Goal: Task Accomplishment & Management: Use online tool/utility

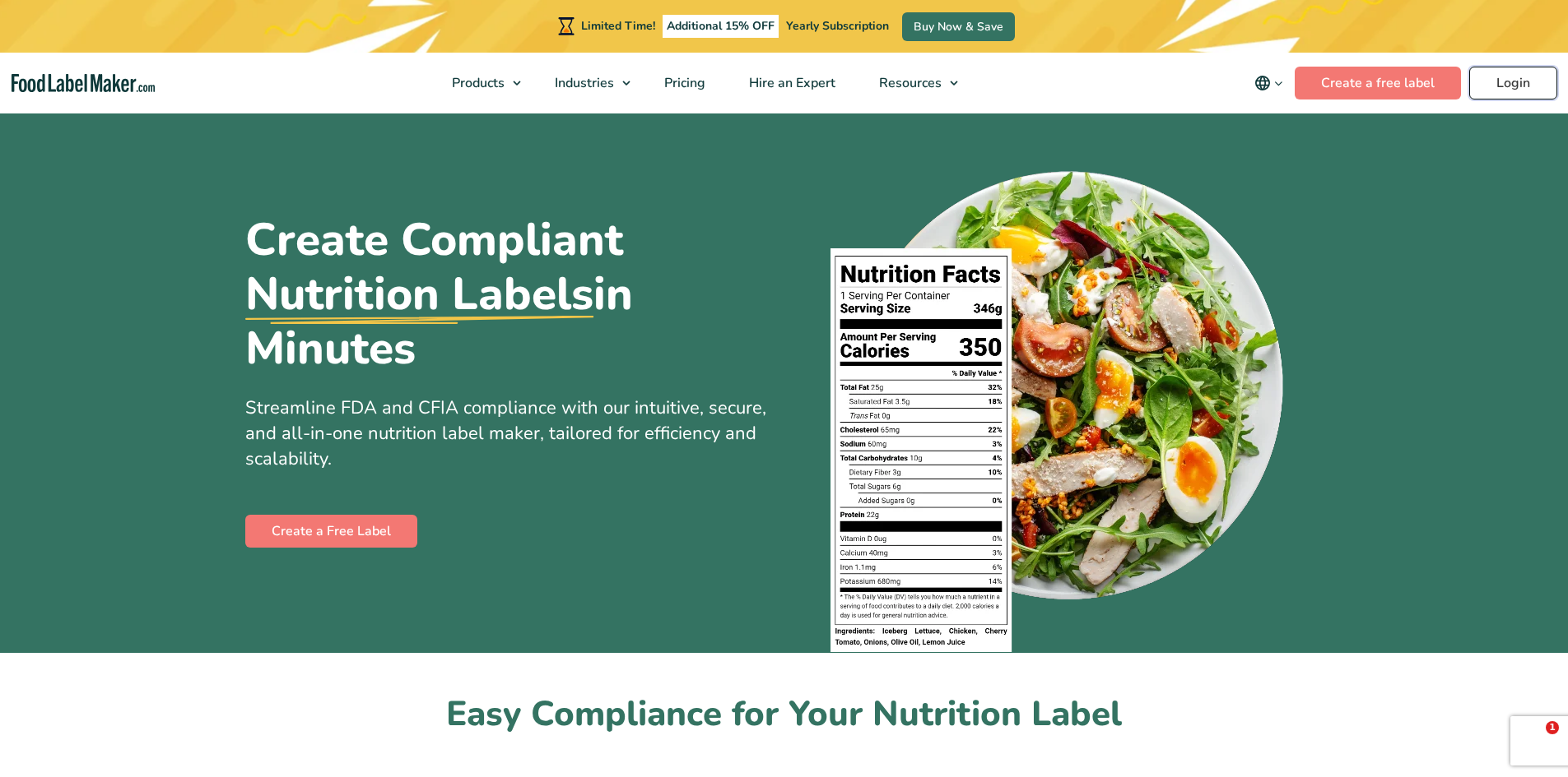
click at [1525, 88] on link "Login" at bounding box center [1512, 82] width 88 height 33
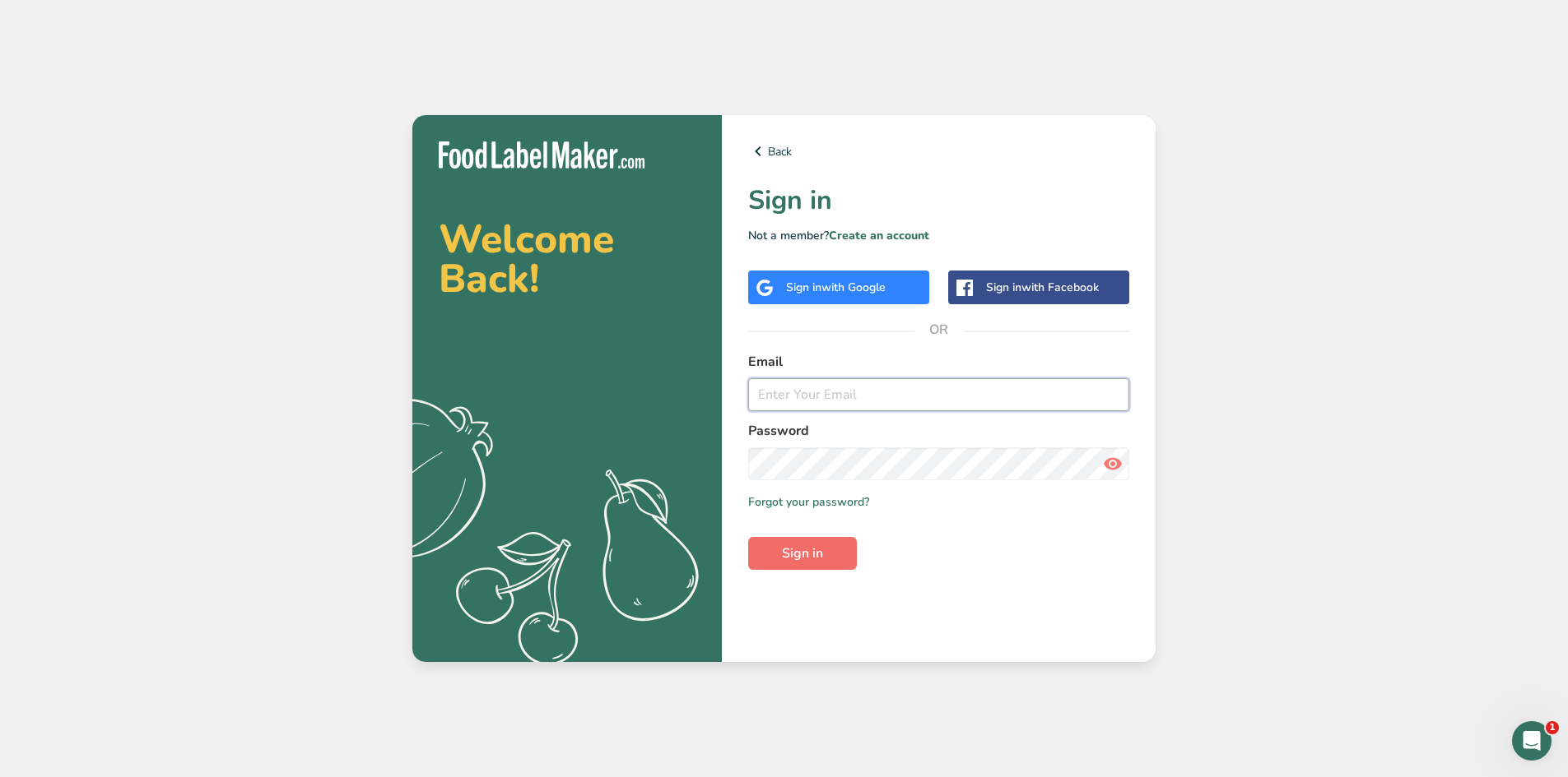
type input "jason@the-conche.com"
click at [806, 558] on span "Sign in" at bounding box center [802, 554] width 41 height 19
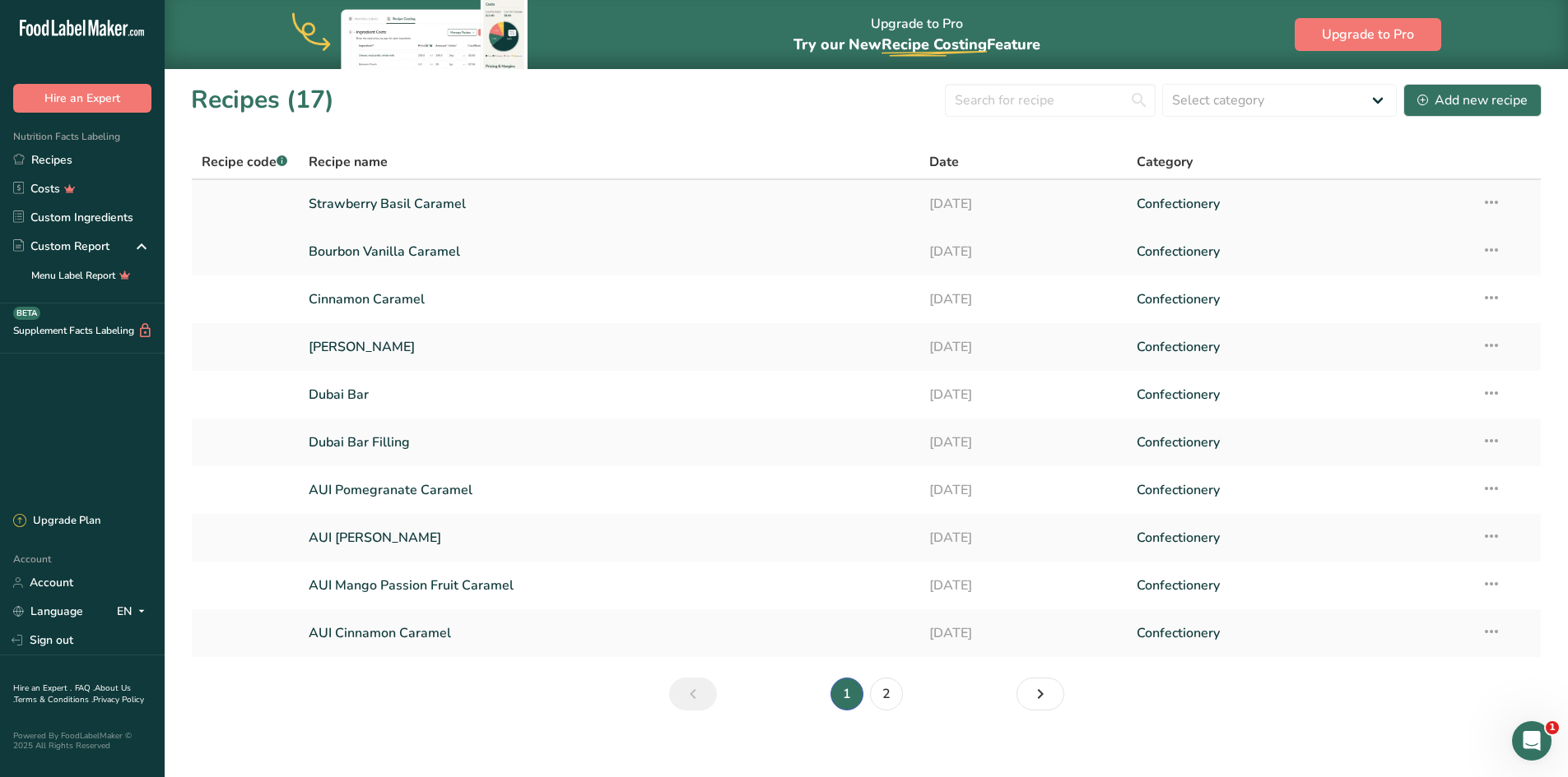
click at [389, 204] on link "Strawberry Basil Caramel" at bounding box center [609, 204] width 602 height 35
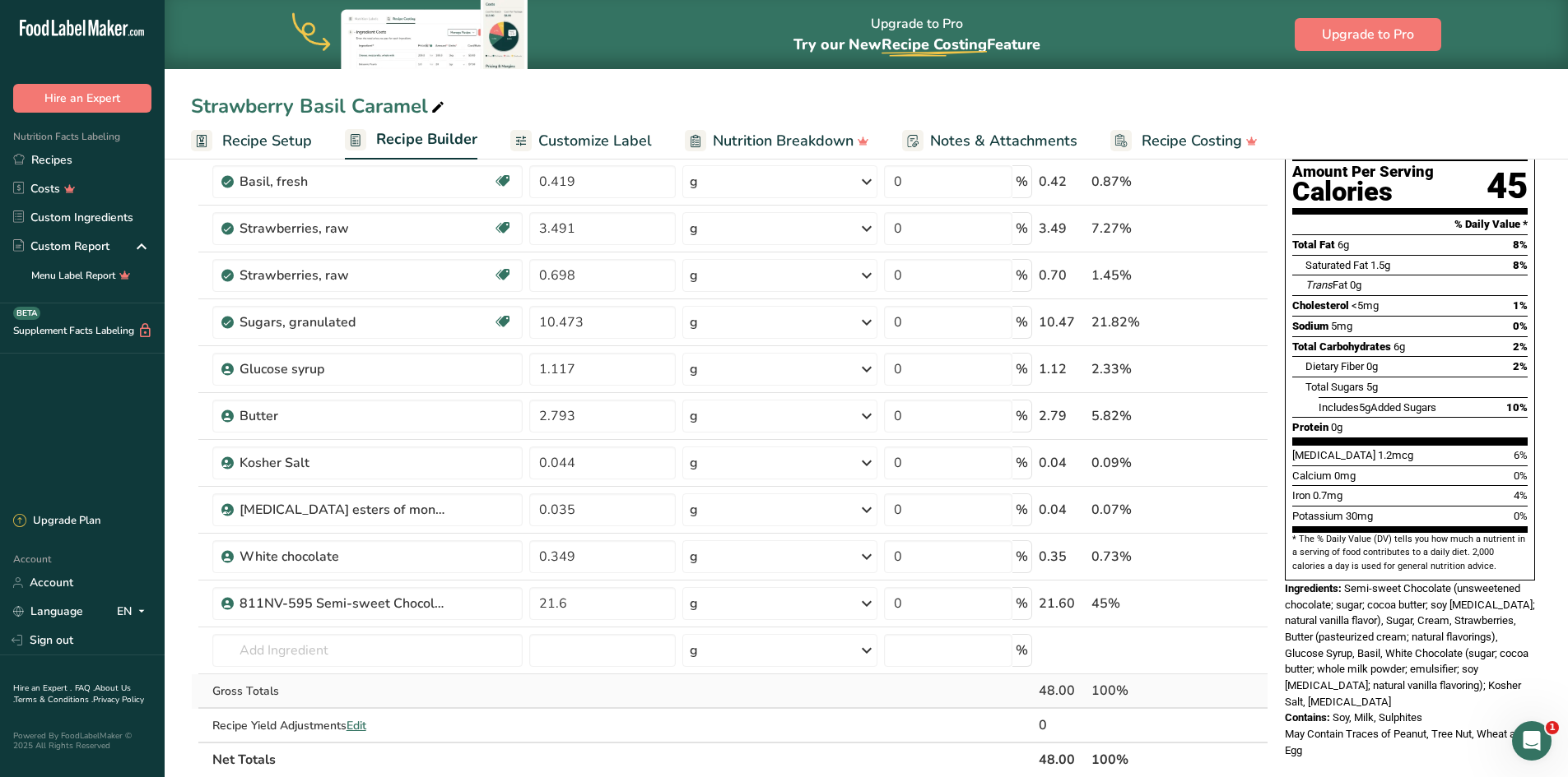
scroll to position [247, 0]
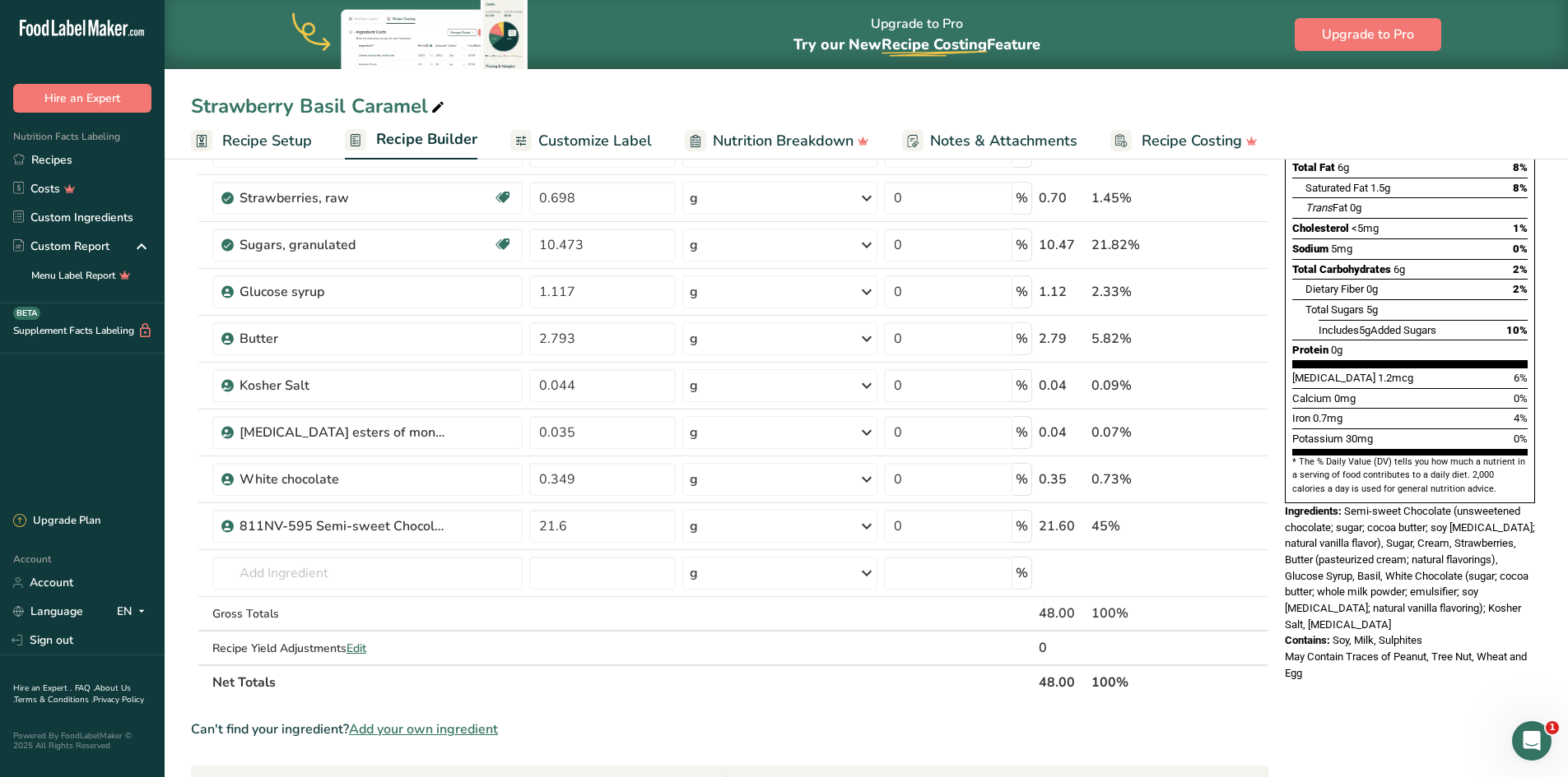
click at [463, 729] on span "Add your own ingredient" at bounding box center [424, 729] width 149 height 19
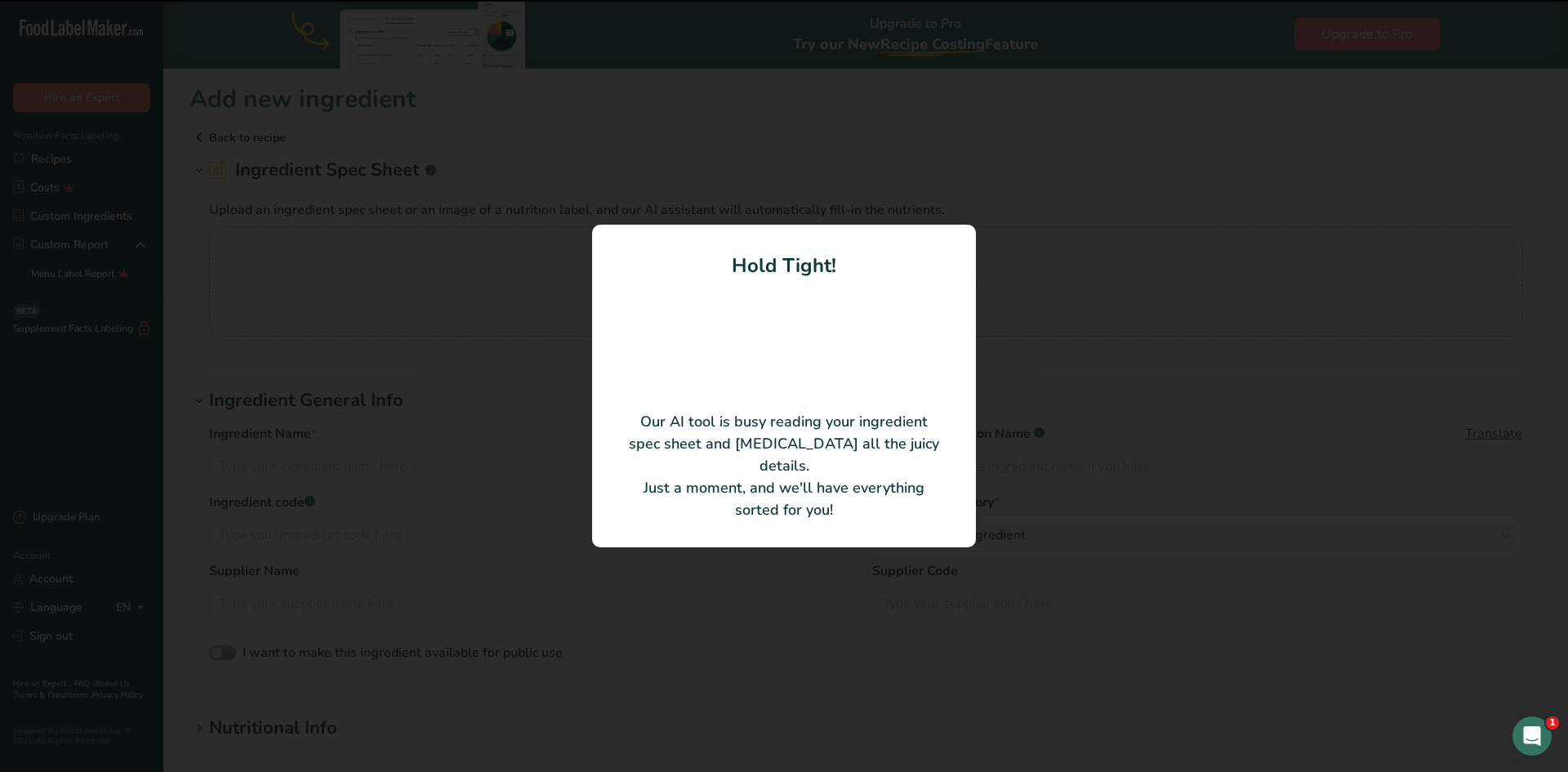
type input "COMPOUND STRAWBERRY"
type input "AUI Fine Foods / Frutta Prima"
type input "011108"
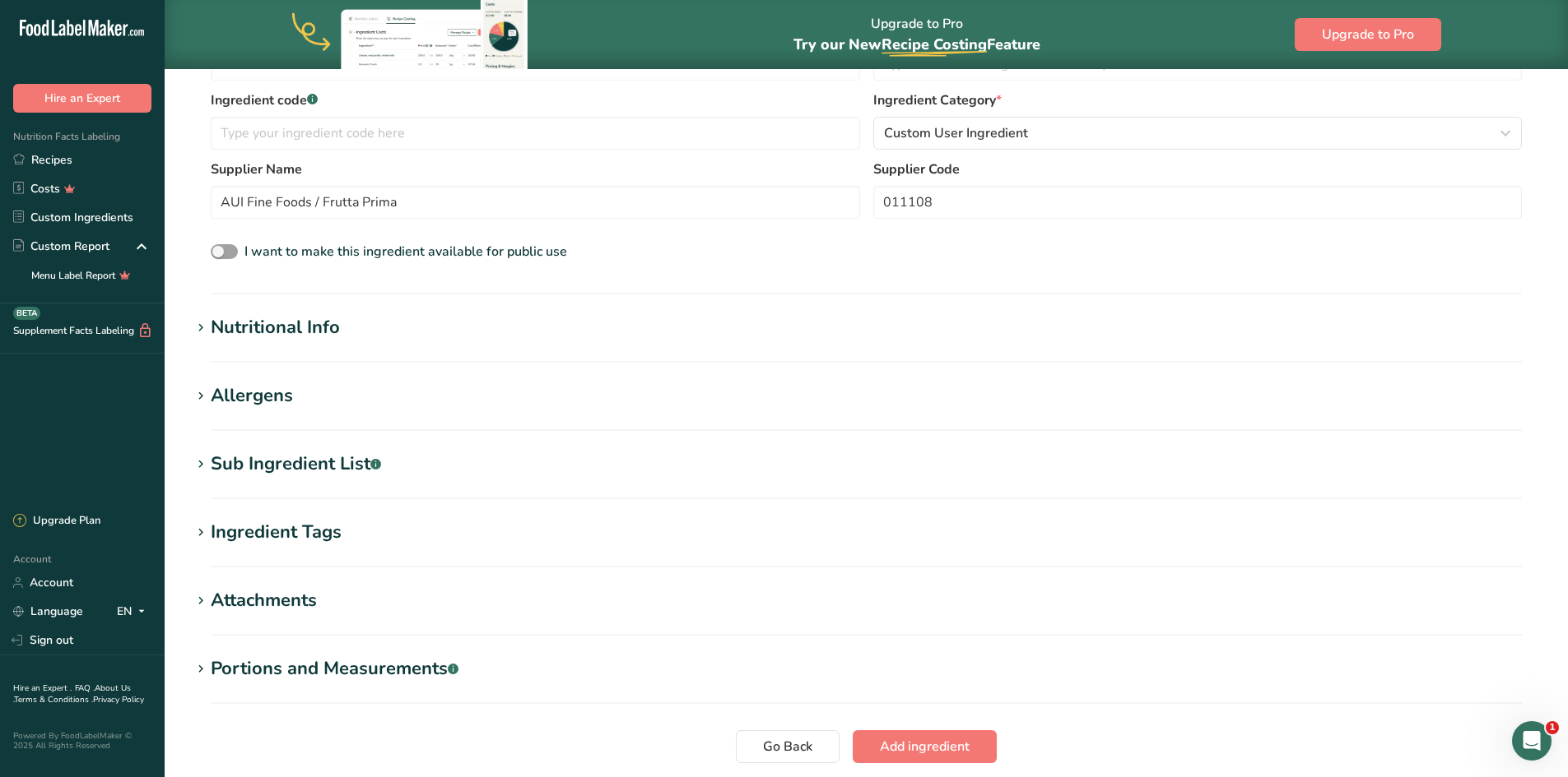
scroll to position [329, 0]
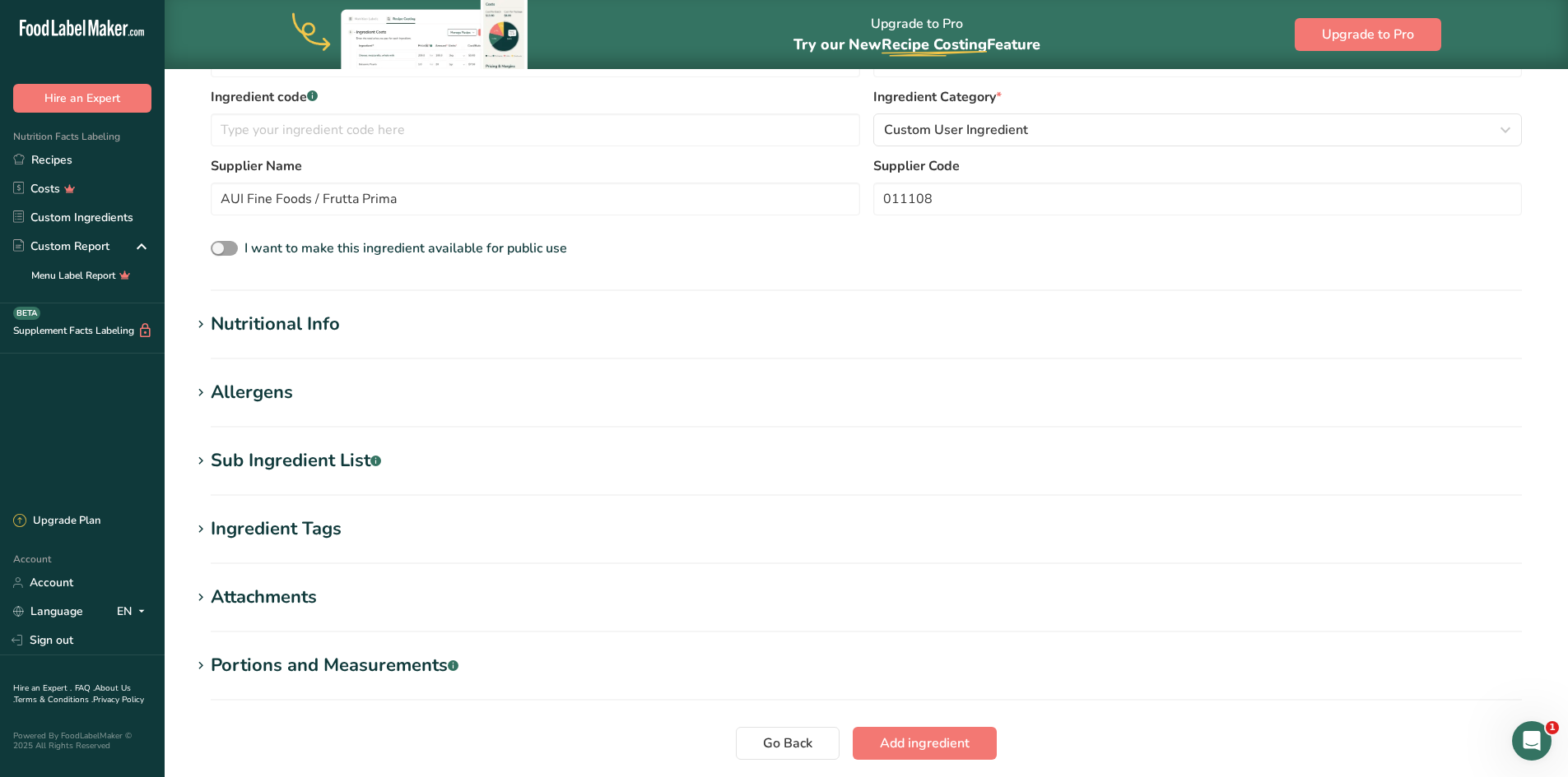
click at [332, 400] on h1 "Allergens" at bounding box center [865, 392] width 1350 height 27
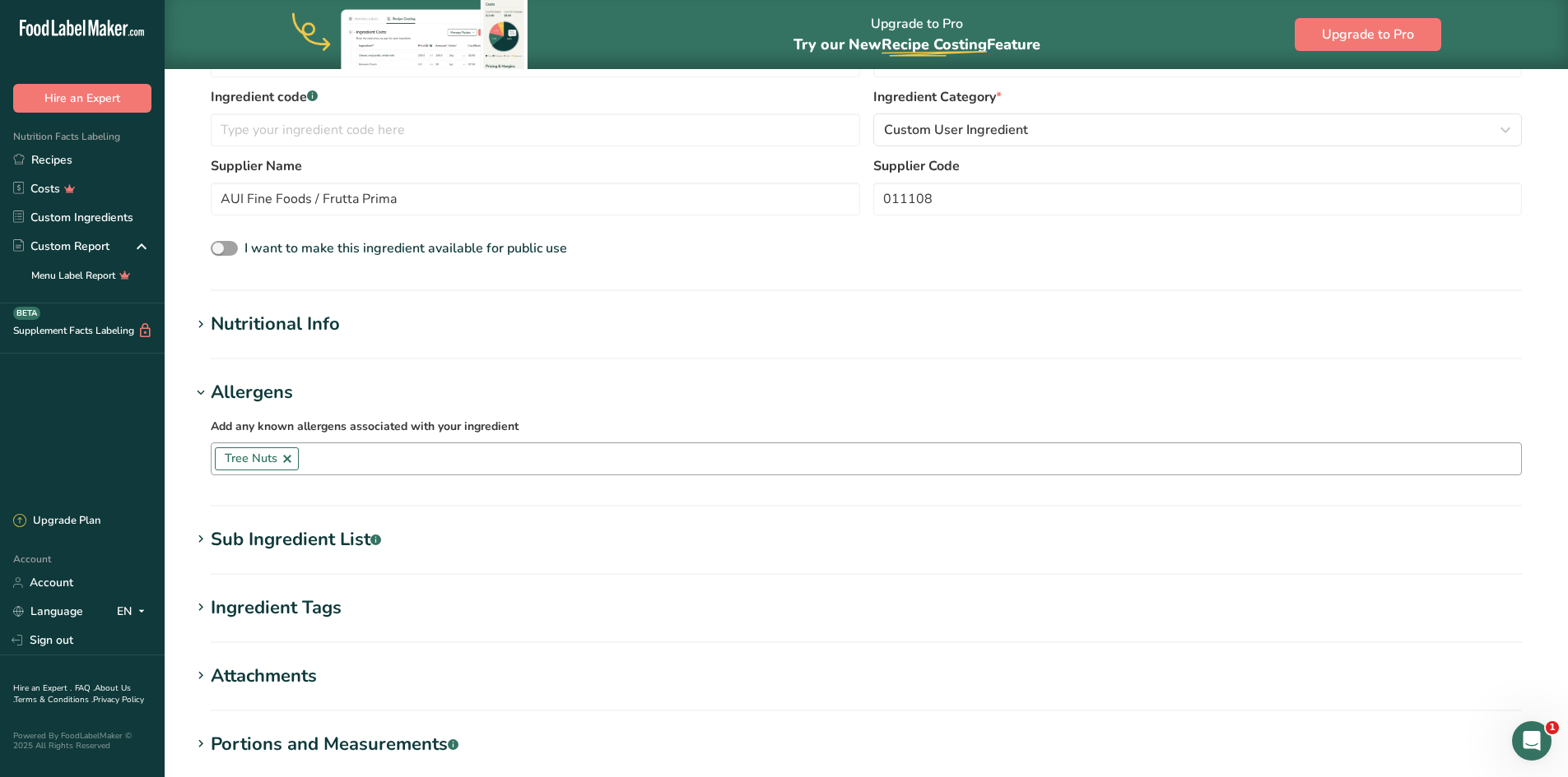
click at [284, 456] on link at bounding box center [287, 459] width 13 height 13
click at [363, 387] on h1 "Allergens" at bounding box center [865, 392] width 1350 height 27
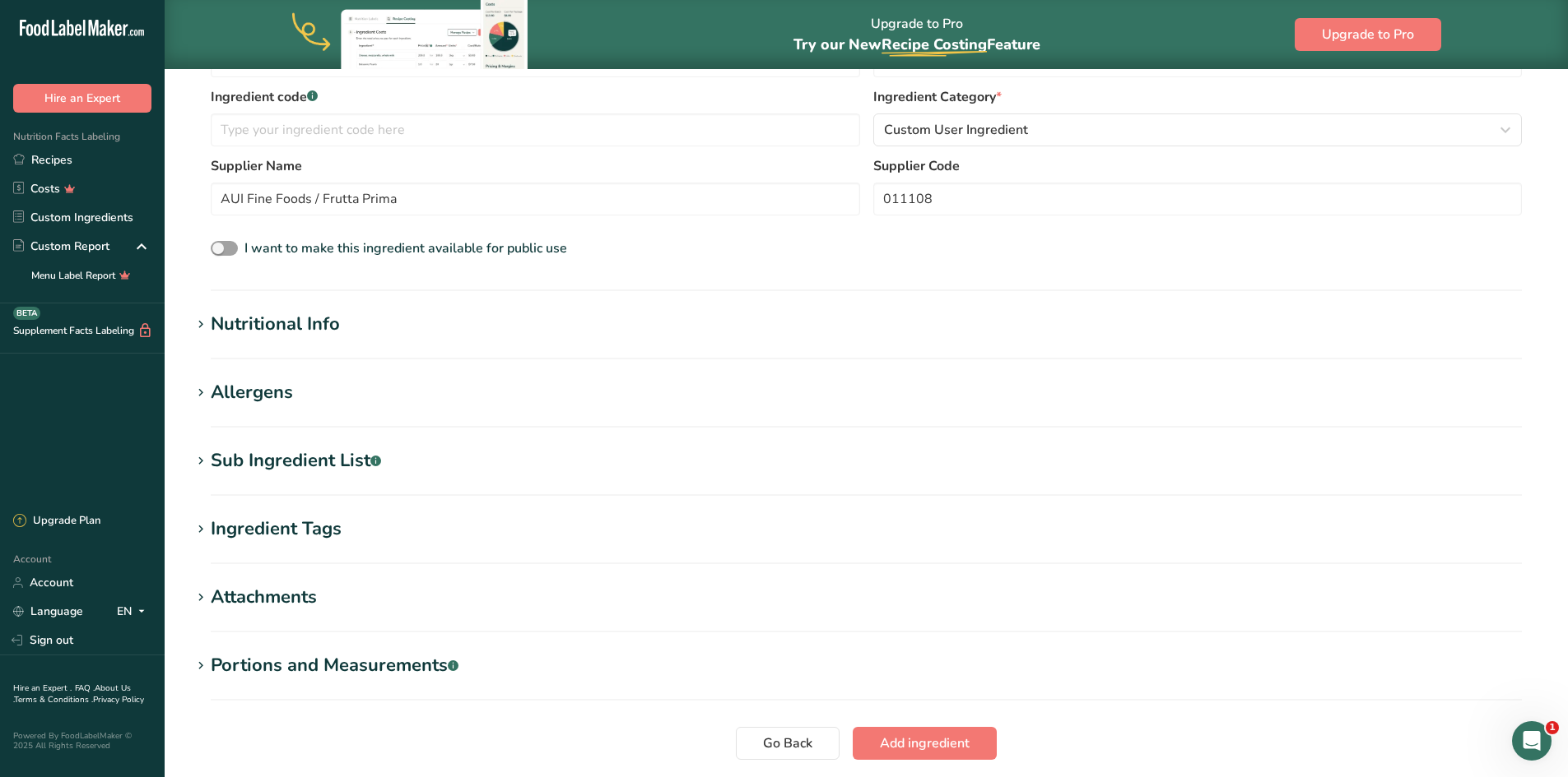
click at [272, 463] on div "Sub Ingredient List .a-a{fill:#347362;}.b-a{fill:#fff;}" at bounding box center [296, 461] width 170 height 27
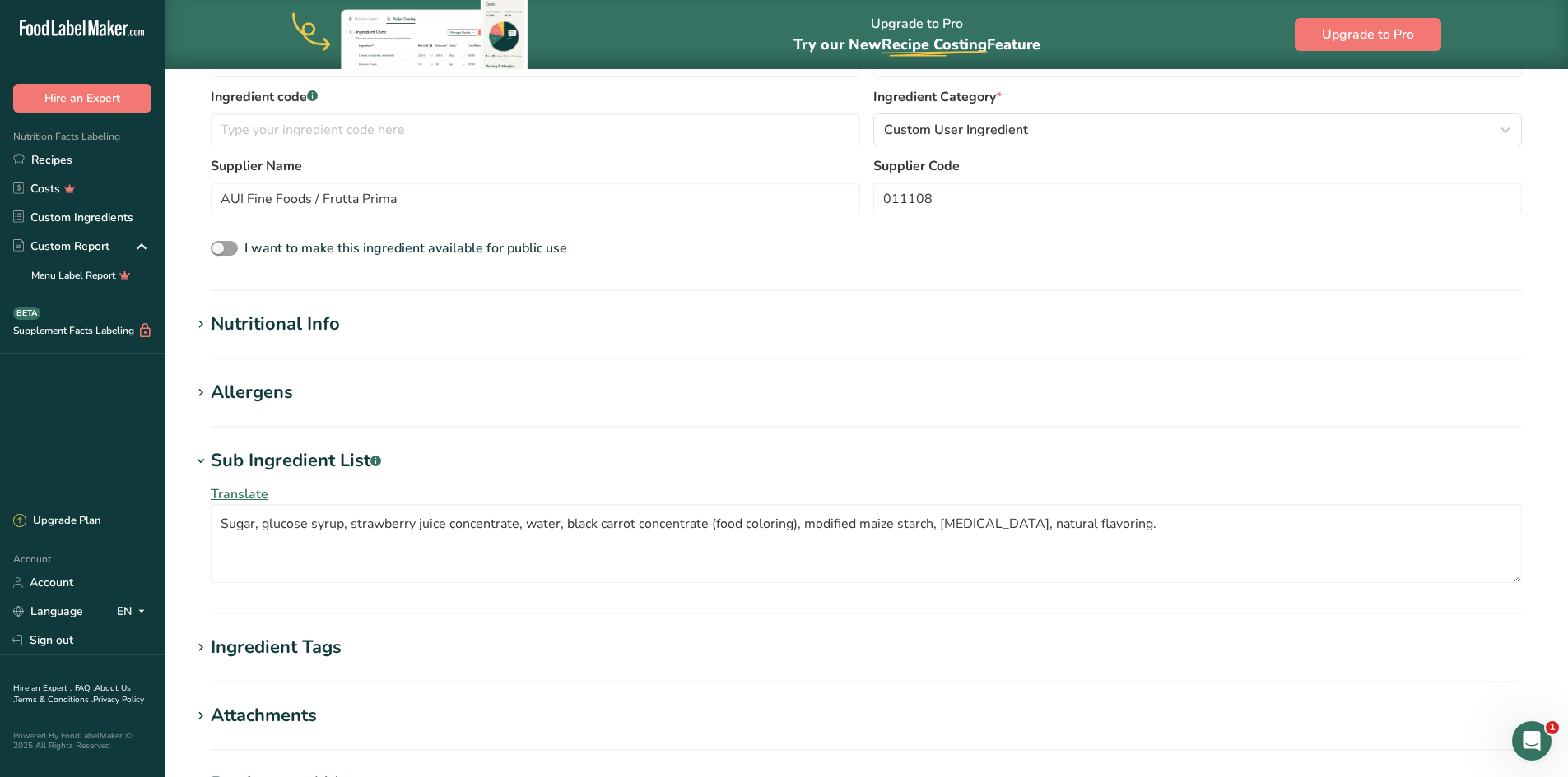
click at [269, 388] on div "Allergens" at bounding box center [252, 392] width 82 height 27
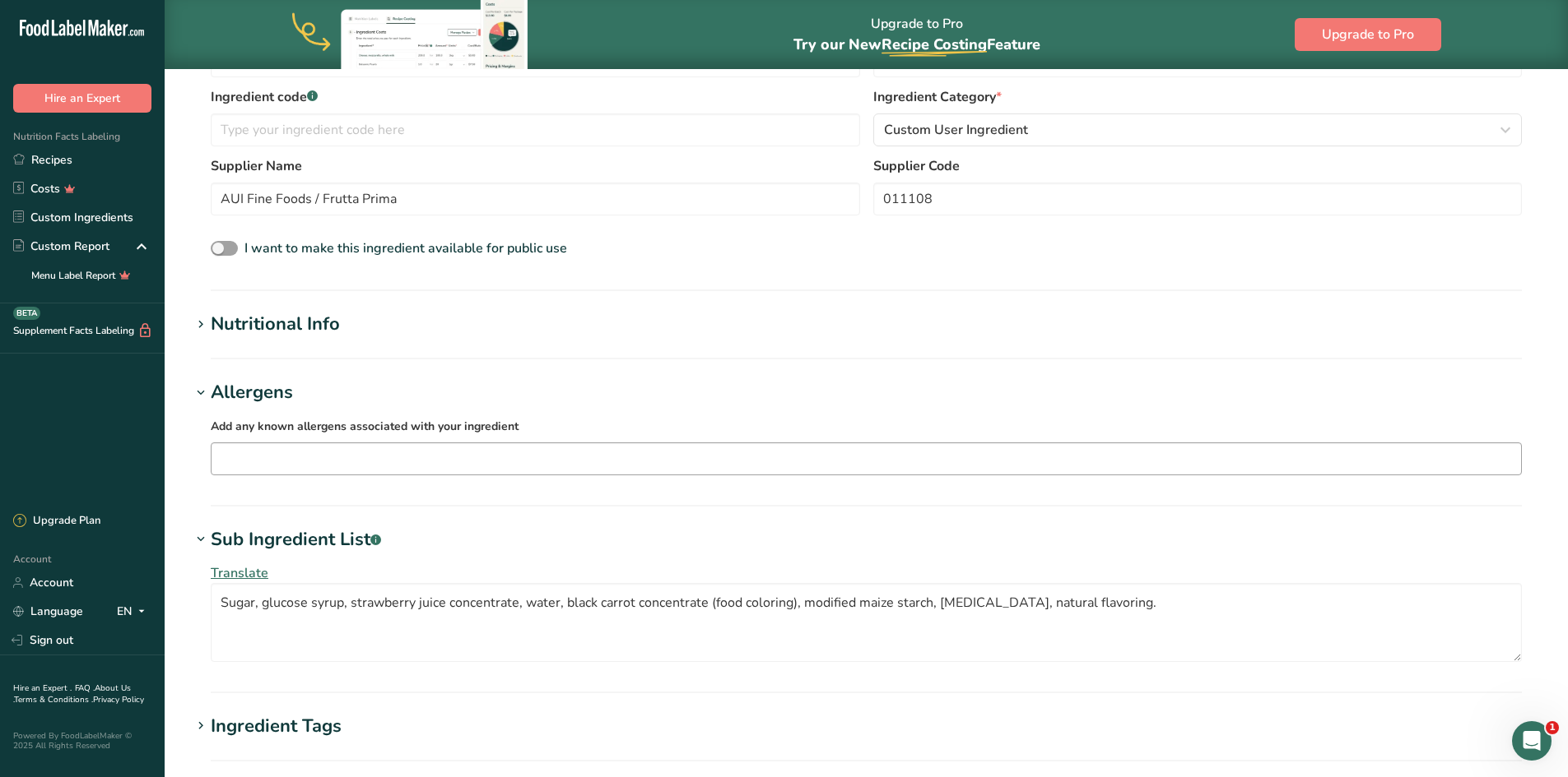
click at [309, 323] on div "Nutritional Info" at bounding box center [276, 324] width 129 height 27
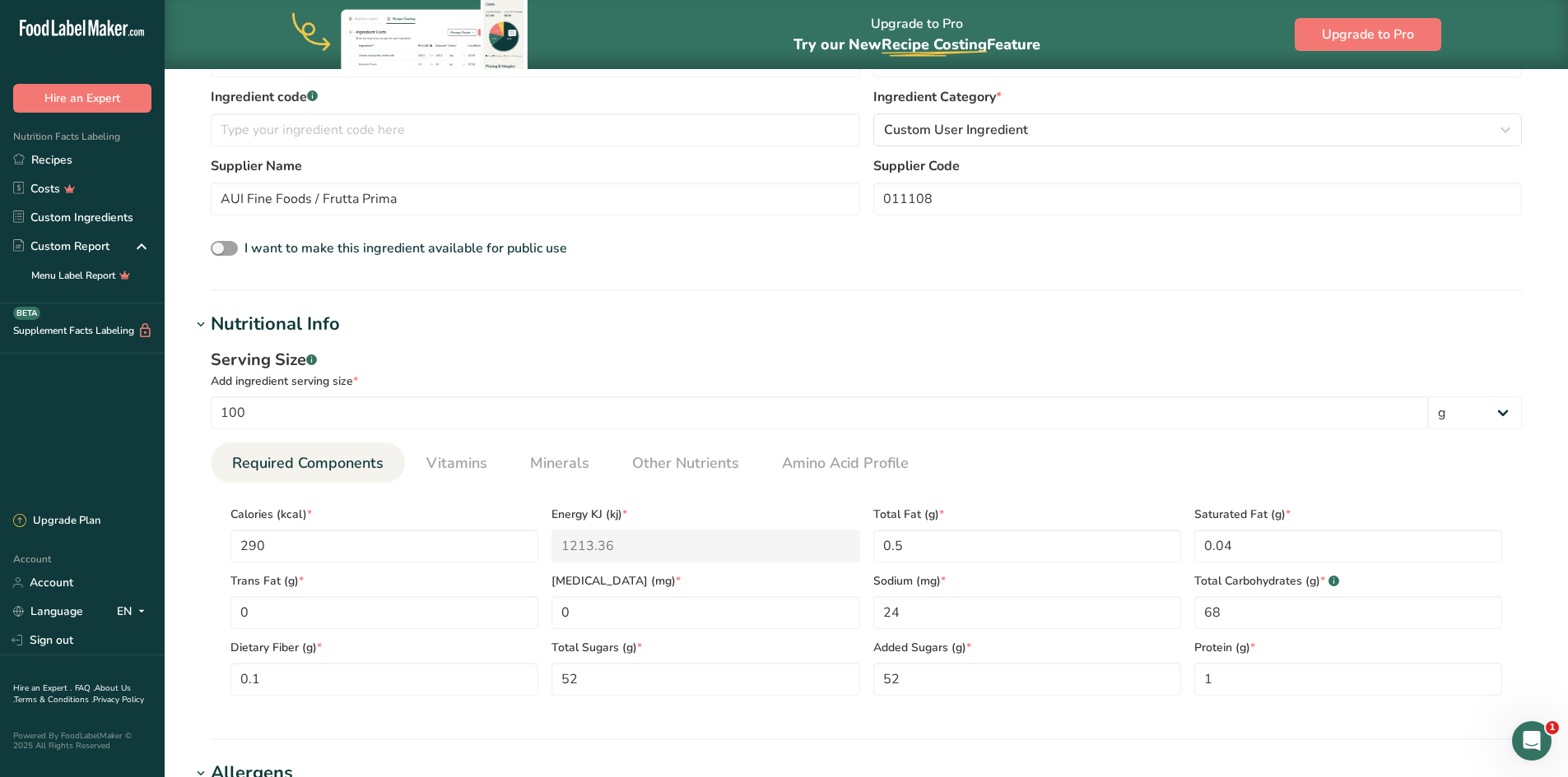
click at [587, 304] on section "Add new ingredient Back to recipe Ingredient Spec Sheet .a-a{fill:#347362;}.b-a…" at bounding box center [866, 582] width 1403 height 1686
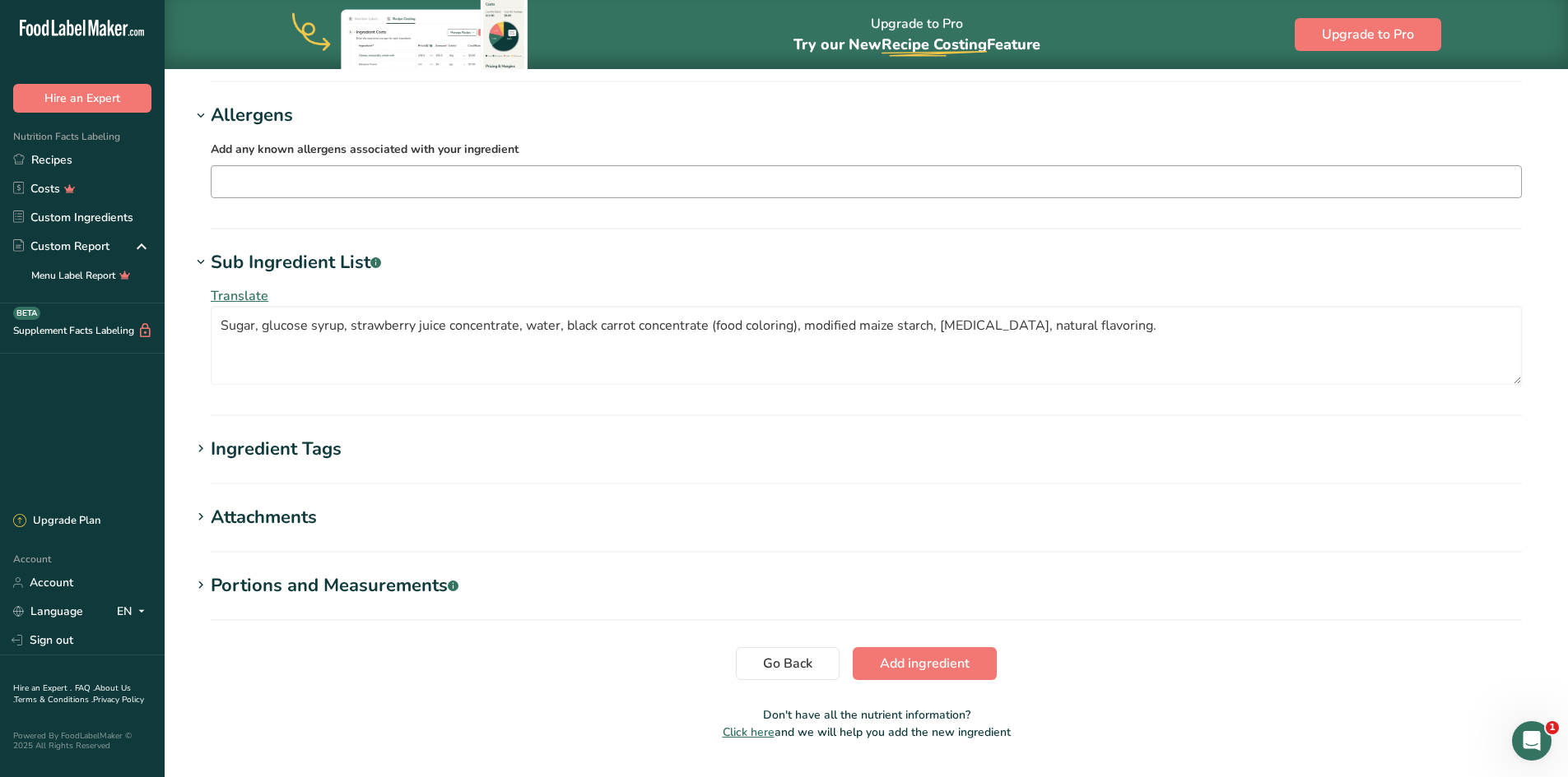
scroll to position [1030, 0]
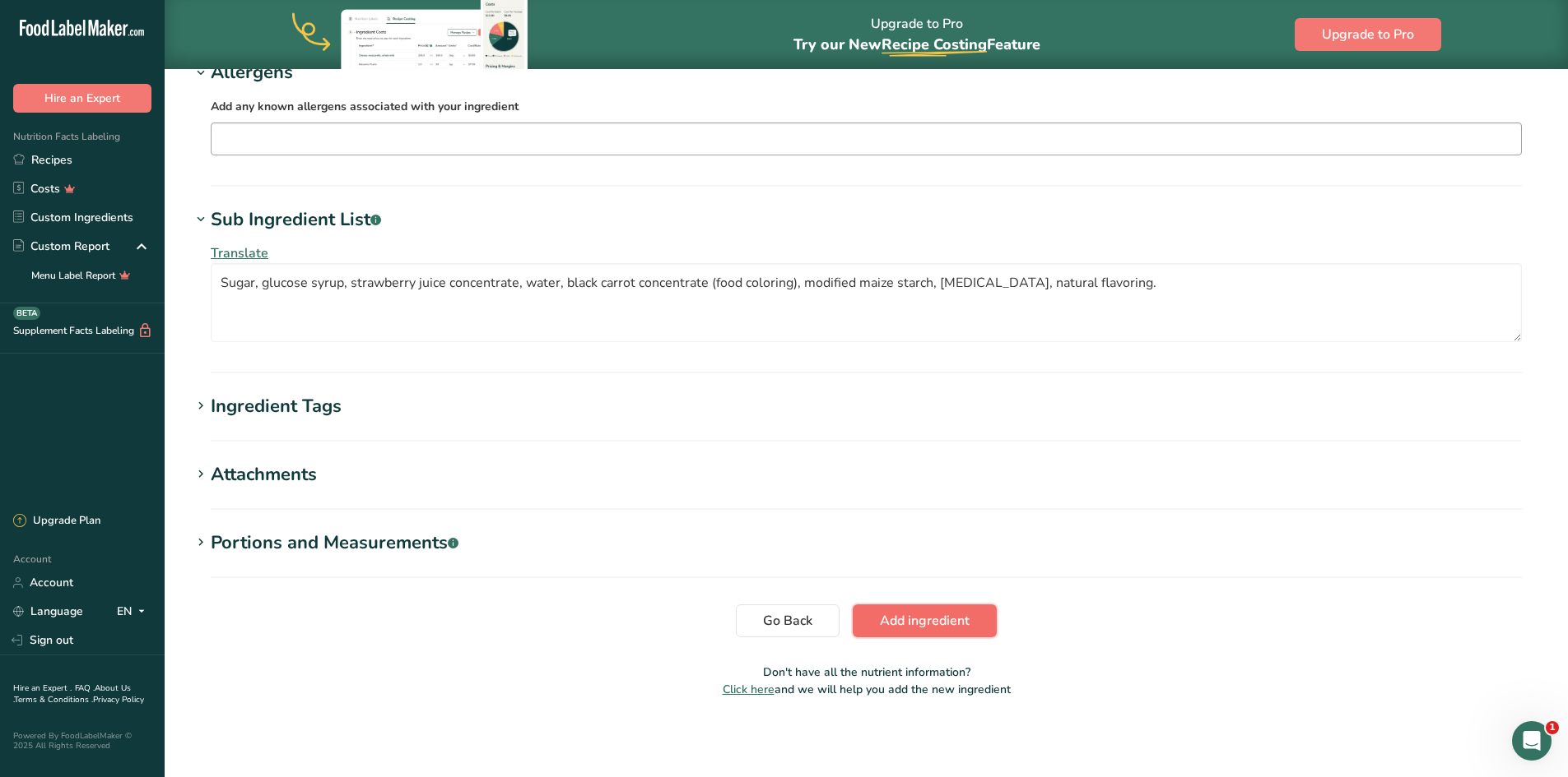
click at [909, 618] on span "Add ingredient" at bounding box center [924, 621] width 90 height 19
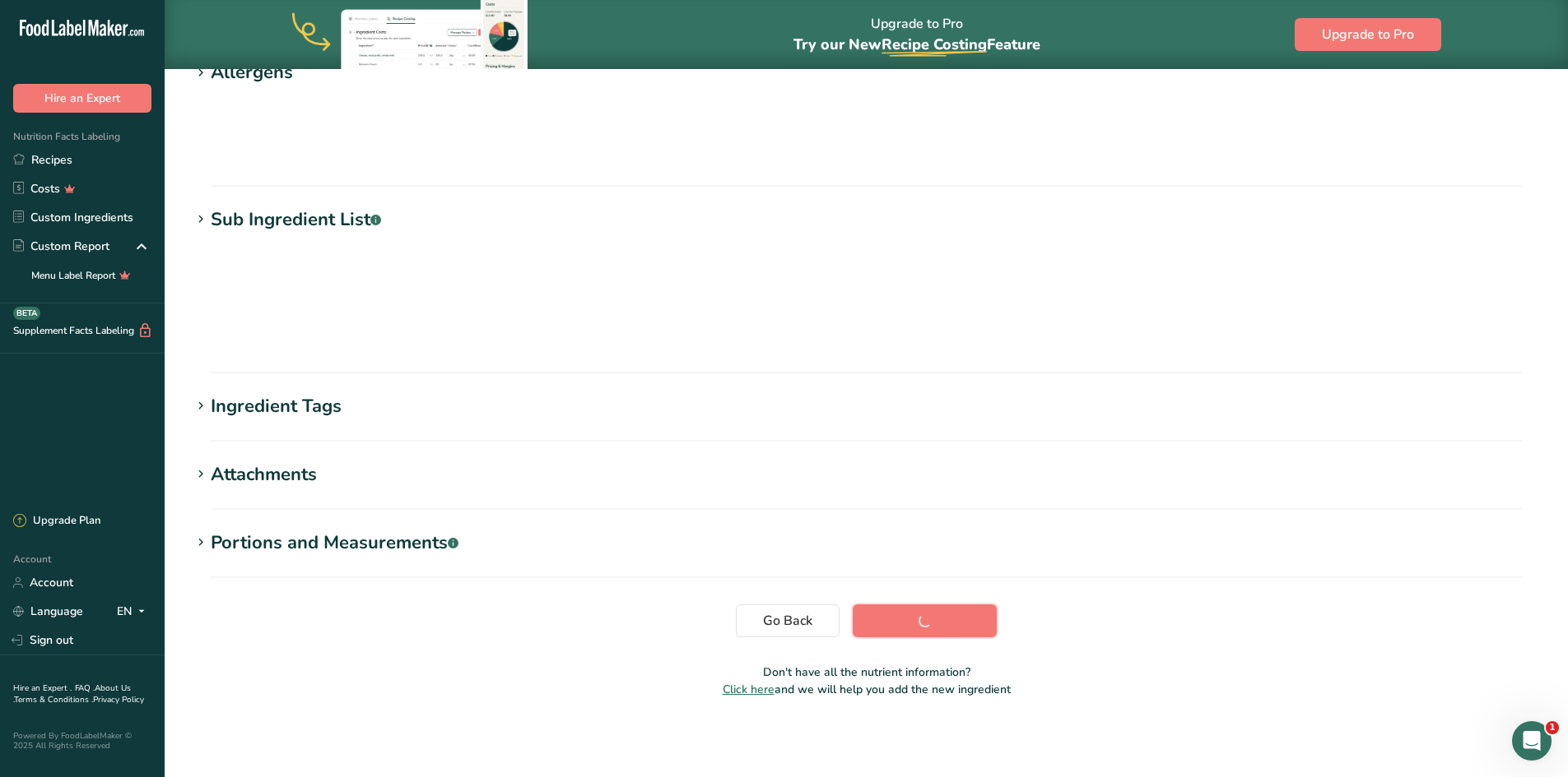
scroll to position [106, 0]
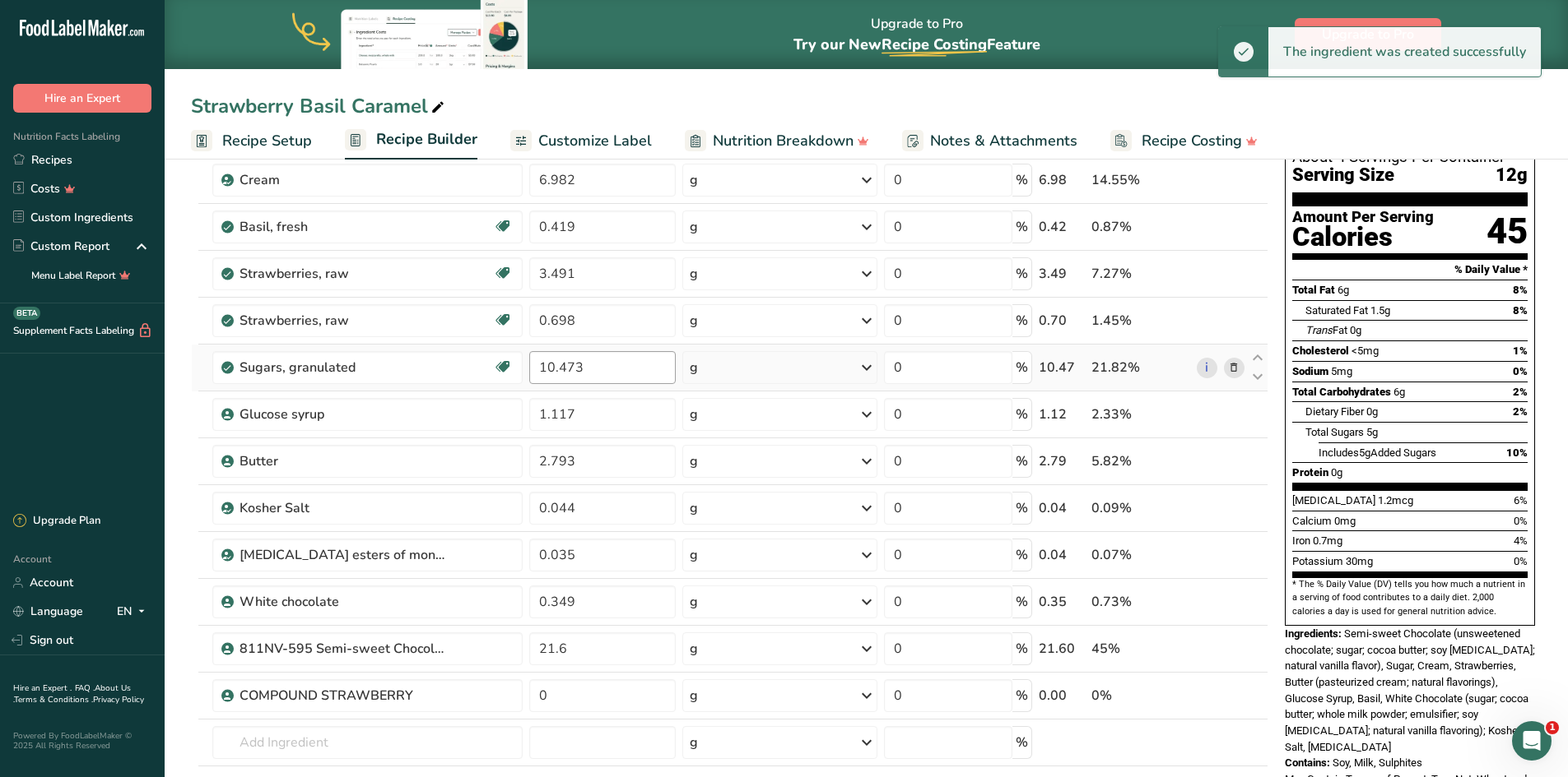
scroll to position [165, 0]
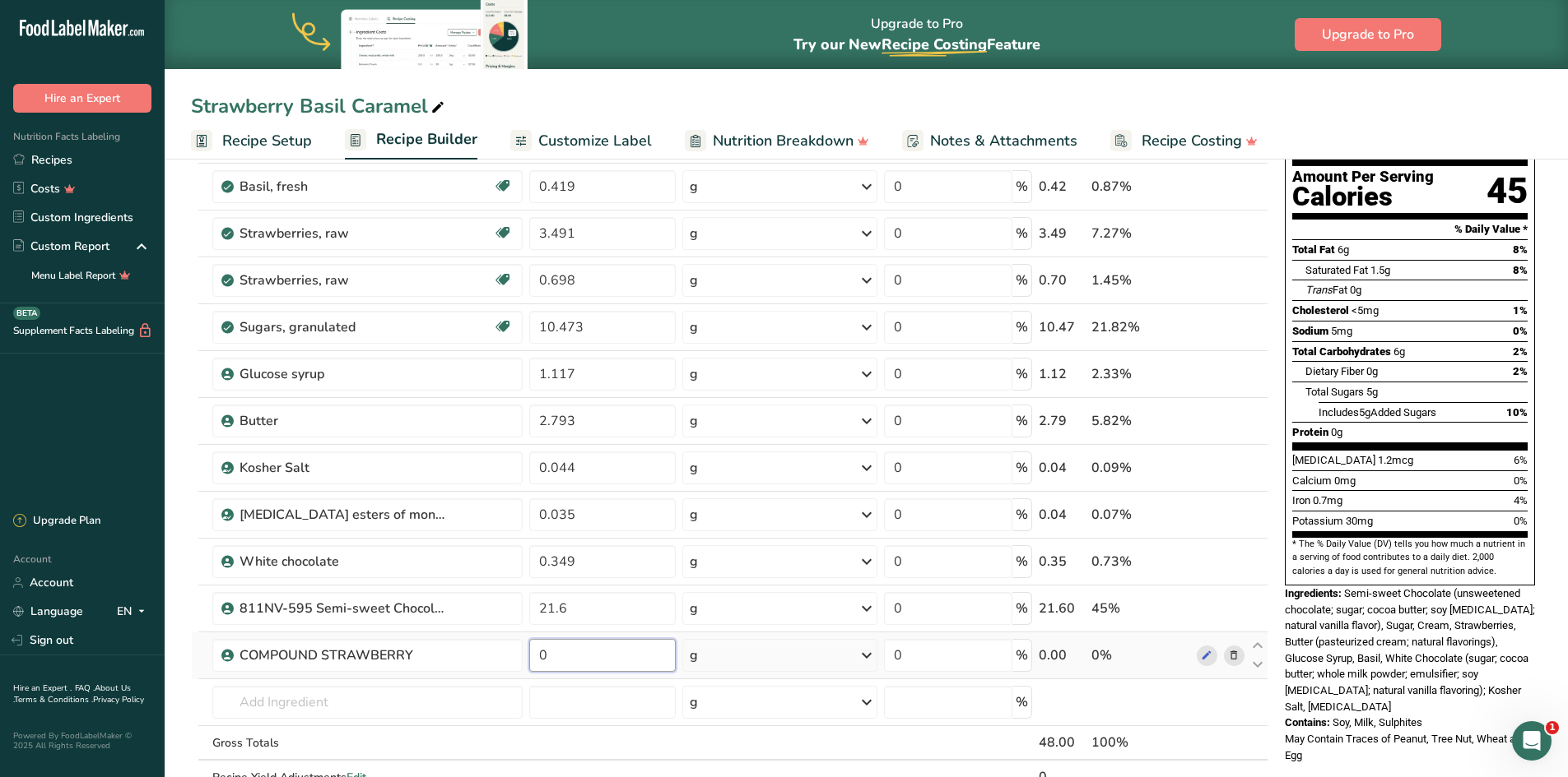
click at [563, 657] on input "0" at bounding box center [603, 655] width 147 height 33
type input "0.698"
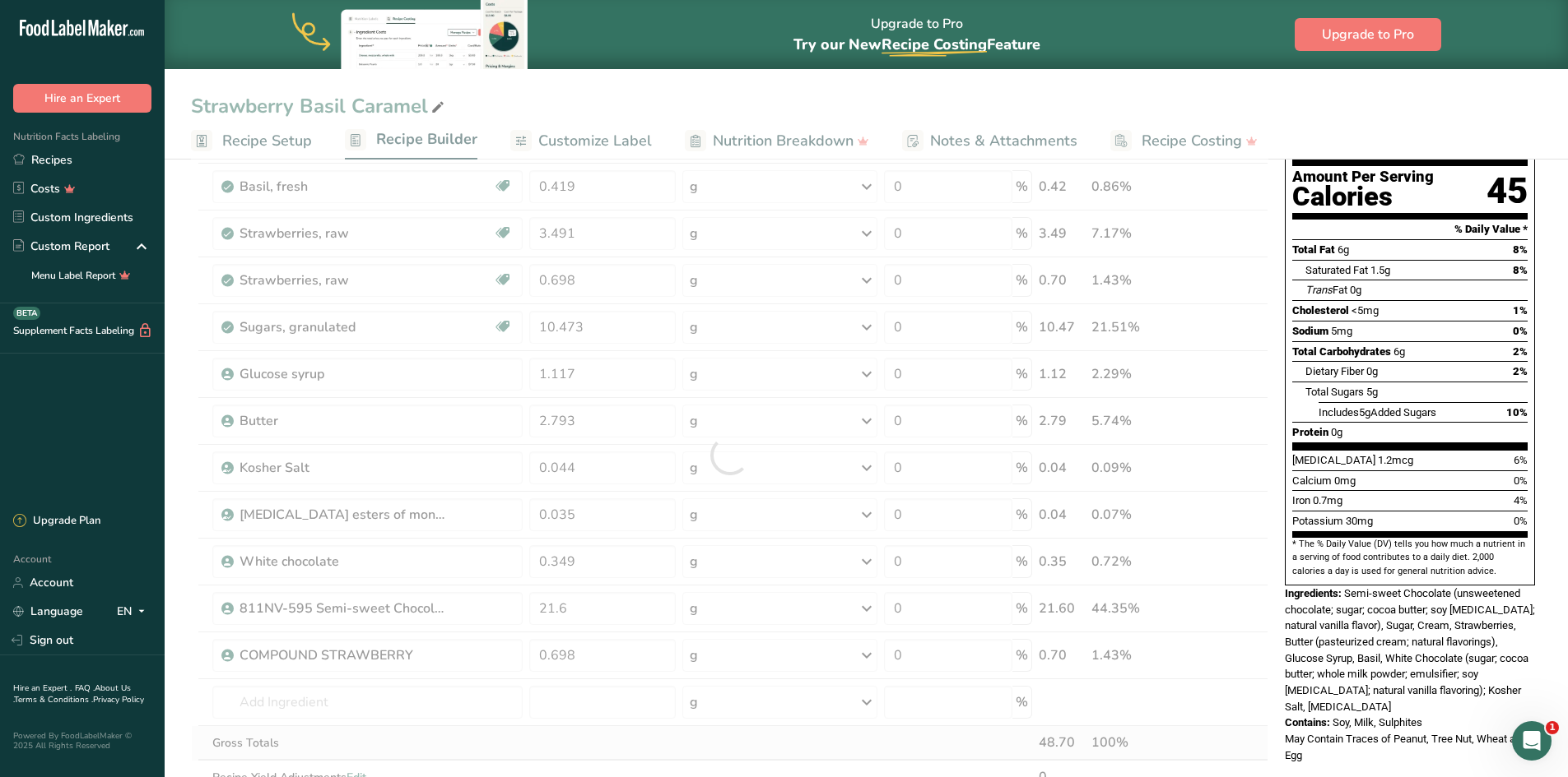
click at [785, 746] on div "Ingredient * Amount * Unit * Waste * .a-a{fill:#347362;}.b-a{fill:#fff;} Grams …" at bounding box center [729, 455] width 1077 height 748
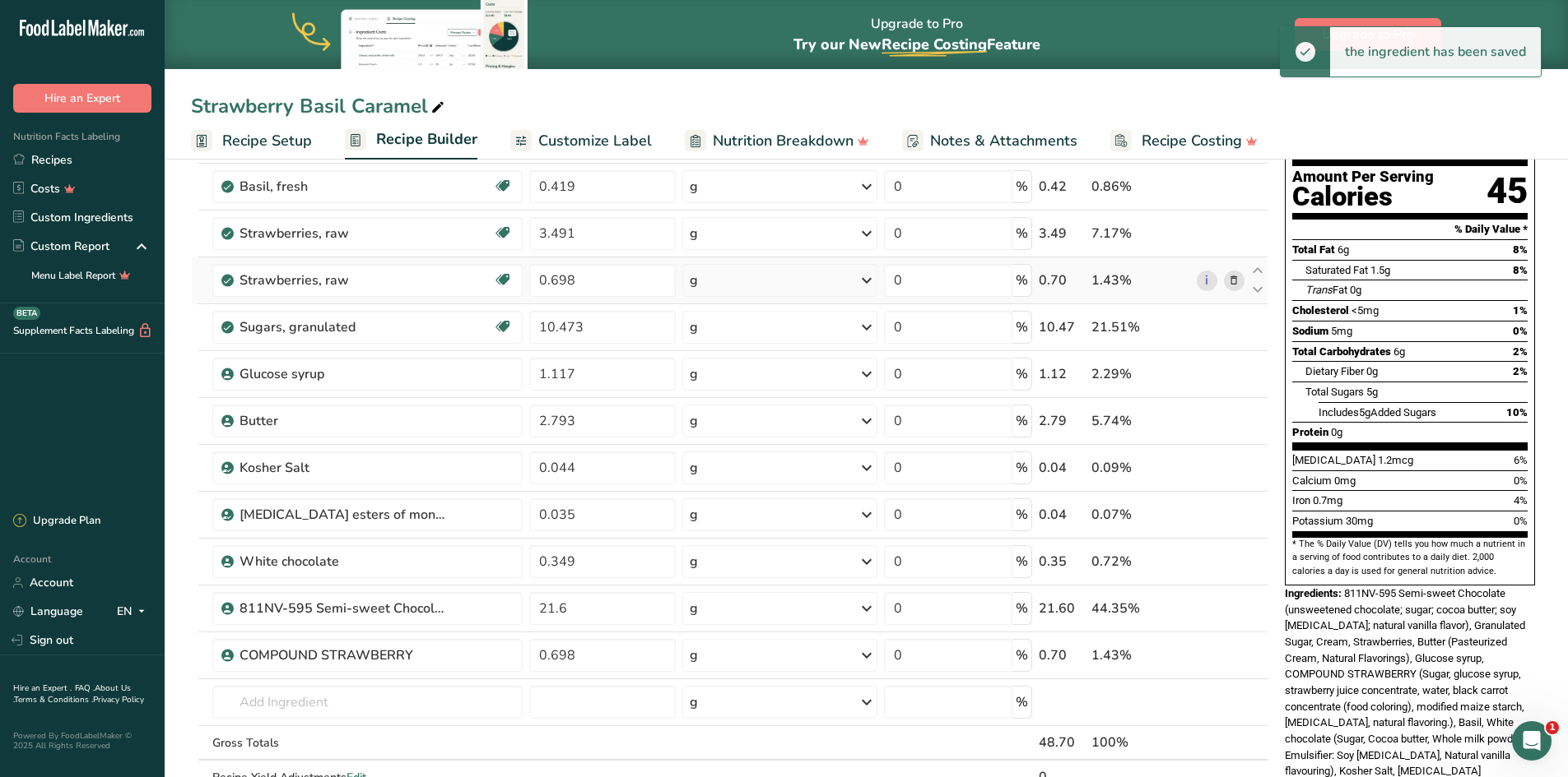
click at [1235, 279] on icon at bounding box center [1233, 280] width 12 height 17
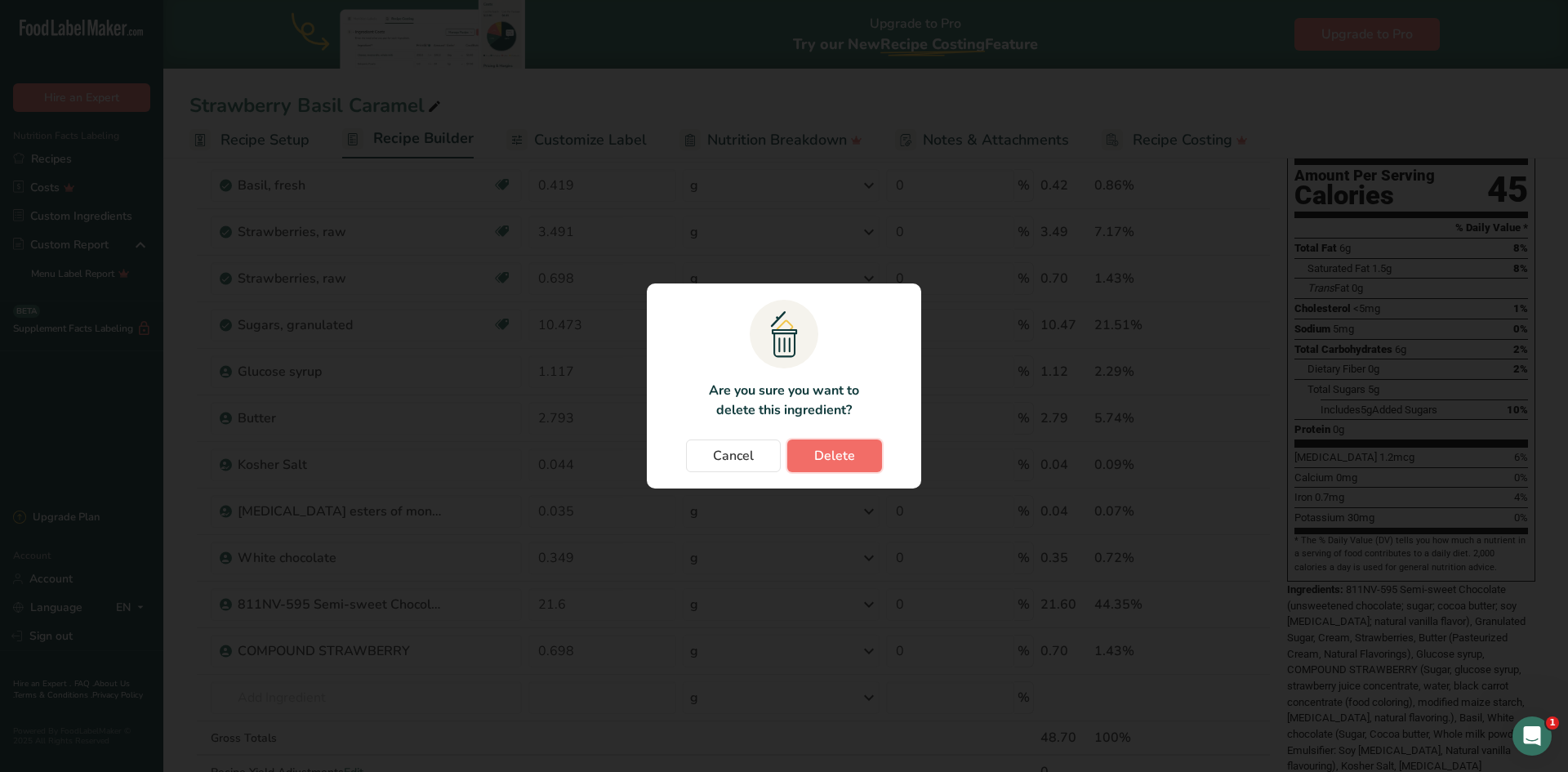
click at [826, 457] on span "Delete" at bounding box center [835, 456] width 40 height 19
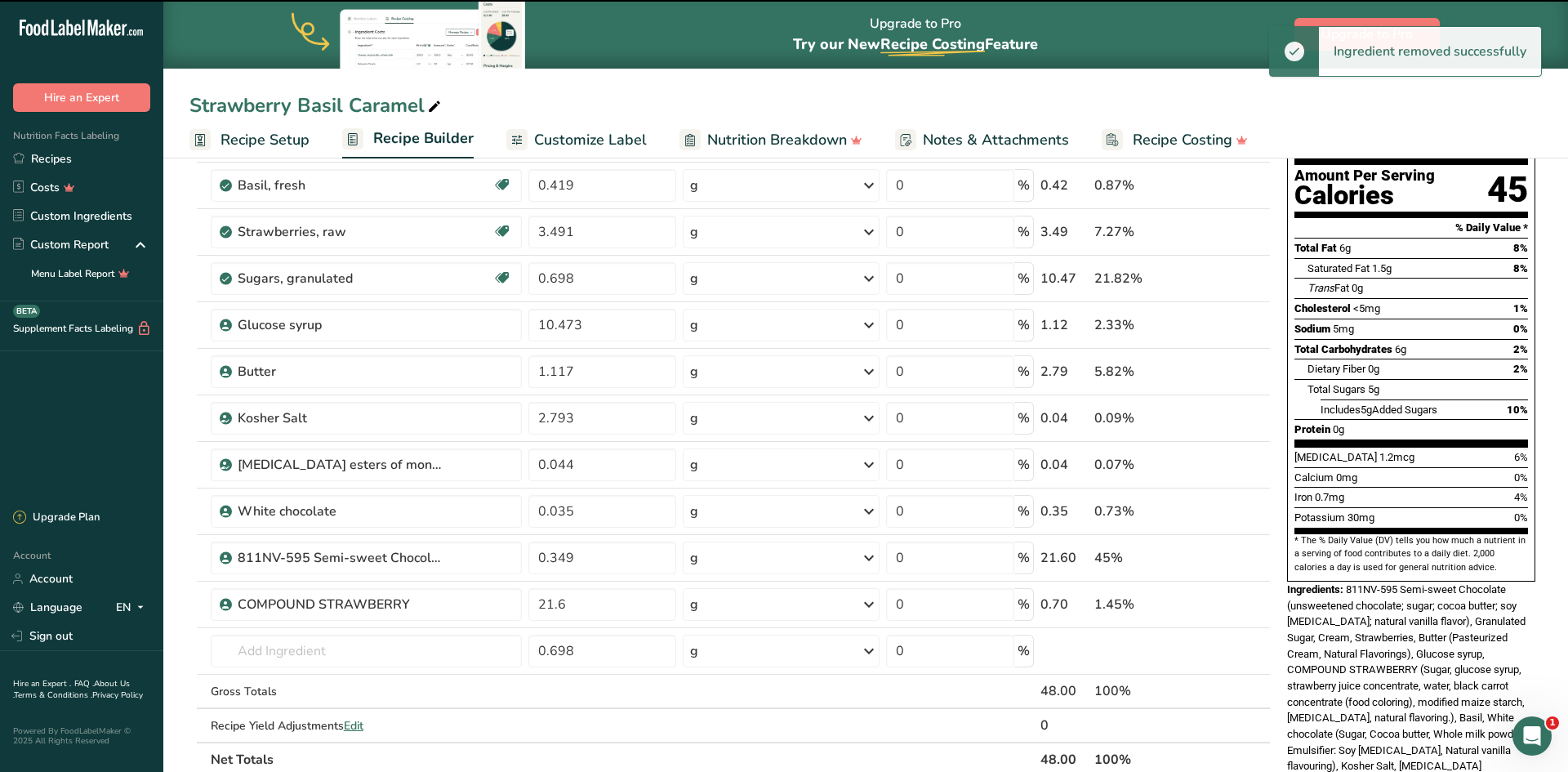
type input "10.473"
type input "1.117"
type input "2.793"
type input "0.044"
type input "0.035"
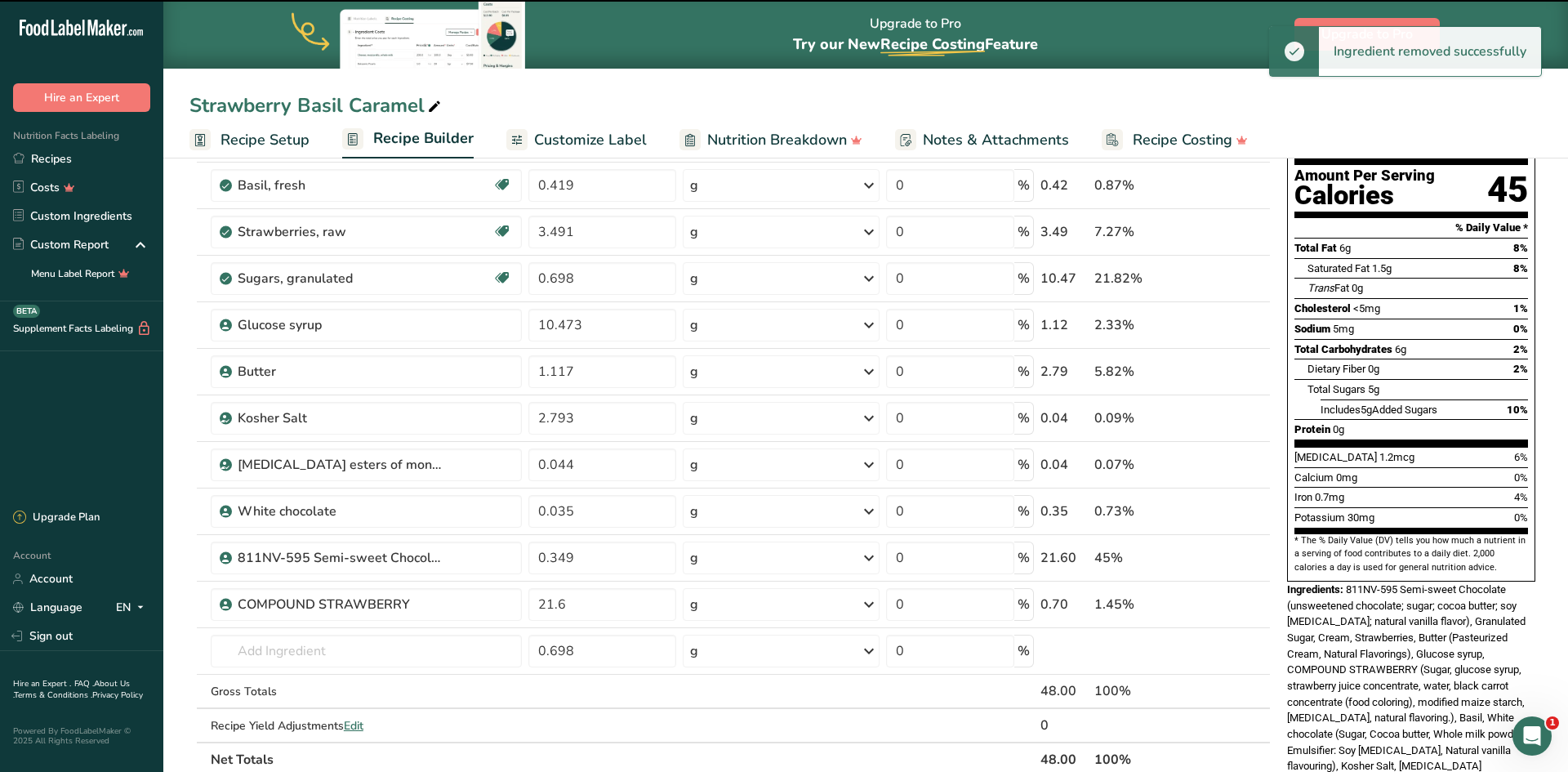
type input "0.349"
type input "21.6"
type input "0.698"
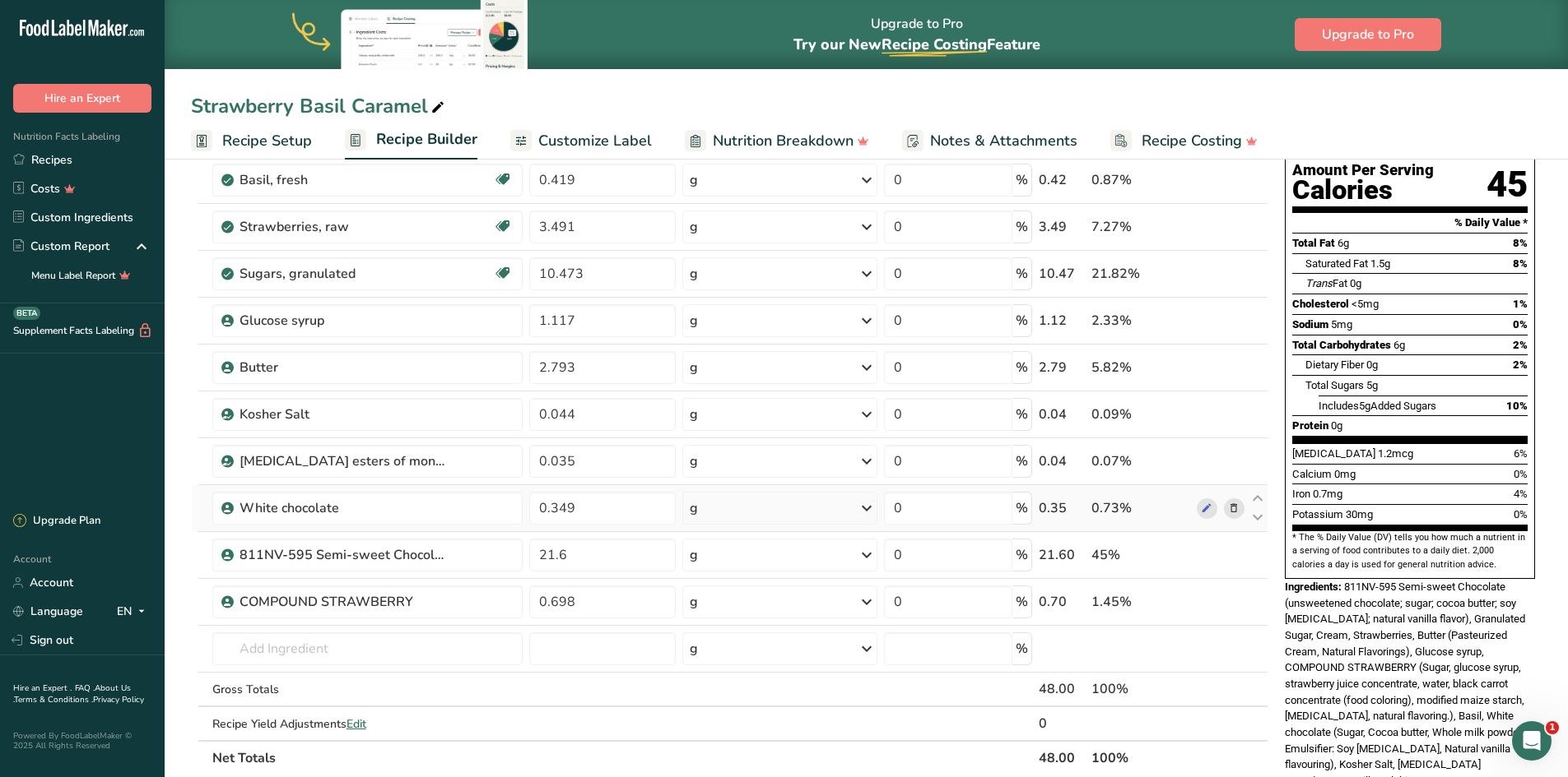
scroll to position [82, 0]
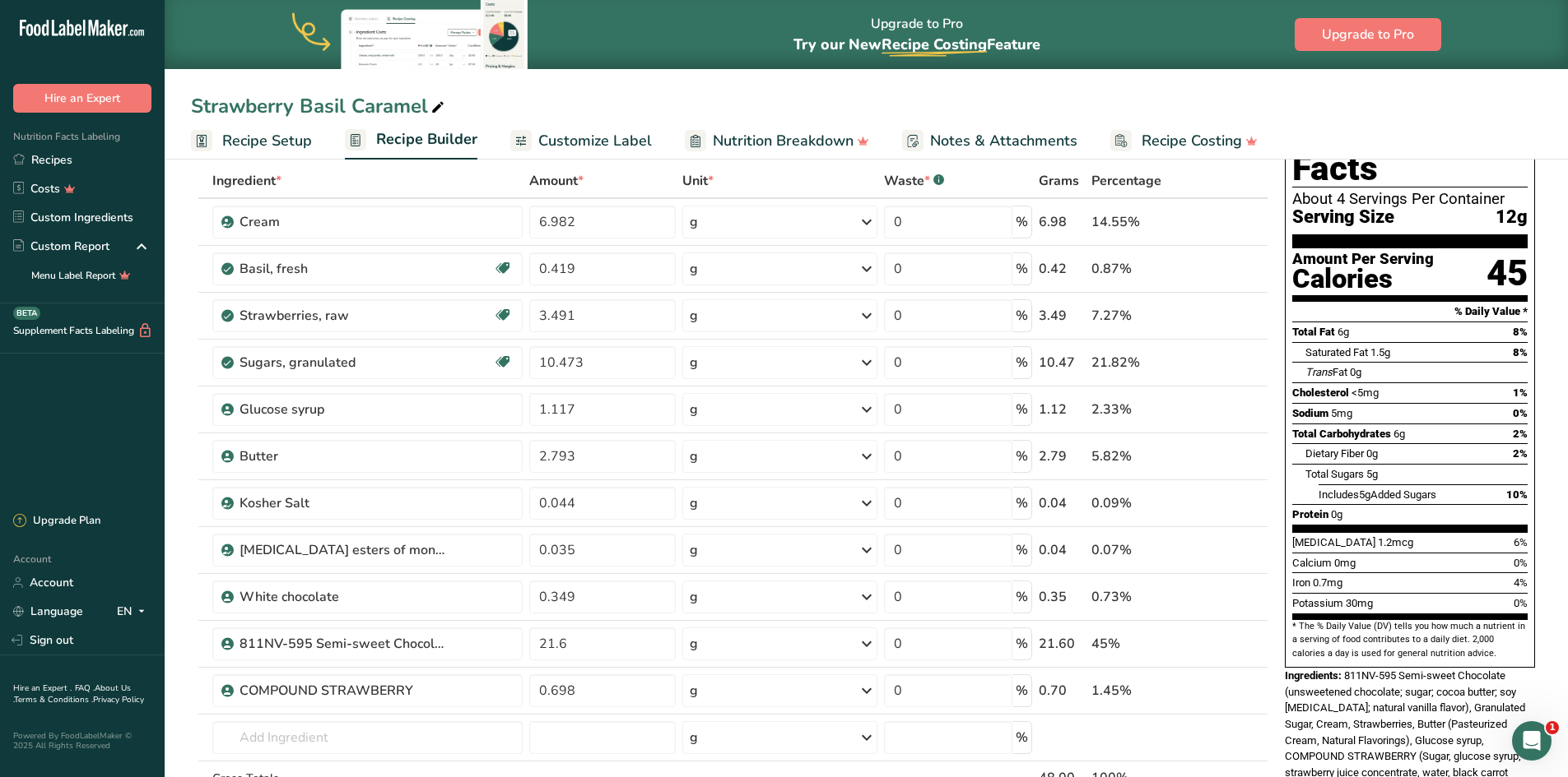
click at [620, 142] on span "Customize Label" at bounding box center [595, 141] width 113 height 22
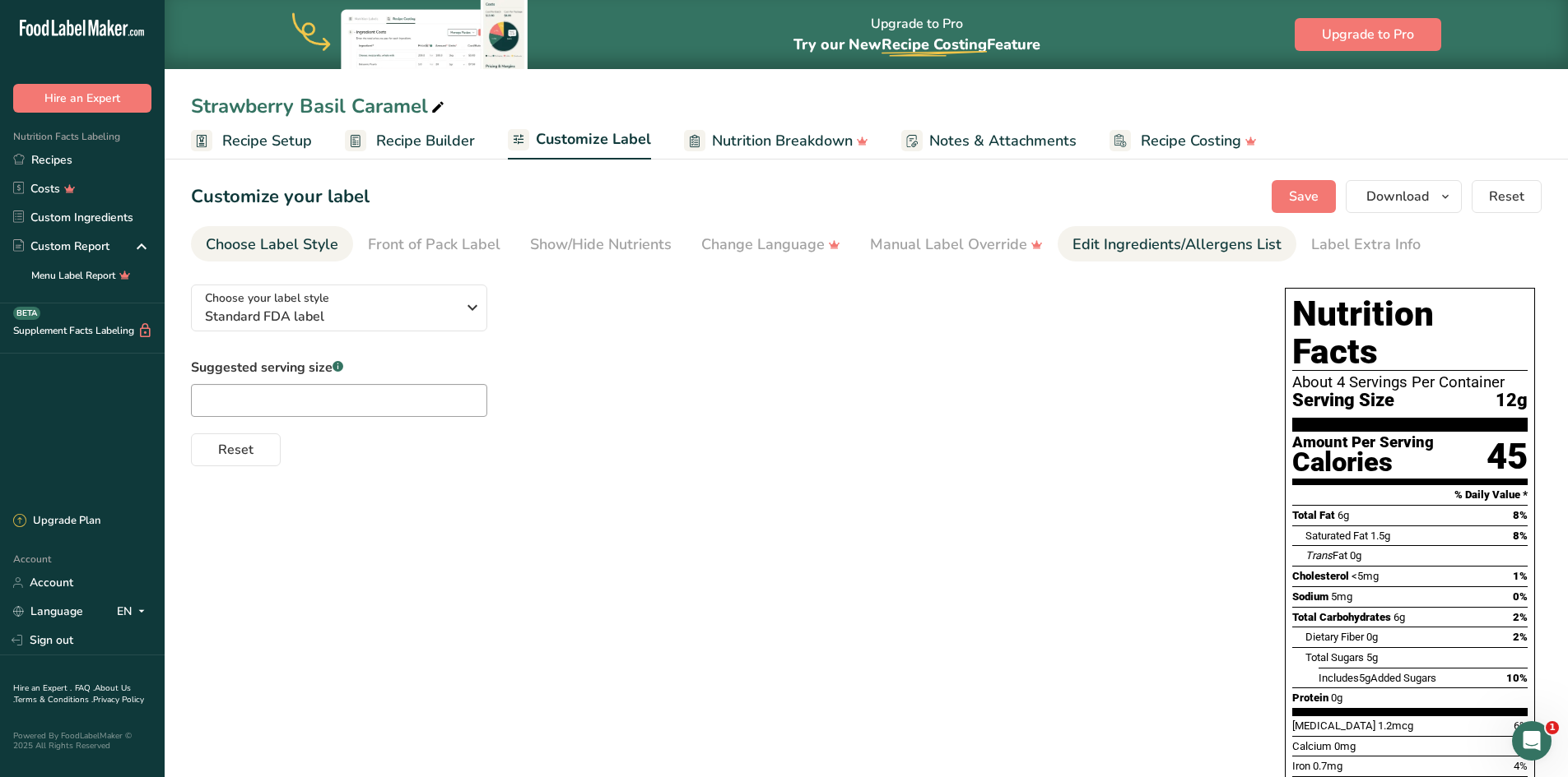
click at [1103, 245] on div "Edit Ingredients/Allergens List" at bounding box center [1177, 245] width 209 height 22
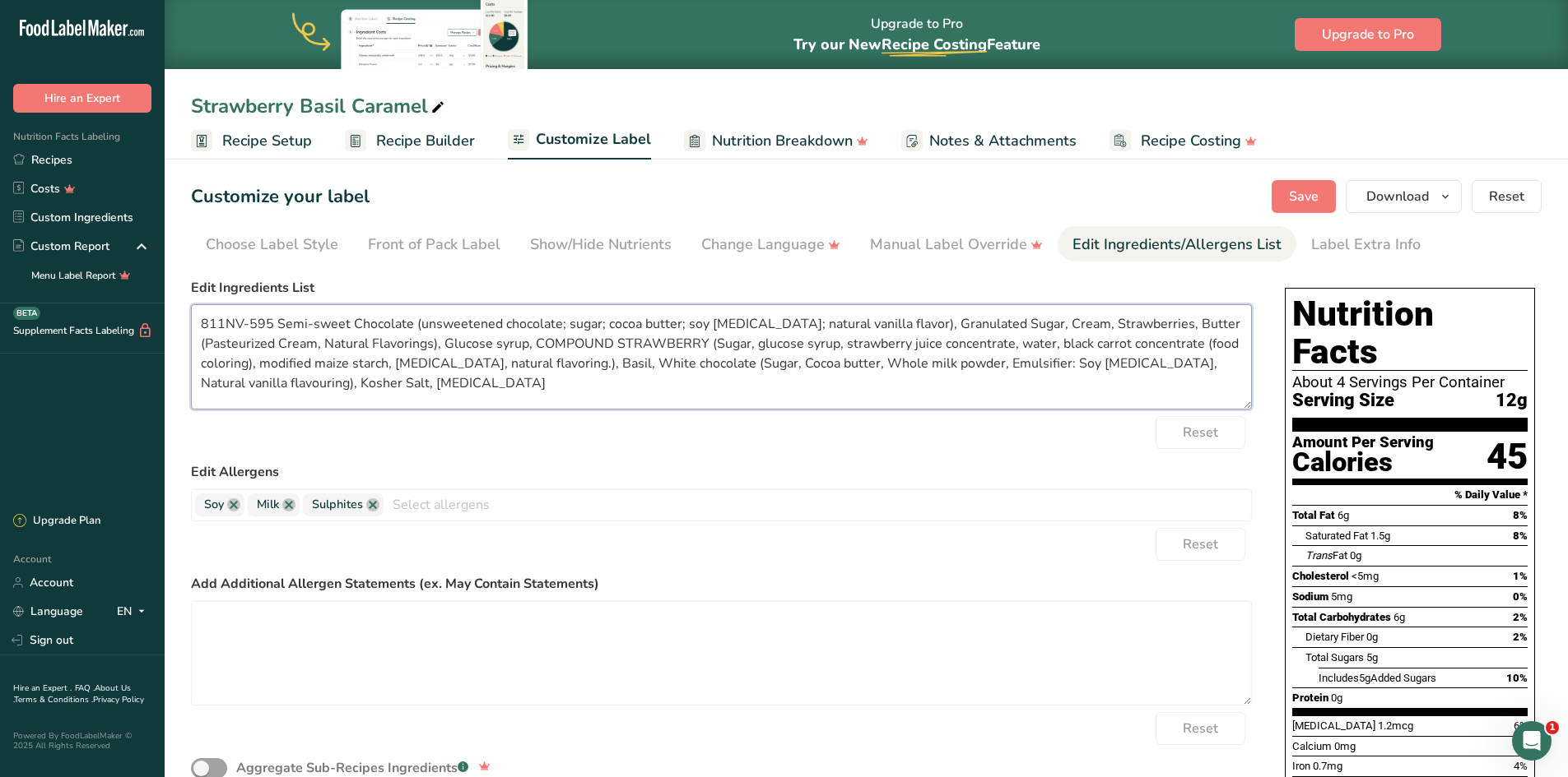
click at [280, 320] on textarea "811NV-595 Semi-sweet Chocolate (unsweetened chocolate; sugar; cocoa butter; soy…" at bounding box center [721, 356] width 1061 height 105
click at [1218, 321] on textarea "Semi-sweet Chocolate (unsweetened chocolate; sugar; cocoa butter; soy lecithin;…" at bounding box center [721, 356] width 1061 height 105
drag, startPoint x: 555, startPoint y: 343, endPoint x: 637, endPoint y: 427, distance: 117.4
click at [557, 343] on textarea "Semi-sweet Chocolate (unsweetened chocolate; sugar; cocoa butter; soy lecithin;…" at bounding box center [721, 356] width 1061 height 105
click at [584, 343] on textarea "Semi-sweet Chocolate (unsweetened chocolate; sugar; cocoa butter; soy lecithin;…" at bounding box center [721, 356] width 1061 height 105
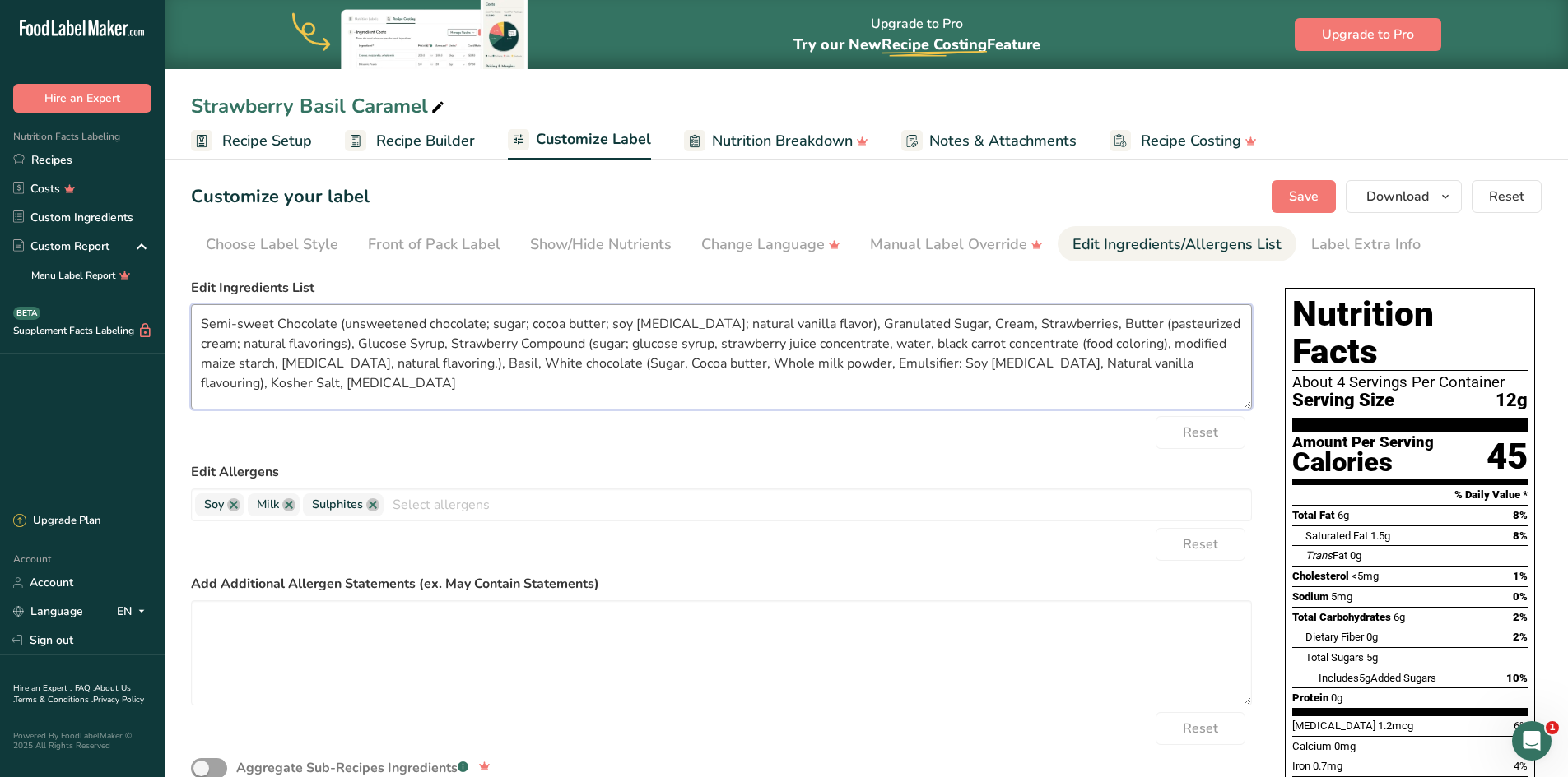
click at [675, 347] on textarea "Semi-sweet Chocolate (unsweetened chocolate; sugar; cocoa butter; soy lecithin;…" at bounding box center [721, 356] width 1061 height 105
click at [847, 345] on textarea "Semi-sweet Chocolate (unsweetened chocolate; sugar; cocoa butter; soy lecithin;…" at bounding box center [721, 356] width 1061 height 105
drag, startPoint x: 886, startPoint y: 343, endPoint x: 898, endPoint y: 383, distance: 41.8
click at [886, 344] on textarea "Semi-sweet Chocolate (unsweetened chocolate; sugar; cocoa butter; soy lecithin;…" at bounding box center [721, 356] width 1061 height 105
click at [1127, 345] on textarea "Semi-sweet Chocolate (unsweetened chocolate; sugar; cocoa butter; soy lecithin;…" at bounding box center [721, 356] width 1061 height 105
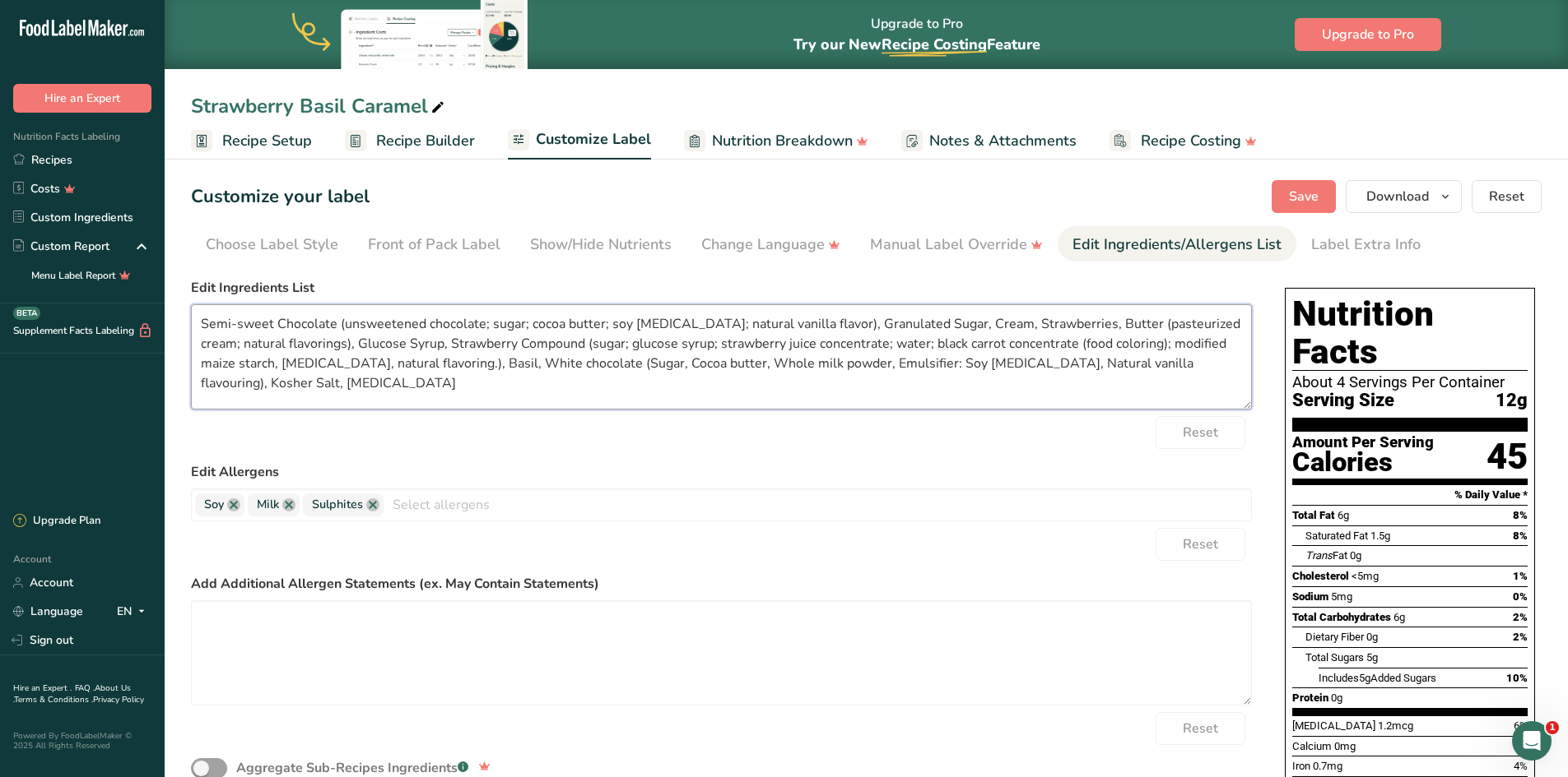
click at [238, 362] on textarea "Semi-sweet Chocolate (unsweetened chocolate; sugar; cocoa butter; soy lecithin;…" at bounding box center [721, 356] width 1061 height 105
click at [302, 364] on textarea "Semi-sweet Chocolate (unsweetened chocolate; sugar; cocoa butter; soy lecithin;…" at bounding box center [721, 356] width 1061 height 105
click at [499, 361] on textarea "Semi-sweet Chocolate (unsweetened chocolate; sugar; cocoa butter; soy lecithin;…" at bounding box center [721, 356] width 1061 height 105
click at [566, 361] on textarea "Semi-sweet Chocolate (unsweetened chocolate; sugar; cocoa butter; soy lecithin;…" at bounding box center [721, 356] width 1061 height 105
click at [608, 361] on textarea "Semi-sweet Chocolate (unsweetened chocolate; sugar; cocoa butter; soy lecithin;…" at bounding box center [721, 356] width 1061 height 105
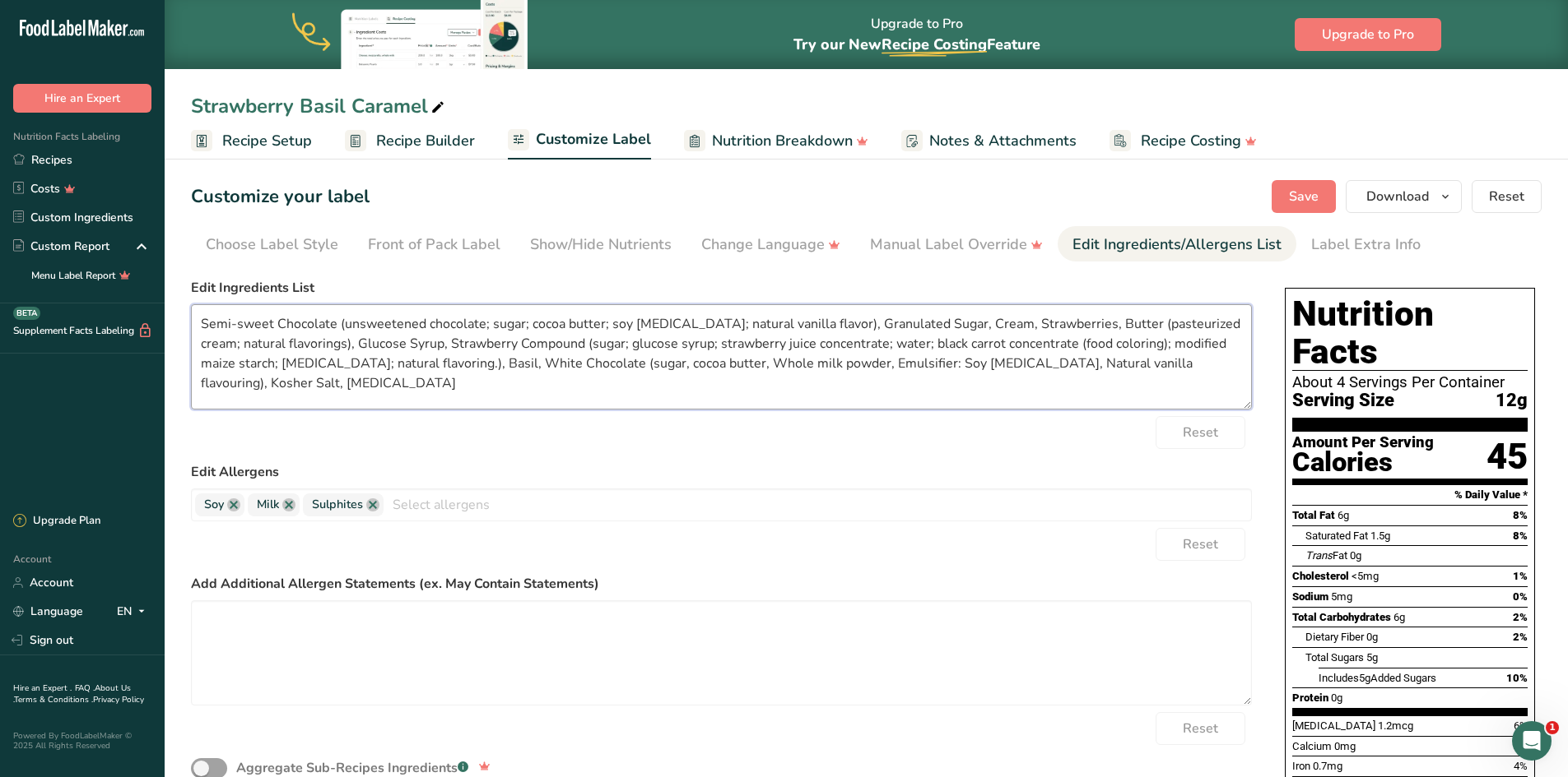
click at [592, 365] on textarea "Semi-sweet Chocolate (unsweetened chocolate; sugar; cocoa butter; soy lecithin;…" at bounding box center [721, 356] width 1061 height 105
click at [674, 364] on textarea "Semi-sweet Chocolate (unsweetened chocolate; sugar; cocoa butter; soy lecithin;…" at bounding box center [721, 356] width 1061 height 105
click at [691, 366] on textarea "Semi-sweet Chocolate (unsweetened chocolate; sugar; cocoa butter; soy lecithin;…" at bounding box center [721, 356] width 1061 height 105
click at [793, 364] on textarea "Semi-sweet Chocolate (unsweetened chocolate; sugar; cocoa butter; soy lecithin;…" at bounding box center [721, 356] width 1061 height 105
click at [806, 360] on textarea "Semi-sweet Chocolate (unsweetened chocolate; sugar; cocoa butter; soy lecithin;…" at bounding box center [721, 356] width 1061 height 105
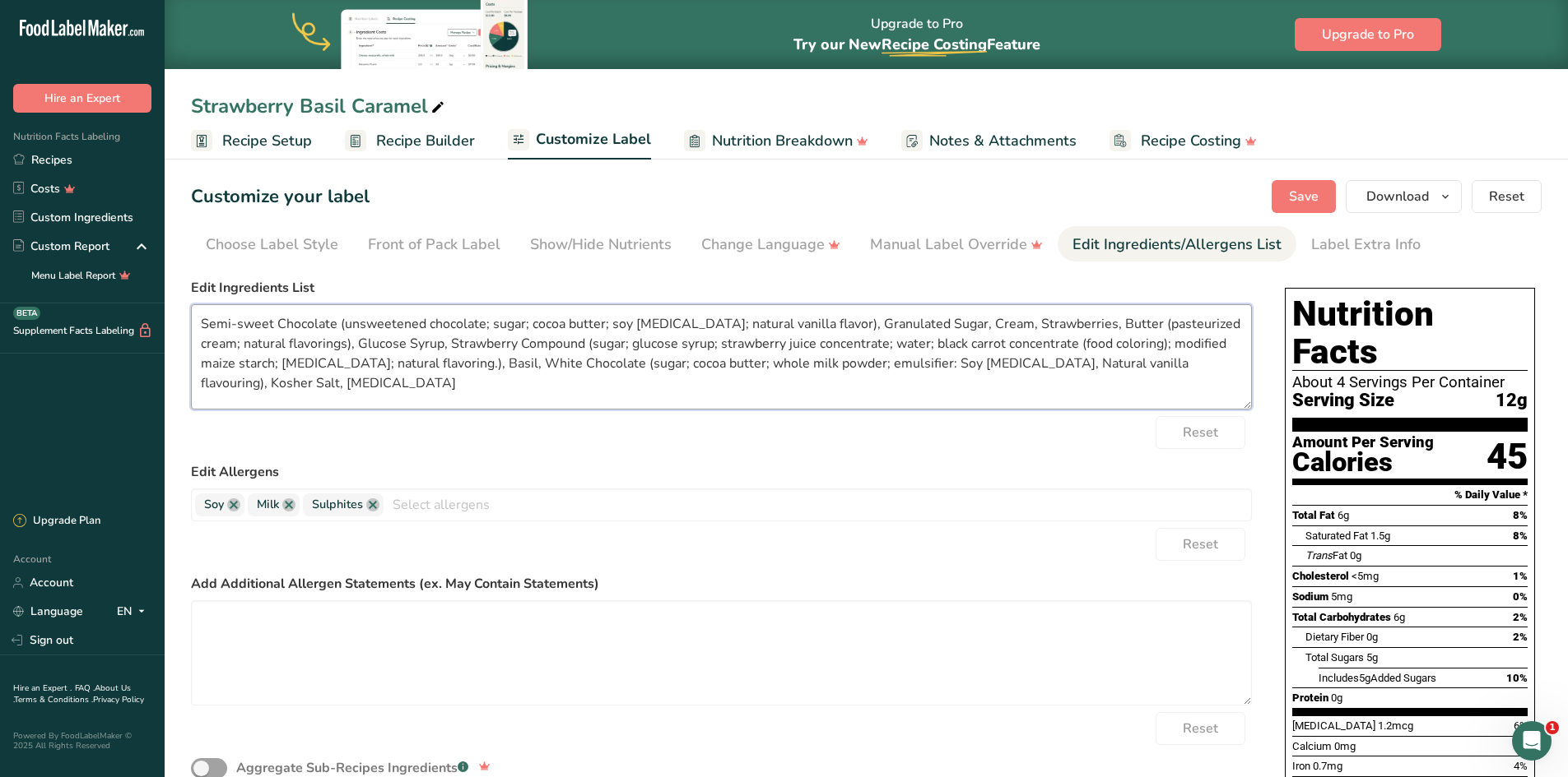
drag, startPoint x: 856, startPoint y: 361, endPoint x: 869, endPoint y: 380, distance: 23.0
click at [859, 362] on textarea "Semi-sweet Chocolate (unsweetened chocolate; sugar; cocoa butter; soy lecithin;…" at bounding box center [721, 356] width 1061 height 105
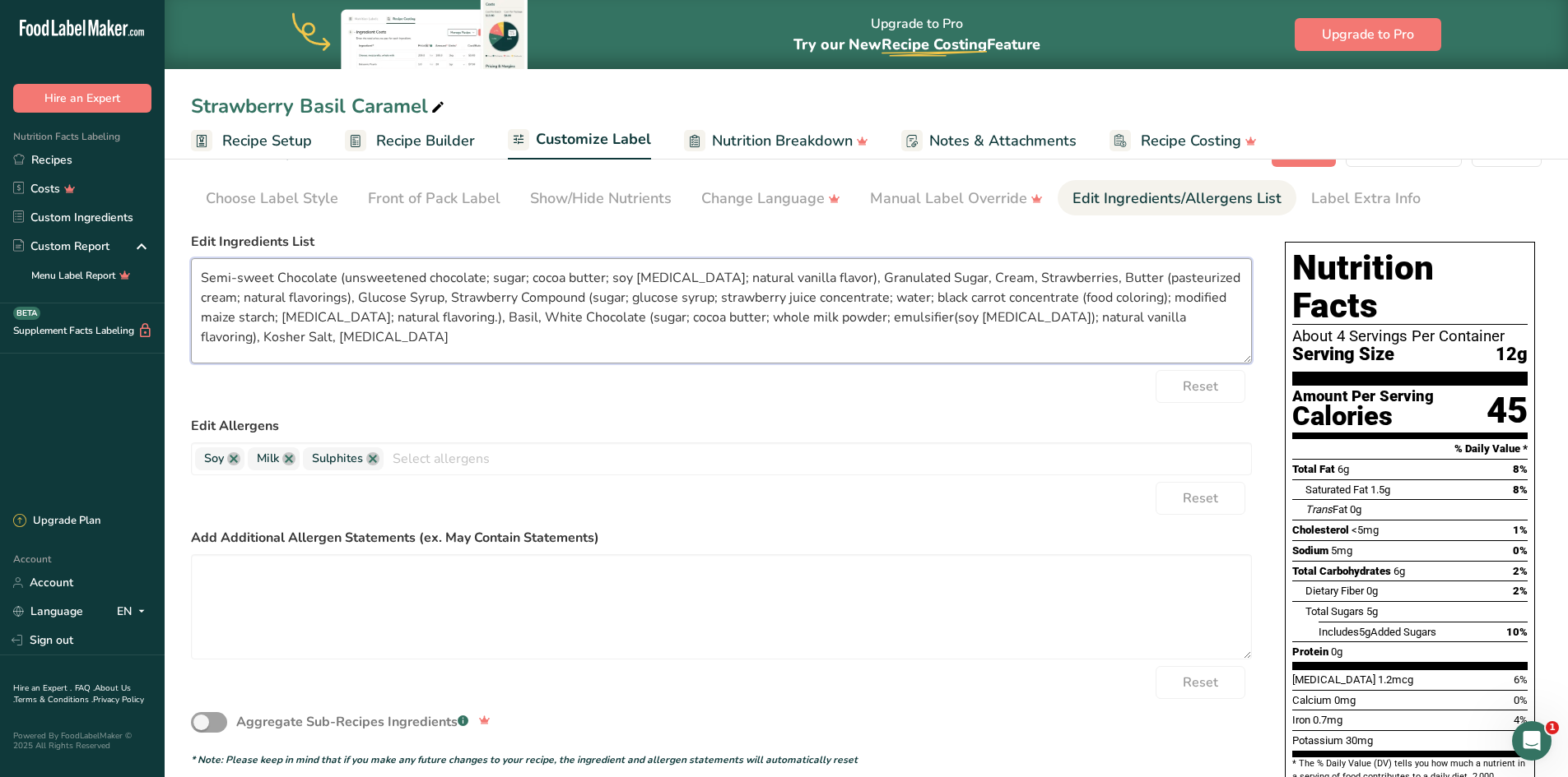
scroll to position [82, 0]
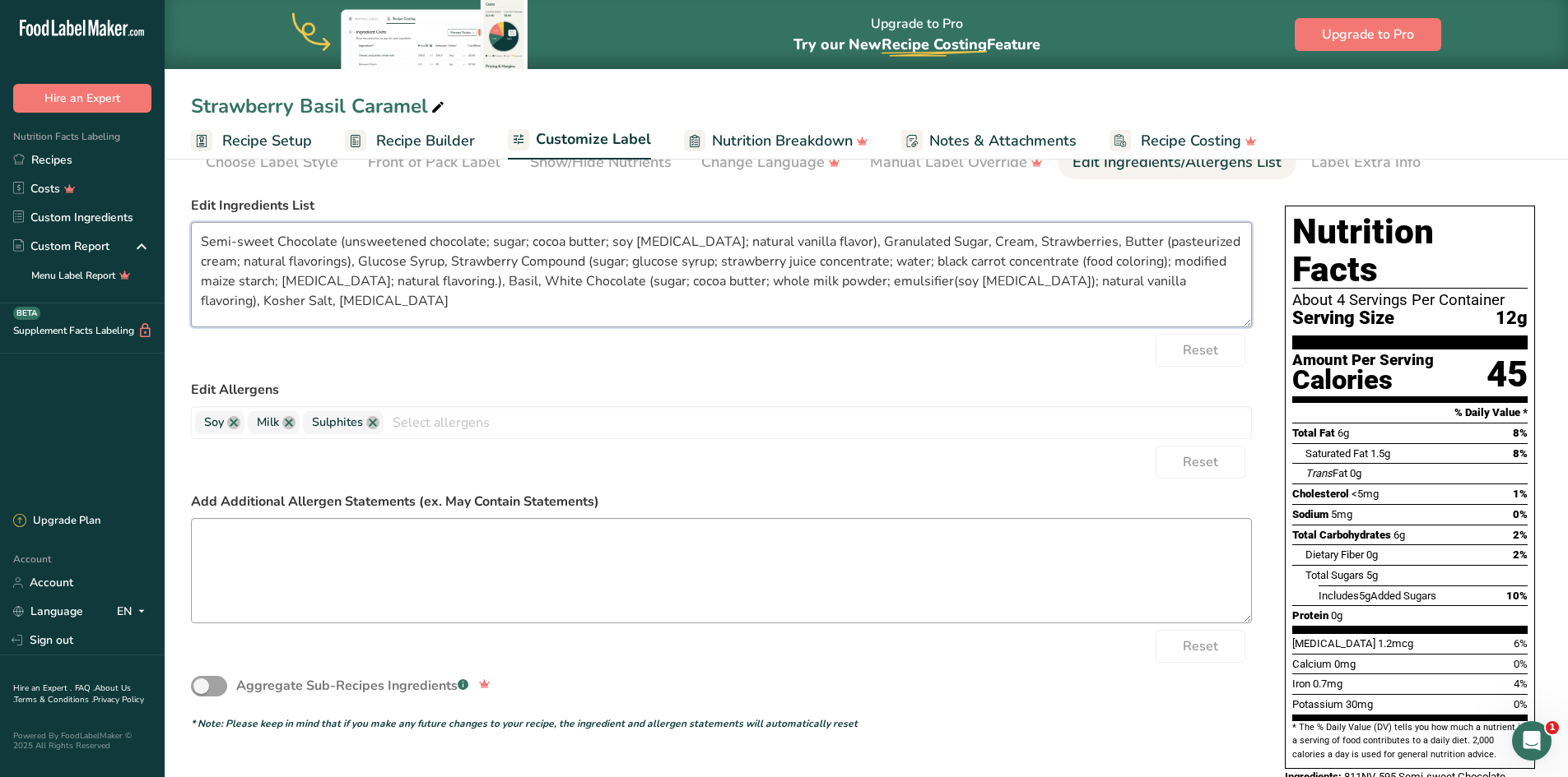
type textarea "Semi-sweet Chocolate (unsweetened chocolate; sugar; cocoa butter; soy lecithin;…"
click at [498, 559] on textarea at bounding box center [721, 571] width 1061 height 105
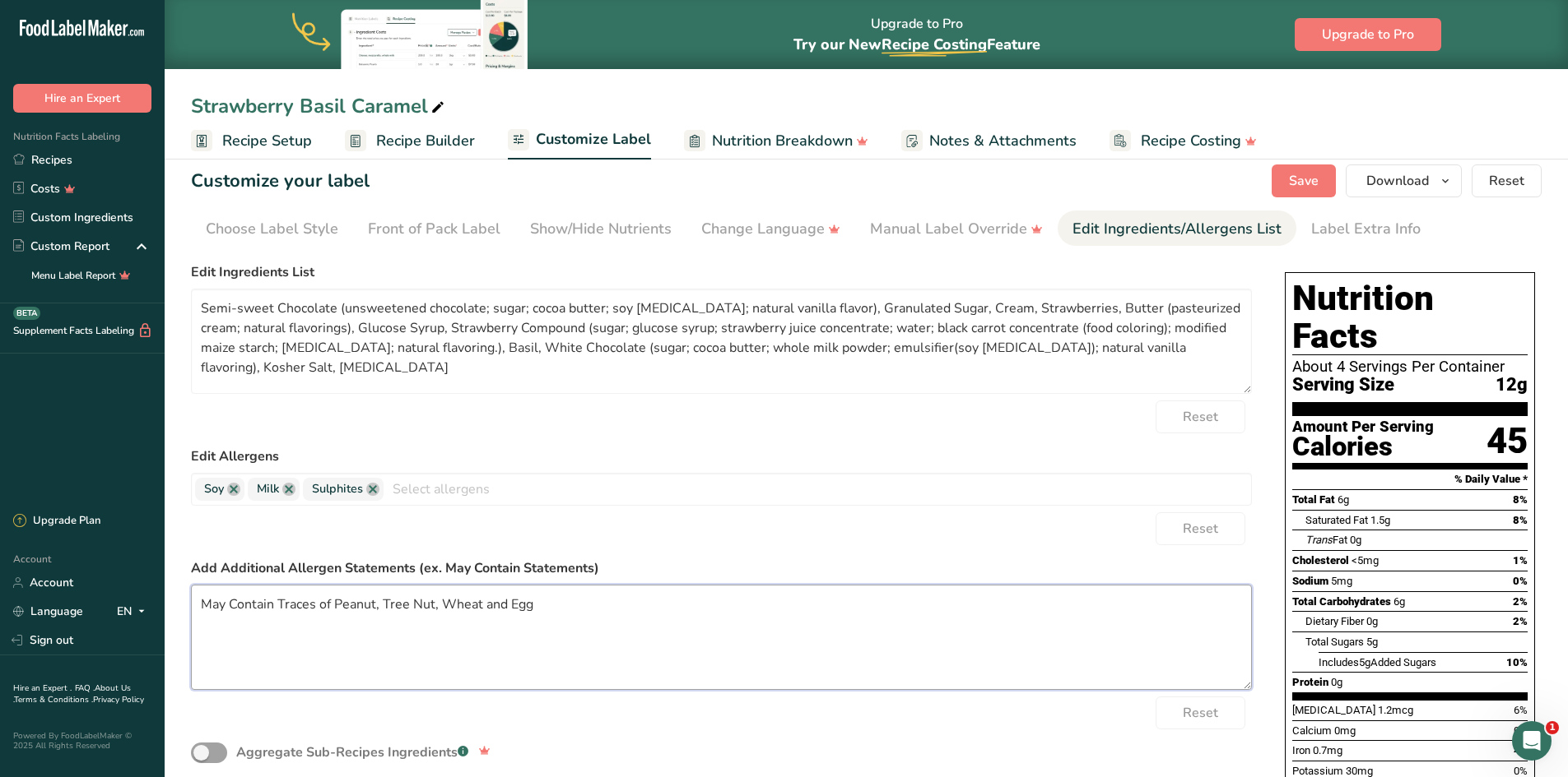
scroll to position [0, 0]
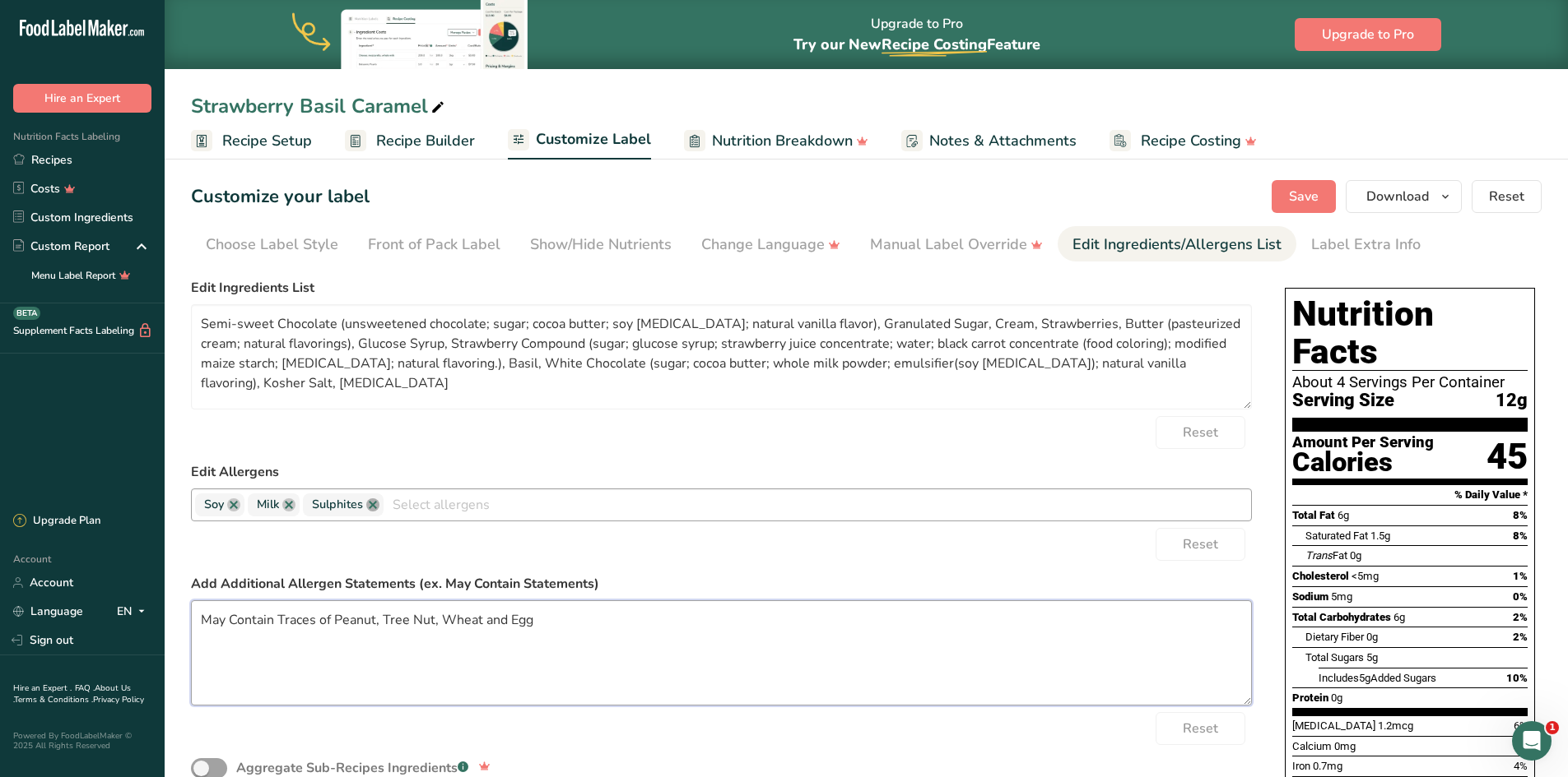
type textarea "May Contain Traces of Peanut, Tree Nut, Wheat and Egg"
click at [370, 503] on link at bounding box center [372, 505] width 13 height 13
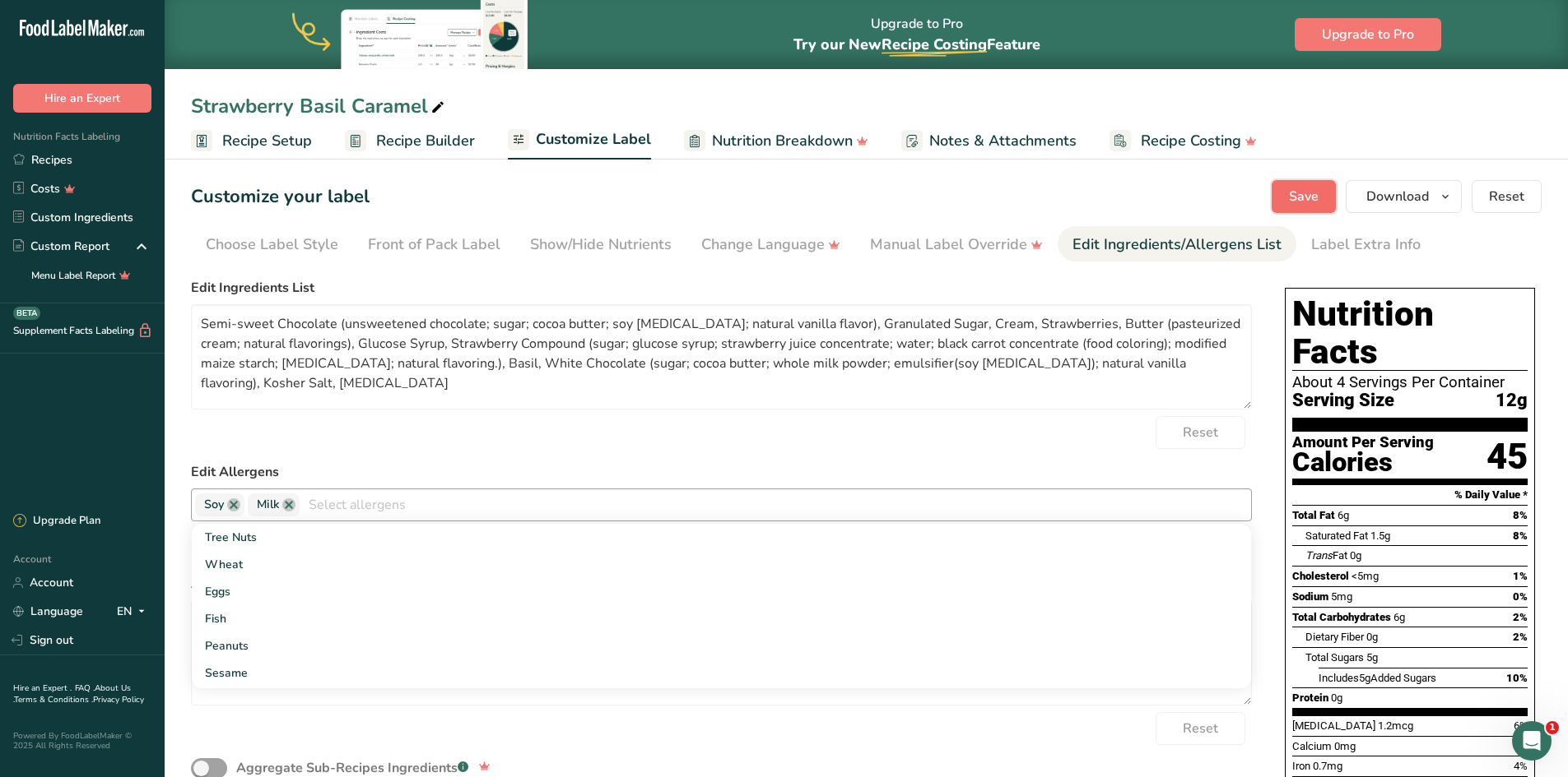
click at [1313, 203] on span "Save" at bounding box center [1303, 197] width 29 height 19
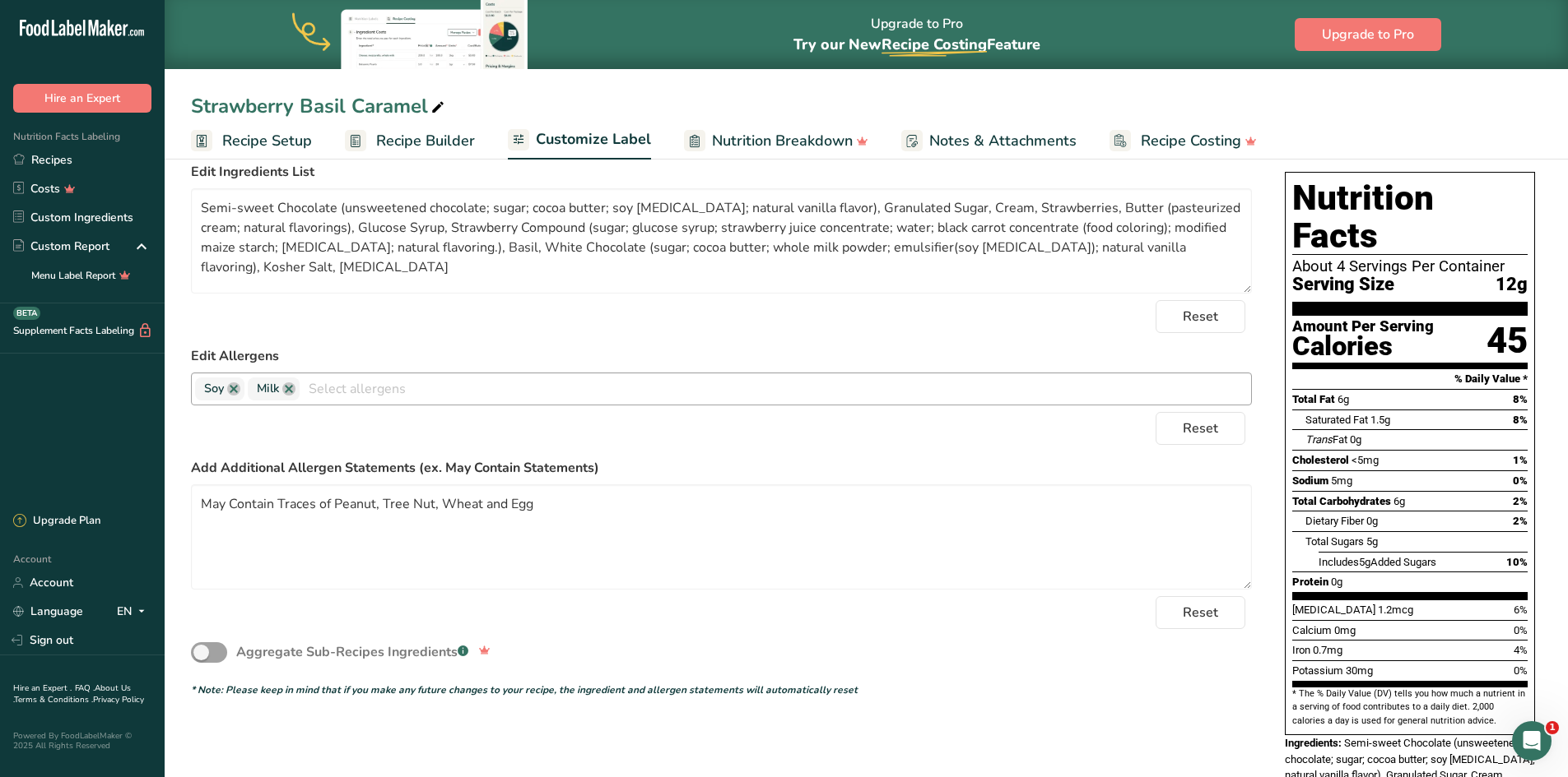
scroll to position [59, 0]
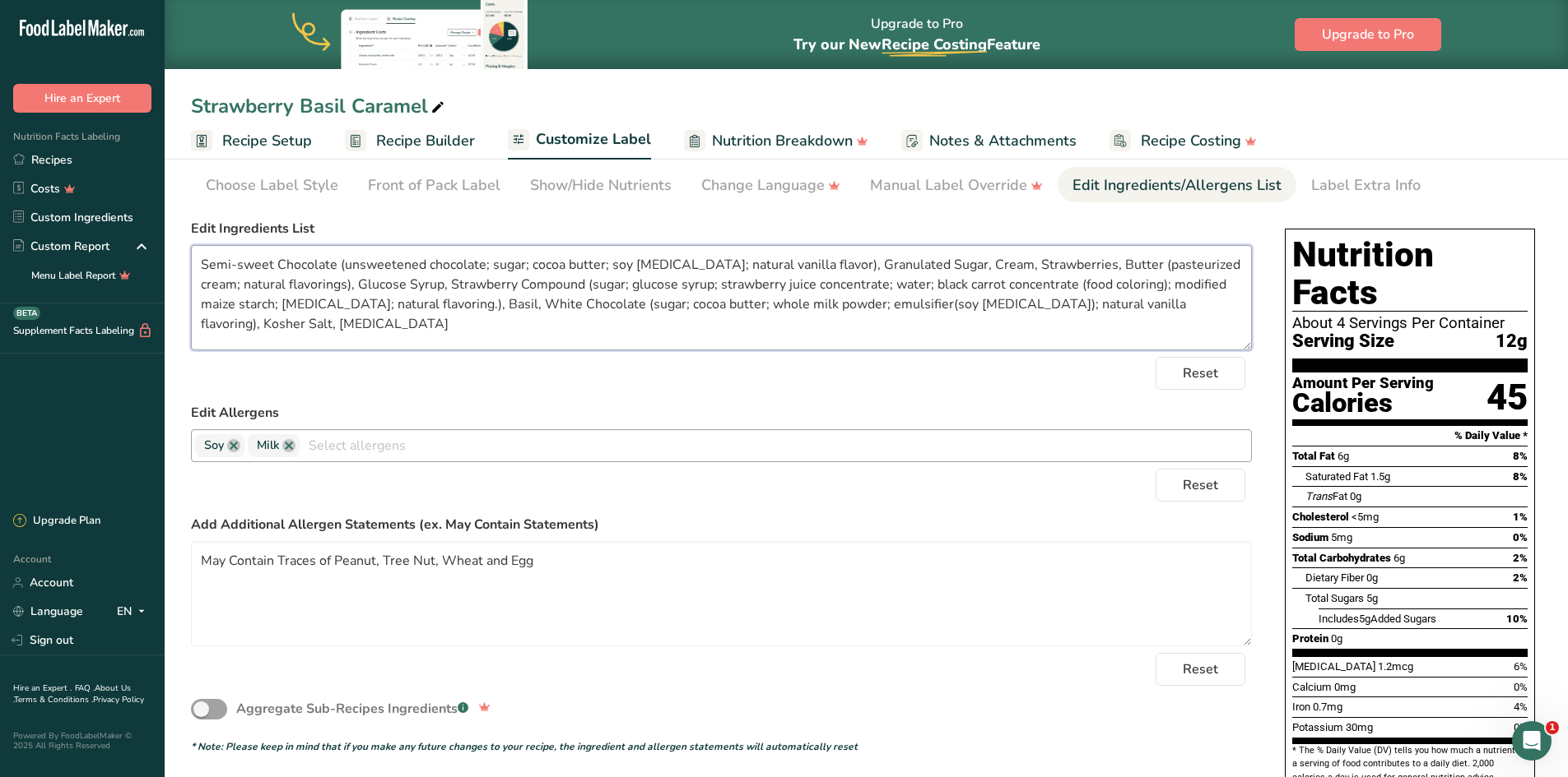
click at [242, 264] on textarea "Semi-sweet Chocolate (unsweetened chocolate; sugar; cocoa butter; soy lecithin;…" at bounding box center [721, 298] width 1061 height 105
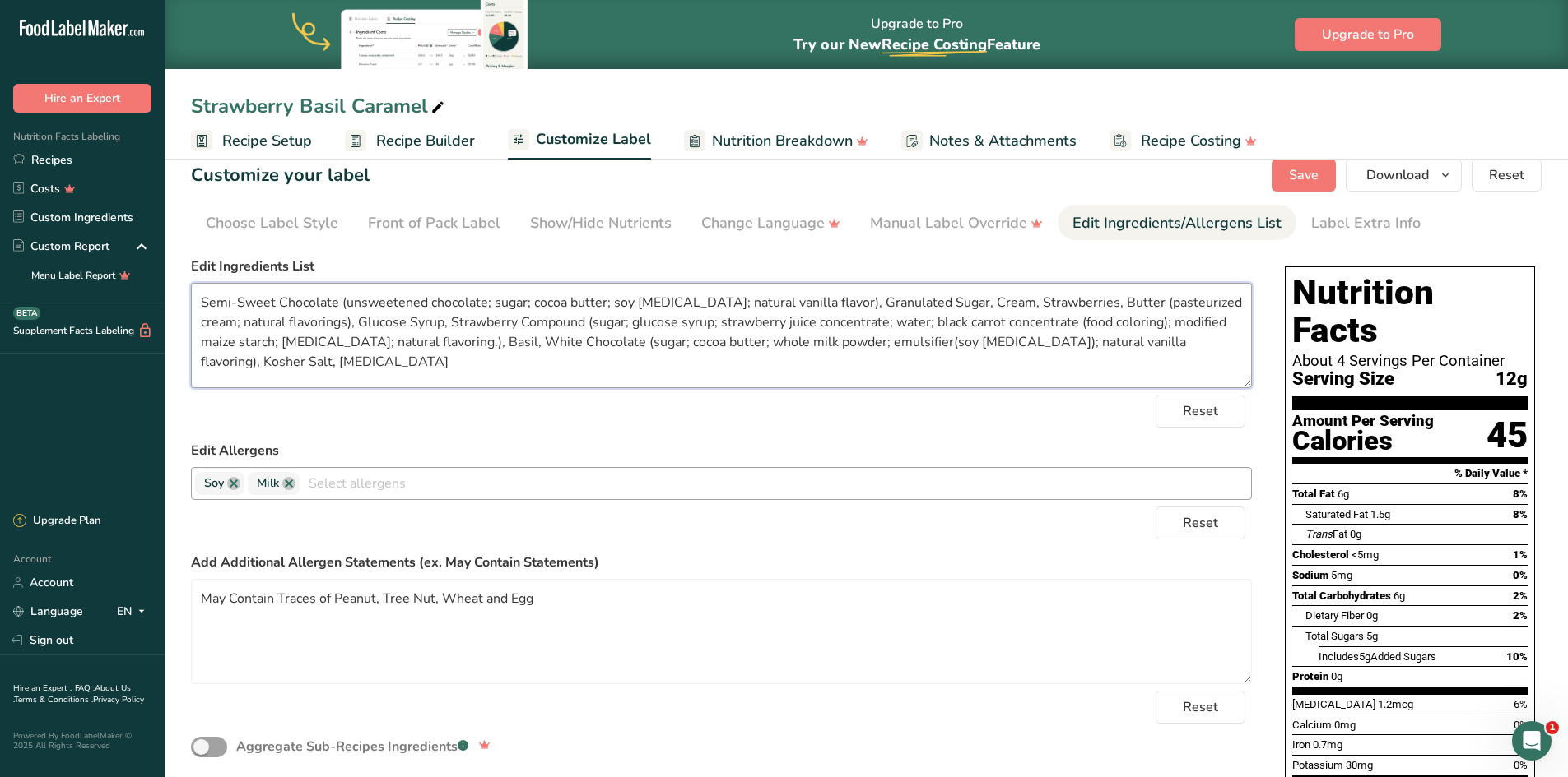
scroll to position [0, 0]
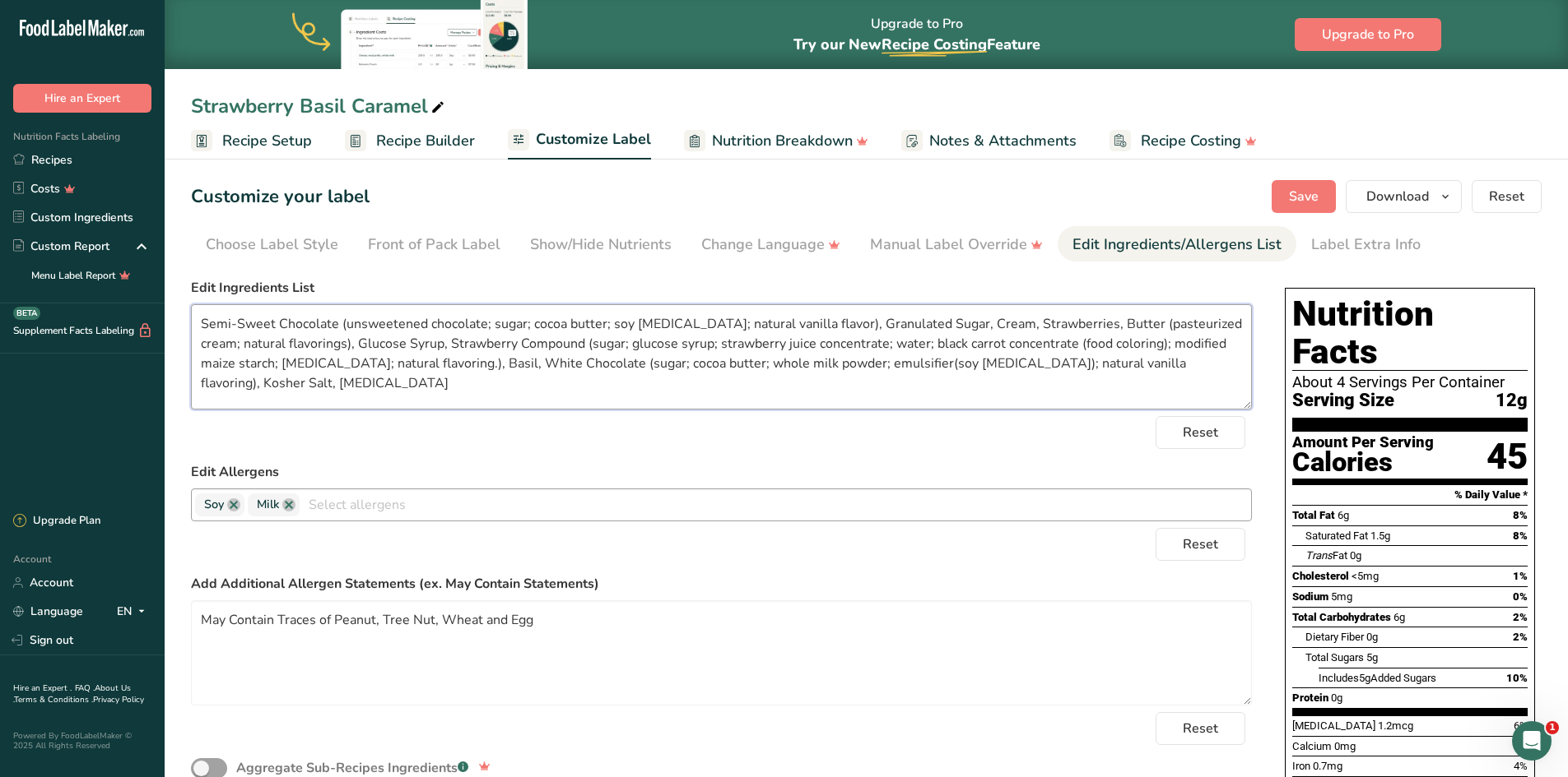
type textarea "Semi-Sweet Chocolate (unsweetened chocolate; sugar; cocoa butter; soy lecithin;…"
click at [1307, 195] on span "Save" at bounding box center [1303, 197] width 29 height 19
click at [86, 167] on link "Recipes" at bounding box center [82, 159] width 165 height 28
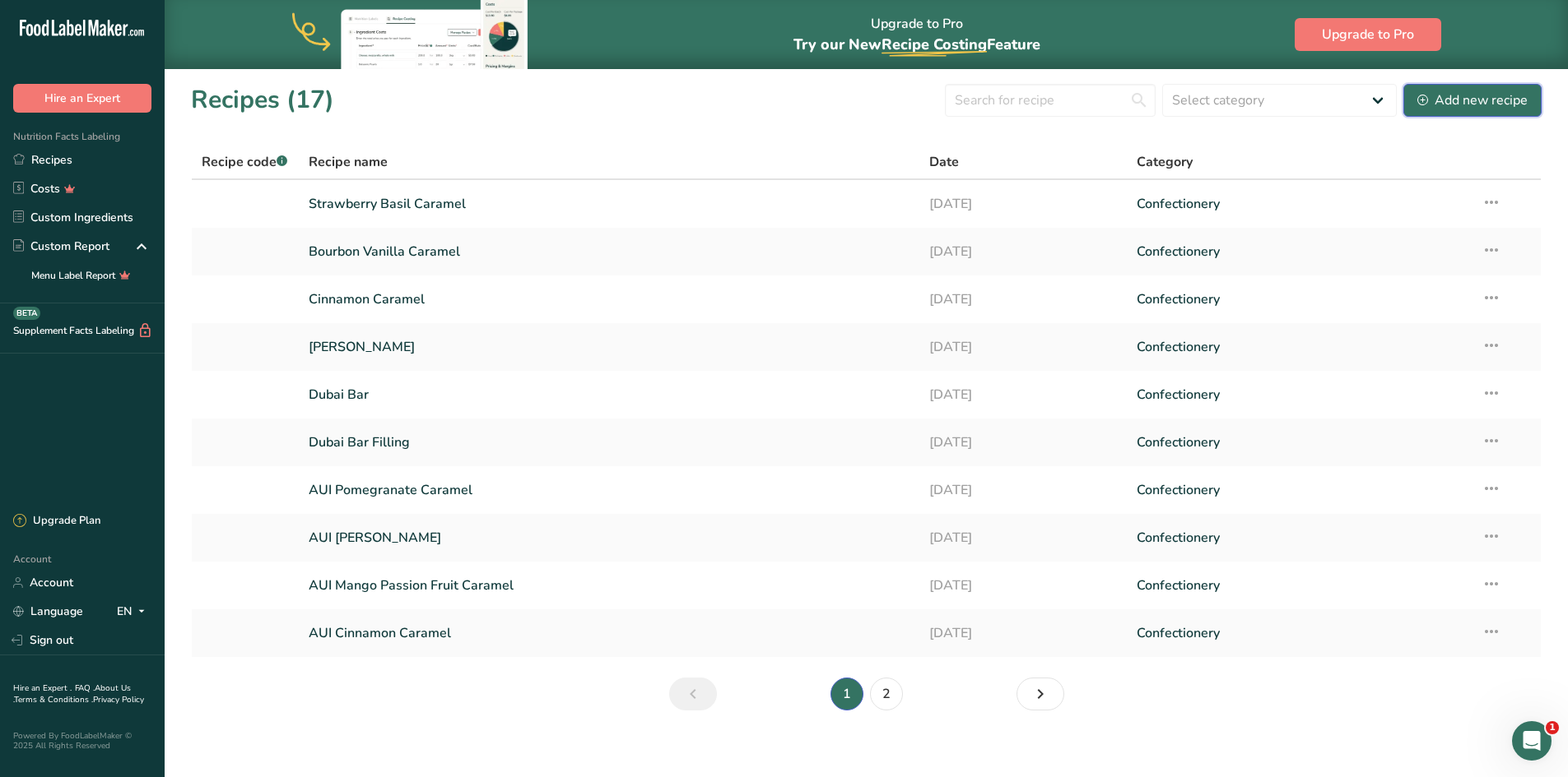
click at [1478, 102] on div "Add new recipe" at bounding box center [1472, 100] width 110 height 19
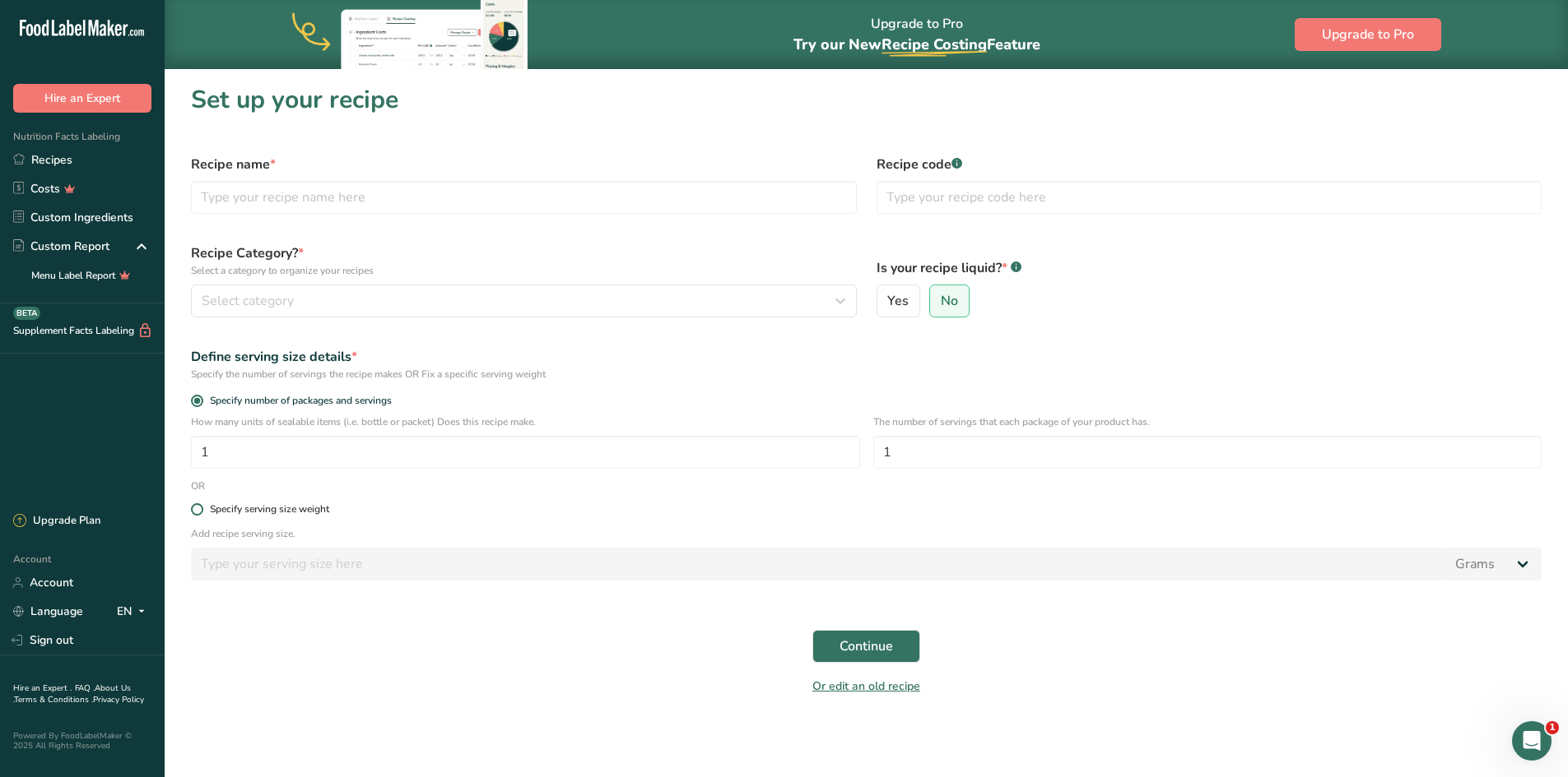
click at [200, 510] on span at bounding box center [197, 509] width 12 height 12
click at [200, 510] on input "Specify serving size weight" at bounding box center [196, 509] width 11 height 11
radio input "true"
radio input "false"
click at [224, 565] on input "number" at bounding box center [817, 563] width 1254 height 33
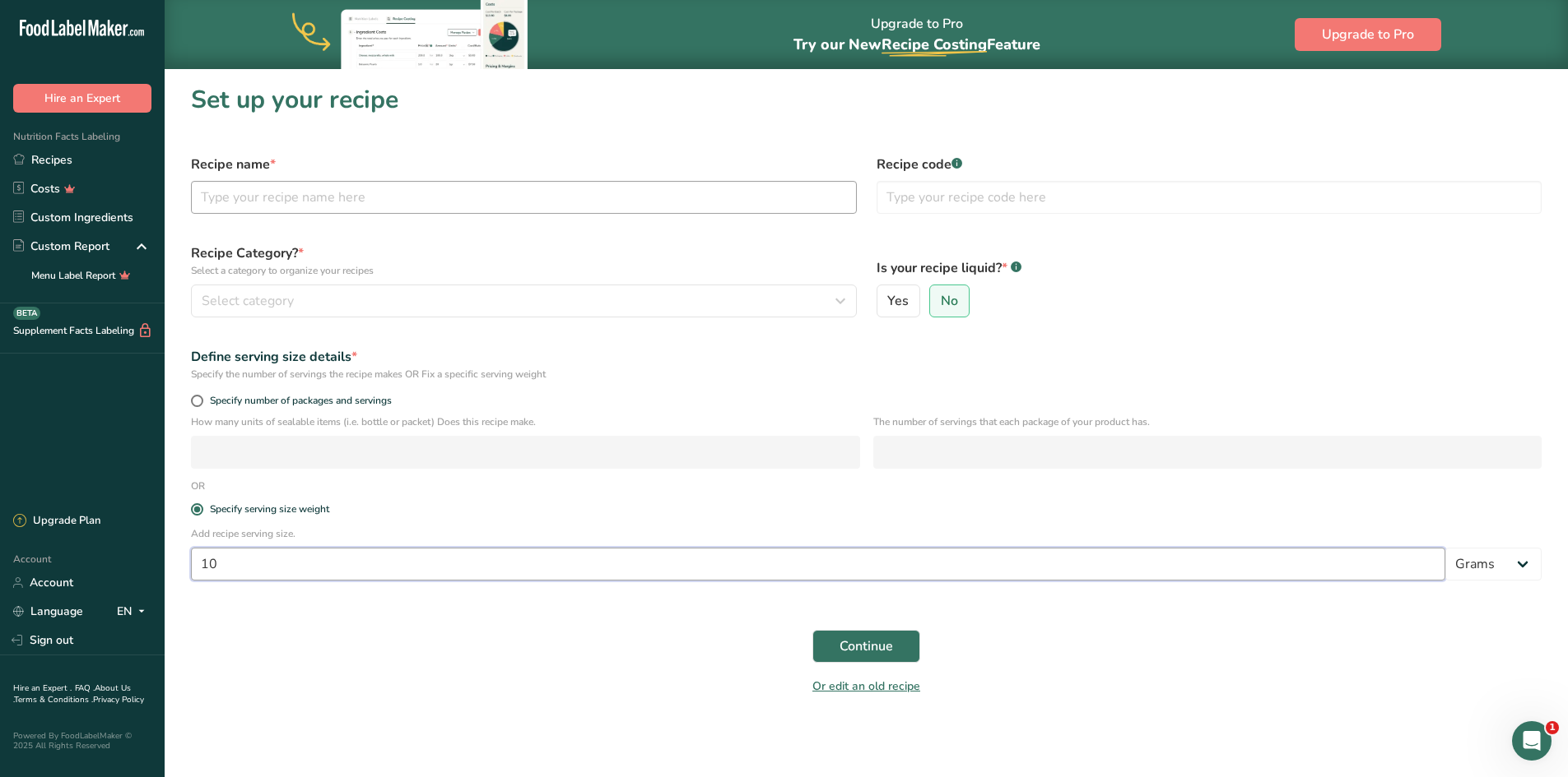
type input "10"
click at [256, 190] on input "text" at bounding box center [523, 197] width 666 height 33
type input "Salted Caramel"
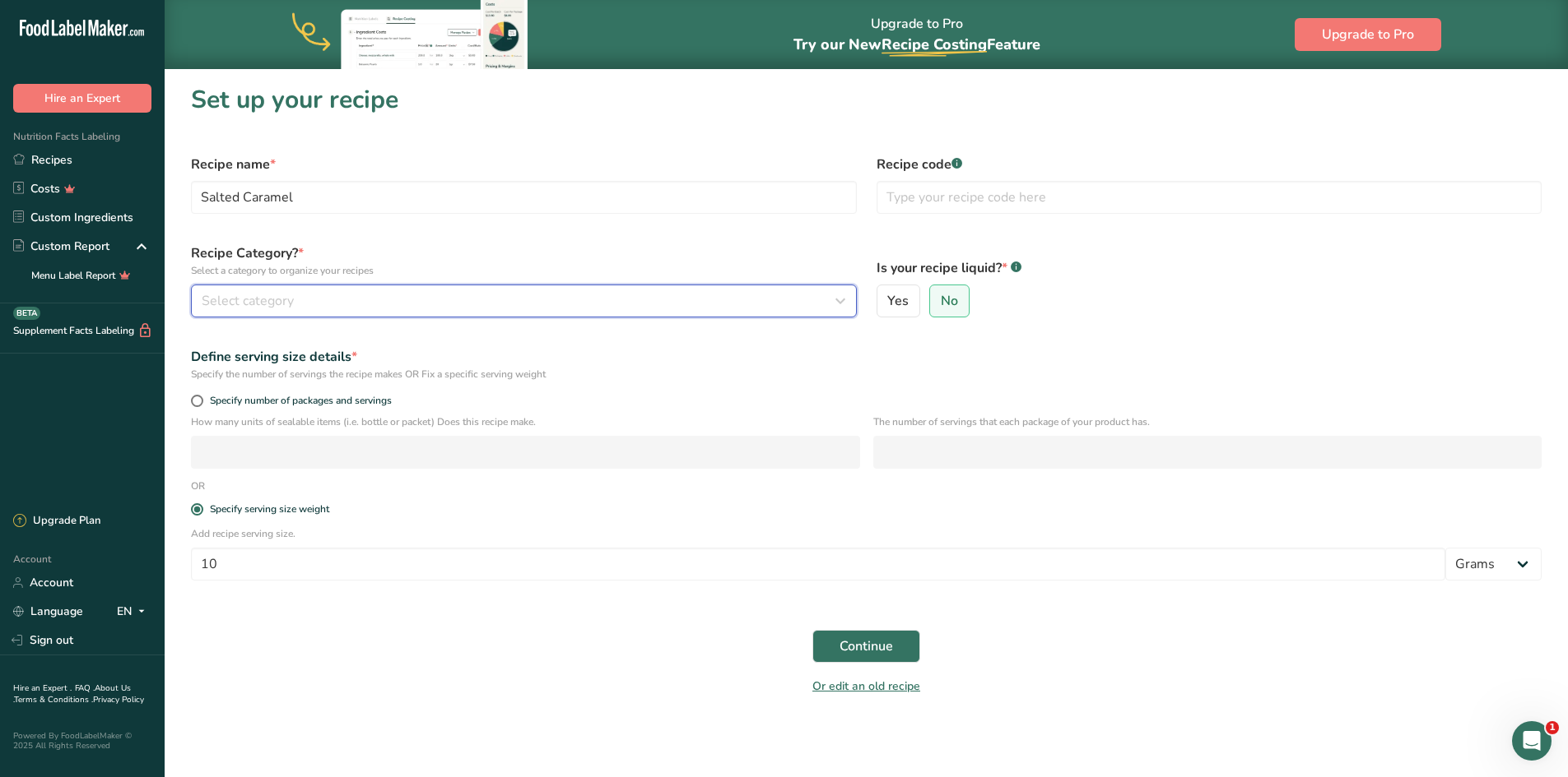
click at [410, 292] on div "Select category" at bounding box center [519, 301] width 635 height 19
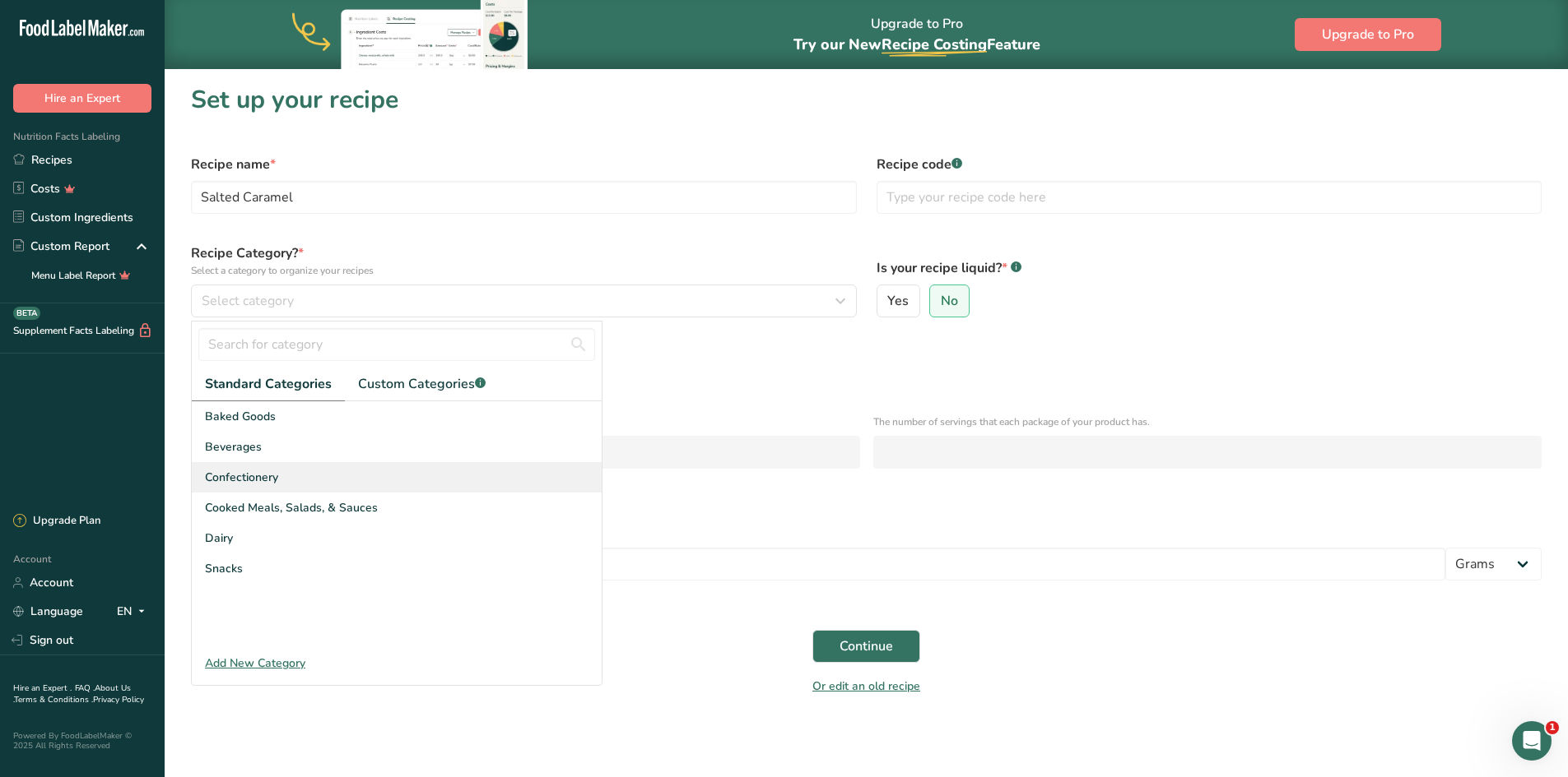
click at [256, 472] on span "Confectionery" at bounding box center [241, 477] width 74 height 17
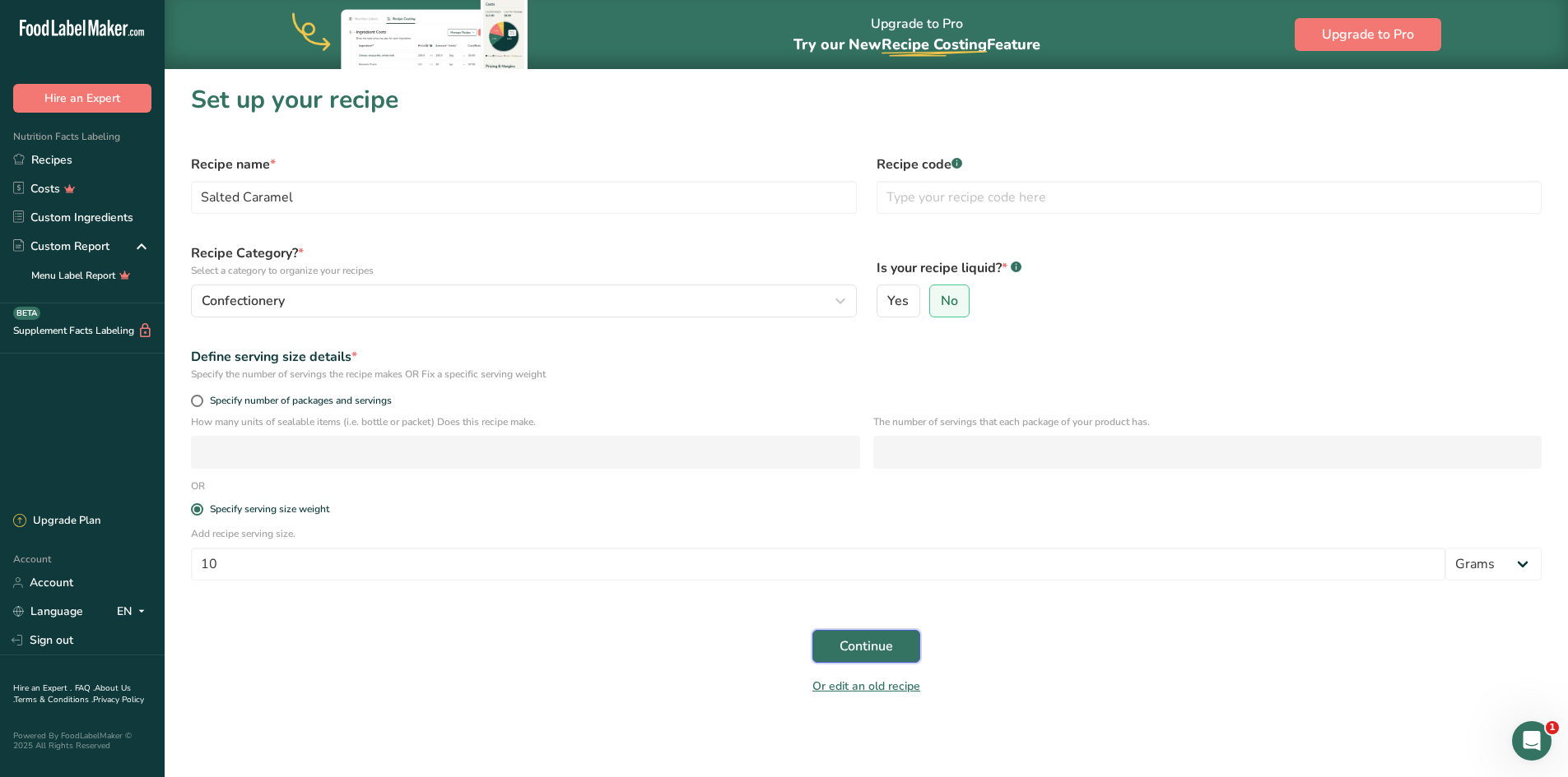
click at [873, 650] on span "Continue" at bounding box center [866, 647] width 53 height 19
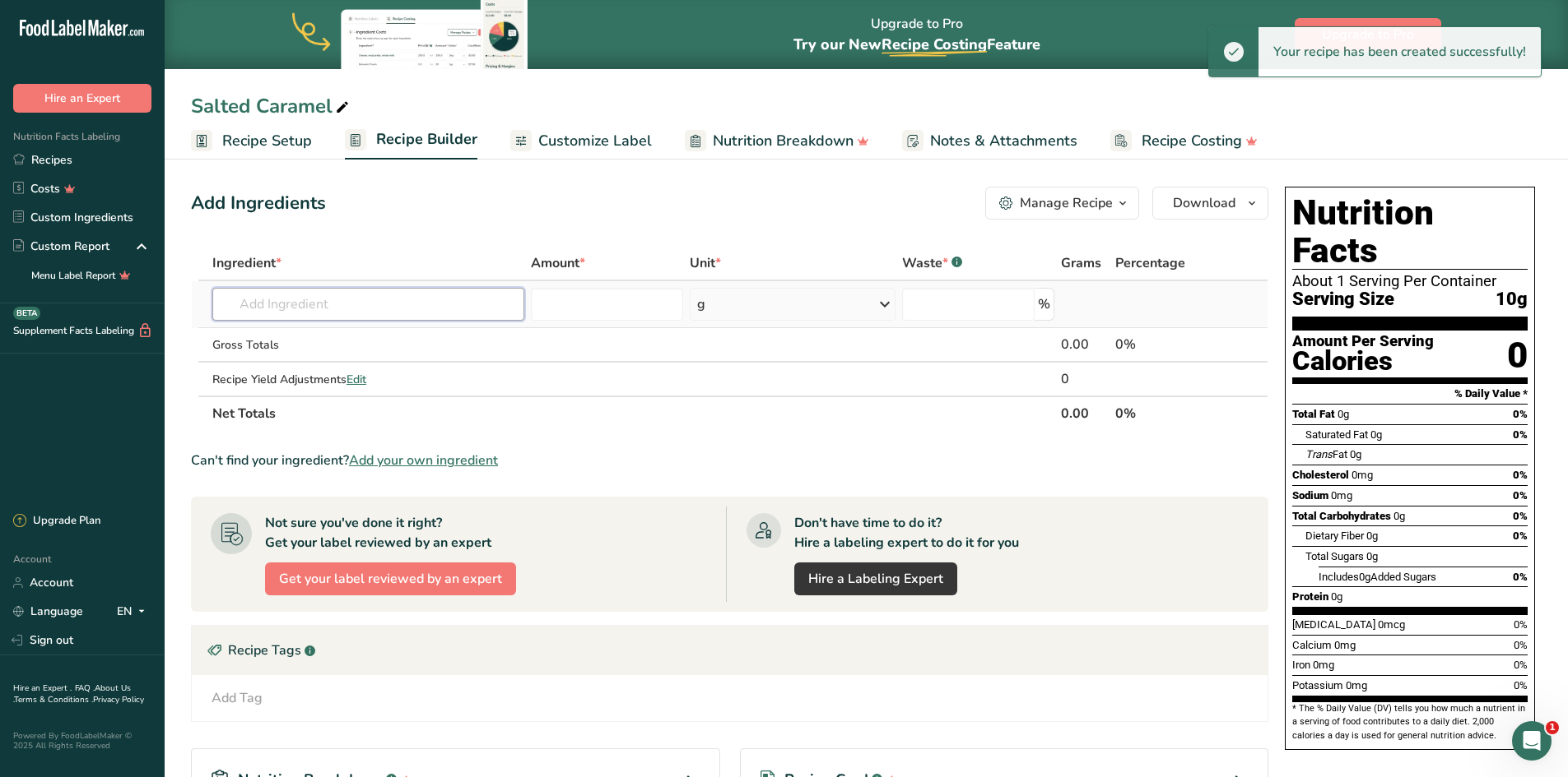
click at [316, 306] on input "text" at bounding box center [369, 304] width 312 height 33
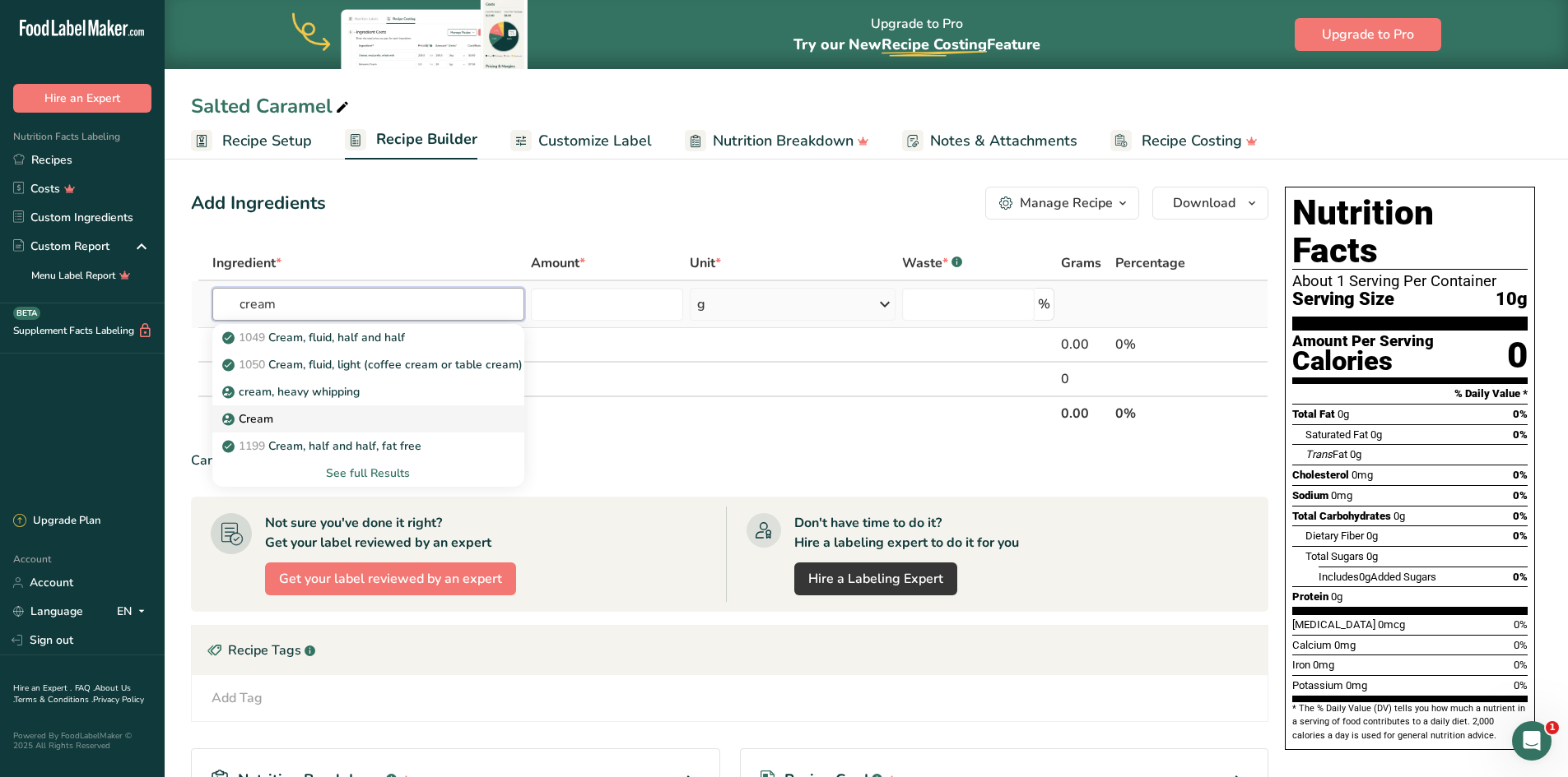
type input "cream"
click at [254, 416] on p "Cream" at bounding box center [249, 418] width 48 height 17
type input "Cream"
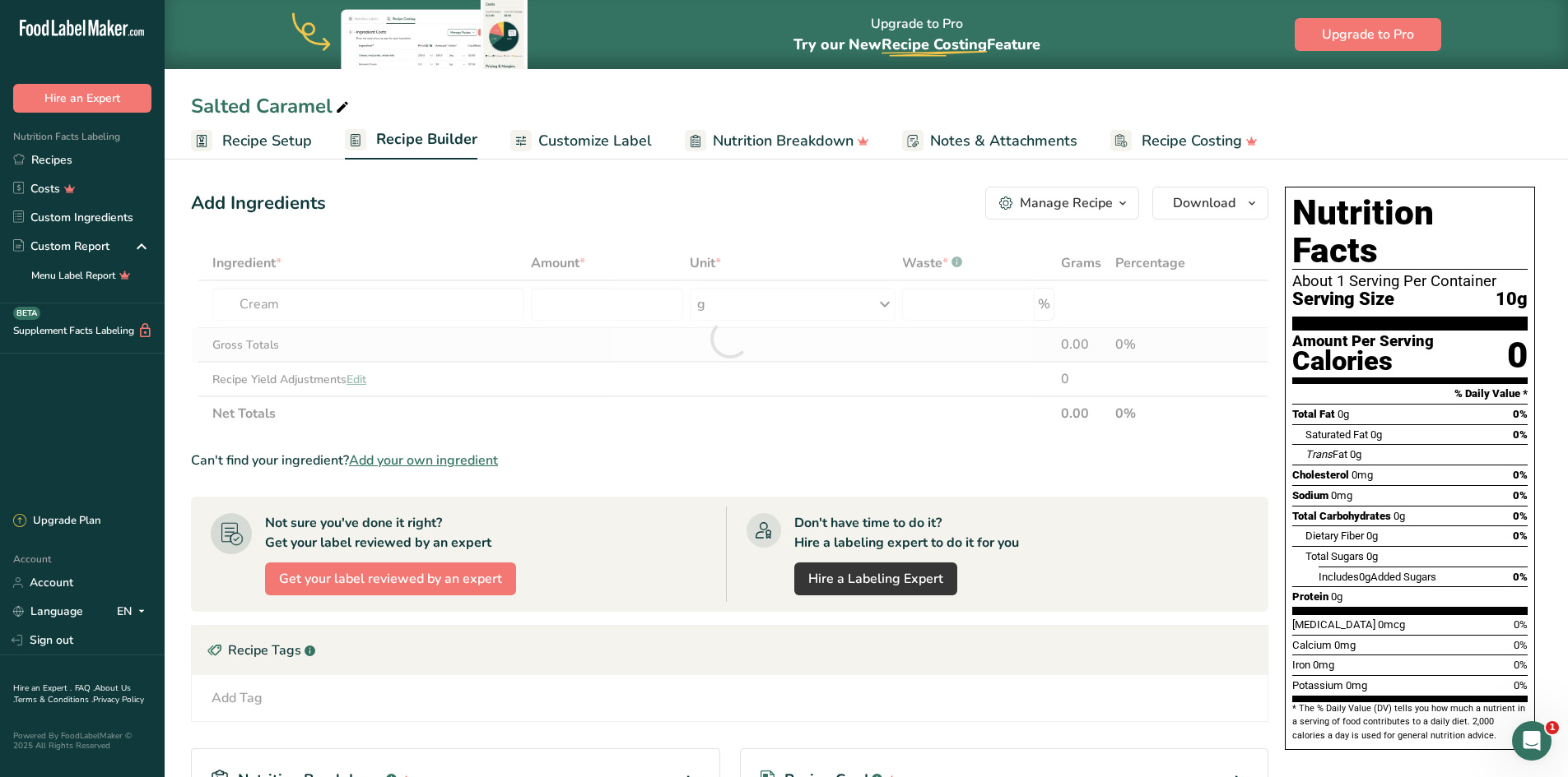
type input "0"
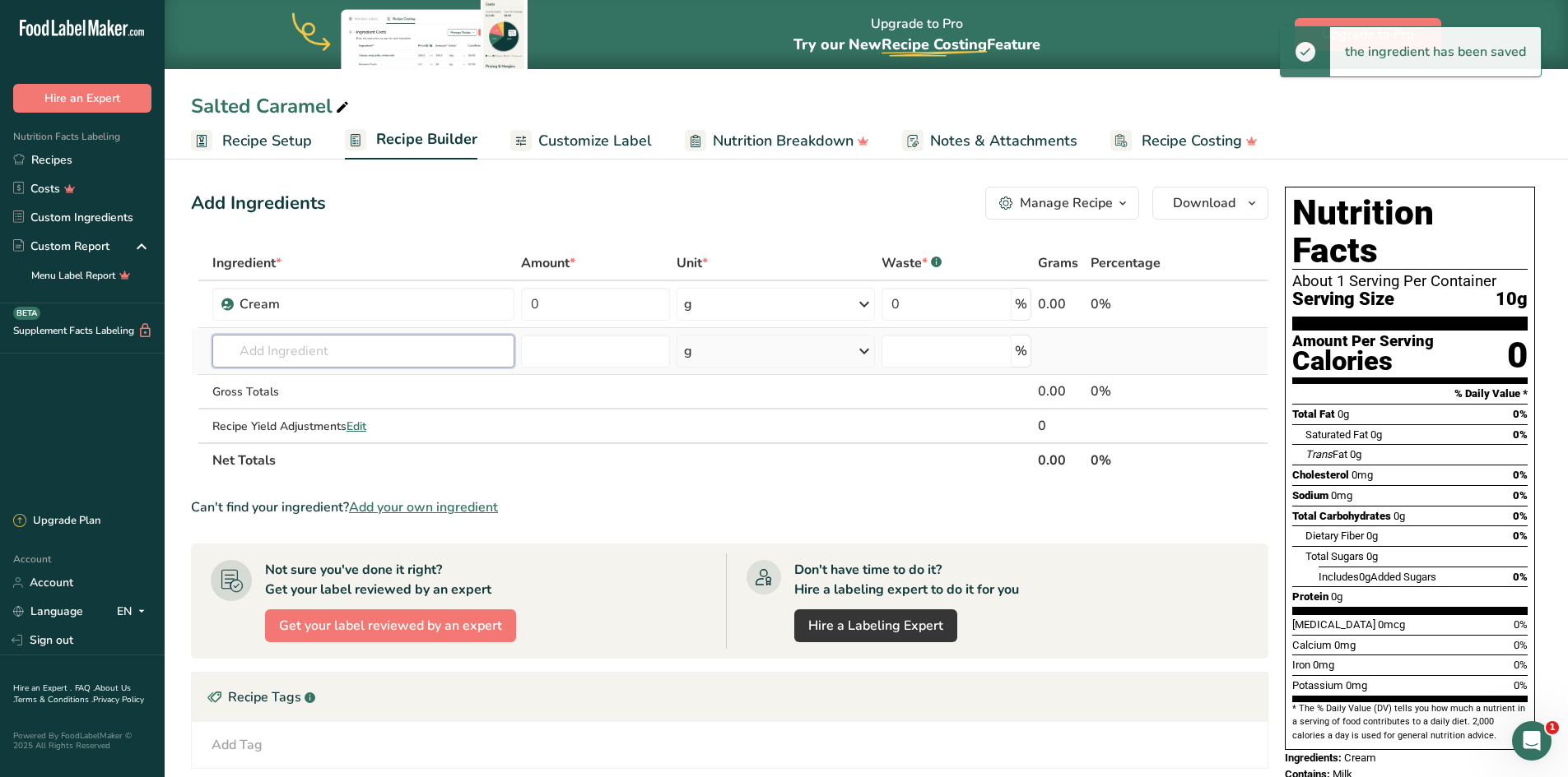
click at [268, 360] on input "text" at bounding box center [364, 351] width 303 height 33
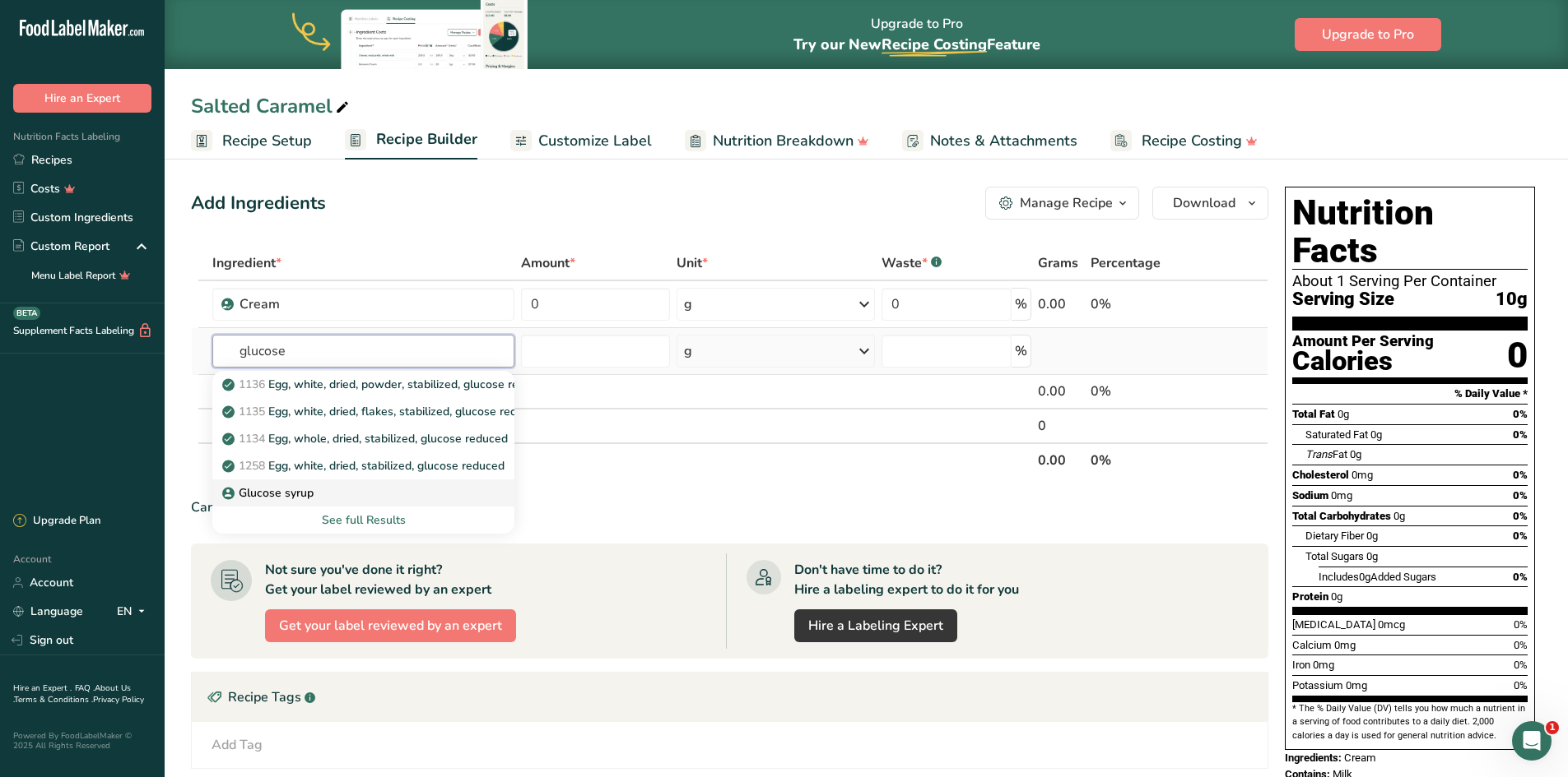
type input "glucose"
click at [288, 484] on link "Glucose syrup" at bounding box center [364, 493] width 303 height 27
type input "Glucose syrup"
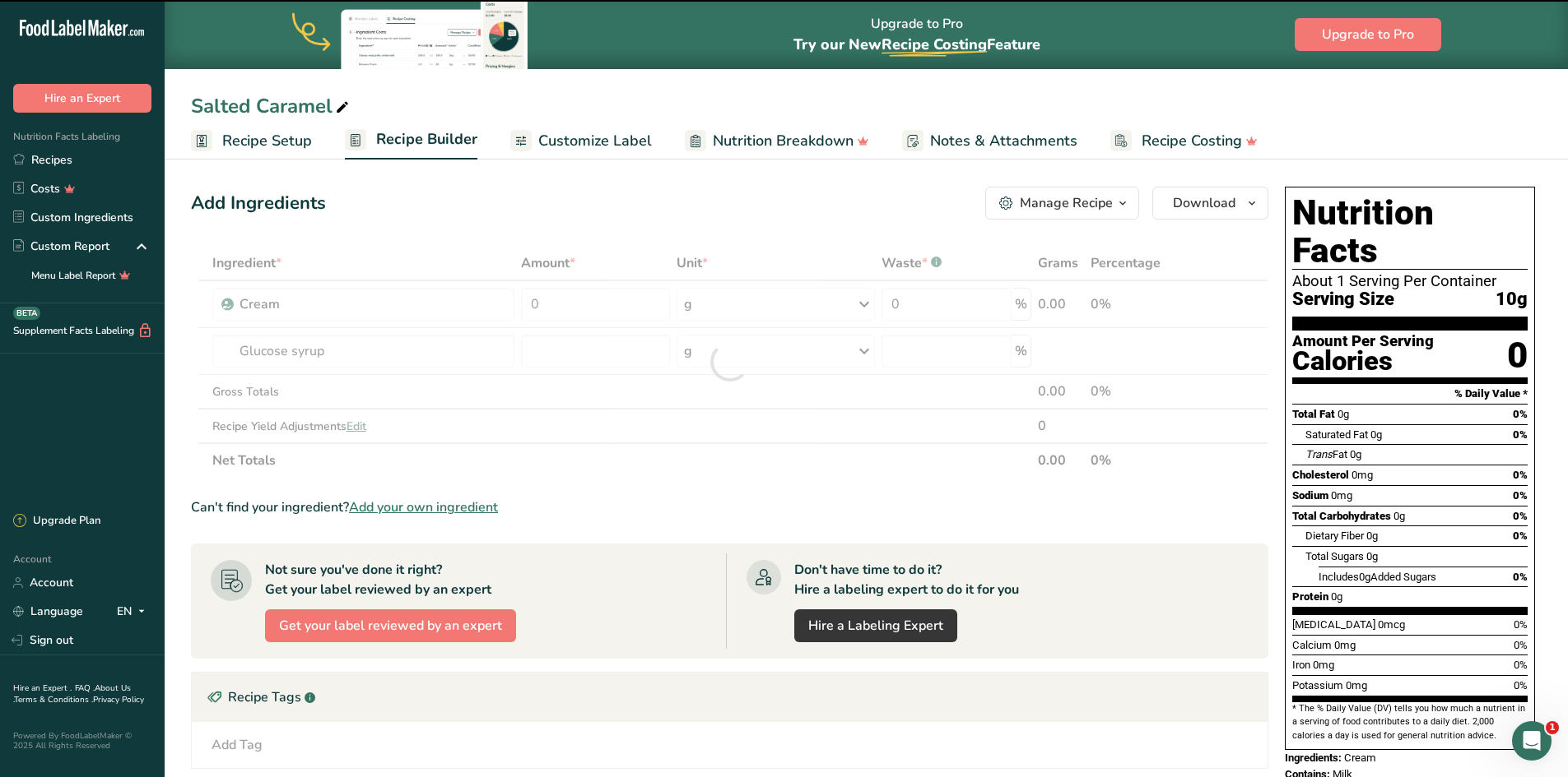
type input "0"
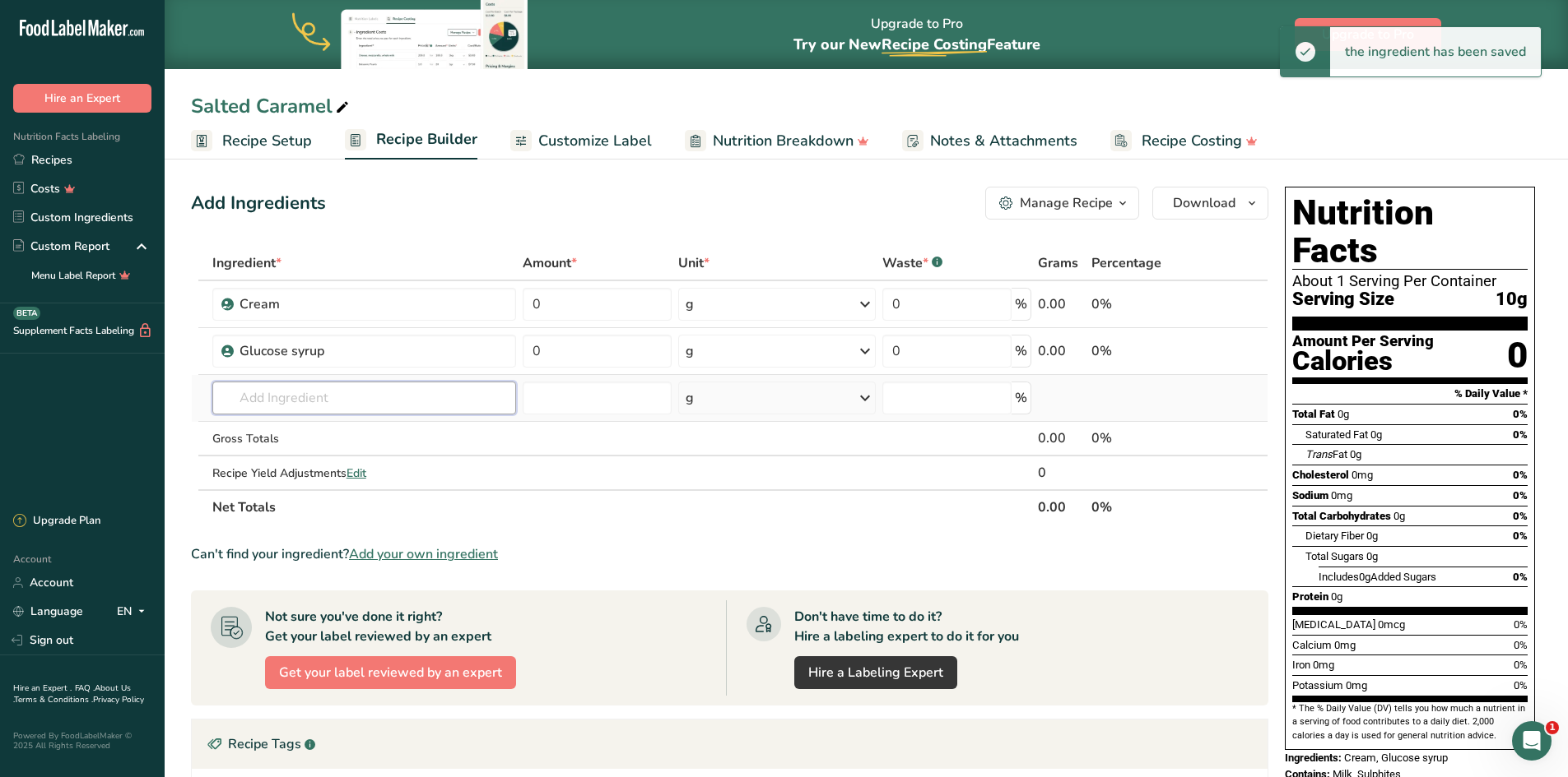
click at [268, 393] on input "text" at bounding box center [364, 398] width 304 height 33
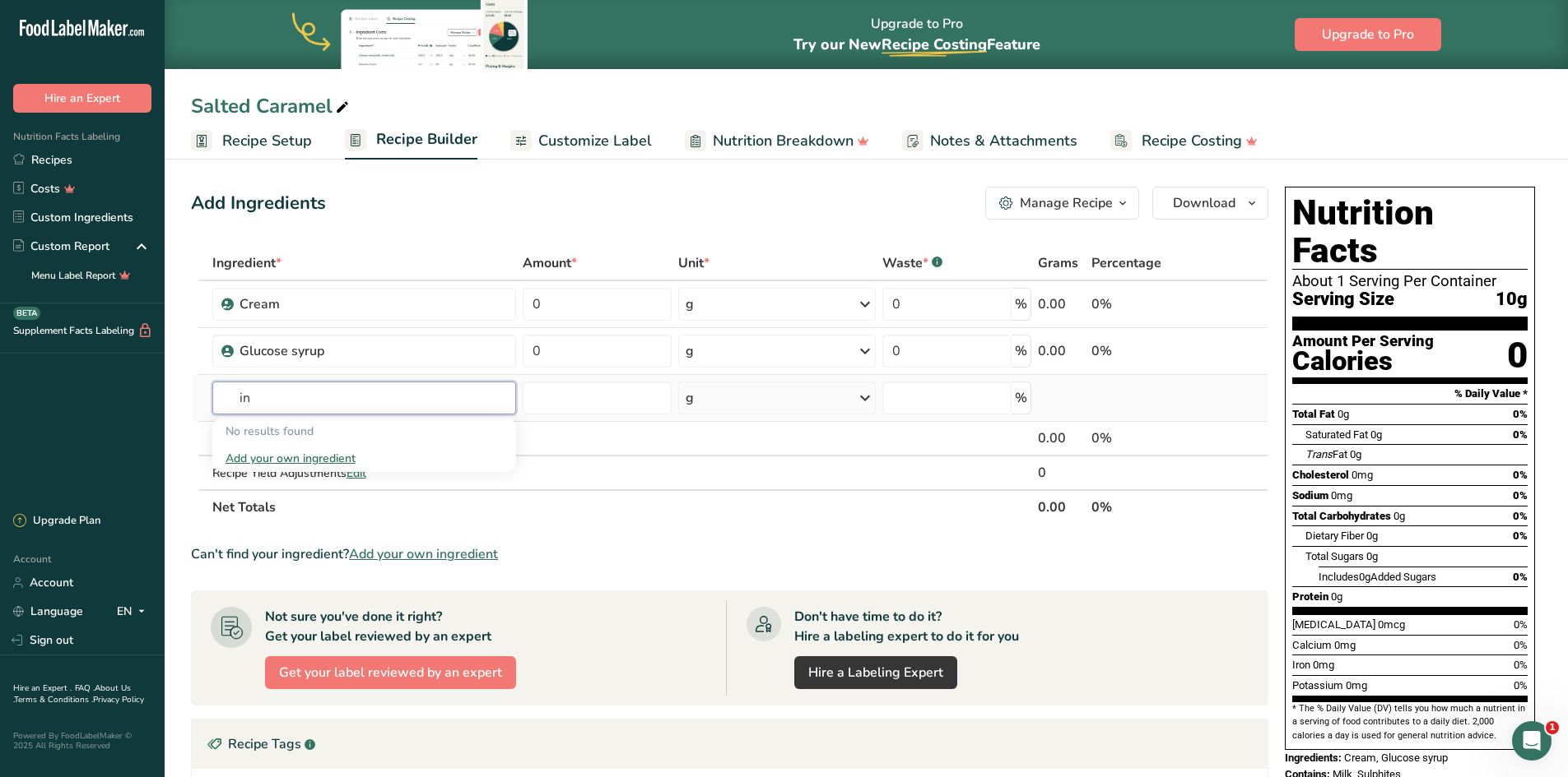
type input "i"
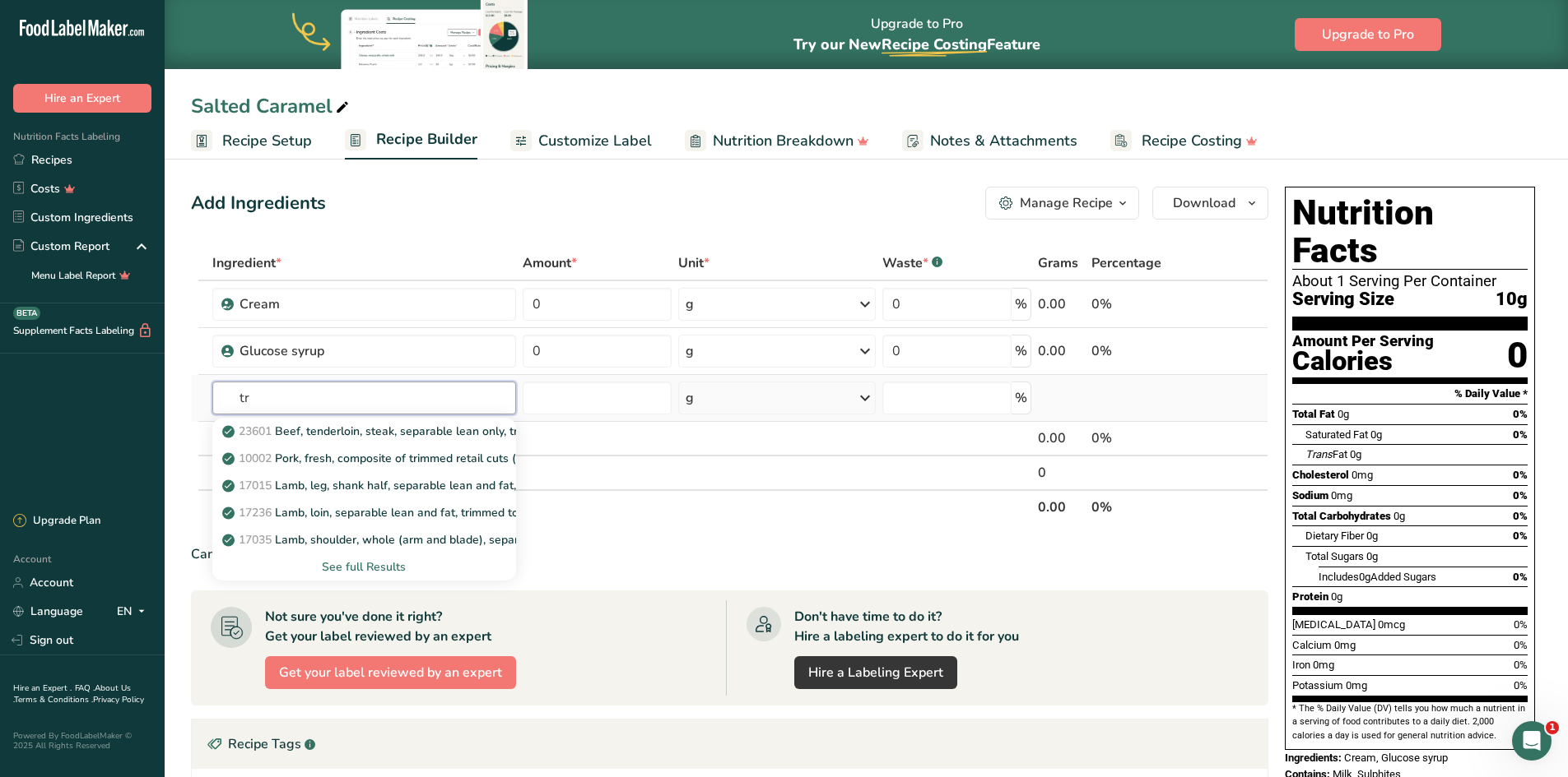
type input "t"
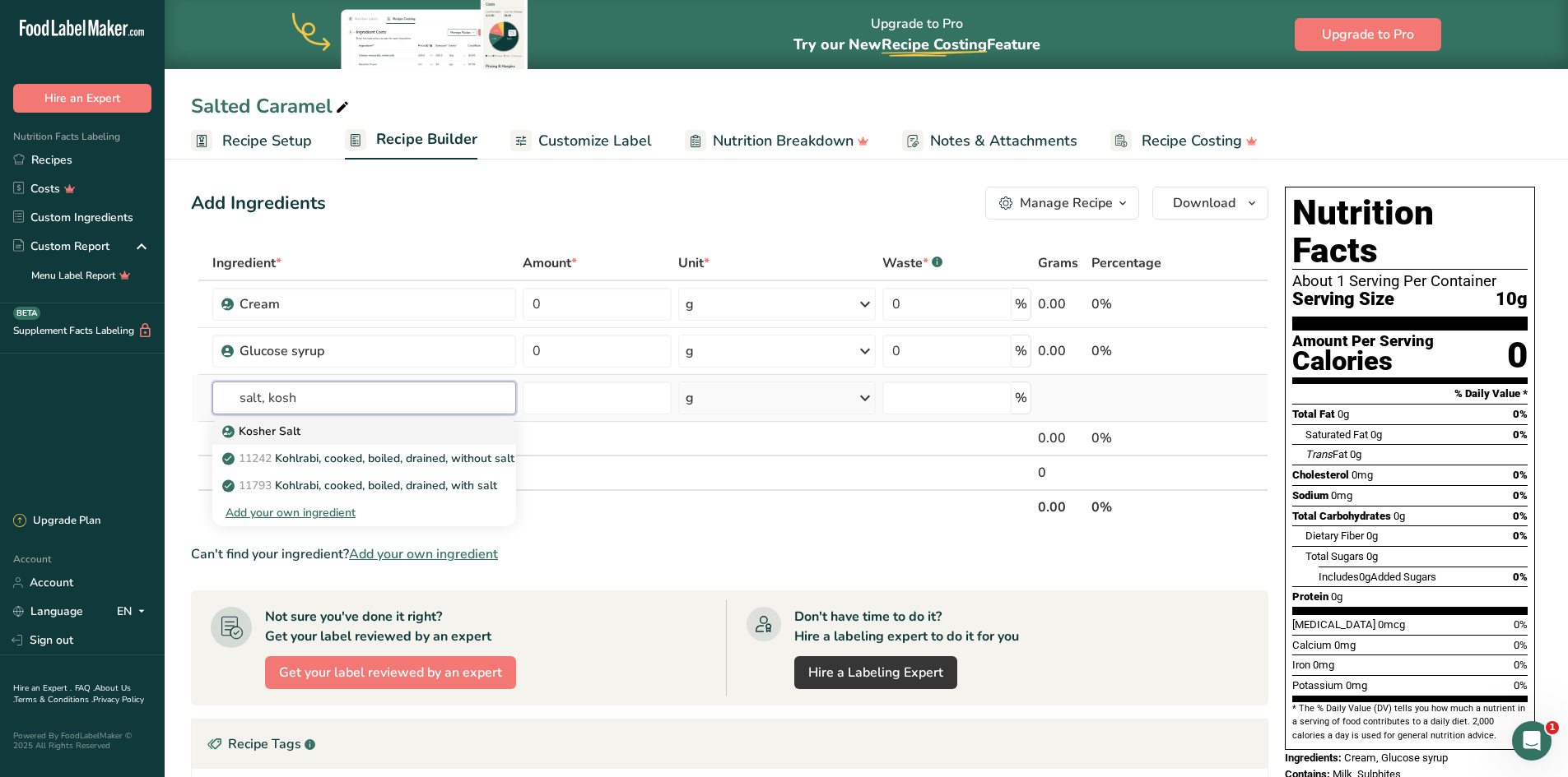
type input "salt, kosh"
click at [273, 436] on p "Kosher Salt" at bounding box center [262, 431] width 74 height 17
type input "Kosher Salt"
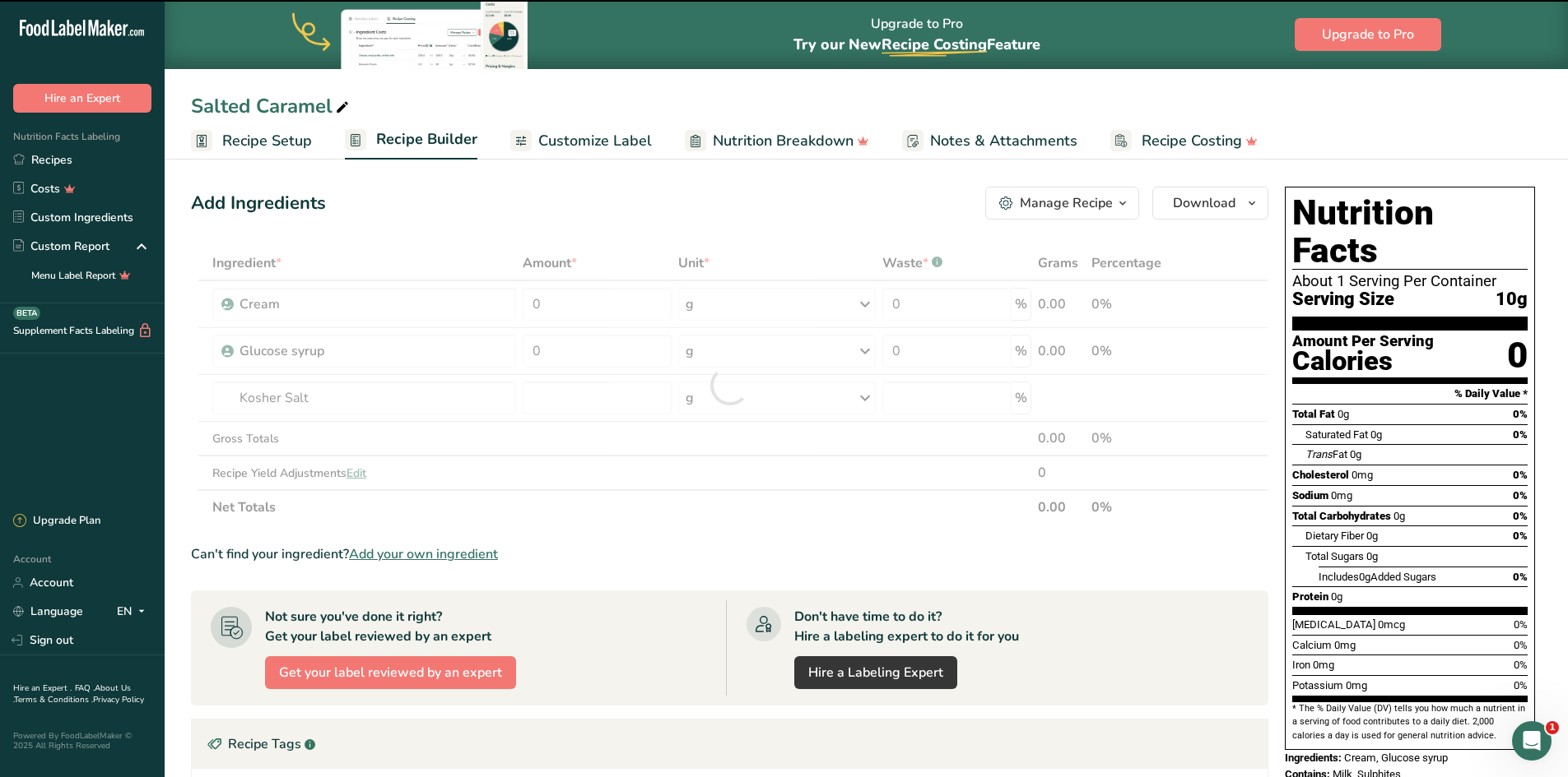
type input "0"
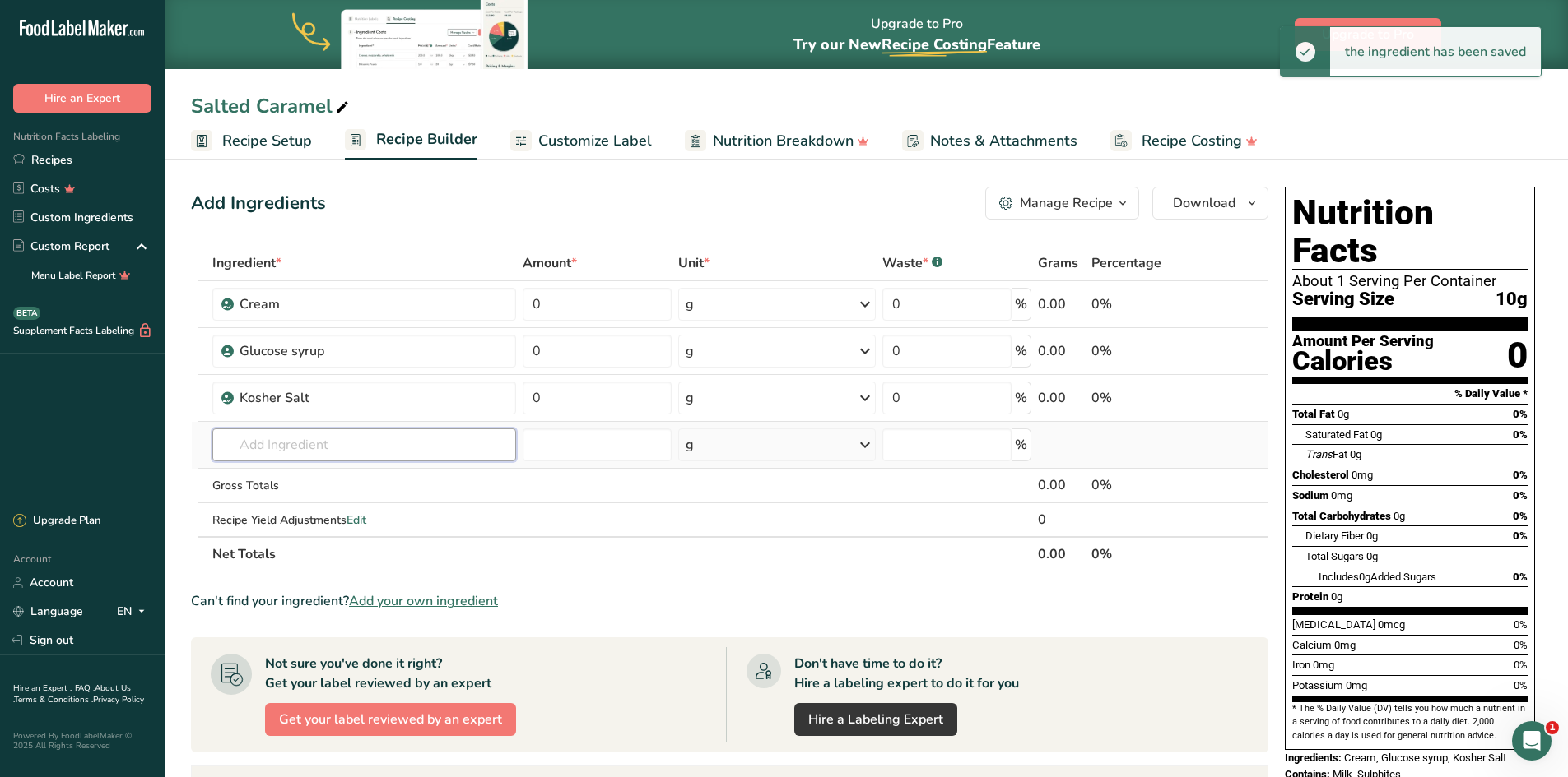
click at [280, 442] on input "text" at bounding box center [364, 445] width 304 height 33
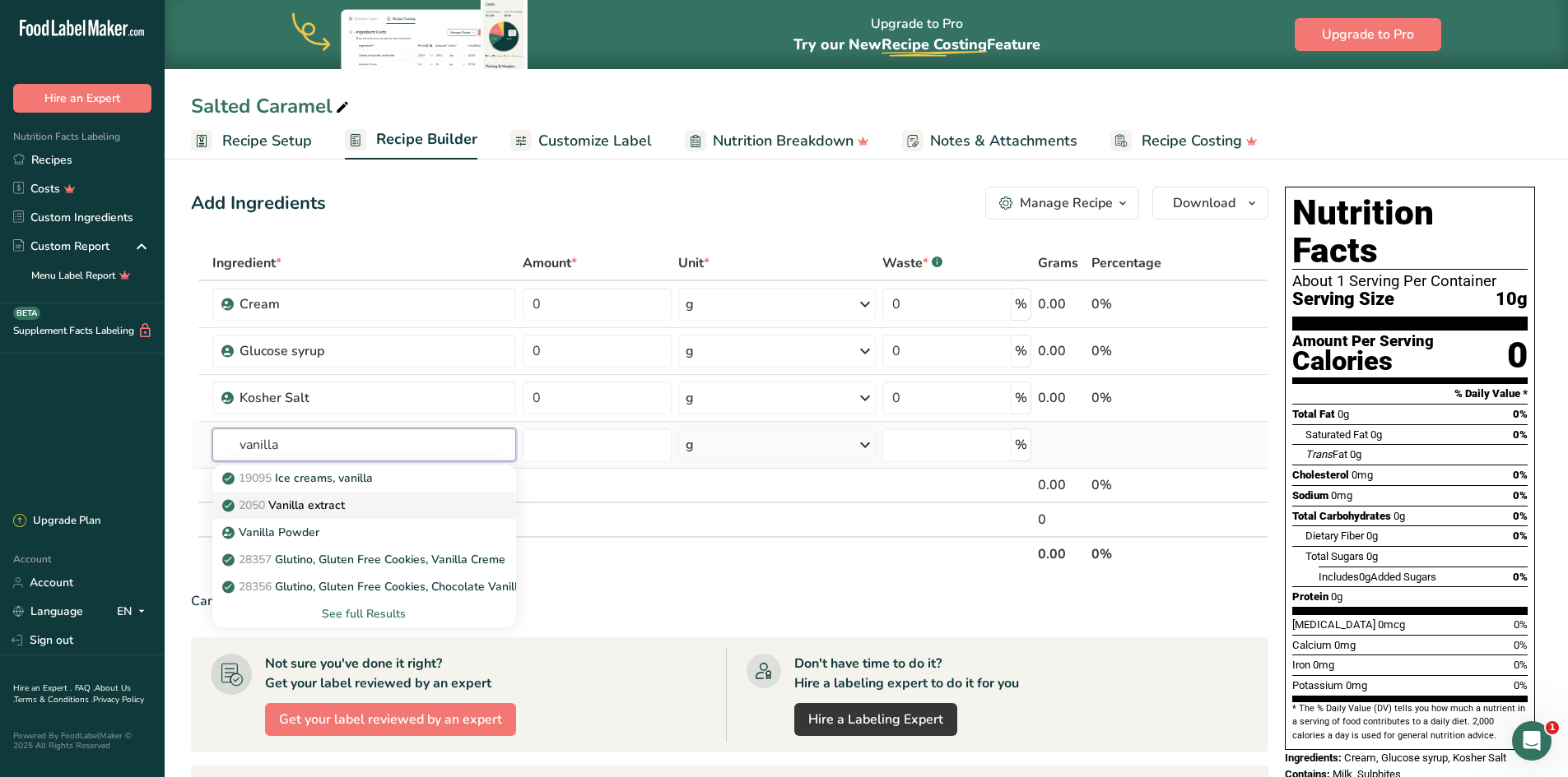
type input "vanilla"
click at [332, 502] on p "2050 Vanilla extract" at bounding box center [285, 505] width 120 height 17
type input "Vanilla extract"
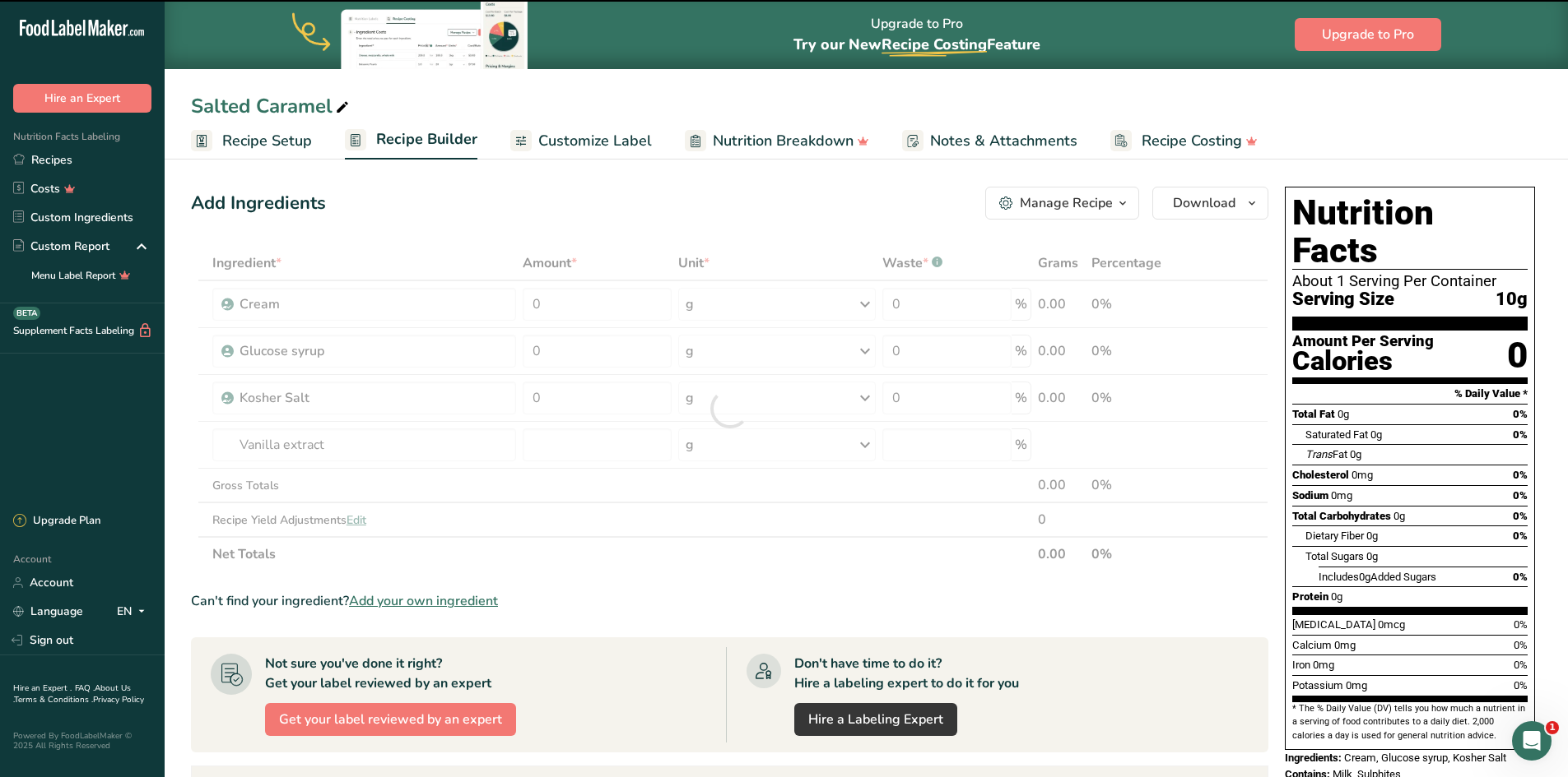
type input "0"
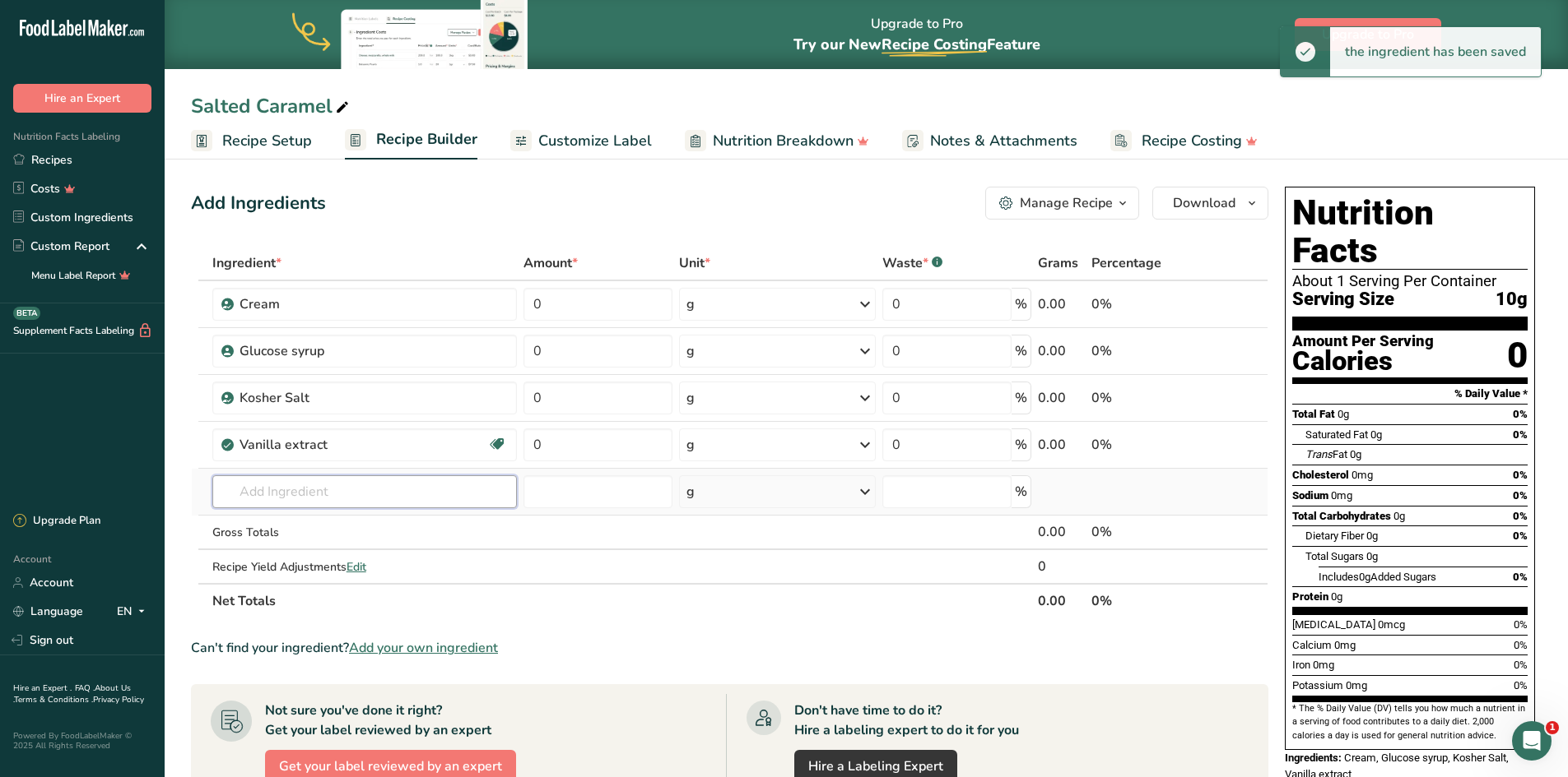
click at [278, 488] on input "text" at bounding box center [365, 492] width 305 height 33
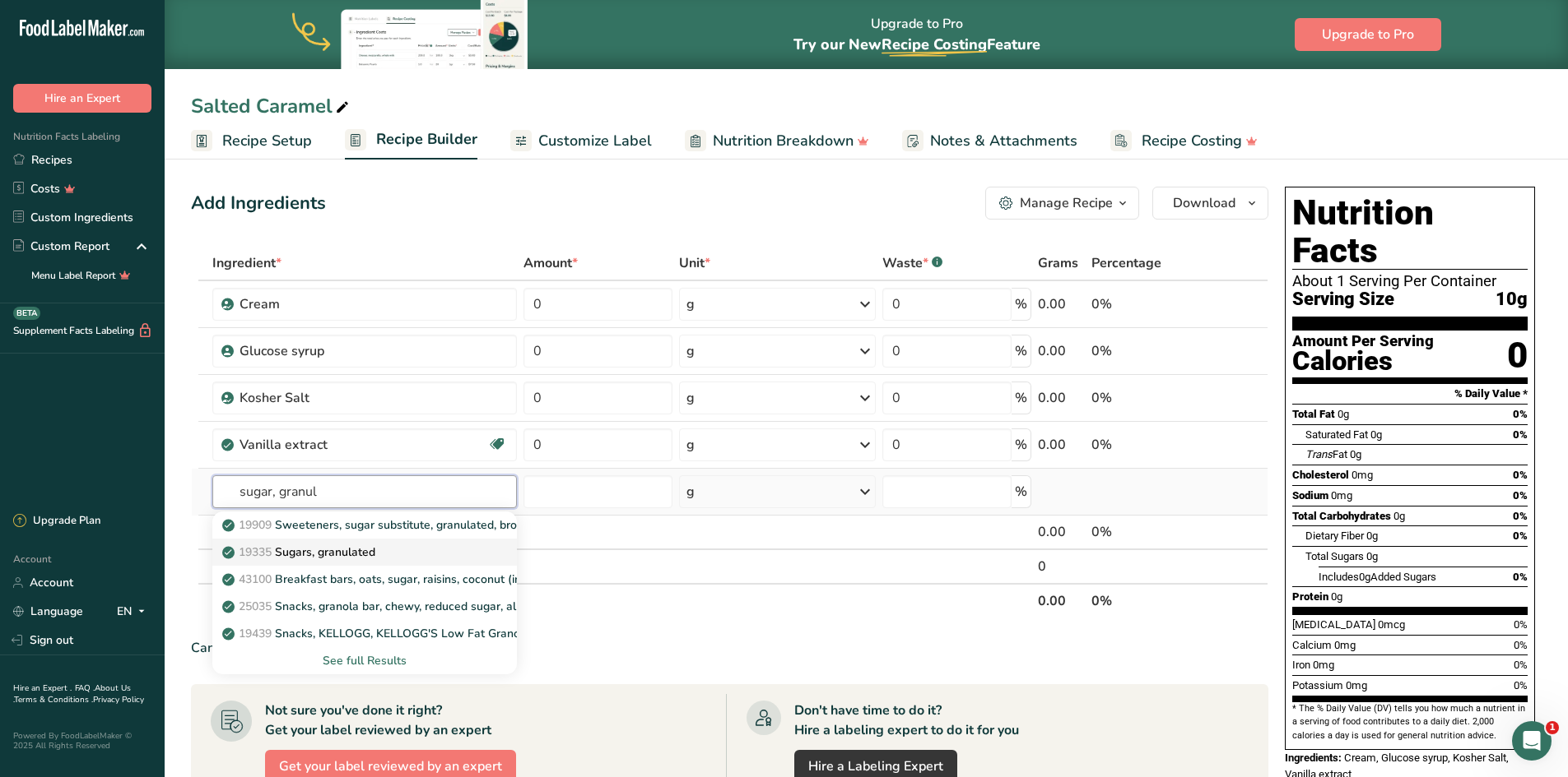
type input "sugar, granul"
click at [361, 557] on p "19335 Sugars, granulated" at bounding box center [300, 552] width 150 height 17
type input "Sugars, granulated"
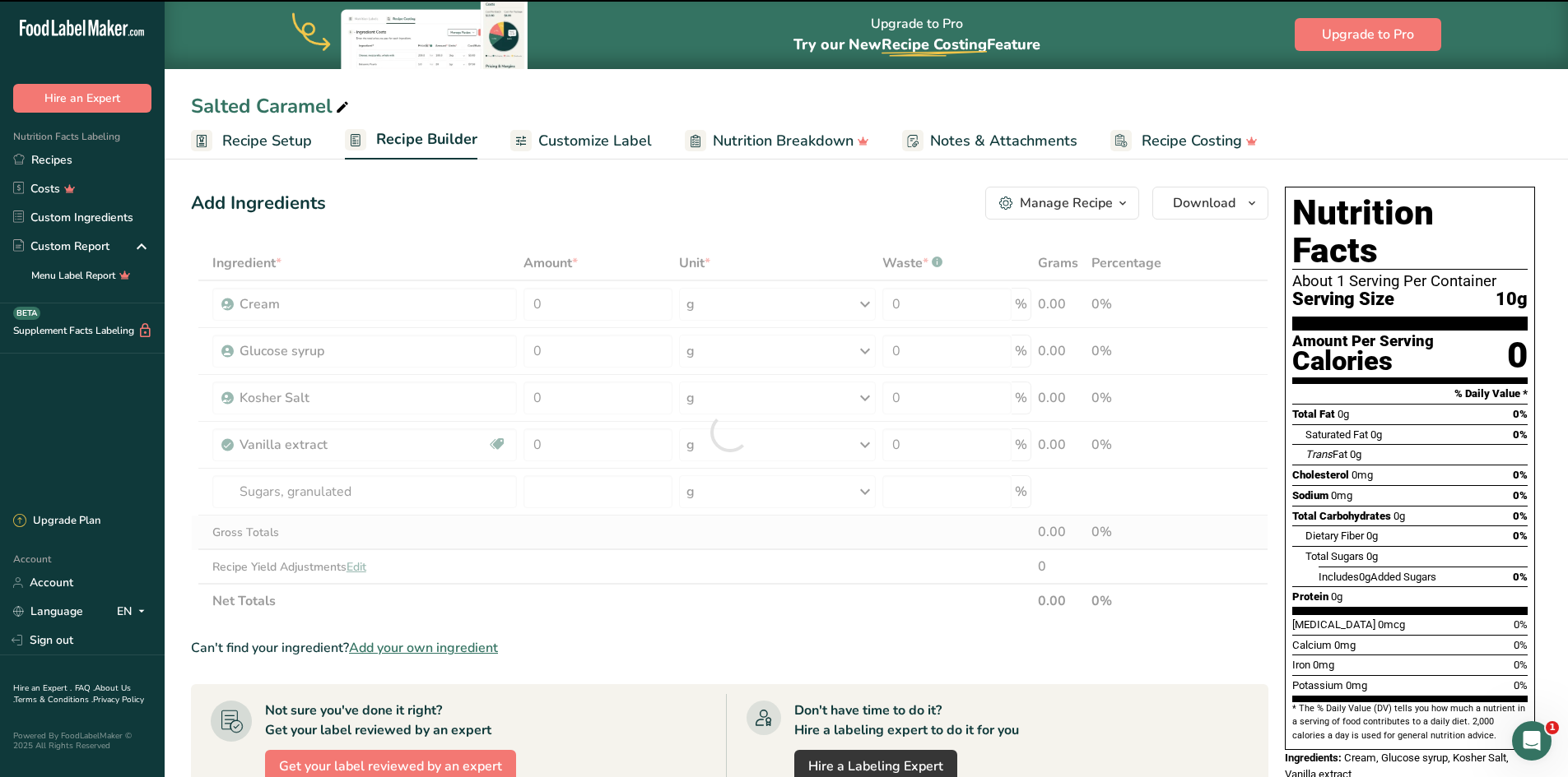
type input "0"
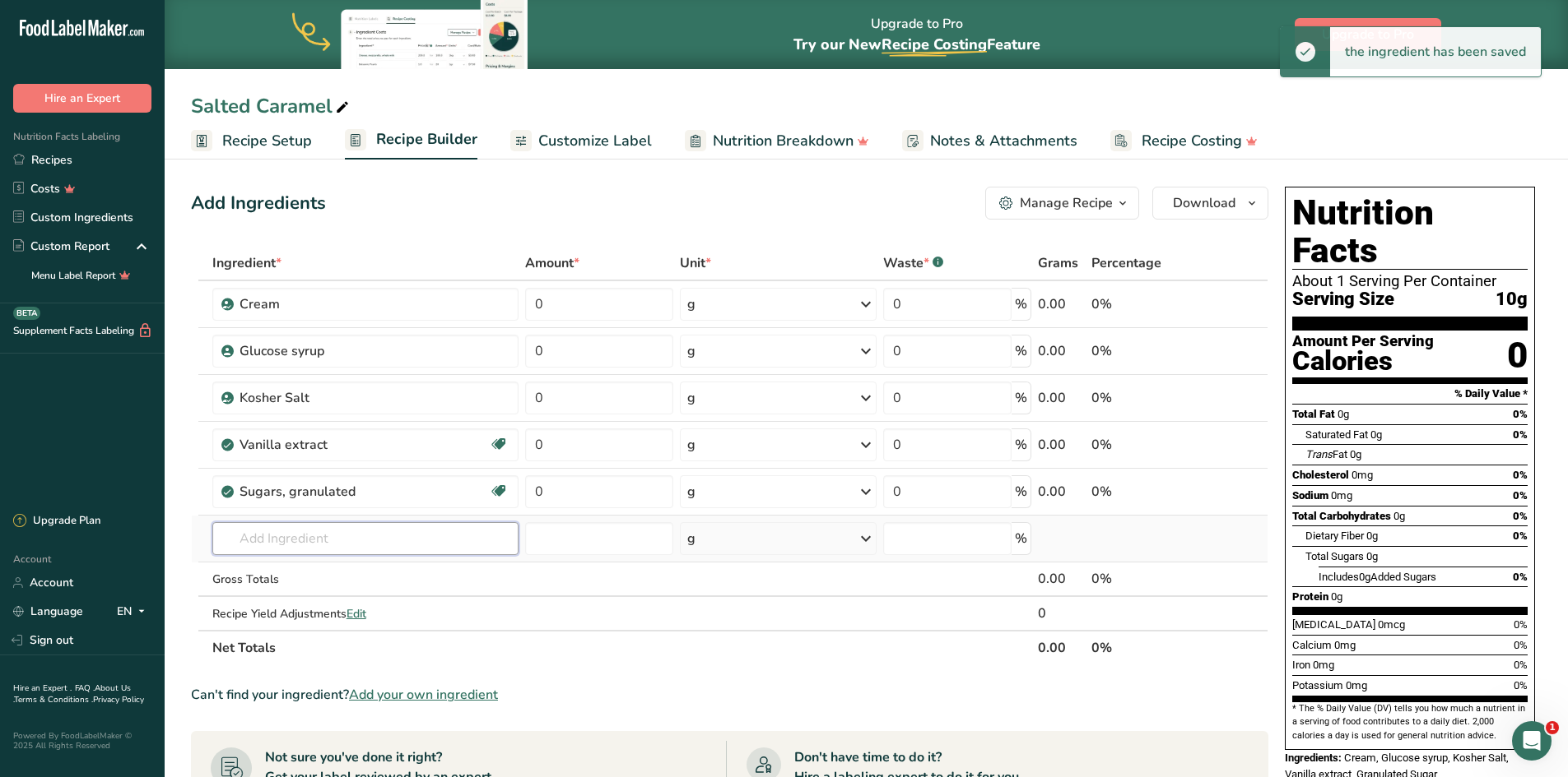
click at [285, 541] on input "text" at bounding box center [365, 539] width 306 height 33
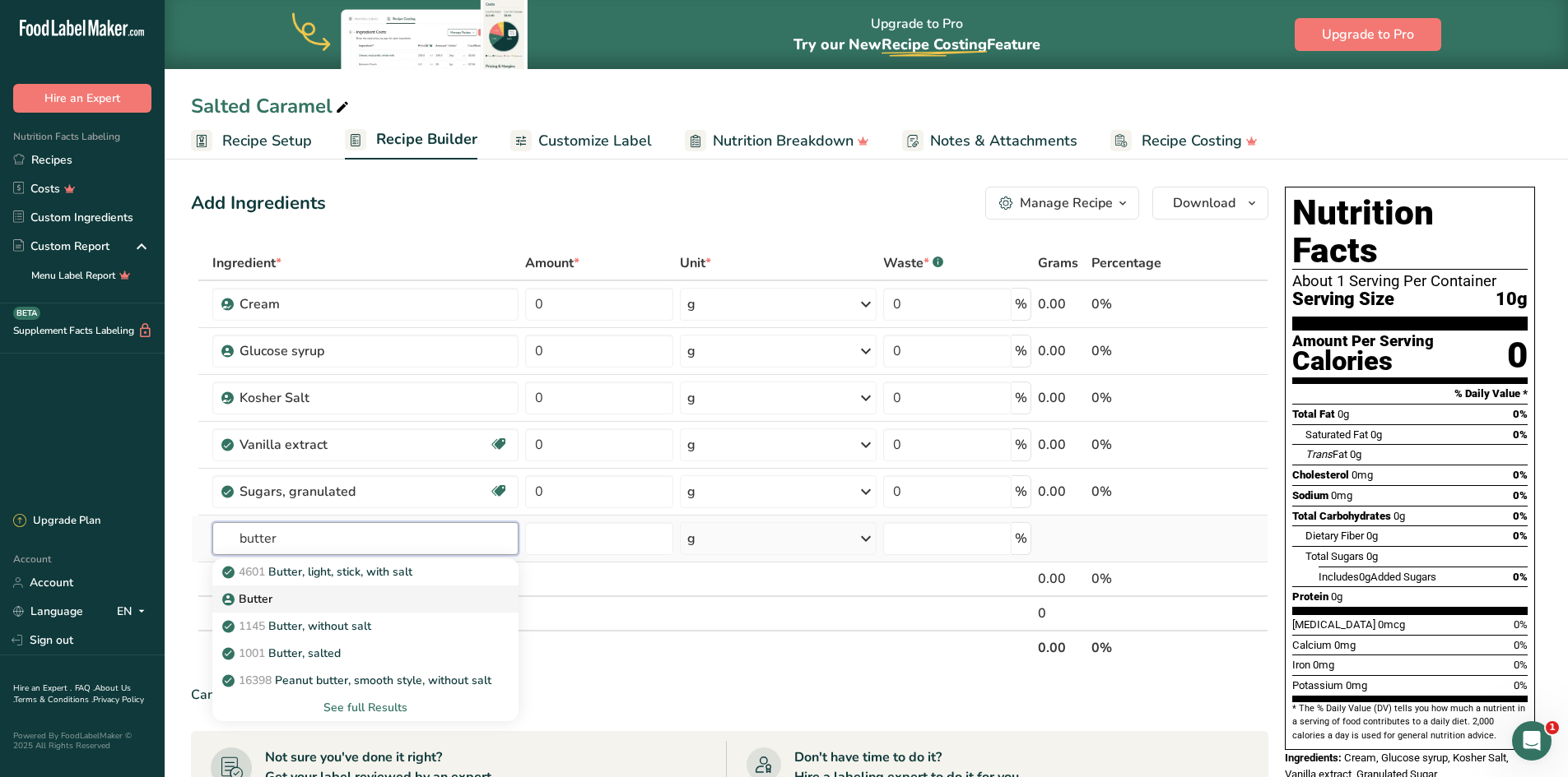
type input "butter"
click at [270, 595] on p "Butter" at bounding box center [248, 599] width 47 height 17
type input "Butter"
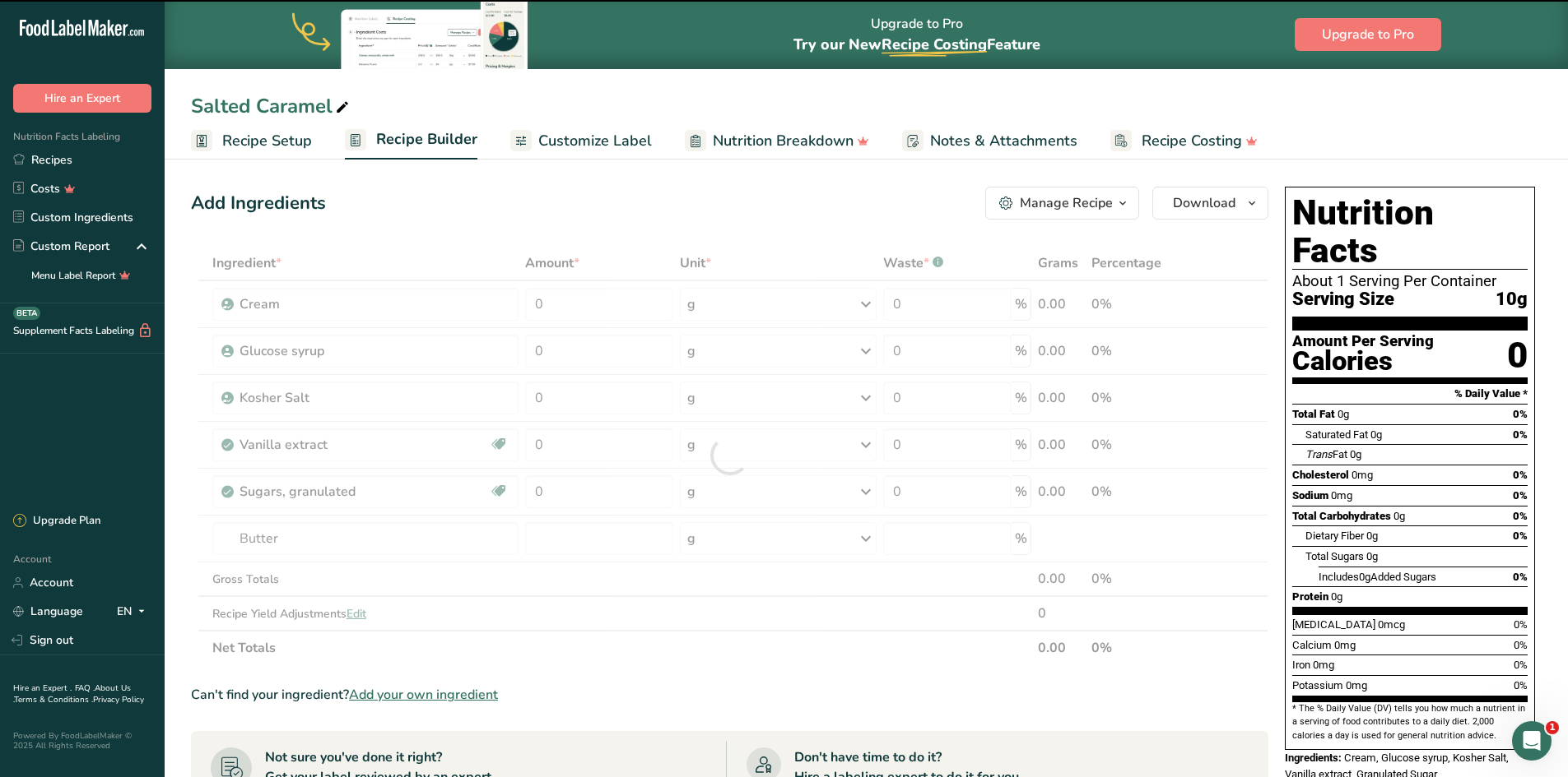
type input "0"
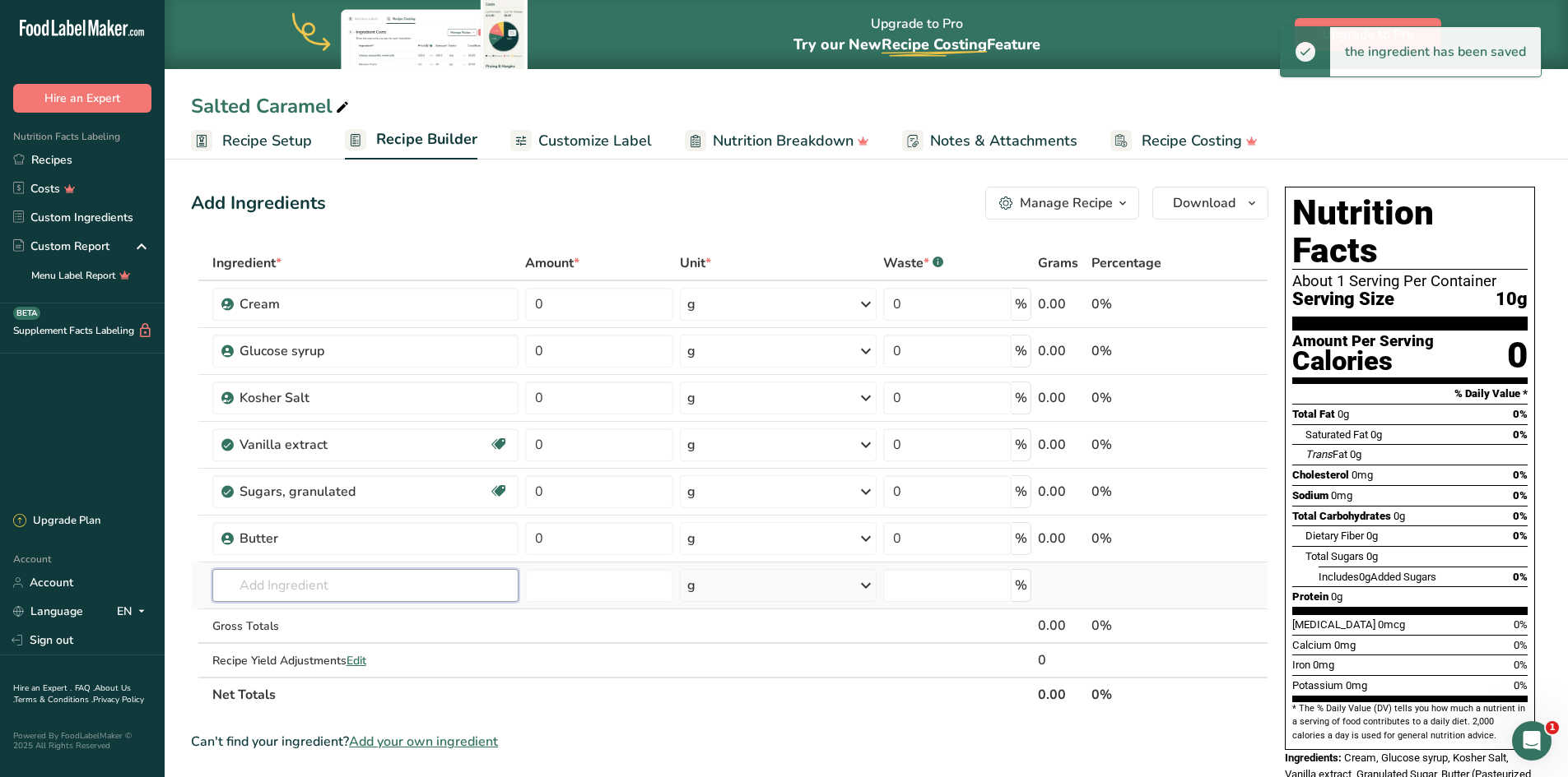
click at [265, 577] on input "text" at bounding box center [365, 585] width 306 height 33
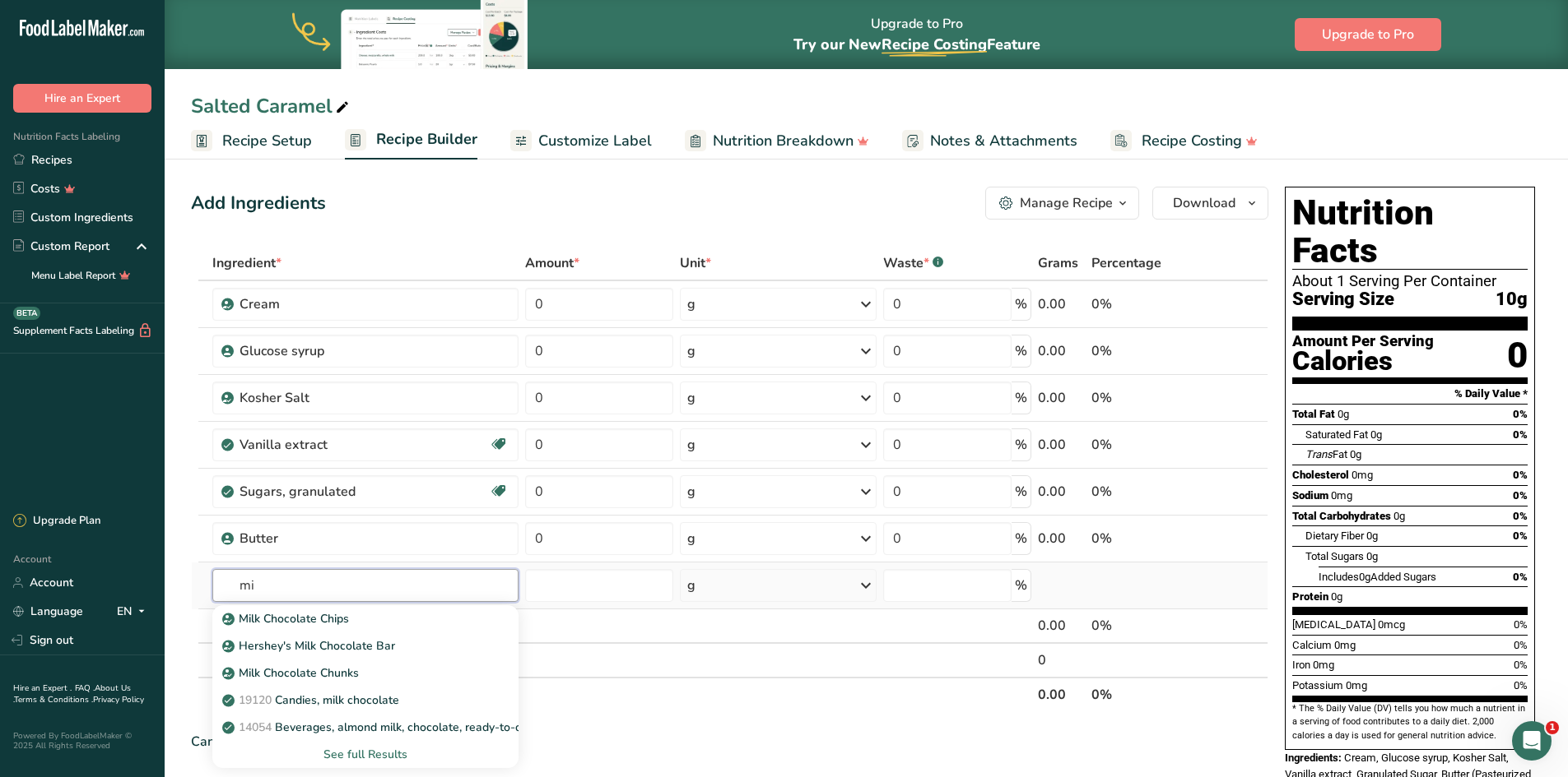
type input "m"
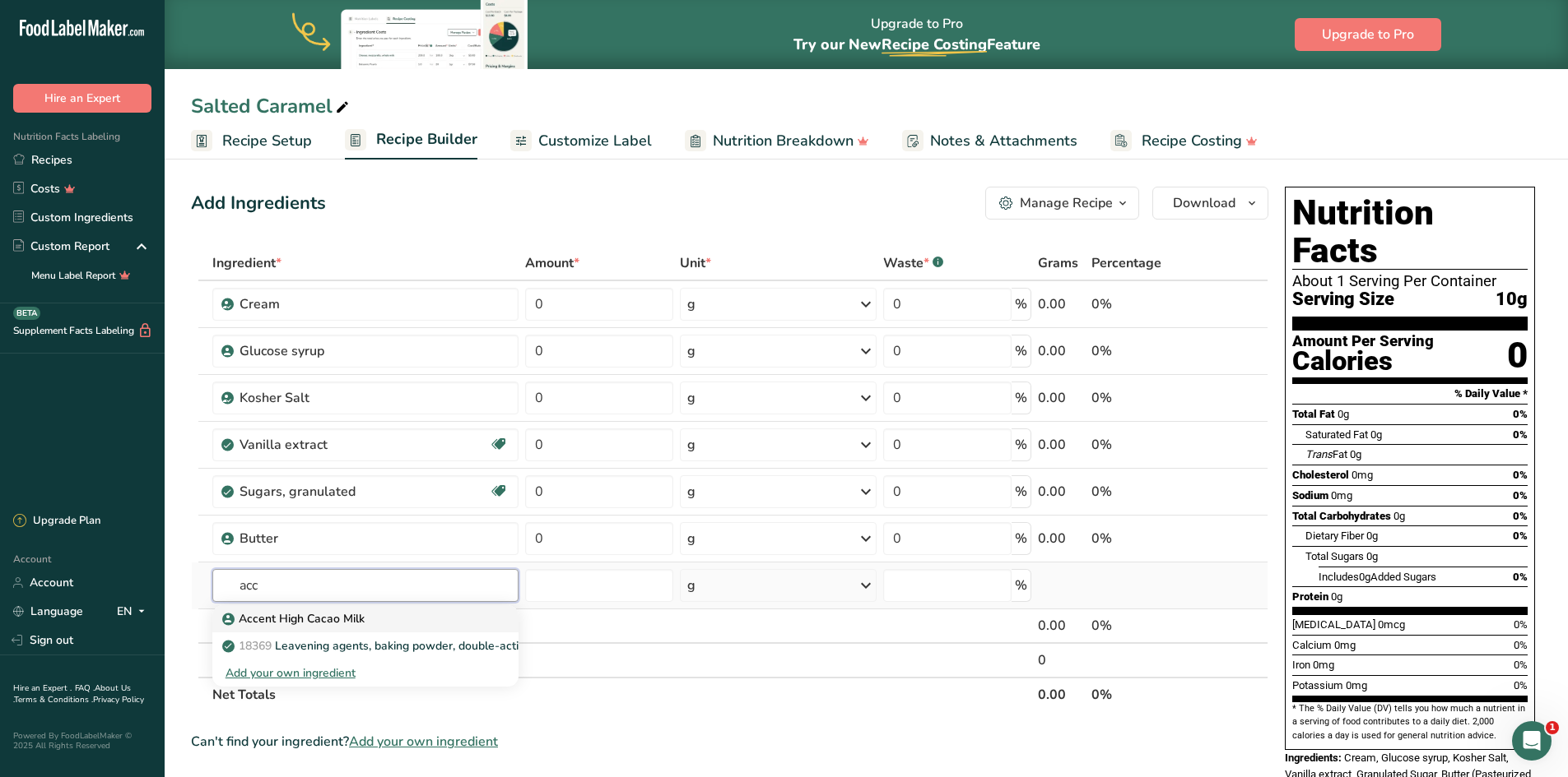
type input "acc"
click at [381, 613] on div "Accent High Cacao Milk" at bounding box center [352, 618] width 254 height 17
type input "Accent High Cacao Milk"
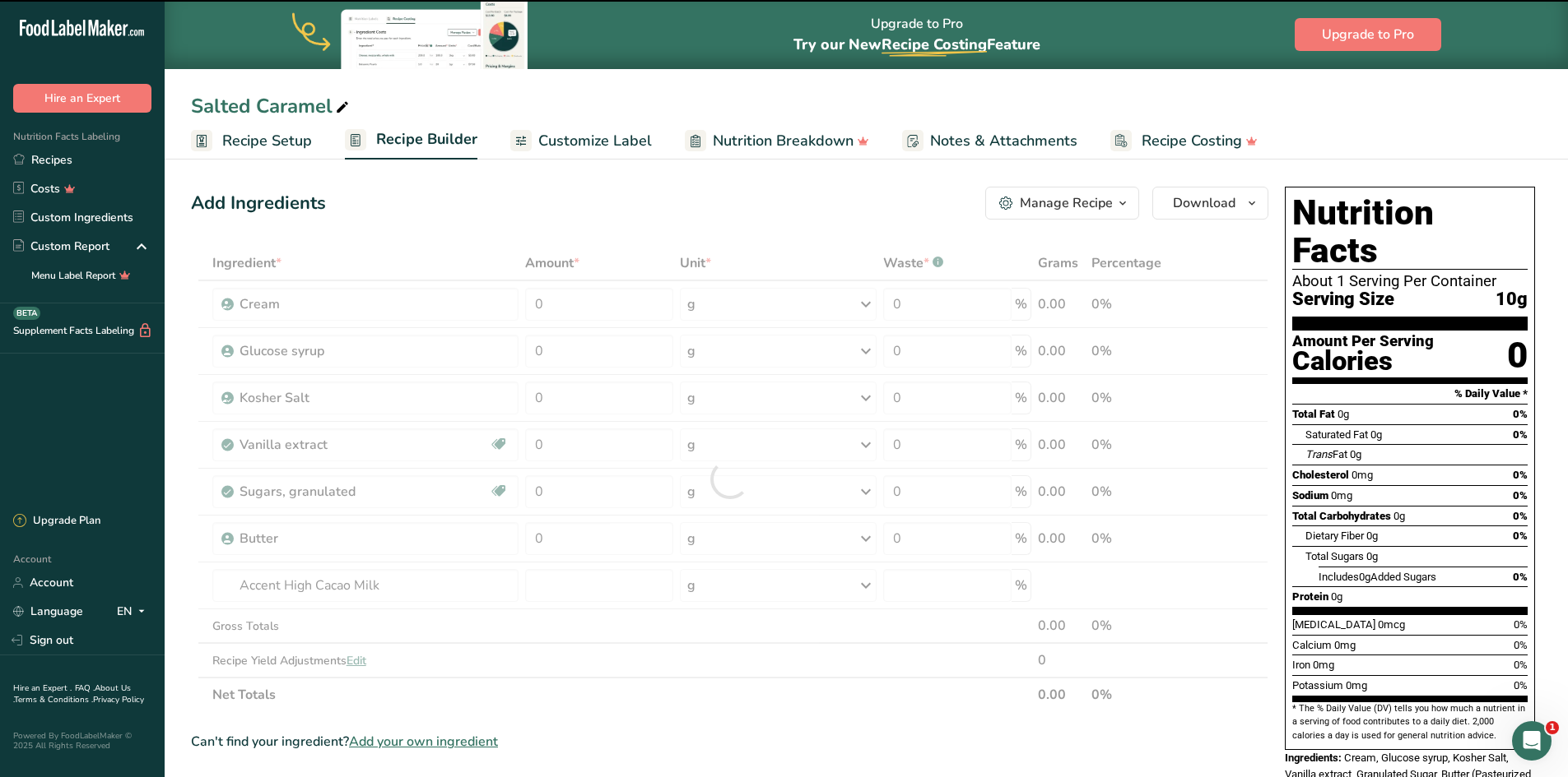
type input "0"
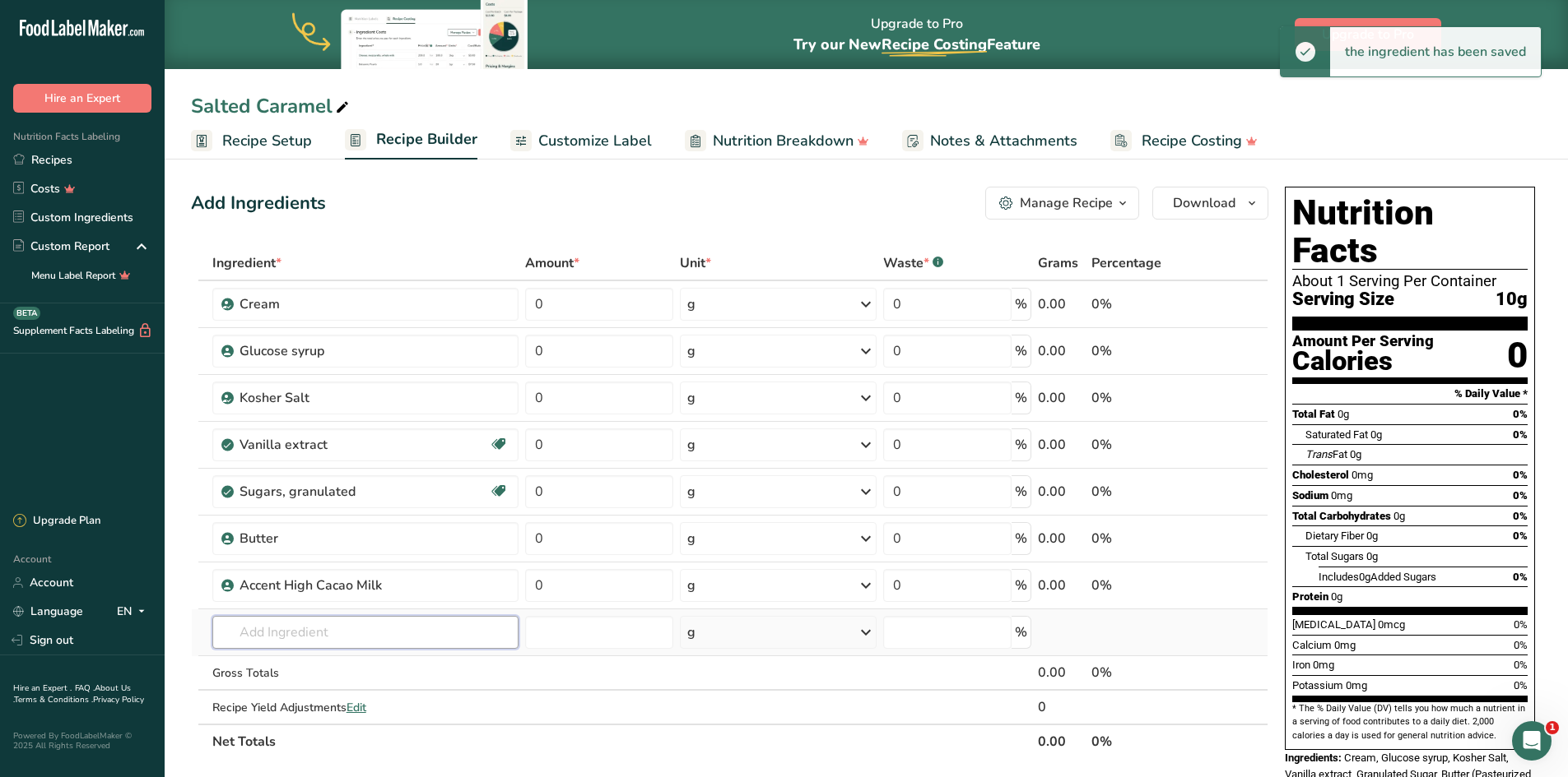
click at [294, 637] on input "text" at bounding box center [366, 632] width 307 height 33
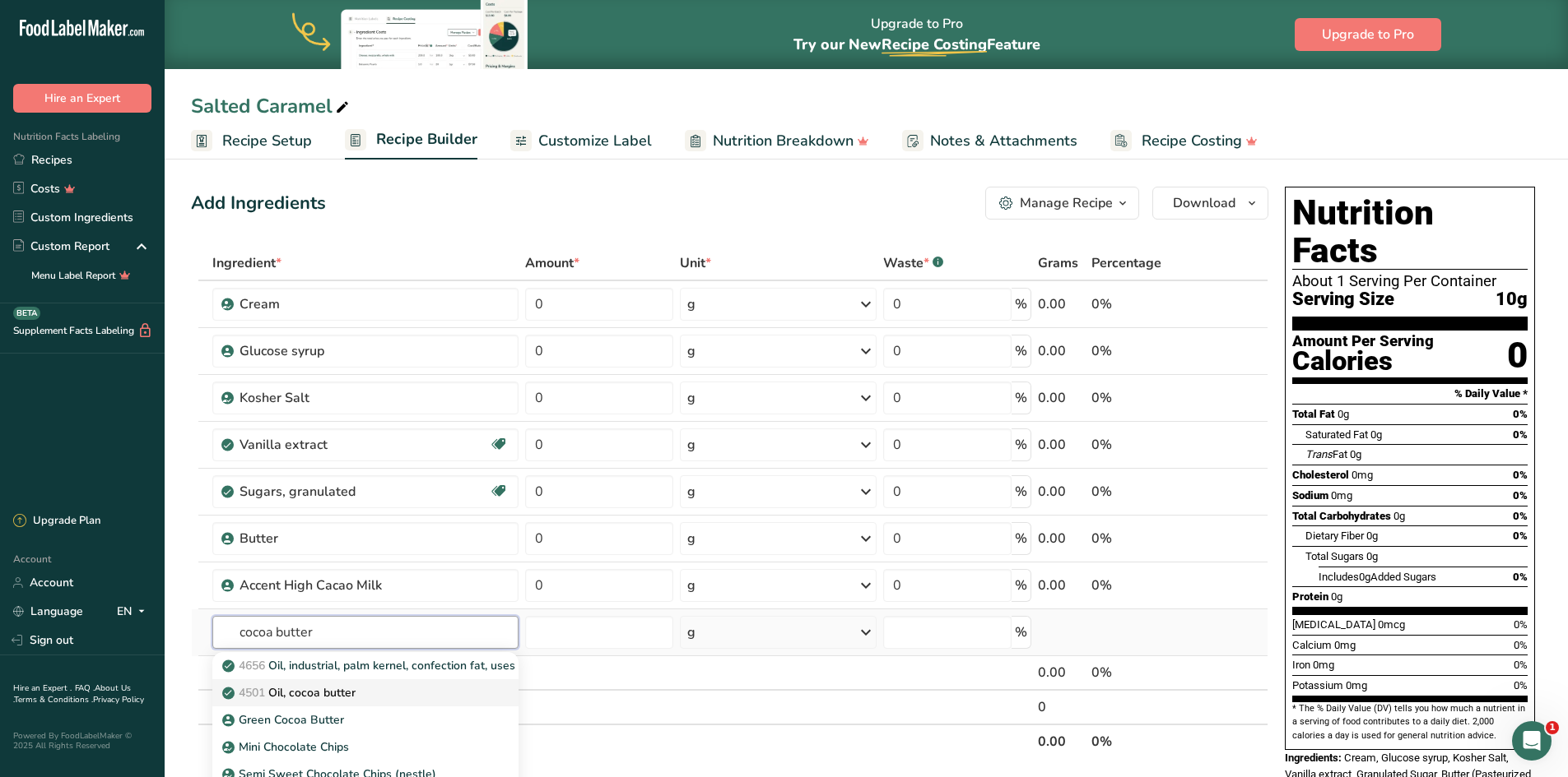
type input "cocoa butter"
click at [344, 695] on p "4501 Oil, cocoa butter" at bounding box center [290, 692] width 130 height 17
type input "Oil, cocoa butter"
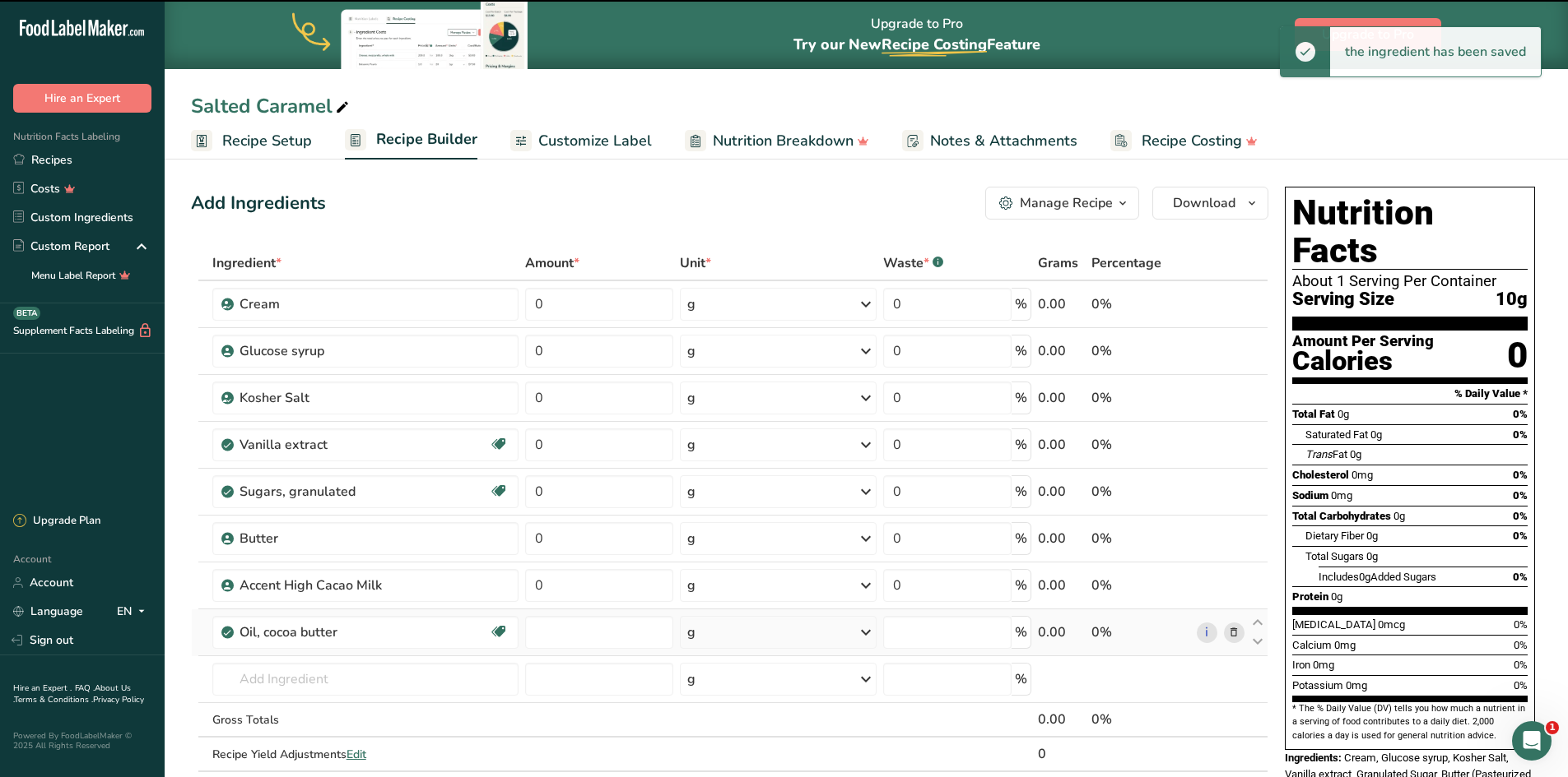
type input "0"
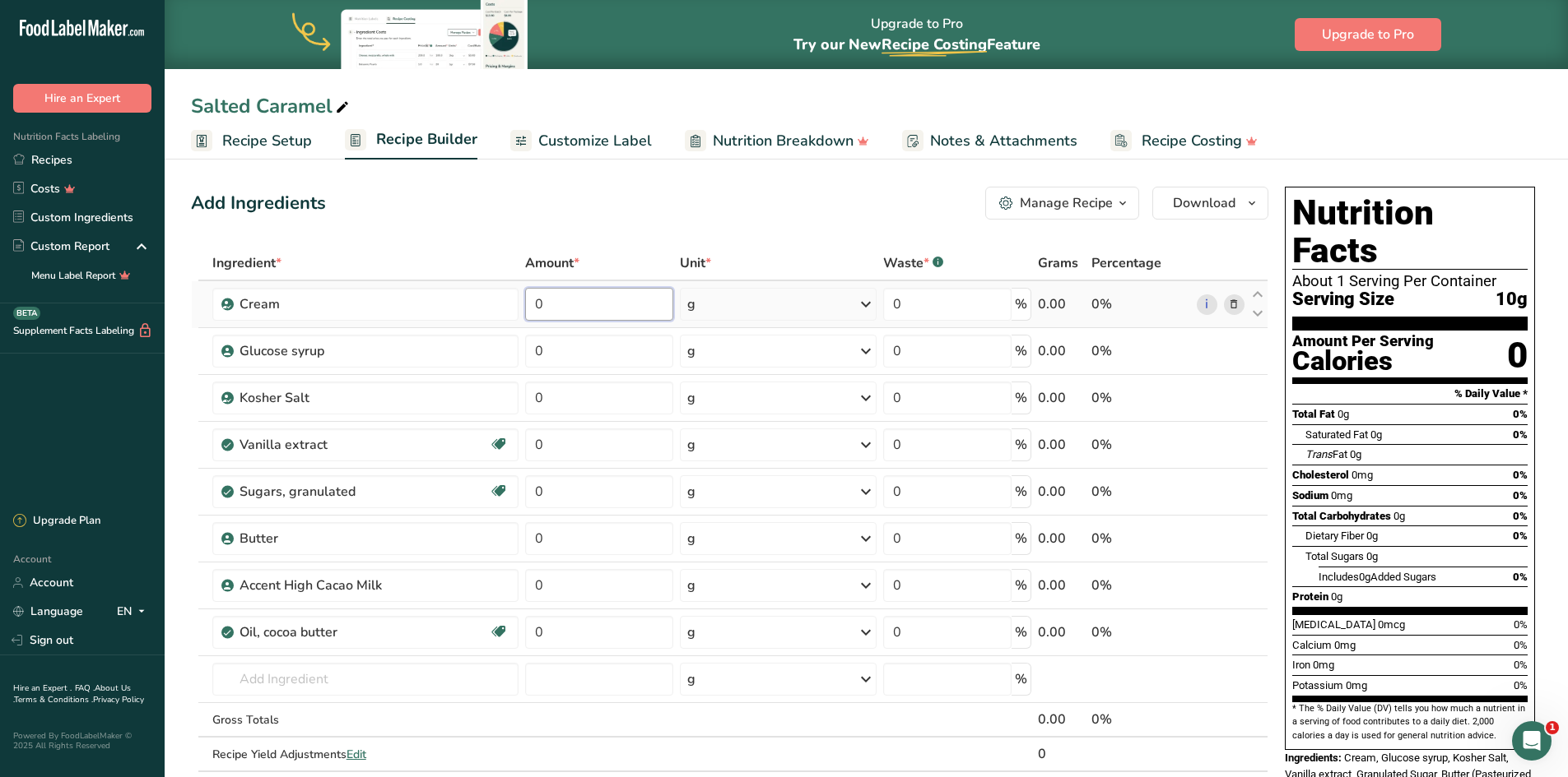
click at [585, 303] on input "0" at bounding box center [598, 304] width 148 height 33
type input "522"
click at [577, 349] on div "Ingredient * Amount * Unit * Waste * .a-a{fill:#347362;}.b-a{fill:#fff;} Grams …" at bounding box center [729, 526] width 1077 height 560
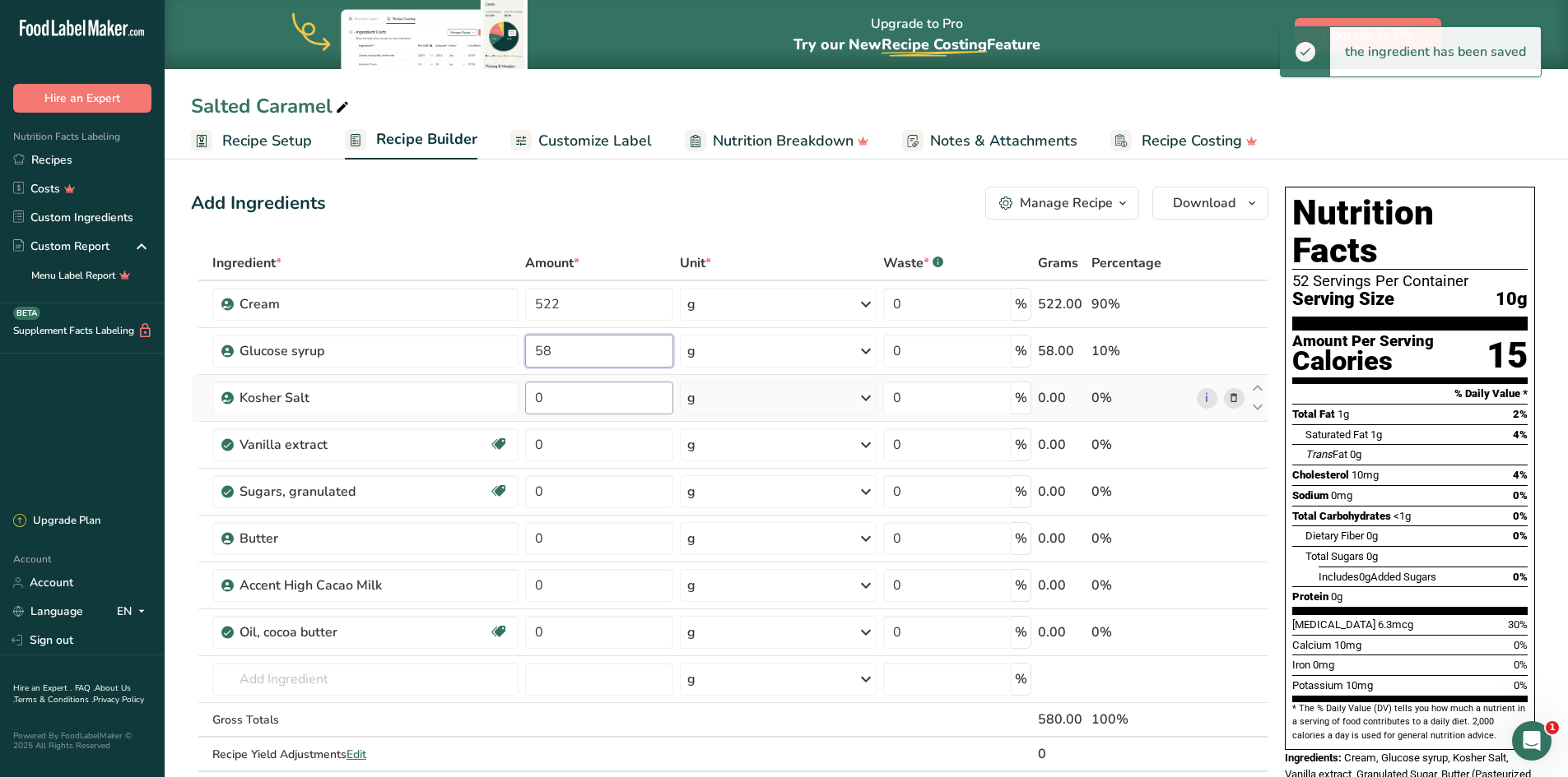
type input "58"
click at [589, 397] on div "Ingredient * Amount * Unit * Waste * .a-a{fill:#347362;}.b-a{fill:#fff;} Grams …" at bounding box center [729, 526] width 1077 height 560
type input "19"
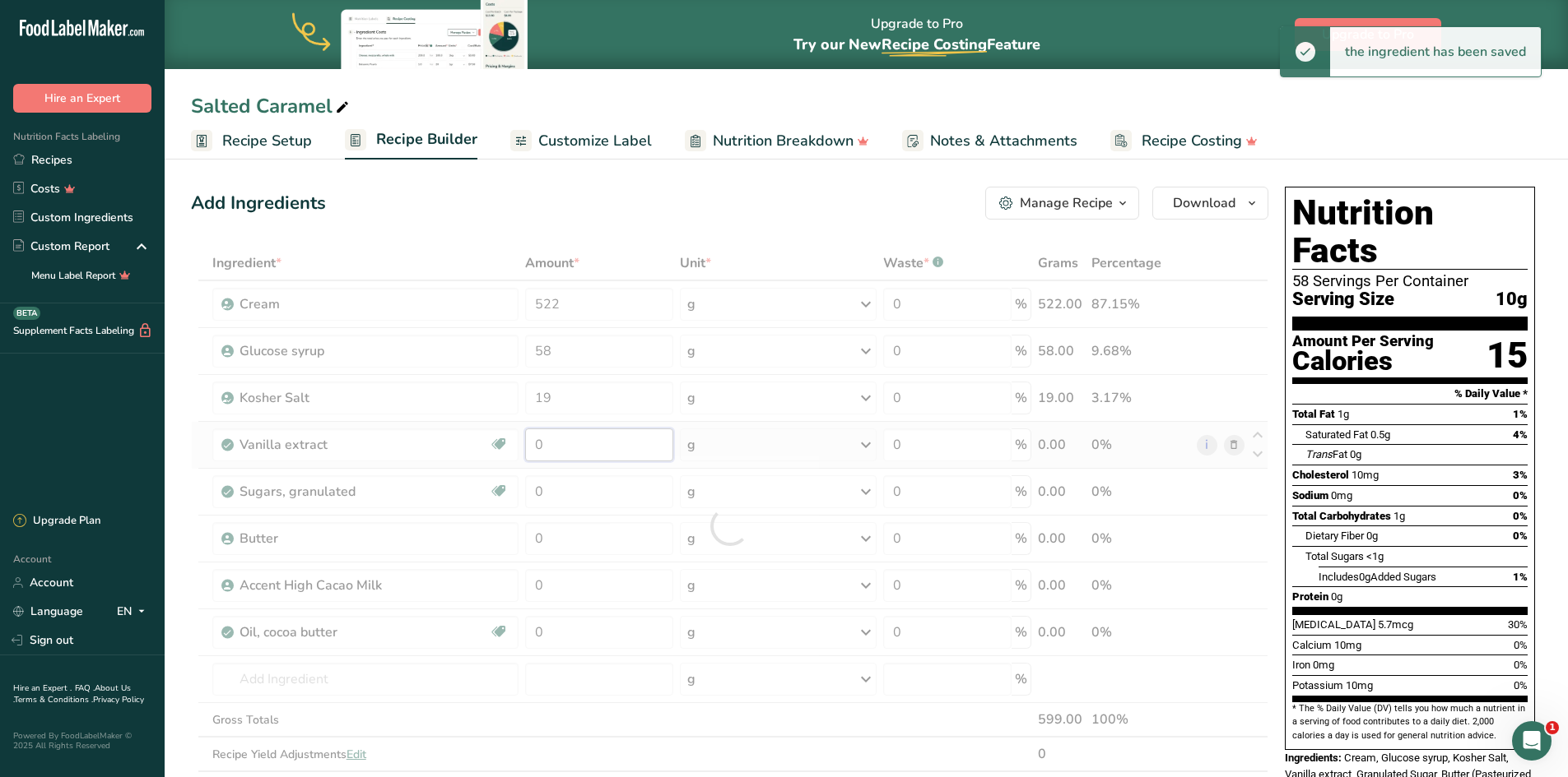
click at [586, 442] on div "Ingredient * Amount * Unit * Waste * .a-a{fill:#347362;}.b-a{fill:#fff;} Grams …" at bounding box center [729, 526] width 1077 height 560
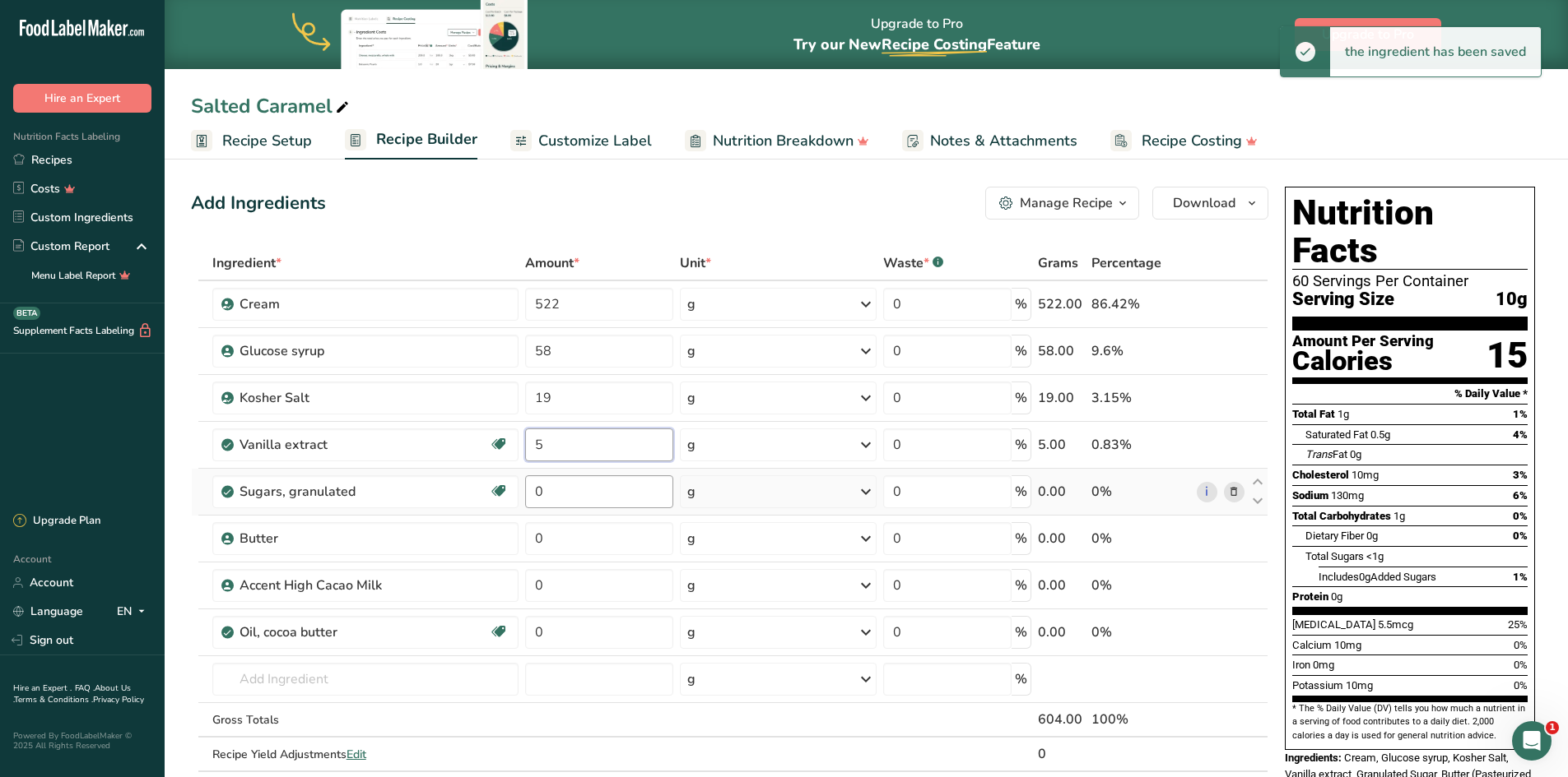
type input "5"
click at [581, 500] on div "Ingredient * Amount * Unit * Waste * .a-a{fill:#347362;}.b-a{fill:#fff;} Grams …" at bounding box center [729, 526] width 1077 height 560
type input "776"
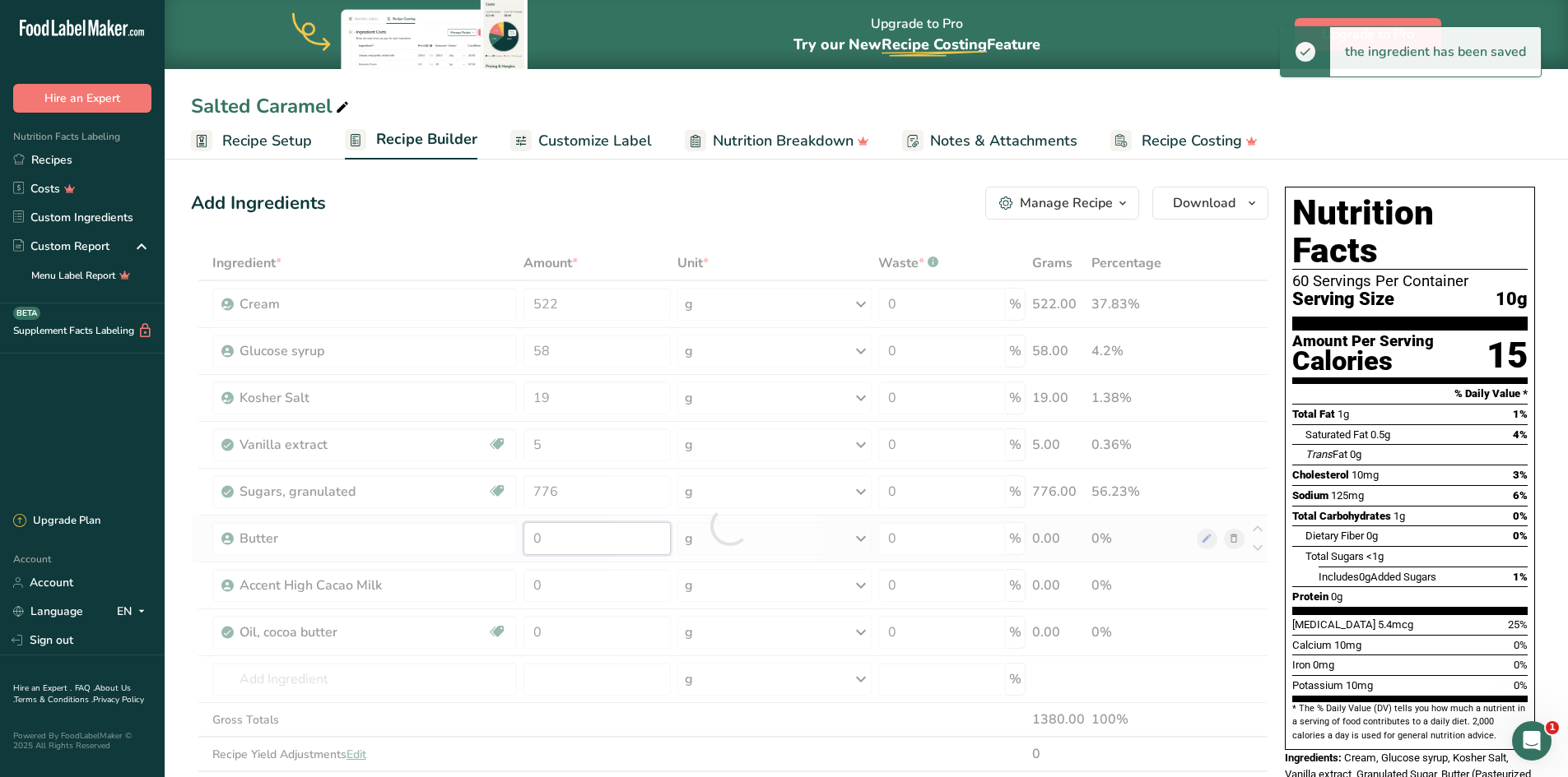
click at [584, 546] on div "Ingredient * Amount * Unit * Waste * .a-a{fill:#347362;}.b-a{fill:#fff;} Grams …" at bounding box center [729, 526] width 1077 height 560
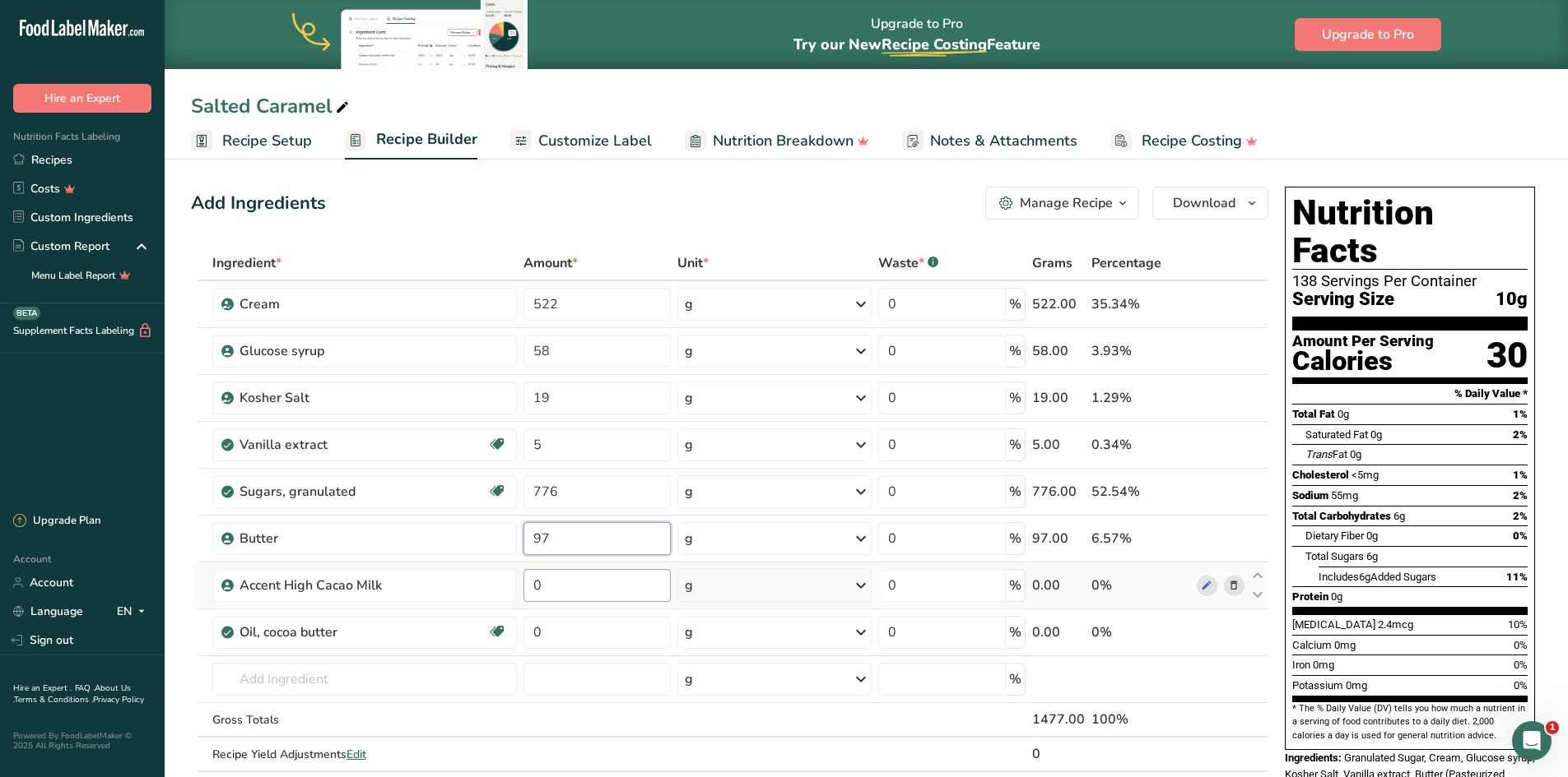
type input "97"
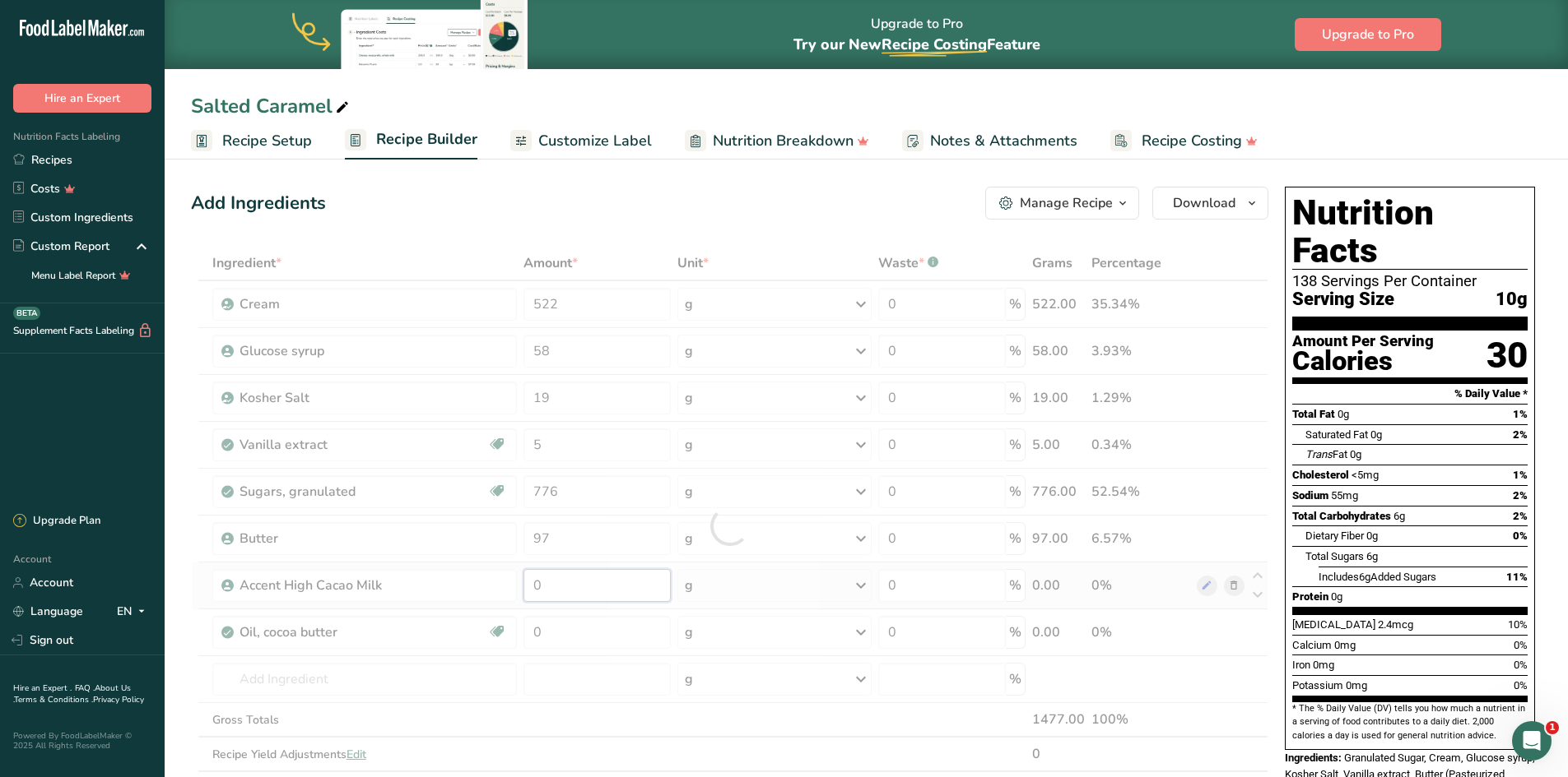
click at [581, 588] on div "Ingredient * Amount * Unit * Waste * .a-a{fill:#347362;}.b-a{fill:#fff;} Grams …" at bounding box center [729, 526] width 1077 height 560
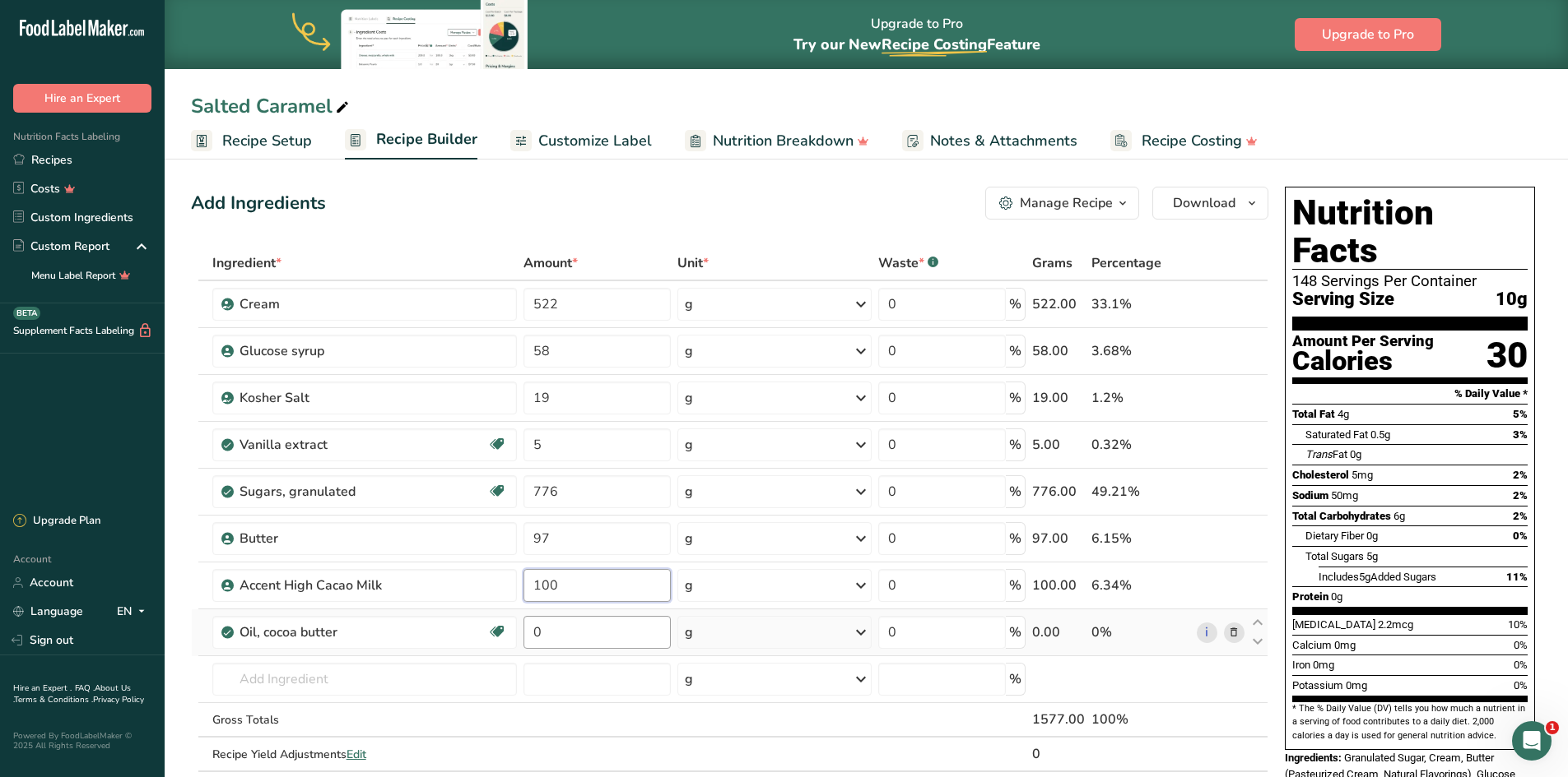
type input "100"
click at [571, 633] on div "Ingredient * Amount * Unit * Waste * .a-a{fill:#347362;}.b-a{fill:#fff;} Grams …" at bounding box center [729, 526] width 1077 height 560
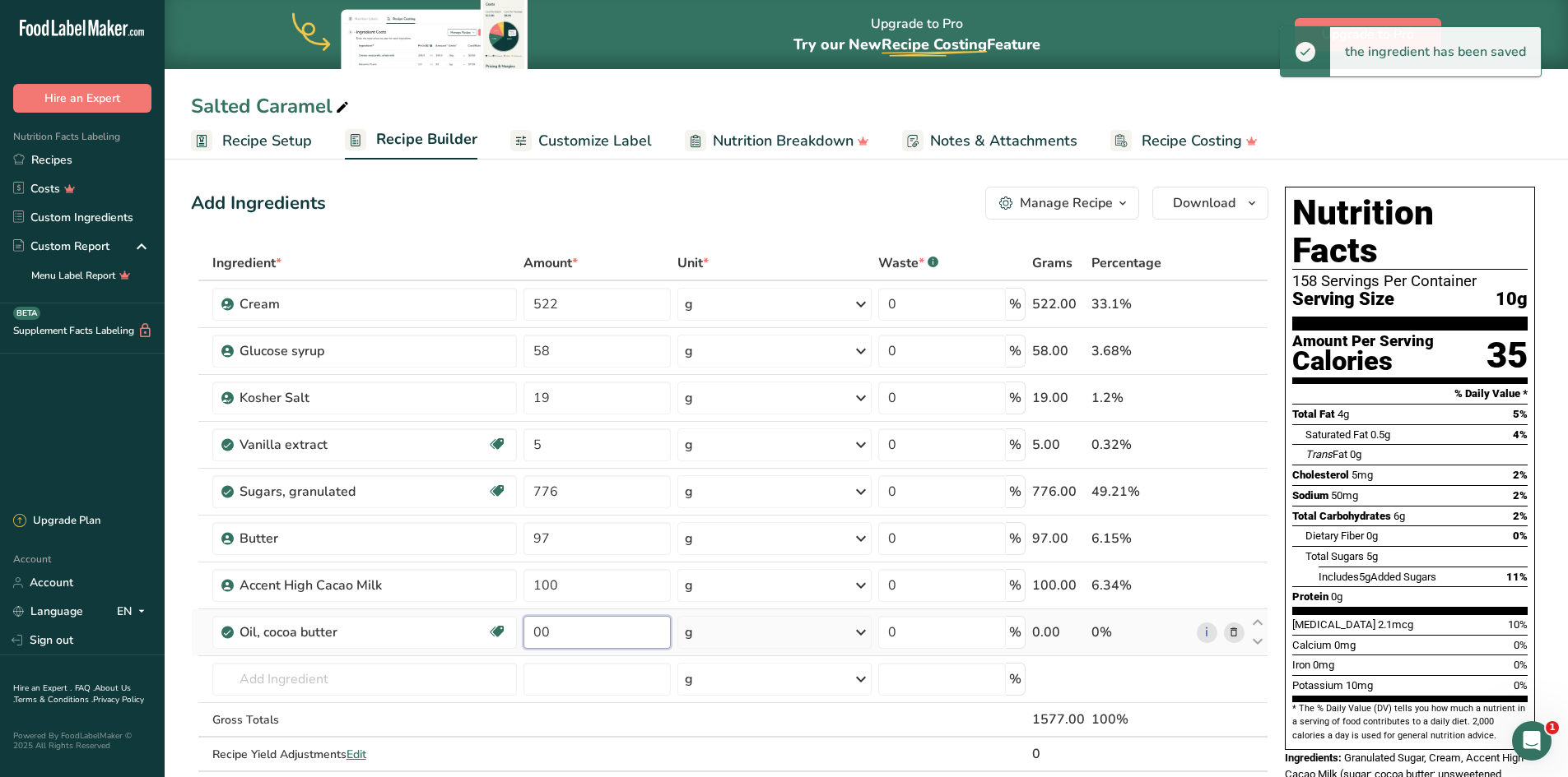
type input "0"
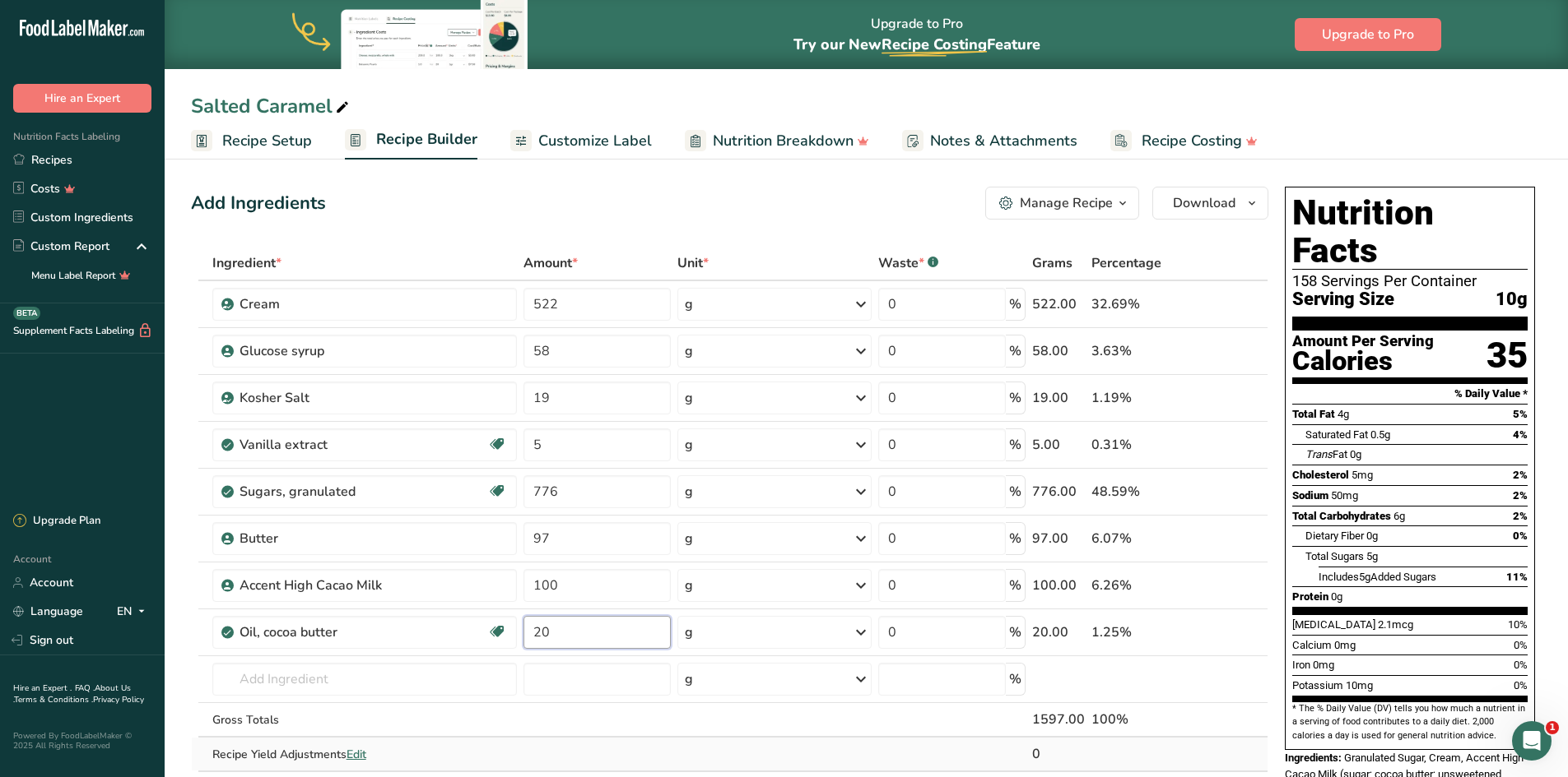
type input "20"
click at [820, 753] on div "Ingredient * Amount * Unit * Waste * .a-a{fill:#347362;}.b-a{fill:#fff;} Grams …" at bounding box center [729, 526] width 1077 height 560
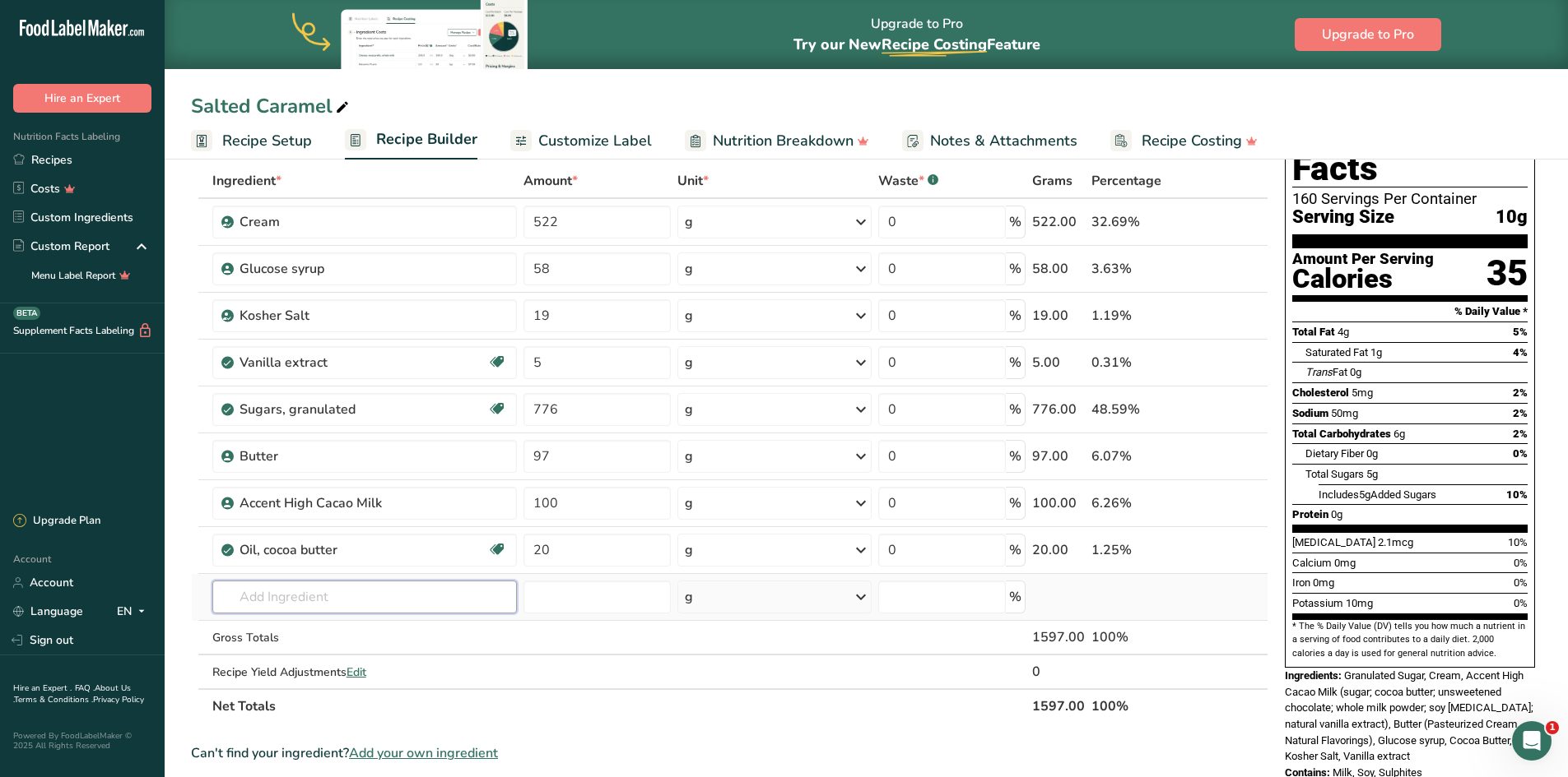
click at [296, 603] on input "text" at bounding box center [365, 596] width 305 height 33
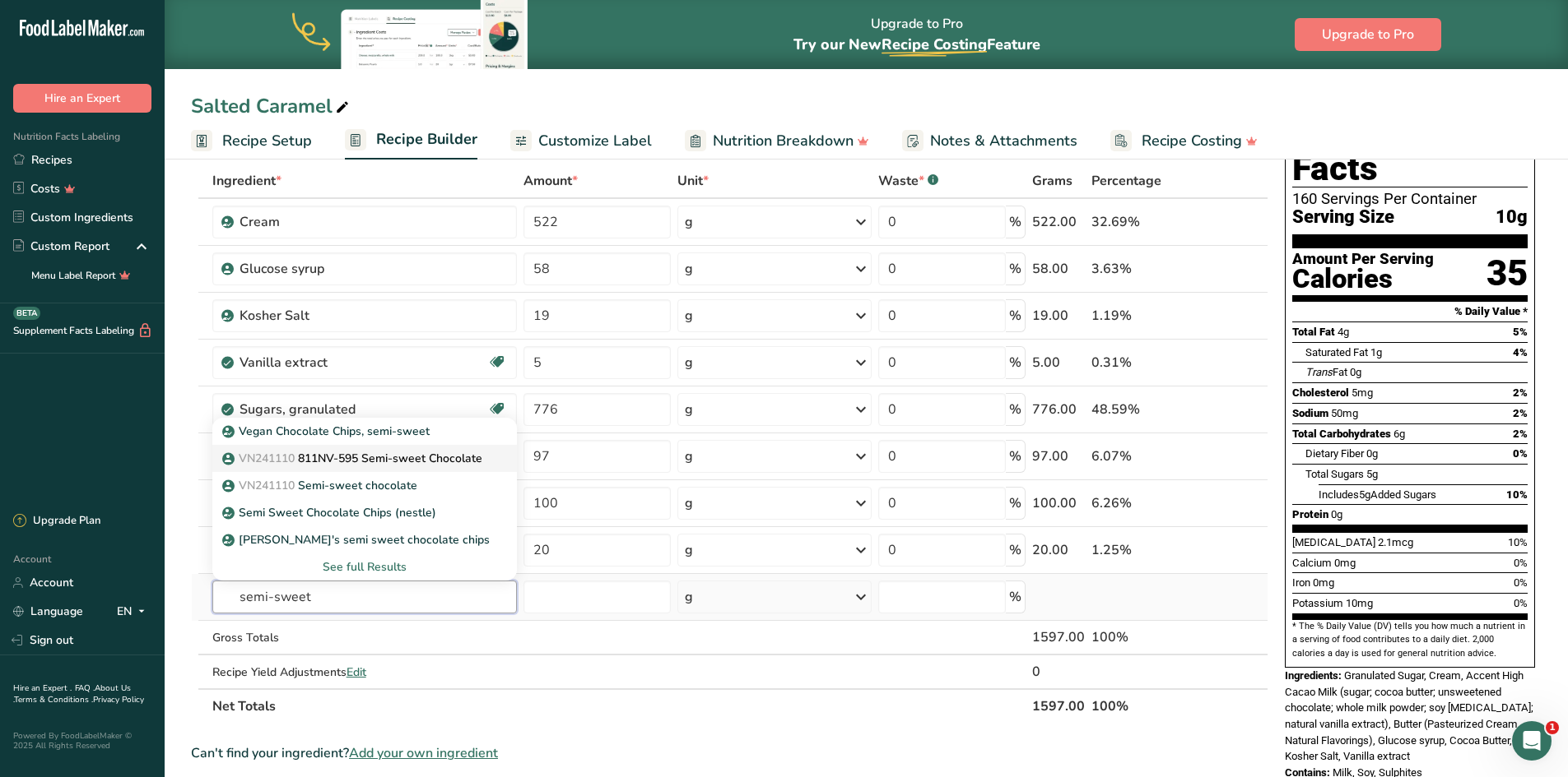
type input "semi-sweet"
click at [408, 461] on p "VN241110 811NV-595 Semi-sweet Chocolate" at bounding box center [354, 458] width 257 height 17
type input "811NV-595 Semi-sweet Chocolate"
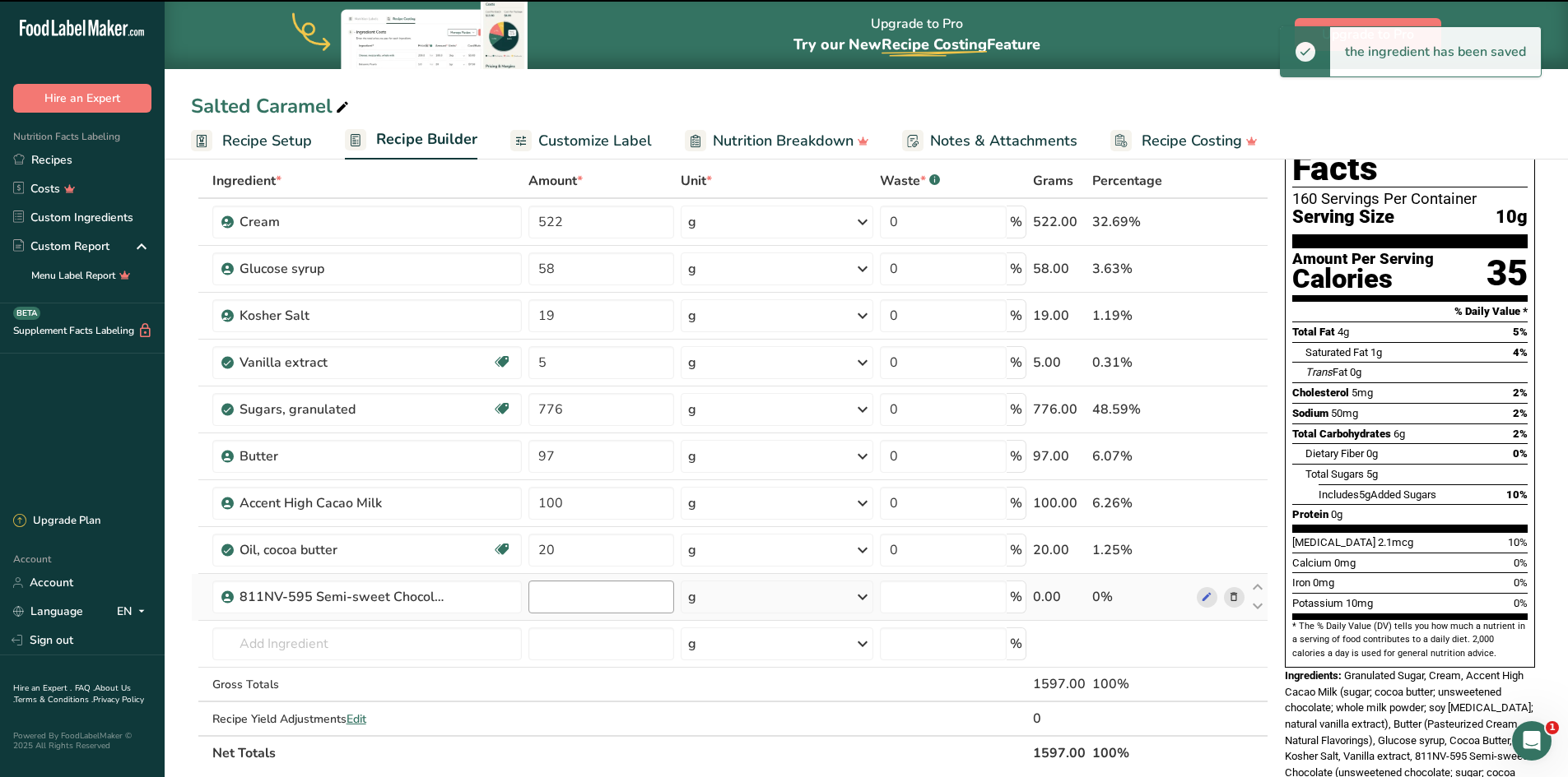
type input "0"
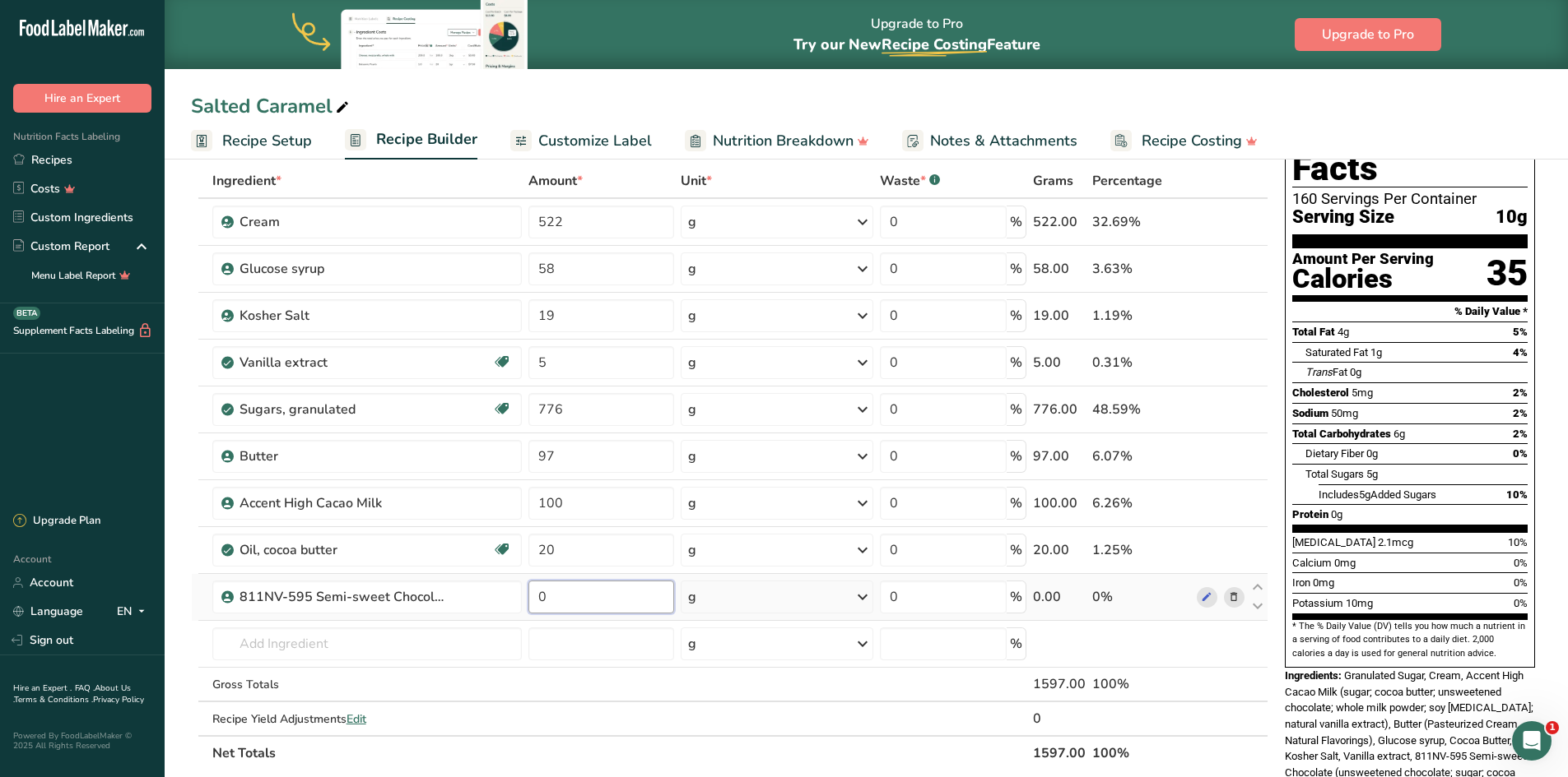
click at [593, 594] on input "0" at bounding box center [601, 596] width 145 height 33
type input "320"
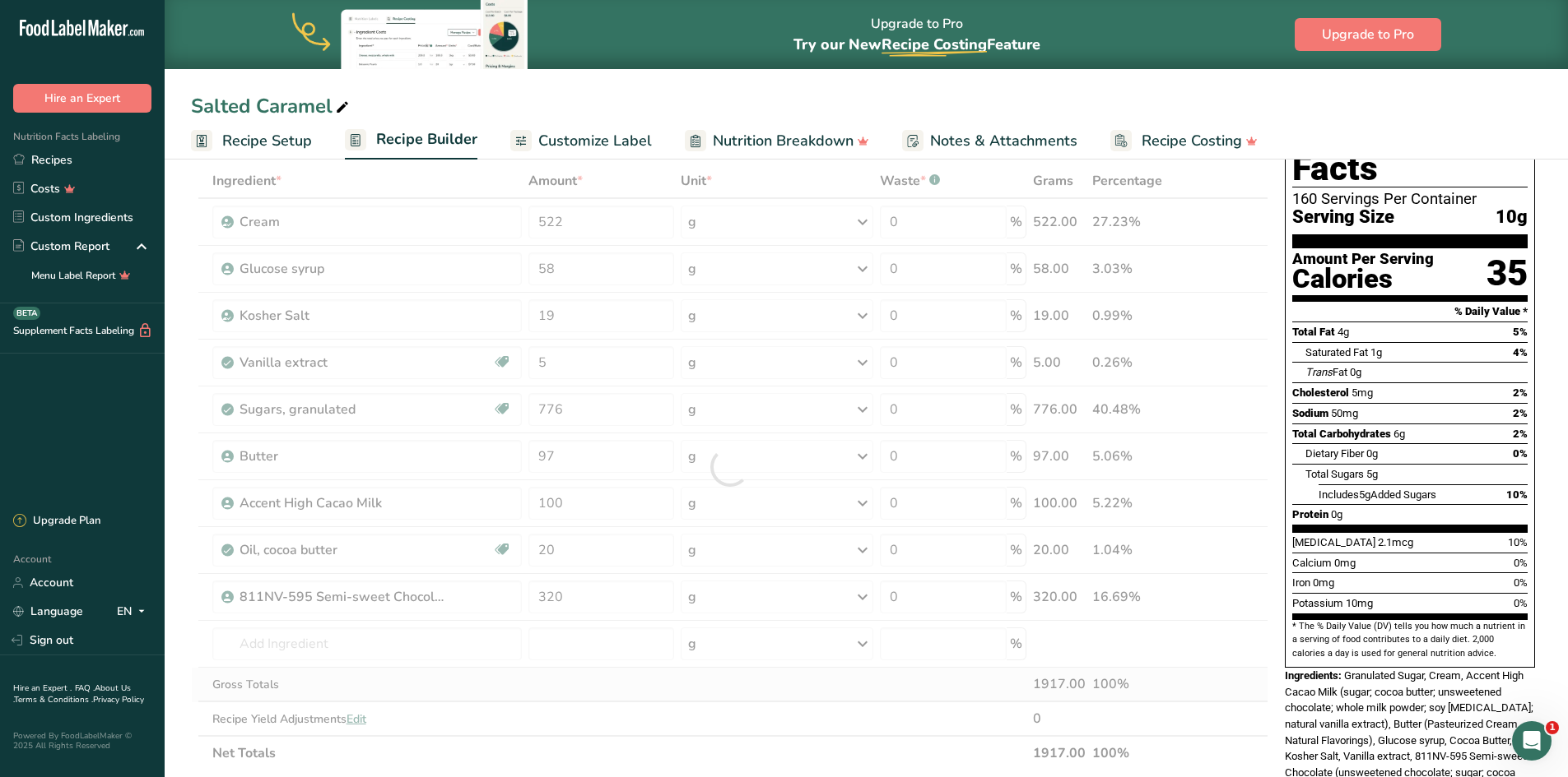
click at [792, 695] on div "Ingredient * Amount * Unit * Waste * .a-a{fill:#347362;}.b-a{fill:#fff;} Grams …" at bounding box center [729, 467] width 1077 height 607
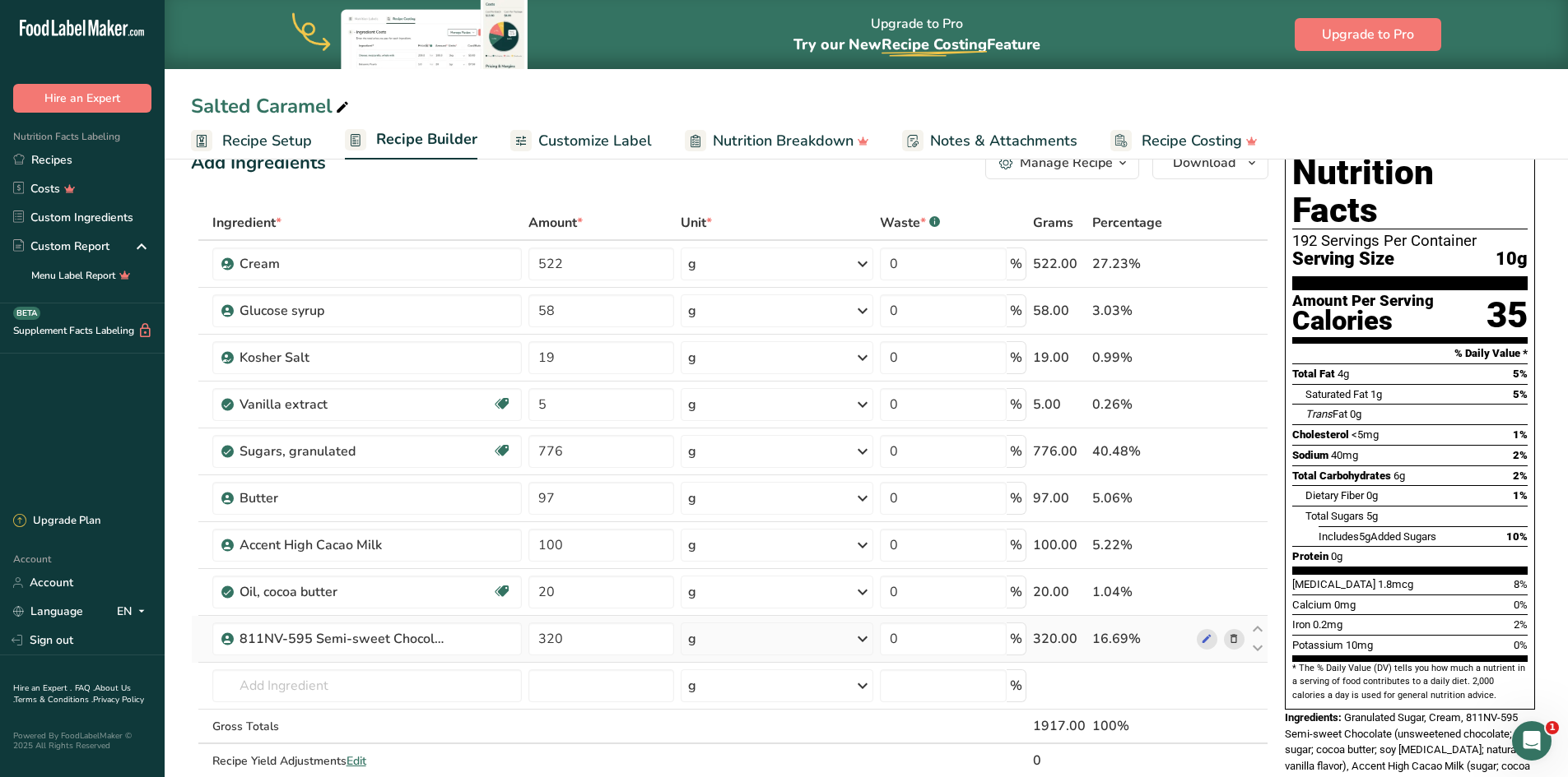
scroll to position [0, 0]
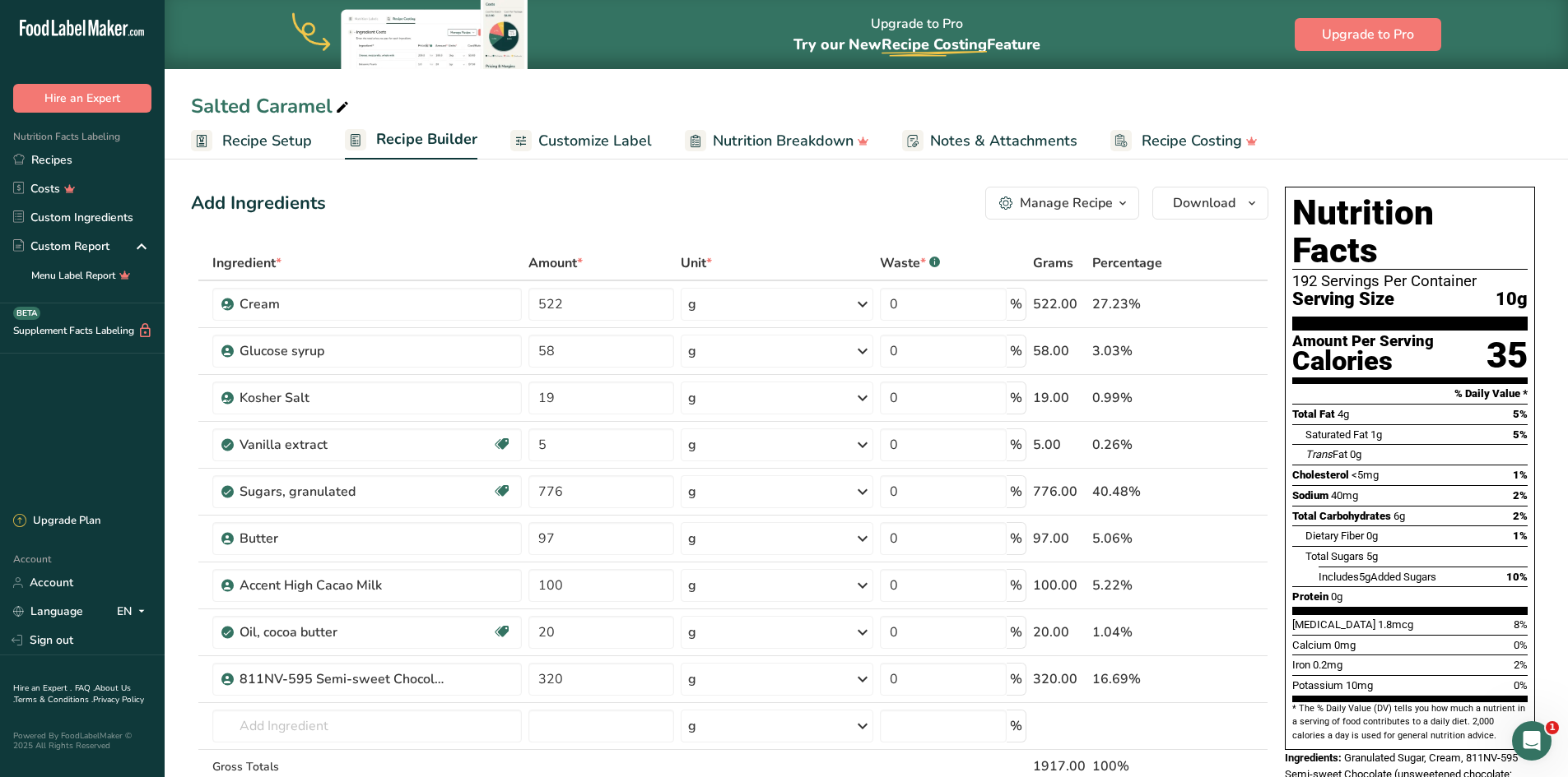
drag, startPoint x: 284, startPoint y: 140, endPoint x: 323, endPoint y: 166, distance: 46.9
click at [284, 140] on span "Recipe Setup" at bounding box center [267, 141] width 90 height 22
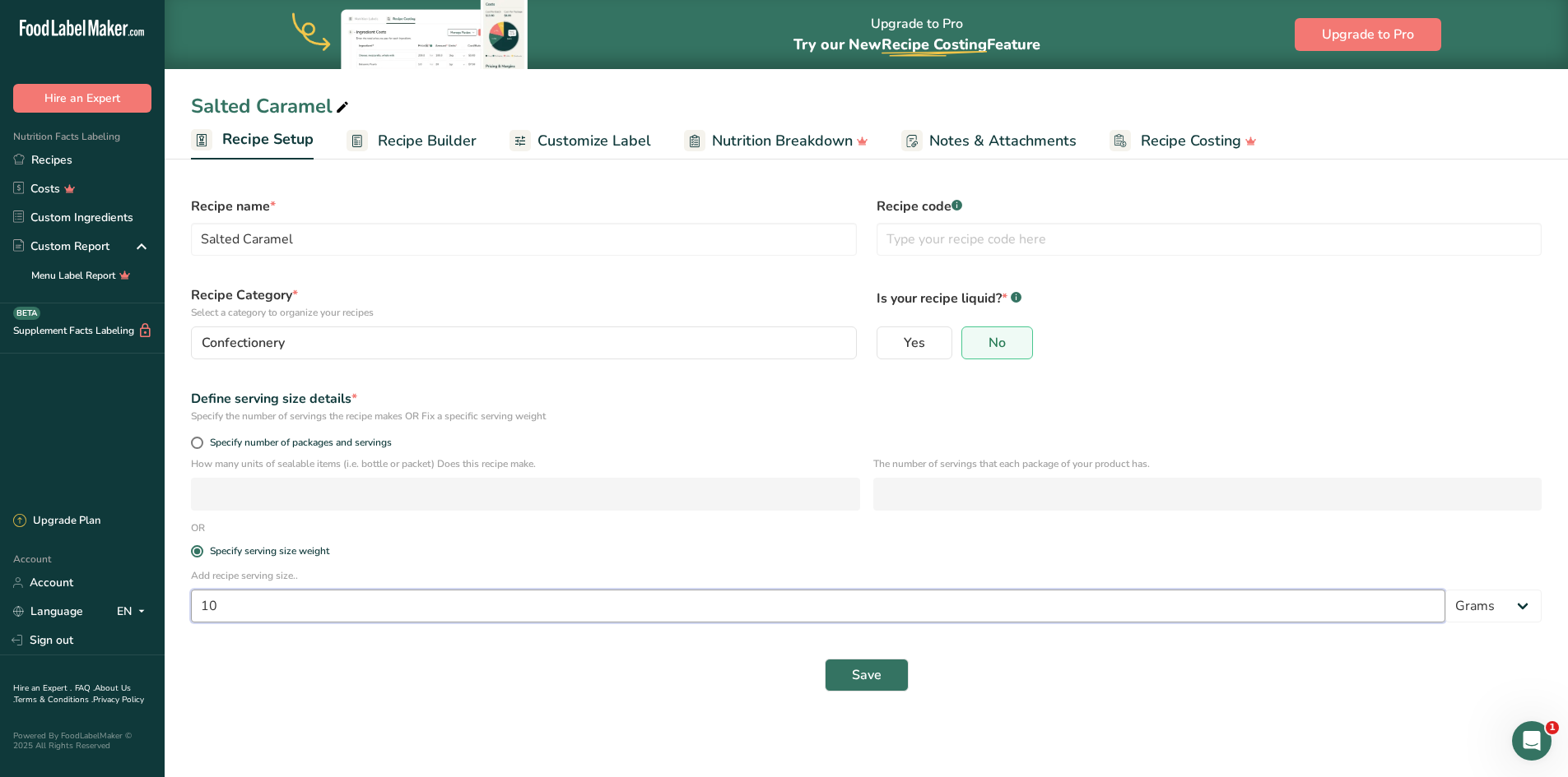
click at [238, 613] on input "10" at bounding box center [817, 606] width 1254 height 33
type input "12"
click at [874, 672] on span "Save" at bounding box center [866, 675] width 29 height 19
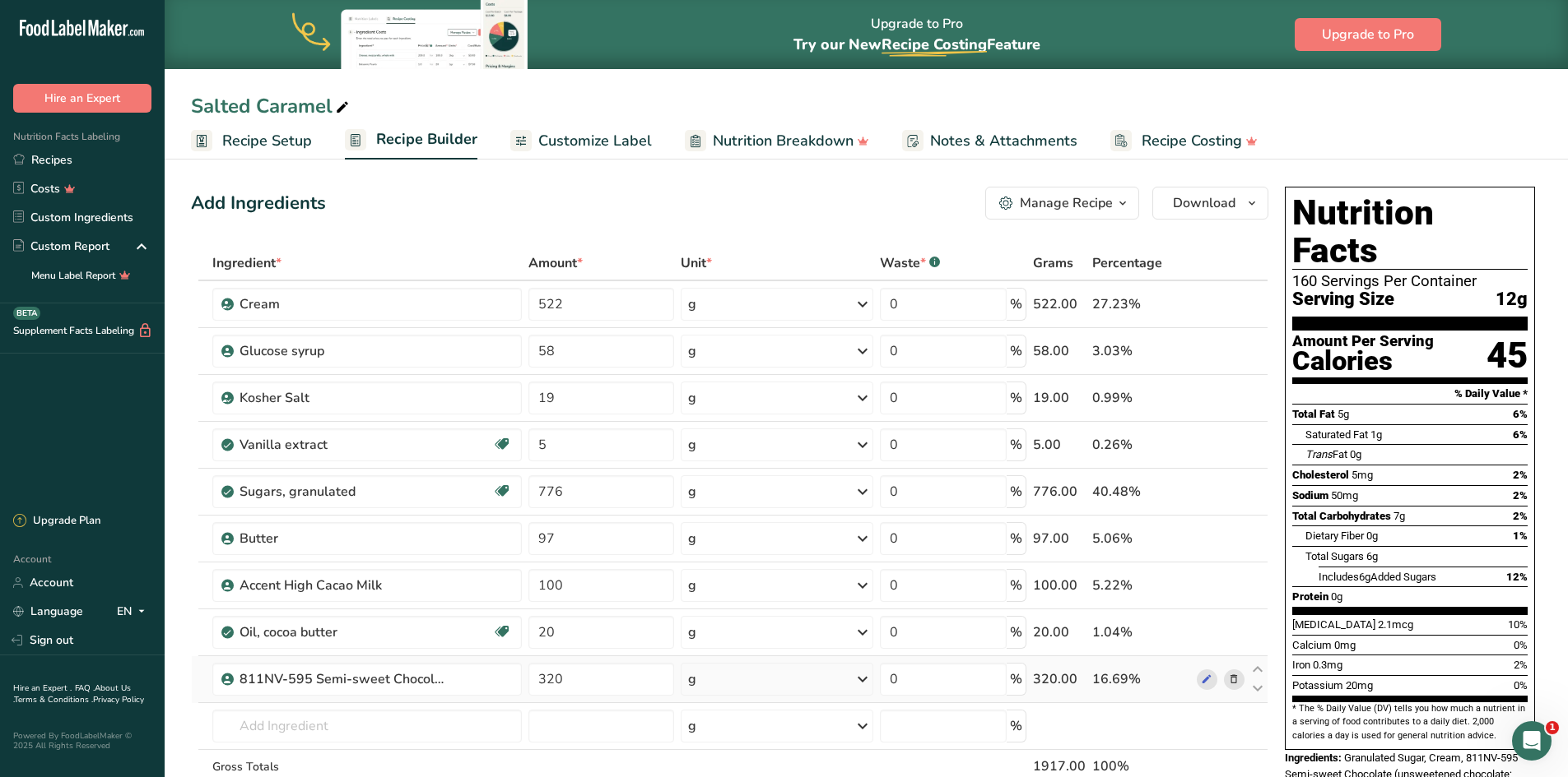
click at [1232, 681] on icon at bounding box center [1233, 680] width 12 height 17
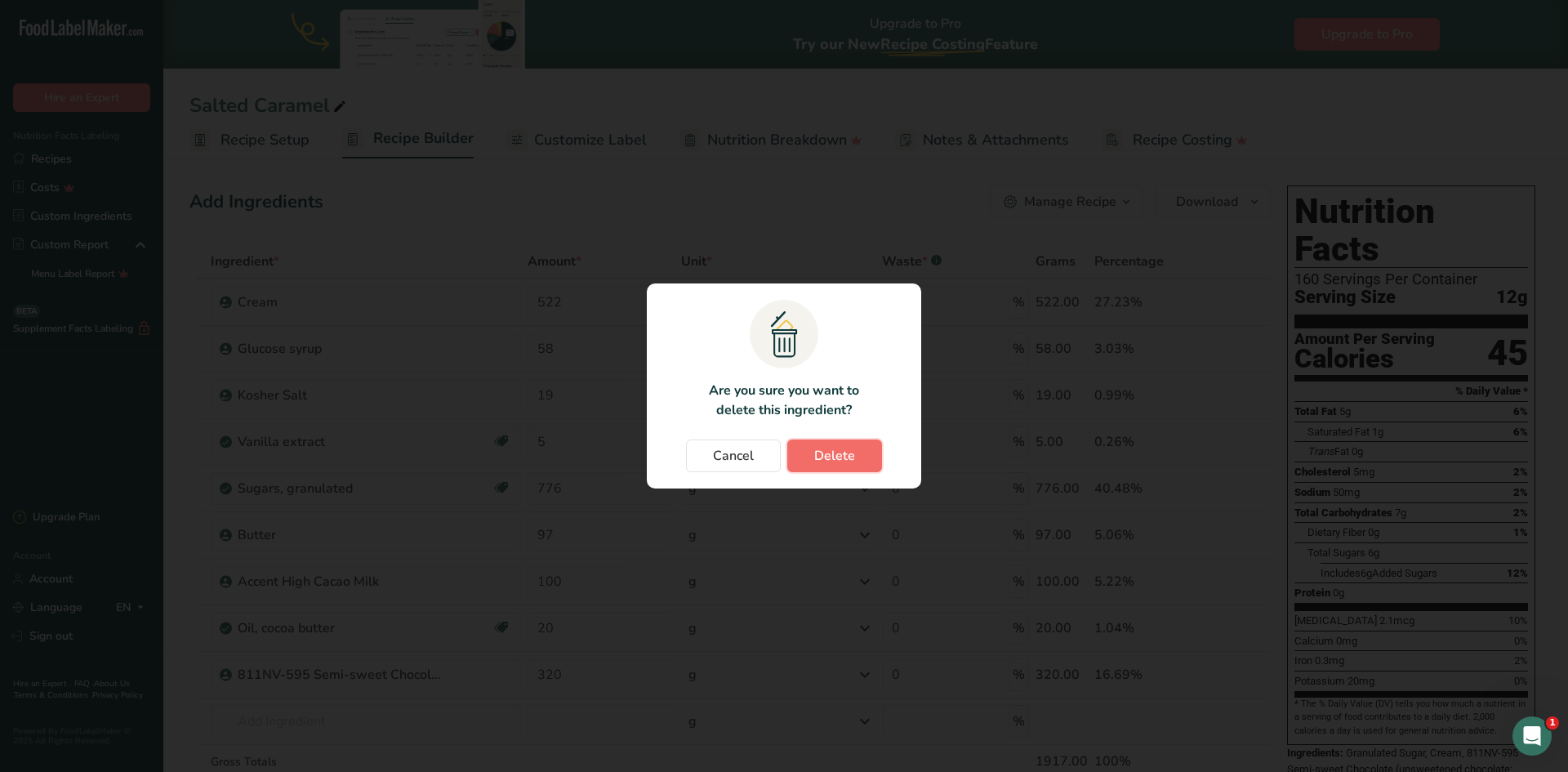
click at [857, 454] on button "Delete" at bounding box center [835, 455] width 95 height 33
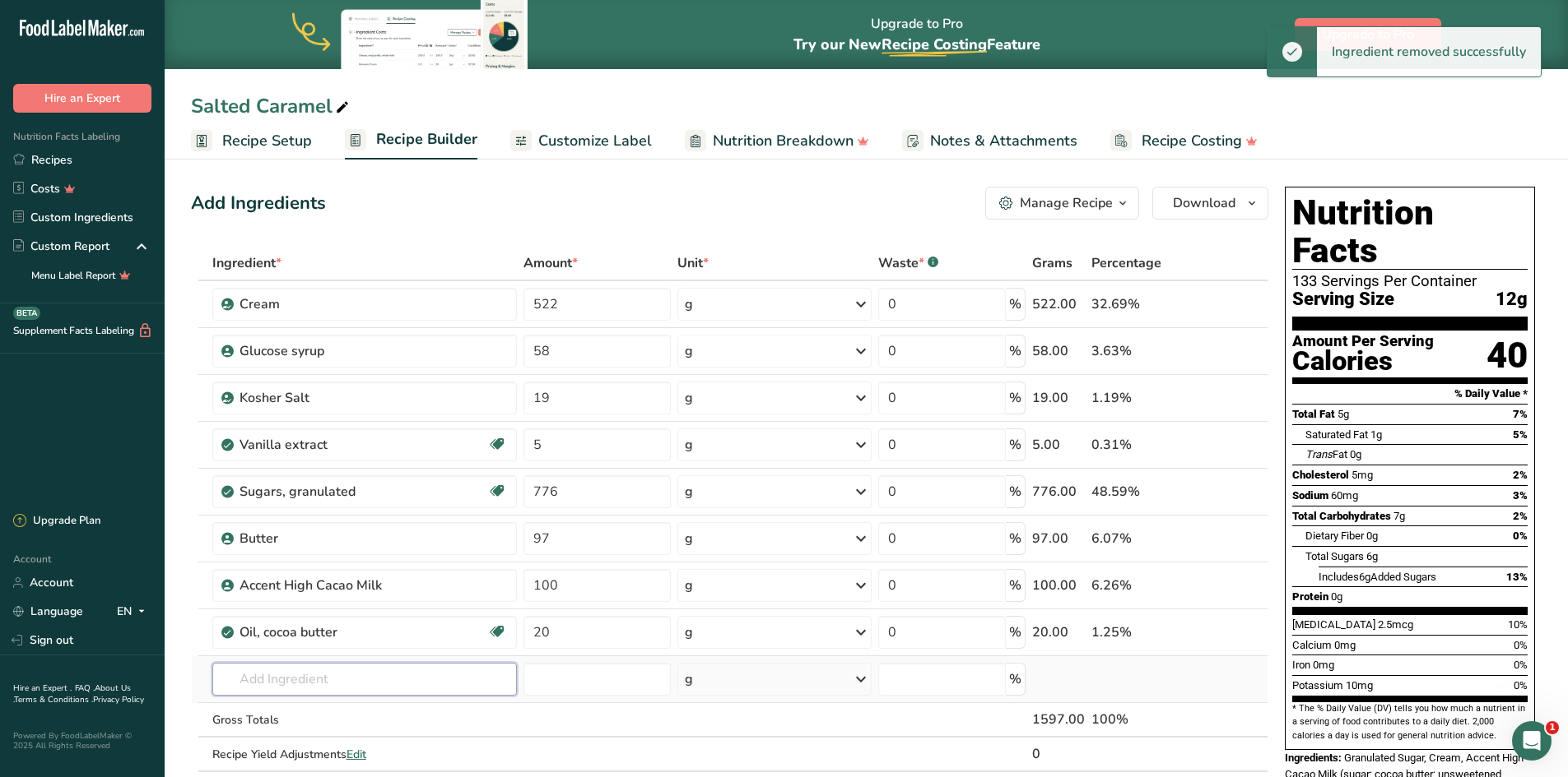
click at [238, 683] on input "text" at bounding box center [365, 679] width 305 height 33
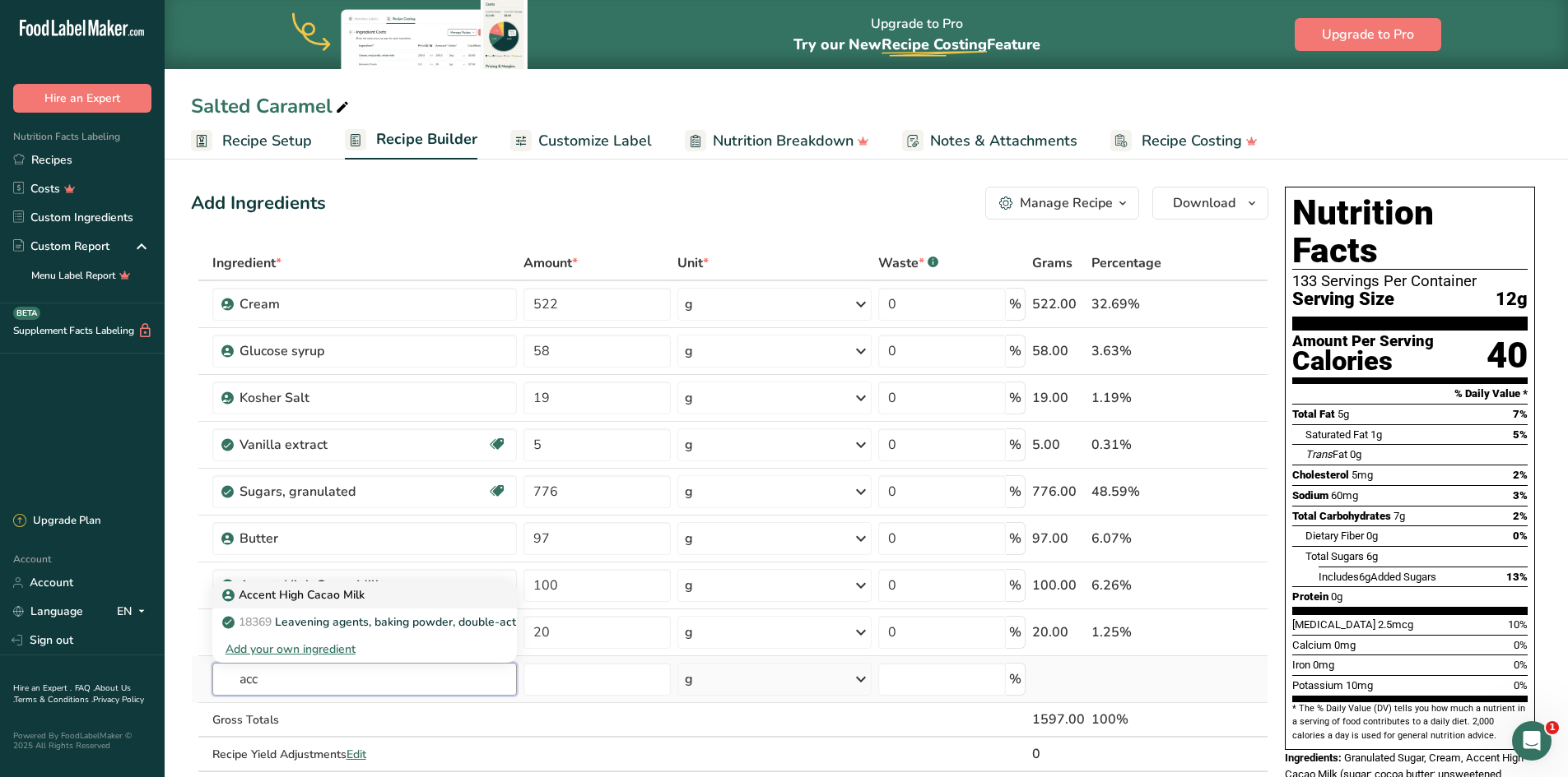
type input "acc"
click at [296, 595] on p "Accent High Cacao Milk" at bounding box center [294, 594] width 139 height 17
type input "Accent High Cacao Milk"
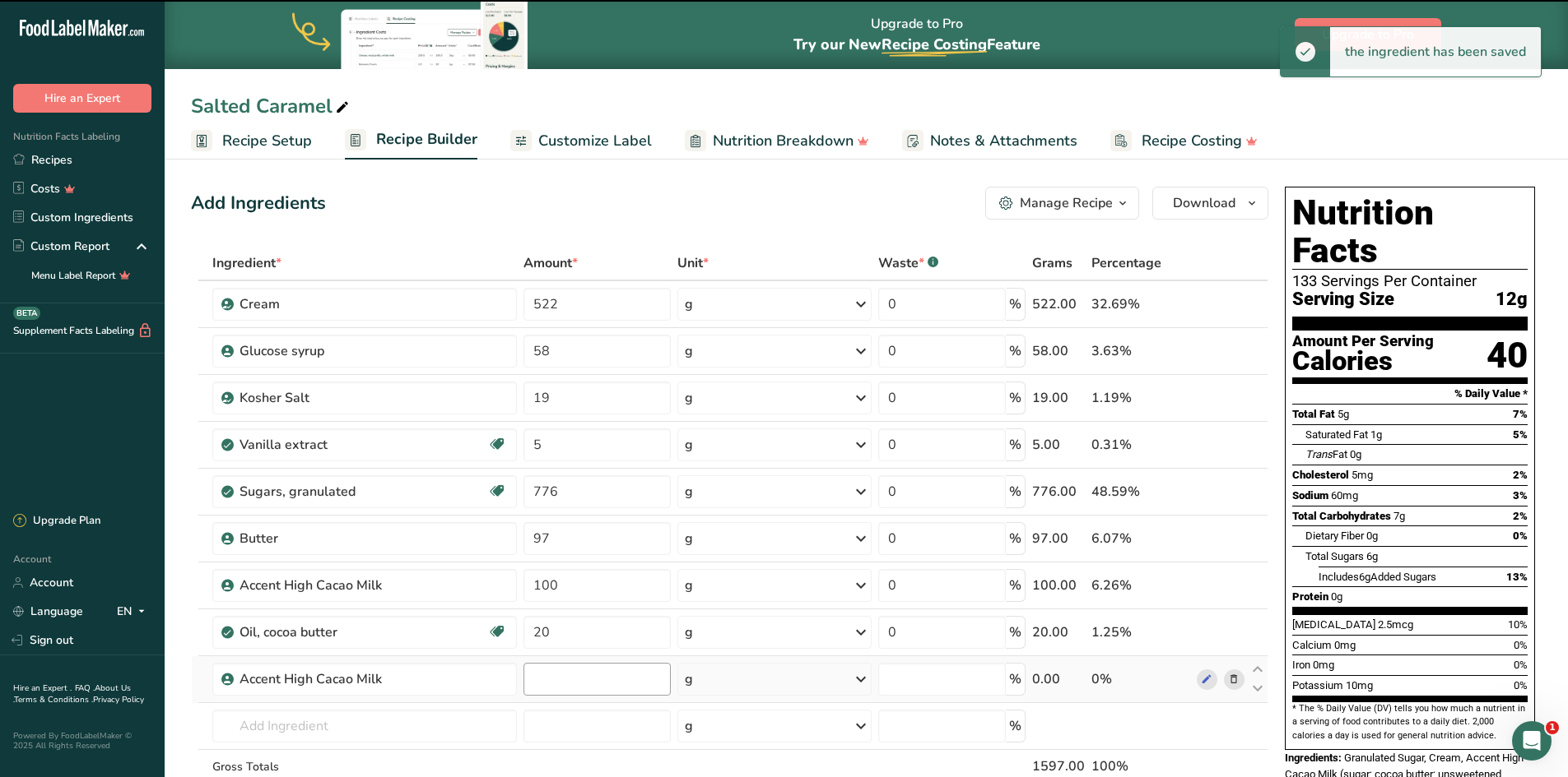
type input "0"
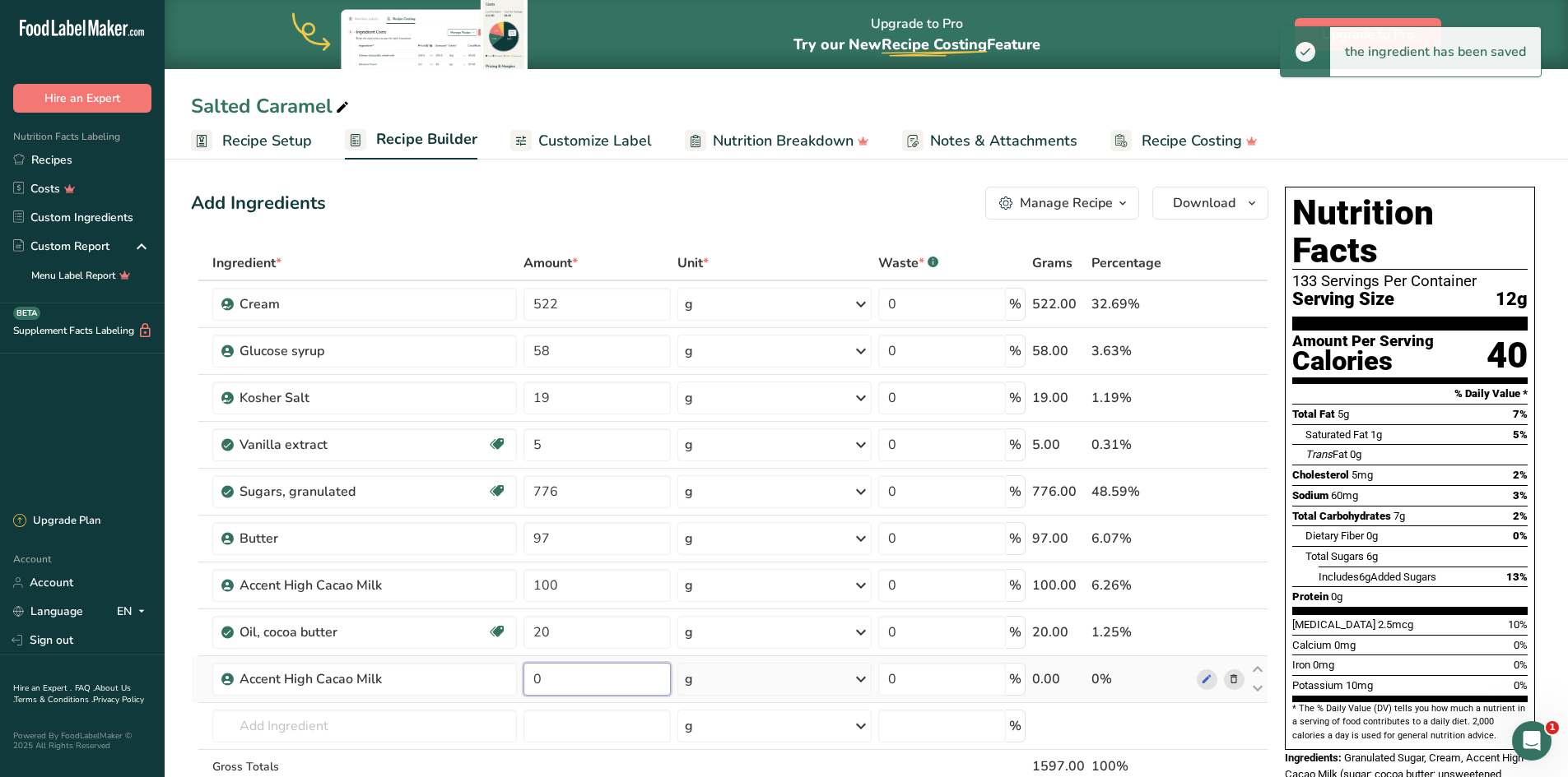
click at [567, 677] on input "0" at bounding box center [596, 679] width 146 height 33
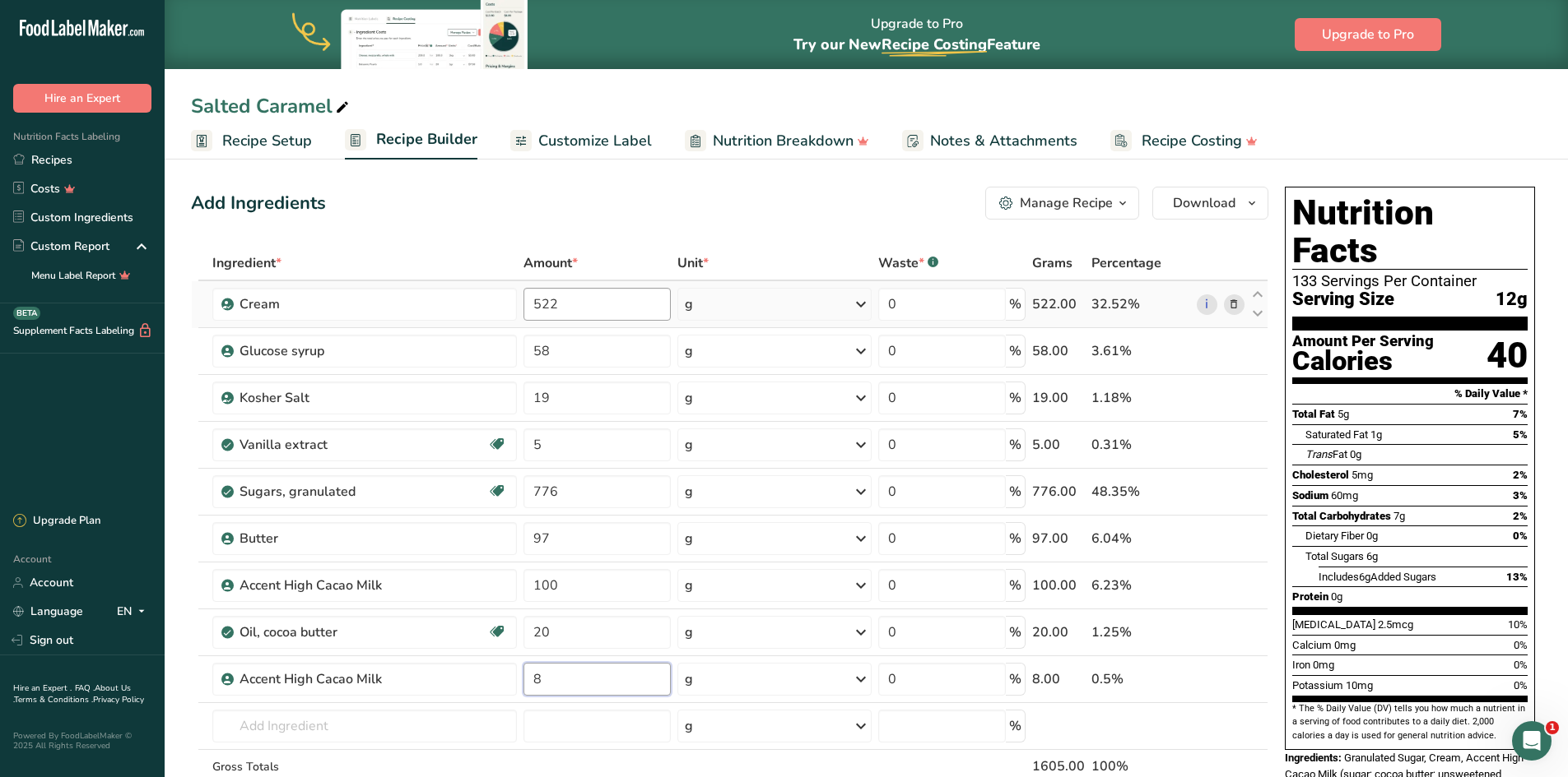
type input "8"
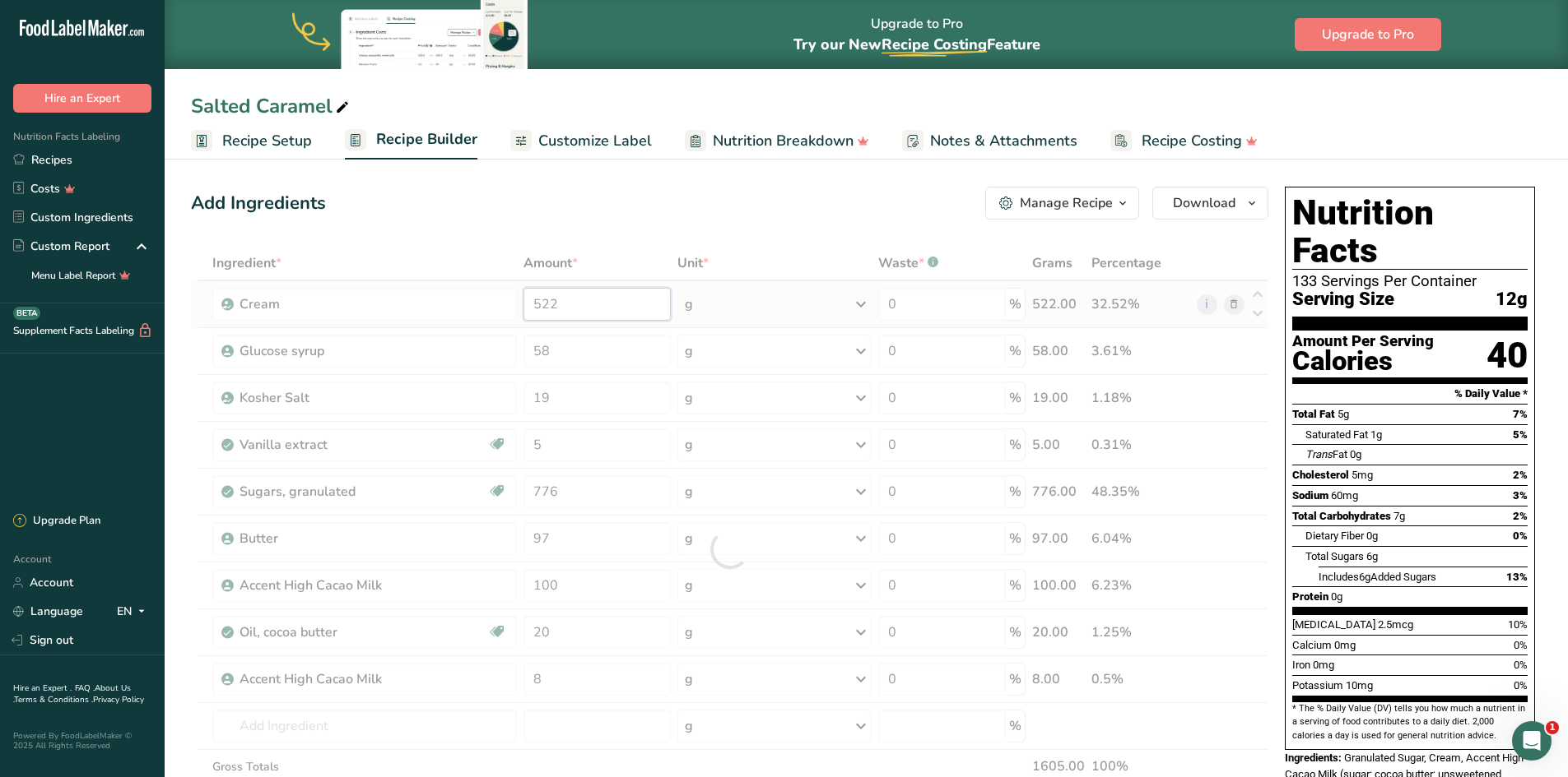
click at [571, 305] on div "Ingredient * Amount * Unit * Waste * .a-a{fill:#347362;}.b-a{fill:#fff;} Grams …" at bounding box center [729, 549] width 1077 height 607
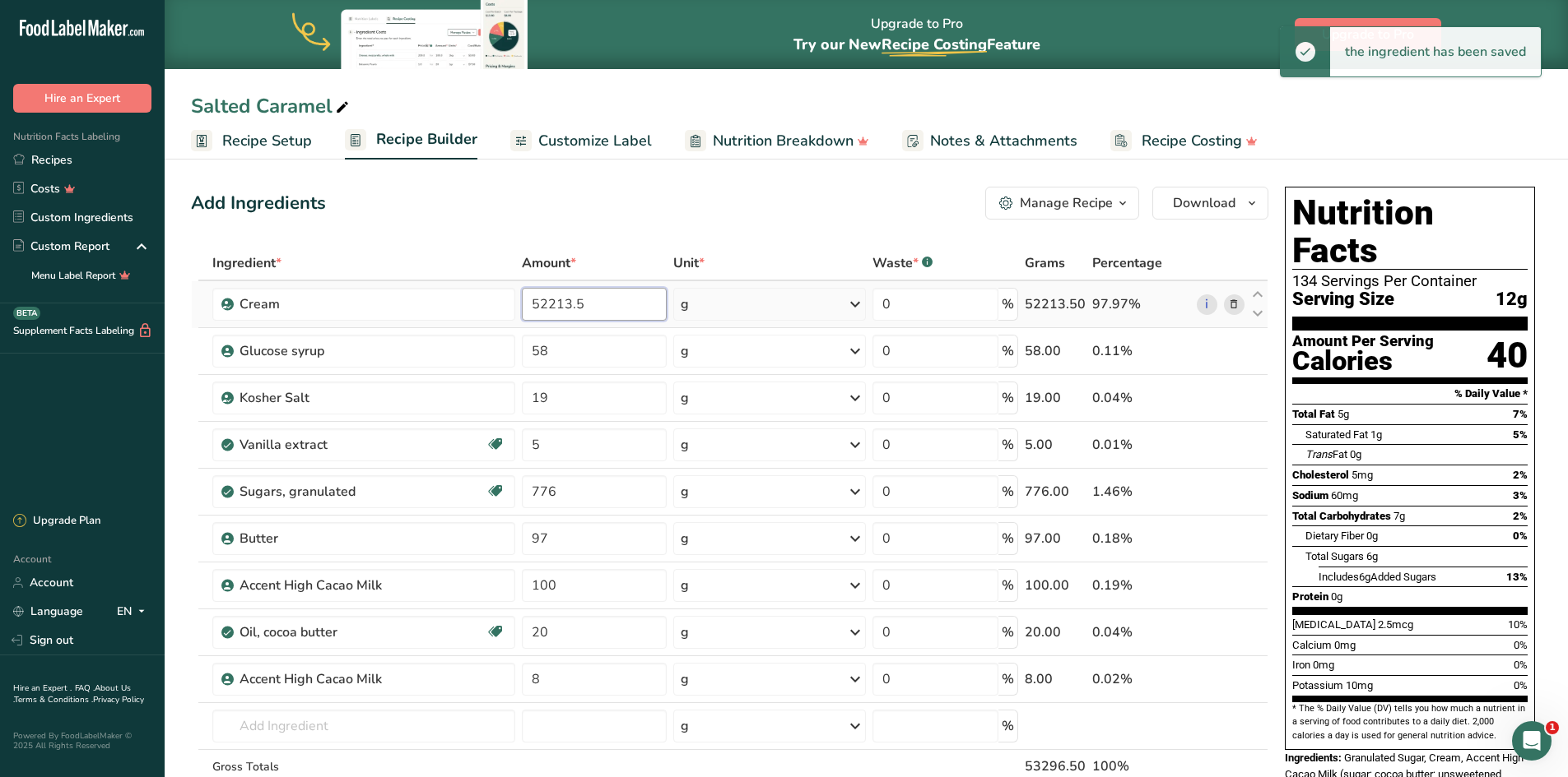
click at [571, 305] on input "52213.5" at bounding box center [594, 304] width 144 height 33
click at [589, 301] on input "52213.5" at bounding box center [594, 304] width 144 height 33
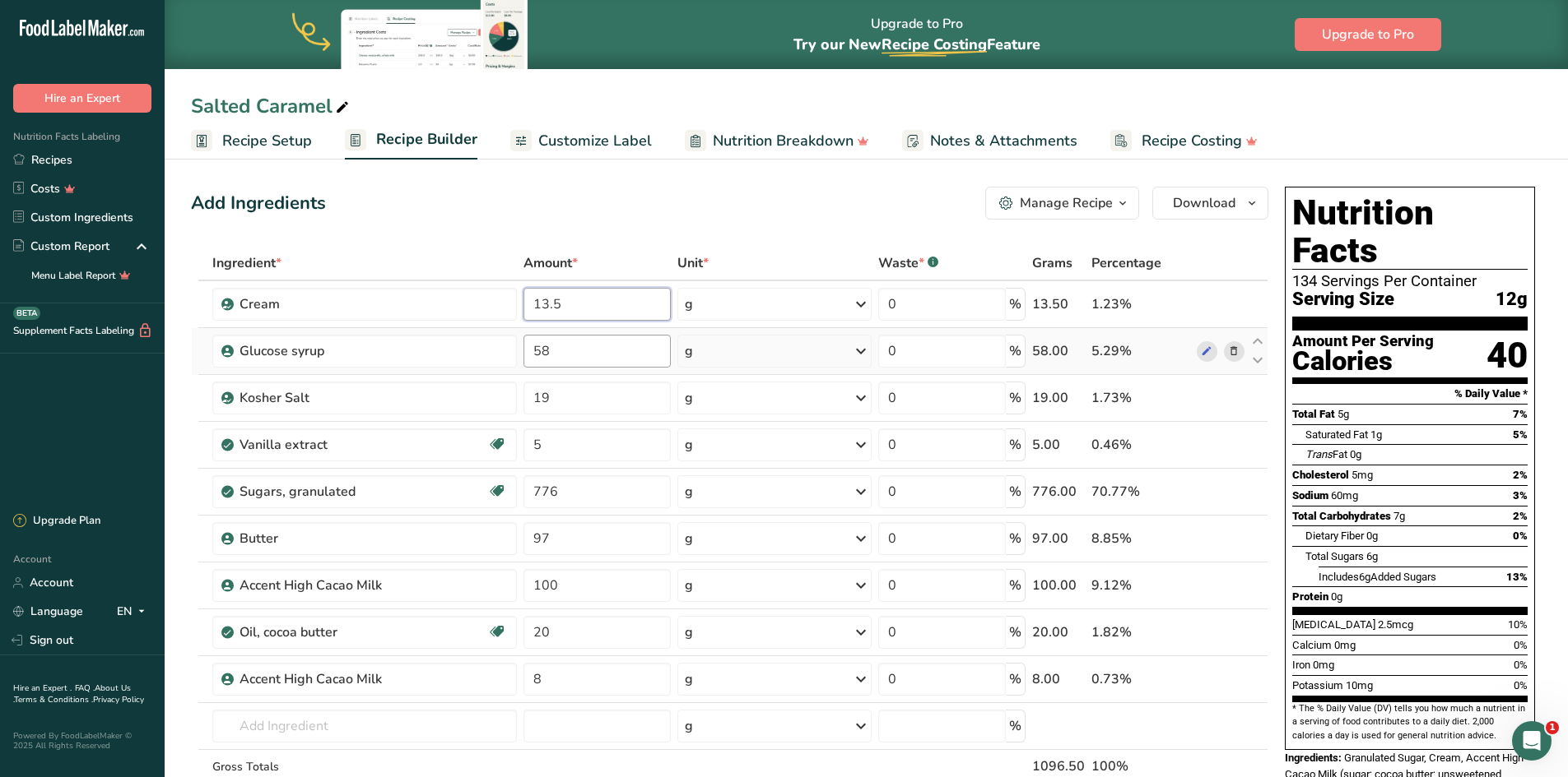
type input "13.5"
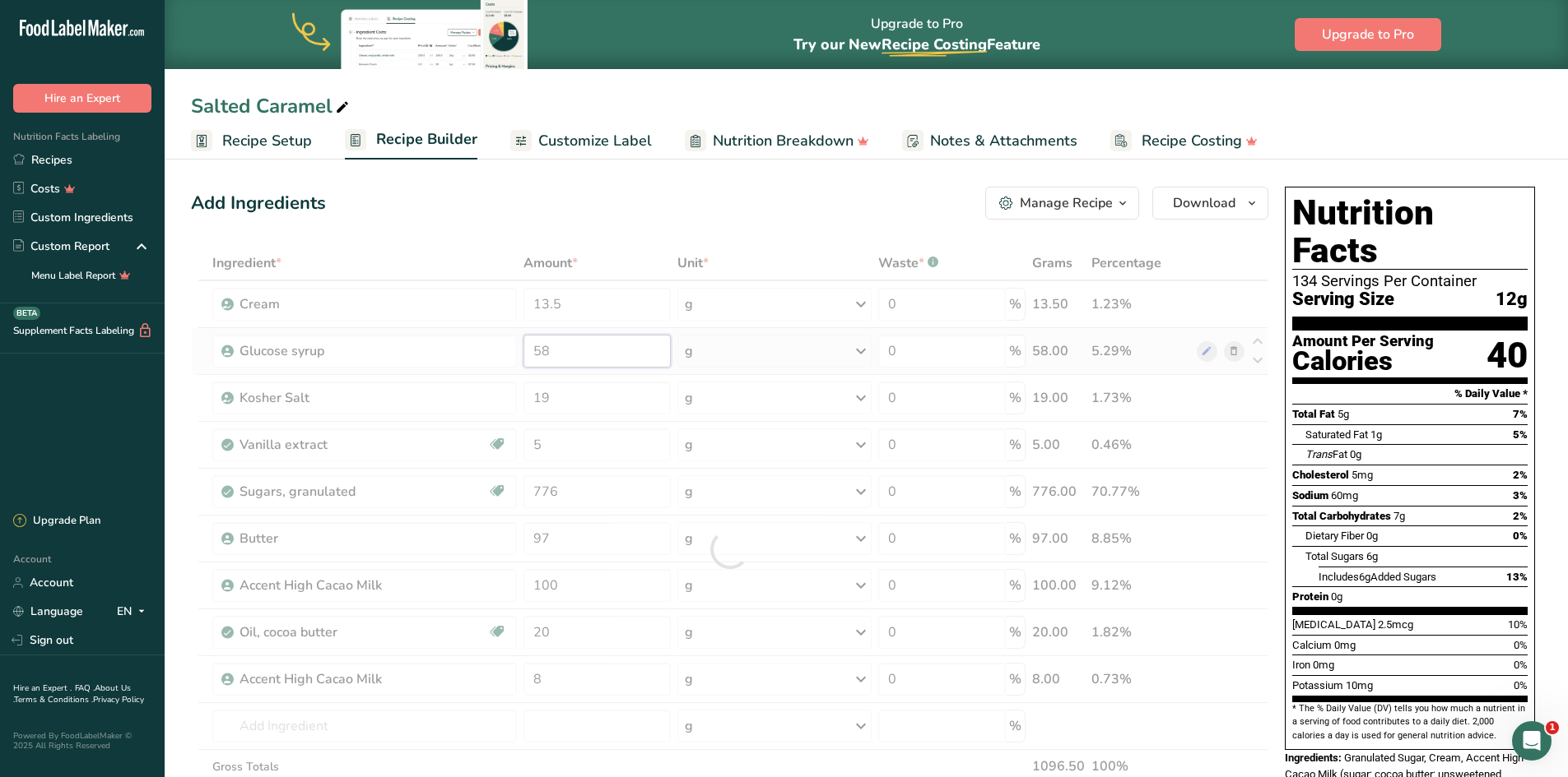
click at [547, 353] on div "Ingredient * Amount * Unit * Waste * .a-a{fill:#347362;}.b-a{fill:#fff;} Grams …" at bounding box center [729, 549] width 1077 height 607
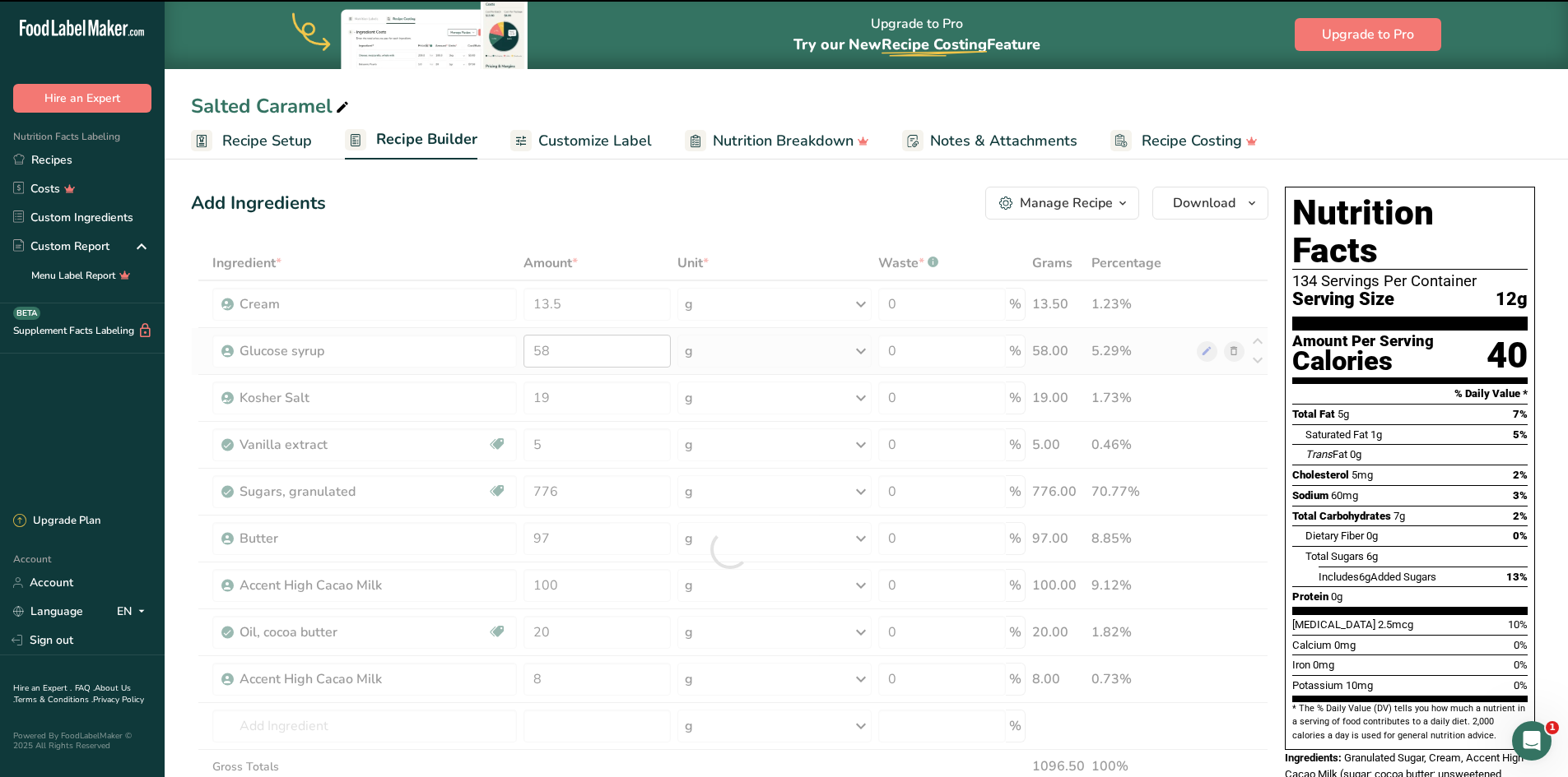
click at [547, 353] on div at bounding box center [729, 549] width 1077 height 607
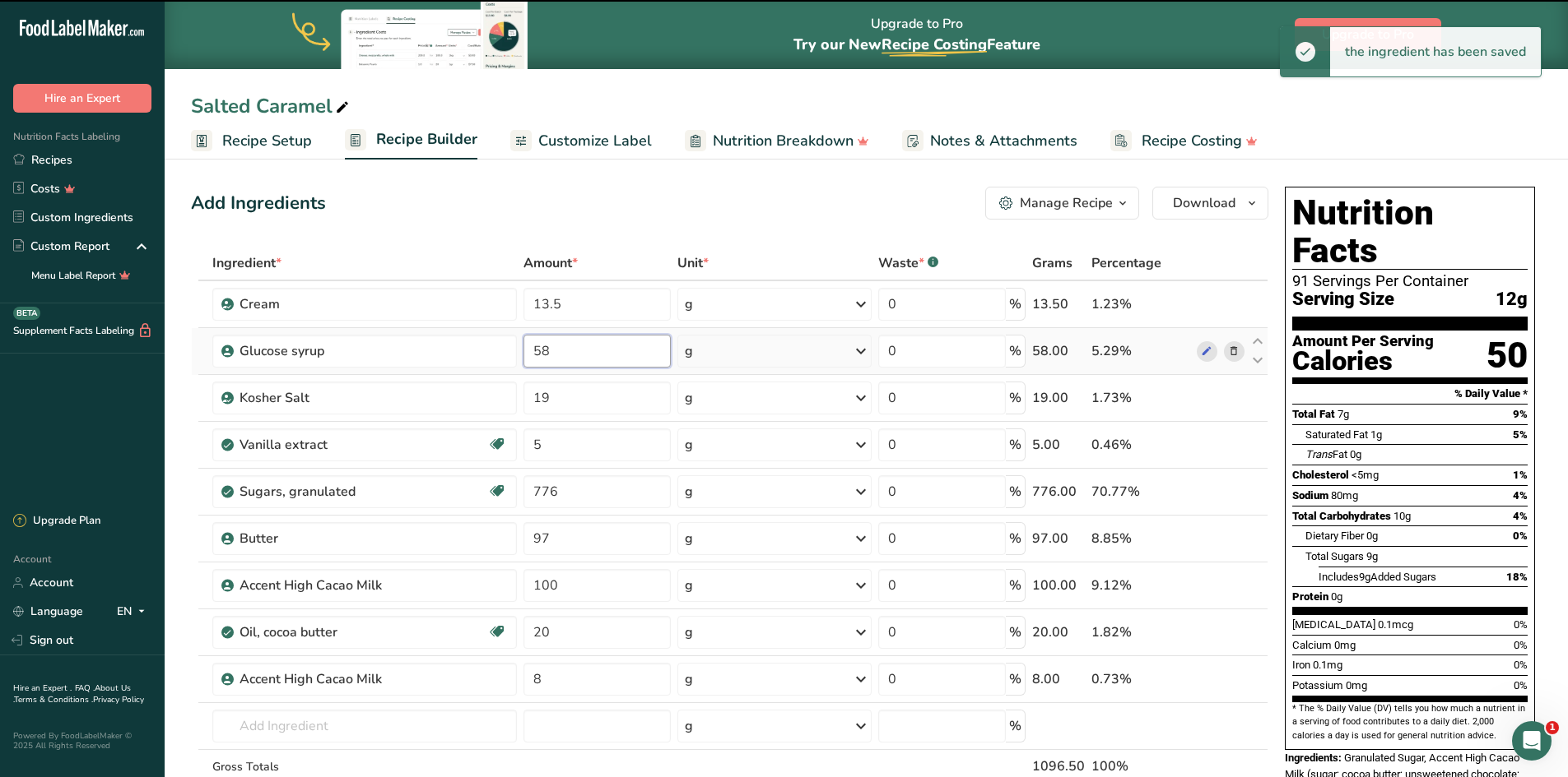
click at [566, 352] on input "58" at bounding box center [596, 351] width 146 height 33
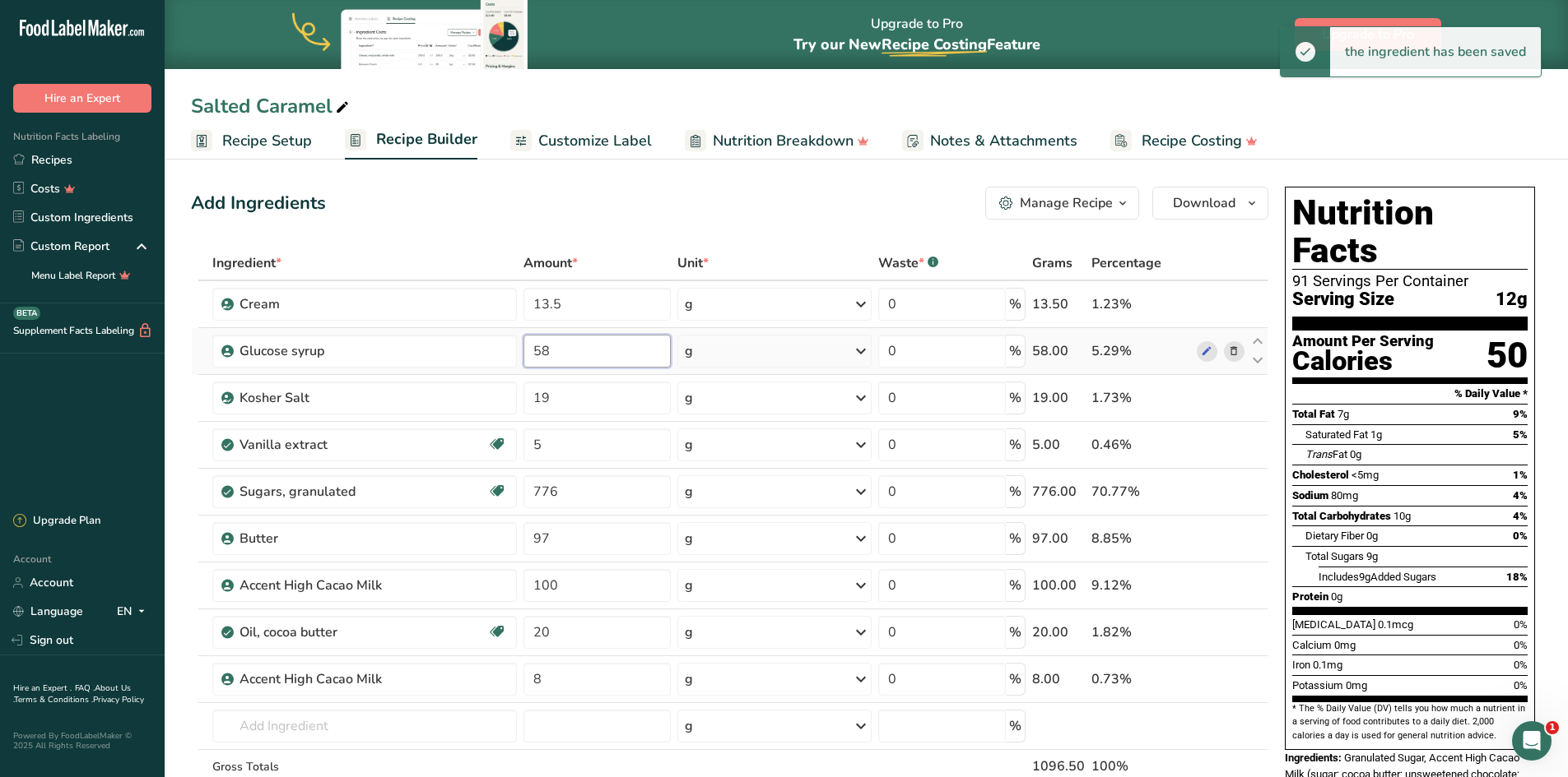
click at [566, 352] on input "58" at bounding box center [596, 351] width 146 height 33
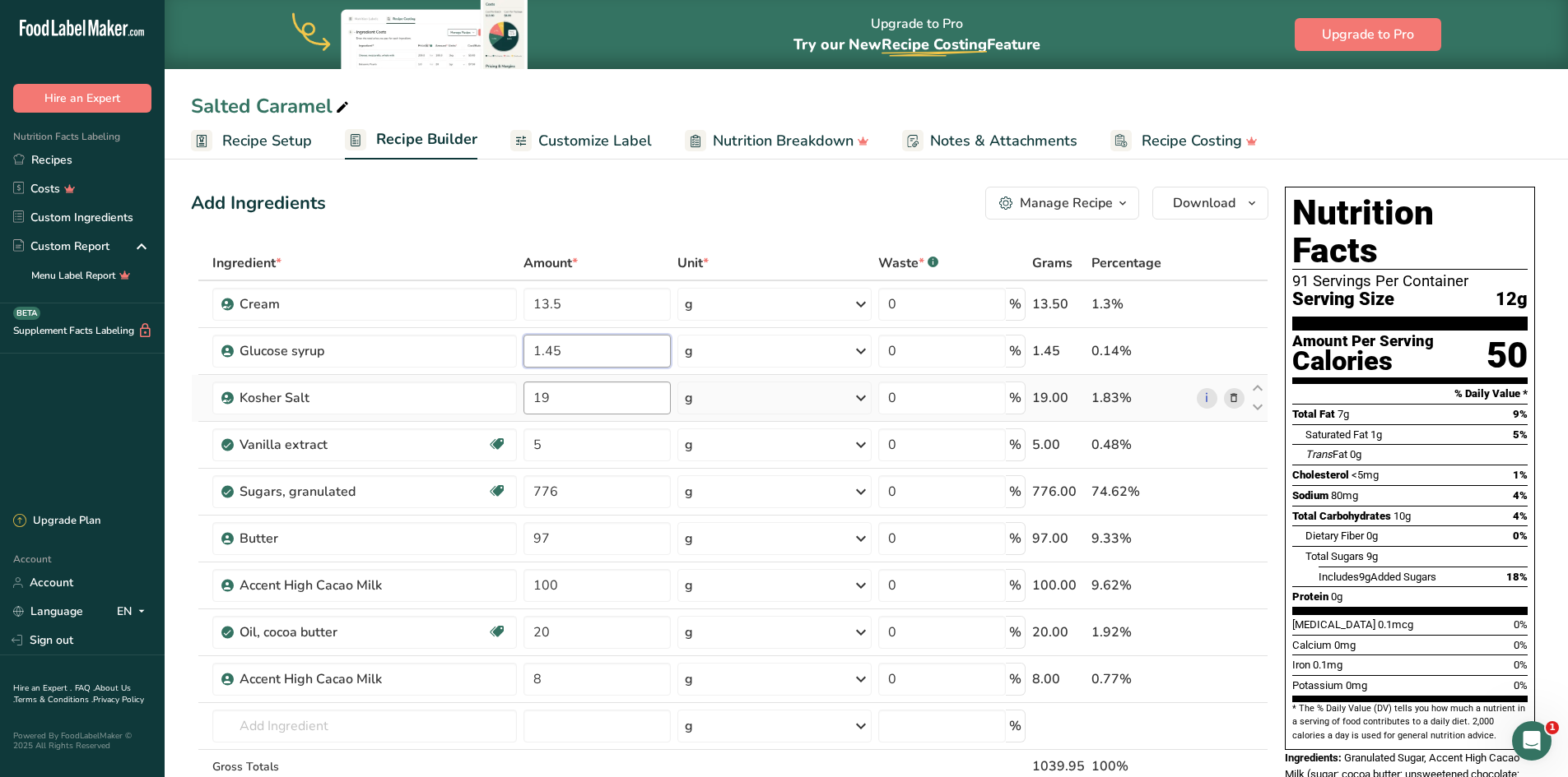
type input "1.45"
click at [552, 400] on div "Ingredient * Amount * Unit * Waste * .a-a{fill:#347362;}.b-a{fill:#fff;} Grams …" at bounding box center [729, 549] width 1077 height 607
click at [549, 397] on input "19" at bounding box center [596, 398] width 146 height 33
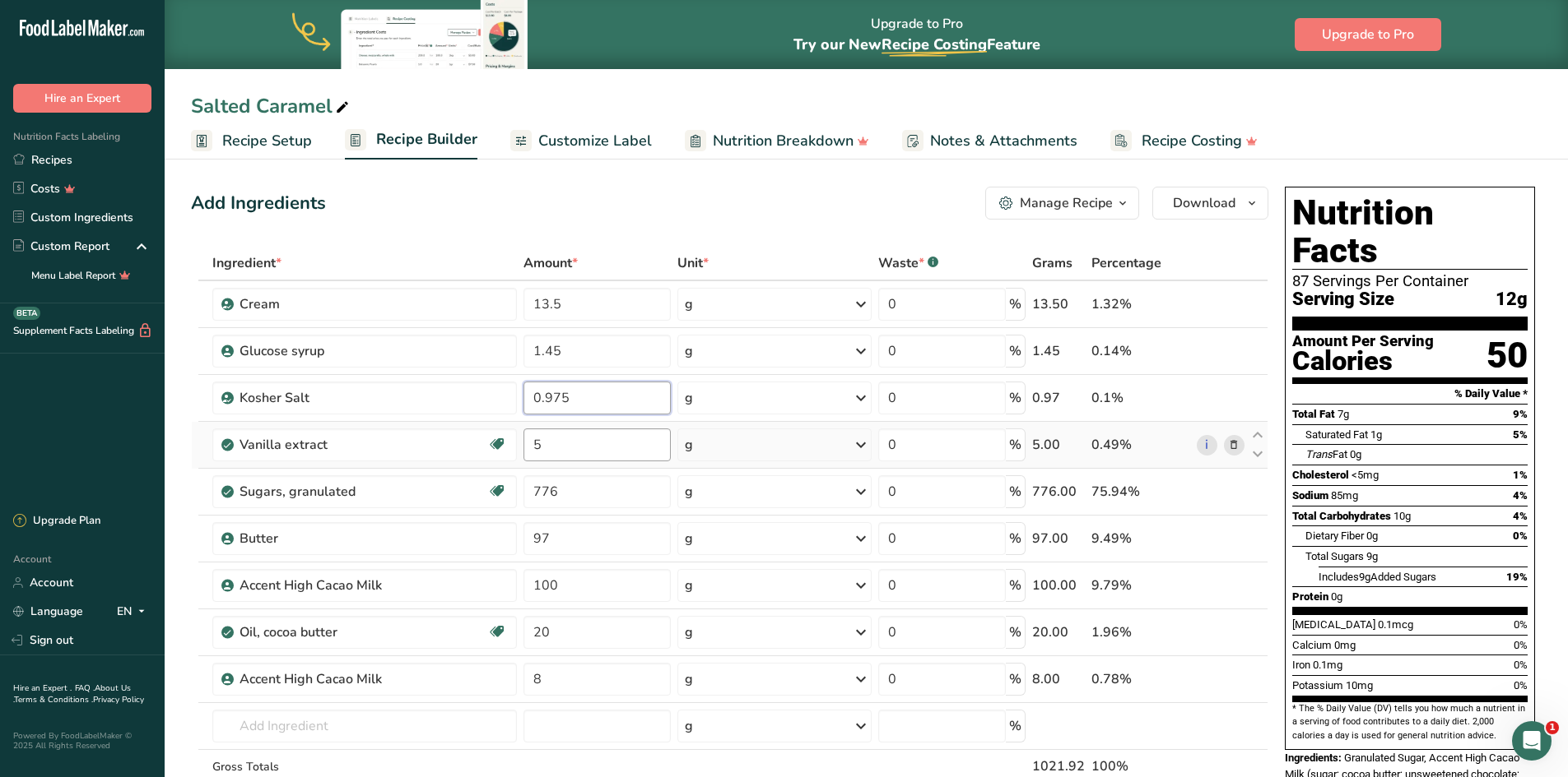
type input "0.975"
click at [550, 448] on div "Ingredient * Amount * Unit * Waste * .a-a{fill:#347362;}.b-a{fill:#fff;} Grams …" at bounding box center [729, 549] width 1077 height 607
type input "0.475"
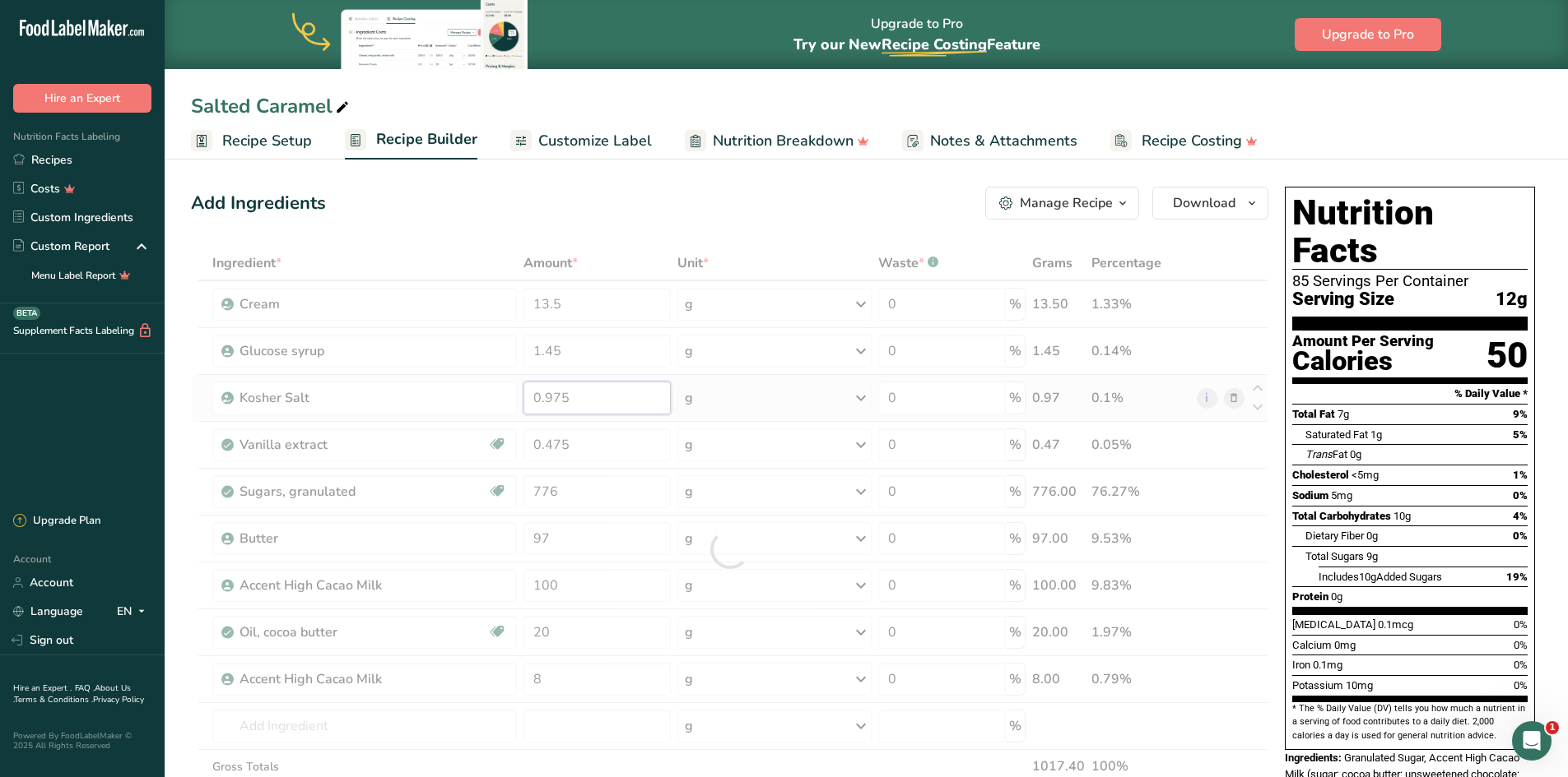
click at [567, 395] on div "Ingredient * Amount * Unit * Waste * .a-a{fill:#347362;}.b-a{fill:#fff;} Grams …" at bounding box center [729, 549] width 1077 height 607
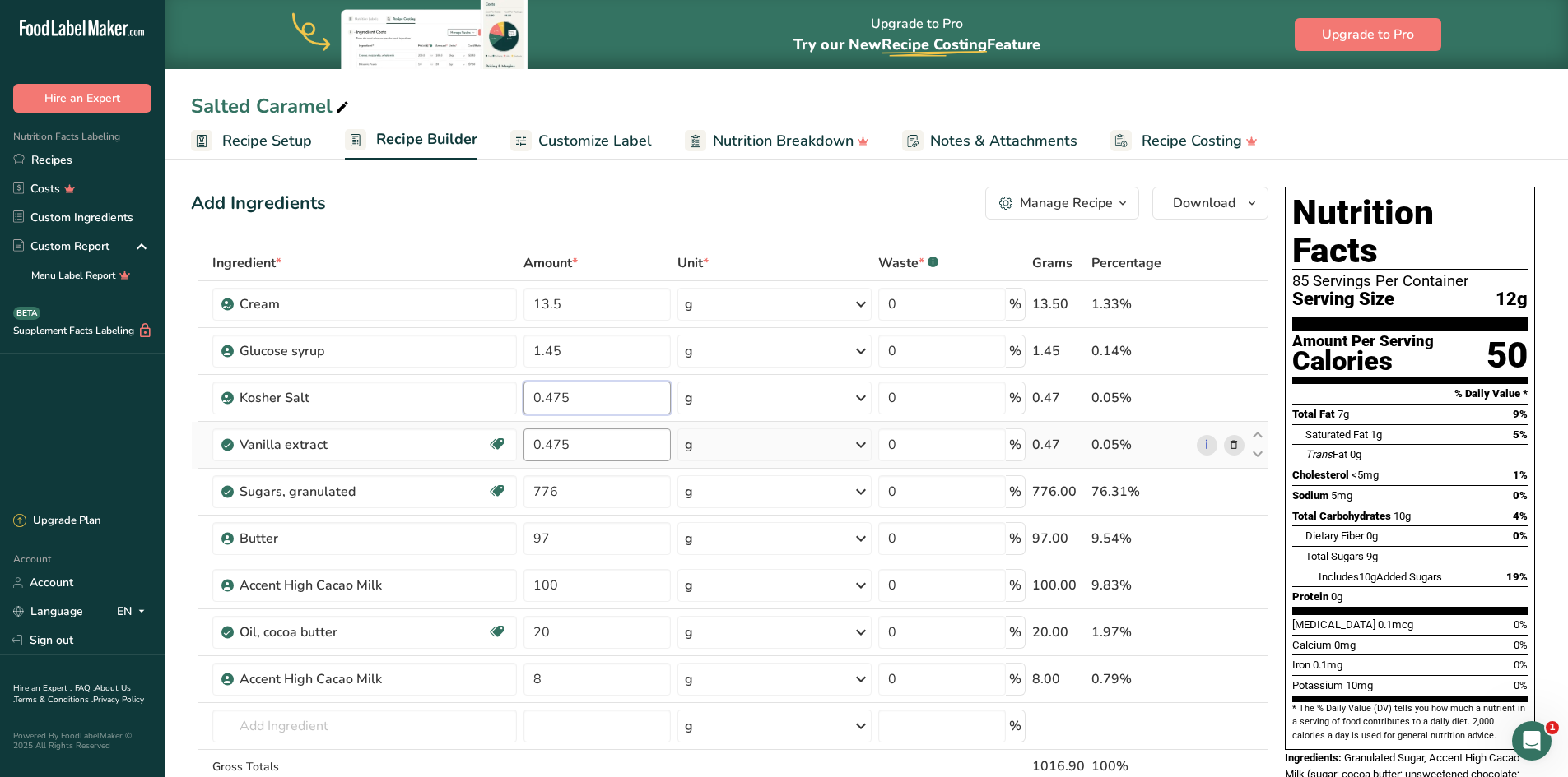
type input "0.475"
click at [581, 447] on div "Ingredient * Amount * Unit * Waste * .a-a{fill:#347362;}.b-a{fill:#fff;} Grams …" at bounding box center [729, 549] width 1077 height 607
type input "0.125"
click at [577, 490] on div "Ingredient * Amount * Unit * Waste * .a-a{fill:#347362;}.b-a{fill:#fff;} Grams …" at bounding box center [729, 549] width 1077 height 607
type input "7"
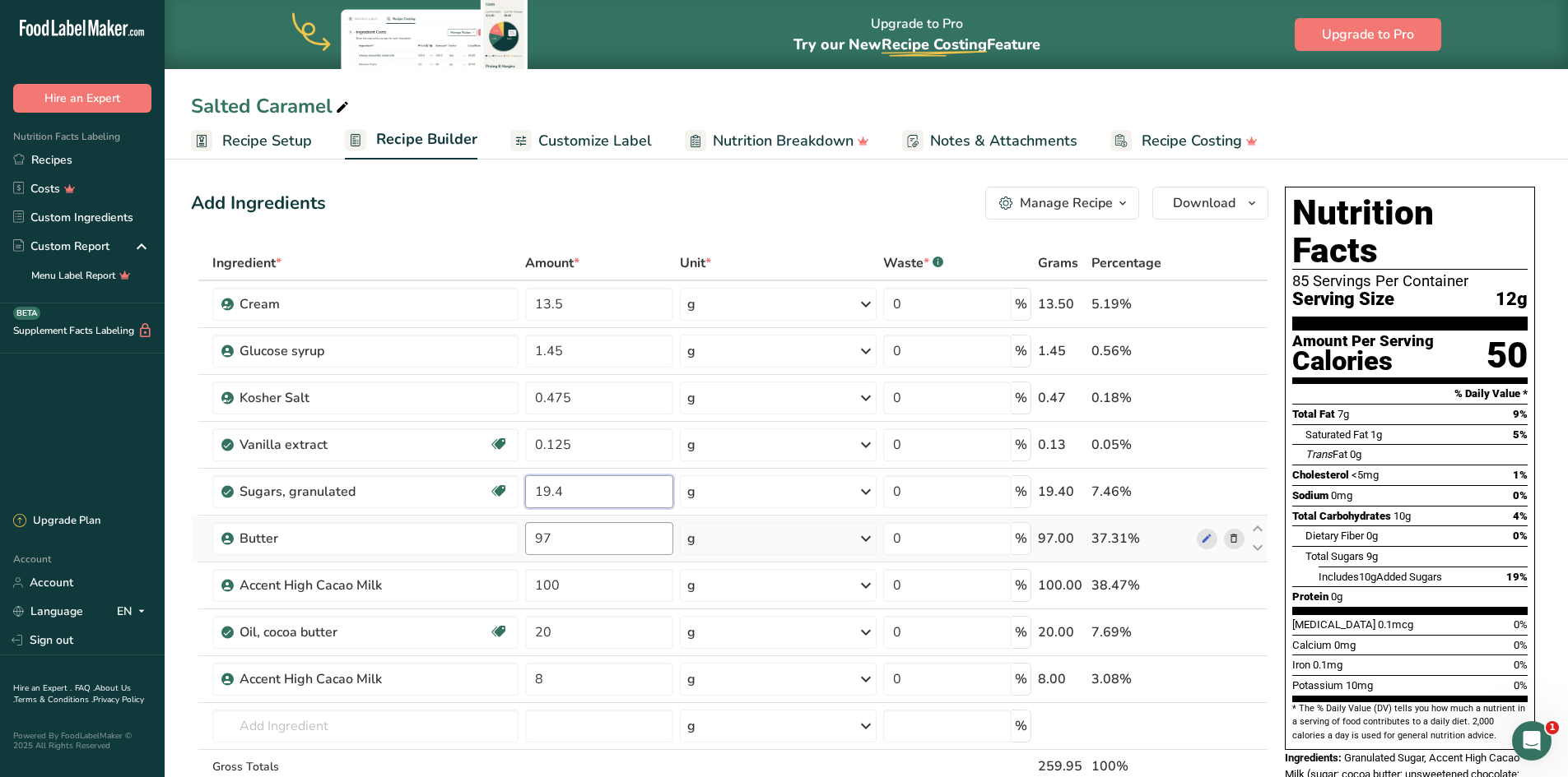
type input "19.4"
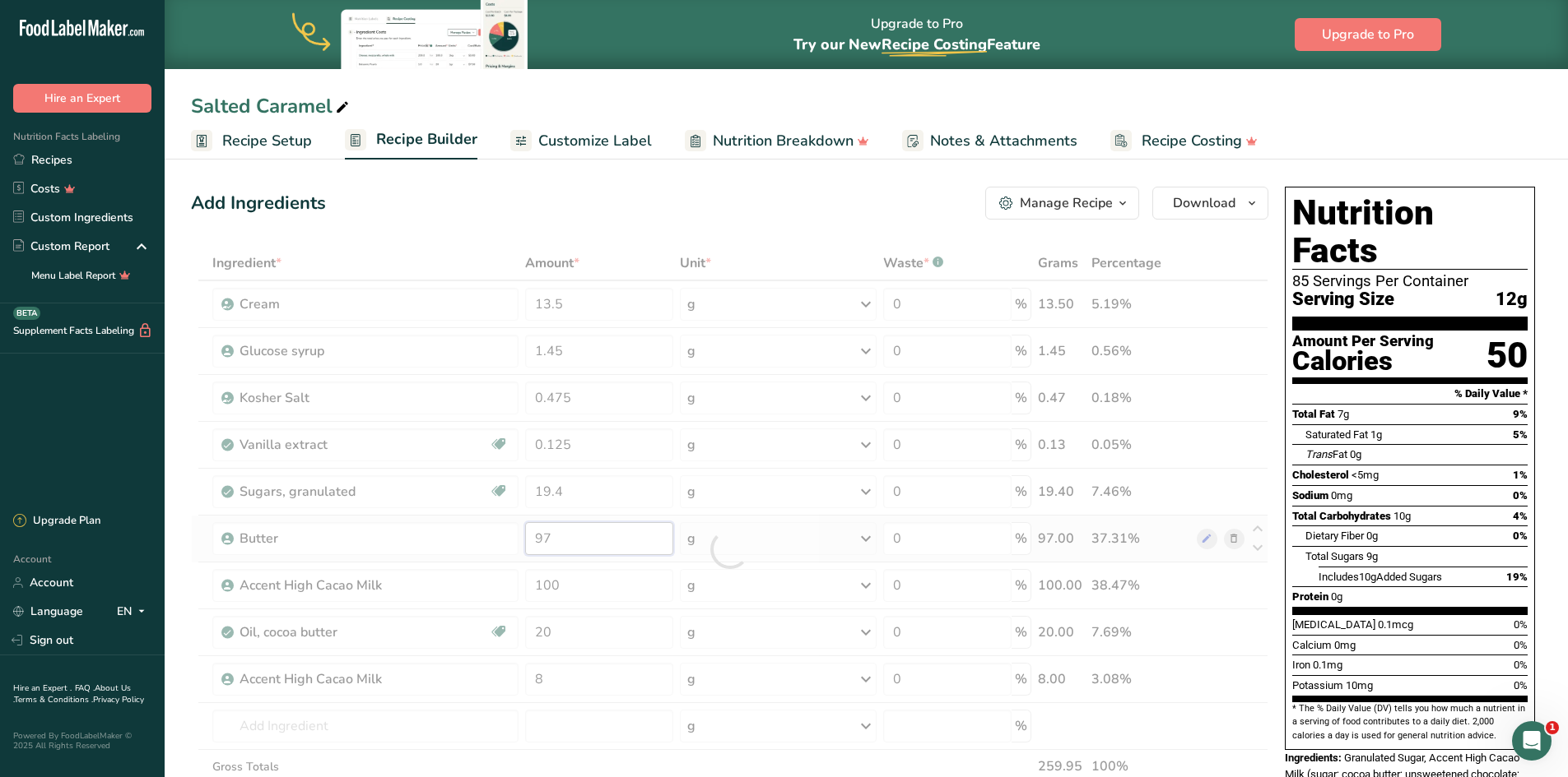
click at [581, 539] on div "Ingredient * Amount * Unit * Waste * .a-a{fill:#347362;}.b-a{fill:#fff;} Grams …" at bounding box center [729, 549] width 1077 height 607
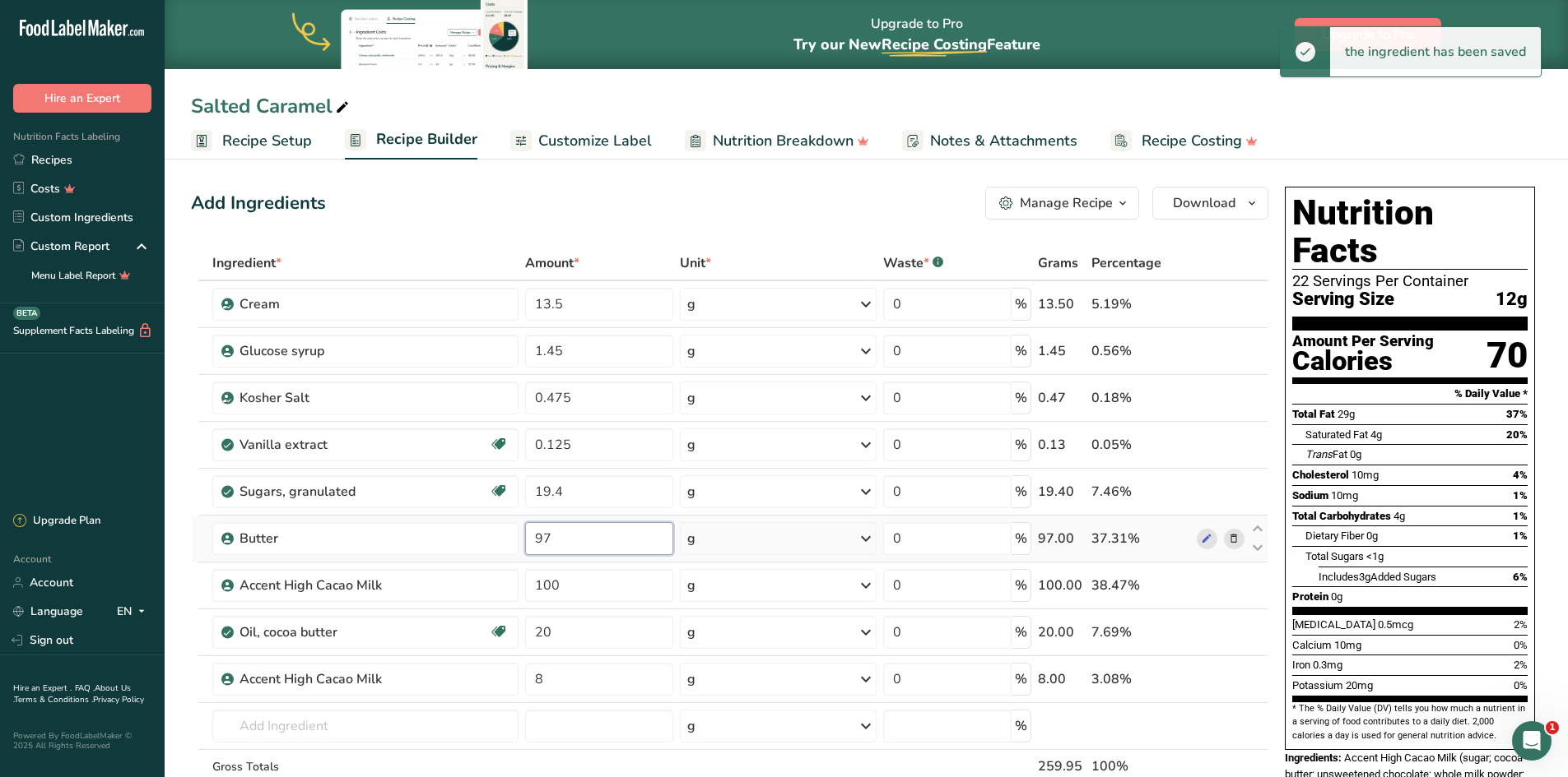
type input "9"
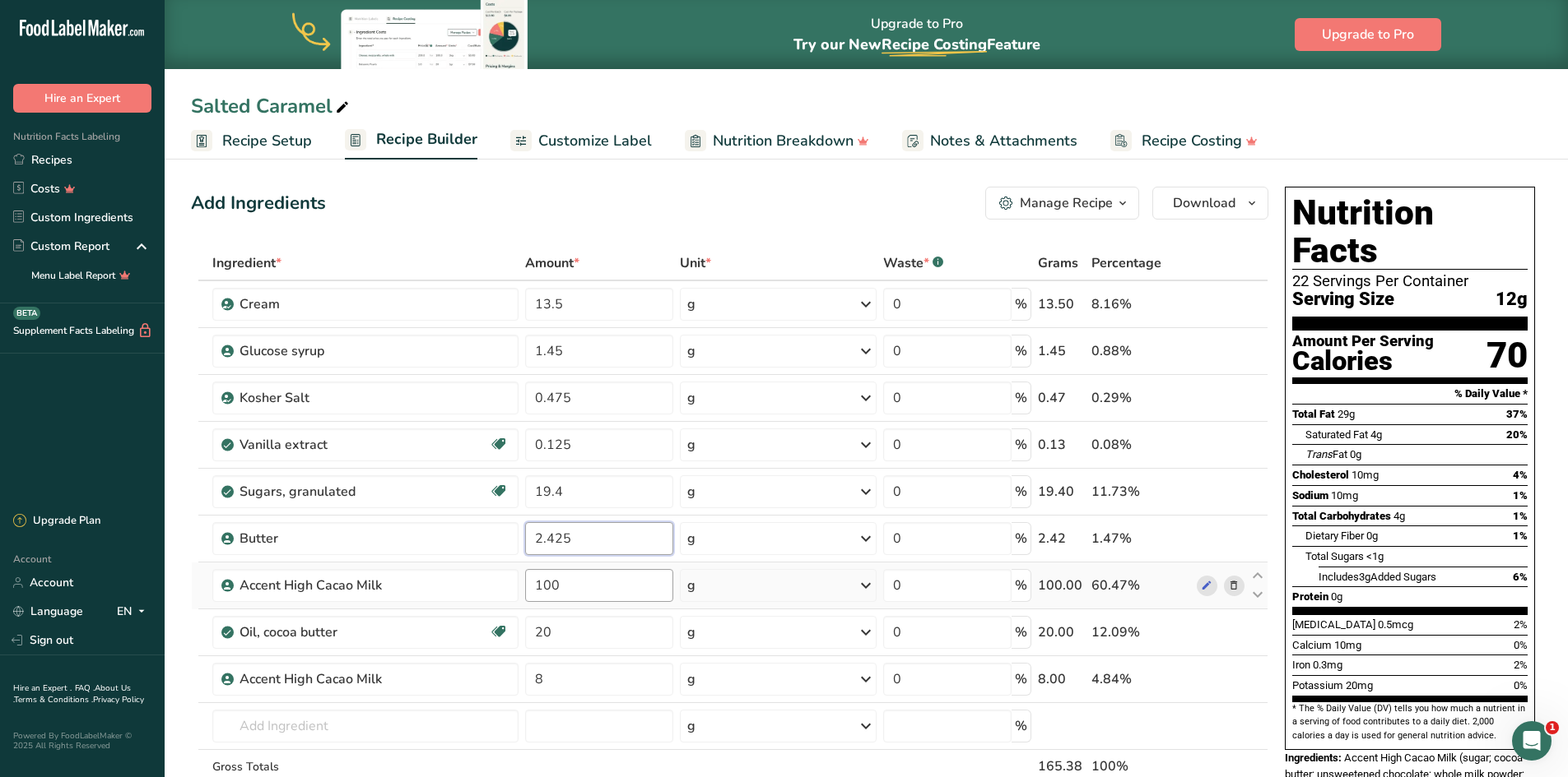
type input "2.425"
click at [581, 574] on div "Ingredient * Amount * Unit * Waste * .a-a{fill:#347362;}.b-a{fill:#fff;} Grams …" at bounding box center [729, 549] width 1077 height 607
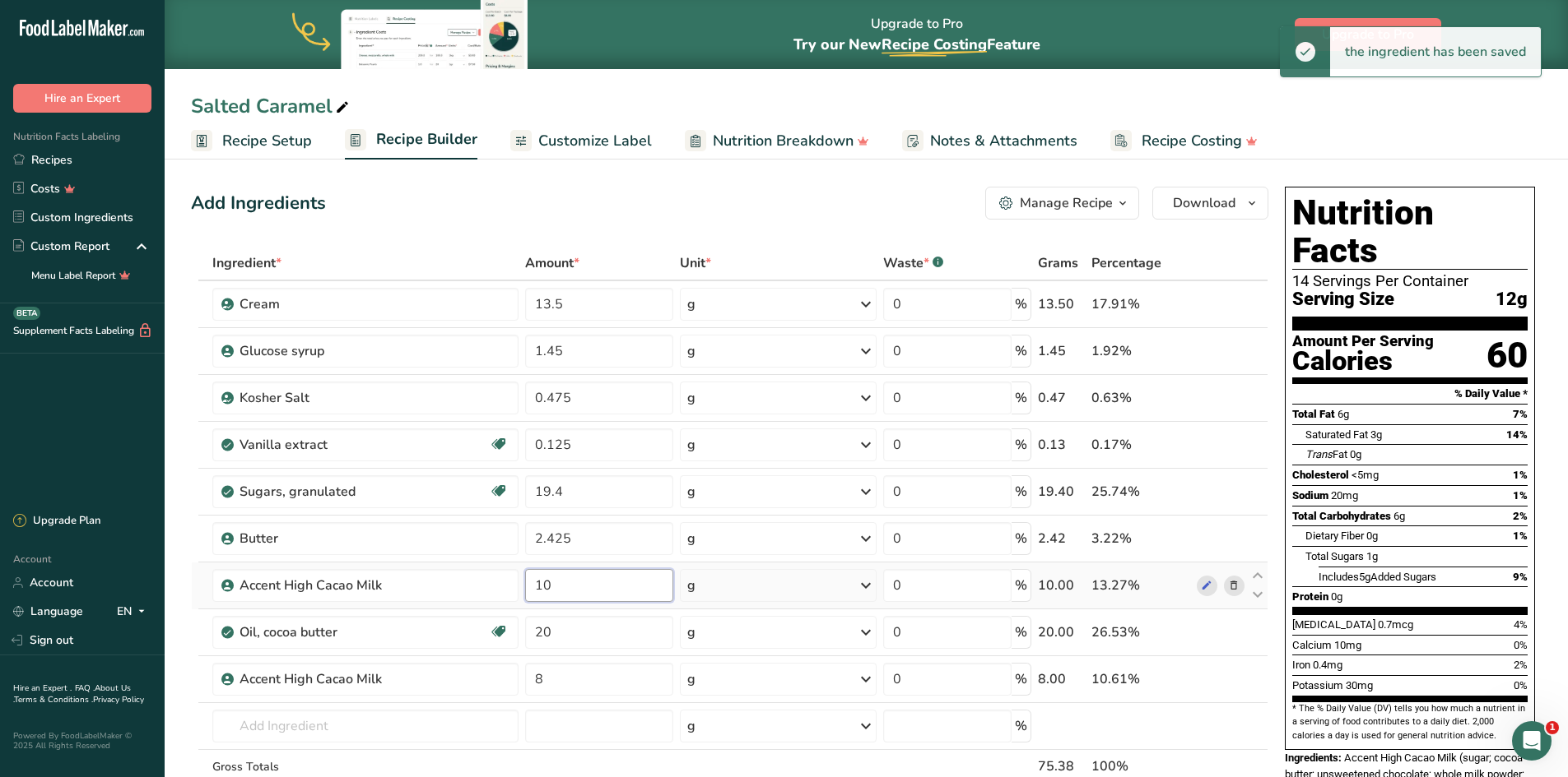
type input "1"
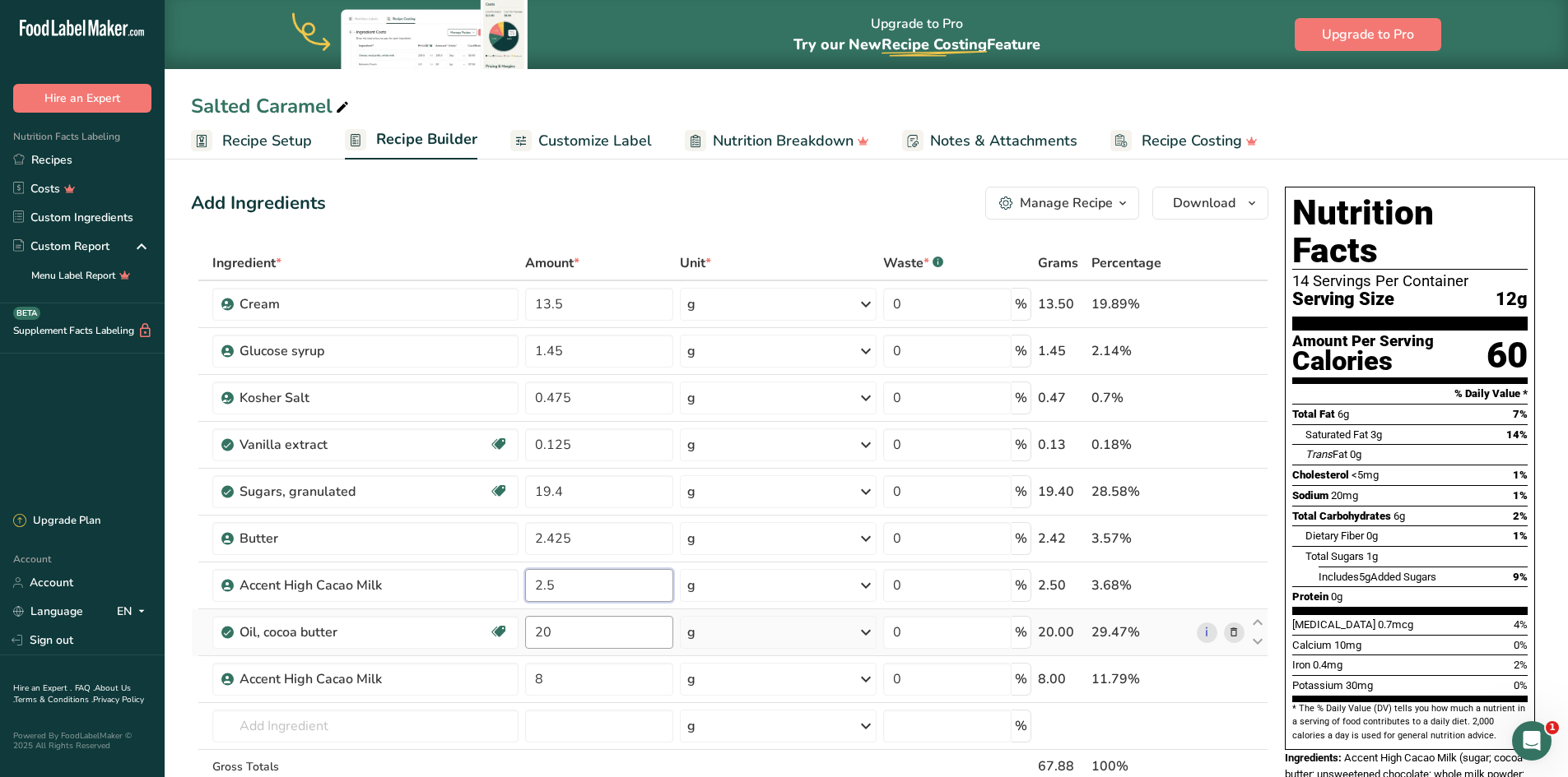
type input "2.5"
click at [573, 626] on div "Ingredient * Amount * Unit * Waste * .a-a{fill:#347362;}.b-a{fill:#fff;} Grams …" at bounding box center [729, 549] width 1077 height 607
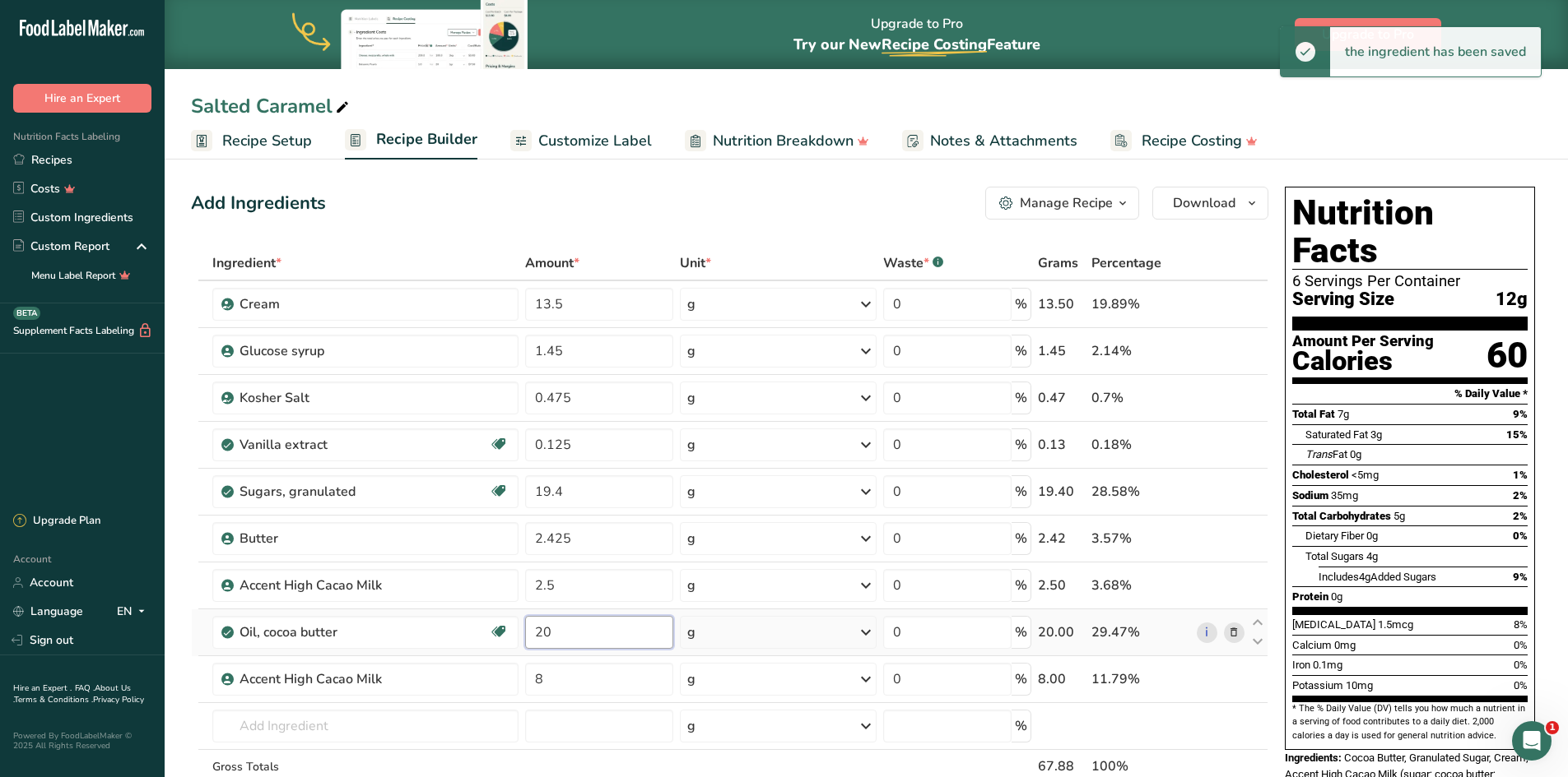
type input "2"
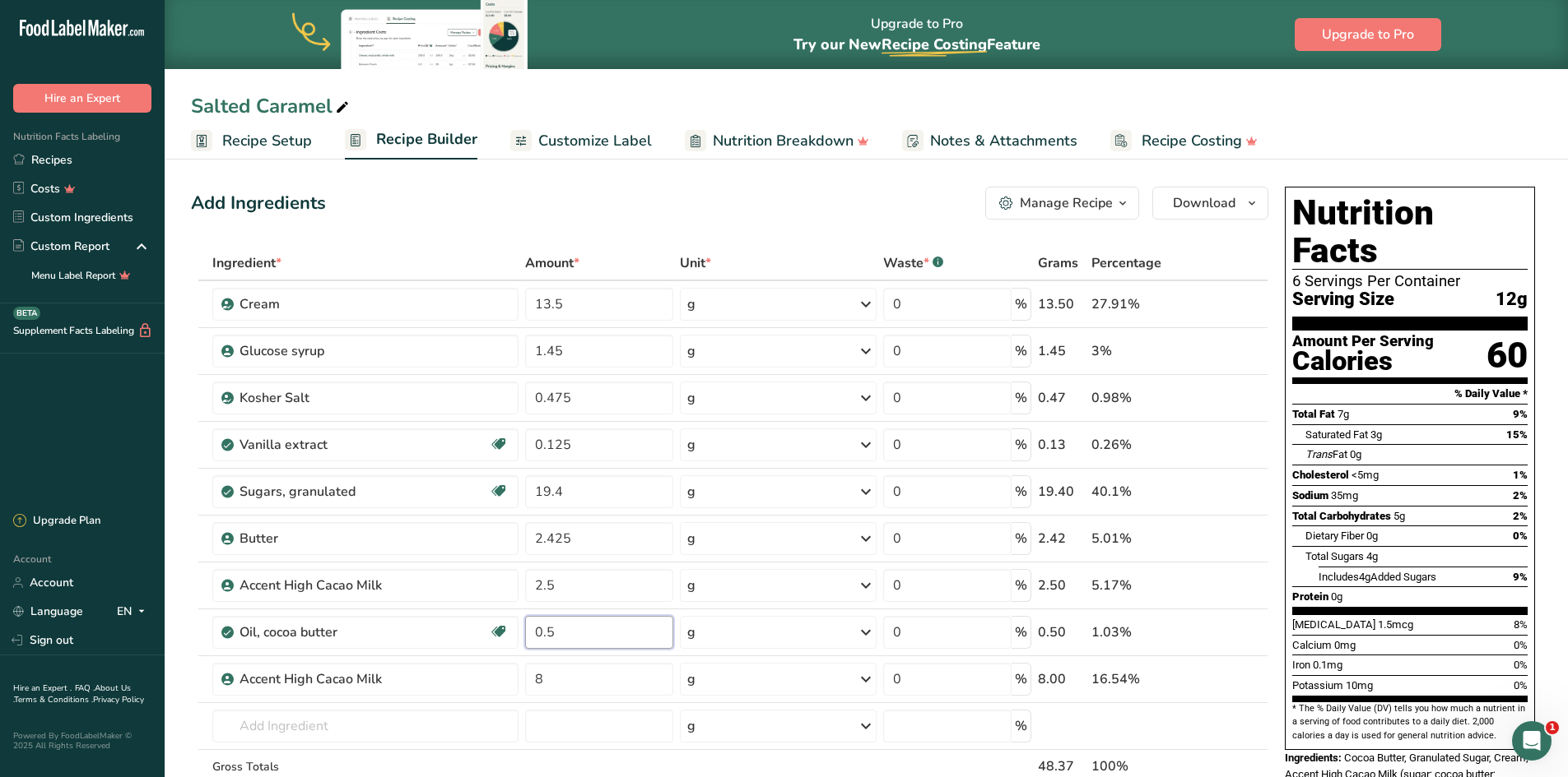
type input "0.5"
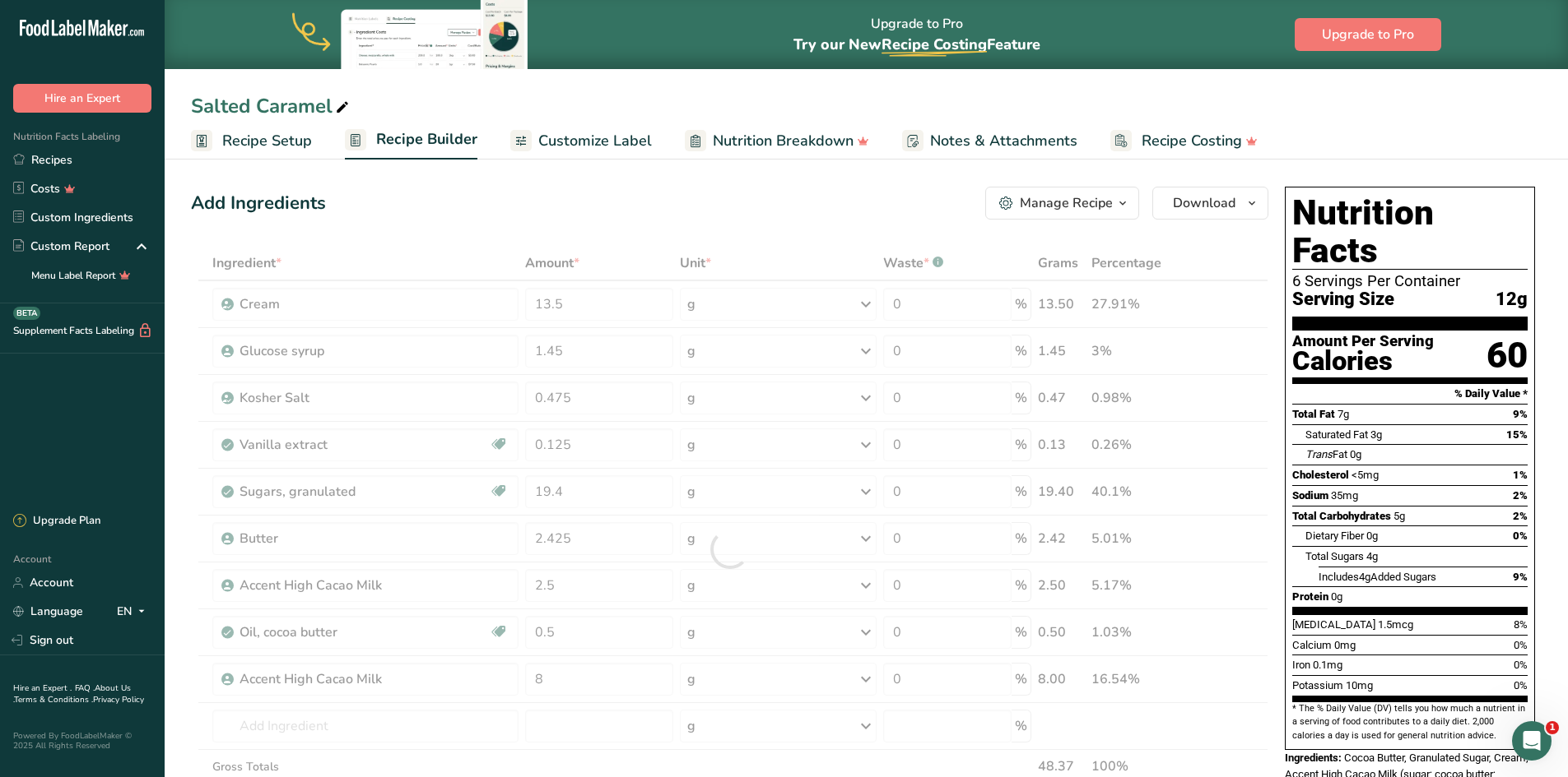
click at [254, 140] on span "Recipe Setup" at bounding box center [267, 141] width 90 height 22
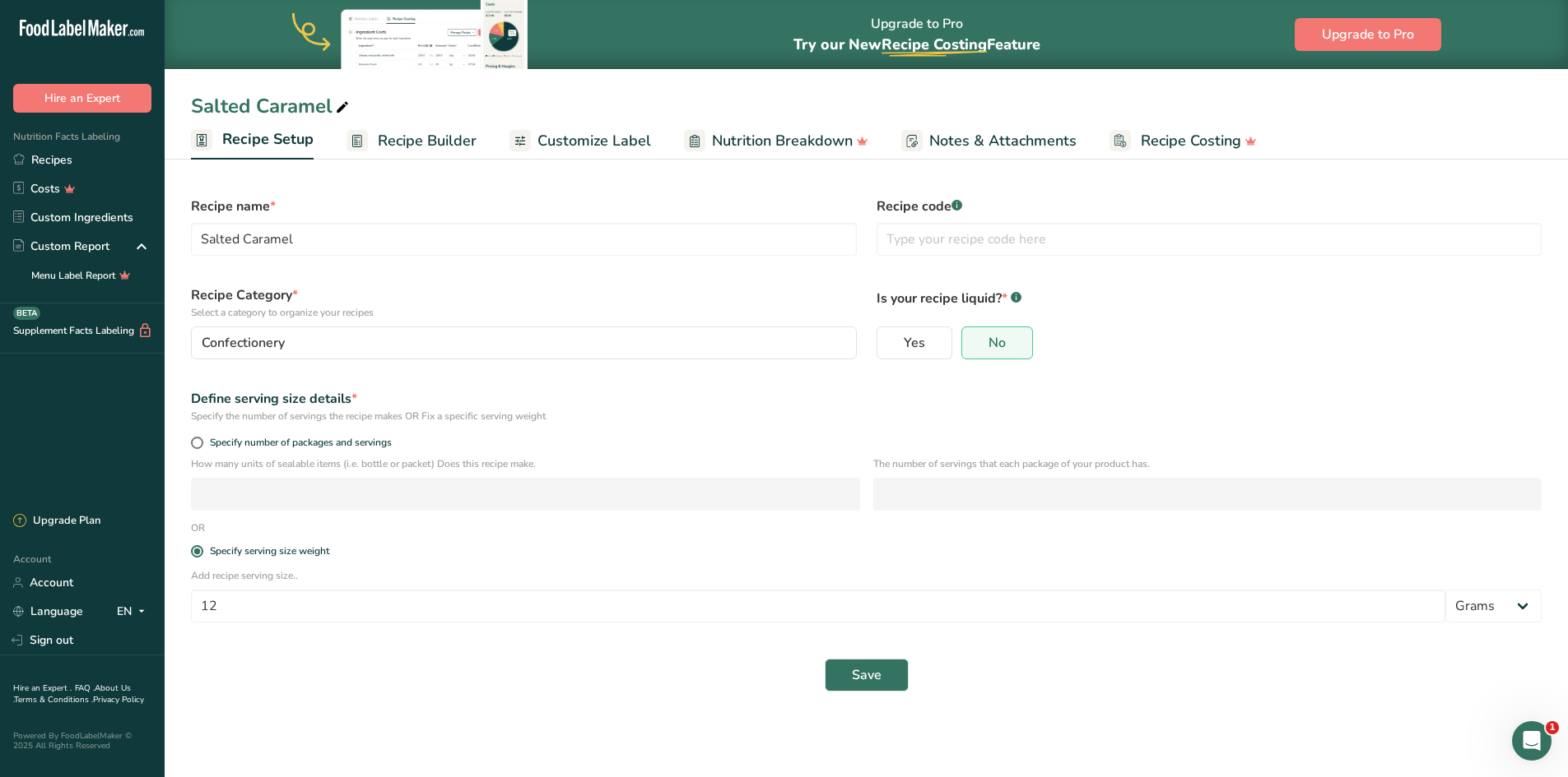
click at [436, 140] on span "Recipe Builder" at bounding box center [426, 141] width 98 height 22
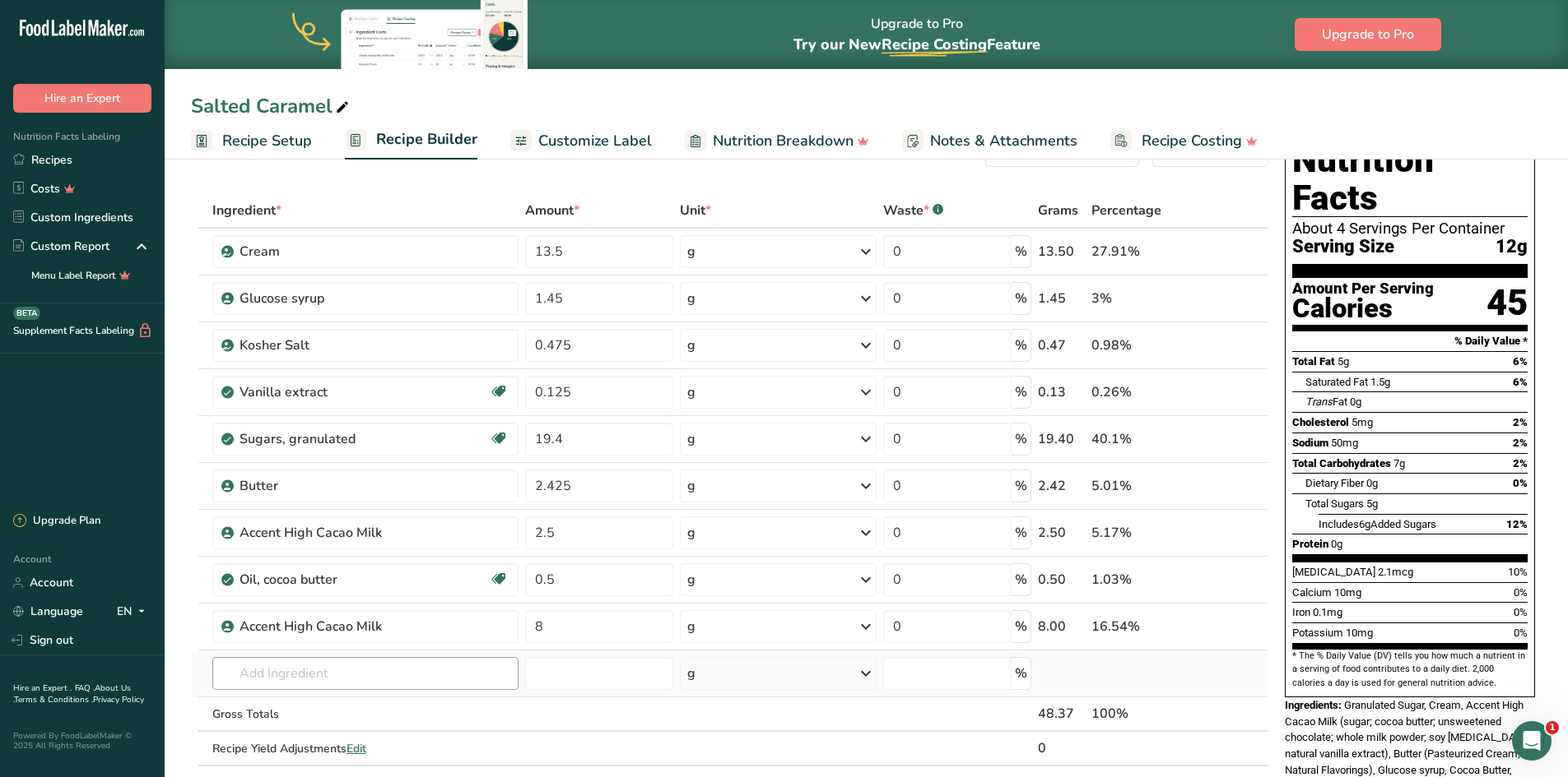
scroll to position [82, 0]
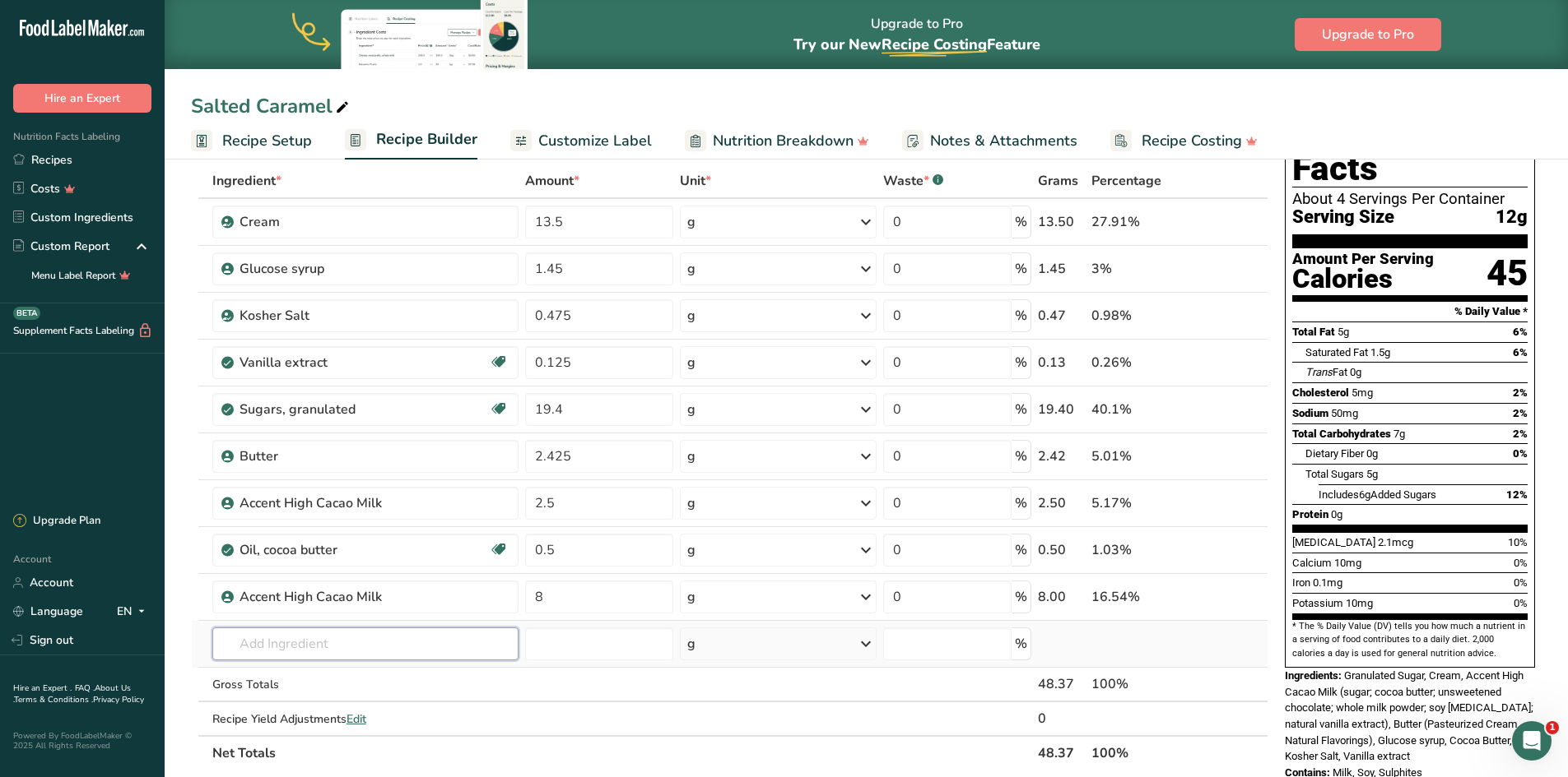
click at [316, 648] on input "text" at bounding box center [366, 643] width 307 height 33
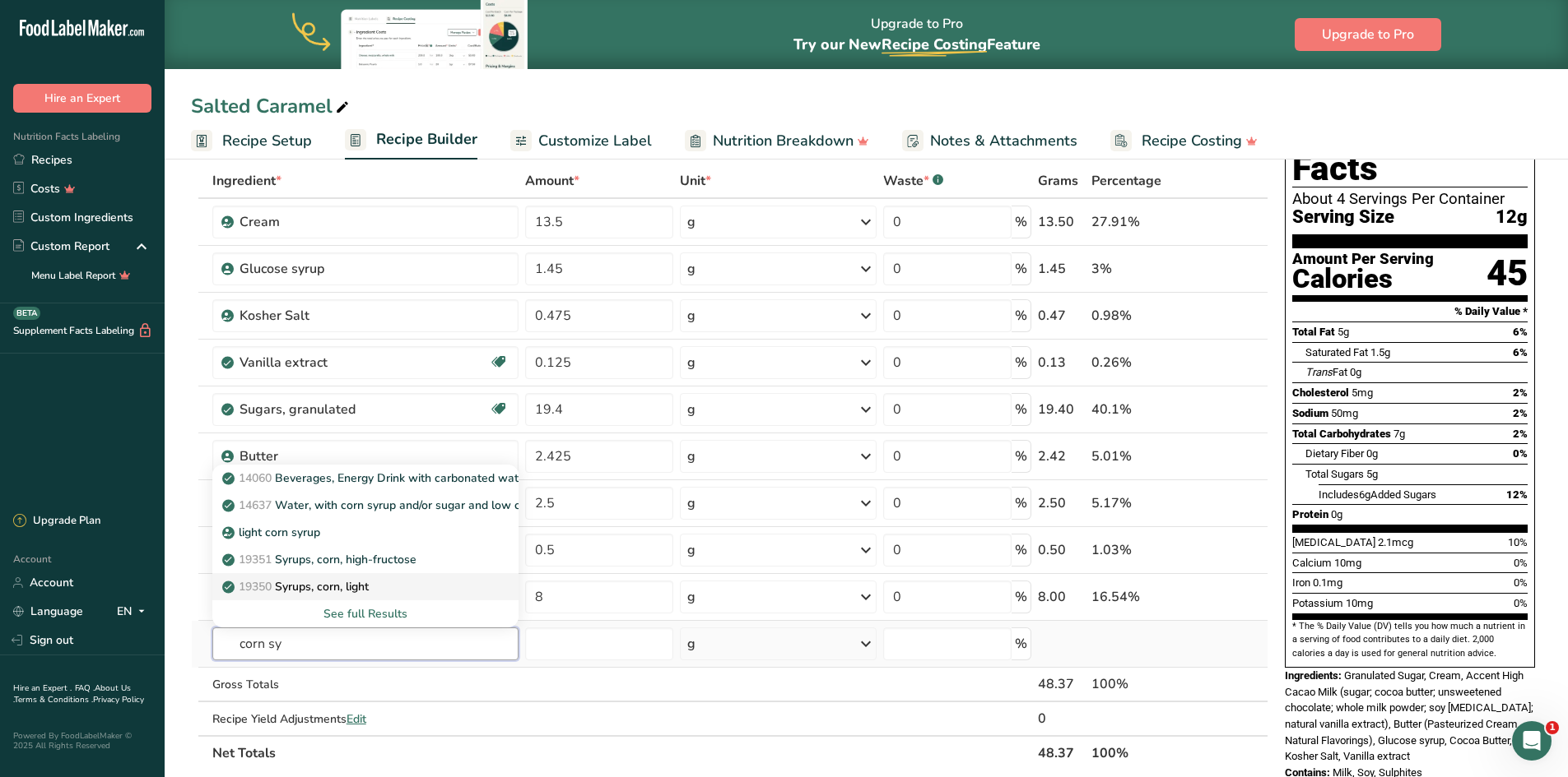
type input "corn sy"
click at [368, 586] on p "19350 Syrups, corn, light" at bounding box center [297, 587] width 144 height 17
type input "Syrups, corn, light"
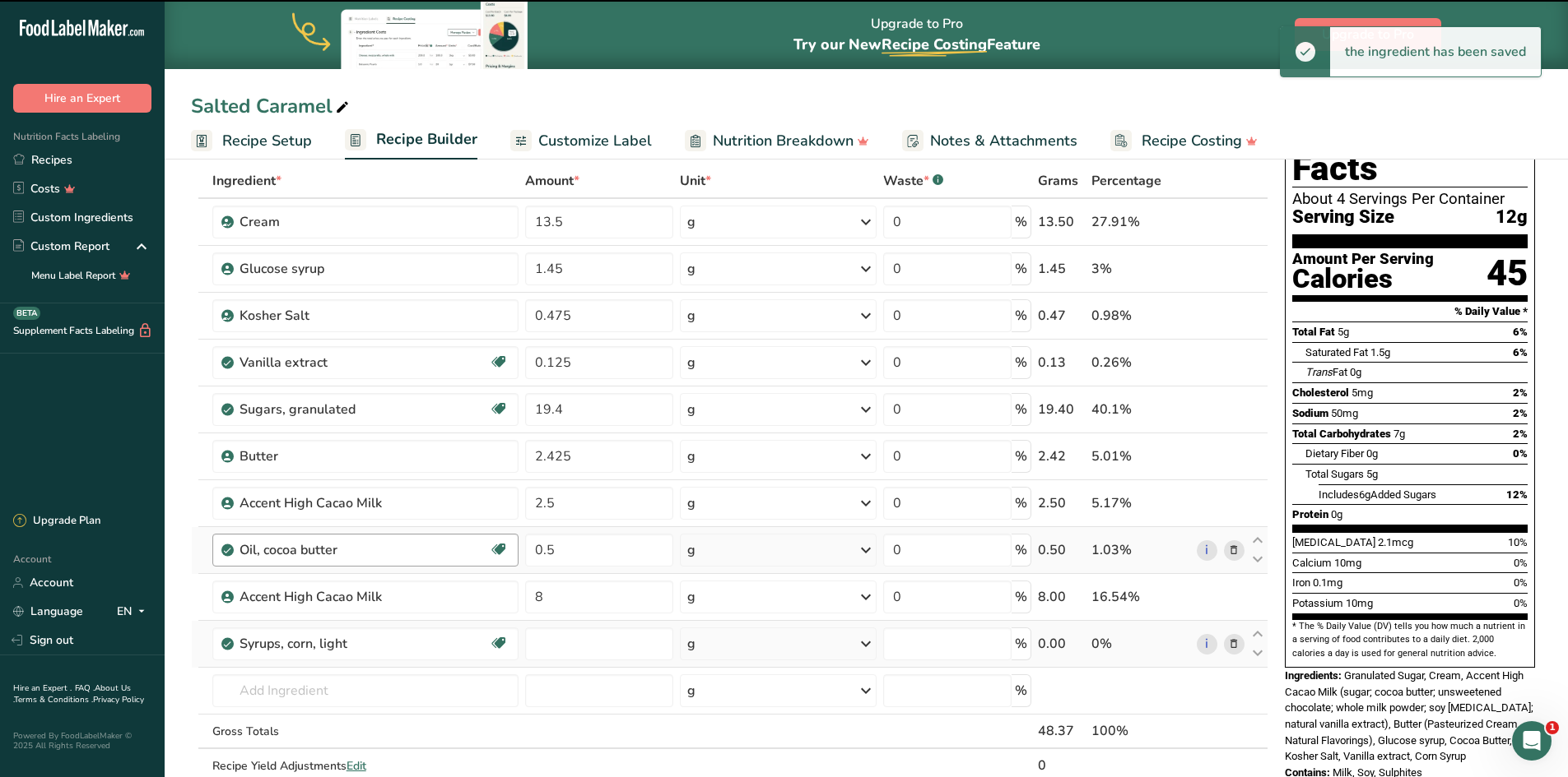
type input "0"
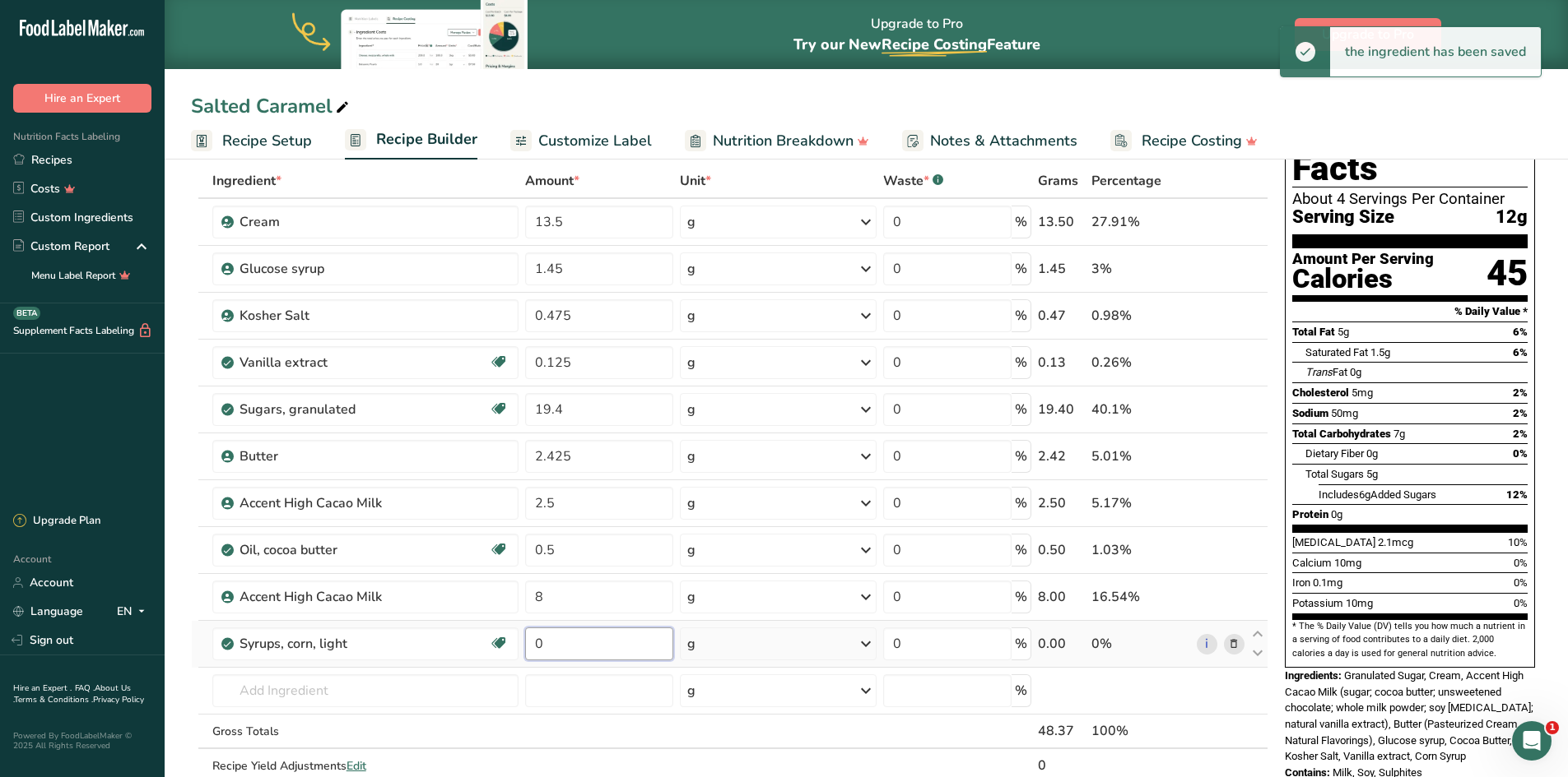
click at [585, 655] on input "0" at bounding box center [598, 643] width 148 height 33
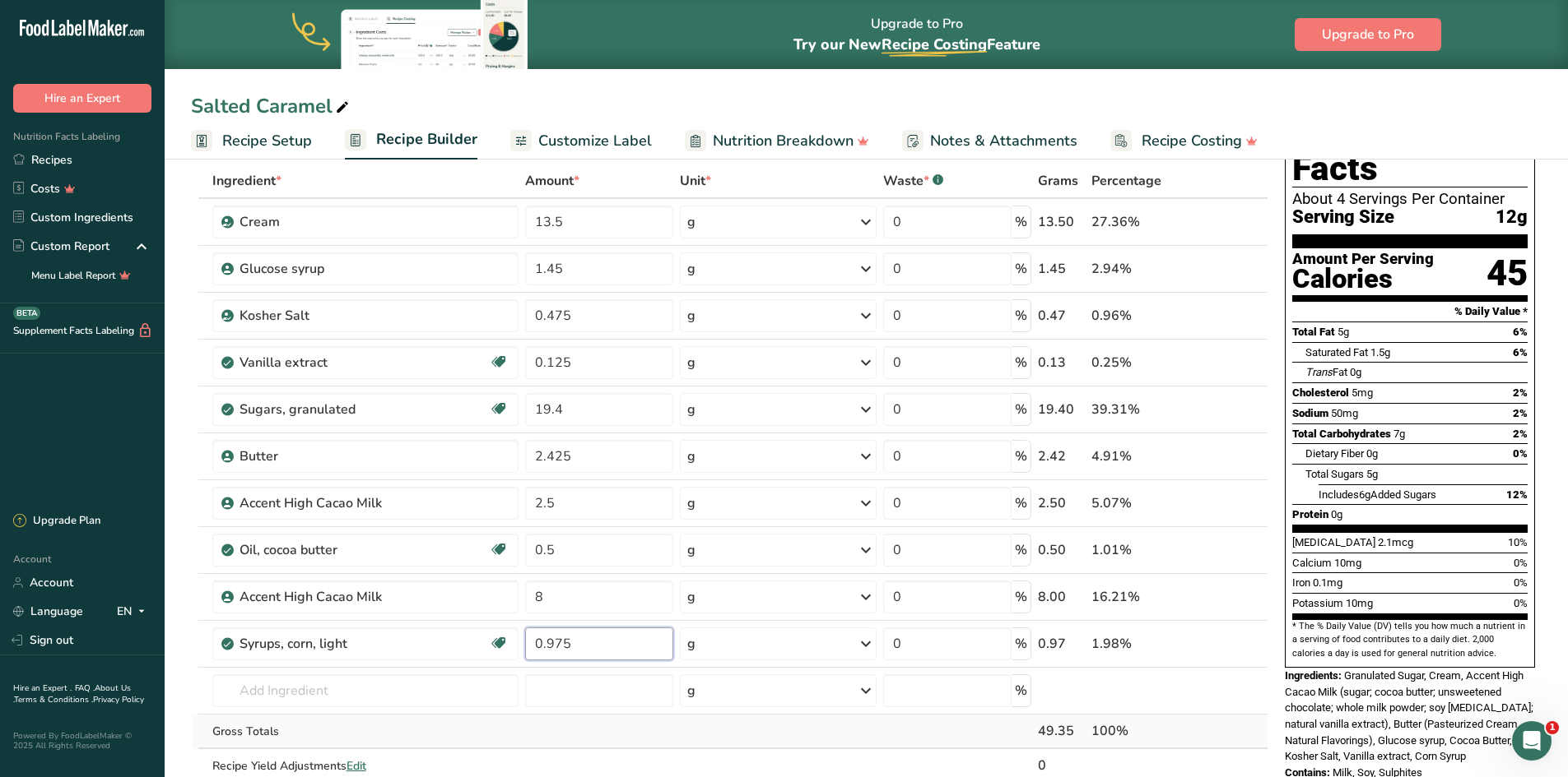
type input "0.975"
click at [683, 729] on div "Ingredient * Amount * Unit * Waste * .a-a{fill:#347362;}.b-a{fill:#fff;} Grams …" at bounding box center [729, 491] width 1077 height 654
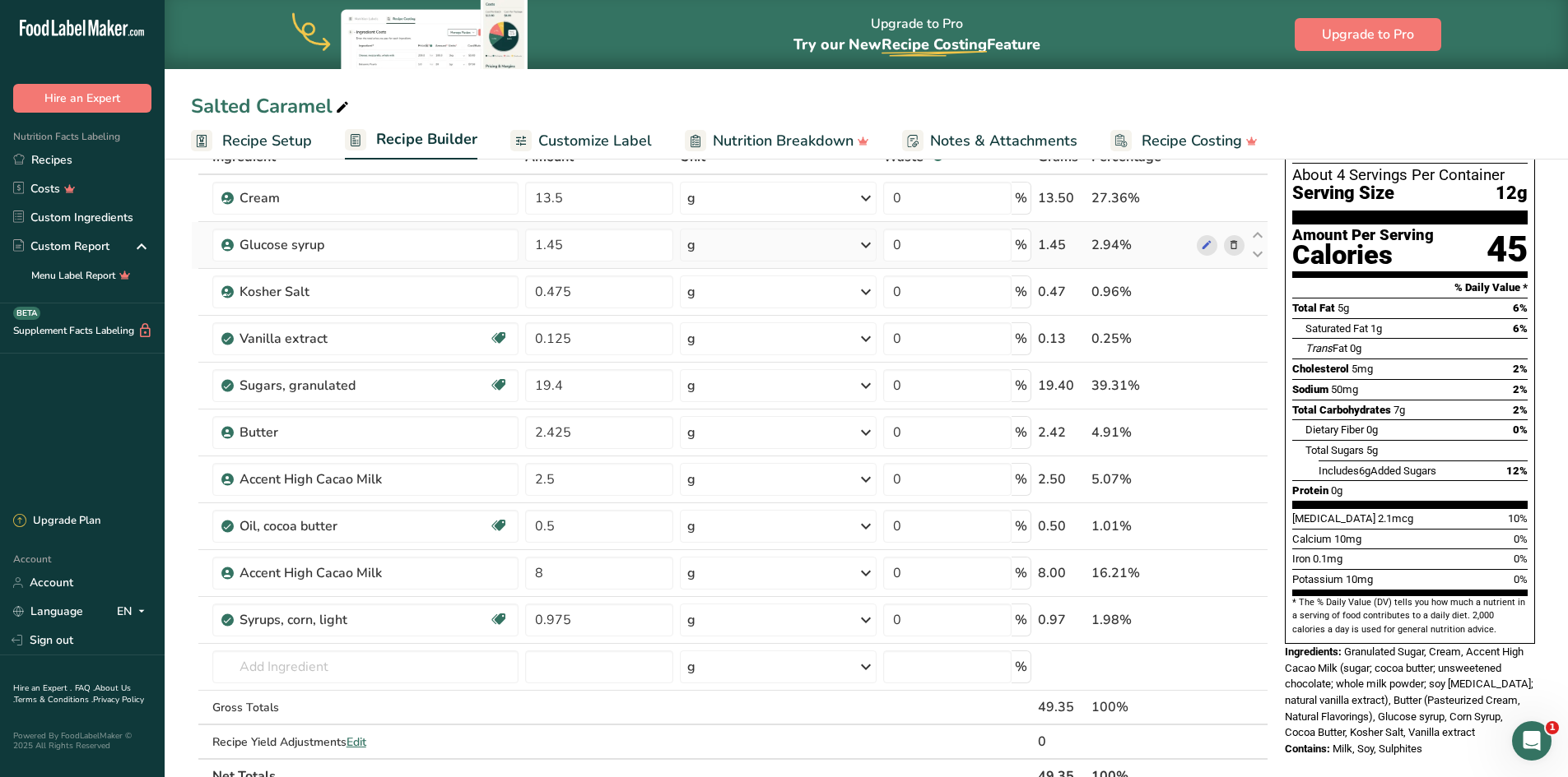
scroll to position [0, 0]
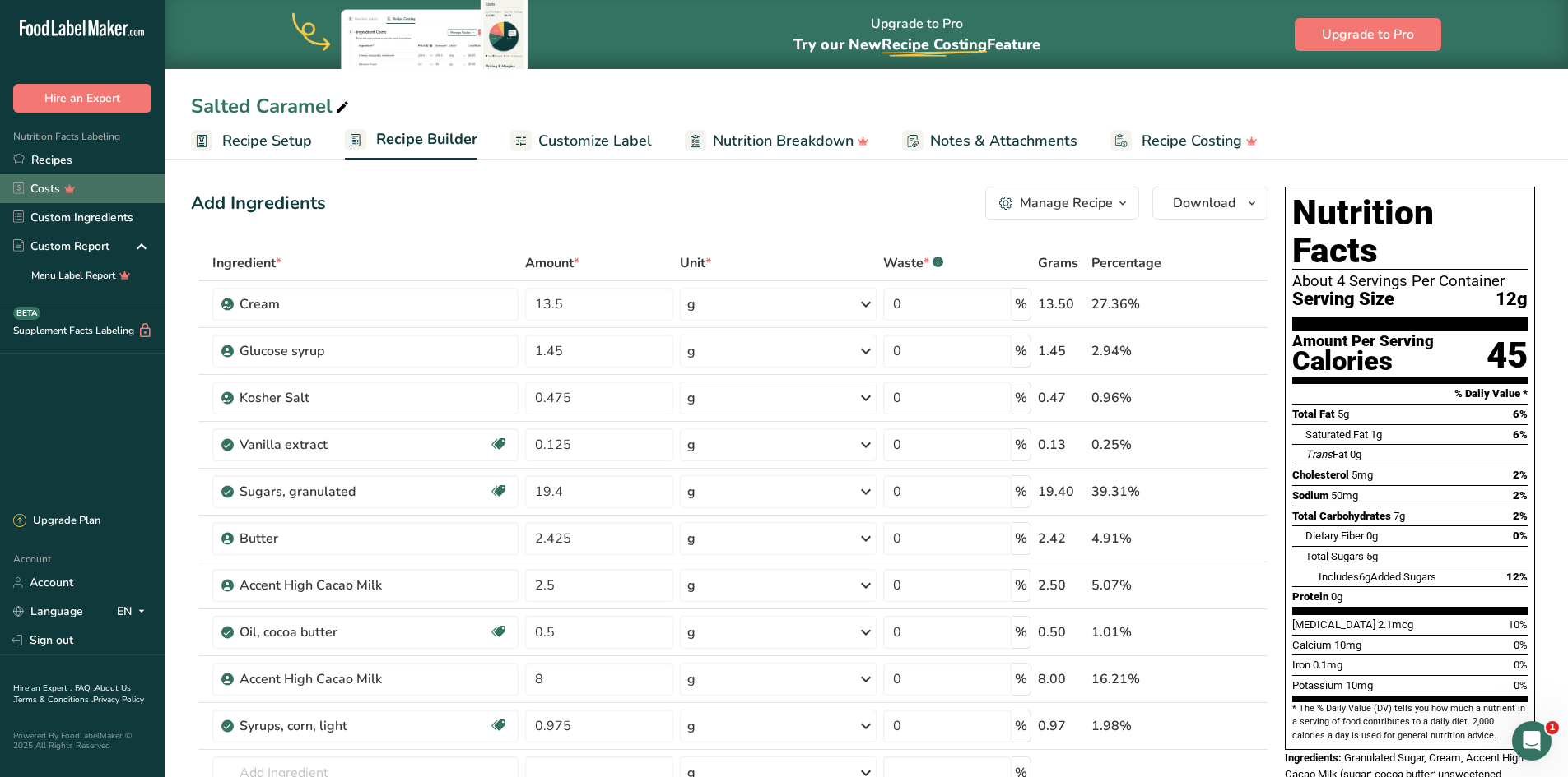
drag, startPoint x: 59, startPoint y: 163, endPoint x: 109, endPoint y: 175, distance: 51.4
click at [59, 163] on link "Recipes" at bounding box center [82, 159] width 165 height 28
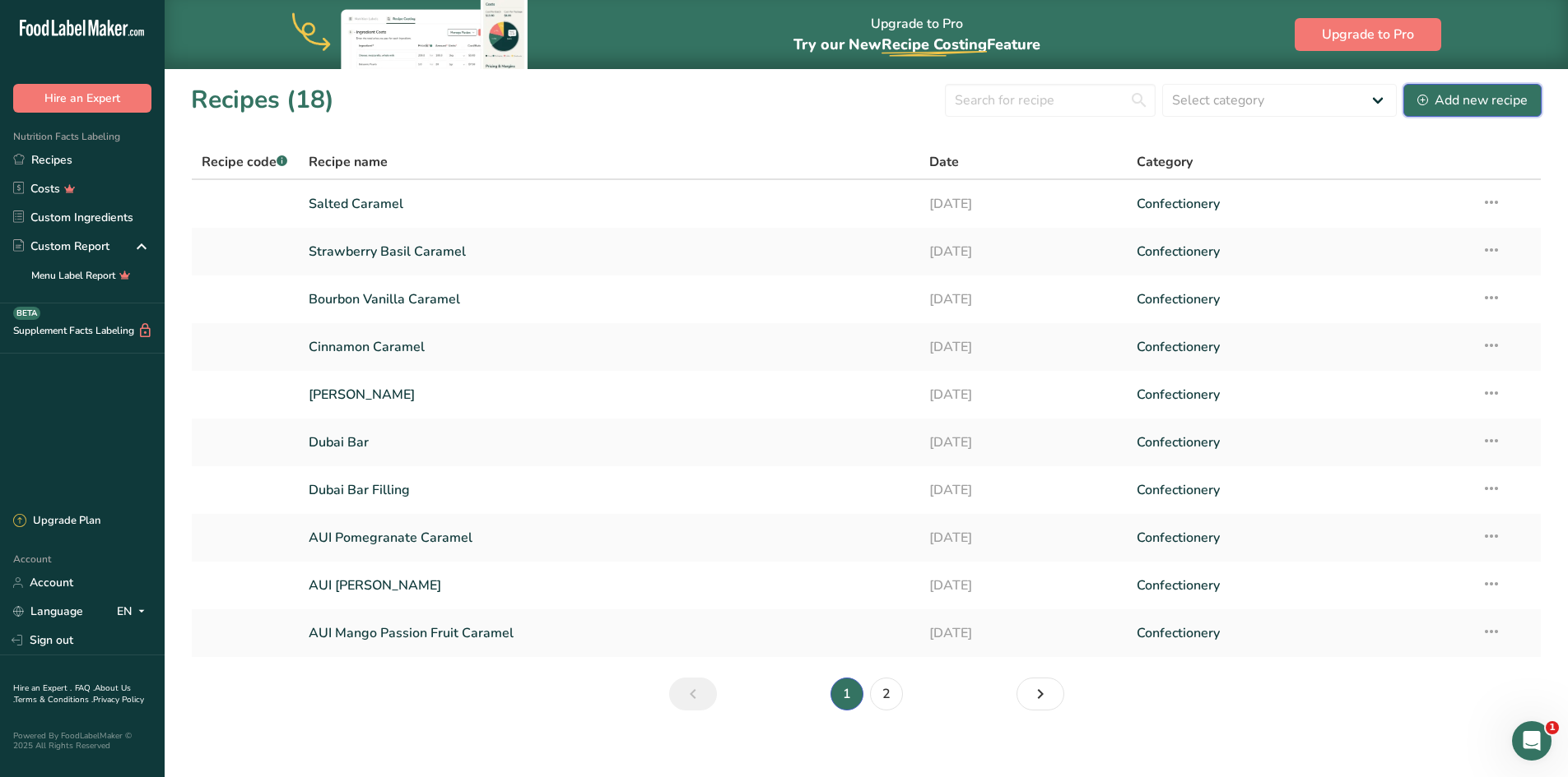
click at [1448, 104] on div "Add new recipe" at bounding box center [1472, 100] width 110 height 19
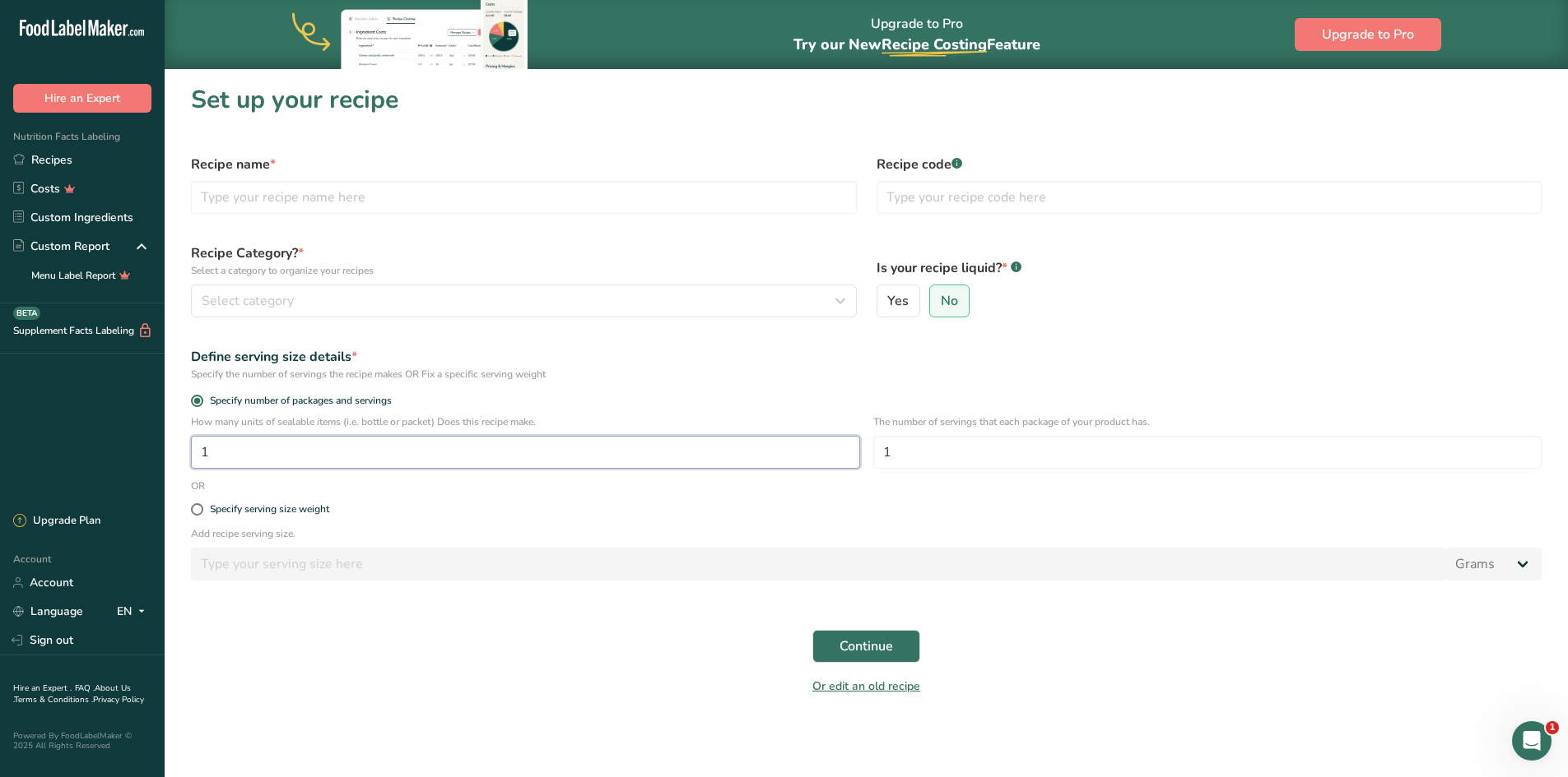
click at [236, 455] on input "1" at bounding box center [525, 452] width 669 height 33
type input "1"
click at [198, 509] on span at bounding box center [197, 509] width 12 height 12
click at [198, 509] on input "Specify serving size weight" at bounding box center [196, 509] width 11 height 11
radio input "true"
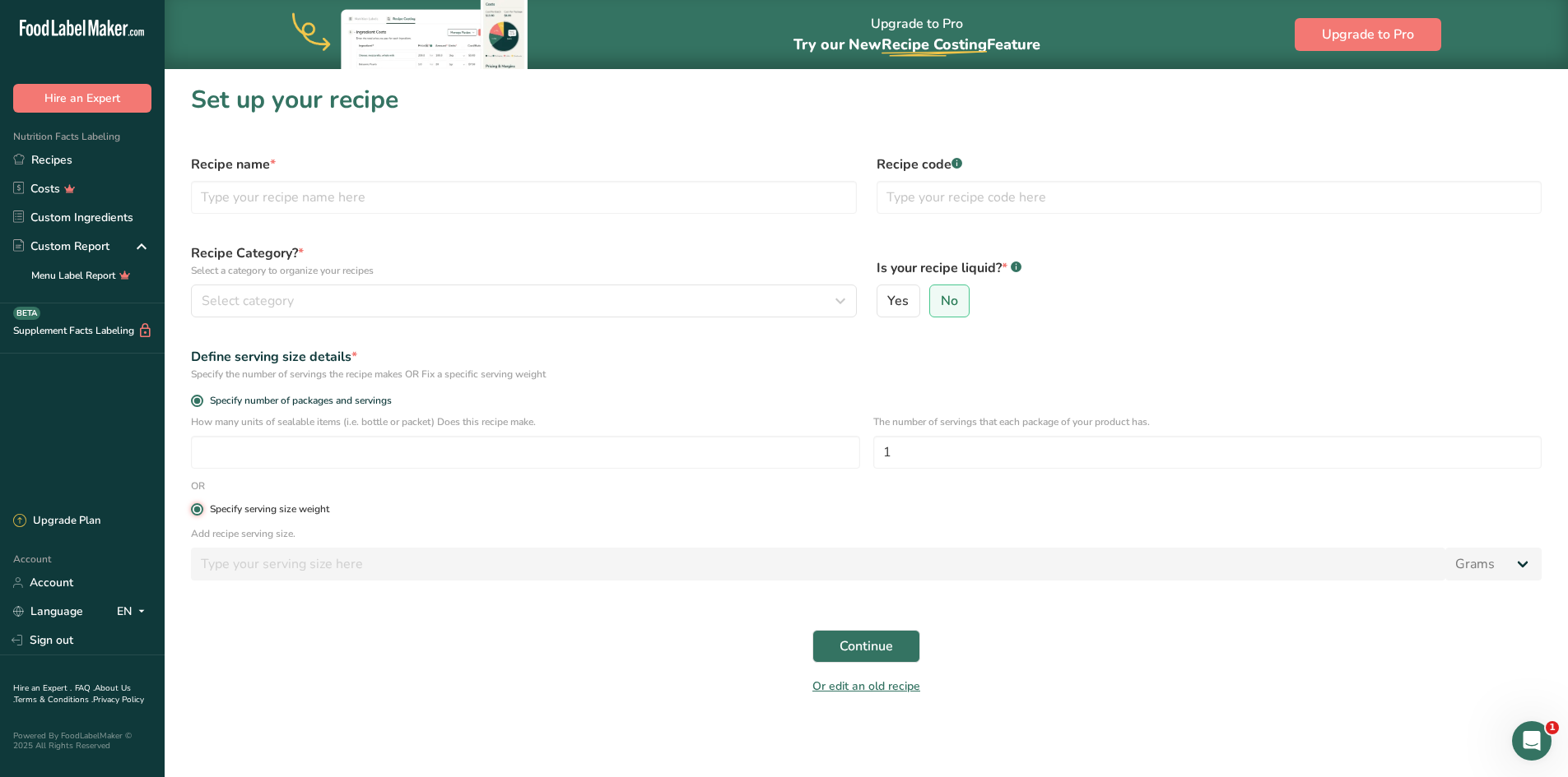
radio input "false"
click at [264, 571] on input "number" at bounding box center [817, 563] width 1254 height 33
type input "12"
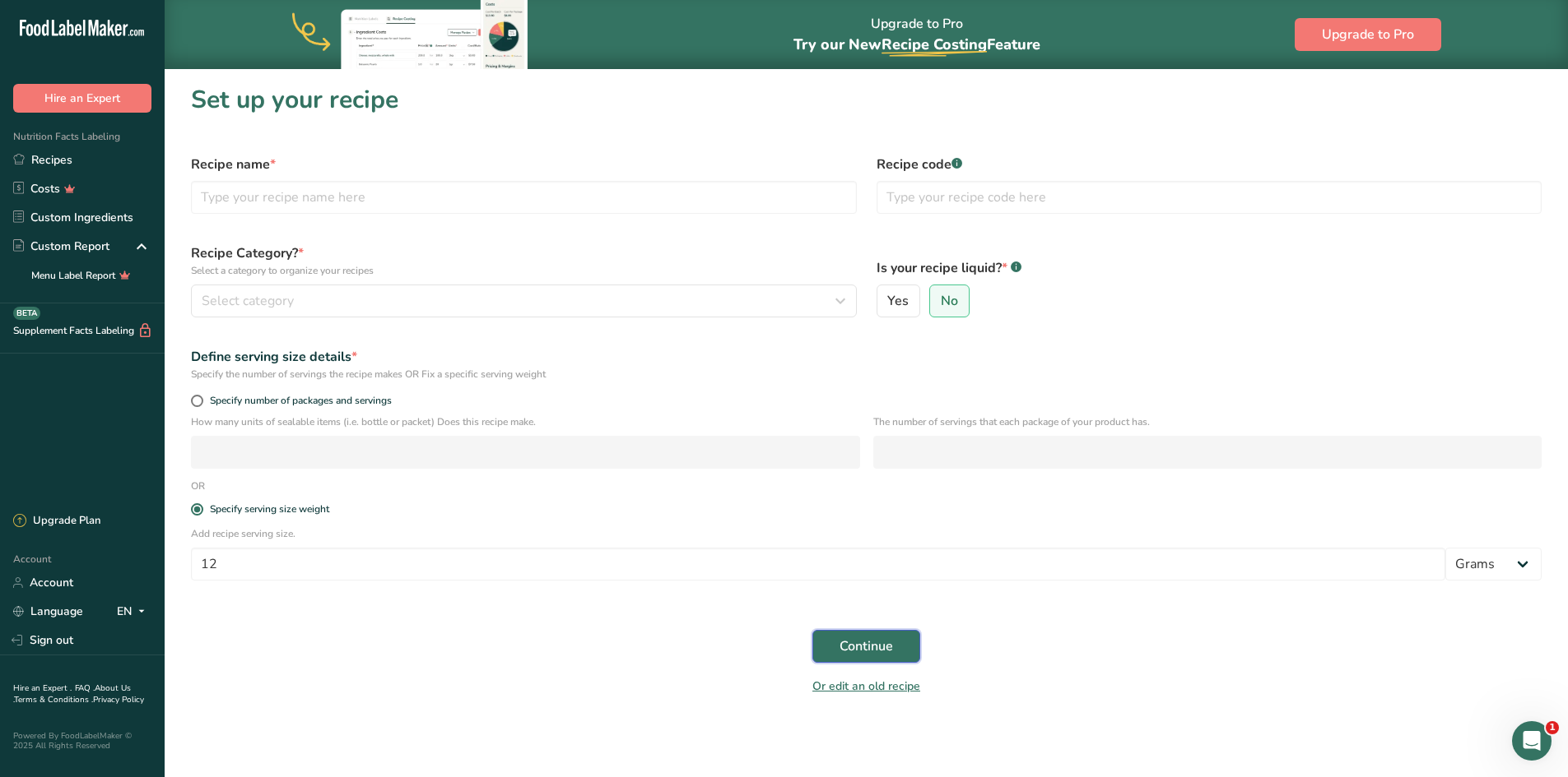
click at [867, 648] on span "Continue" at bounding box center [866, 647] width 53 height 19
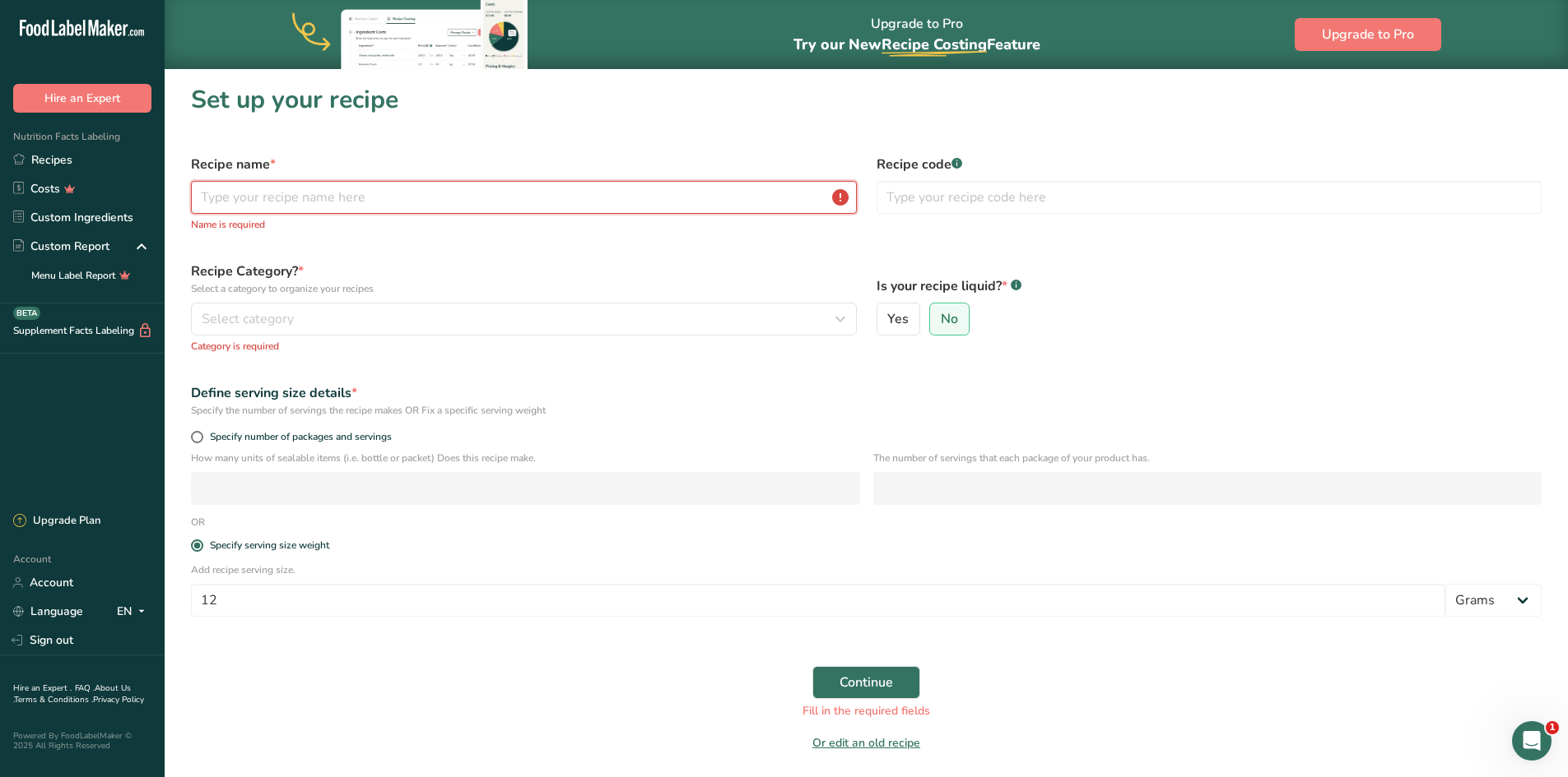
click at [388, 193] on input "text" at bounding box center [523, 197] width 666 height 33
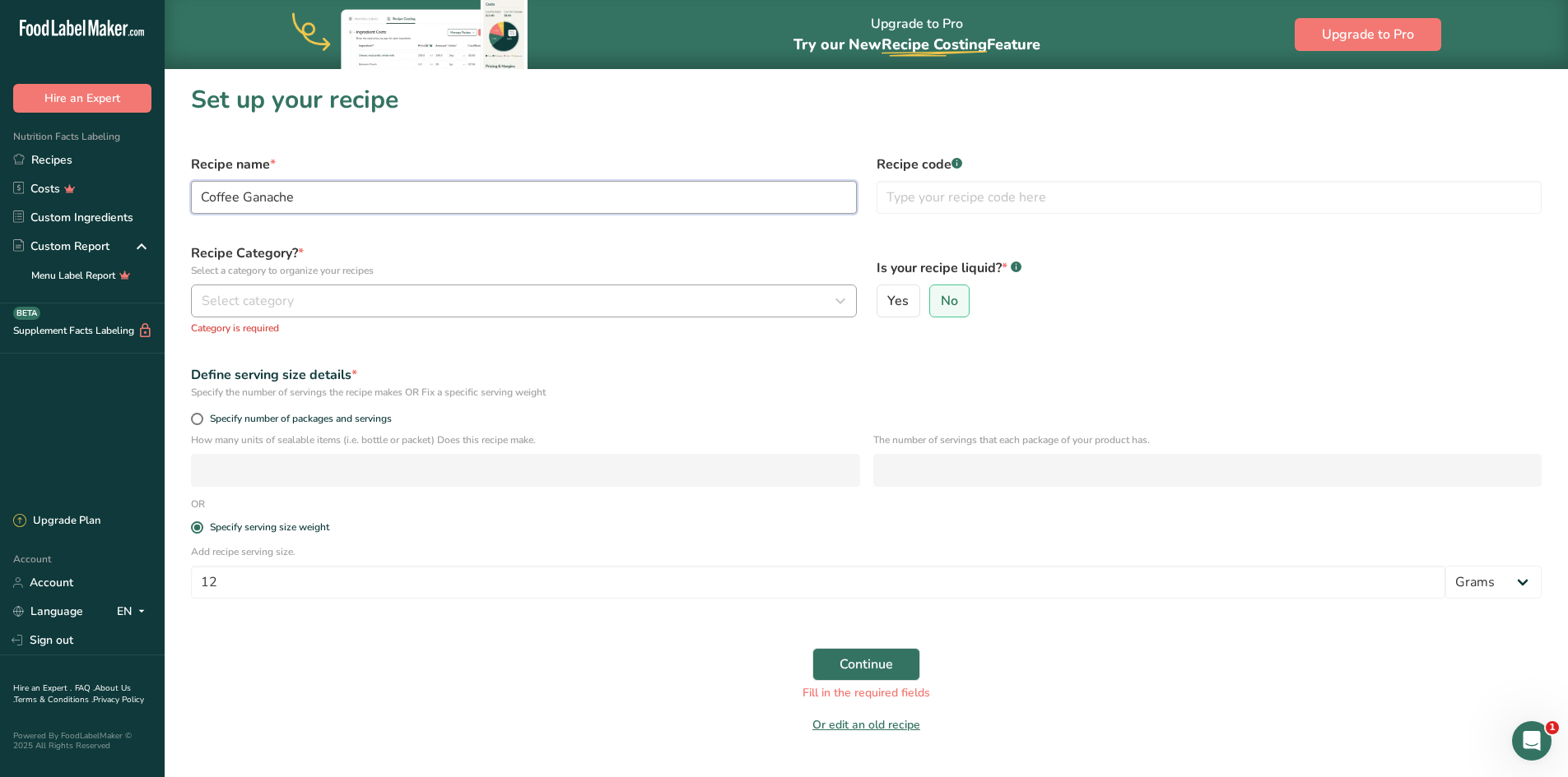
type input "Coffee Ganache"
click at [431, 302] on div "Select category" at bounding box center [519, 301] width 635 height 19
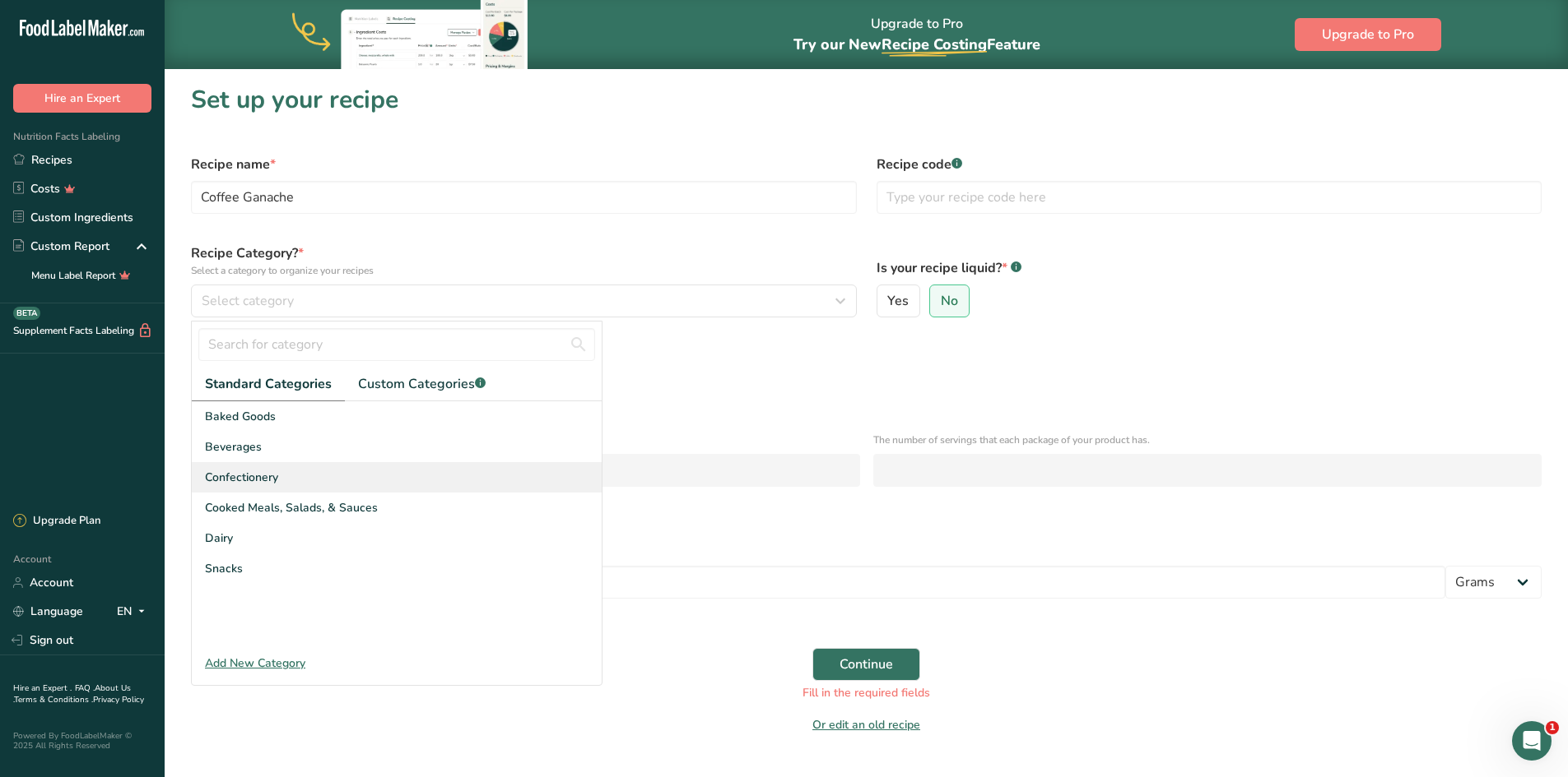
click at [253, 482] on span "Confectionery" at bounding box center [241, 477] width 74 height 17
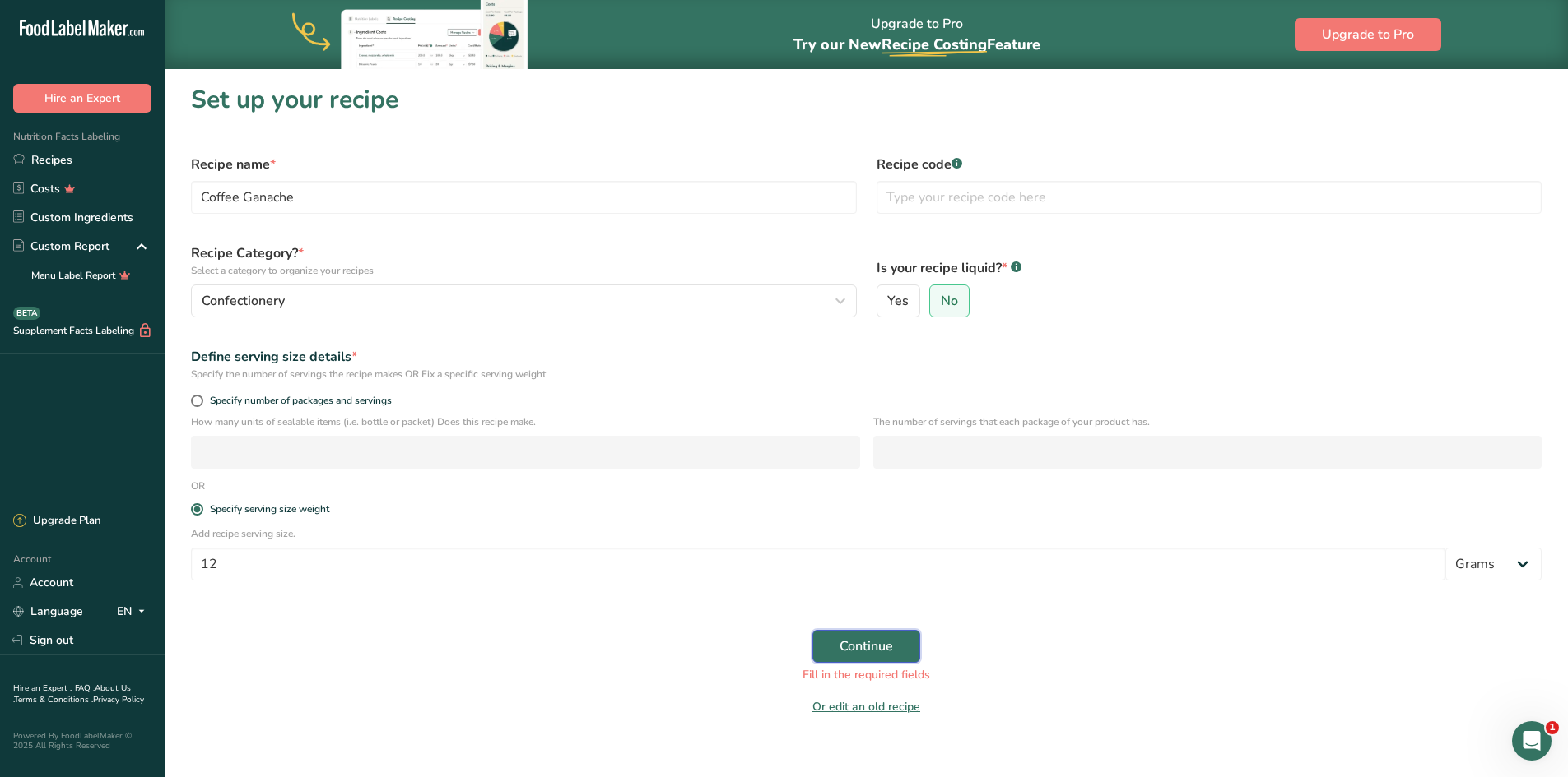
click at [875, 654] on span "Continue" at bounding box center [866, 647] width 53 height 19
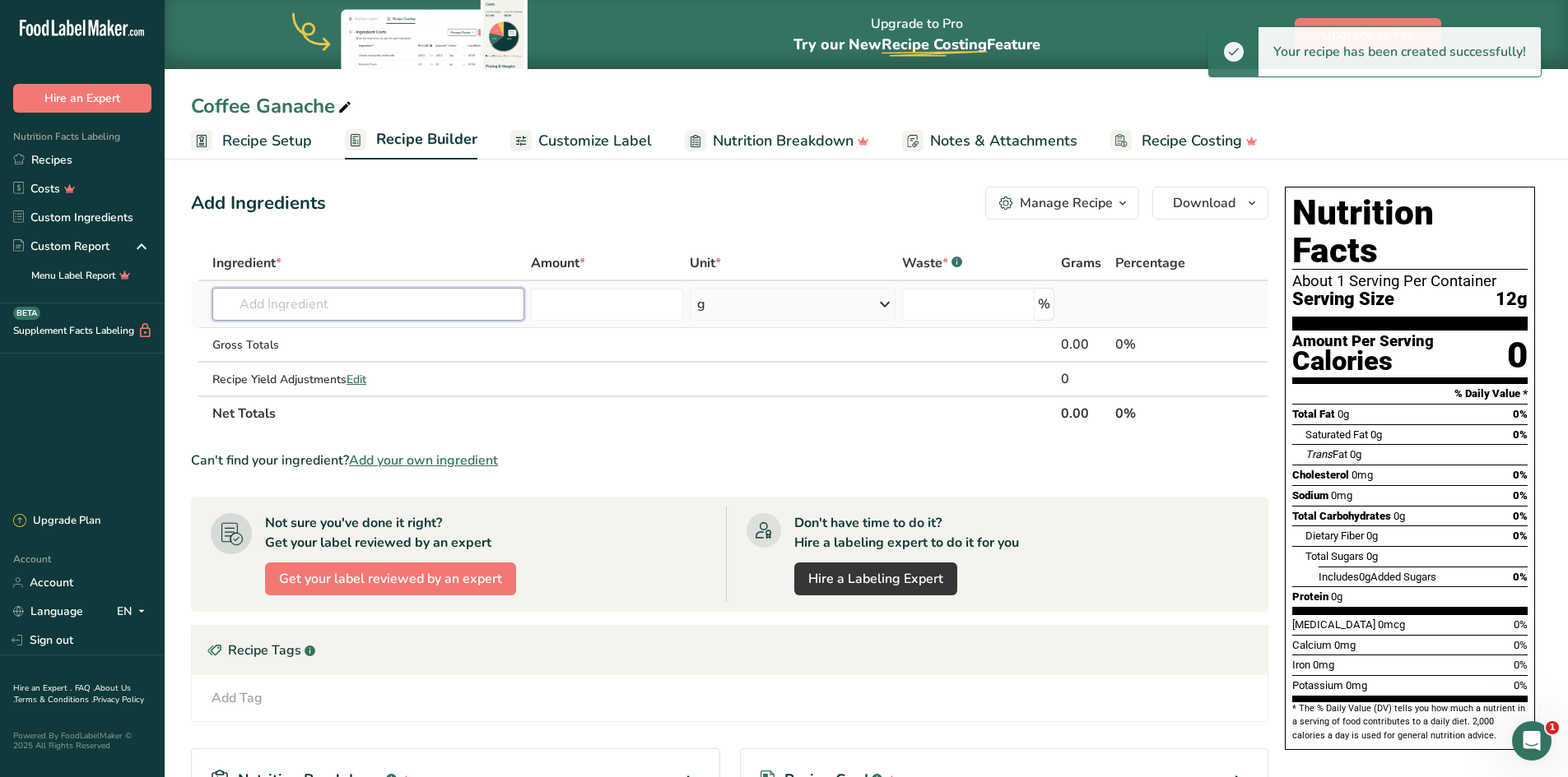
click at [315, 302] on input "text" at bounding box center [369, 304] width 312 height 33
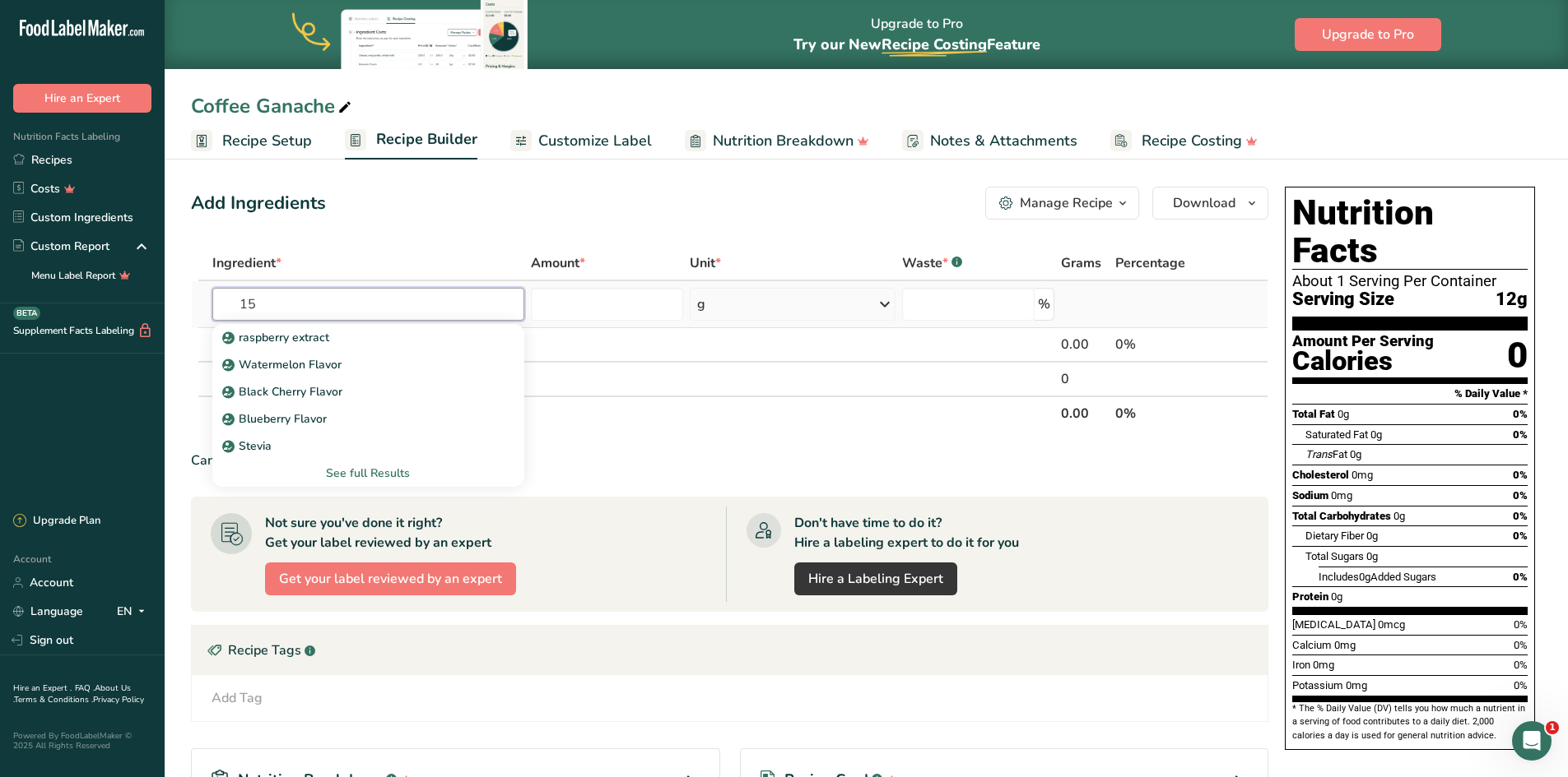
type input "1"
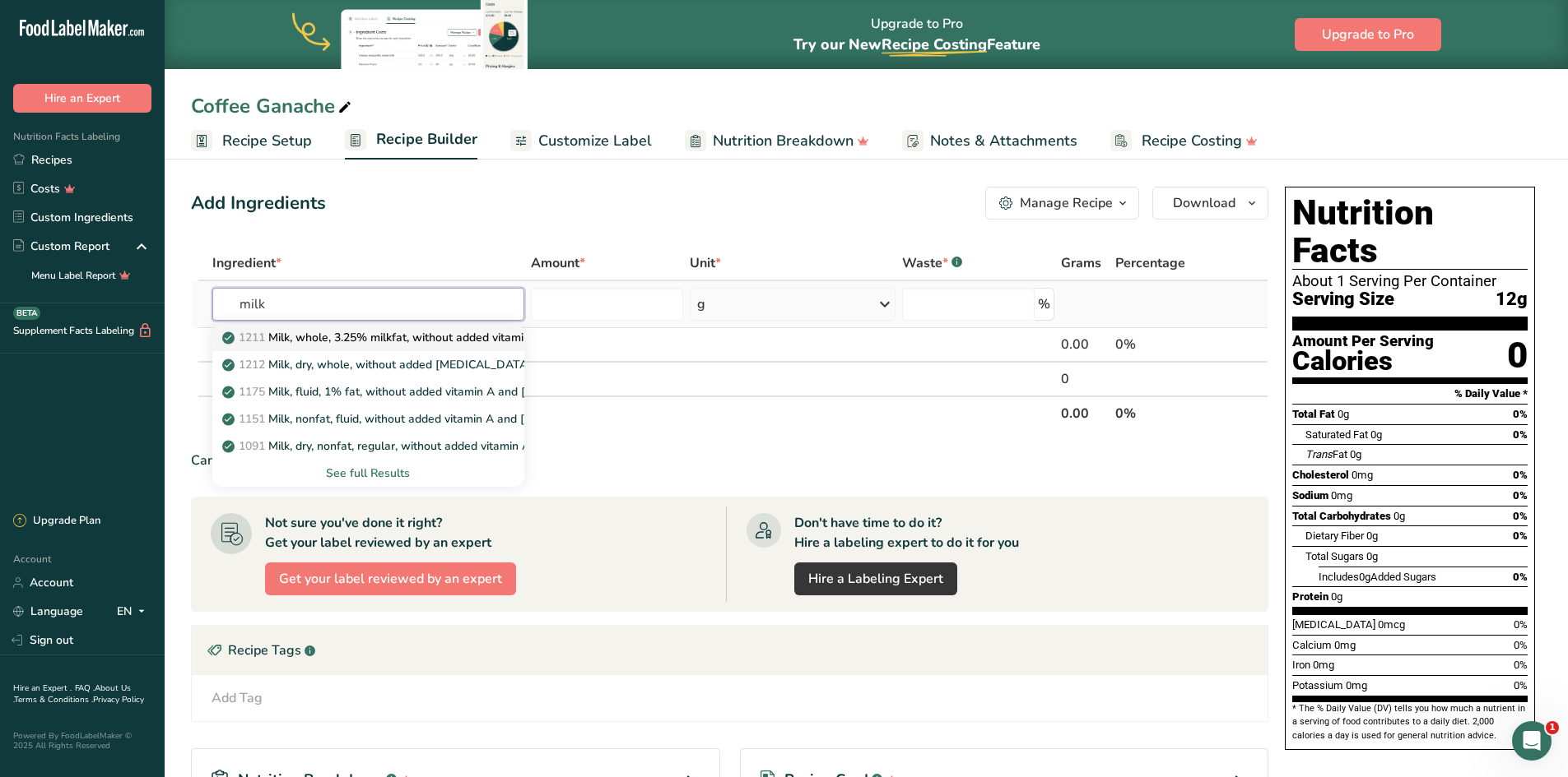
type input "milk"
click at [362, 340] on p "1211 Milk, whole, 3.25% milkfat, without added vitamin A and vitamin D" at bounding box center [444, 337] width 439 height 17
type input "Milk, whole, 3.25% milkfat, without added vitamin A and [MEDICAL_DATA]"
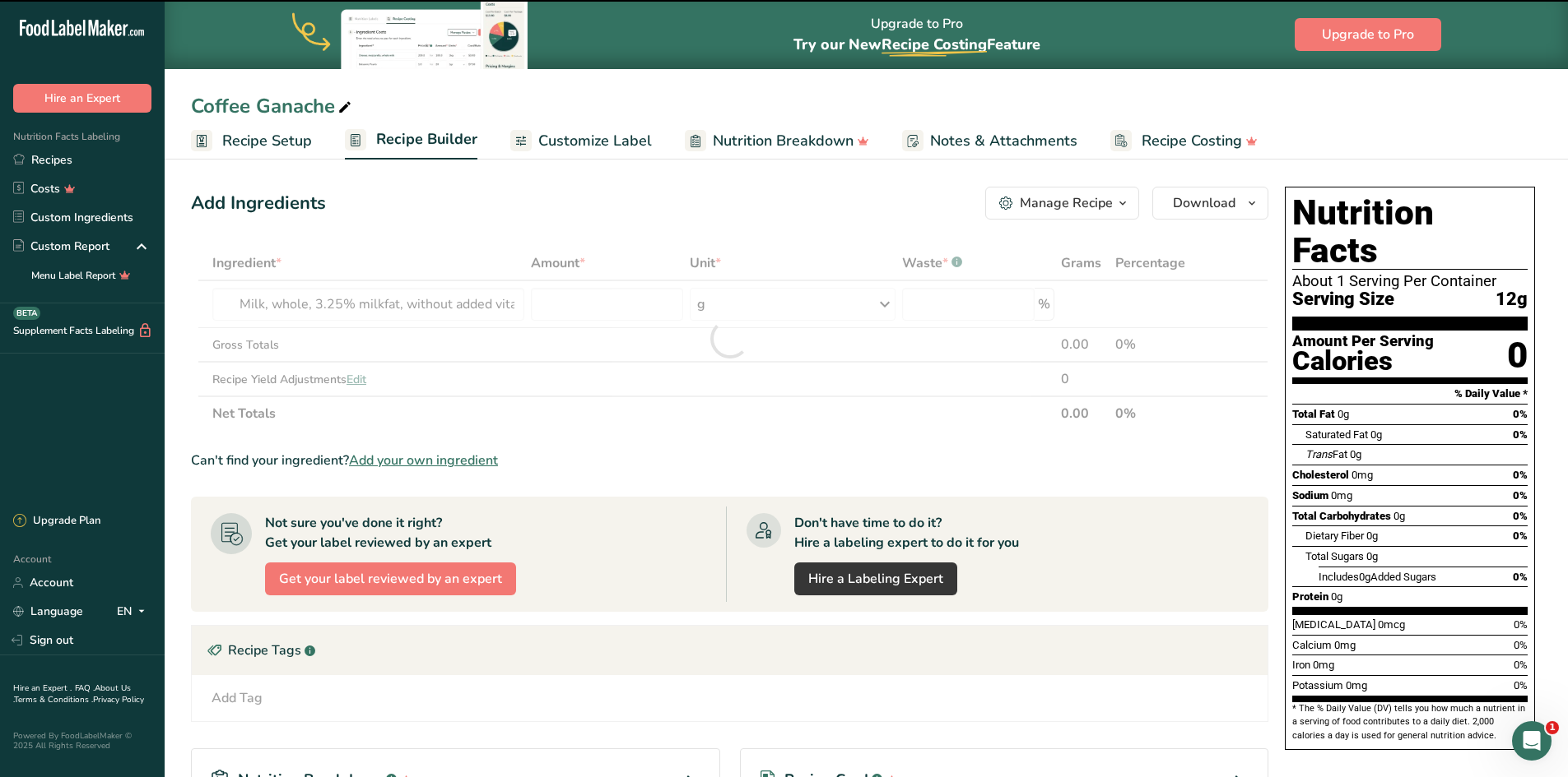
type input "0"
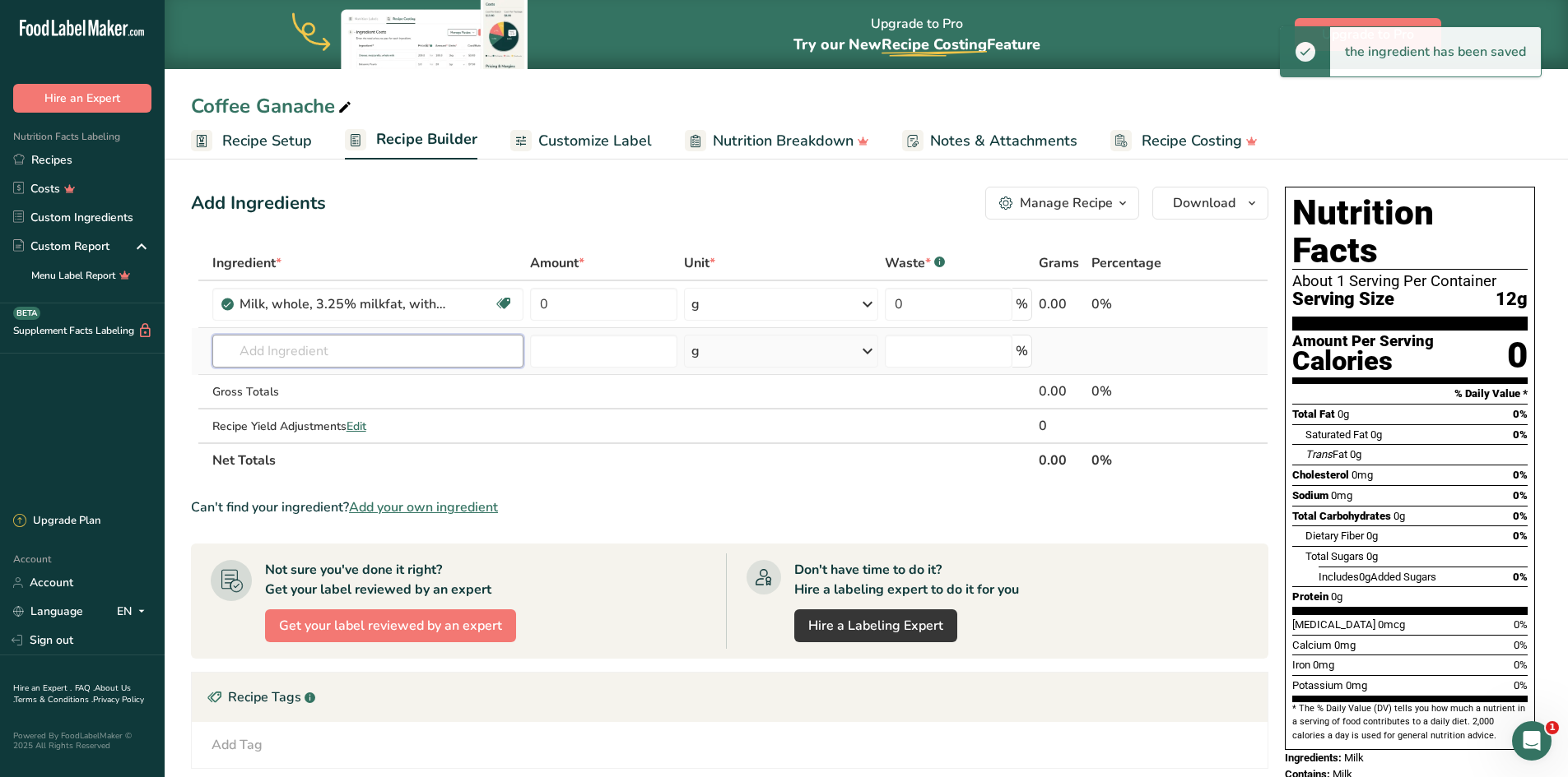
click at [267, 346] on input "text" at bounding box center [369, 351] width 312 height 33
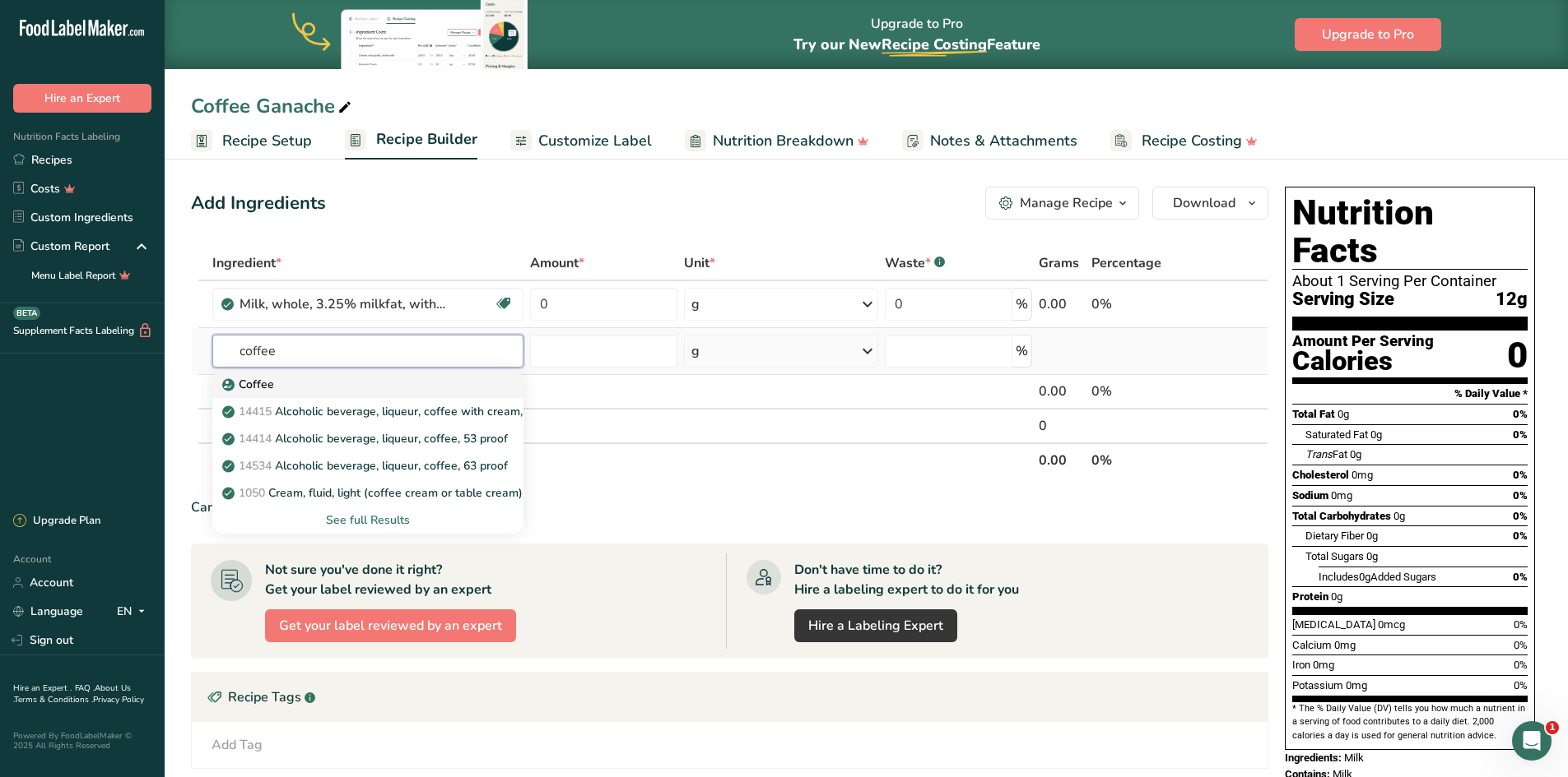
type input "coffee"
click at [260, 385] on p "Coffee" at bounding box center [249, 384] width 49 height 17
type input "Coffee"
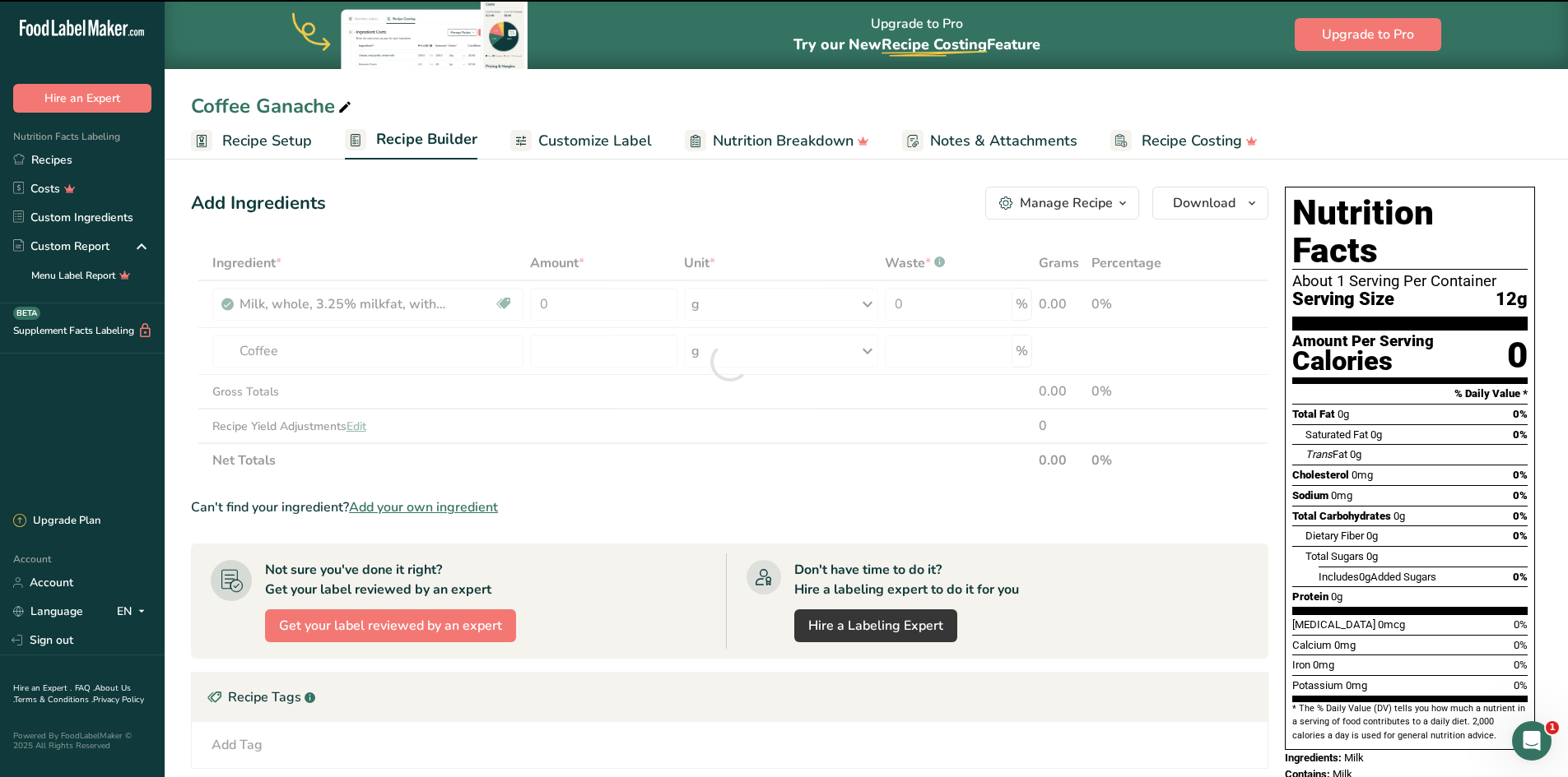
type input "0"
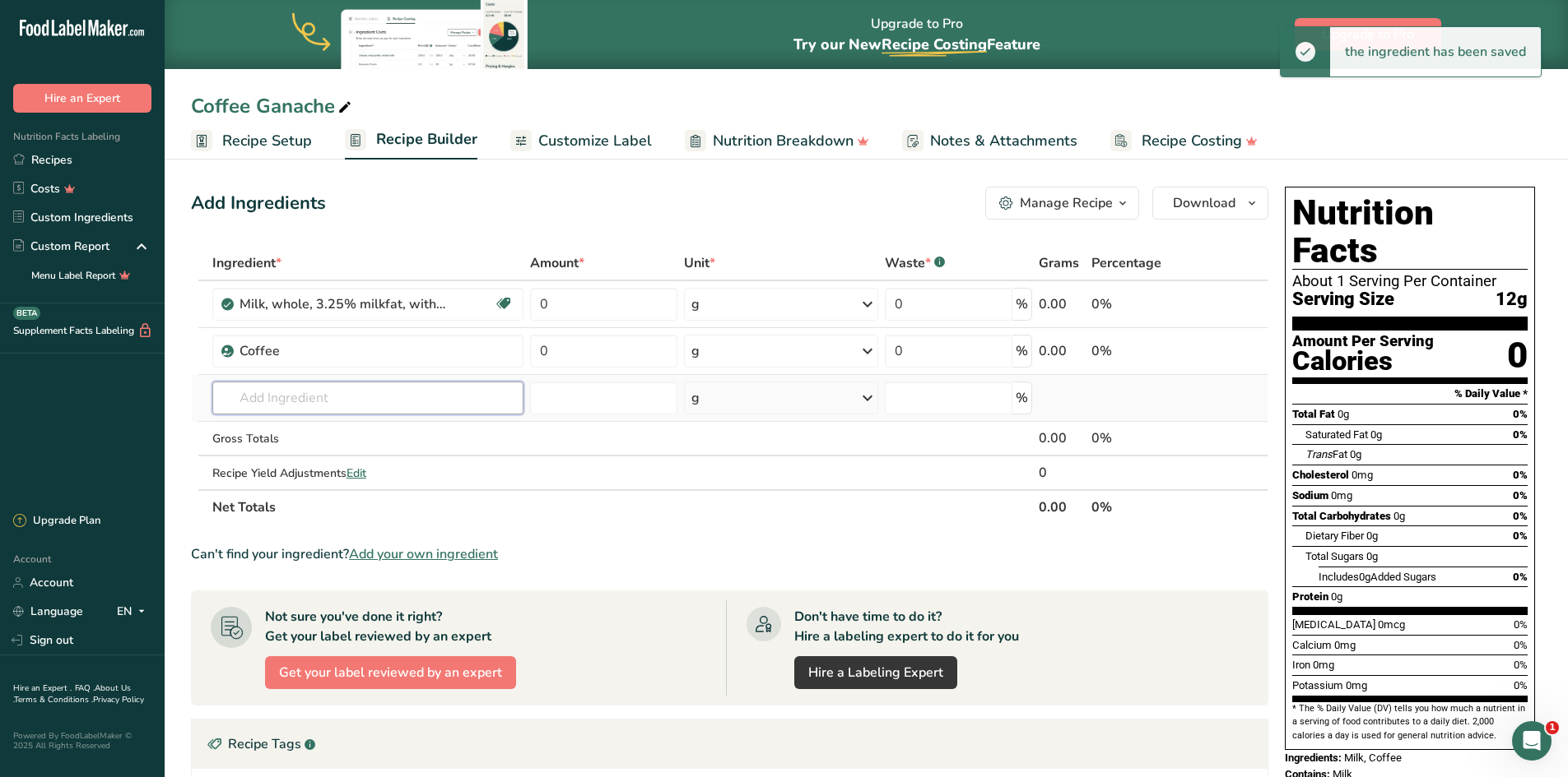
click at [274, 392] on input "text" at bounding box center [369, 398] width 312 height 33
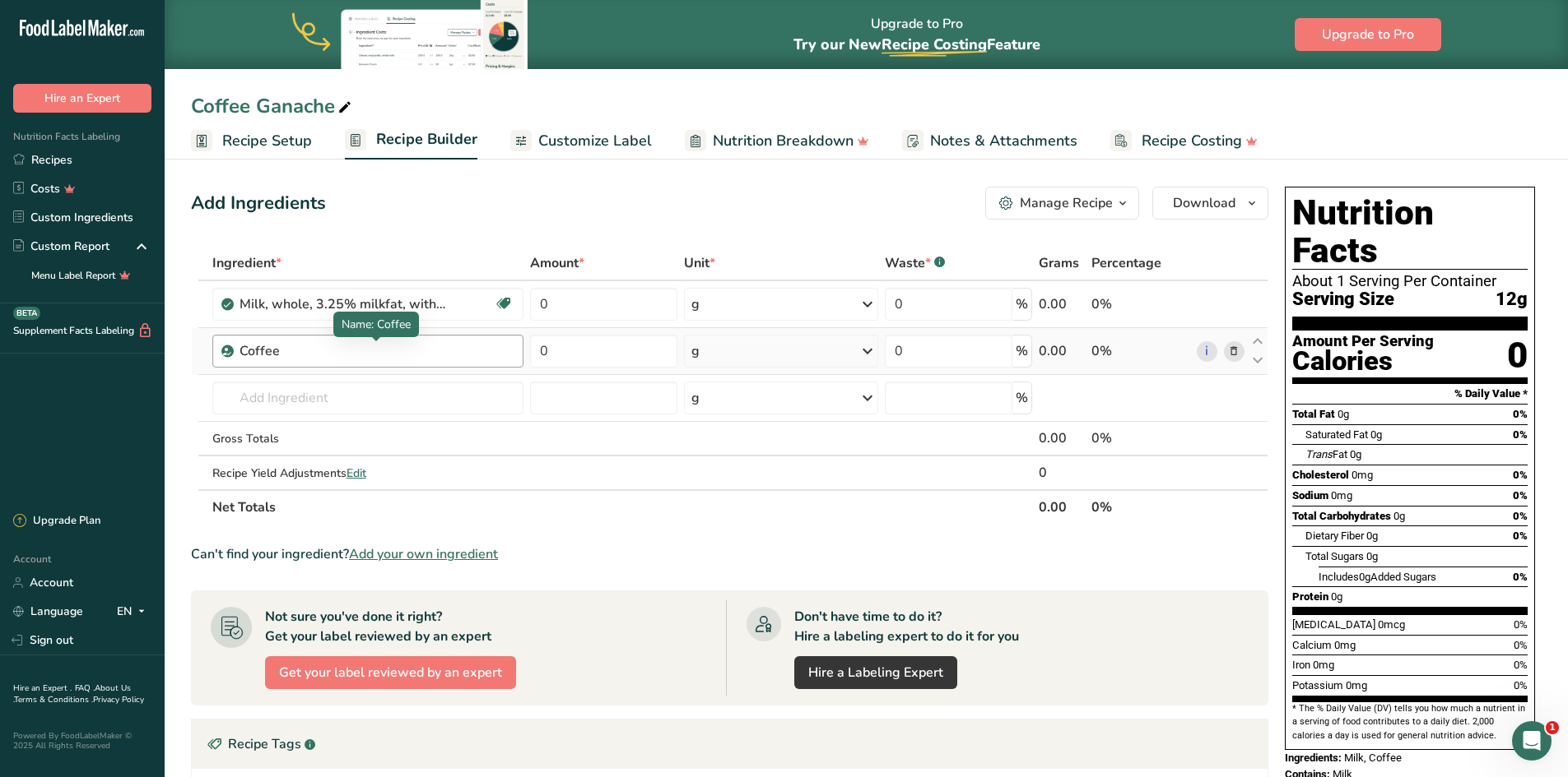
click at [317, 348] on div "Coffee" at bounding box center [342, 351] width 206 height 19
click at [300, 353] on div "Coffee" at bounding box center [342, 351] width 206 height 19
click at [1229, 350] on icon at bounding box center [1233, 351] width 12 height 17
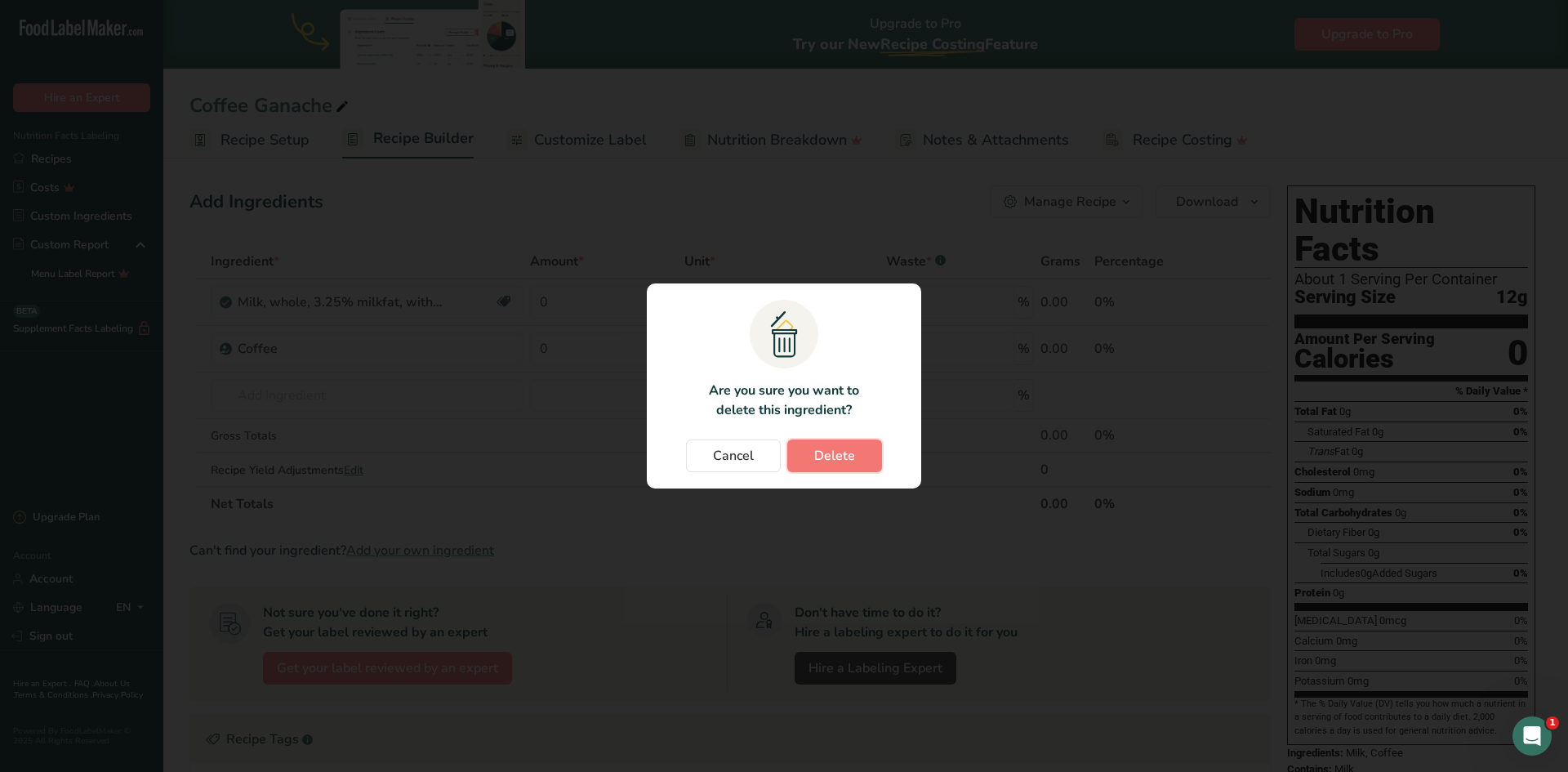
drag, startPoint x: 850, startPoint y: 452, endPoint x: 649, endPoint y: 420, distance: 203.5
click at [847, 451] on span "Delete" at bounding box center [835, 456] width 40 height 19
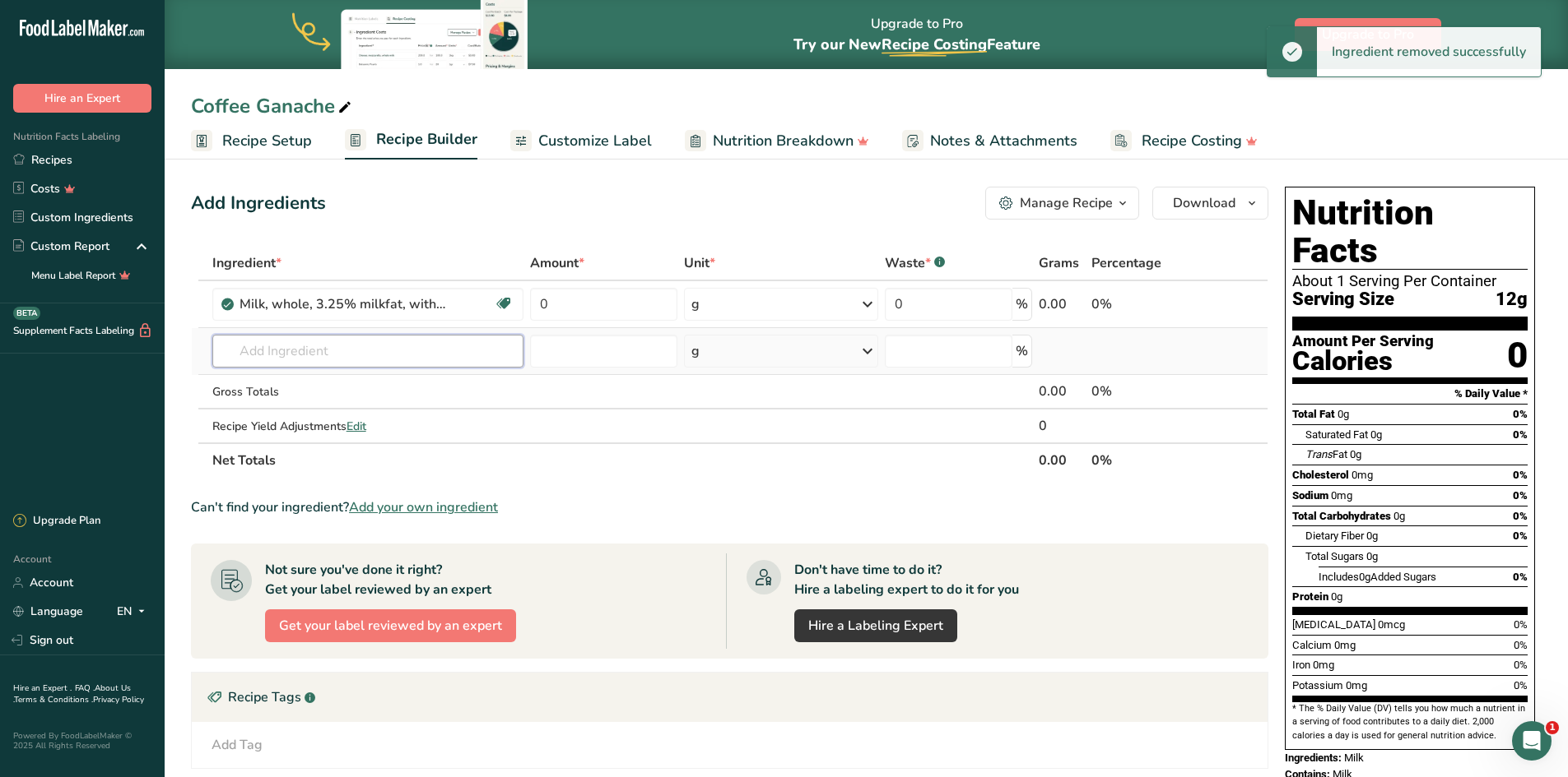
click at [274, 346] on input "text" at bounding box center [369, 351] width 312 height 33
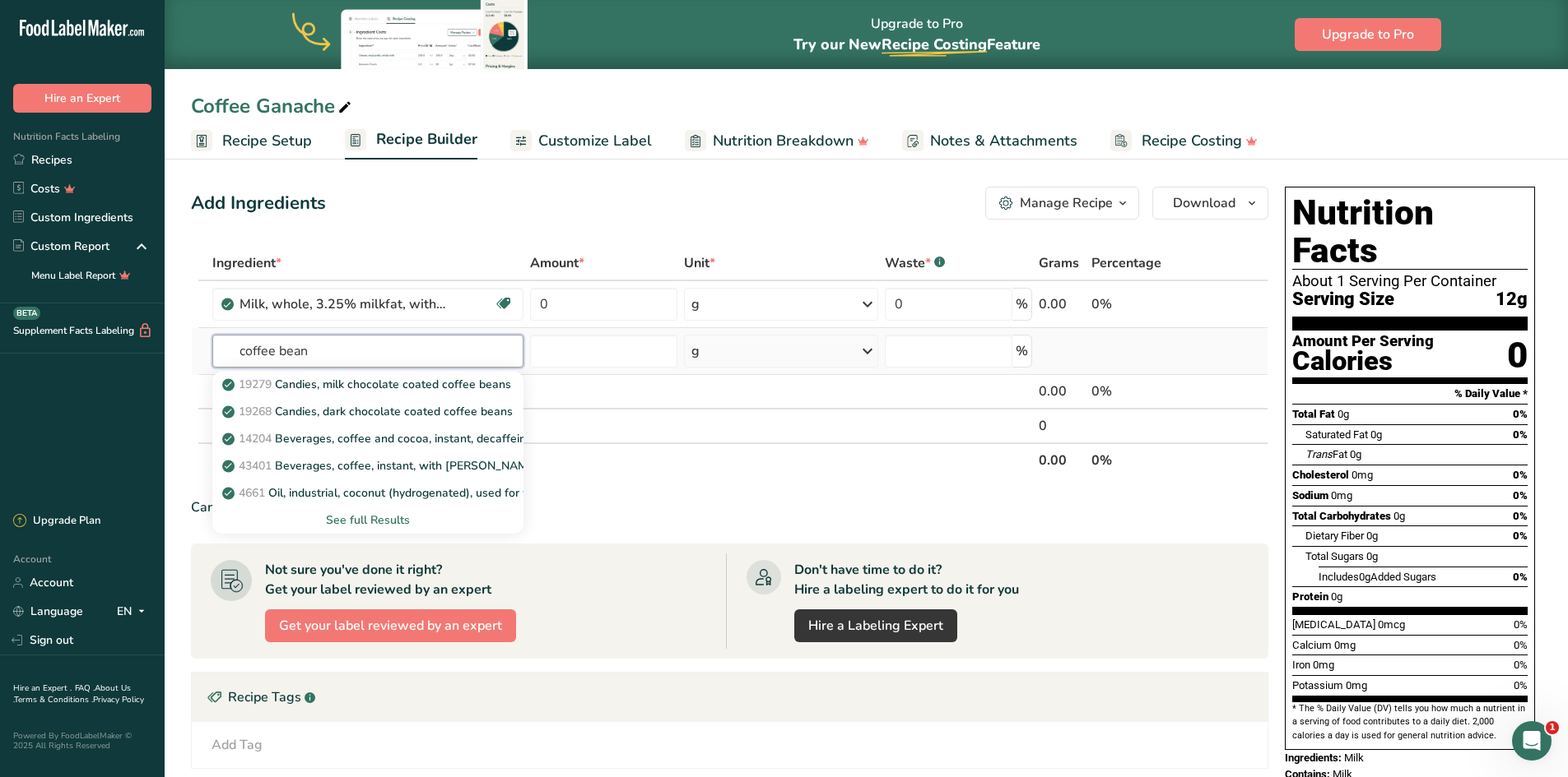
type input "coffee bean"
click at [357, 519] on div "See full Results" at bounding box center [368, 519] width 285 height 17
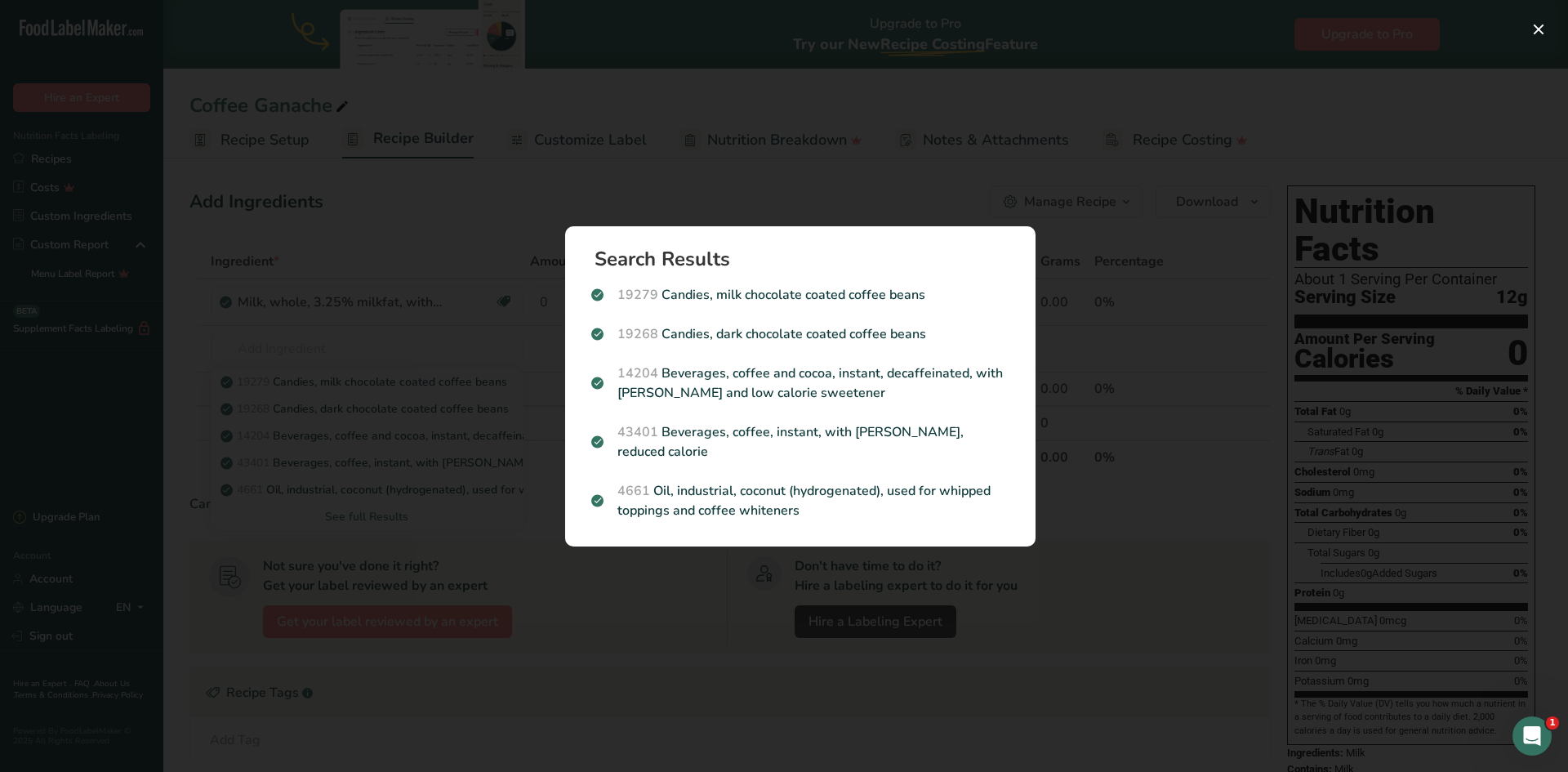
click at [467, 407] on div "Search results modal" at bounding box center [784, 386] width 1568 height 772
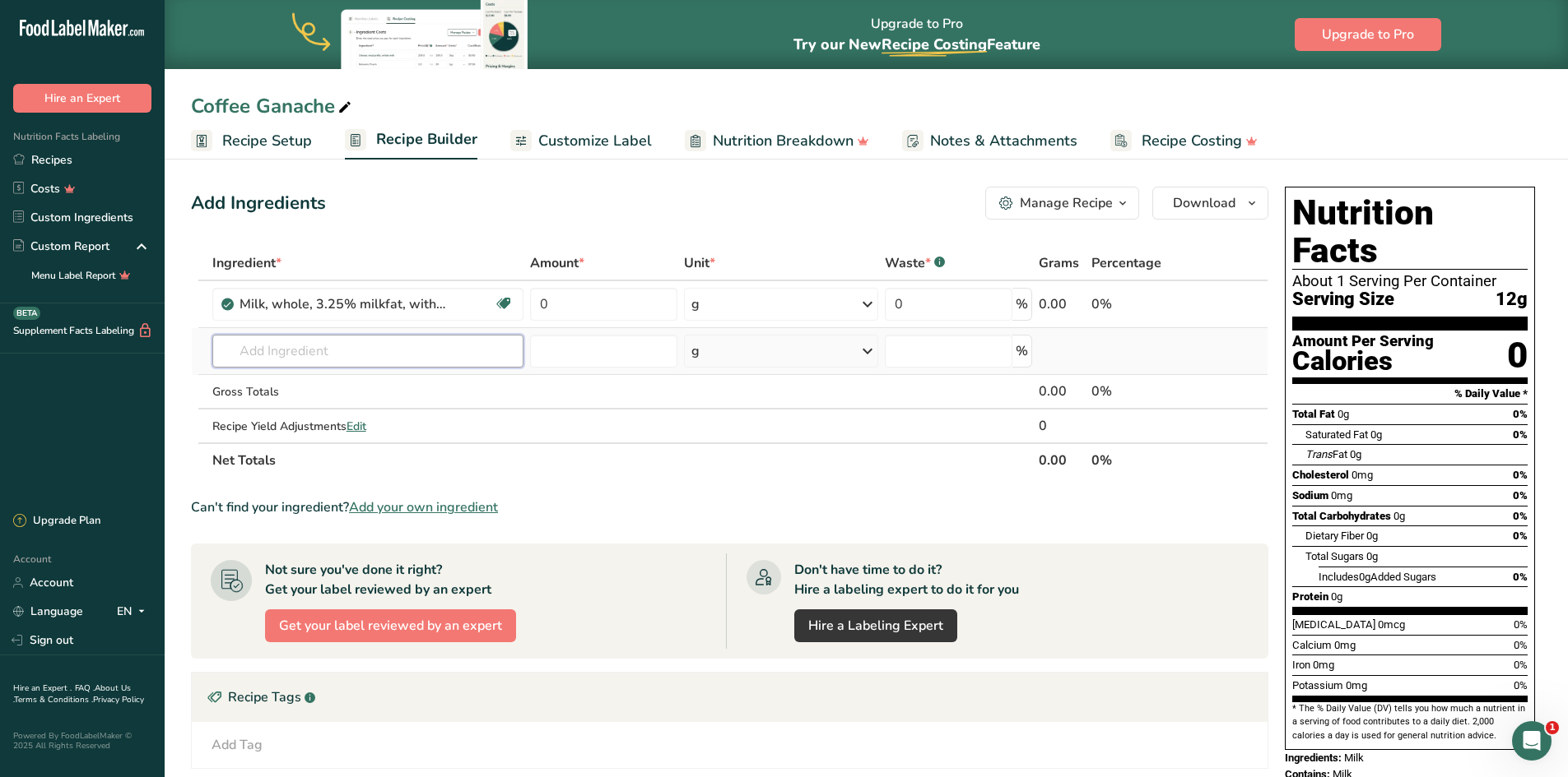
click at [245, 348] on input "text" at bounding box center [369, 351] width 312 height 33
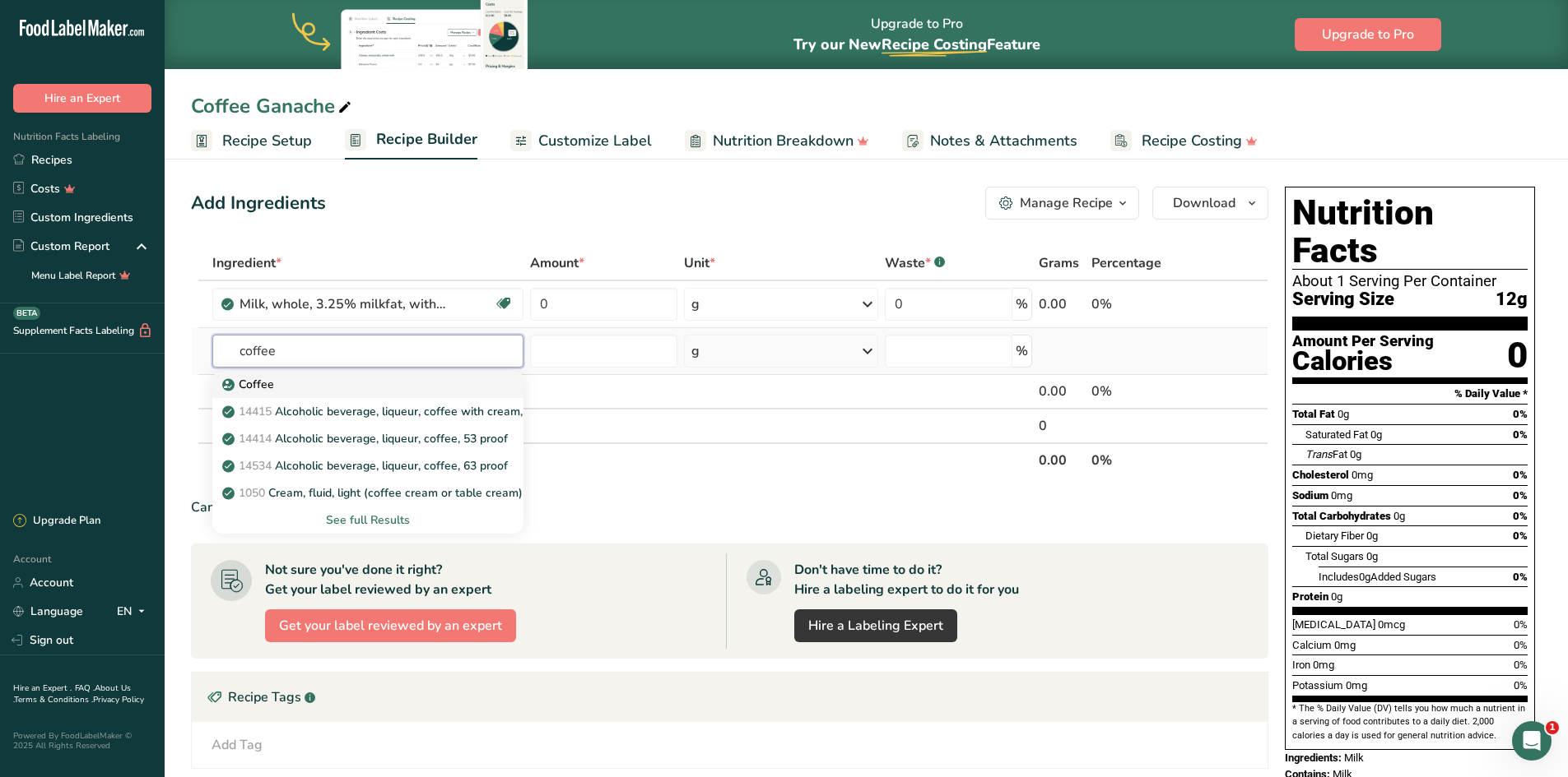
type input "coffee"
click at [300, 385] on div "Coffee" at bounding box center [355, 384] width 259 height 17
type input "Coffee"
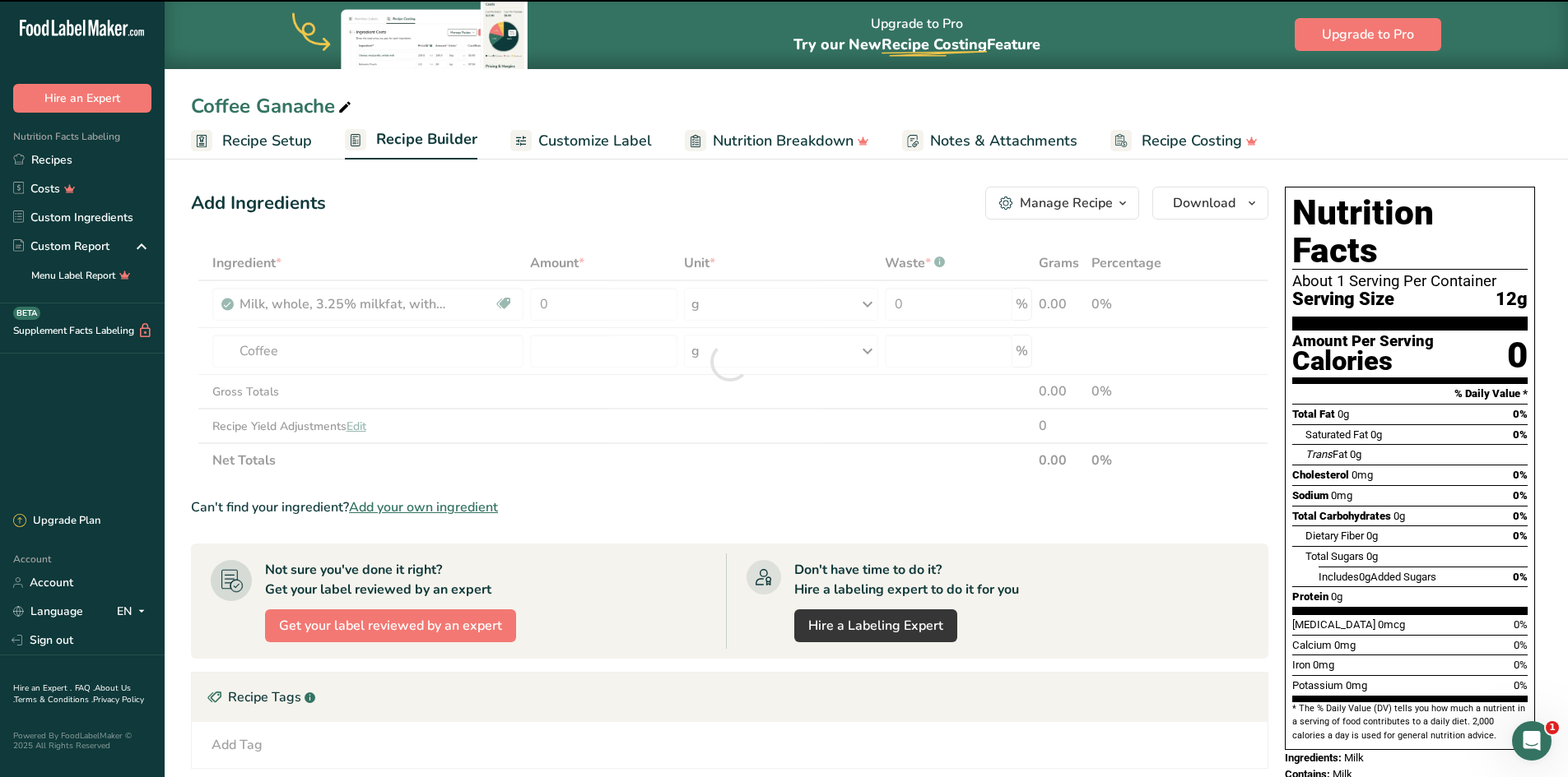
type input "0"
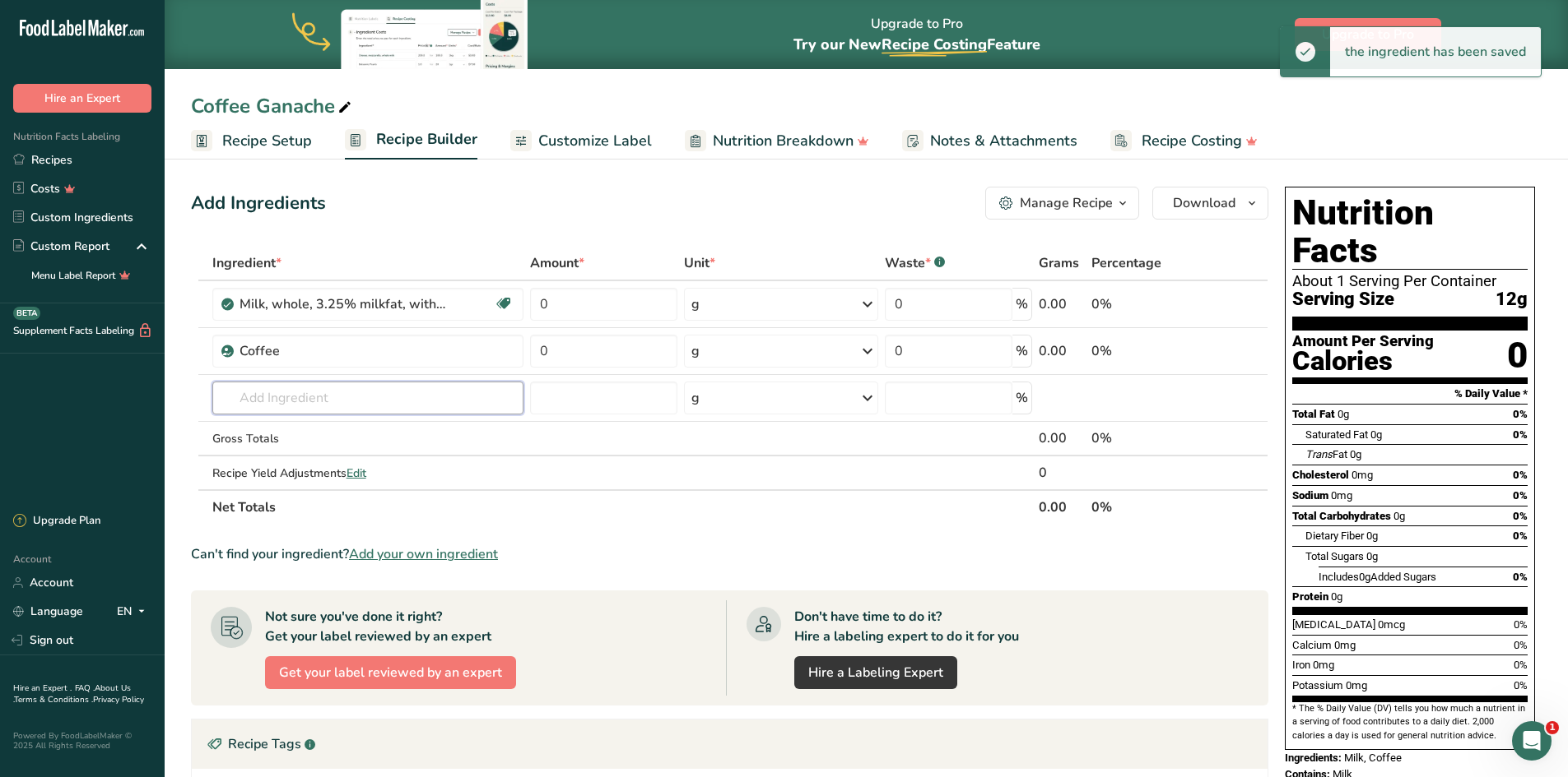
click at [272, 389] on input "text" at bounding box center [369, 398] width 312 height 33
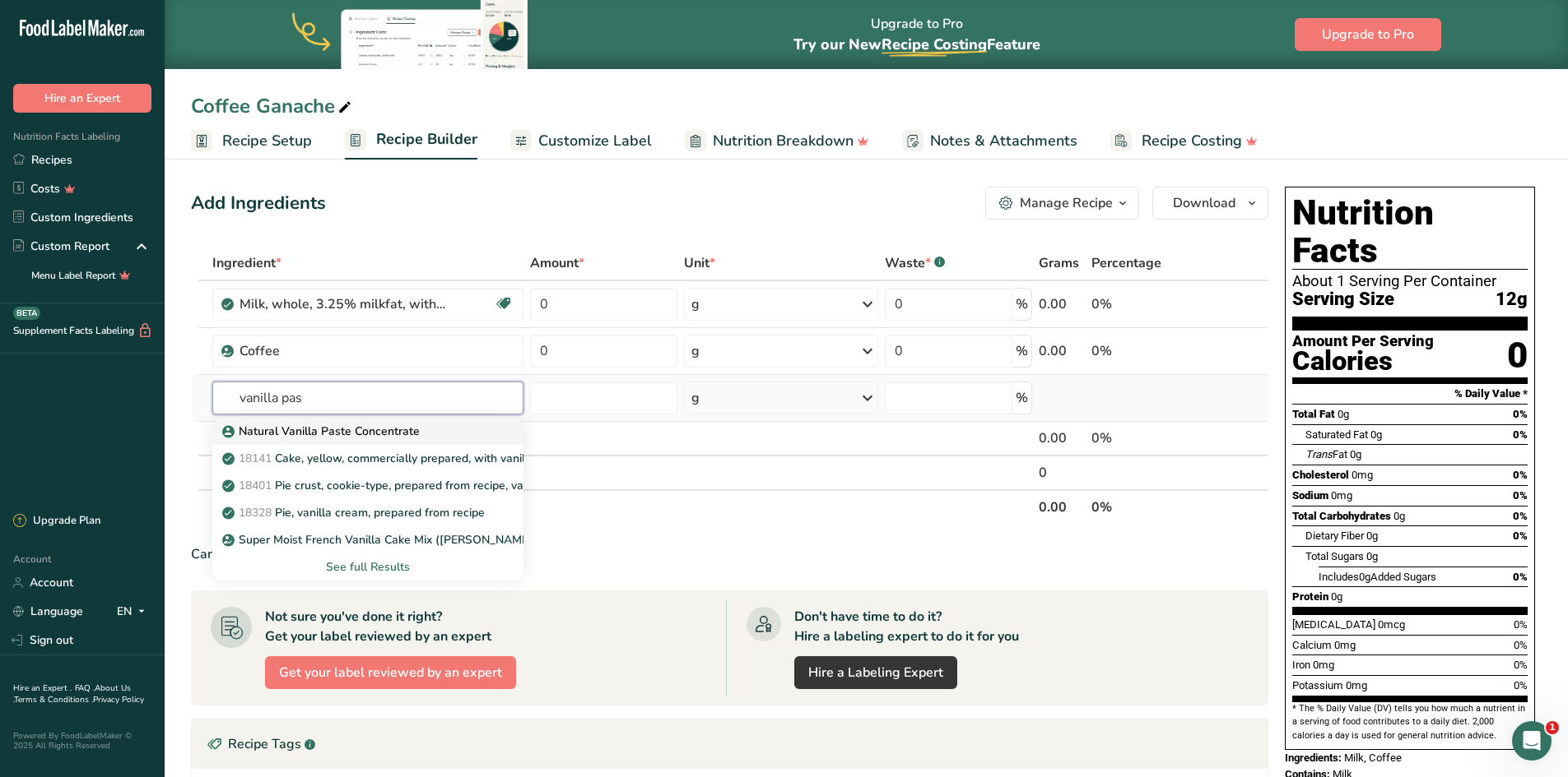
type input "vanilla pas"
click at [324, 431] on p "Natural Vanilla Paste Concentrate" at bounding box center [322, 431] width 194 height 17
type input "Natural Vanilla Paste Concentrate"
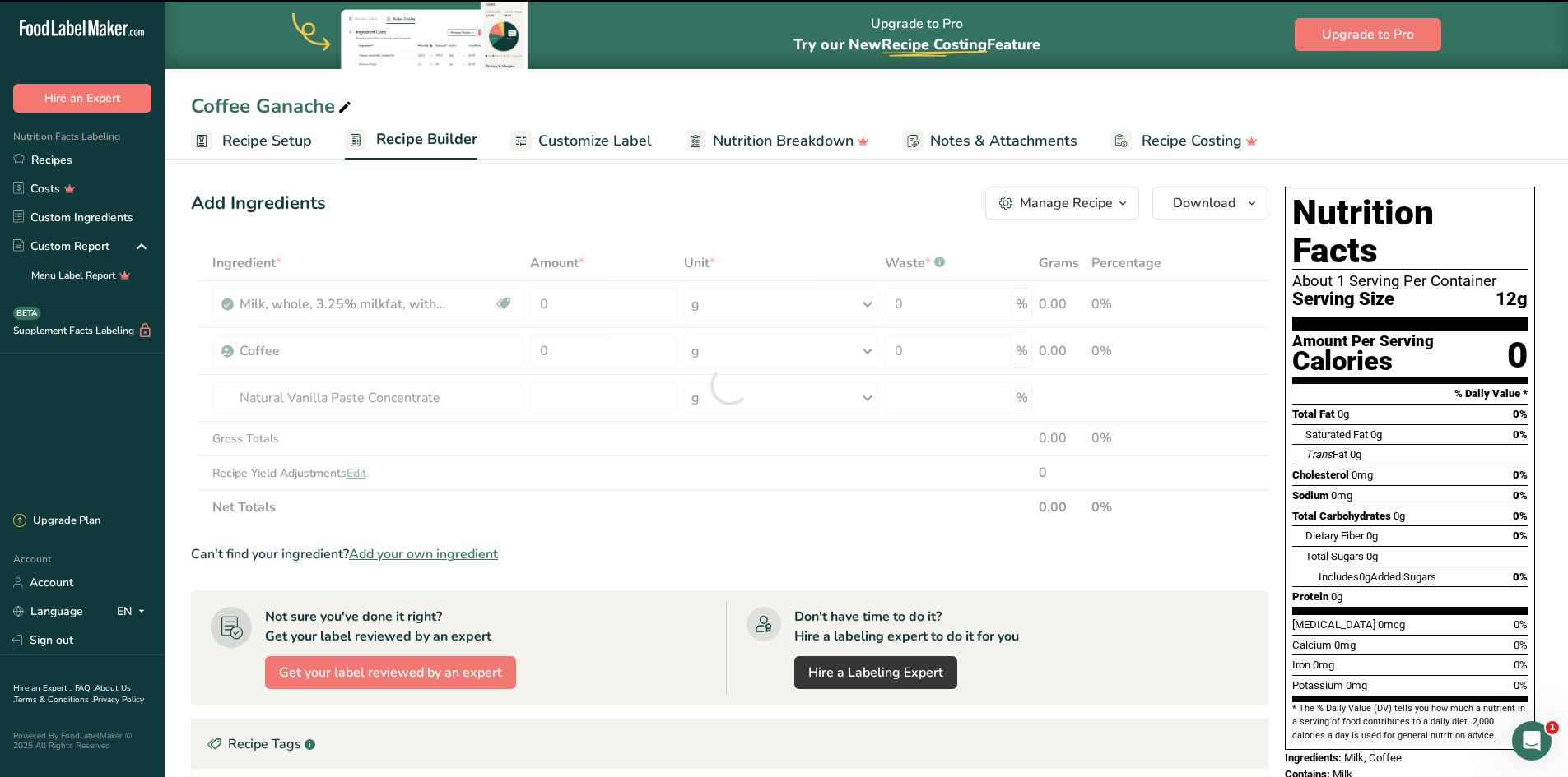
type input "0"
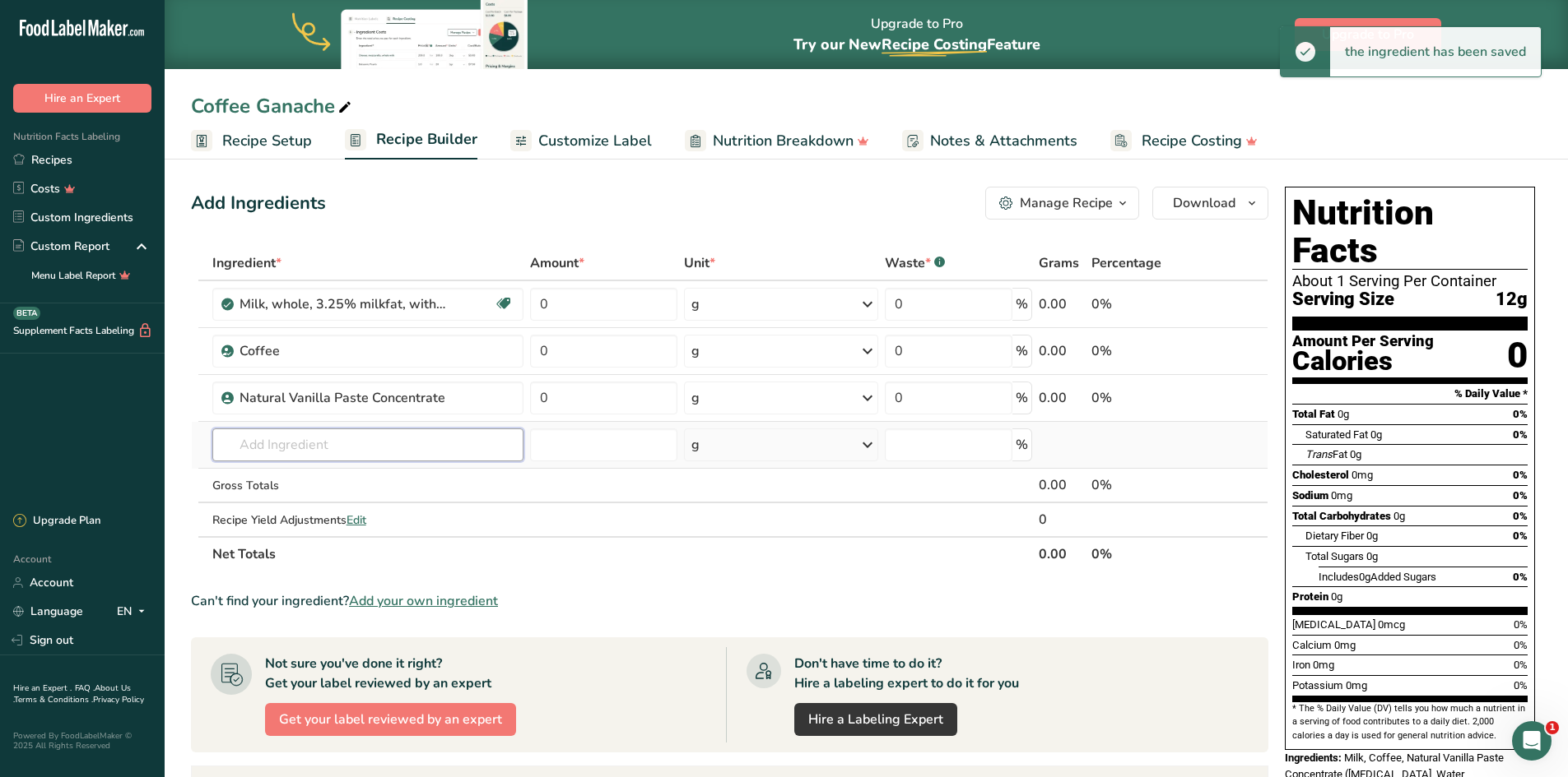
click at [287, 447] on input "text" at bounding box center [369, 445] width 312 height 33
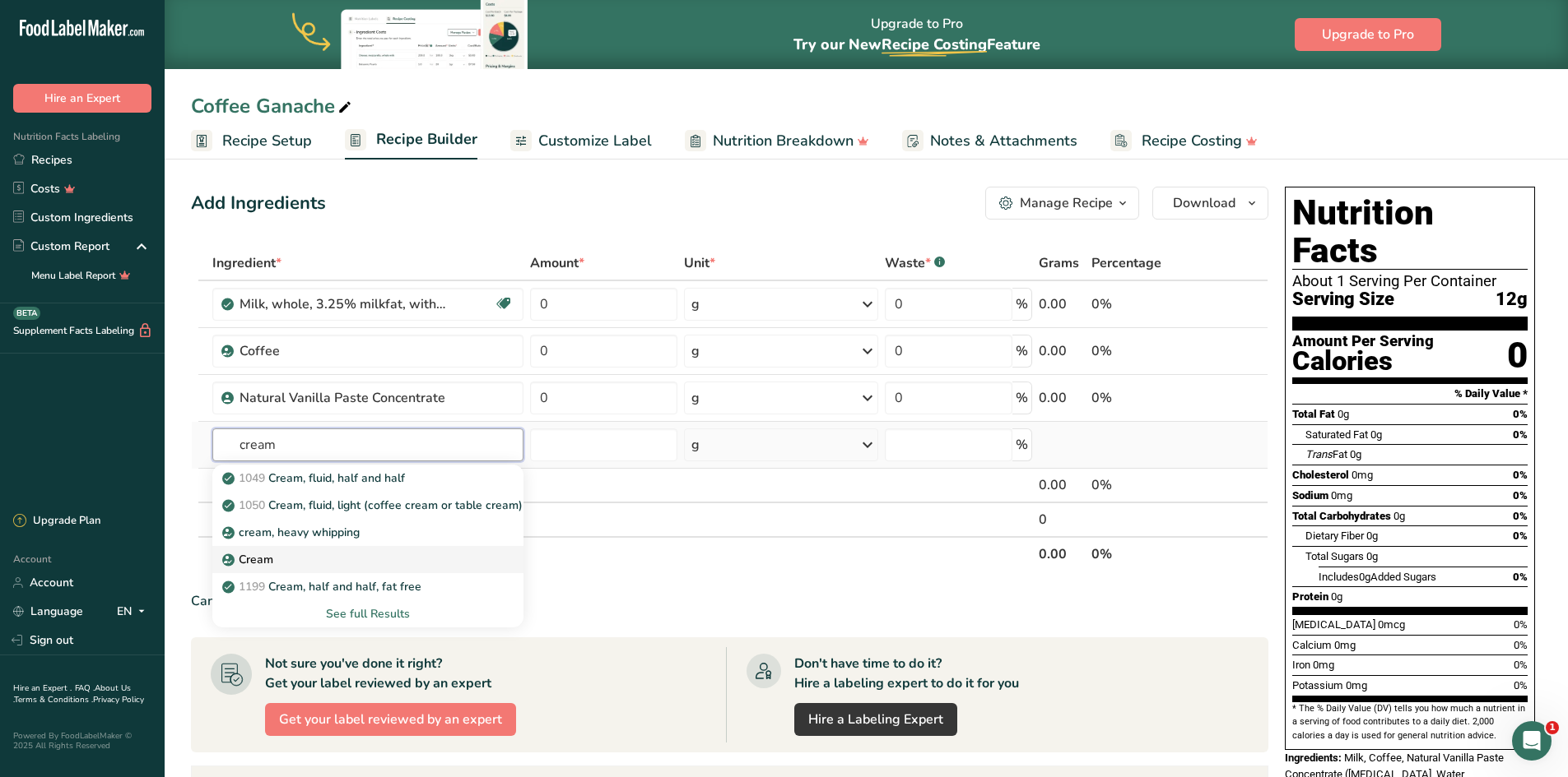
type input "cream"
click at [271, 553] on p "Cream" at bounding box center [249, 559] width 48 height 17
type input "Cream"
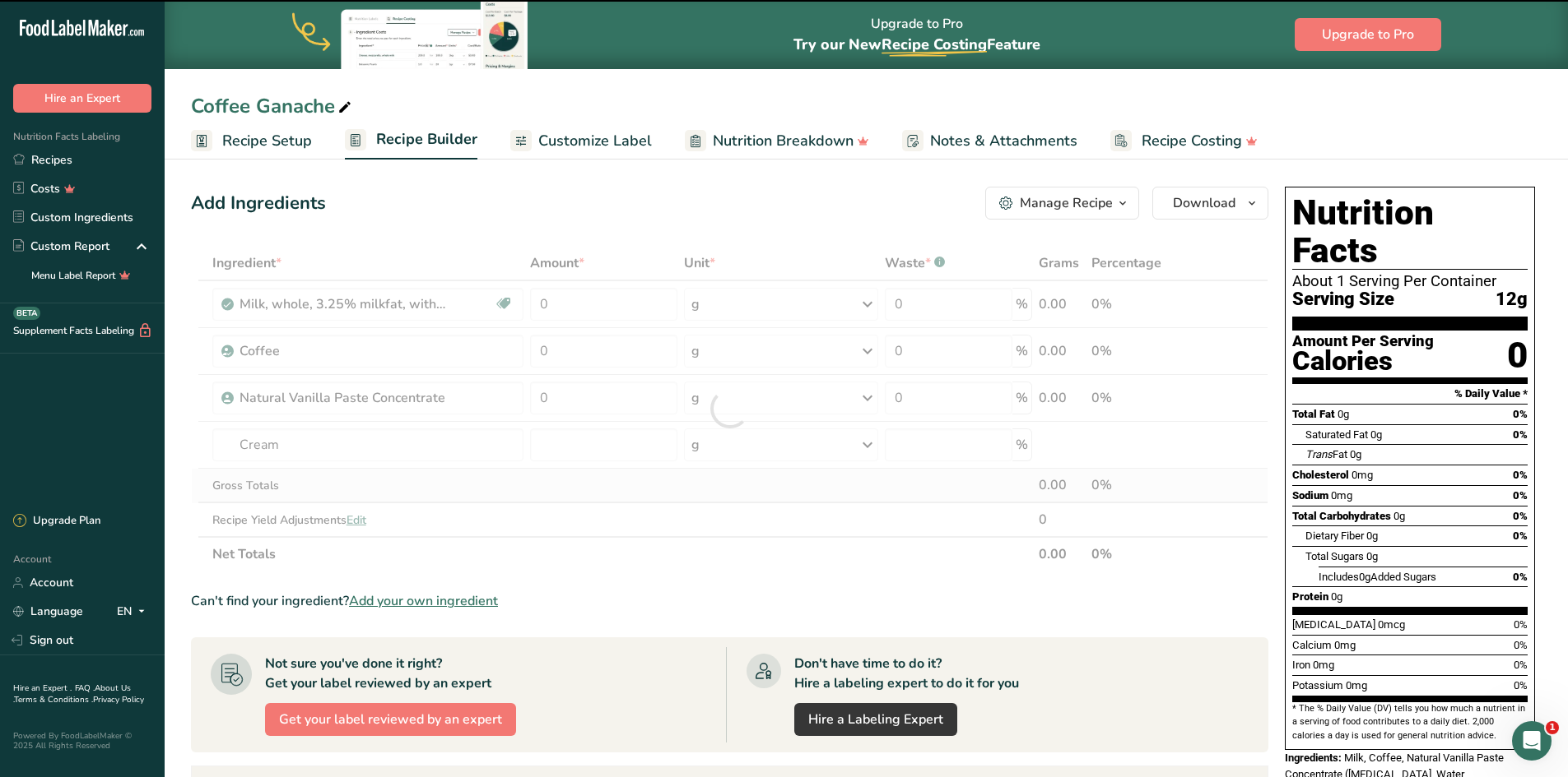
type input "0"
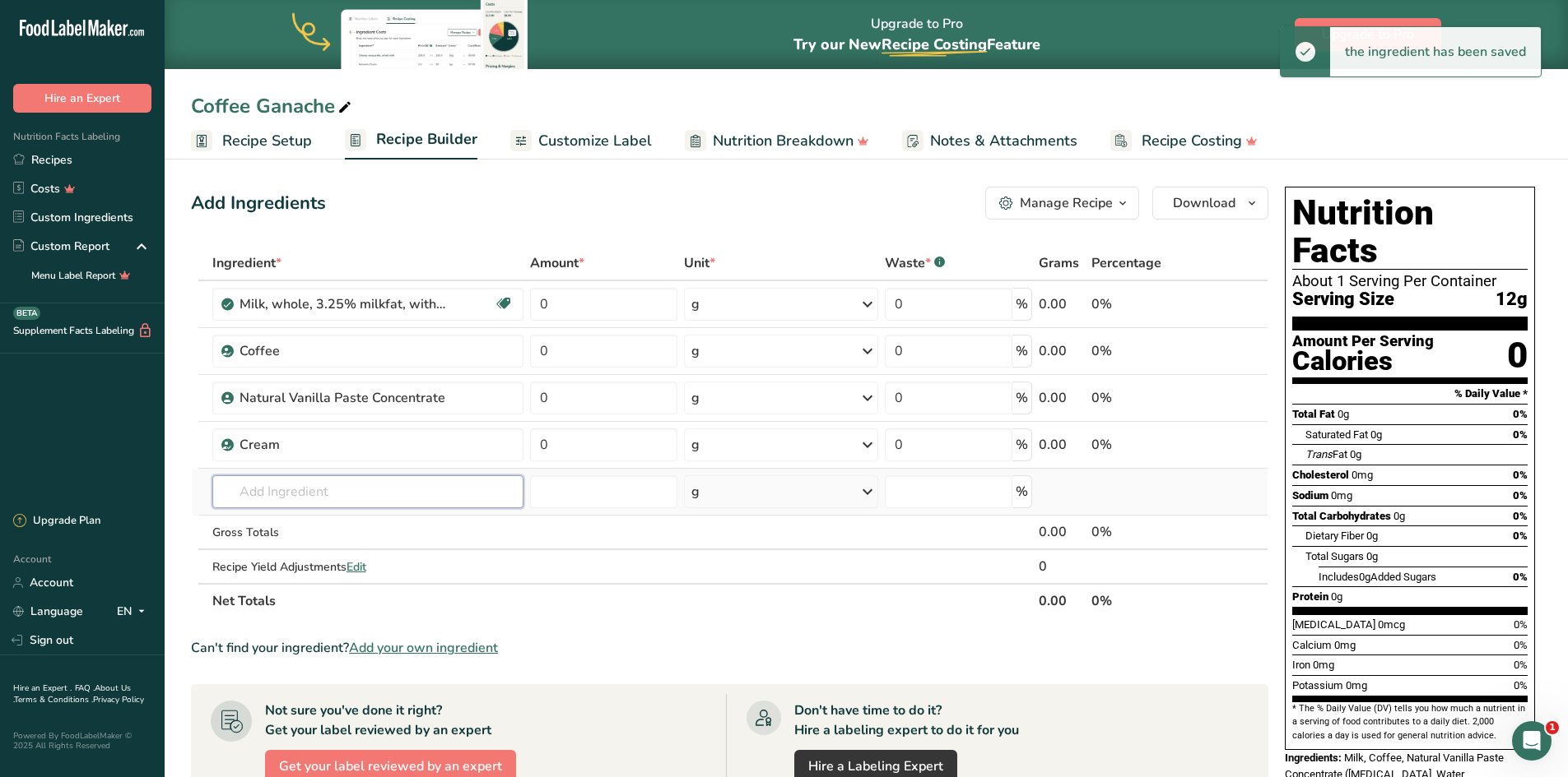
click at [278, 482] on input "text" at bounding box center [369, 492] width 312 height 33
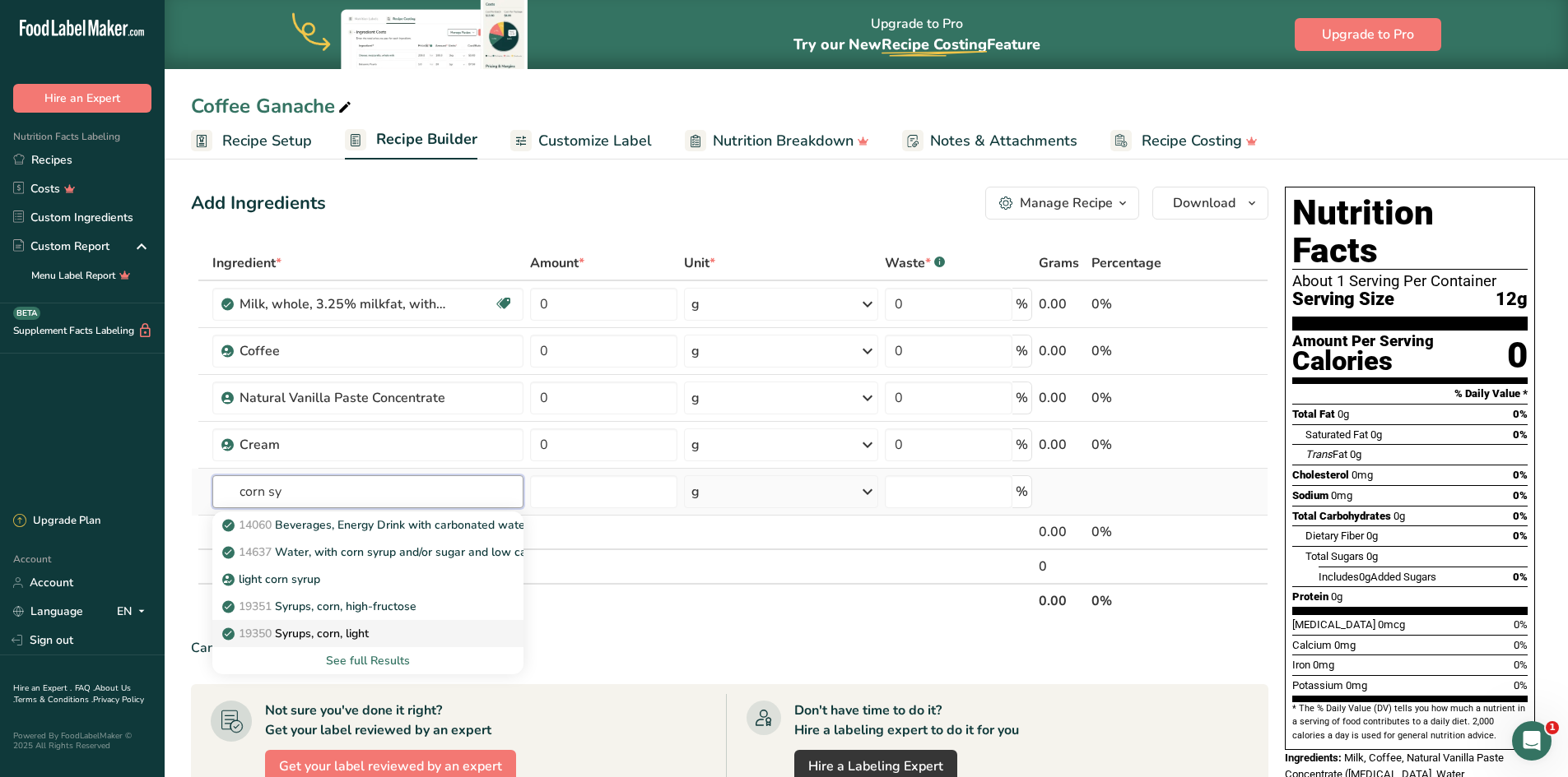
type input "corn sy"
click at [377, 640] on div "19350 Syrups, corn, light" at bounding box center [355, 633] width 259 height 17
type input "Syrups, corn, light"
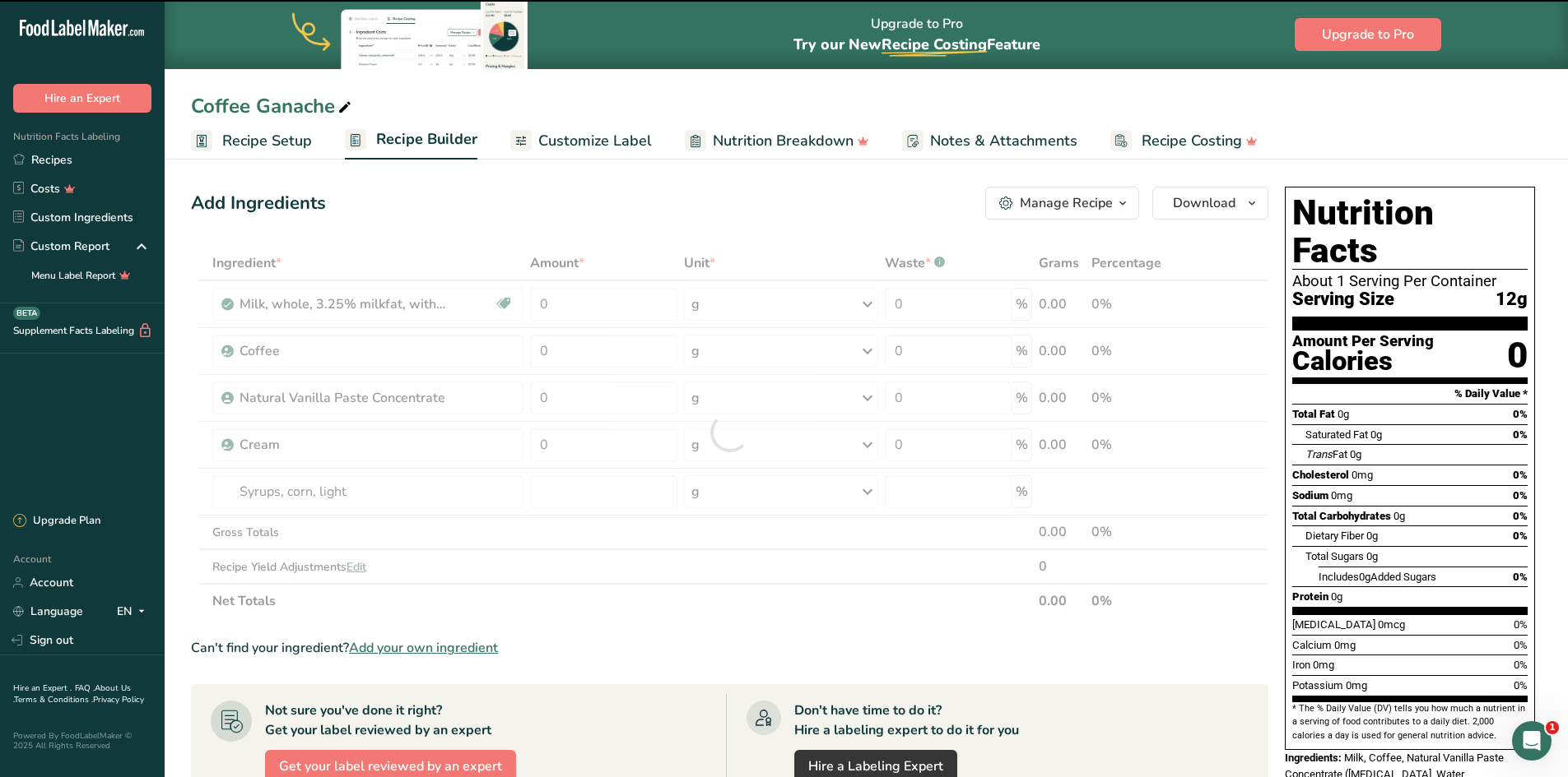
type input "0"
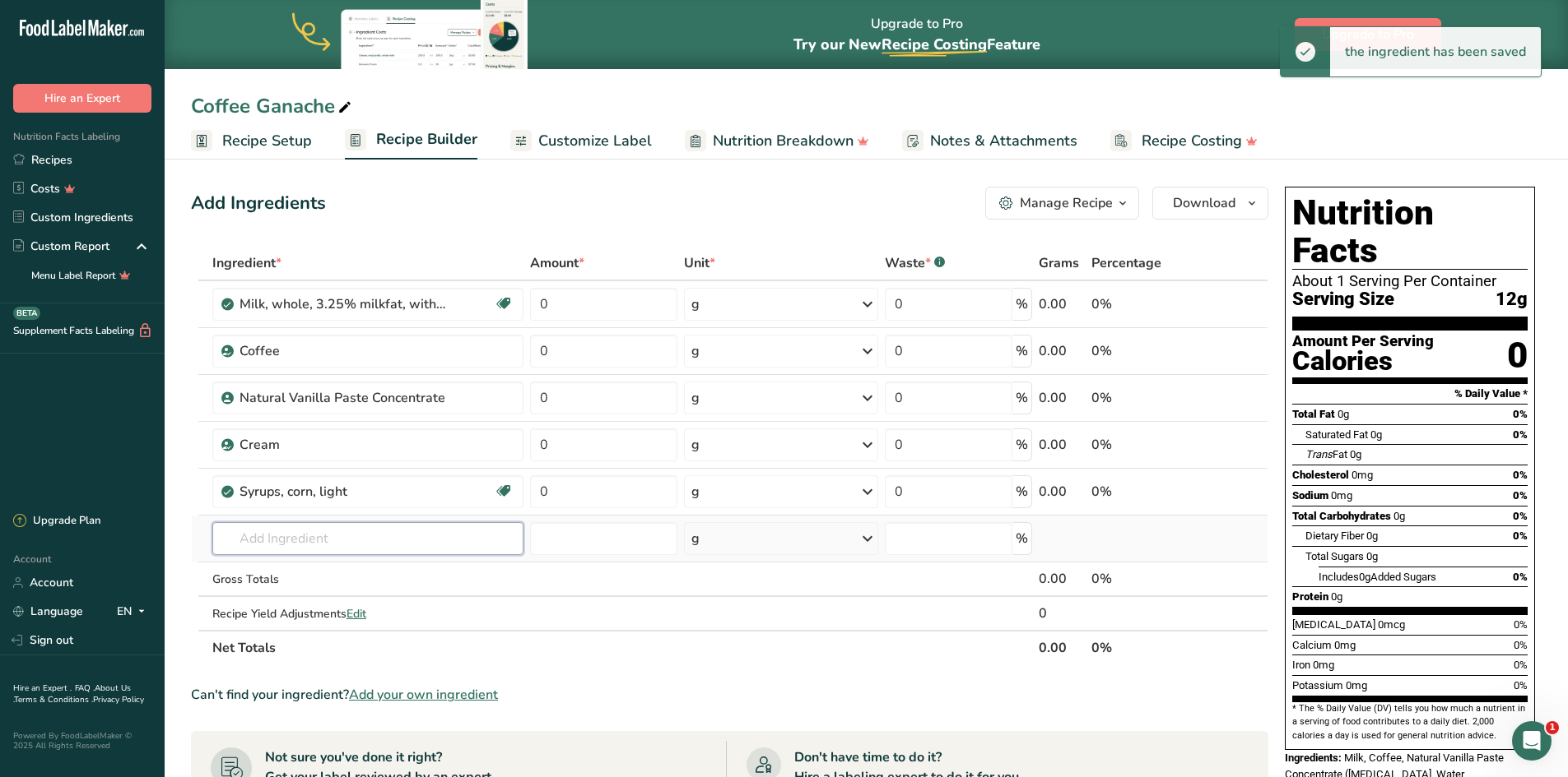
click at [280, 534] on input "text" at bounding box center [369, 539] width 312 height 33
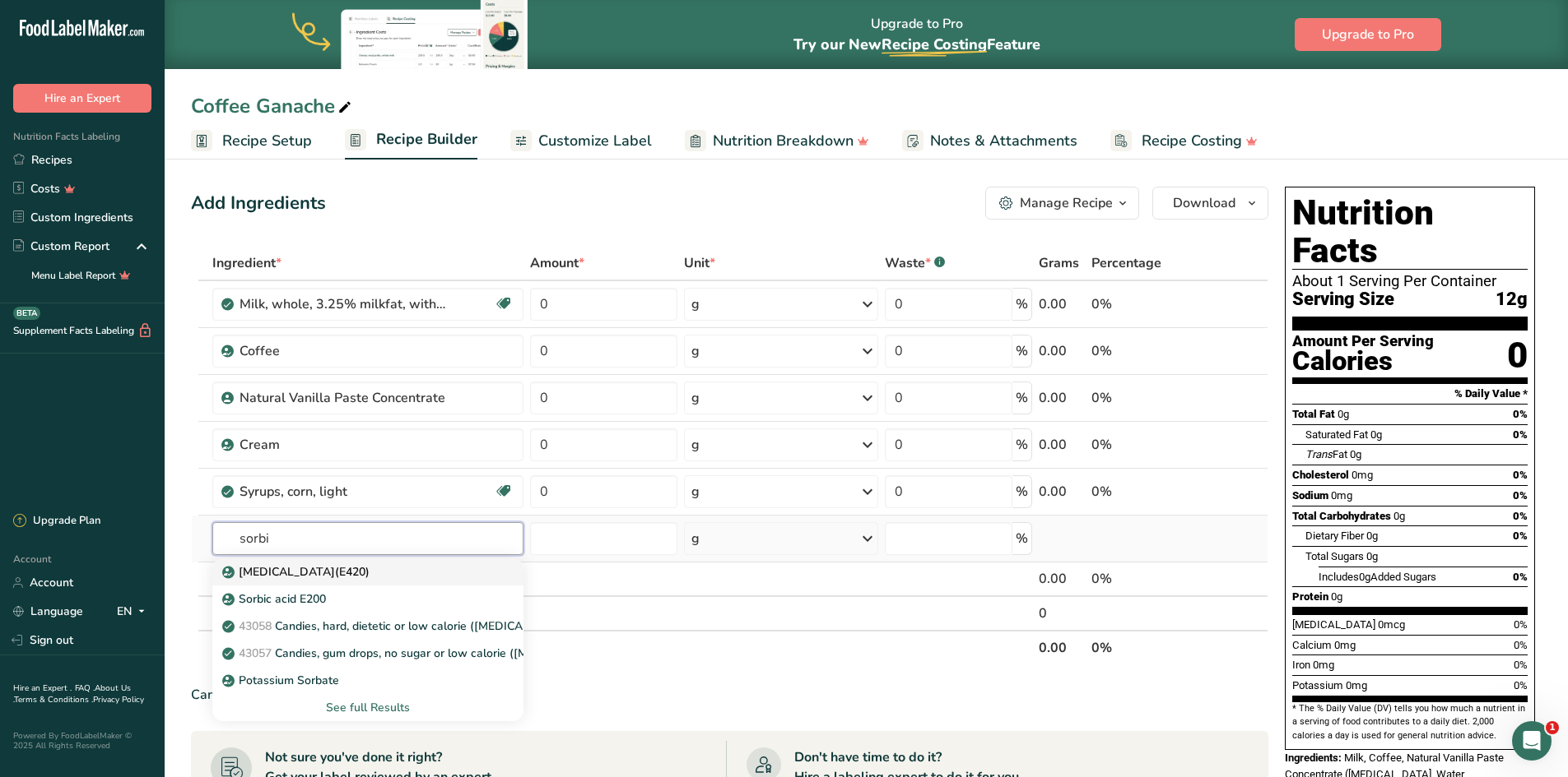
type input "sorbi"
click at [286, 571] on p "Sorbitol(E420)" at bounding box center [297, 571] width 144 height 17
type input "Sorbitol(E420)"
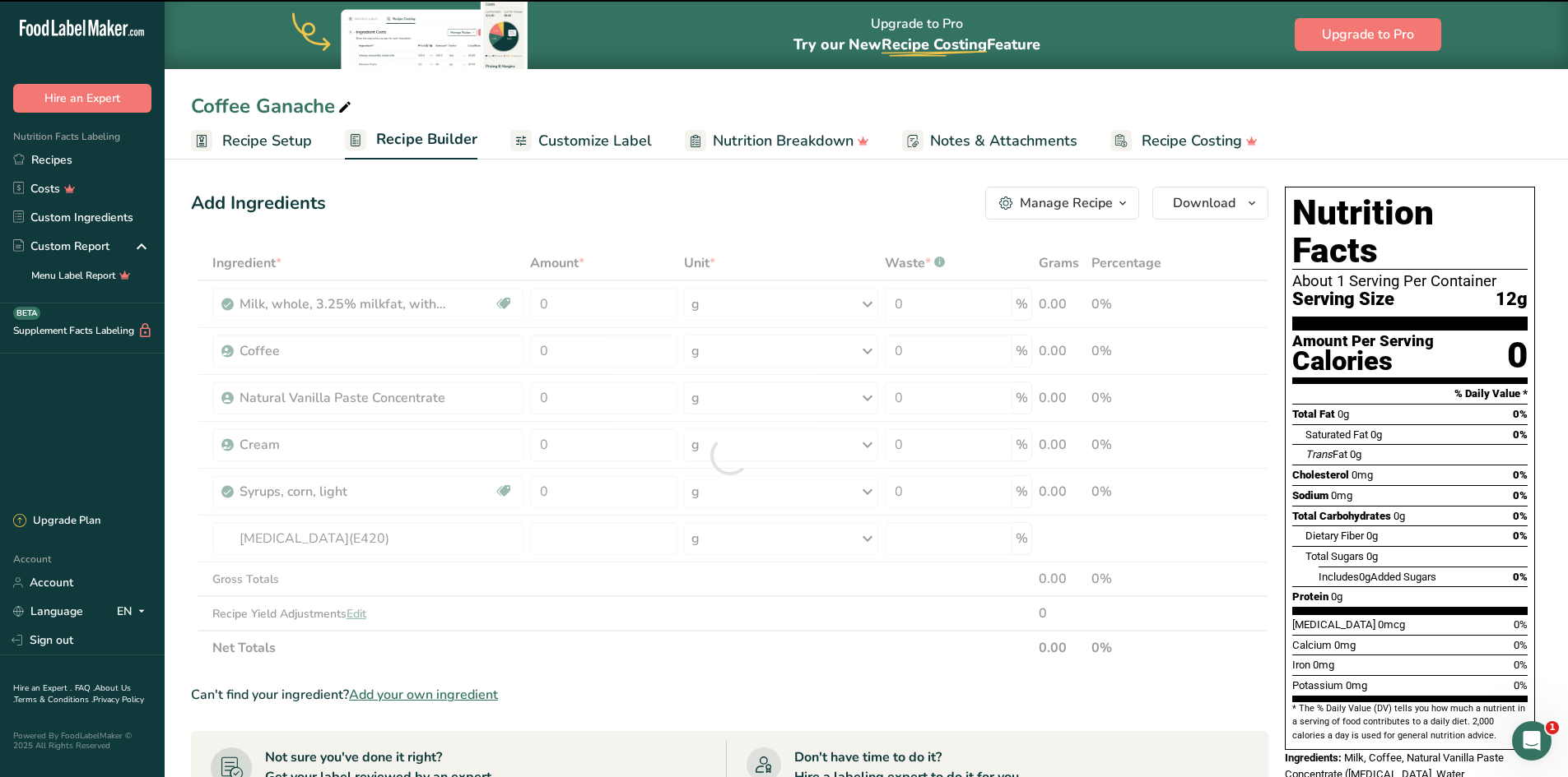
type input "0"
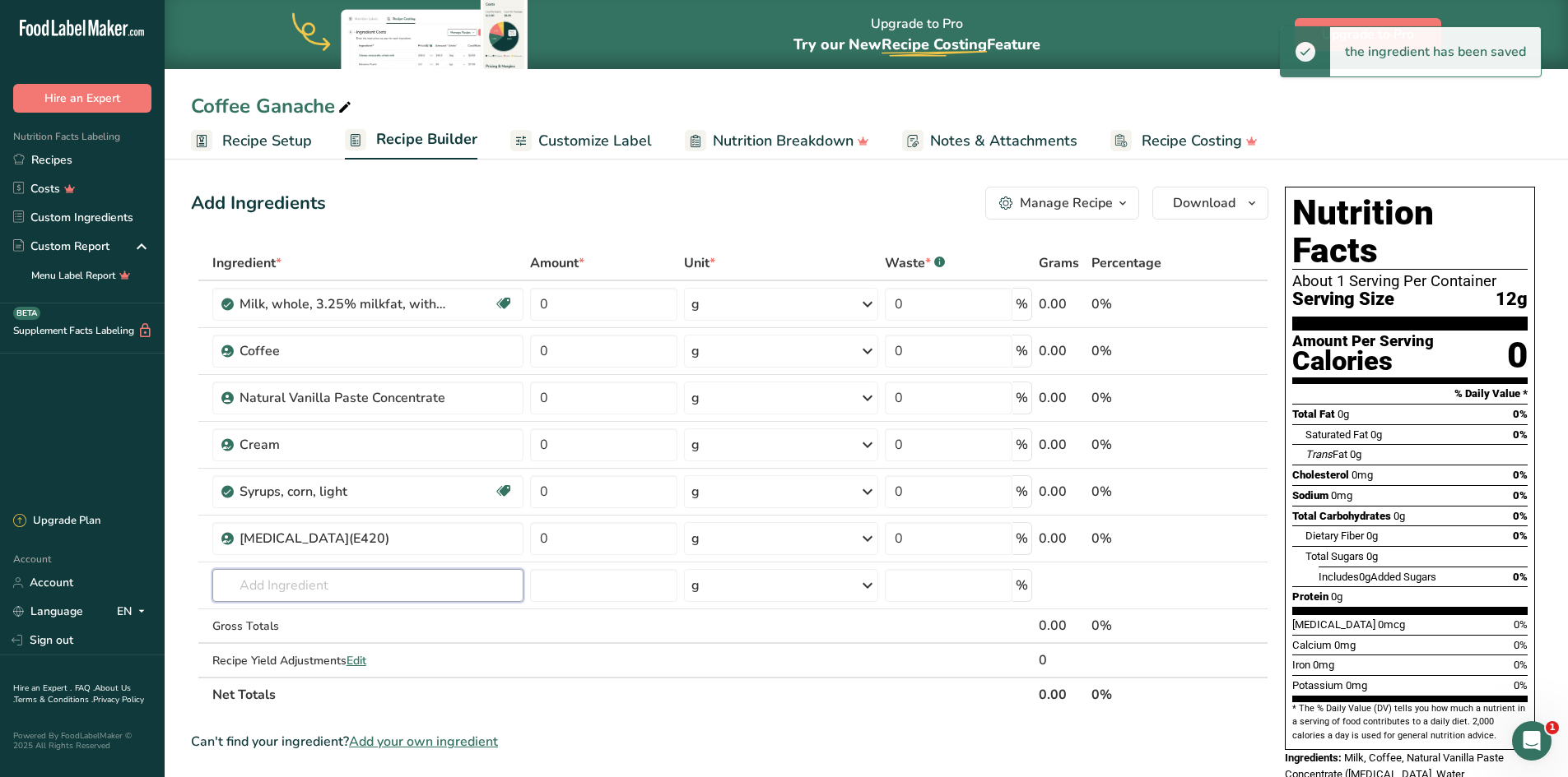
click at [277, 580] on input "text" at bounding box center [369, 585] width 312 height 33
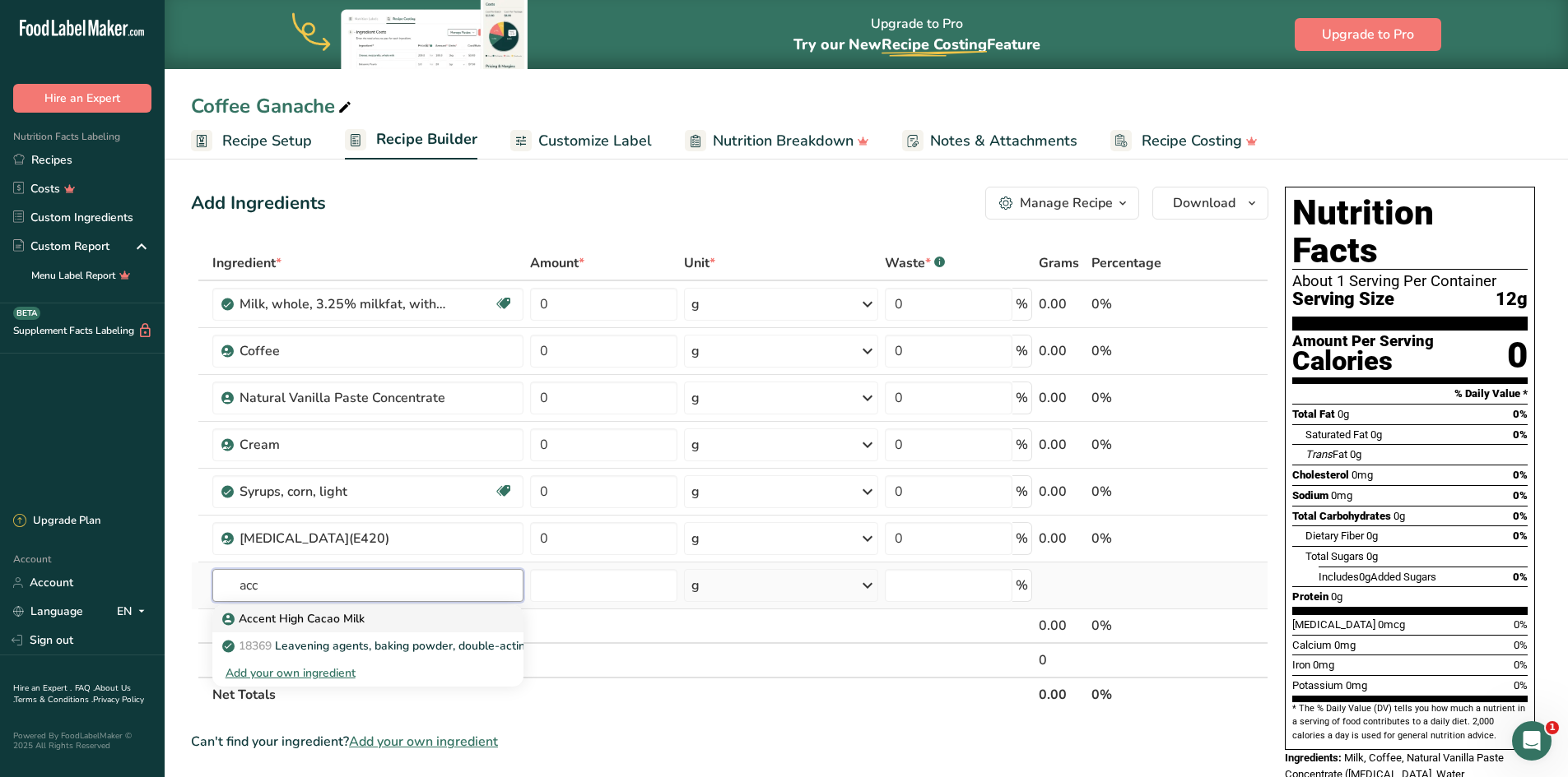
type input "acc"
click at [310, 614] on p "Accent High Cacao Milk" at bounding box center [294, 618] width 139 height 17
type input "Accent High Cacao Milk"
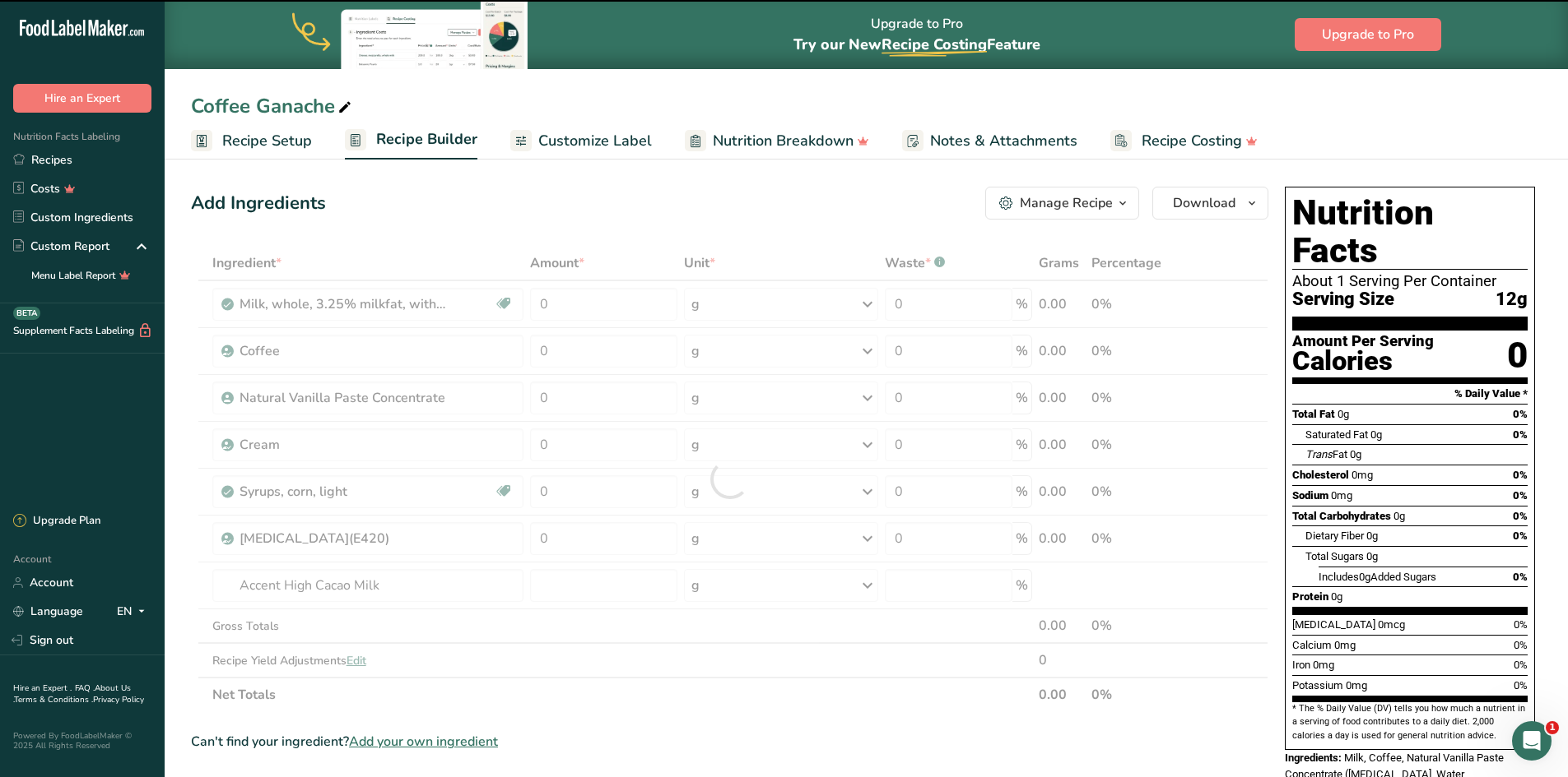
type input "0"
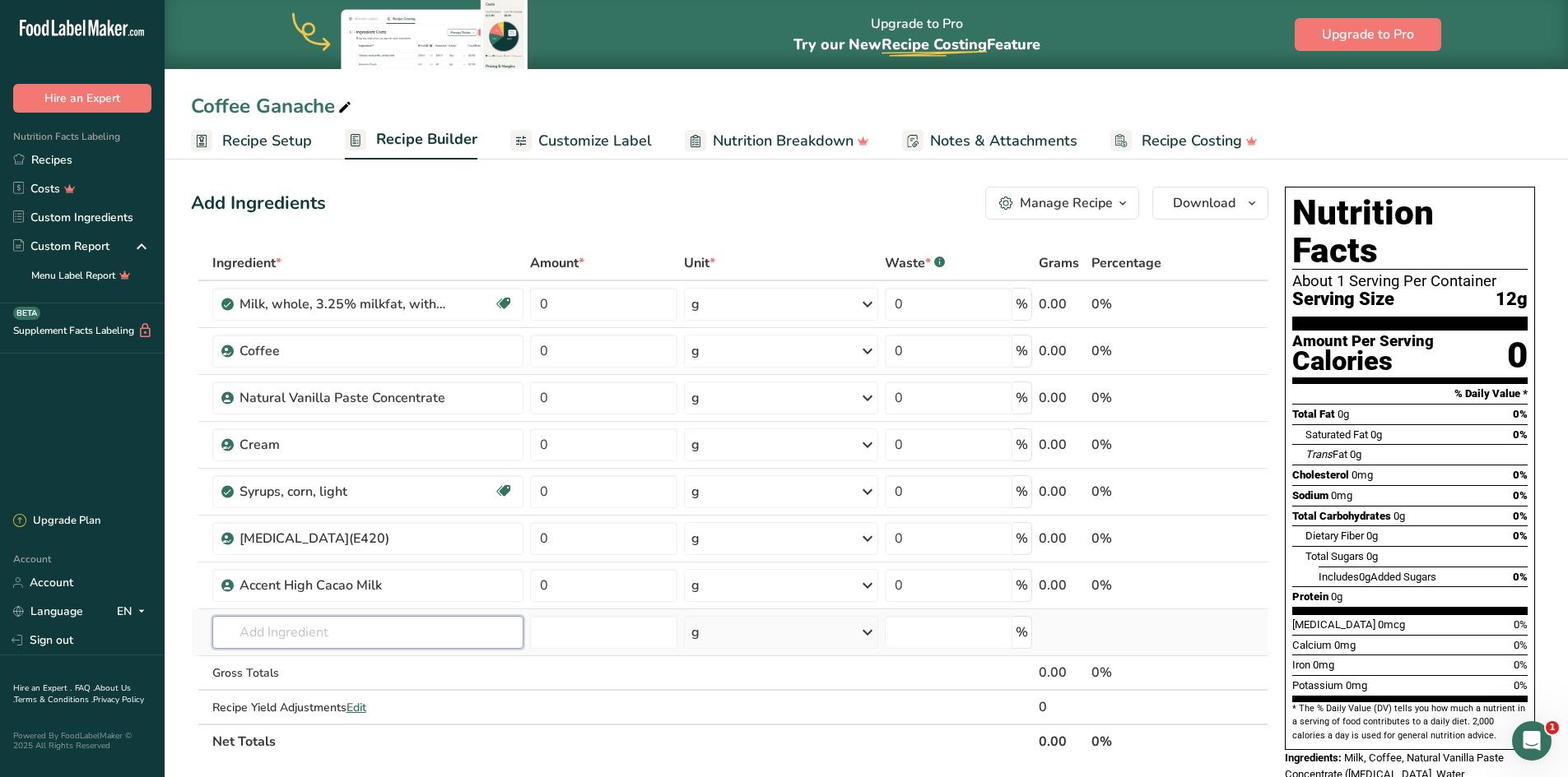
click at [352, 633] on input "text" at bounding box center [369, 632] width 312 height 33
type input "811"
click at [365, 666] on p "VN241110 811NV-595 Semi-sweet Chocolate" at bounding box center [354, 665] width 257 height 17
type input "811NV-595 Semi-sweet Chocolate"
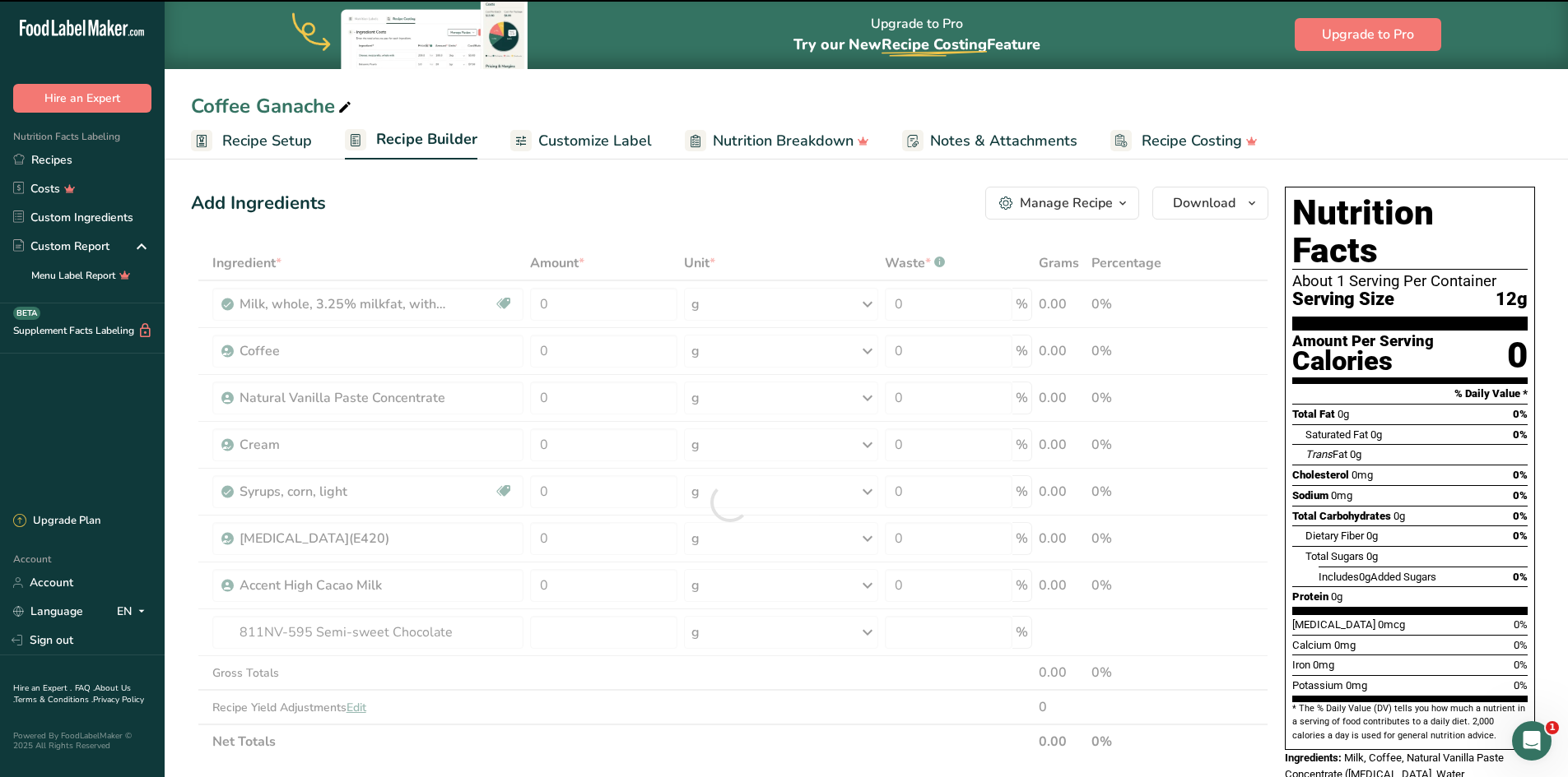
type input "0"
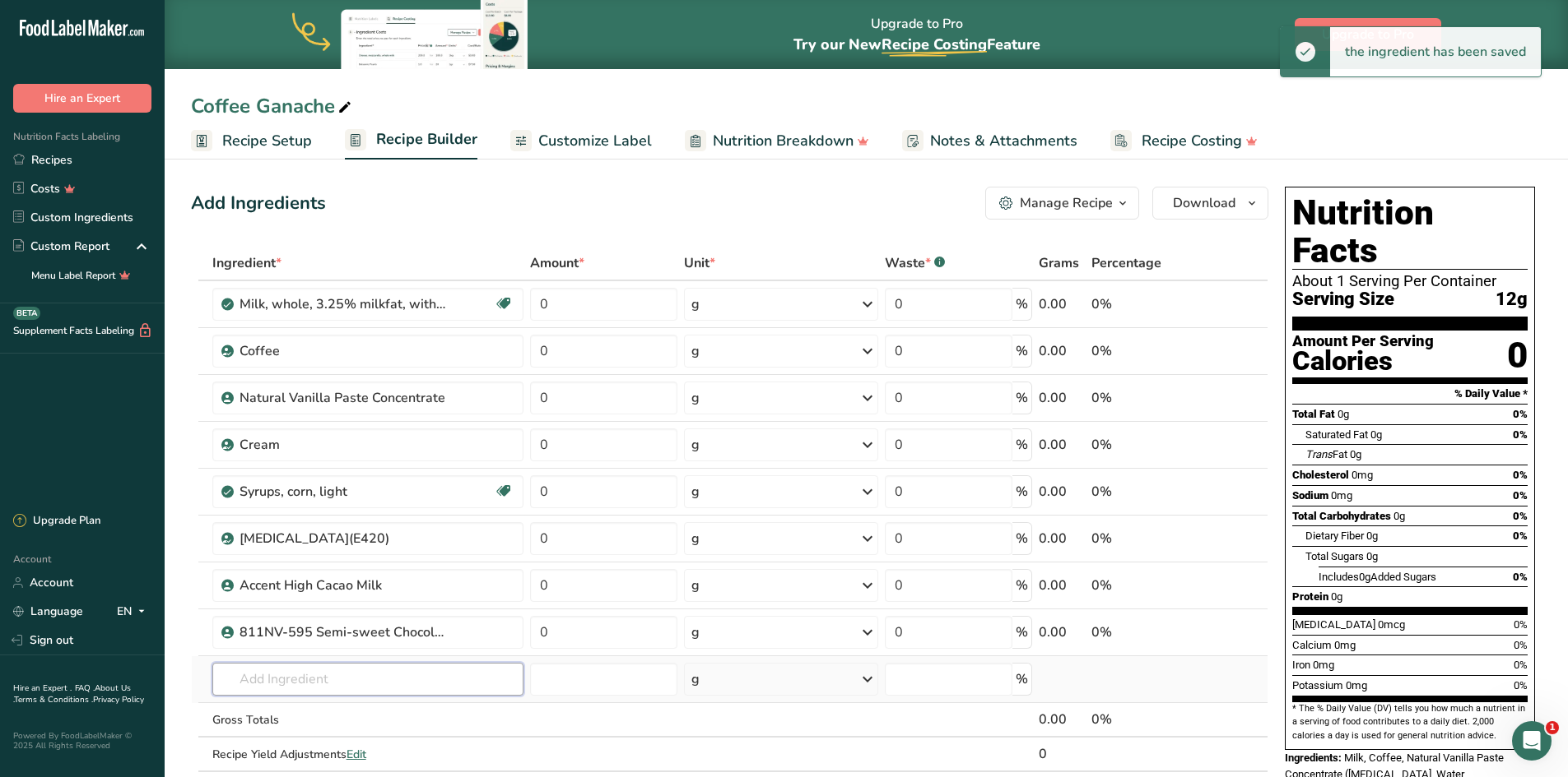
click at [285, 675] on input "text" at bounding box center [369, 679] width 312 height 33
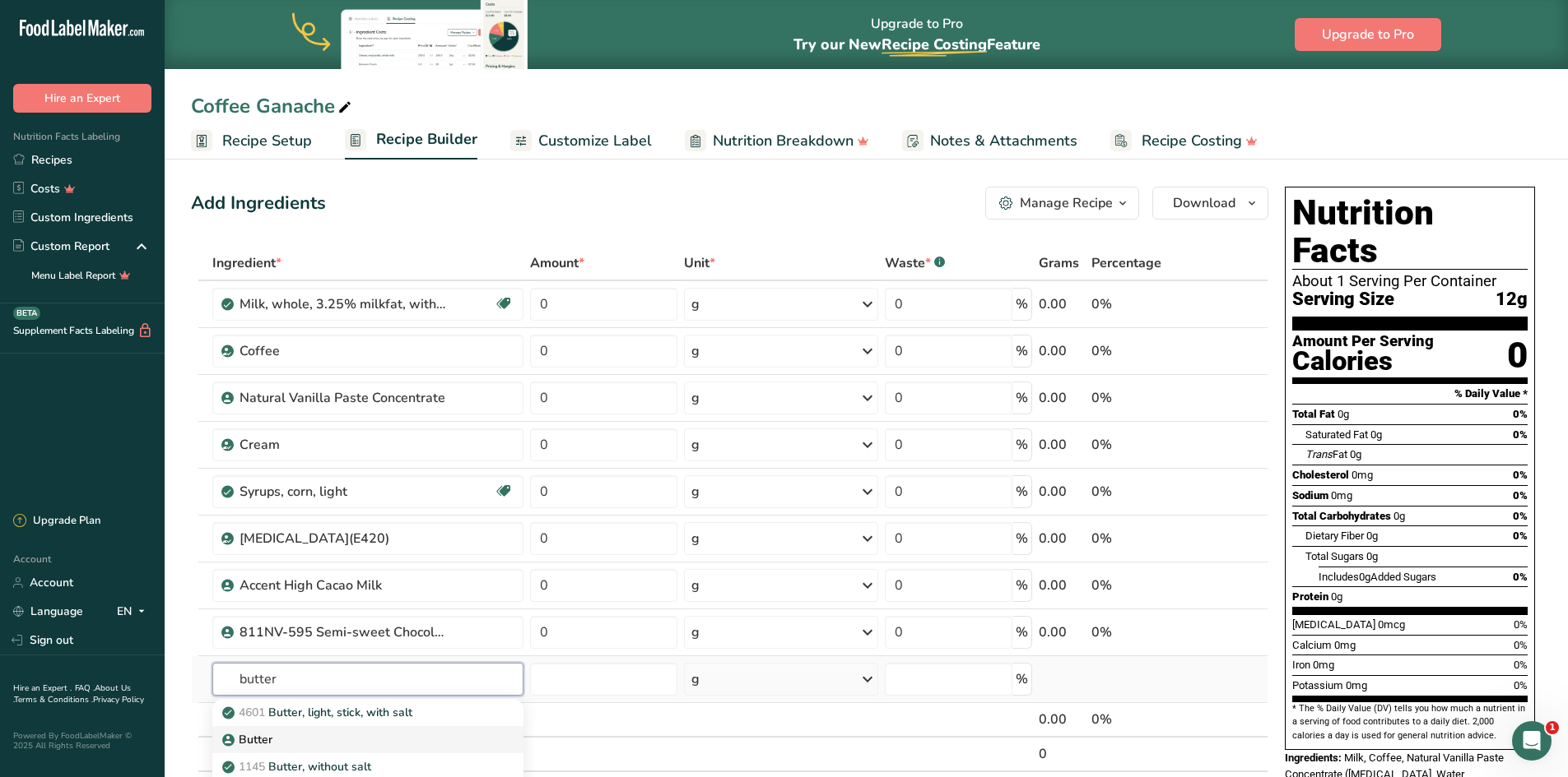
type input "butter"
click at [314, 735] on div "Butter" at bounding box center [355, 739] width 259 height 17
type input "Butter"
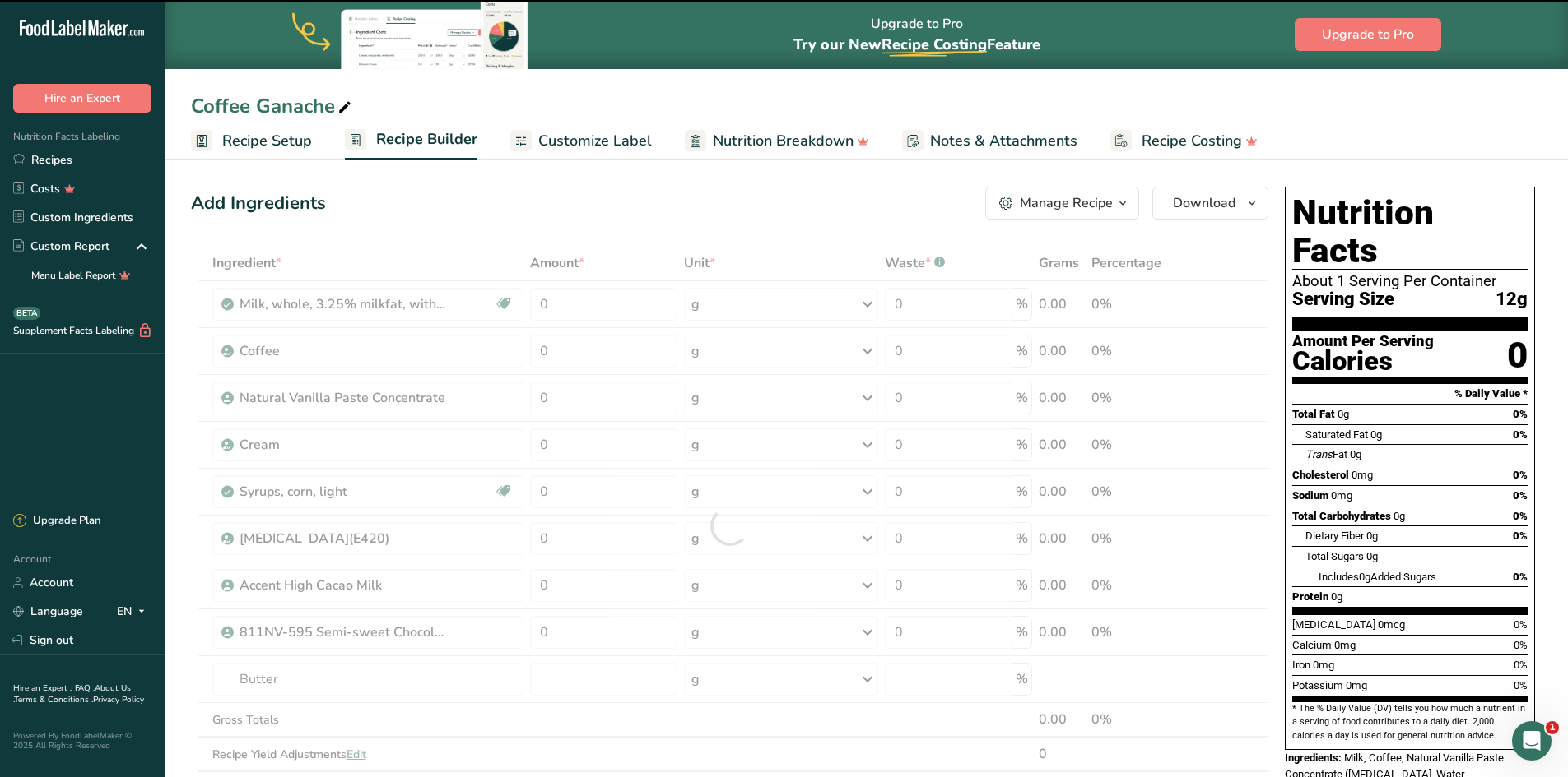
type input "0"
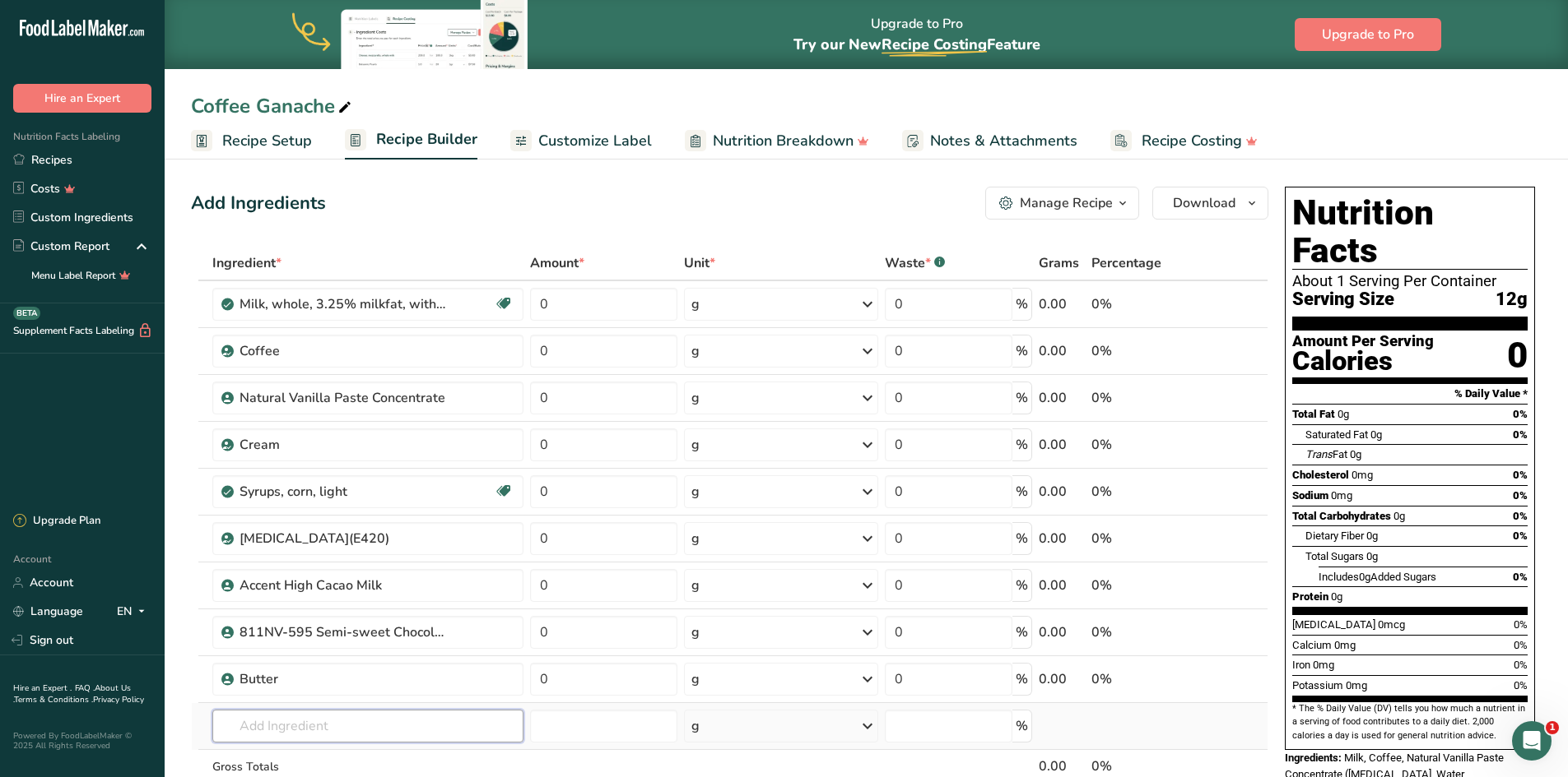
click at [347, 729] on input "text" at bounding box center [369, 726] width 312 height 33
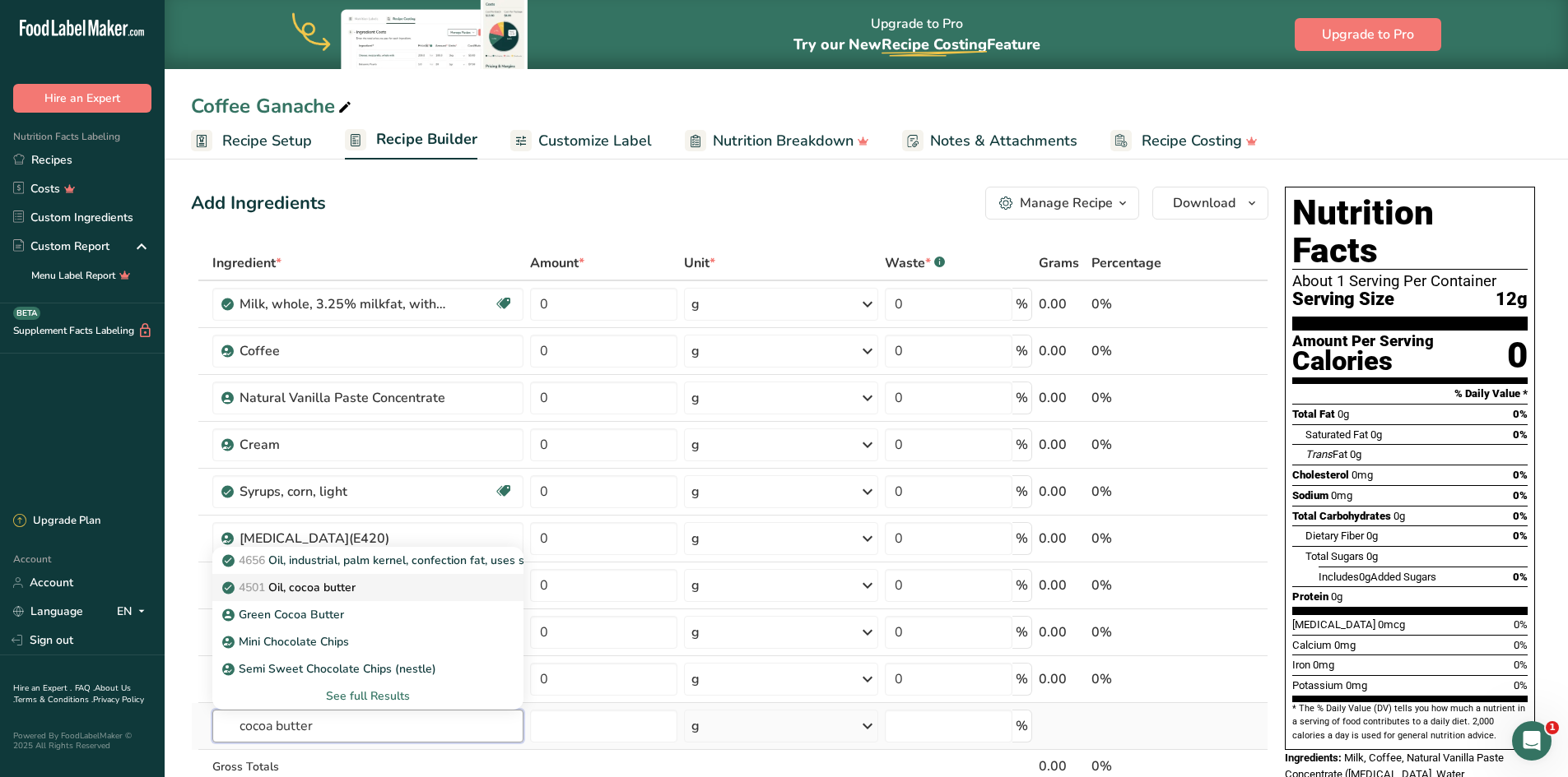
type input "cocoa butter"
click at [347, 583] on p "4501 Oil, cocoa butter" at bounding box center [290, 587] width 130 height 17
type input "Oil, cocoa butter"
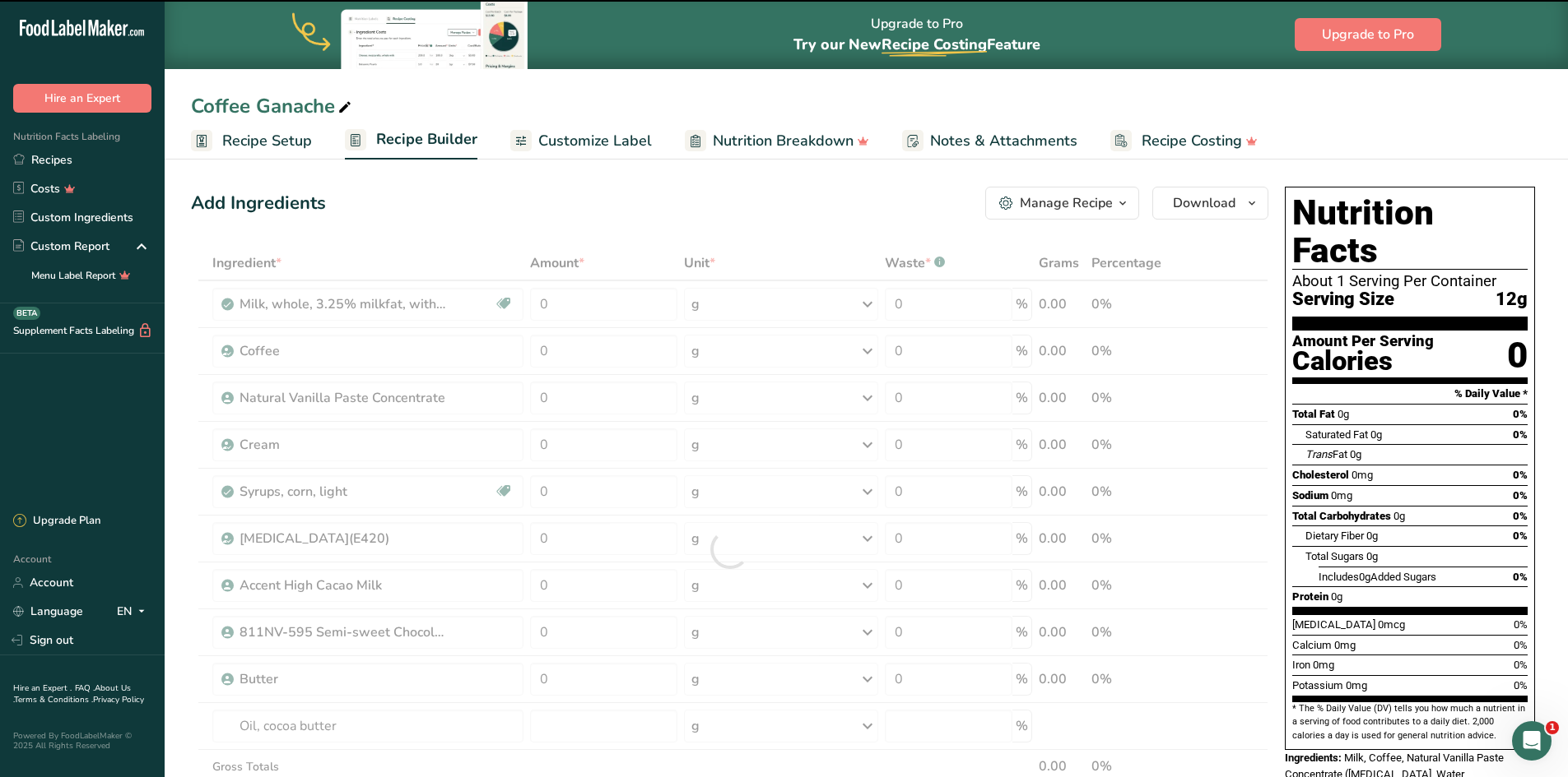
type input "0"
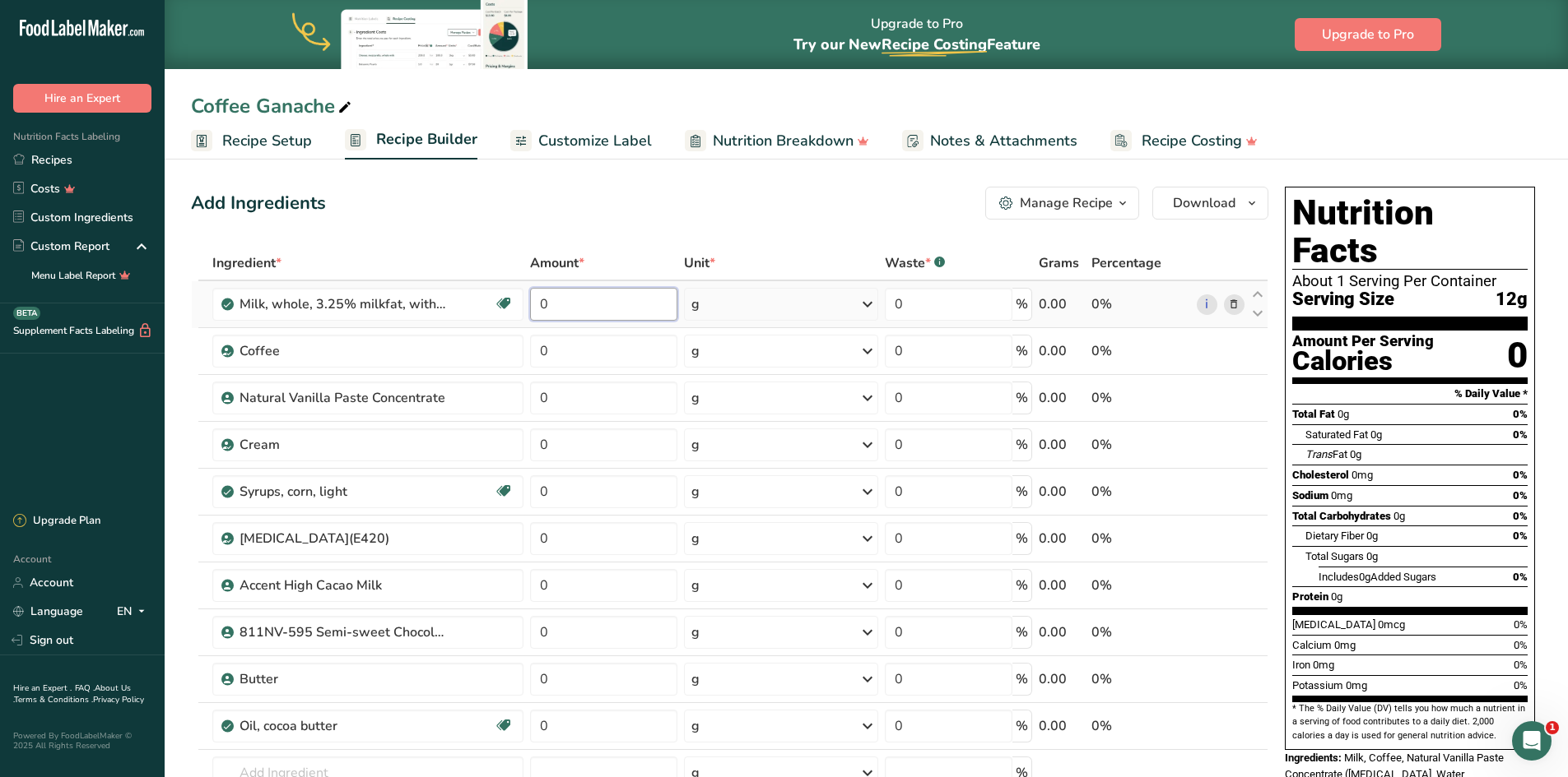
click at [582, 303] on input "0" at bounding box center [603, 304] width 146 height 33
type input "150"
click at [579, 360] on div "Ingredient * Amount * Unit * Waste * .a-a{fill:#347362;}.b-a{fill:#fff;} Grams …" at bounding box center [729, 573] width 1077 height 654
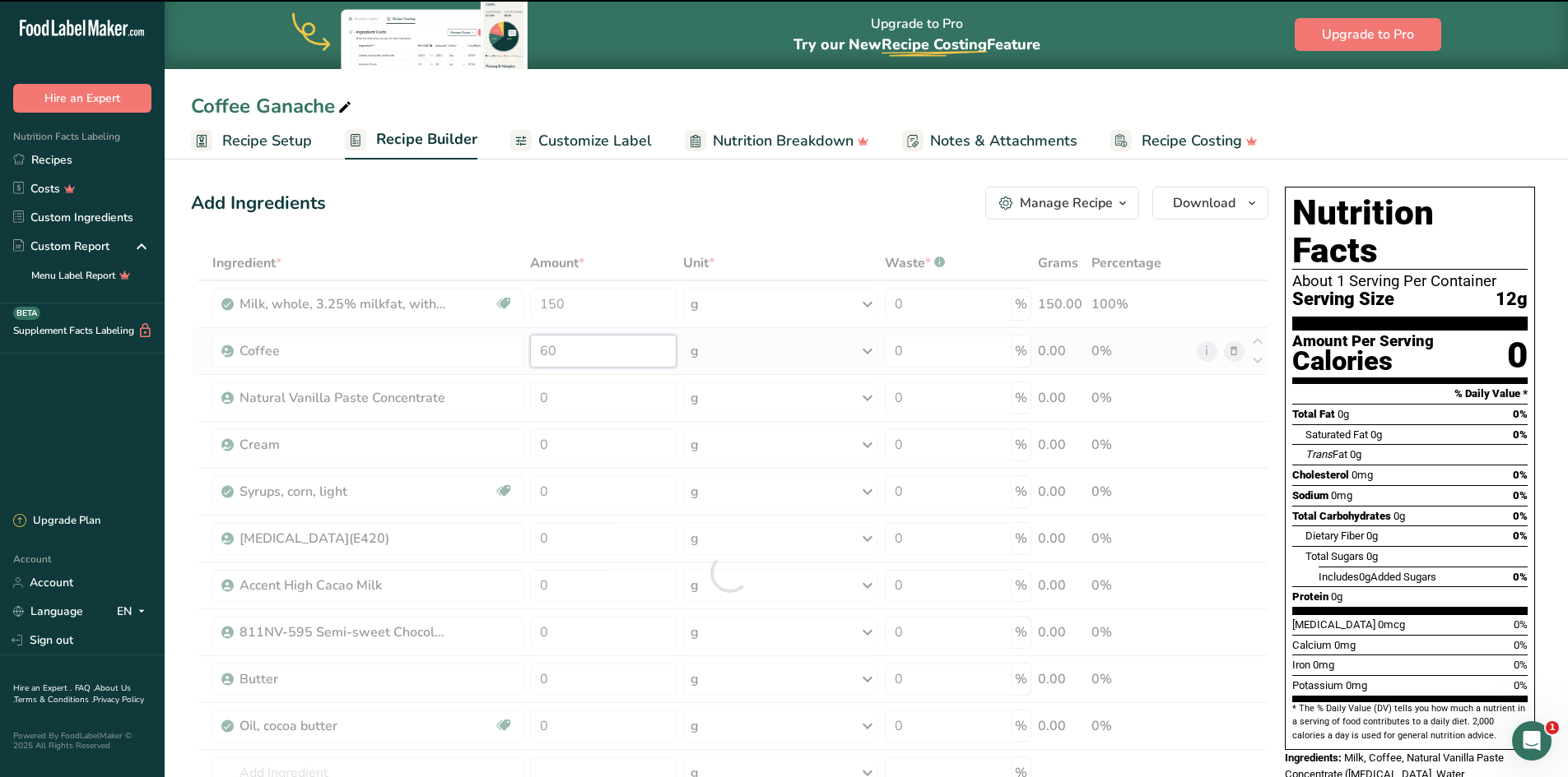
type input "0"
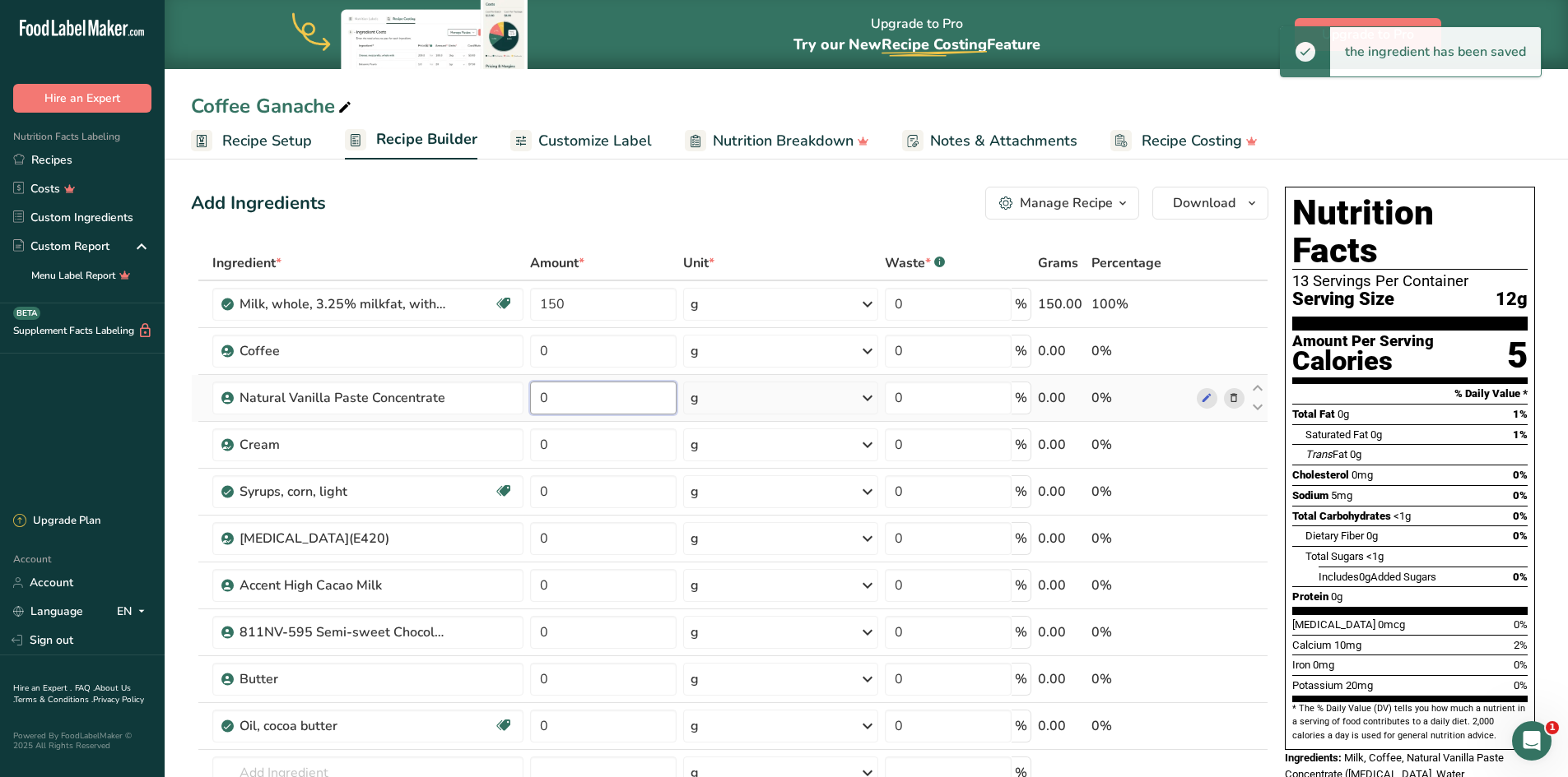
click at [587, 404] on div "Ingredient * Amount * Unit * Waste * .a-a{fill:#347362;}.b-a{fill:#fff;} Grams …" at bounding box center [729, 573] width 1077 height 654
type input "4"
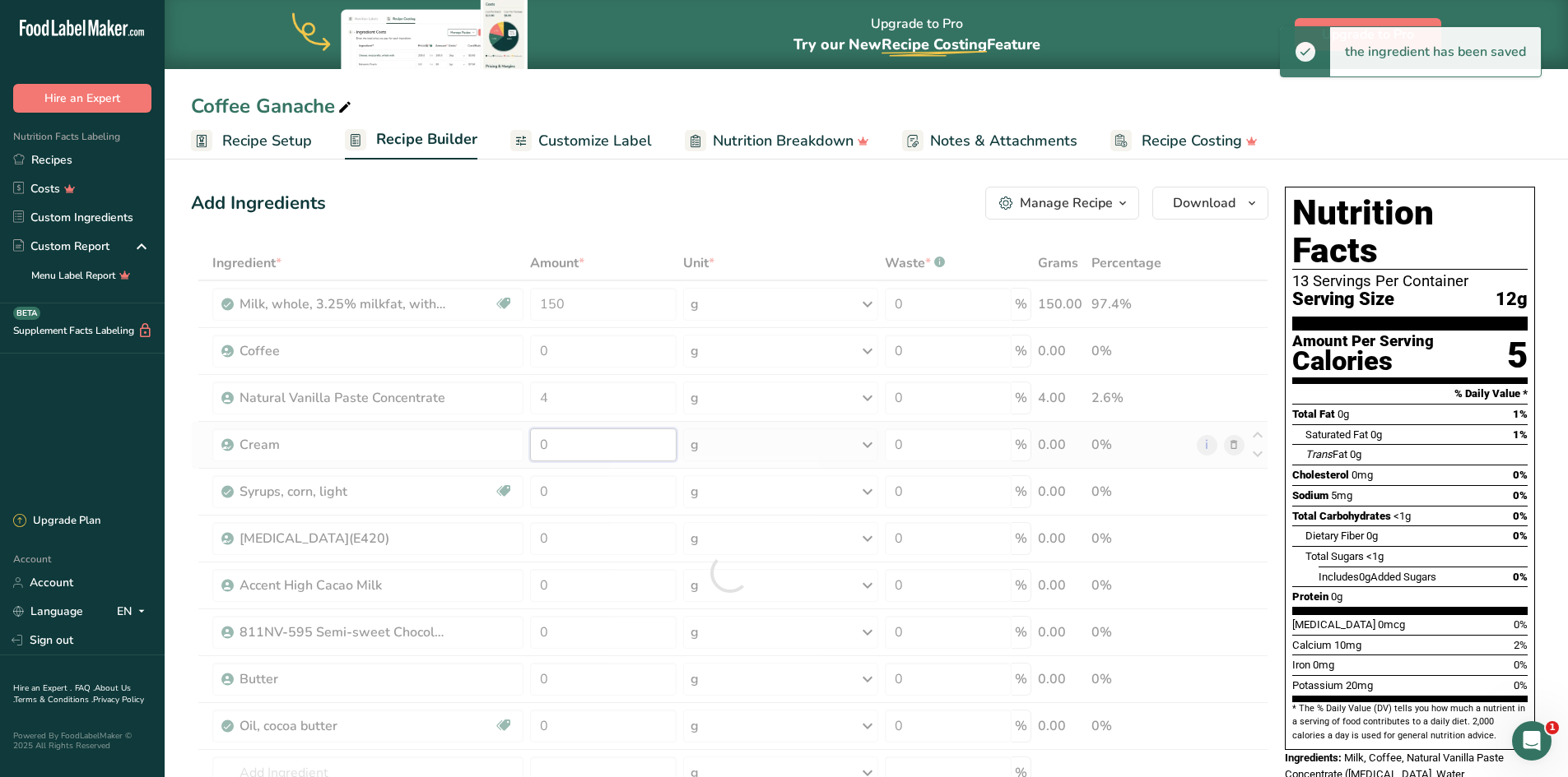
click at [634, 453] on div "Ingredient * Amount * Unit * Waste * .a-a{fill:#347362;}.b-a{fill:#fff;} Grams …" at bounding box center [729, 573] width 1077 height 654
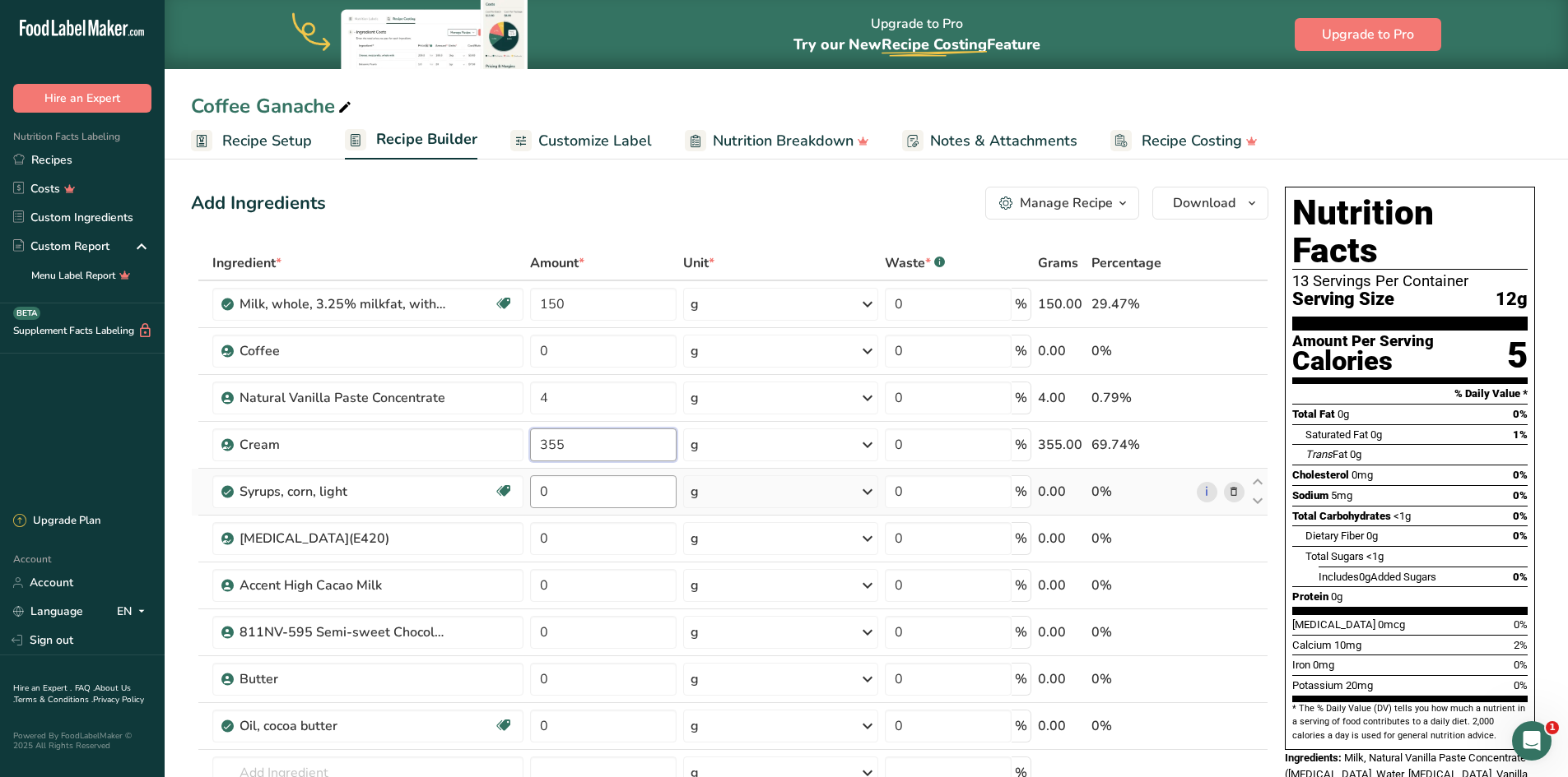
type input "355"
click at [620, 493] on div "Ingredient * Amount * Unit * Waste * .a-a{fill:#347362;}.b-a{fill:#fff;} Grams …" at bounding box center [729, 573] width 1077 height 654
type input "35"
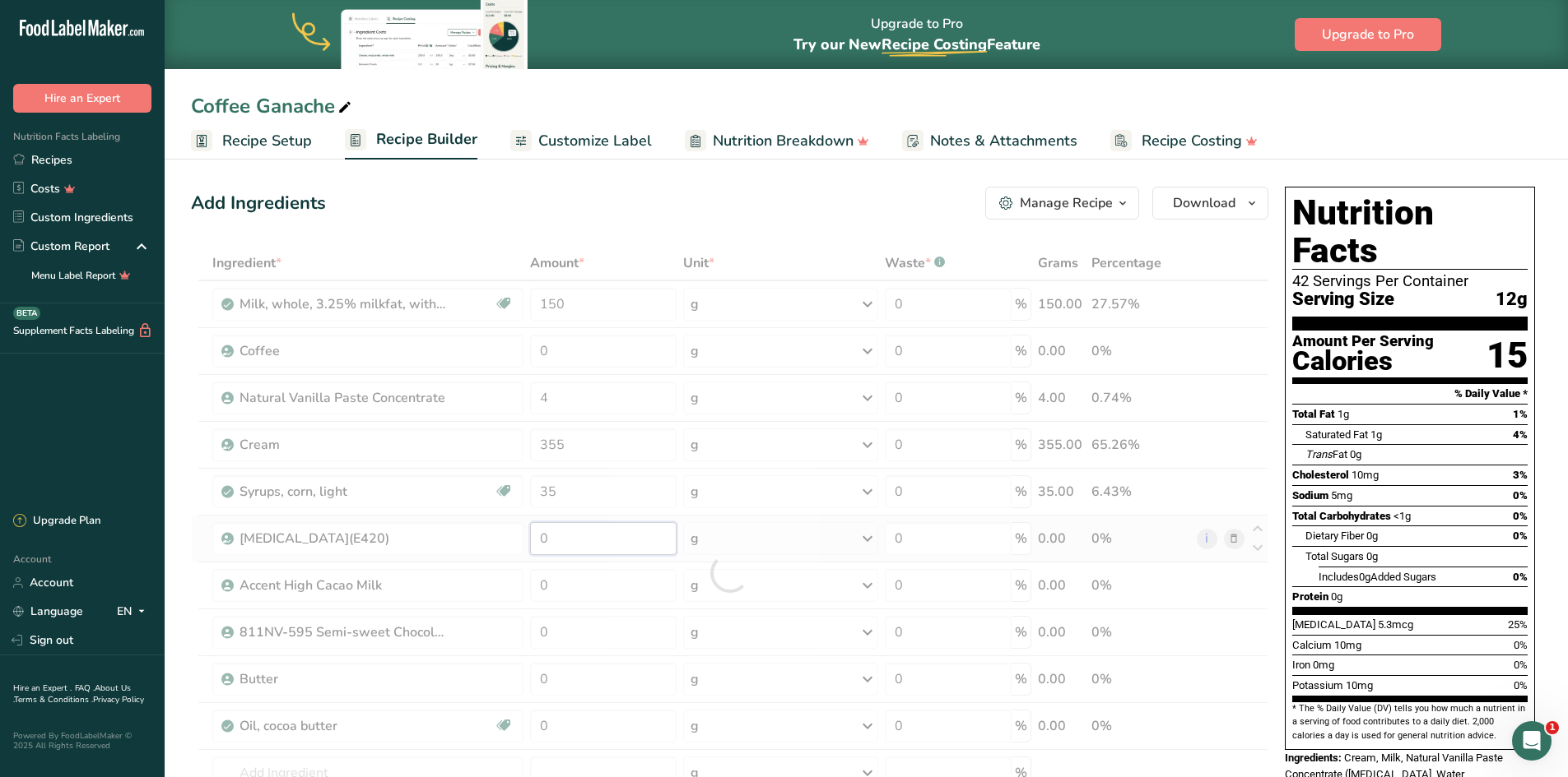
click at [575, 538] on div "Ingredient * Amount * Unit * Waste * .a-a{fill:#347362;}.b-a{fill:#fff;} Grams …" at bounding box center [729, 573] width 1077 height 654
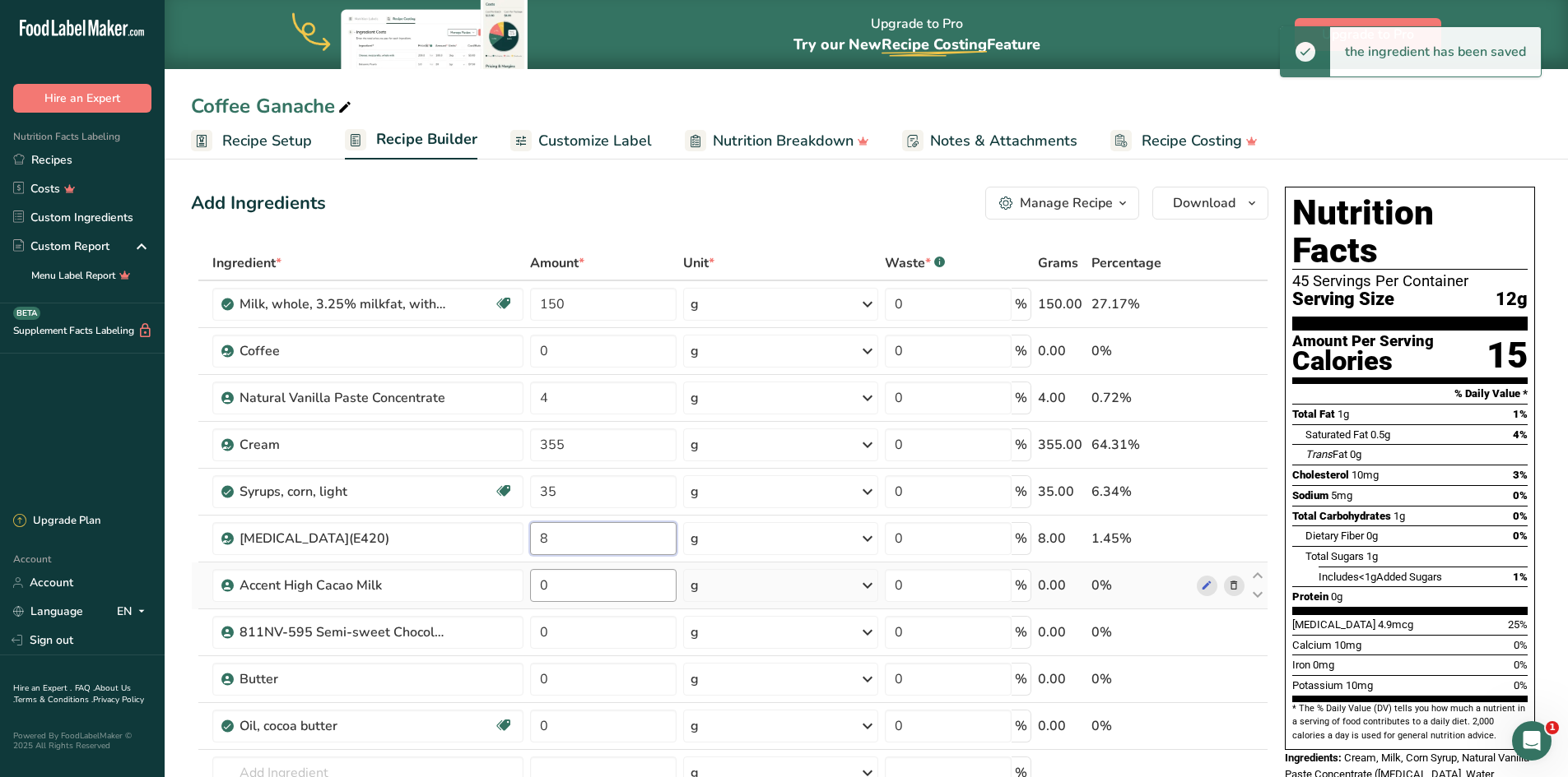
type input "8"
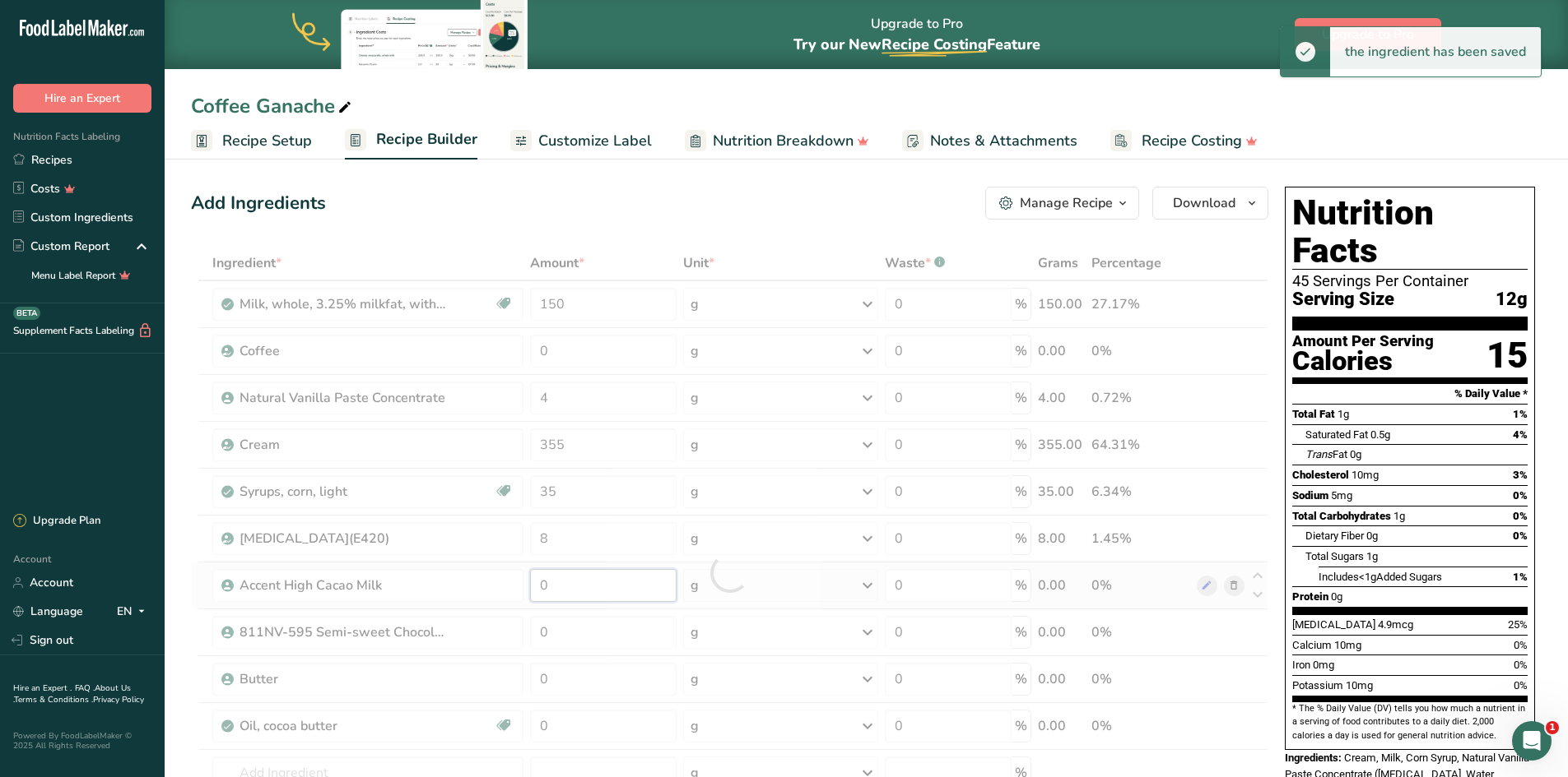
click at [554, 584] on div "Ingredient * Amount * Unit * Waste * .a-a{fill:#347362;}.b-a{fill:#fff;} Grams …" at bounding box center [729, 573] width 1077 height 654
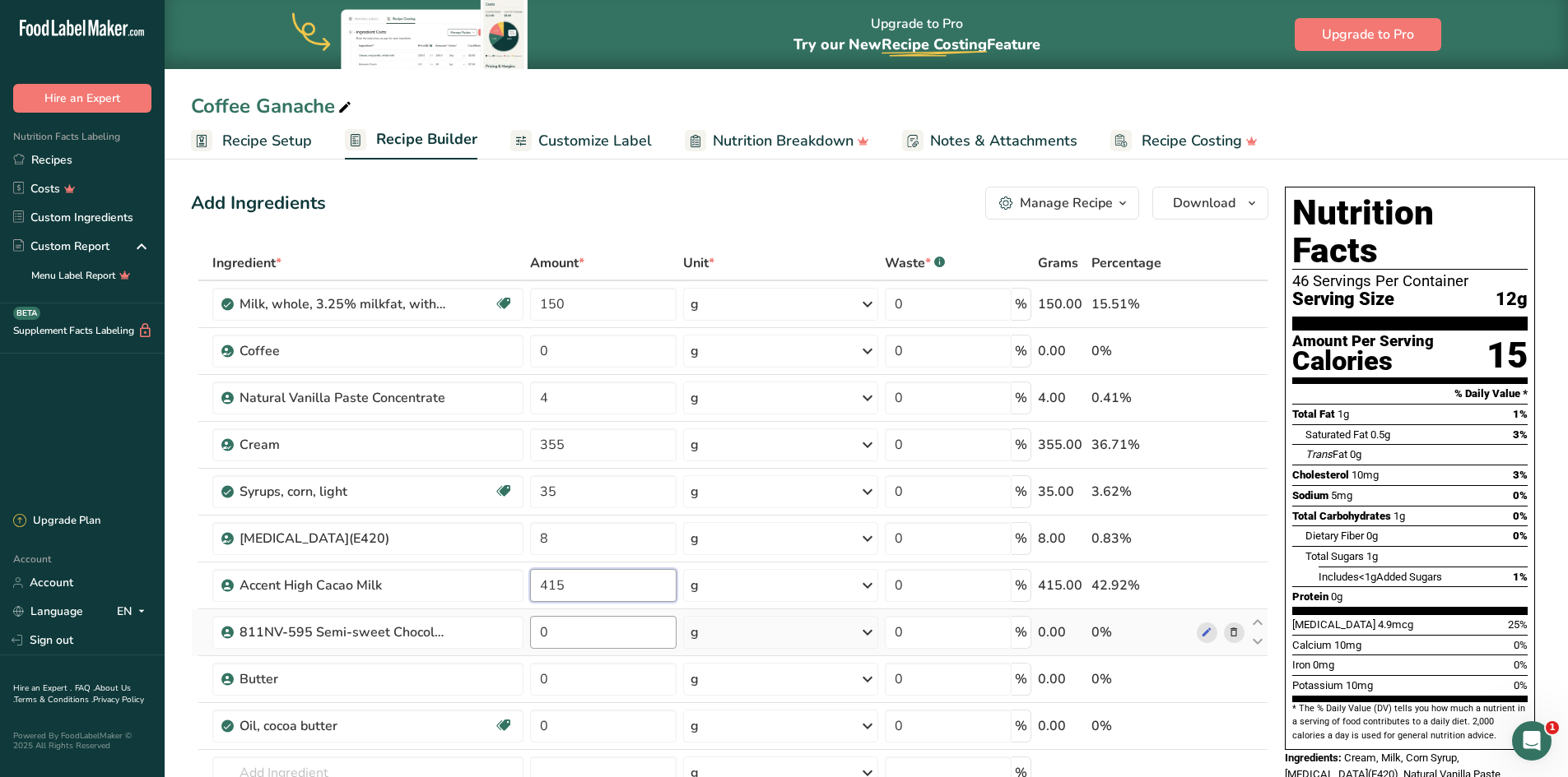
type input "415"
click at [566, 634] on div "Ingredient * Amount * Unit * Waste * .a-a{fill:#347362;}.b-a{fill:#fff;} Grams …" at bounding box center [729, 573] width 1077 height 654
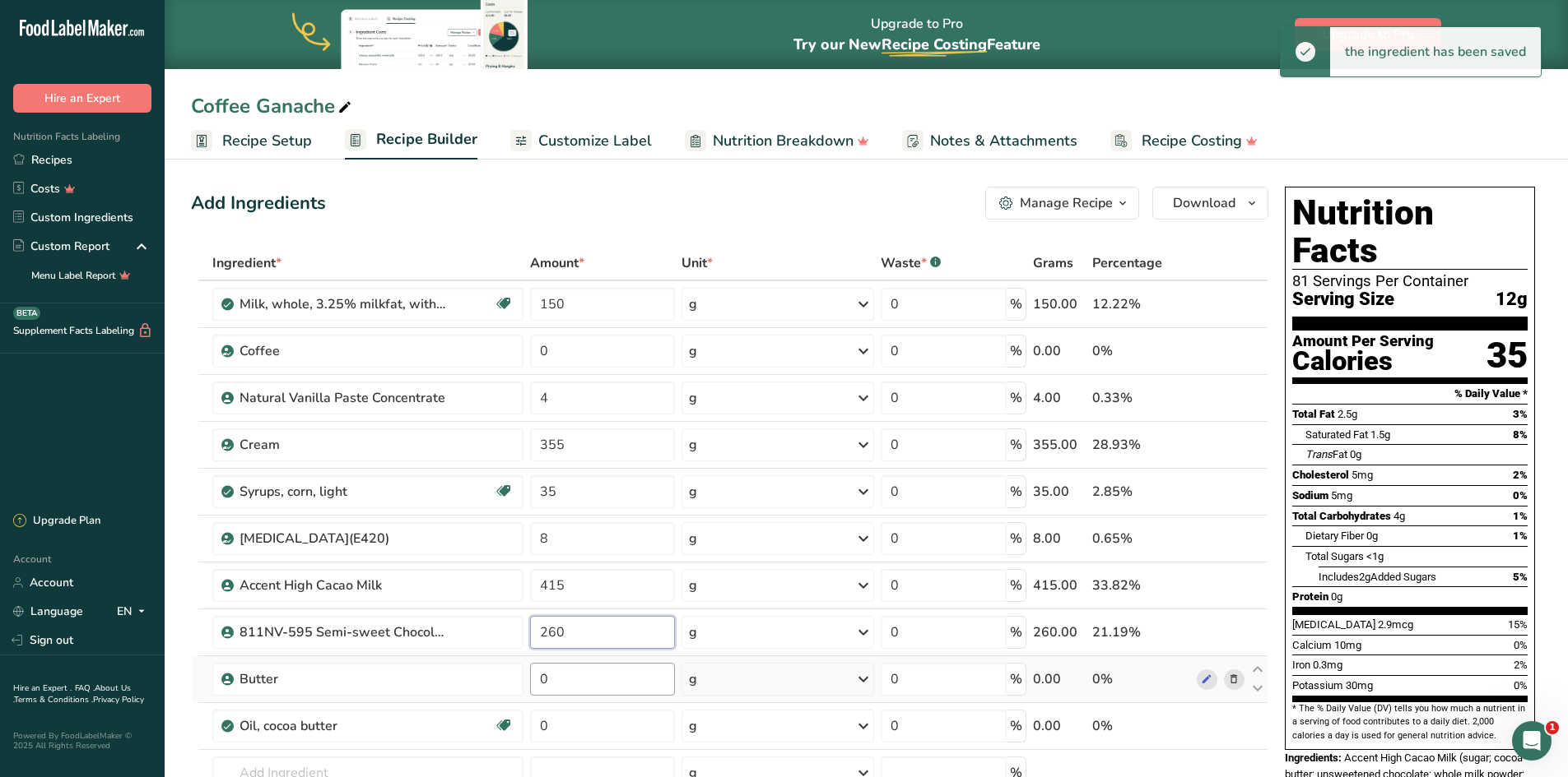
type input "260"
click at [581, 684] on div "Ingredient * Amount * Unit * Waste * .a-a{fill:#347362;}.b-a{fill:#fff;} Grams …" at bounding box center [729, 573] width 1077 height 654
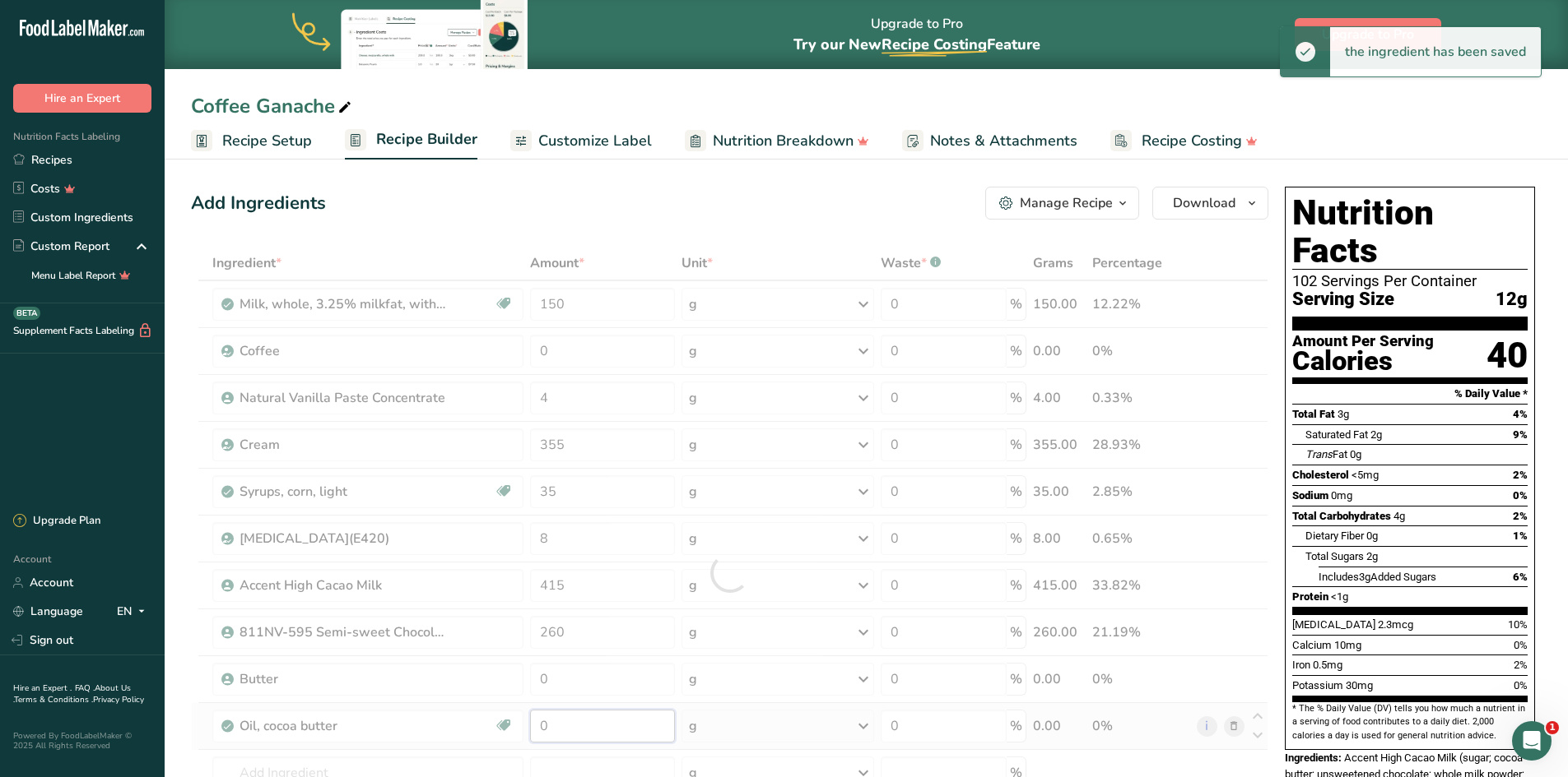
click at [572, 719] on div "Ingredient * Amount * Unit * Waste * .a-a{fill:#347362;}.b-a{fill:#fff;} Grams …" at bounding box center [729, 573] width 1077 height 654
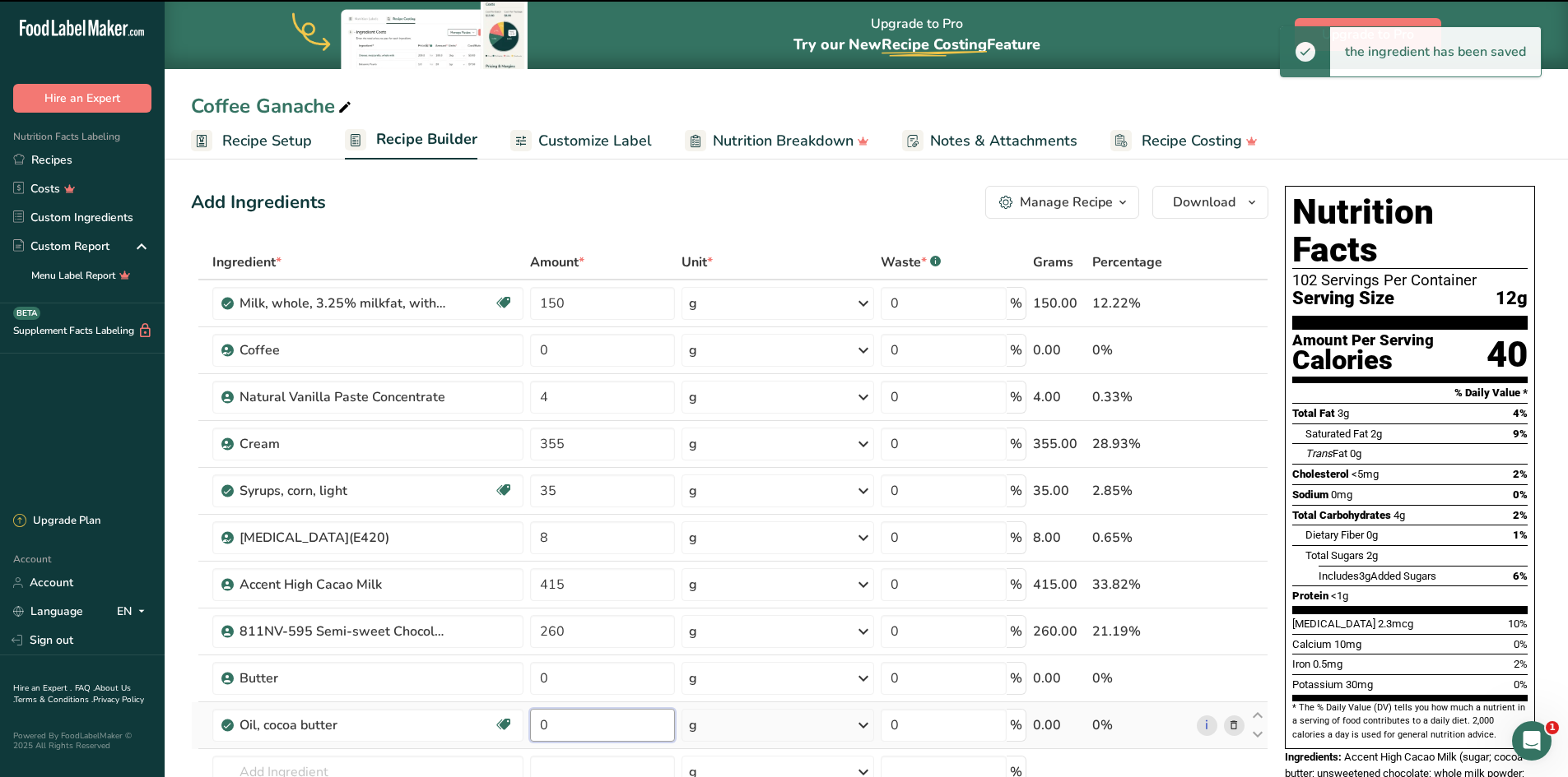
scroll to position [82, 0]
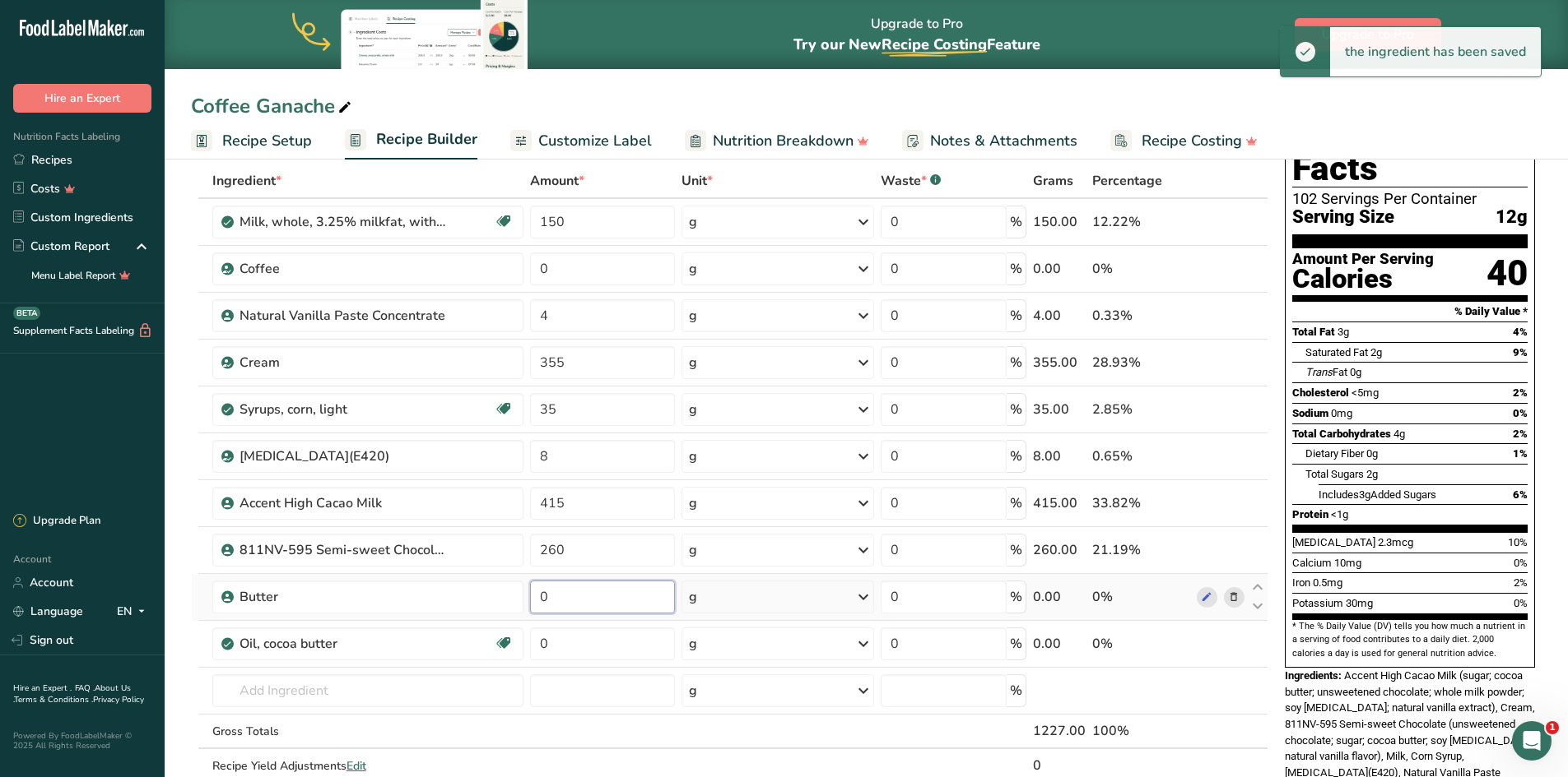
click at [572, 598] on div "Ingredient * Amount * Unit * Waste * .a-a{fill:#347362;}.b-a{fill:#fff;} Grams …" at bounding box center [729, 491] width 1077 height 654
type input "1"
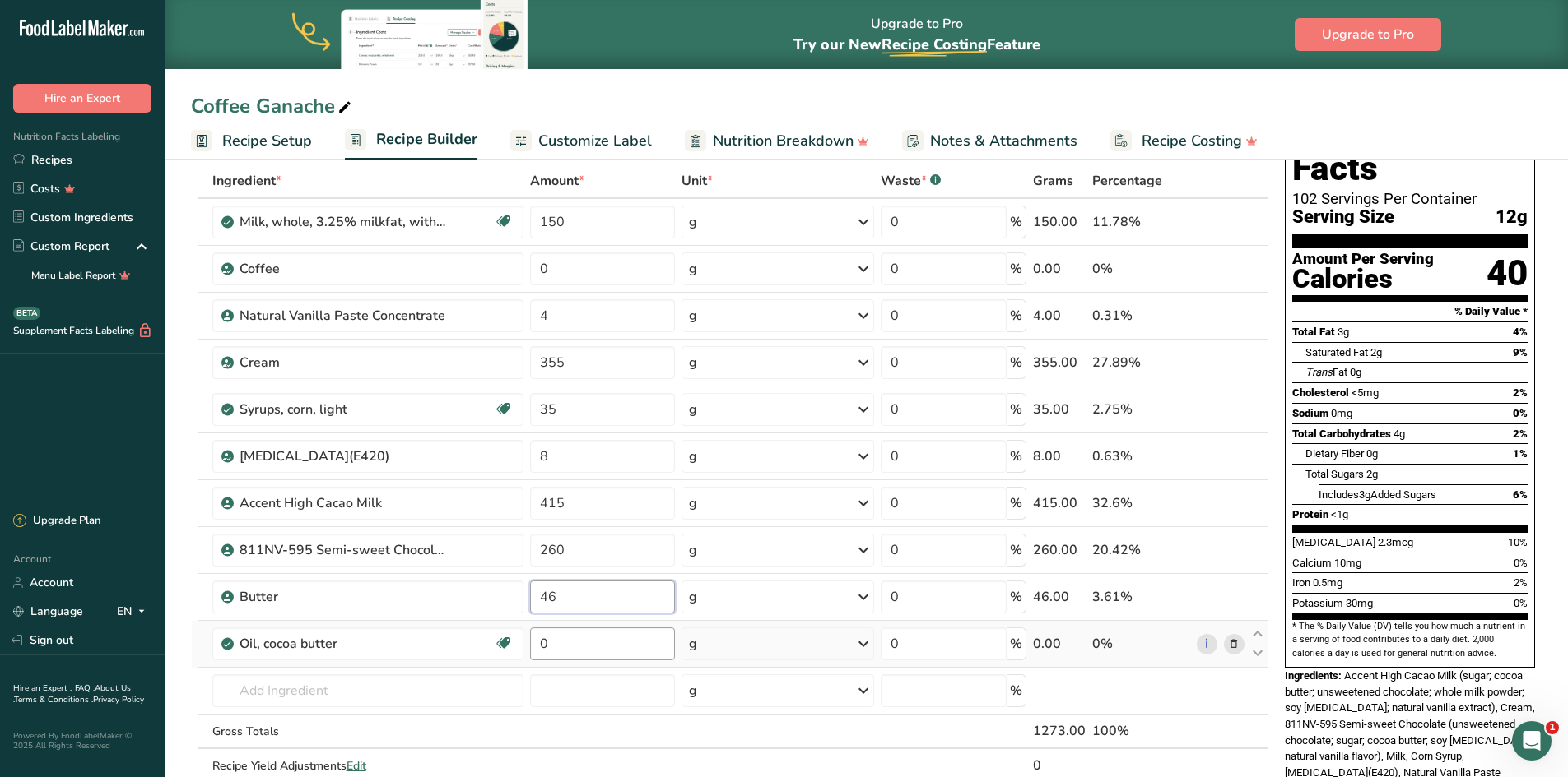
type input "46"
click at [550, 641] on div "Ingredient * Amount * Unit * Waste * .a-a{fill:#347362;}.b-a{fill:#fff;} Grams …" at bounding box center [729, 491] width 1077 height 654
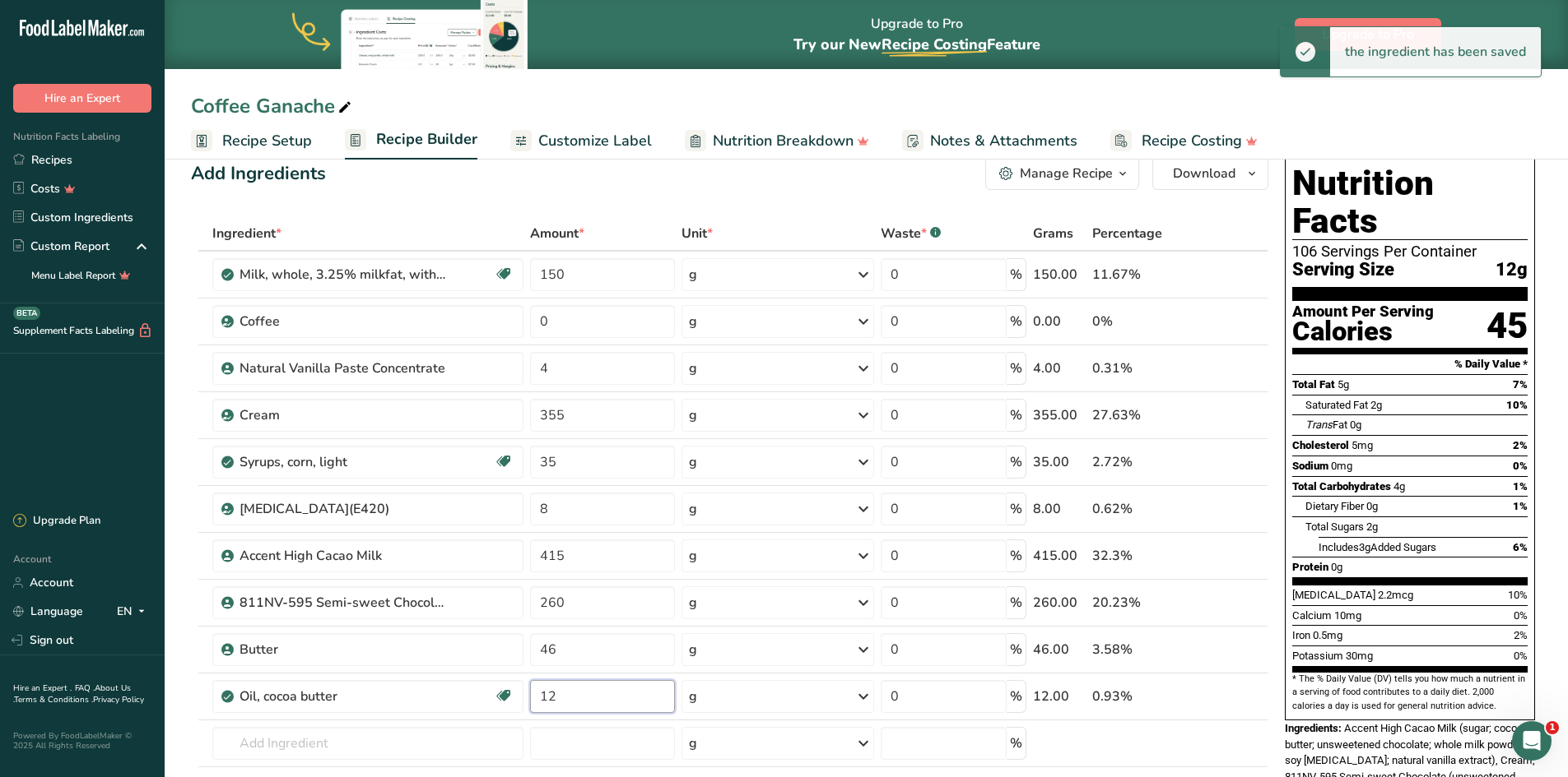
scroll to position [0, 0]
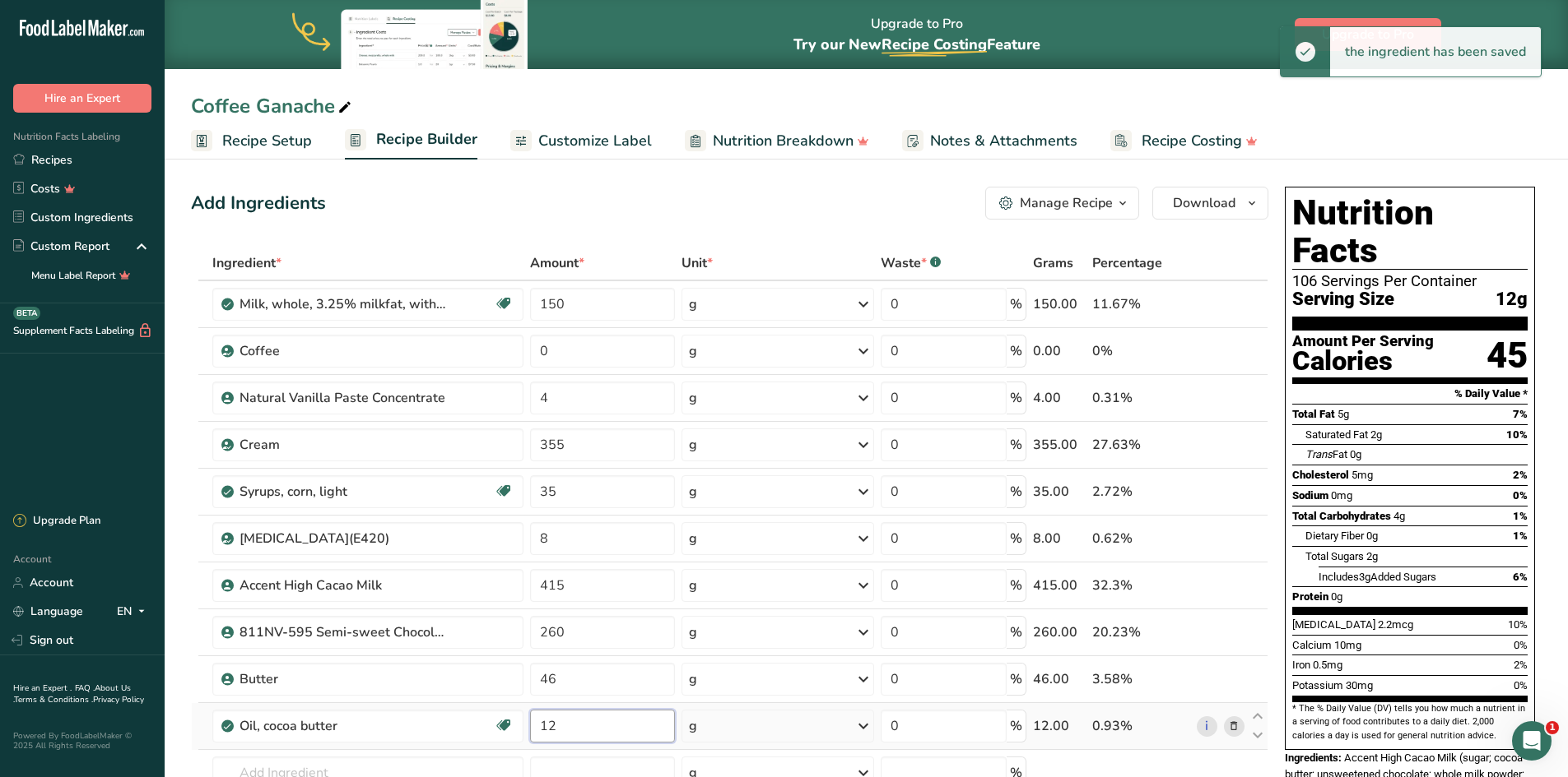
type input "12"
click at [1201, 704] on div "Ingredient * Amount * Unit * Waste * .a-a{fill:#347362;}.b-a{fill:#fff;} Grams …" at bounding box center [729, 573] width 1077 height 654
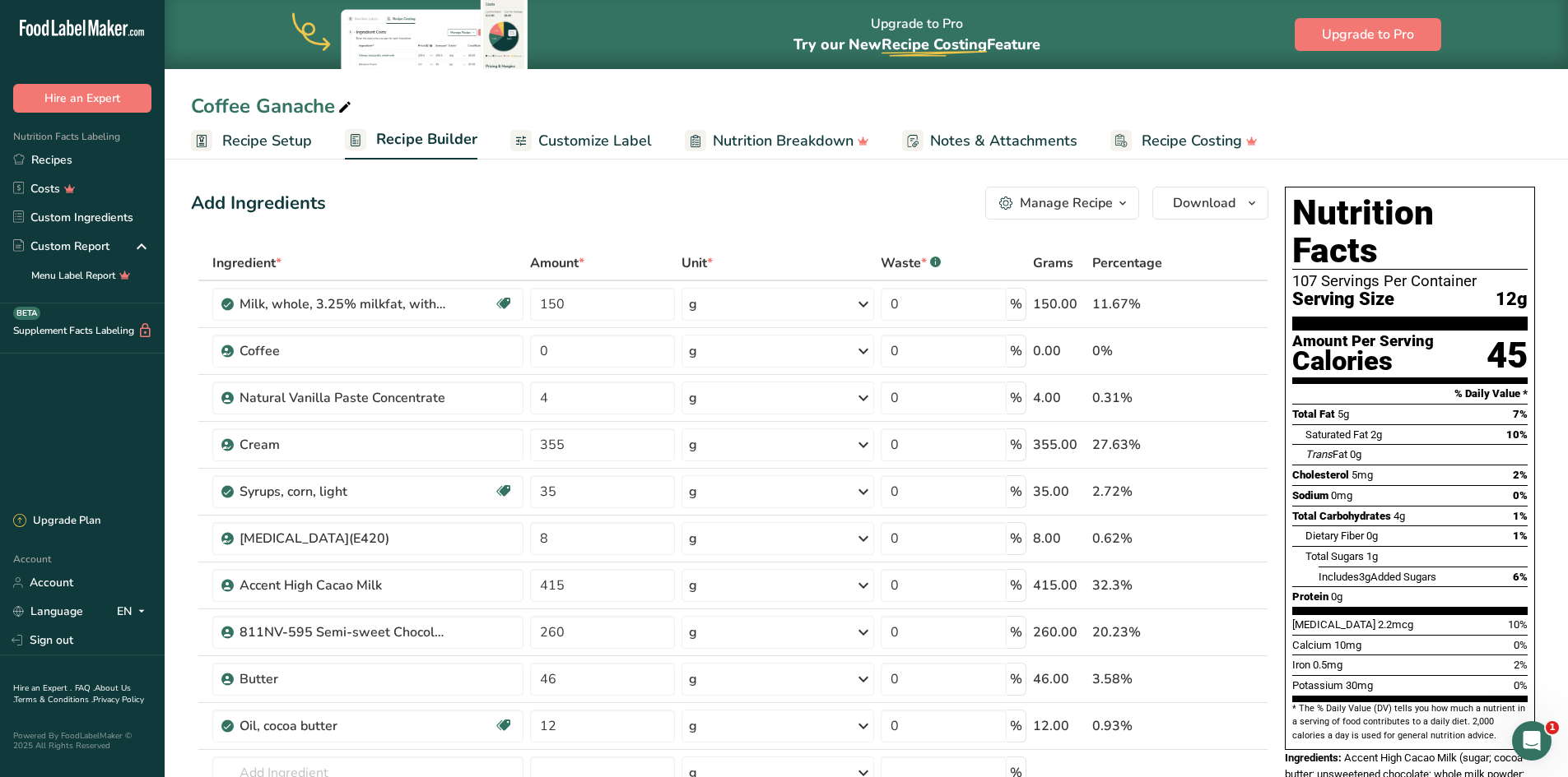
click at [242, 137] on span "Recipe Setup" at bounding box center [267, 141] width 90 height 22
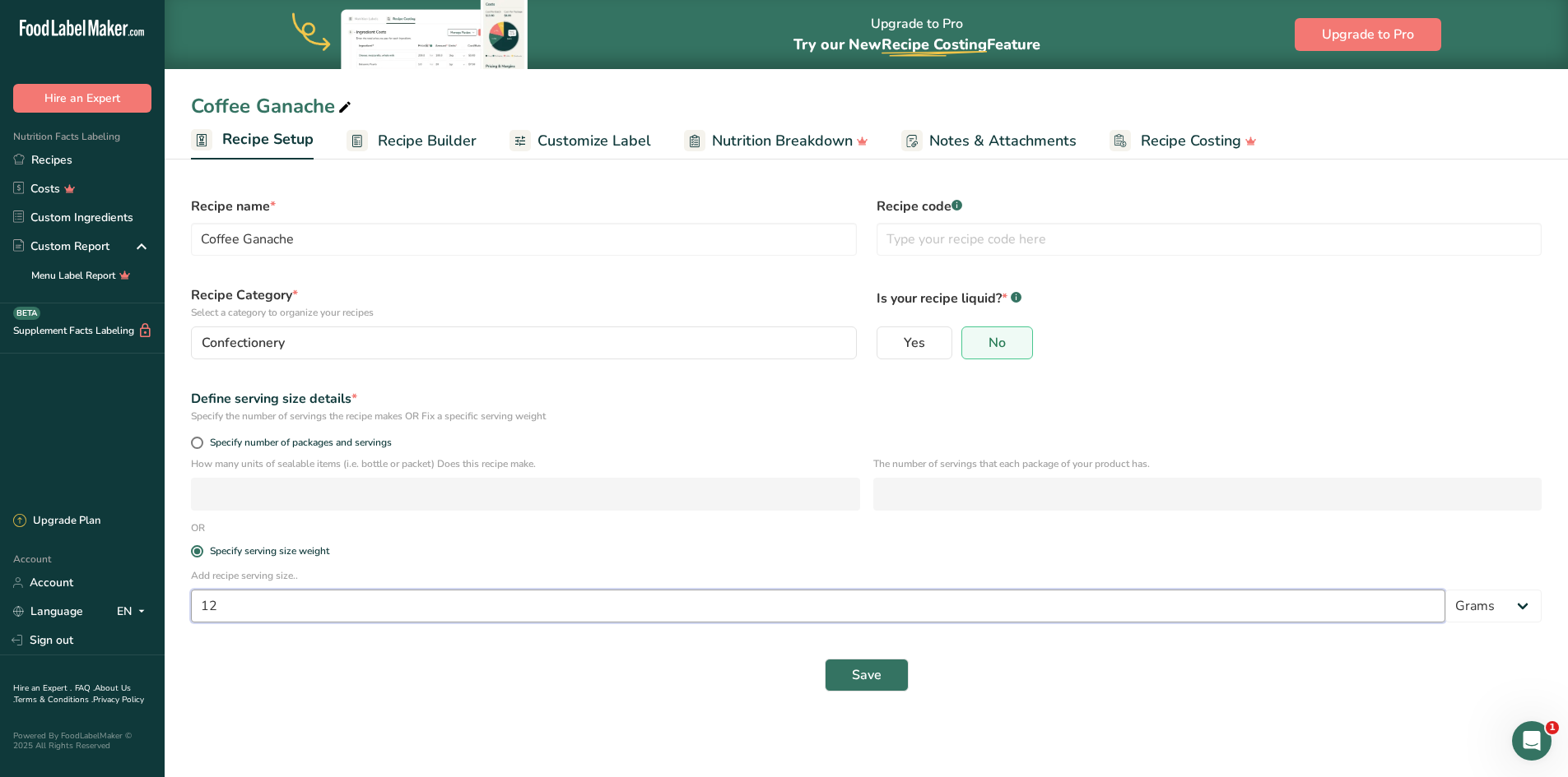
click at [231, 608] on input "12" at bounding box center [817, 606] width 1254 height 33
type input "10"
click at [878, 672] on span "Save" at bounding box center [866, 675] width 29 height 19
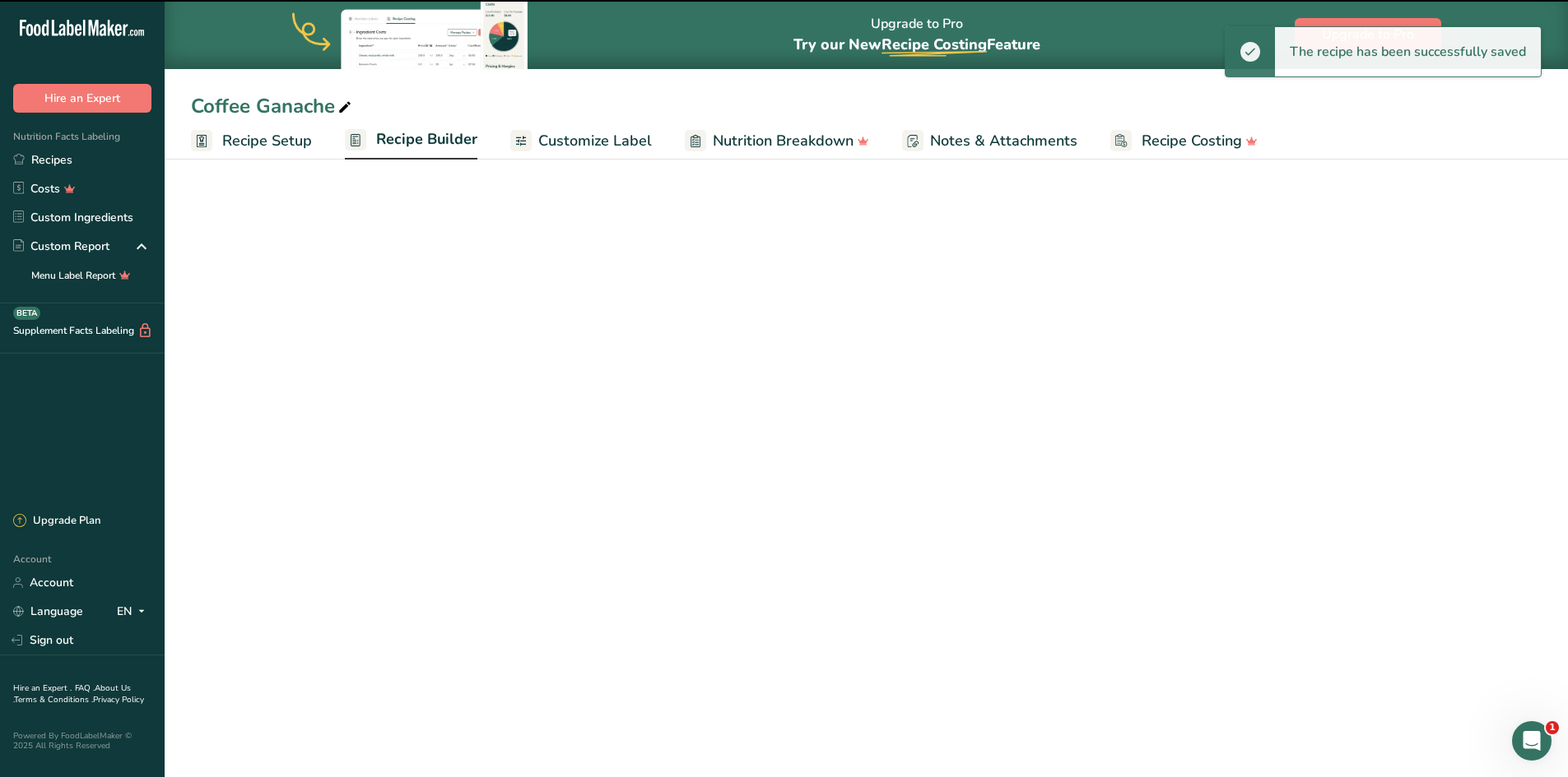
click at [413, 151] on link "Recipe Builder" at bounding box center [410, 140] width 132 height 40
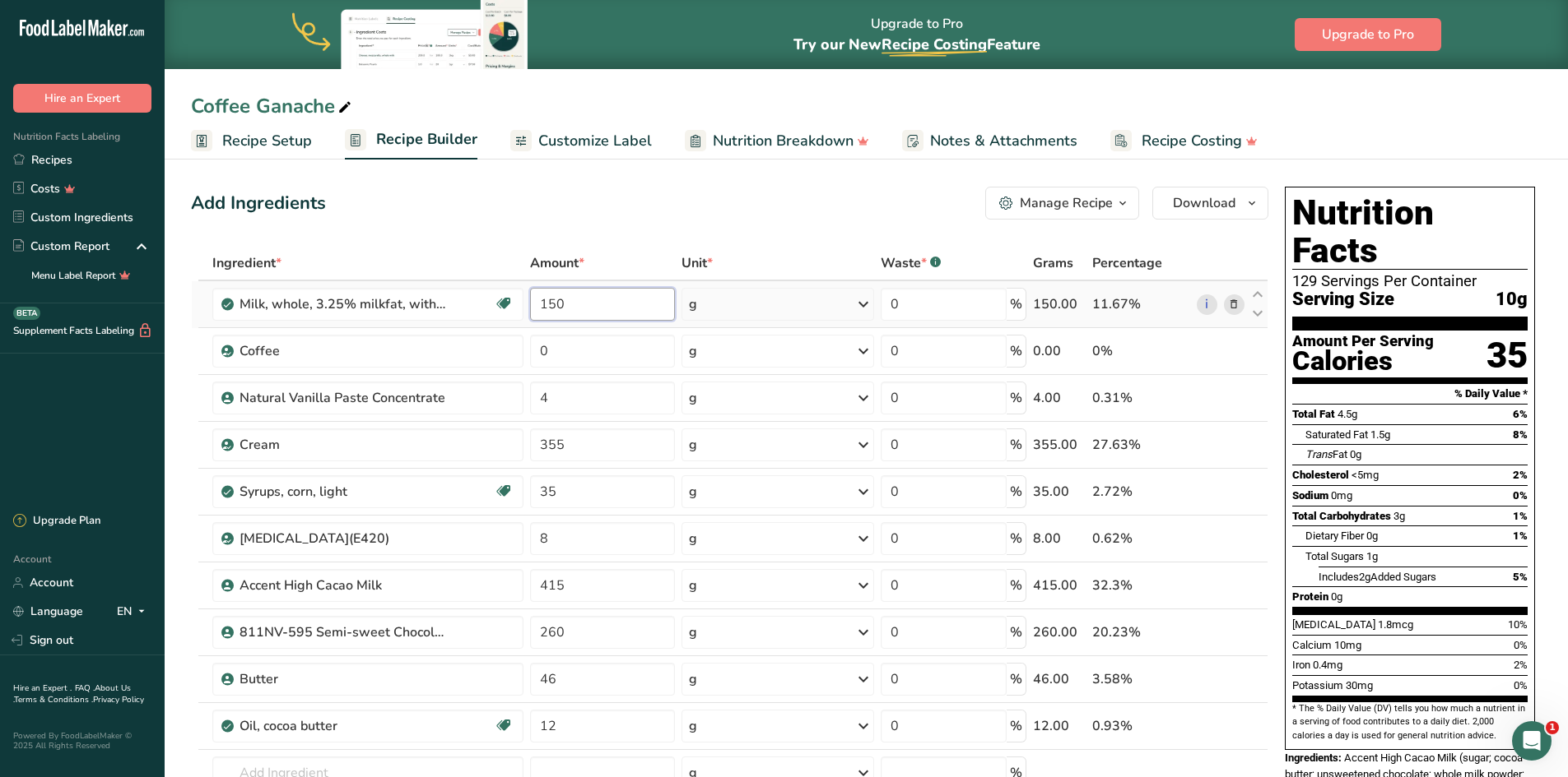
click at [556, 306] on input "150" at bounding box center [603, 304] width 145 height 33
type input "4.65"
click at [562, 347] on div "Ingredient * Amount * Unit * Waste * .a-a{fill:#347362;}.b-a{fill:#fff;} Grams …" at bounding box center [729, 573] width 1077 height 654
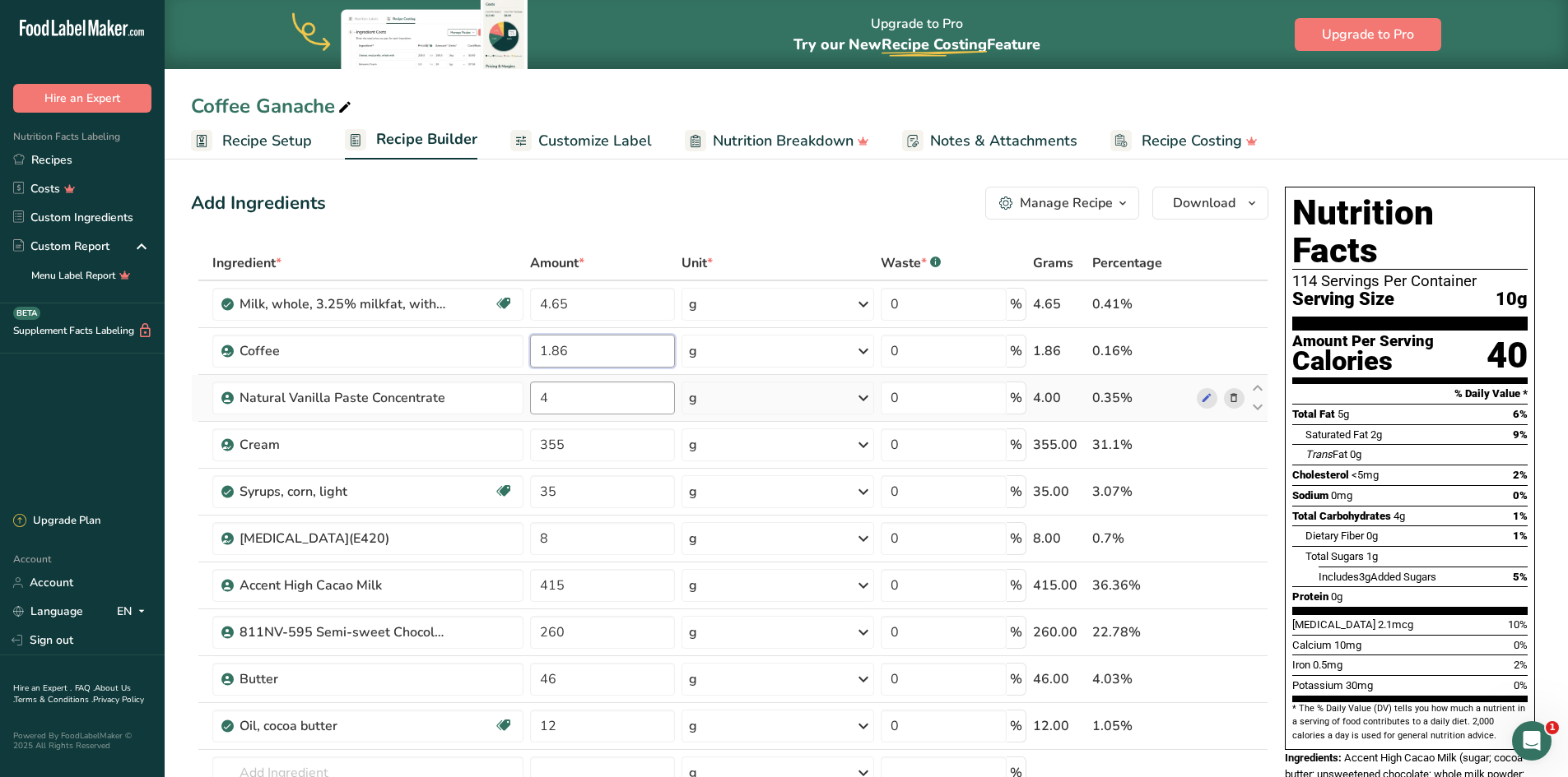
type input "1.86"
click at [549, 401] on div "Ingredient * Amount * Unit * Waste * .a-a{fill:#347362;}.b-a{fill:#fff;} Grams …" at bounding box center [729, 573] width 1077 height 654
type input "0.124"
click at [566, 449] on div "Ingredient * Amount * Unit * Waste * .a-a{fill:#347362;}.b-a{fill:#fff;} Grams …" at bounding box center [729, 573] width 1077 height 654
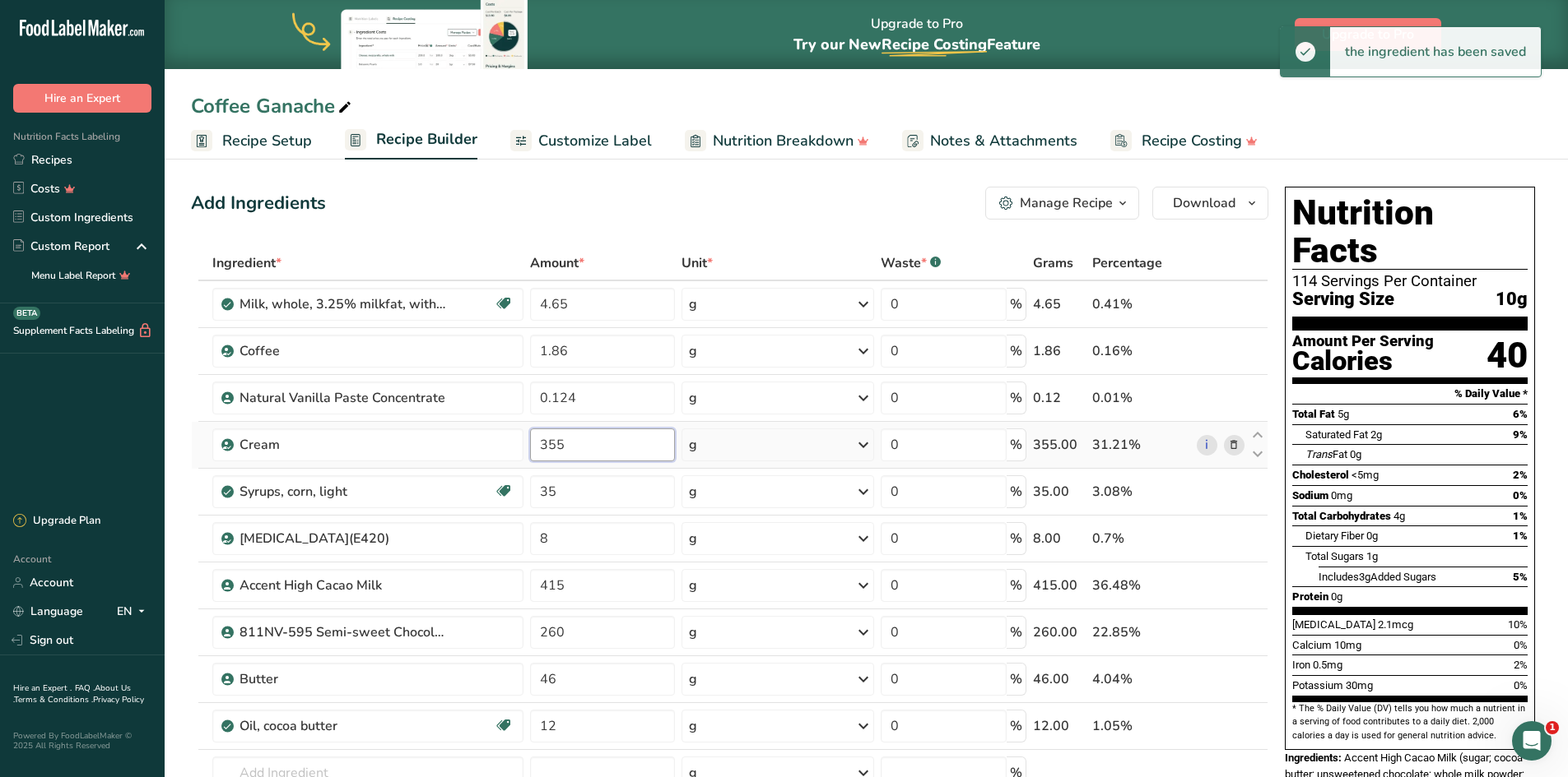
click at [569, 443] on input "355" at bounding box center [603, 445] width 145 height 33
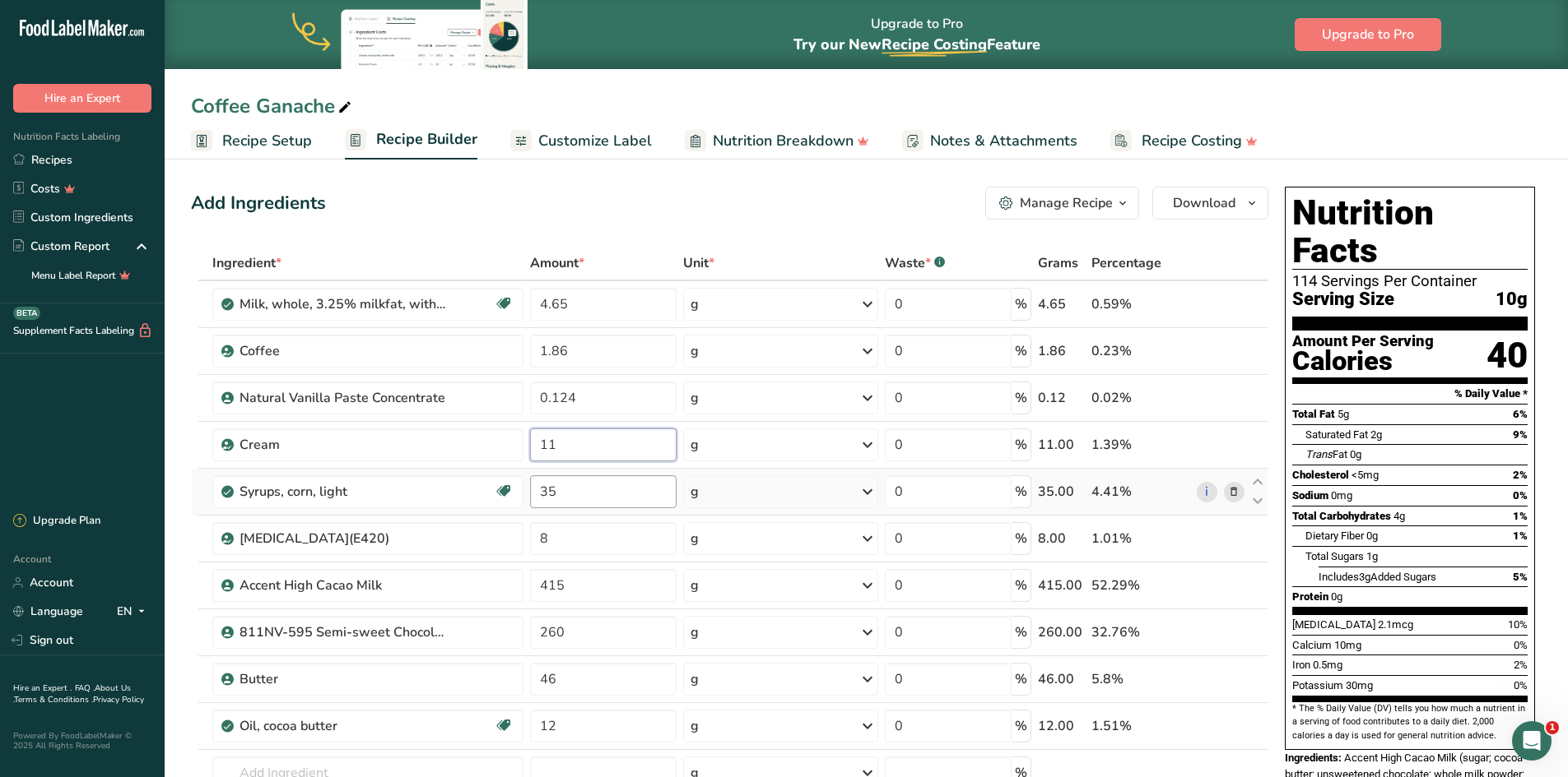
type input "11"
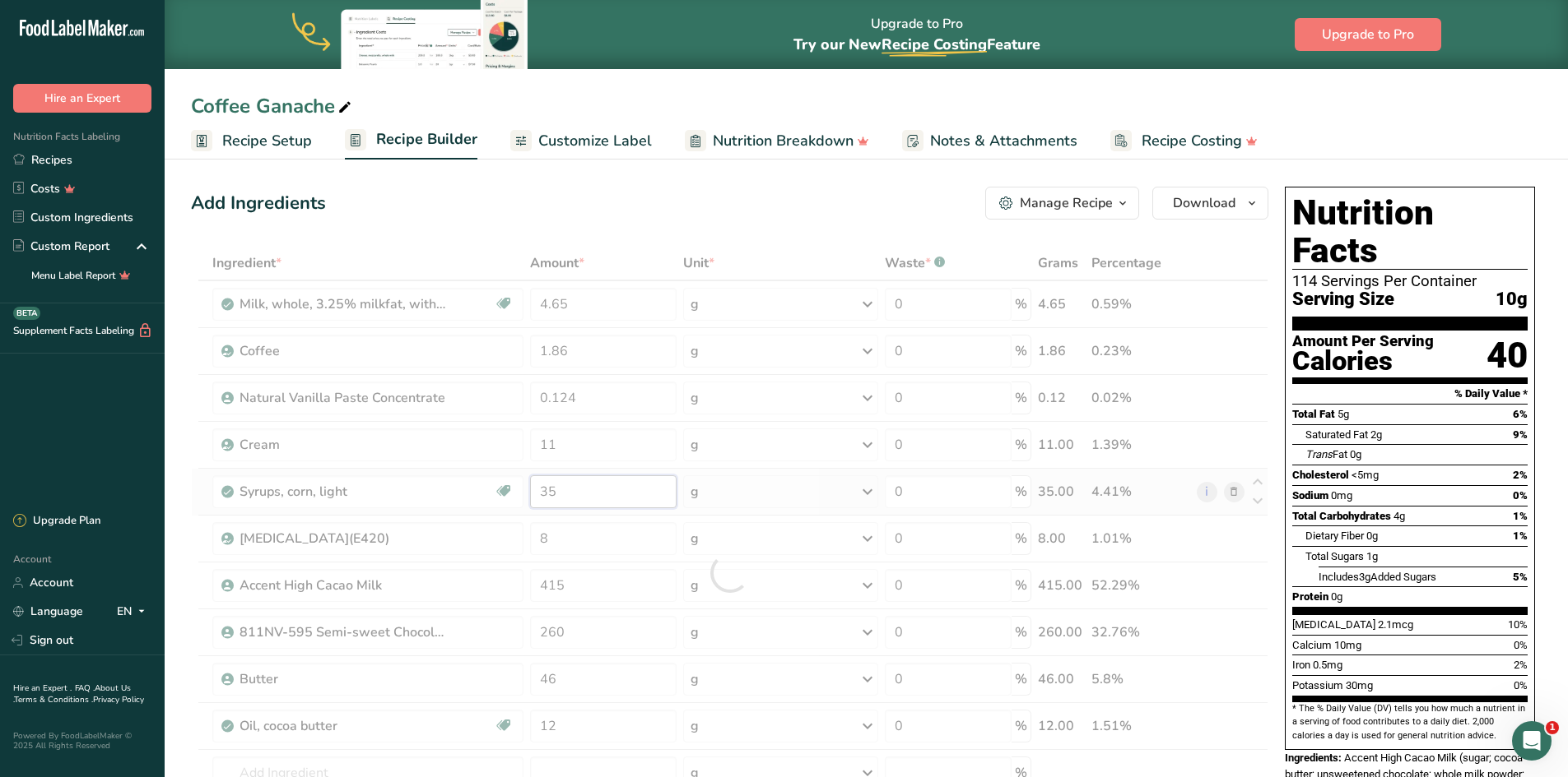
click at [556, 491] on div "Ingredient * Amount * Unit * Waste * .a-a{fill:#347362;}.b-a{fill:#fff;} Grams …" at bounding box center [729, 573] width 1077 height 654
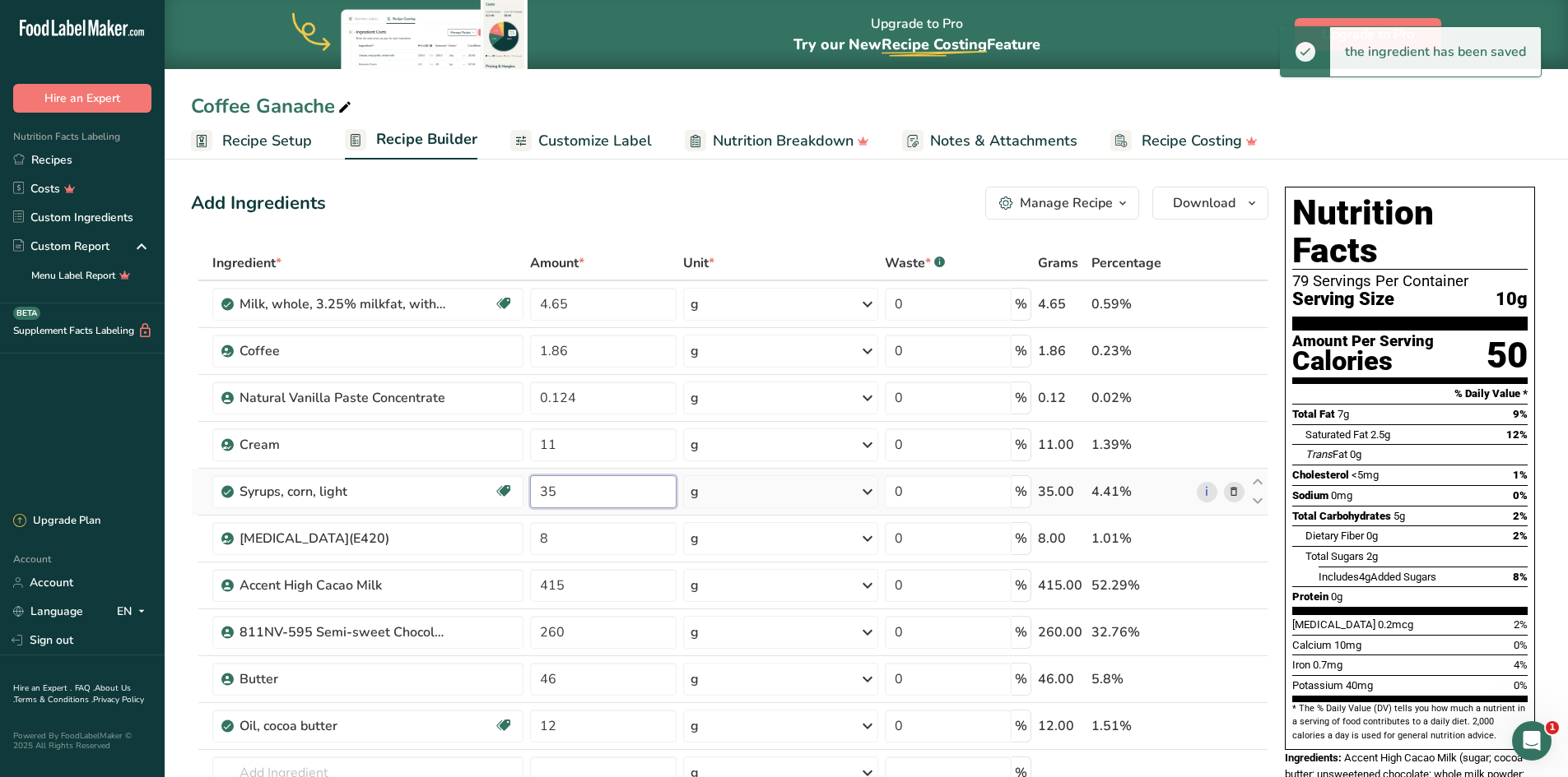
drag, startPoint x: 558, startPoint y: 492, endPoint x: 541, endPoint y: 493, distance: 17.0
click at [541, 493] on input "35" at bounding box center [603, 492] width 146 height 33
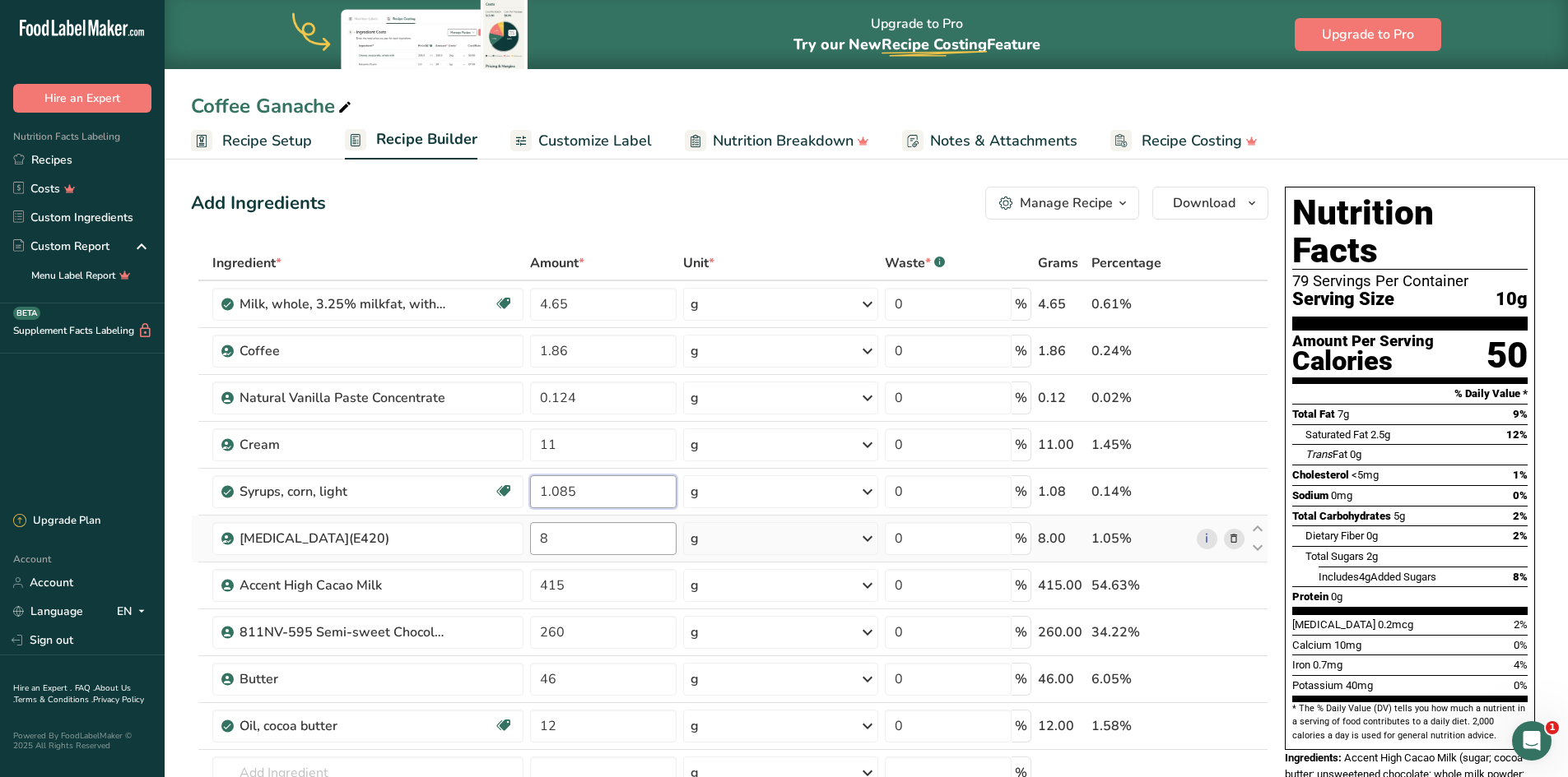
type input "1.085"
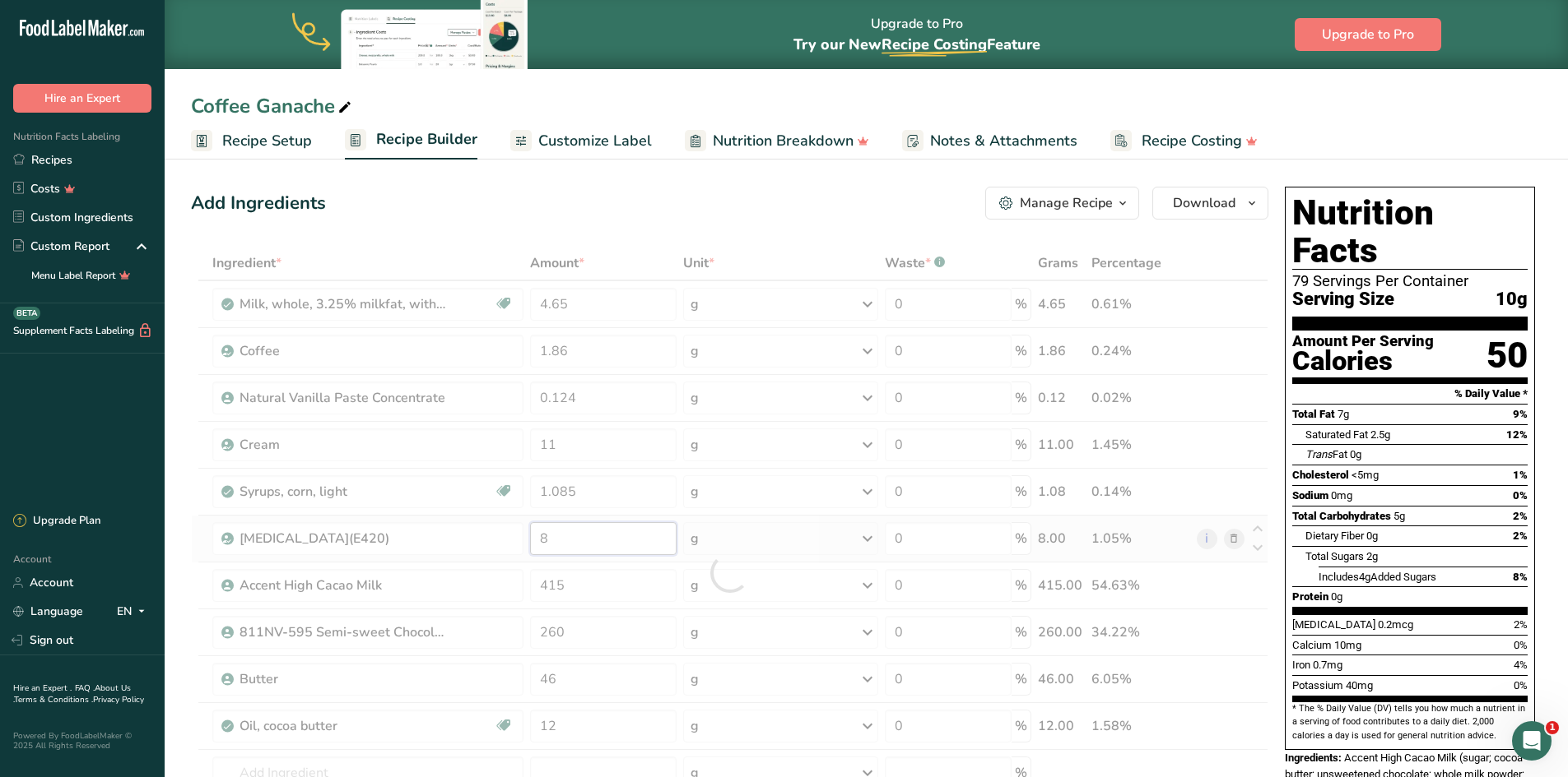
click at [551, 536] on div "Ingredient * Amount * Unit * Waste * .a-a{fill:#347362;}.b-a{fill:#fff;} Grams …" at bounding box center [729, 573] width 1077 height 654
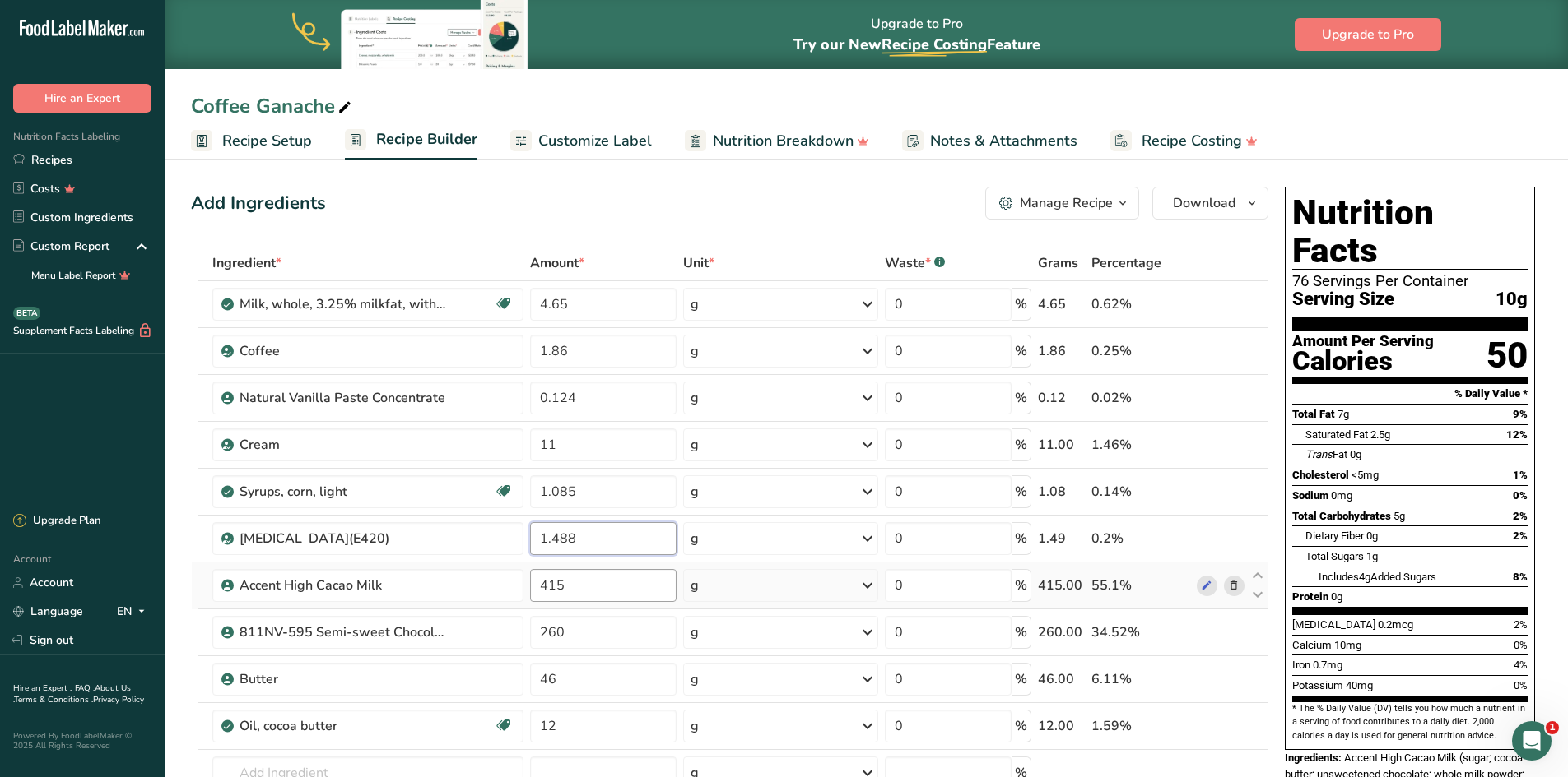
type input "1.488"
click at [591, 586] on div "Ingredient * Amount * Unit * Waste * .a-a{fill:#347362;}.b-a{fill:#fff;} Grams …" at bounding box center [729, 573] width 1077 height 654
type input "4"
type input "12.868"
click at [584, 633] on div "Ingredient * Amount * Unit * Waste * .a-a{fill:#347362;}.b-a{fill:#fff;} Grams …" at bounding box center [729, 573] width 1077 height 654
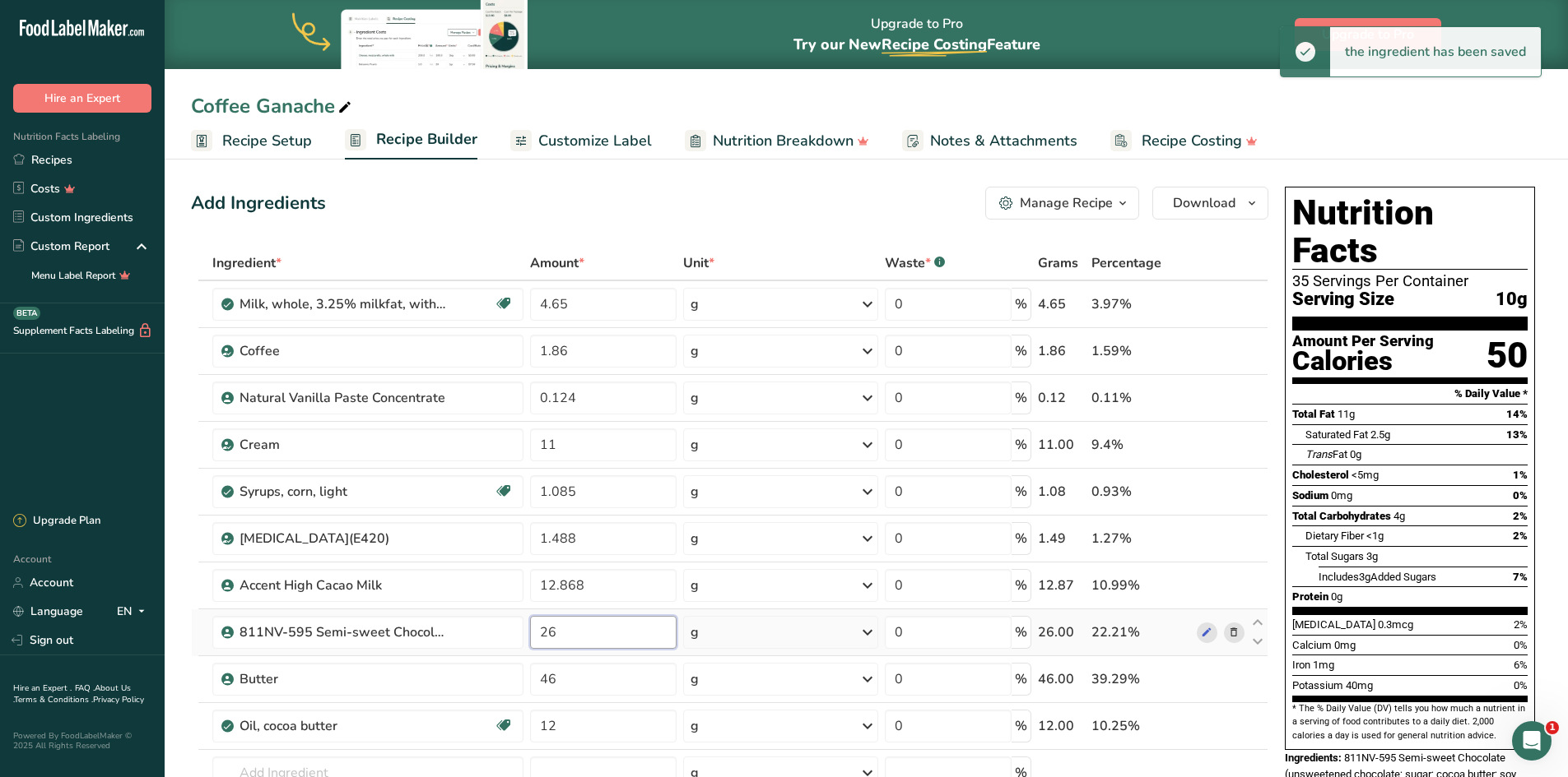
type input "2"
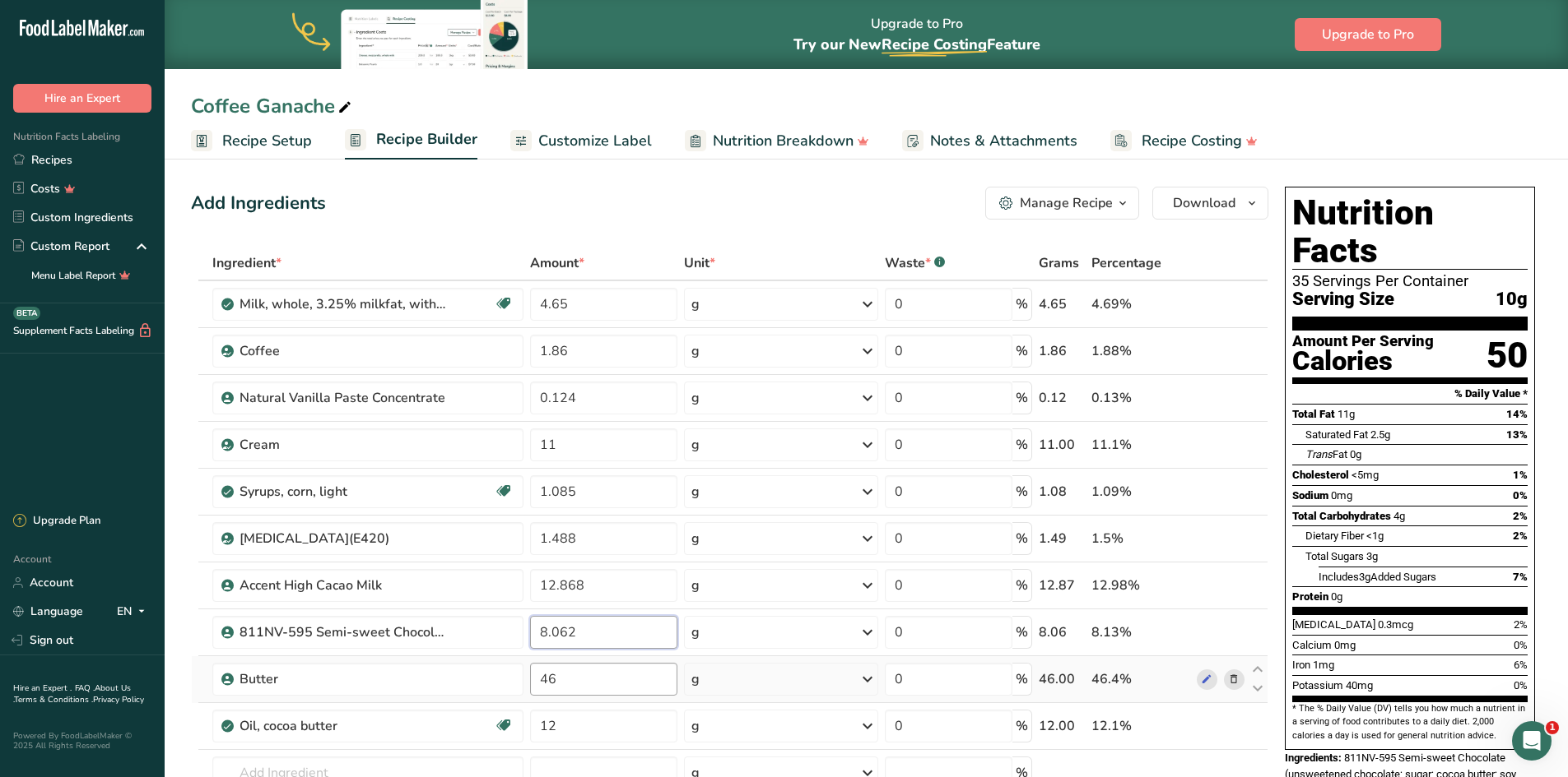
type input "8.062"
click at [572, 672] on div "Ingredient * Amount * Unit * Waste * .a-a{fill:#347362;}.b-a{fill:#fff;} Grams …" at bounding box center [729, 573] width 1077 height 654
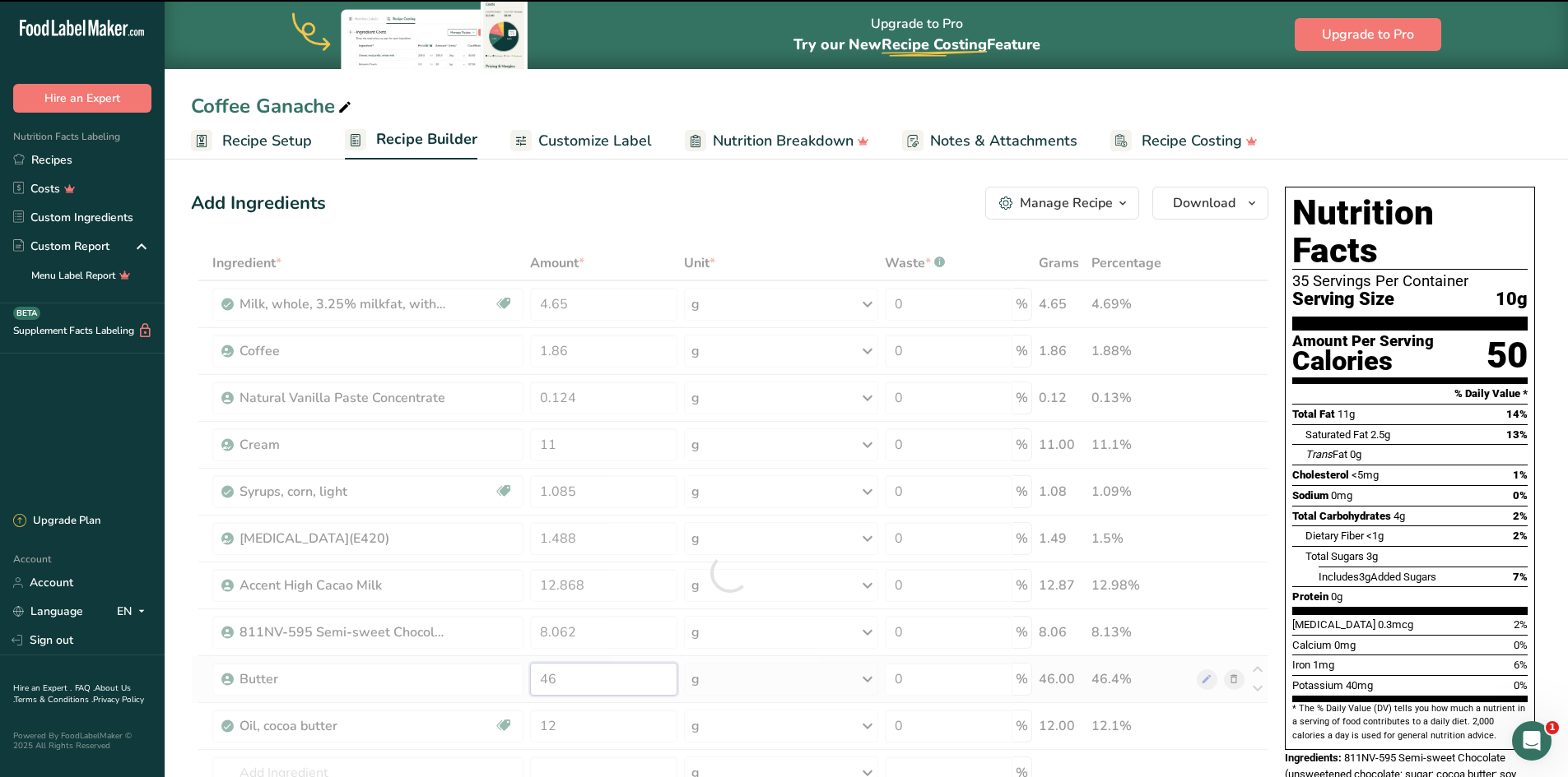
type input "4"
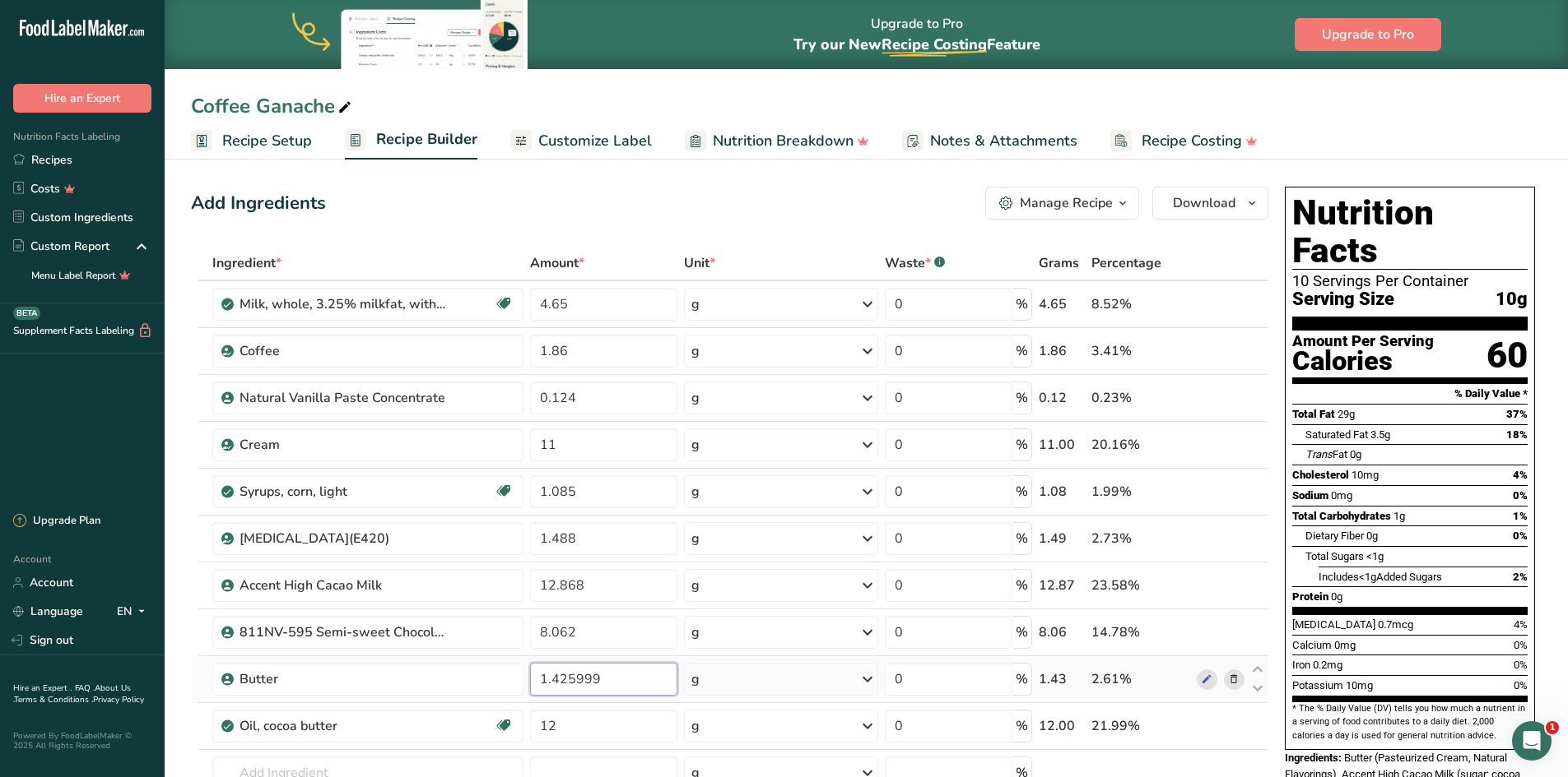
scroll to position [82, 0]
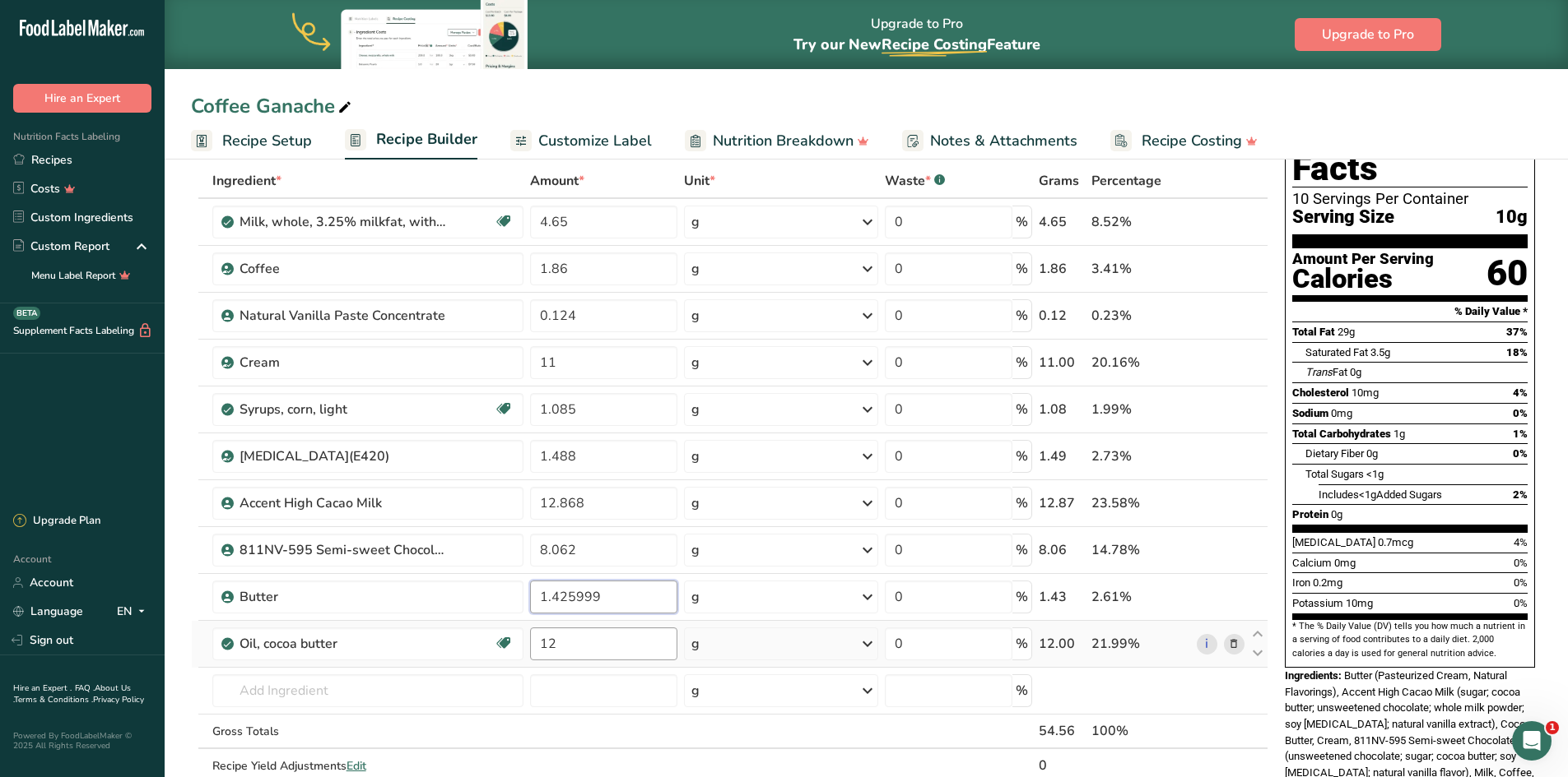
type input "1.425999"
click at [568, 648] on div "Ingredient * Amount * Unit * Waste * .a-a{fill:#347362;}.b-a{fill:#fff;} Grams …" at bounding box center [729, 491] width 1077 height 654
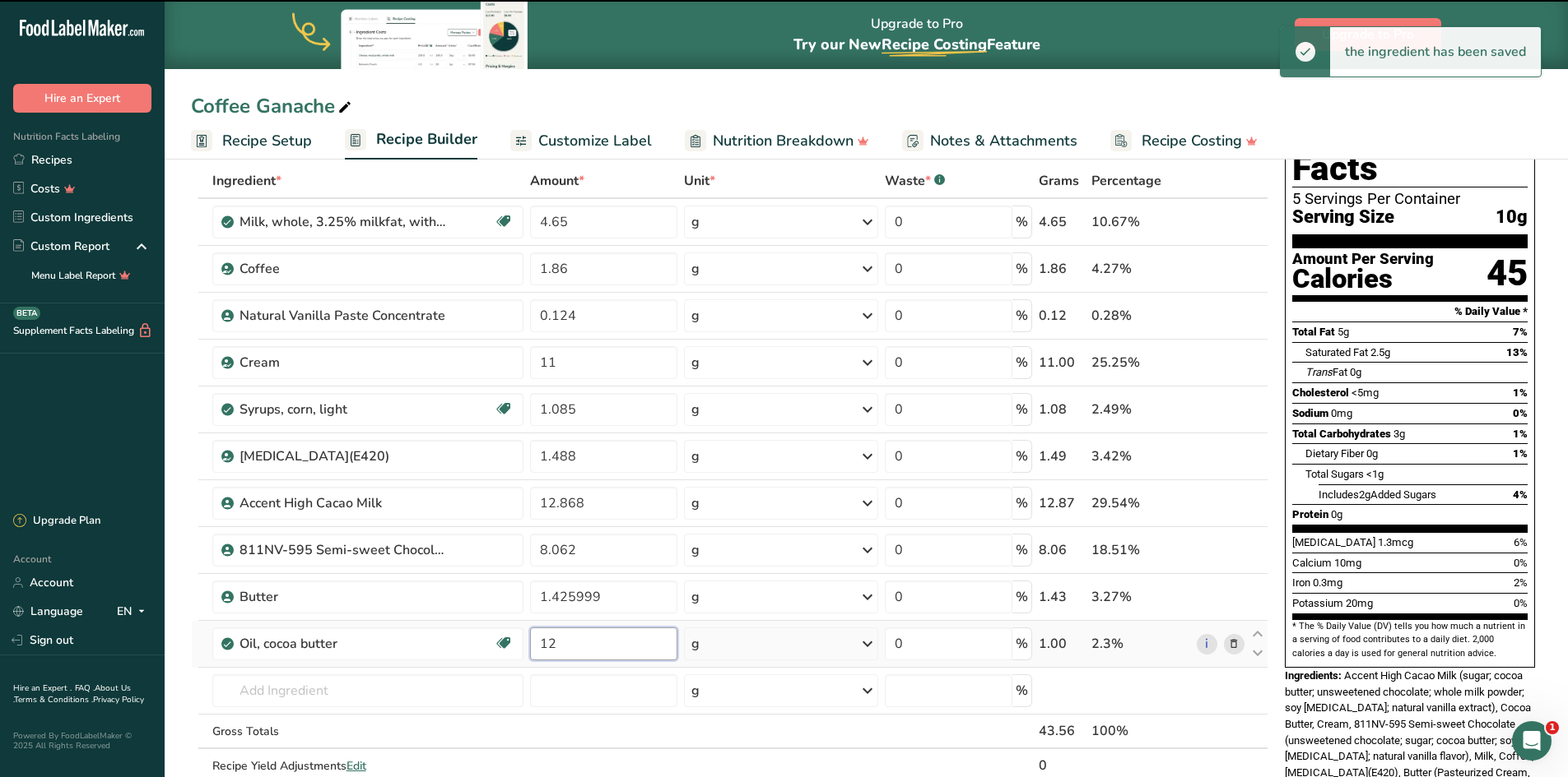
type input "1"
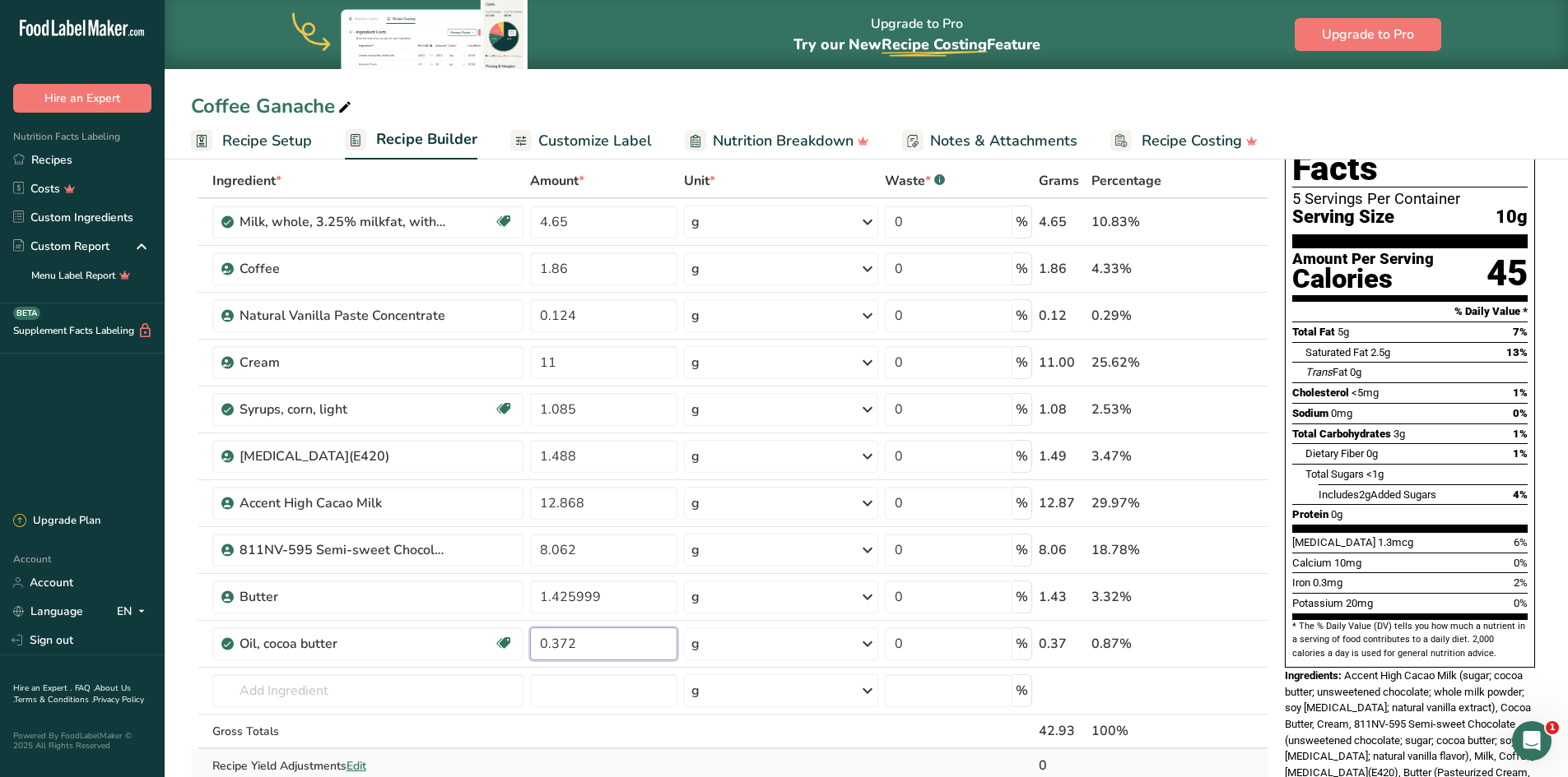
type input "0.372"
click at [817, 765] on div "Ingredient * Amount * Unit * Waste * .a-a{fill:#347362;}.b-a{fill:#fff;} Grams …" at bounding box center [729, 491] width 1077 height 654
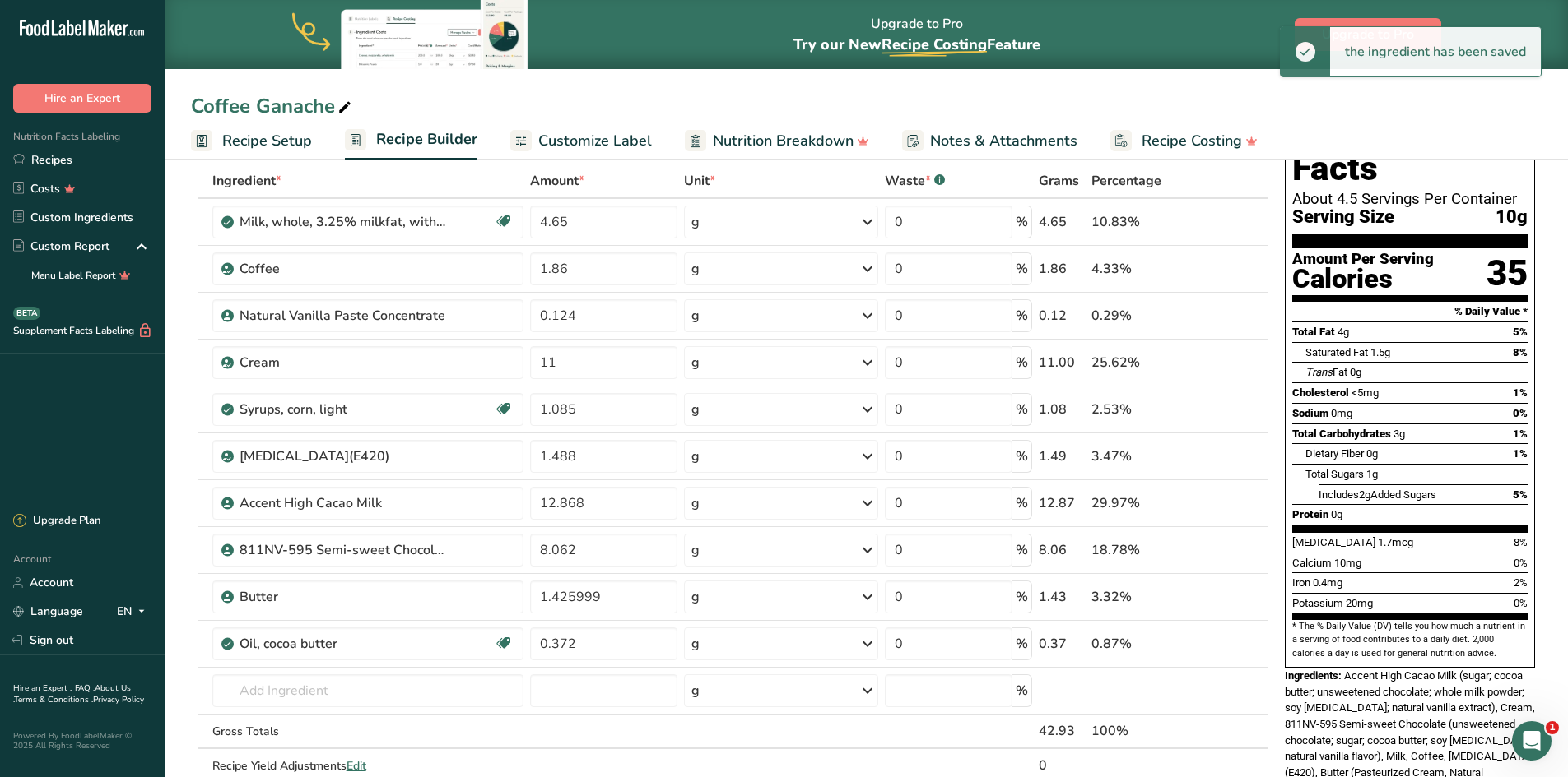
scroll to position [0, 0]
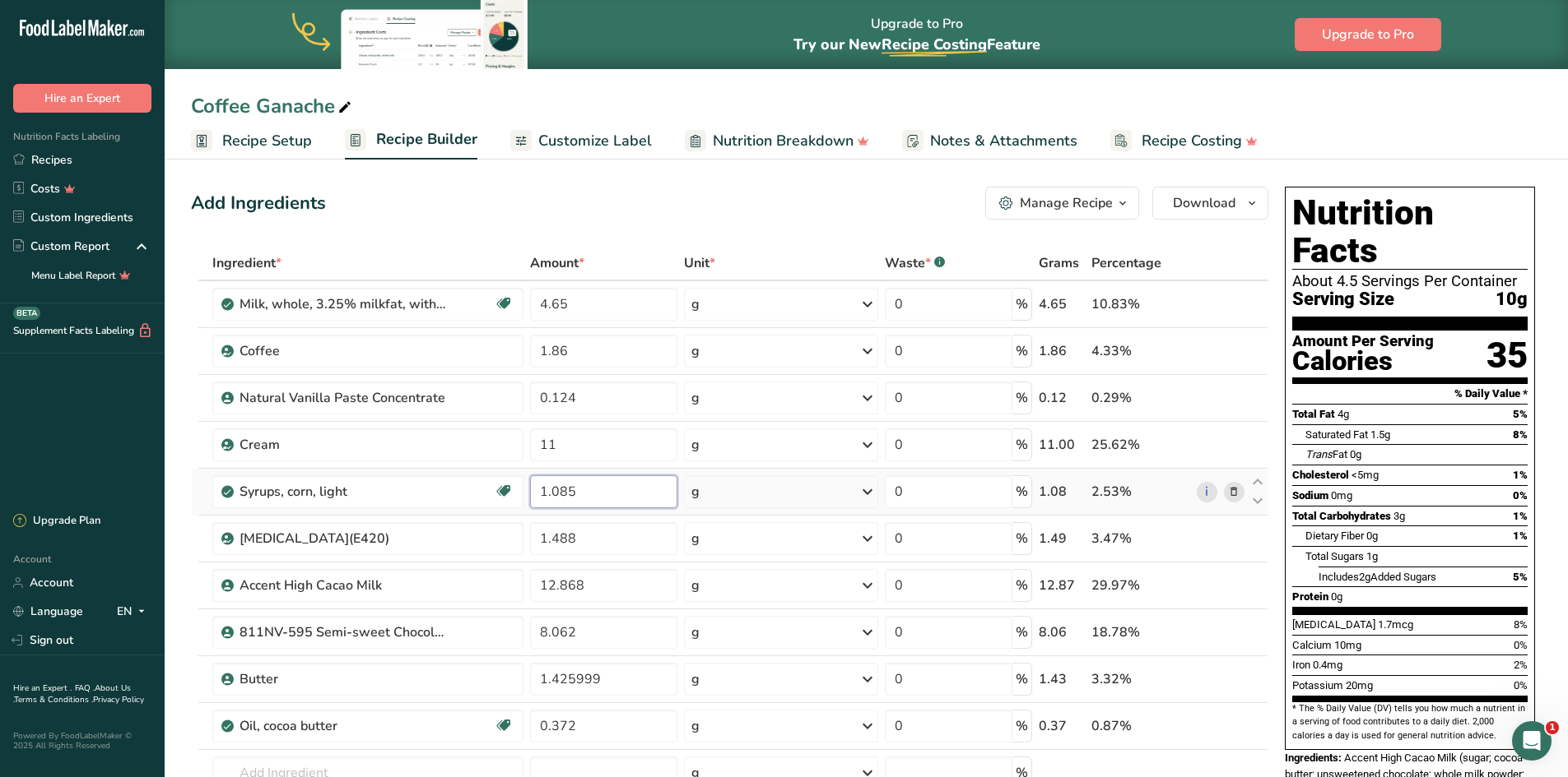
click at [603, 491] on input "1.085" at bounding box center [603, 492] width 146 height 33
type input "1.08"
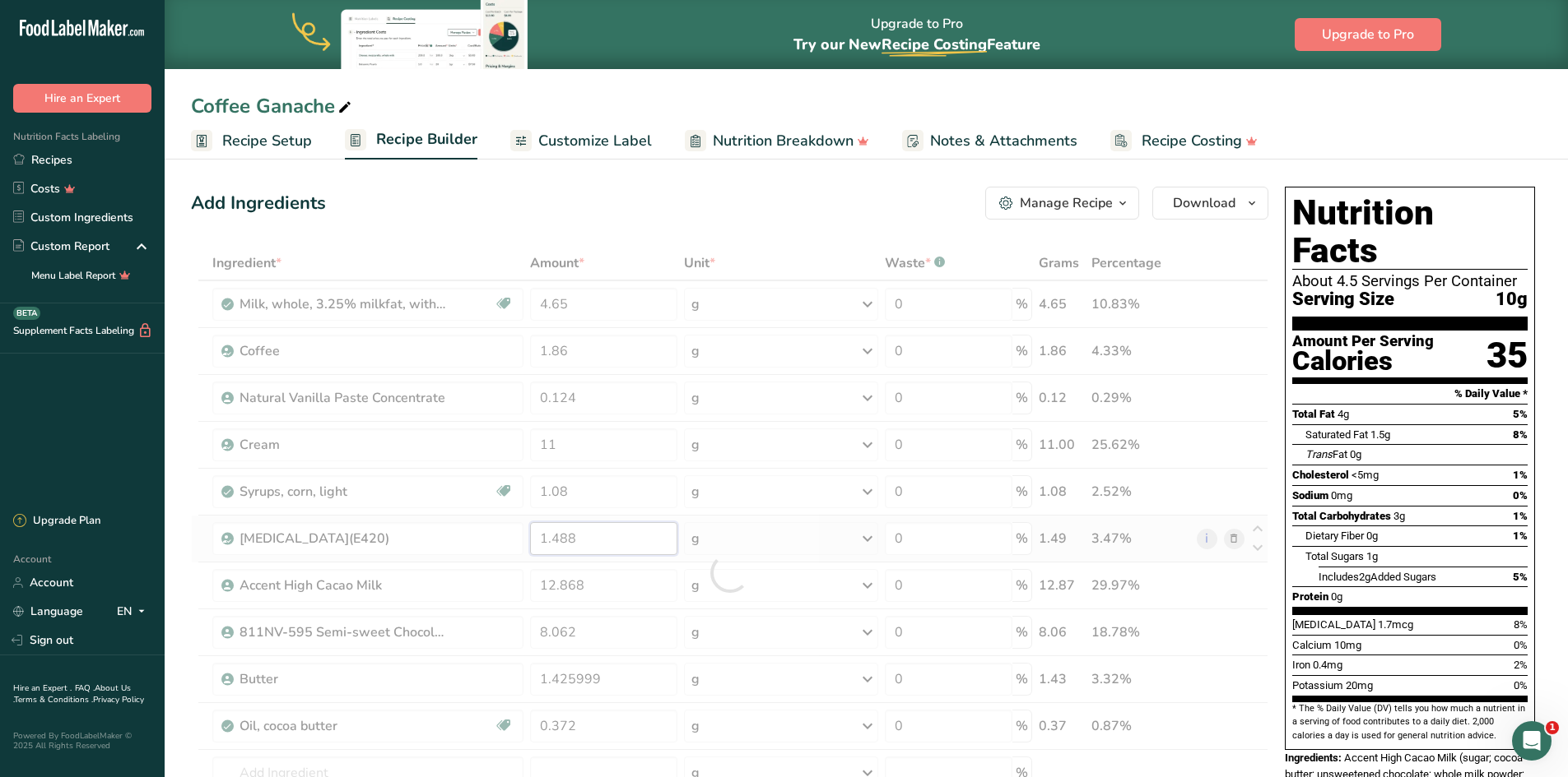
click at [581, 540] on div "Ingredient * Amount * Unit * Waste * .a-a{fill:#347362;}.b-a{fill:#fff;} Grams …" at bounding box center [729, 573] width 1077 height 654
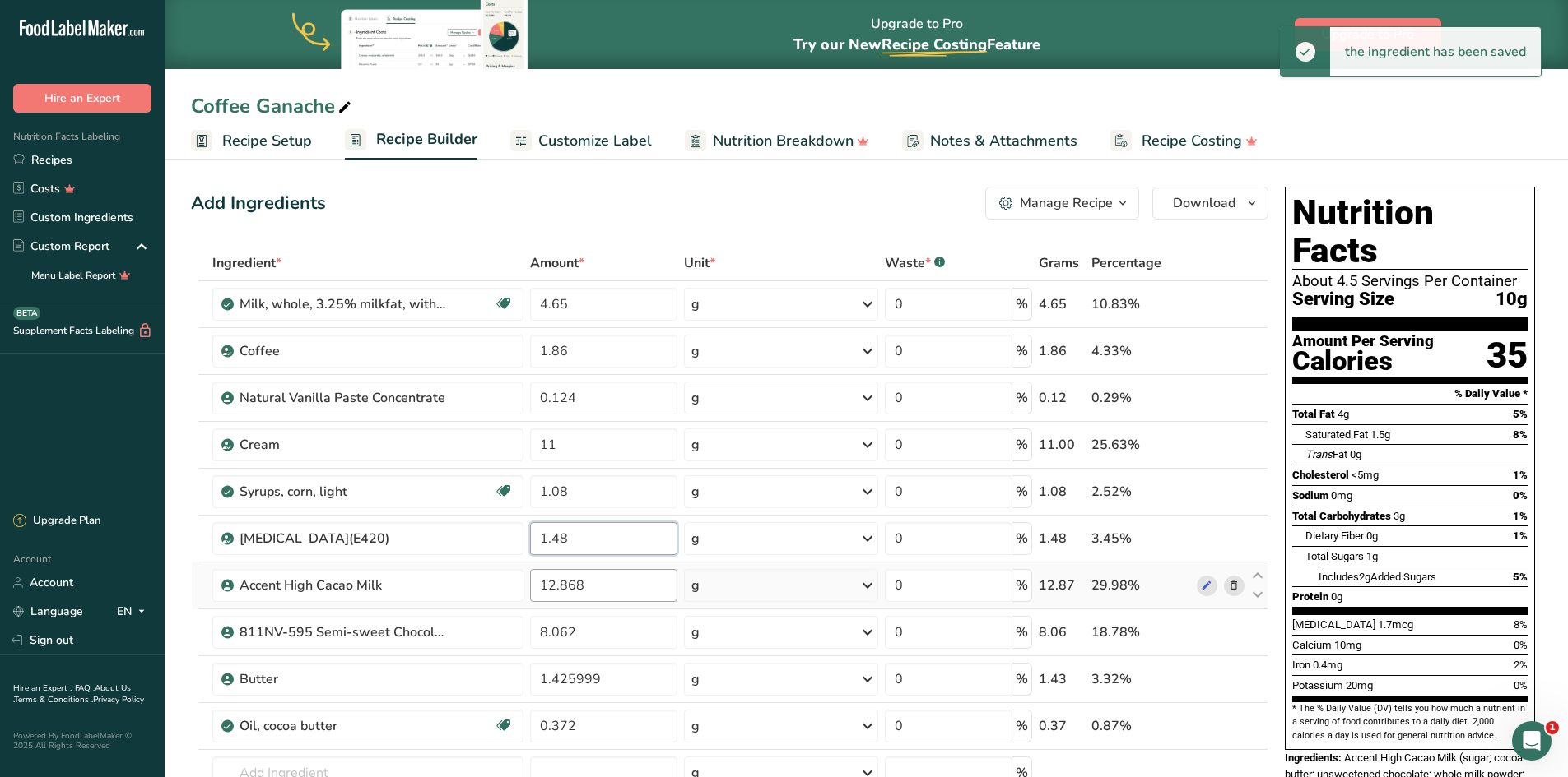
type input "1.48"
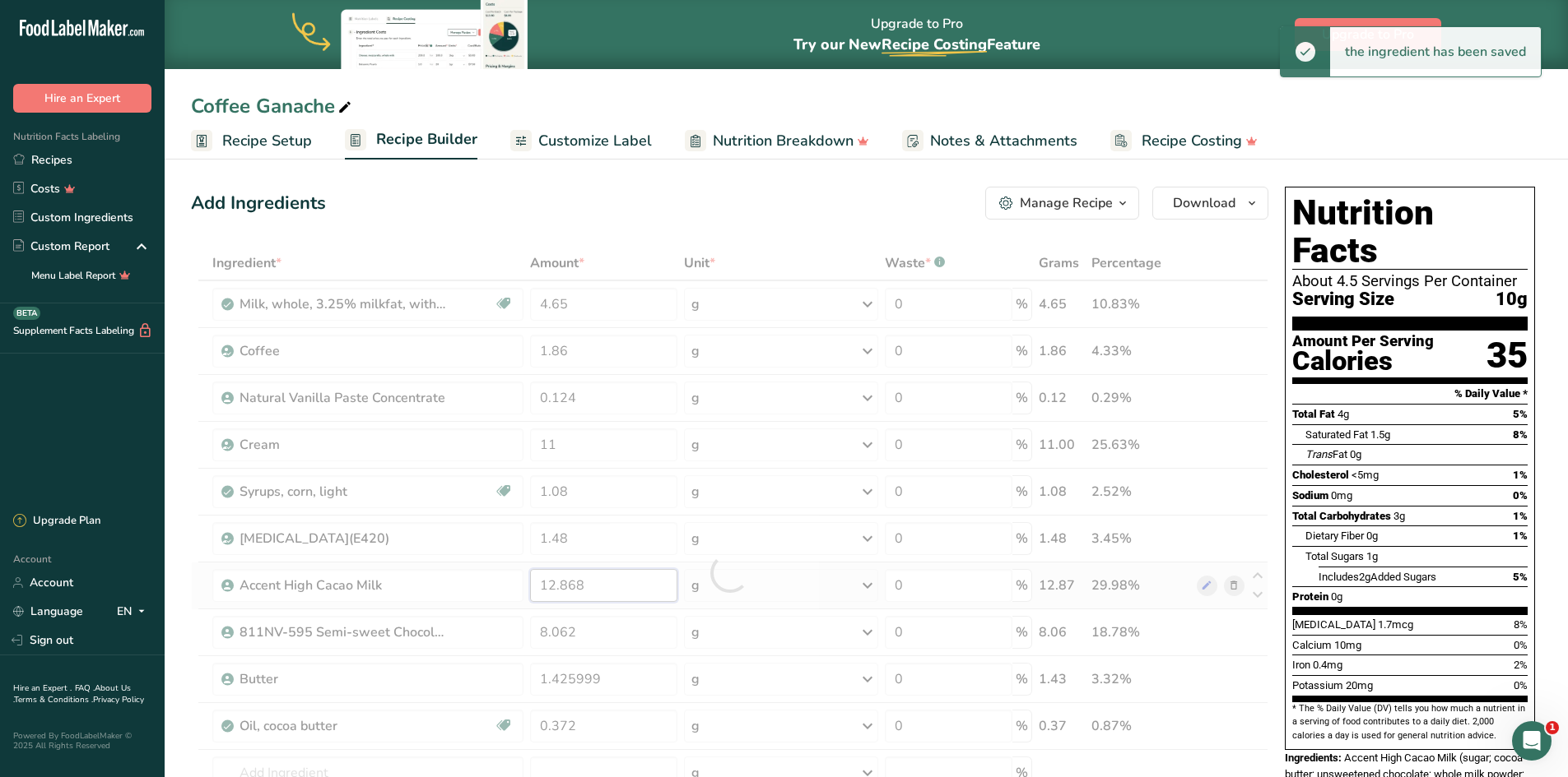
click at [606, 589] on div "Ingredient * Amount * Unit * Waste * .a-a{fill:#347362;}.b-a{fill:#fff;} Grams …" at bounding box center [729, 573] width 1077 height 654
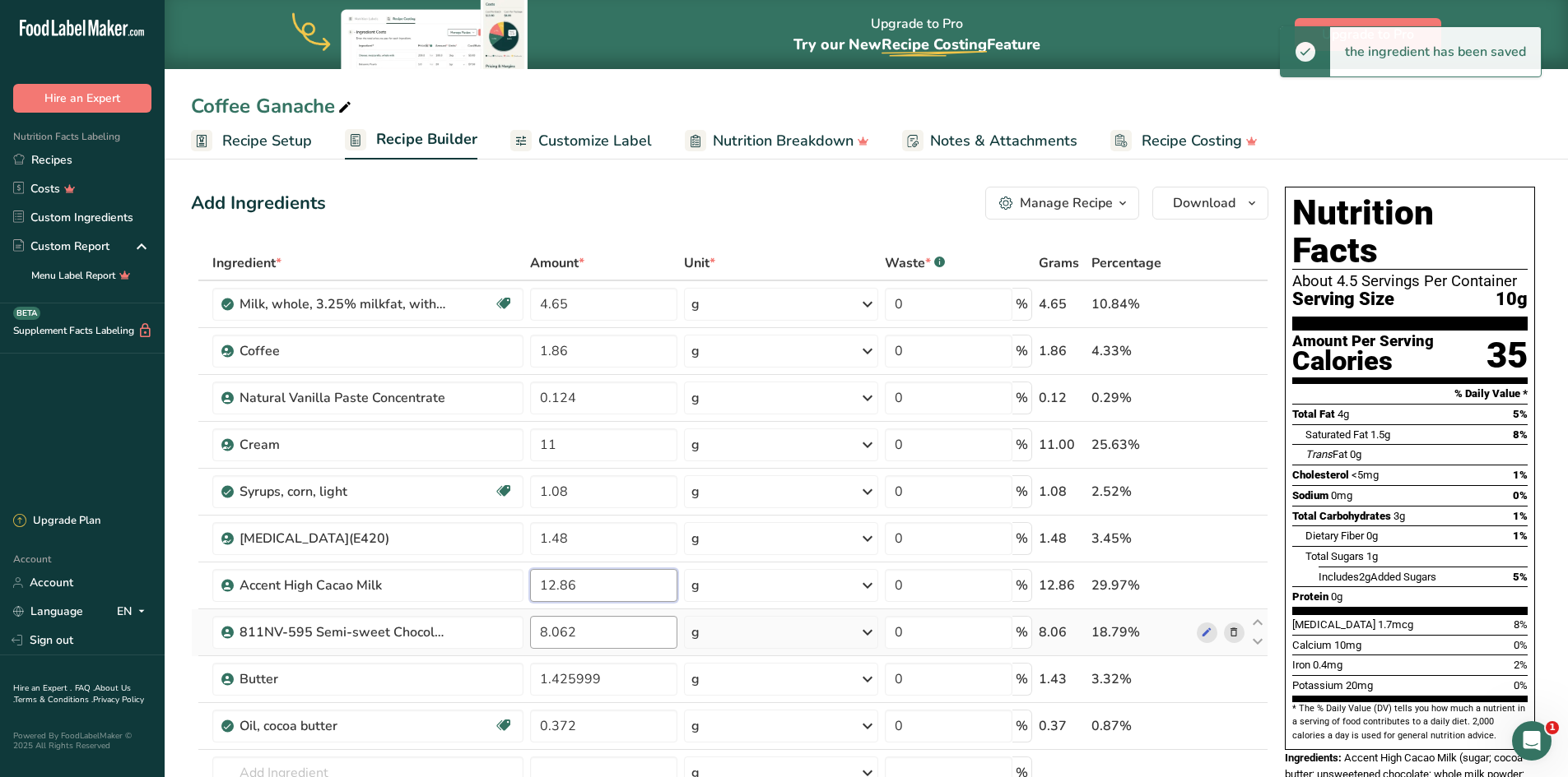
type input "12.86"
click at [586, 639] on div "Ingredient * Amount * Unit * Waste * .a-a{fill:#347362;}.b-a{fill:#fff;} Grams …" at bounding box center [729, 573] width 1077 height 654
type input "8.06"
click at [623, 683] on div "Ingredient * Amount * Unit * Waste * .a-a{fill:#347362;}.b-a{fill:#fff;} Grams …" at bounding box center [729, 573] width 1077 height 654
type input "1.42"
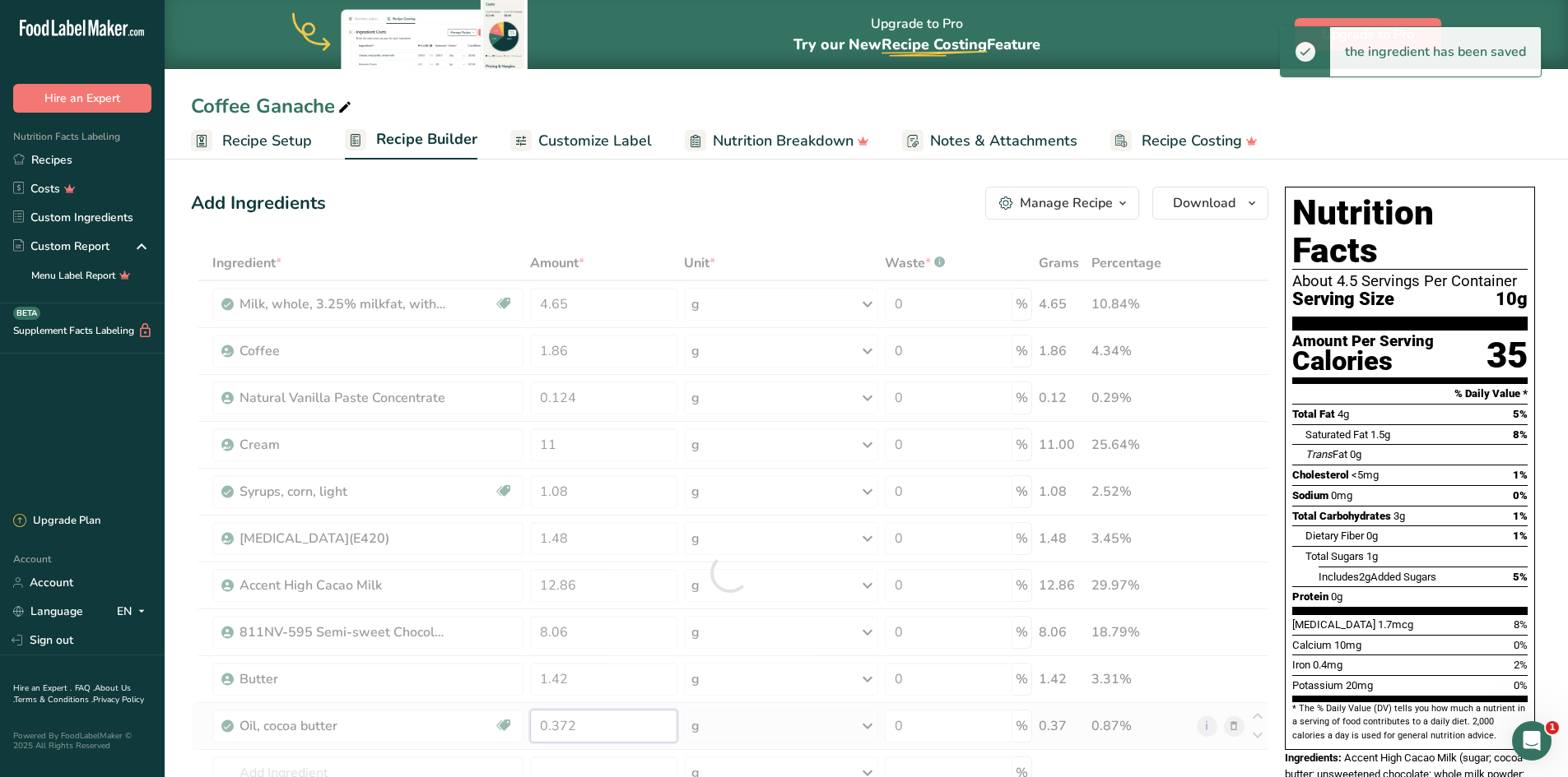
click at [597, 739] on div "Ingredient * Amount * Unit * Waste * .a-a{fill:#347362;}.b-a{fill:#fff;} Grams …" at bounding box center [729, 573] width 1077 height 654
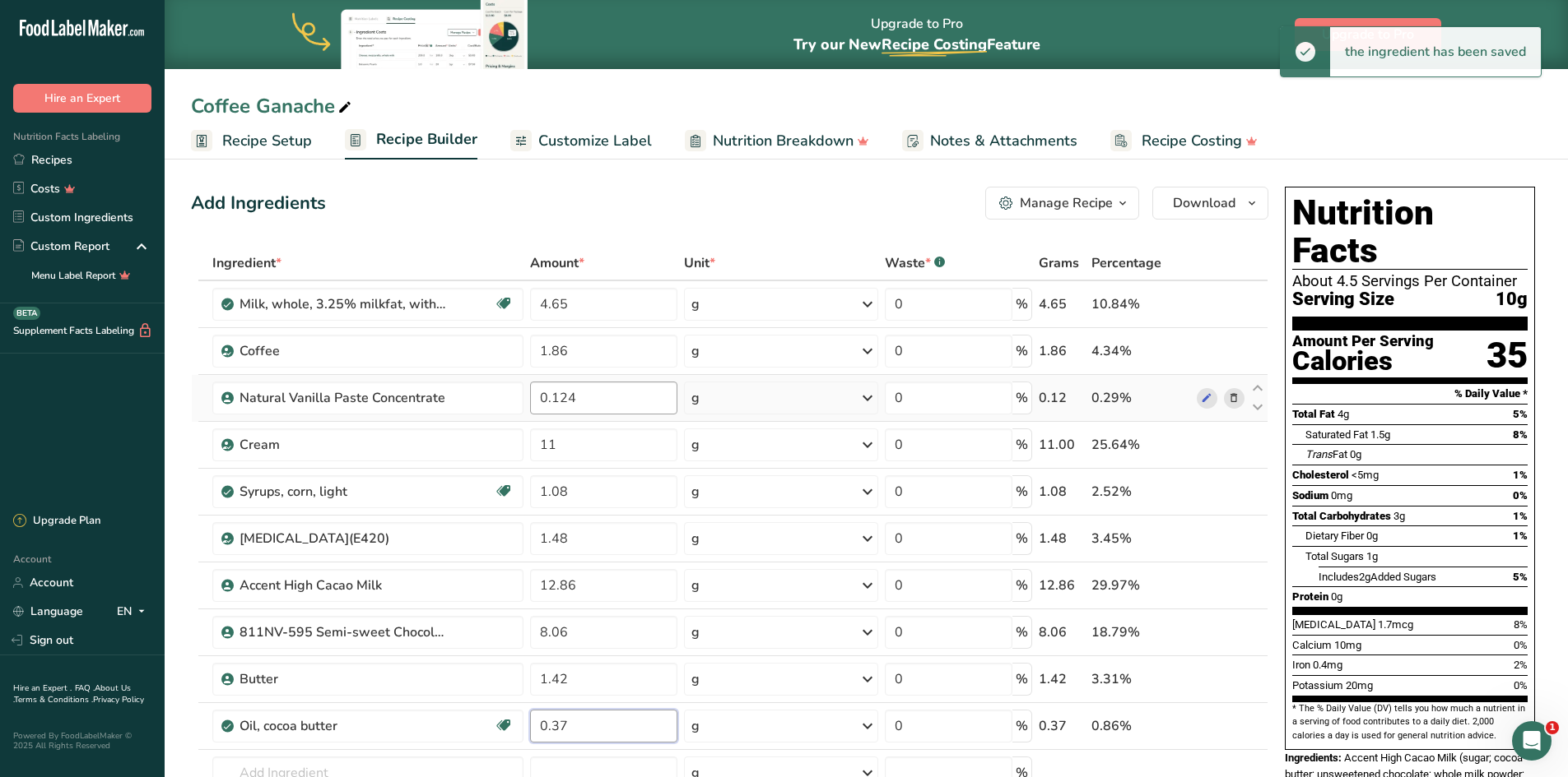
type input "0.37"
click at [605, 398] on div "Ingredient * Amount * Unit * Waste * .a-a{fill:#347362;}.b-a{fill:#fff;} Grams …" at bounding box center [729, 573] width 1077 height 654
type input "0.12"
click at [820, 195] on div "Add Ingredients Manage Recipe Delete Recipe Duplicate Recipe Scale Recipe Save …" at bounding box center [729, 203] width 1077 height 33
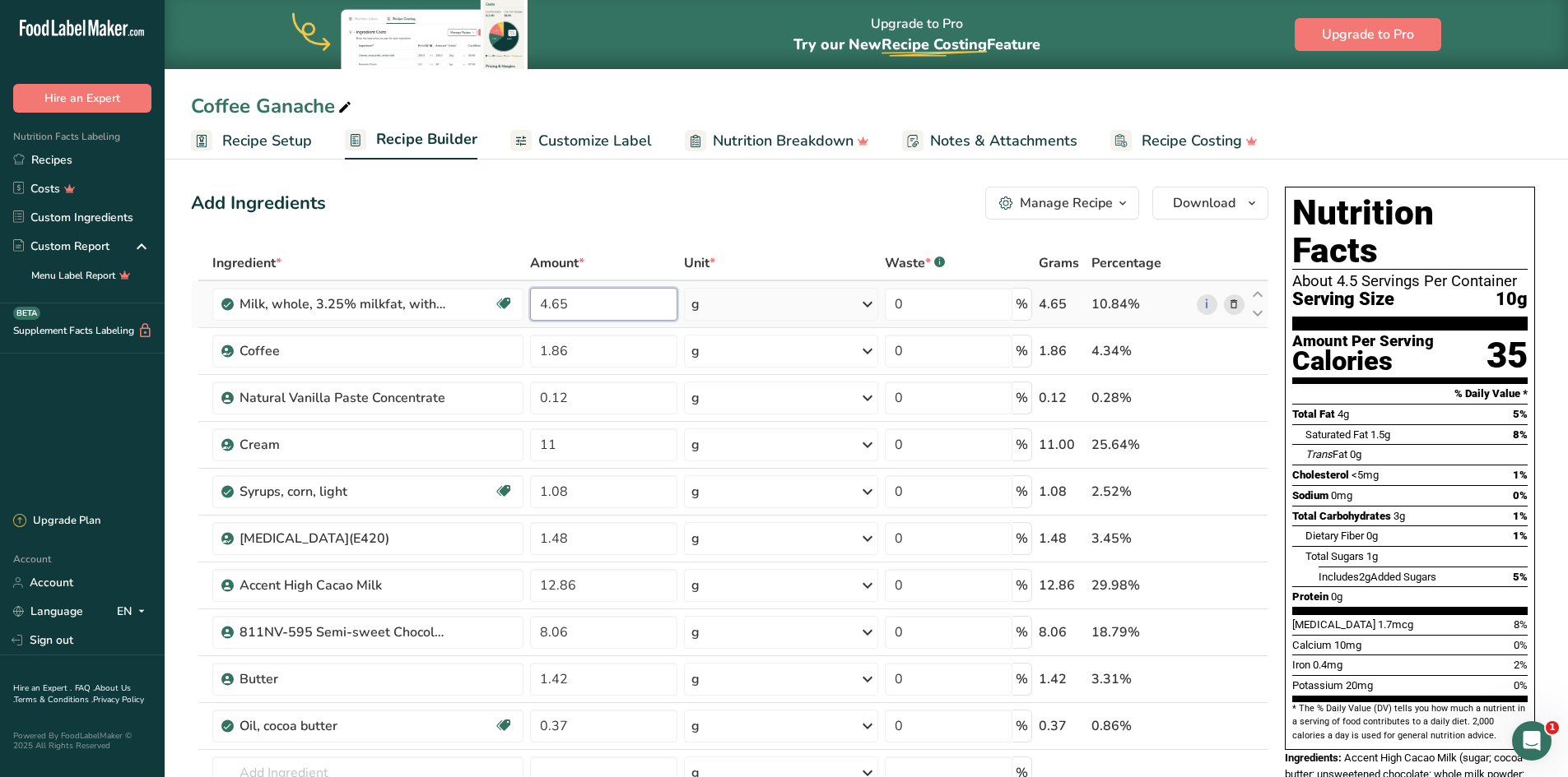
click at [581, 300] on input "4.65" at bounding box center [603, 304] width 146 height 33
type input "4.6"
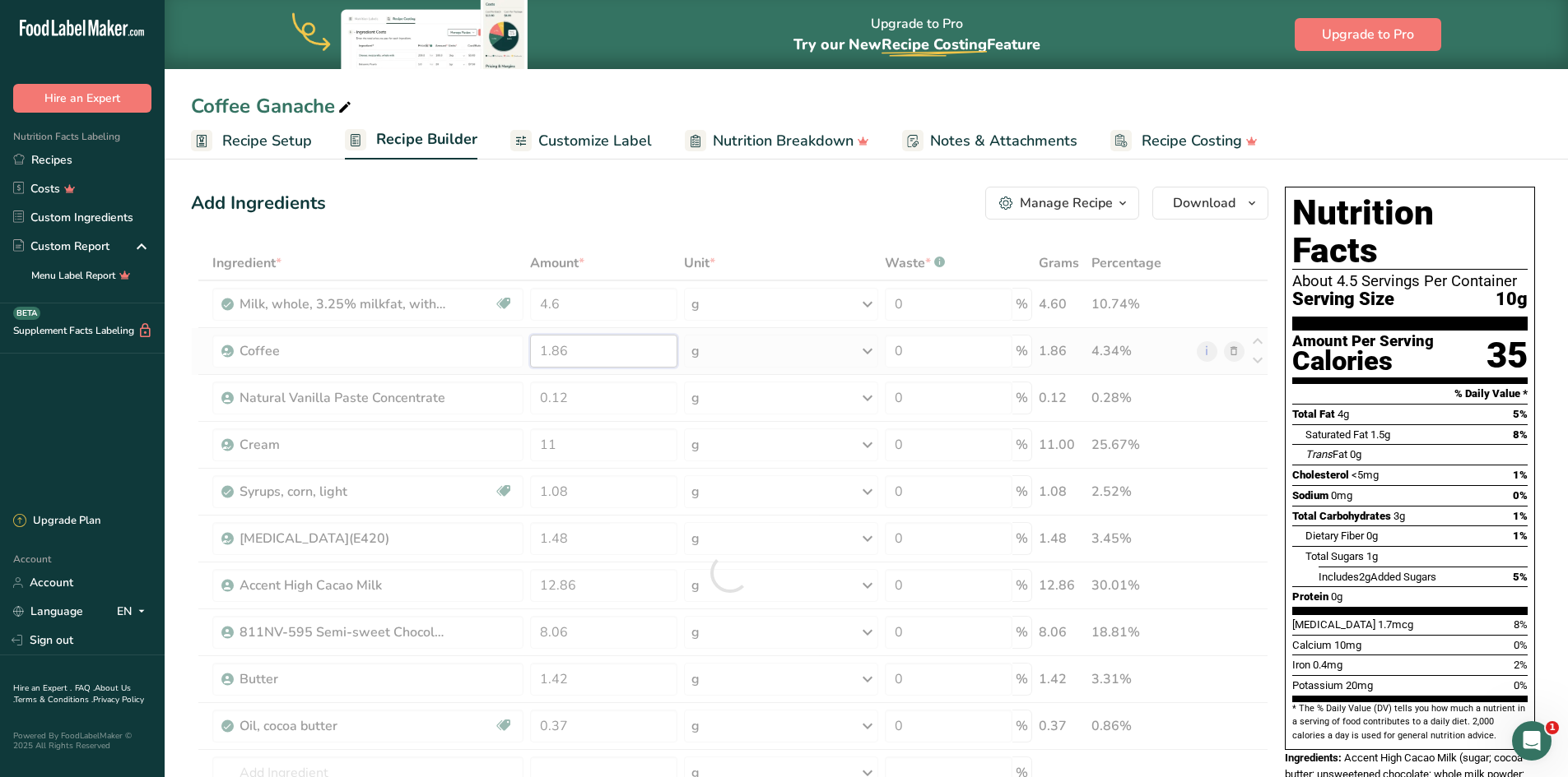
click at [571, 354] on div "Ingredient * Amount * Unit * Waste * .a-a{fill:#347362;}.b-a{fill:#fff;} Grams …" at bounding box center [729, 573] width 1077 height 654
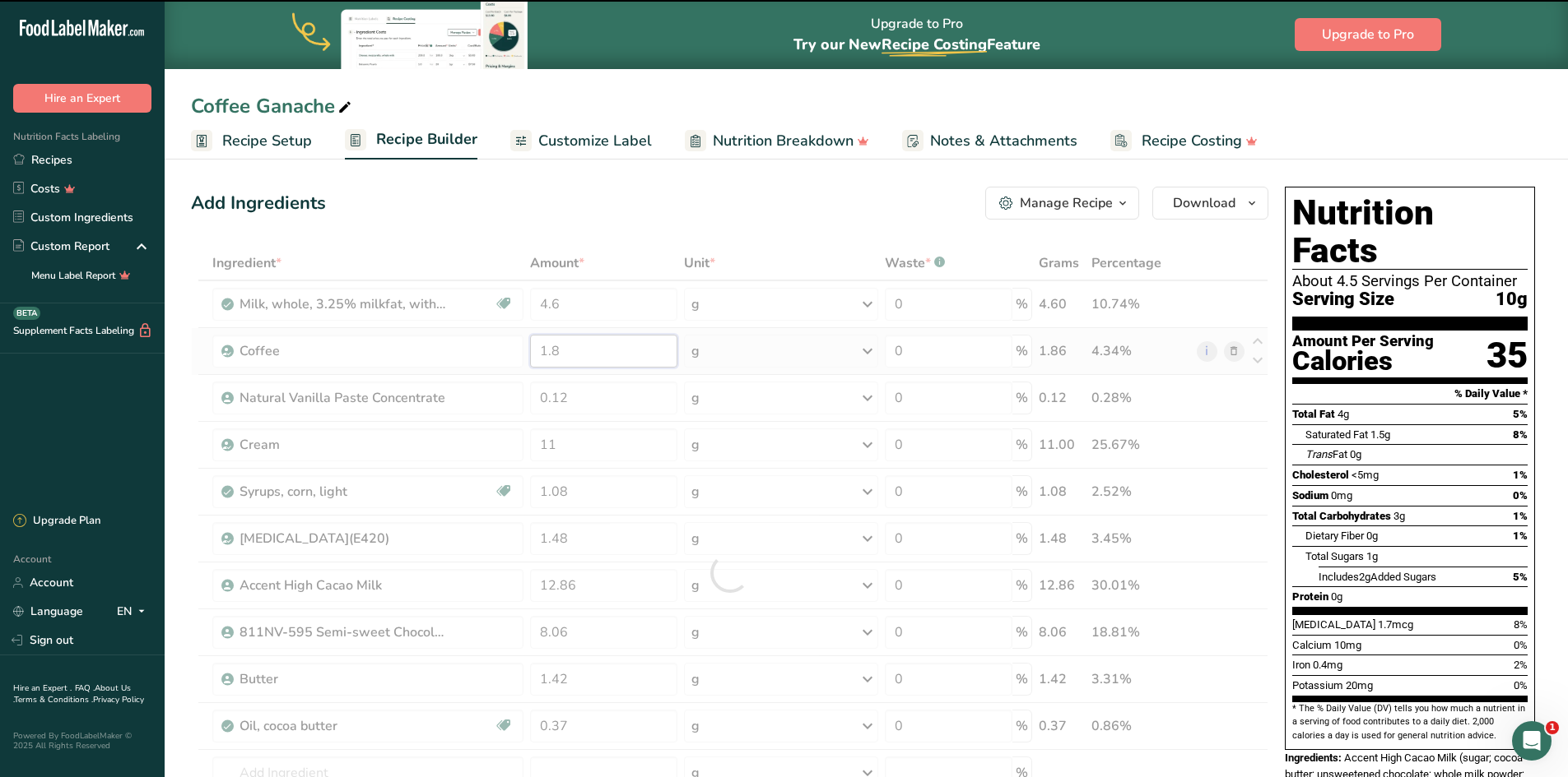
type input "1.86"
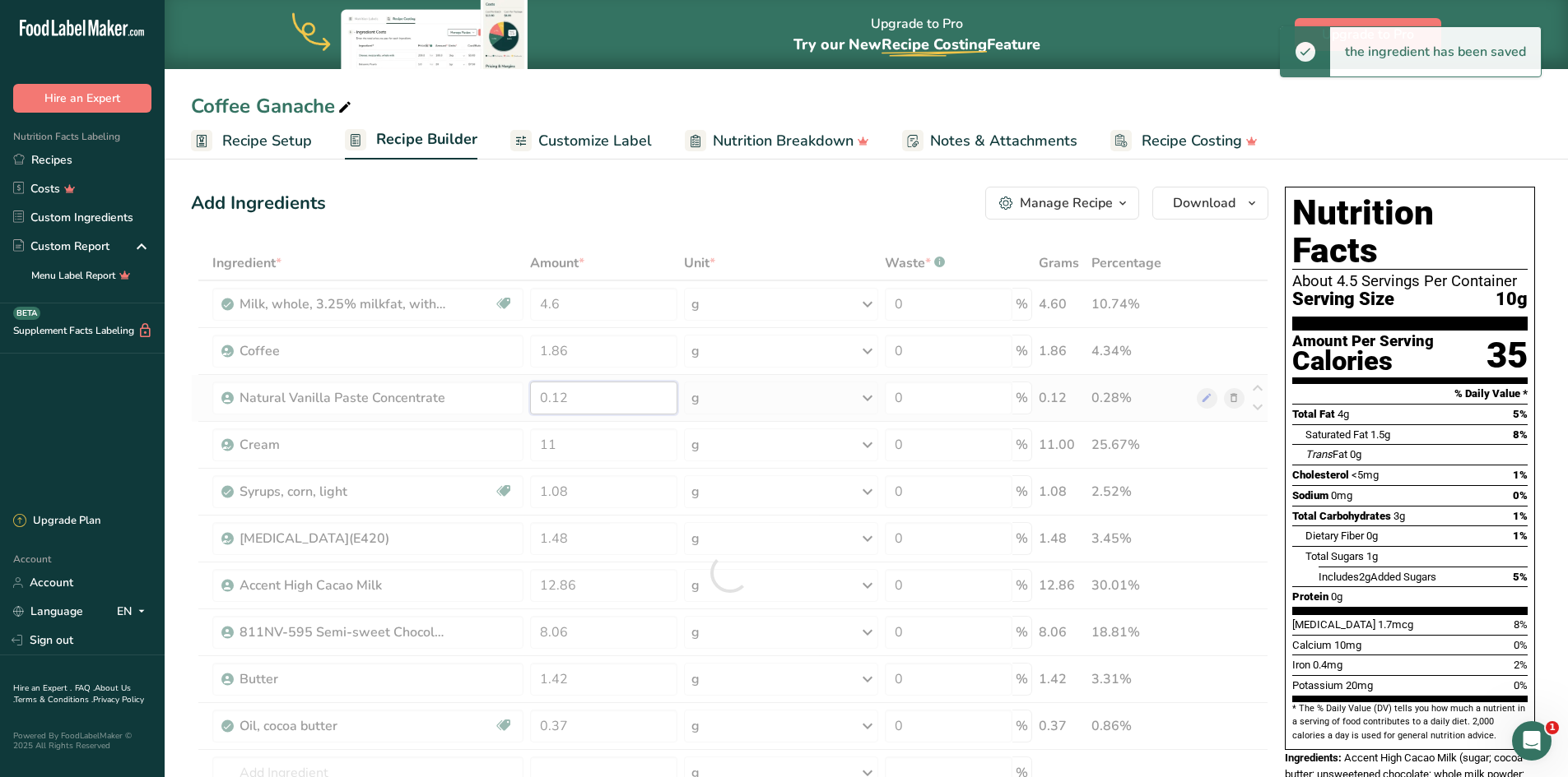
click at [573, 394] on div "Ingredient * Amount * Unit * Waste * .a-a{fill:#347362;}.b-a{fill:#fff;} Grams …" at bounding box center [729, 573] width 1077 height 654
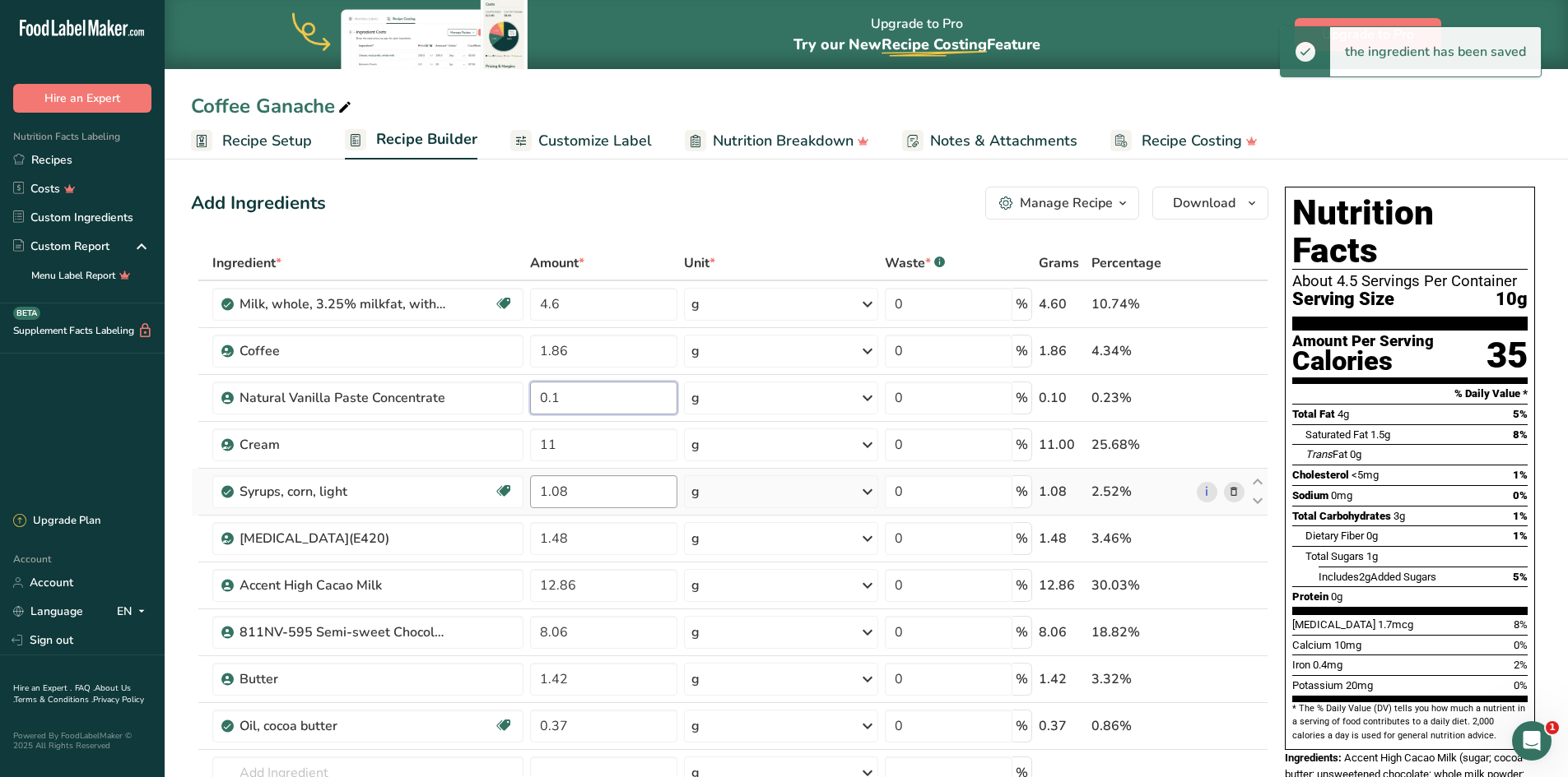
type input "0.1"
click at [583, 496] on div "Ingredient * Amount * Unit * Waste * .a-a{fill:#347362;}.b-a{fill:#fff;} Grams …" at bounding box center [729, 573] width 1077 height 654
type input "1"
click at [581, 545] on div "Ingredient * Amount * Unit * Waste * .a-a{fill:#347362;}.b-a{fill:#fff;} Grams …" at bounding box center [729, 573] width 1077 height 654
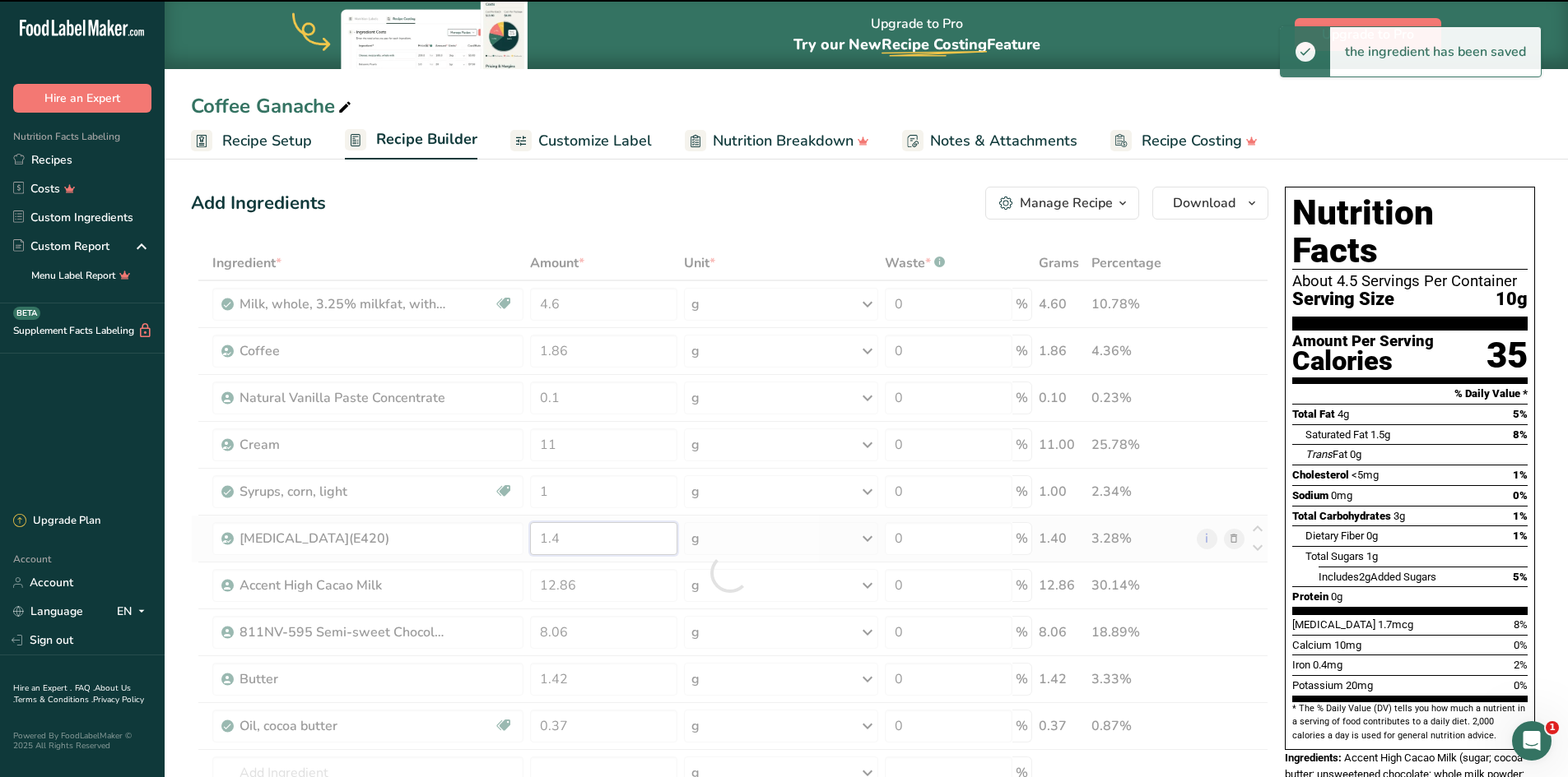
type input "1.48"
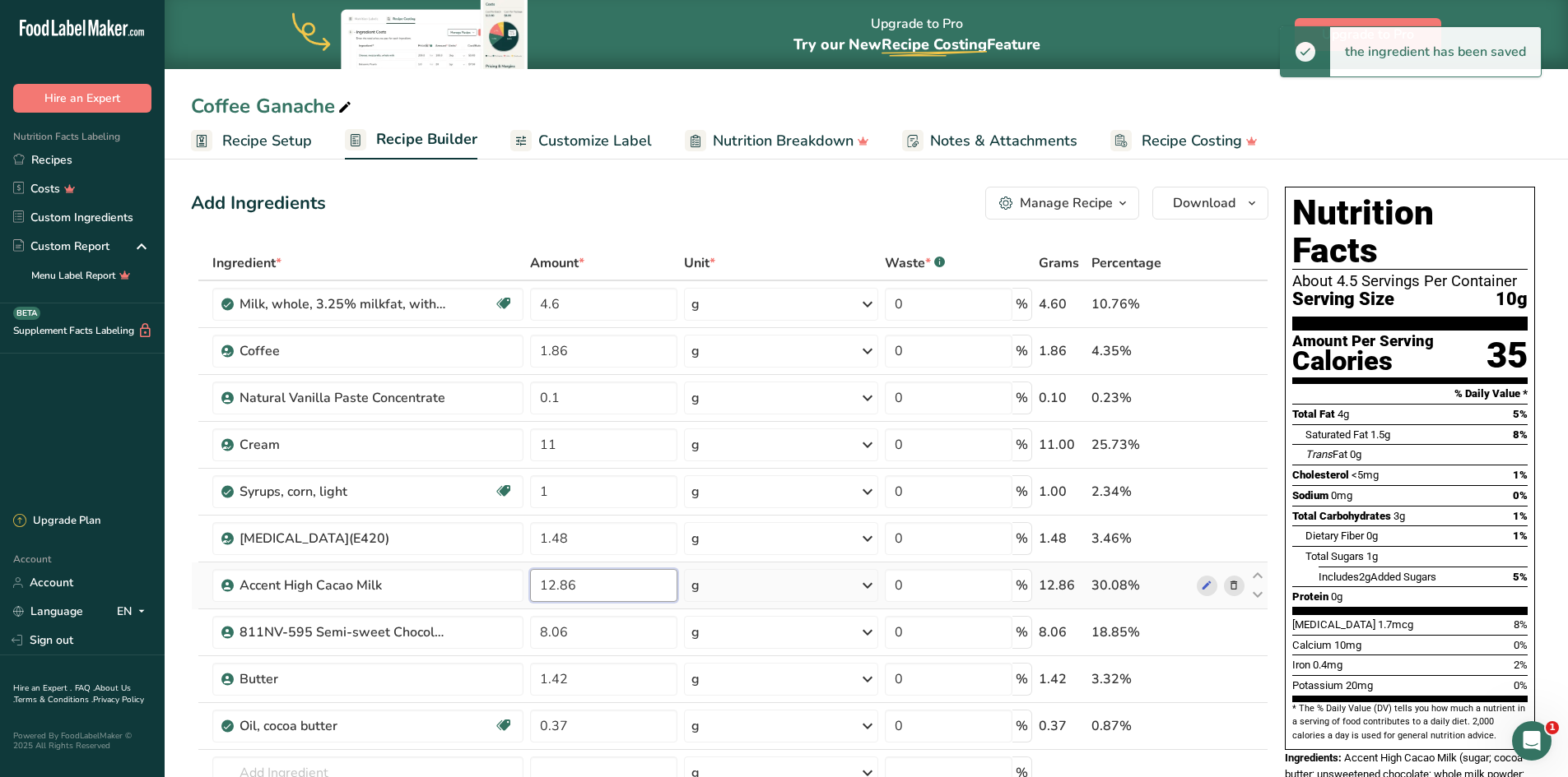
click at [594, 587] on div "Ingredient * Amount * Unit * Waste * .a-a{fill:#347362;}.b-a{fill:#fff;} Grams …" at bounding box center [729, 573] width 1077 height 654
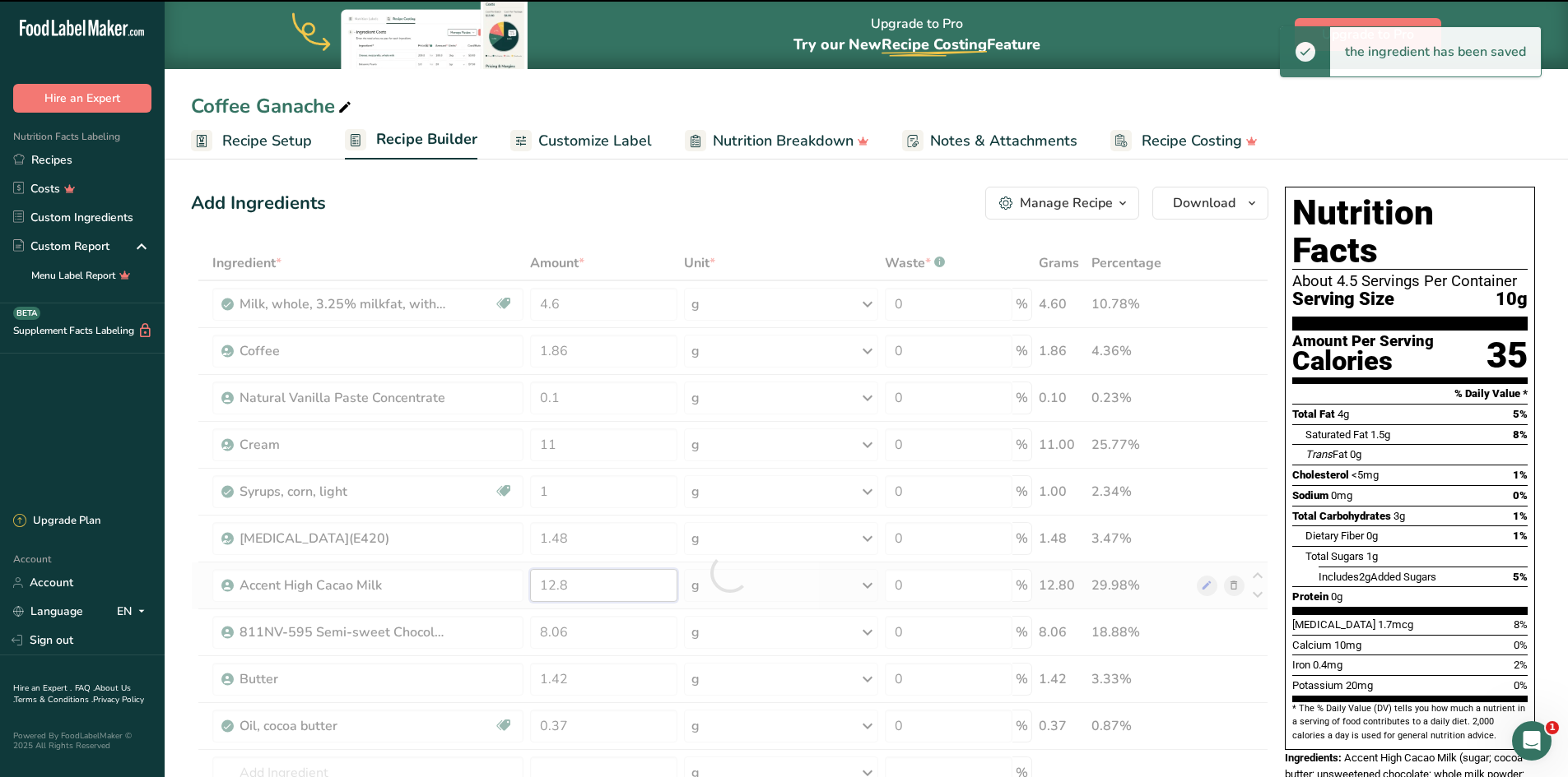
type input "12.86"
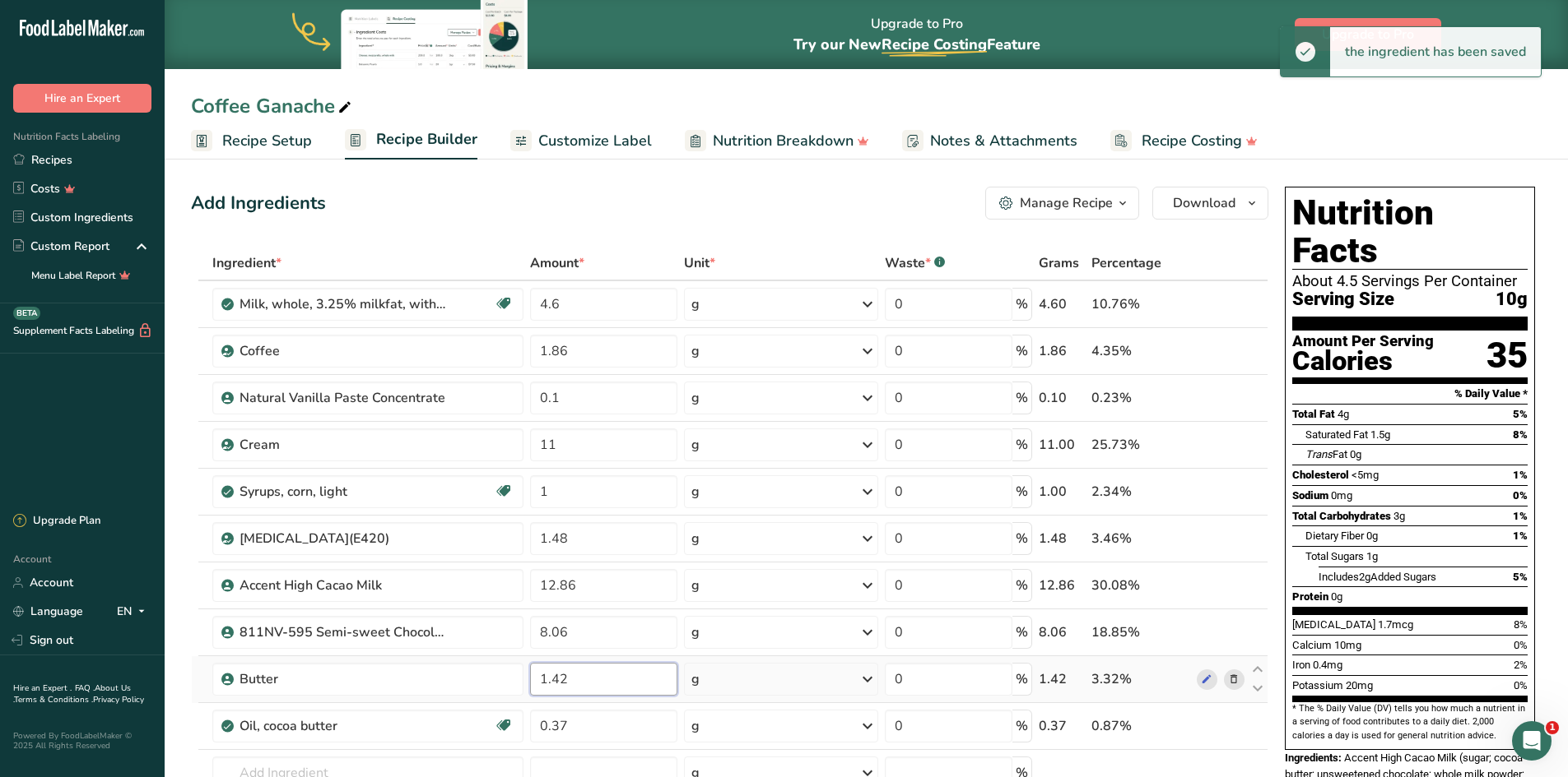
click at [599, 684] on div "Ingredient * Amount * Unit * Waste * .a-a{fill:#347362;}.b-a{fill:#fff;} Grams …" at bounding box center [729, 573] width 1077 height 654
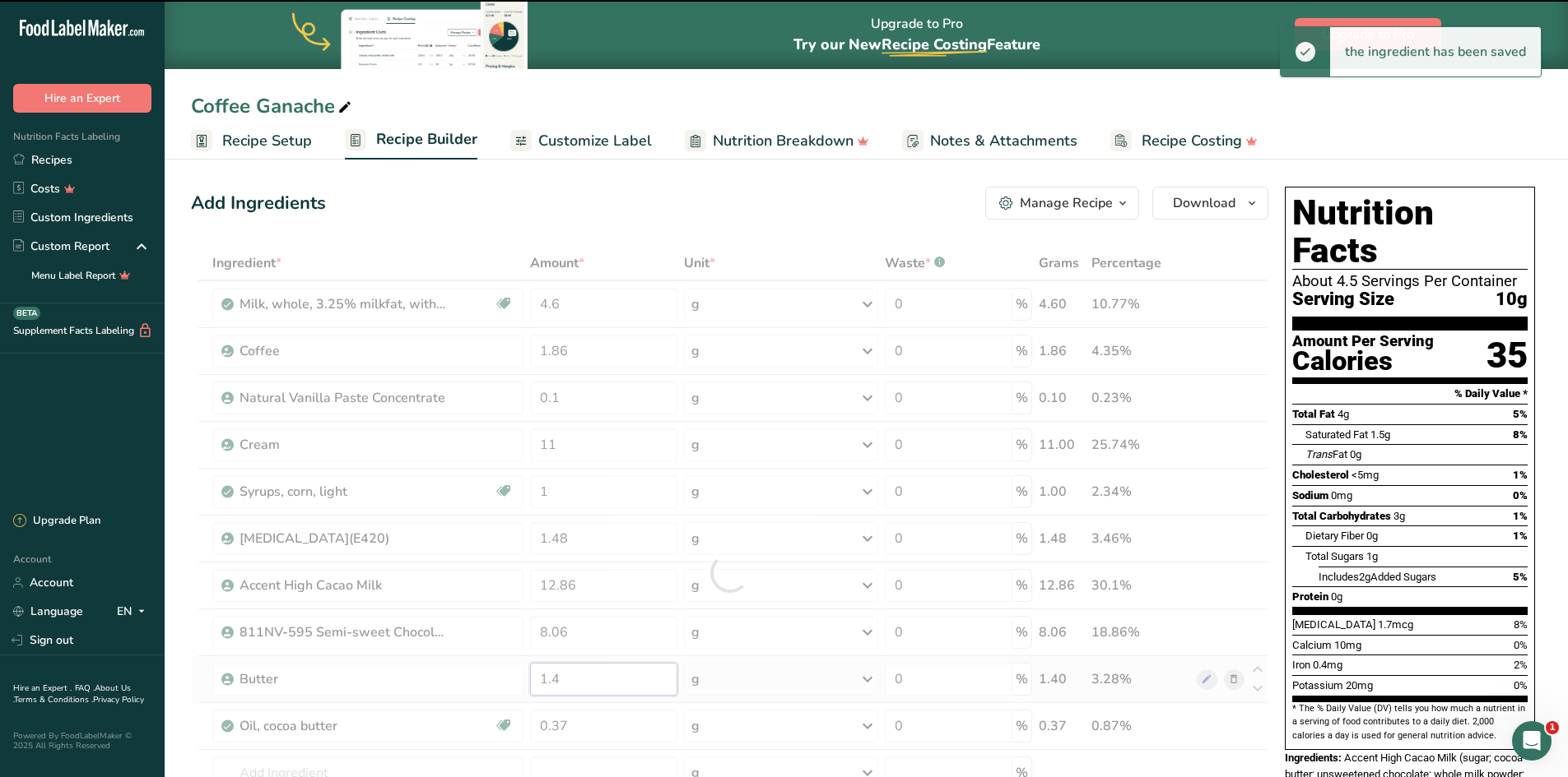
type input "1.42"
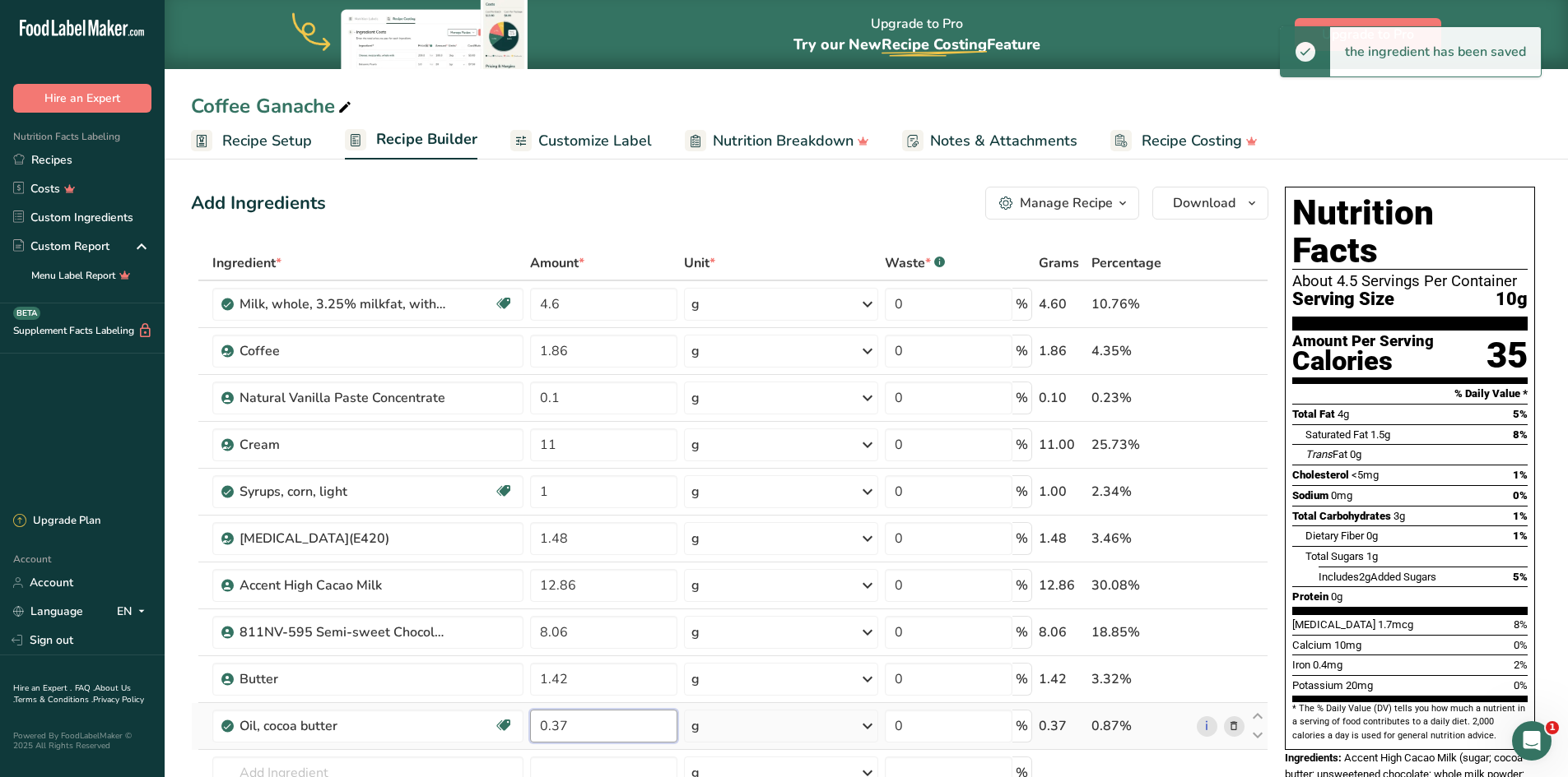
click at [605, 720] on div "Ingredient * Amount * Unit * Waste * .a-a{fill:#347362;}.b-a{fill:#fff;} Grams …" at bounding box center [729, 573] width 1077 height 654
type input "0.3"
click at [581, 677] on div "Ingredient * Amount * Unit * Waste * .a-a{fill:#347362;}.b-a{fill:#fff;} Grams …" at bounding box center [729, 573] width 1077 height 654
click at [737, 198] on div "Add Ingredients Manage Recipe Delete Recipe Duplicate Recipe Scale Recipe Save …" at bounding box center [729, 203] width 1077 height 33
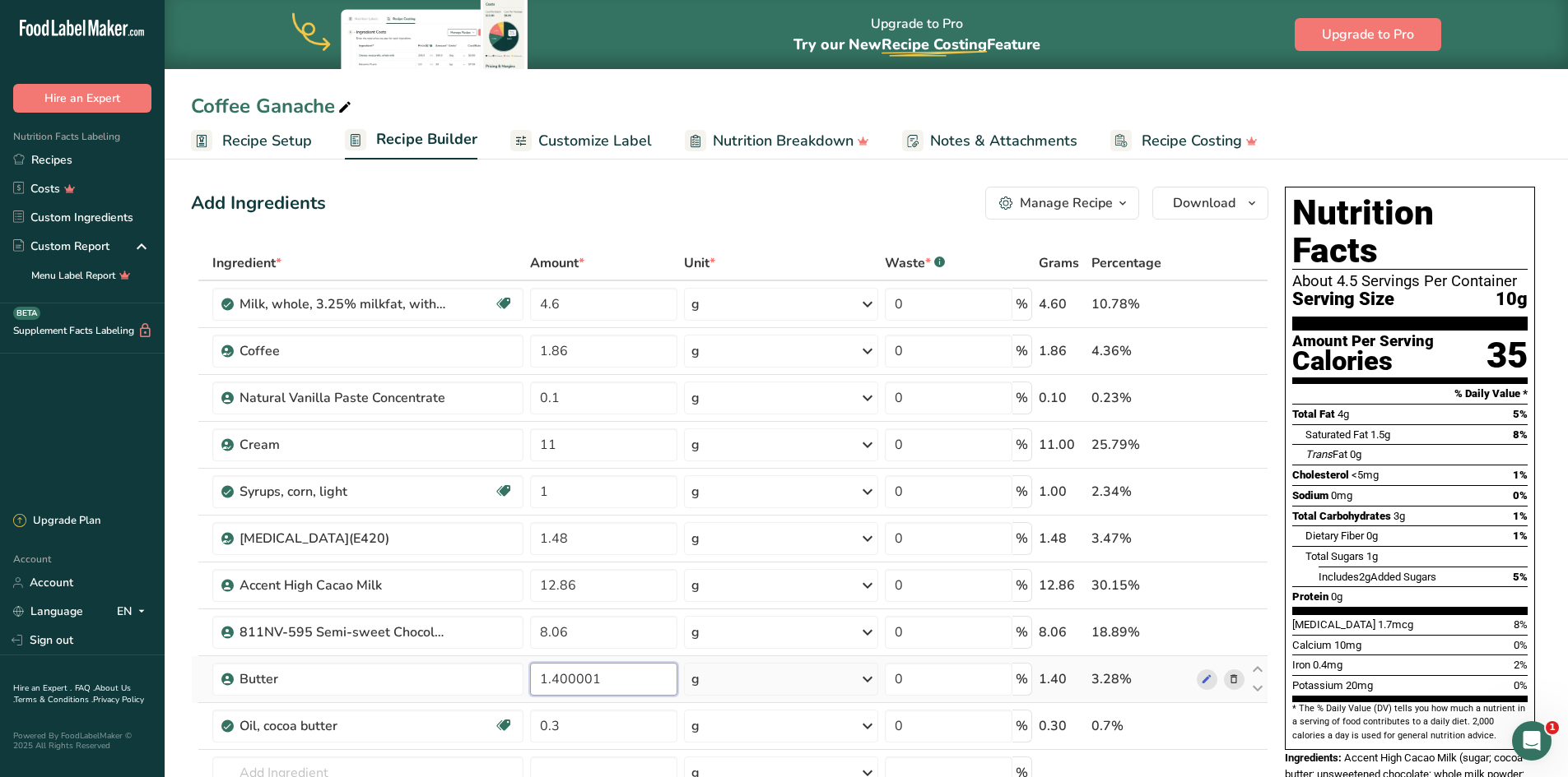
click at [612, 675] on input "1.400001" at bounding box center [603, 679] width 146 height 33
type input "1.4"
click at [859, 200] on div "Add Ingredients Manage Recipe Delete Recipe Duplicate Recipe Scale Recipe Save …" at bounding box center [729, 203] width 1077 height 33
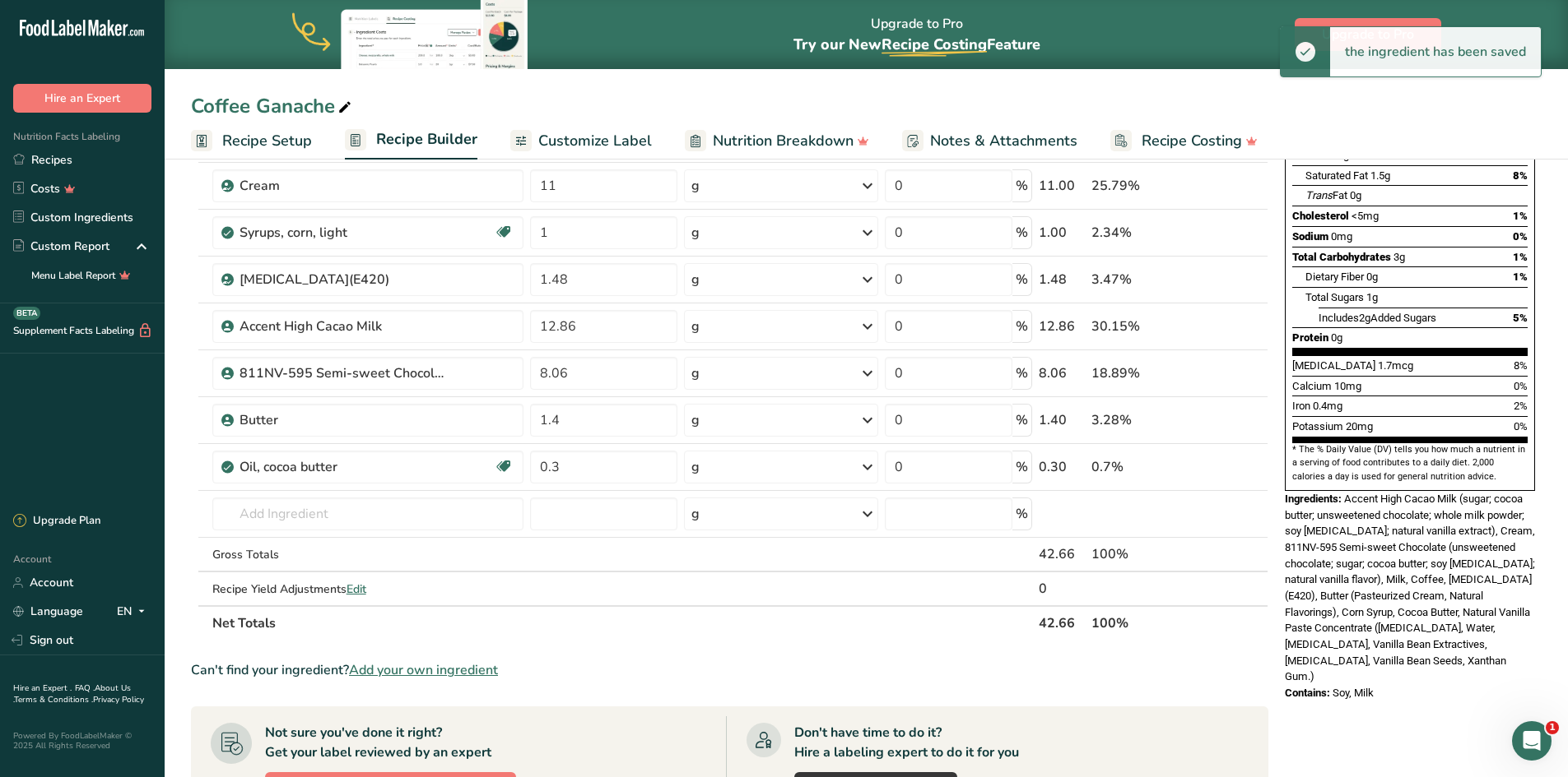
scroll to position [82, 0]
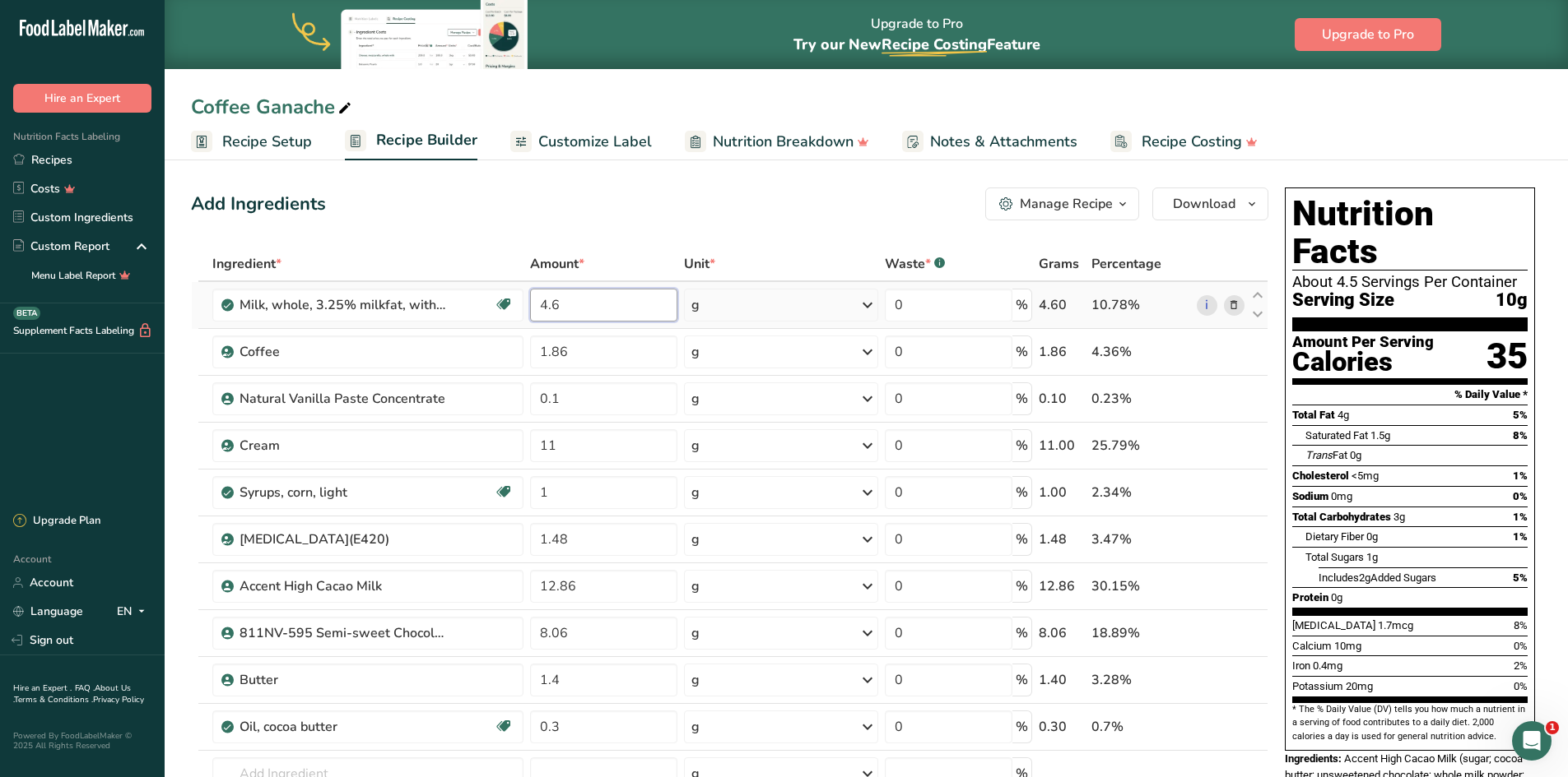
click at [561, 304] on input "4.6" at bounding box center [603, 305] width 146 height 33
type input "4.54"
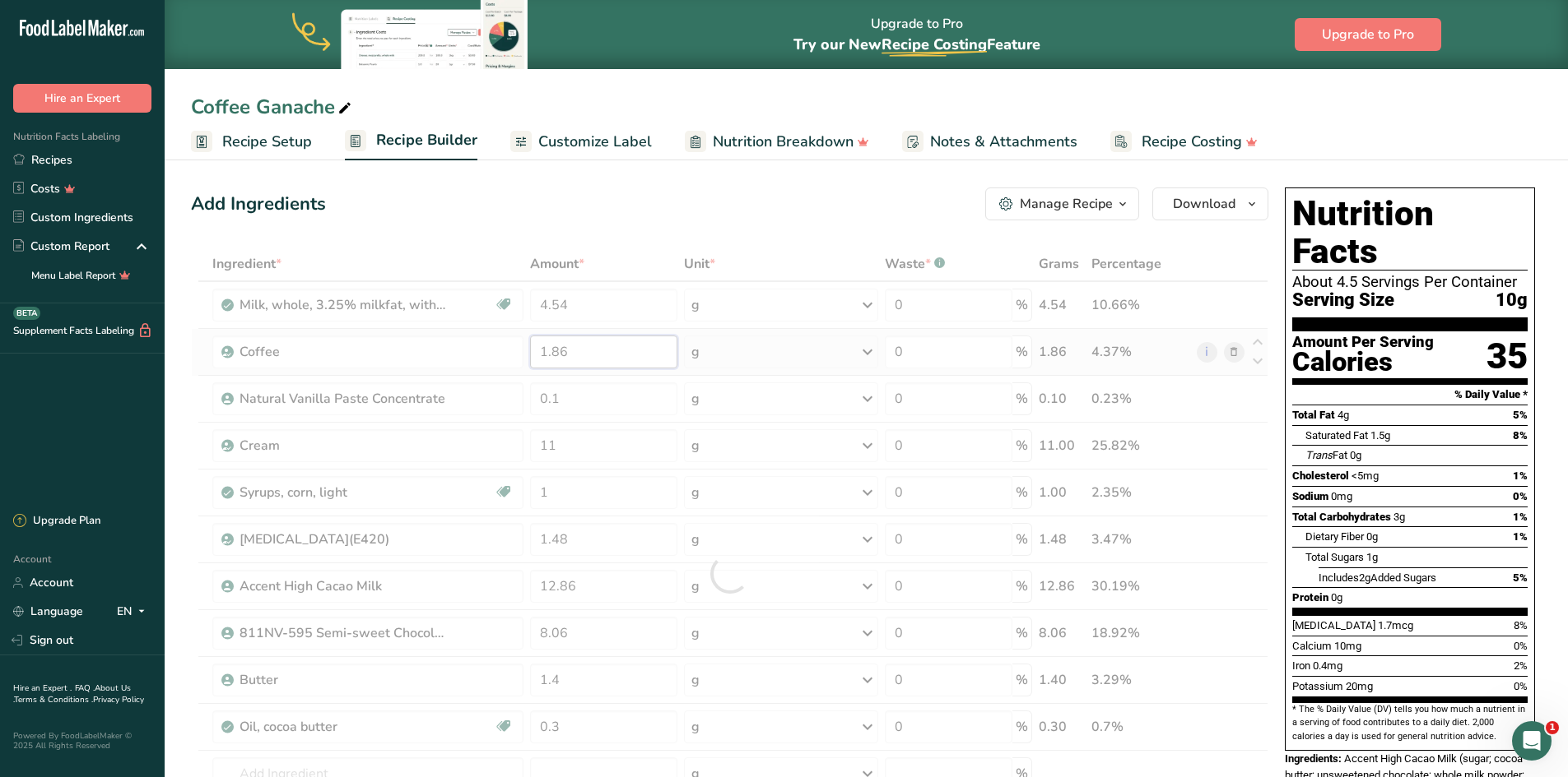
click at [575, 354] on div "Ingredient * Amount * Unit * Waste * .a-a{fill:#347362;}.b-a{fill:#fff;} Grams …" at bounding box center [729, 574] width 1077 height 654
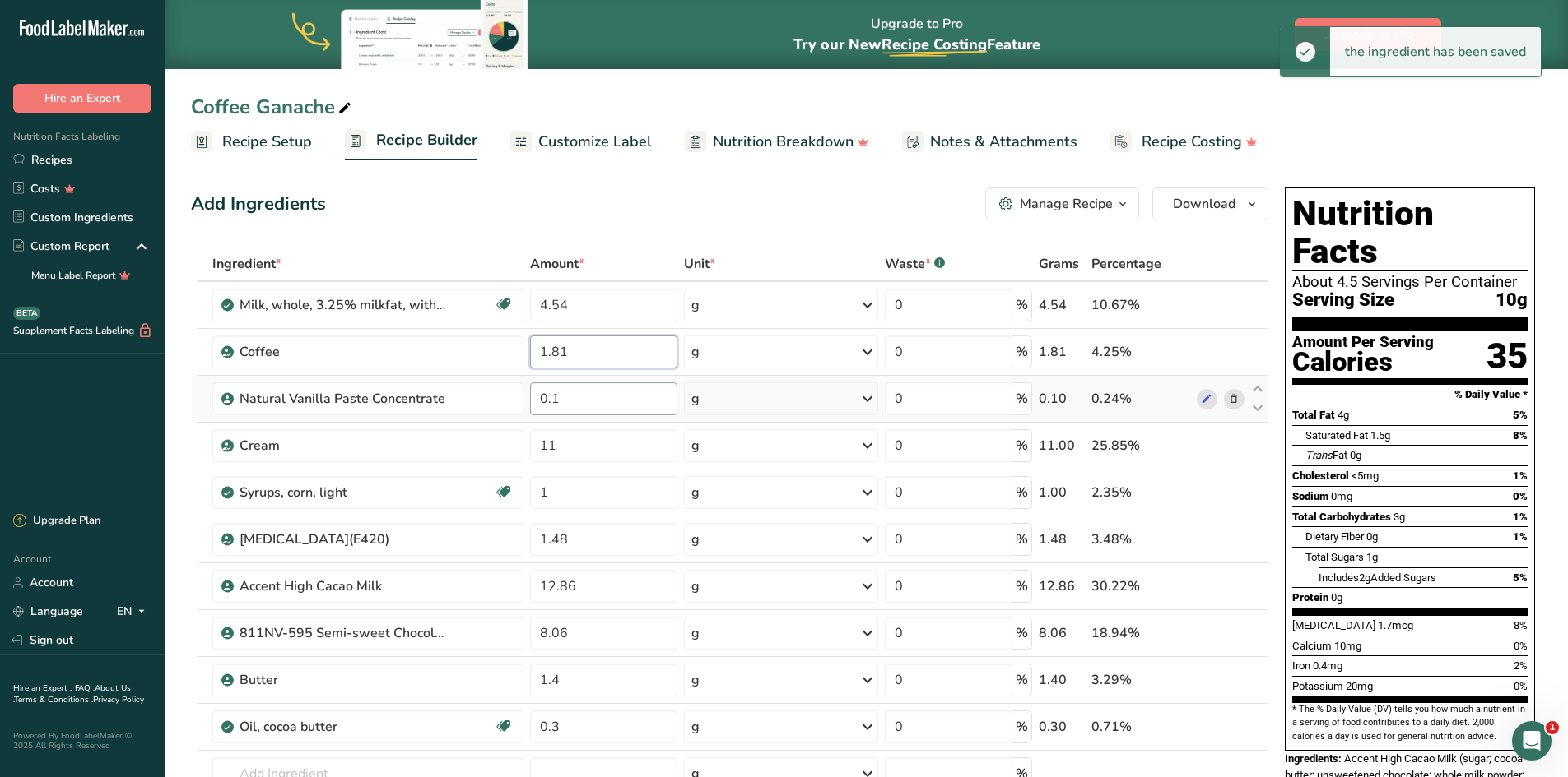
type input "1.81"
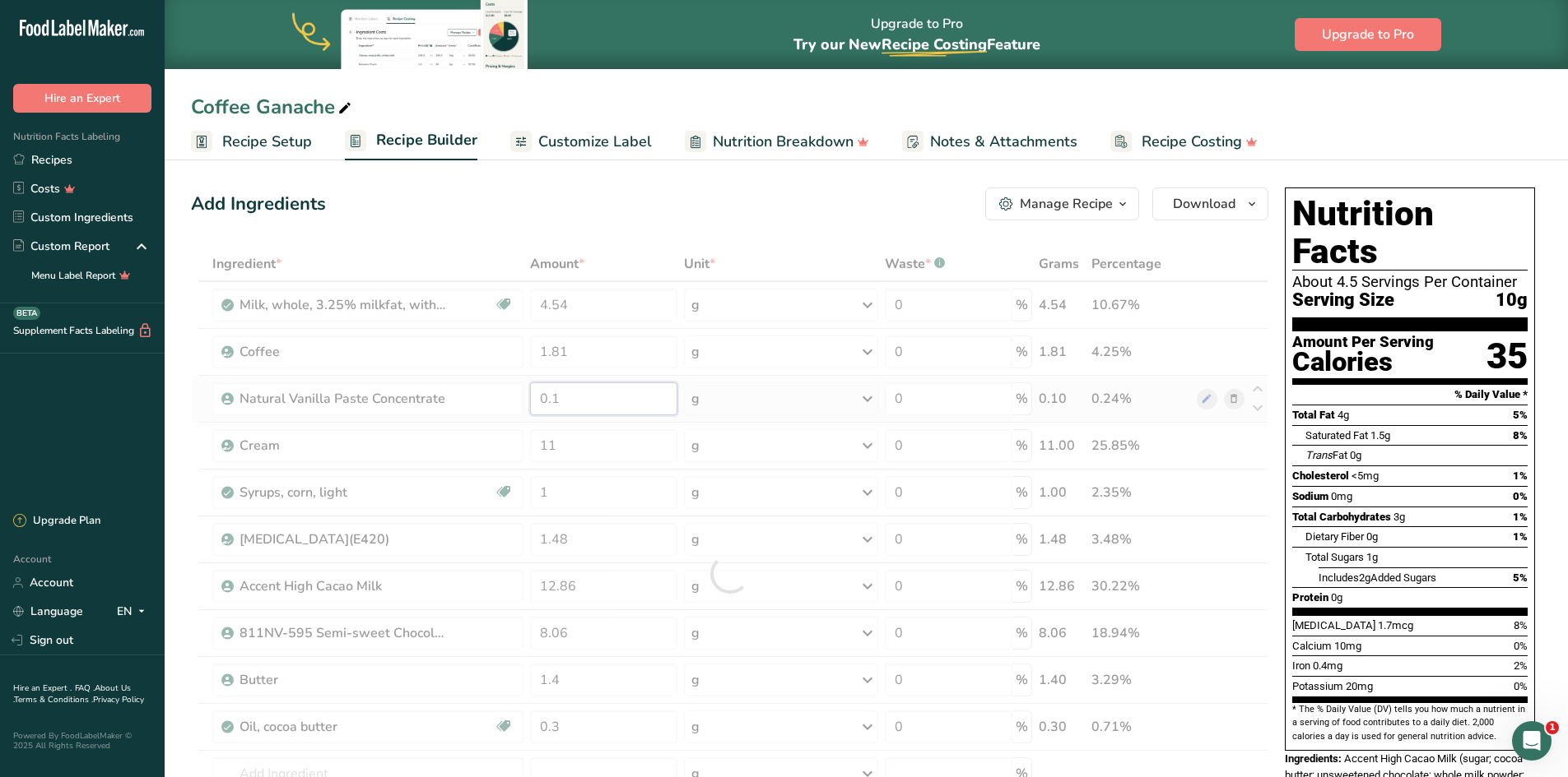
click at [570, 396] on div "Ingredient * Amount * Unit * Waste * .a-a{fill:#347362;}.b-a{fill:#fff;} Grams …" at bounding box center [729, 574] width 1077 height 654
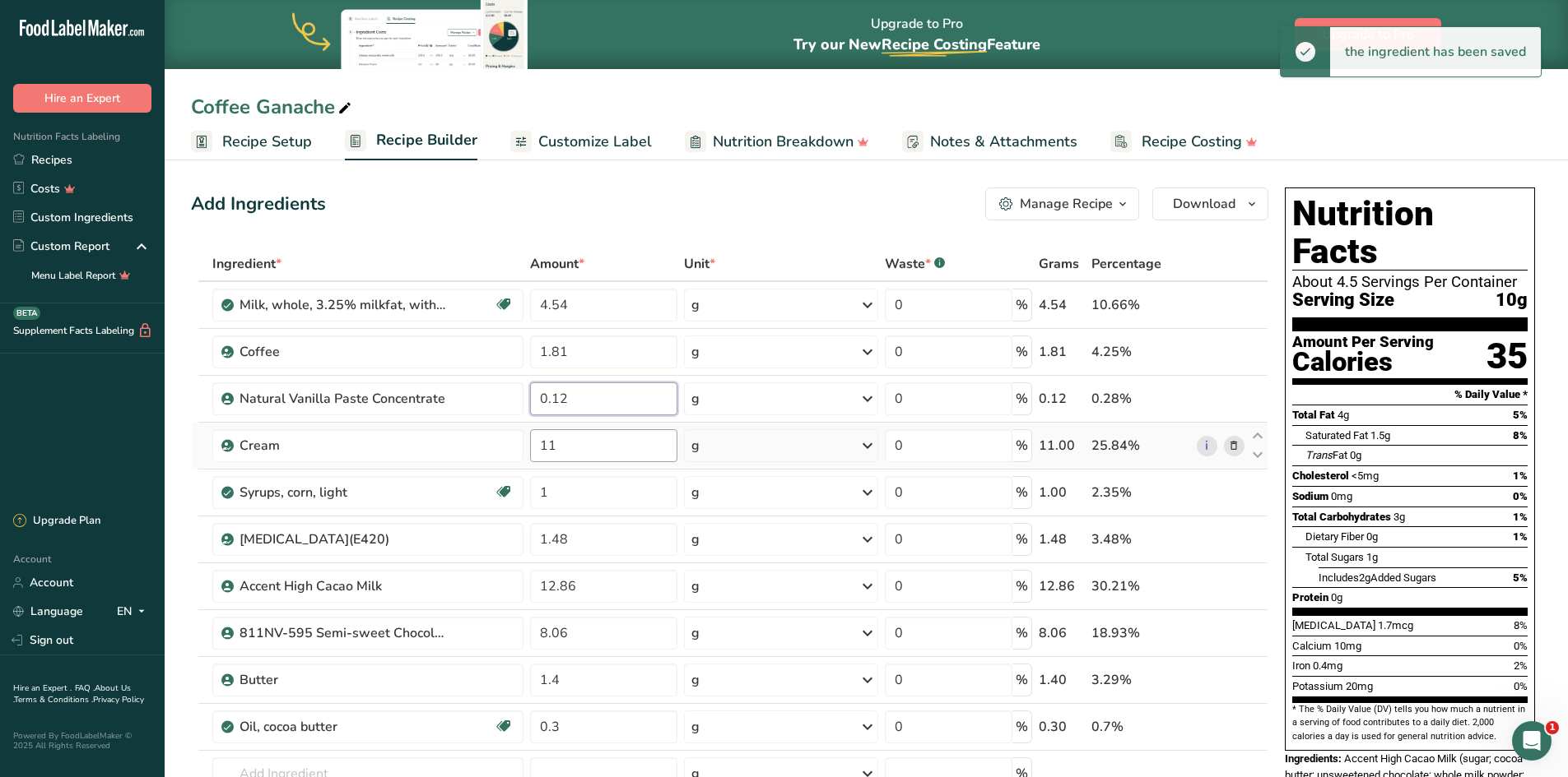
type input "0.12"
click at [578, 447] on div "Ingredient * Amount * Unit * Waste * .a-a{fill:#347362;}.b-a{fill:#fff;} Grams …" at bounding box center [729, 574] width 1077 height 654
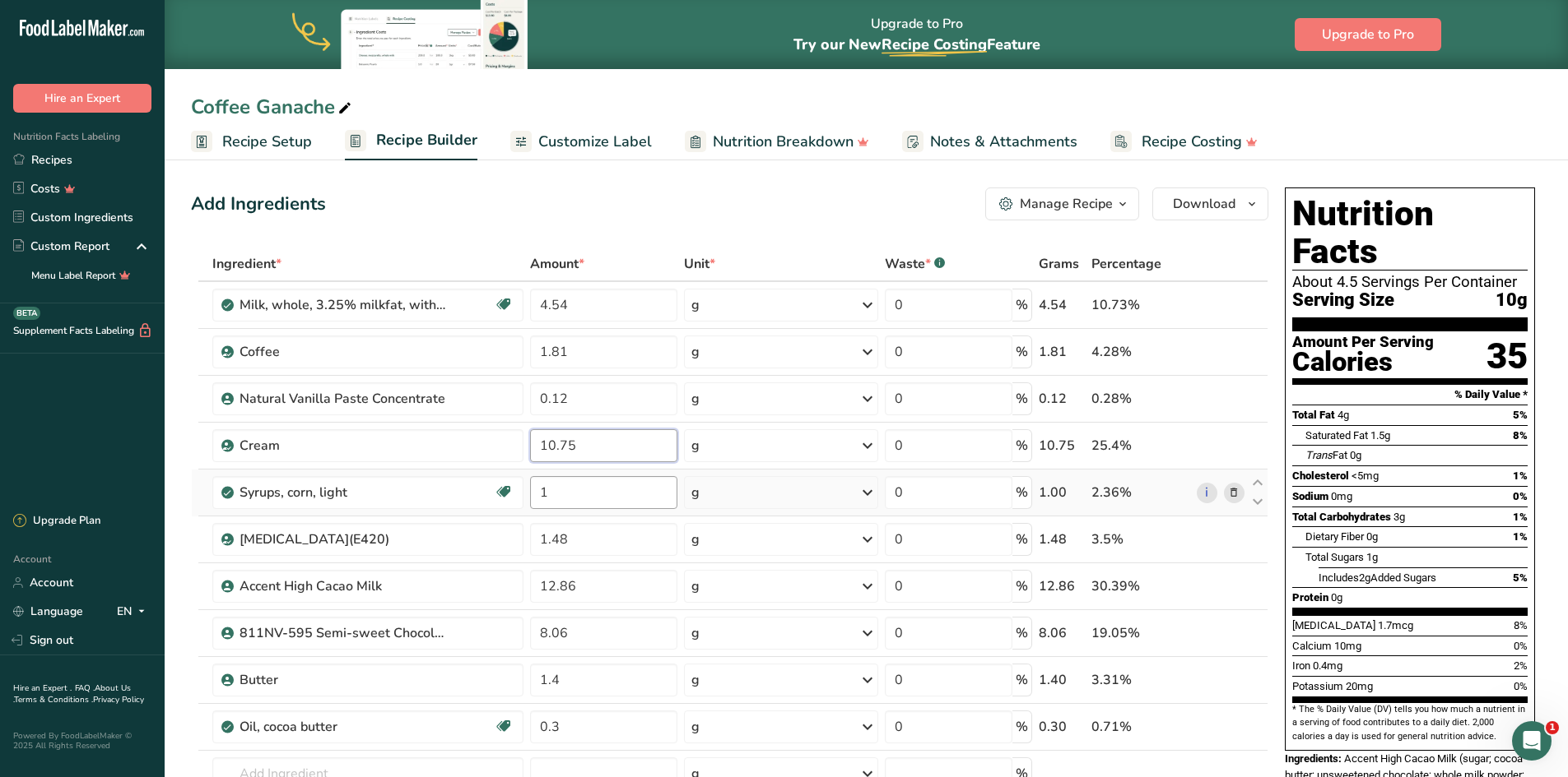
type input "10.75"
click at [581, 491] on div "Ingredient * Amount * Unit * Waste * .a-a{fill:#347362;}.b-a{fill:#fff;} Grams …" at bounding box center [729, 574] width 1077 height 654
type input "1.06"
click at [584, 542] on div "Ingredient * Amount * Unit * Waste * .a-a{fill:#347362;}.b-a{fill:#fff;} Grams …" at bounding box center [729, 574] width 1077 height 654
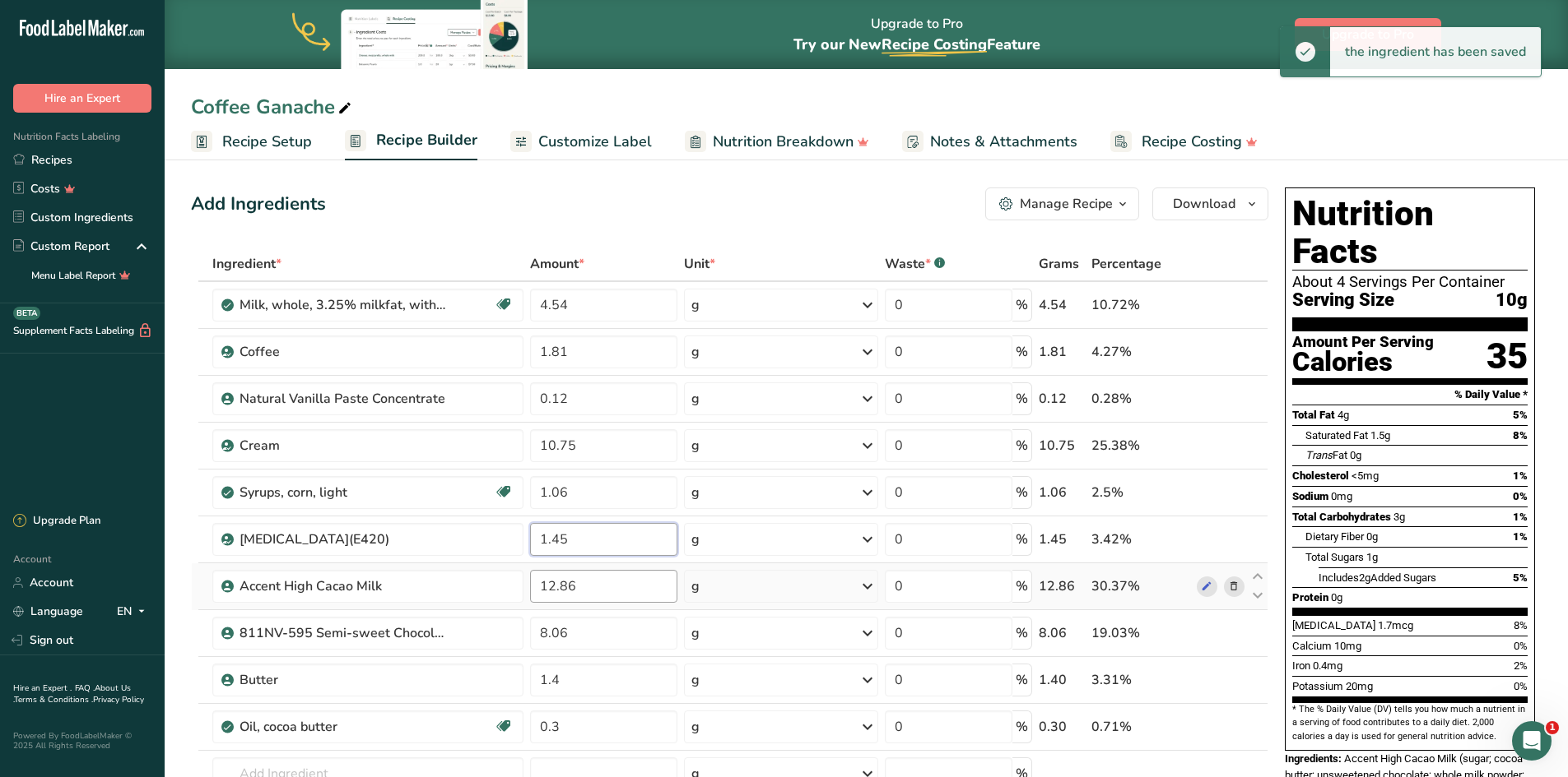
type input "1.45"
click at [585, 584] on div "Ingredient * Amount * Unit * Waste * .a-a{fill:#347362;}.b-a{fill:#fff;} Grams …" at bounding box center [729, 574] width 1077 height 654
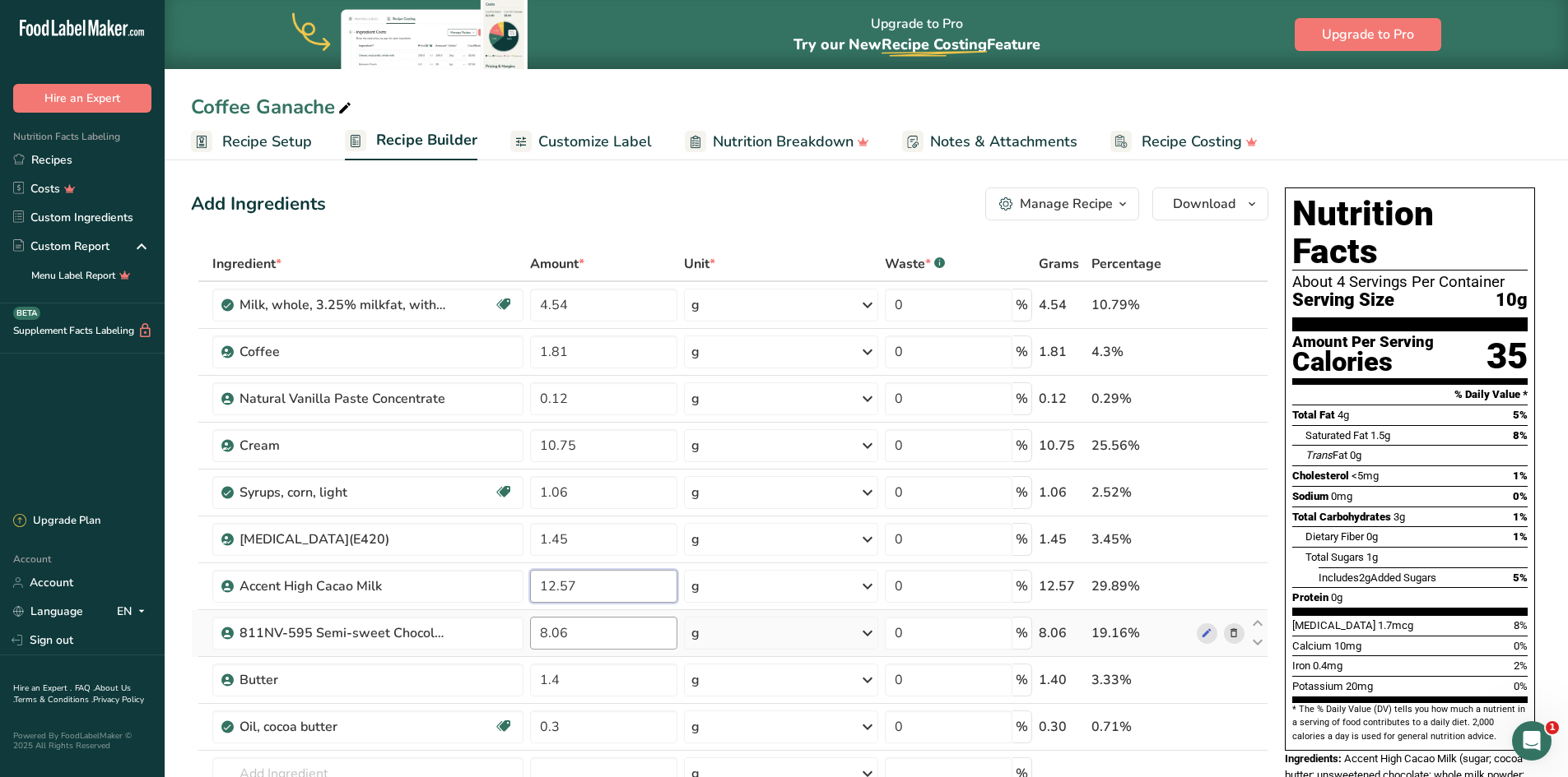
type input "12.57"
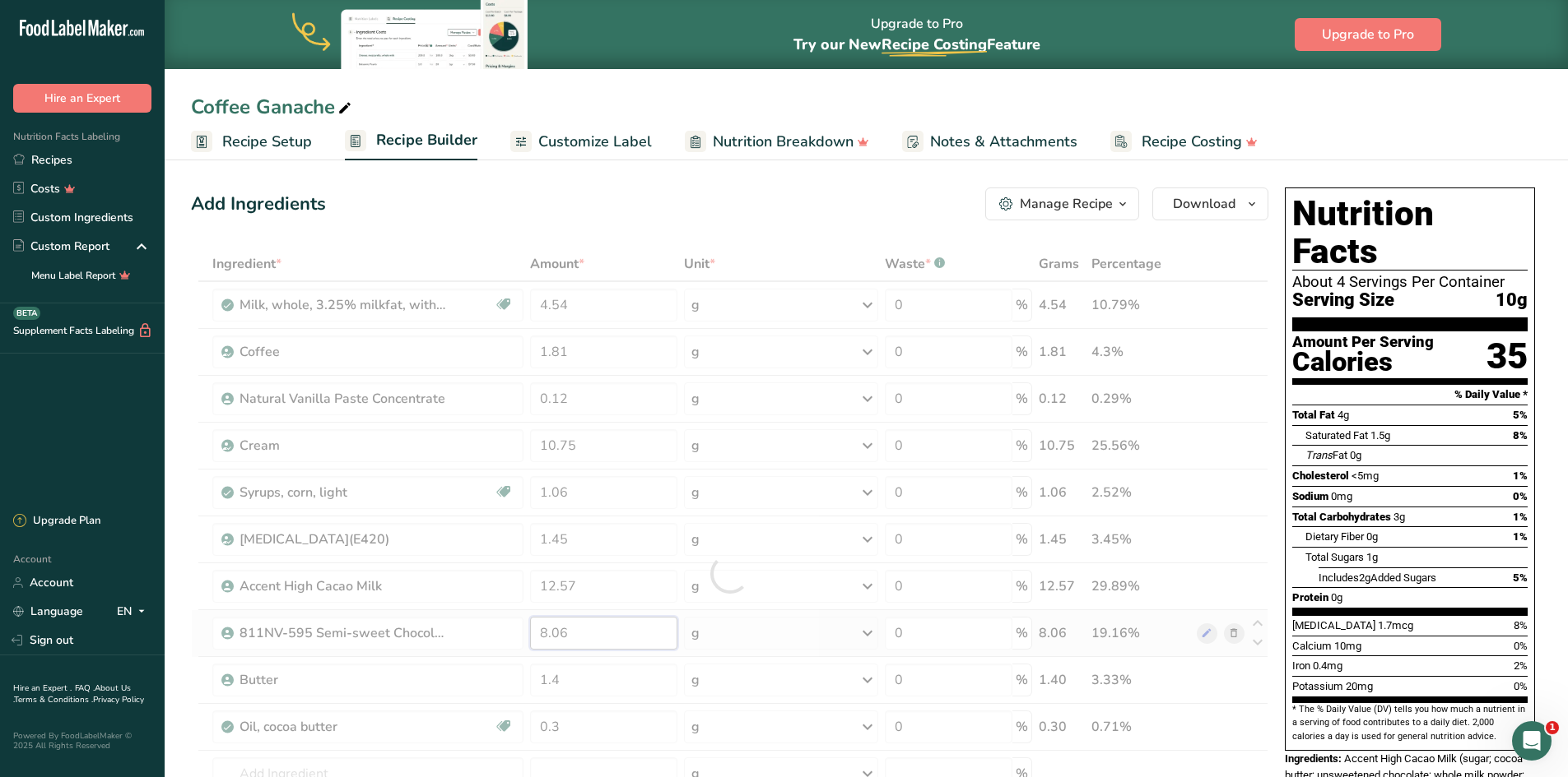
click at [592, 637] on div "Ingredient * Amount * Unit * Waste * .a-a{fill:#347362;}.b-a{fill:#fff;} Grams …" at bounding box center [729, 574] width 1077 height 654
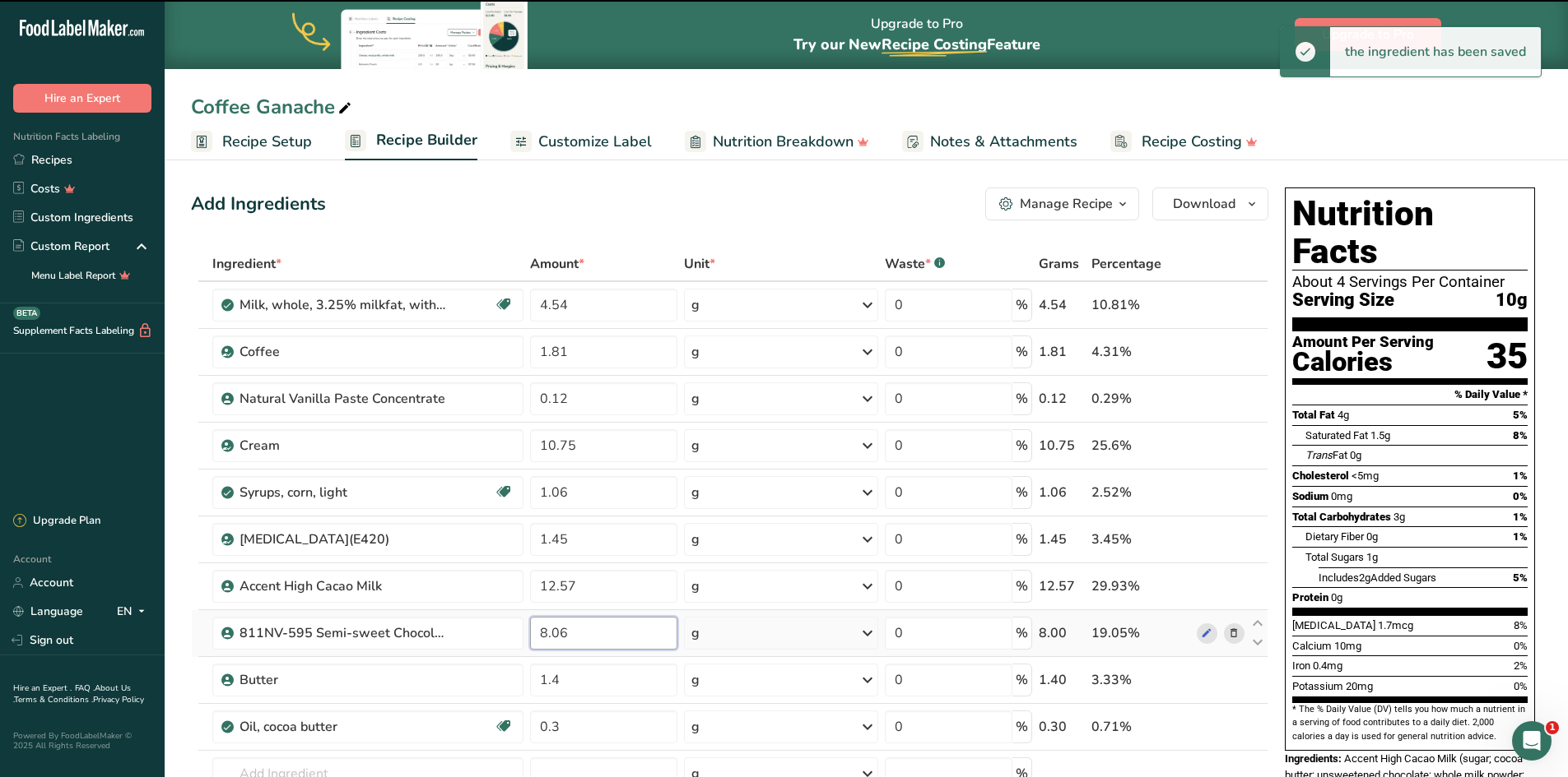
type input "8"
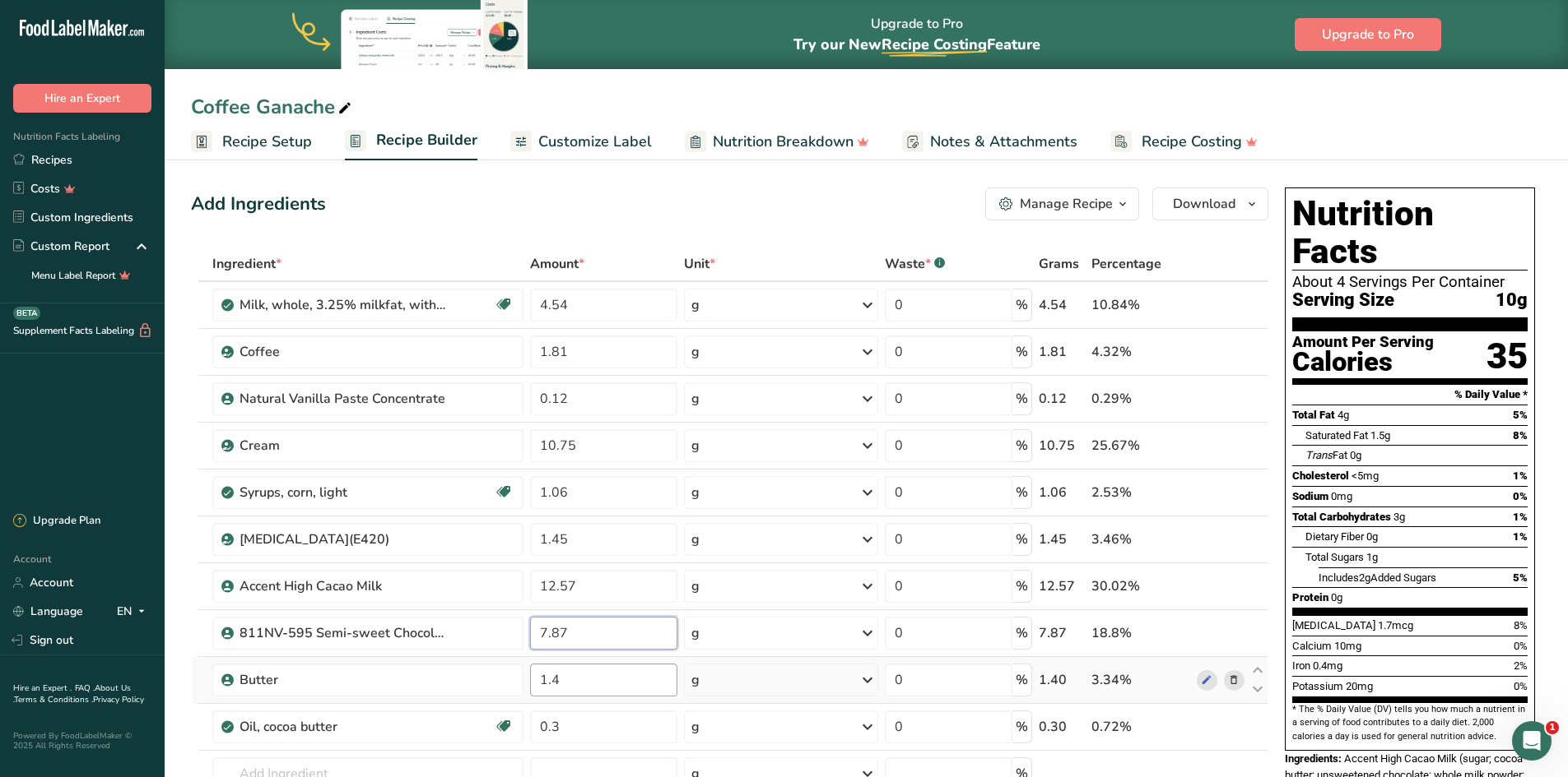
type input "7.87"
click at [573, 674] on div "Ingredient * Amount * Unit * Waste * .a-a{fill:#347362;}.b-a{fill:#fff;} Grams …" at bounding box center [729, 574] width 1077 height 654
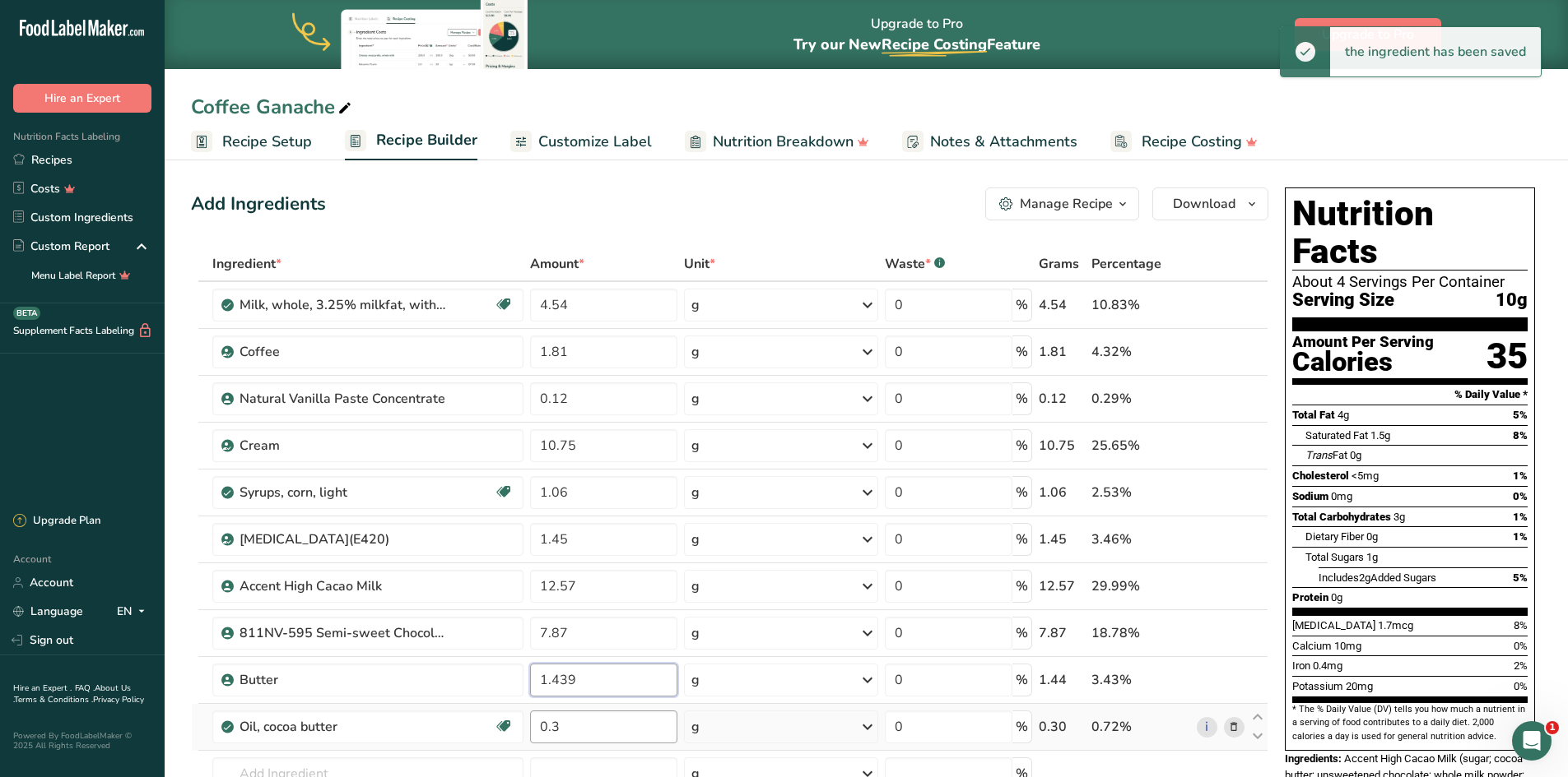
type input "1.439"
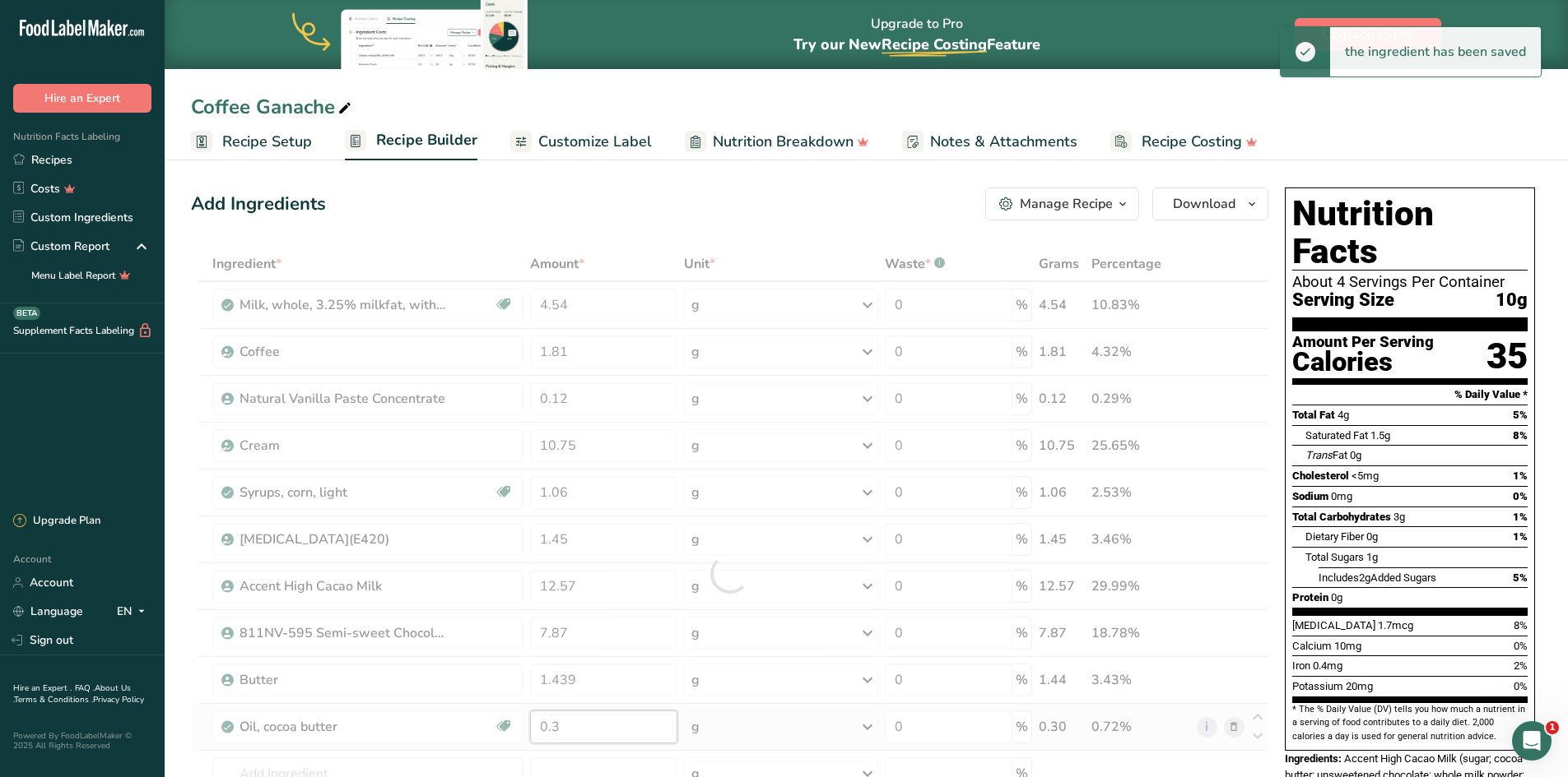
click at [577, 728] on div "Ingredient * Amount * Unit * Waste * .a-a{fill:#347362;}.b-a{fill:#fff;} Grams …" at bounding box center [729, 574] width 1077 height 654
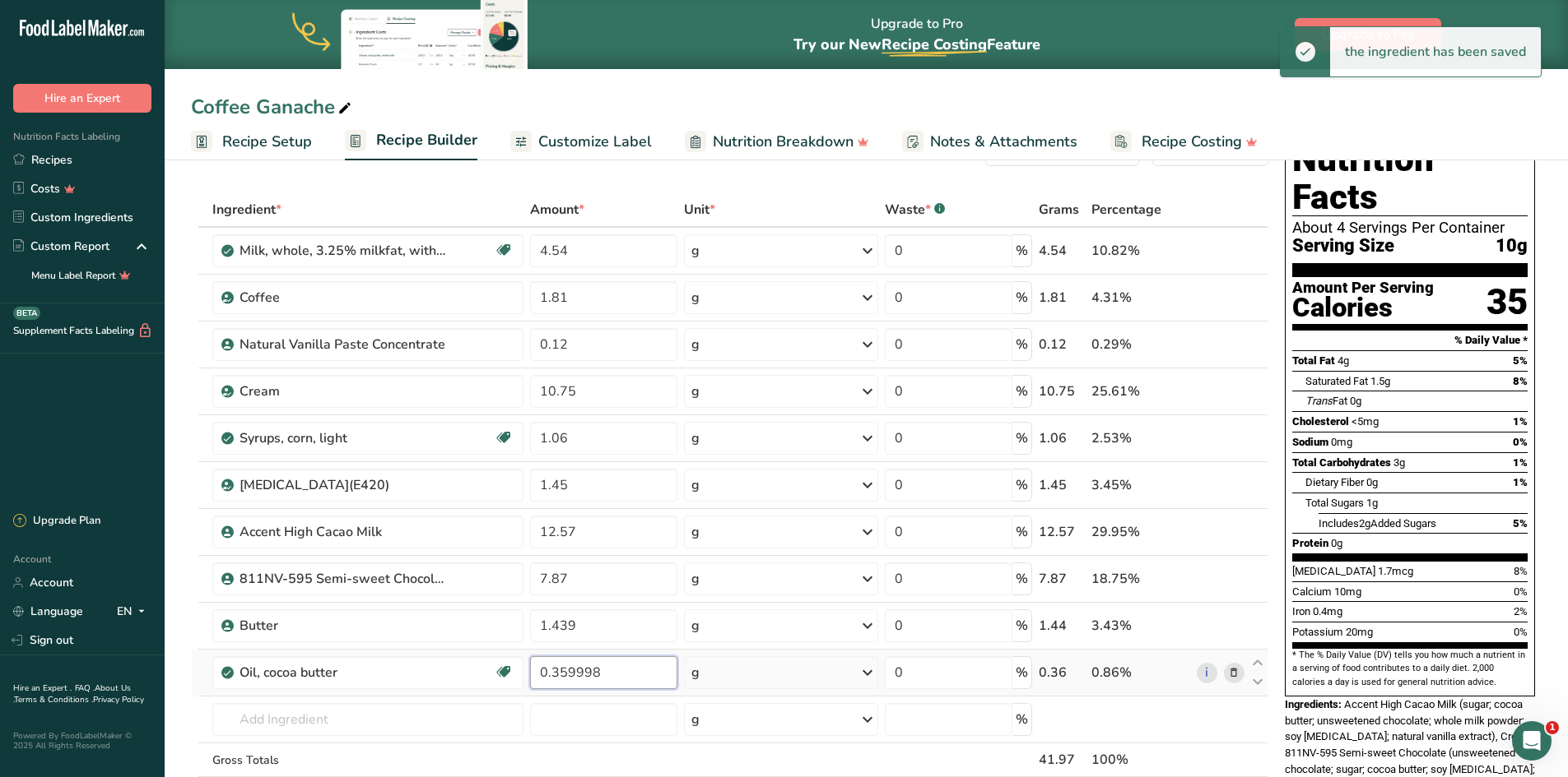
scroll to position [165, 0]
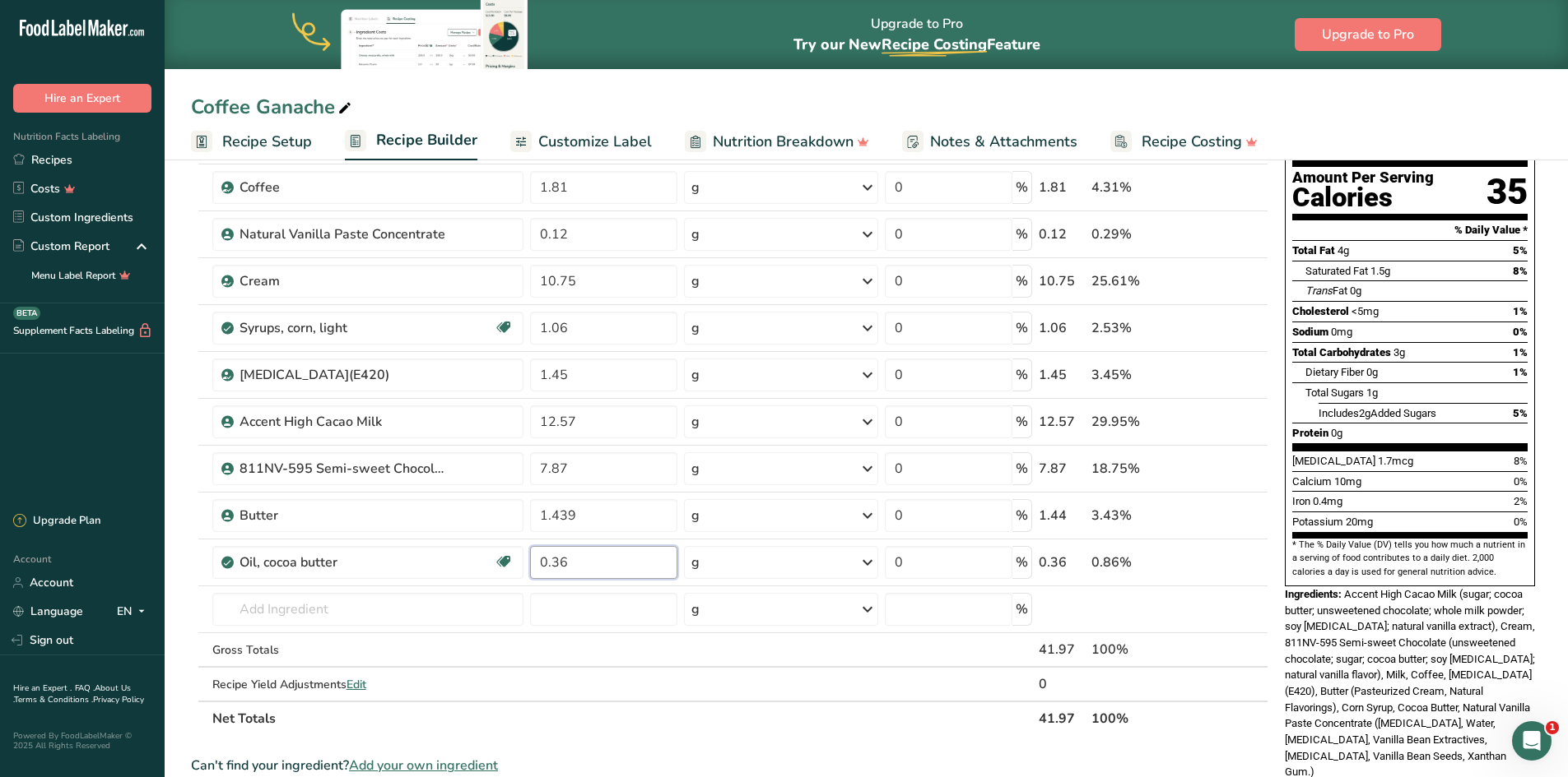
type input "0.36"
click at [698, 736] on section "Ingredient * Amount * Unit * Waste * .a-a{fill:#347362;}.b-a{fill:#fff;} Grams …" at bounding box center [729, 657] width 1077 height 1151
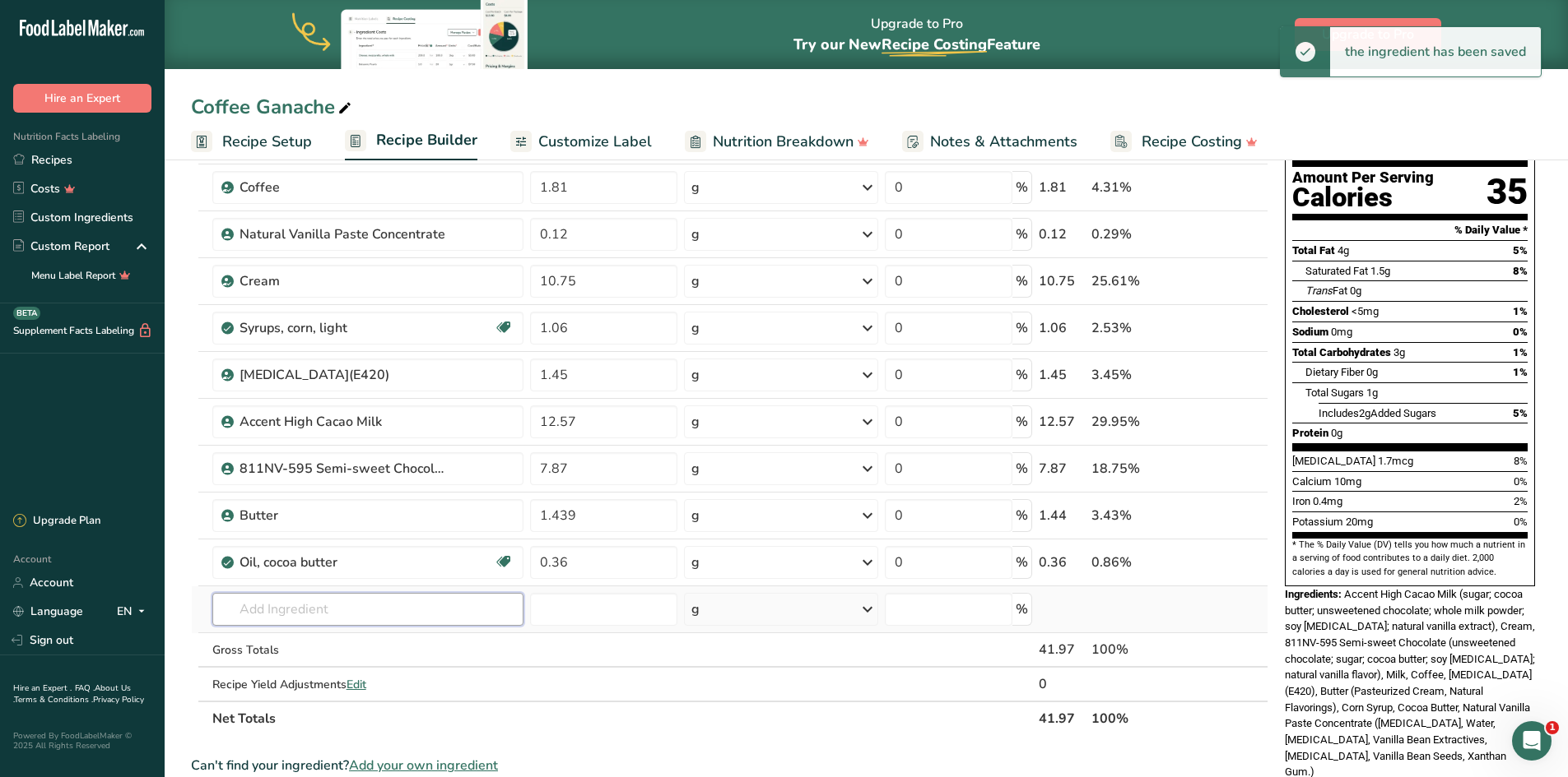
click at [317, 603] on input "text" at bounding box center [369, 609] width 312 height 33
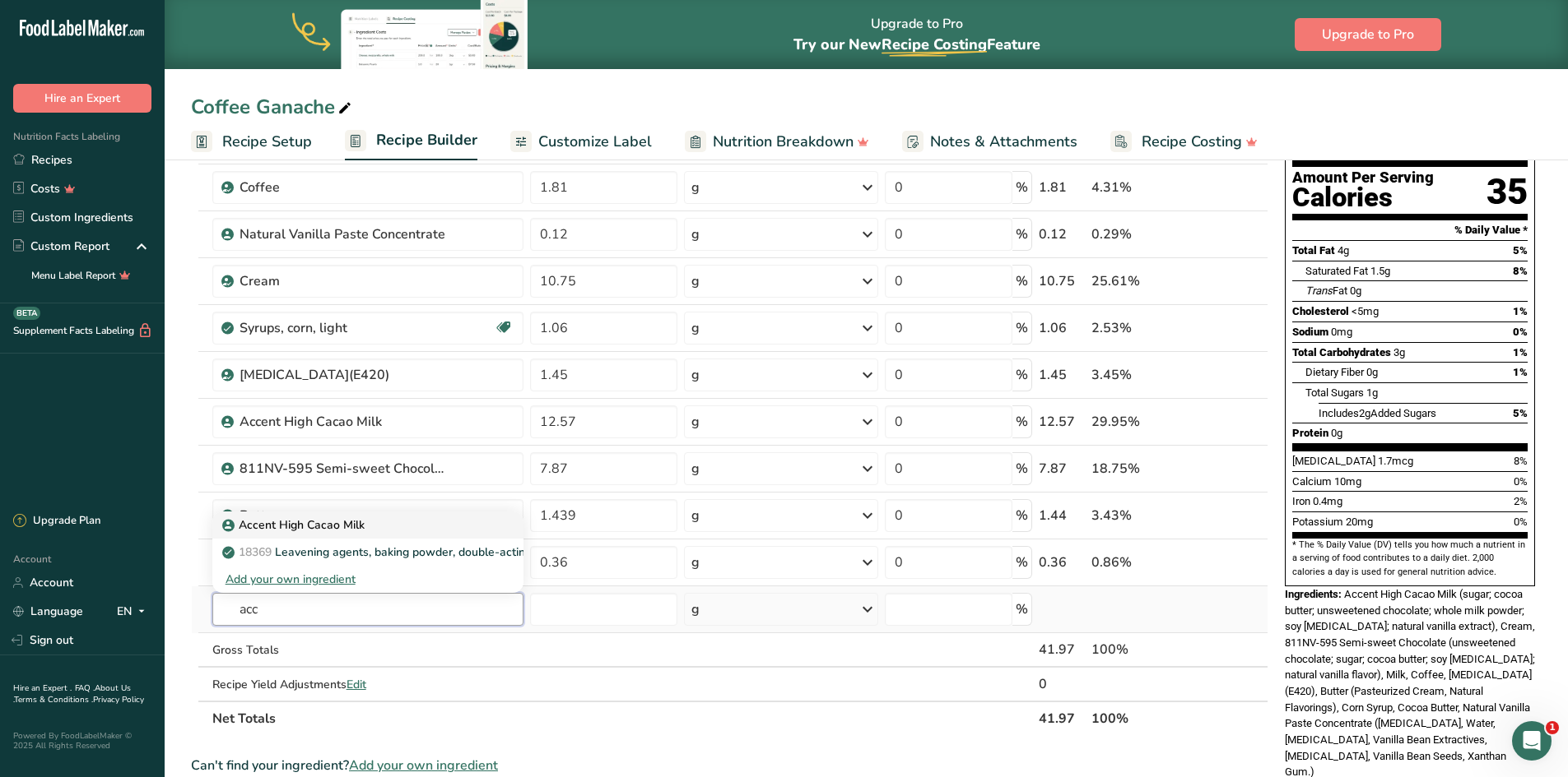
type input "acc"
click at [308, 525] on p "Accent High Cacao Milk" at bounding box center [294, 524] width 139 height 17
type input "Accent High Cacao Milk"
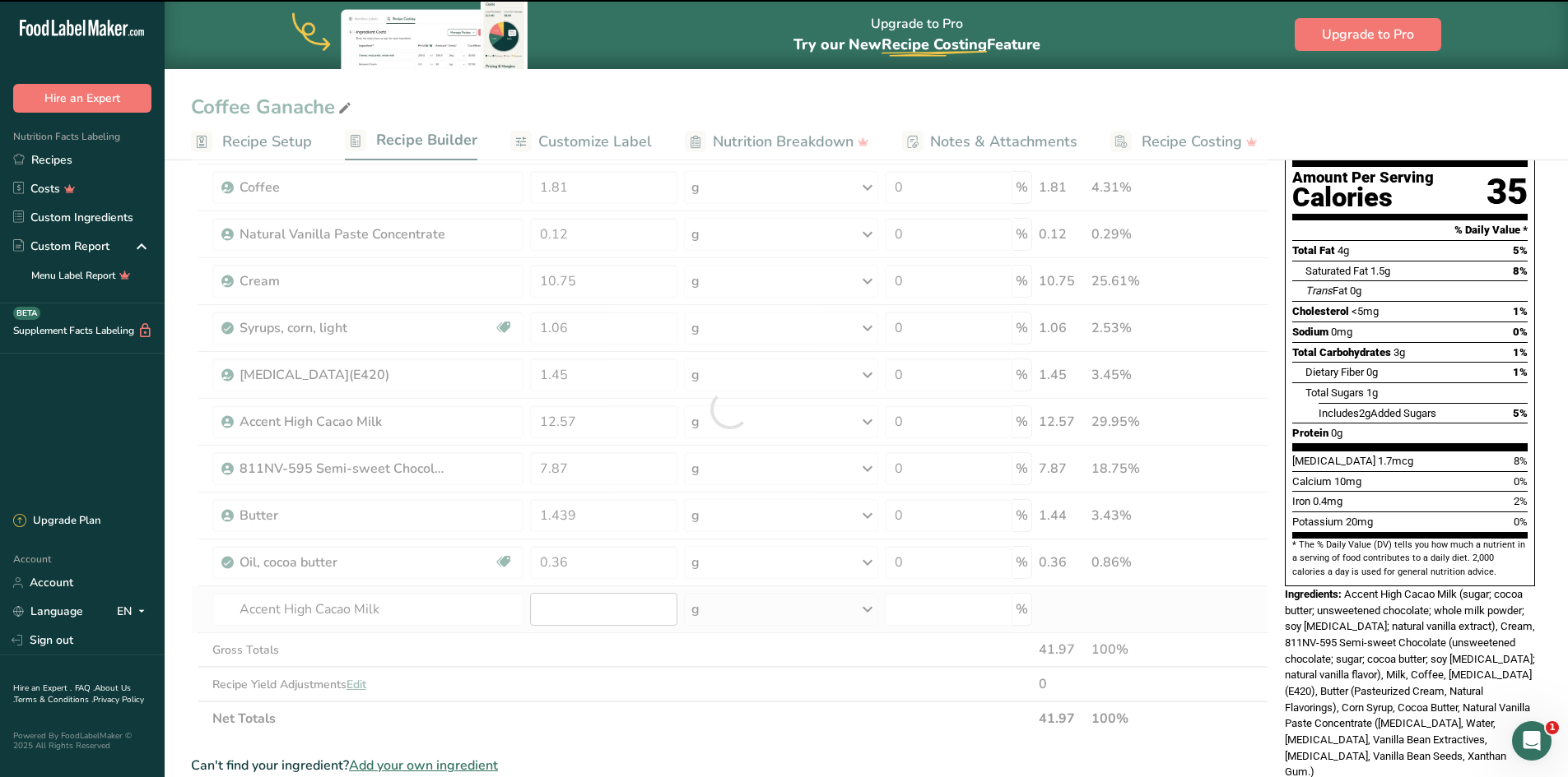
type input "0"
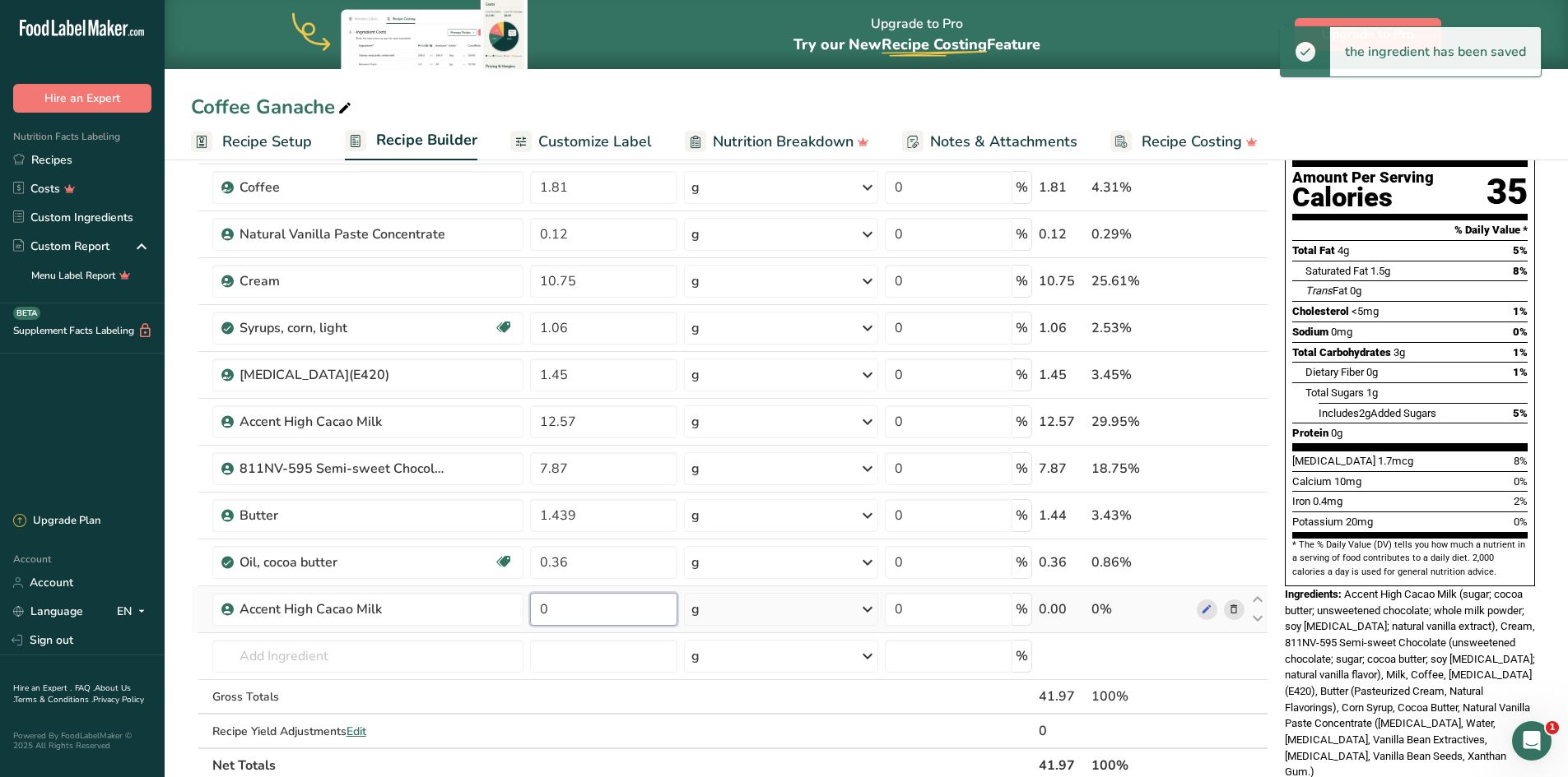
click at [558, 610] on input "0" at bounding box center [603, 609] width 146 height 33
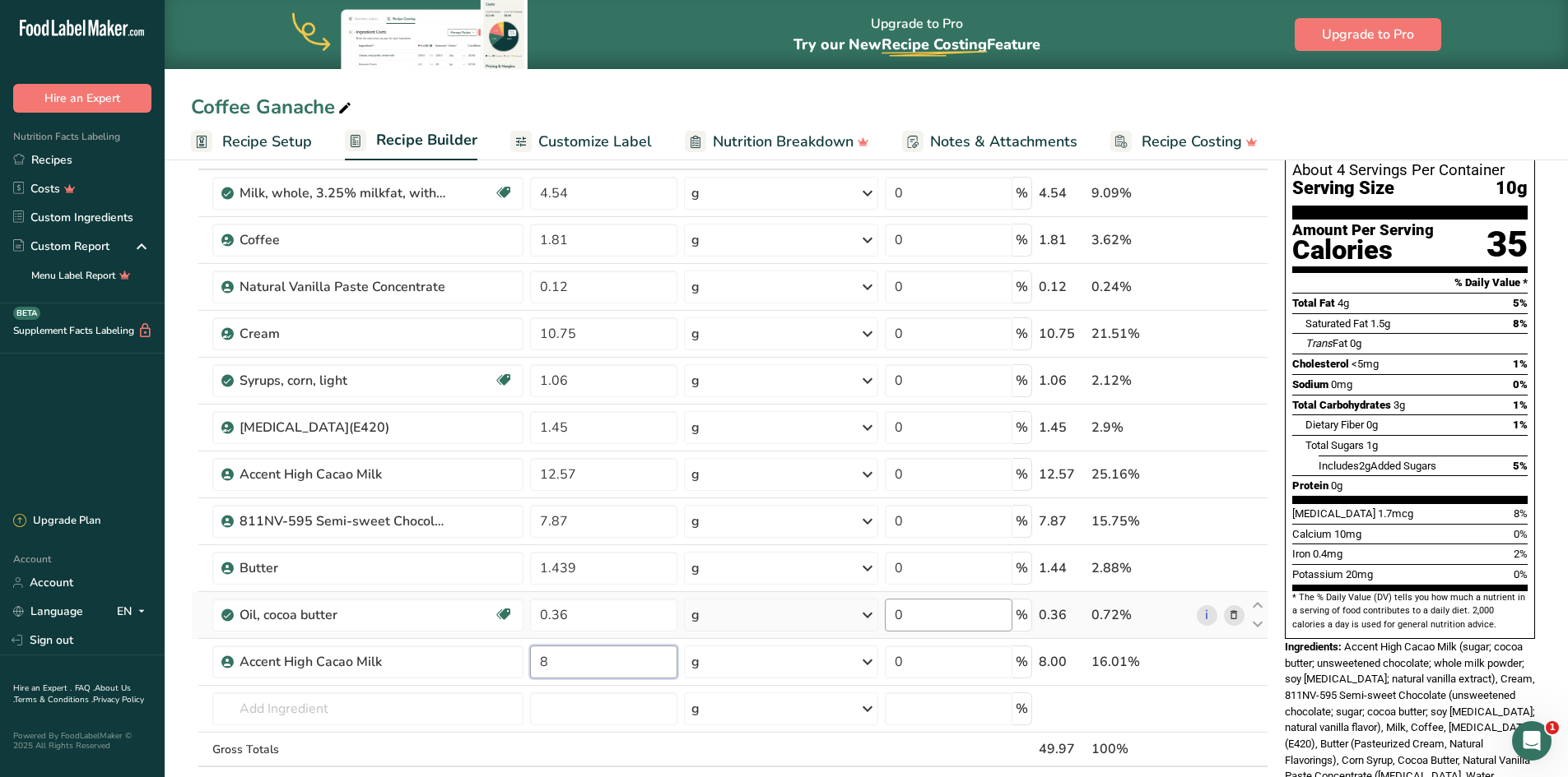
scroll to position [82, 0]
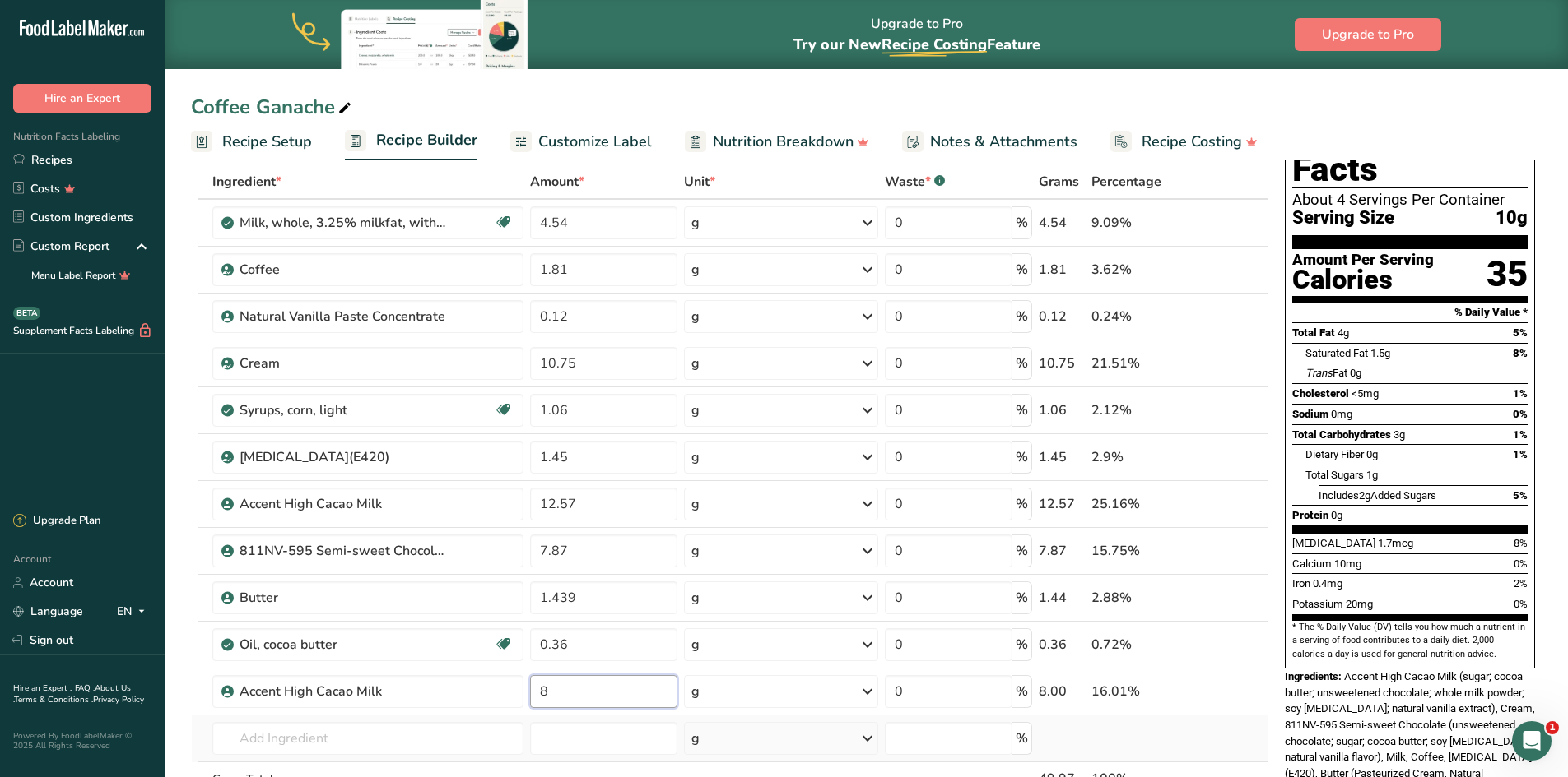
type input "8"
click at [1190, 731] on div "Ingredient * Amount * Unit * Waste * .a-a{fill:#347362;}.b-a{fill:#fff;} Grams …" at bounding box center [729, 515] width 1077 height 701
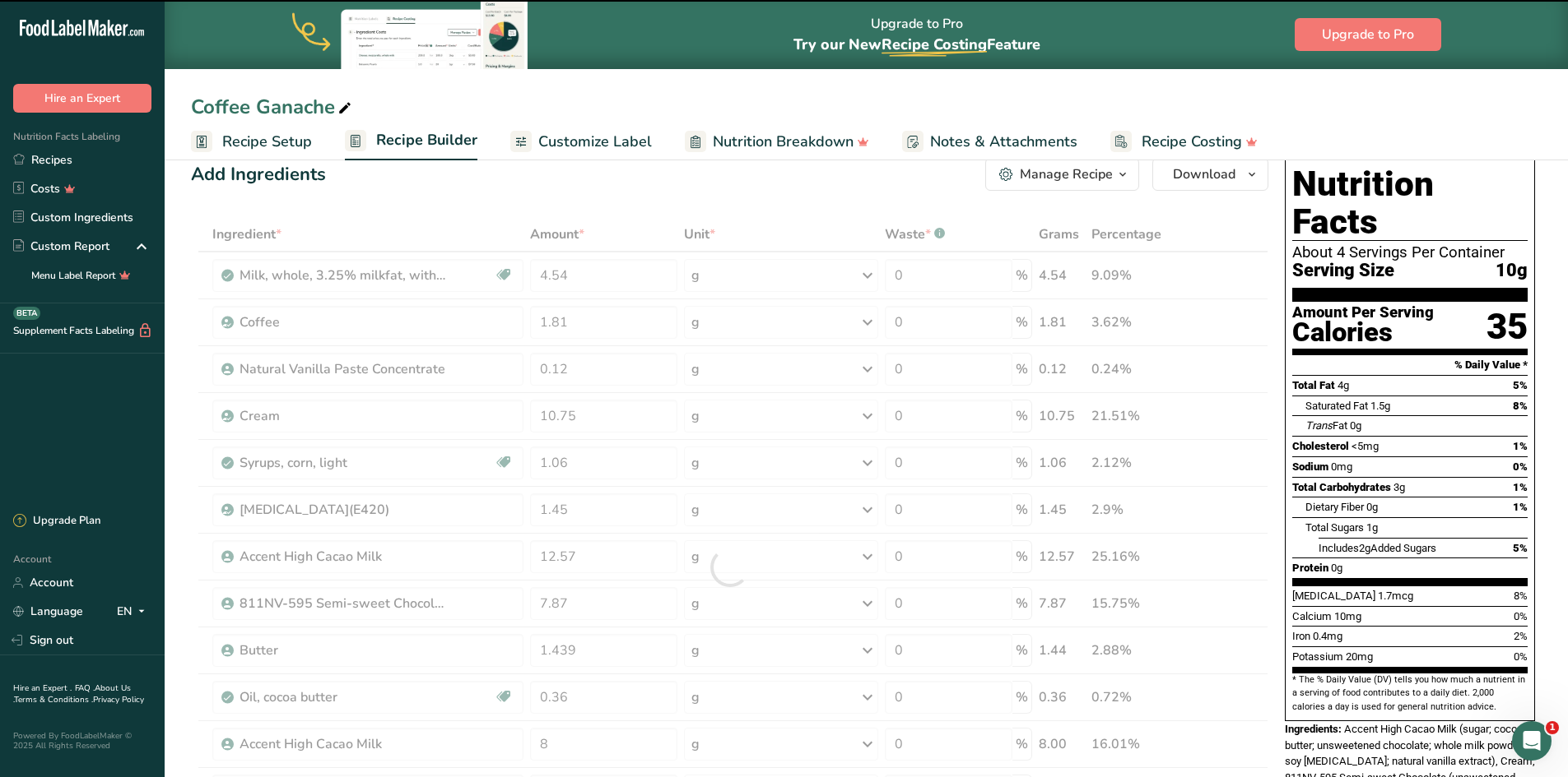
scroll to position [0, 0]
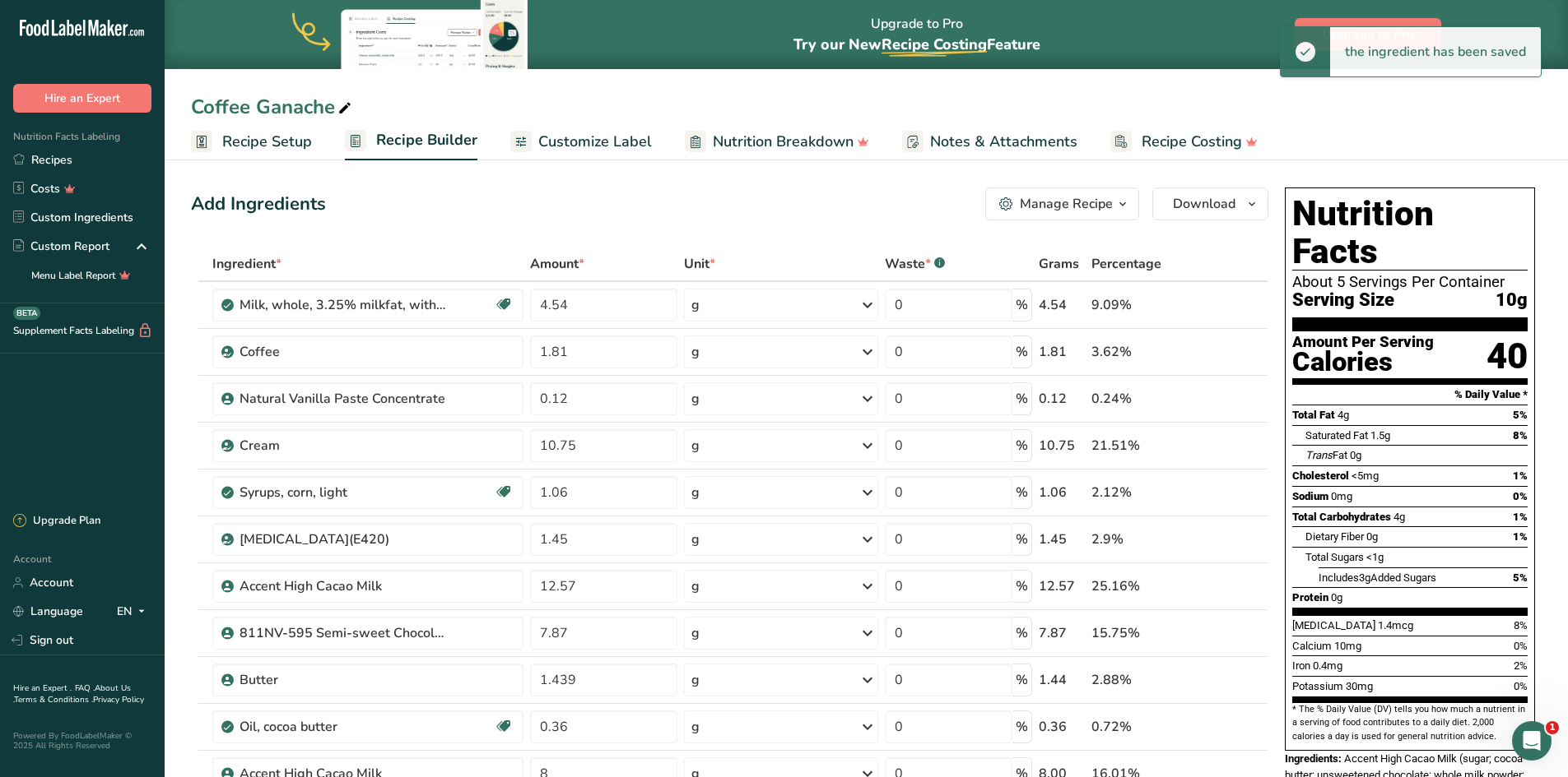
click at [259, 132] on span "Recipe Setup" at bounding box center [267, 142] width 90 height 22
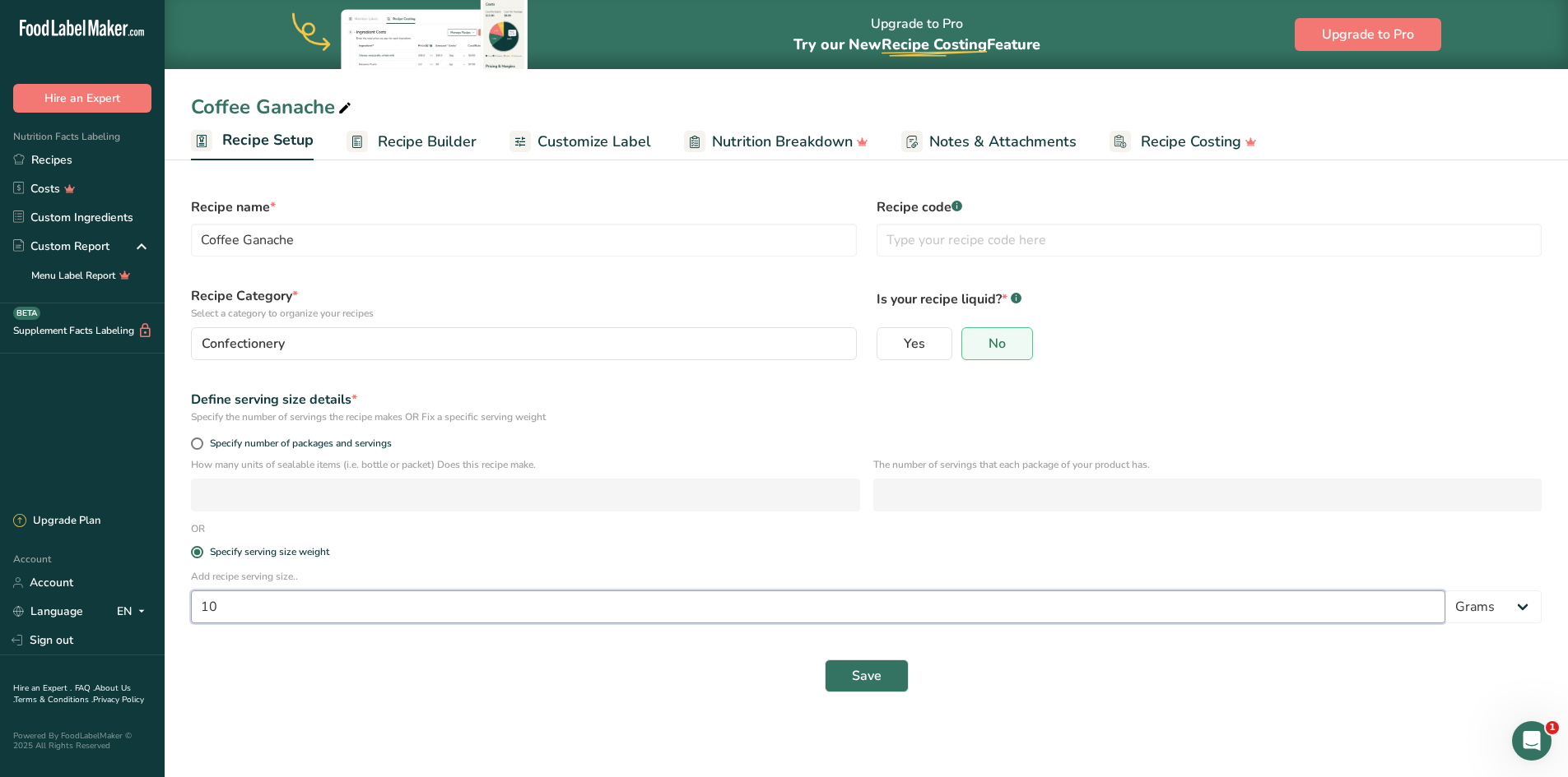
click at [269, 614] on input "10" at bounding box center [817, 607] width 1254 height 33
type input "12"
click at [853, 672] on span "Save" at bounding box center [866, 676] width 29 height 19
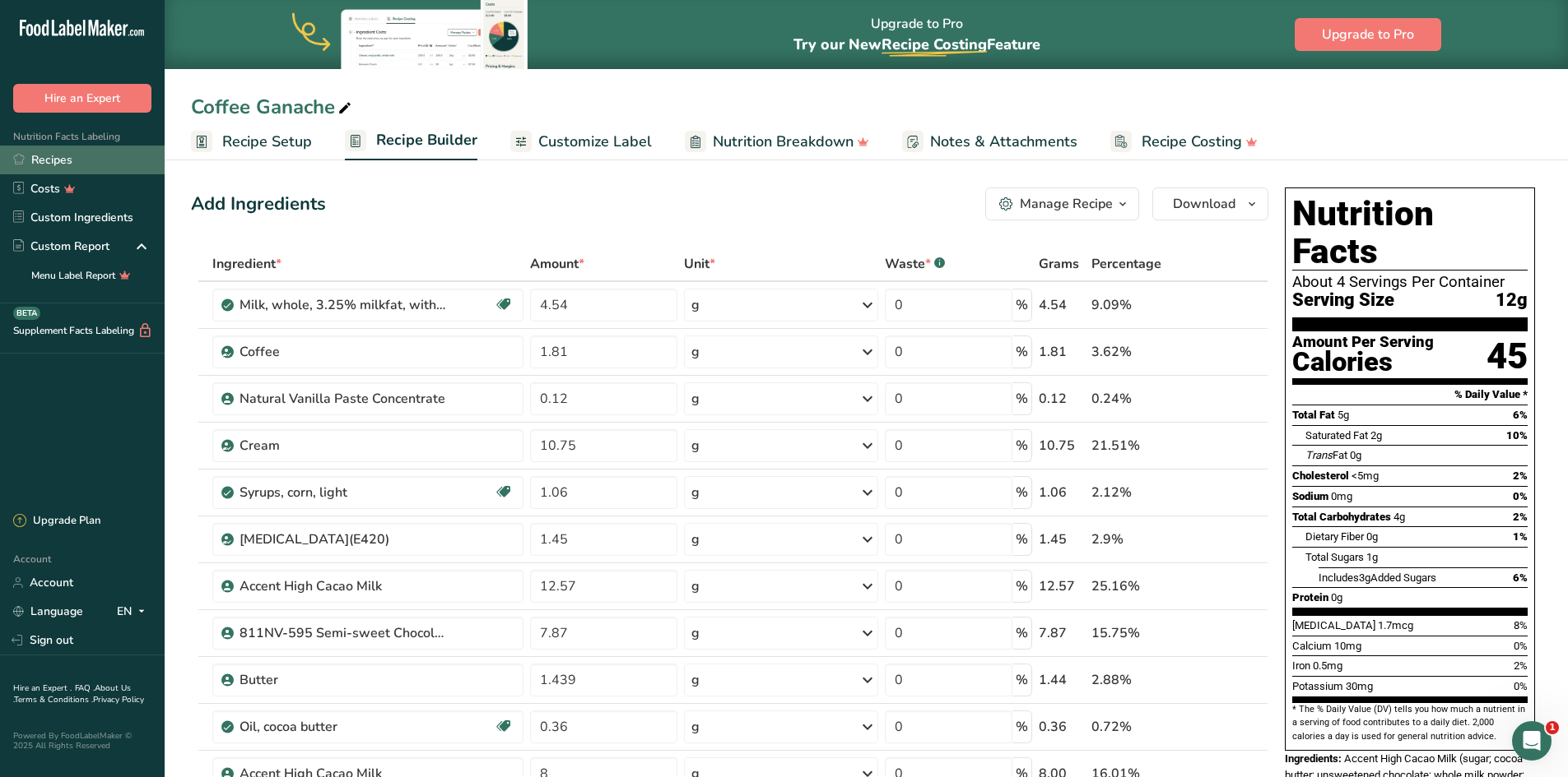
click at [63, 160] on link "Recipes" at bounding box center [82, 159] width 165 height 28
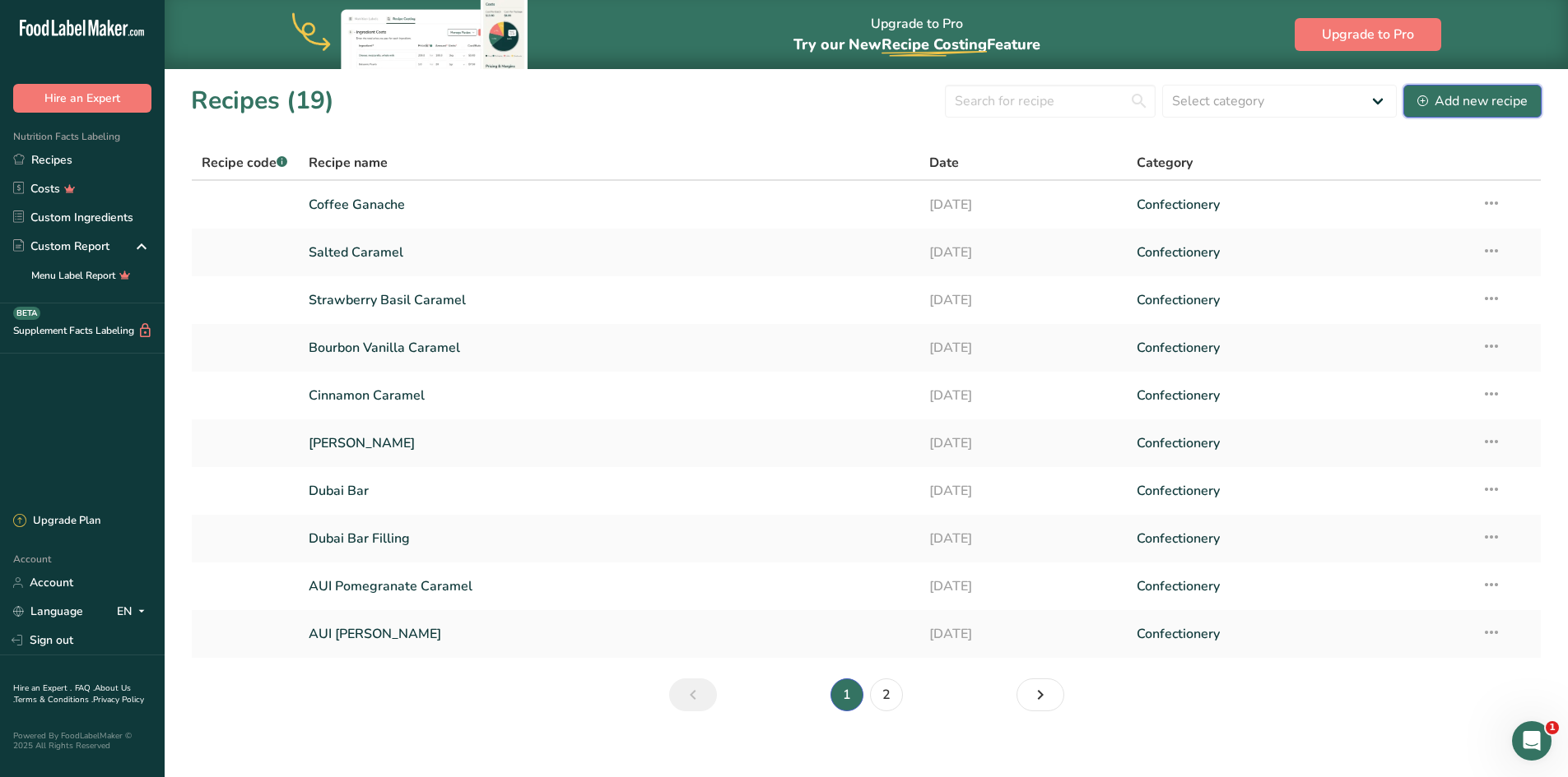
click at [1472, 105] on div "Add new recipe" at bounding box center [1472, 101] width 110 height 19
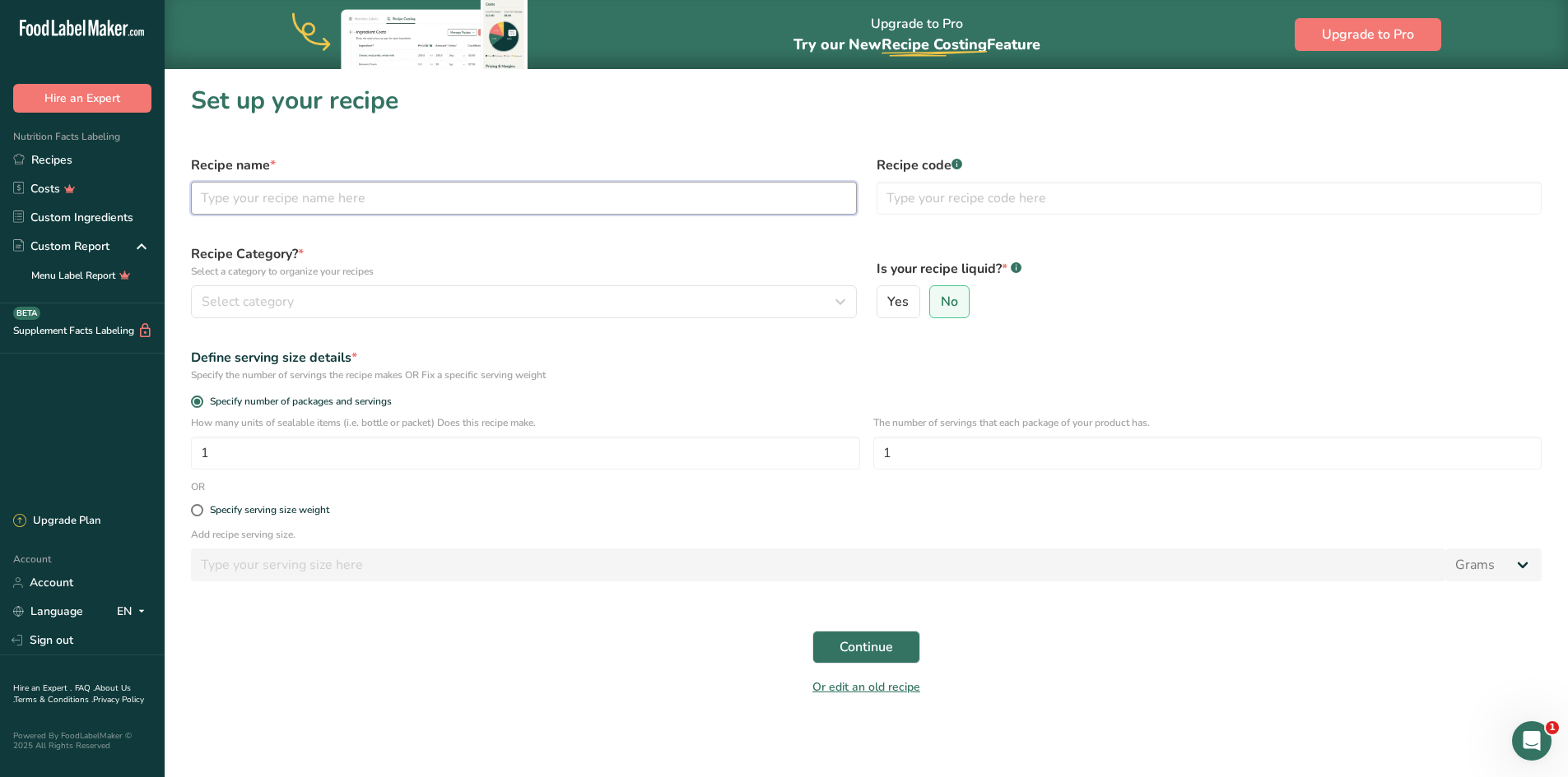
click at [288, 201] on input "text" at bounding box center [523, 198] width 666 height 33
type input "Raspberry Ganache"
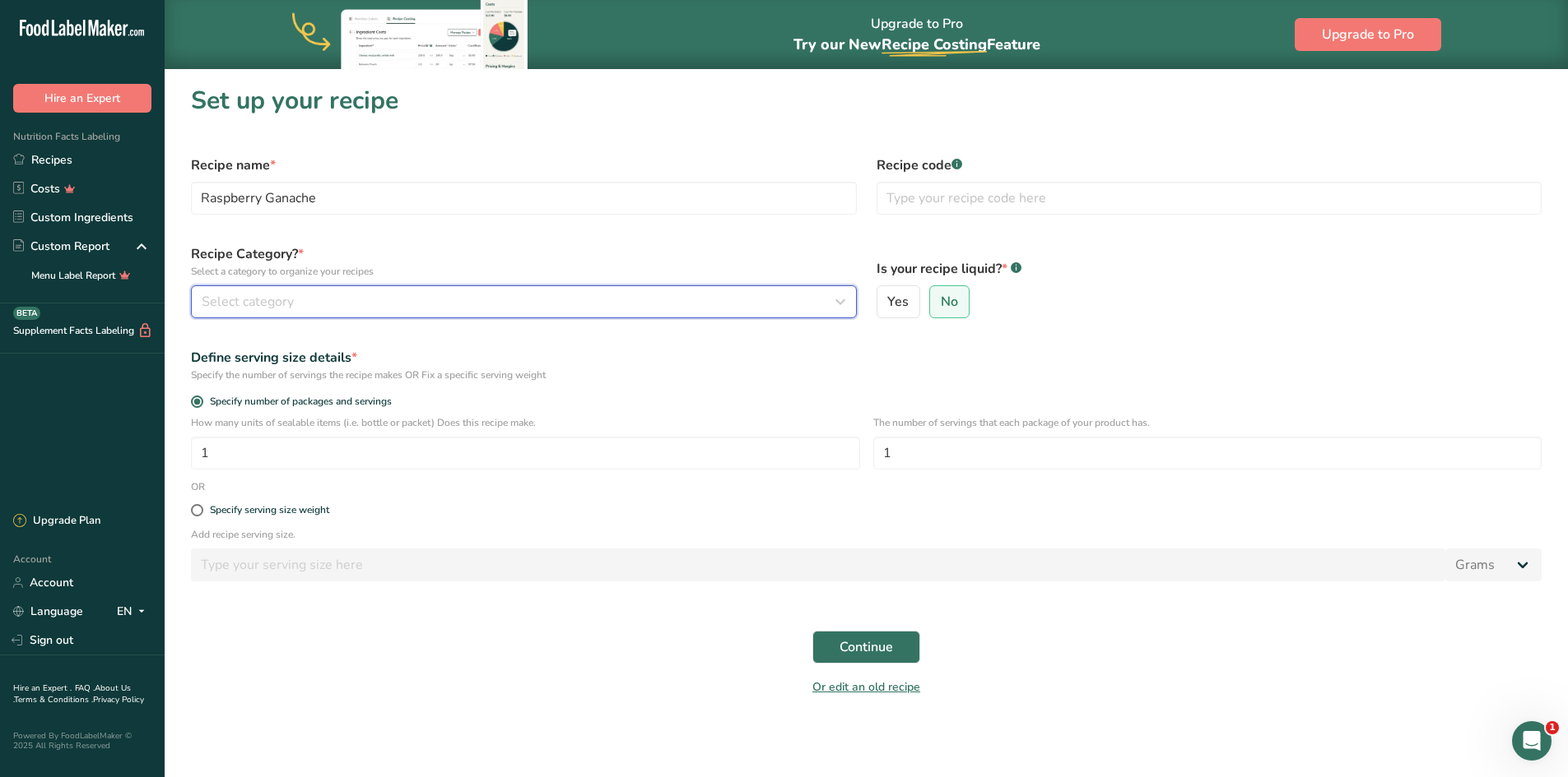
click at [257, 295] on span "Select category" at bounding box center [247, 302] width 92 height 19
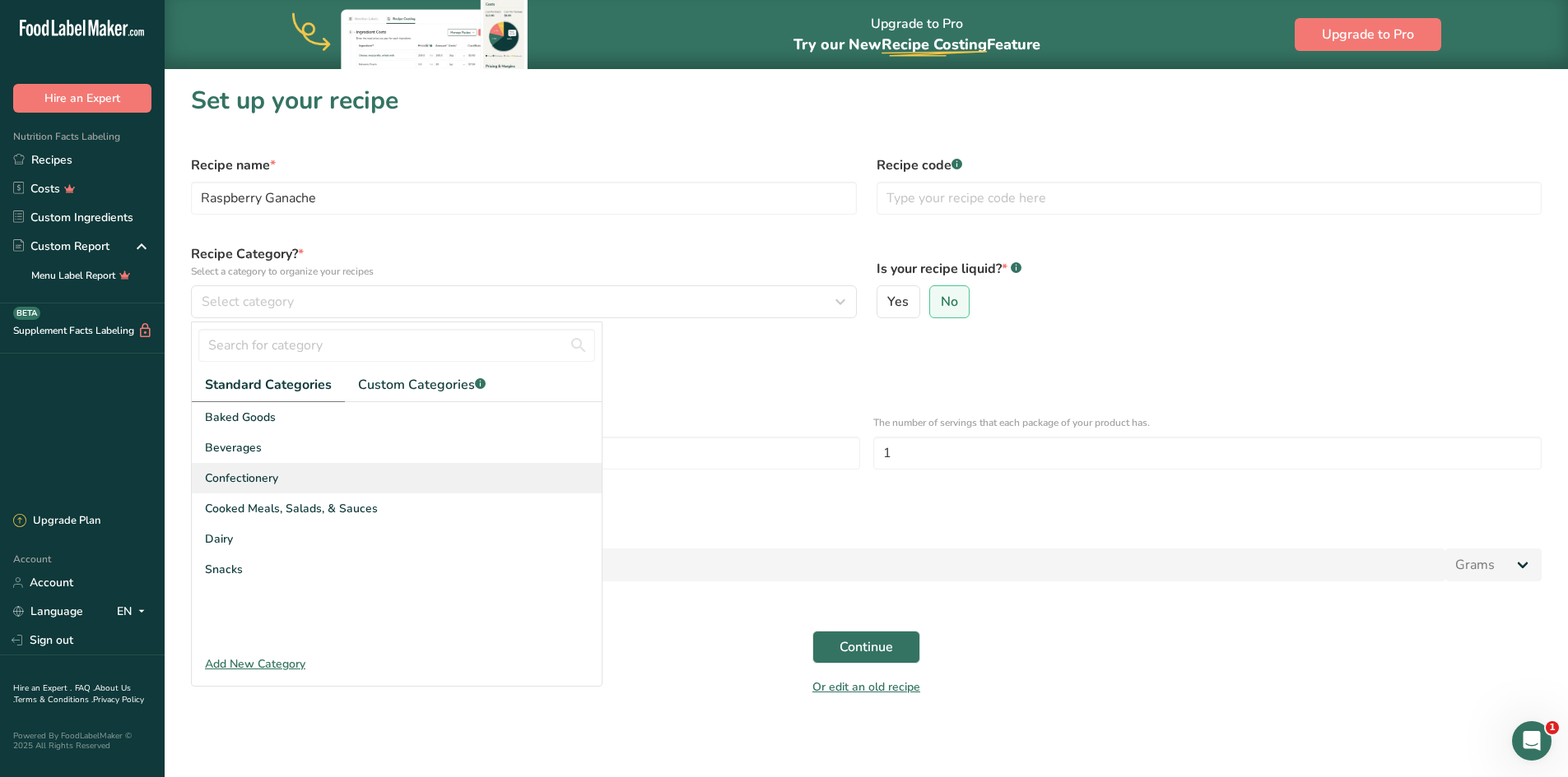
click at [278, 469] on div "Confectionery" at bounding box center [396, 478] width 410 height 30
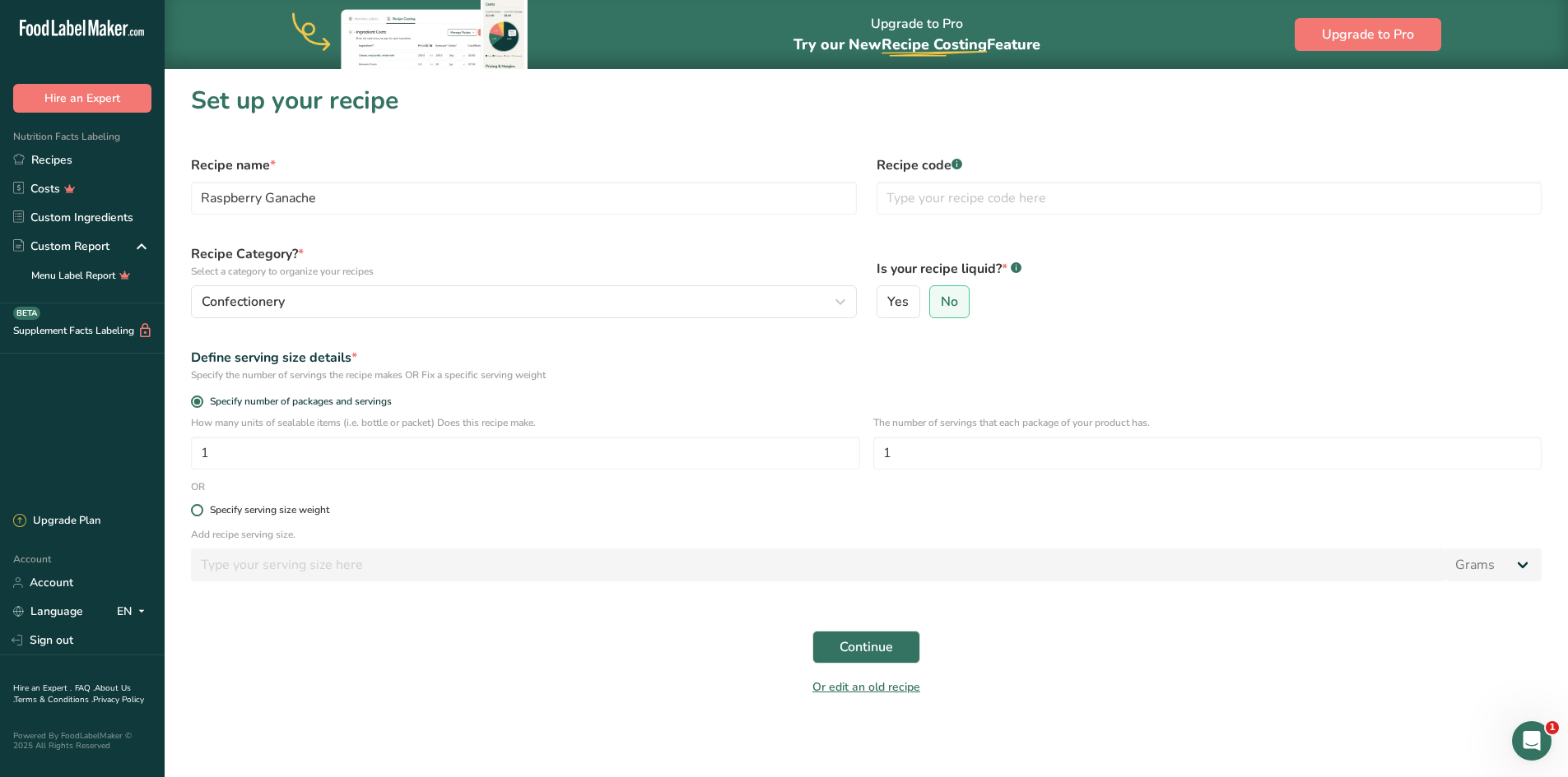
click at [199, 511] on span at bounding box center [197, 510] width 12 height 12
click at [199, 511] on input "Specify serving size weight" at bounding box center [196, 510] width 11 height 11
radio input "true"
radio input "false"
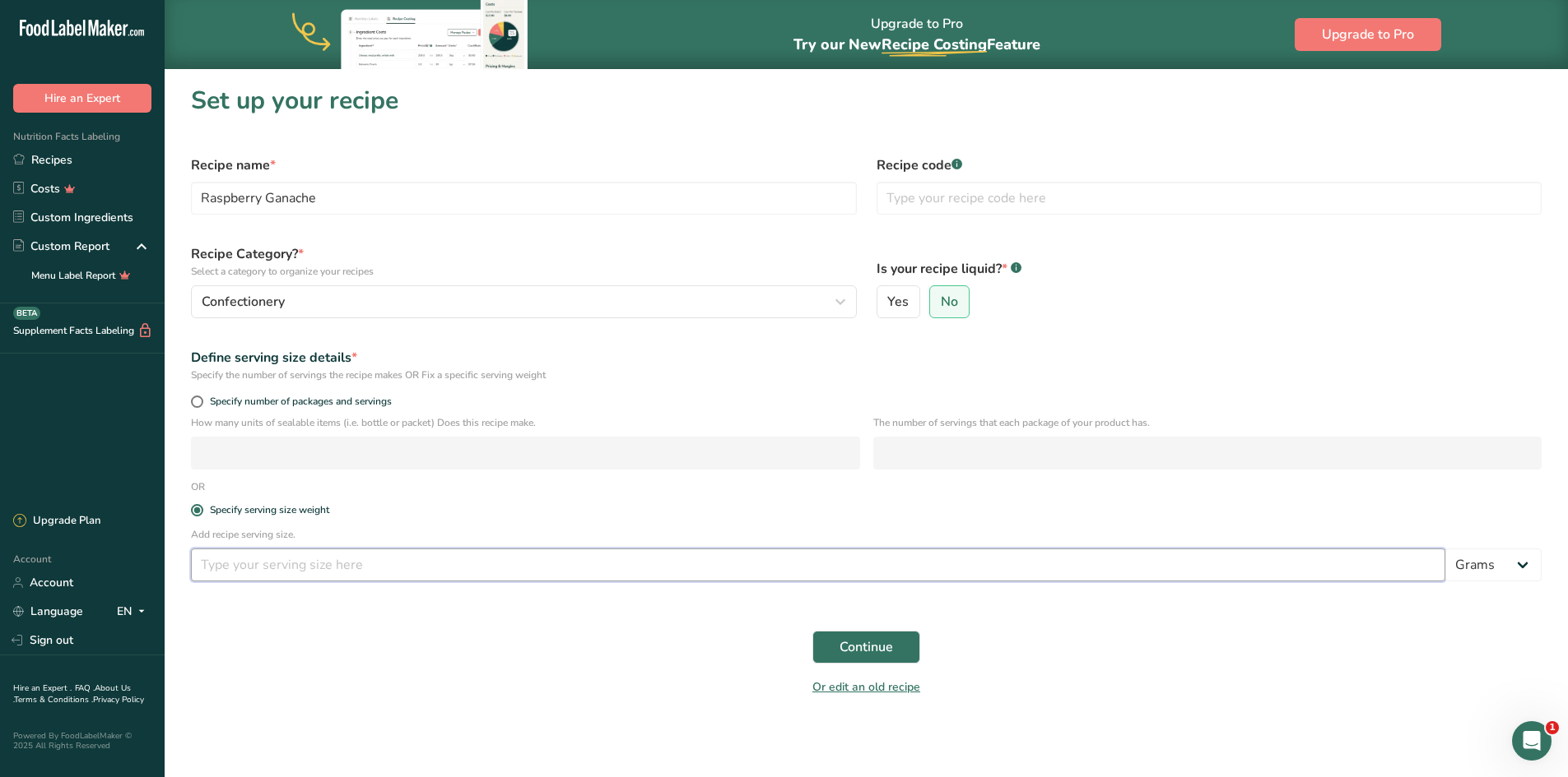
click at [220, 569] on input "number" at bounding box center [817, 564] width 1254 height 33
type input "10"
click at [885, 645] on span "Continue" at bounding box center [866, 647] width 53 height 19
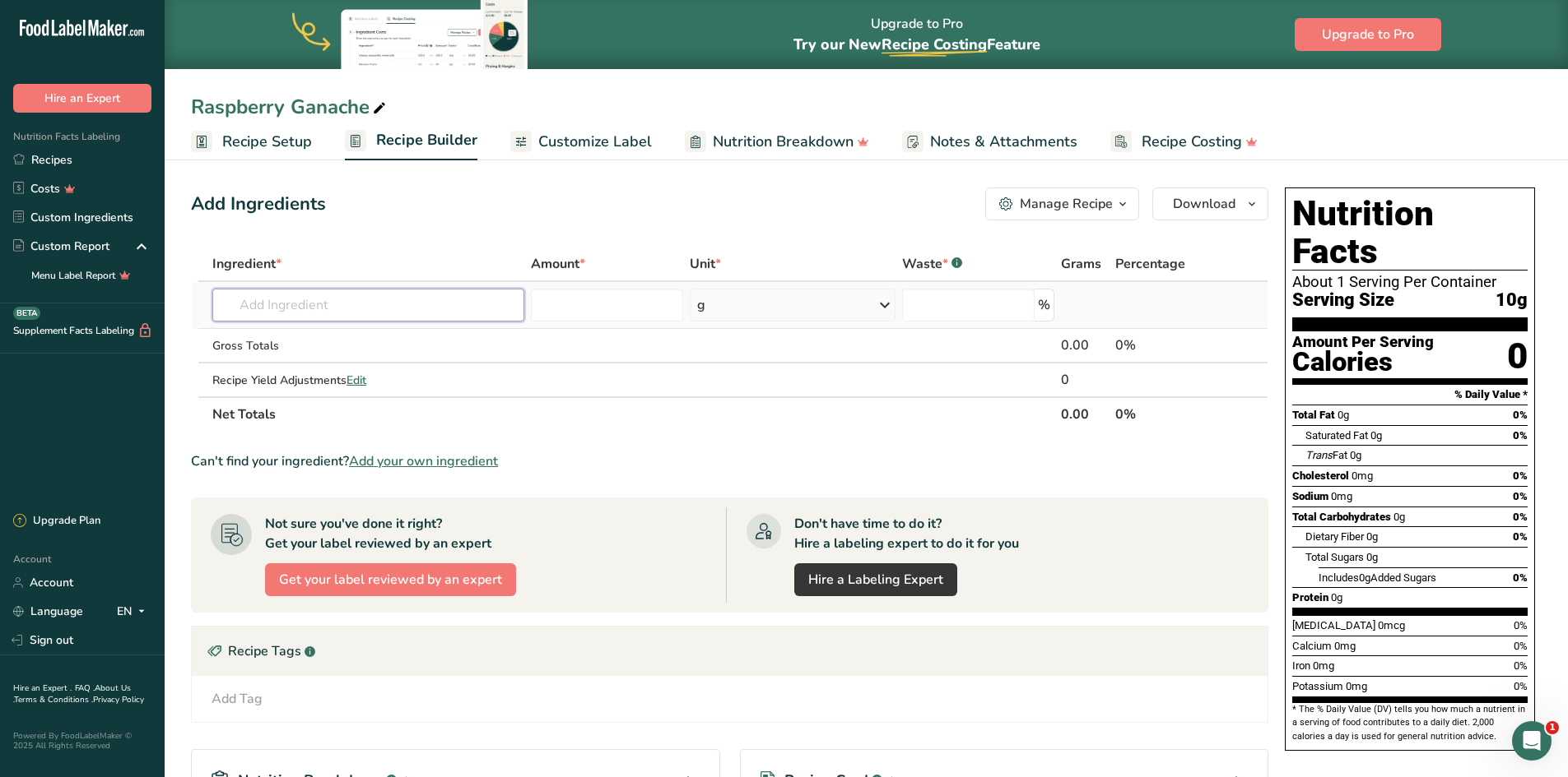
click at [269, 299] on input "text" at bounding box center [369, 305] width 312 height 33
type input "811"
click at [294, 340] on span "VN241110" at bounding box center [266, 338] width 56 height 16
type input "811NV-595 Semi-sweet Chocolate"
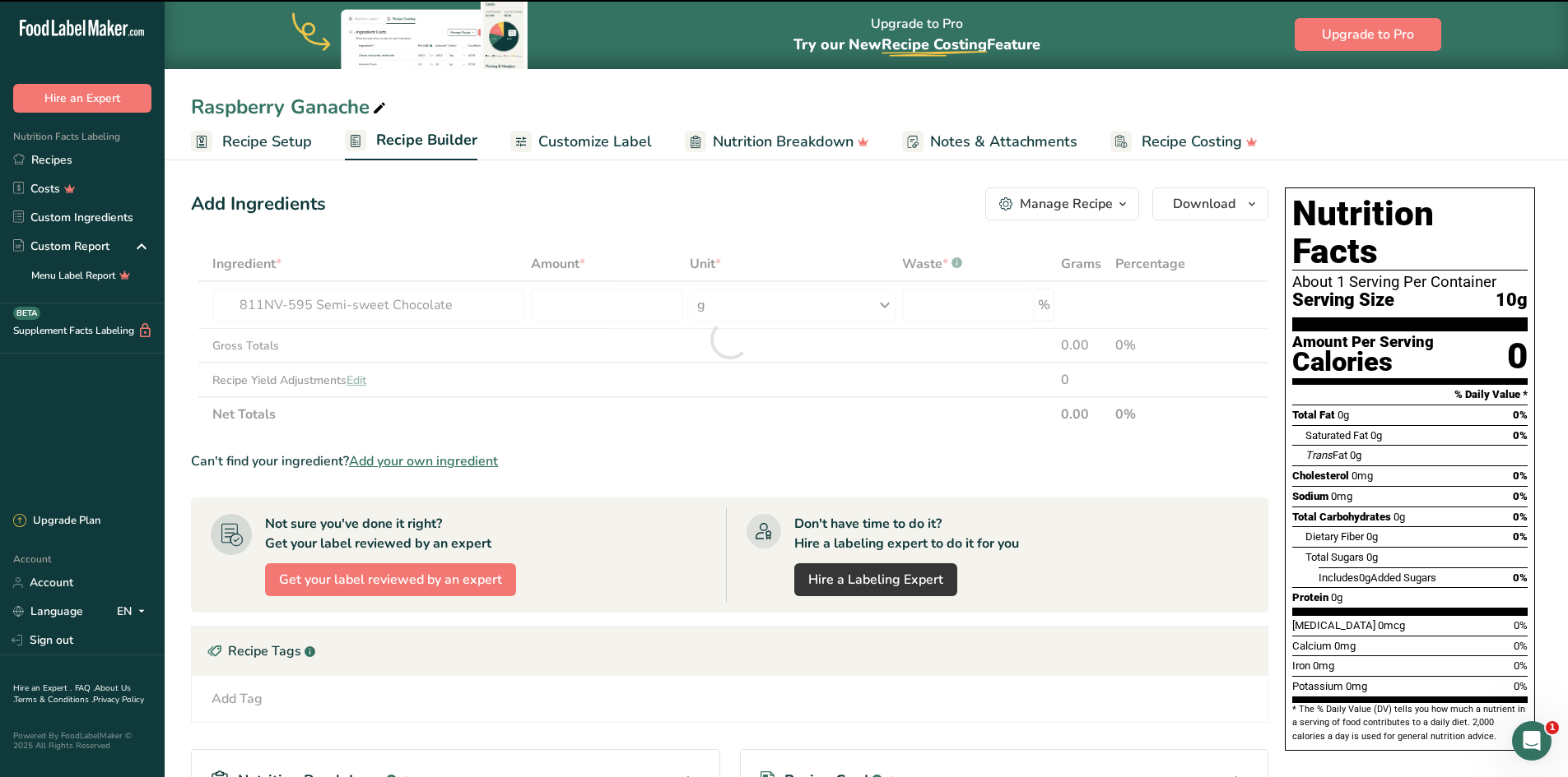
type input "0"
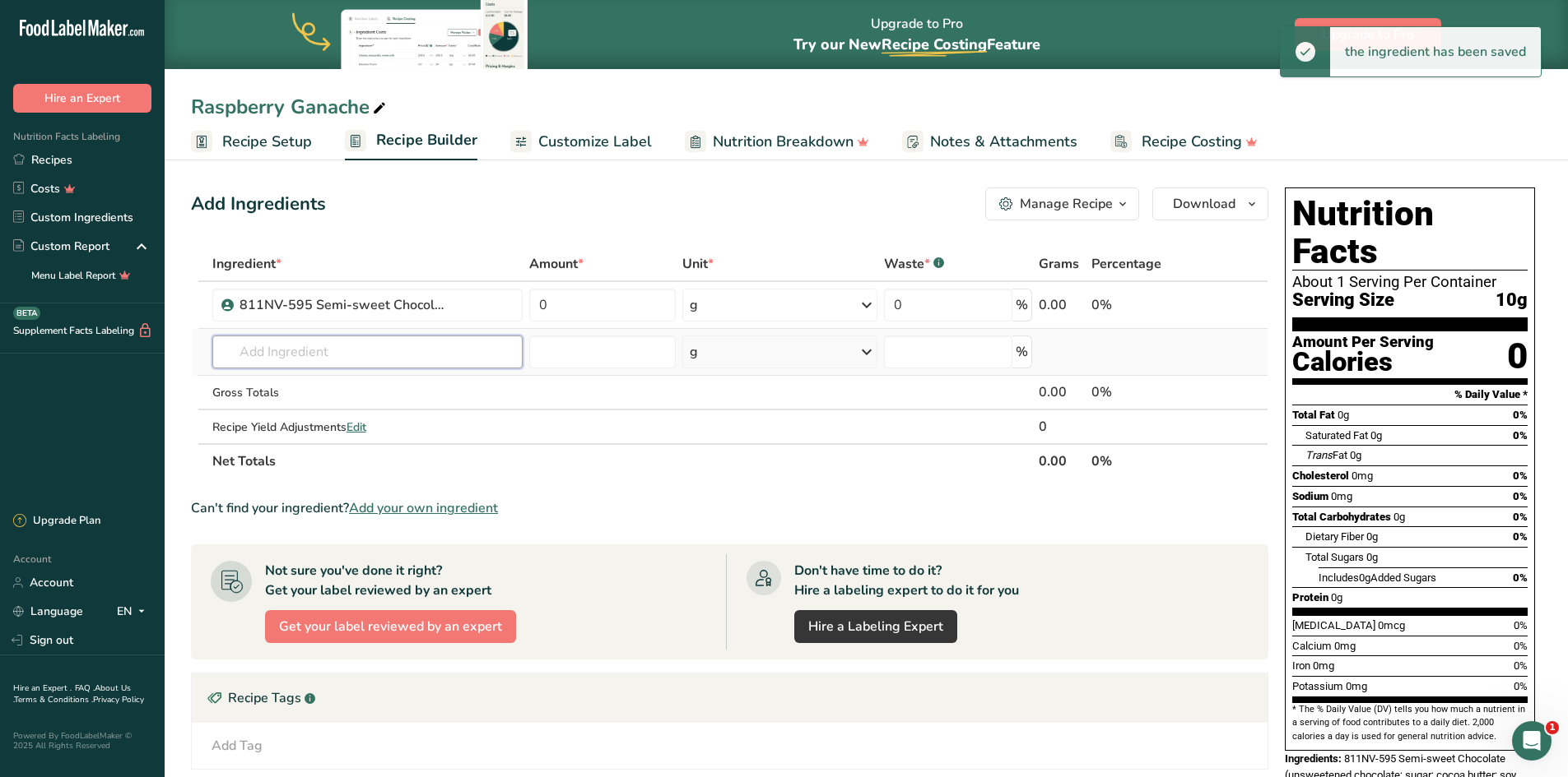
click at [298, 345] on input "text" at bounding box center [368, 352] width 310 height 33
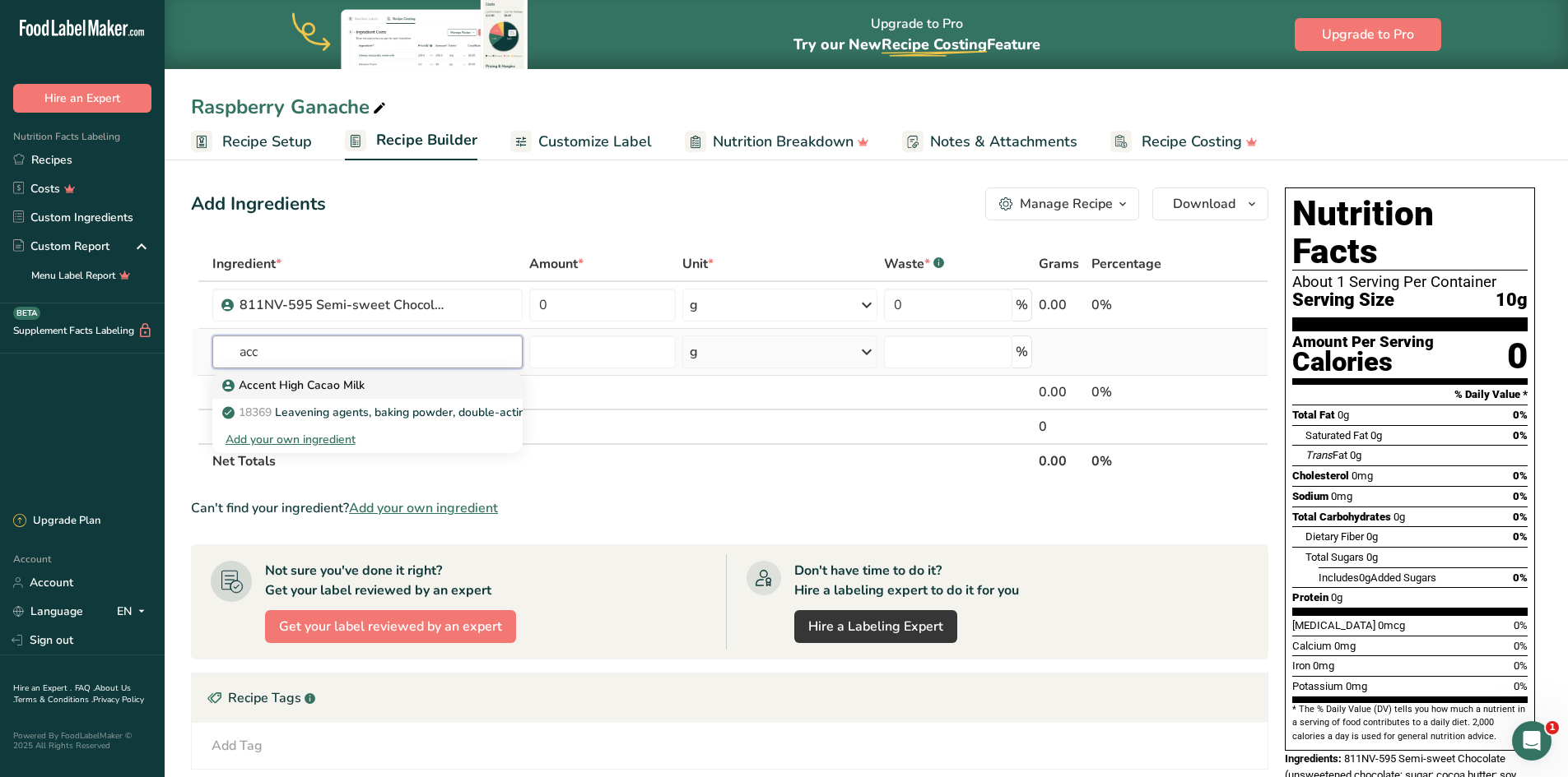
type input "acc"
click at [326, 385] on p "Accent High Cacao Milk" at bounding box center [294, 385] width 139 height 17
type input "Accent High Cacao Milk"
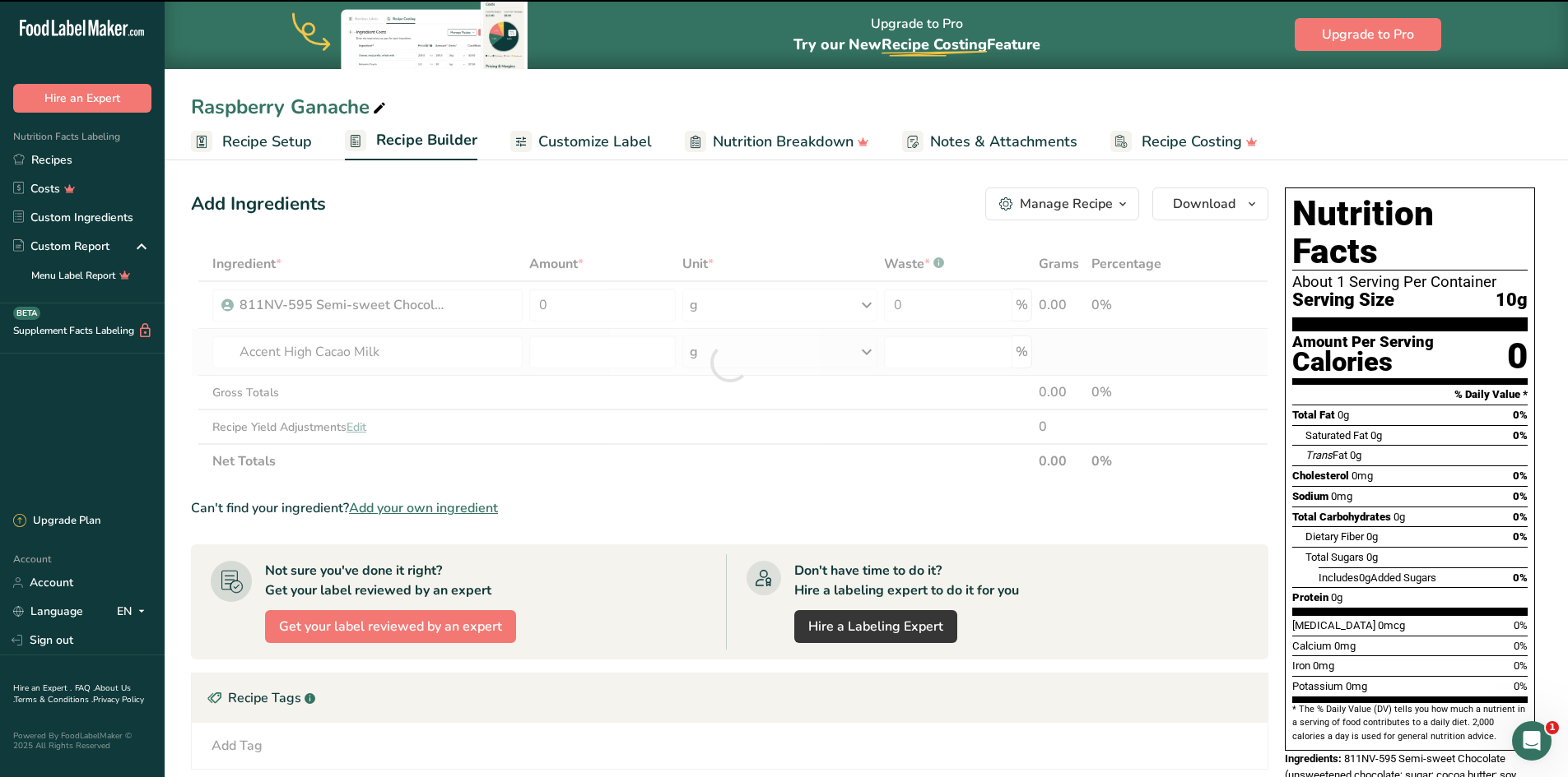
type input "0"
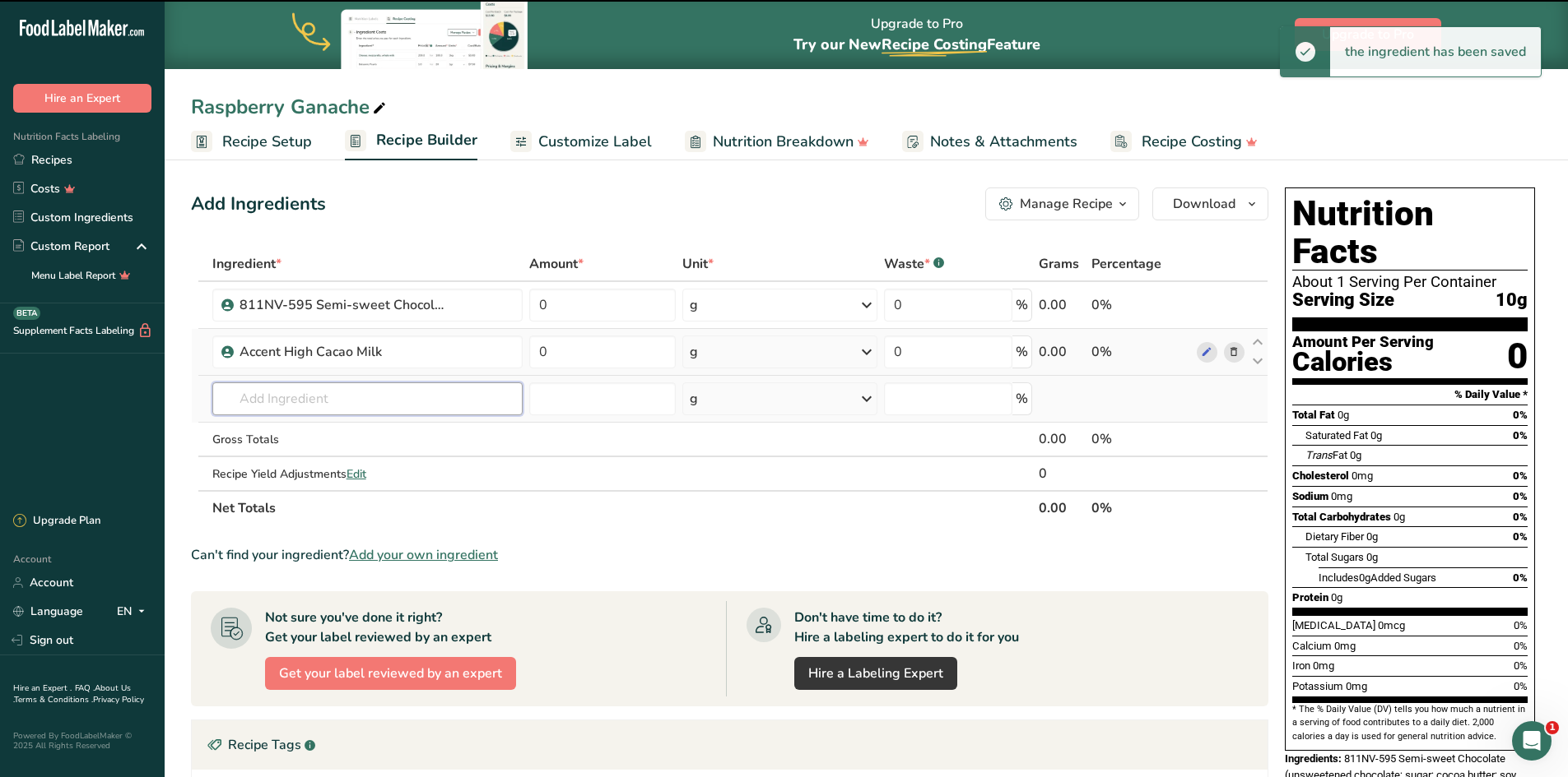
click at [327, 396] on input "text" at bounding box center [368, 399] width 310 height 33
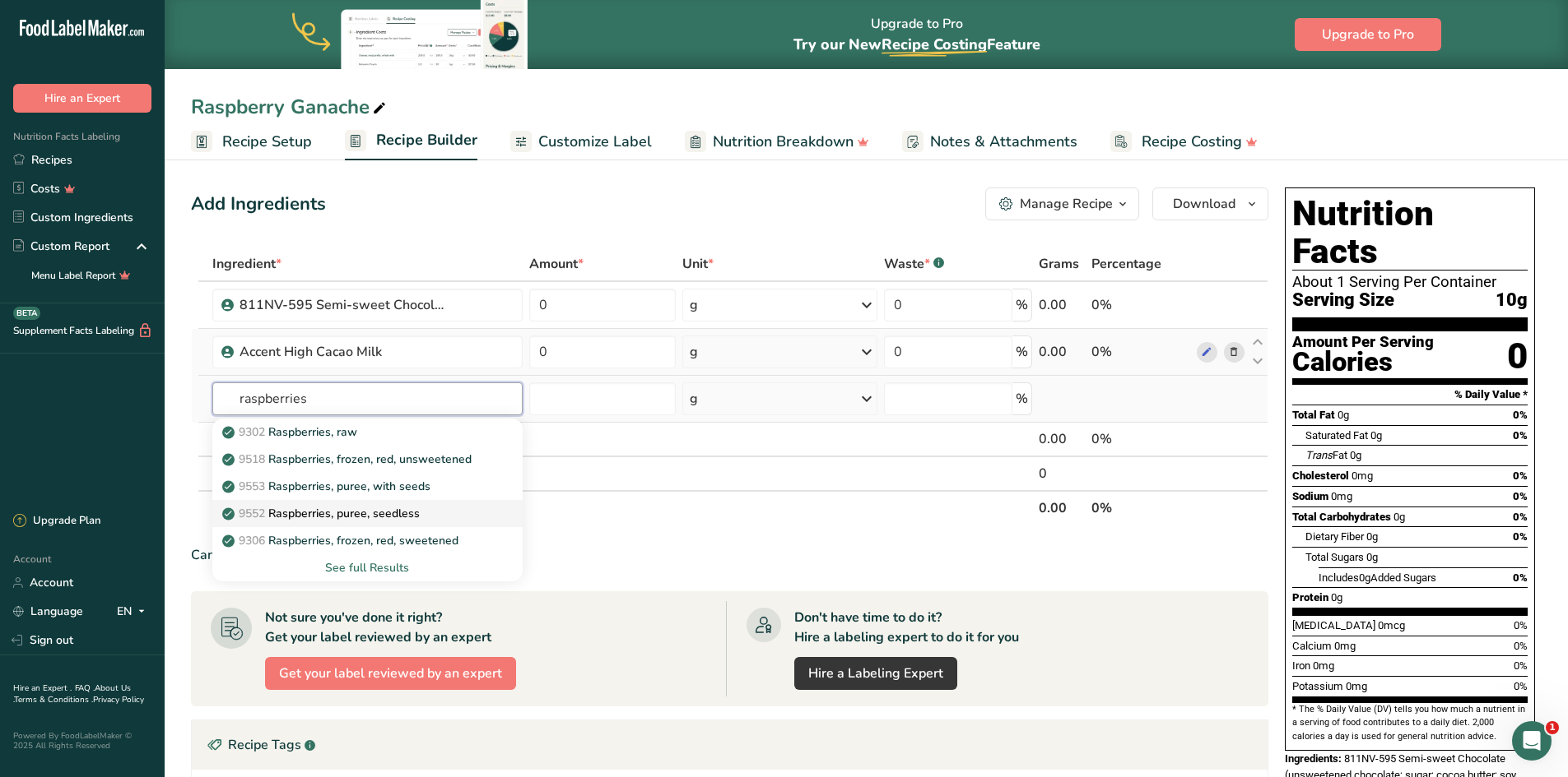
type input "raspberries"
click at [364, 516] on p "9552 Raspberries, puree, seedless" at bounding box center [322, 513] width 194 height 17
type input "Raspberries, puree, seedless"
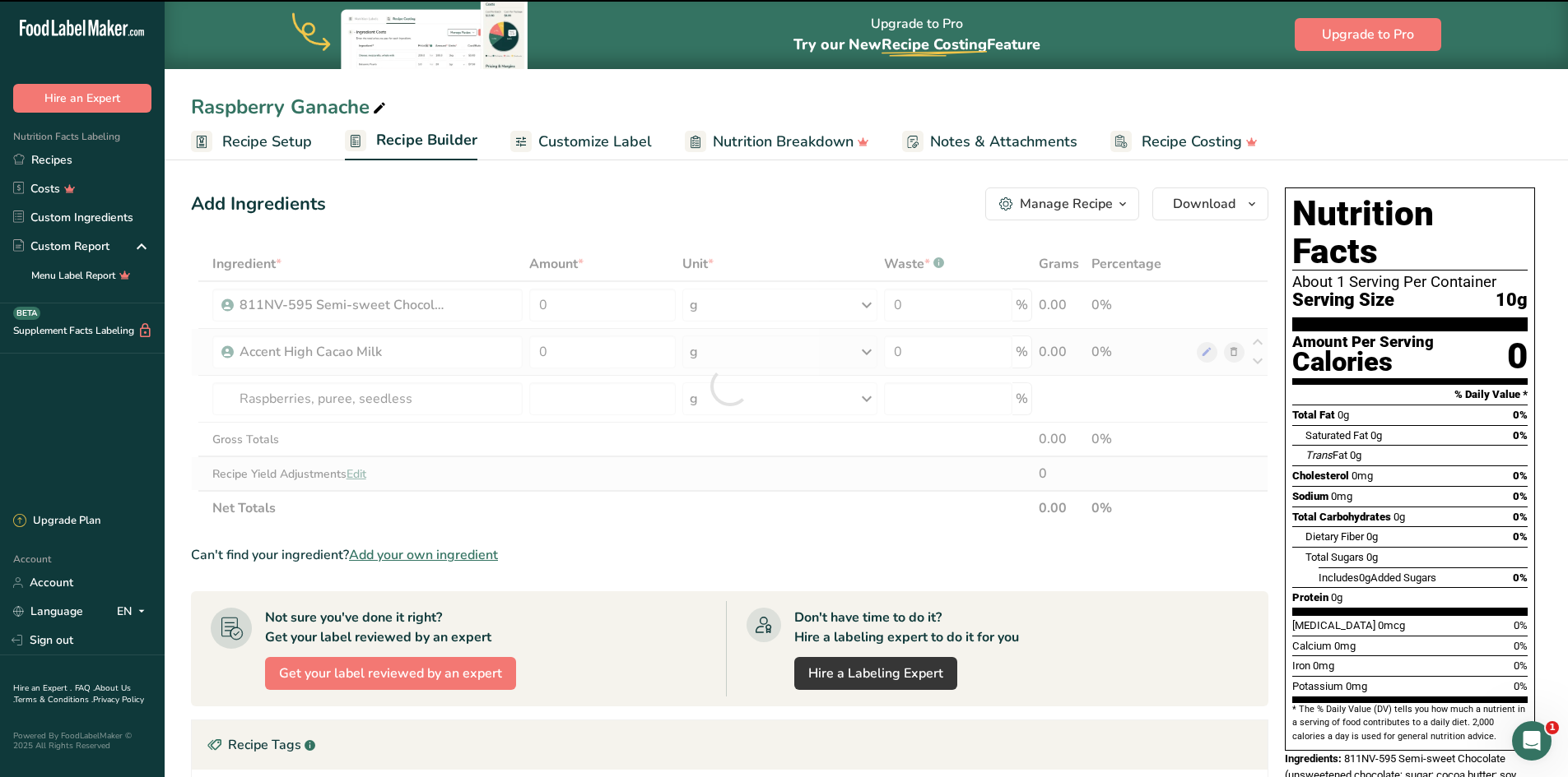
type input "0"
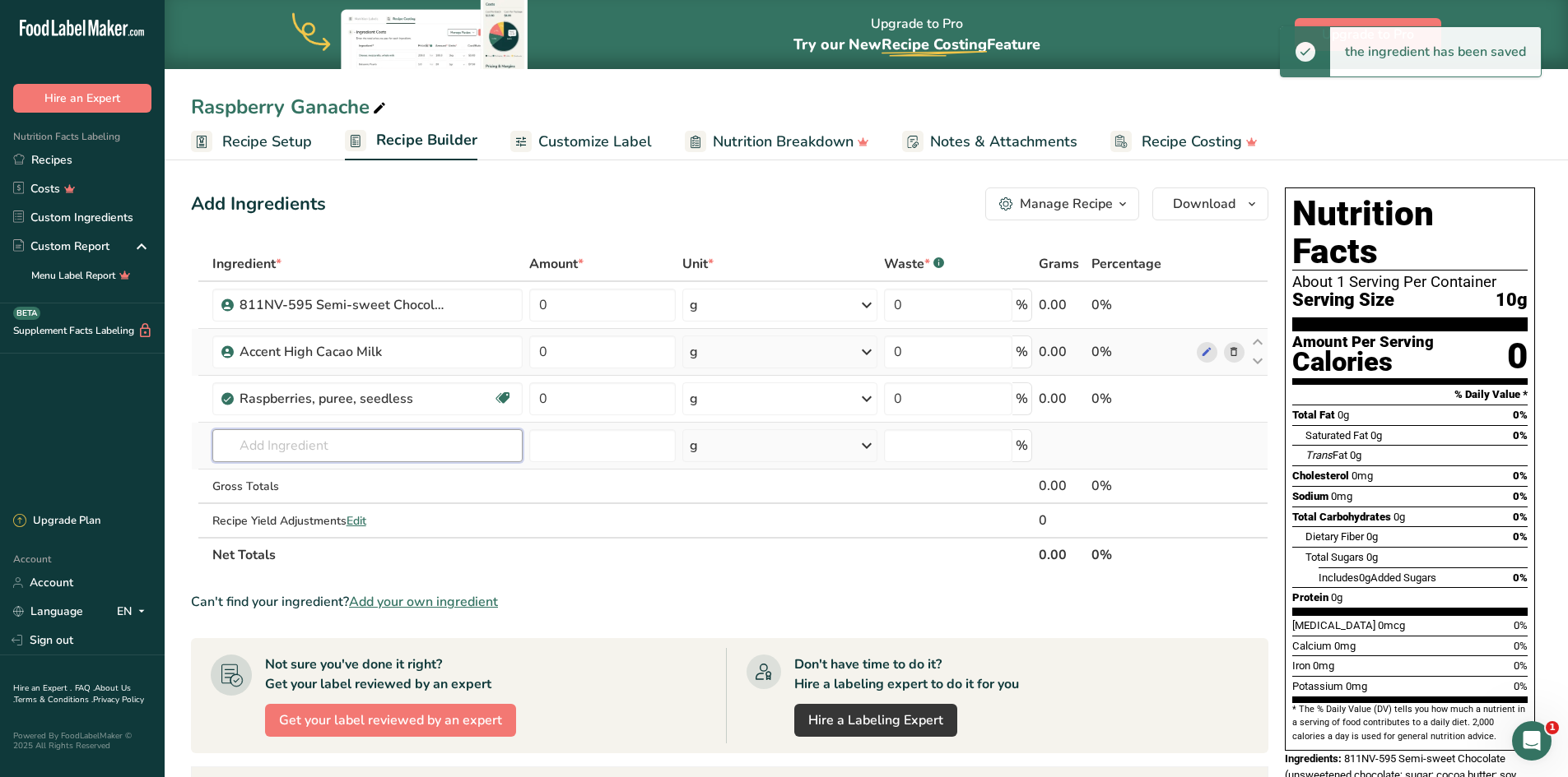
click at [308, 452] on input "text" at bounding box center [368, 446] width 310 height 33
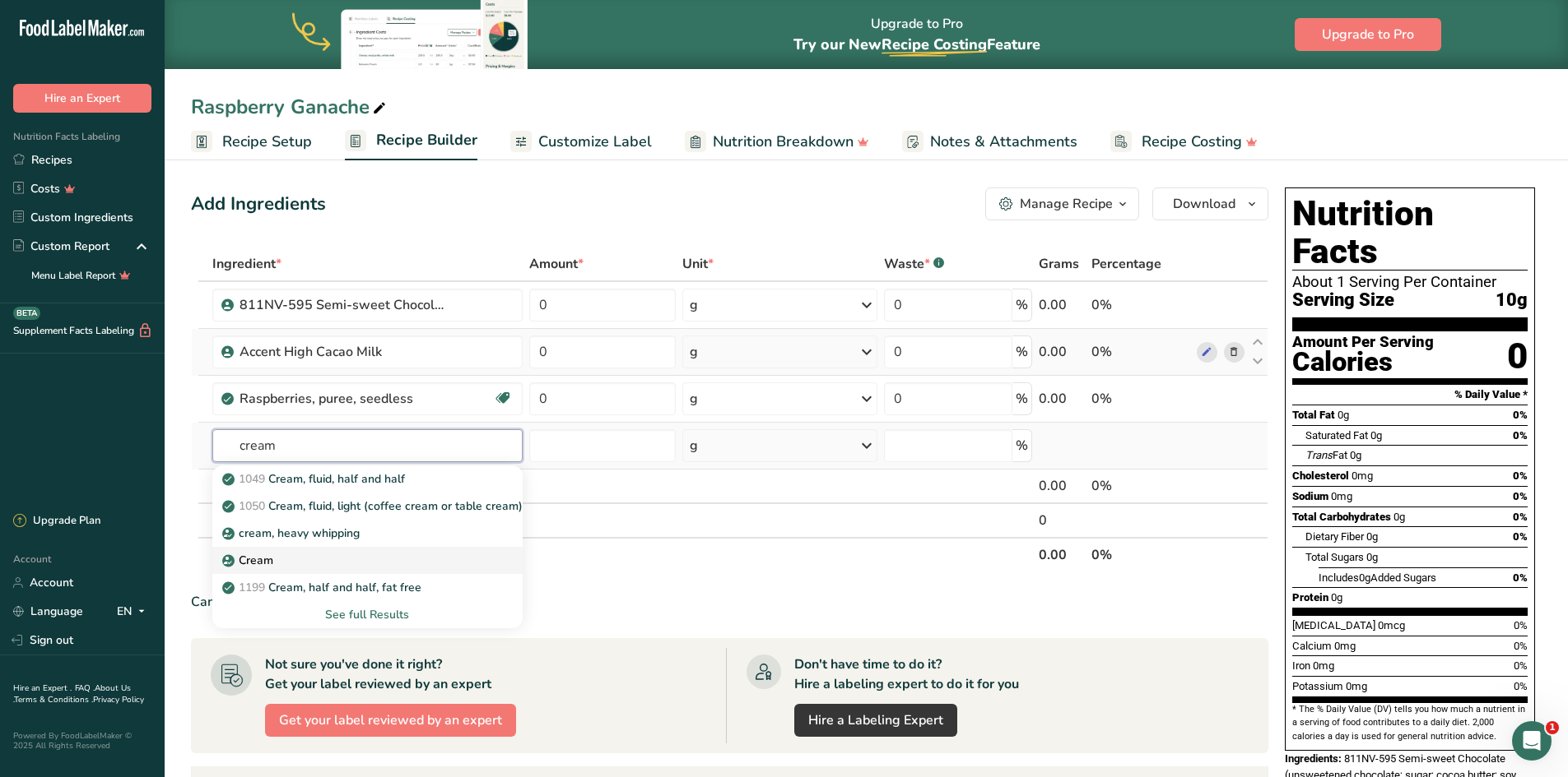
type input "cream"
click at [304, 560] on div "Cream" at bounding box center [354, 560] width 258 height 17
type input "Cream"
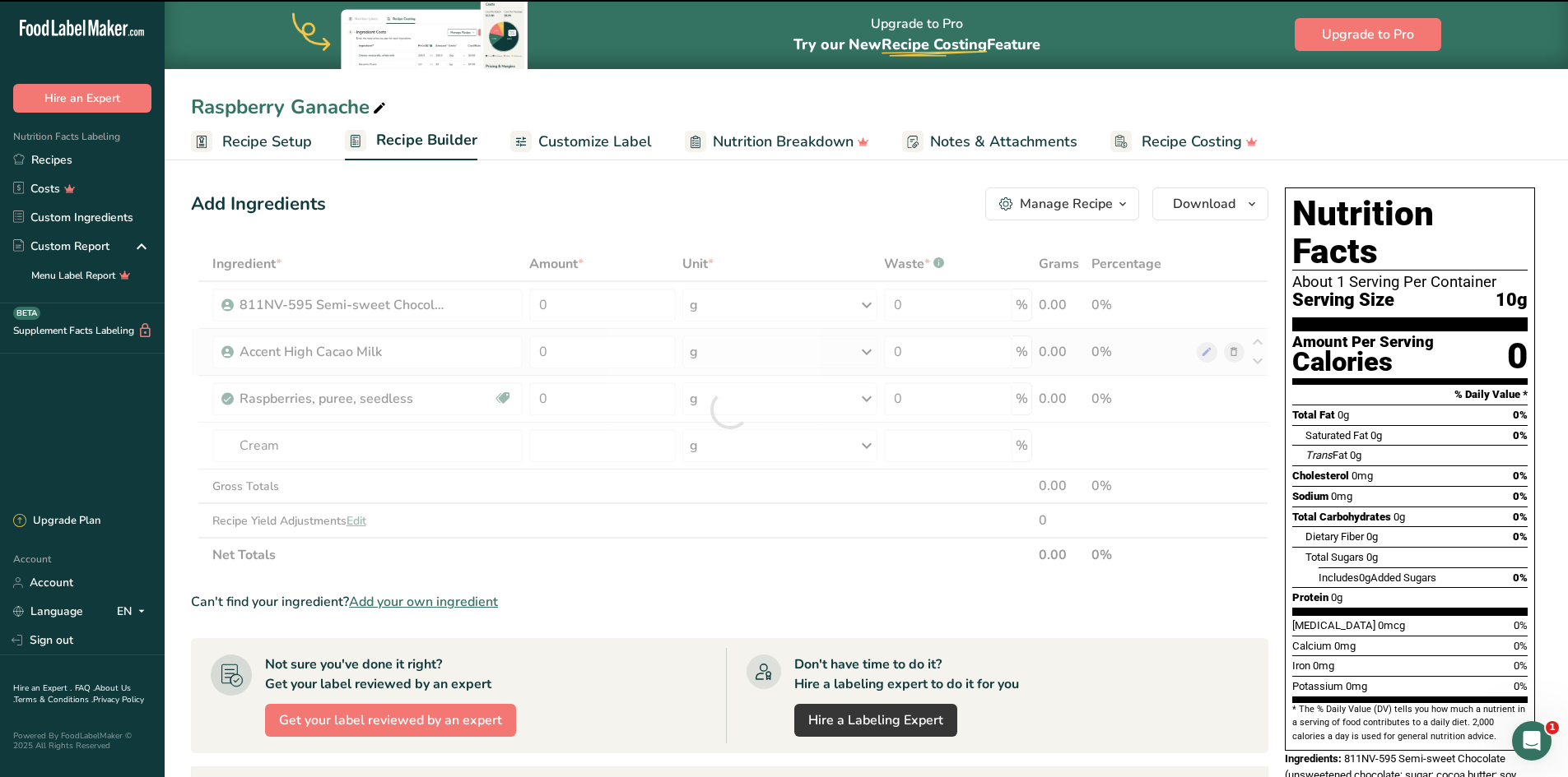
type input "0"
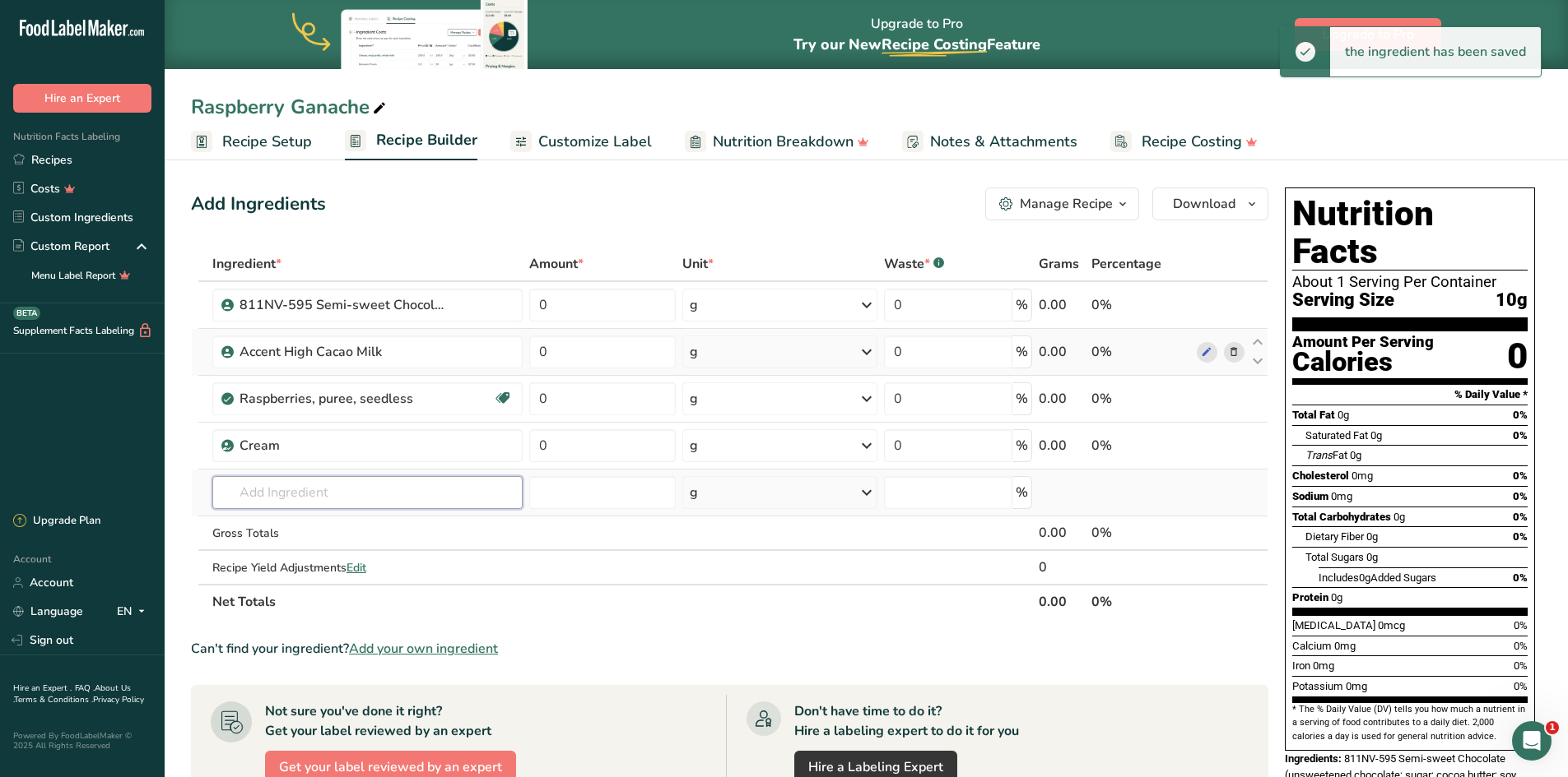
drag, startPoint x: 303, startPoint y: 485, endPoint x: 304, endPoint y: 476, distance: 9.1
click at [304, 477] on input "text" at bounding box center [368, 493] width 310 height 33
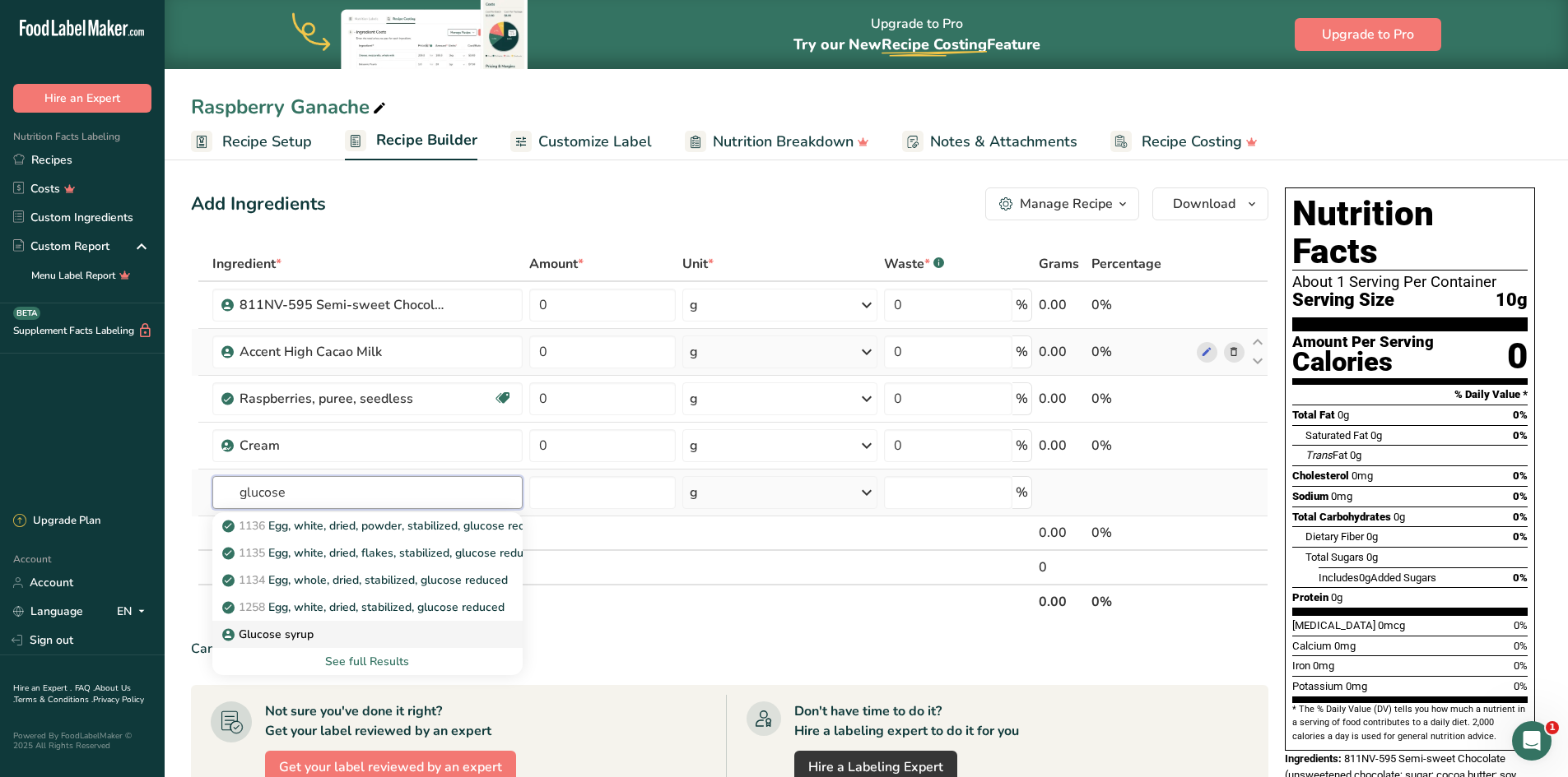
type input "glucose"
click at [300, 638] on p "Glucose syrup" at bounding box center [269, 633] width 88 height 17
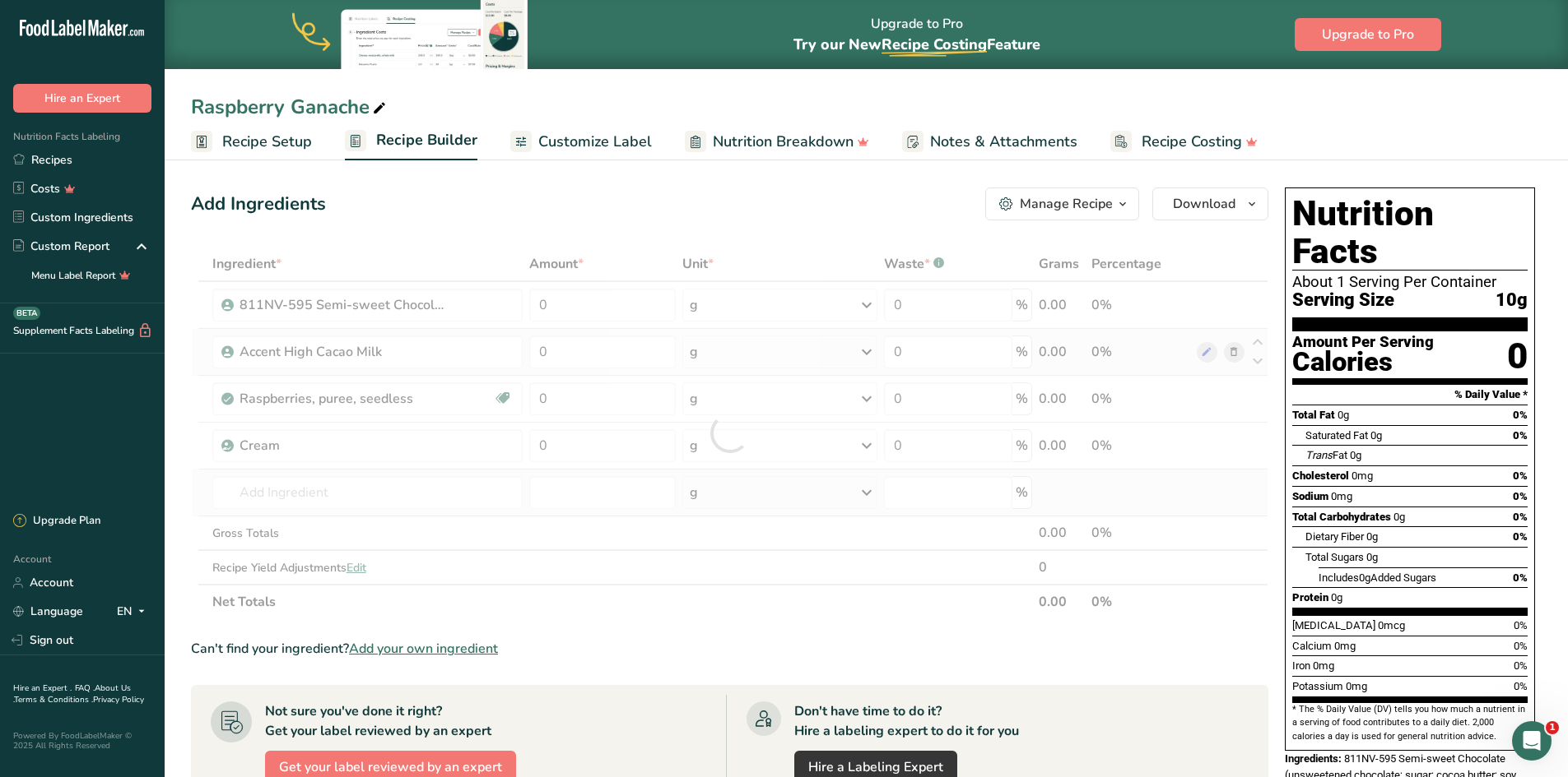
type input "Glucose syrup"
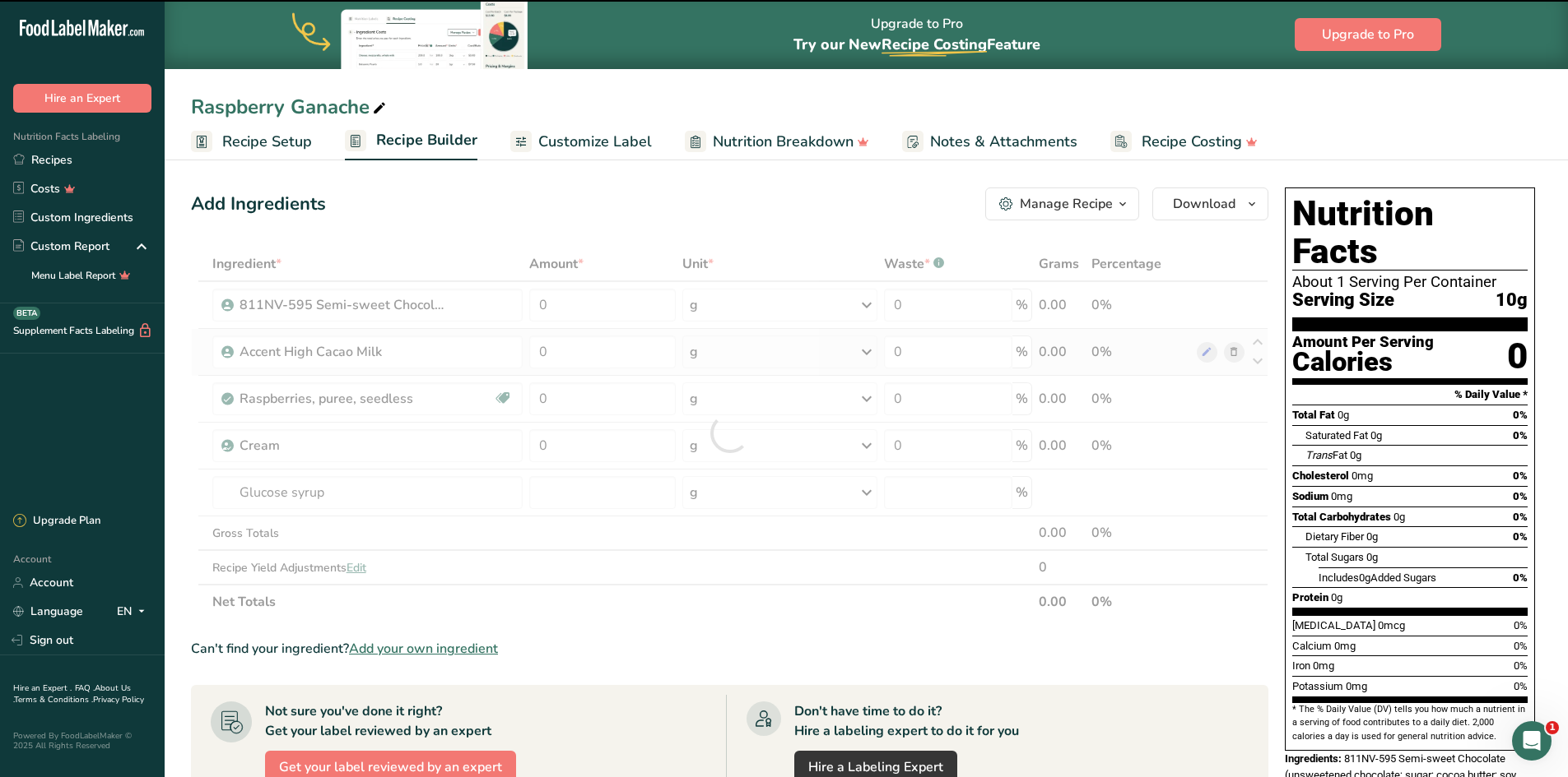
type input "0"
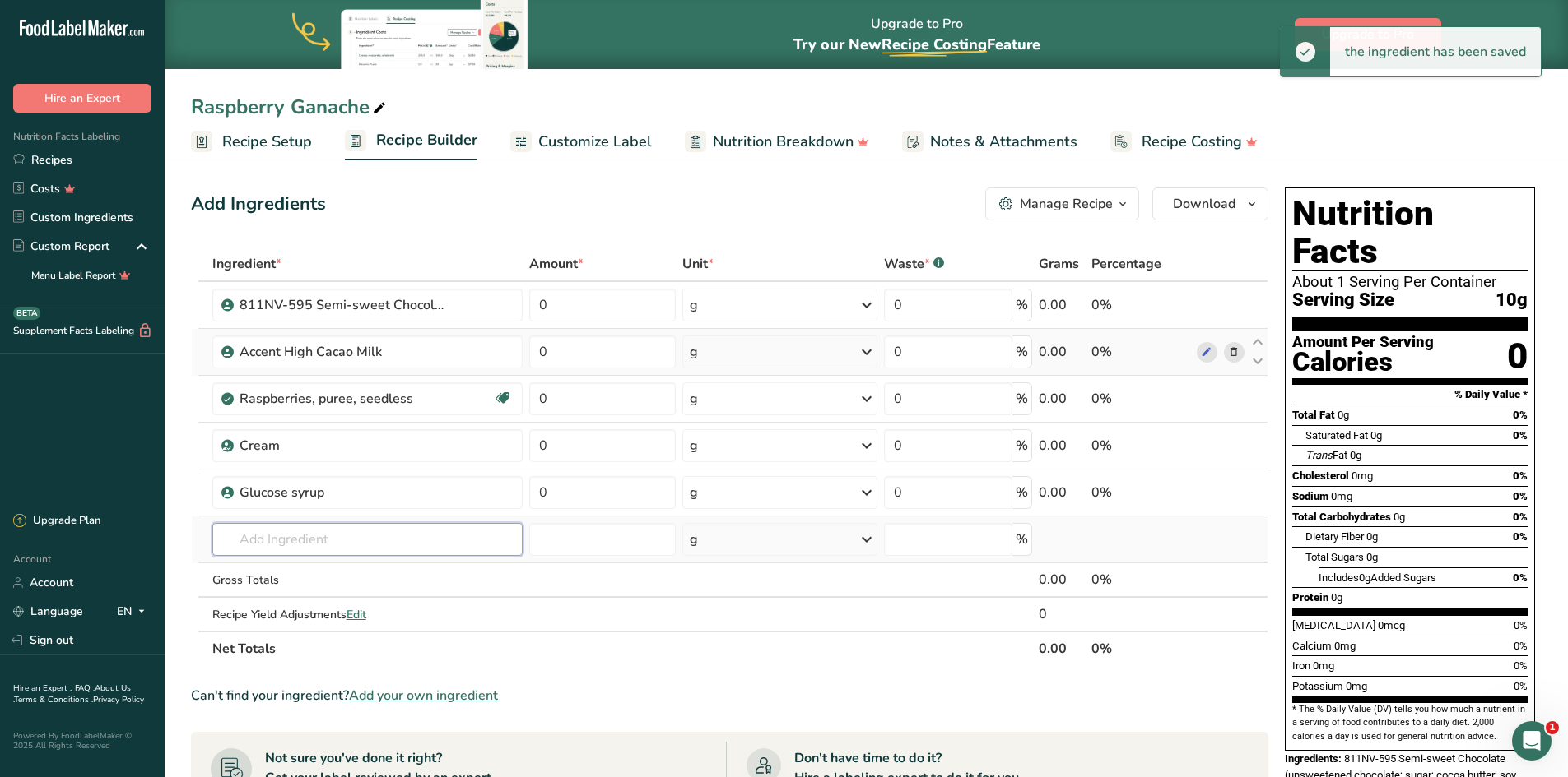
click at [286, 533] on input "text" at bounding box center [368, 539] width 310 height 33
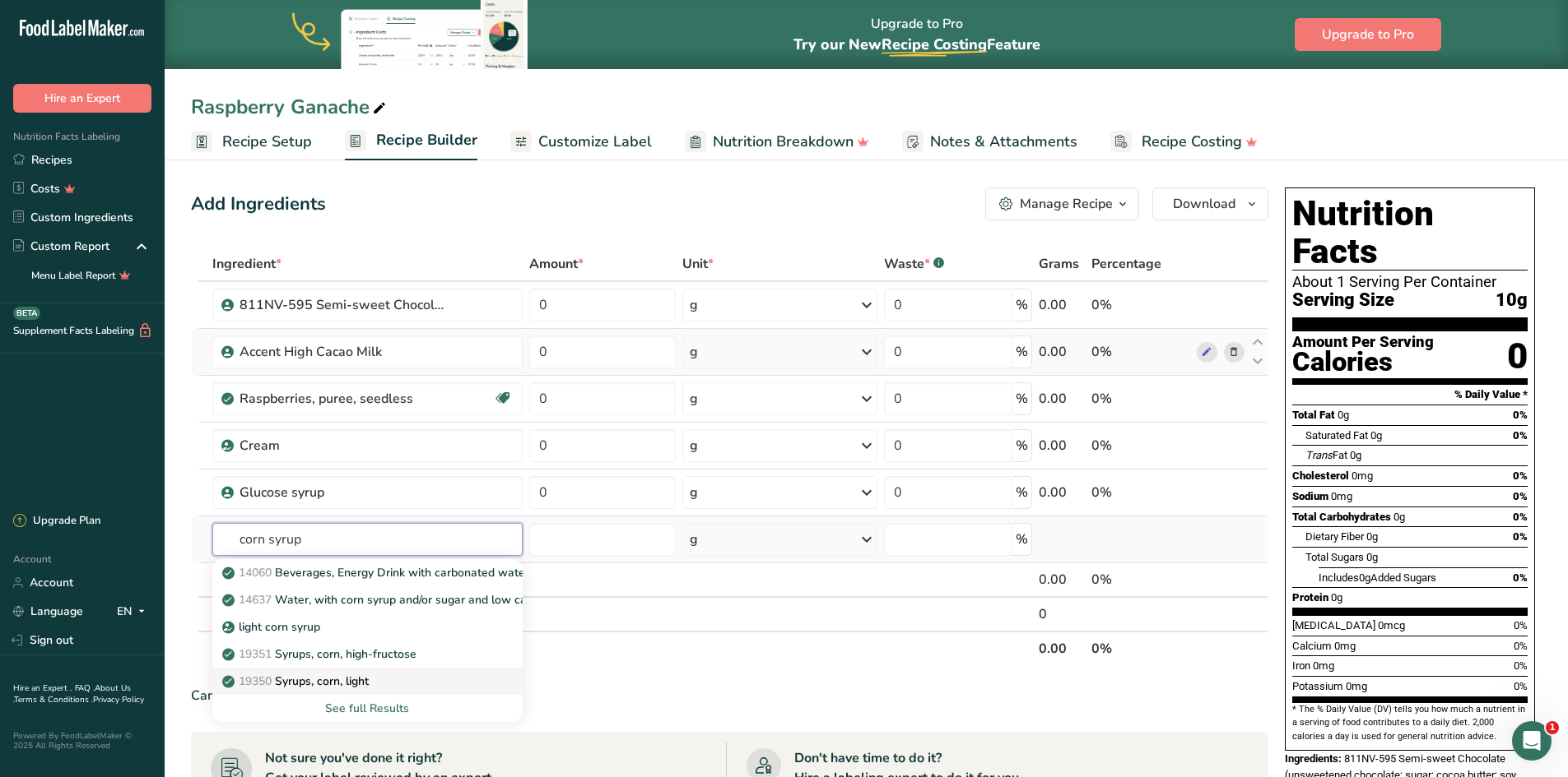
type input "corn syrup"
click at [355, 676] on p "19350 Syrups, corn, light" at bounding box center [297, 680] width 144 height 17
type input "Syrups, corn, light"
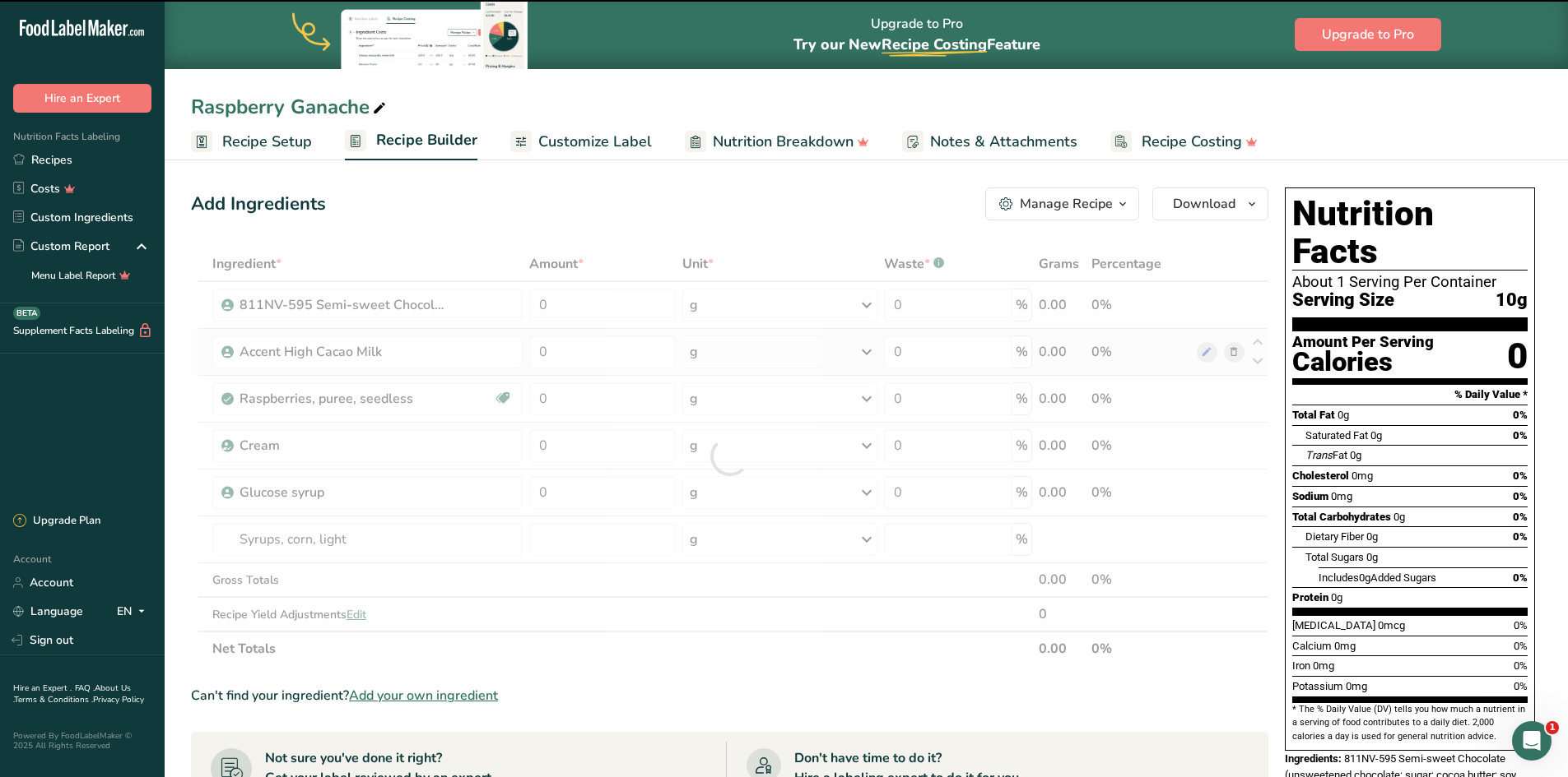
type input "0"
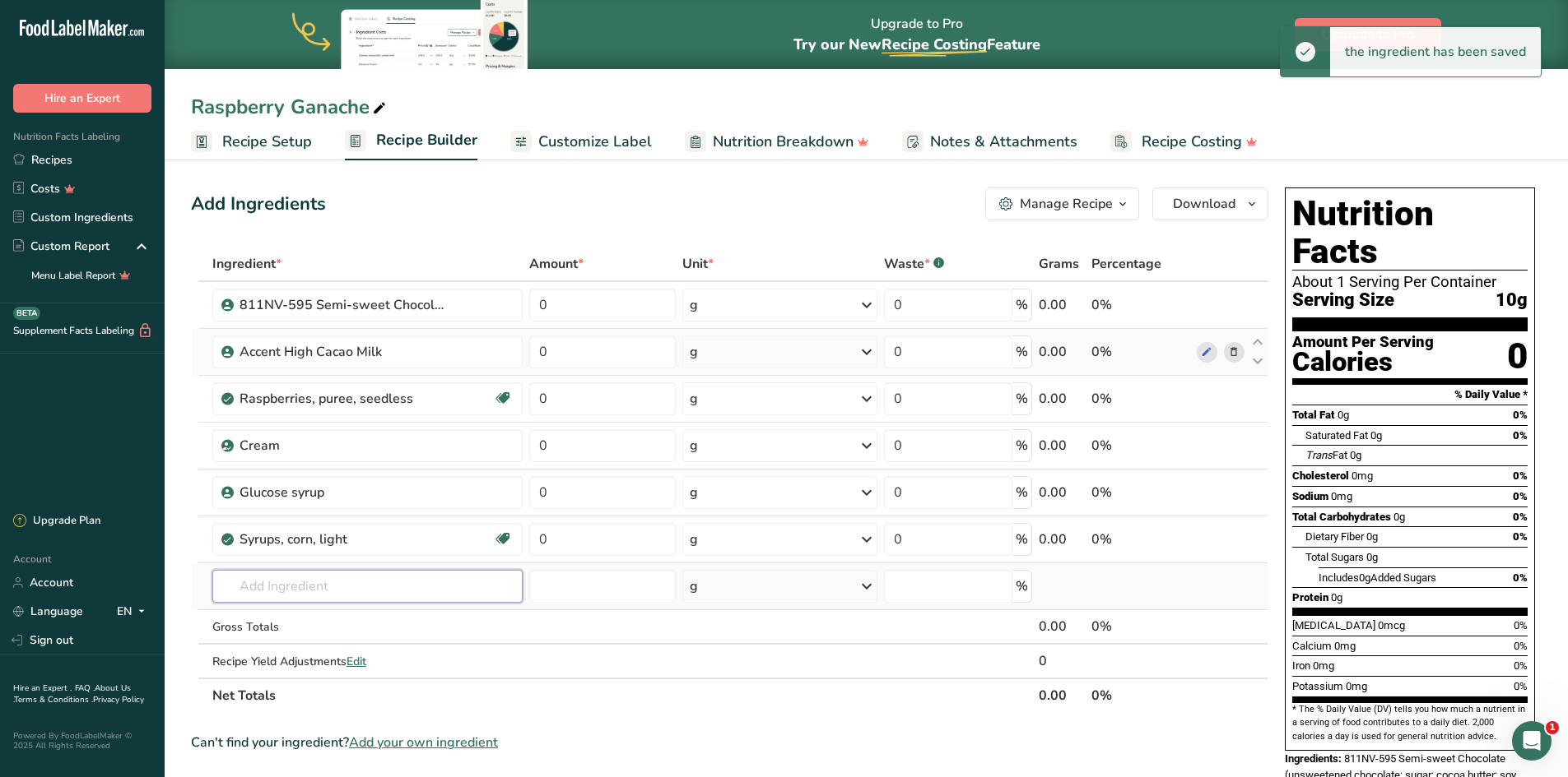
click at [287, 586] on input "text" at bounding box center [368, 586] width 310 height 33
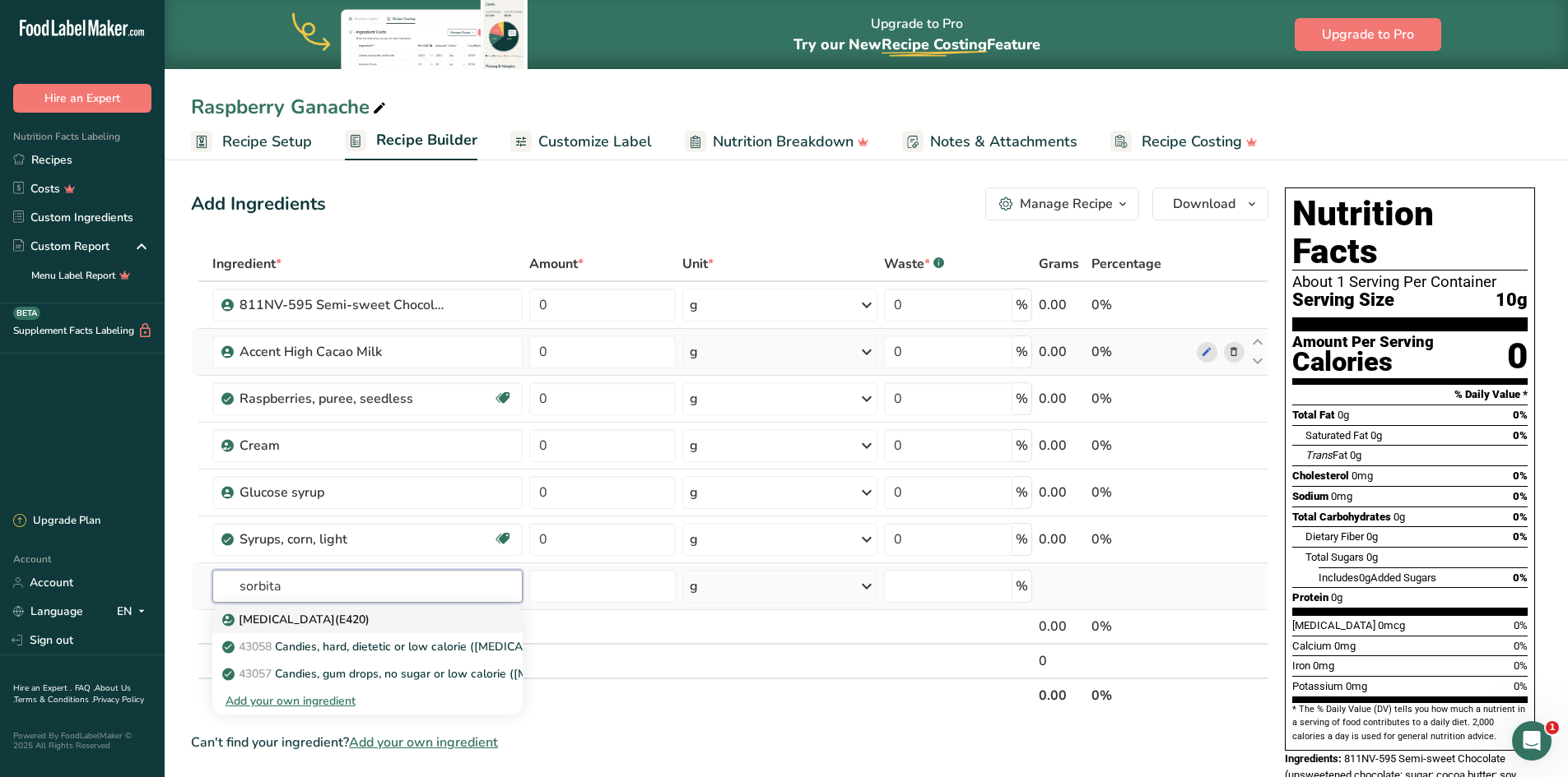
type input "sorbita"
click at [277, 620] on p "Sorbitol(E420)" at bounding box center [297, 619] width 144 height 17
type input "Sorbitol(E420)"
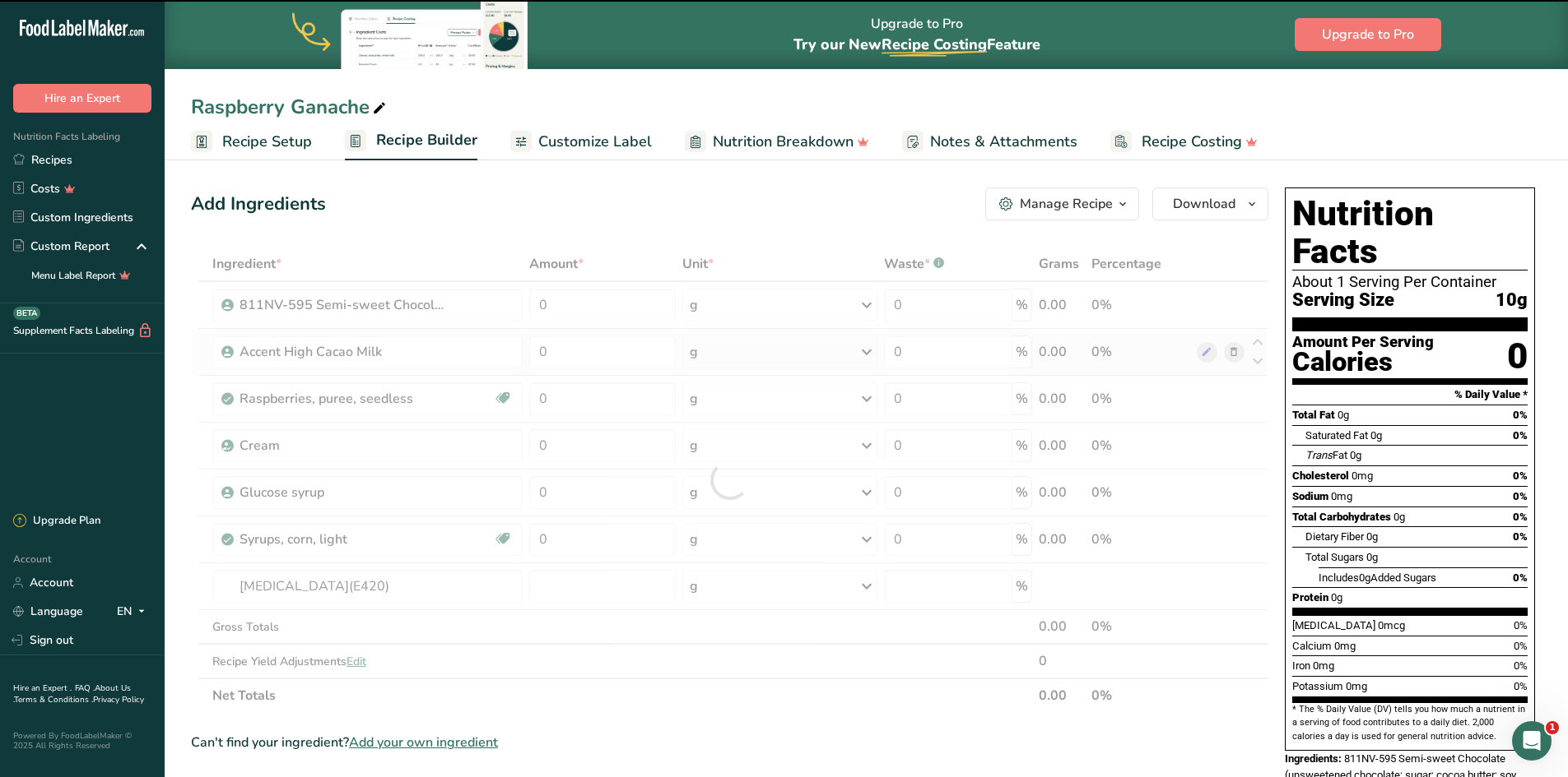
type input "0"
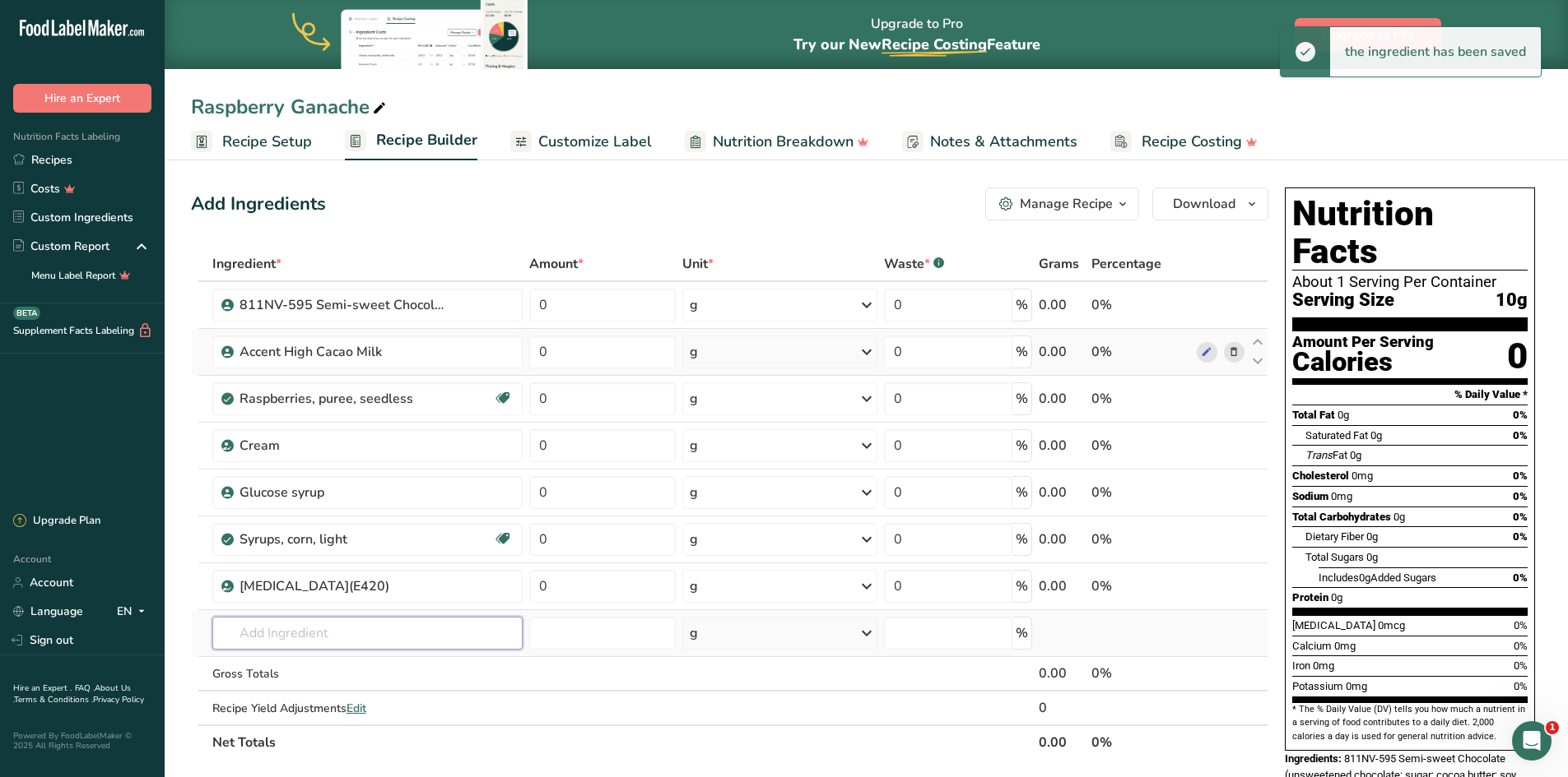
click at [284, 633] on input "text" at bounding box center [368, 633] width 310 height 33
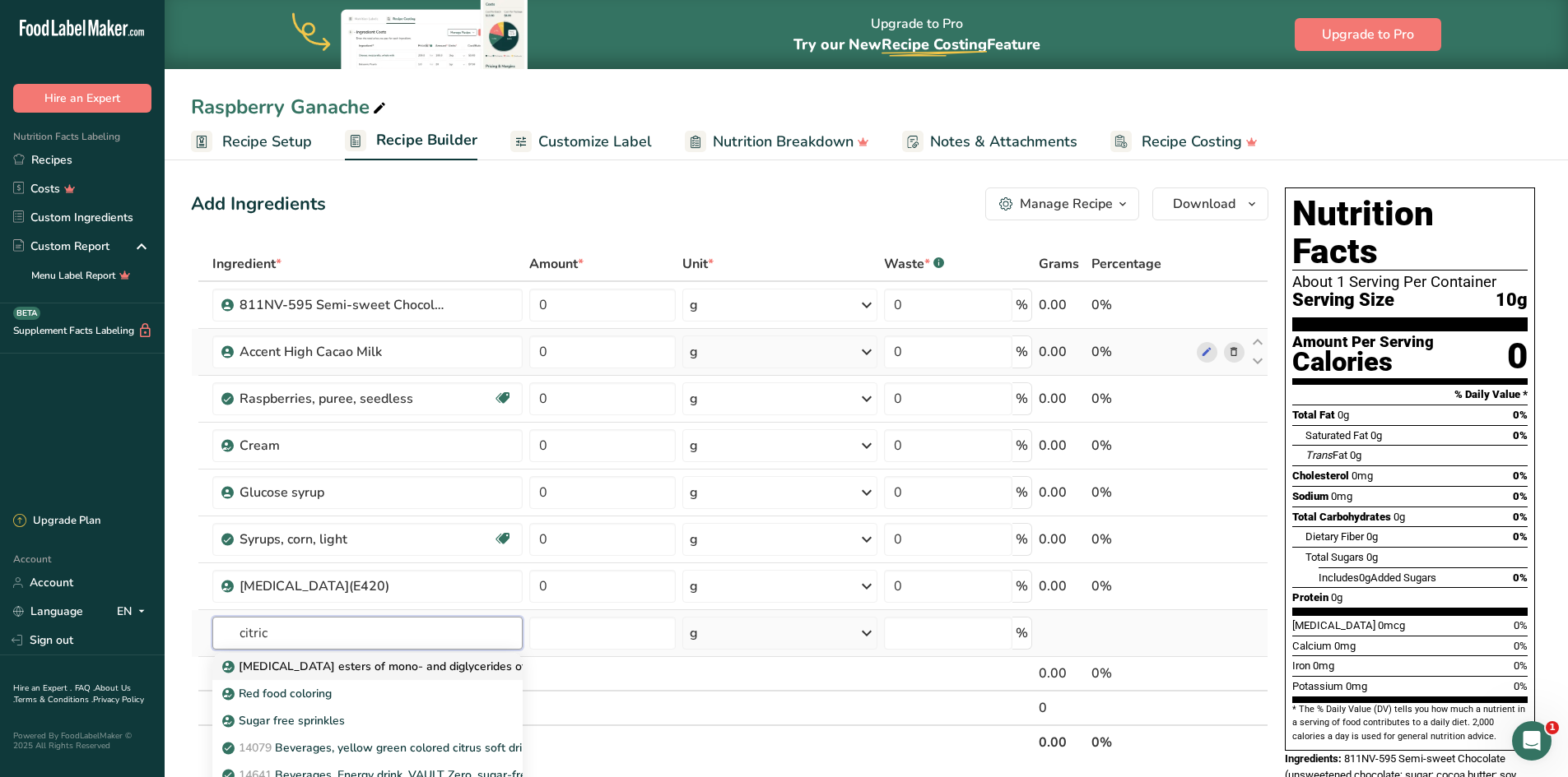
type input "citric"
click at [306, 669] on p "Citric acid esters of mono- and diglycerides of fatty acids (E472c)" at bounding box center [426, 666] width 402 height 17
type input "Citric acid esters of mono- and diglycerides of fatty acids (E472c)"
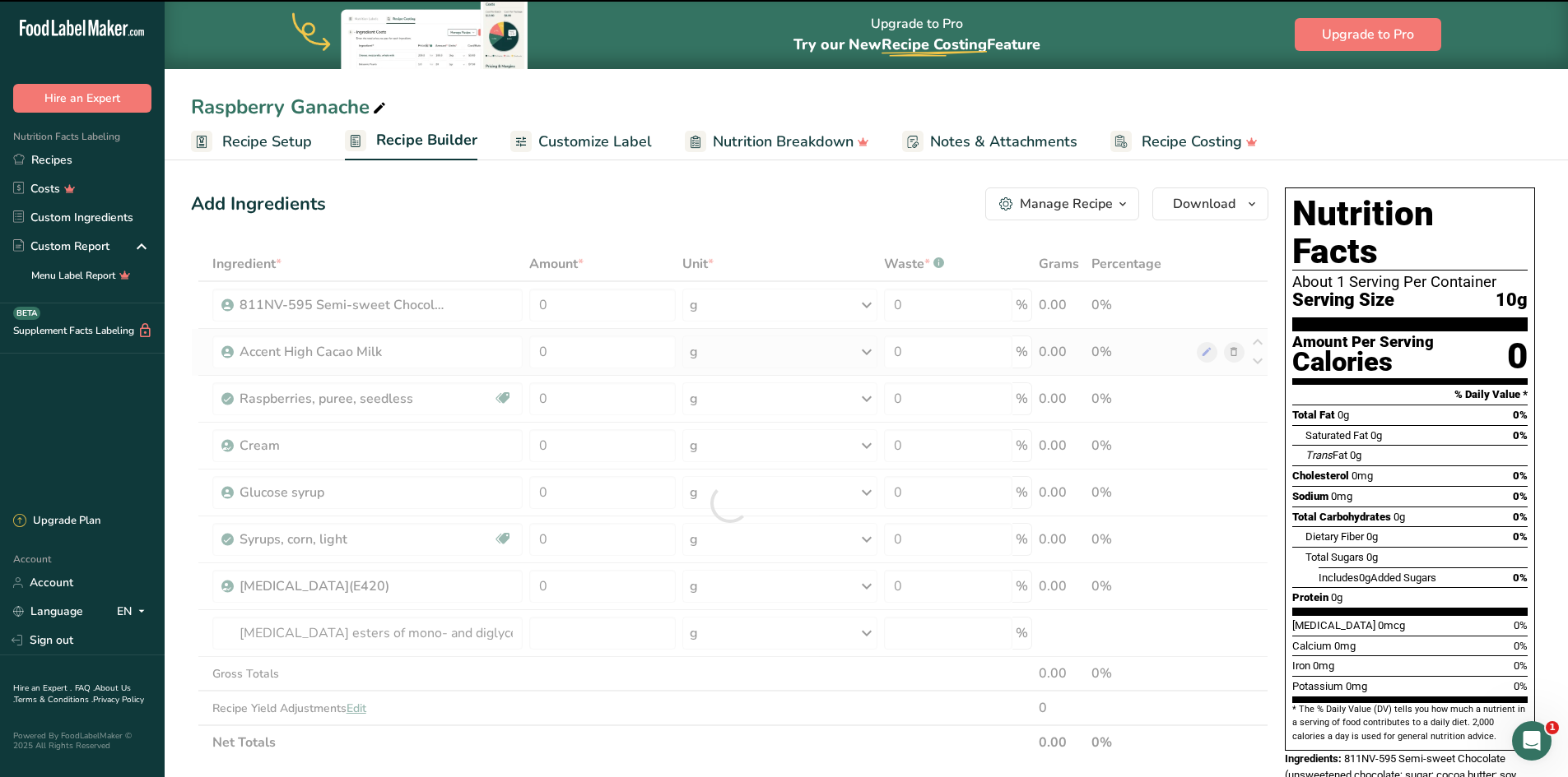
type input "0"
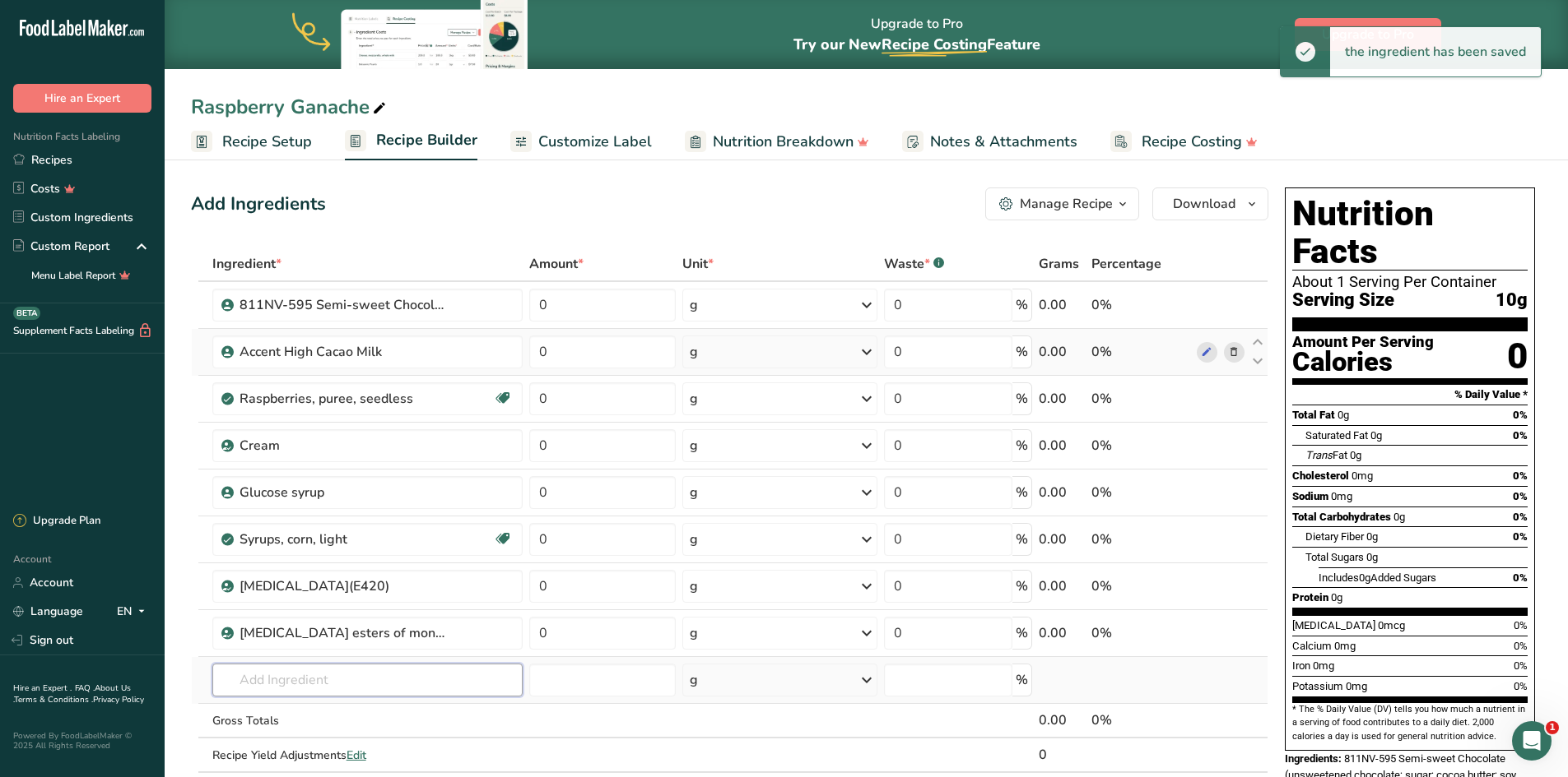
click at [284, 679] on input "text" at bounding box center [368, 680] width 310 height 33
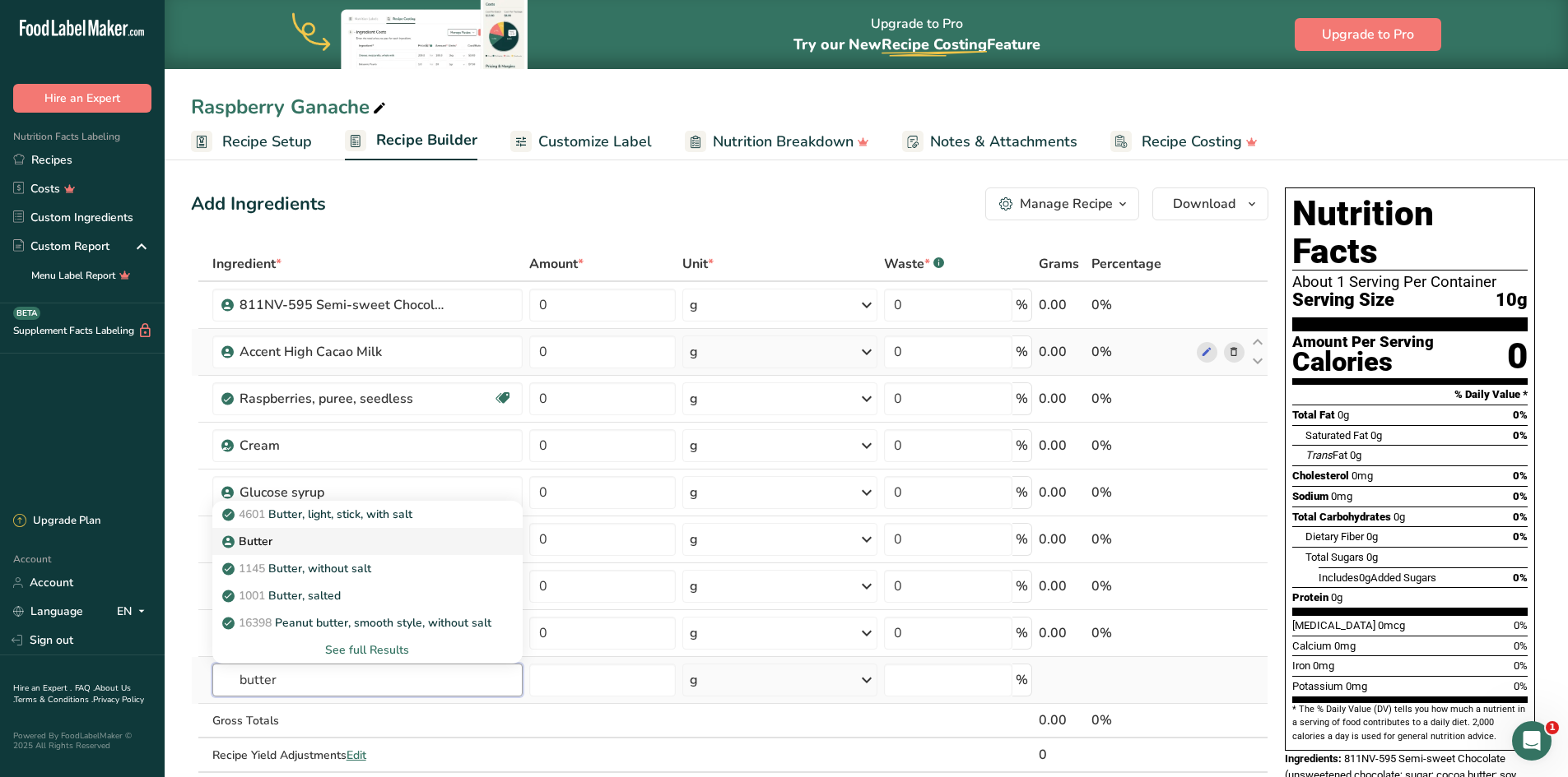
type input "butter"
click at [247, 546] on p "Butter" at bounding box center [248, 541] width 47 height 17
type input "Butter"
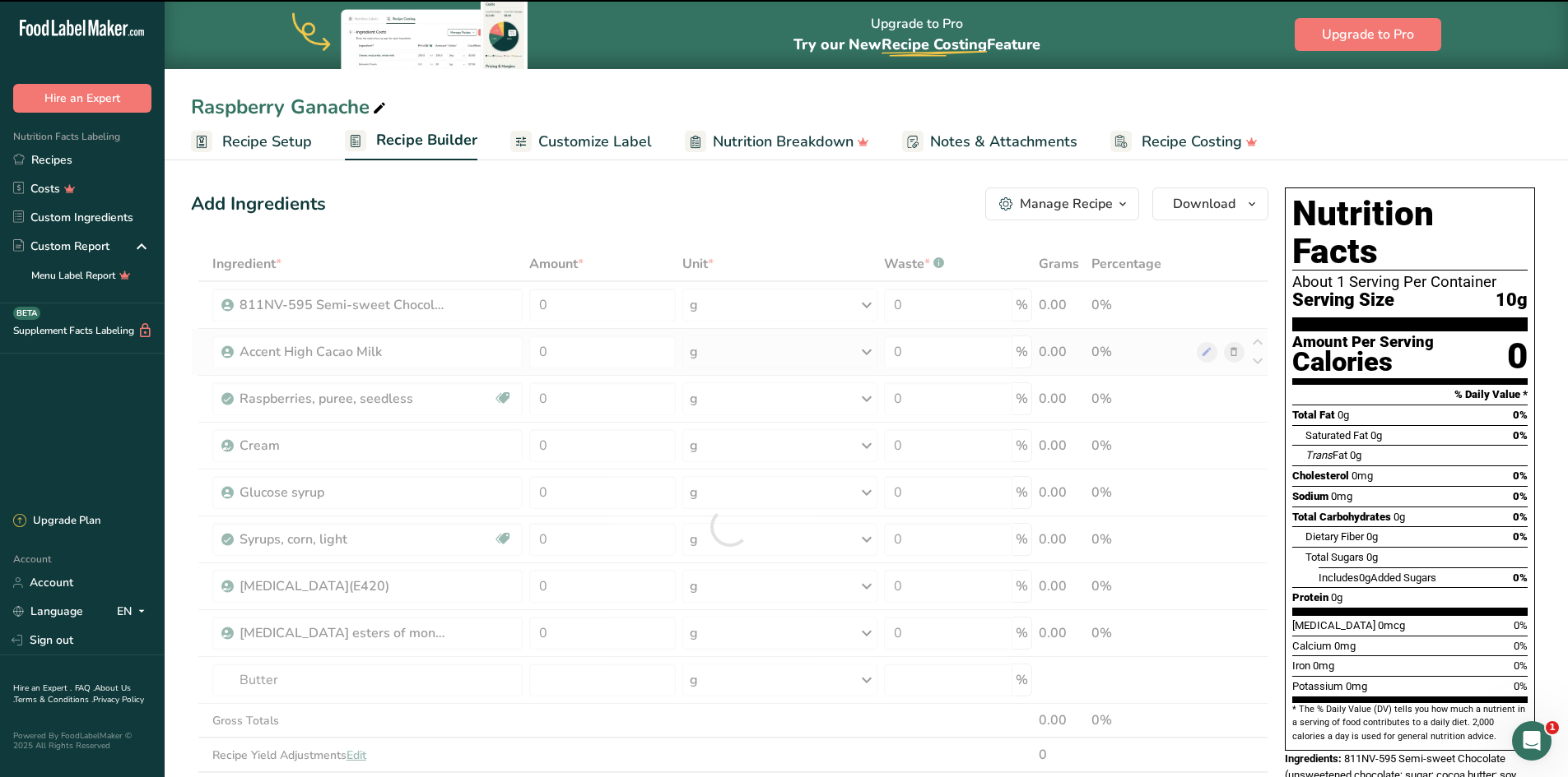
type input "0"
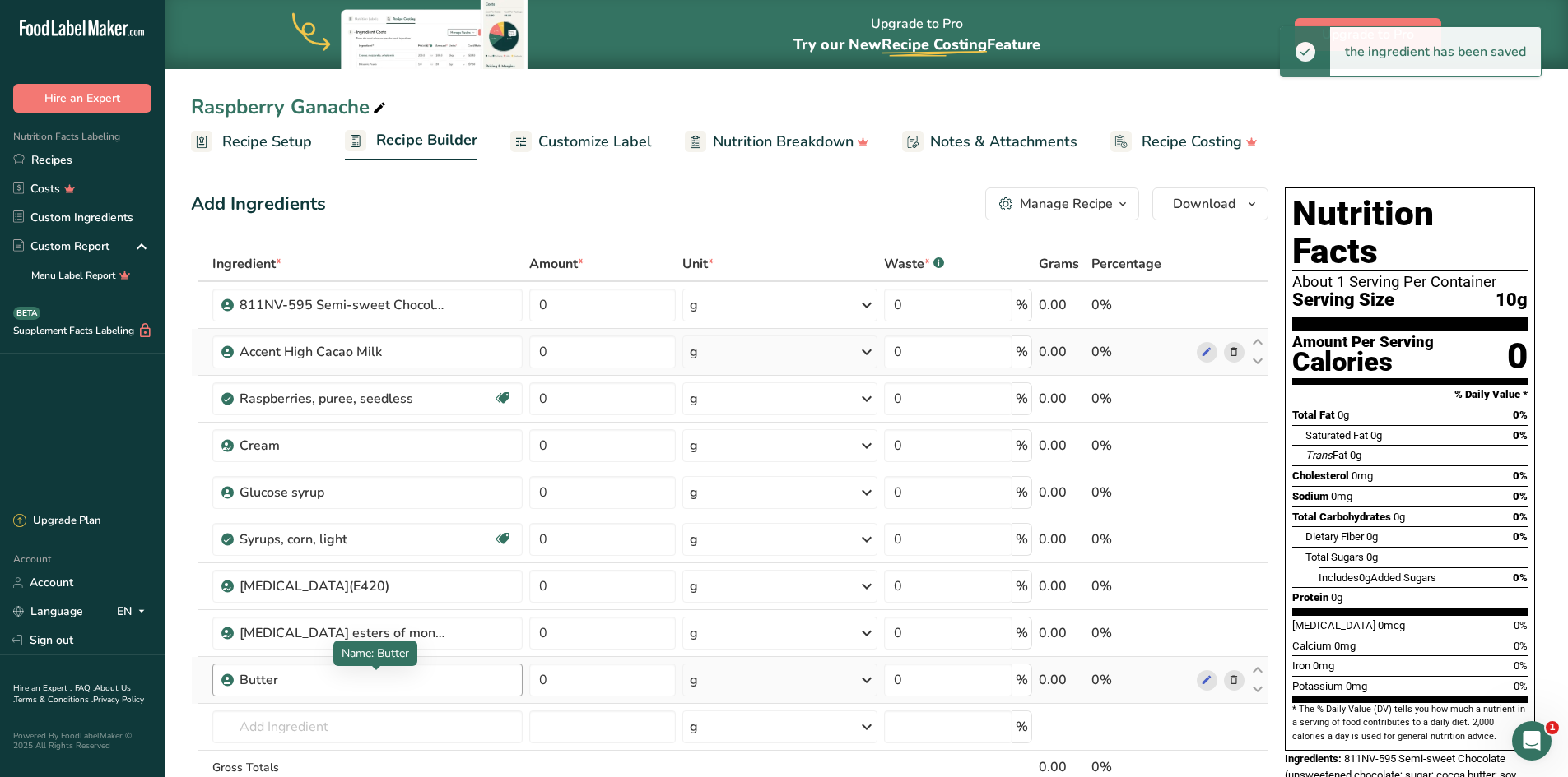
click at [280, 682] on div "Butter" at bounding box center [342, 680] width 206 height 19
click at [281, 719] on input "text" at bounding box center [368, 726] width 310 height 33
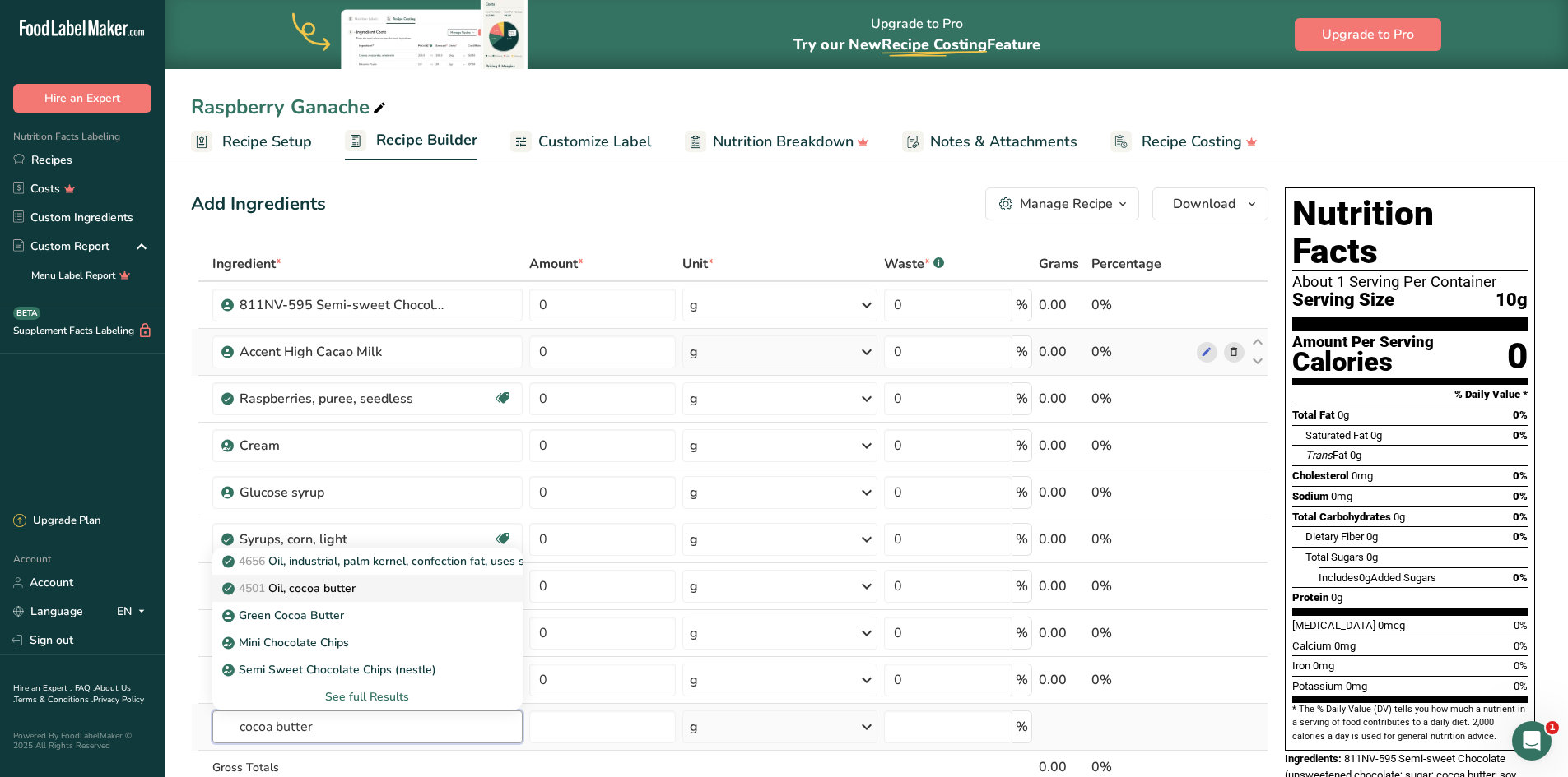
type input "cocoa butter"
click at [298, 594] on p "4501 Oil, cocoa butter" at bounding box center [290, 588] width 130 height 17
type input "Oil, cocoa butter"
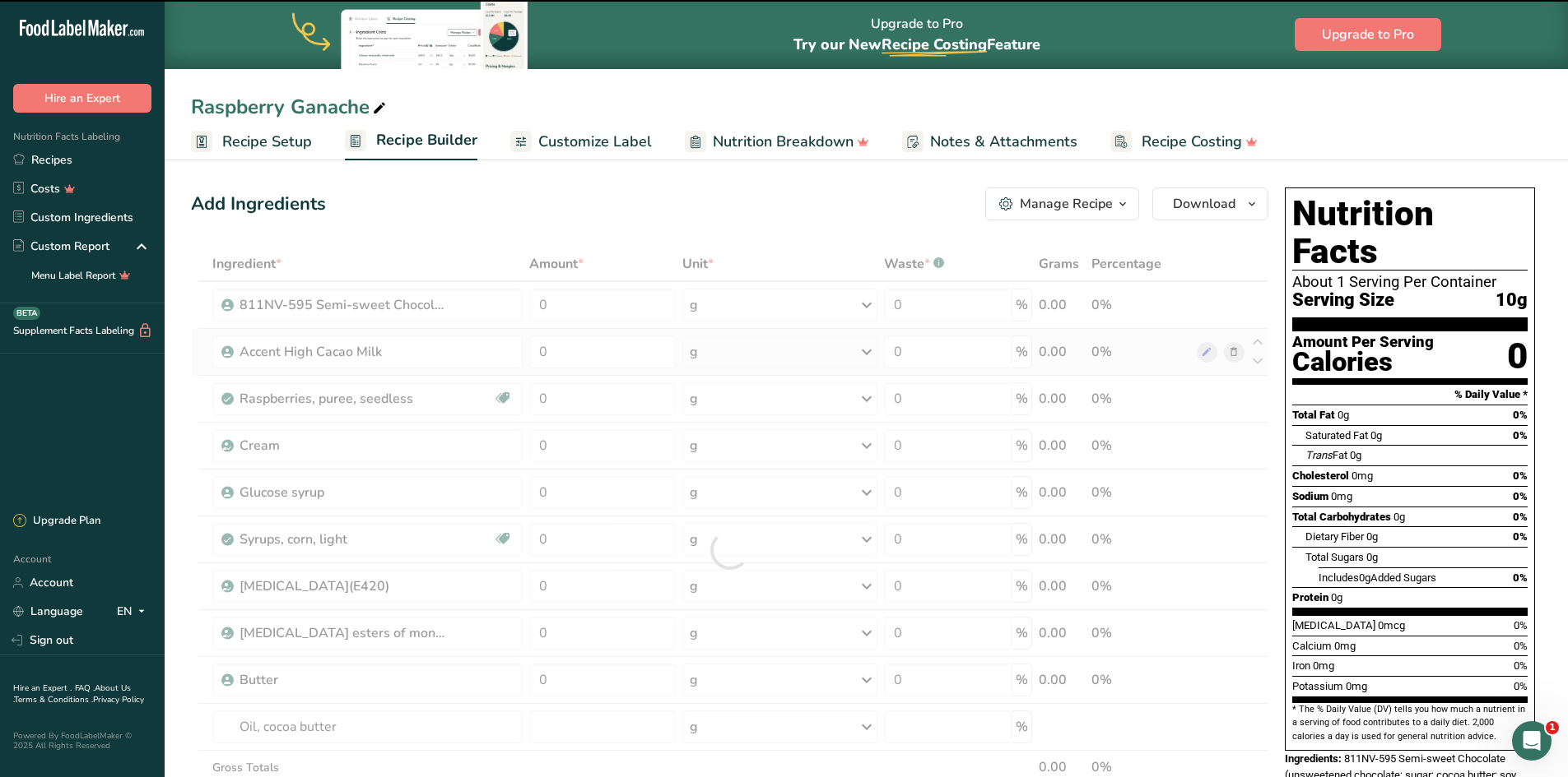
type input "0"
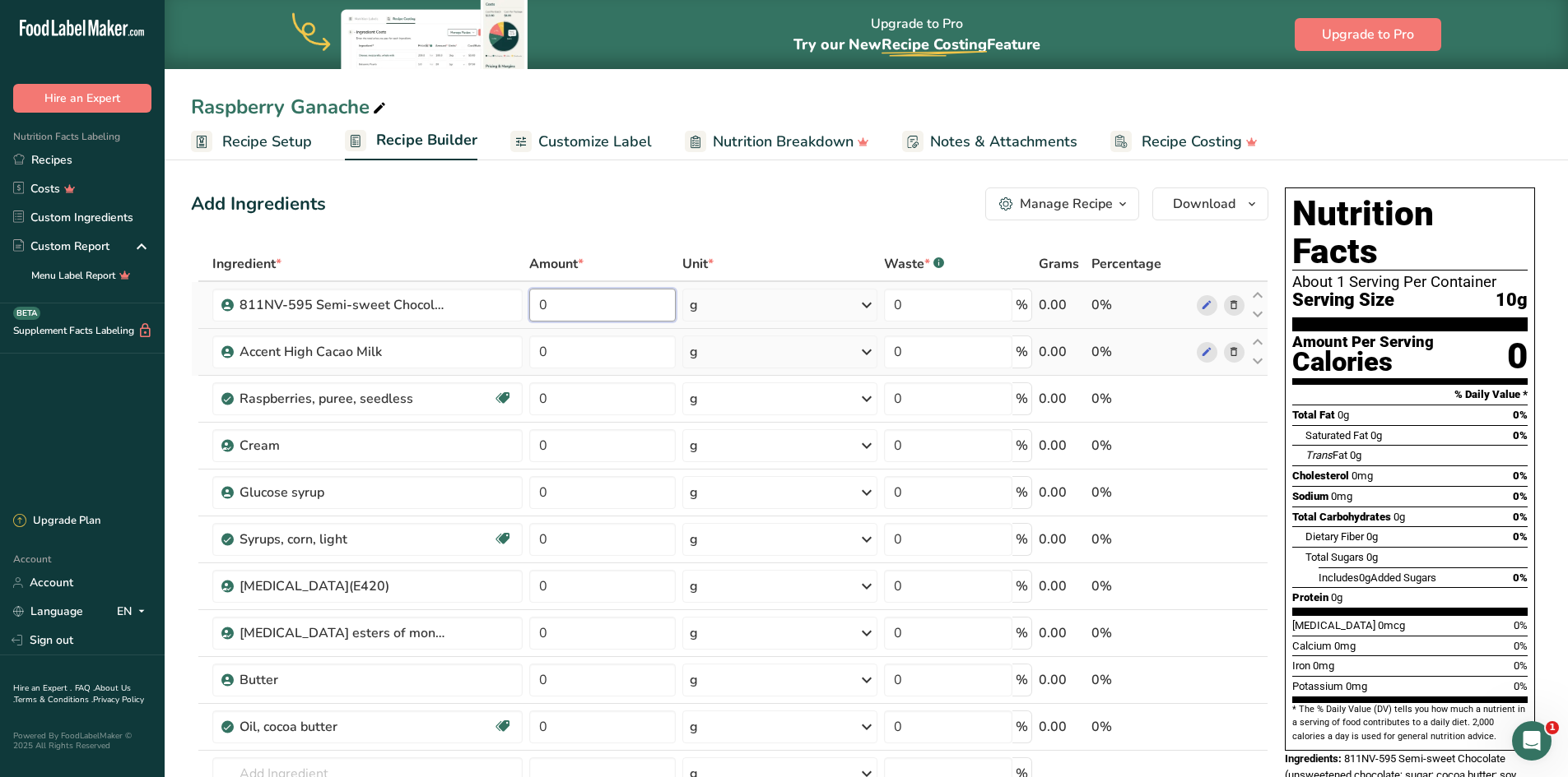
click at [604, 308] on input "0" at bounding box center [603, 305] width 147 height 33
type input "497"
click at [604, 350] on div "Ingredient * Amount * Unit * Waste * .a-a{fill:#347362;}.b-a{fill:#fff;} Grams …" at bounding box center [729, 574] width 1077 height 654
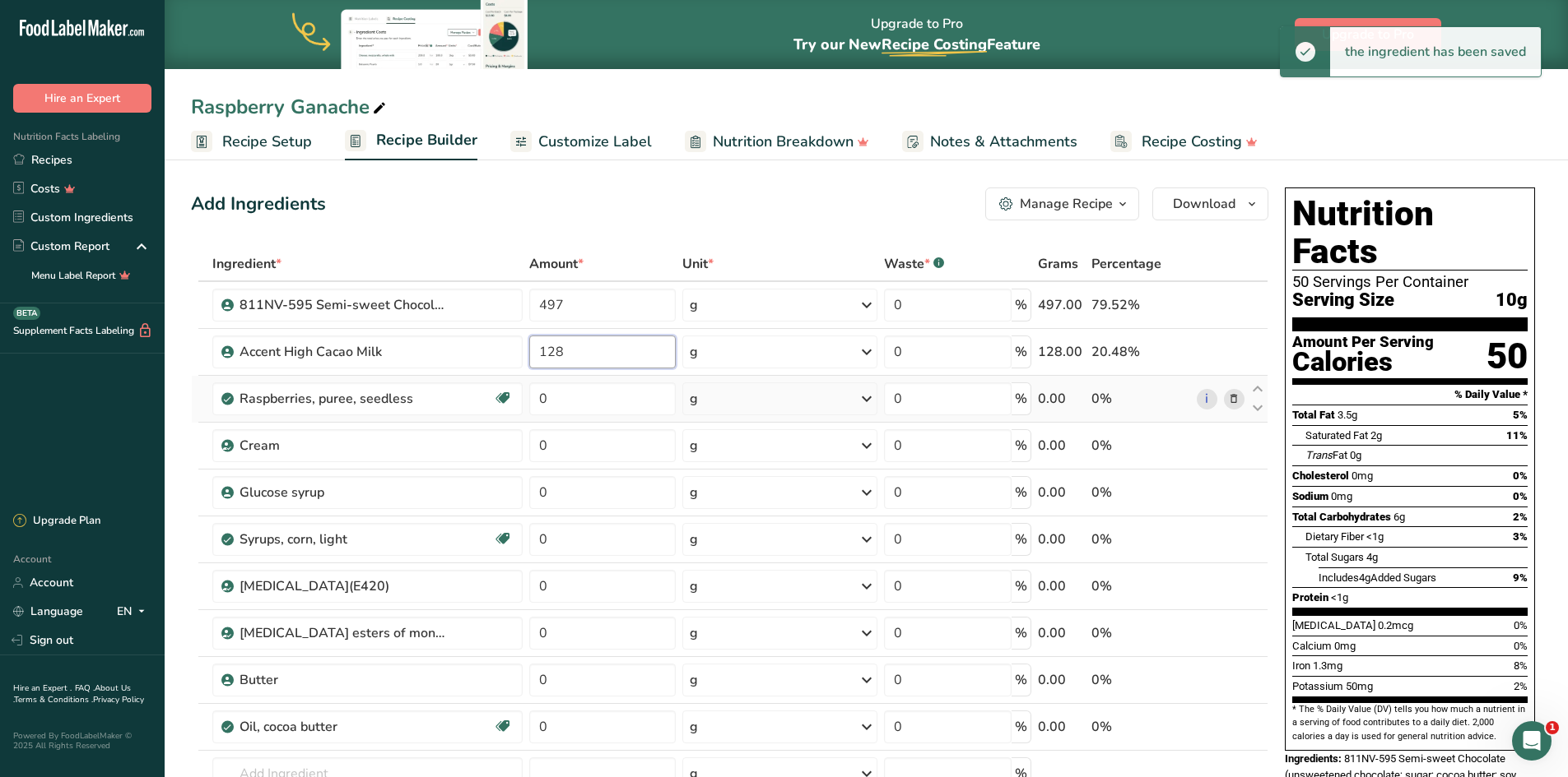
type input "128"
click at [597, 416] on div "Ingredient * Amount * Unit * Waste * .a-a{fill:#347362;}.b-a{fill:#fff;} Grams …" at bounding box center [729, 574] width 1077 height 654
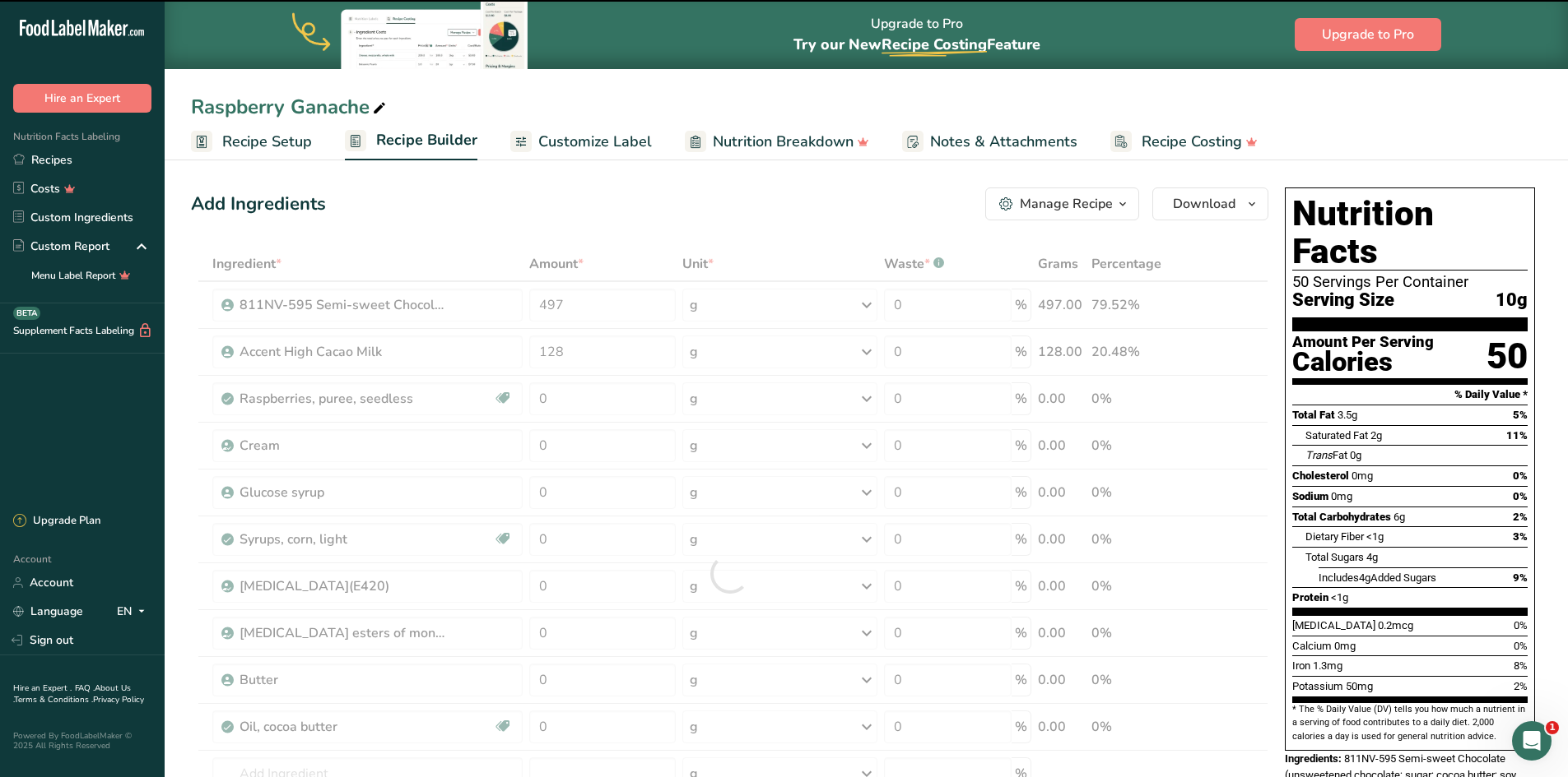
click at [590, 402] on div at bounding box center [729, 574] width 1077 height 654
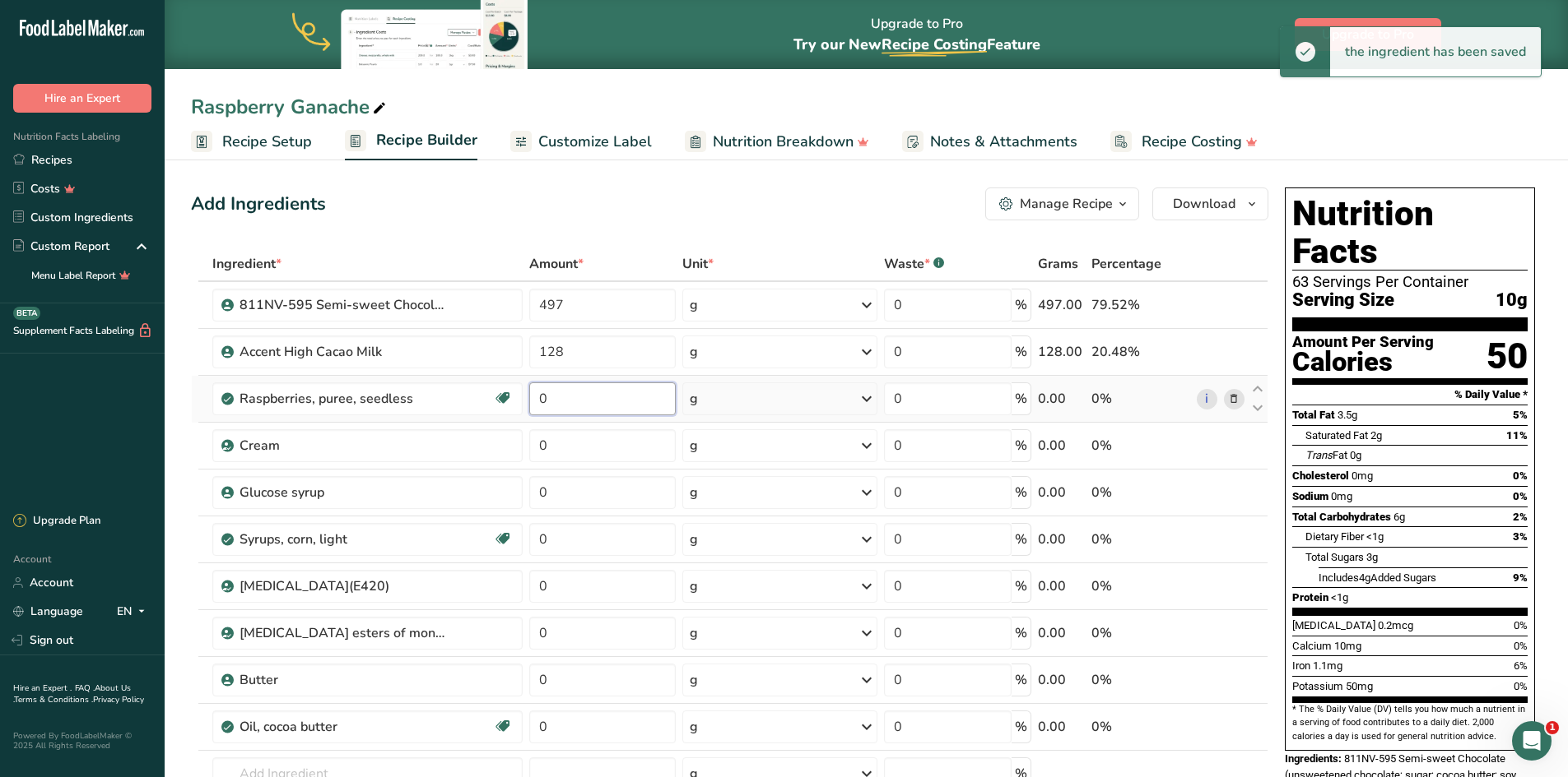
click at [586, 402] on input "0" at bounding box center [602, 399] width 146 height 33
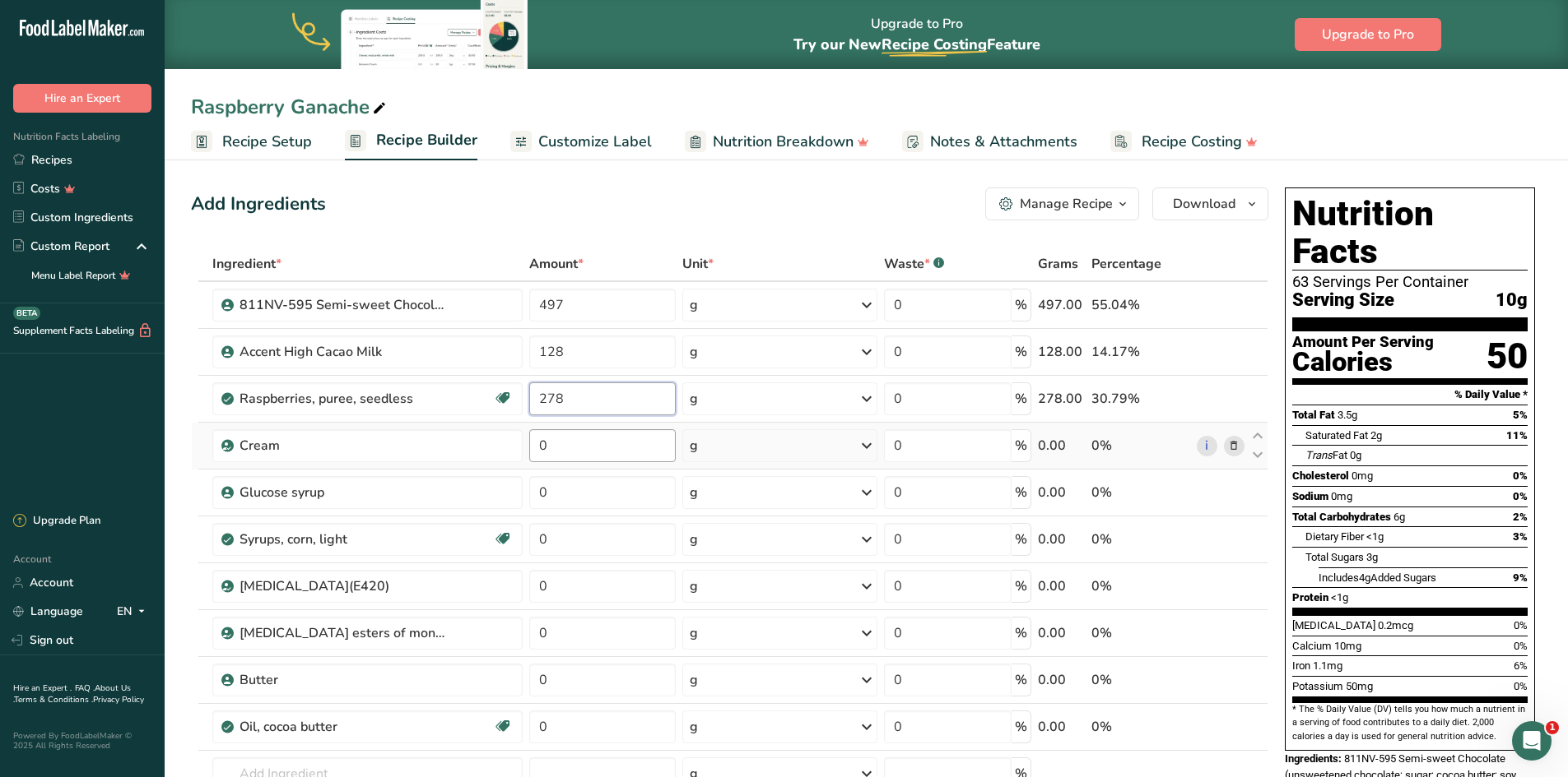
type input "278"
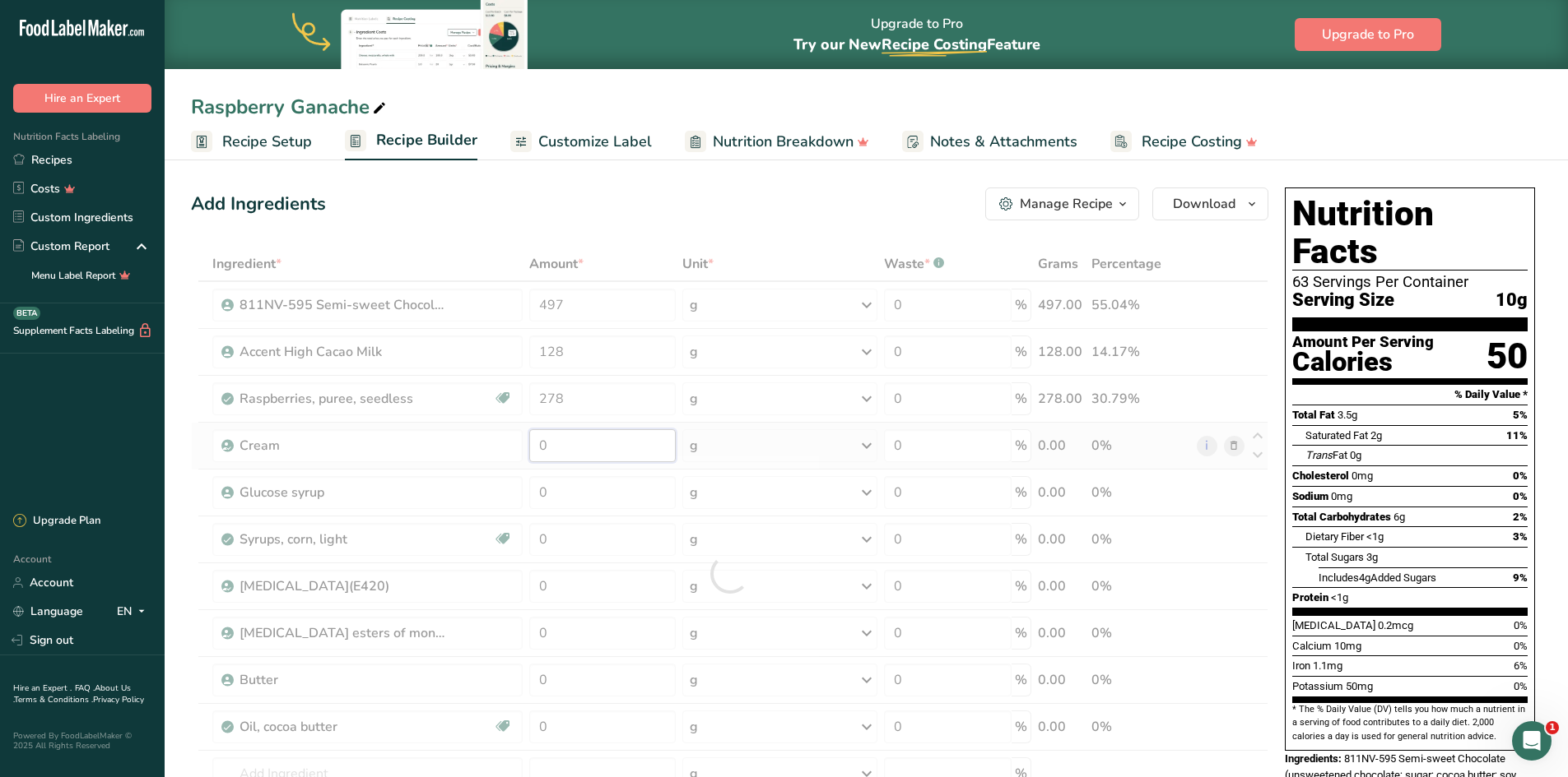
click at [569, 447] on div "Ingredient * Amount * Unit * Waste * .a-a{fill:#347362;}.b-a{fill:#fff;} Grams …" at bounding box center [729, 574] width 1077 height 654
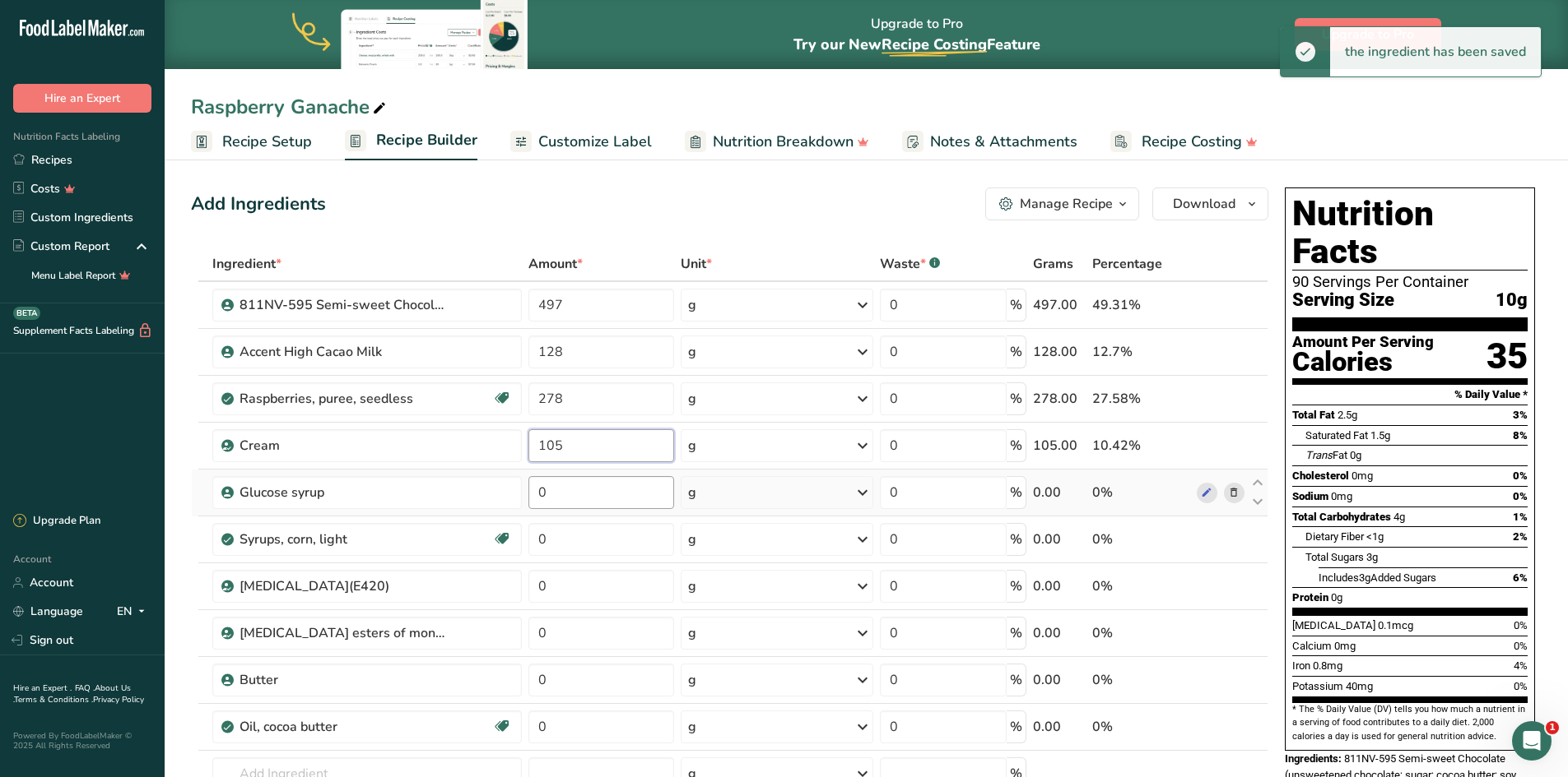
type input "105"
click at [571, 491] on div "Ingredient * Amount * Unit * Waste * .a-a{fill:#347362;}.b-a{fill:#fff;} Grams …" at bounding box center [729, 574] width 1077 height 654
type input "30"
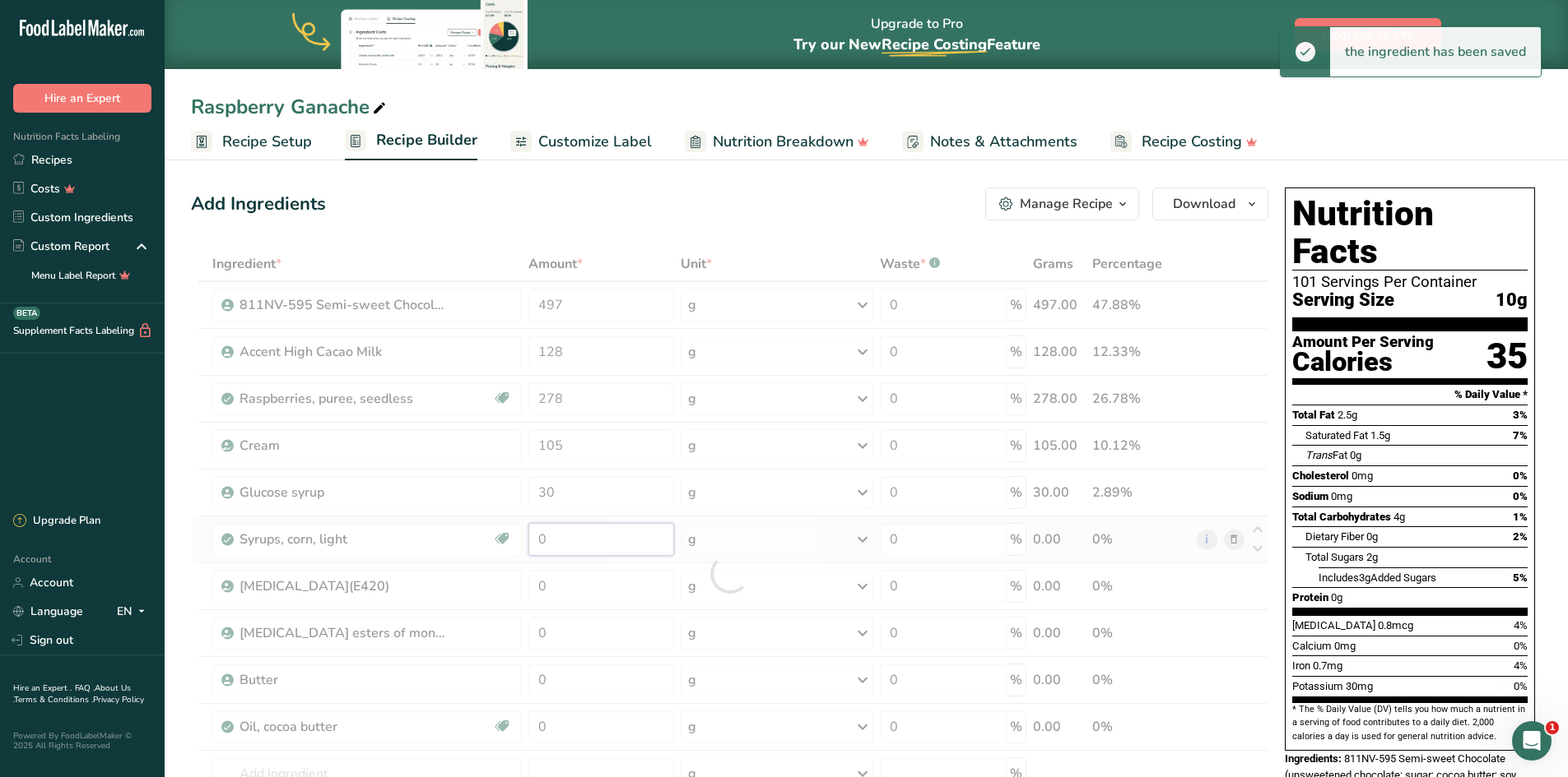
click at [573, 539] on div "Ingredient * Amount * Unit * Waste * .a-a{fill:#347362;}.b-a{fill:#fff;} Grams …" at bounding box center [729, 574] width 1077 height 654
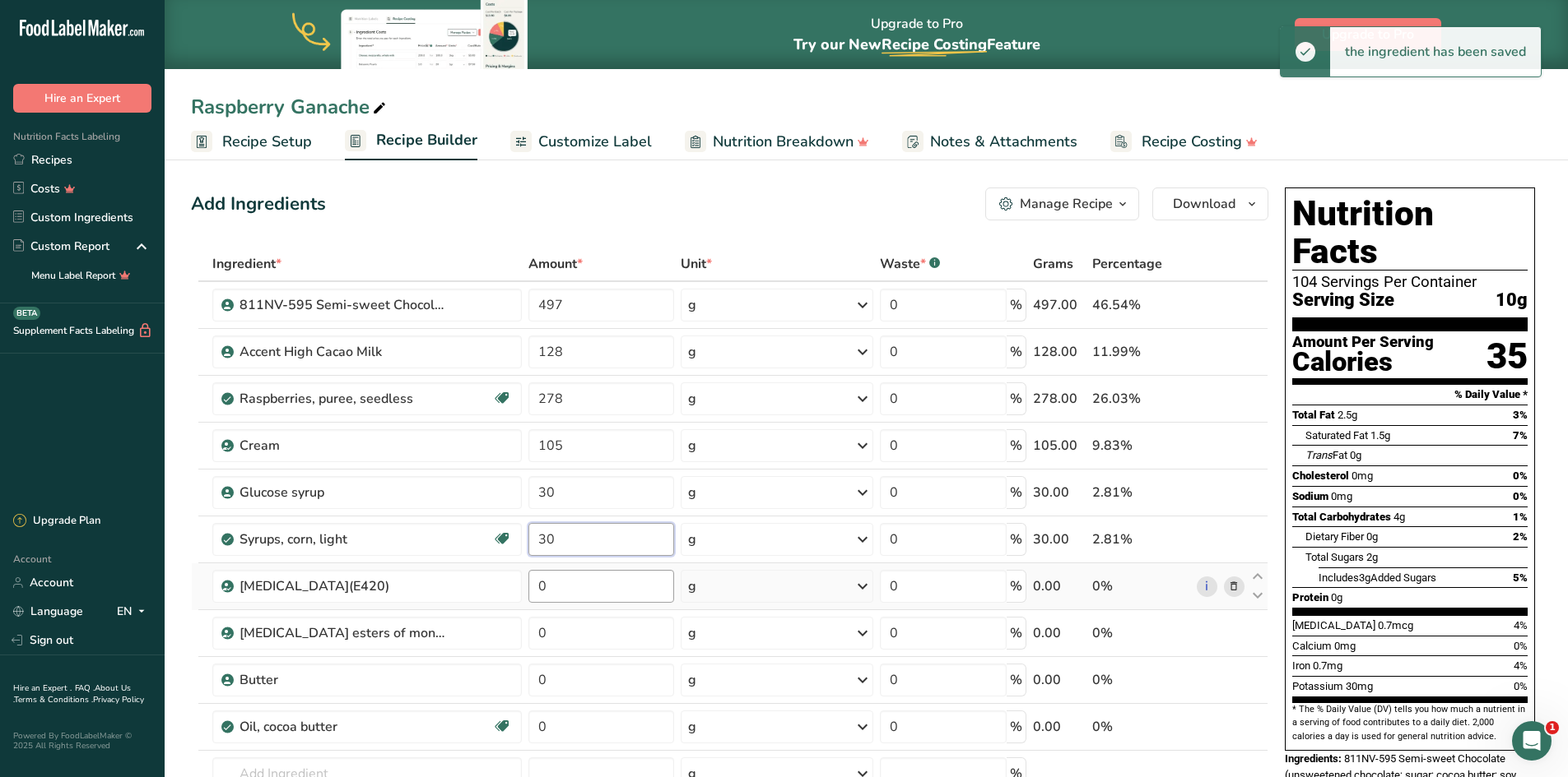
type input "30"
click at [570, 588] on div "Ingredient * Amount * Unit * Waste * .a-a{fill:#347362;}.b-a{fill:#fff;} Grams …" at bounding box center [729, 574] width 1077 height 654
type input "46"
click at [574, 641] on div "Ingredient * Amount * Unit * Waste * .a-a{fill:#347362;}.b-a{fill:#fff;} Grams …" at bounding box center [729, 574] width 1077 height 654
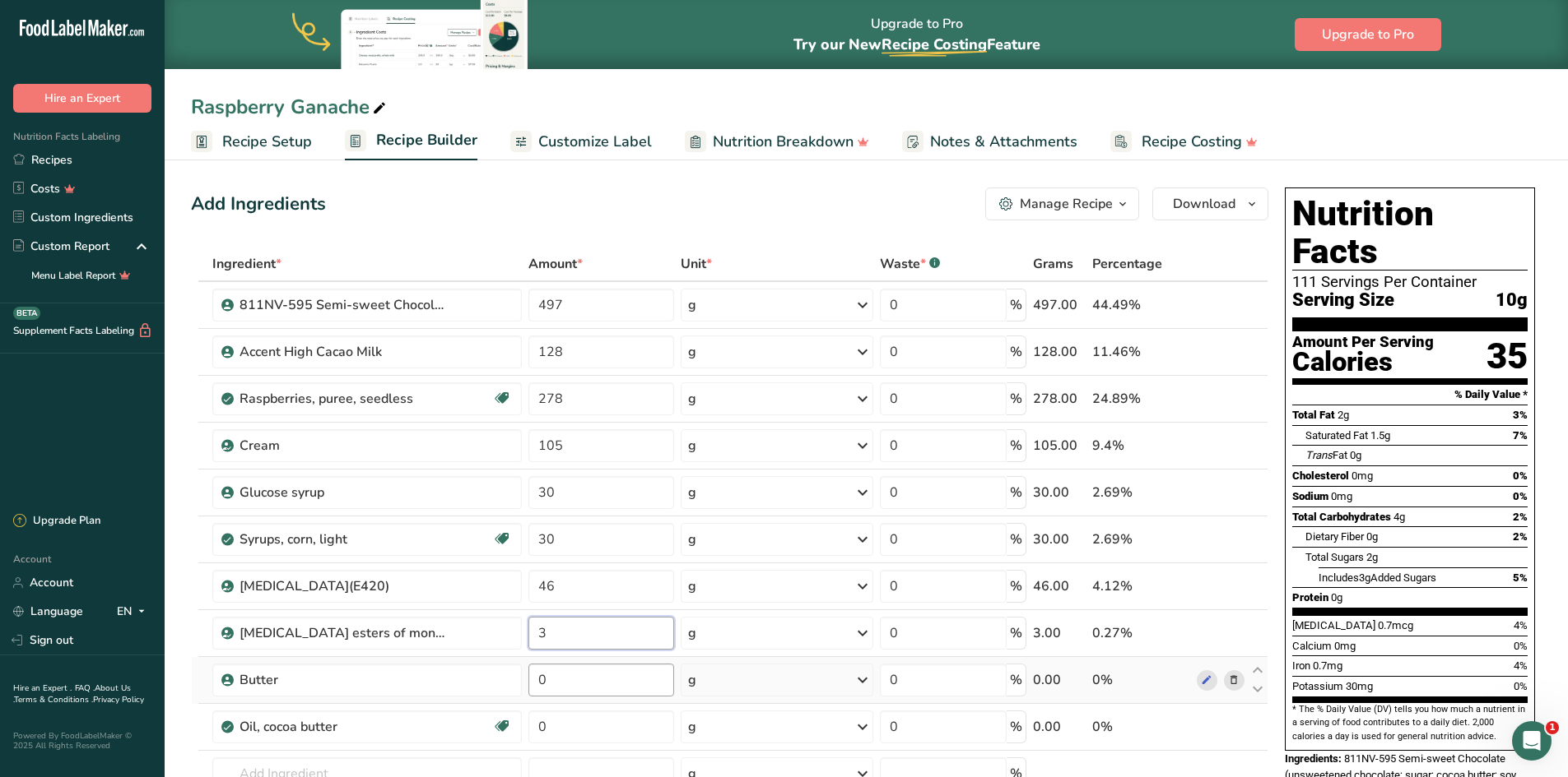
type input "3"
click at [589, 684] on div "Ingredient * Amount * Unit * Waste * .a-a{fill:#347362;}.b-a{fill:#fff;} Grams …" at bounding box center [729, 574] width 1077 height 654
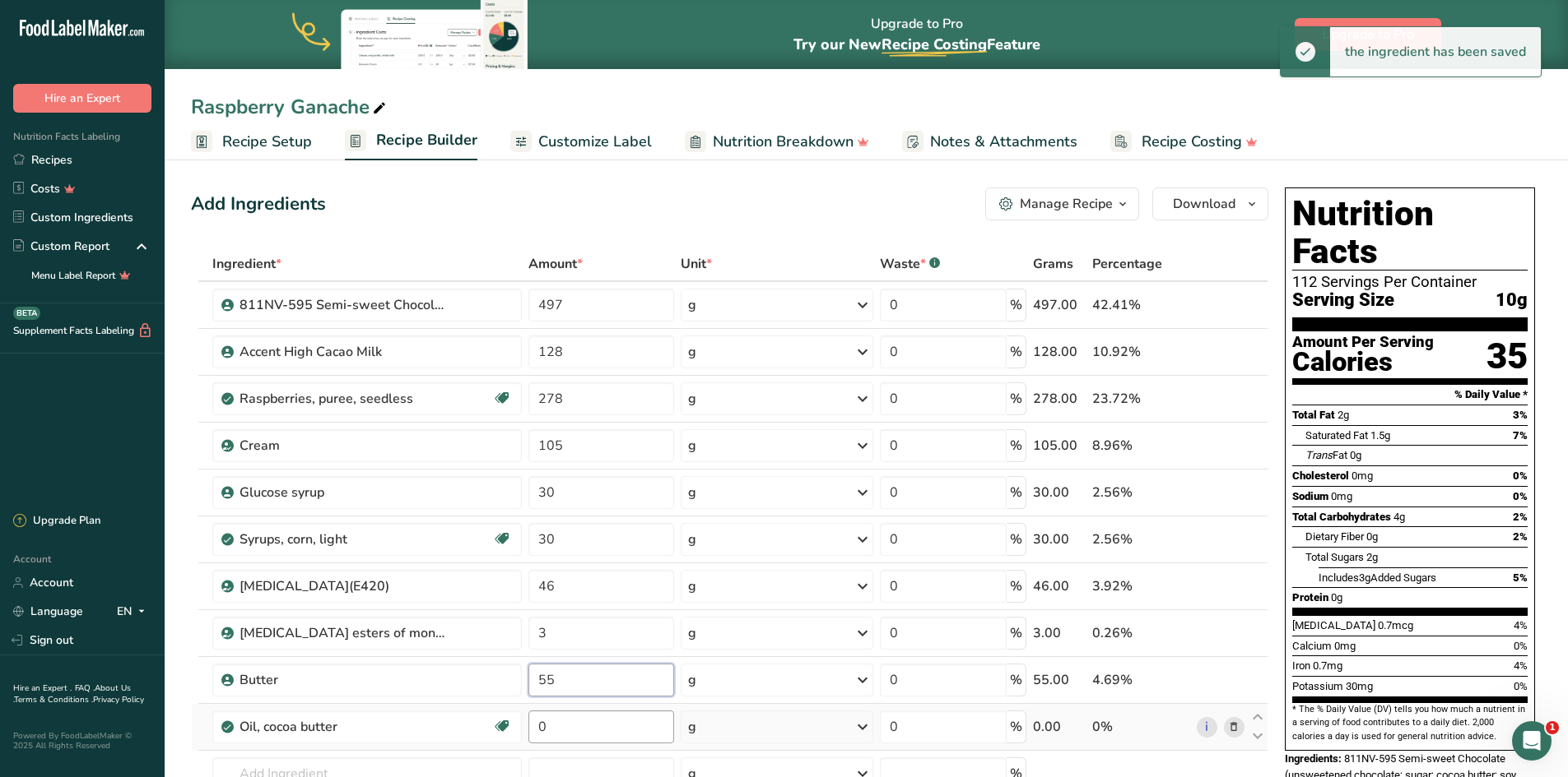
type input "55"
click at [580, 724] on div "Ingredient * Amount * Unit * Waste * .a-a{fill:#347362;}.b-a{fill:#fff;} Grams …" at bounding box center [729, 574] width 1077 height 654
type input "11"
click at [1252, 773] on div "Ingredient * Amount * Unit * Waste * .a-a{fill:#347362;}.b-a{fill:#fff;} Grams …" at bounding box center [729, 574] width 1077 height 654
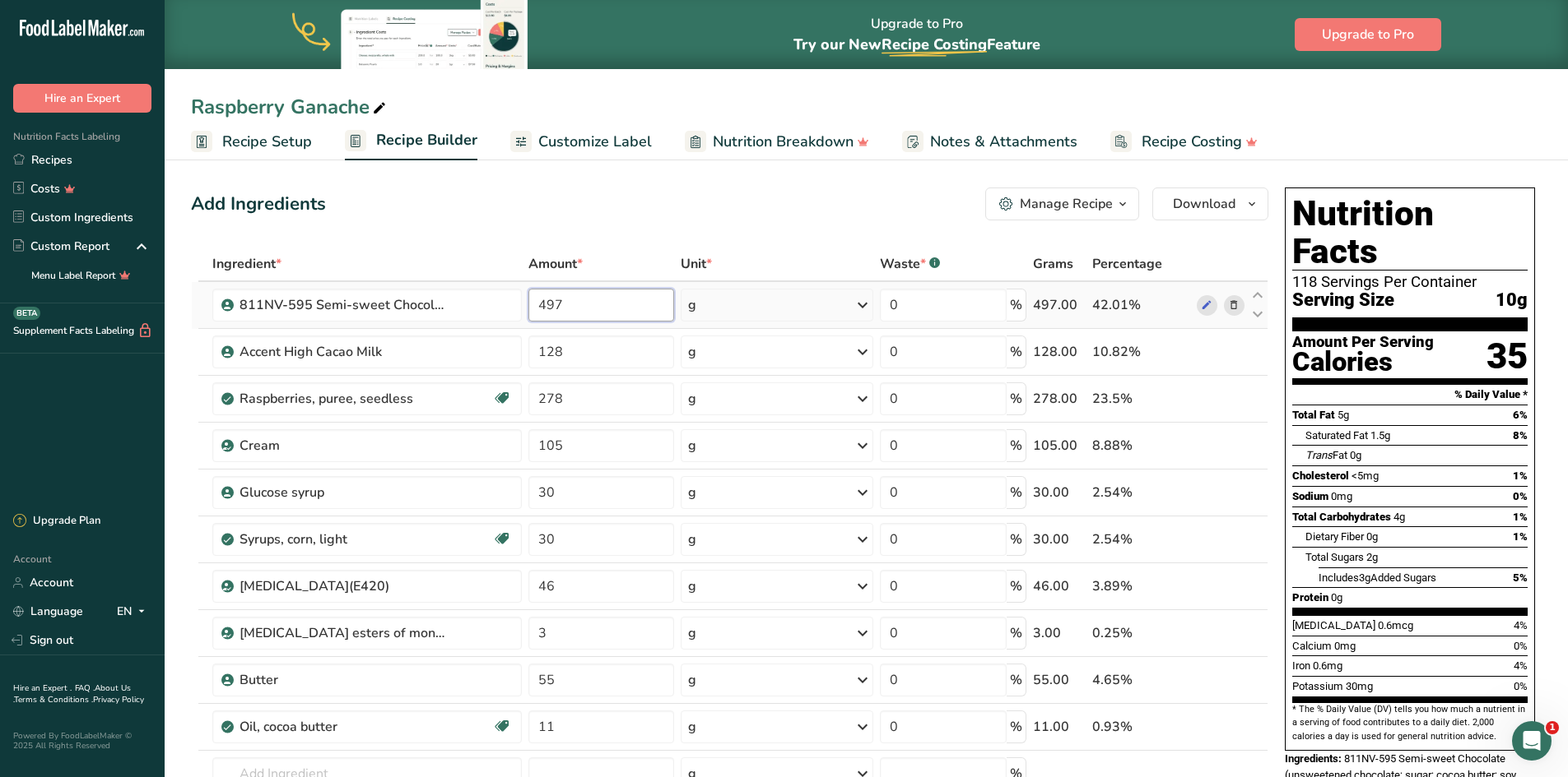
click at [573, 304] on input "497" at bounding box center [601, 305] width 145 height 33
type input "4"
type input "16.5"
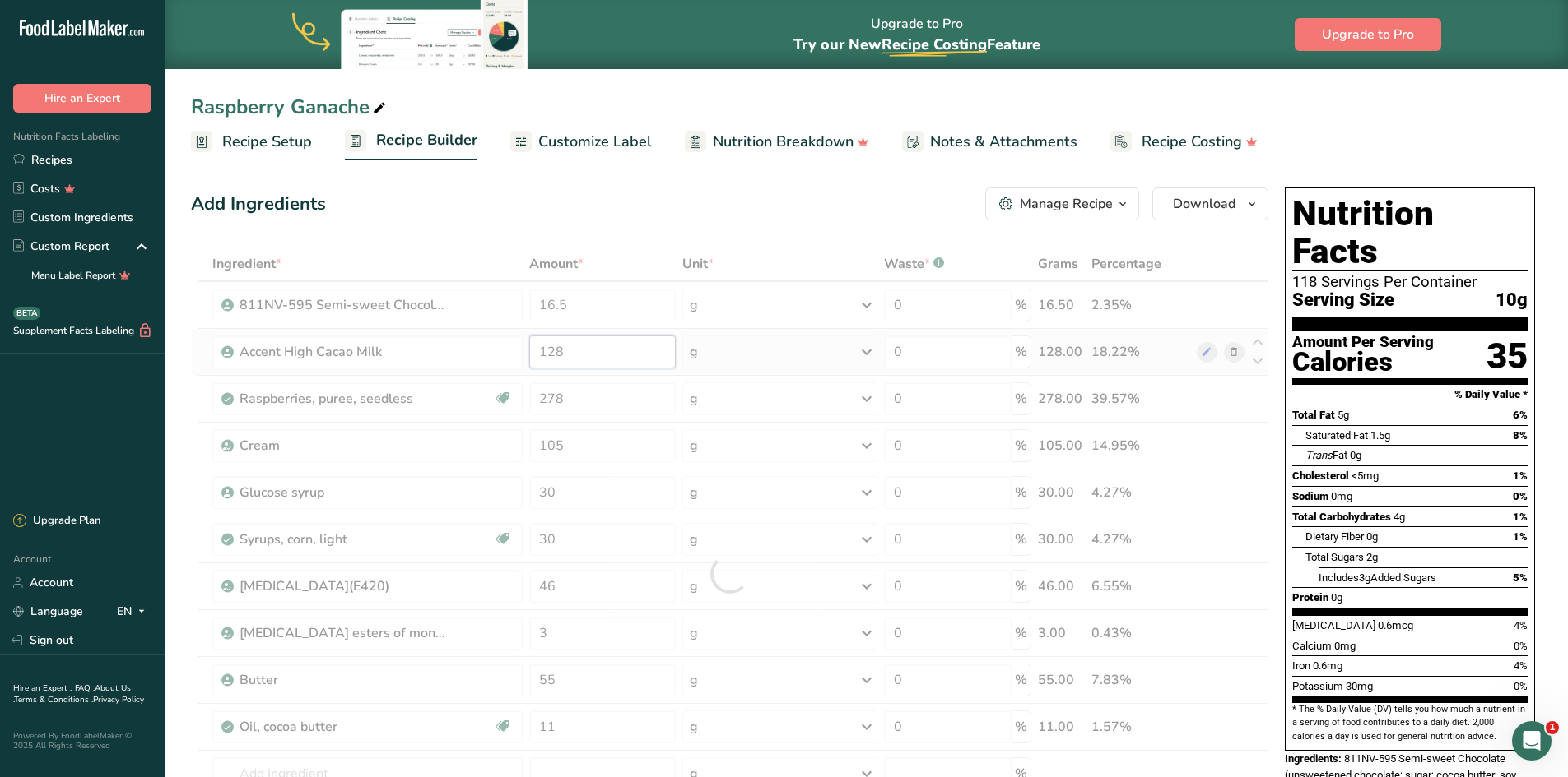
click at [567, 354] on div "Ingredient * Amount * Unit * Waste * .a-a{fill:#347362;}.b-a{fill:#fff;} Grams …" at bounding box center [729, 574] width 1077 height 654
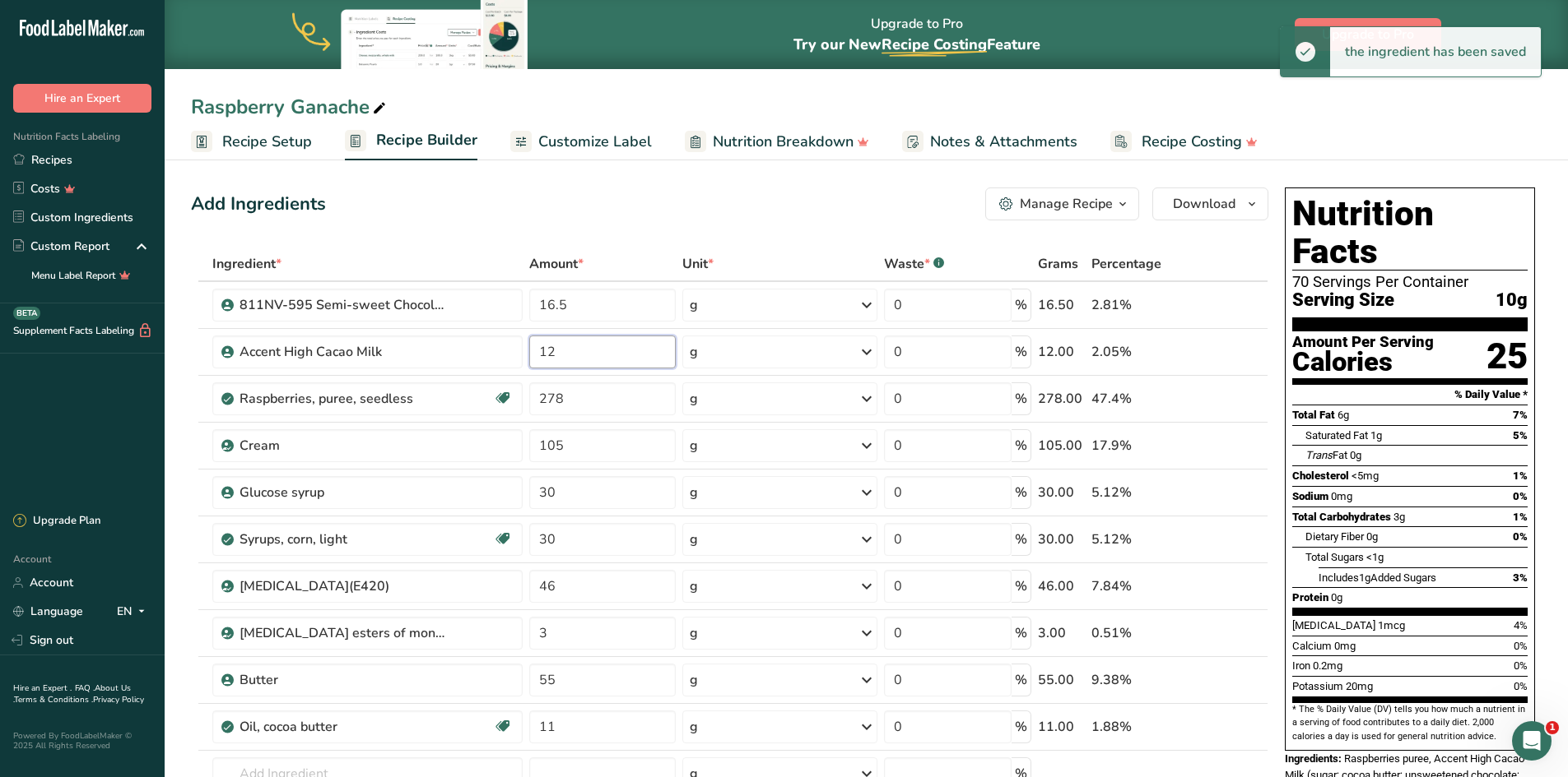
type input "1"
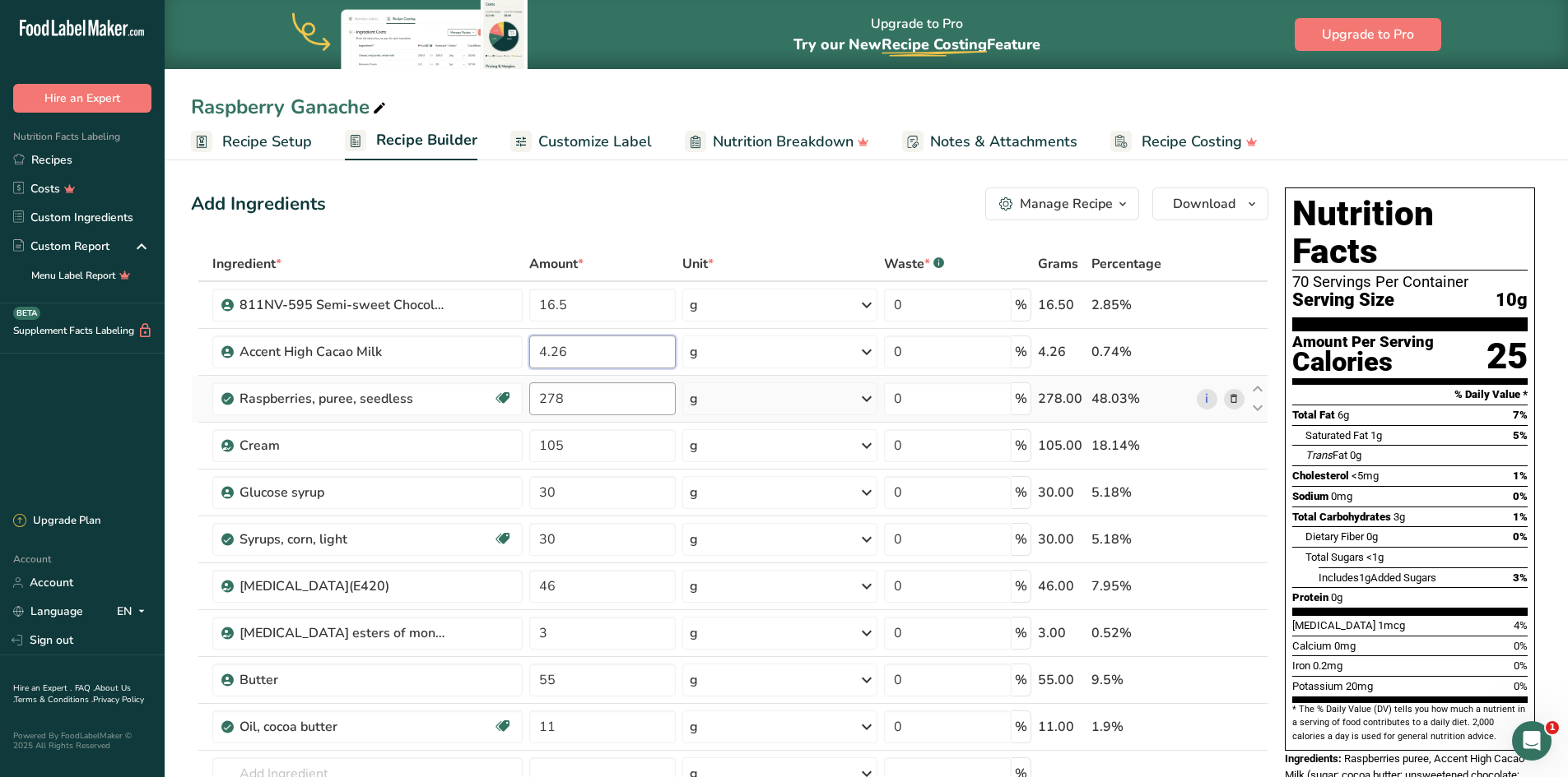
type input "4.26"
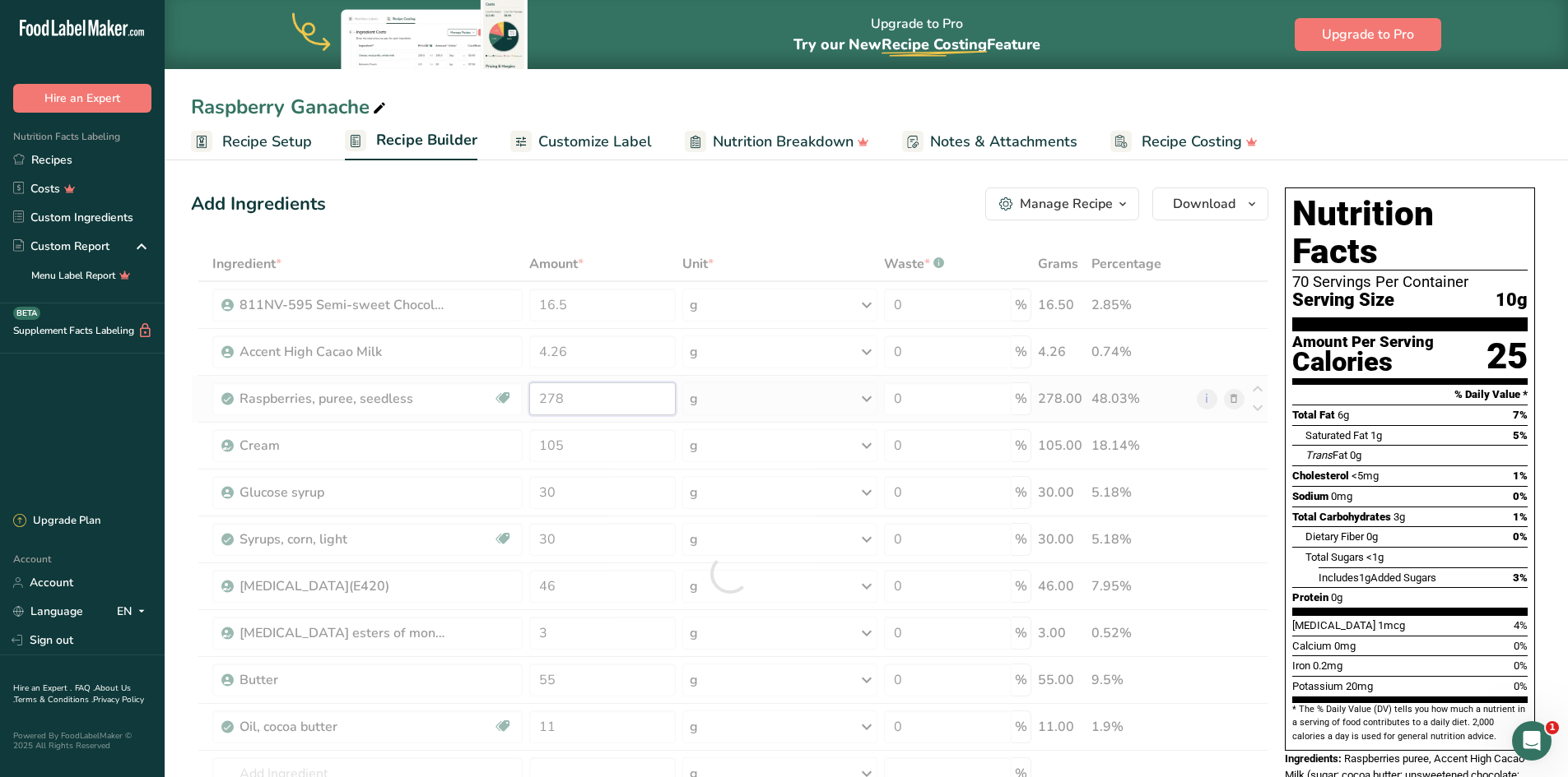
click at [572, 393] on div "Ingredient * Amount * Unit * Waste * .a-a{fill:#347362;}.b-a{fill:#fff;} Grams …" at bounding box center [729, 574] width 1077 height 654
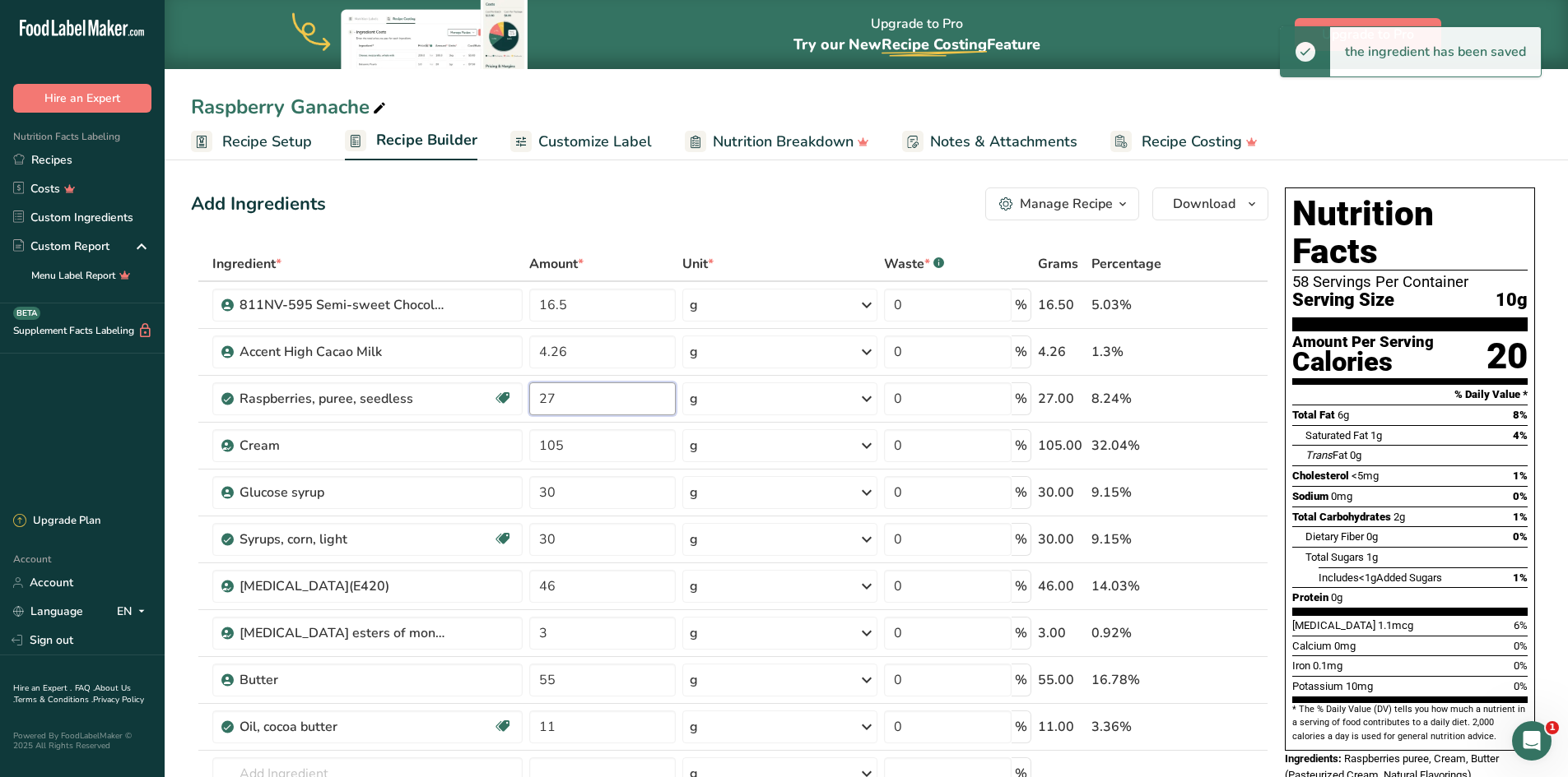
type input "2"
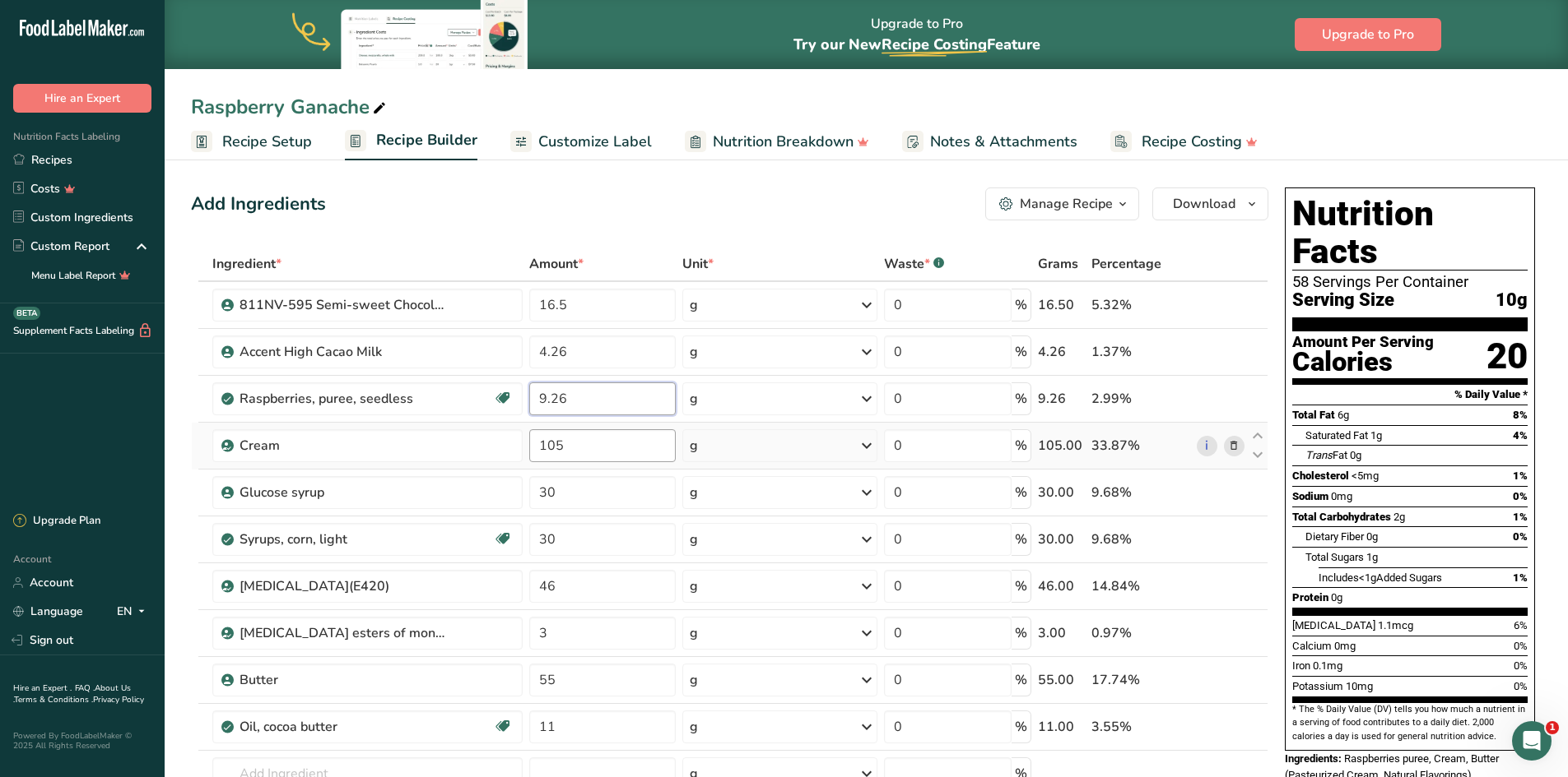
type input "9.26"
click at [569, 437] on div "Ingredient * Amount * Unit * Waste * .a-a{fill:#347362;}.b-a{fill:#fff;} Grams …" at bounding box center [729, 574] width 1077 height 654
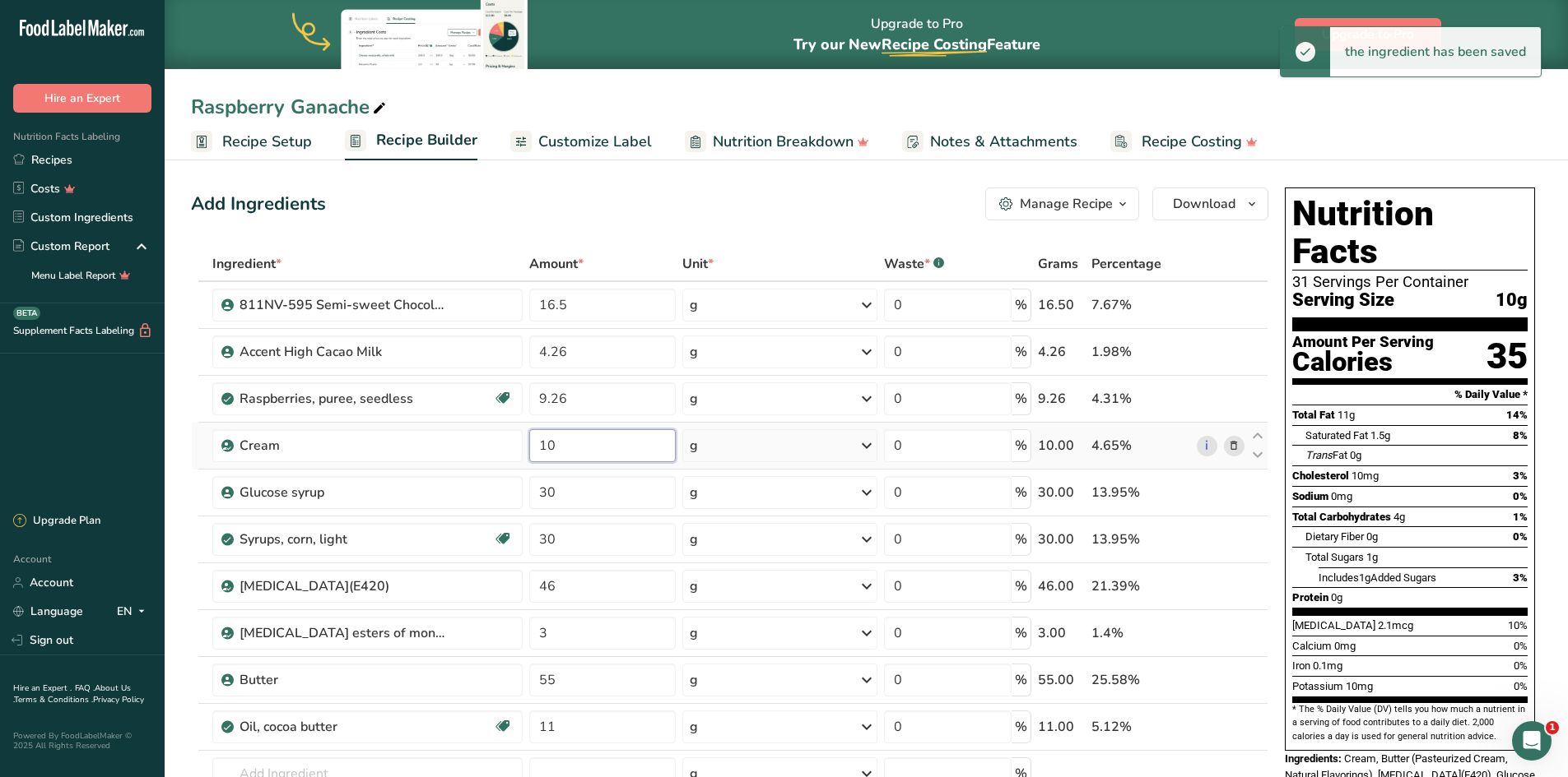
type input "1"
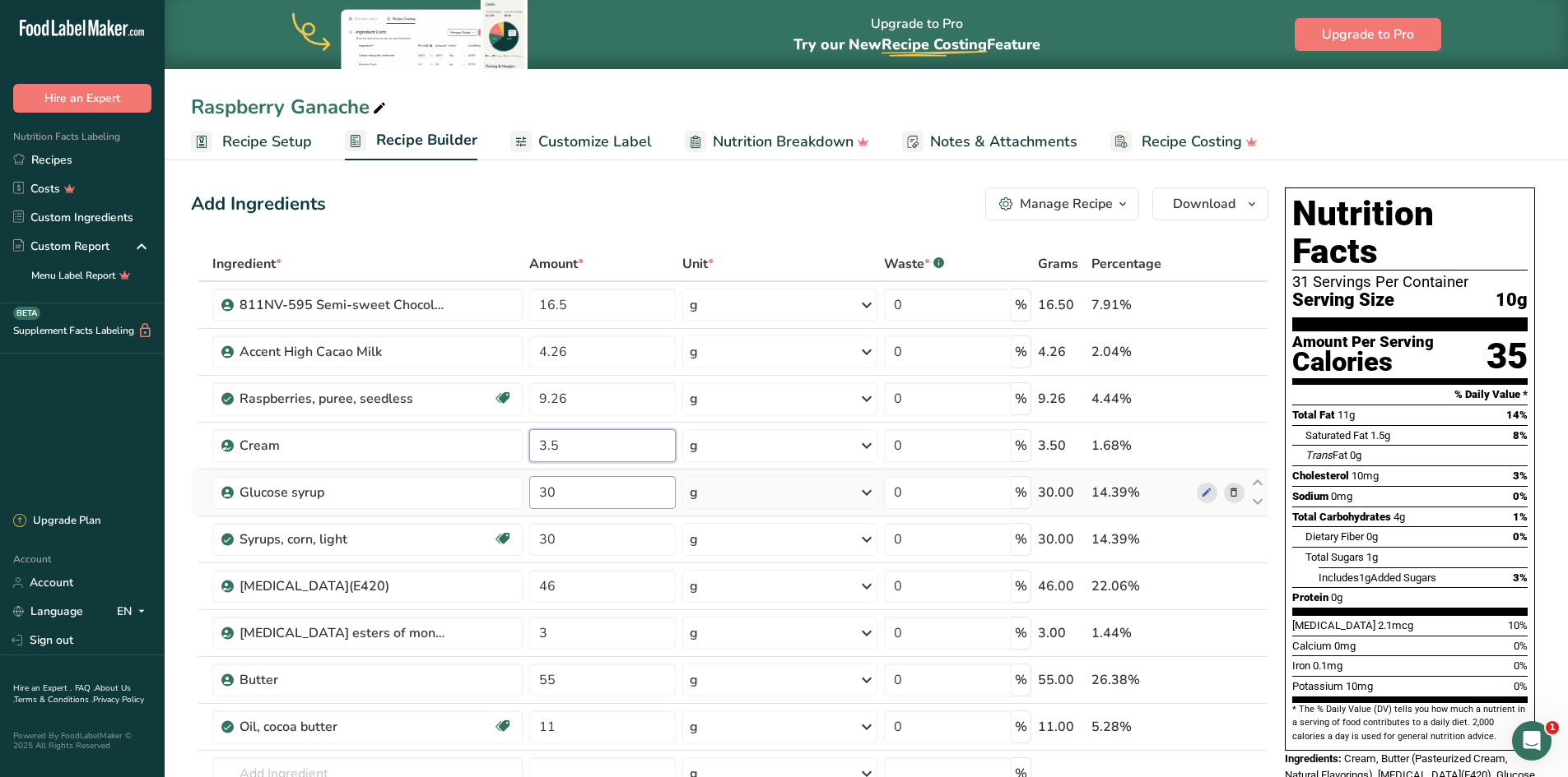
type input "3.5"
click at [589, 493] on div "Ingredient * Amount * Unit * Waste * .a-a{fill:#347362;}.b-a{fill:#fff;} Grams …" at bounding box center [729, 574] width 1077 height 654
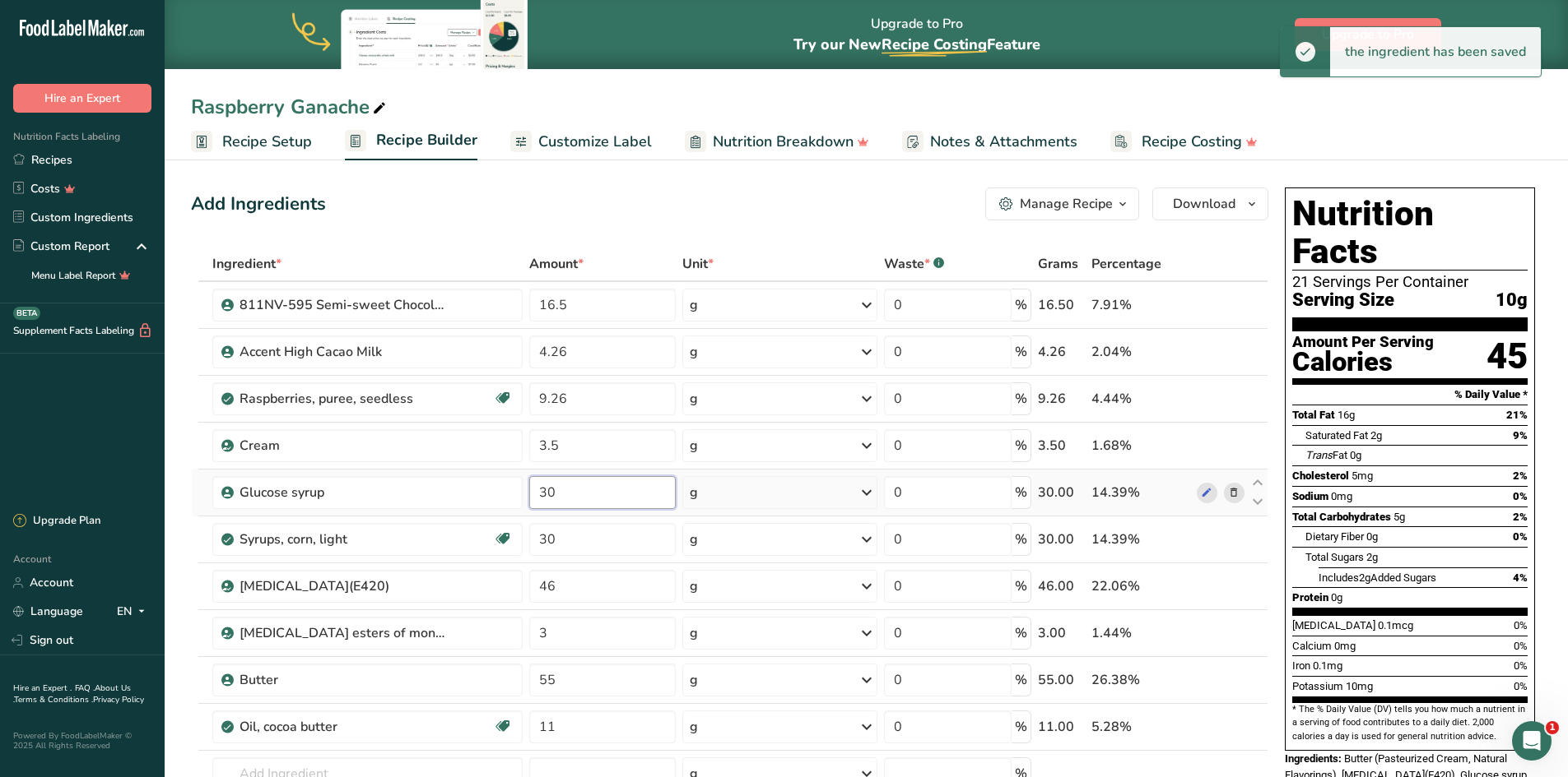
type input "3"
type input "1"
click at [578, 546] on div "Ingredient * Amount * Unit * Waste * .a-a{fill:#347362;}.b-a{fill:#fff;} Grams …" at bounding box center [729, 574] width 1077 height 654
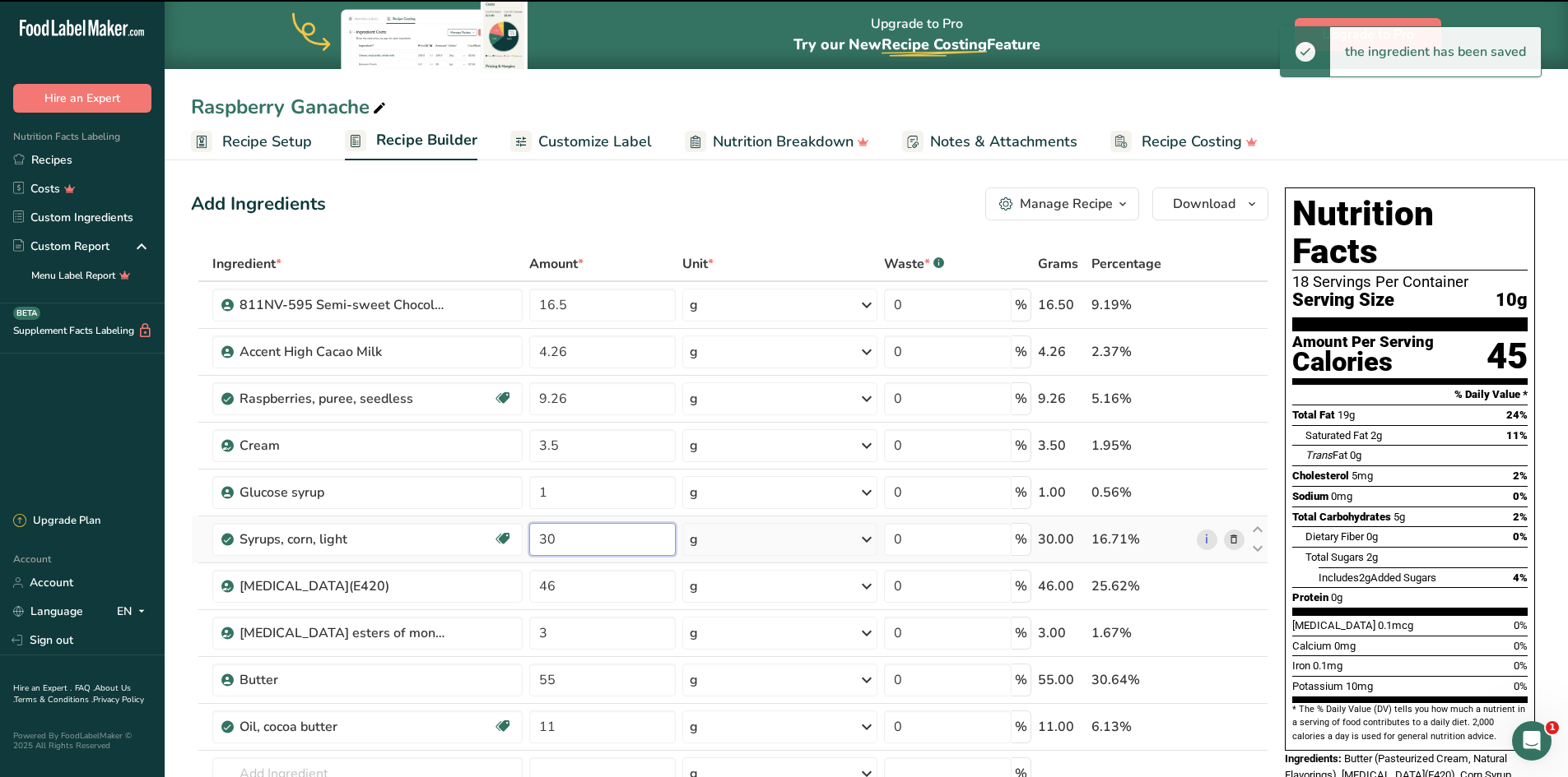
type input "3"
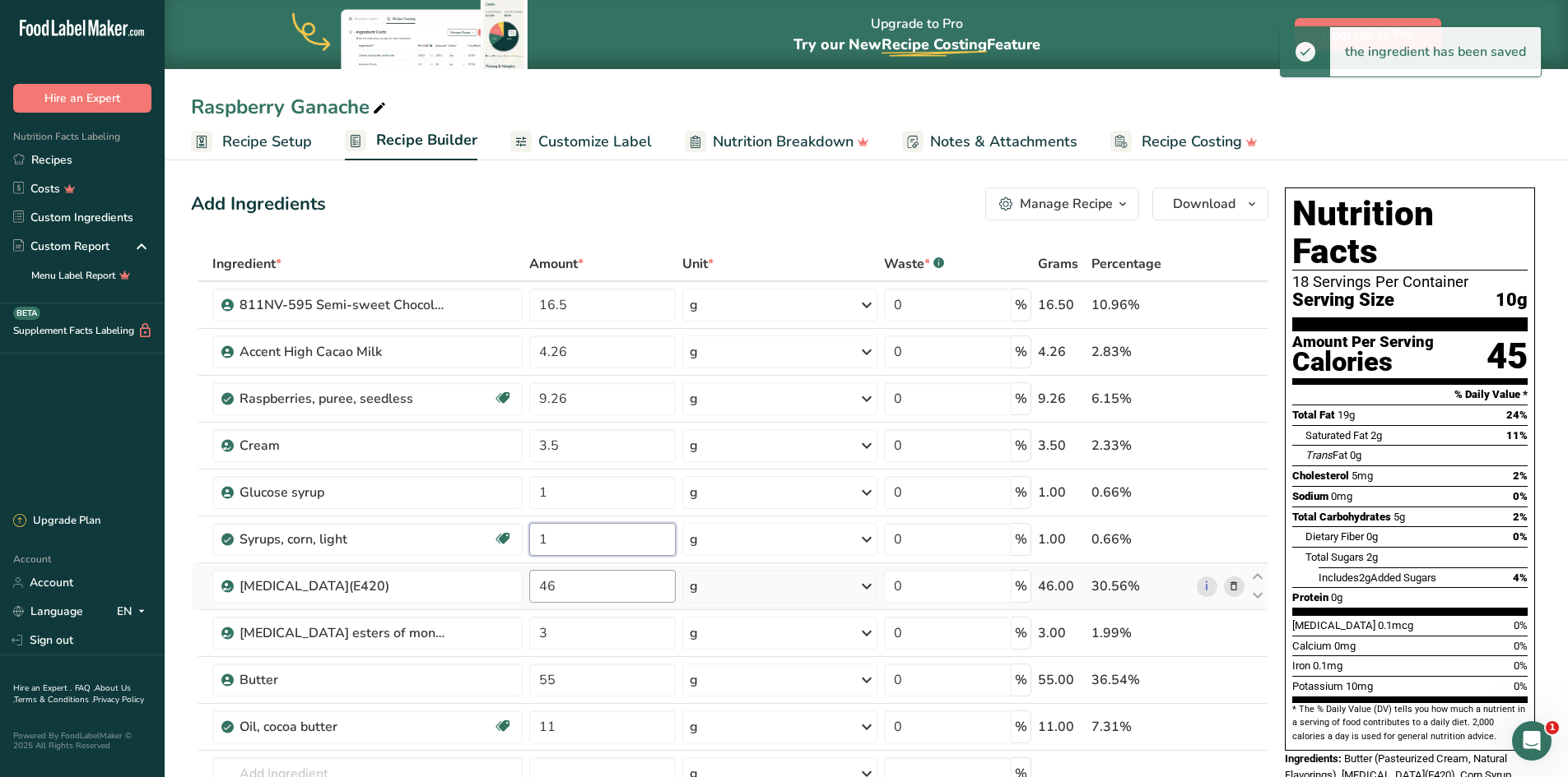
type input "1"
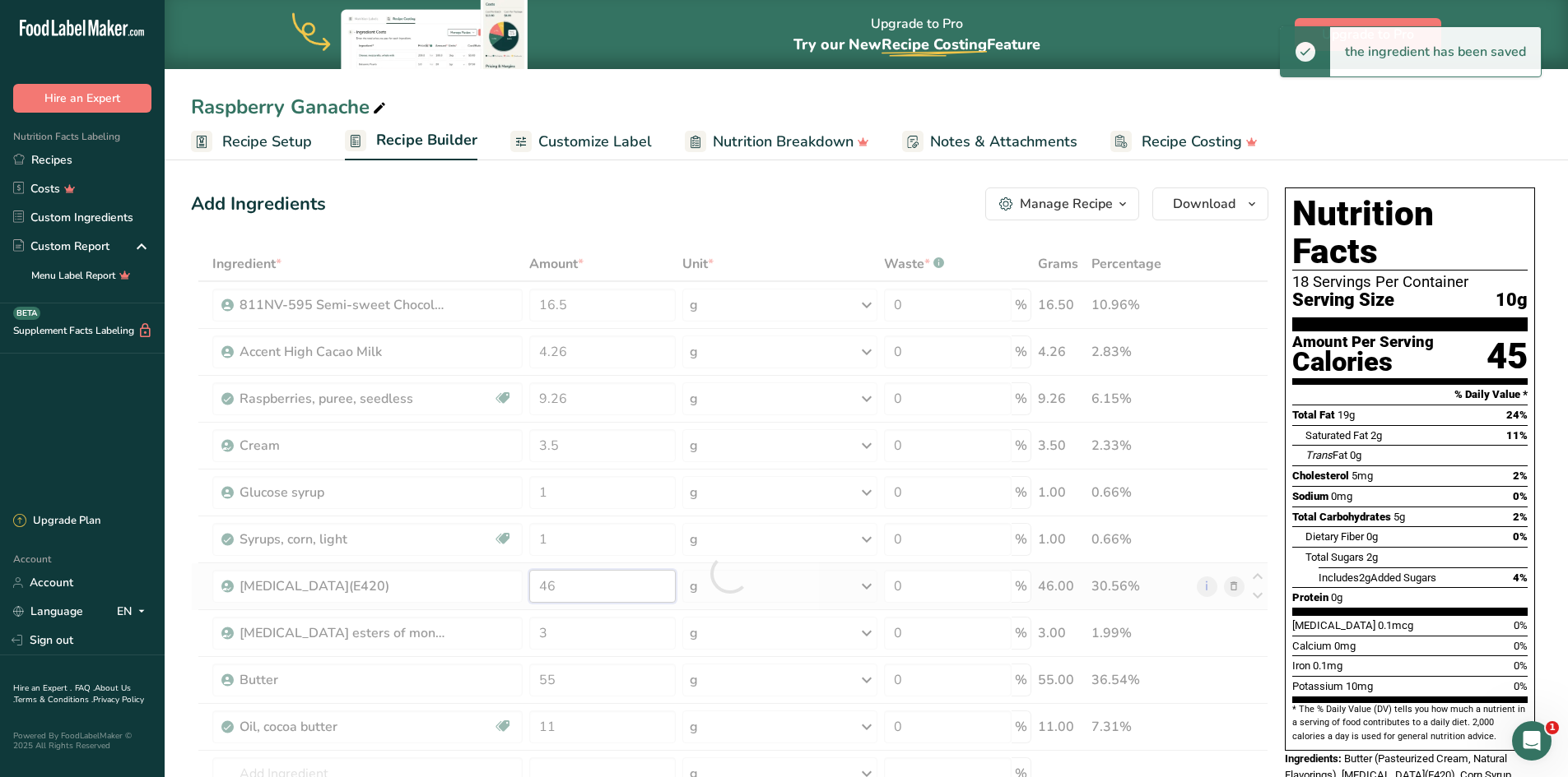
click at [591, 578] on div "Ingredient * Amount * Unit * Waste * .a-a{fill:#347362;}.b-a{fill:#fff;} Grams …" at bounding box center [729, 574] width 1077 height 654
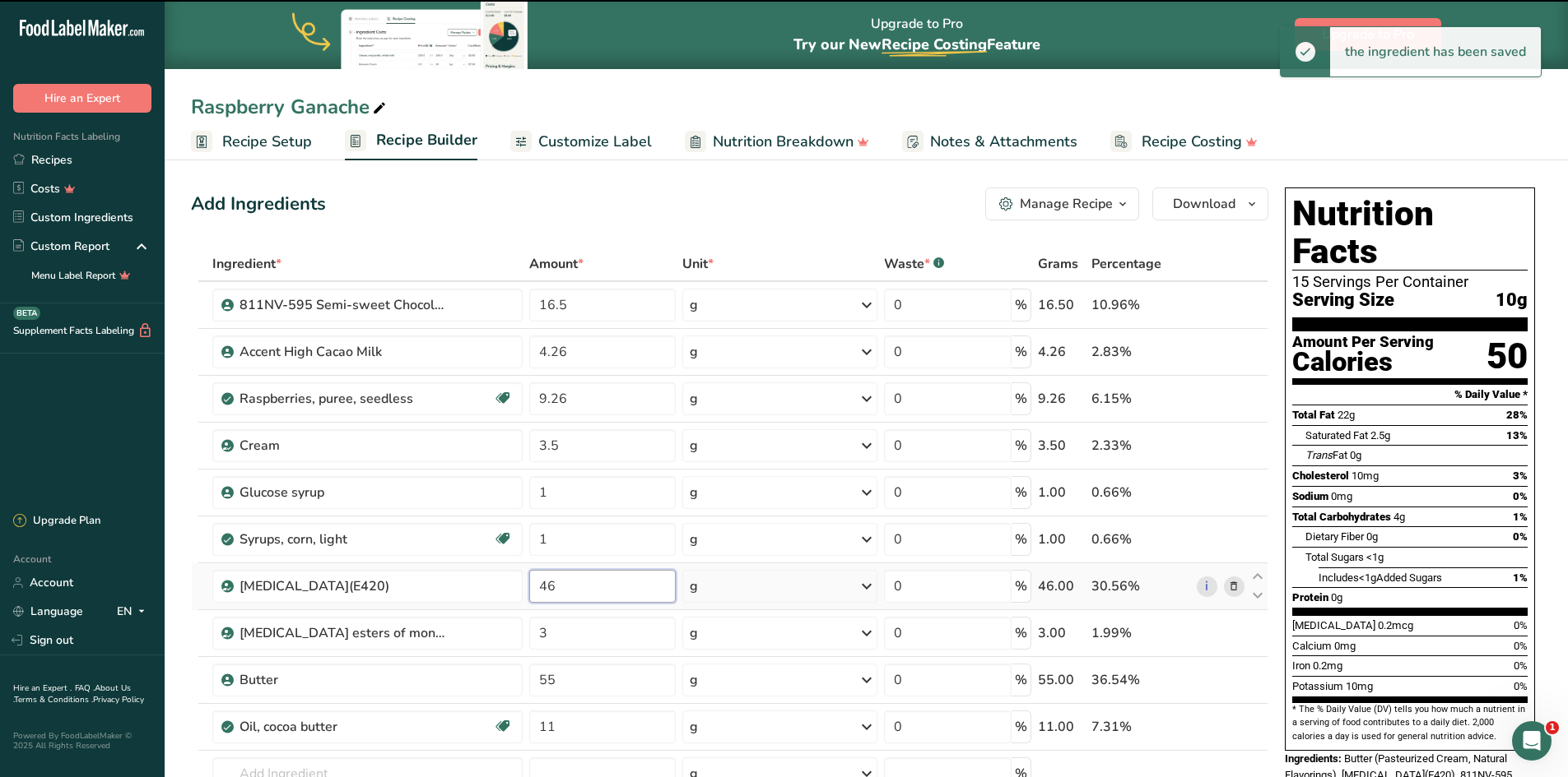
type input "4"
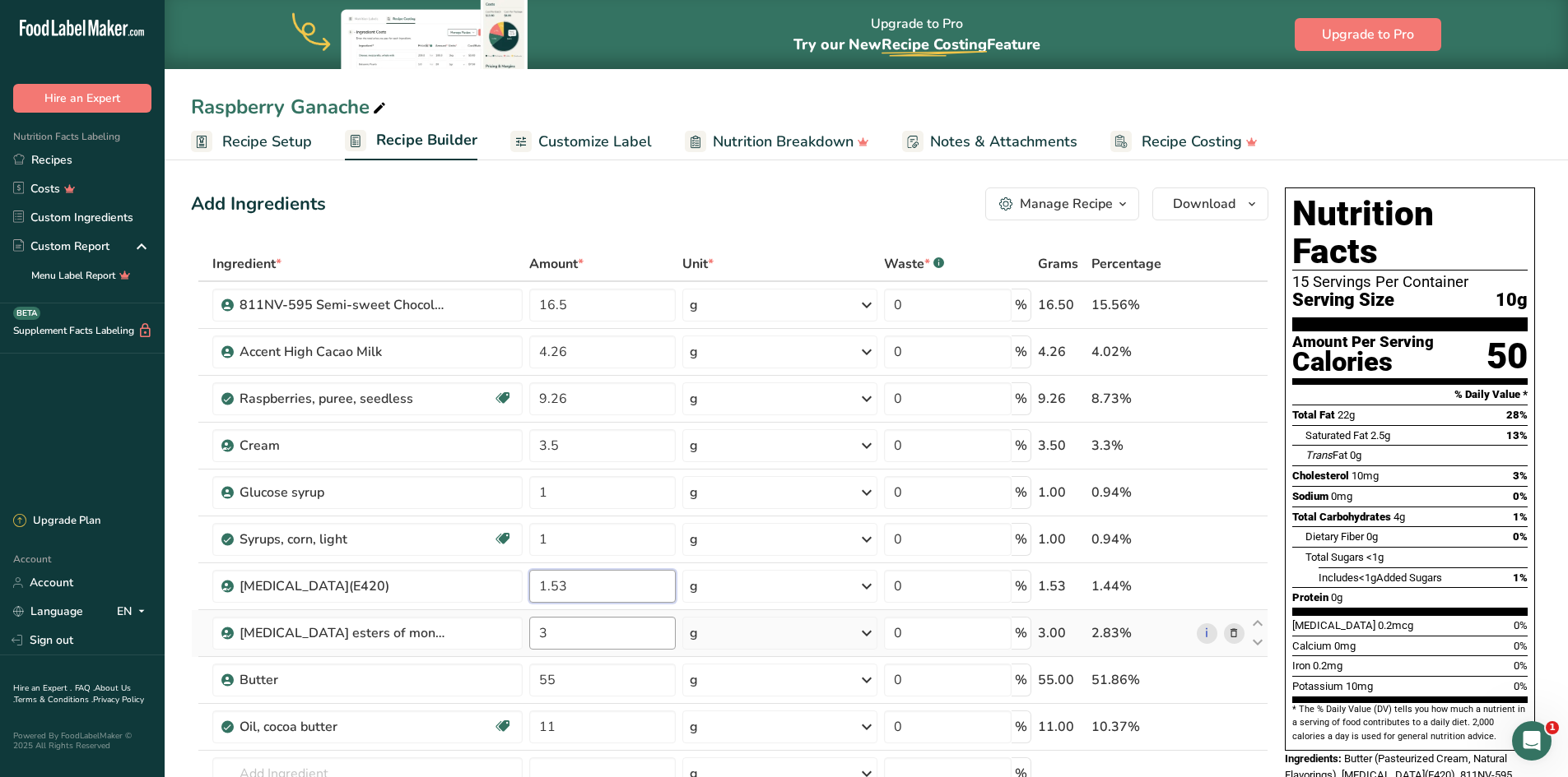
type input "1.53"
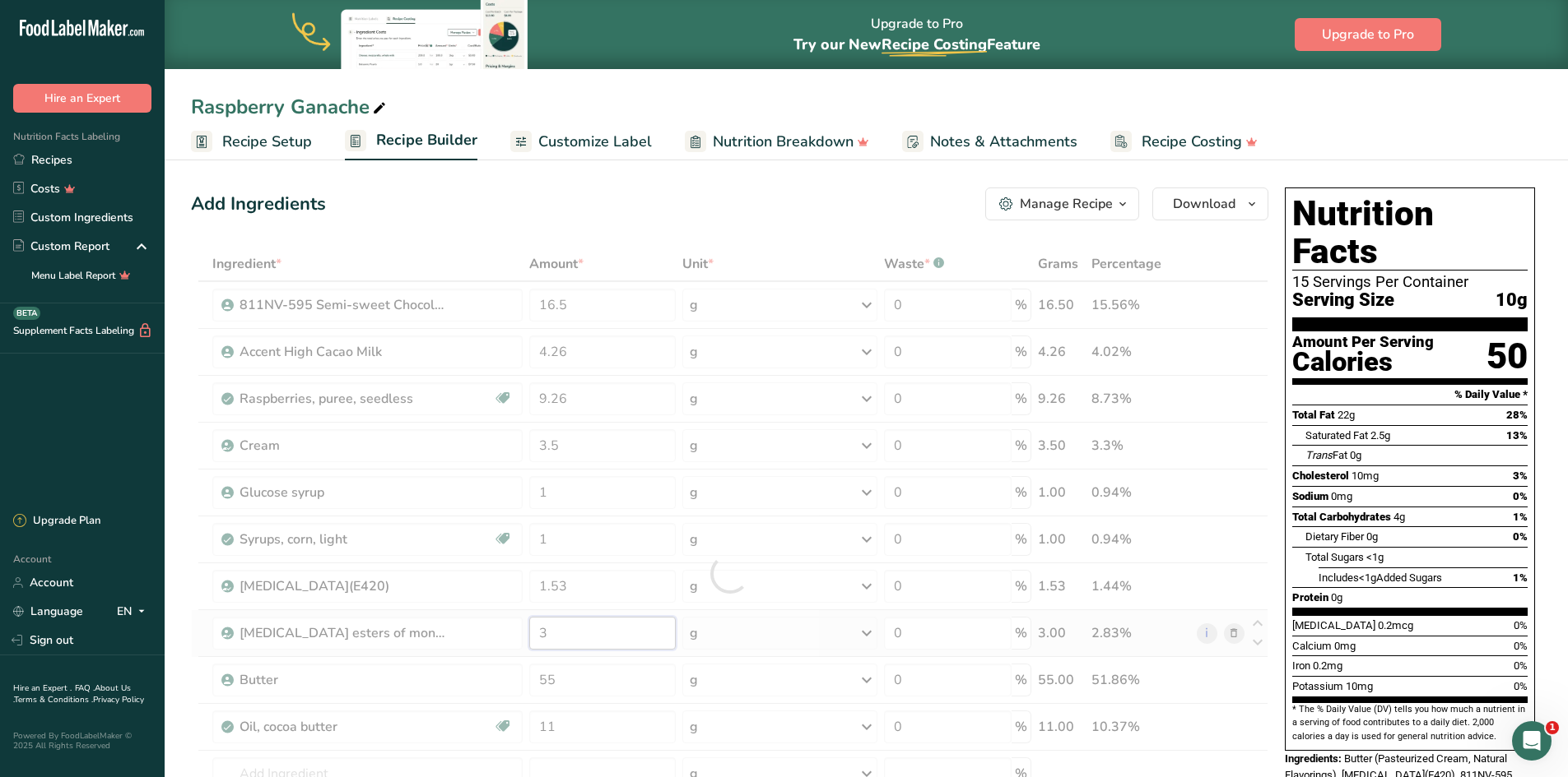
click at [588, 633] on div "Ingredient * Amount * Unit * Waste * .a-a{fill:#347362;}.b-a{fill:#fff;} Grams …" at bounding box center [729, 574] width 1077 height 654
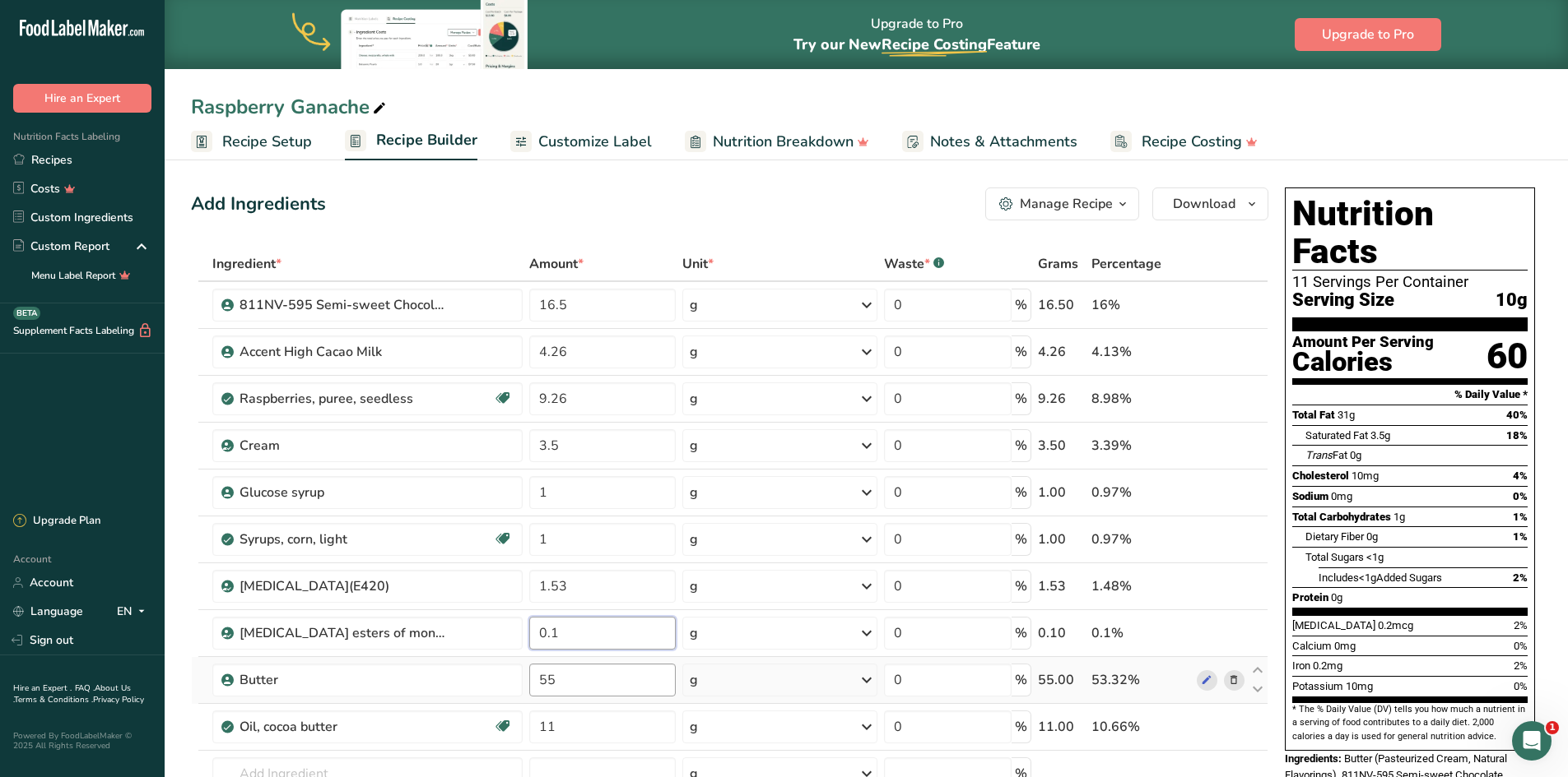
type input "0.1"
click at [592, 685] on div "Ingredient * Amount * Unit * Waste * .a-a{fill:#347362;}.b-a{fill:#fff;} Grams …" at bounding box center [729, 574] width 1077 height 654
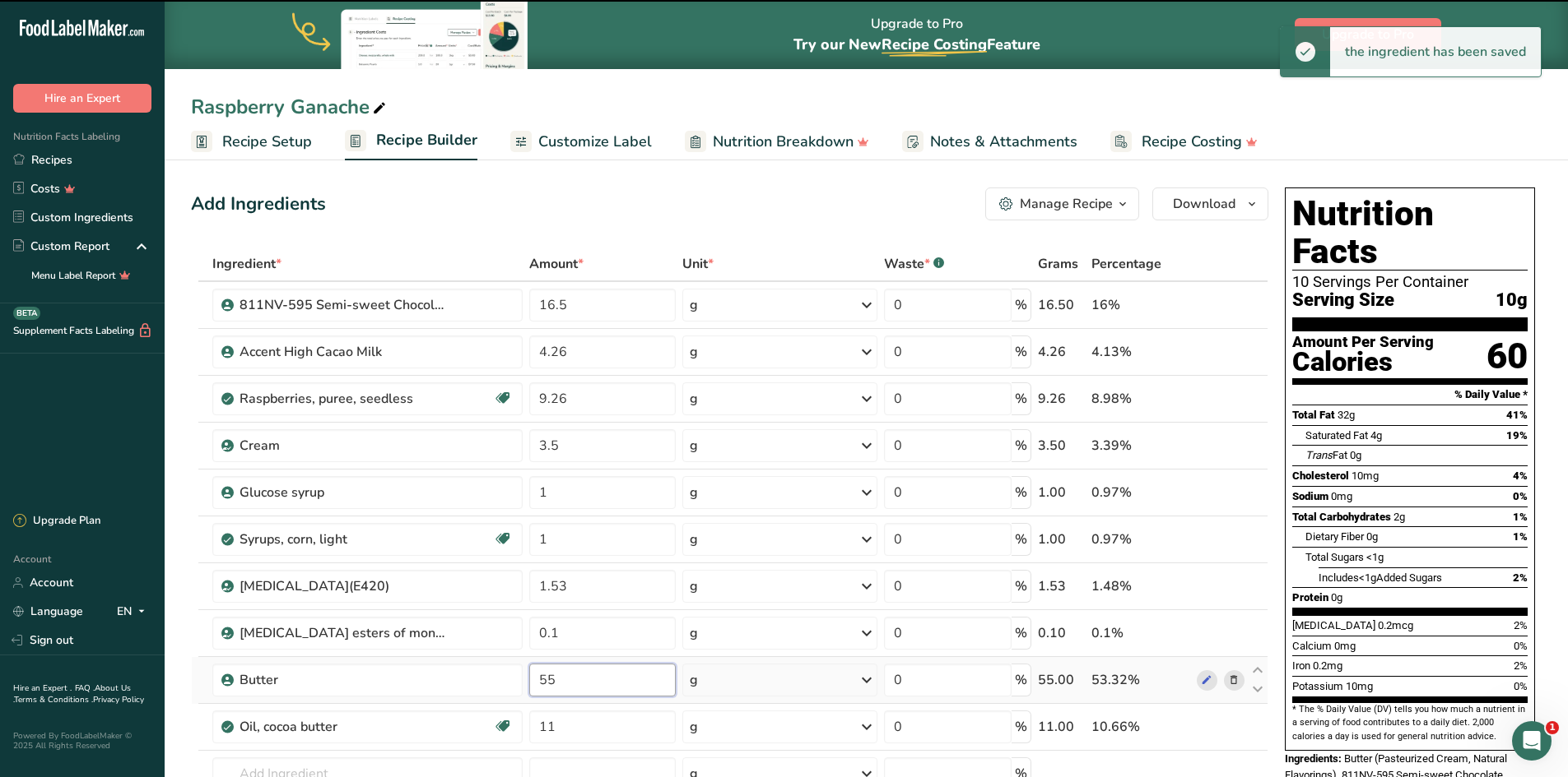
type input "5"
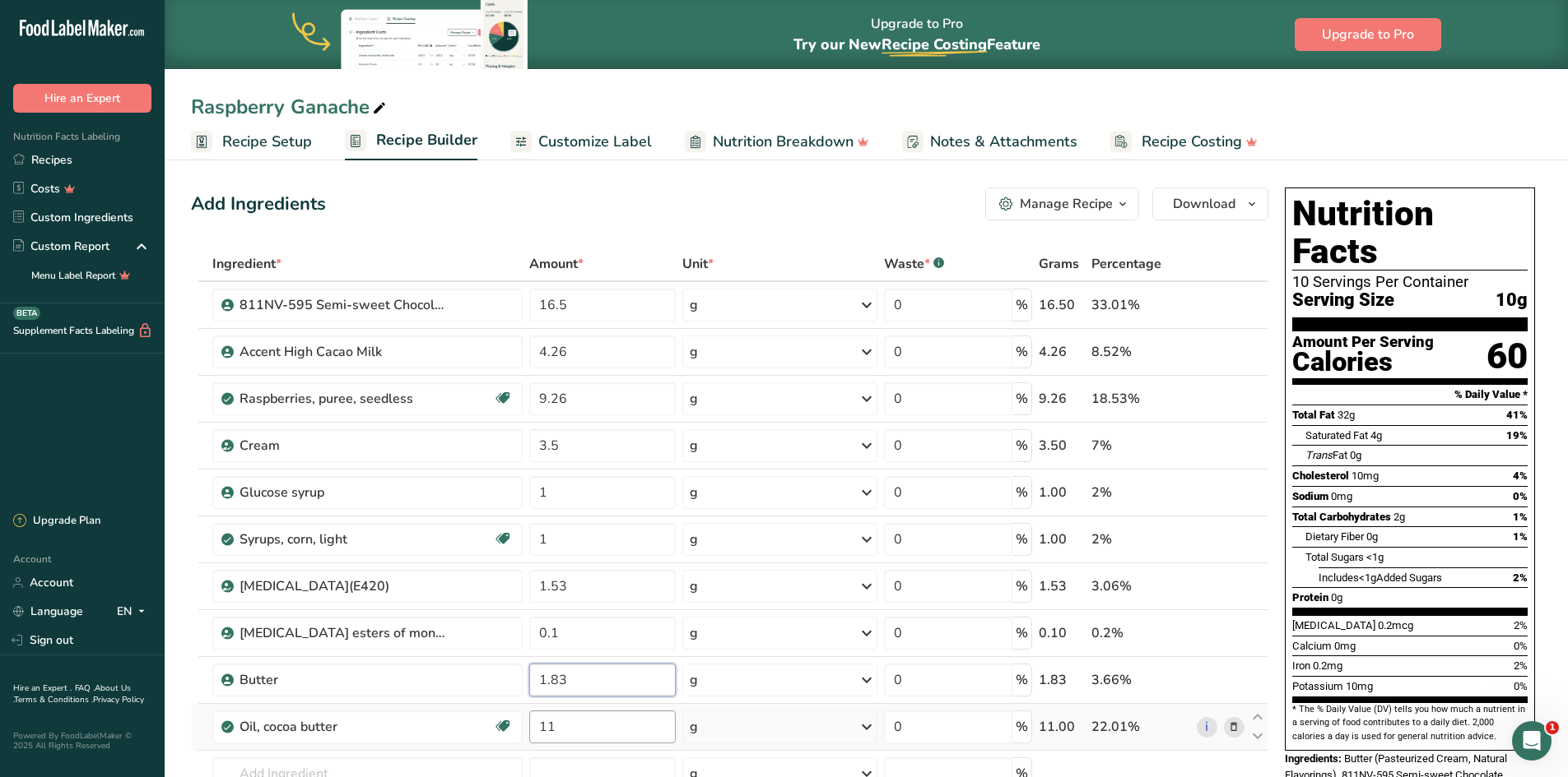
type input "1.83"
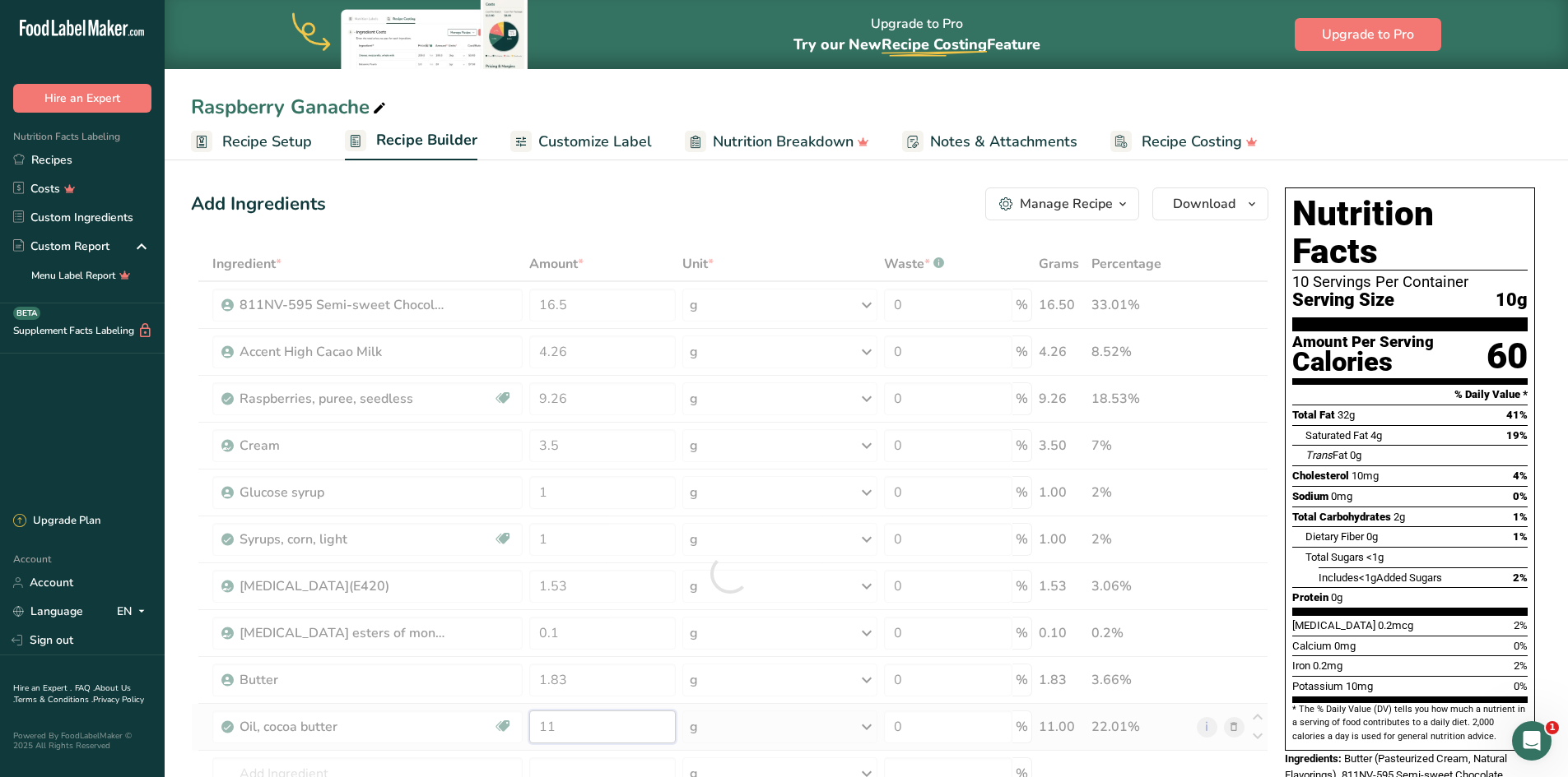
click at [588, 729] on div "Ingredient * Amount * Unit * Waste * .a-a{fill:#347362;}.b-a{fill:#fff;} Grams …" at bounding box center [729, 574] width 1077 height 654
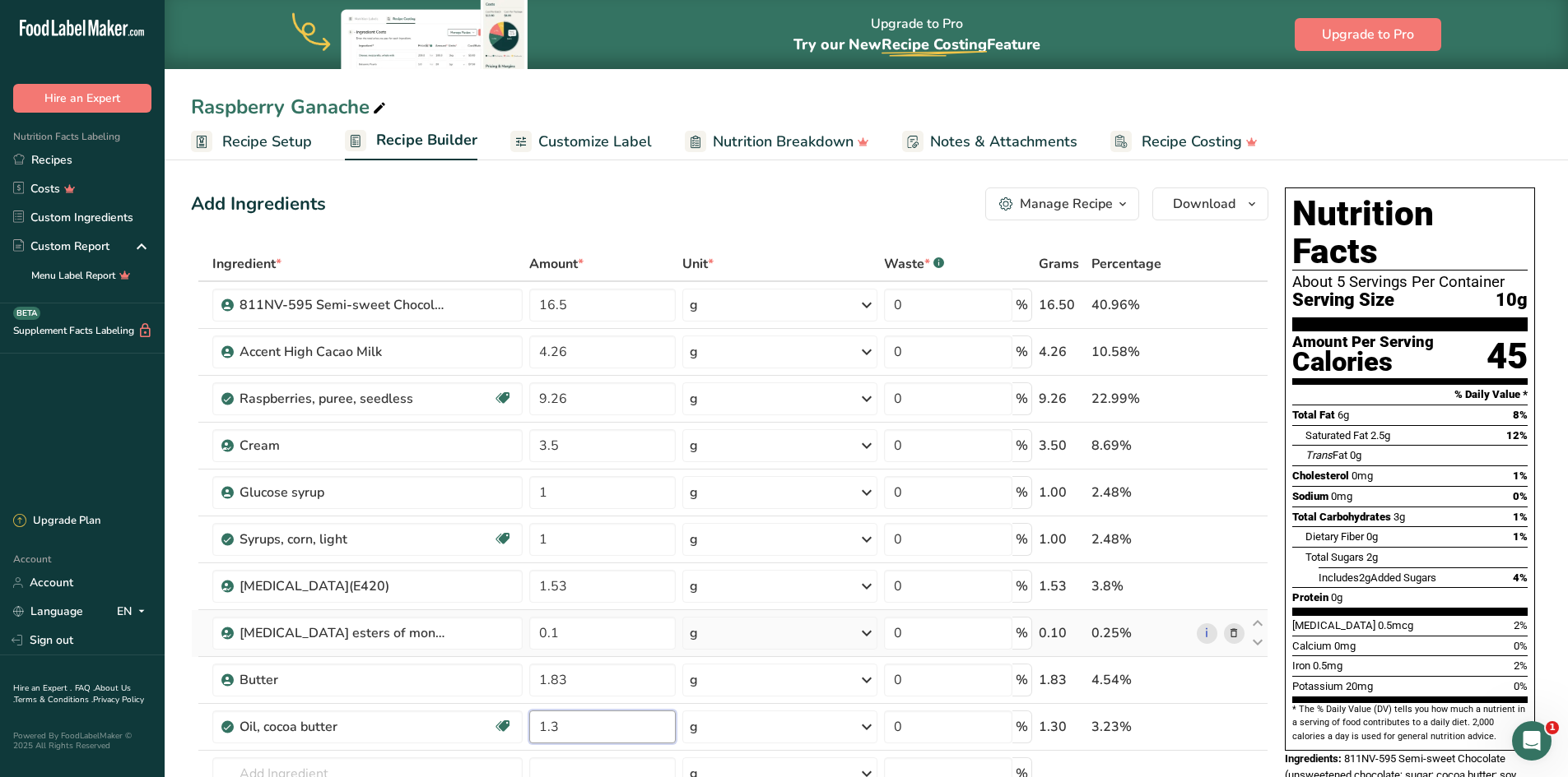
type input "1"
type input "0.36"
click at [1216, 768] on div "Ingredient * Amount * Unit * Waste * .a-a{fill:#347362;}.b-a{fill:#fff;} Grams …" at bounding box center [729, 574] width 1077 height 654
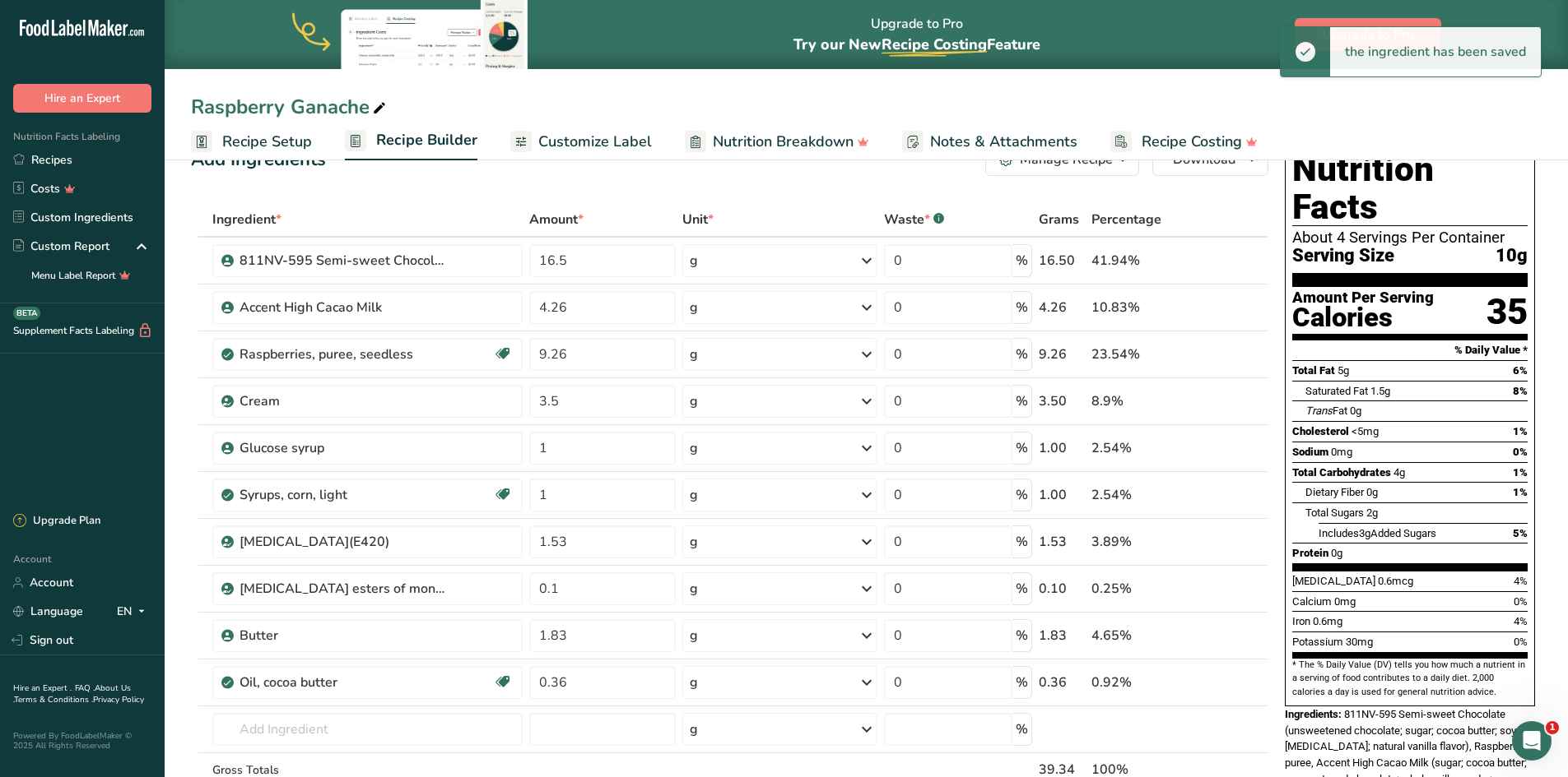
scroll to position [82, 0]
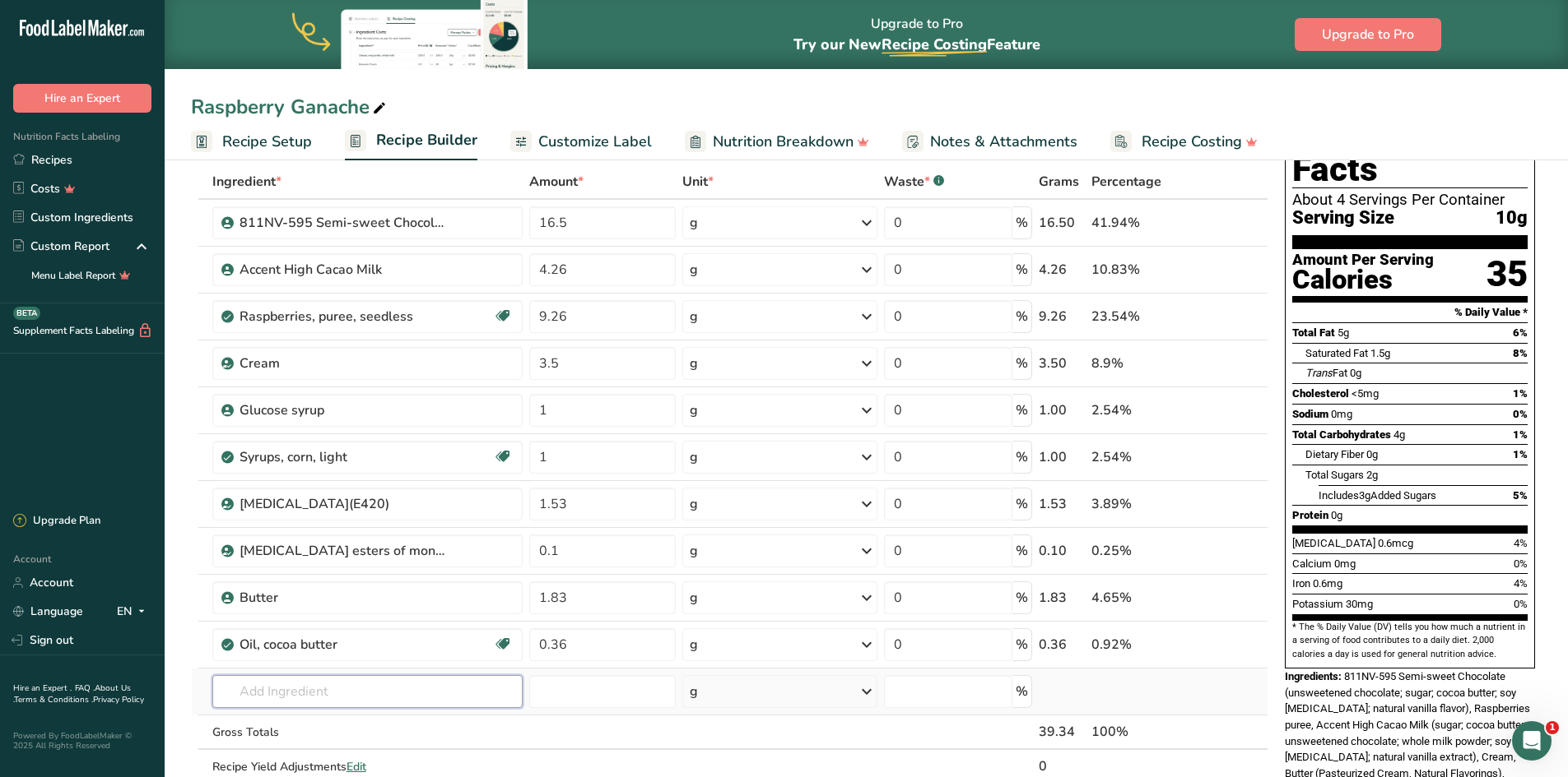
click at [355, 698] on input "text" at bounding box center [368, 691] width 310 height 33
type input "acc"
click at [314, 605] on p "Accent High Cacao Milk" at bounding box center [294, 607] width 139 height 17
type input "Accent High Cacao Milk"
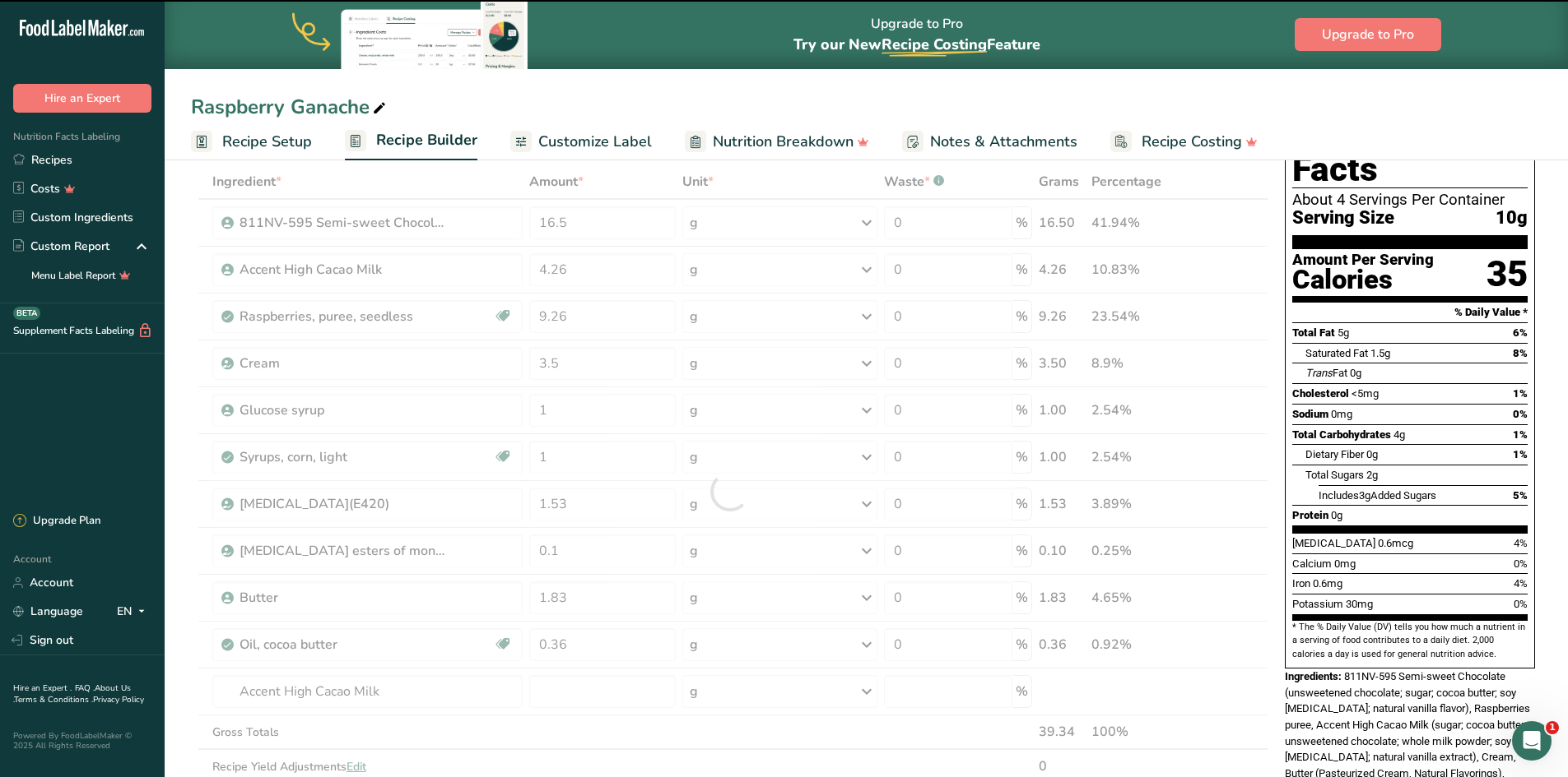
type input "0"
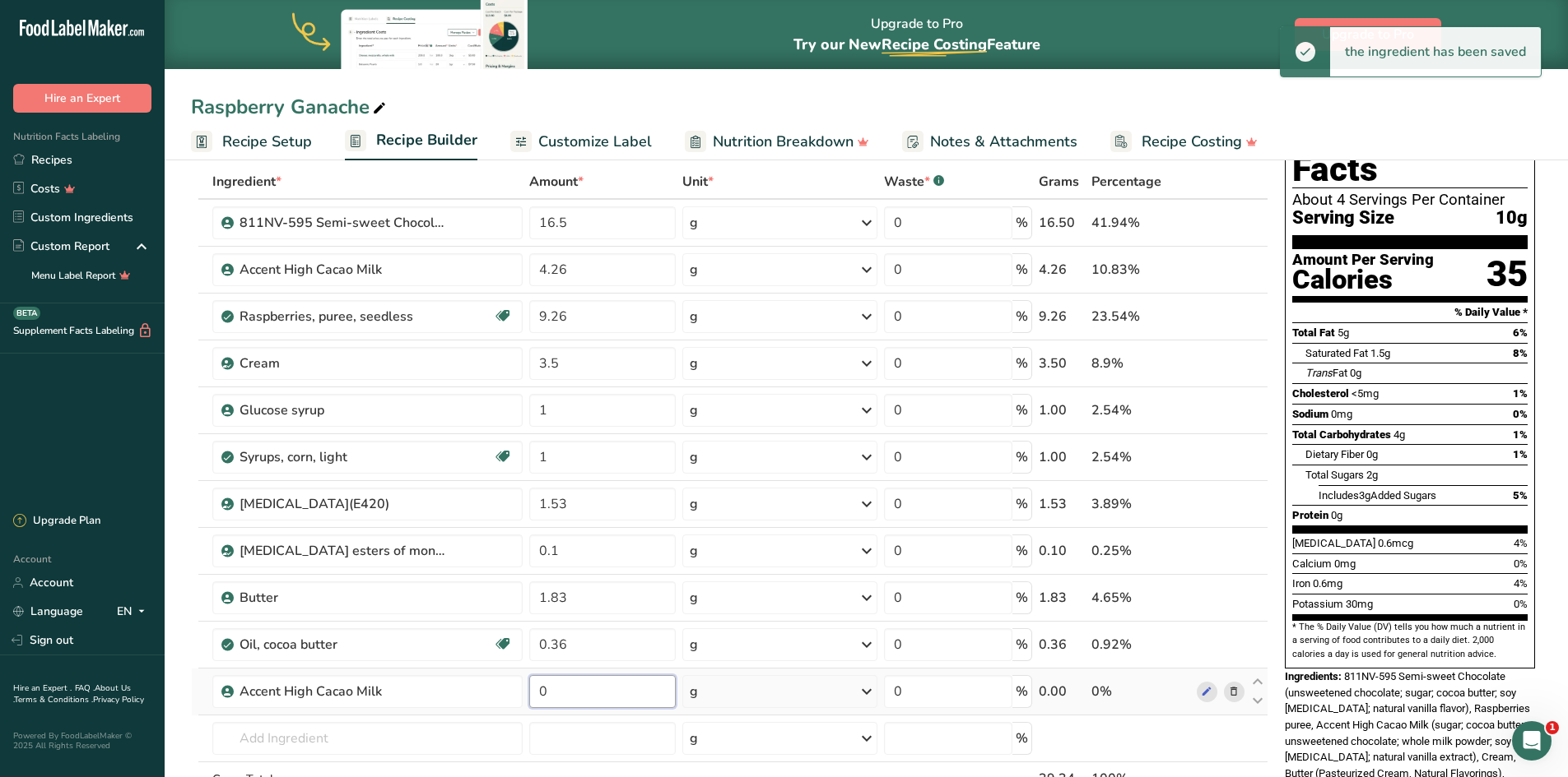
click at [570, 694] on input "0" at bounding box center [603, 691] width 147 height 33
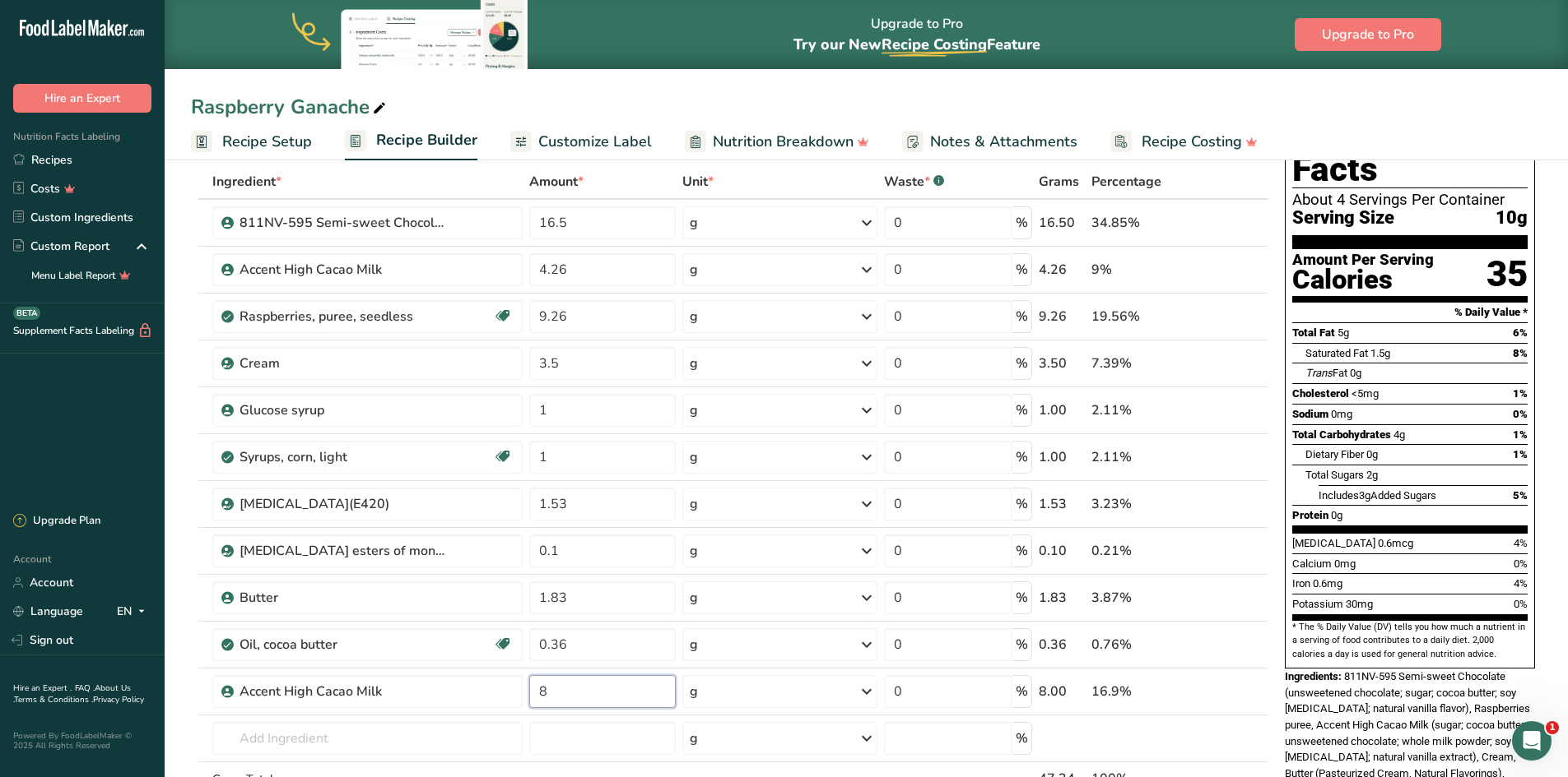
type input "8"
click at [248, 133] on span "Recipe Setup" at bounding box center [267, 142] width 90 height 22
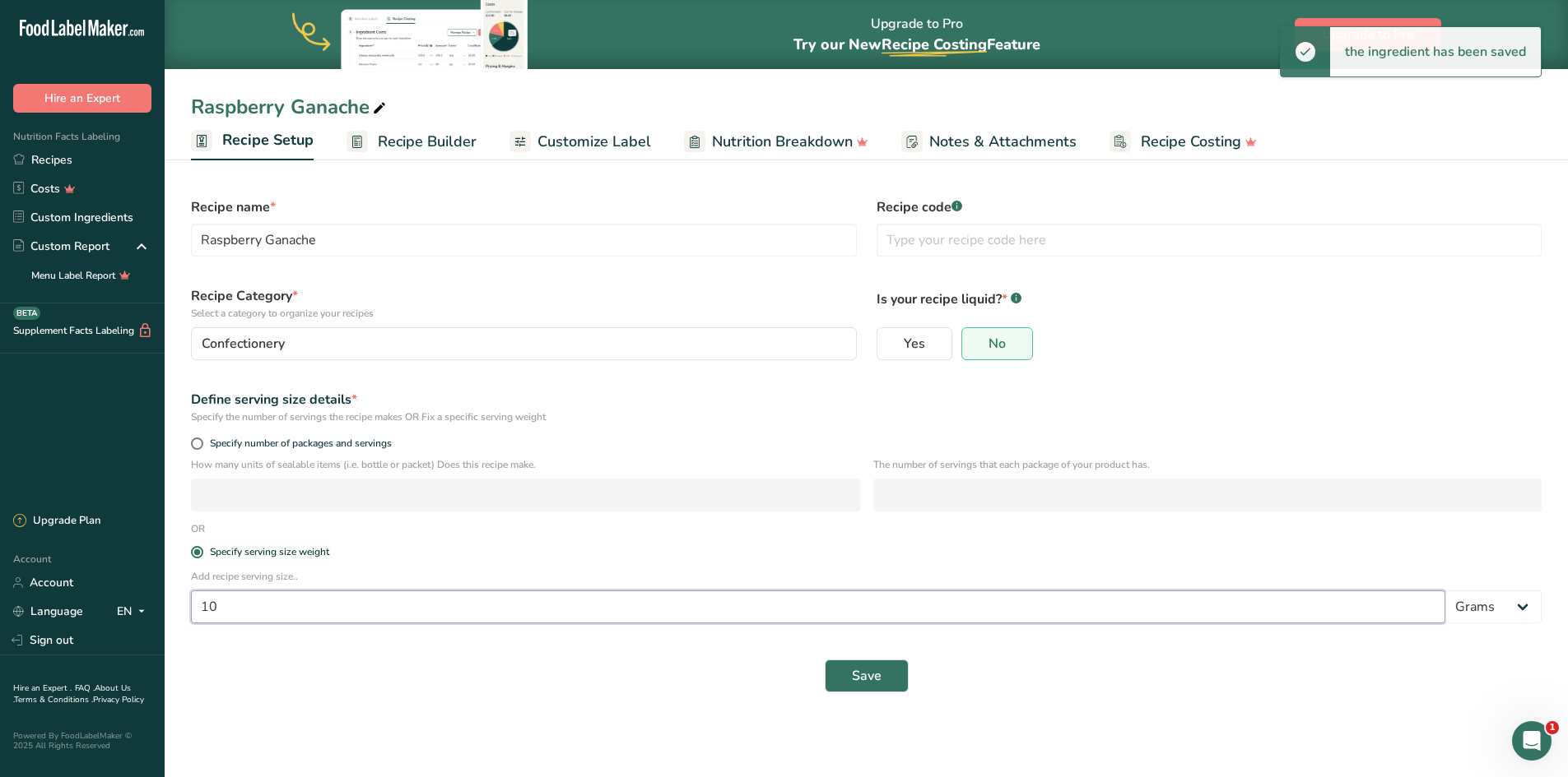
click at [228, 612] on input "10" at bounding box center [817, 607] width 1254 height 33
type input "12"
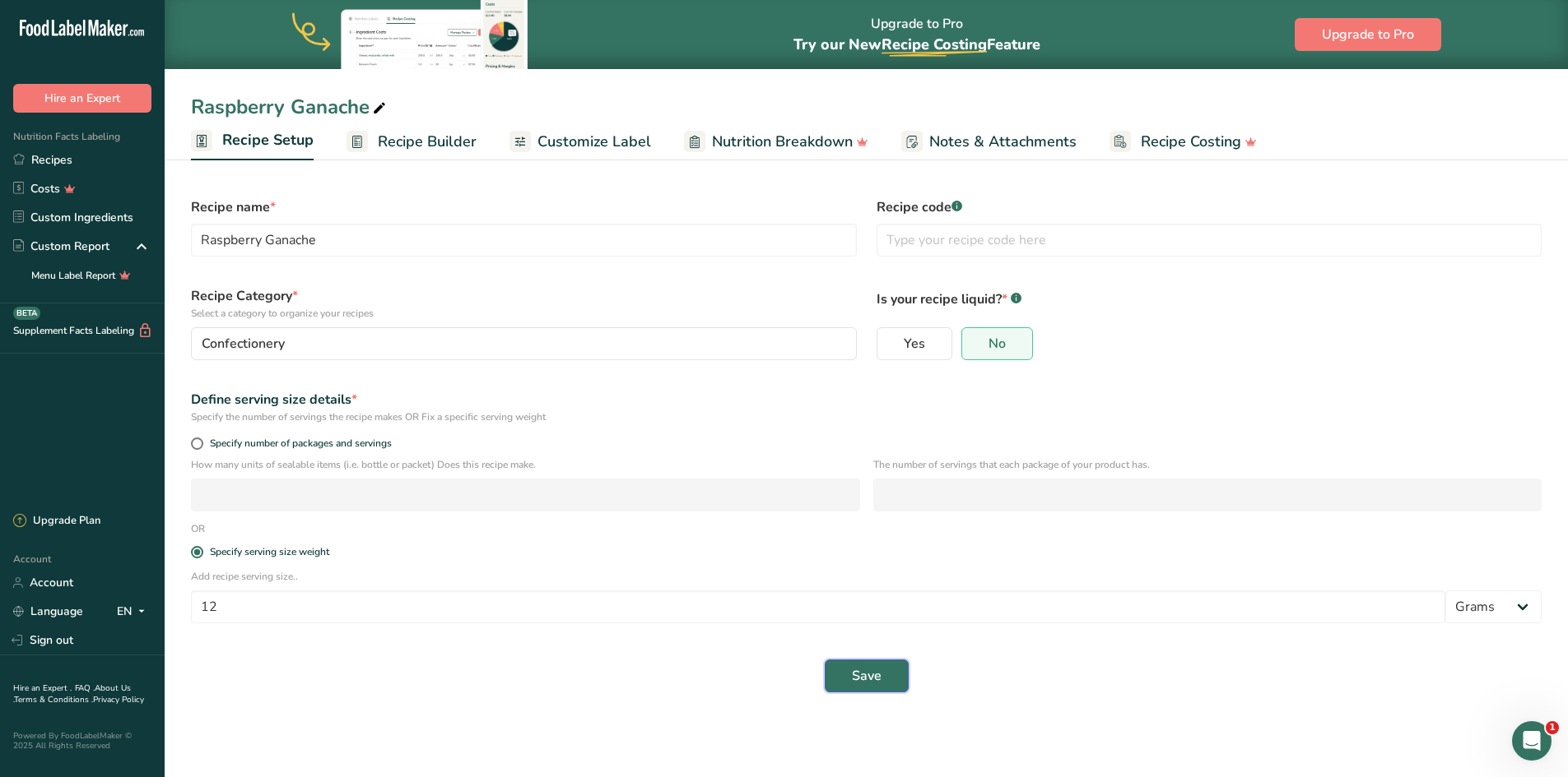
click at [873, 685] on span "Save" at bounding box center [866, 676] width 29 height 19
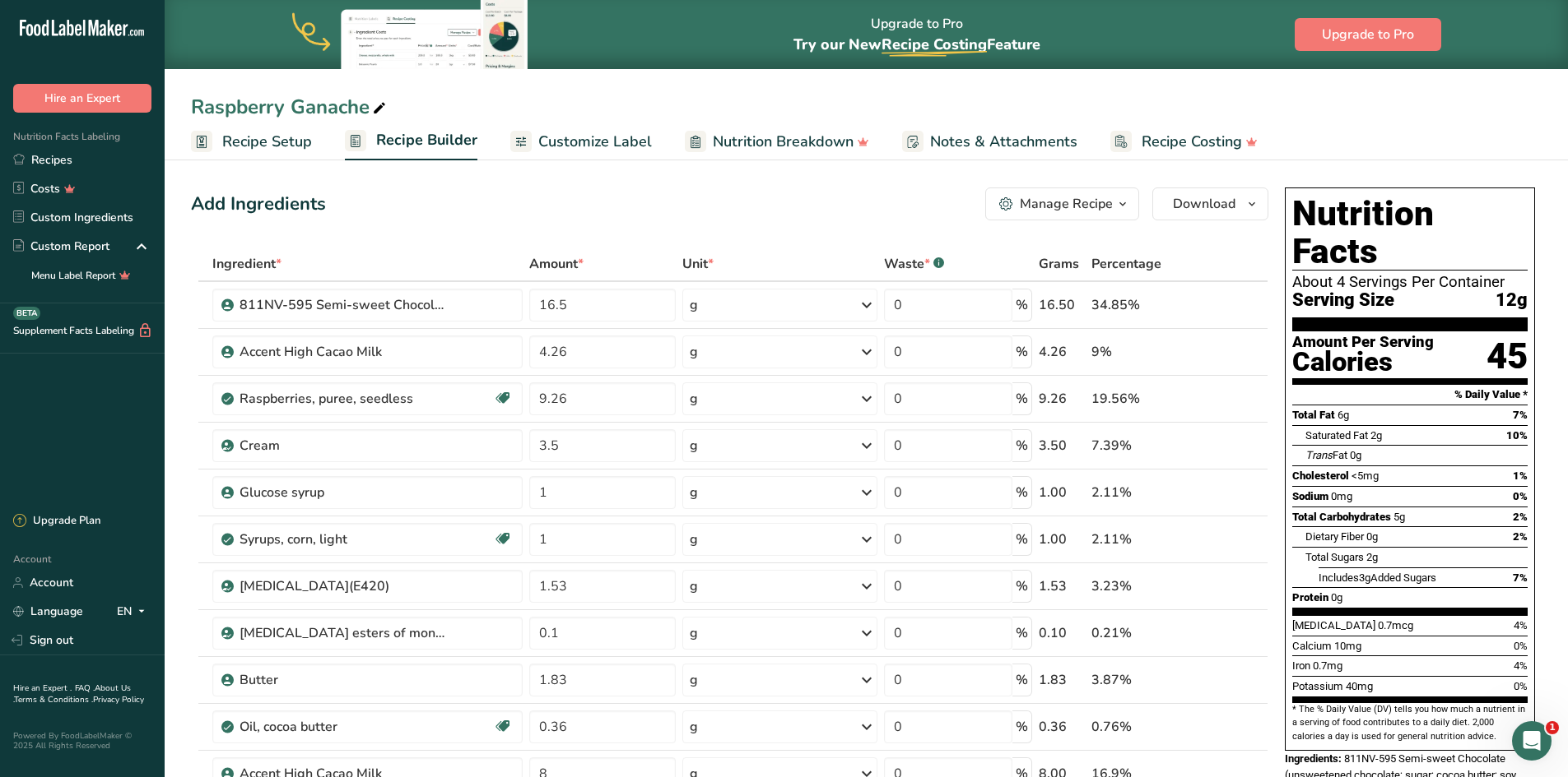
drag, startPoint x: 74, startPoint y: 167, endPoint x: 245, endPoint y: 164, distance: 171.0
click at [74, 167] on link "Recipes" at bounding box center [82, 159] width 165 height 28
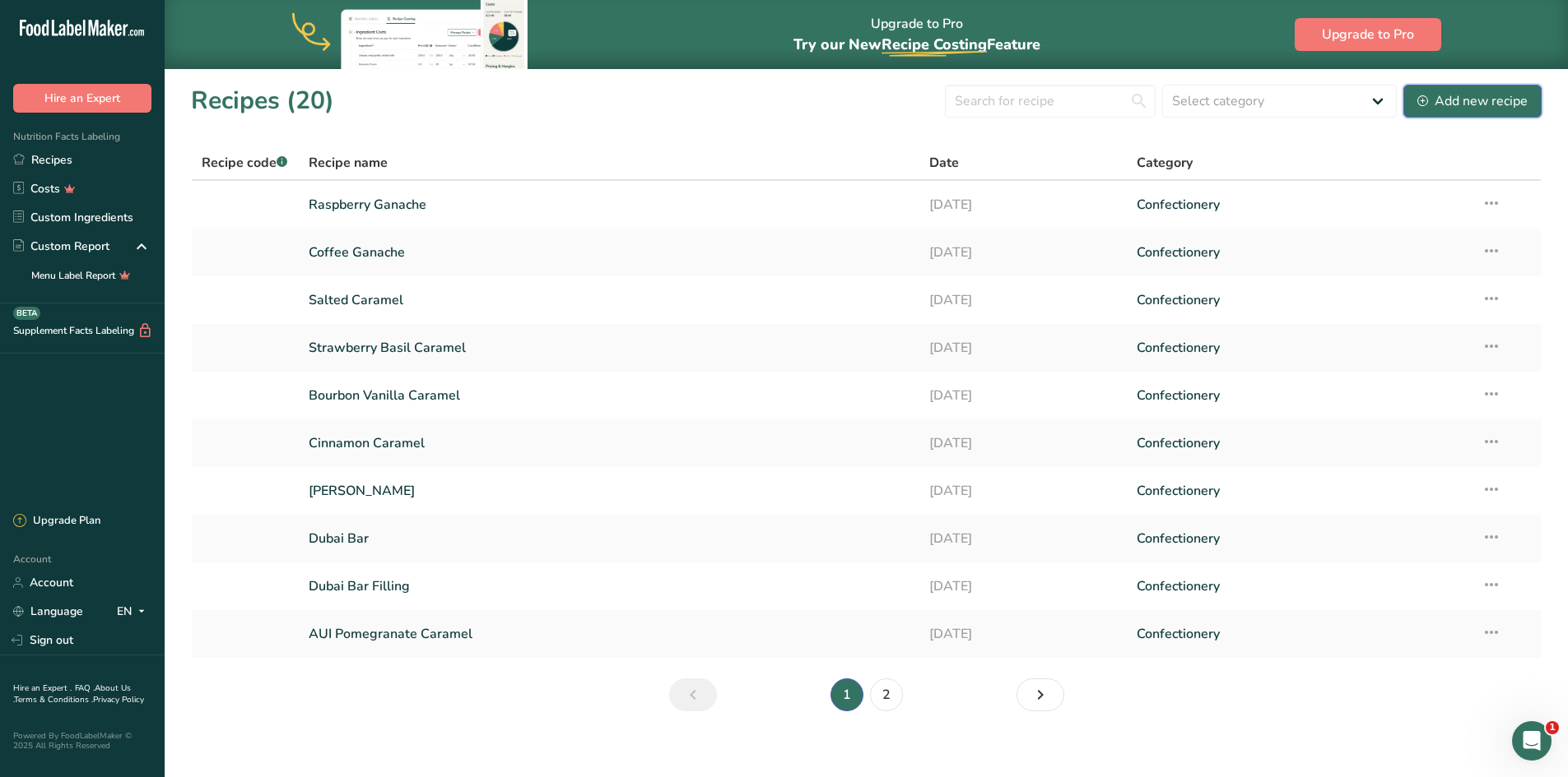
click at [1455, 105] on div "Add new recipe" at bounding box center [1472, 101] width 110 height 19
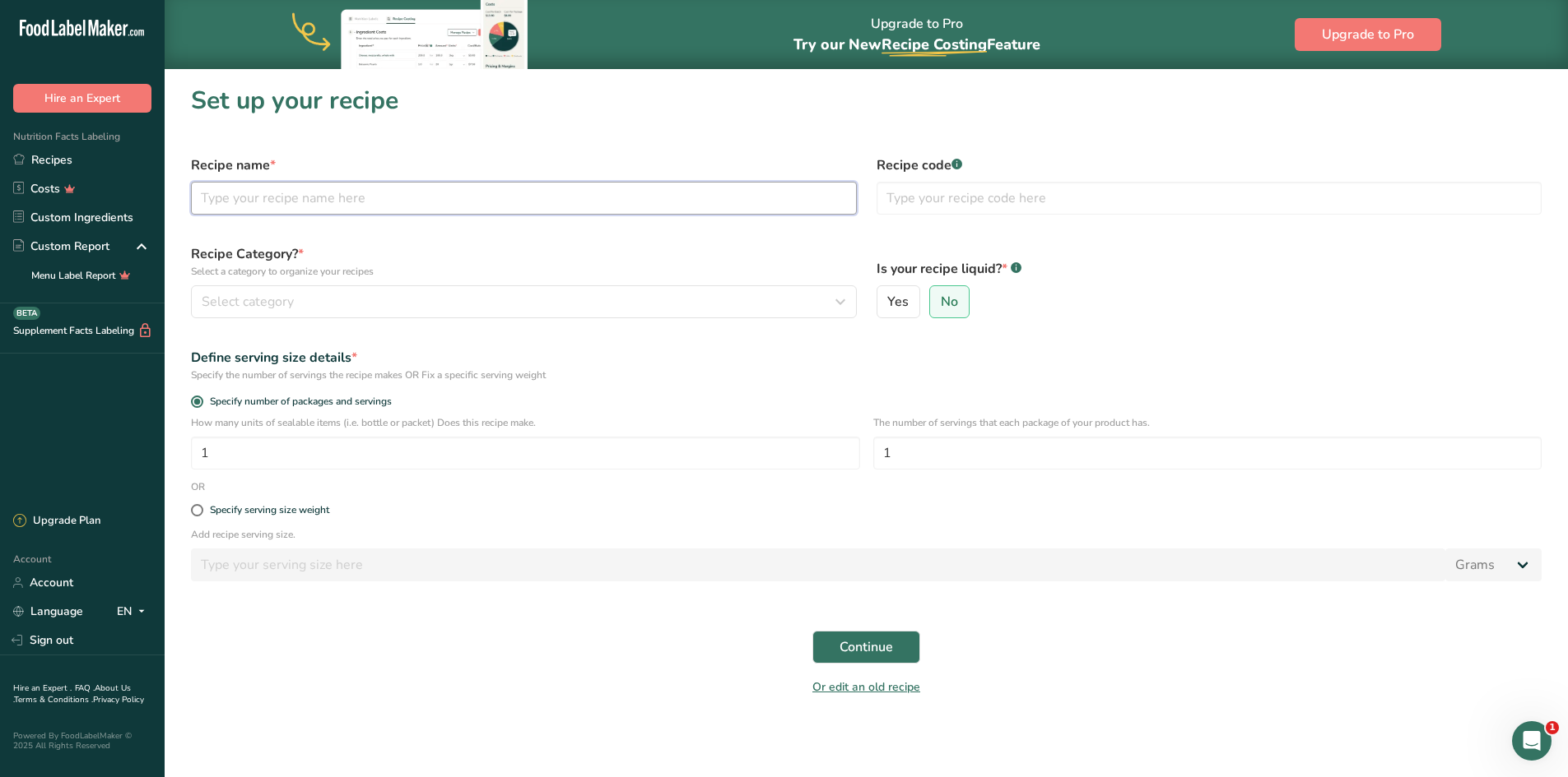
click at [276, 193] on input "text" at bounding box center [523, 198] width 666 height 33
type input "[PERSON_NAME]"
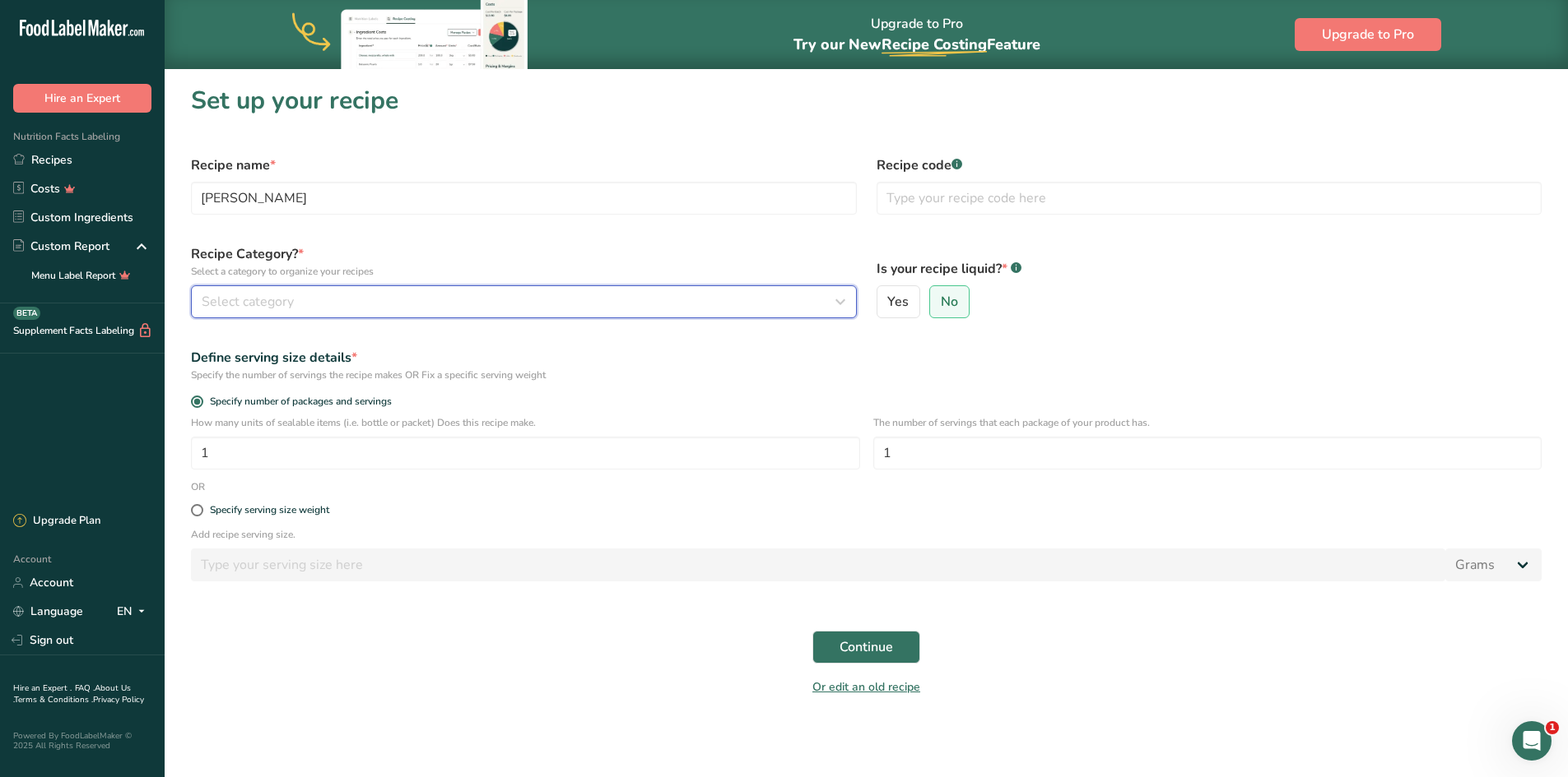
click at [304, 299] on div "Select category" at bounding box center [519, 302] width 635 height 19
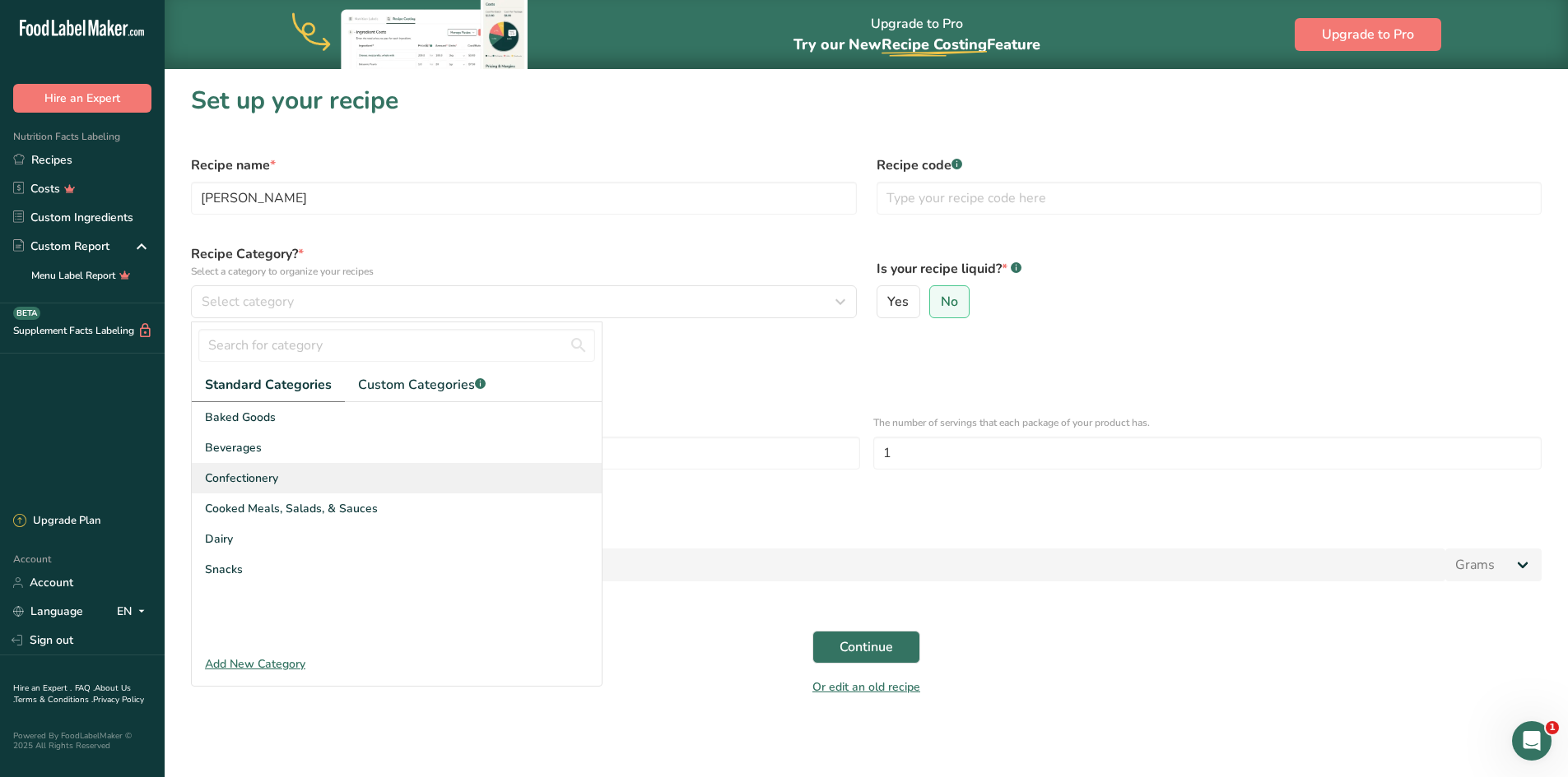
click at [249, 478] on span "Confectionery" at bounding box center [241, 478] width 74 height 17
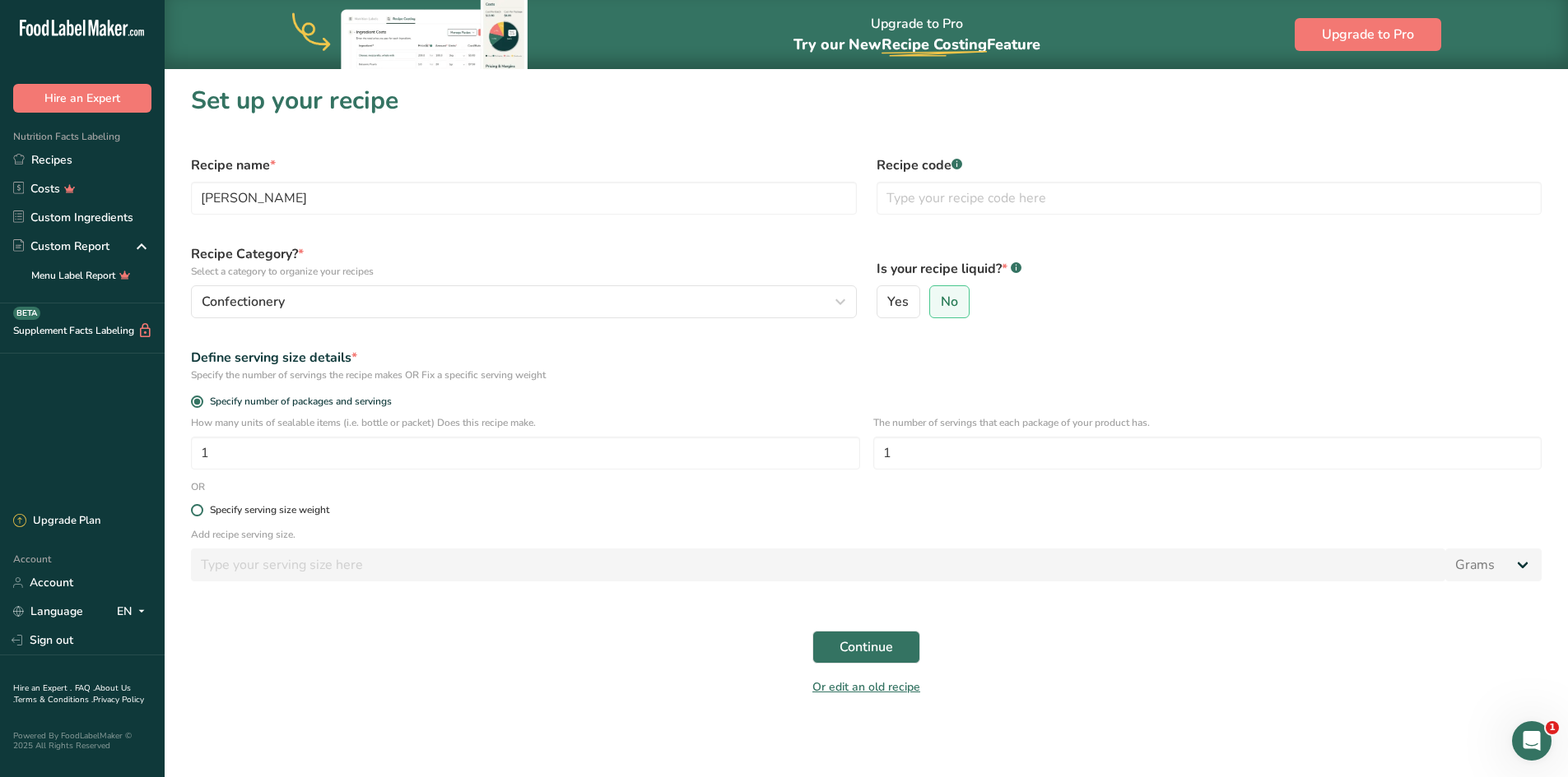
click at [198, 512] on span at bounding box center [197, 510] width 12 height 12
click at [198, 512] on input "Specify serving size weight" at bounding box center [196, 510] width 11 height 11
radio input "true"
radio input "false"
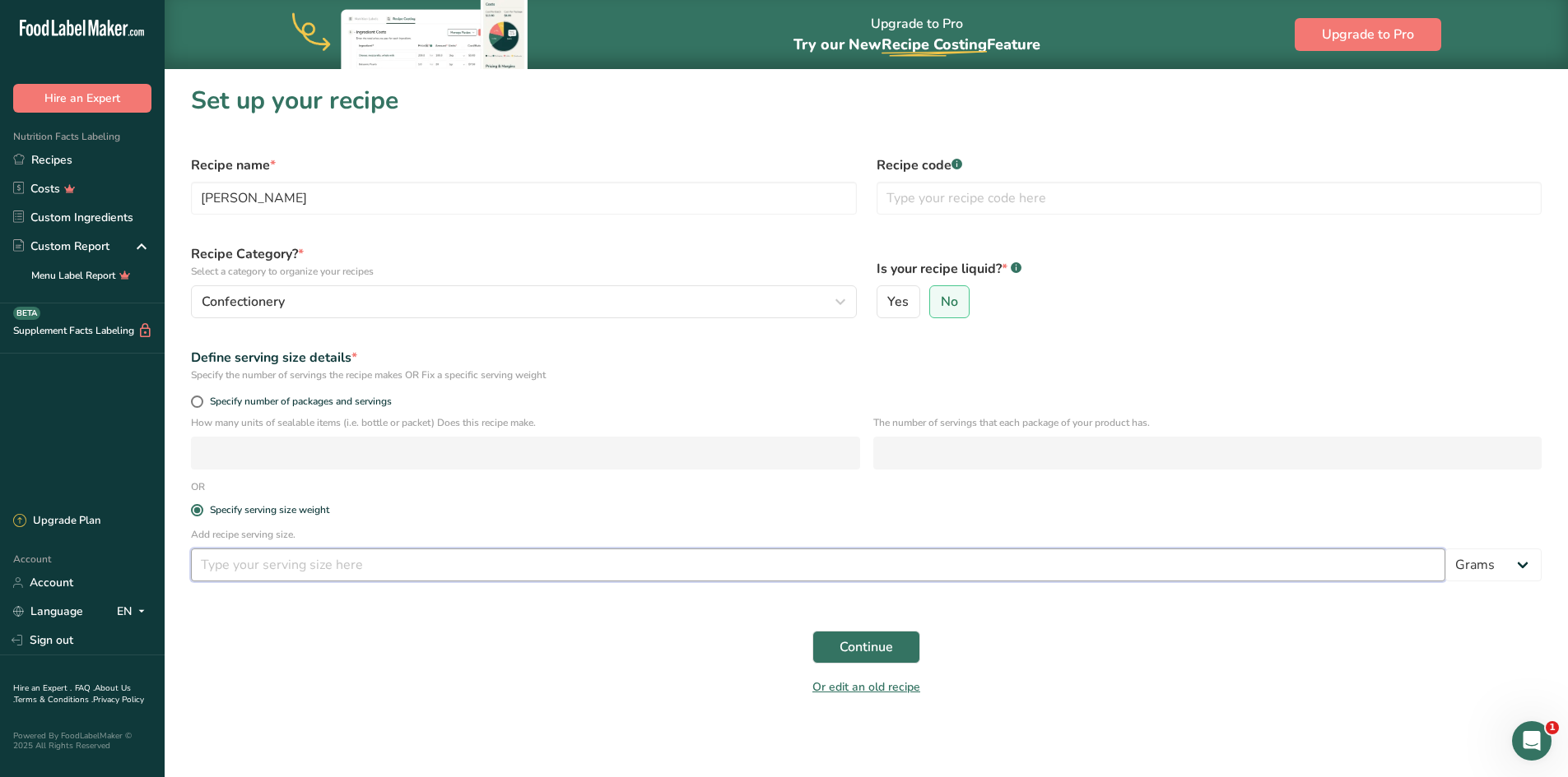
click at [221, 572] on input "number" at bounding box center [817, 564] width 1254 height 33
type input "10"
click at [882, 654] on span "Continue" at bounding box center [866, 647] width 53 height 19
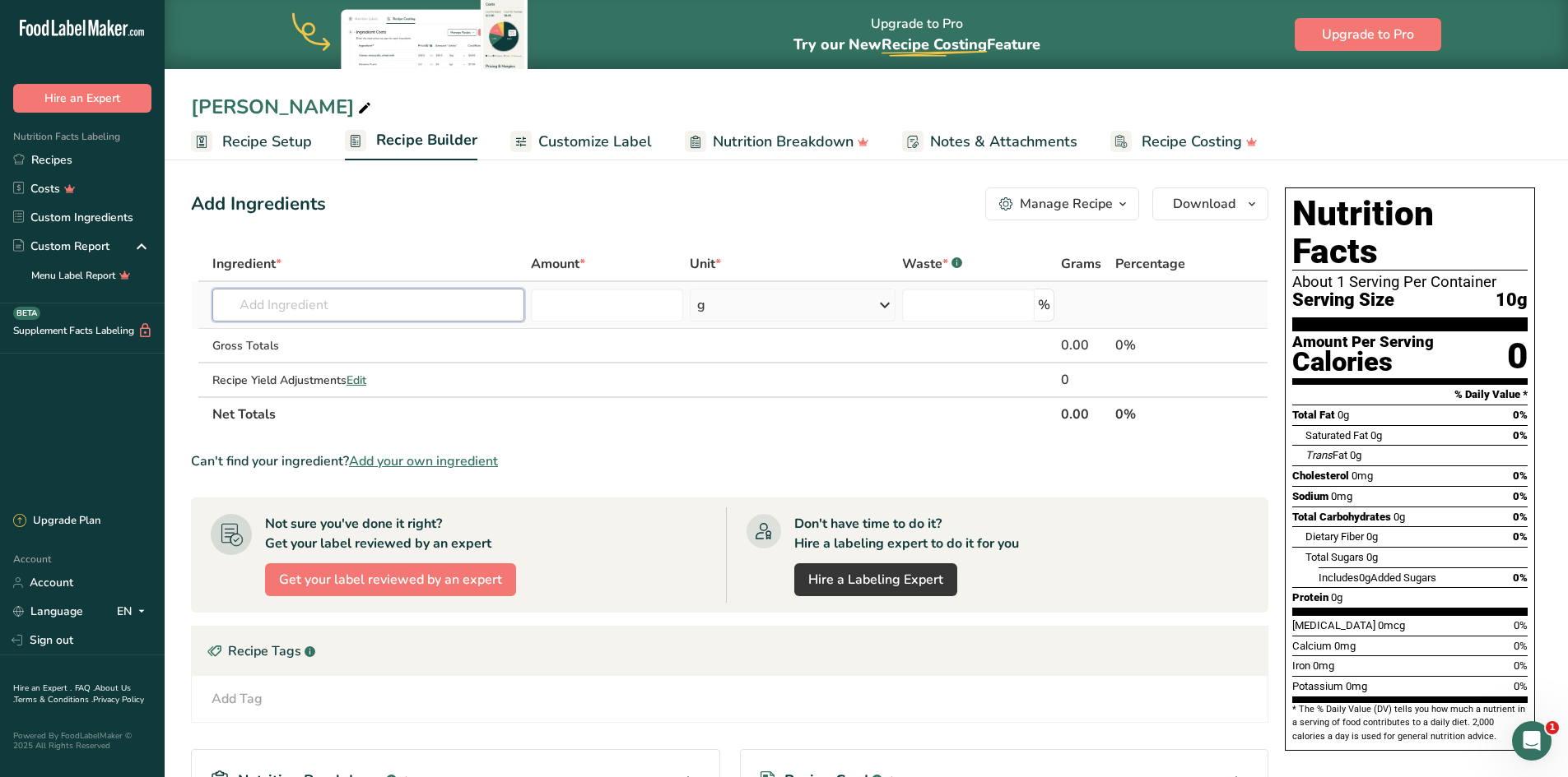
click at [253, 307] on input "text" at bounding box center [369, 305] width 312 height 33
type input "811"
click at [366, 343] on p "VN241110 811NV-595 Semi-sweet Chocolate" at bounding box center [354, 338] width 257 height 17
type input "811NV-595 Semi-sweet Chocolate"
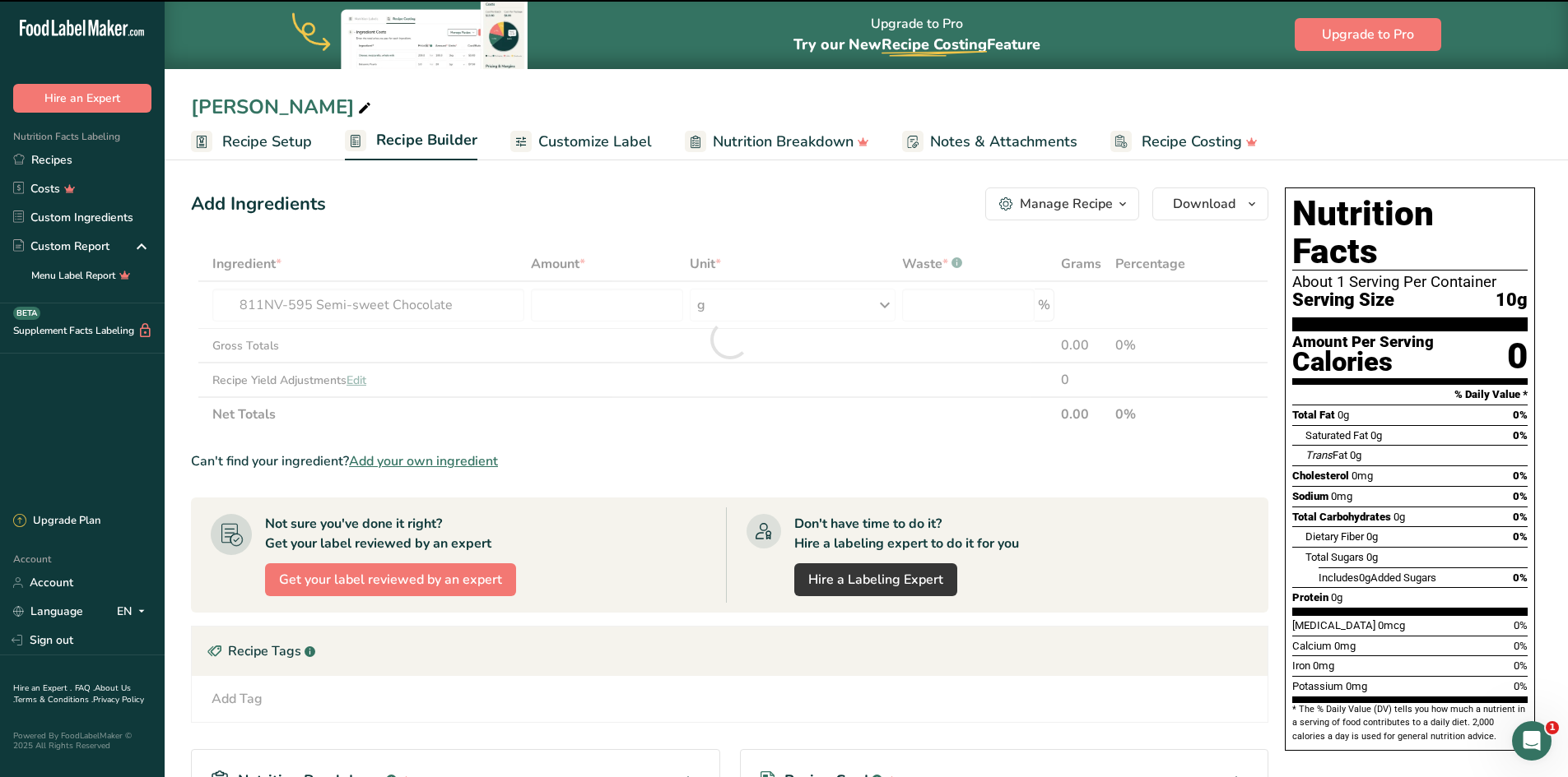
type input "0"
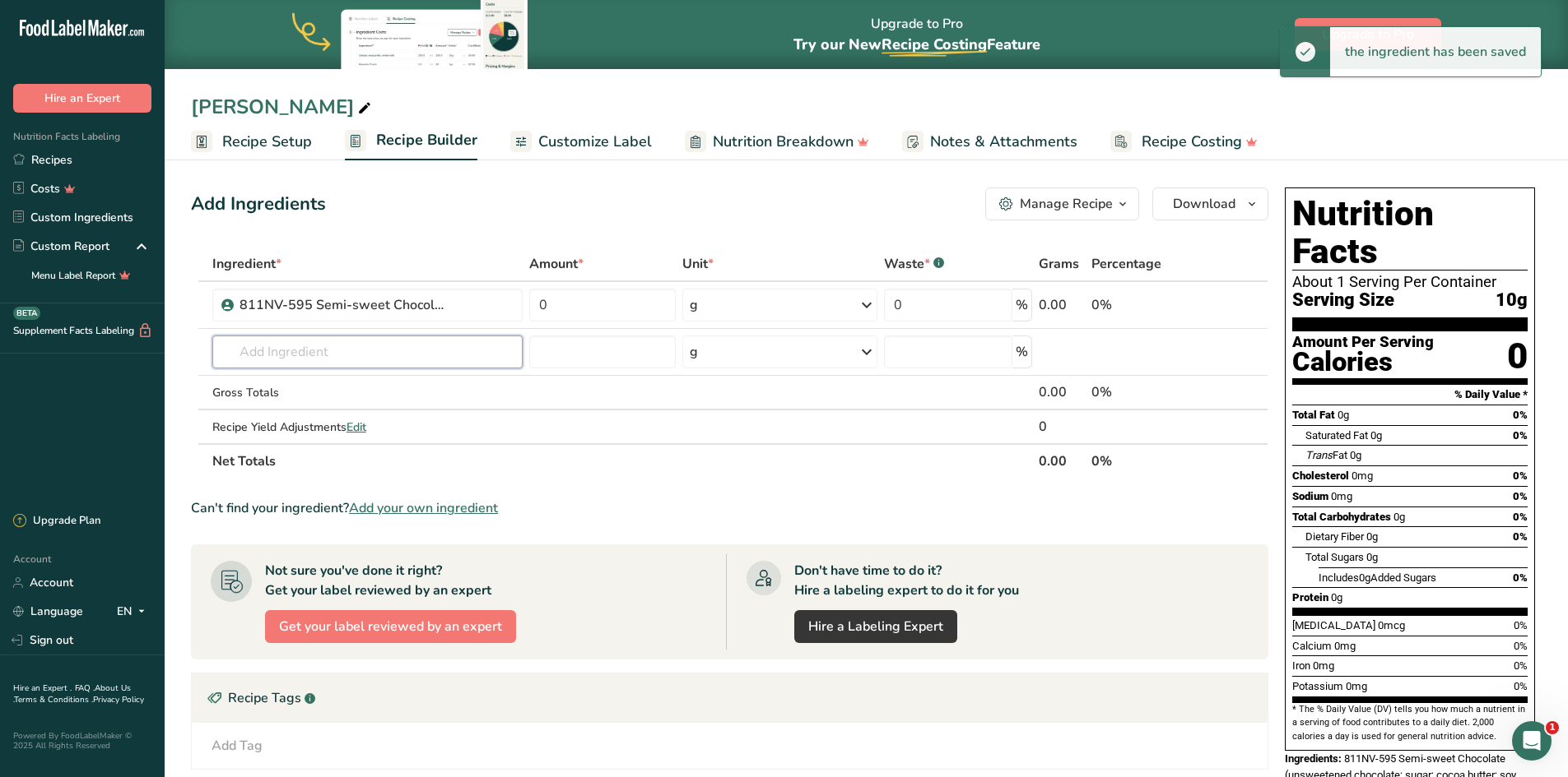
click at [347, 347] on input "text" at bounding box center [368, 352] width 310 height 33
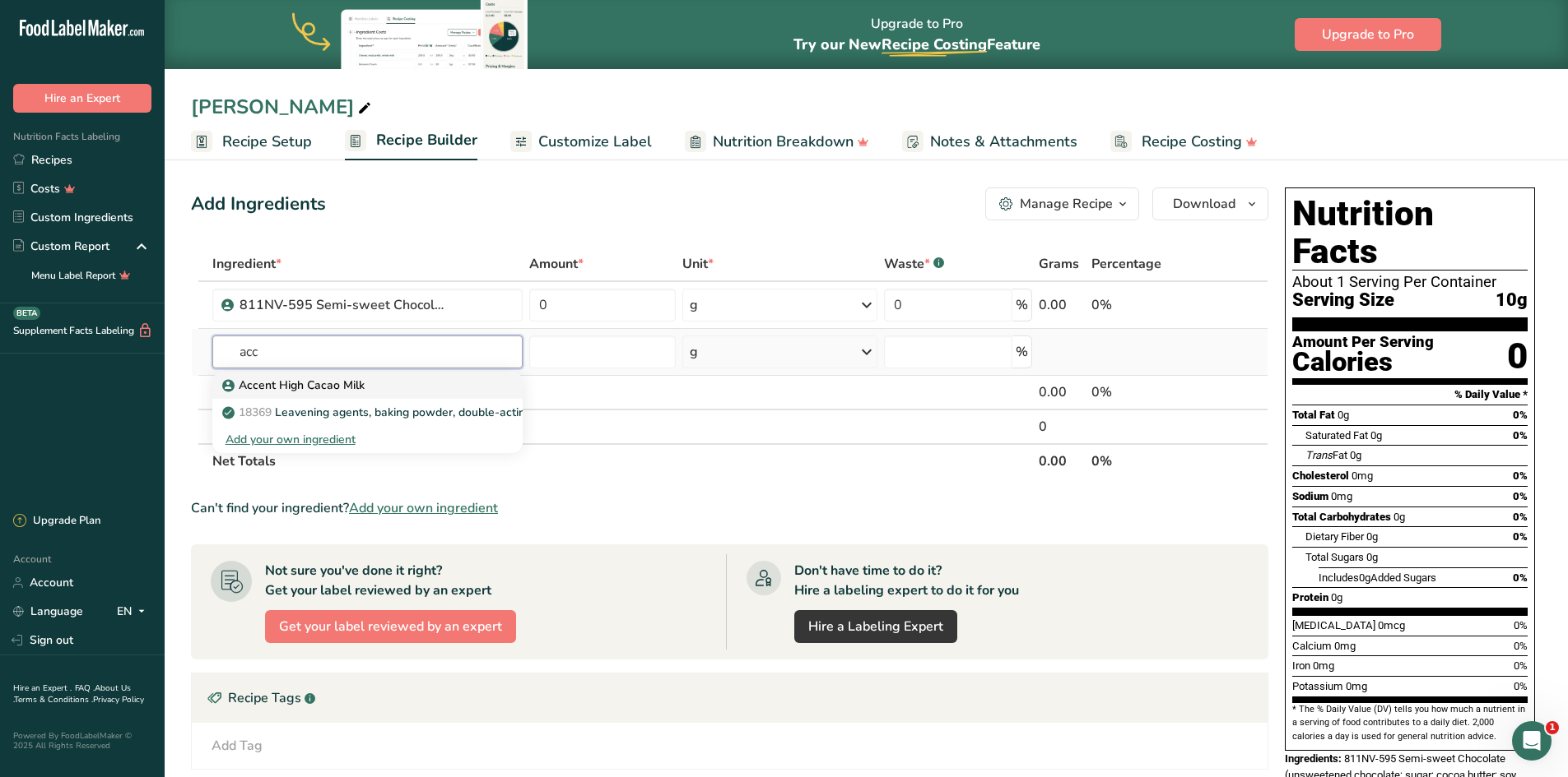
type input "acc"
click at [339, 385] on p "Accent High Cacao Milk" at bounding box center [294, 385] width 139 height 17
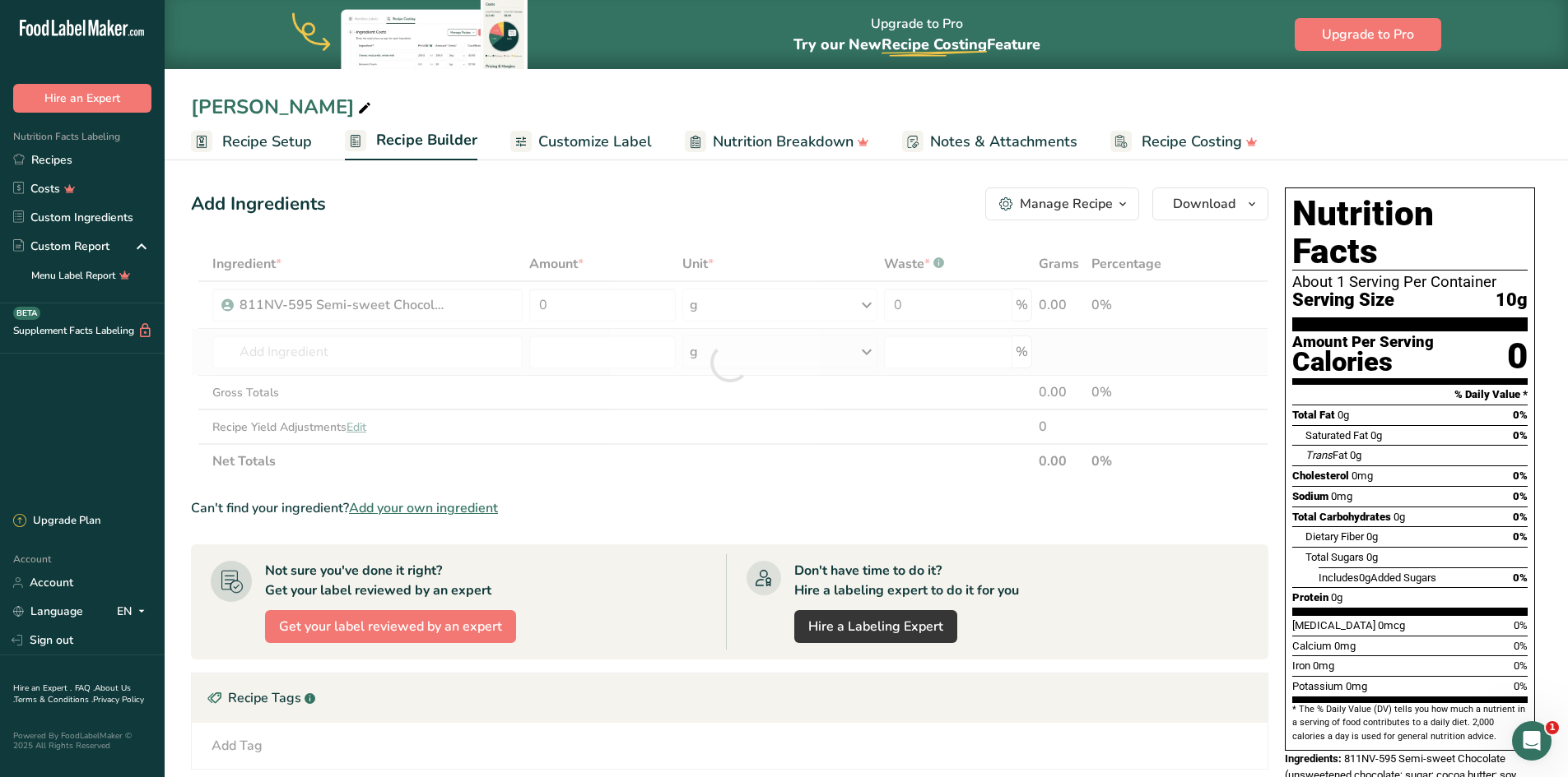
type input "Accent High Cacao Milk"
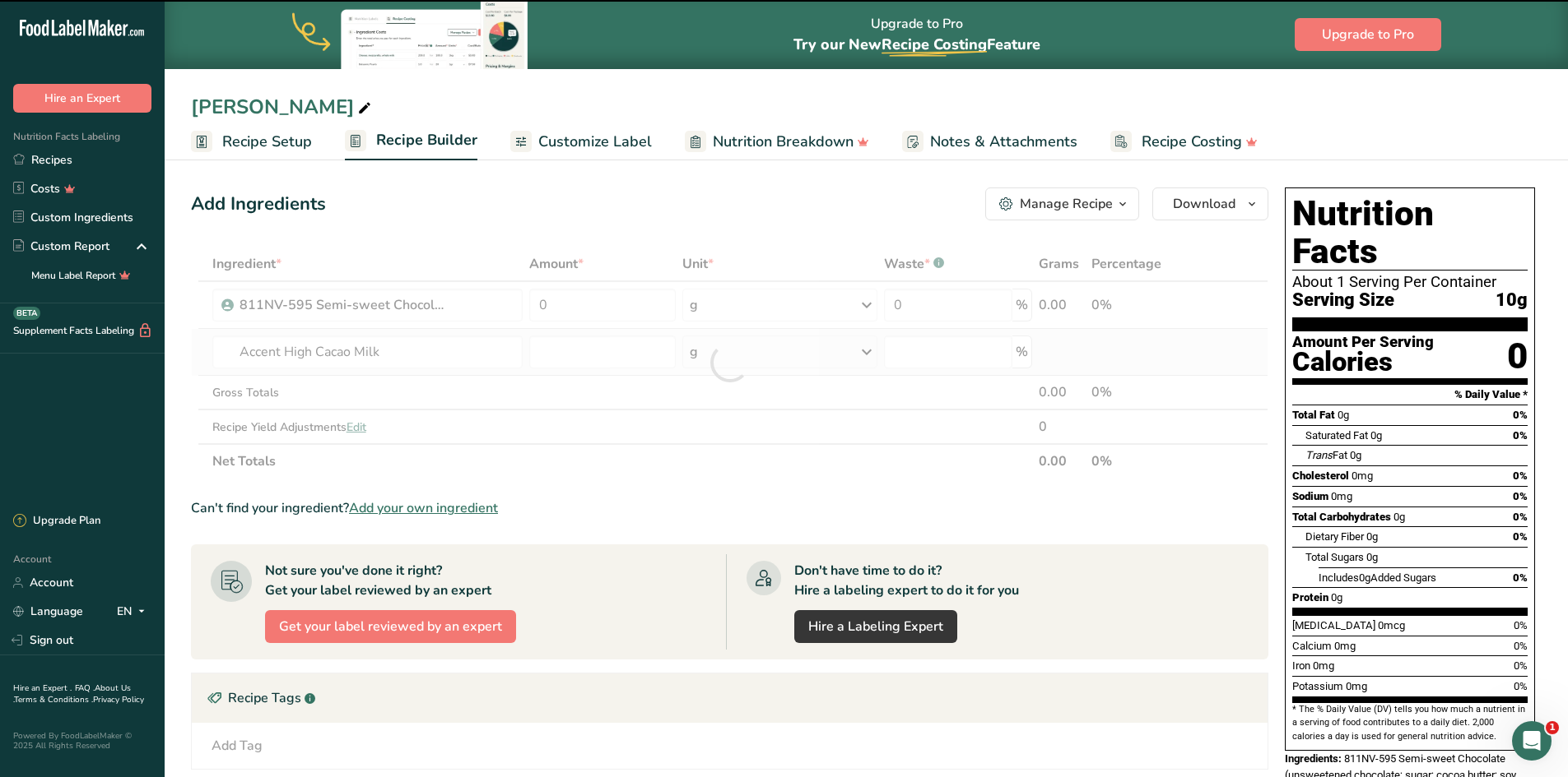
type input "0"
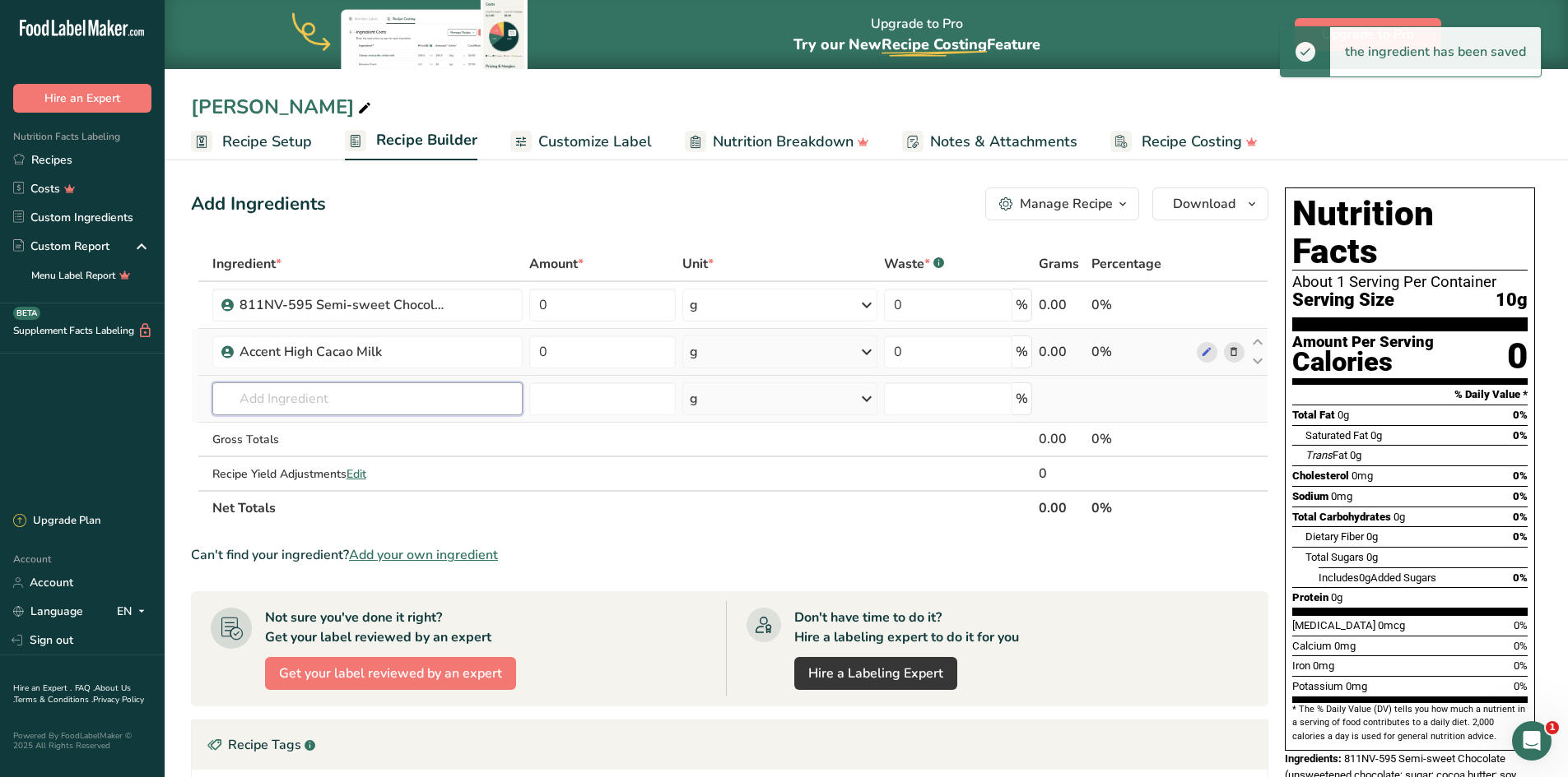
click at [310, 396] on input "text" at bounding box center [368, 399] width 310 height 33
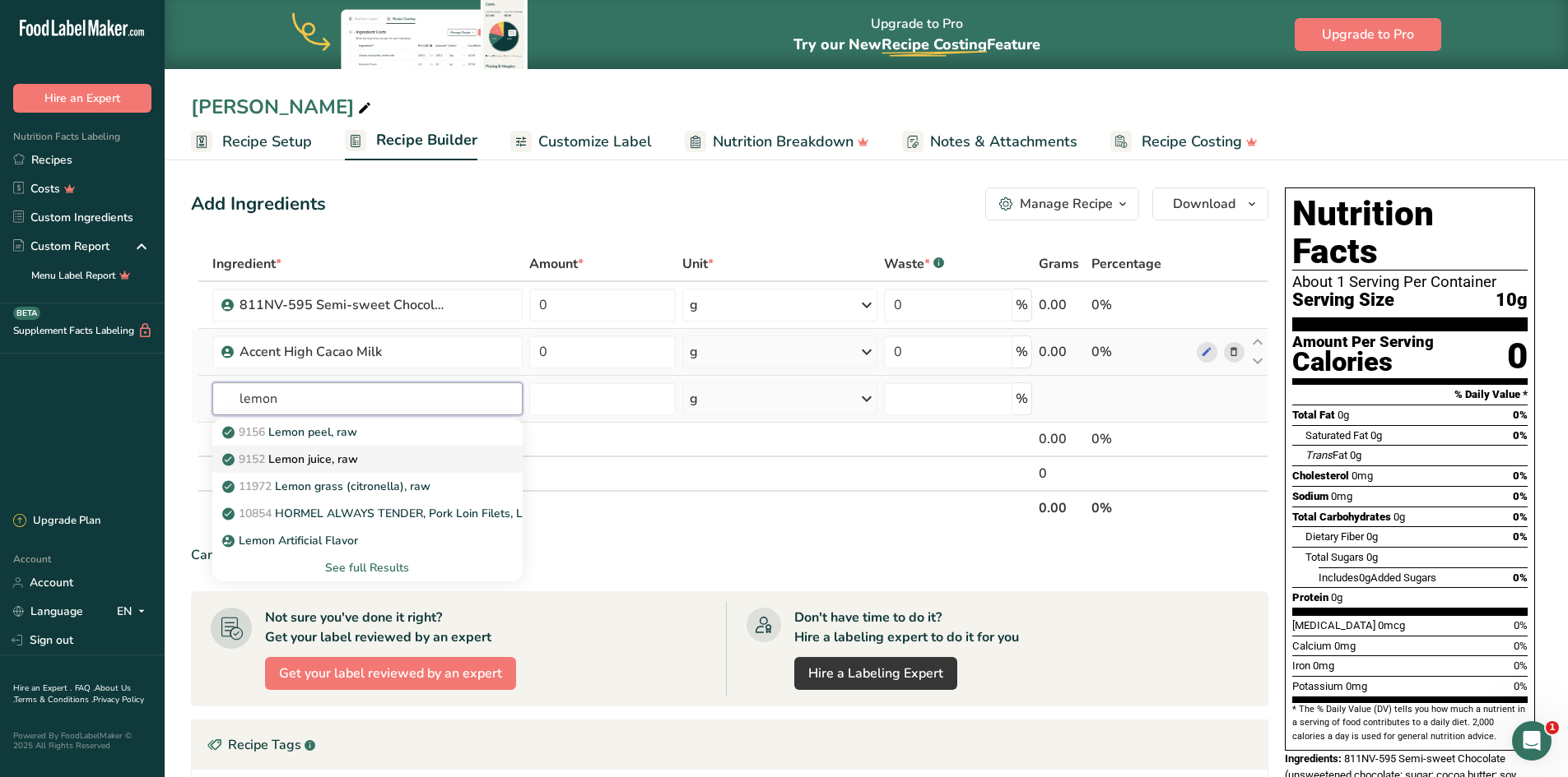
type input "lemon"
click at [319, 455] on p "9152 Lemon juice, raw" at bounding box center [291, 459] width 132 height 17
type input "Lemon juice, raw"
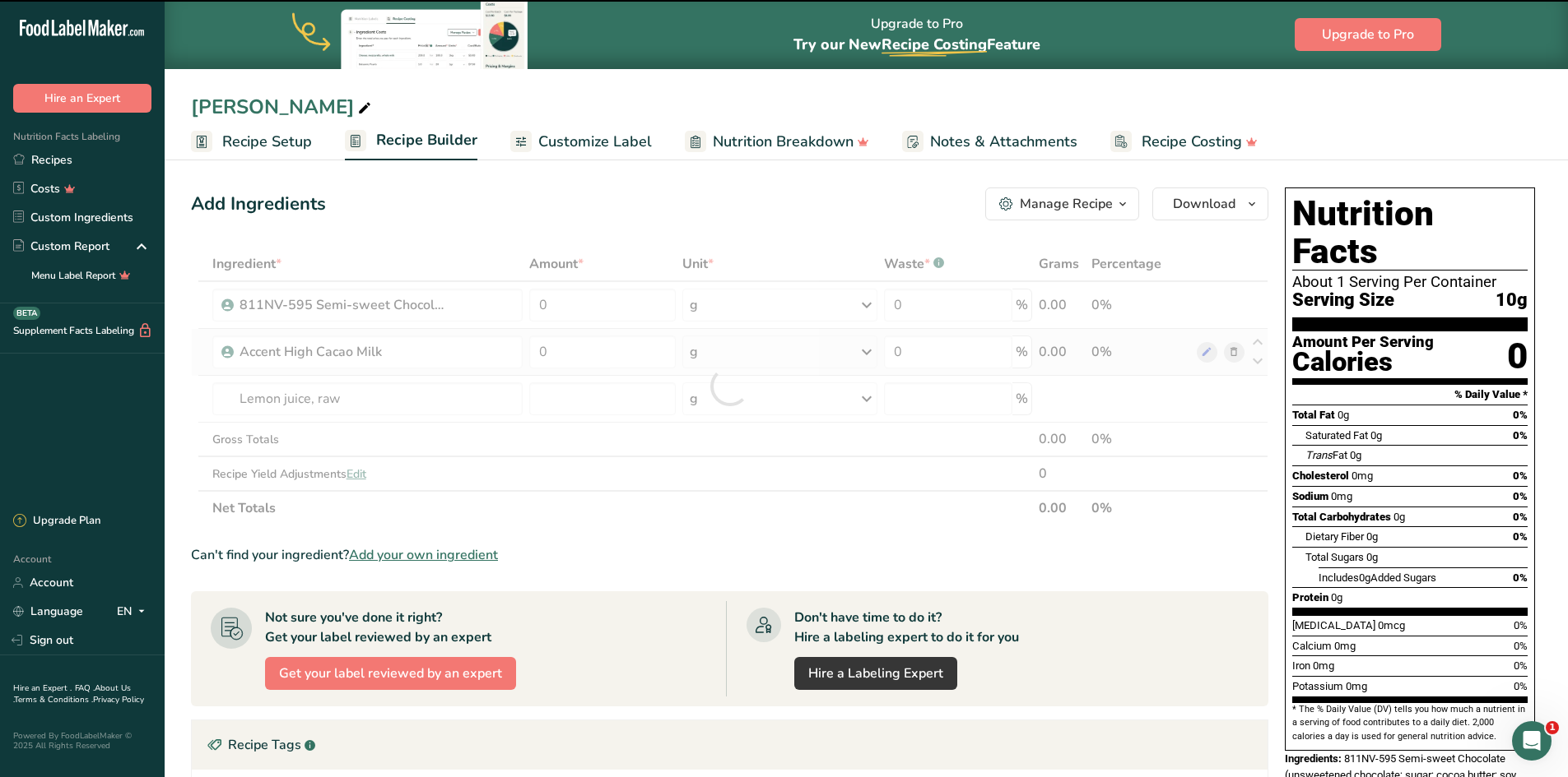
type input "0"
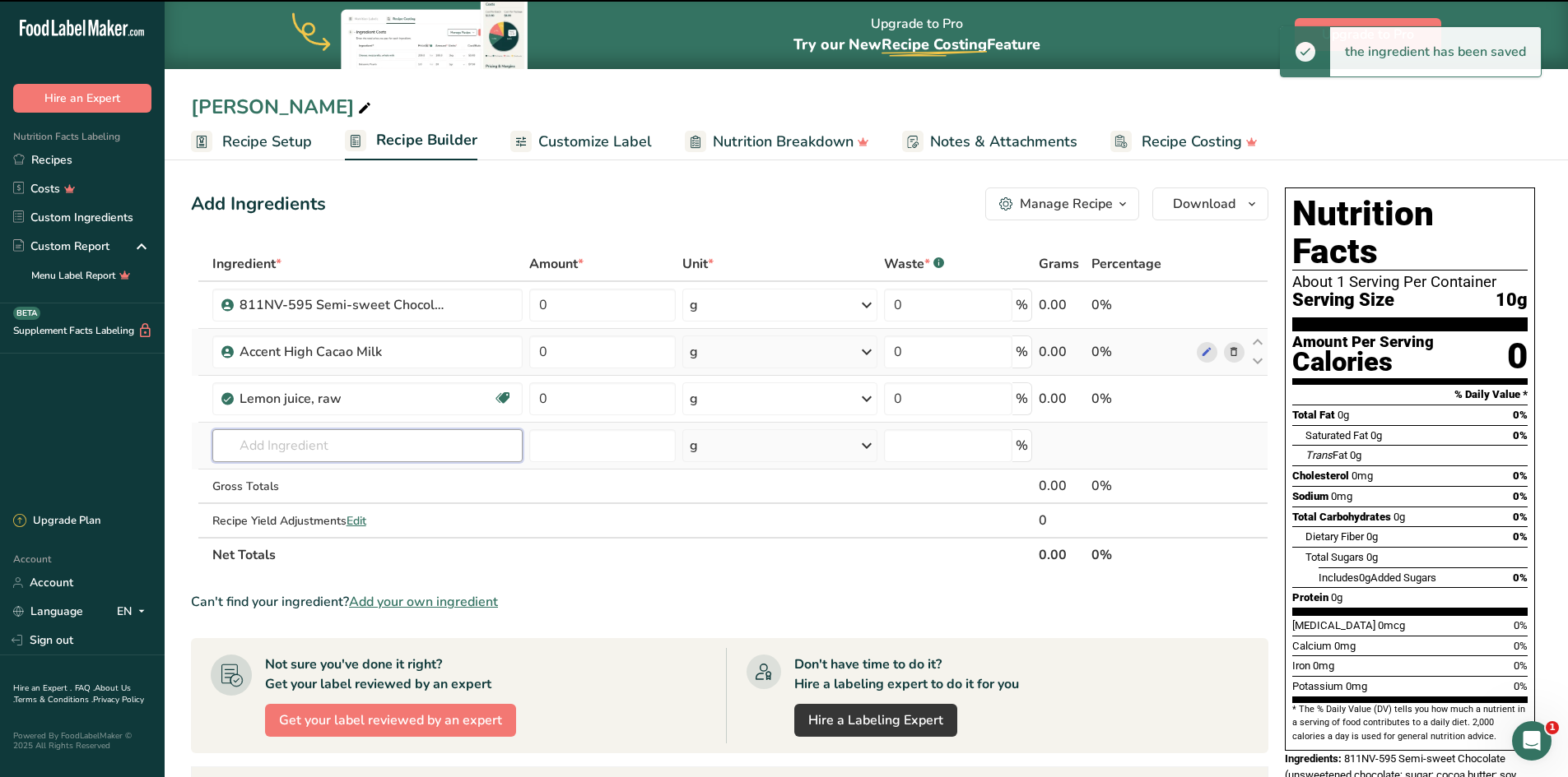
click at [293, 439] on input "text" at bounding box center [368, 446] width 310 height 33
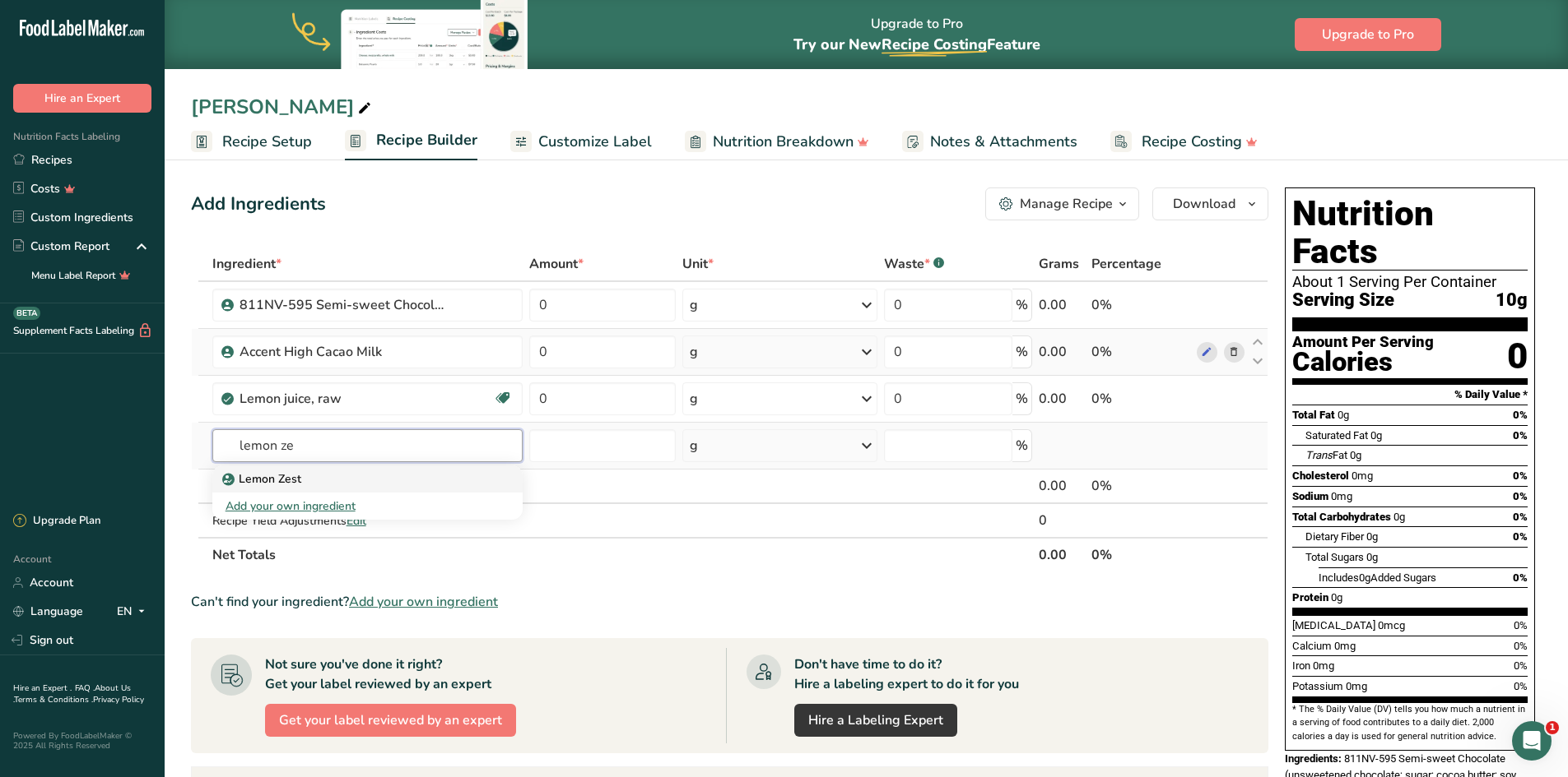
type input "lemon ze"
click at [284, 480] on p "Lemon Zest" at bounding box center [262, 478] width 75 height 17
type input "Lemon Zest"
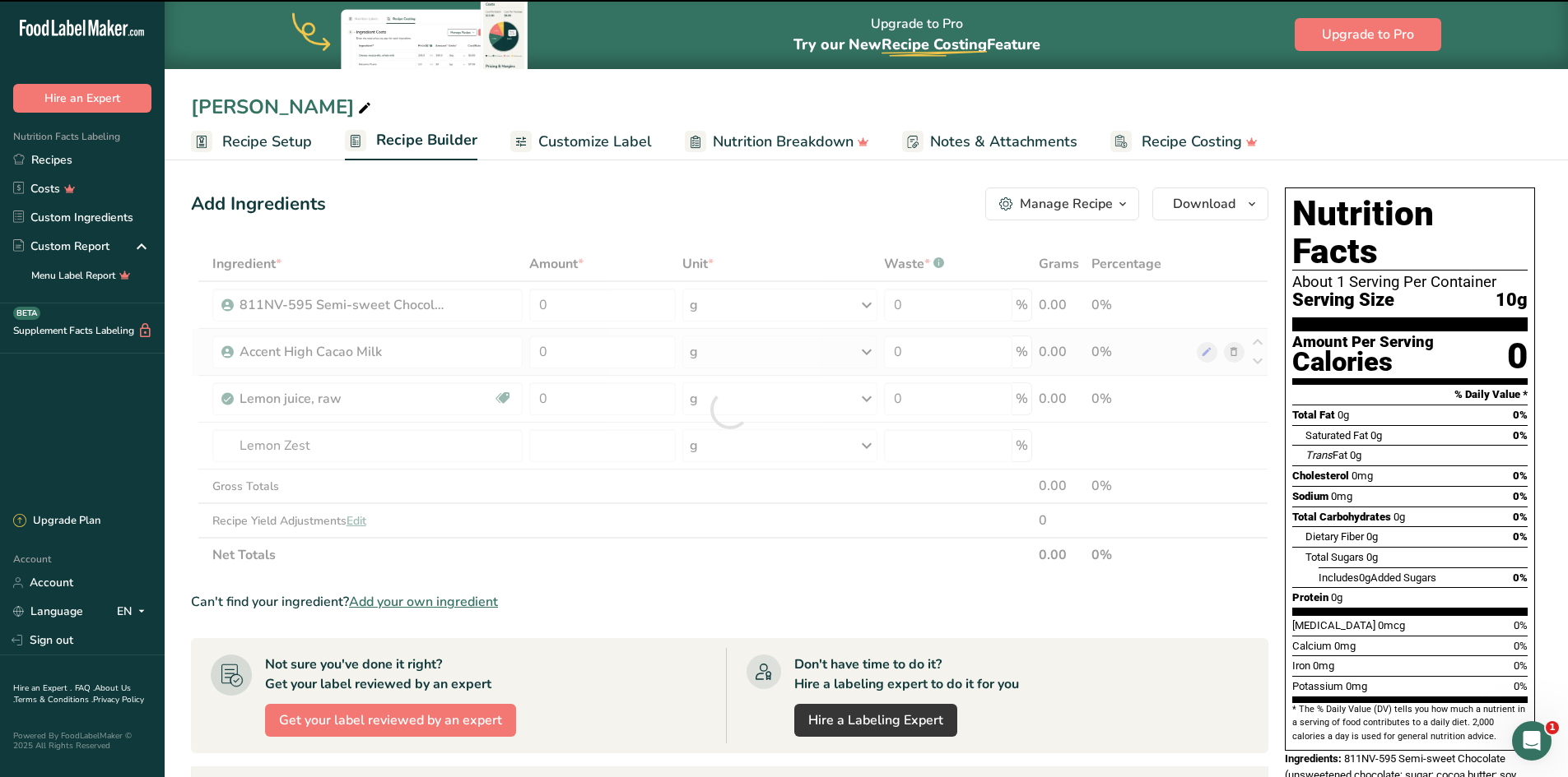
type input "0"
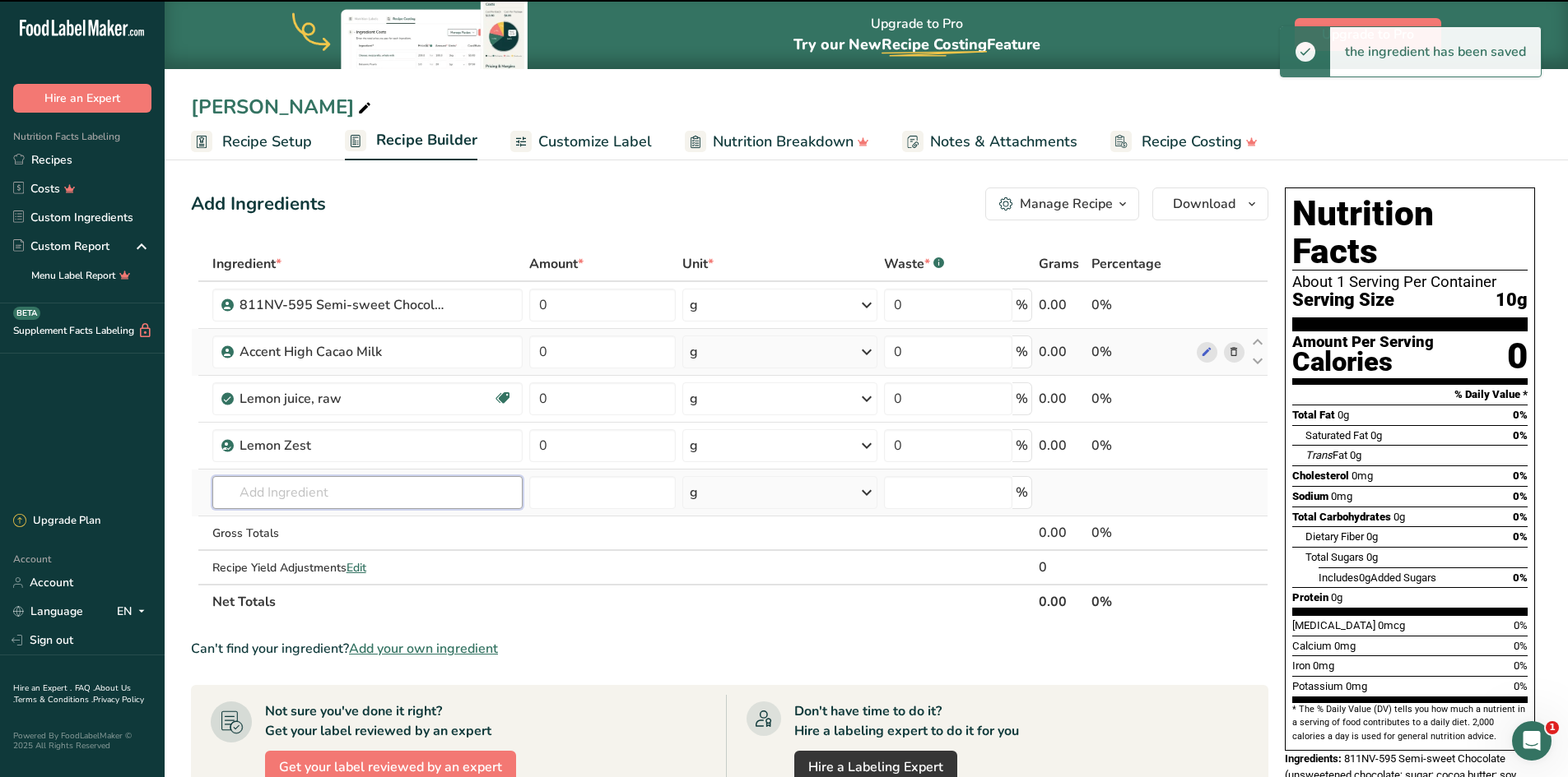
click at [293, 485] on input "text" at bounding box center [368, 493] width 310 height 33
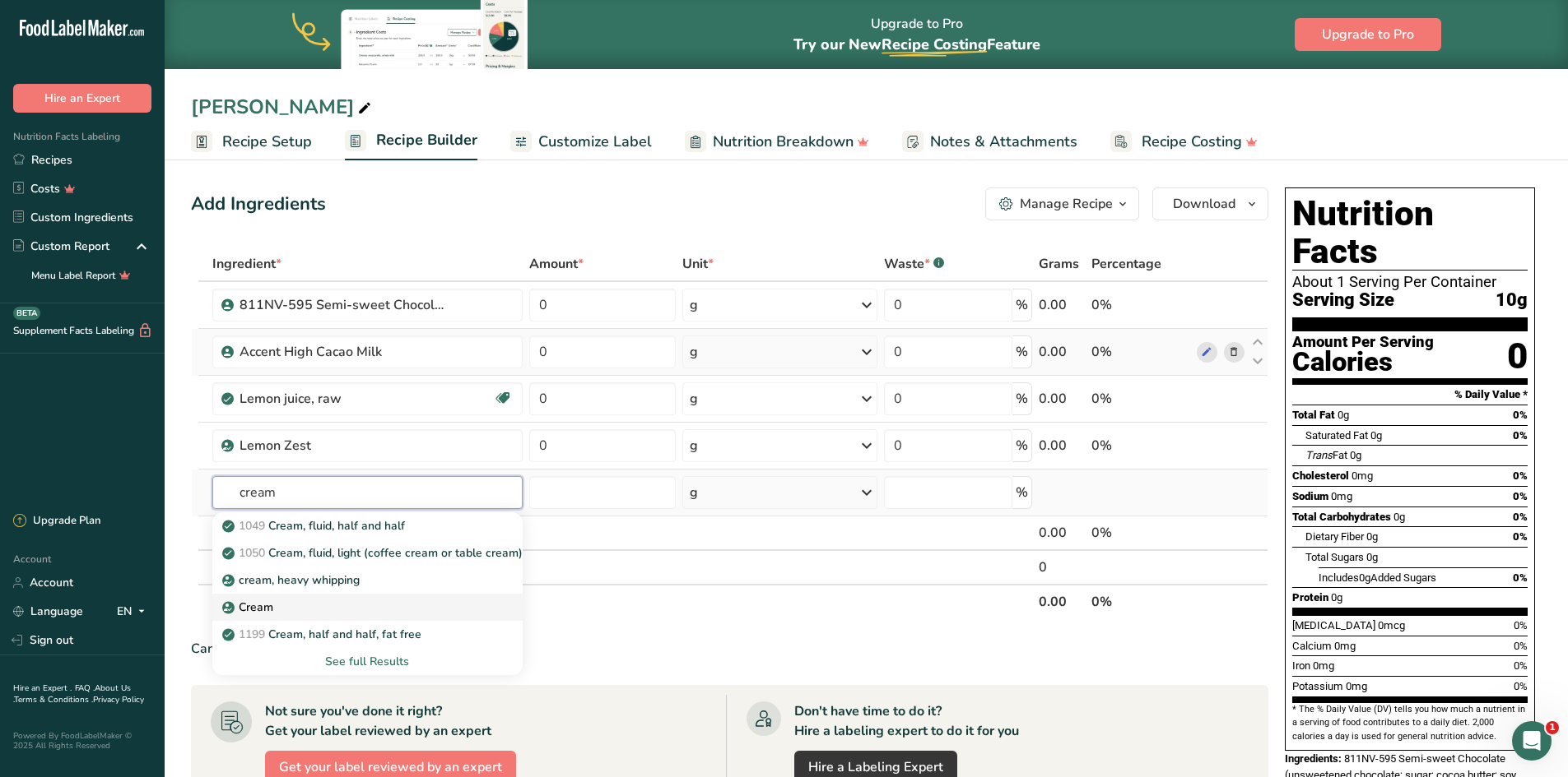
type input "cream"
click at [304, 611] on div "Cream" at bounding box center [354, 607] width 258 height 17
type input "Cream"
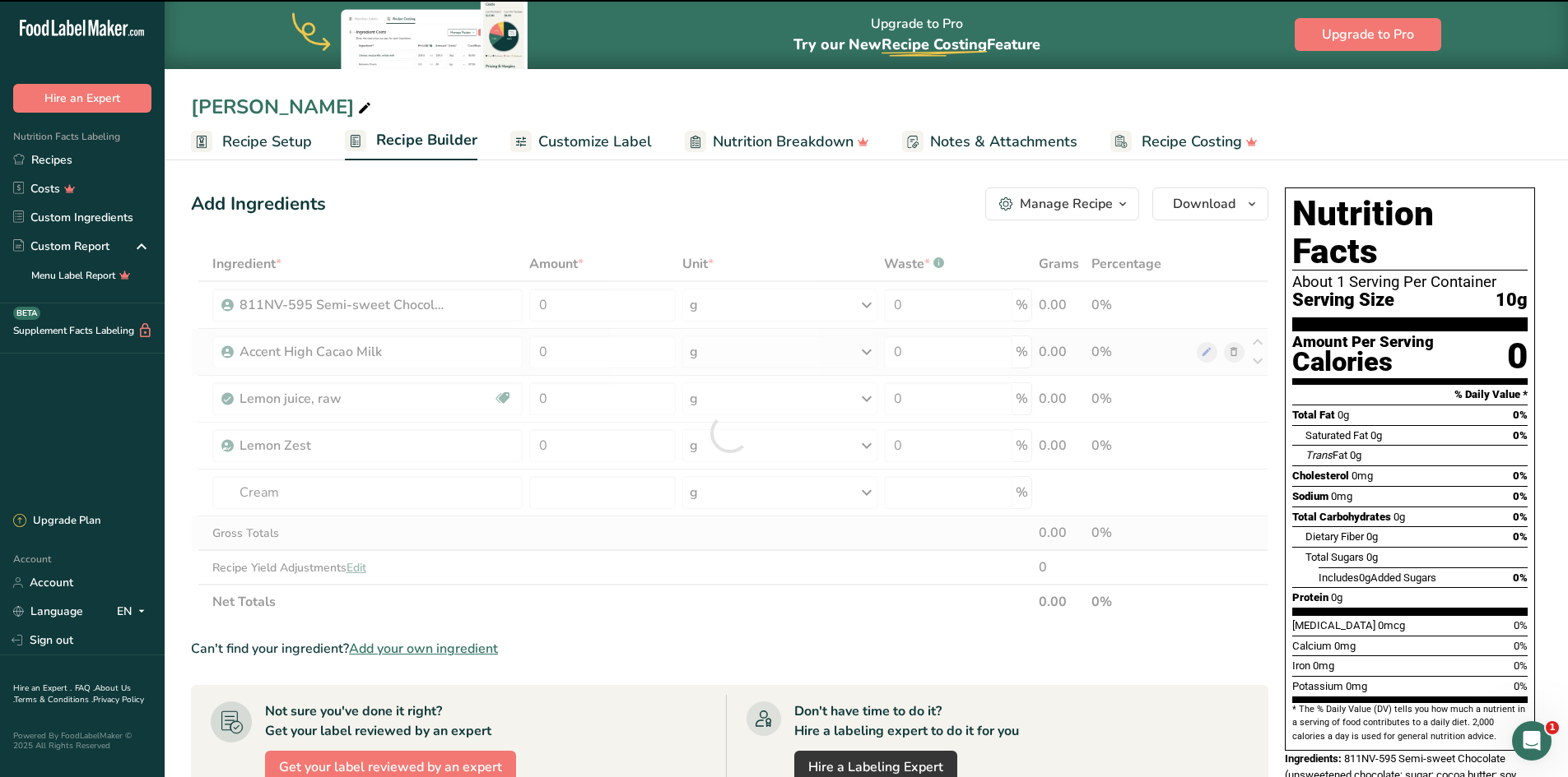
type input "0"
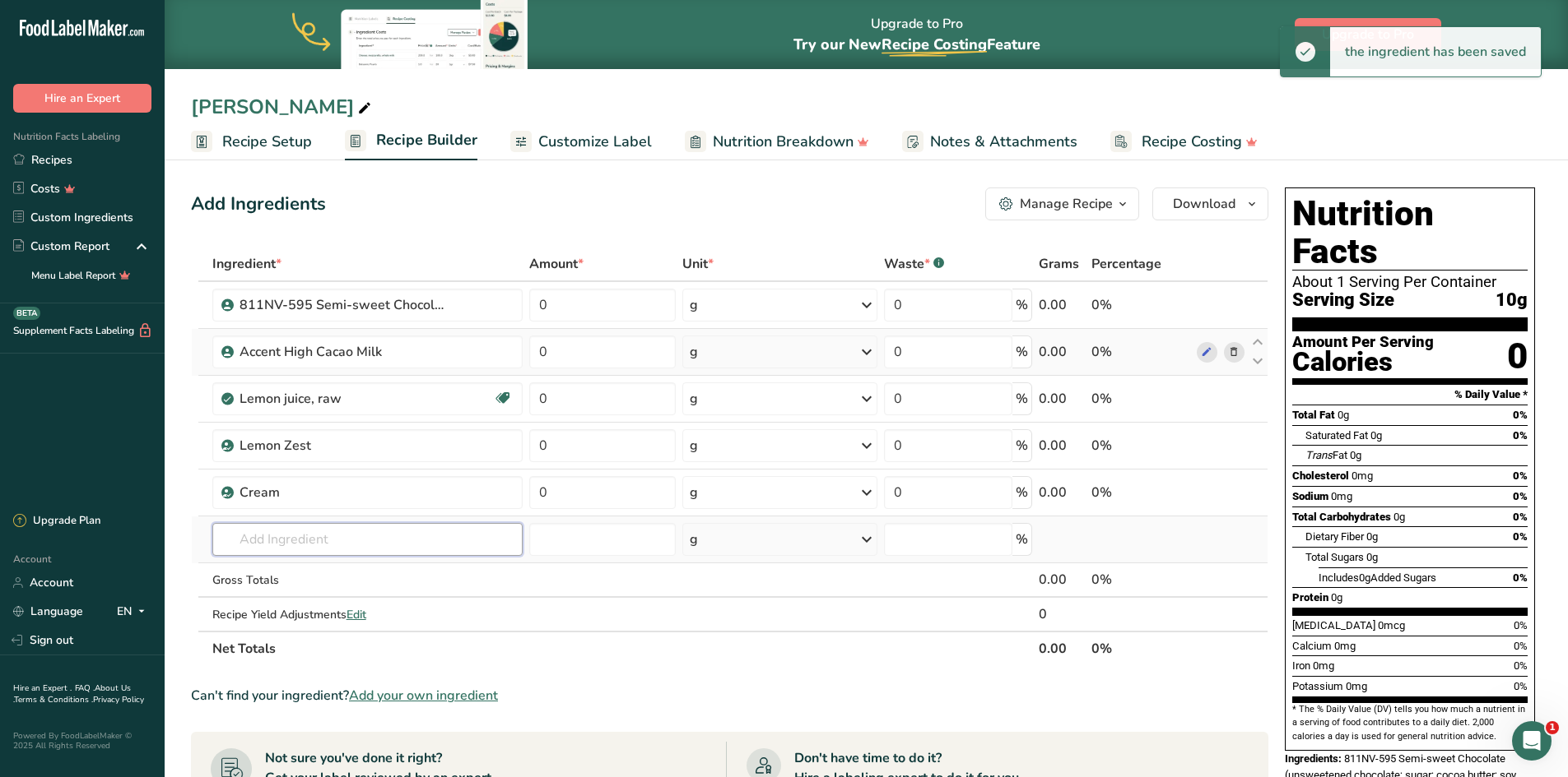
click at [288, 545] on input "text" at bounding box center [368, 539] width 310 height 33
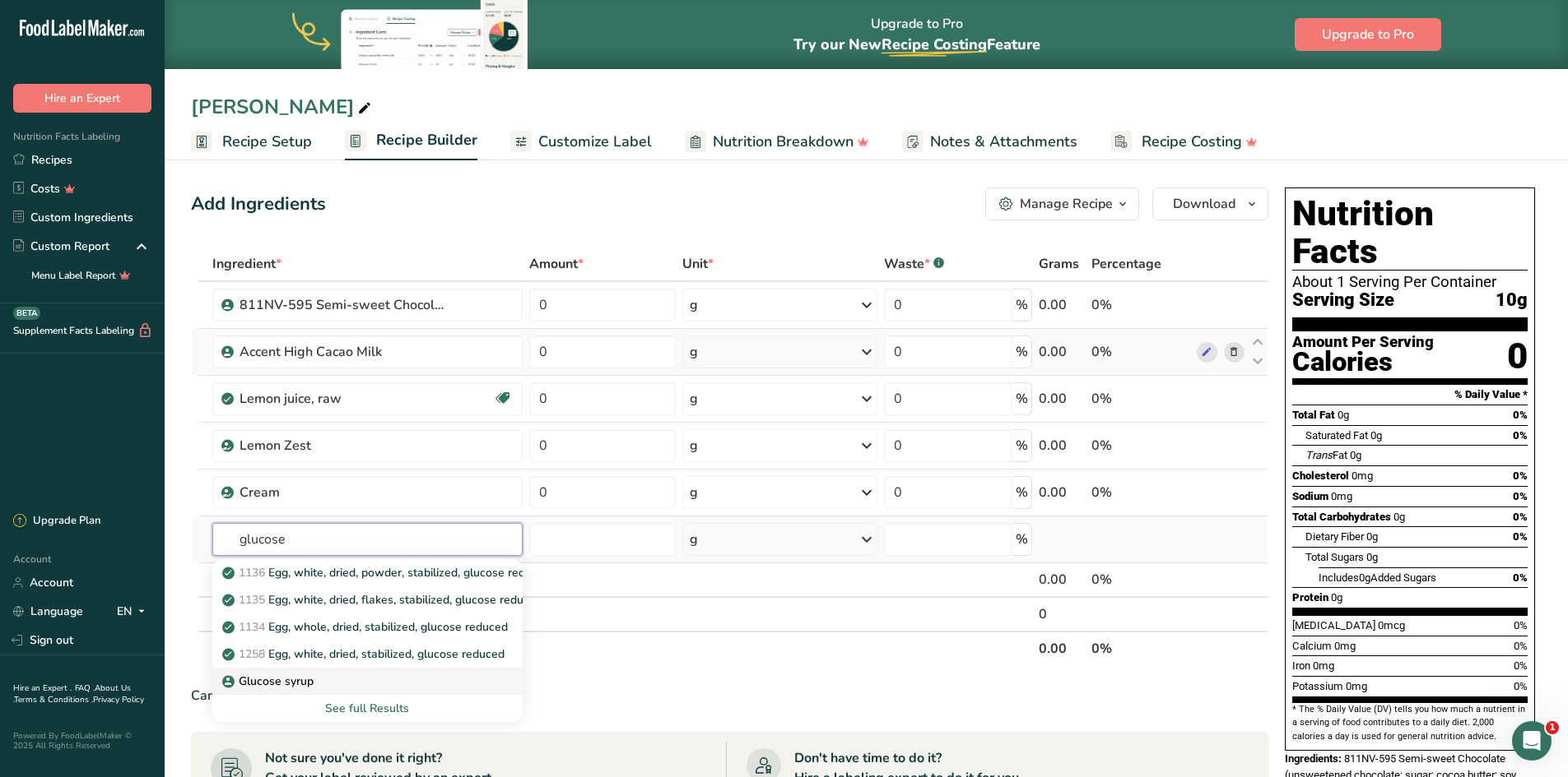
type input "glucose"
click at [296, 679] on p "Glucose syrup" at bounding box center [269, 680] width 88 height 17
type input "Glucose syrup"
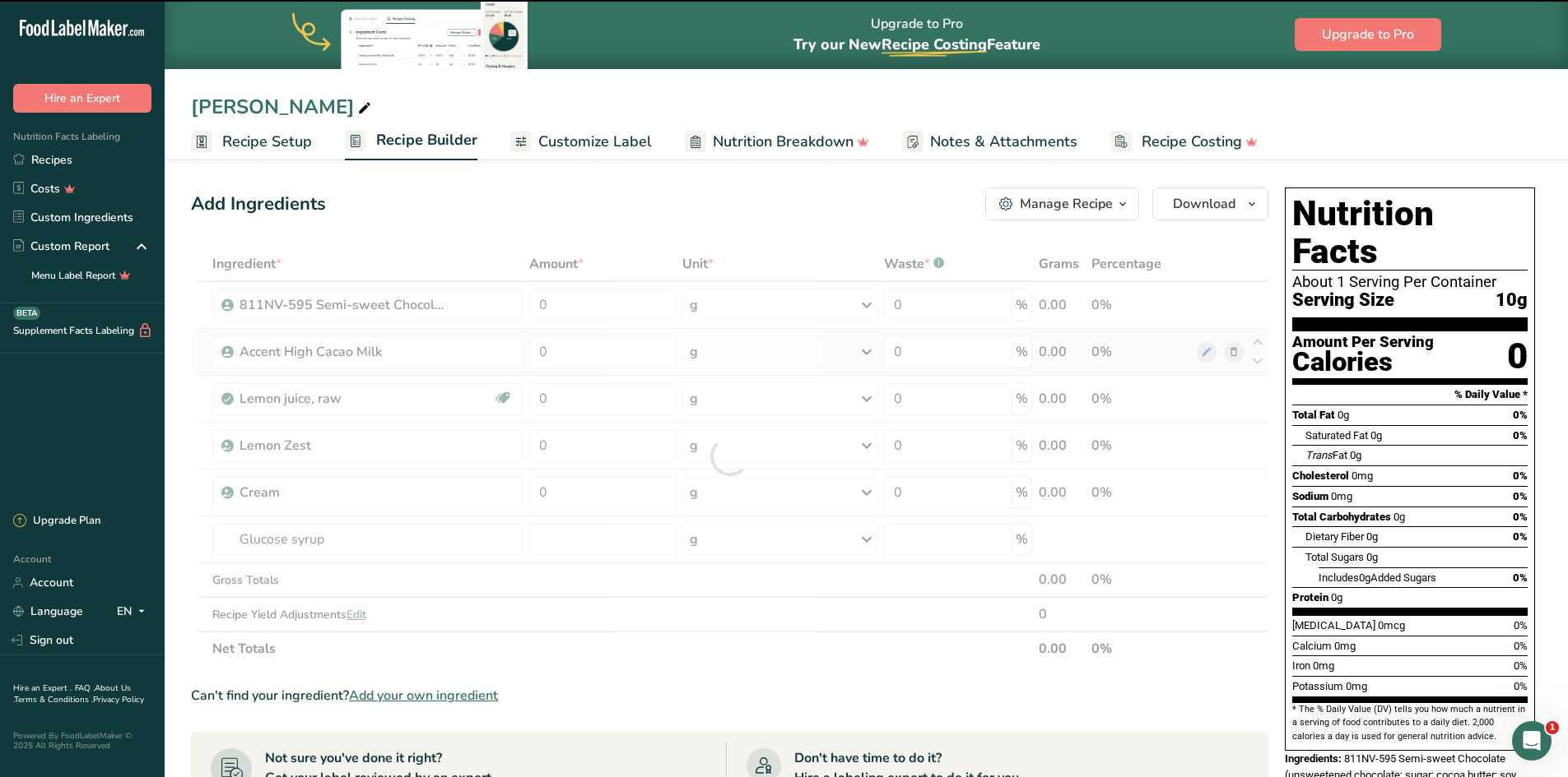
type input "0"
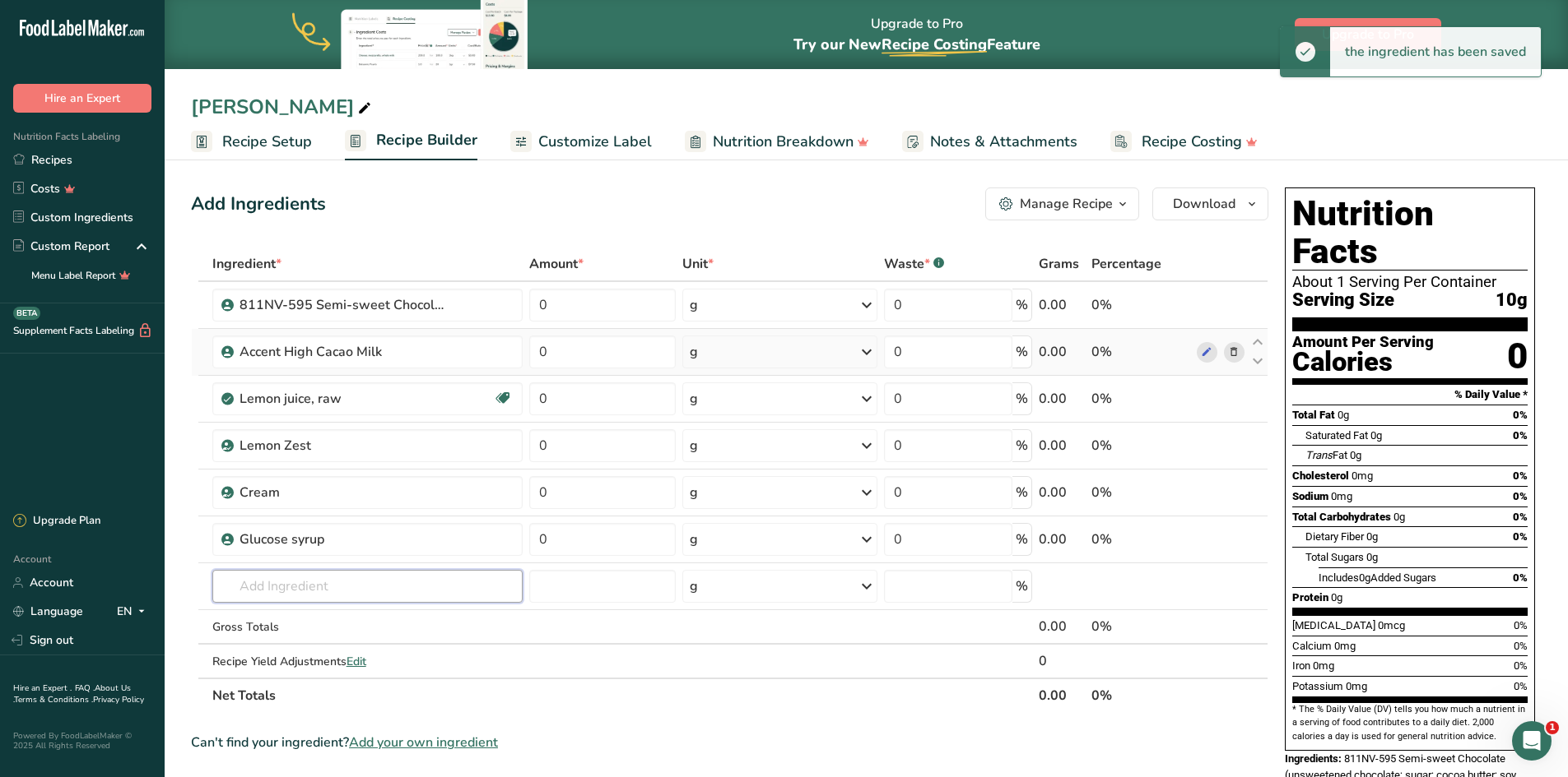
click at [276, 581] on input "text" at bounding box center [368, 586] width 310 height 33
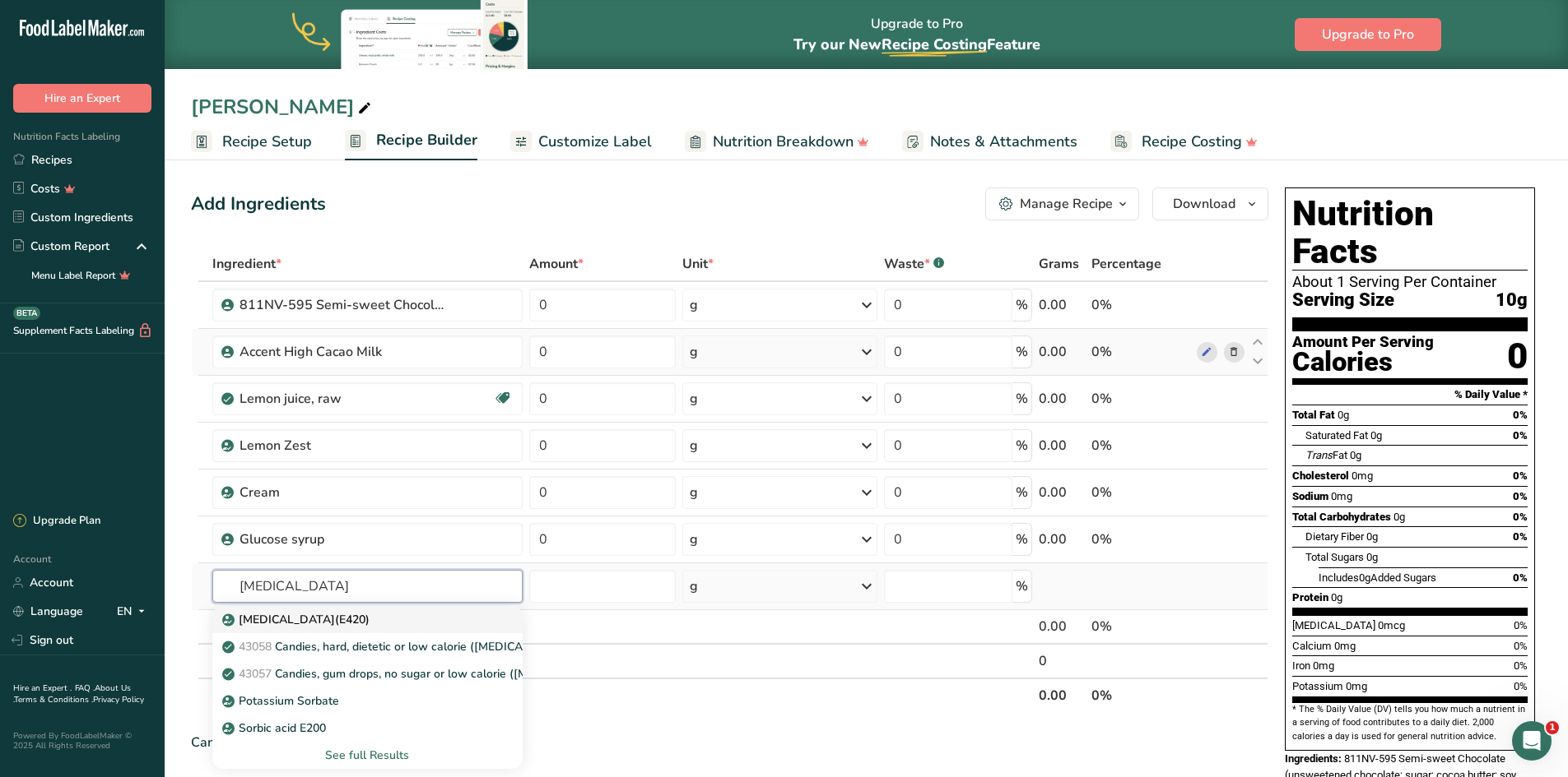
type input "sorbit"
click at [293, 620] on p "Sorbitol(E420)" at bounding box center [297, 619] width 144 height 17
type input "Sorbitol(E420)"
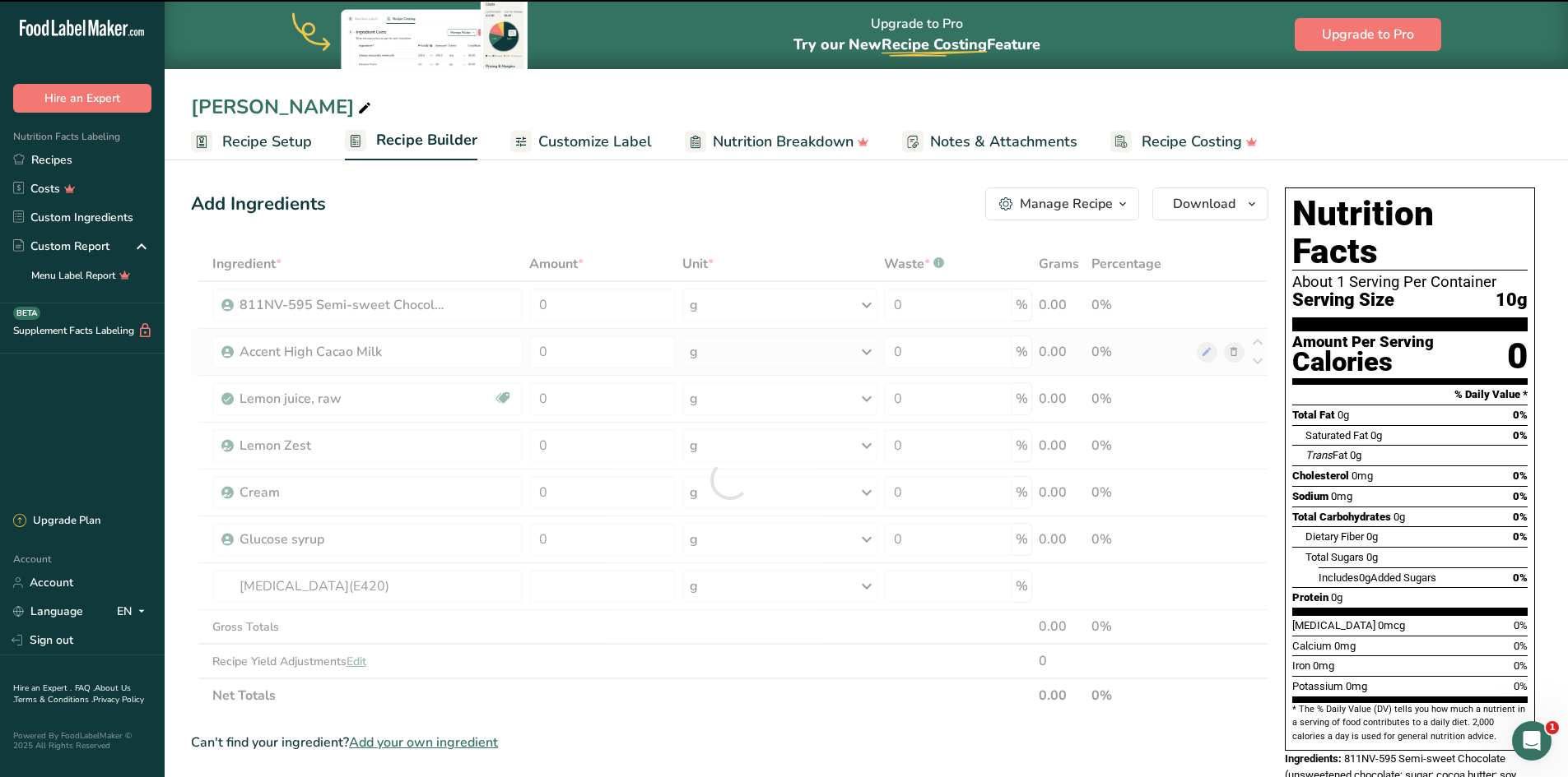
type input "0"
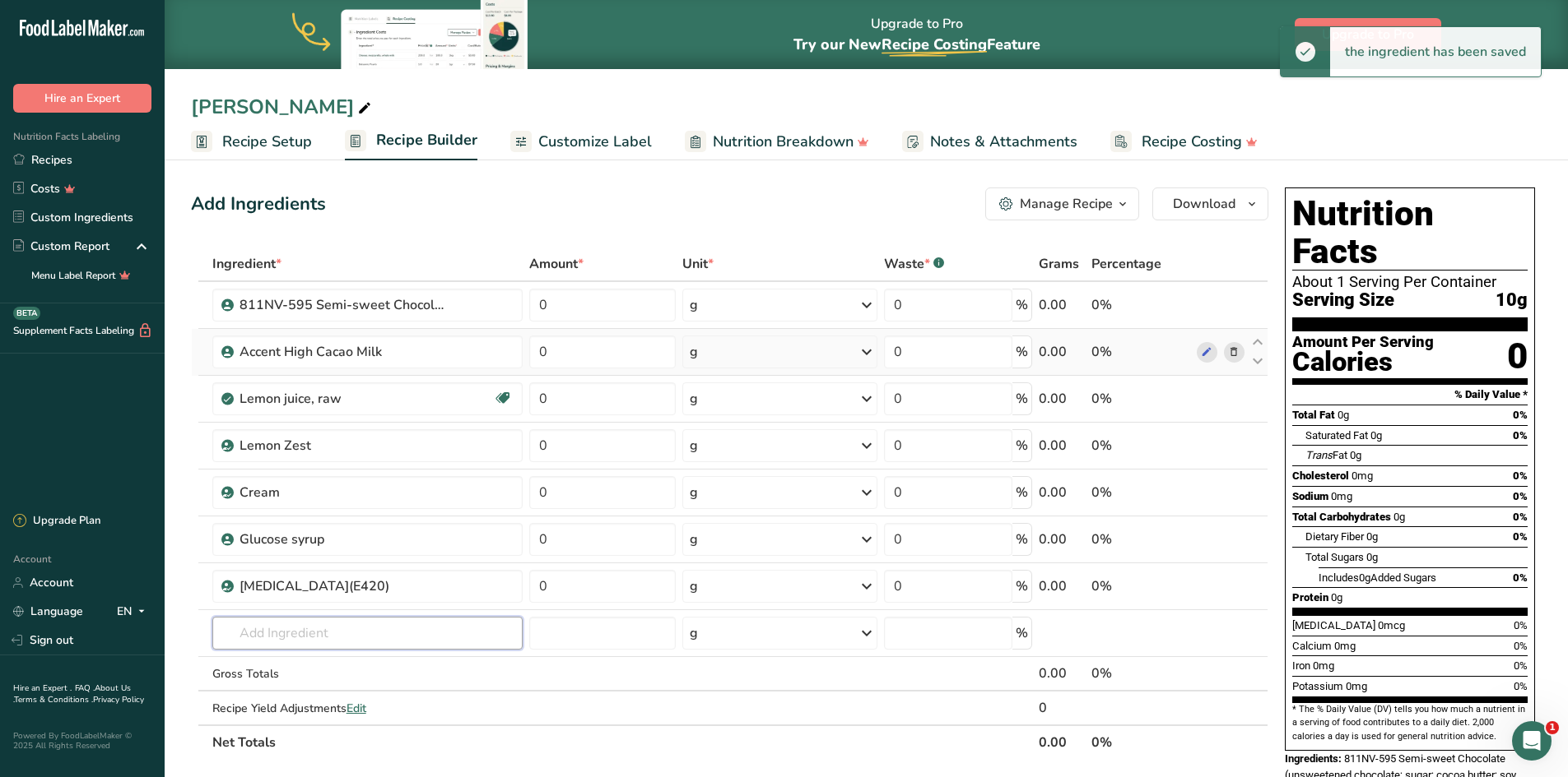
click at [293, 633] on input "text" at bounding box center [368, 633] width 310 height 33
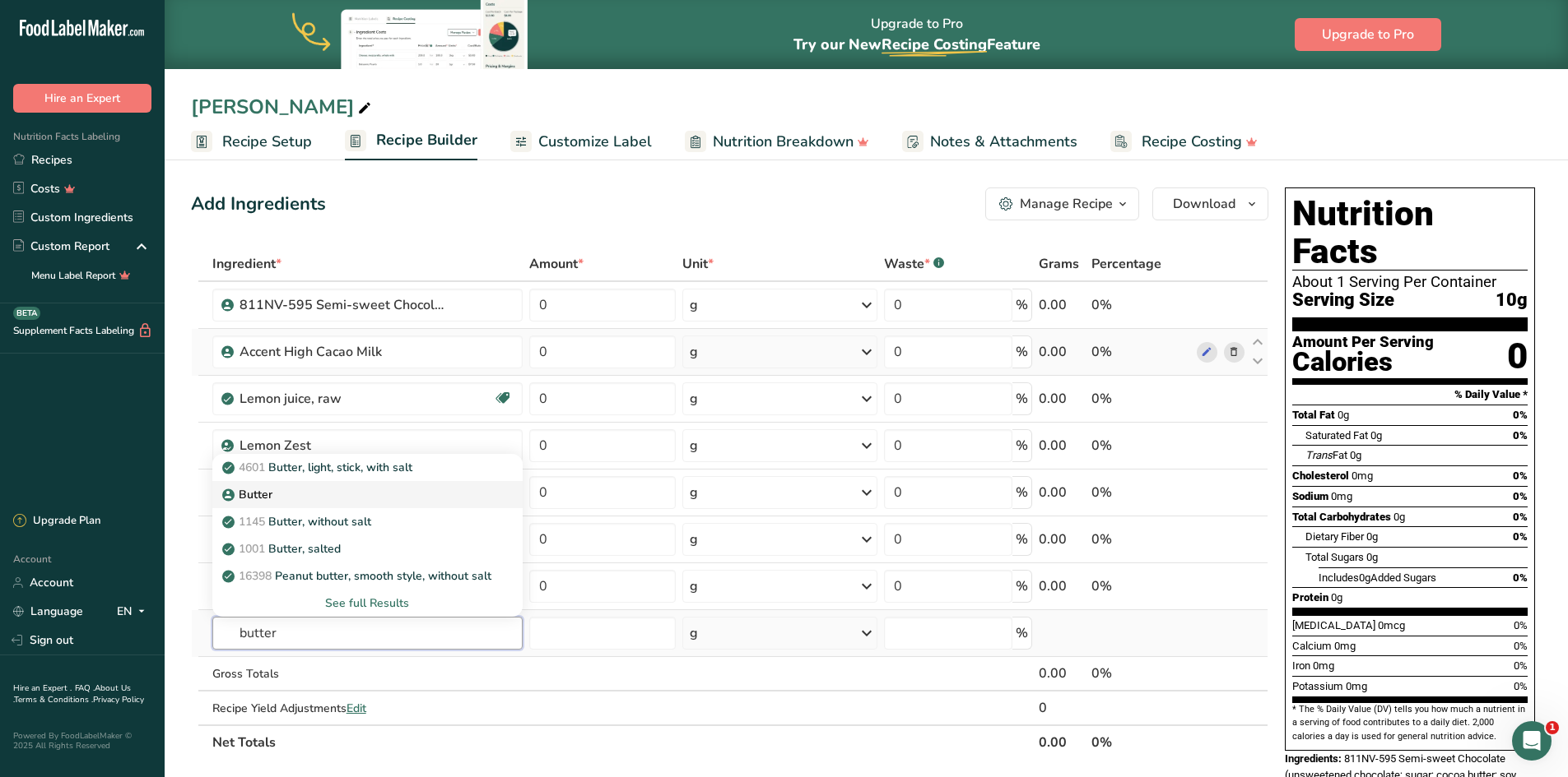
type input "butter"
click at [286, 501] on div "Butter" at bounding box center [354, 494] width 258 height 17
type input "Butter"
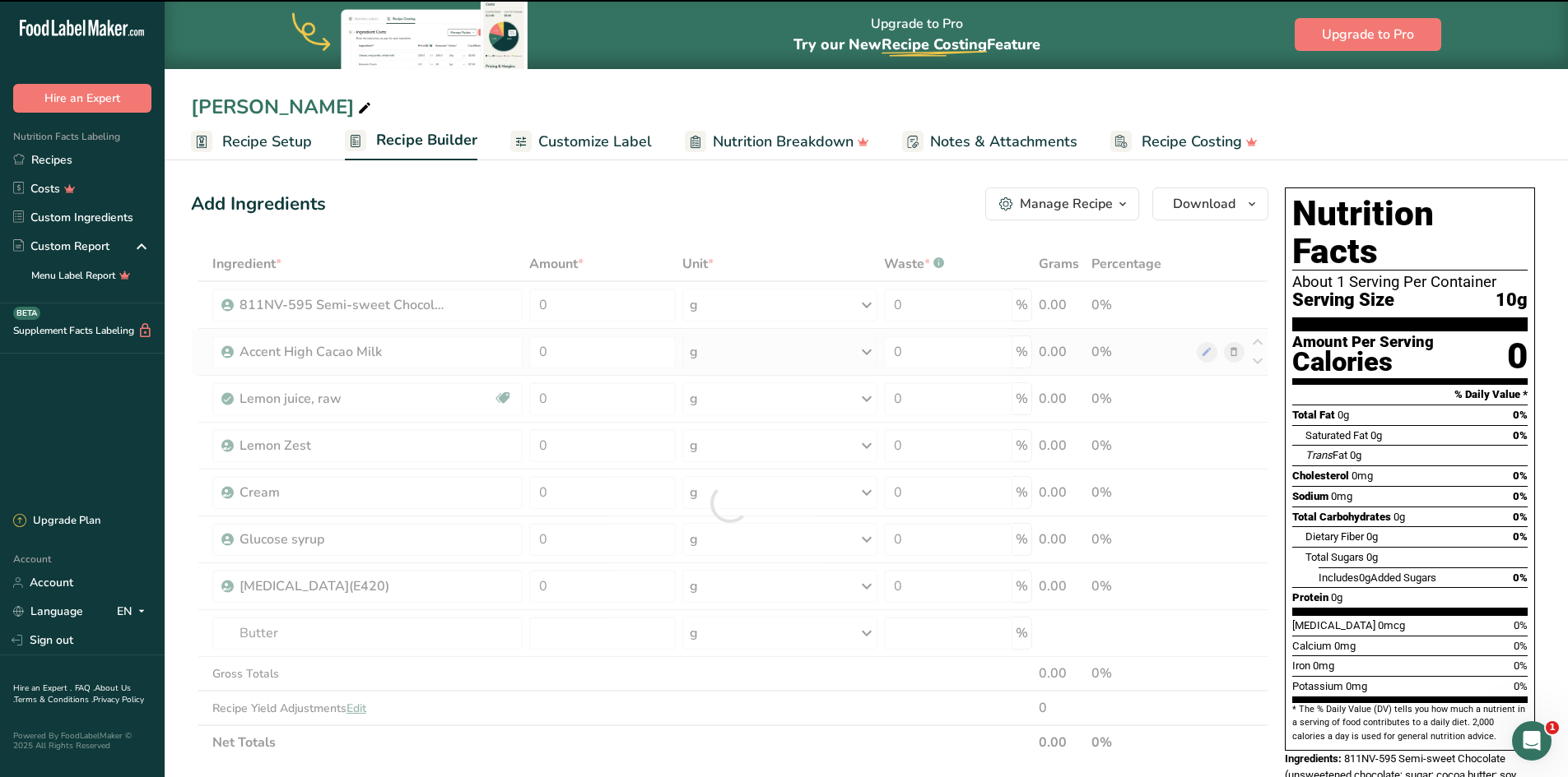
type input "0"
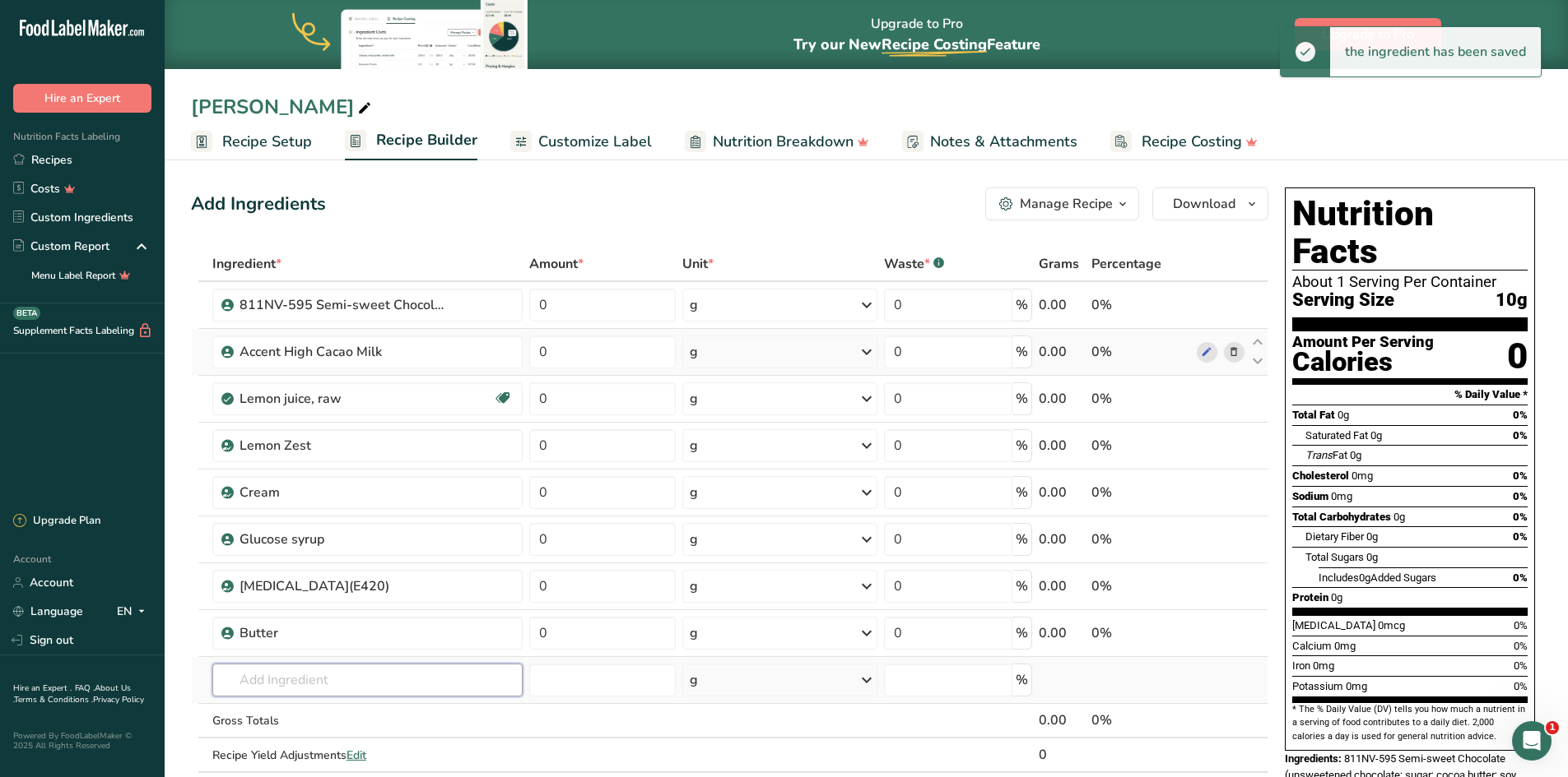
click at [277, 676] on input "text" at bounding box center [368, 680] width 310 height 33
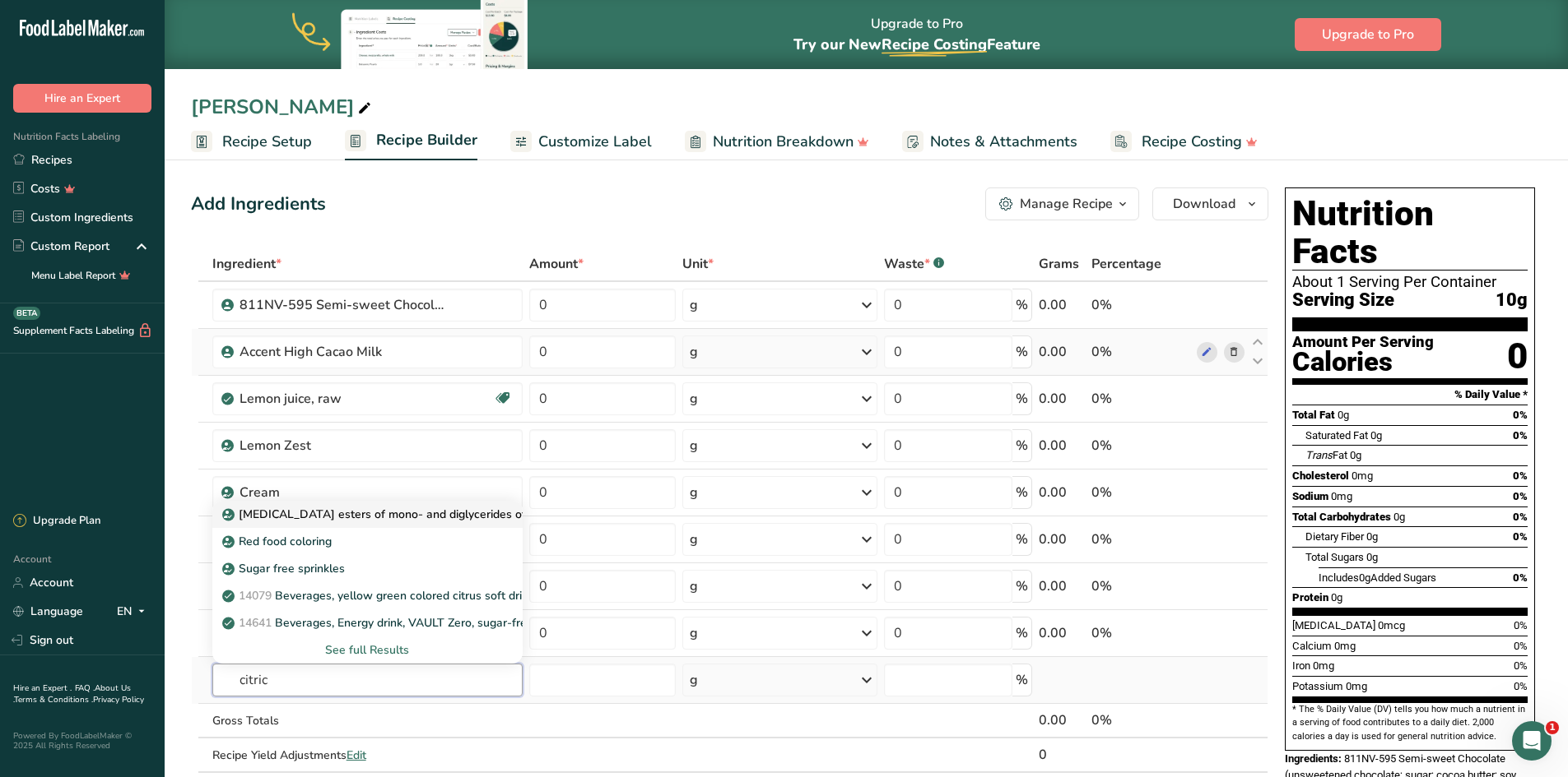
type input "citric"
click at [348, 517] on p "Citric acid esters of mono- and diglycerides of fatty acids (E472c)" at bounding box center [426, 514] width 402 height 17
type input "Citric acid esters of mono- and diglycerides of fatty acids (E472c)"
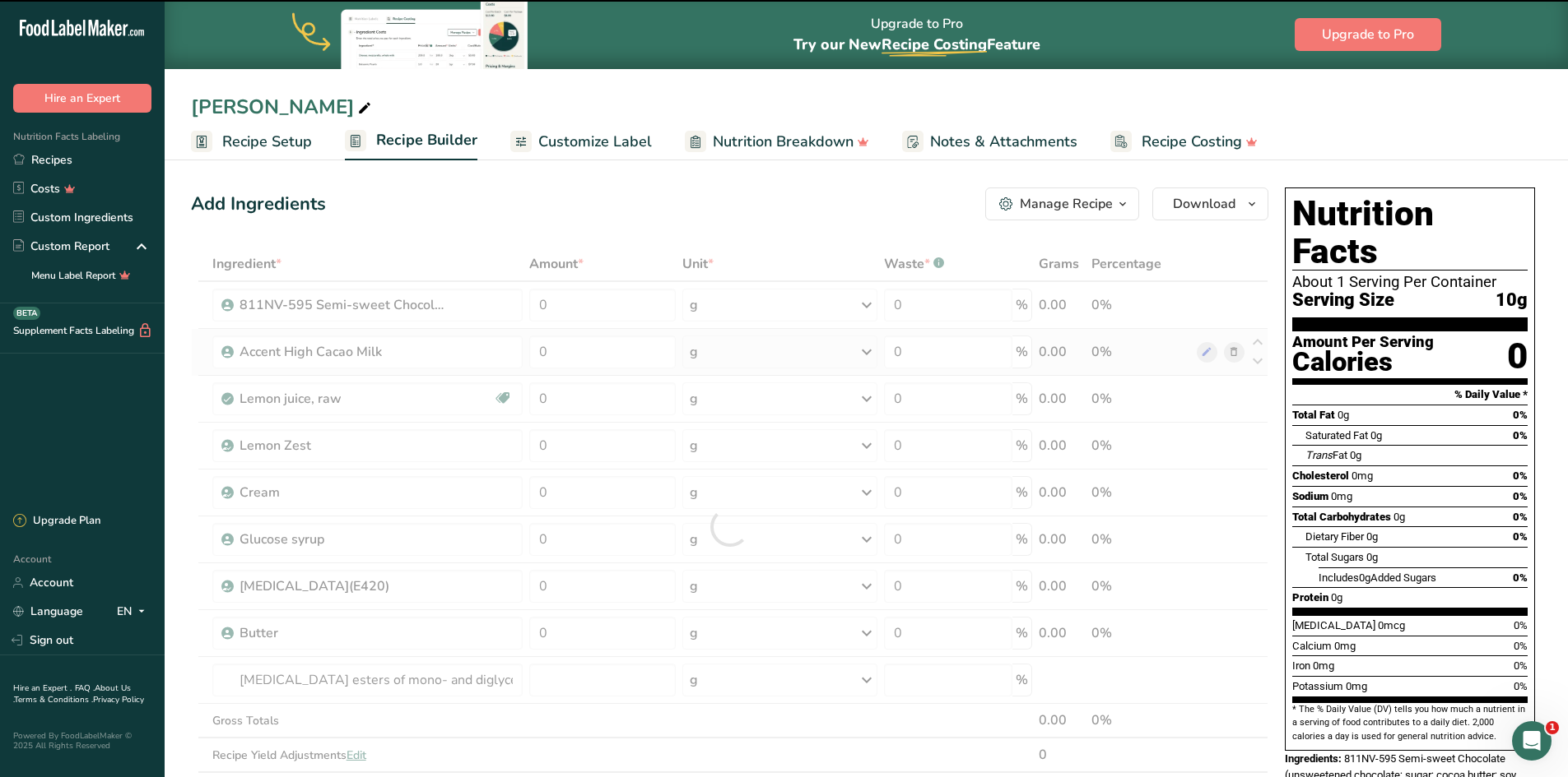
type input "0"
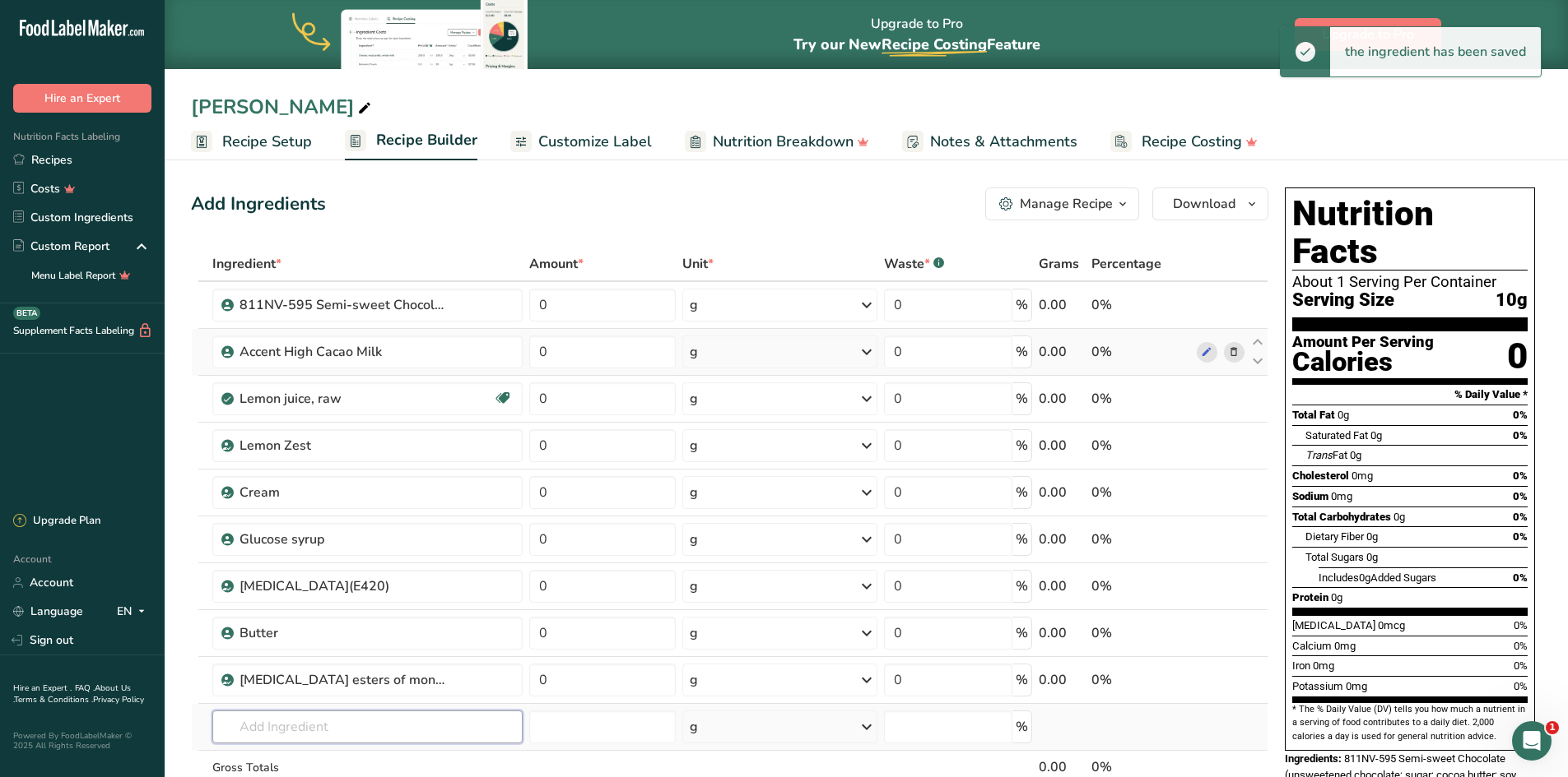
click at [287, 732] on input "text" at bounding box center [368, 726] width 310 height 33
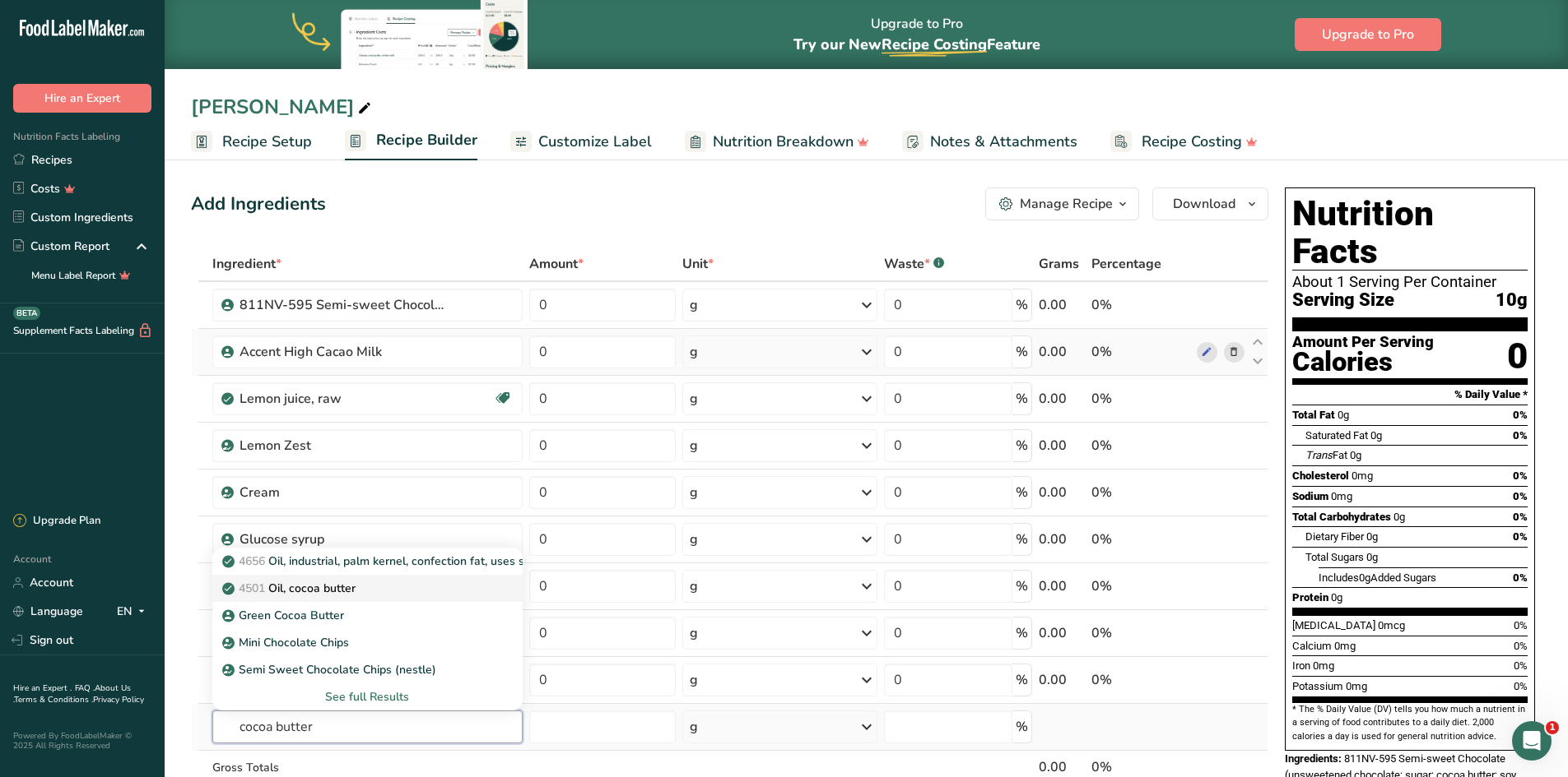
type input "cocoa butter"
click at [353, 597] on link "4501 Oil, cocoa butter" at bounding box center [368, 588] width 310 height 27
type input "Oil, cocoa butter"
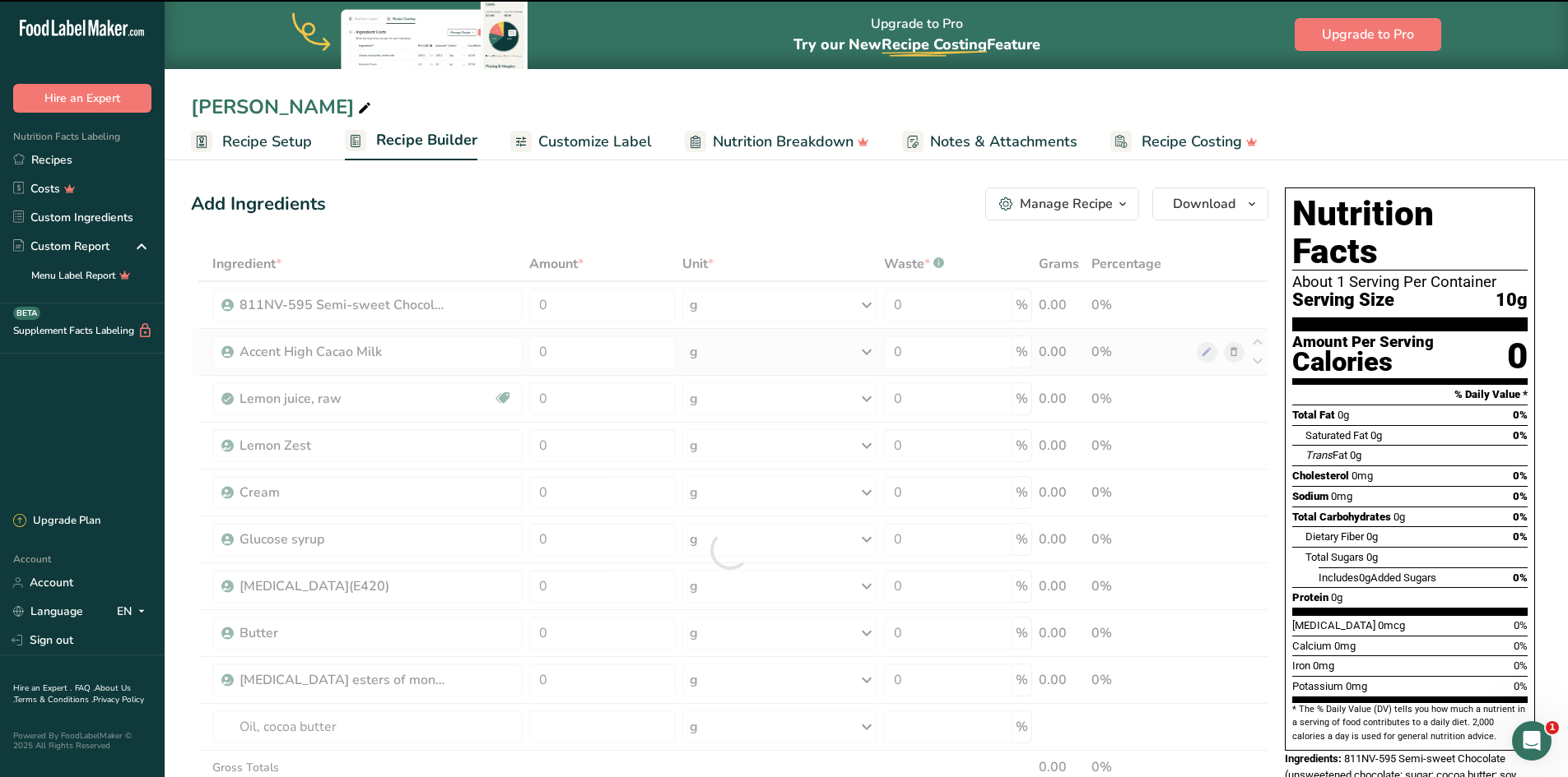
type input "0"
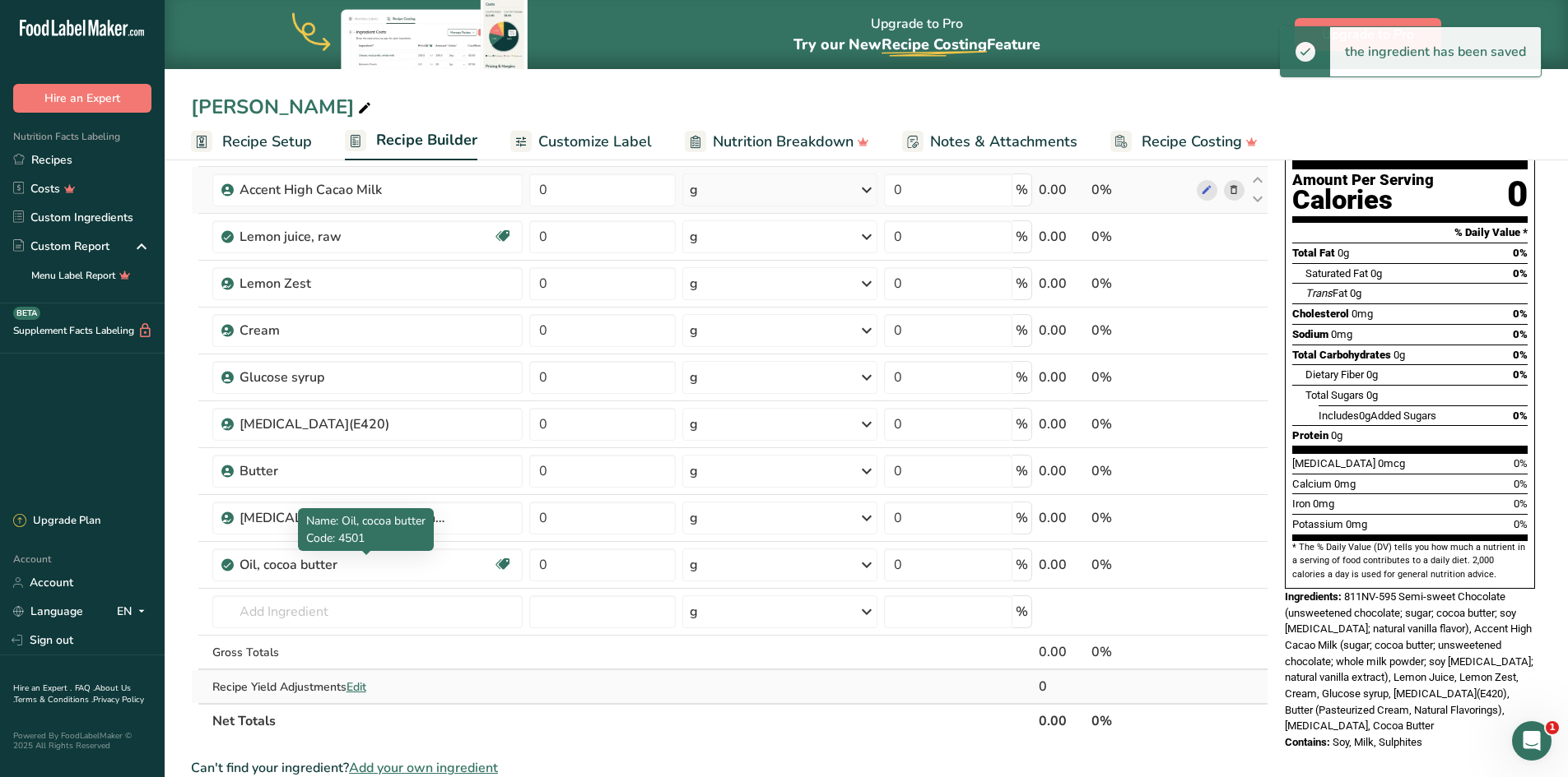
scroll to position [165, 0]
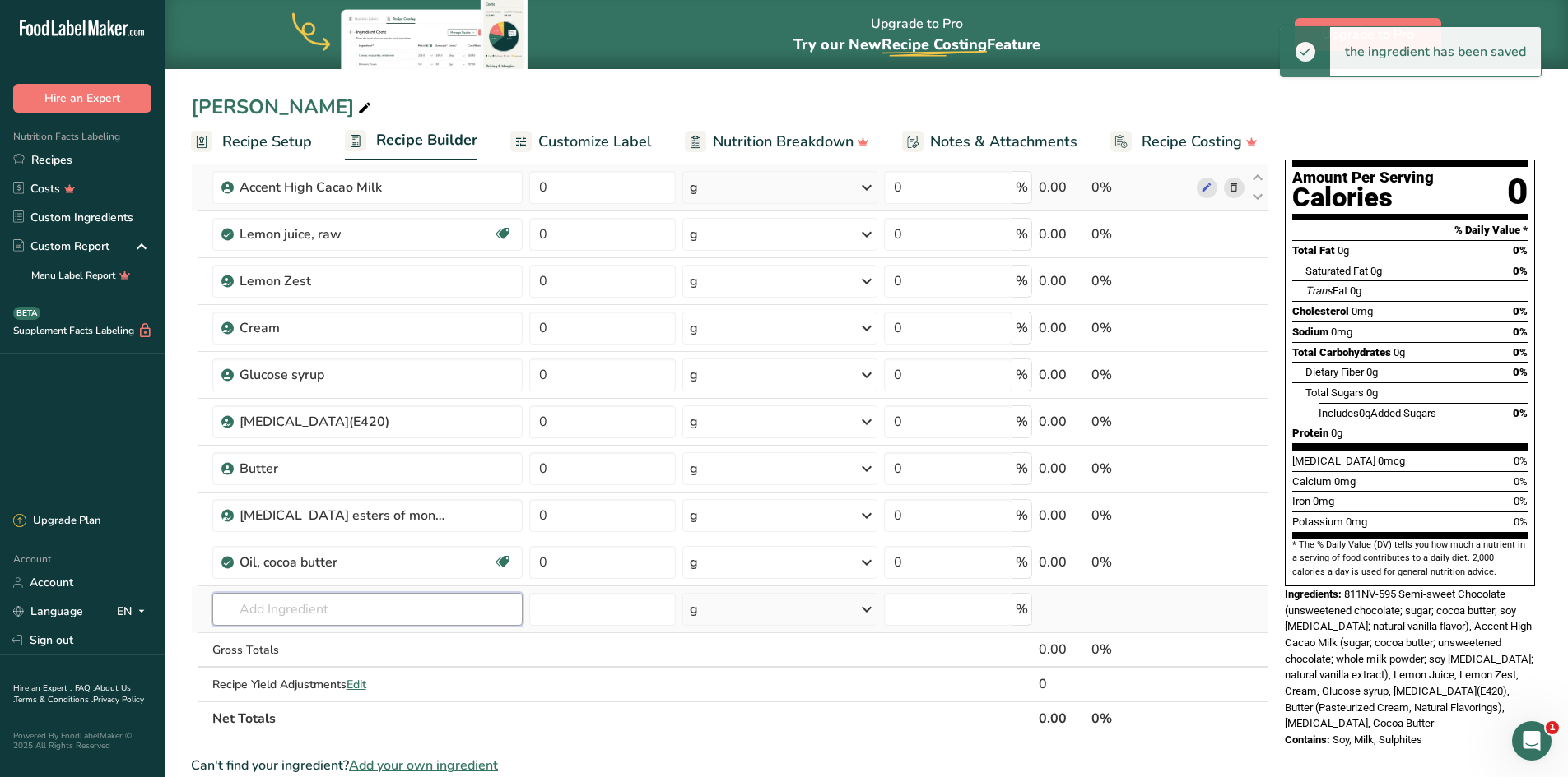
click at [311, 604] on input "text" at bounding box center [368, 609] width 310 height 33
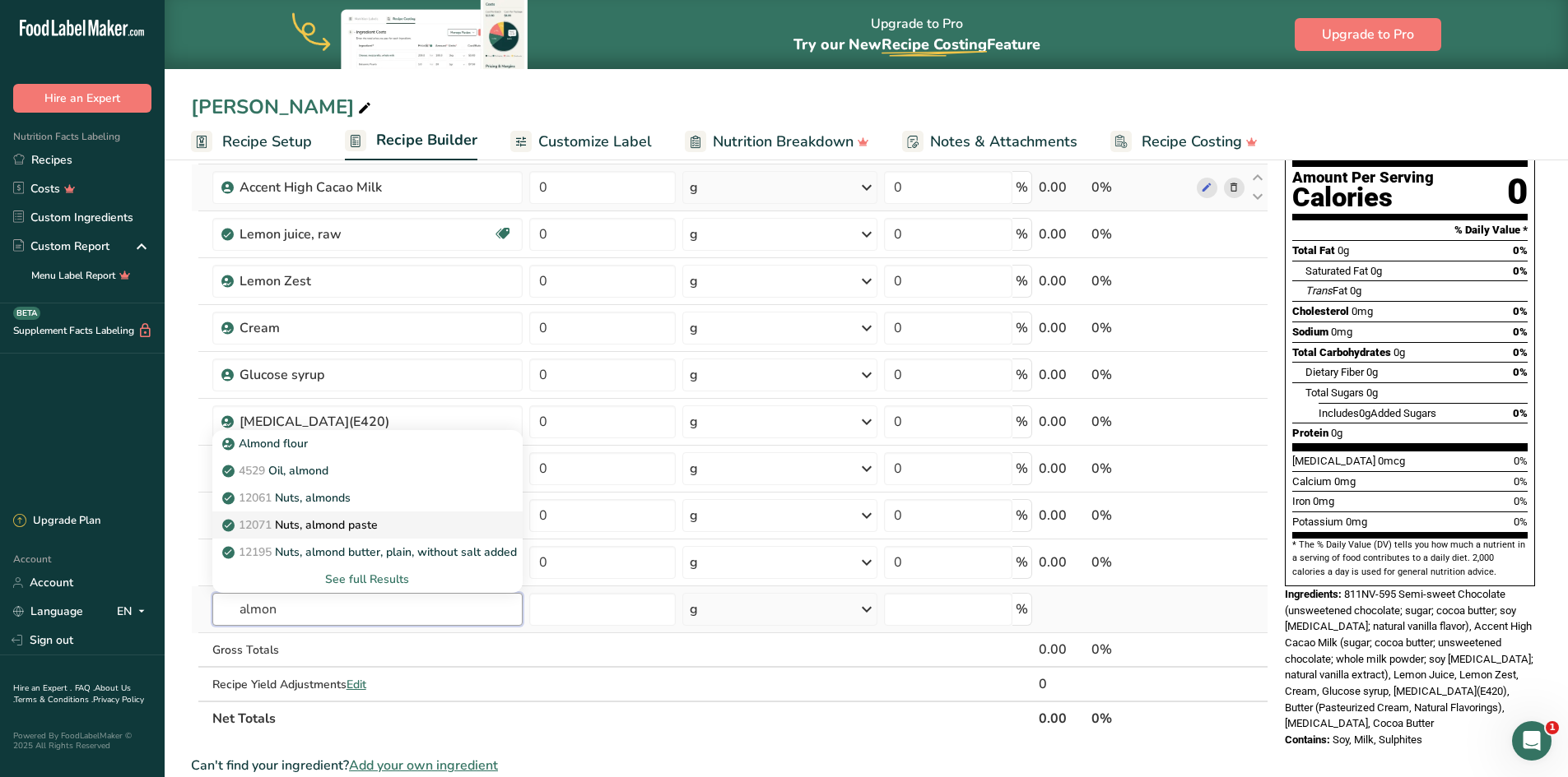
type input "almon"
click at [363, 522] on p "12071 Nuts, almond paste" at bounding box center [301, 524] width 152 height 17
type input "Nuts, almond paste"
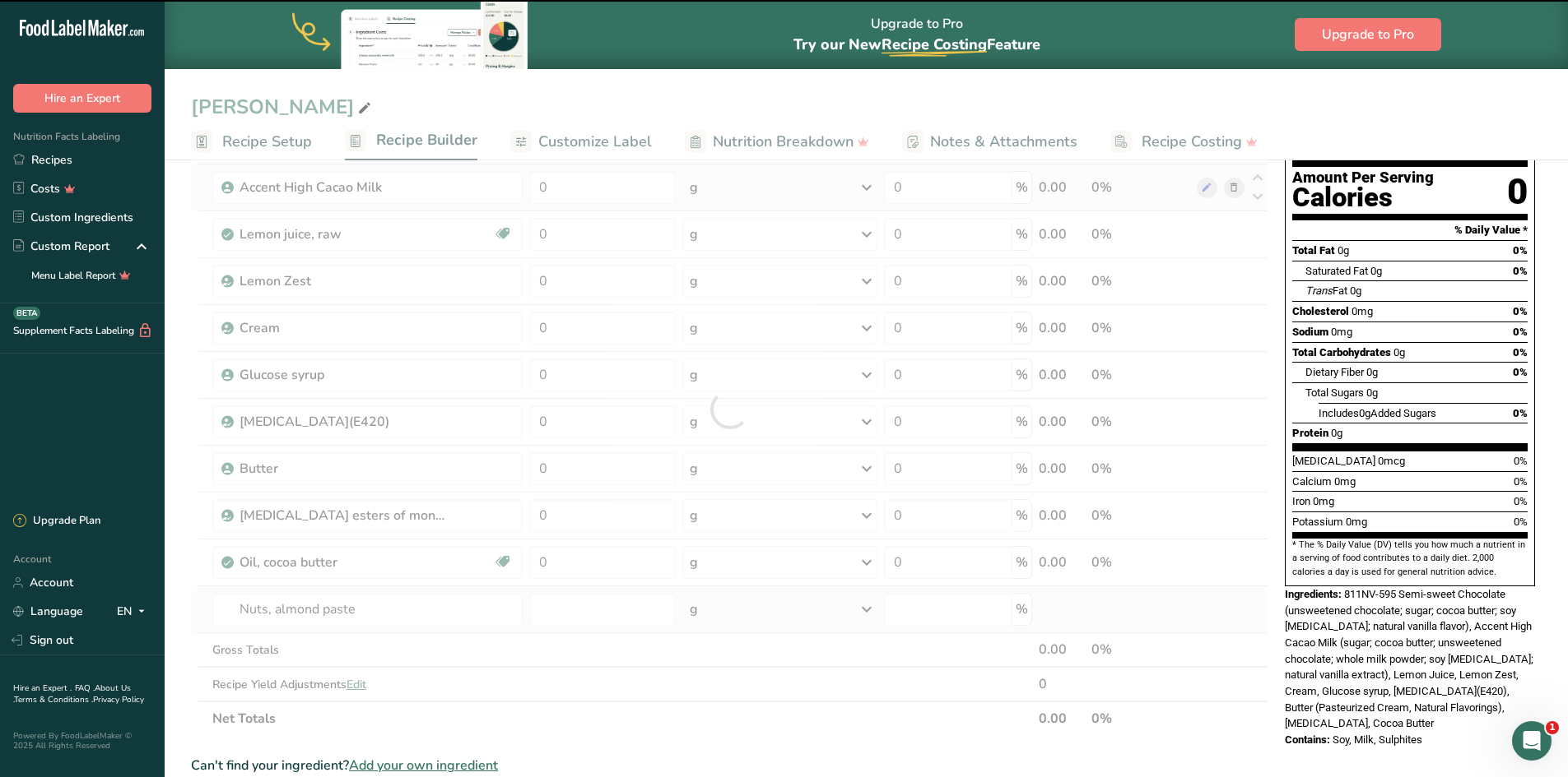
type input "0"
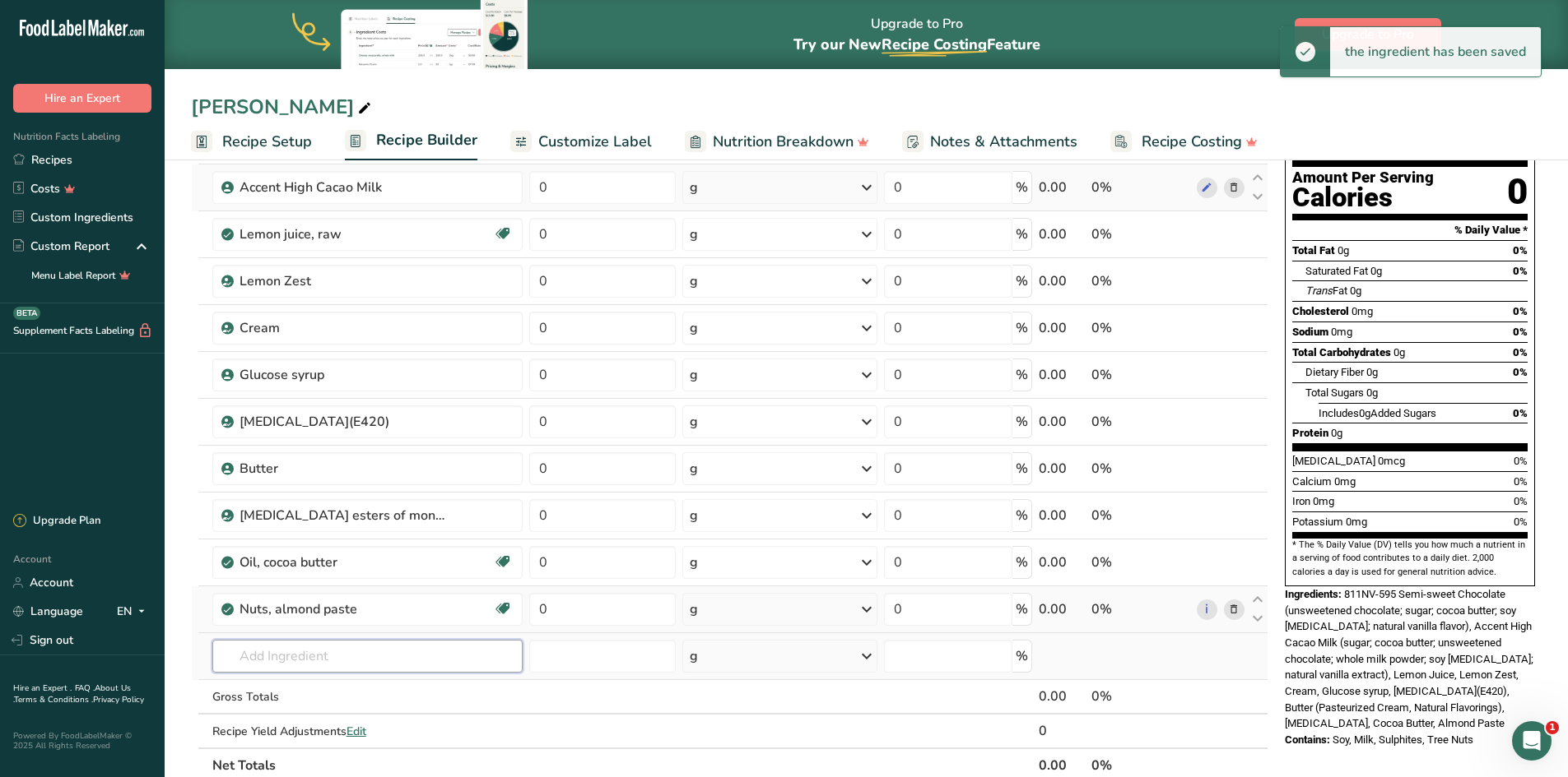
click at [294, 660] on input "text" at bounding box center [368, 656] width 310 height 33
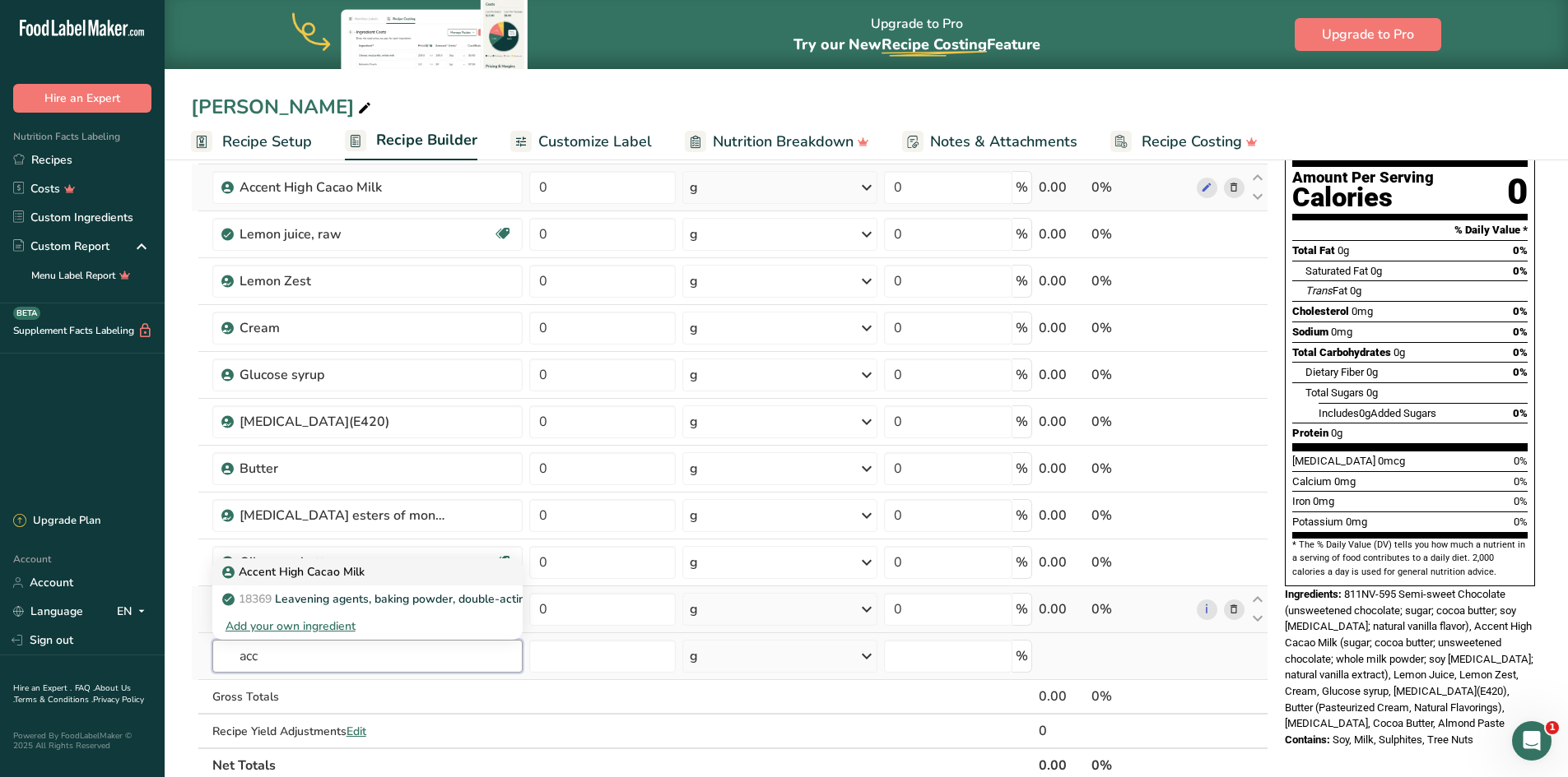
type input "acc"
click at [316, 569] on p "Accent High Cacao Milk" at bounding box center [294, 571] width 139 height 17
type input "Accent High Cacao Milk"
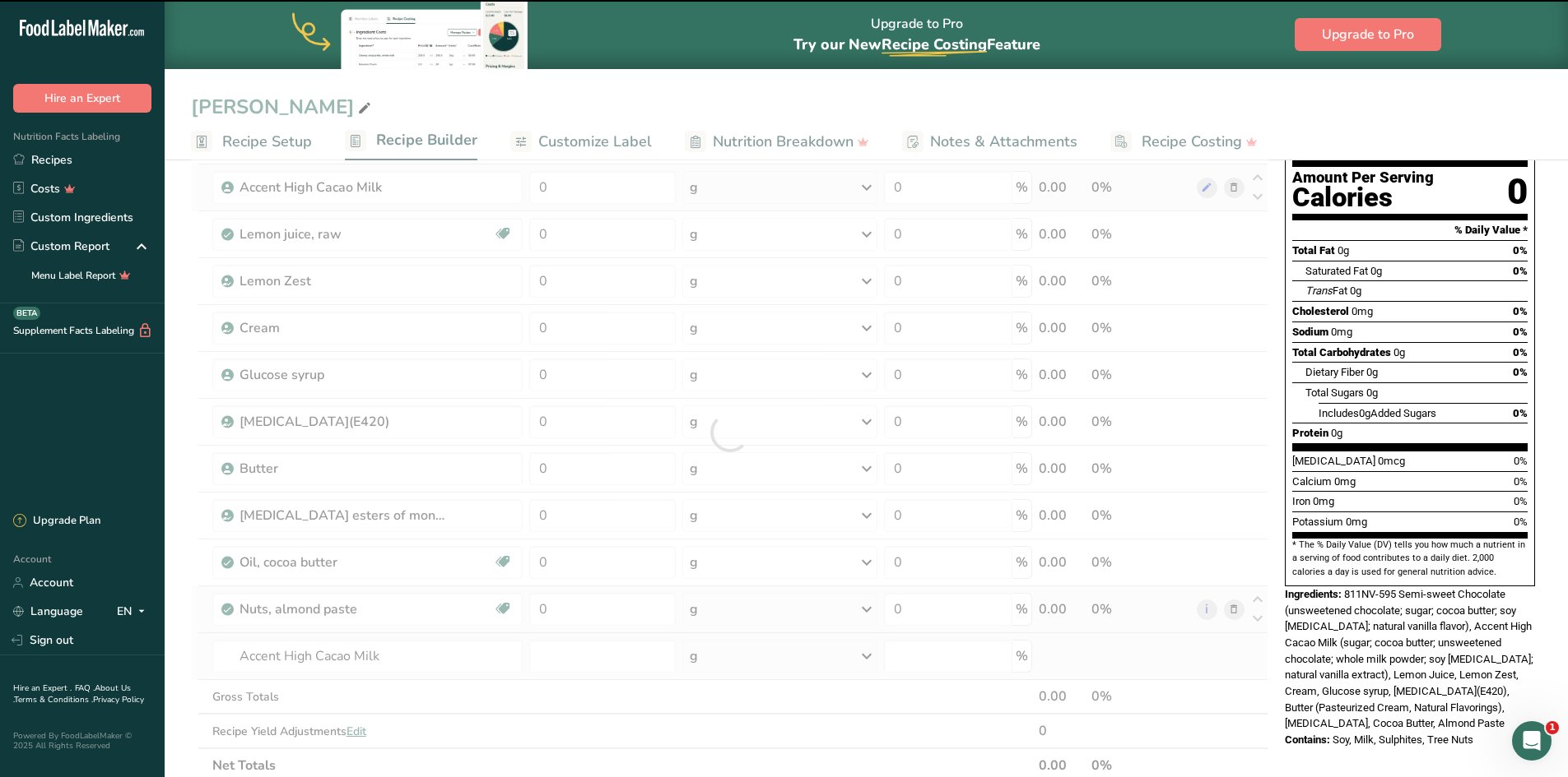
type input "0"
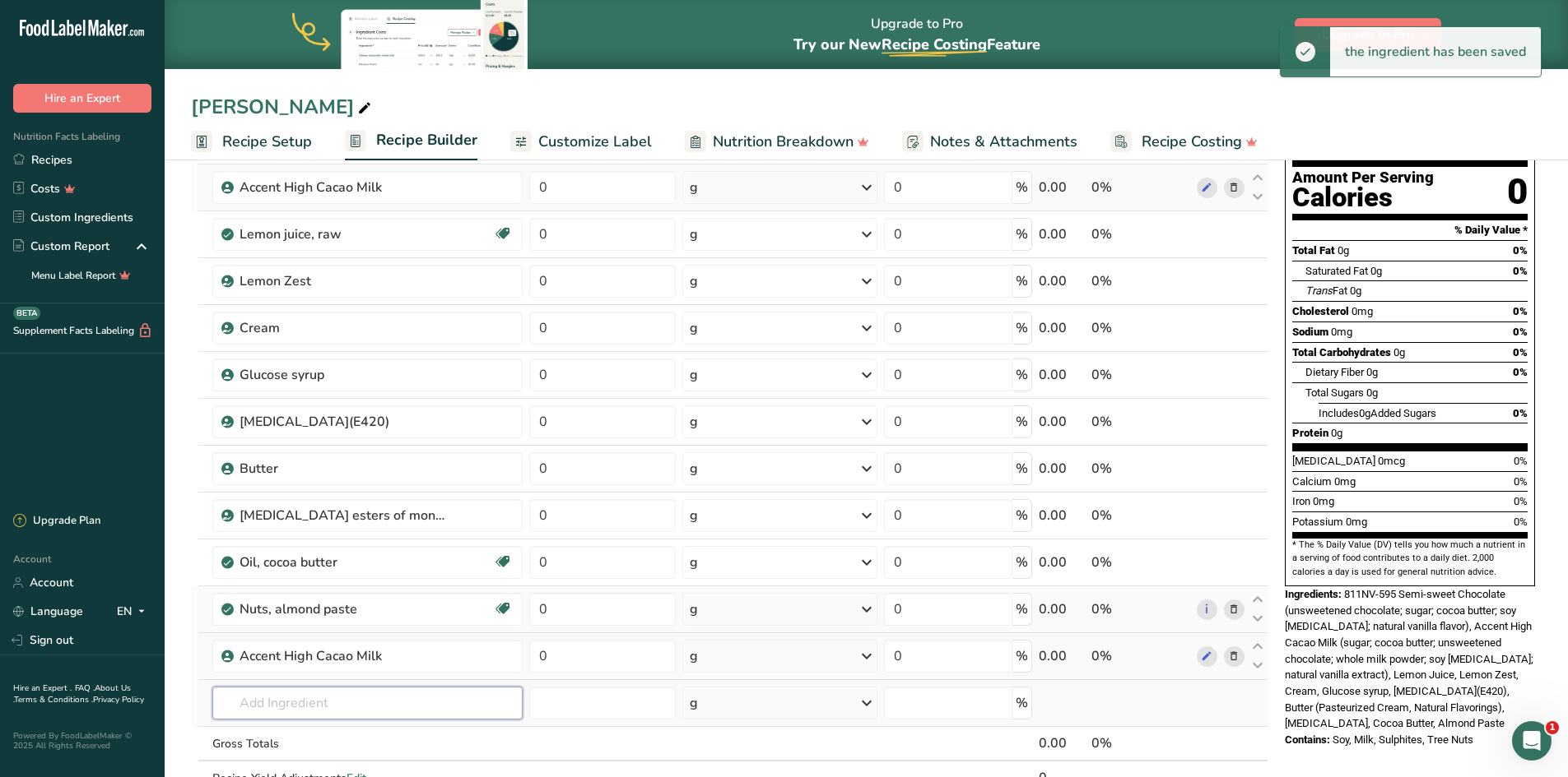
click at [292, 699] on input "text" at bounding box center [368, 703] width 310 height 33
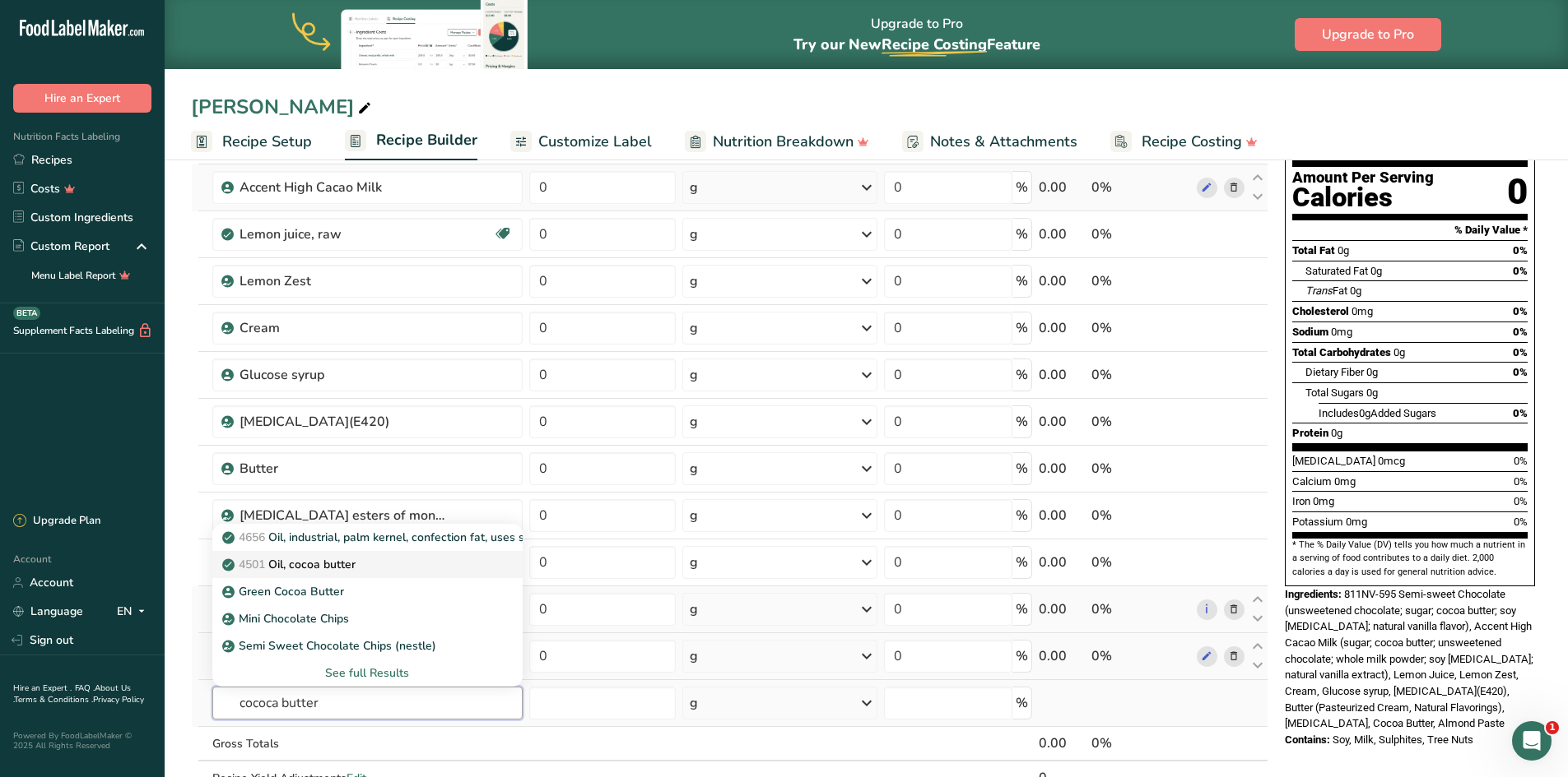
type input "cococa butter"
click at [314, 564] on p "4501 Oil, cocoa butter" at bounding box center [290, 564] width 130 height 17
type input "Oil, cocoa butter"
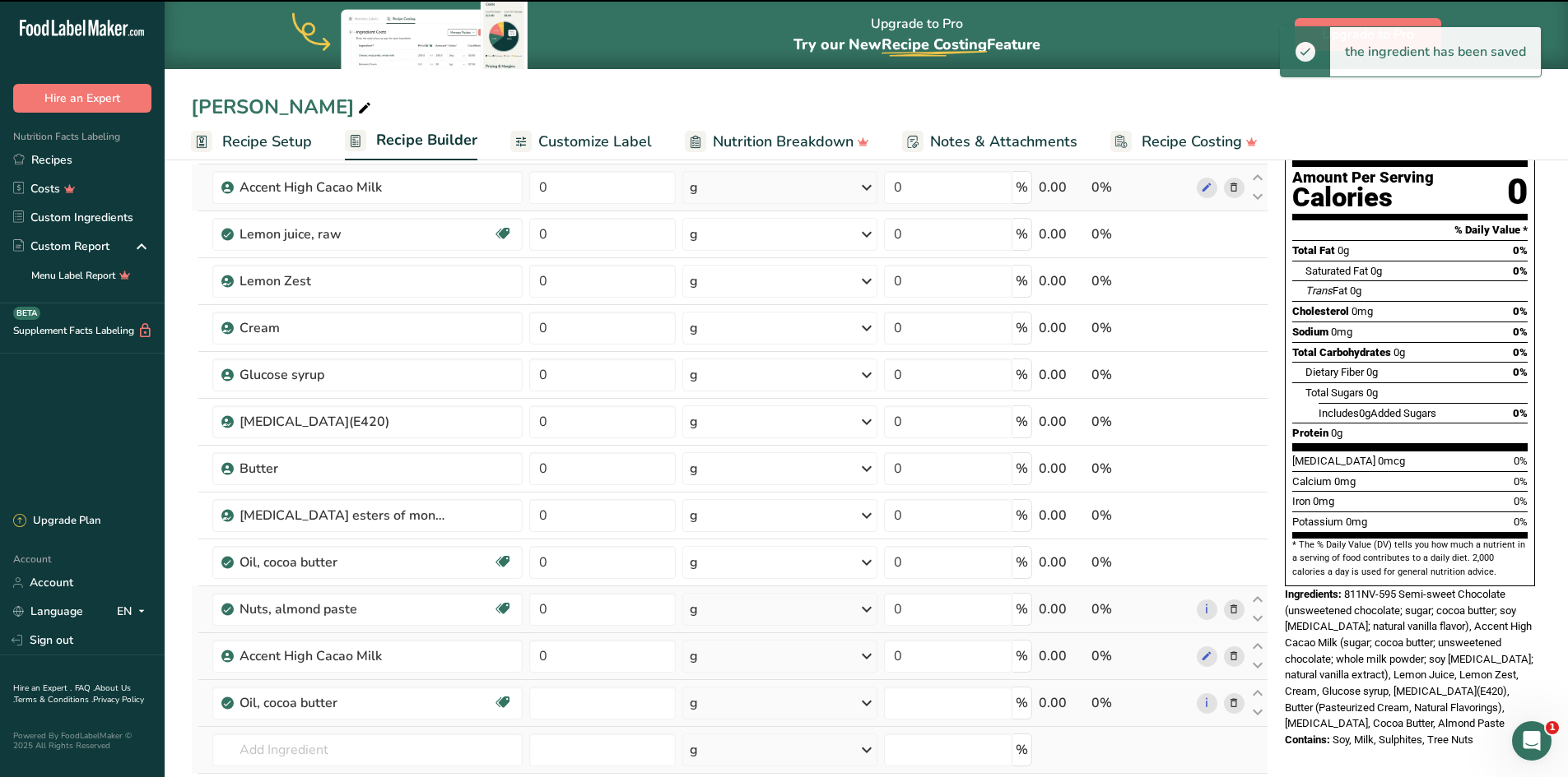
type input "0"
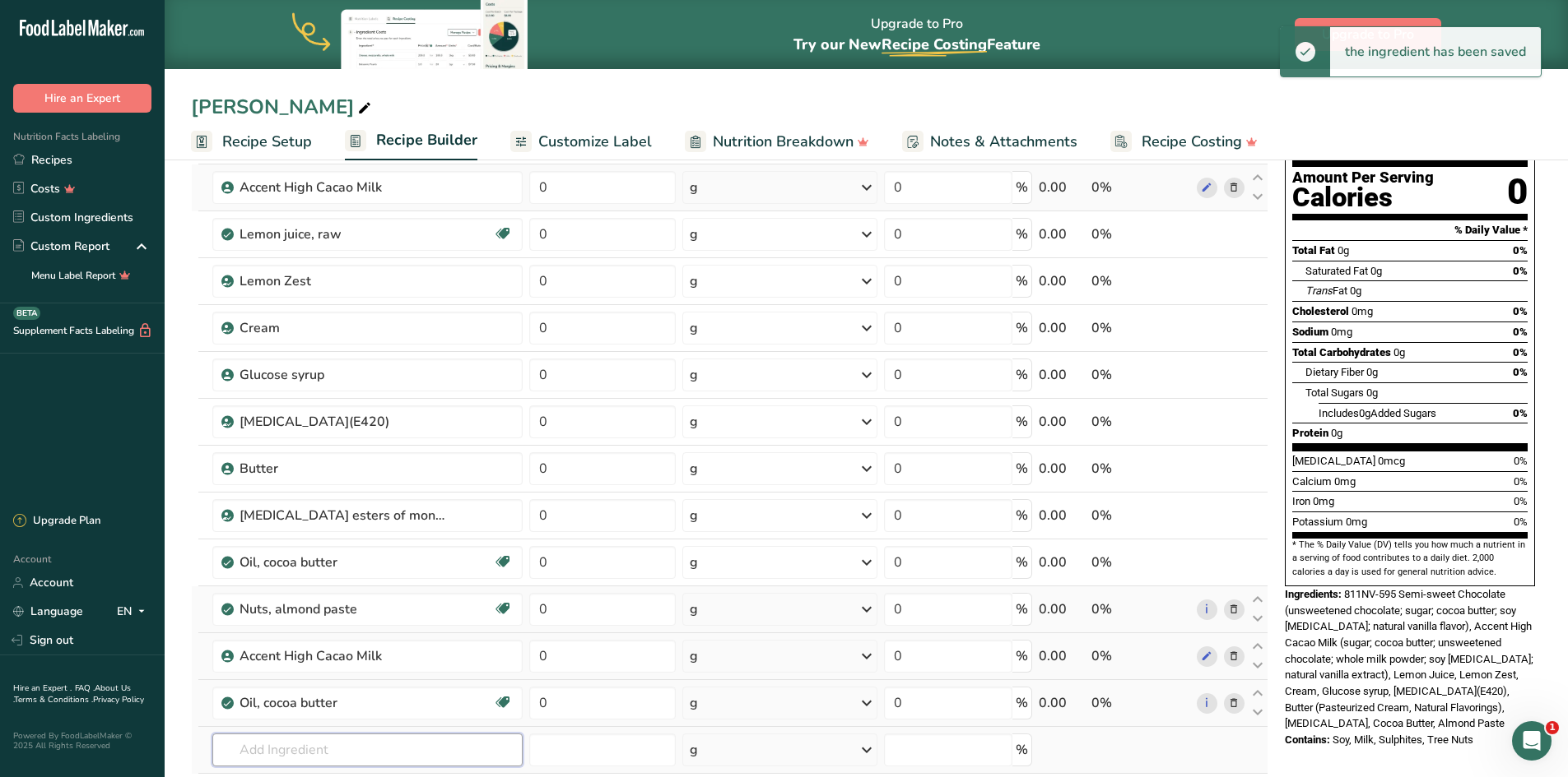
click at [293, 744] on input "text" at bounding box center [368, 750] width 310 height 33
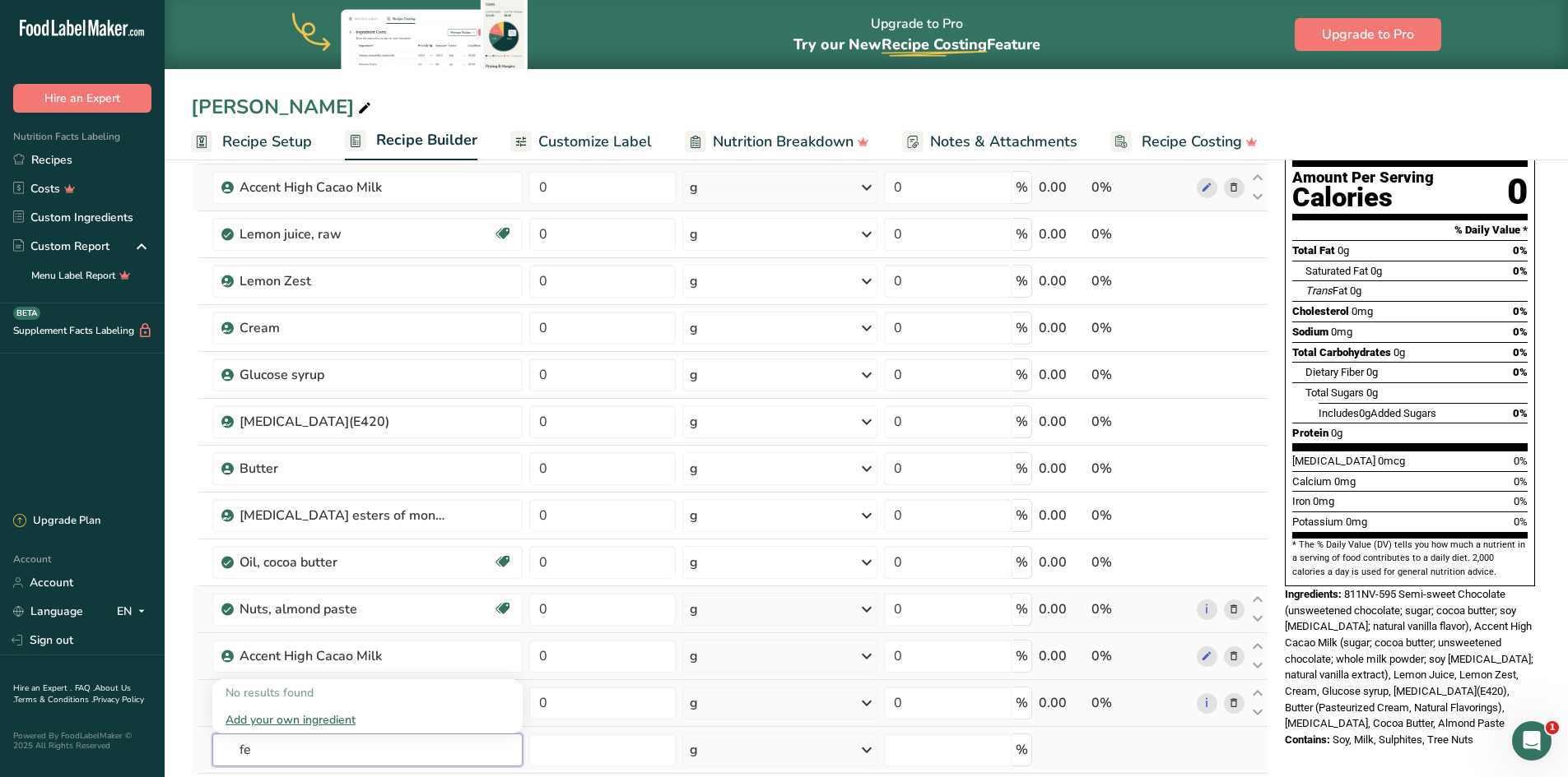
type input "f"
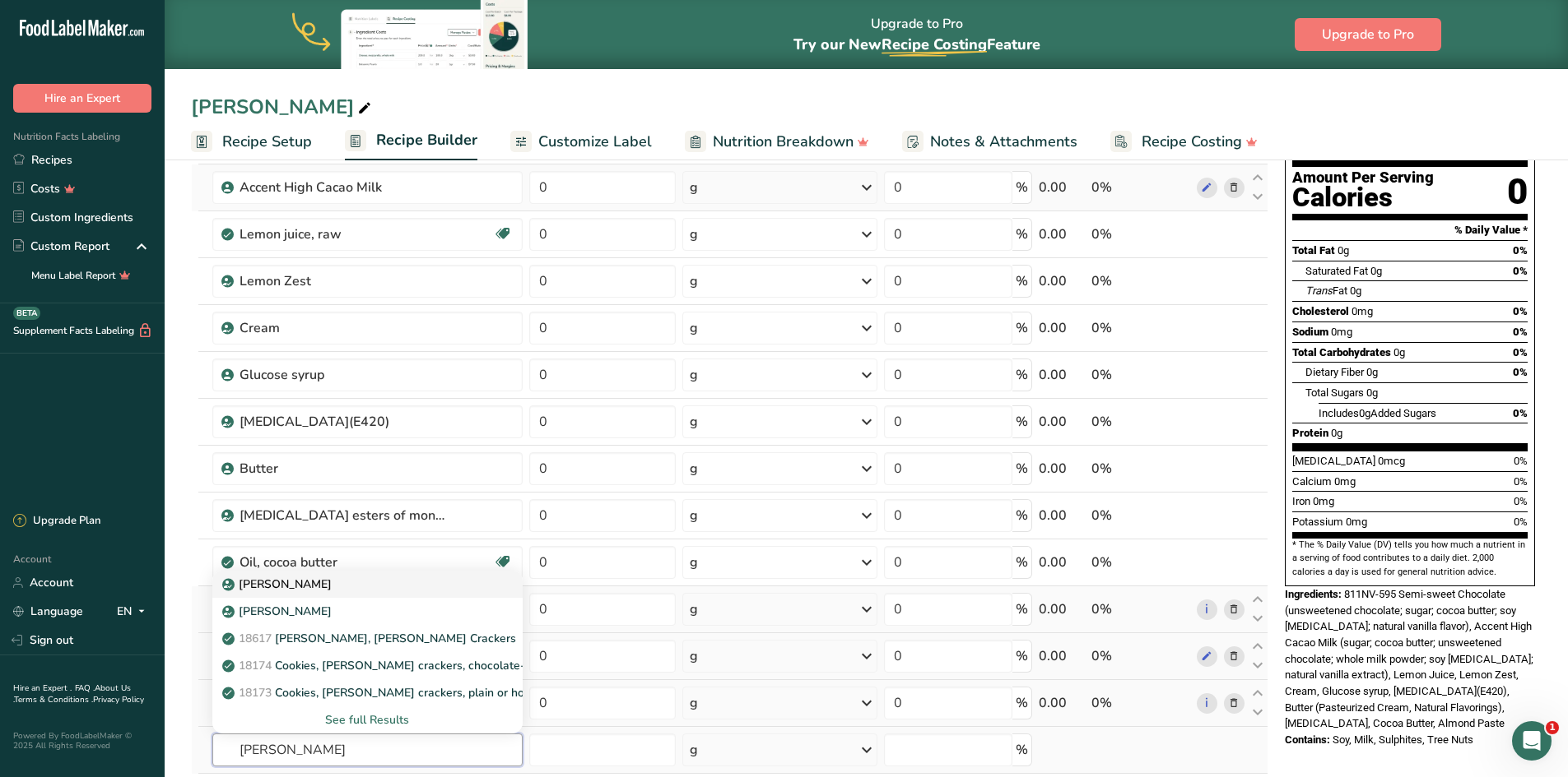
type input "graham"
click at [293, 584] on p "Graham Cracker" at bounding box center [278, 584] width 106 height 17
type input "Graham Cracker"
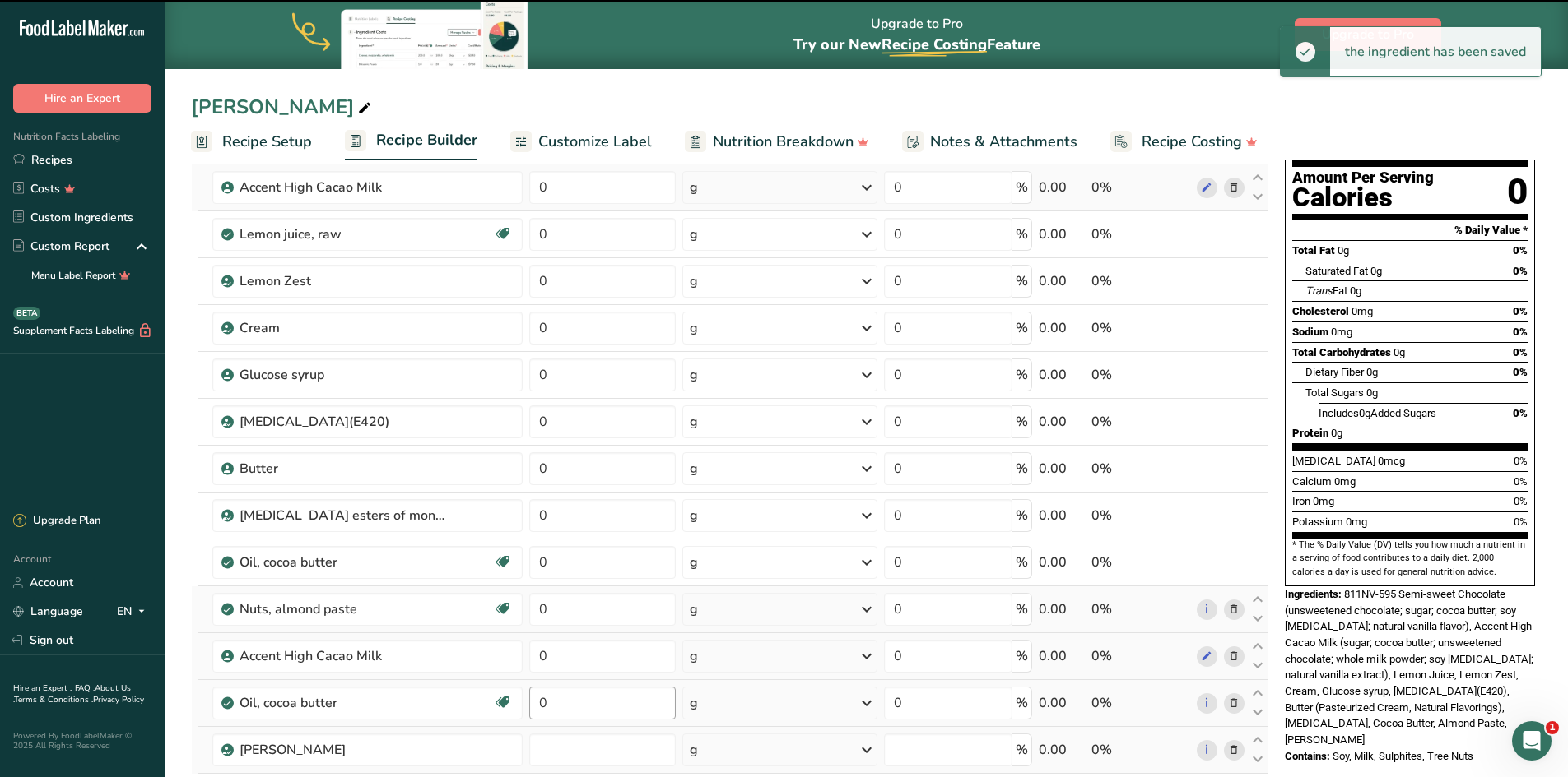
type input "0"
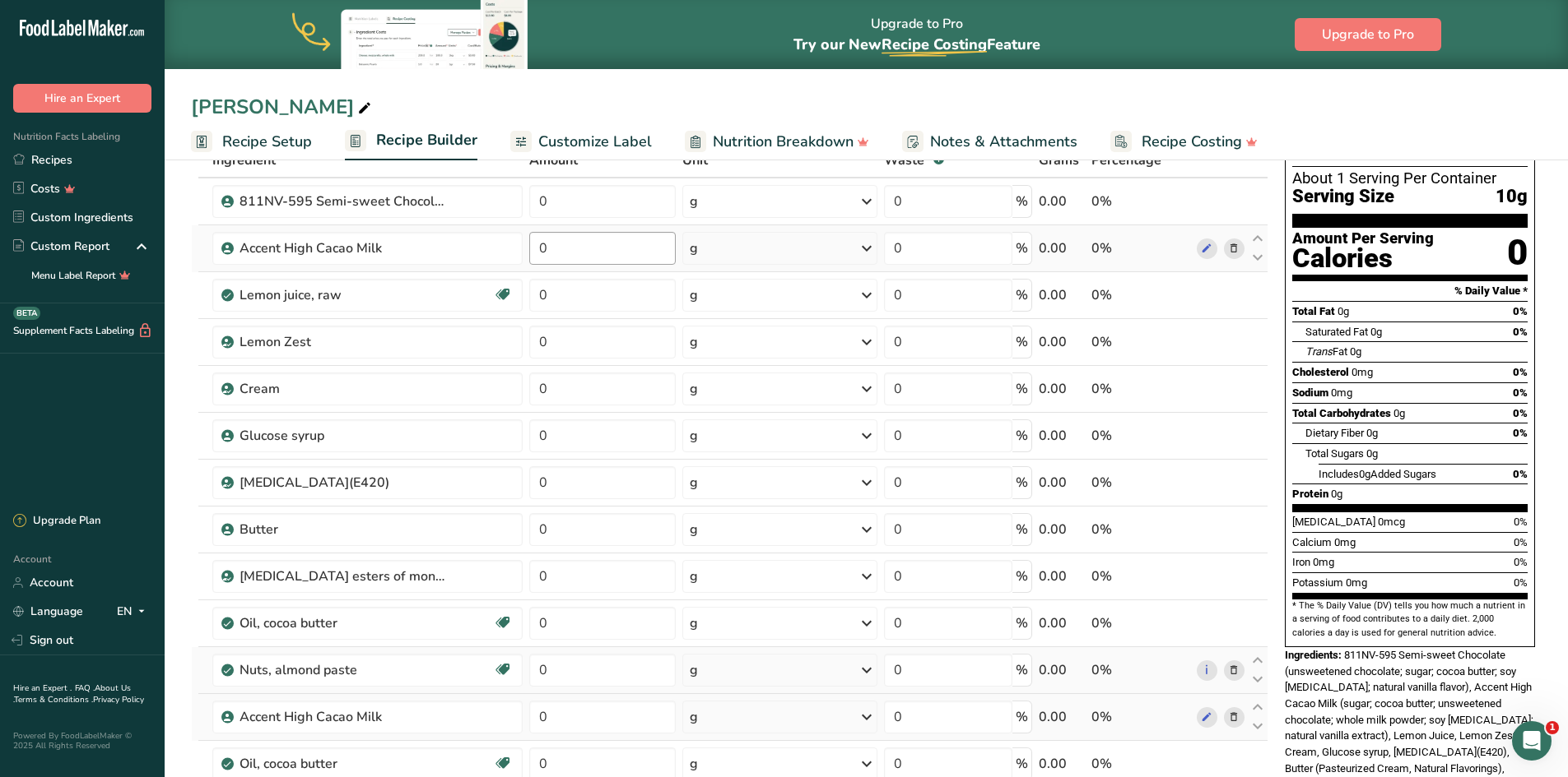
scroll to position [0, 0]
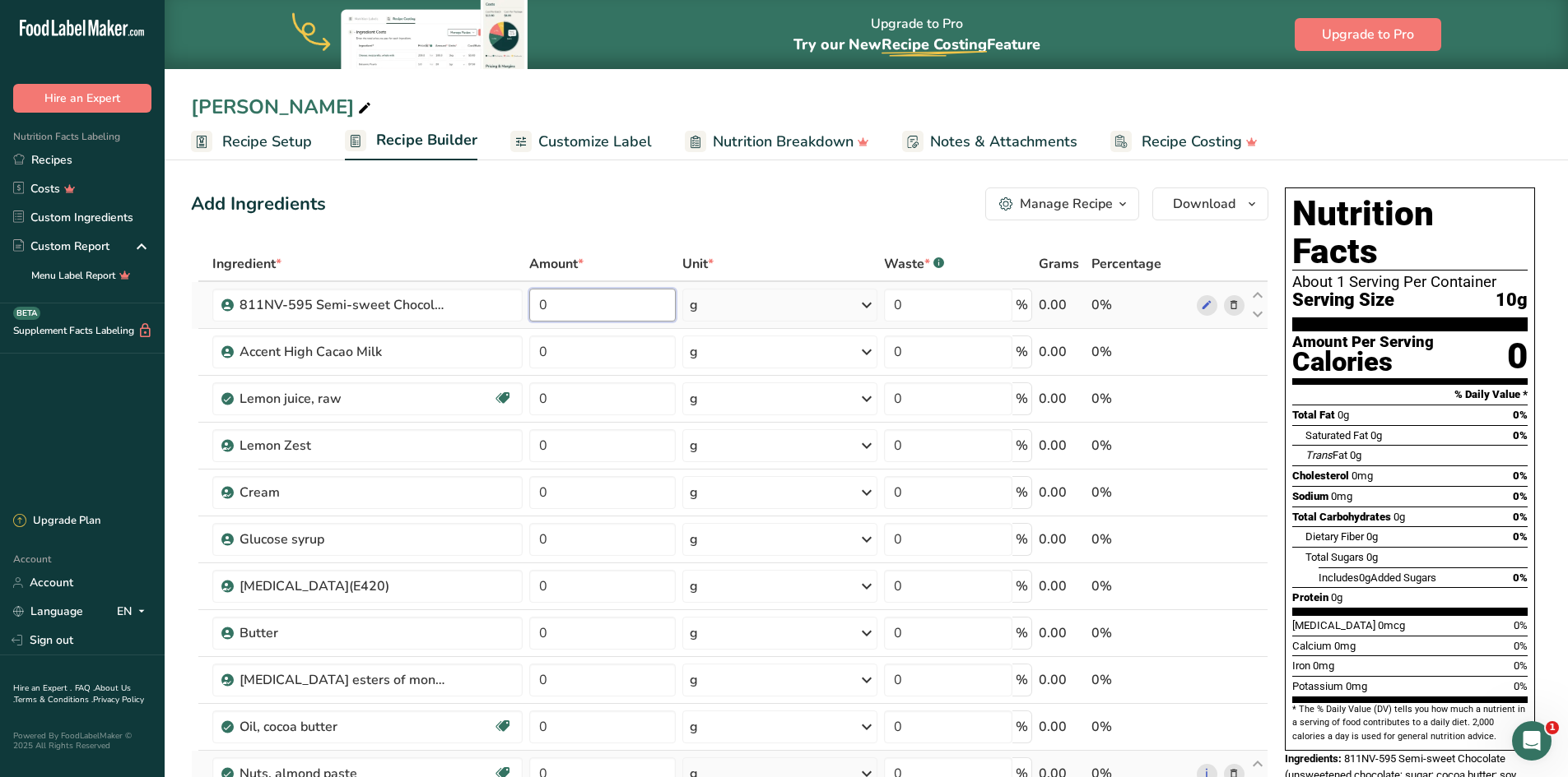
click at [569, 310] on input "0" at bounding box center [603, 305] width 147 height 33
type input "56"
click at [581, 361] on div "Ingredient * Amount * Unit * Waste * .a-a{fill:#347362;}.b-a{fill:#fff;} Grams …" at bounding box center [729, 668] width 1077 height 842
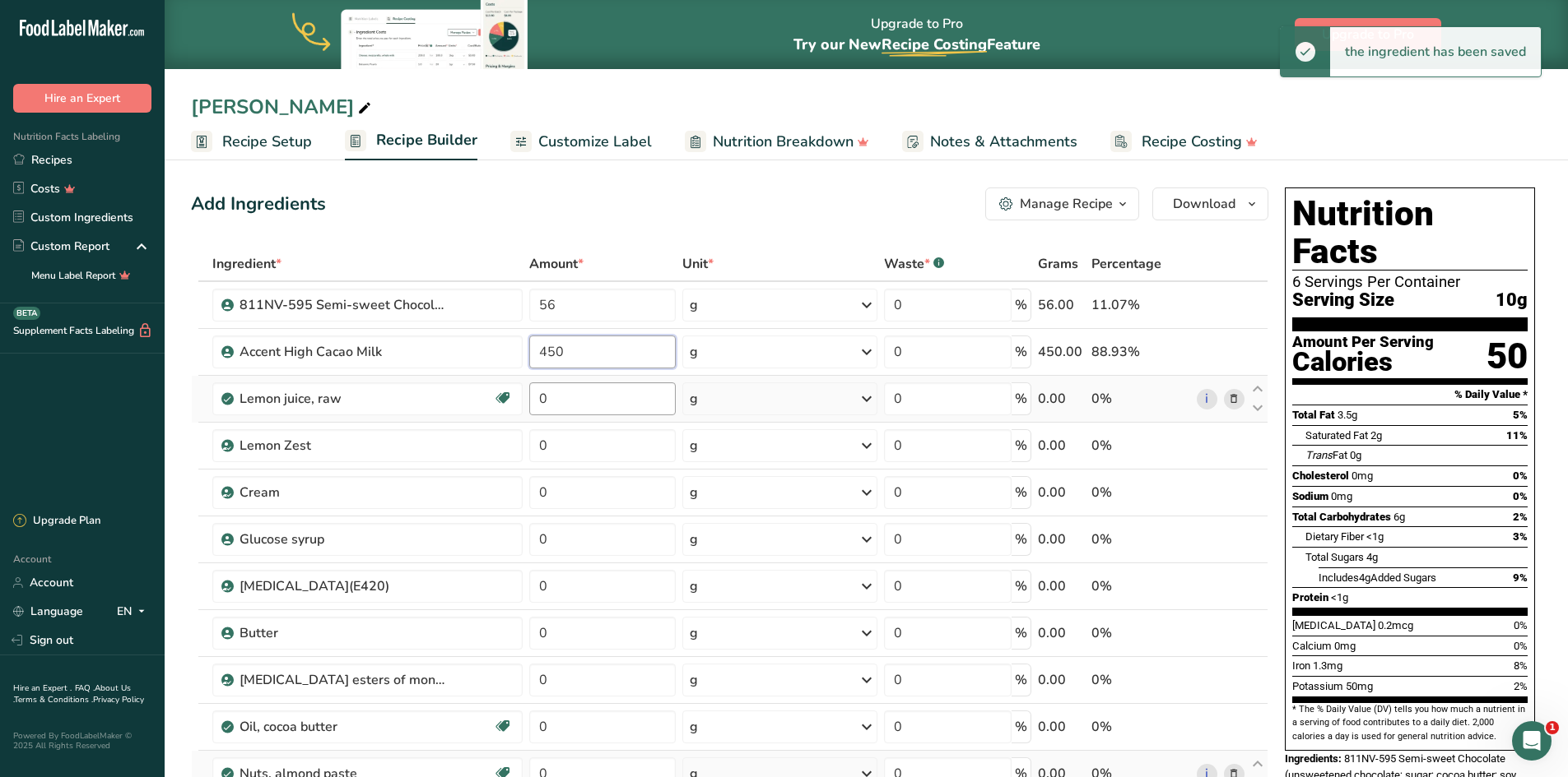
type input "450"
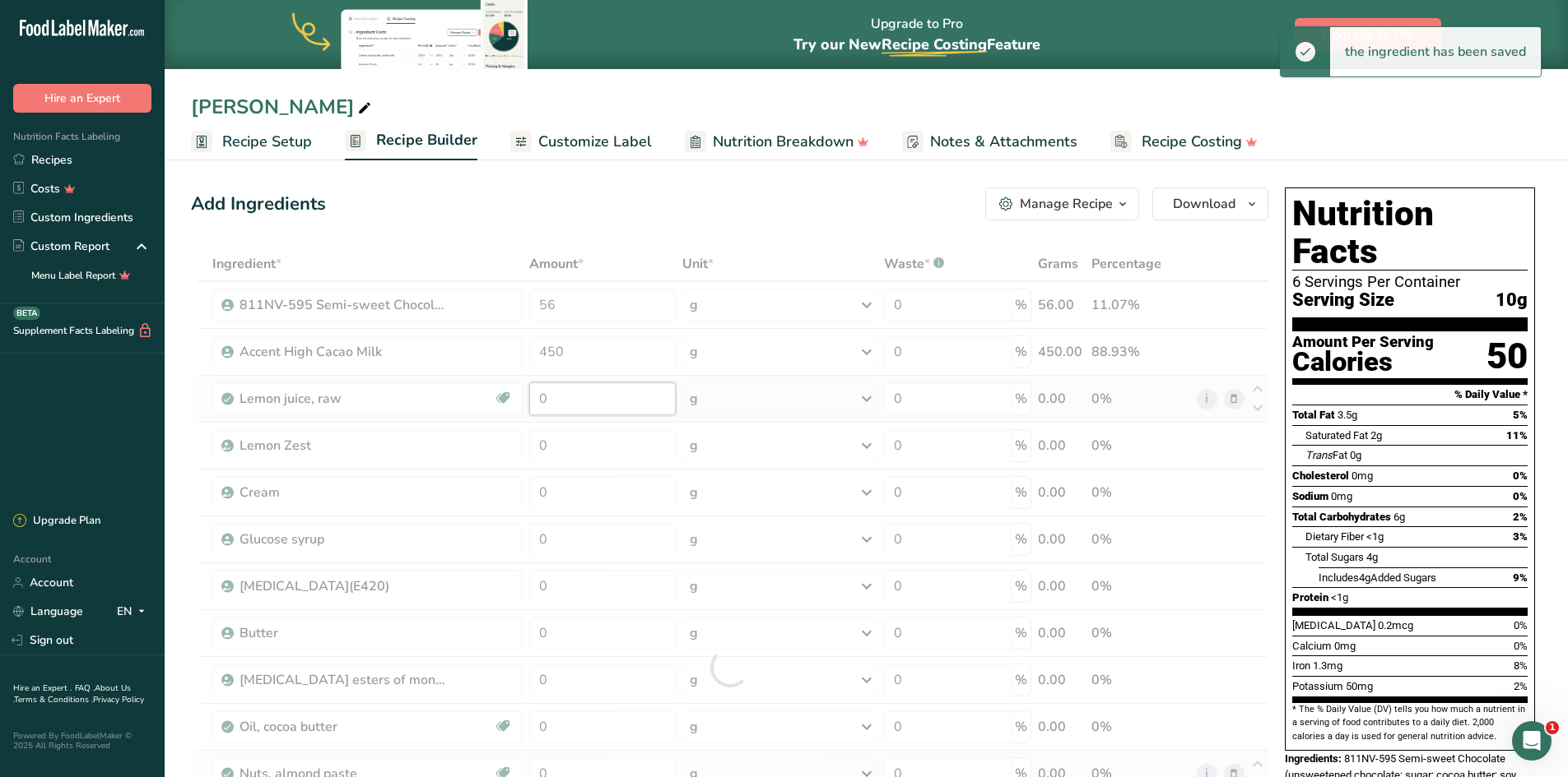
click at [599, 398] on div "Ingredient * Amount * Unit * Waste * .a-a{fill:#347362;}.b-a{fill:#fff;} Grams …" at bounding box center [729, 668] width 1077 height 842
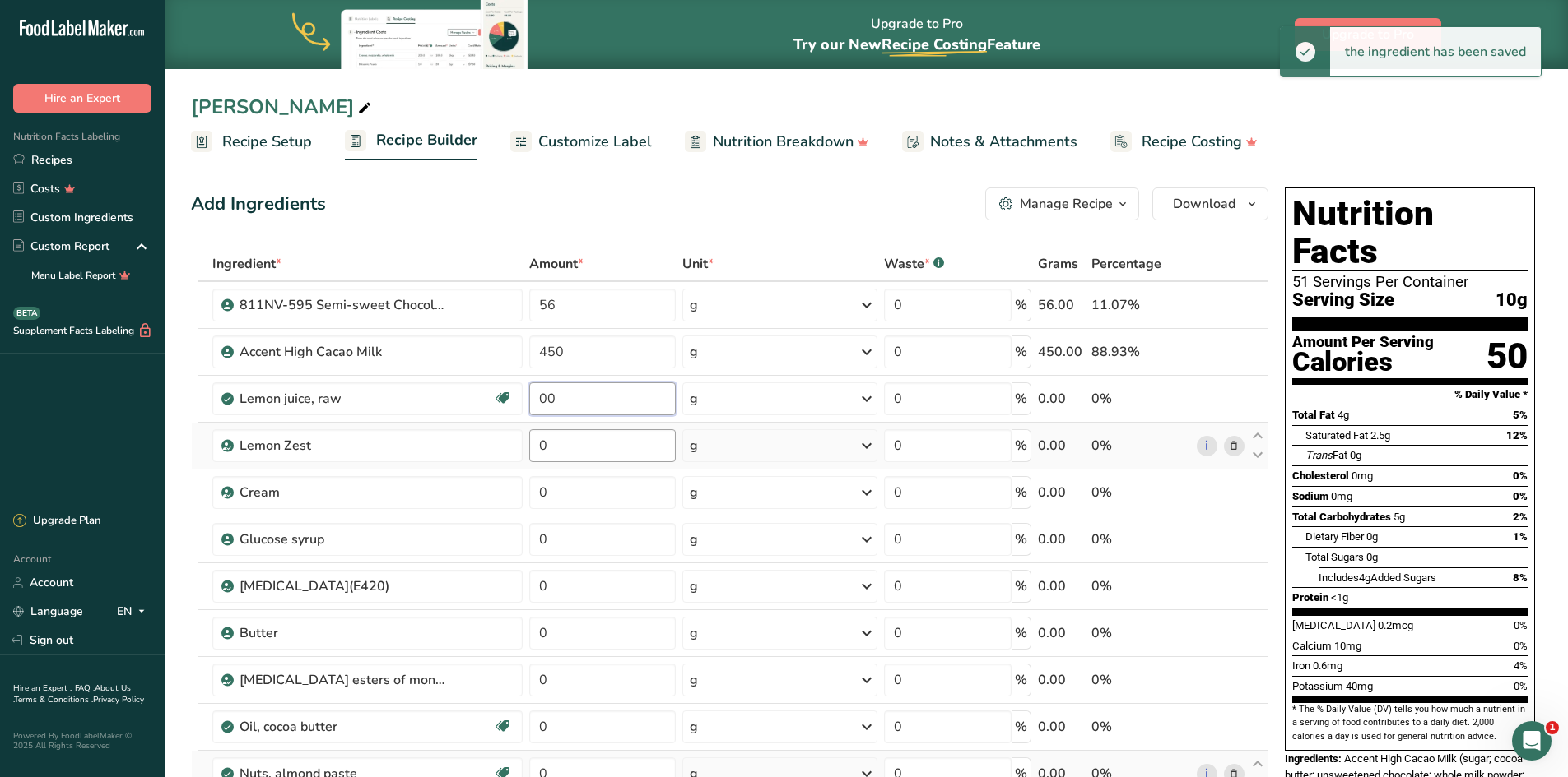
type input "00"
click at [583, 444] on div "Ingredient * Amount * Unit * Waste * .a-a{fill:#347362;}.b-a{fill:#fff;} Grams …" at bounding box center [729, 668] width 1077 height 842
type input "13"
click at [567, 495] on div "Ingredient * Amount * Unit * Waste * .a-a{fill:#347362;}.b-a{fill:#fff;} Grams …" at bounding box center [729, 668] width 1077 height 842
type input "153"
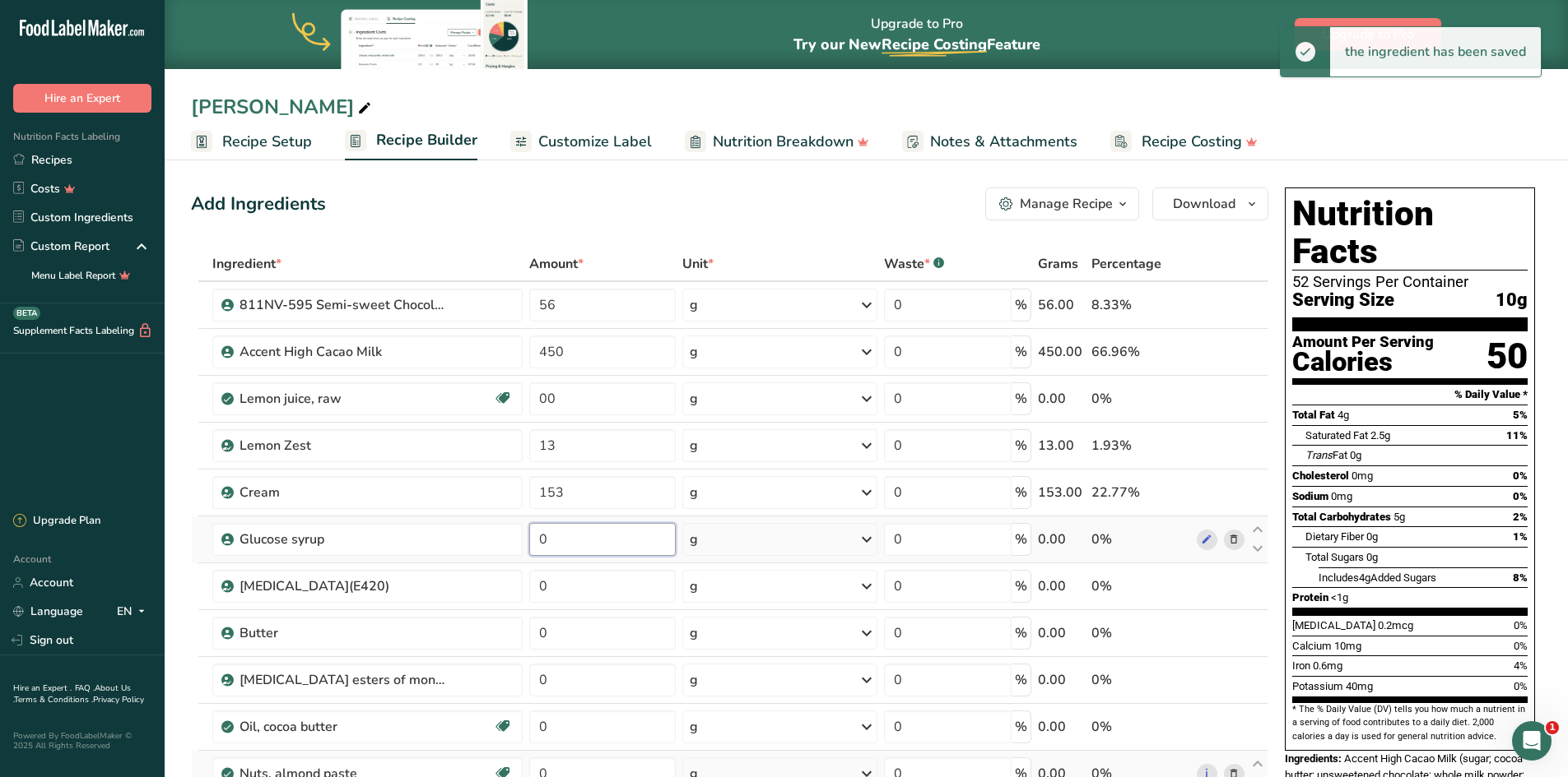
click at [567, 533] on div "Ingredient * Amount * Unit * Waste * .a-a{fill:#347362;}.b-a{fill:#fff;} Grams …" at bounding box center [729, 668] width 1077 height 842
type input "6"
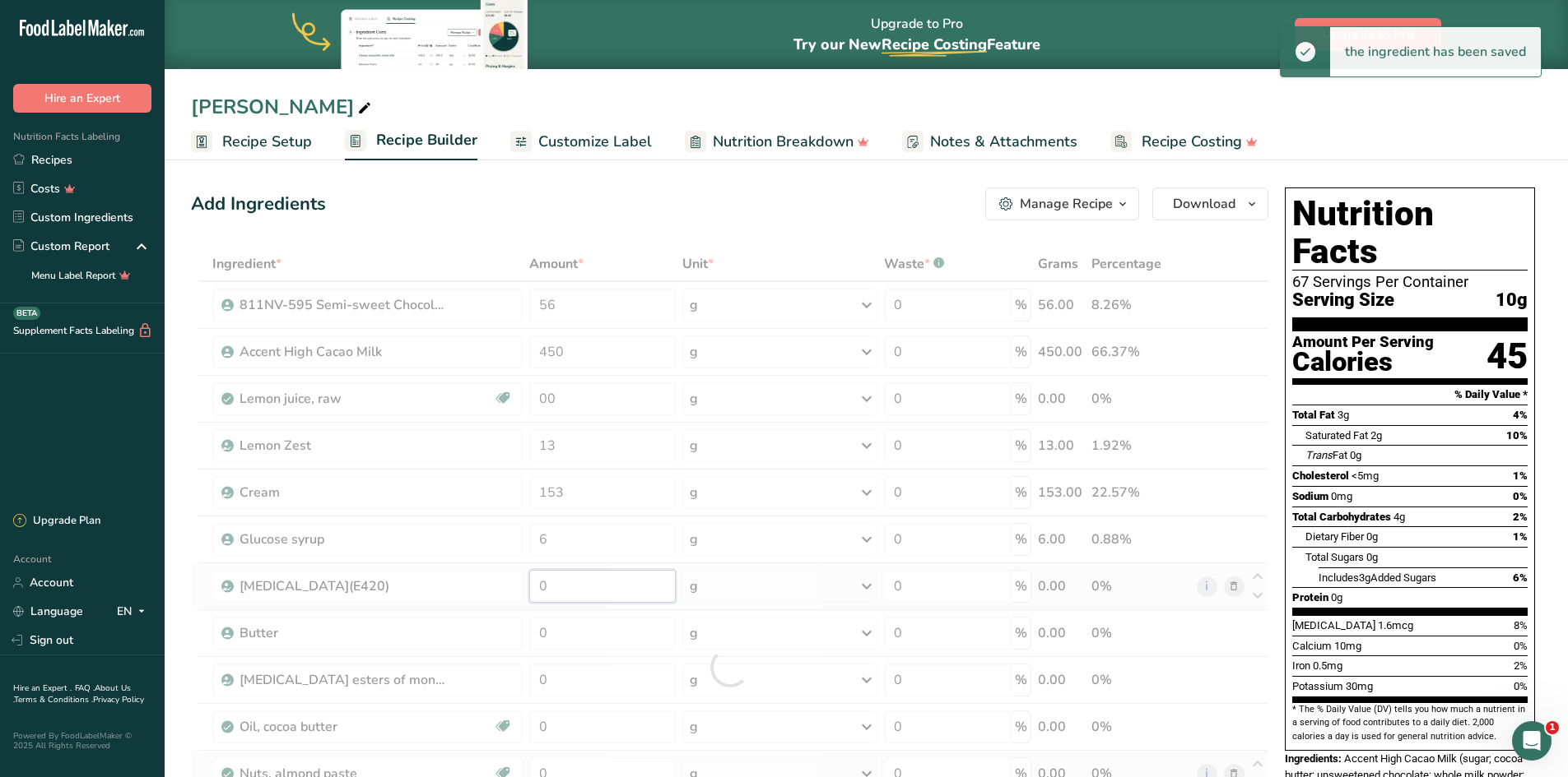
click at [568, 580] on div "Ingredient * Amount * Unit * Waste * .a-a{fill:#347362;}.b-a{fill:#fff;} Grams …" at bounding box center [729, 668] width 1077 height 842
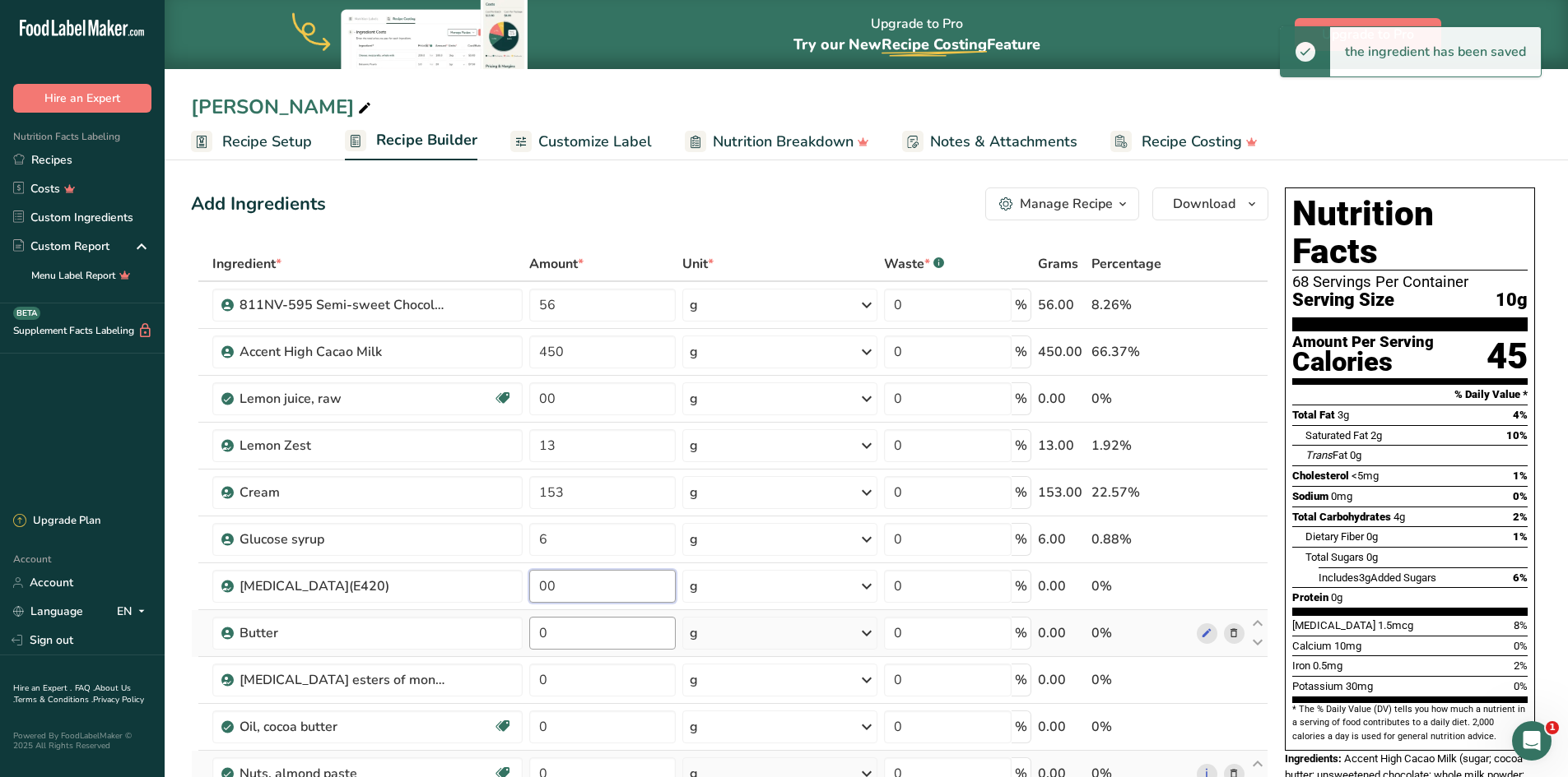
type input "00"
click at [576, 636] on div "Ingredient * Amount * Unit * Waste * .a-a{fill:#347362;}.b-a{fill:#fff;} Grams …" at bounding box center [729, 668] width 1077 height 842
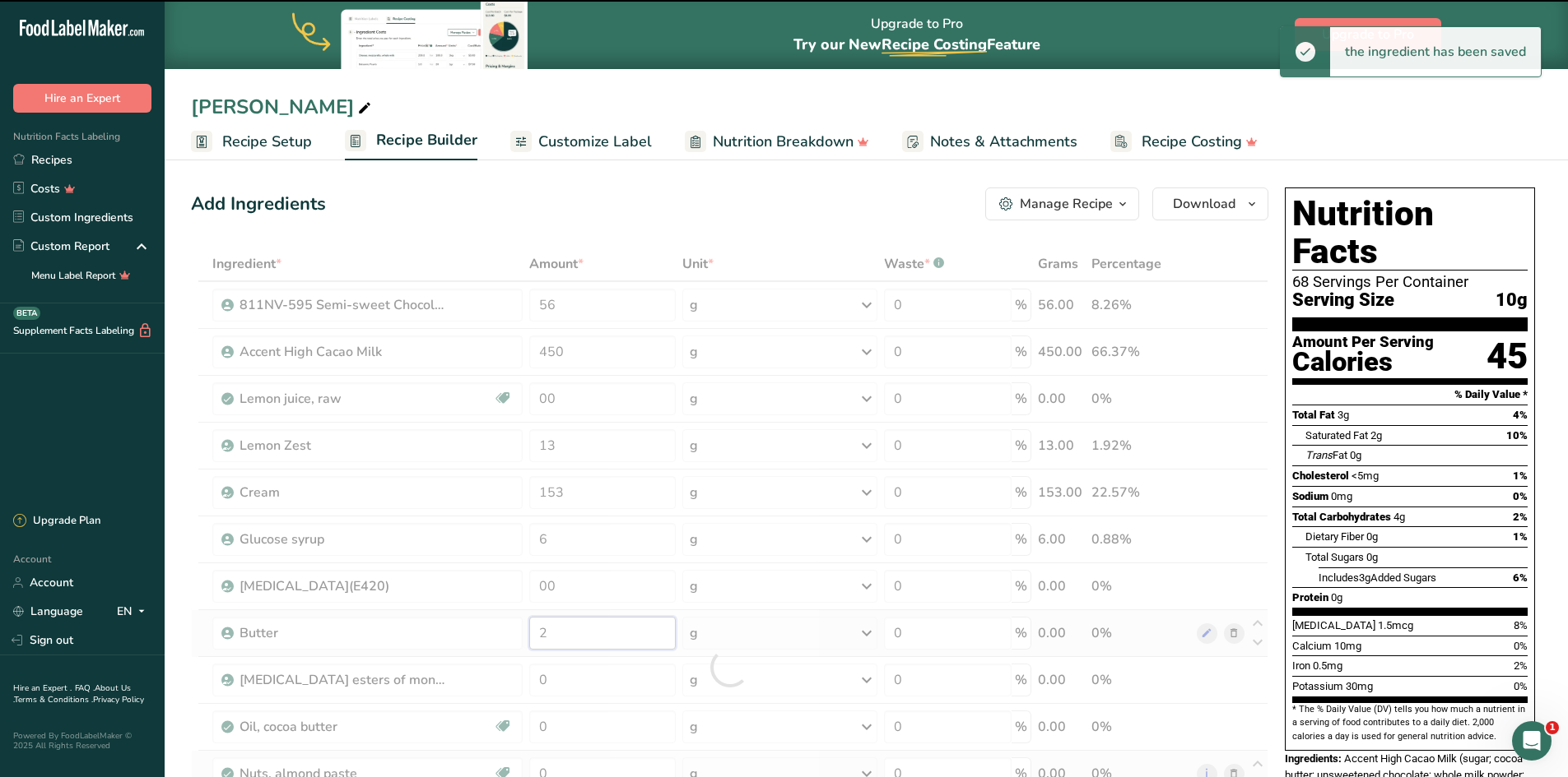
type input "0"
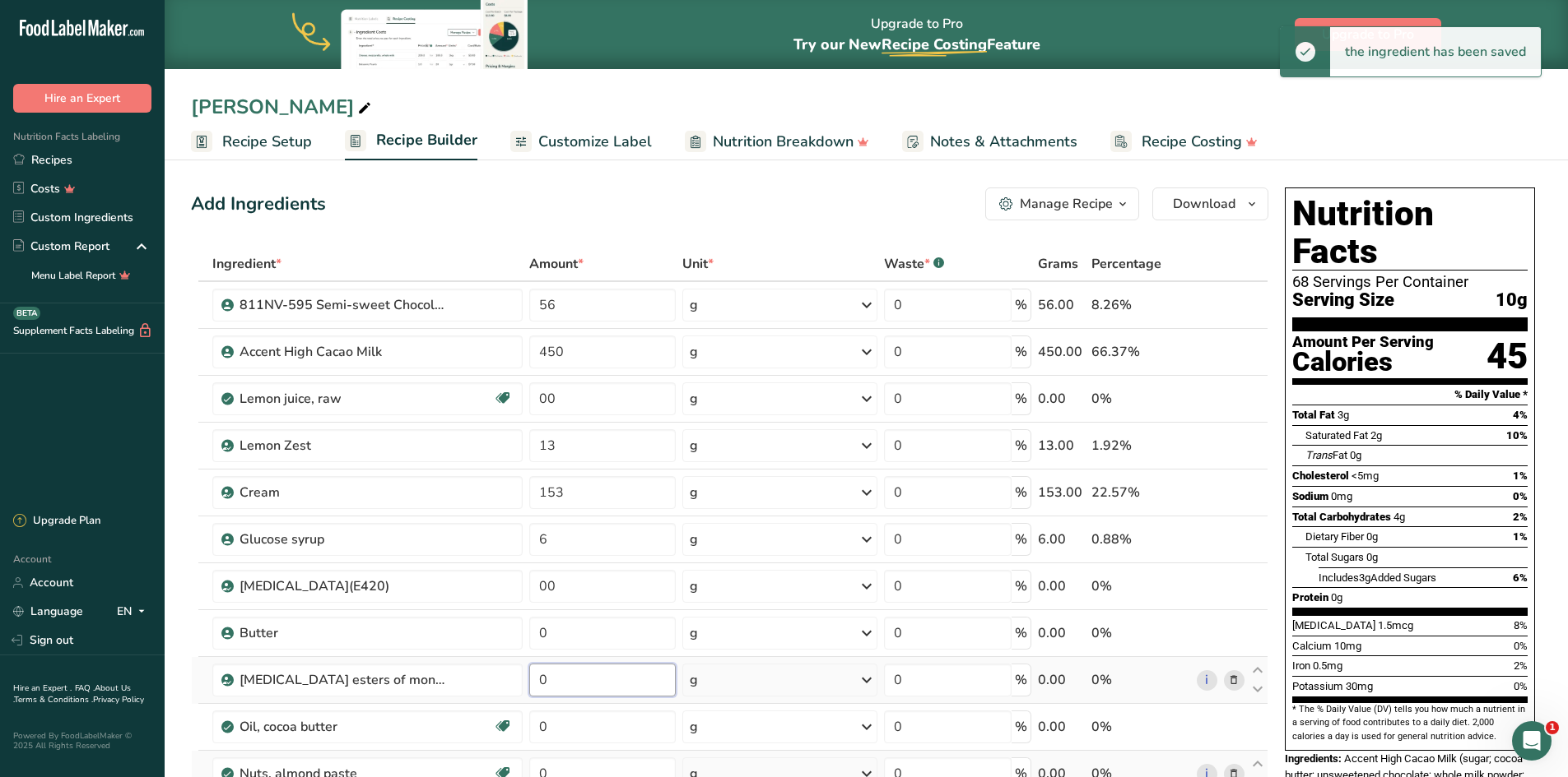
click at [579, 675] on div "Ingredient * Amount * Unit * Waste * .a-a{fill:#347362;}.b-a{fill:#fff;} Grams …" at bounding box center [729, 668] width 1077 height 842
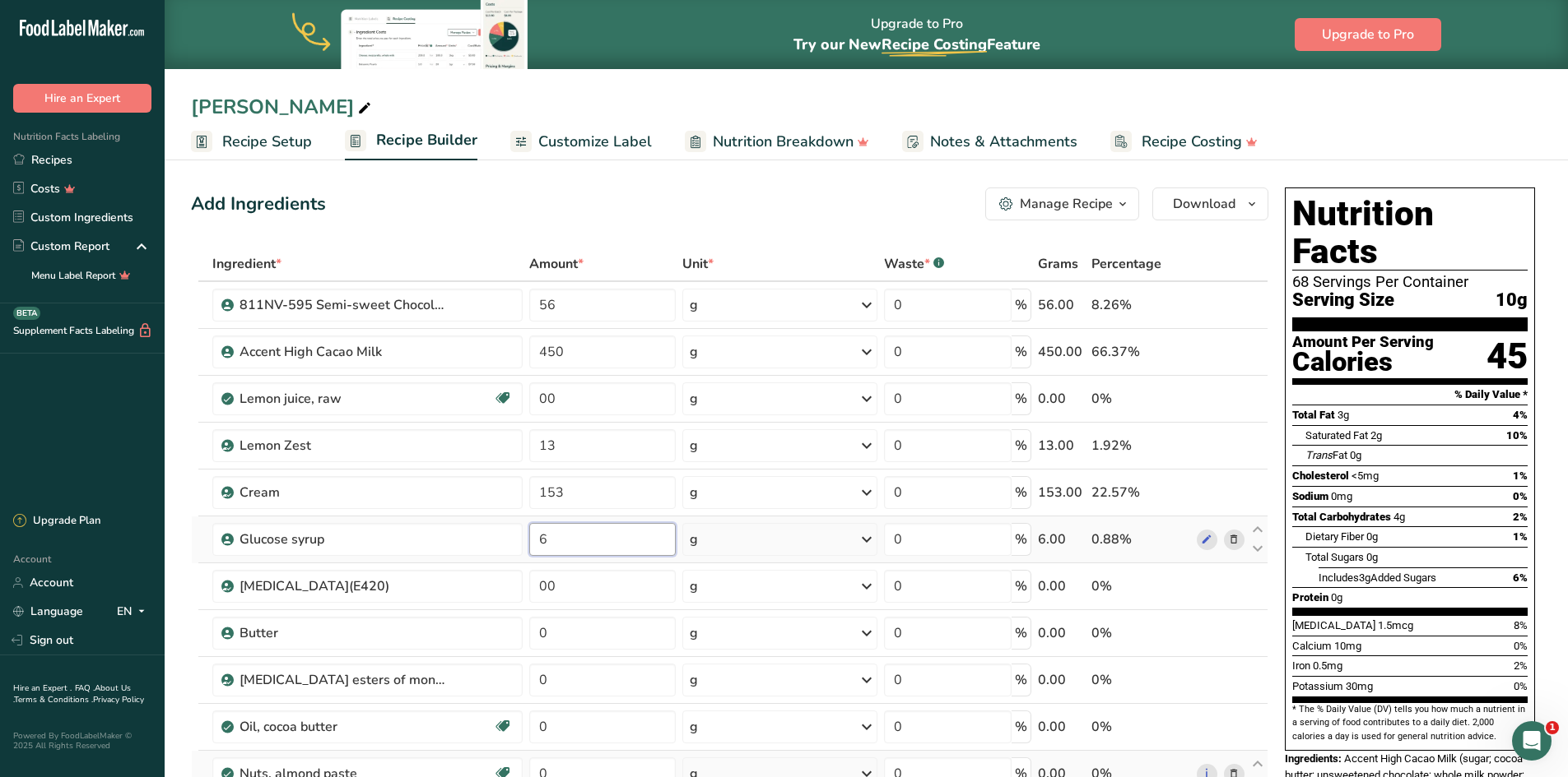
click at [574, 532] on div "Ingredient * Amount * Unit * Waste * .a-a{fill:#347362;}.b-a{fill:#fff;} Grams …" at bounding box center [729, 668] width 1077 height 842
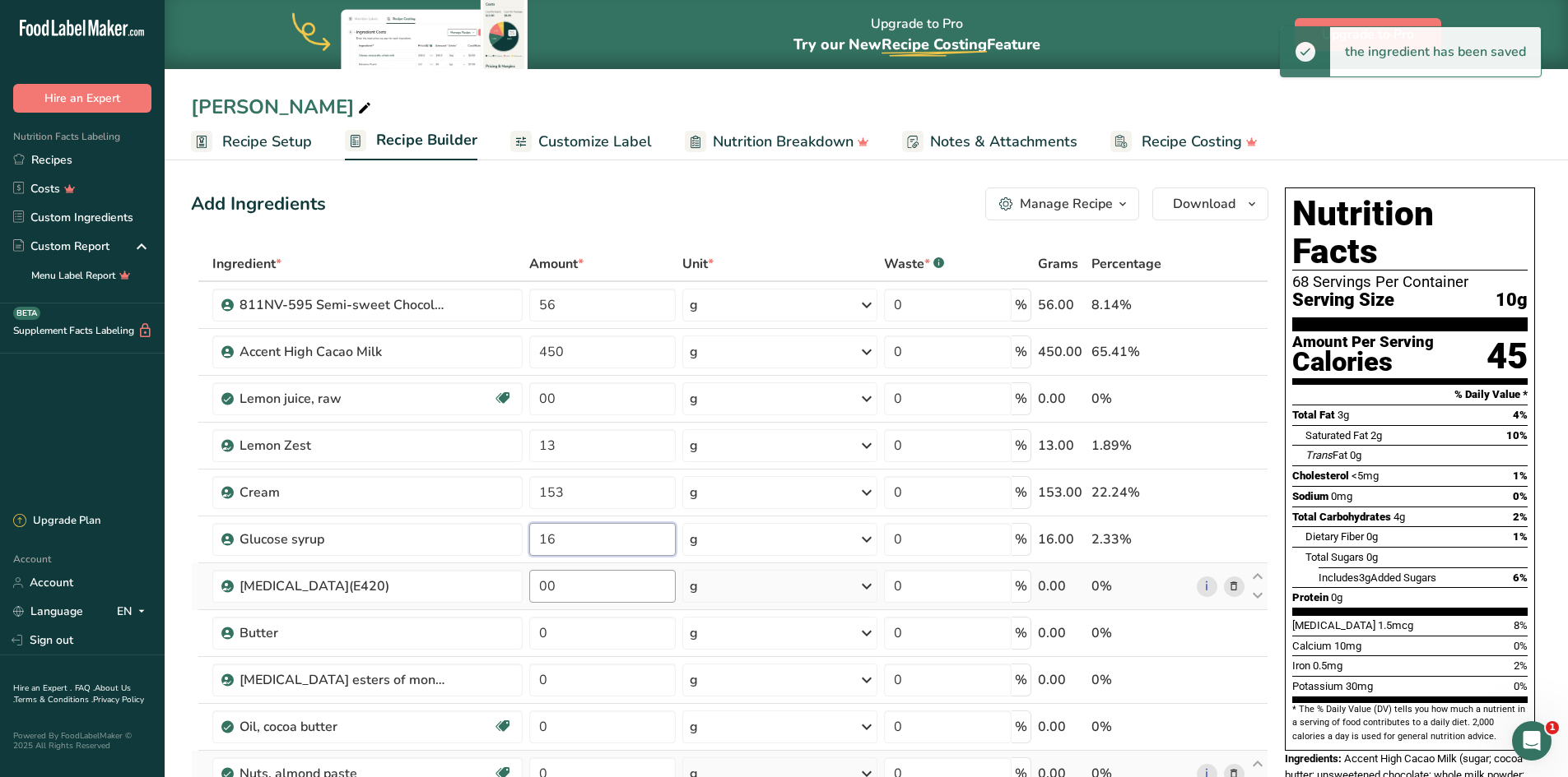
type input "16"
click at [586, 587] on div "Ingredient * Amount * Unit * Waste * .a-a{fill:#347362;}.b-a{fill:#fff;} Grams …" at bounding box center [729, 668] width 1077 height 842
type input "15"
click at [572, 637] on div "Ingredient * Amount * Unit * Waste * .a-a{fill:#347362;}.b-a{fill:#fff;} Grams …" at bounding box center [729, 668] width 1077 height 842
type input "10"
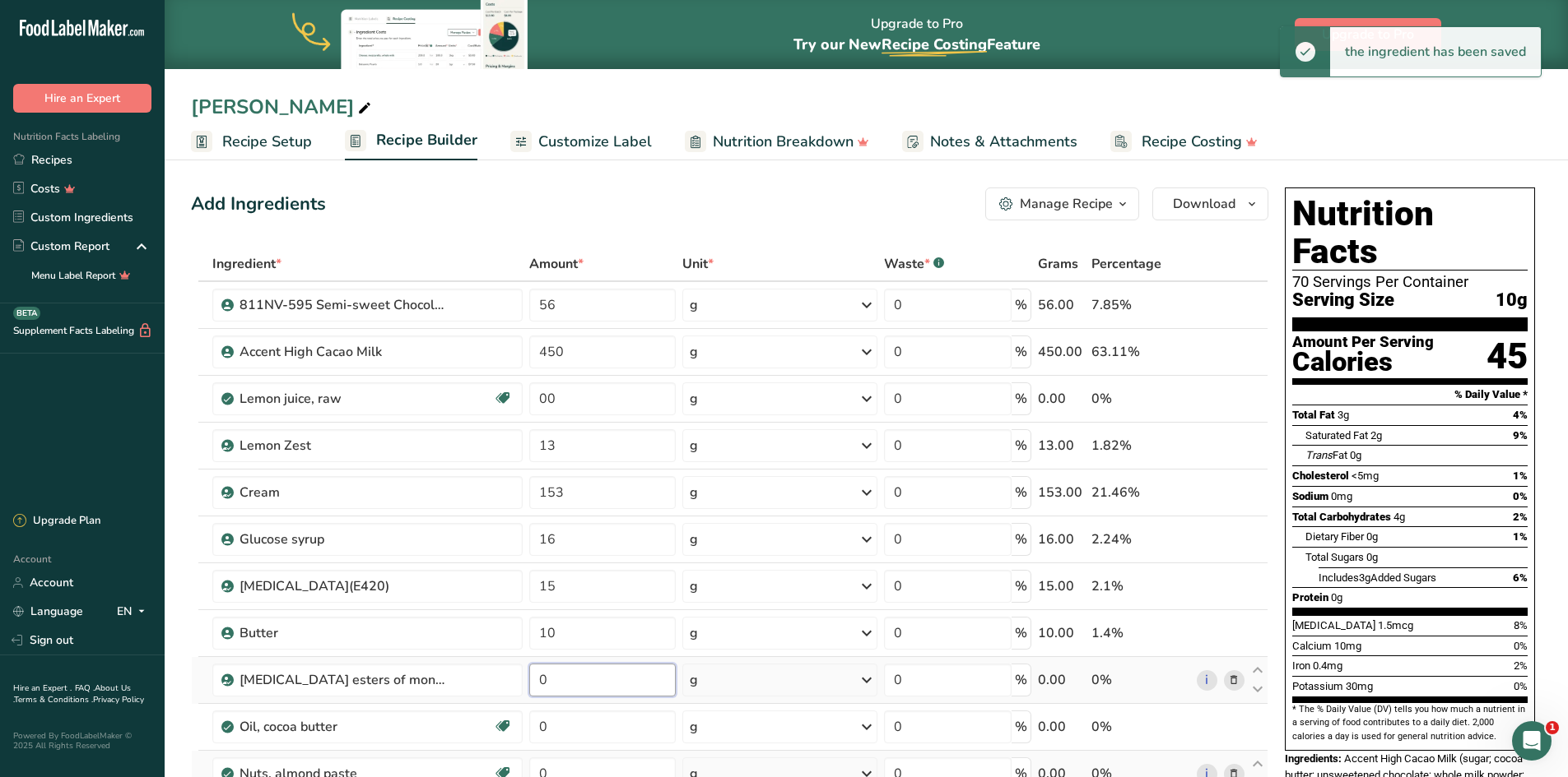
click at [577, 688] on div "Ingredient * Amount * Unit * Waste * .a-a{fill:#347362;}.b-a{fill:#fff;} Grams …" at bounding box center [729, 668] width 1077 height 842
type input "2"
click at [582, 725] on div "Ingredient * Amount * Unit * Waste * .a-a{fill:#347362;}.b-a{fill:#fff;} Grams …" at bounding box center [729, 668] width 1077 height 842
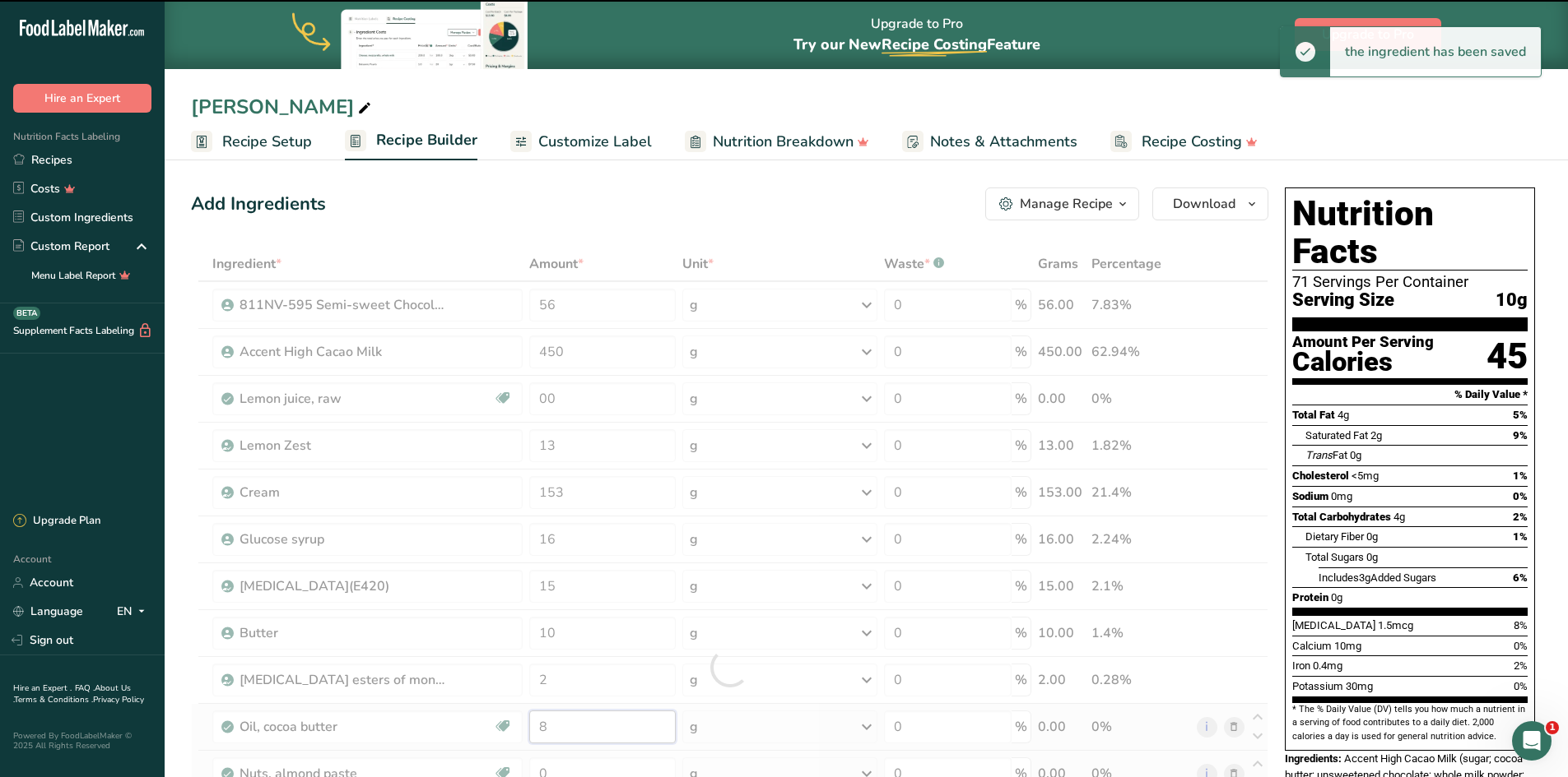
type input "0"
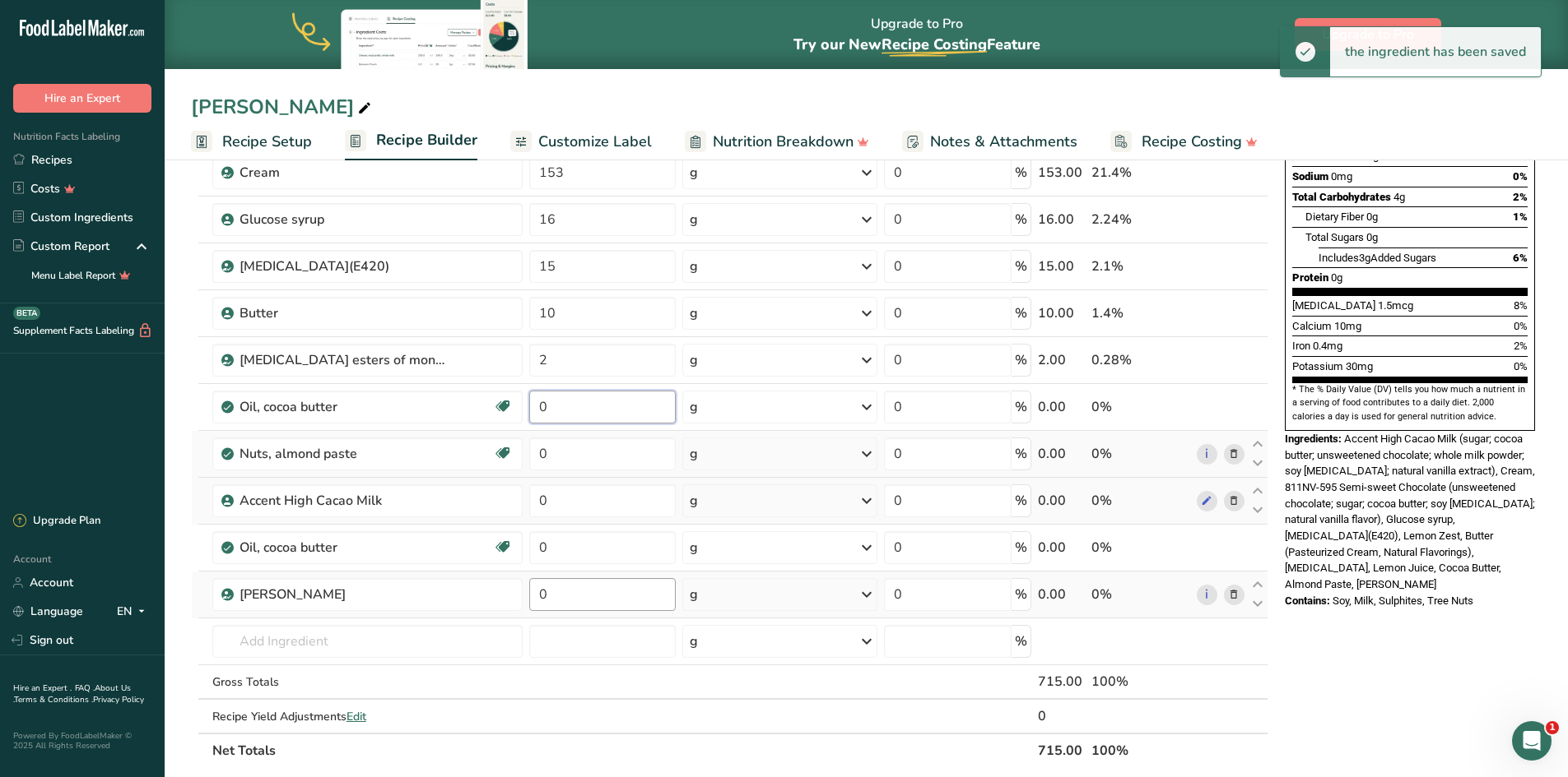
scroll to position [329, 0]
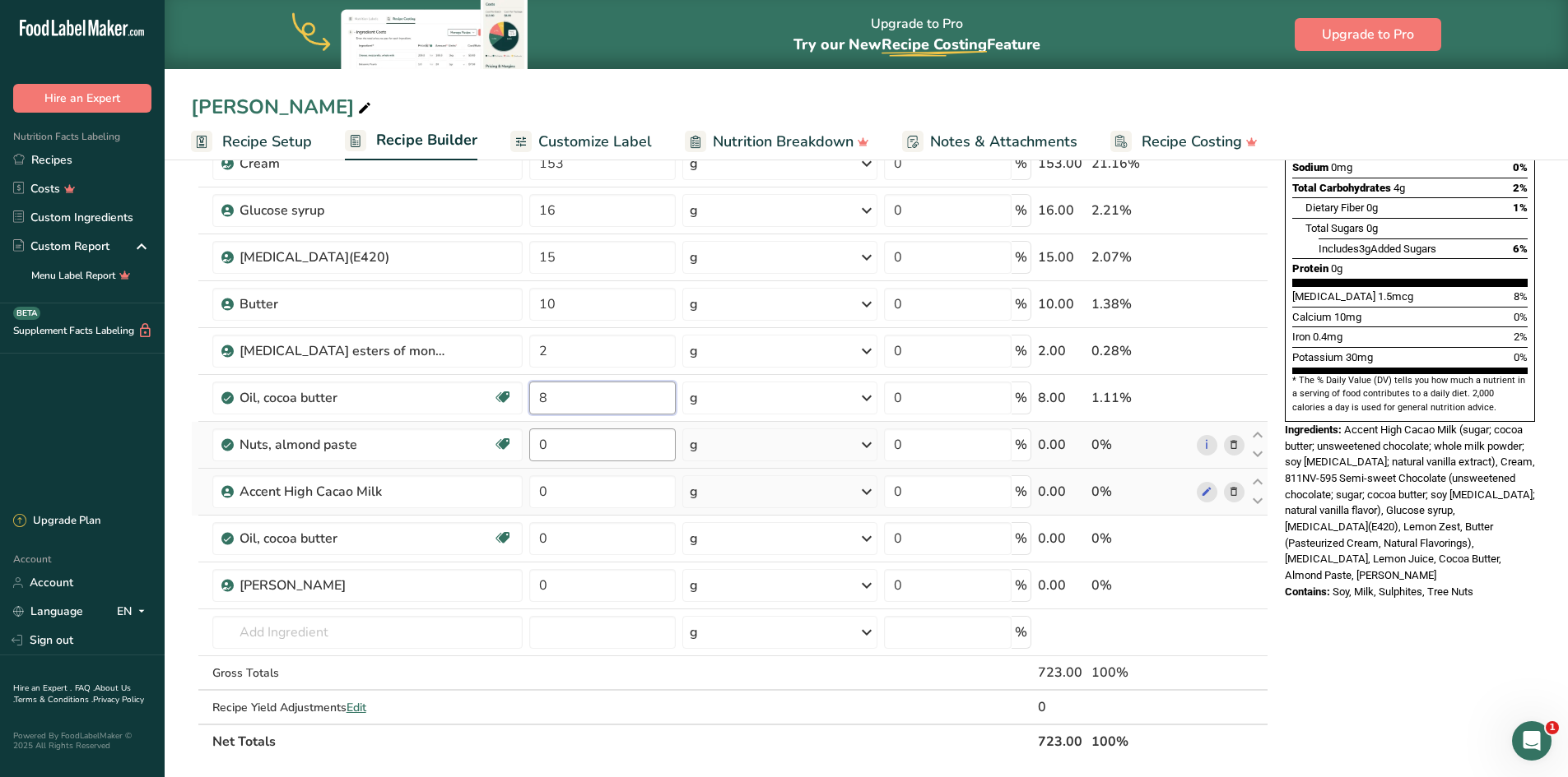
type input "8"
click at [568, 440] on div "Ingredient * Amount * Unit * Waste * .a-a{fill:#347362;}.b-a{fill:#fff;} Grams …" at bounding box center [729, 338] width 1077 height 842
type input "222"
click at [562, 487] on div "Ingredient * Amount * Unit * Waste * .a-a{fill:#347362;}.b-a{fill:#fff;} Grams …" at bounding box center [729, 338] width 1077 height 842
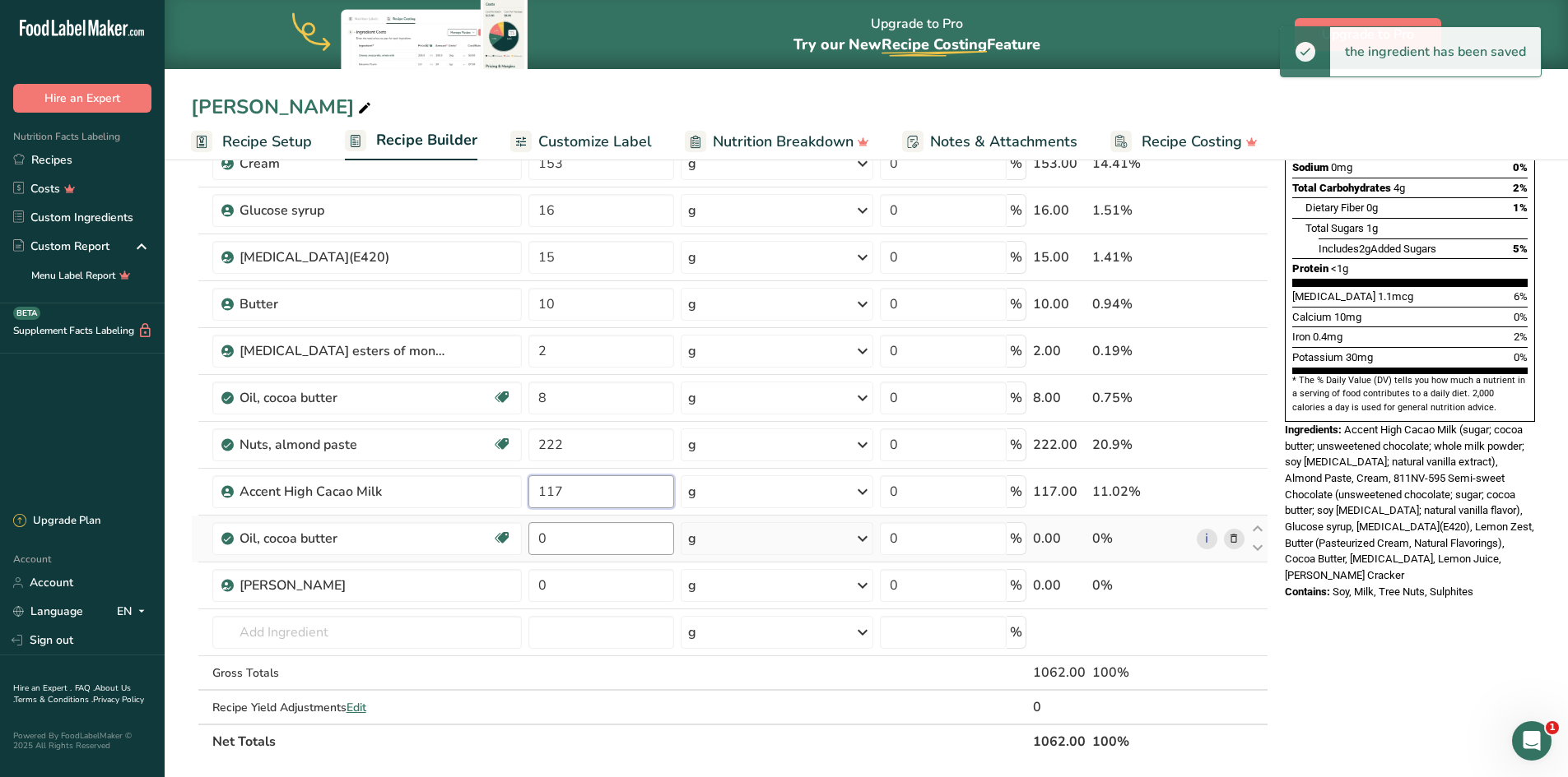
type input "117"
click at [564, 538] on div "Ingredient * Amount * Unit * Waste * .a-a{fill:#347362;}.b-a{fill:#fff;} Grams …" at bounding box center [729, 338] width 1077 height 842
type input "12"
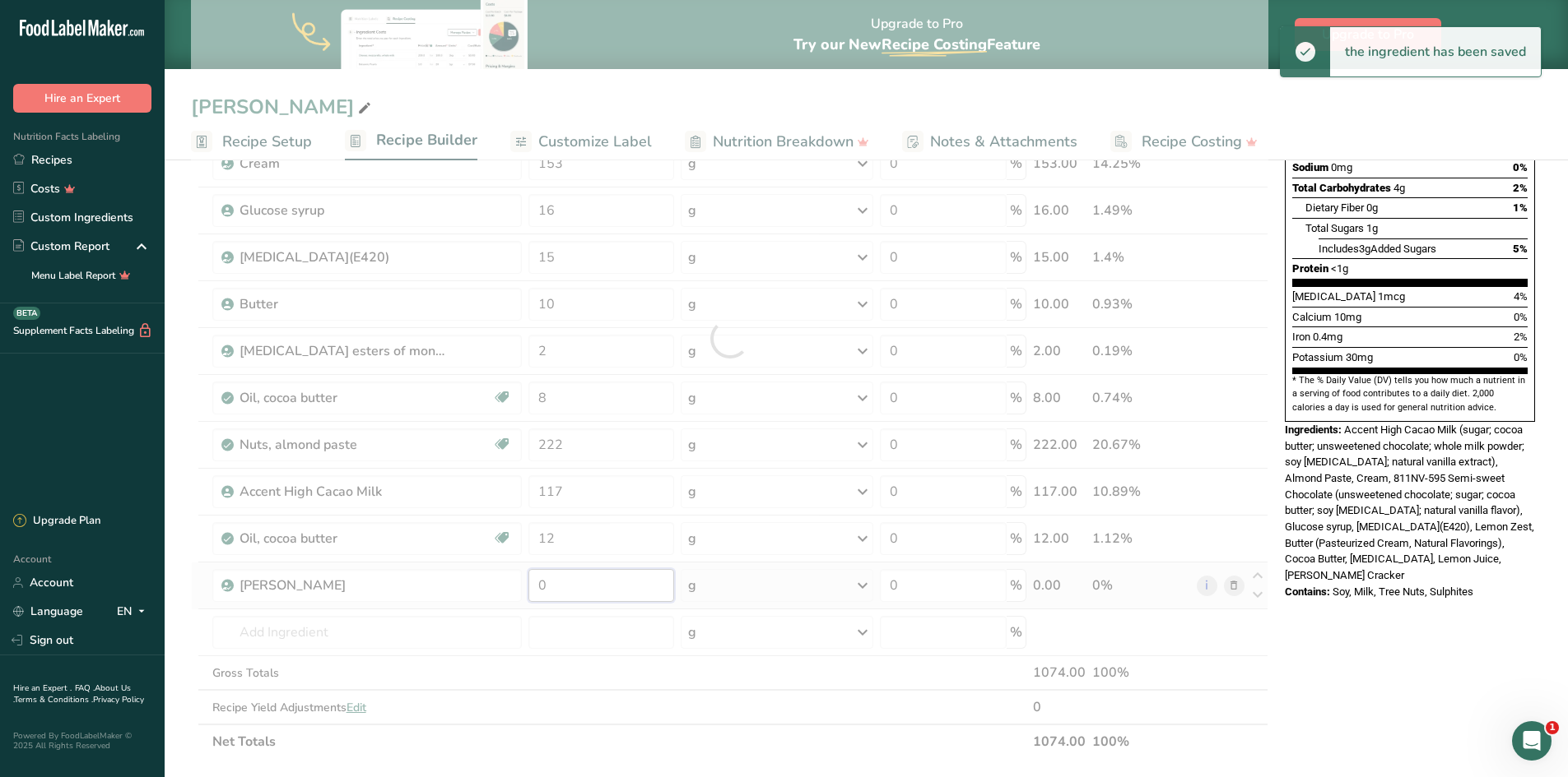
click at [562, 590] on div "Ingredient * Amount * Unit * Waste * .a-a{fill:#347362;}.b-a{fill:#fff;} Grams …" at bounding box center [729, 338] width 1077 height 842
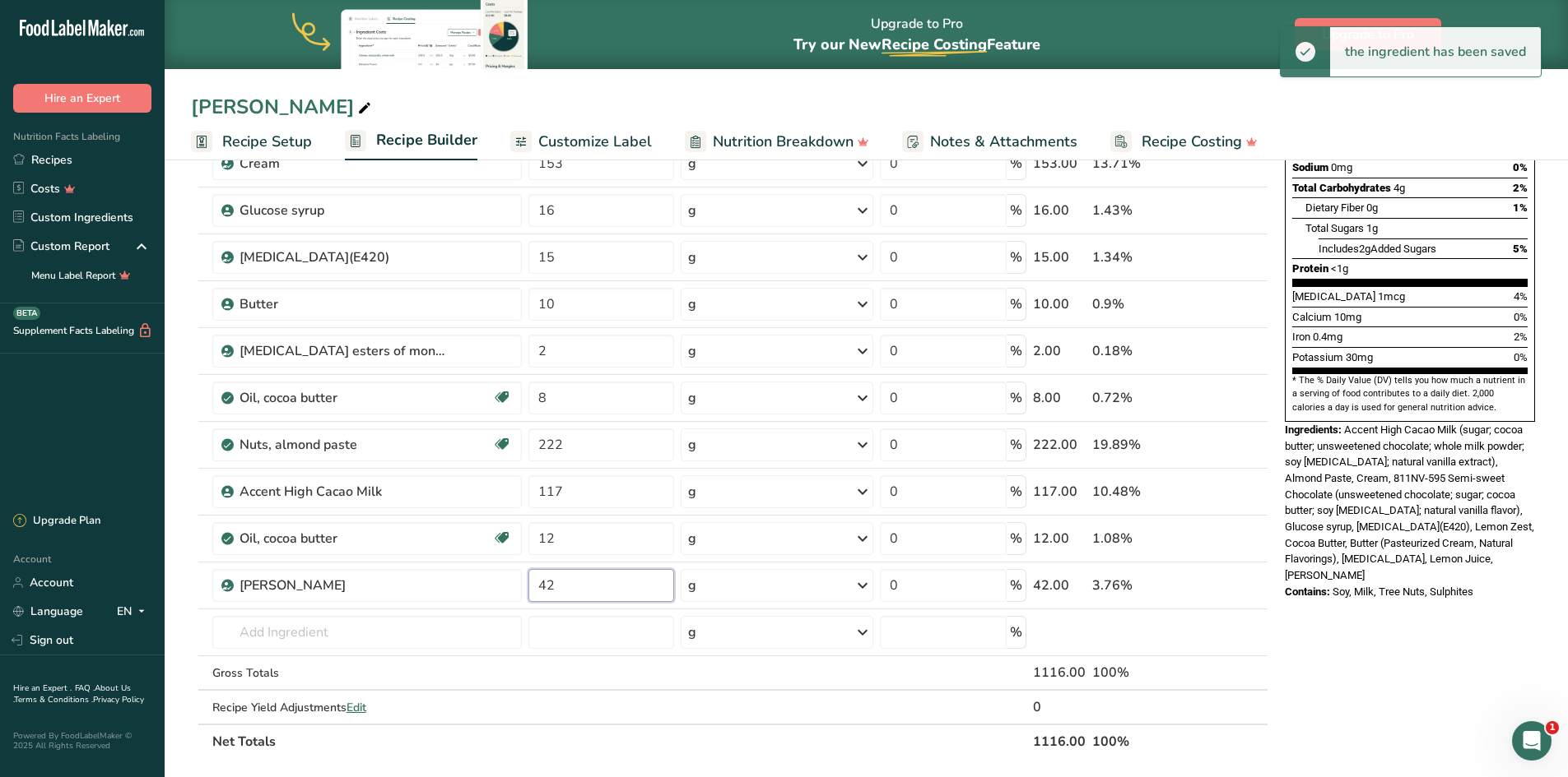
type input "42"
click at [753, 754] on div "Ingredient * Amount * Unit * Waste * .a-a{fill:#347362;}.b-a{fill:#fff;} Grams …" at bounding box center [729, 338] width 1077 height 842
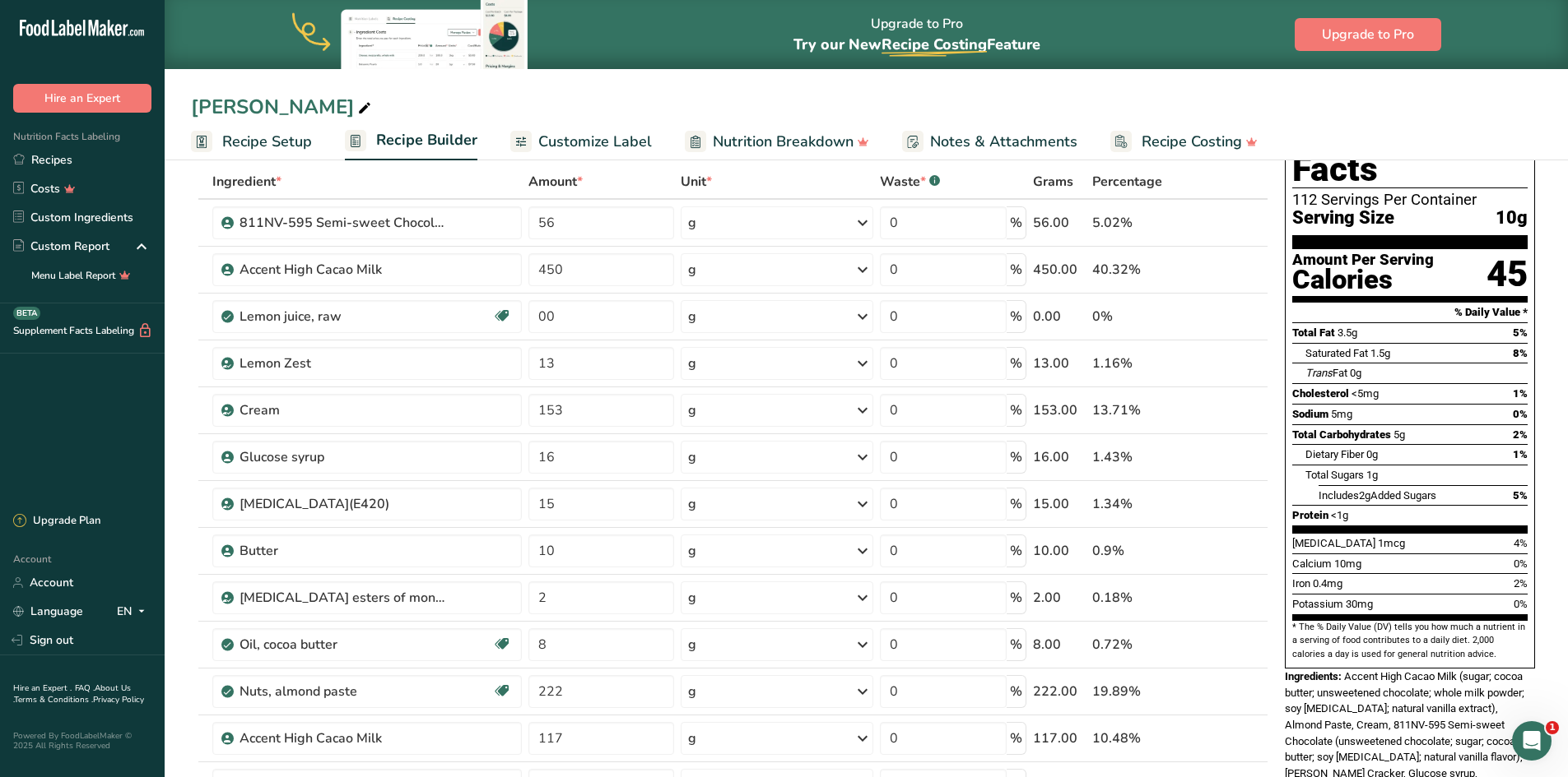
scroll to position [0, 0]
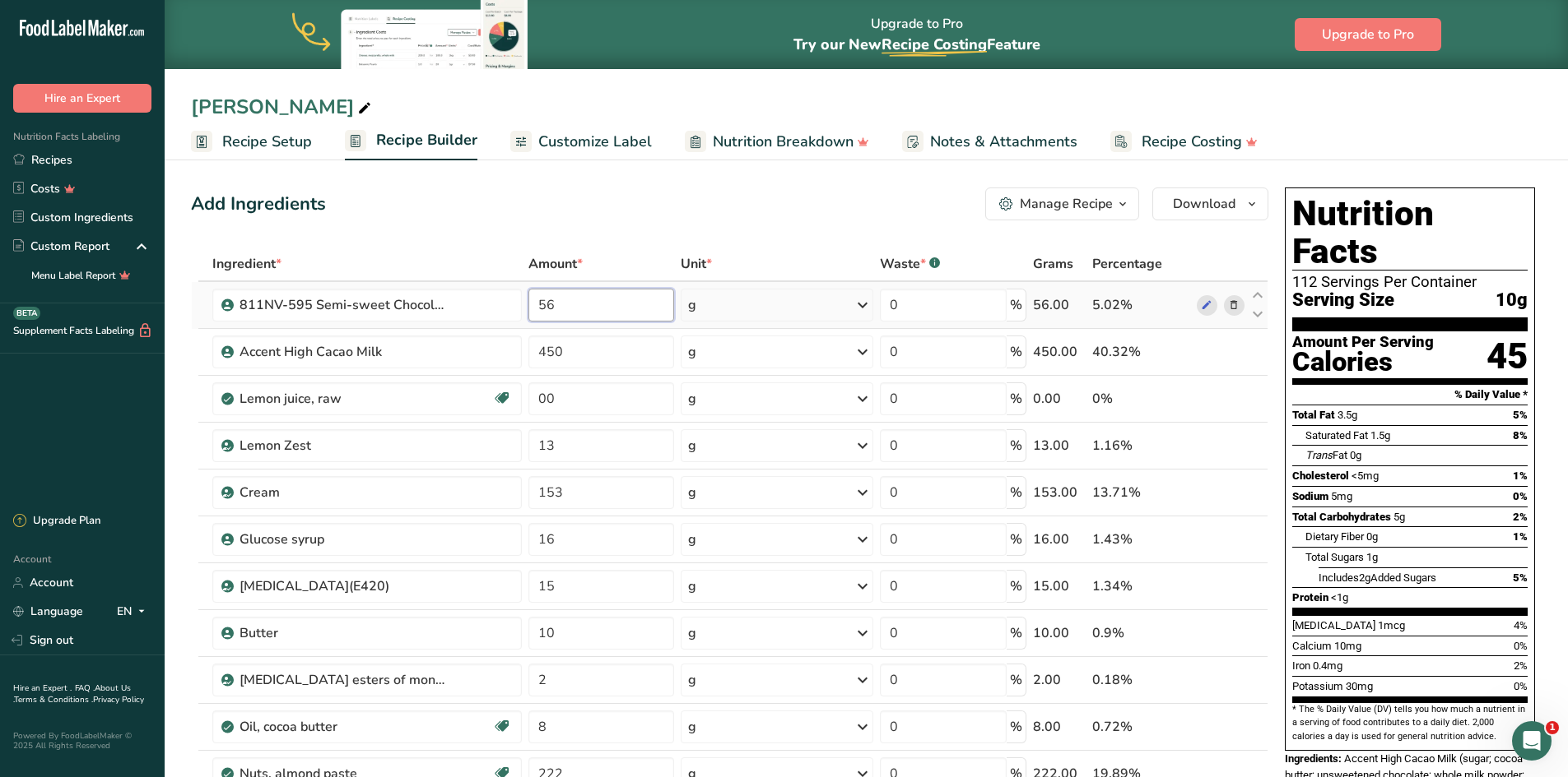
click at [554, 306] on input "56" at bounding box center [601, 305] width 145 height 33
type input "5"
type input "2"
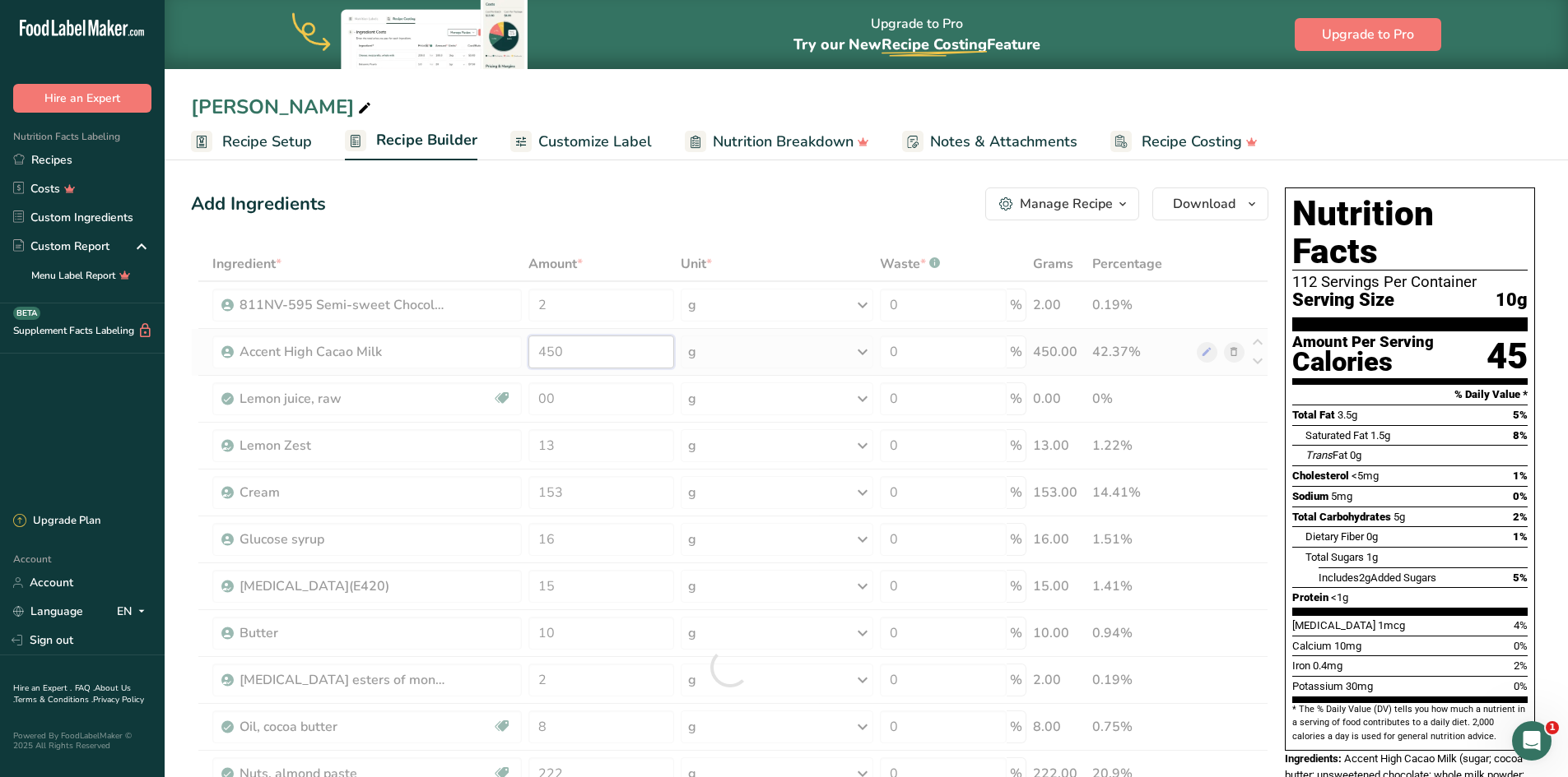
click at [585, 354] on div "Ingredient * Amount * Unit * Waste * .a-a{fill:#347362;}.b-a{fill:#fff;} Grams …" at bounding box center [729, 668] width 1077 height 842
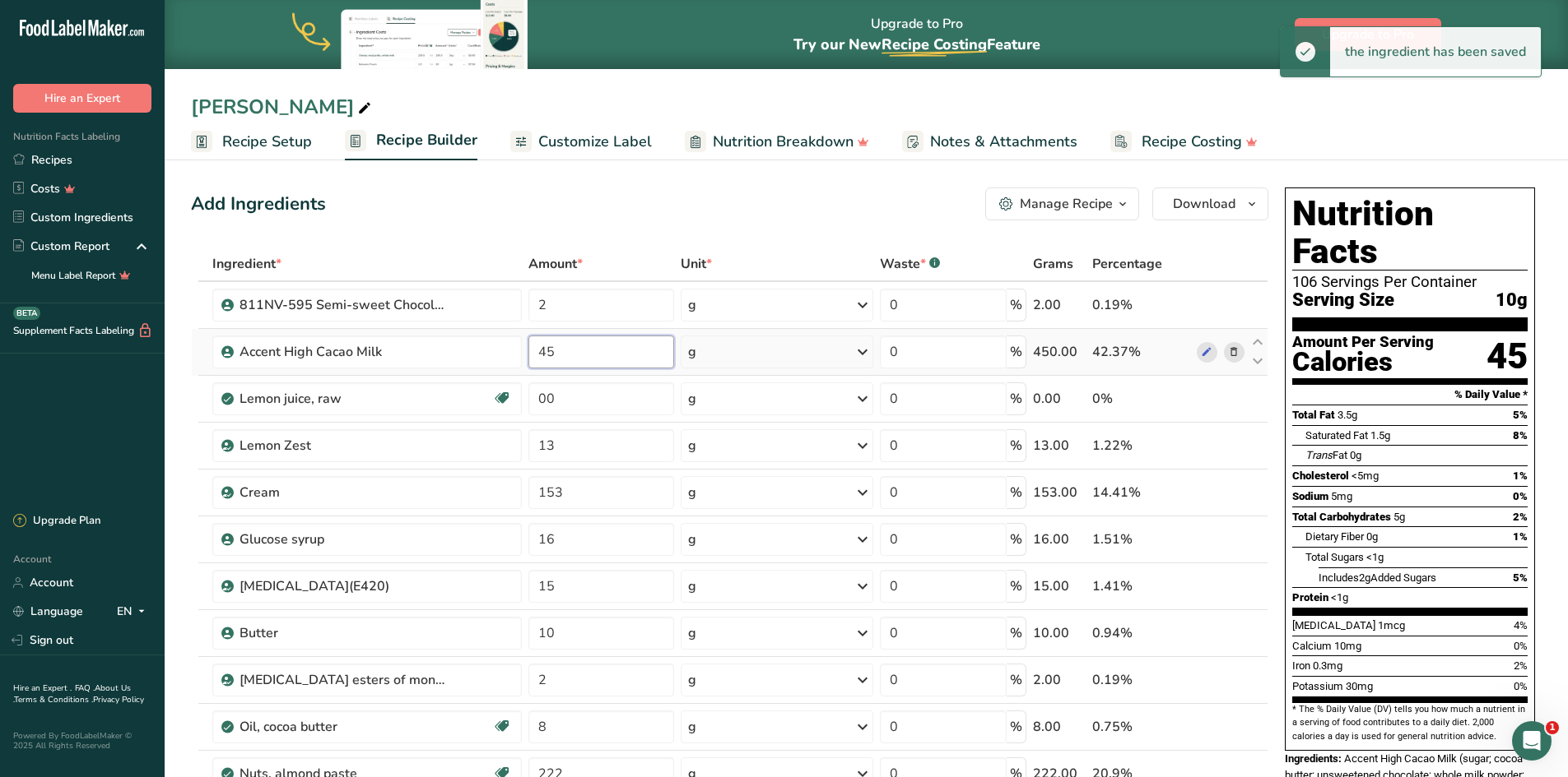
type input "4"
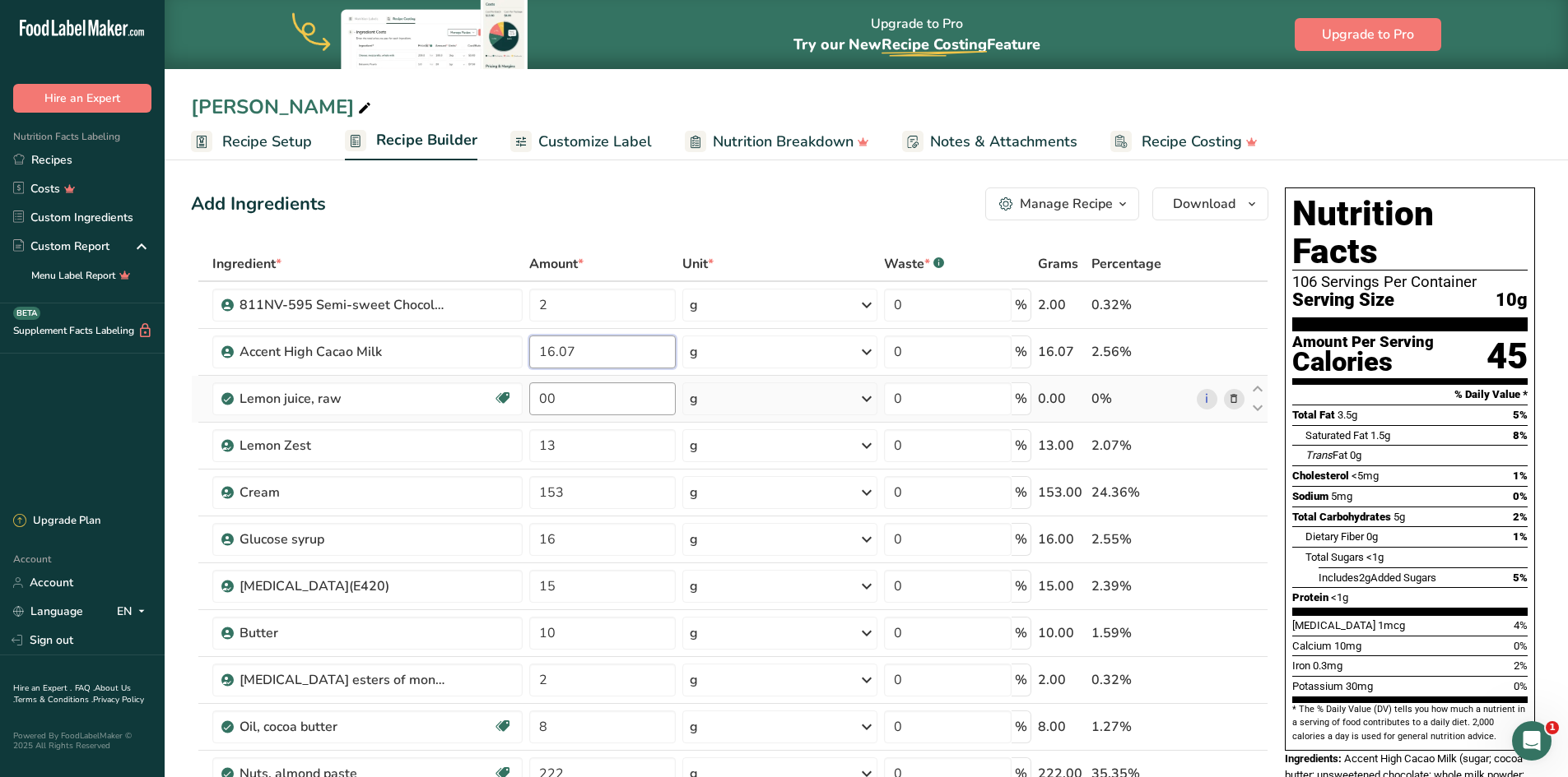
type input "16.07"
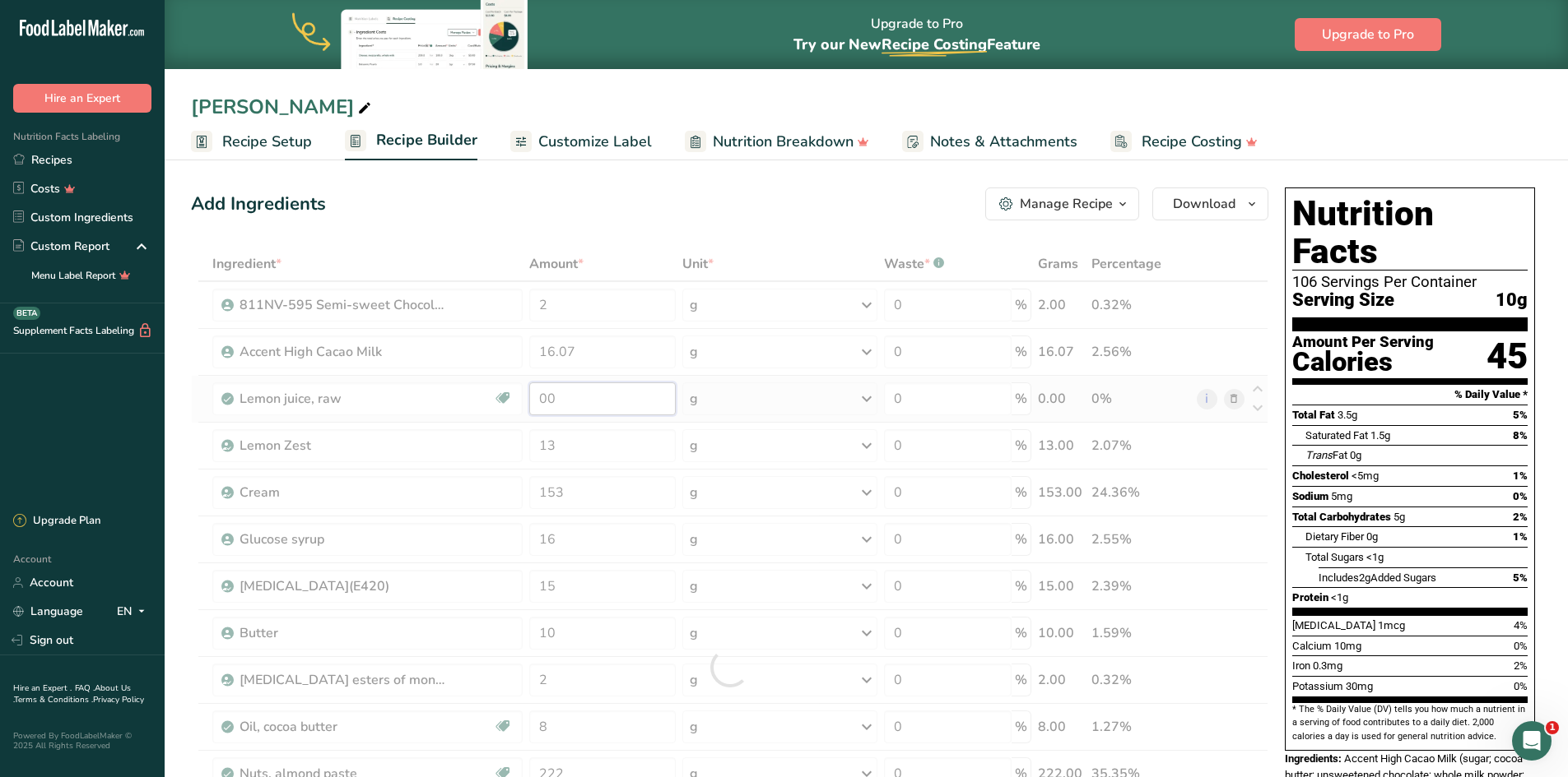
click at [580, 398] on div "Ingredient * Amount * Unit * Waste * .a-a{fill:#347362;}.b-a{fill:#fff;} Grams …" at bounding box center [729, 668] width 1077 height 842
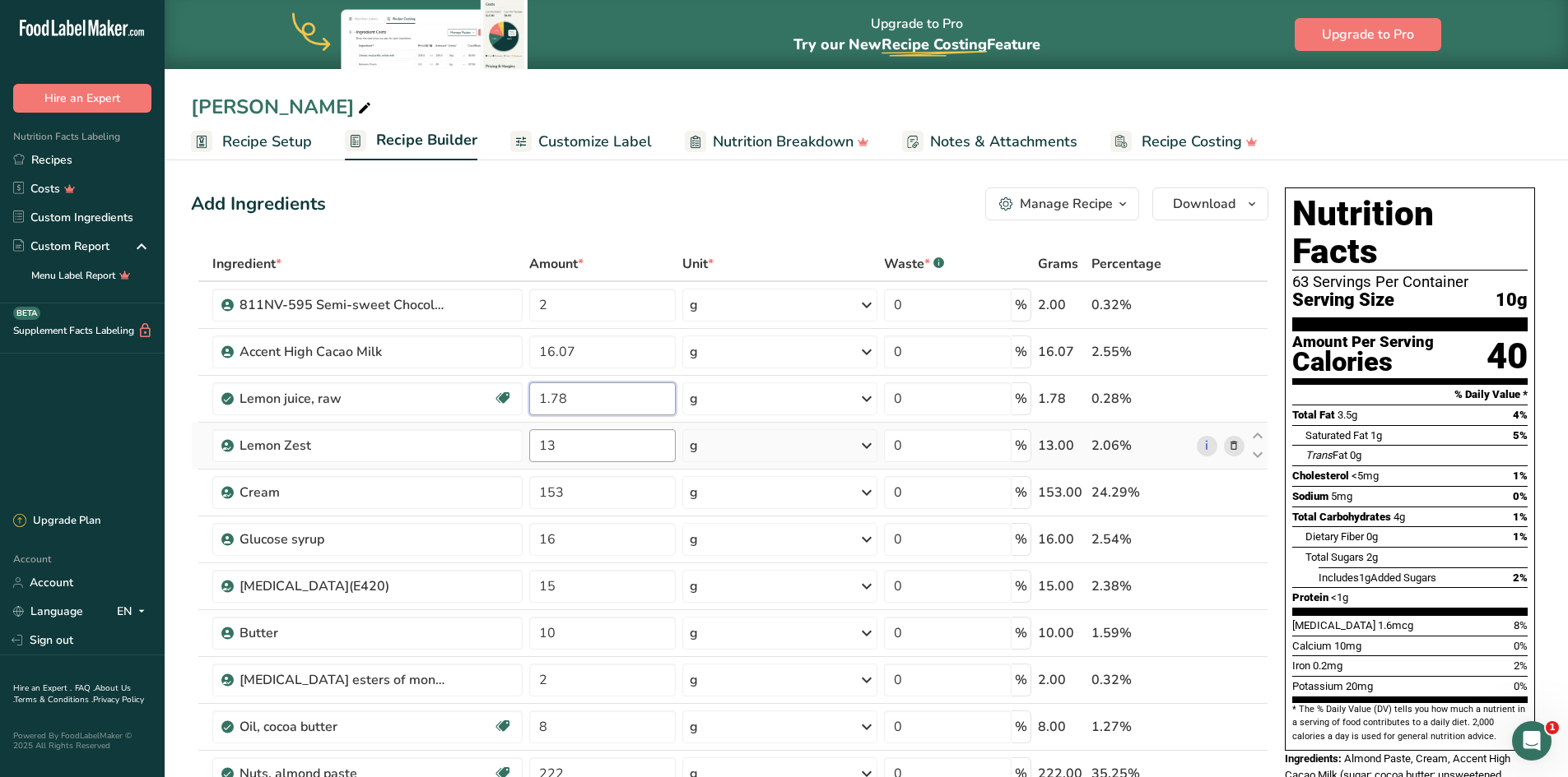
type input "1.78"
click at [563, 448] on div "Ingredient * Amount * Unit * Waste * .a-a{fill:#347362;}.b-a{fill:#fff;} Grams …" at bounding box center [729, 668] width 1077 height 842
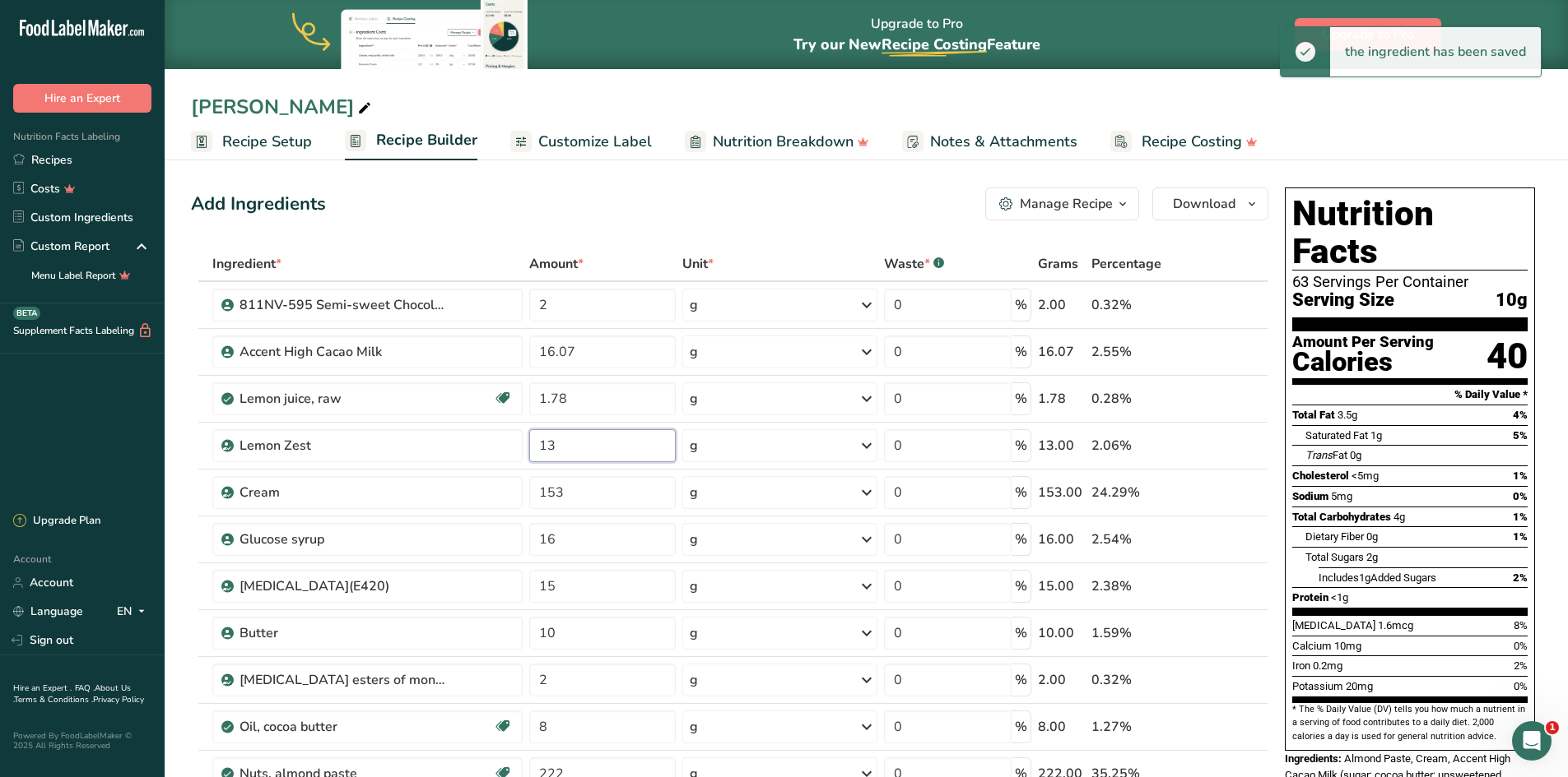
type input "1"
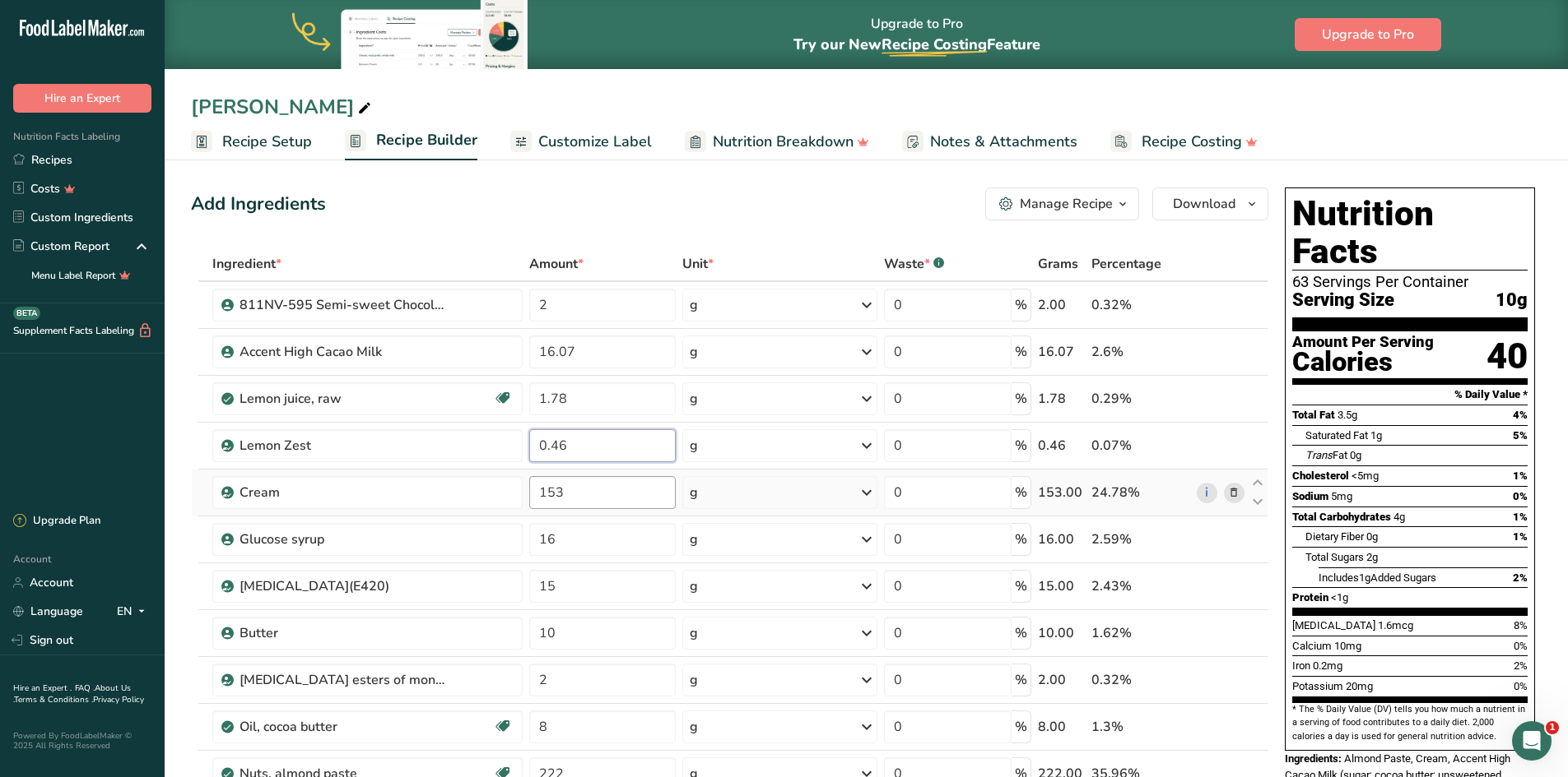
type input "0.46"
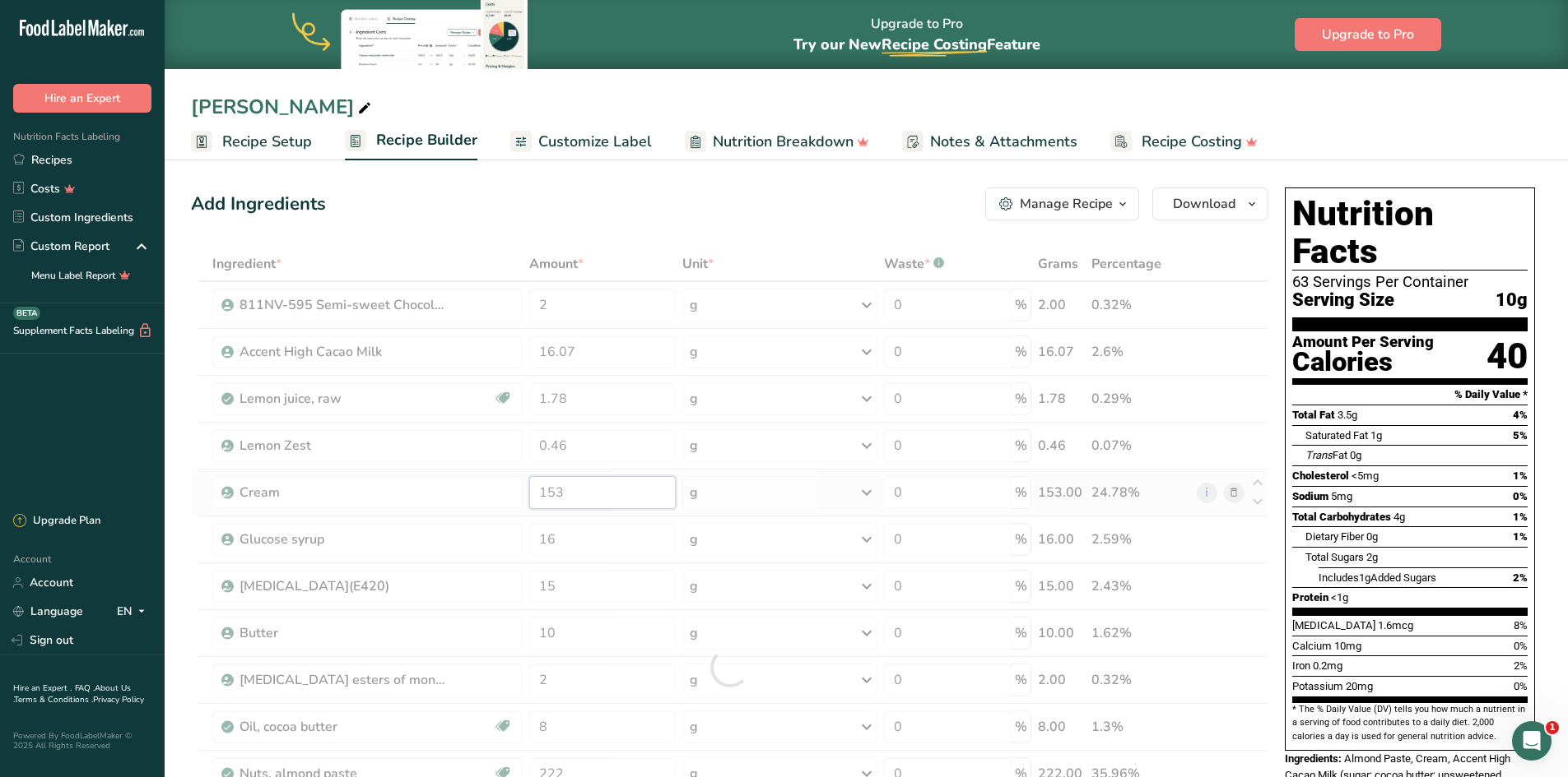
drag, startPoint x: 589, startPoint y: 502, endPoint x: 591, endPoint y: 493, distance: 9.2
click at [589, 496] on div "Ingredient * Amount * Unit * Waste * .a-a{fill:#347362;}.b-a{fill:#fff;} Grams …" at bounding box center [729, 668] width 1077 height 842
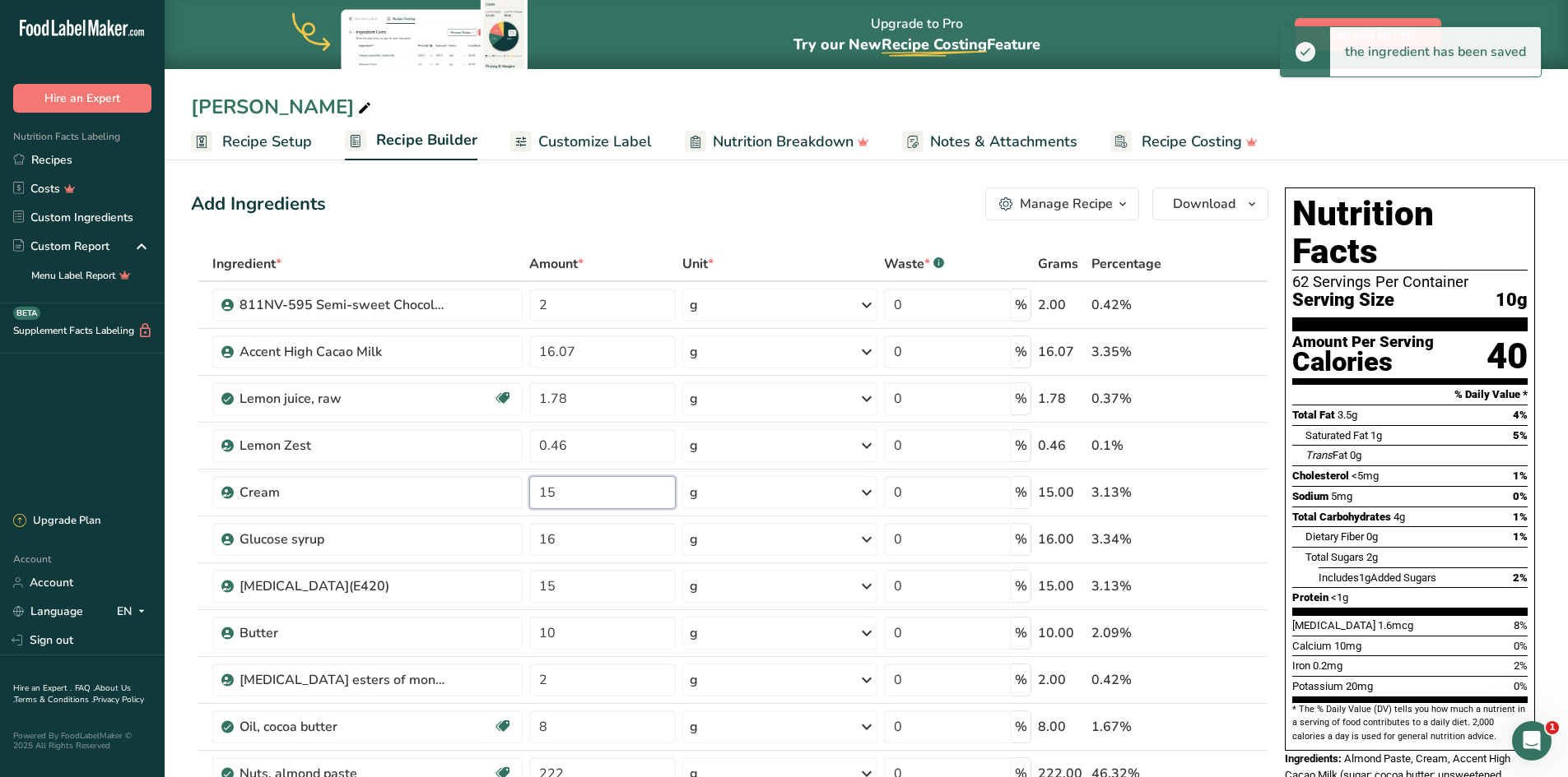
type input "1"
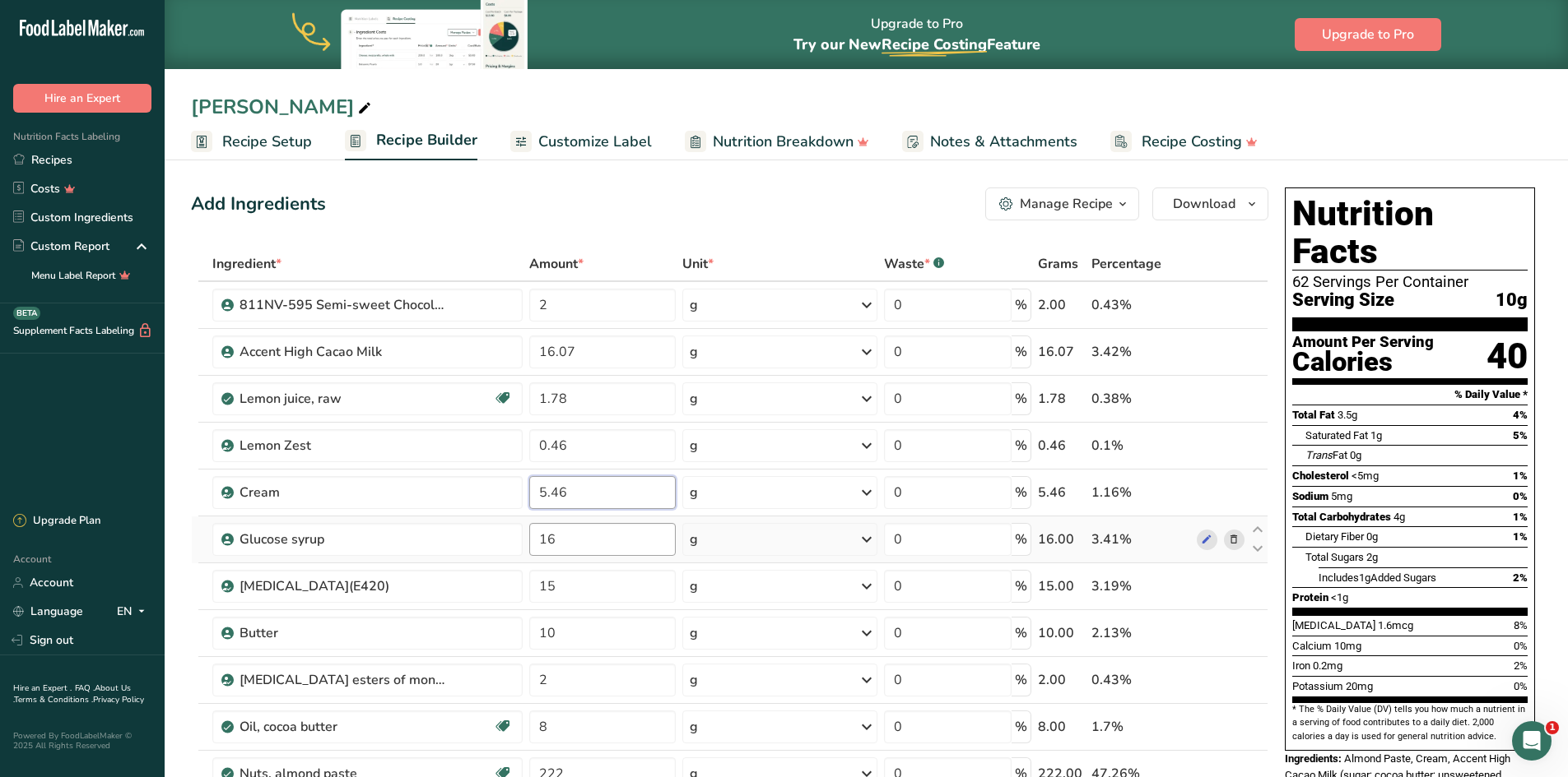
type input "5.46"
click at [572, 535] on div "Ingredient * Amount * Unit * Waste * .a-a{fill:#347362;}.b-a{fill:#fff;} Grams …" at bounding box center [729, 668] width 1077 height 842
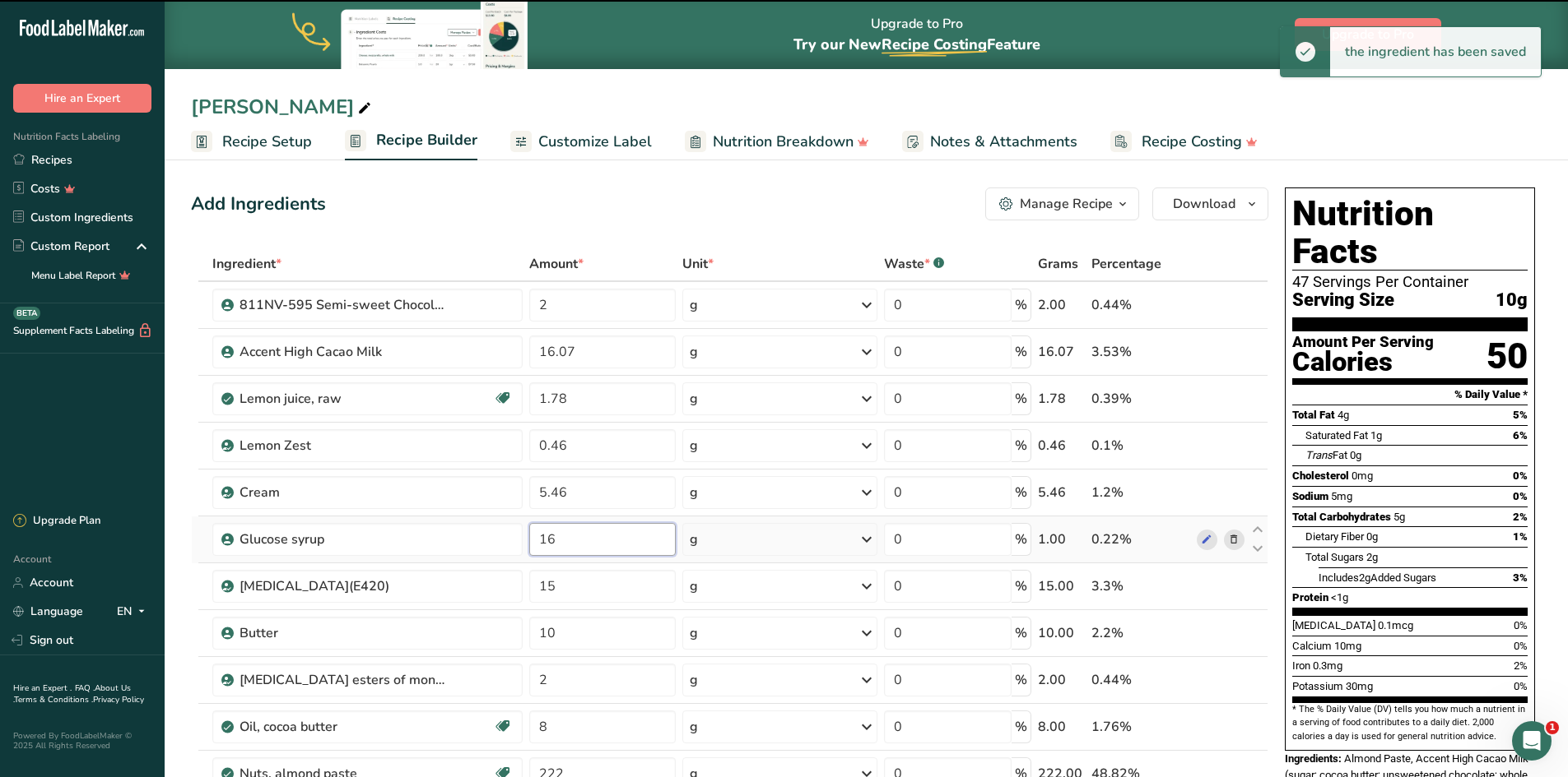
type input "1"
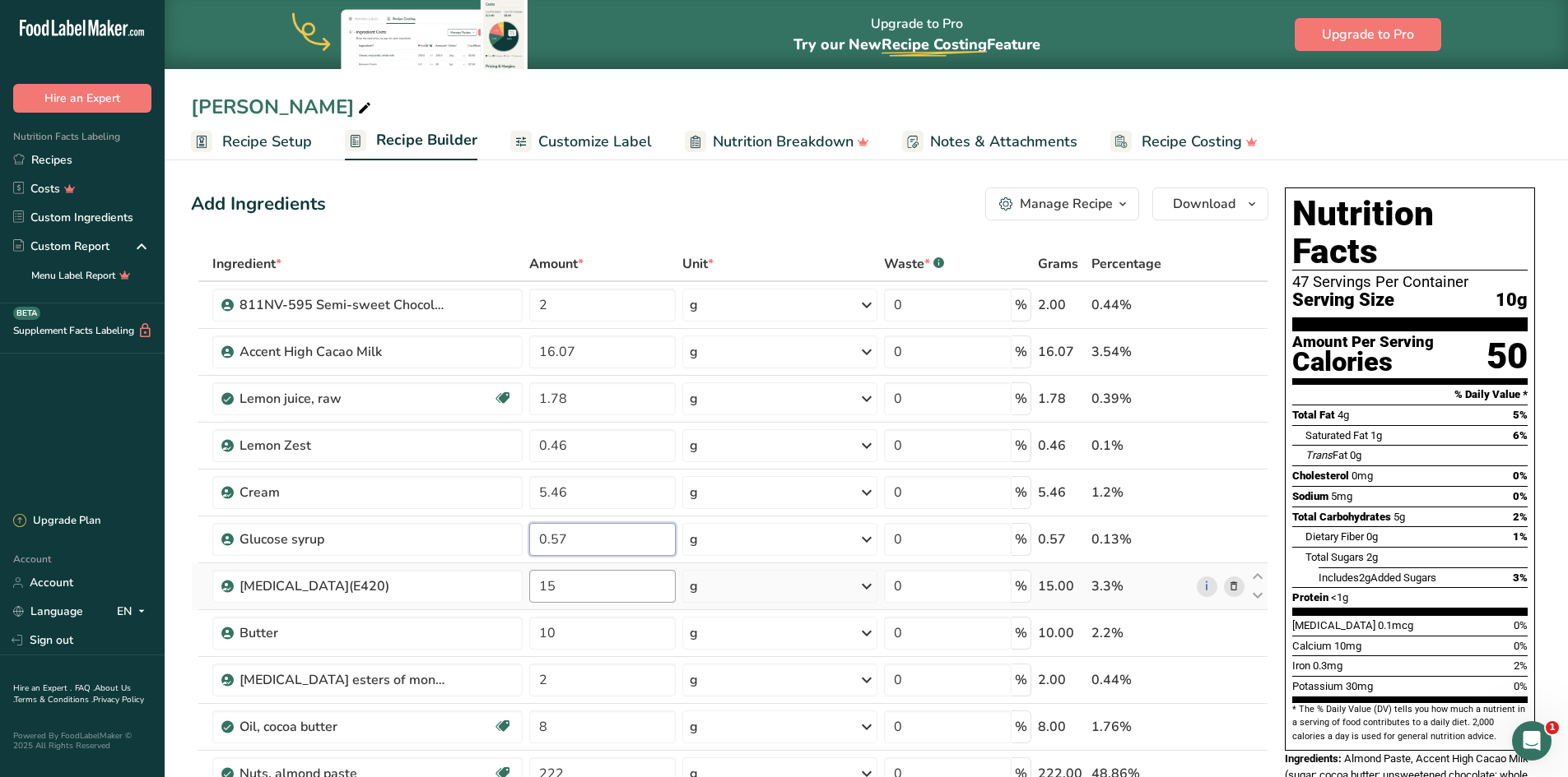
type input "0.57"
click at [569, 589] on div "Ingredient * Amount * Unit * Waste * .a-a{fill:#347362;}.b-a{fill:#fff;} Grams …" at bounding box center [729, 668] width 1077 height 842
type input "1"
type input "0.53"
click at [577, 641] on div "Ingredient * Amount * Unit * Waste * .a-a{fill:#347362;}.b-a{fill:#fff;} Grams …" at bounding box center [729, 668] width 1077 height 842
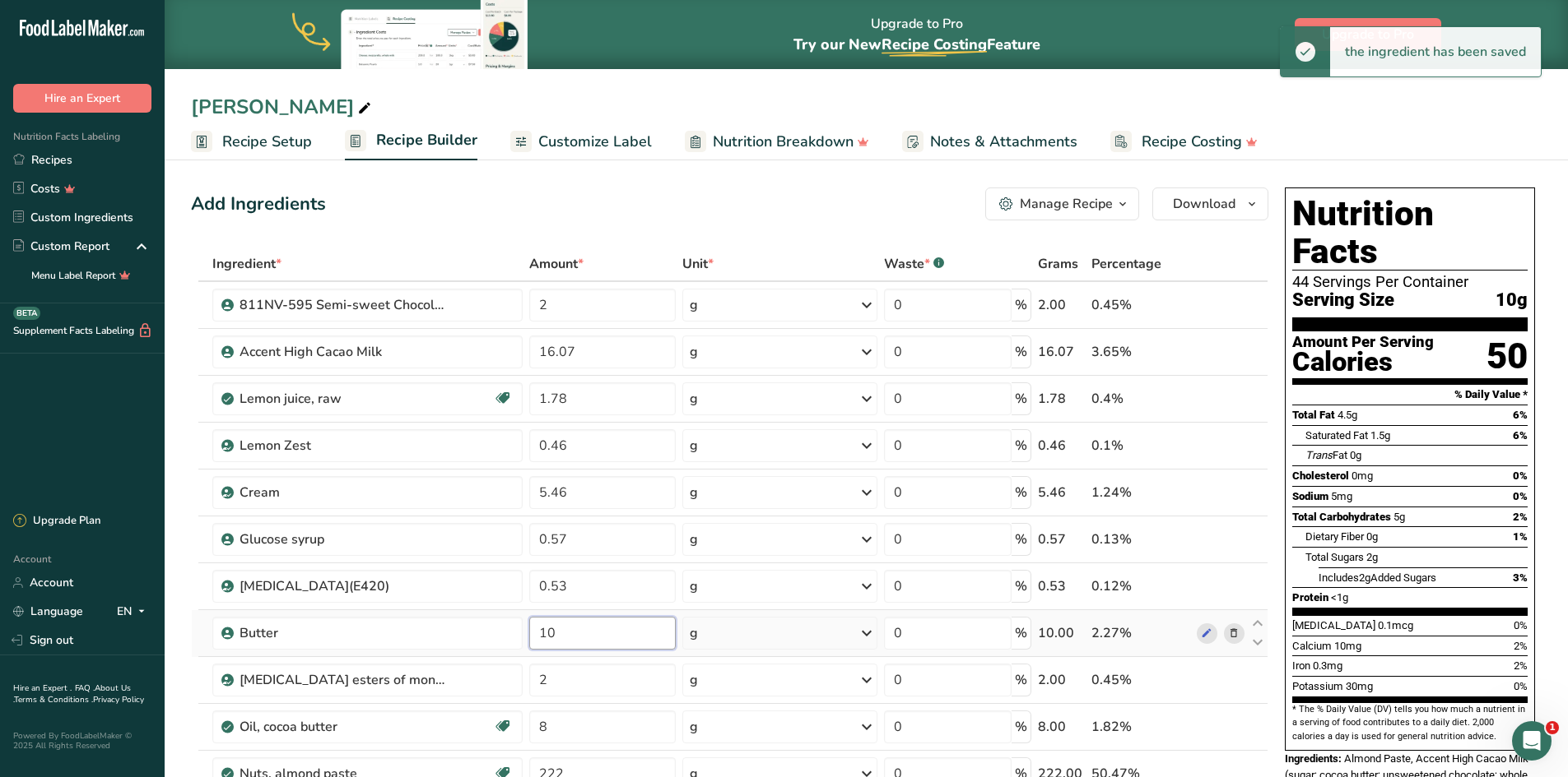
type input "1"
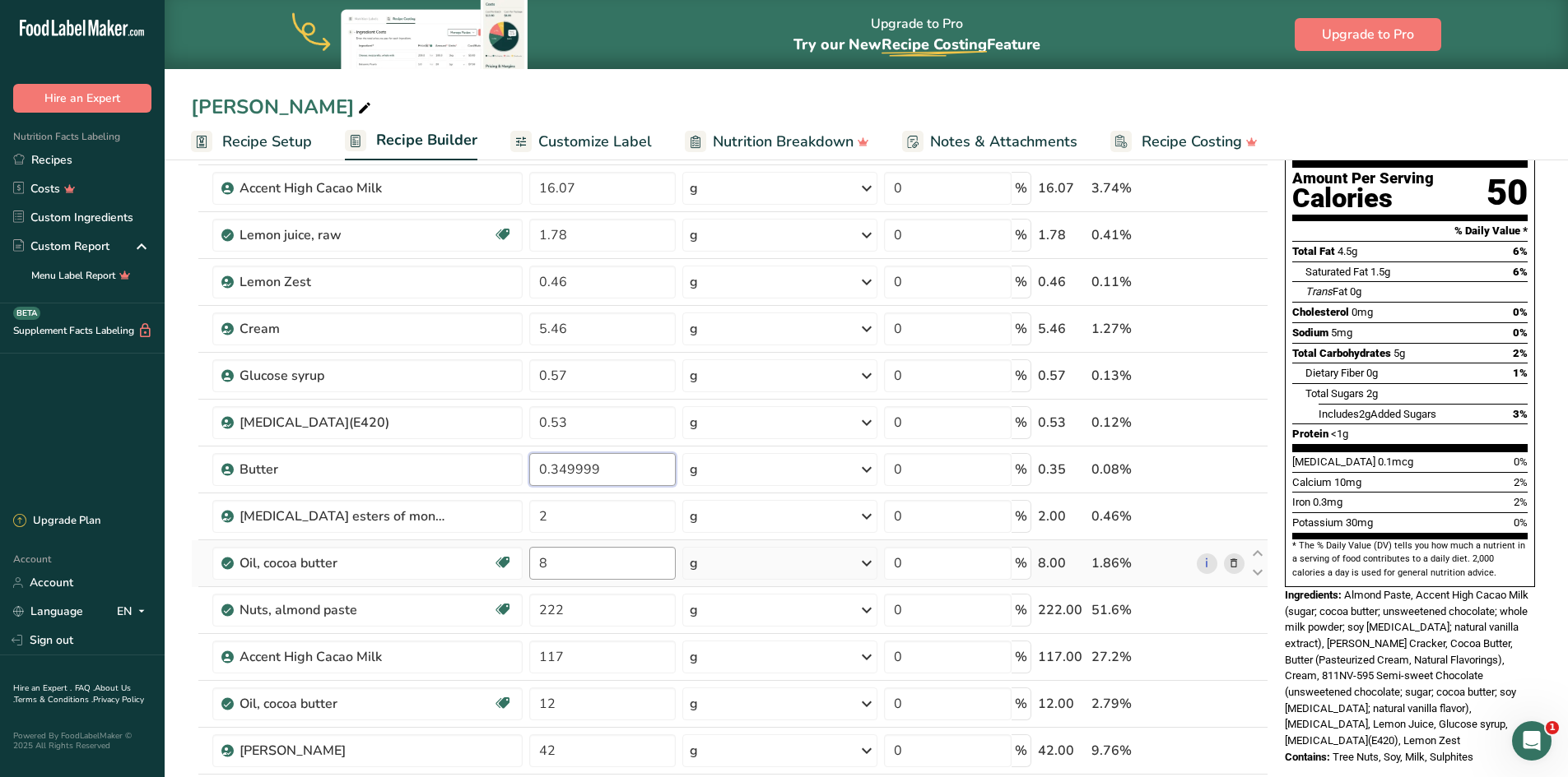
scroll to position [165, 0]
click at [566, 507] on div "Ingredient * Amount * Unit * Waste * .a-a{fill:#347362;}.b-a{fill:#fff;} Grams …" at bounding box center [729, 503] width 1077 height 842
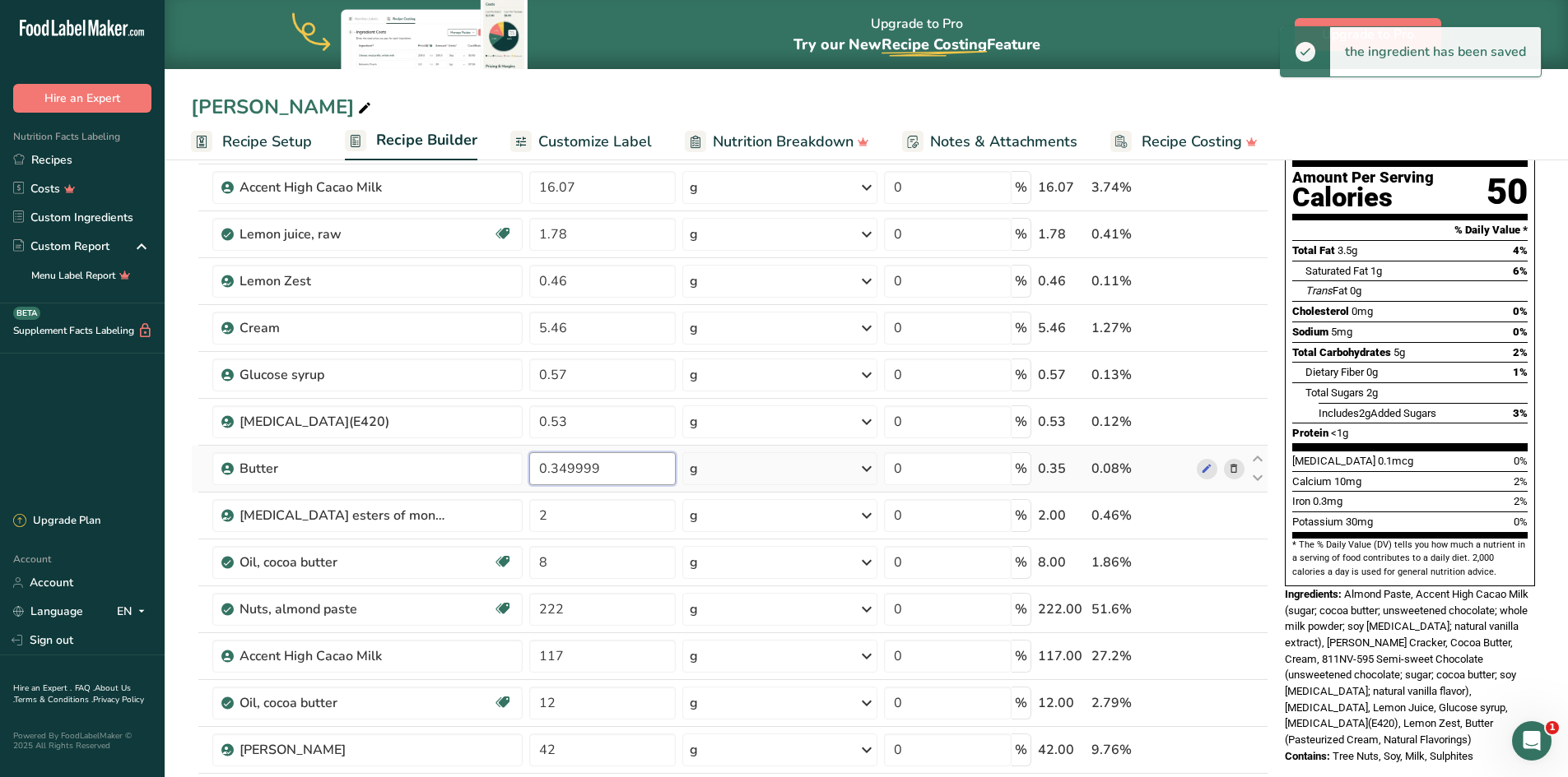
click at [609, 470] on div "Ingredient * Amount * Unit * Waste * .a-a{fill:#347362;}.b-a{fill:#fff;} Grams …" at bounding box center [729, 503] width 1077 height 842
type input "0.35"
click at [571, 522] on div "Ingredient * Amount * Unit * Waste * .a-a{fill:#347362;}.b-a{fill:#fff;} Grams …" at bounding box center [729, 503] width 1077 height 842
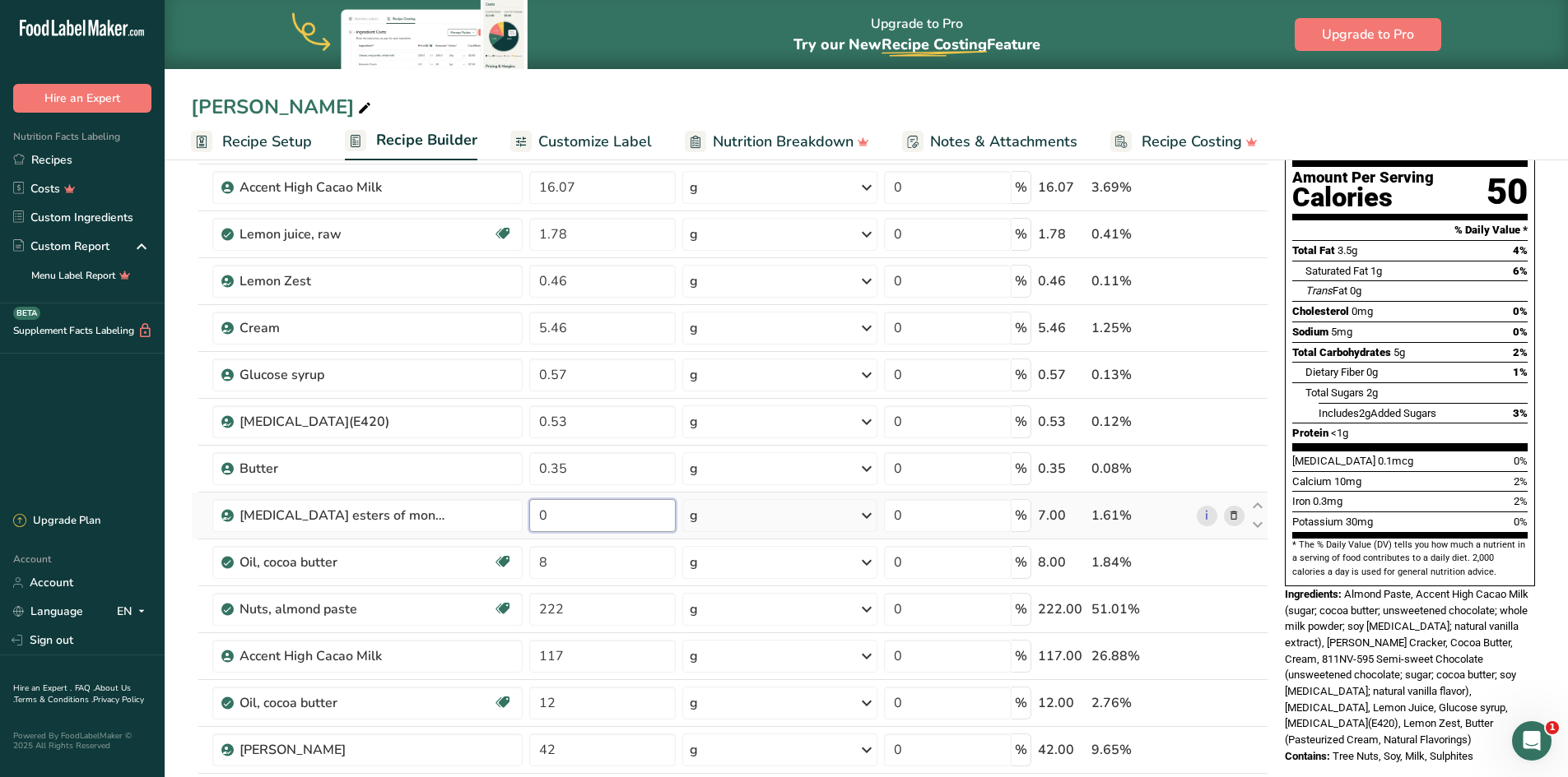
type input "7"
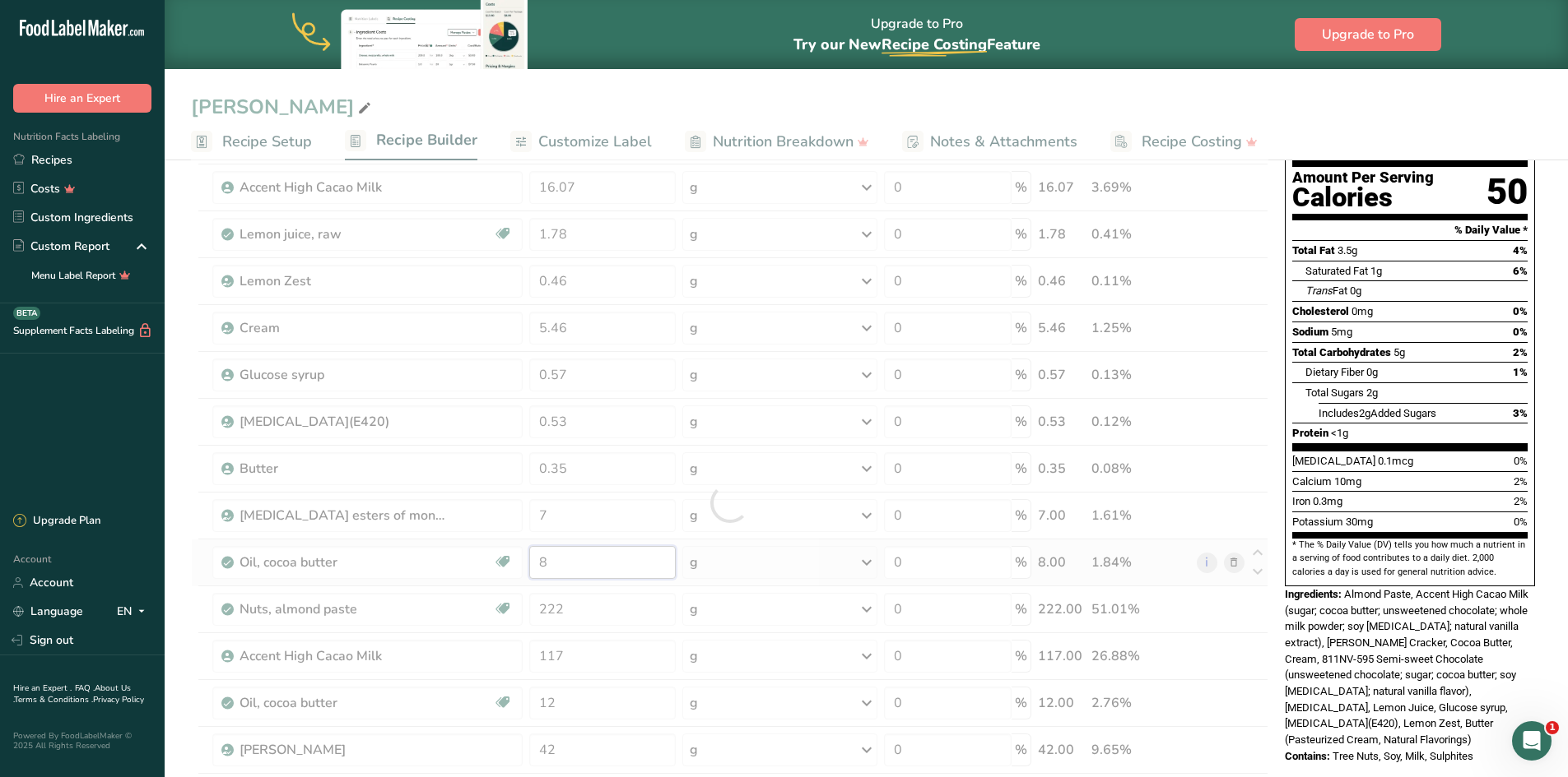
click at [592, 554] on div "Ingredient * Amount * Unit * Waste * .a-a{fill:#347362;}.b-a{fill:#fff;} Grams …" at bounding box center [729, 503] width 1077 height 842
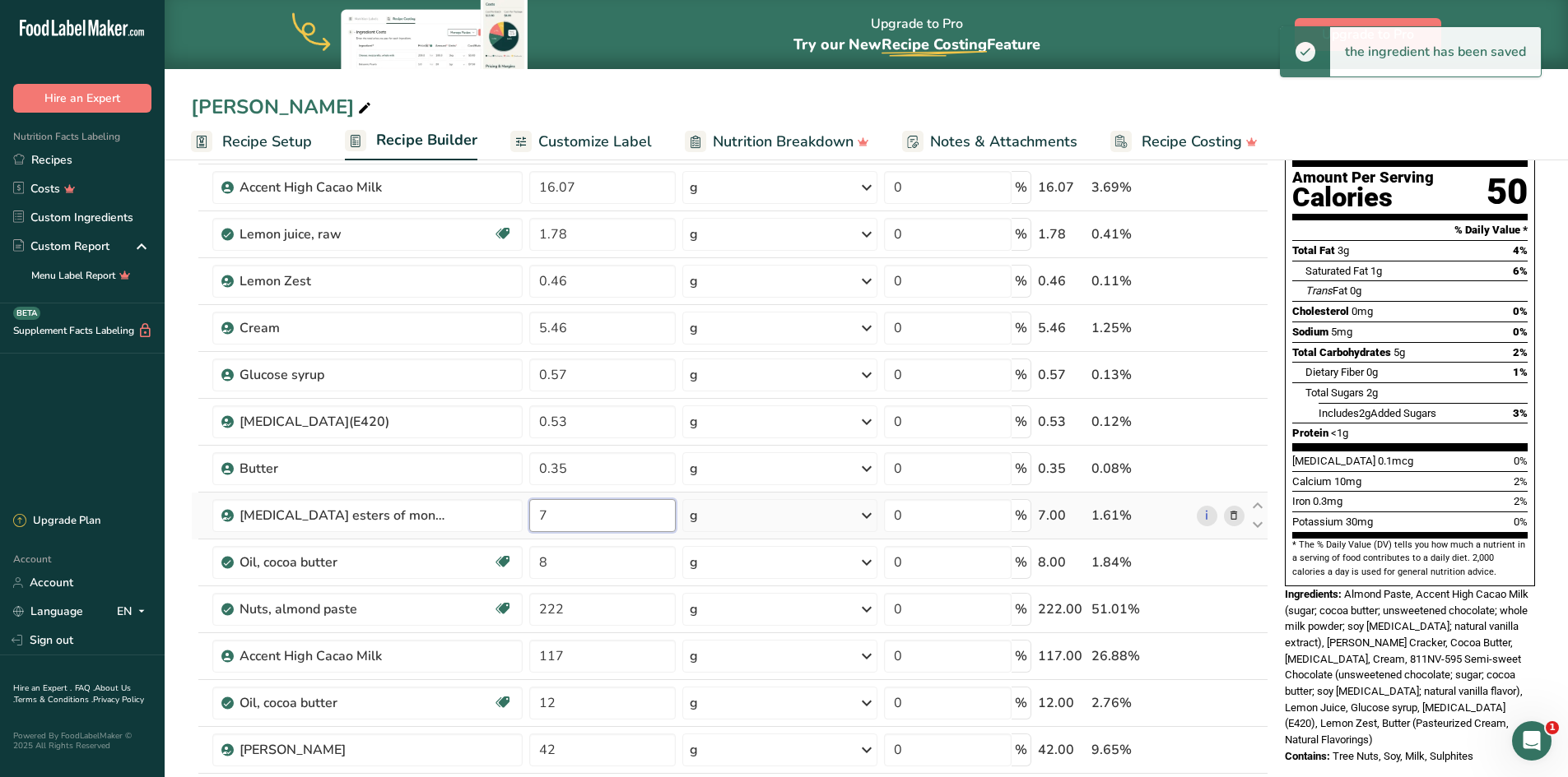
click at [545, 514] on div "Ingredient * Amount * Unit * Waste * .a-a{fill:#347362;}.b-a{fill:#fff;} Grams …" at bounding box center [729, 503] width 1077 height 842
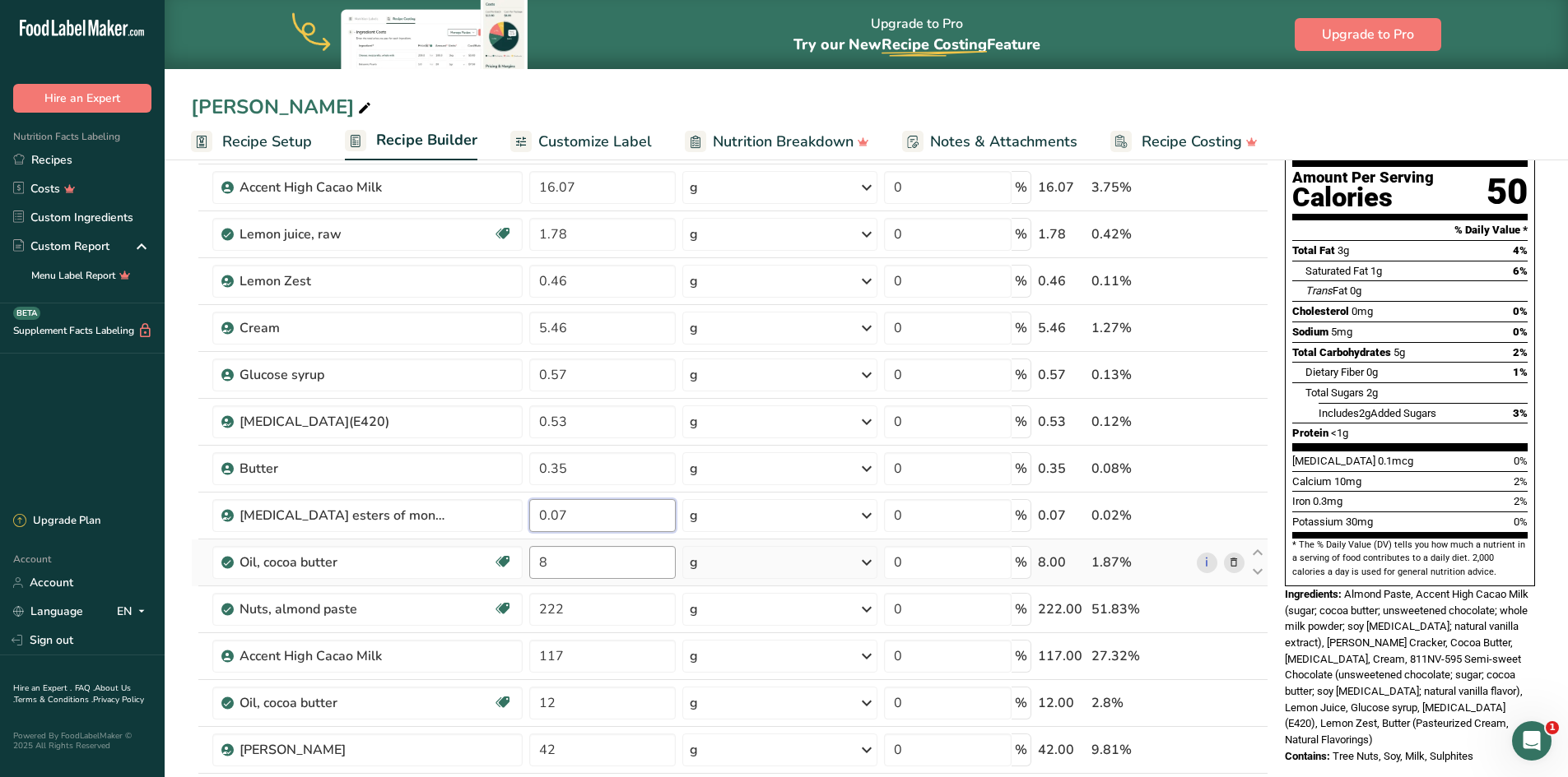
type input "0.07"
click at [616, 576] on div "Ingredient * Amount * Unit * Waste * .a-a{fill:#347362;}.b-a{fill:#fff;} Grams …" at bounding box center [729, 503] width 1077 height 842
type input "0.28"
click at [611, 617] on div "Ingredient * Amount * Unit * Waste * .a-a{fill:#347362;}.b-a{fill:#fff;} Grams …" at bounding box center [729, 503] width 1077 height 842
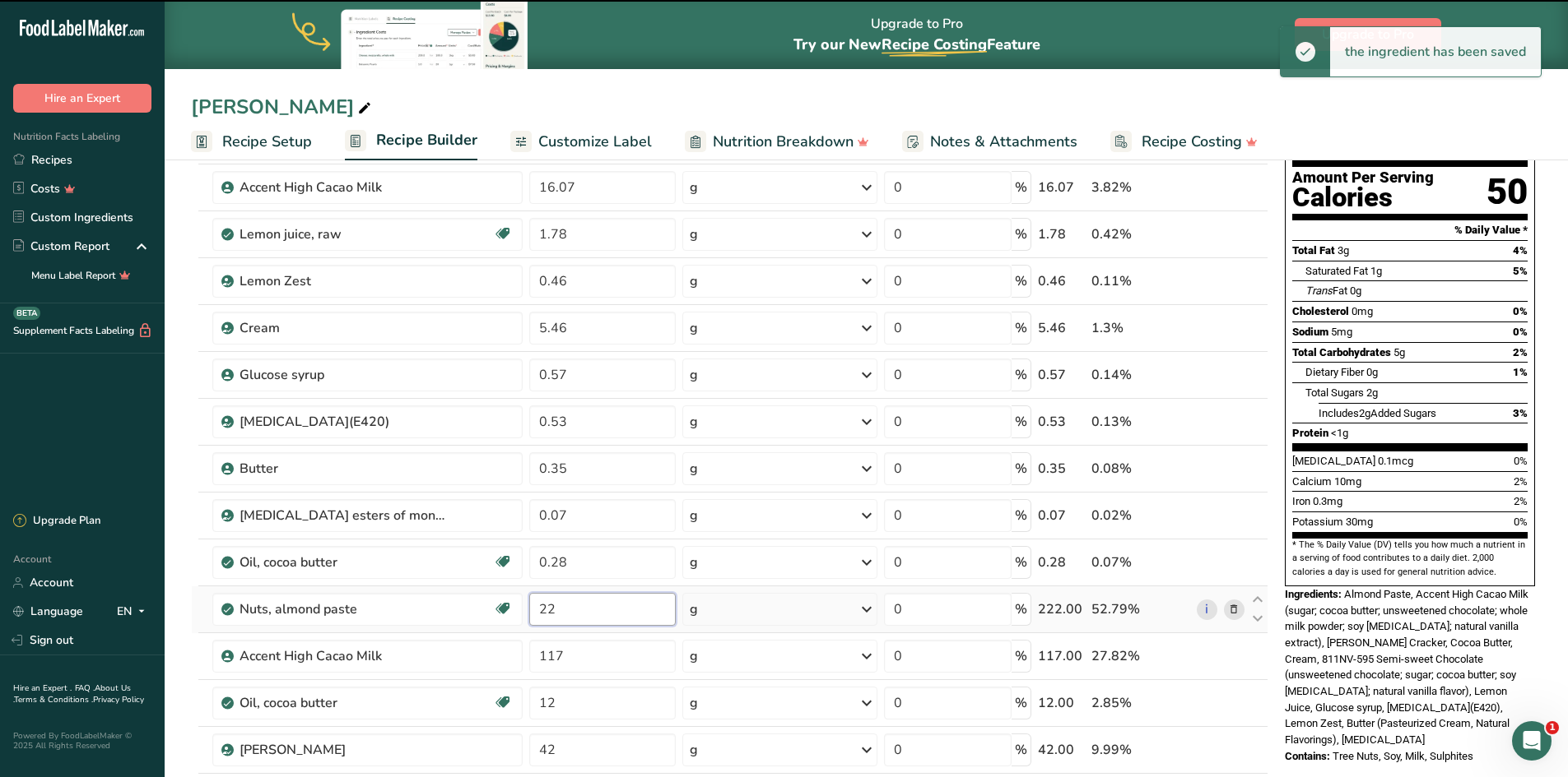
type input "2"
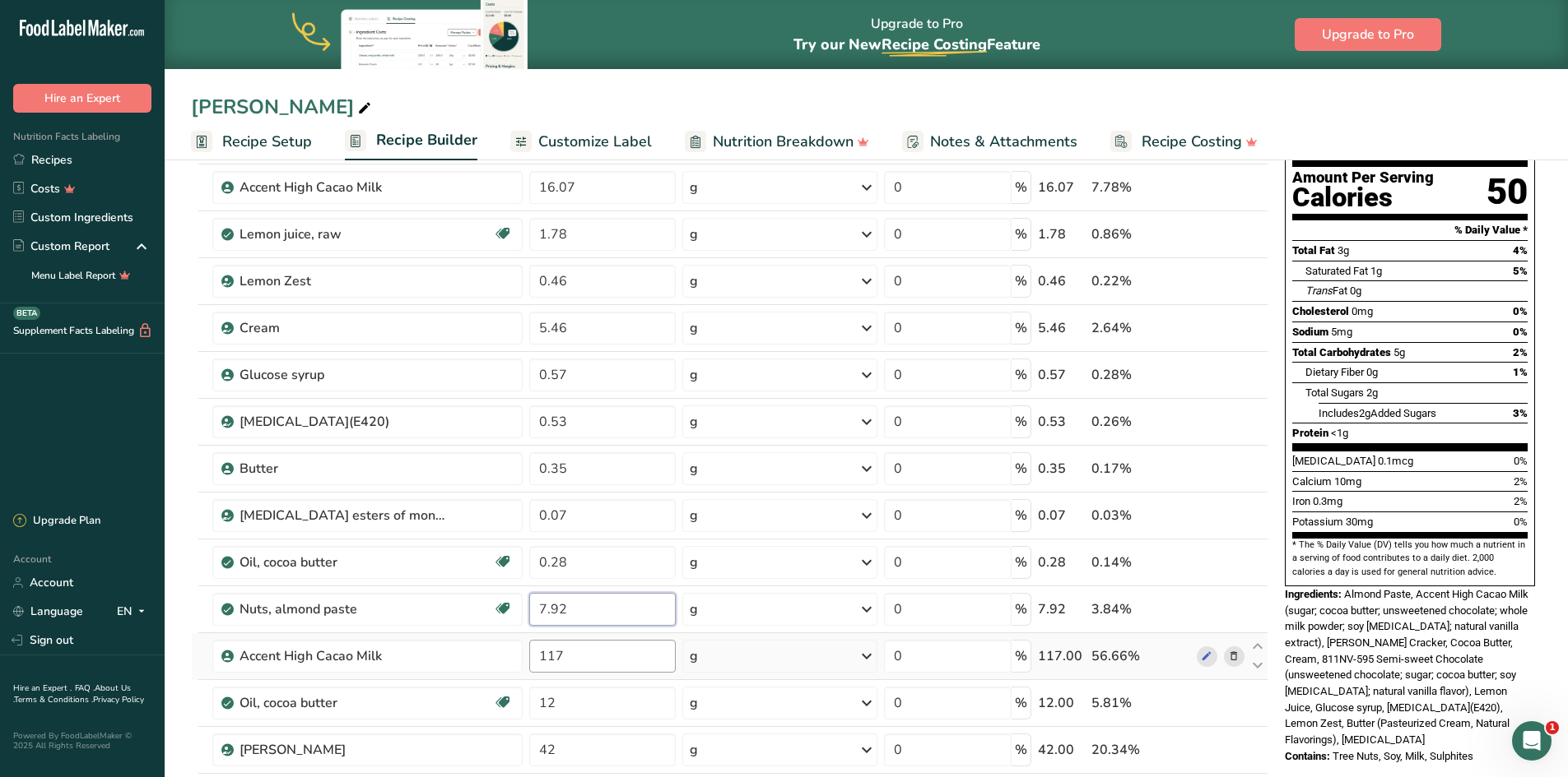
type input "7.92"
click at [591, 652] on div "Ingredient * Amount * Unit * Waste * .a-a{fill:#347362;}.b-a{fill:#fff;} Grams …" at bounding box center [729, 503] width 1077 height 842
click at [558, 695] on div "Ingredient * Amount * Unit * Waste * .a-a{fill:#347362;}.b-a{fill:#fff;} Grams …" at bounding box center [729, 503] width 1077 height 842
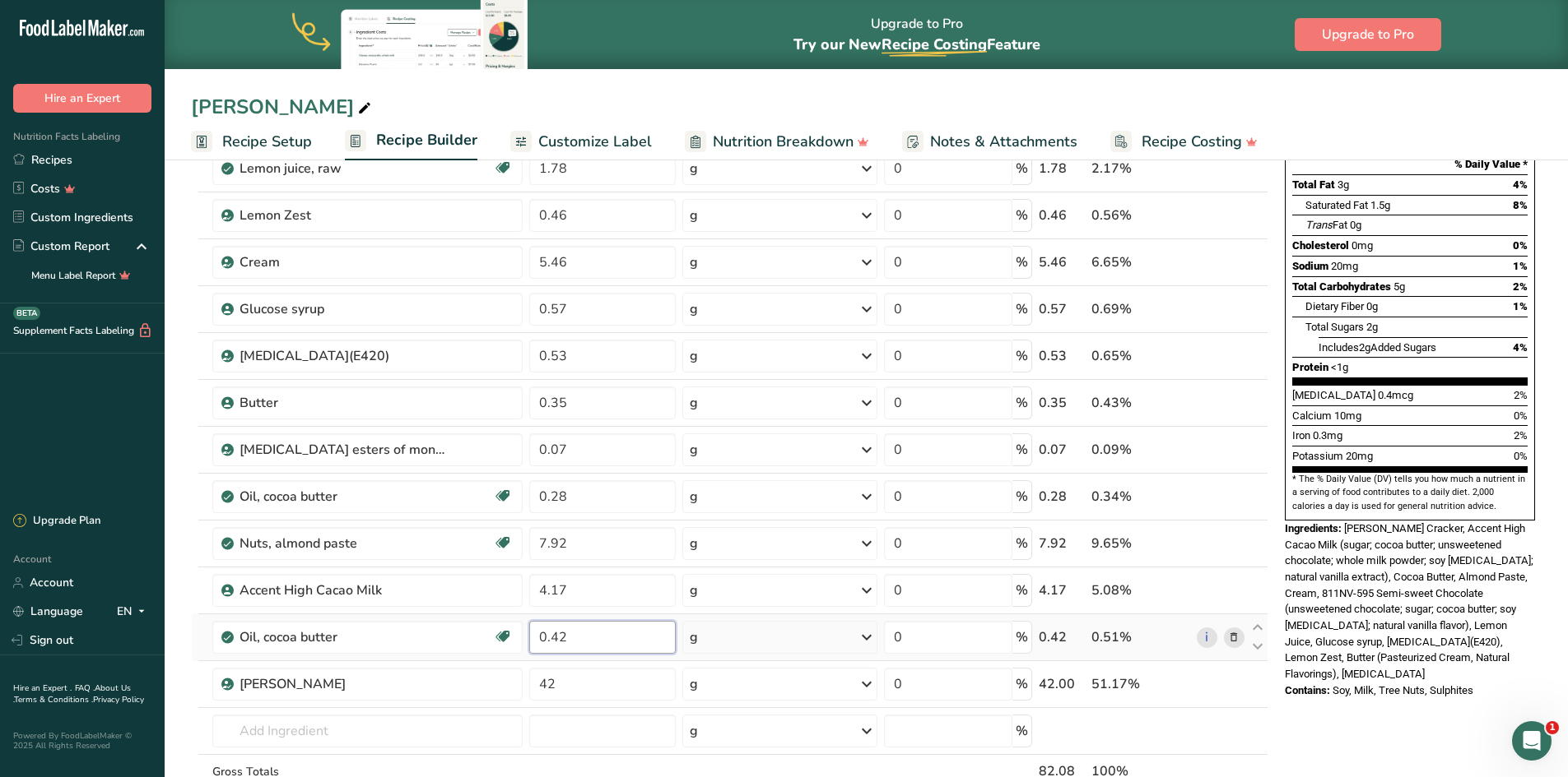
scroll to position [329, 0]
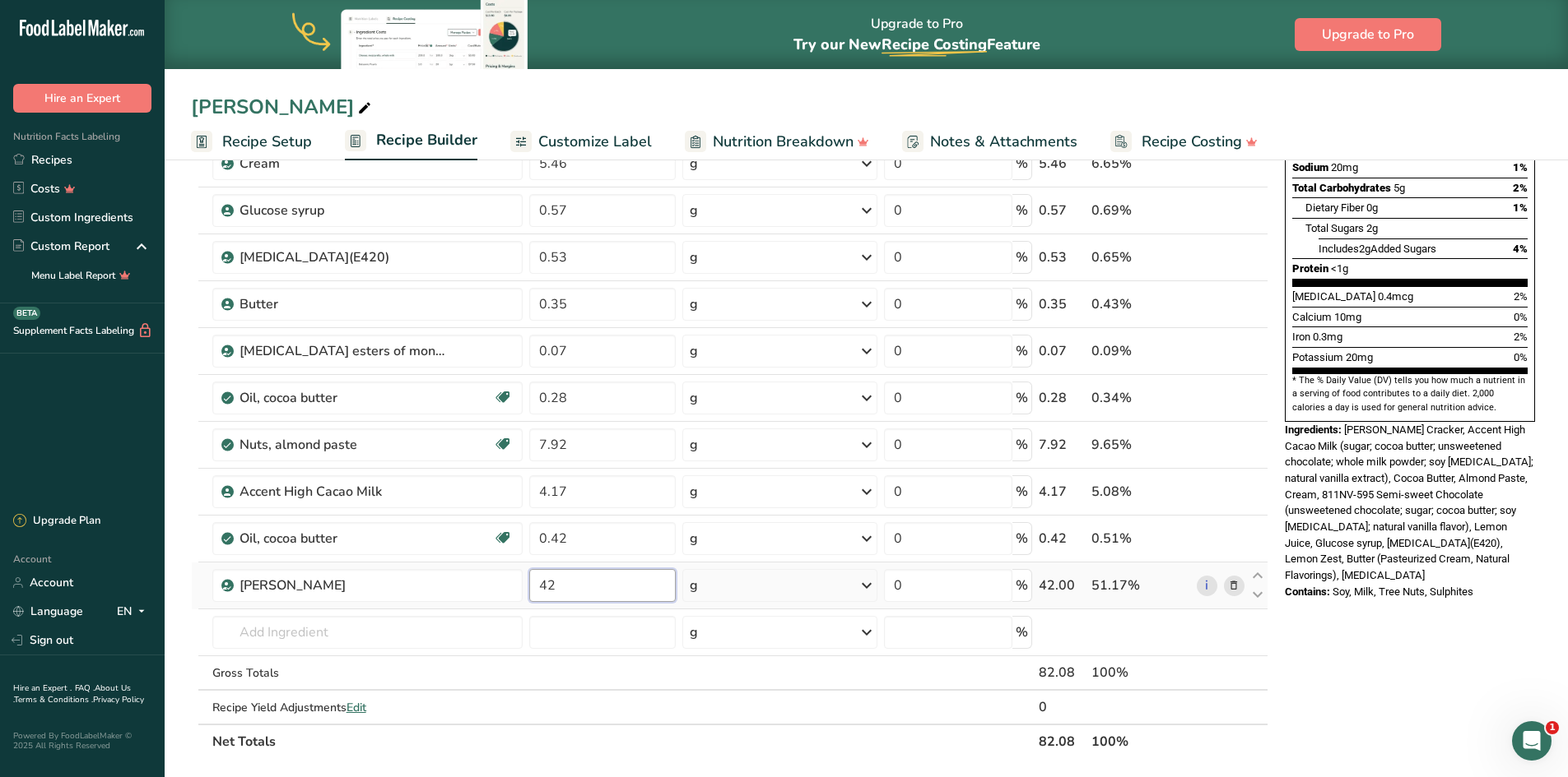
click at [562, 589] on div "Ingredient * Amount * Unit * Waste * .a-a{fill:#347362;}.b-a{fill:#fff;} Grams …" at bounding box center [729, 338] width 1077 height 842
click at [840, 735] on div "Ingredient * Amount * Unit * Waste * .a-a{fill:#347362;}.b-a{fill:#fff;} Grams …" at bounding box center [729, 338] width 1077 height 842
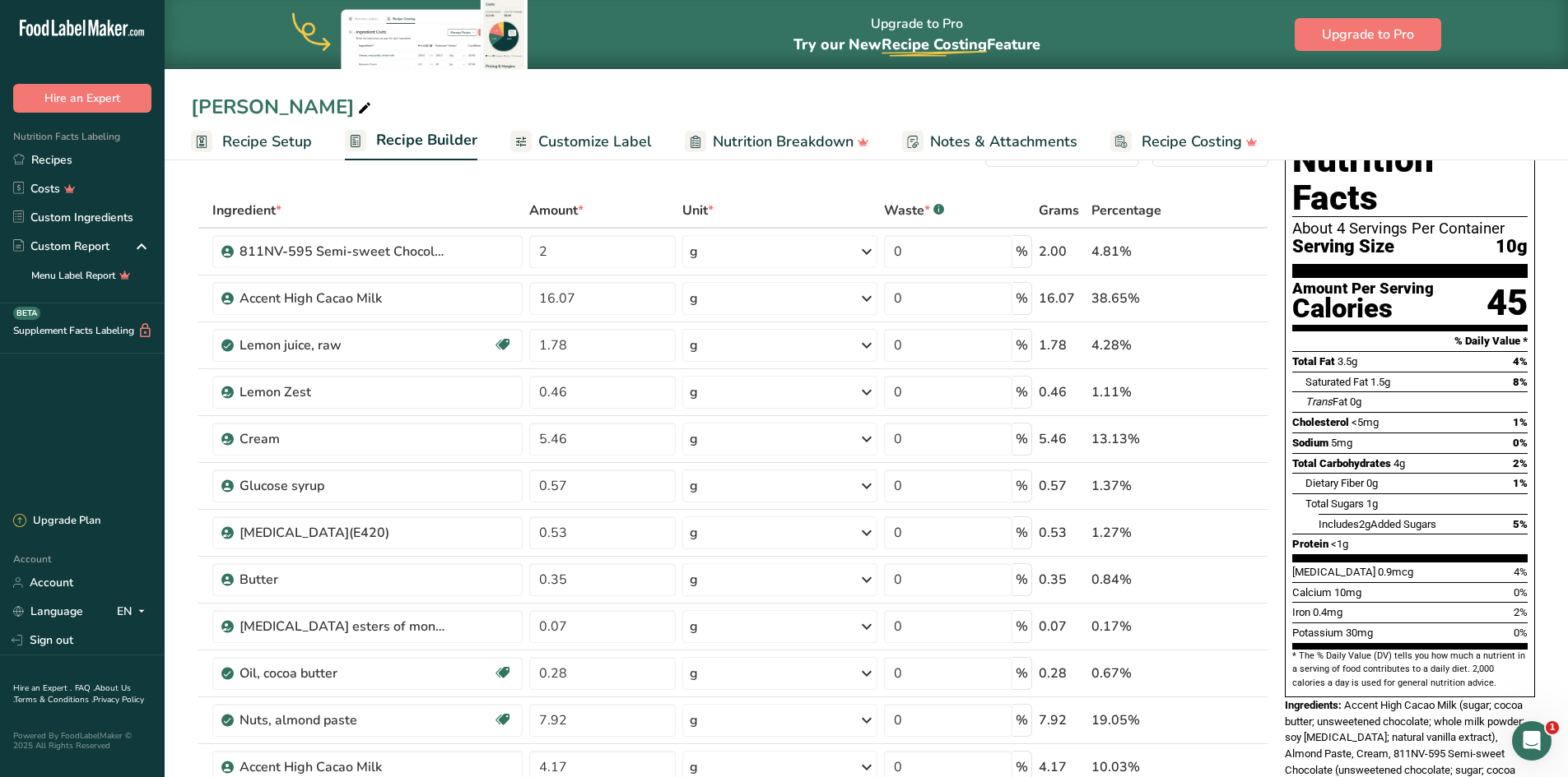
scroll to position [0, 0]
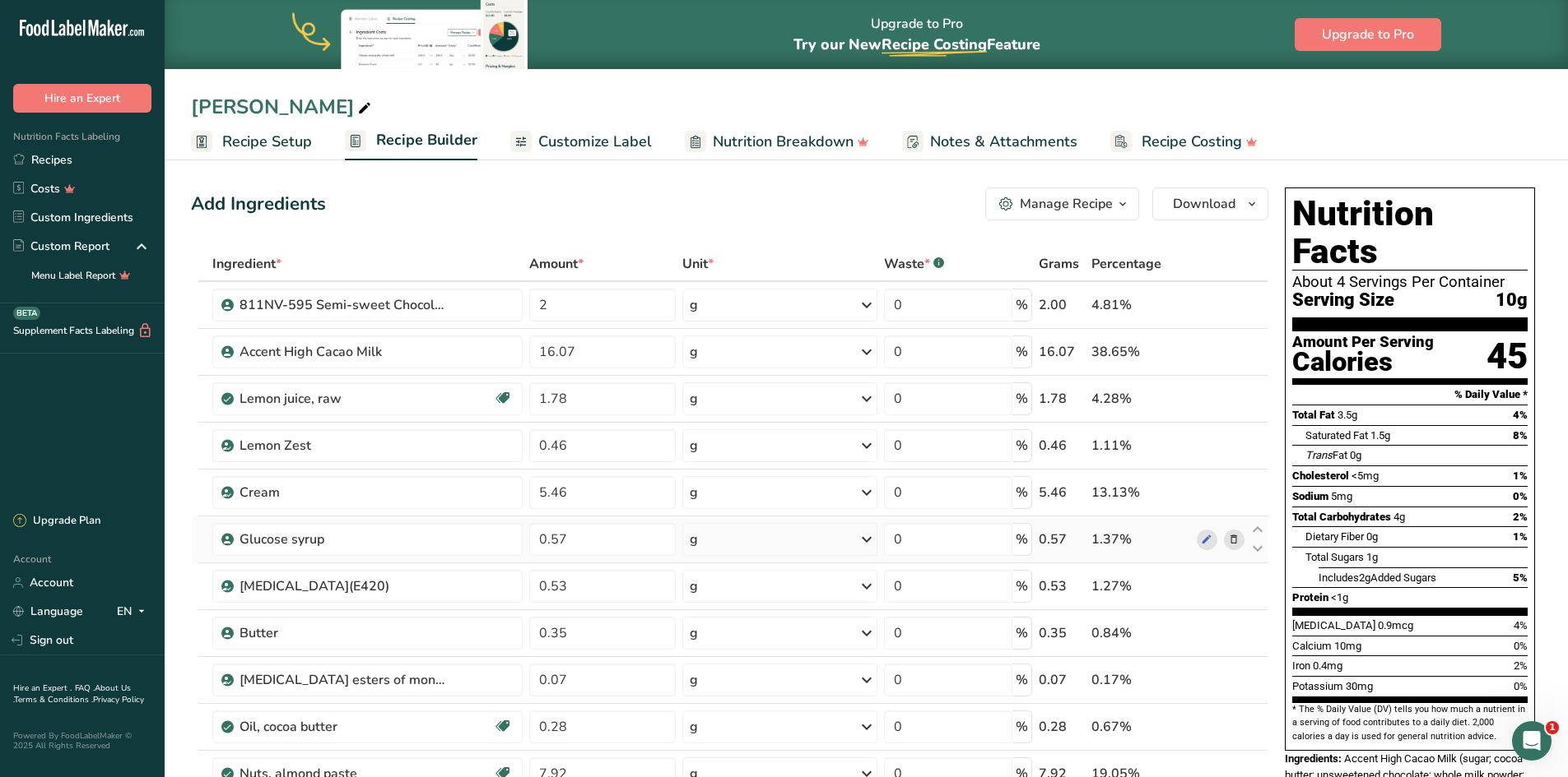
drag, startPoint x: 290, startPoint y: 144, endPoint x: 378, endPoint y: 559, distance: 424.2
click at [290, 144] on span "Recipe Setup" at bounding box center [267, 142] width 90 height 22
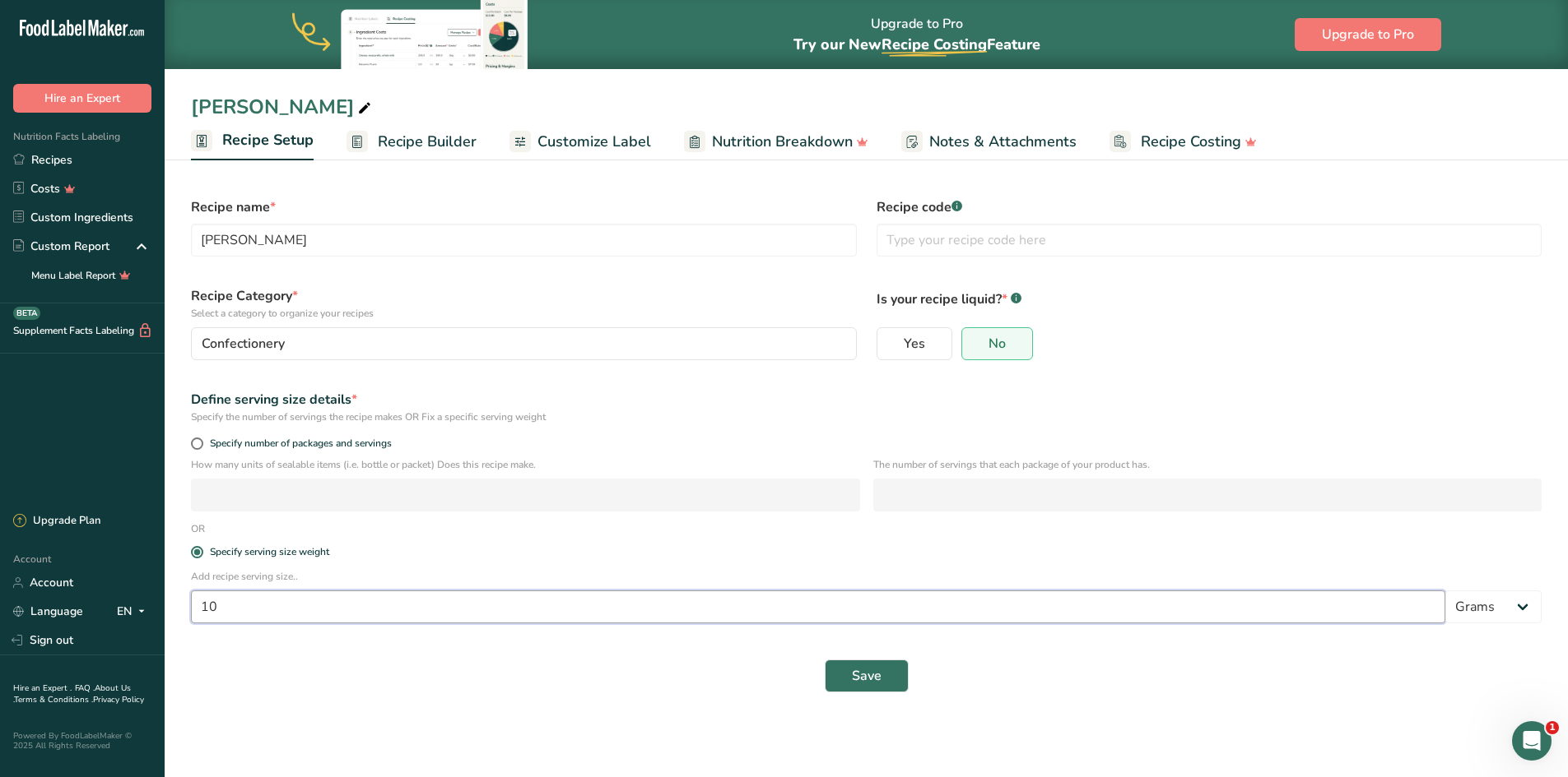
click at [230, 610] on input "10" at bounding box center [817, 607] width 1254 height 33
click at [847, 687] on button "Save" at bounding box center [866, 676] width 84 height 33
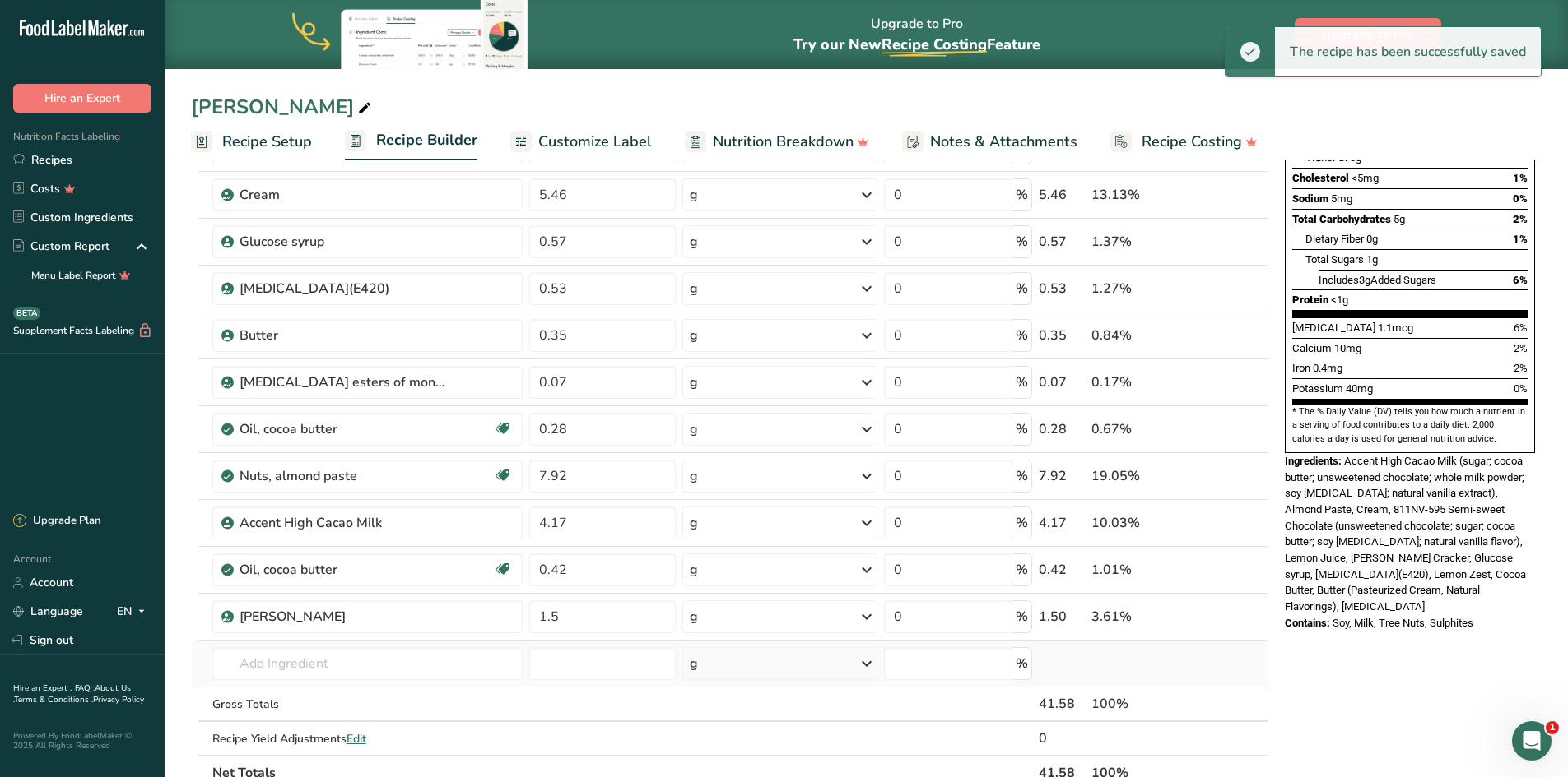
scroll to position [329, 0]
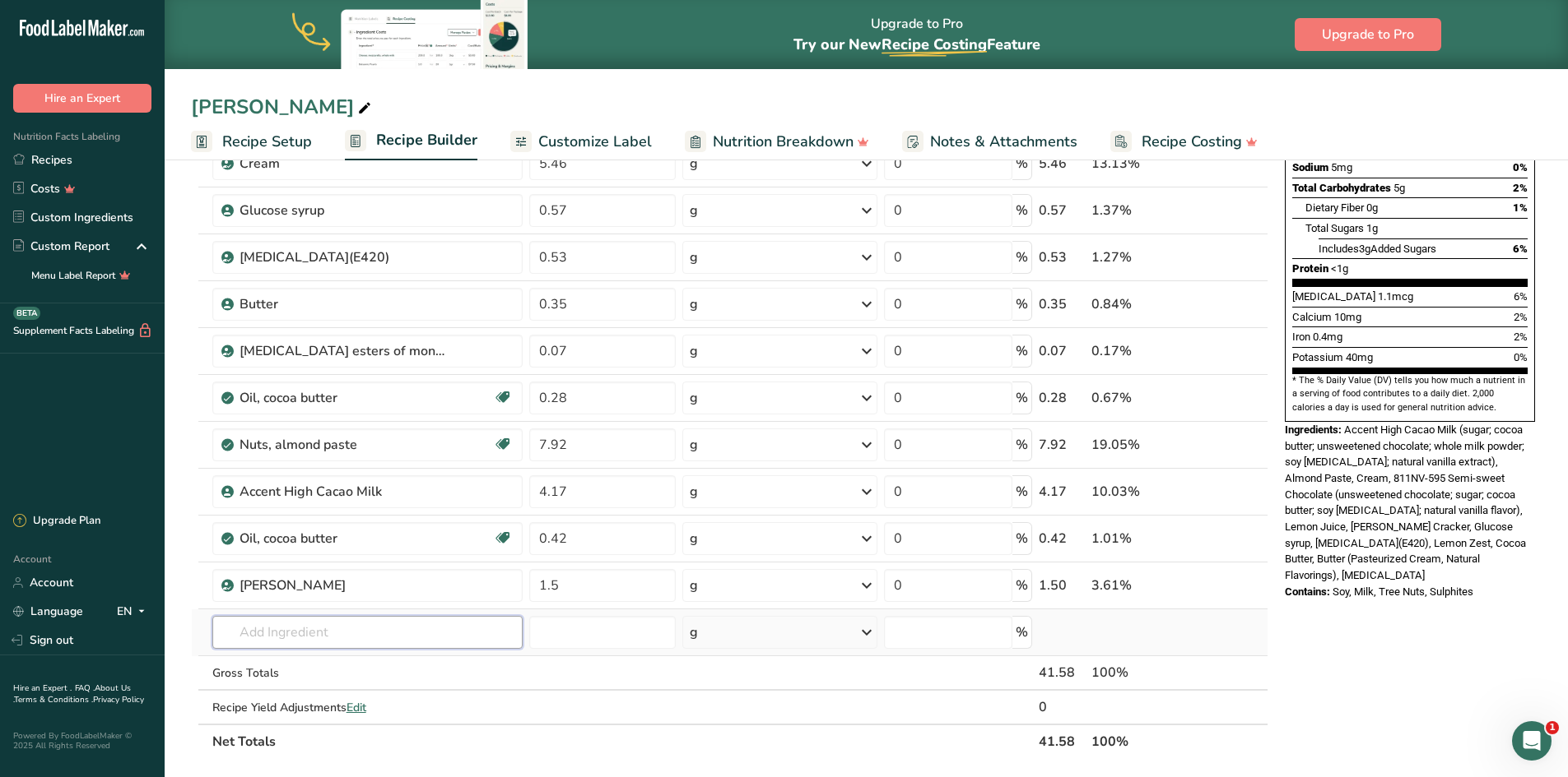
click at [259, 629] on input "text" at bounding box center [368, 632] width 310 height 33
click at [320, 543] on p "Accent High Cacao Milk" at bounding box center [294, 548] width 139 height 17
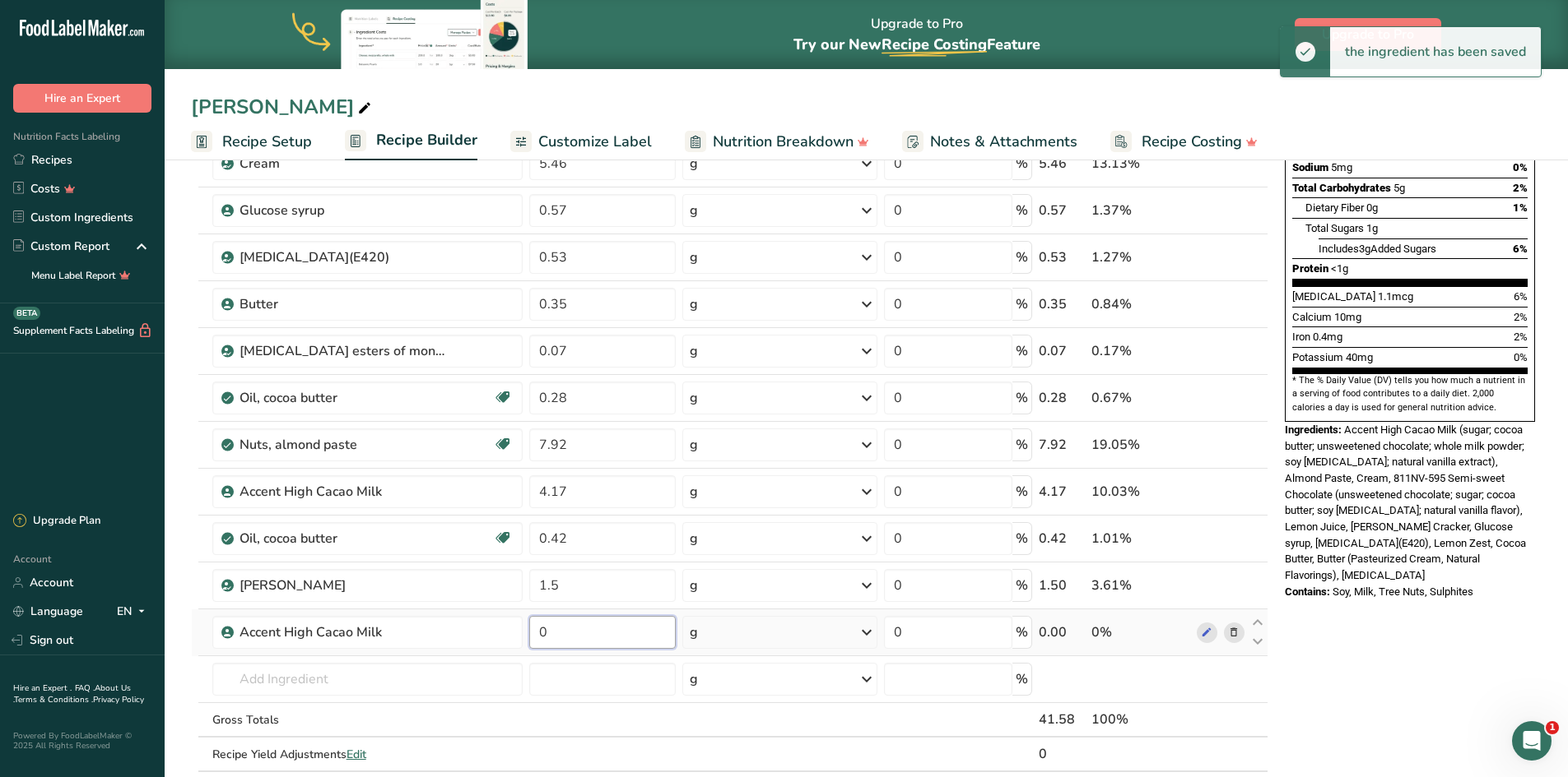
click at [569, 635] on input "0" at bounding box center [603, 632] width 147 height 33
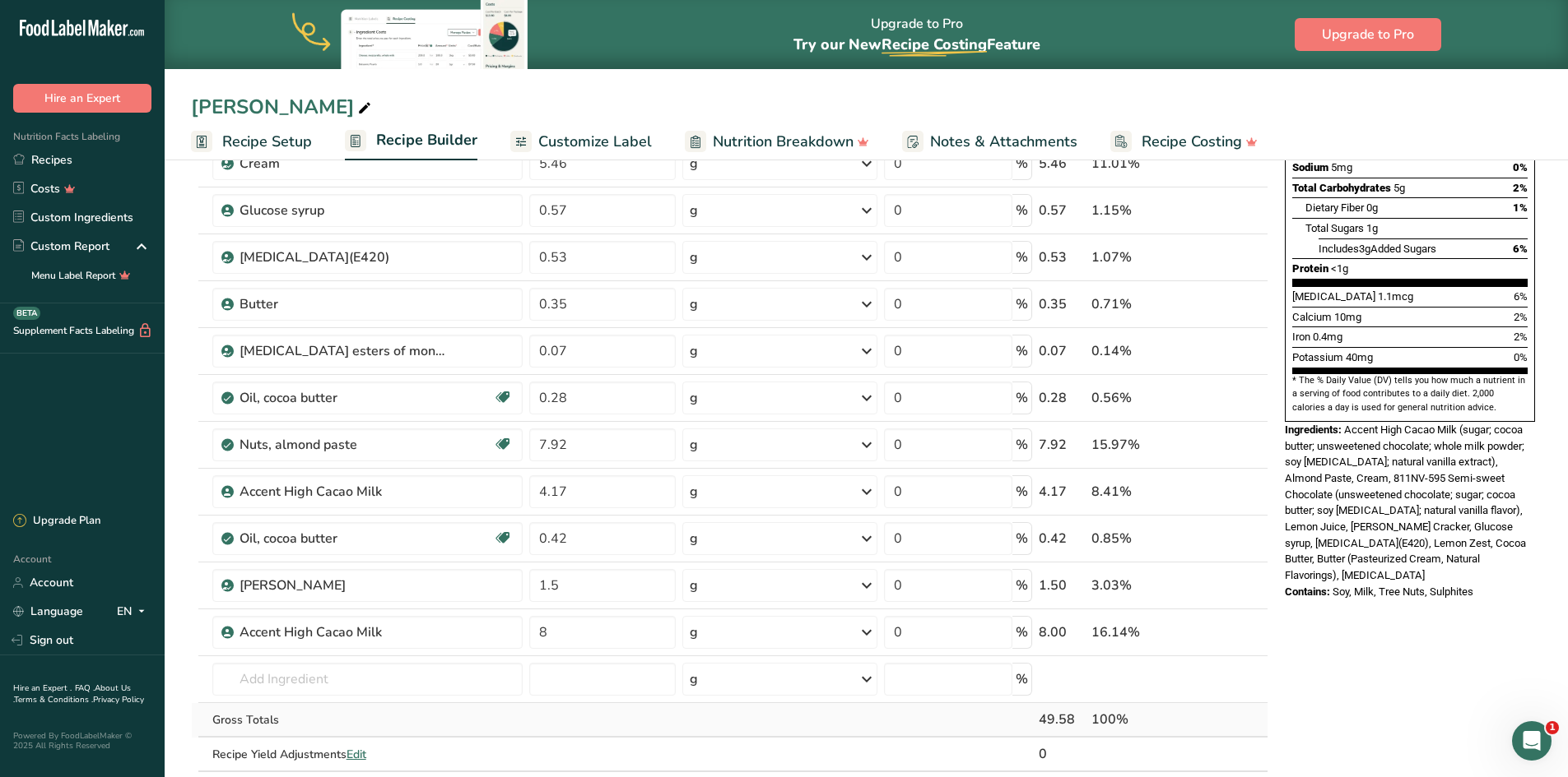
click at [870, 726] on div "Ingredient * Amount * Unit * Waste * .a-a{fill:#347362;}.b-a{fill:#fff;} Grams …" at bounding box center [729, 361] width 1077 height 889
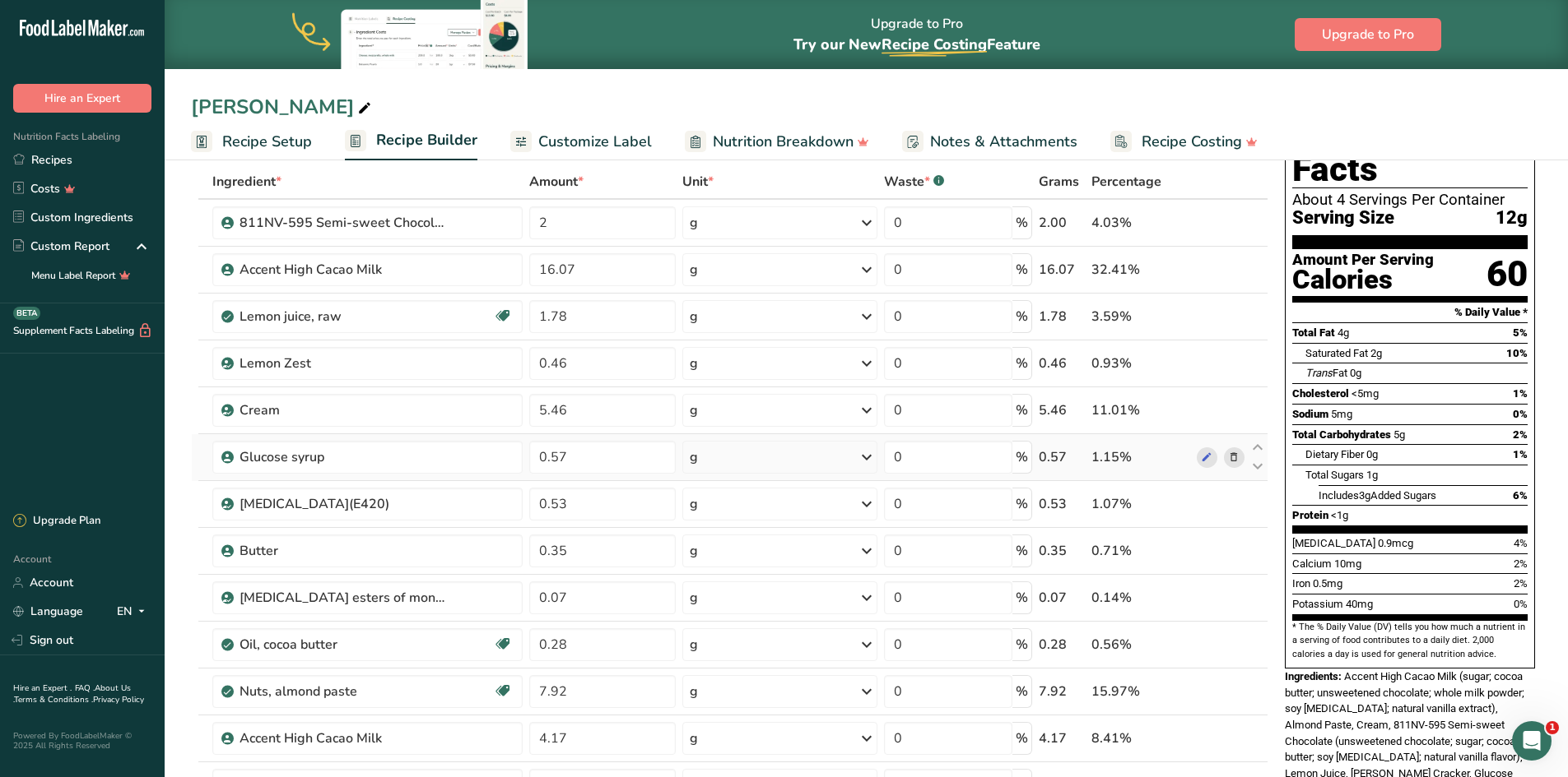
scroll to position [0, 0]
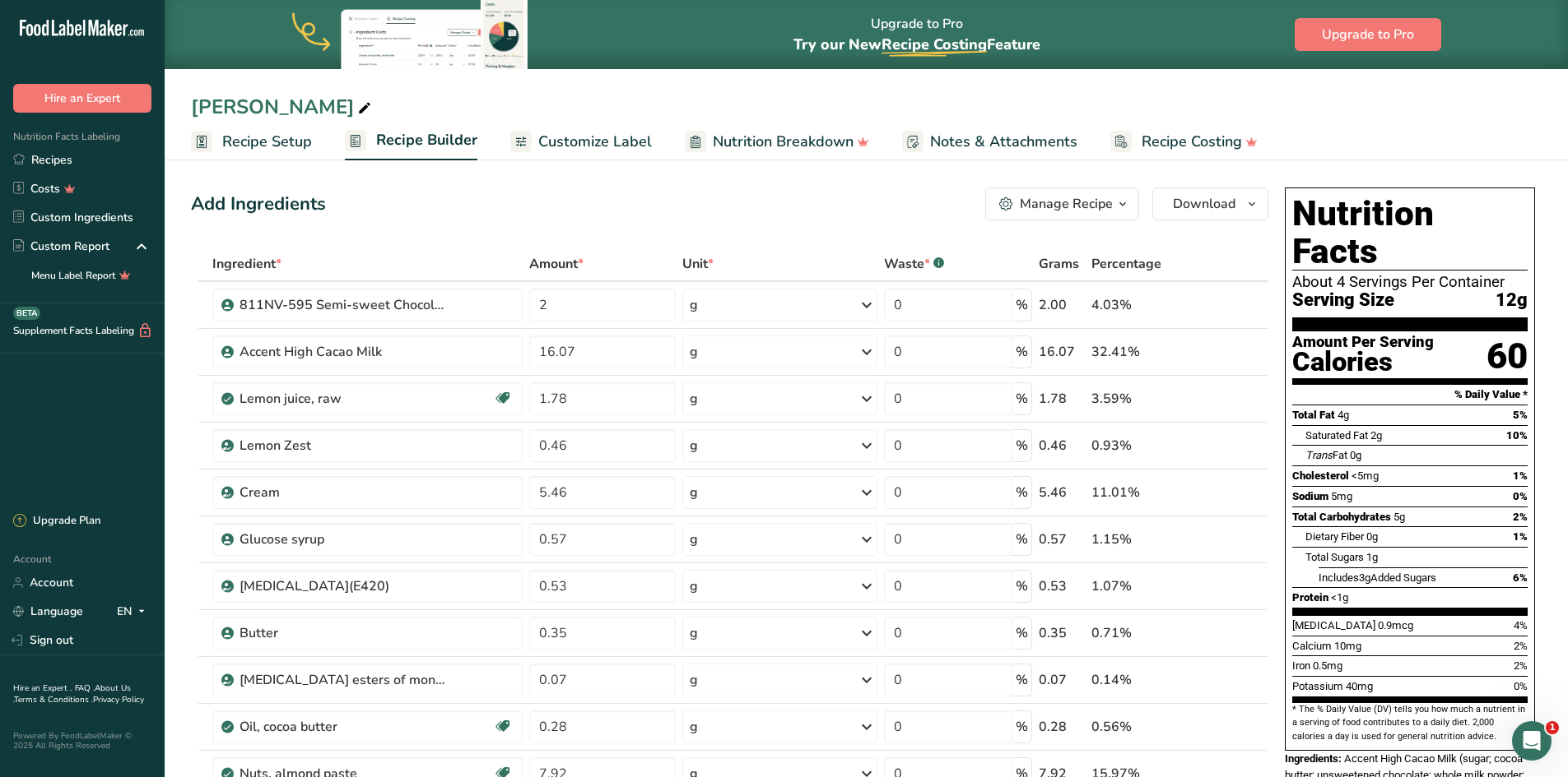
click at [1303, 98] on div "Lemon Almond" at bounding box center [866, 106] width 1403 height 29
click at [581, 137] on span "Customize Label" at bounding box center [595, 142] width 113 height 22
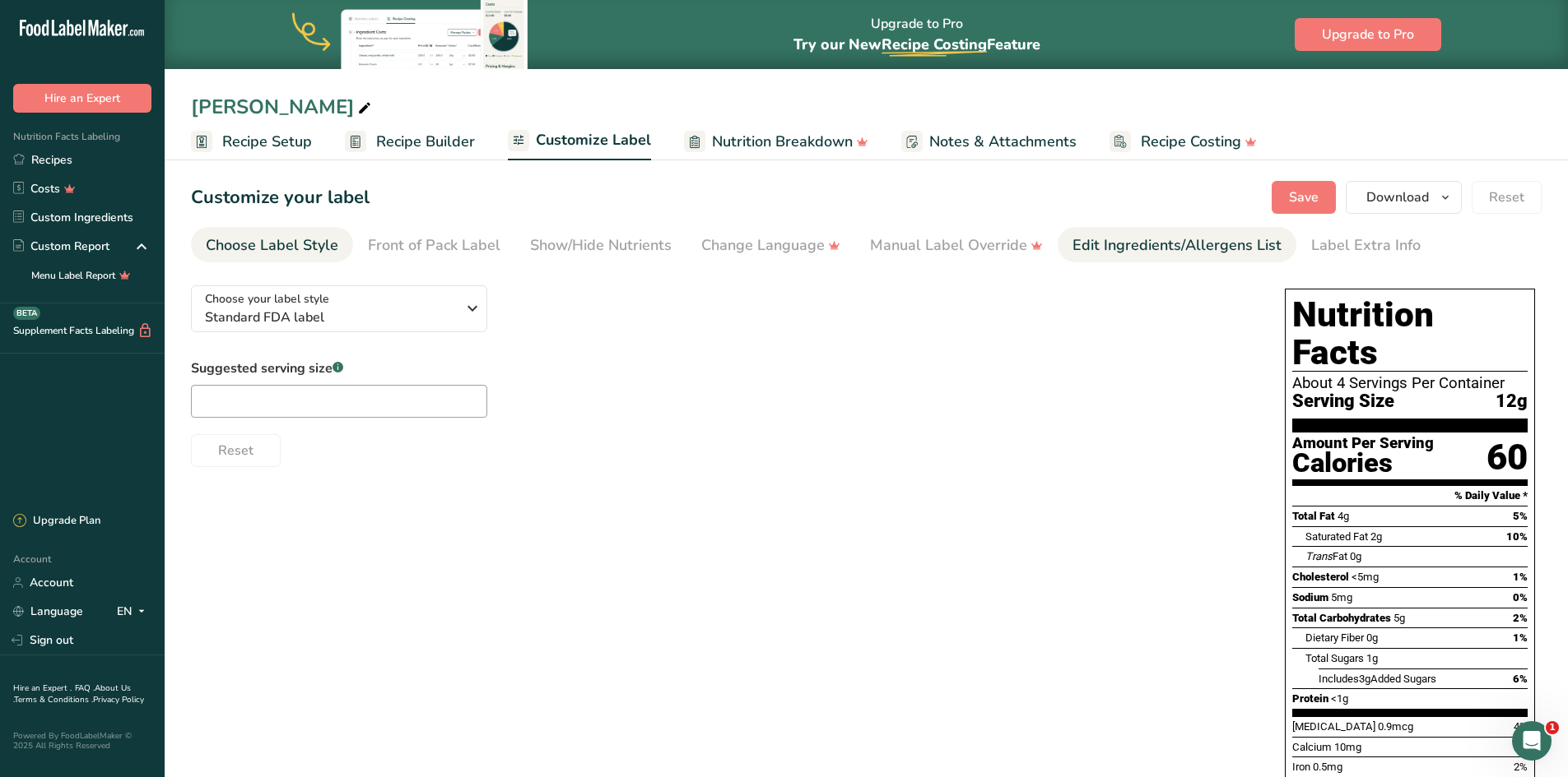
click at [1139, 249] on div "Edit Ingredients/Allergens List" at bounding box center [1177, 245] width 209 height 22
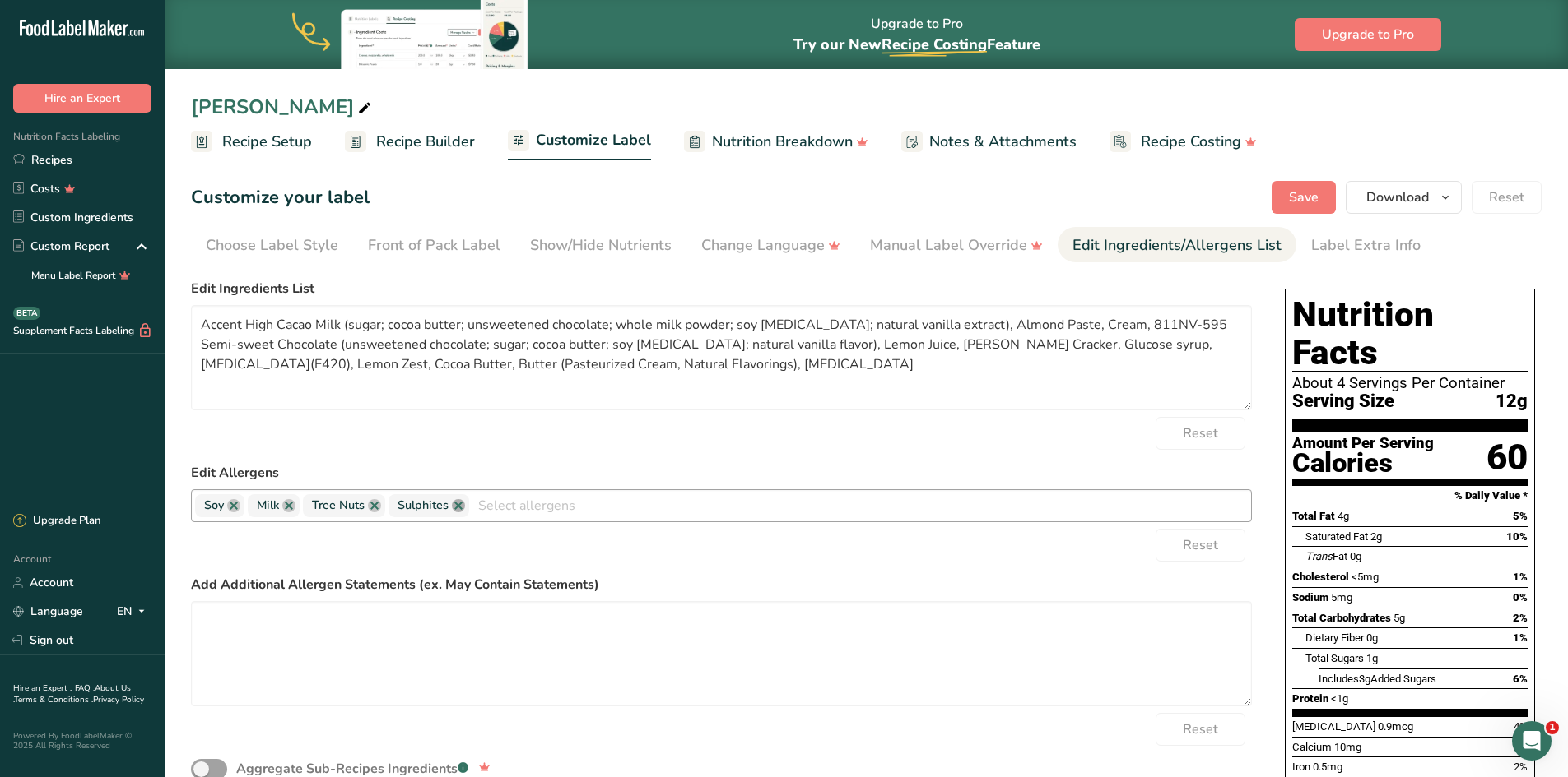
click at [458, 509] on link at bounding box center [458, 506] width 13 height 13
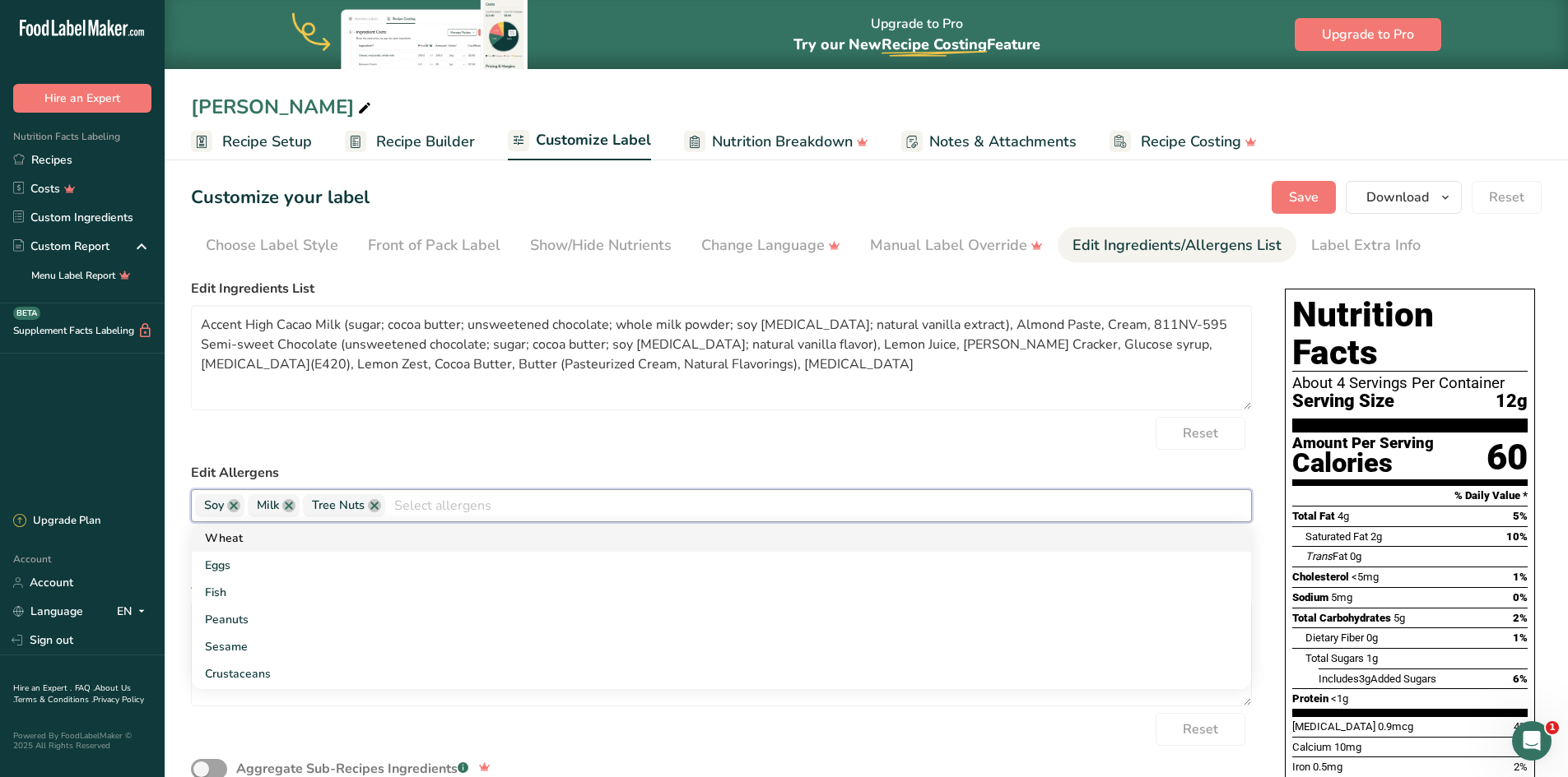
click at [241, 539] on link "Wheat" at bounding box center [721, 538] width 1059 height 27
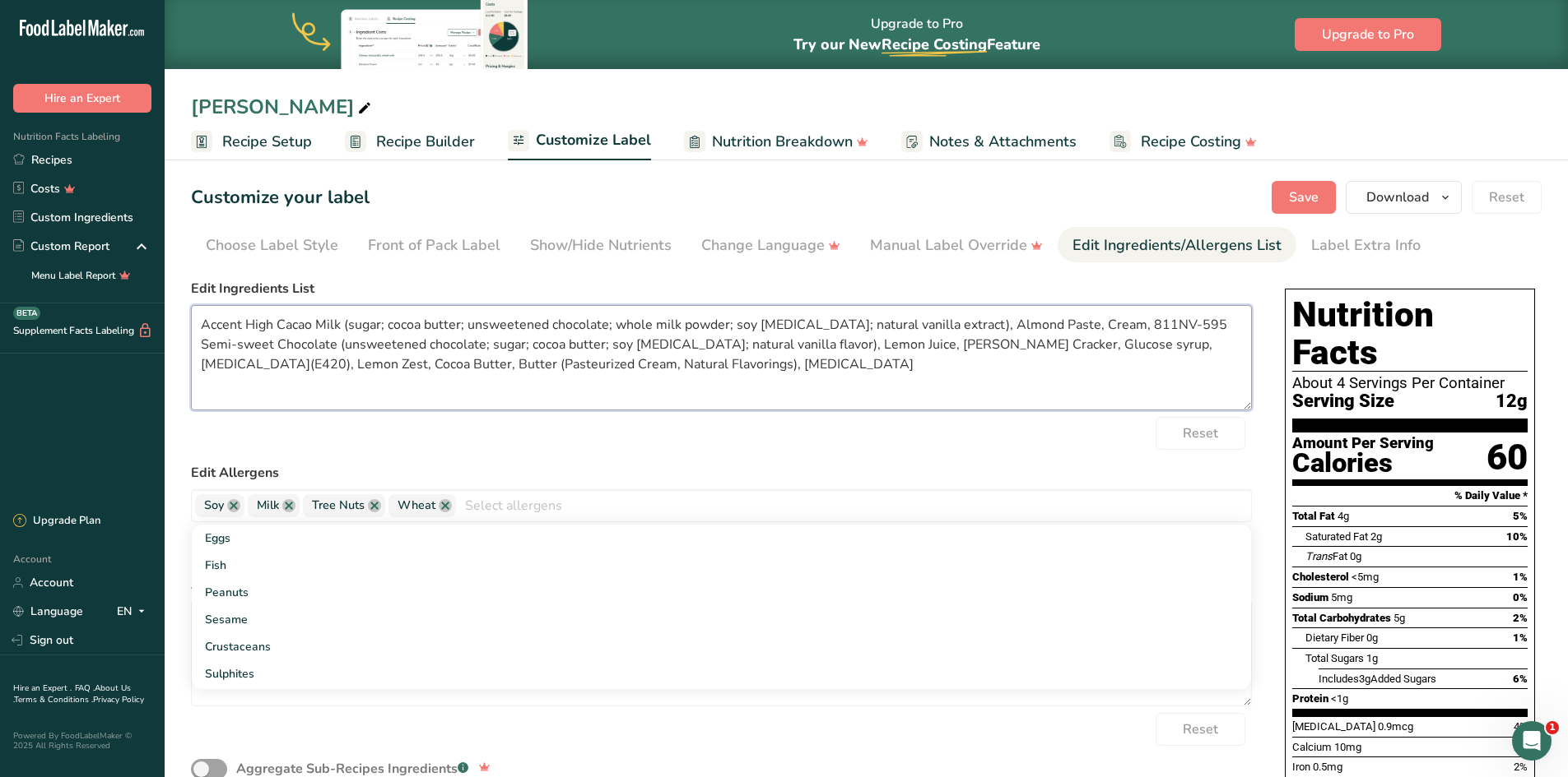
click at [317, 324] on textarea "Accent High Cacao Milk (sugar; cocoa butter; unsweetened chocolate; whole milk …" at bounding box center [721, 357] width 1061 height 105
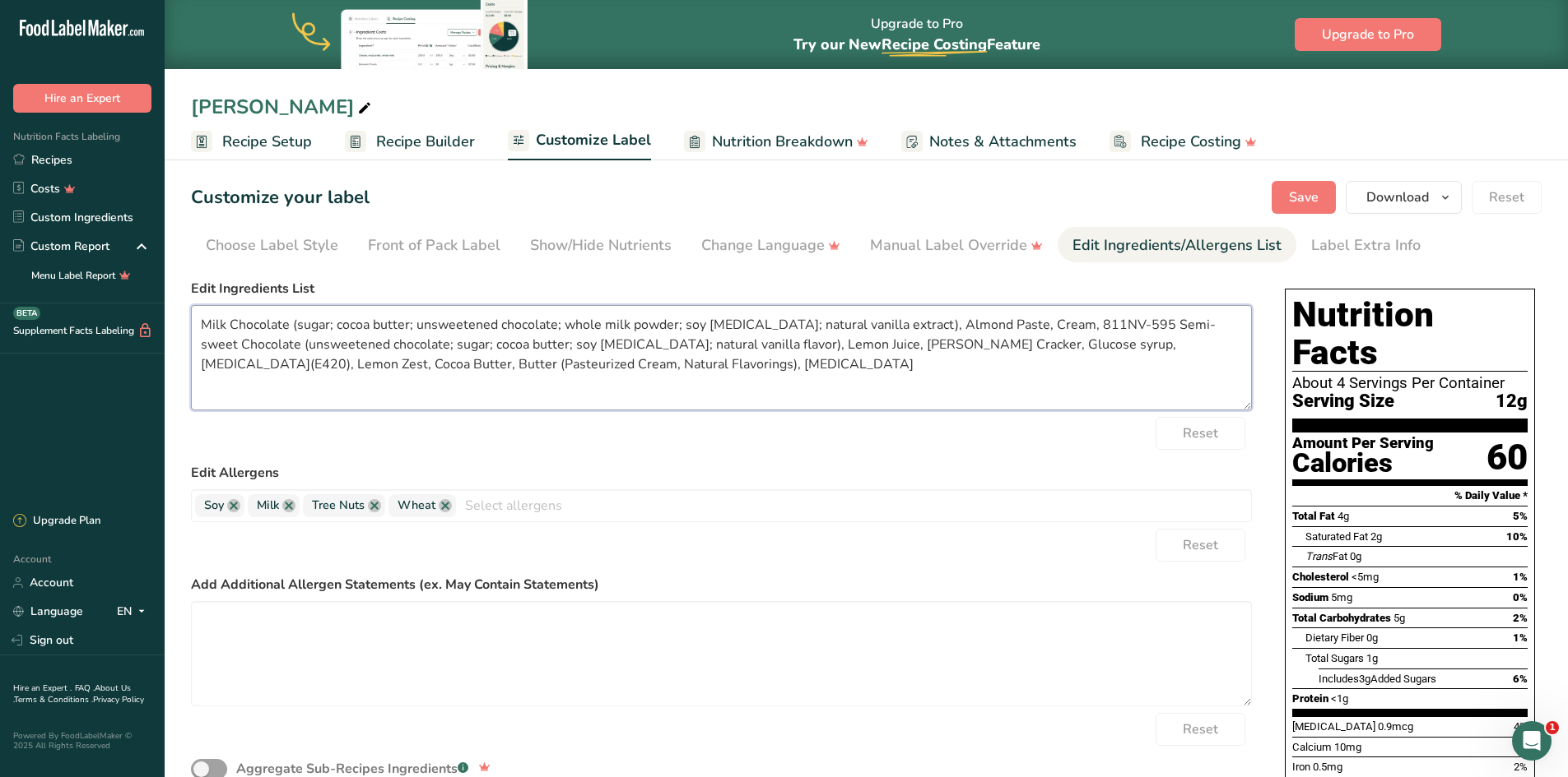
click at [1104, 323] on textarea "Milk Chocolate (sugar; cocoa butter; unsweetened chocolate; whole milk powder; …" at bounding box center [721, 357] width 1061 height 105
click at [1029, 342] on textarea "Milk Chocolate (sugar; cocoa butter; unsweetened chocolate; whole milk powder; …" at bounding box center [721, 357] width 1061 height 105
click at [318, 362] on textarea "Milk Chocolate (sugar; cocoa butter; unsweetened chocolate; whole milk powder; …" at bounding box center [721, 357] width 1061 height 105
click at [213, 367] on textarea "Milk Chocolate (sugar; cocoa butter; unsweetened chocolate; whole milk powder; …" at bounding box center [721, 357] width 1061 height 105
click at [288, 365] on textarea "Milk Chocolate (sugar; cocoa butter; unsweetened chocolate; whole milk powder; …" at bounding box center [721, 357] width 1061 height 105
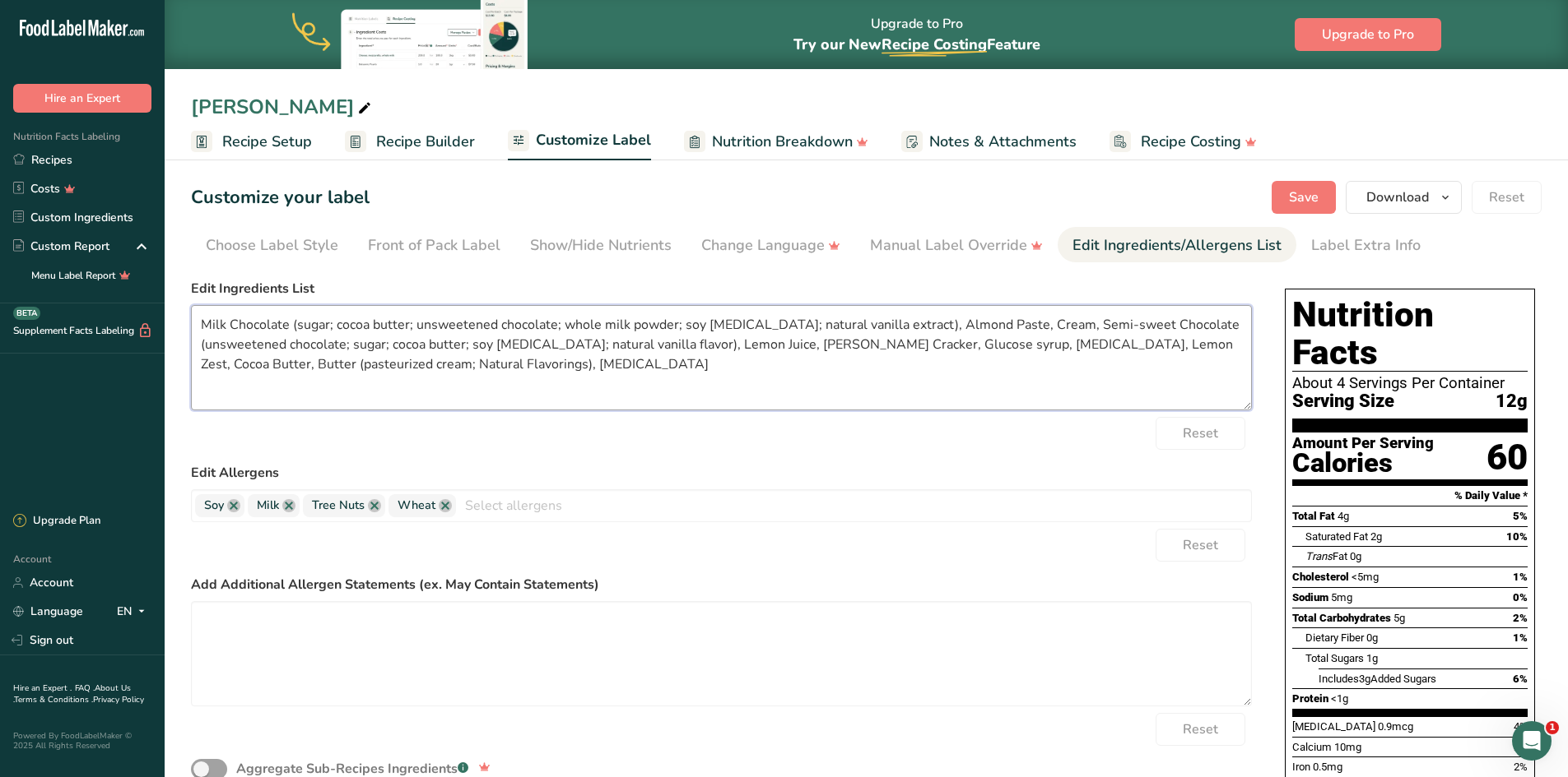
click at [331, 367] on textarea "Milk Chocolate (sugar; cocoa butter; unsweetened chocolate; whole milk powder; …" at bounding box center [721, 357] width 1061 height 105
click at [371, 363] on textarea "Milk Chocolate (sugar; cocoa butter; unsweetened chocolate; whole milk powder; …" at bounding box center [721, 357] width 1061 height 105
click at [576, 371] on textarea "Milk Chocolate (sugar; cocoa butter; unsweetened chocolate; whole milk powder; …" at bounding box center [721, 357] width 1061 height 105
click at [1298, 195] on span "Save" at bounding box center [1303, 198] width 29 height 19
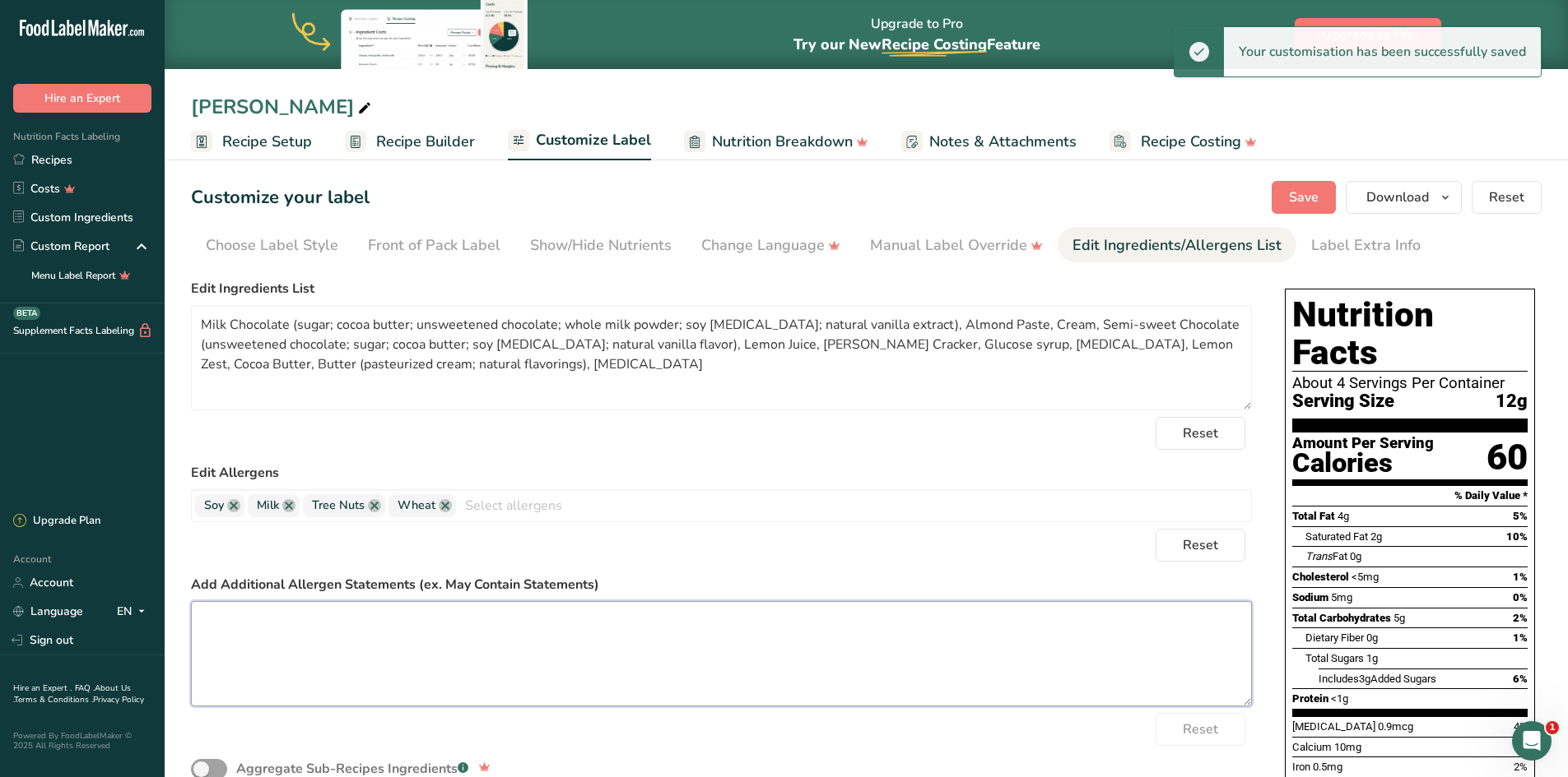
click at [362, 641] on textarea at bounding box center [721, 654] width 1061 height 105
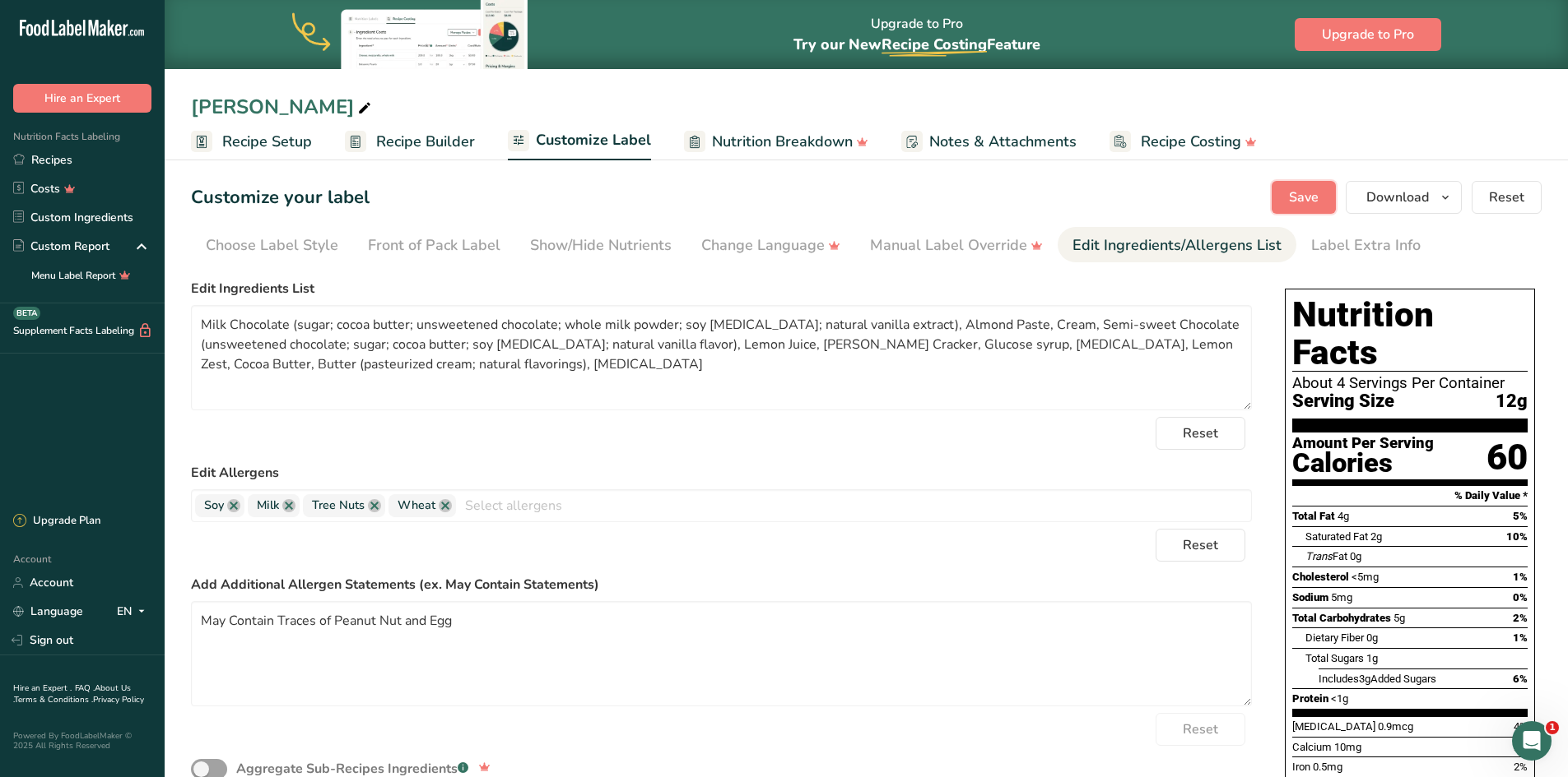
click at [1307, 188] on span "Save" at bounding box center [1303, 198] width 29 height 19
click at [51, 165] on link "Recipes" at bounding box center [82, 159] width 165 height 28
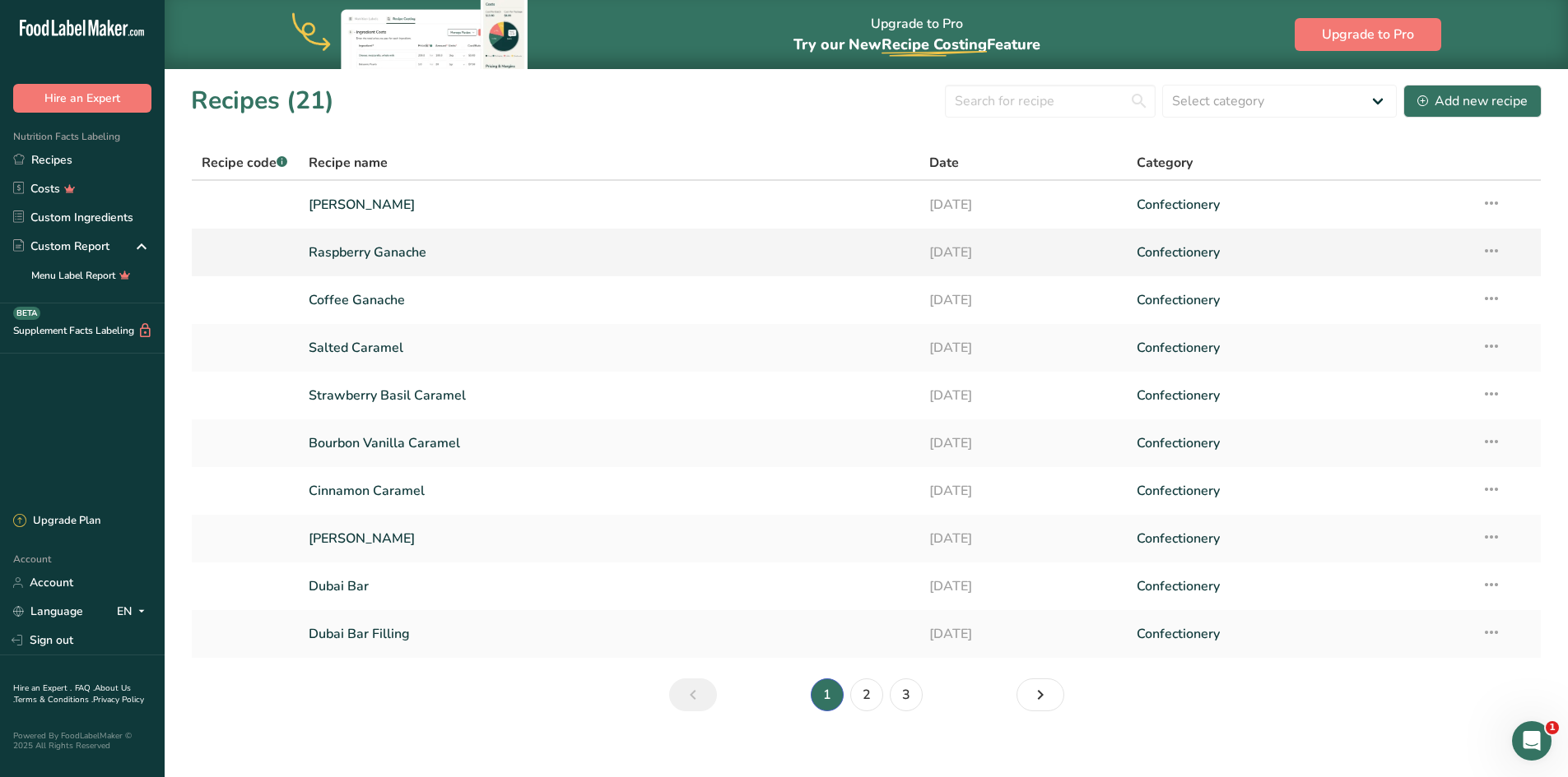
click at [418, 252] on link "Raspberry Ganache" at bounding box center [609, 253] width 602 height 35
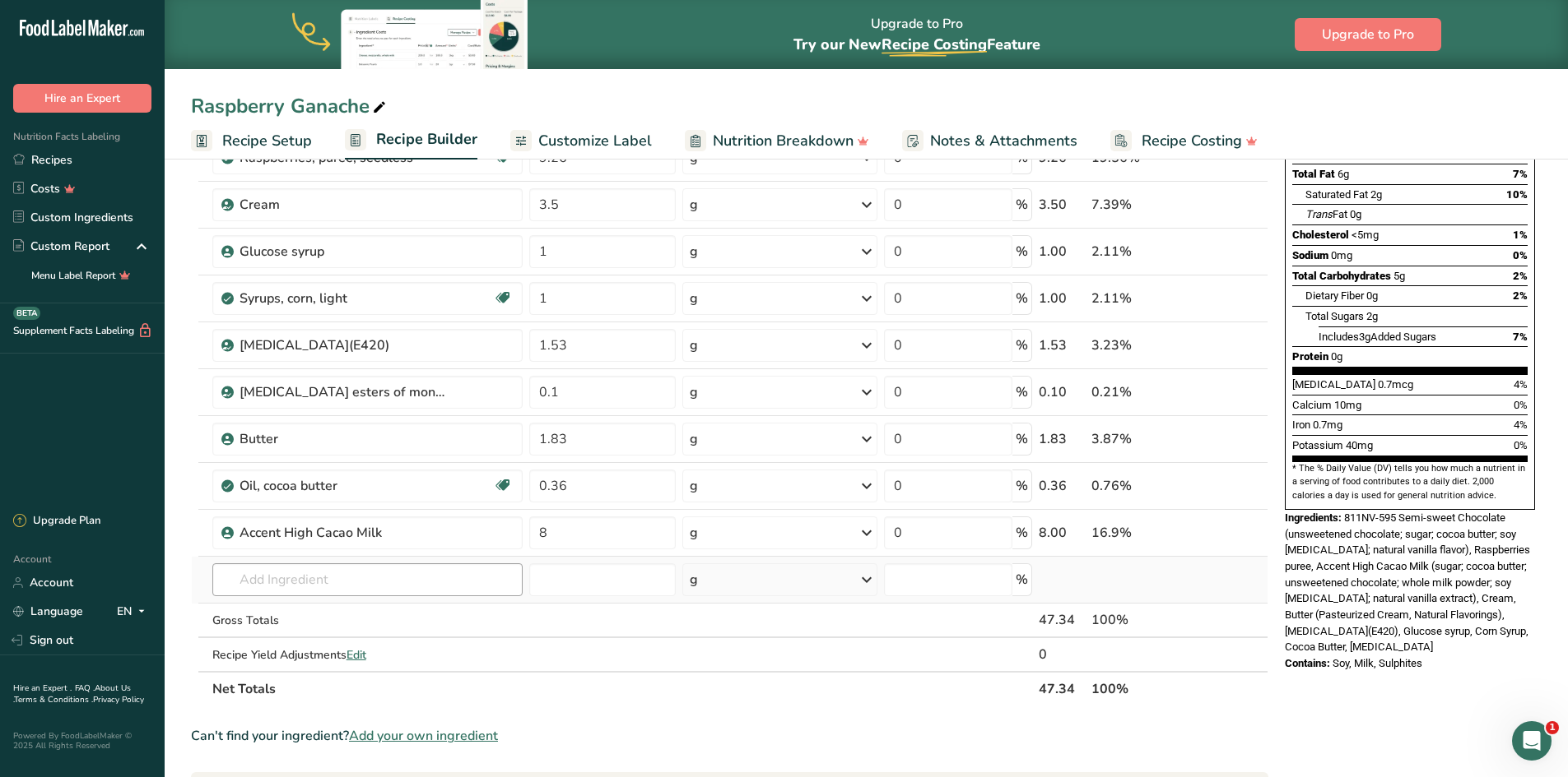
scroll to position [247, 0]
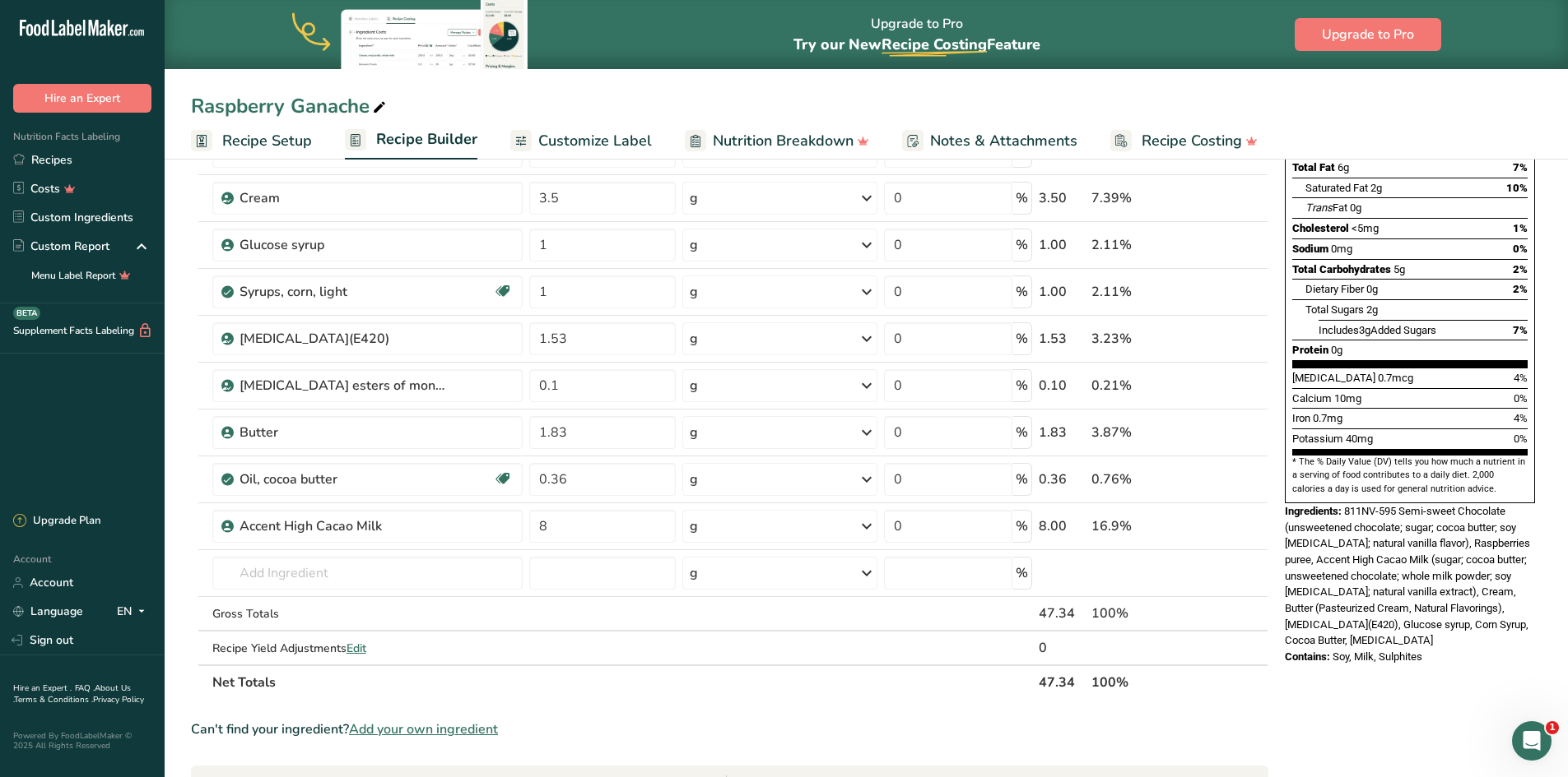
click at [457, 735] on span "Add your own ingredient" at bounding box center [424, 729] width 149 height 19
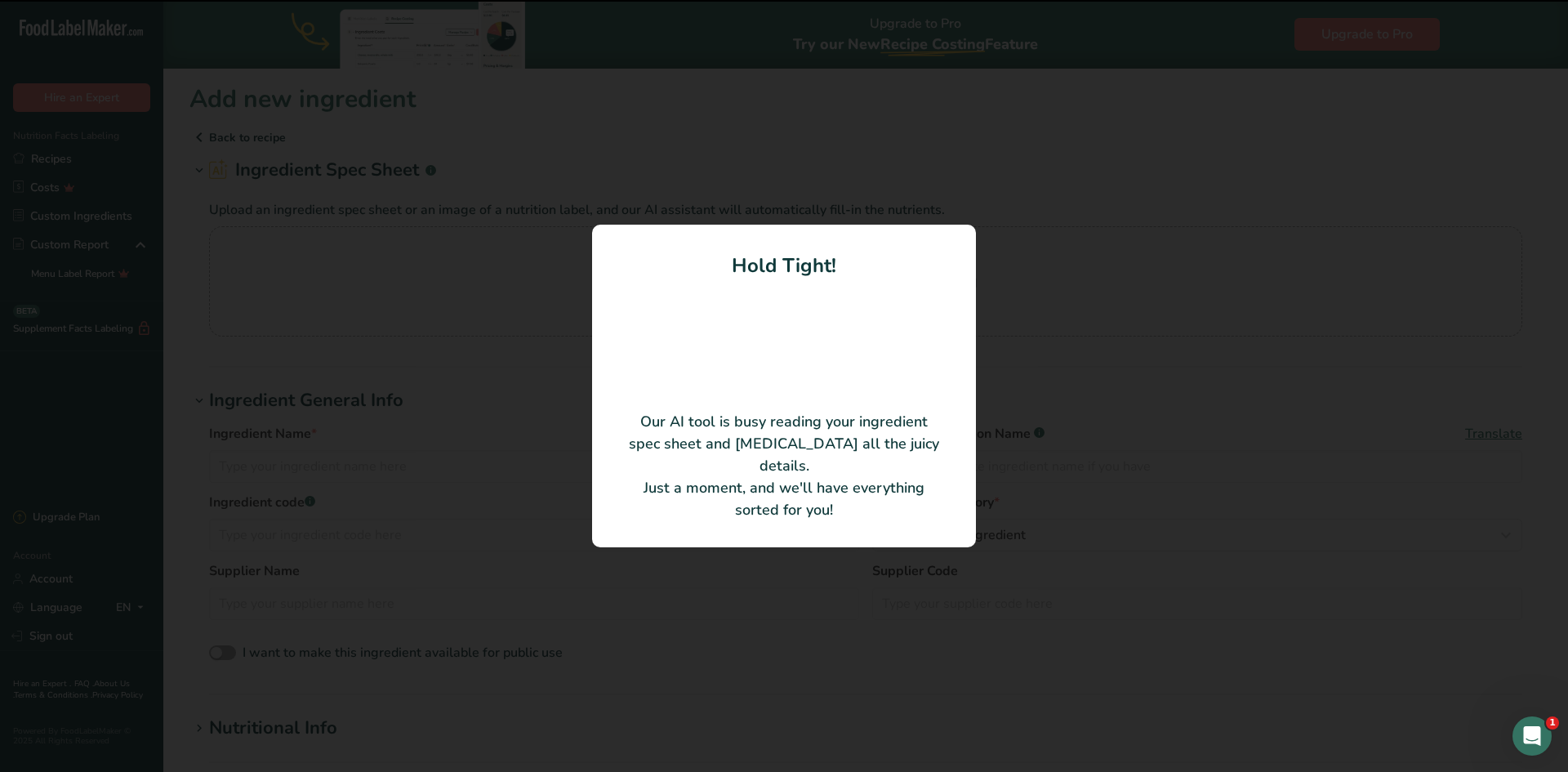
type input "Strawberry puree"
type input "White Toque"
type input "70001"
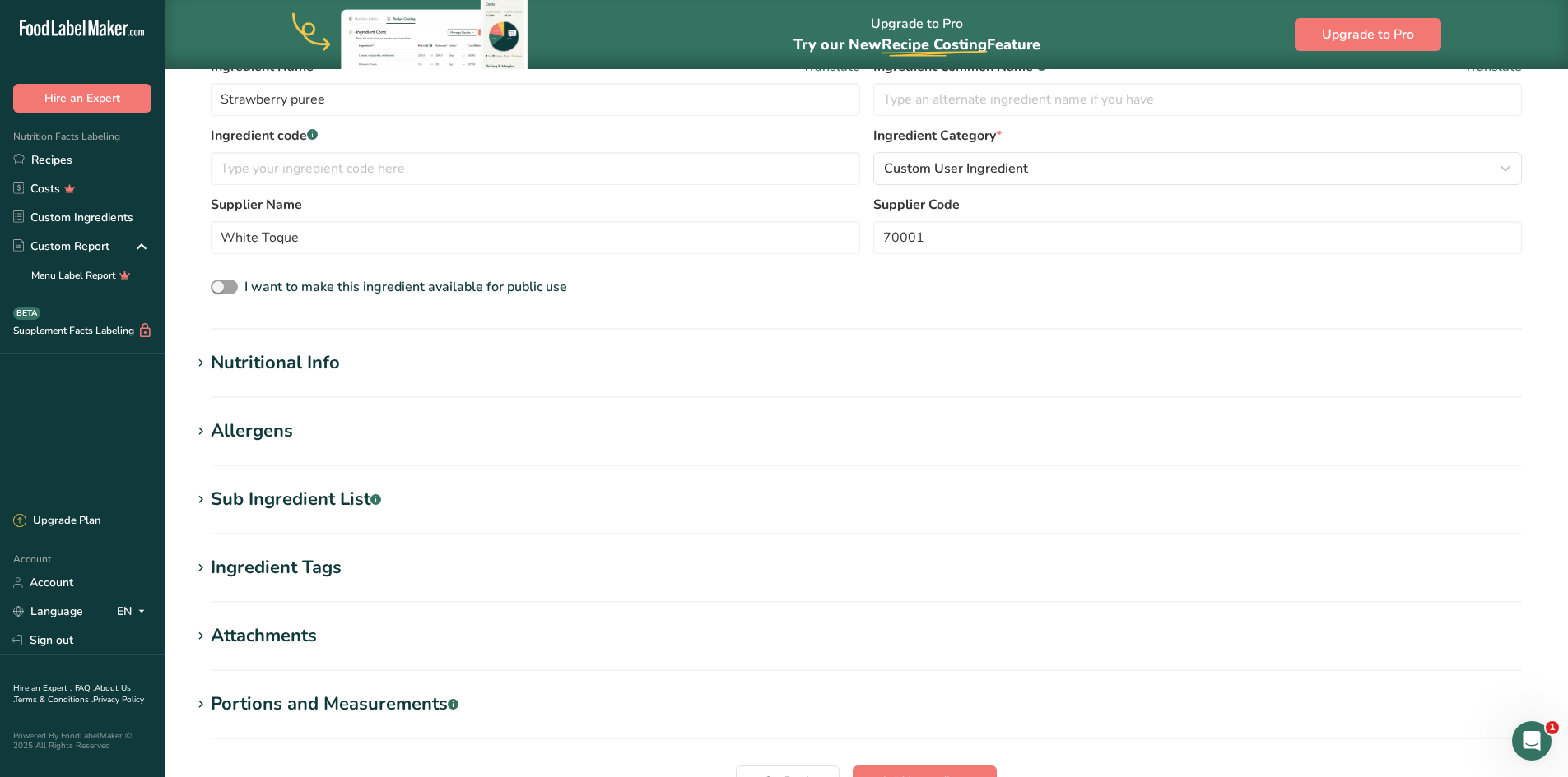
scroll to position [329, 0]
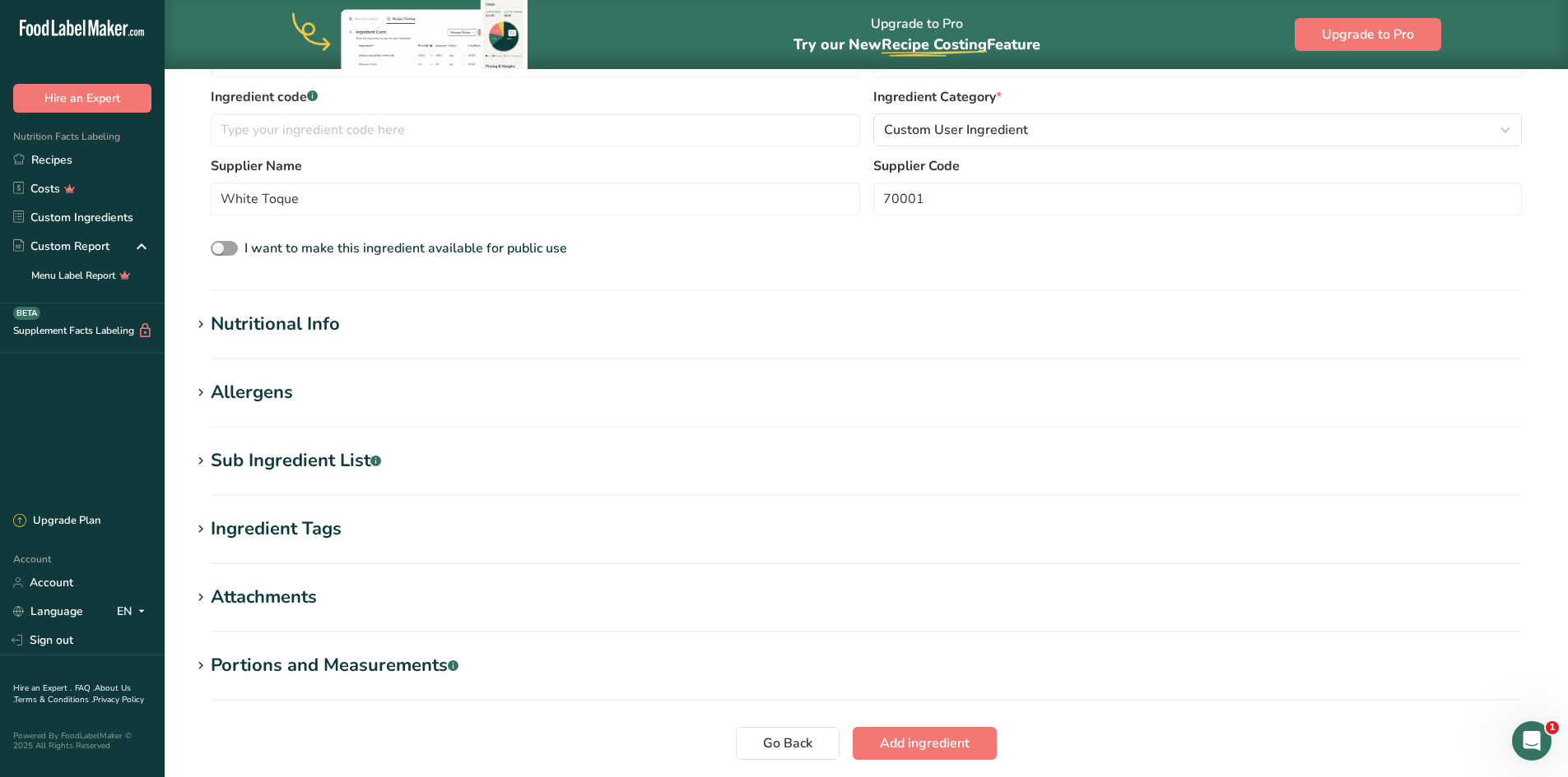
click at [300, 394] on h1 "Allergens" at bounding box center [865, 392] width 1350 height 27
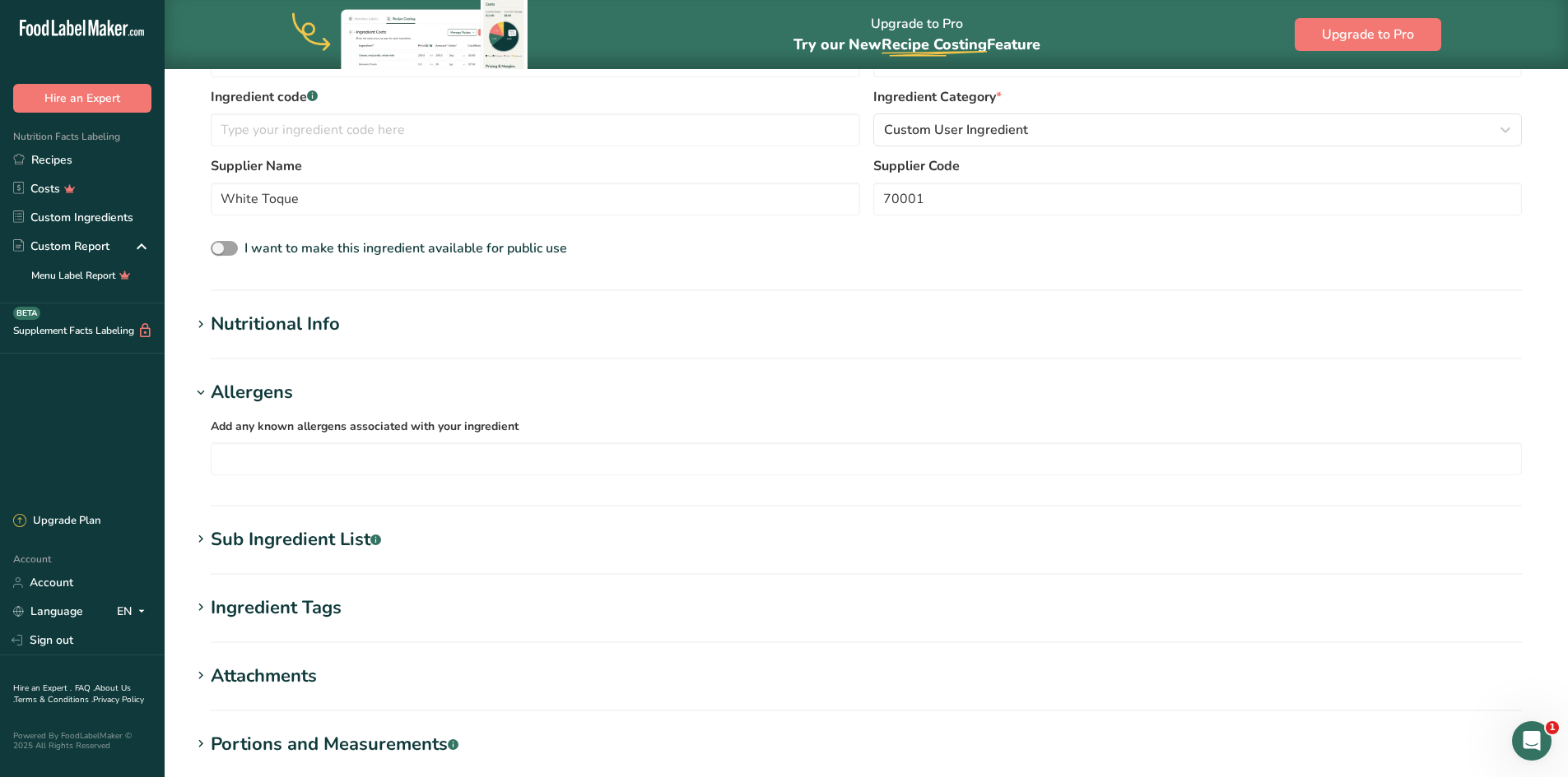
click at [330, 327] on div "Nutritional Info" at bounding box center [276, 324] width 129 height 27
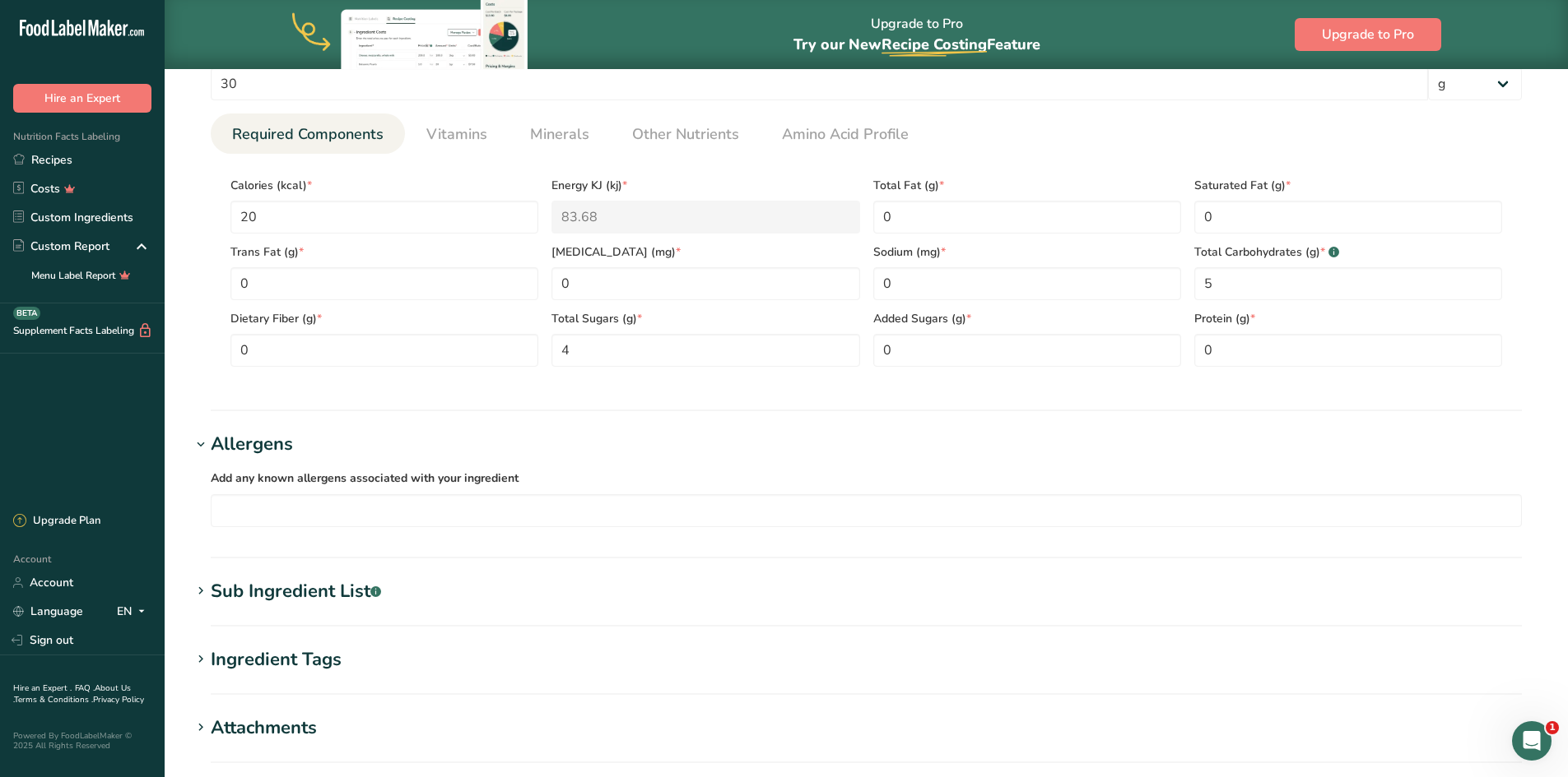
scroll to position [741, 0]
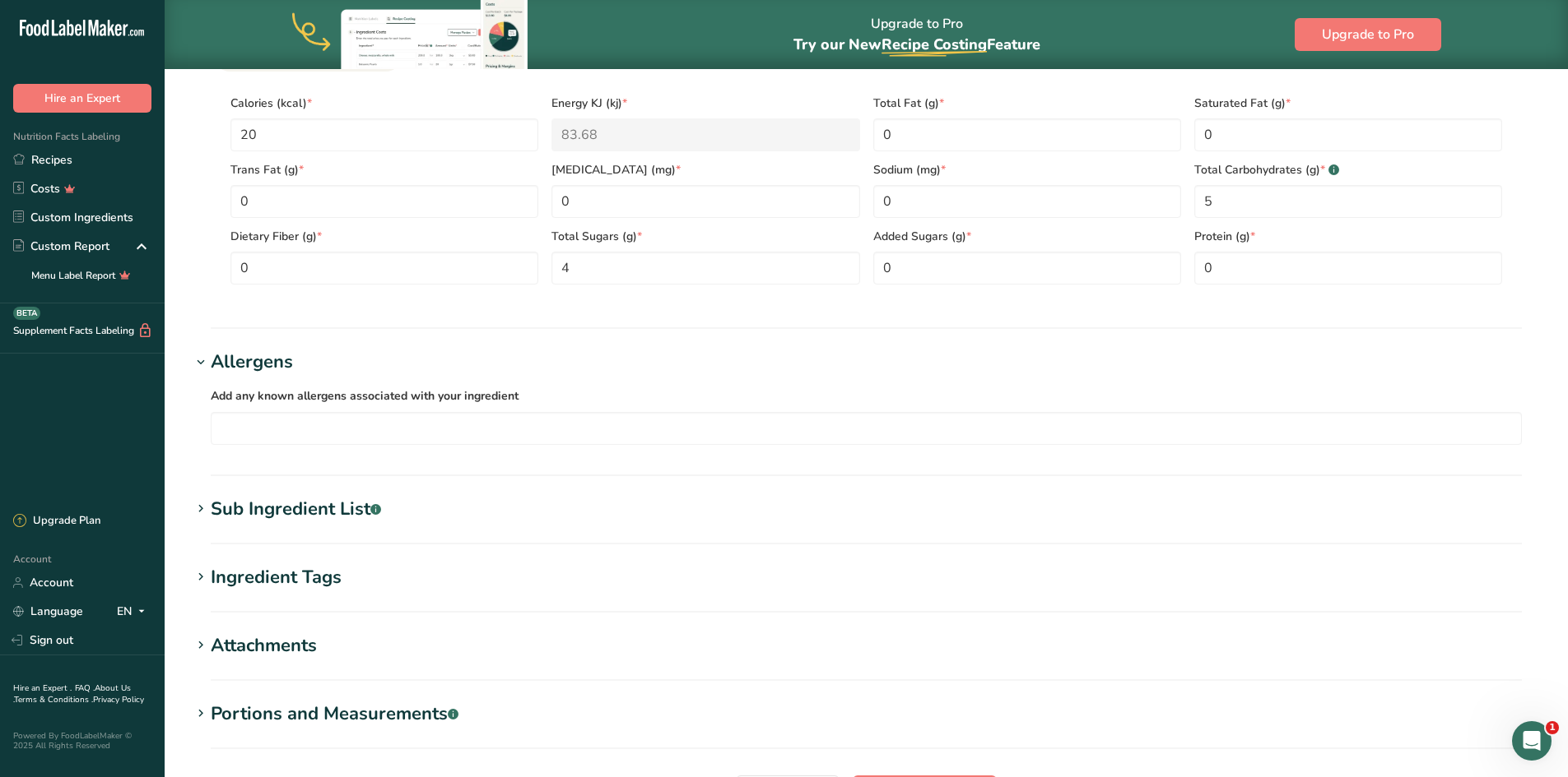
click at [341, 511] on div "Sub Ingredient List .a-a{fill:#347362;}.b-a{fill:#fff;}" at bounding box center [296, 509] width 170 height 27
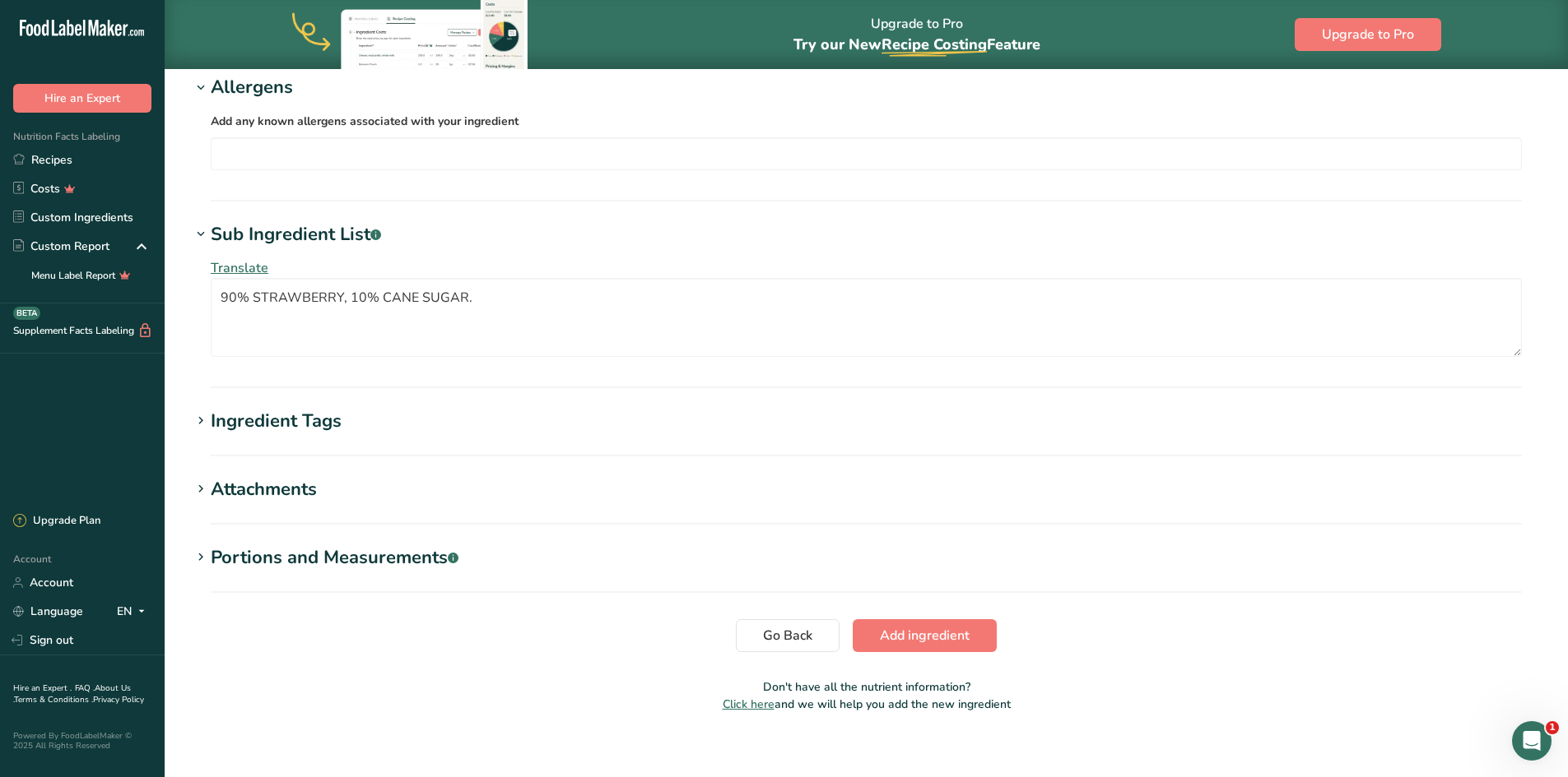
scroll to position [1030, 0]
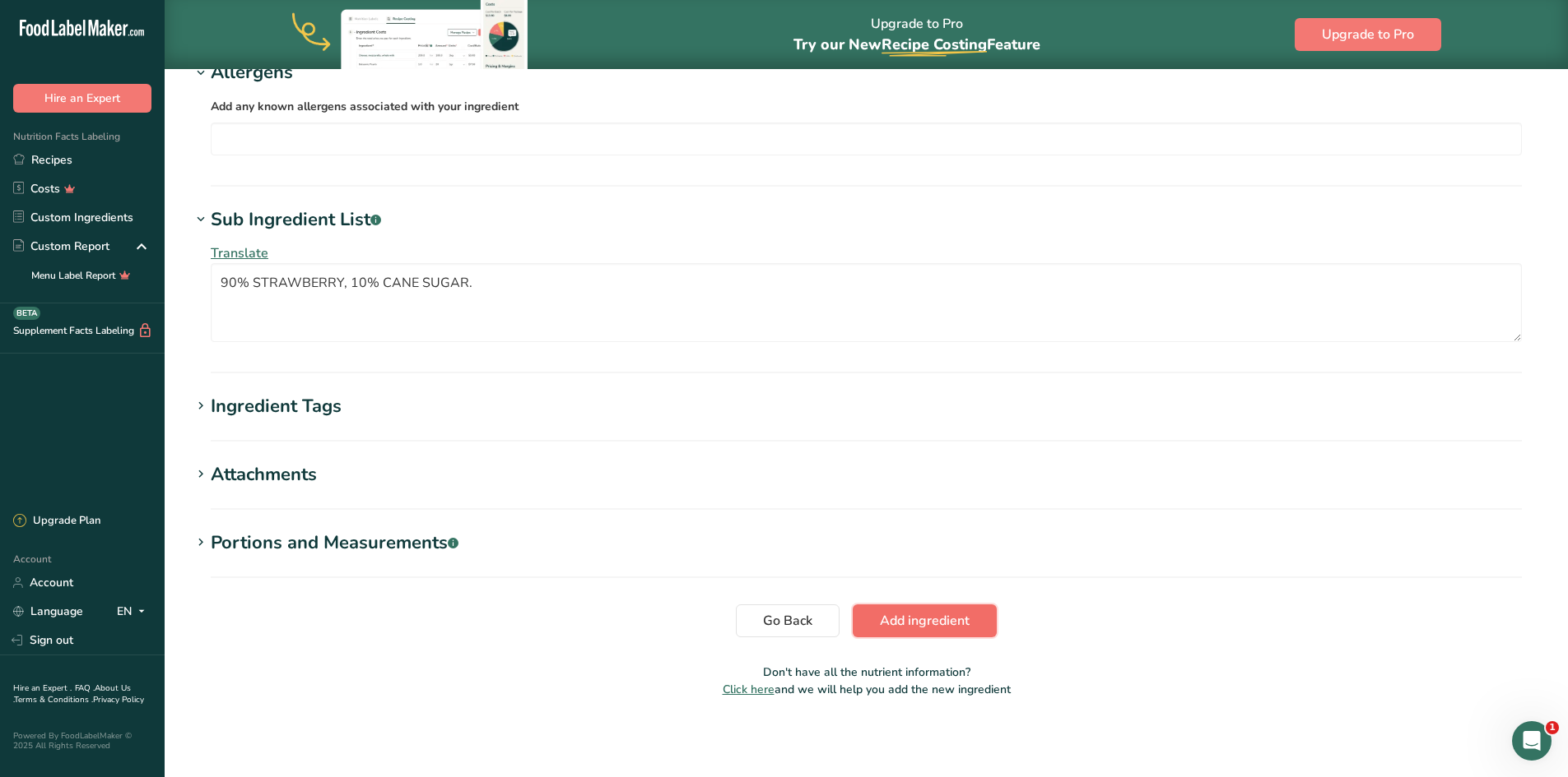
click at [937, 618] on span "Add ingredient" at bounding box center [924, 621] width 90 height 19
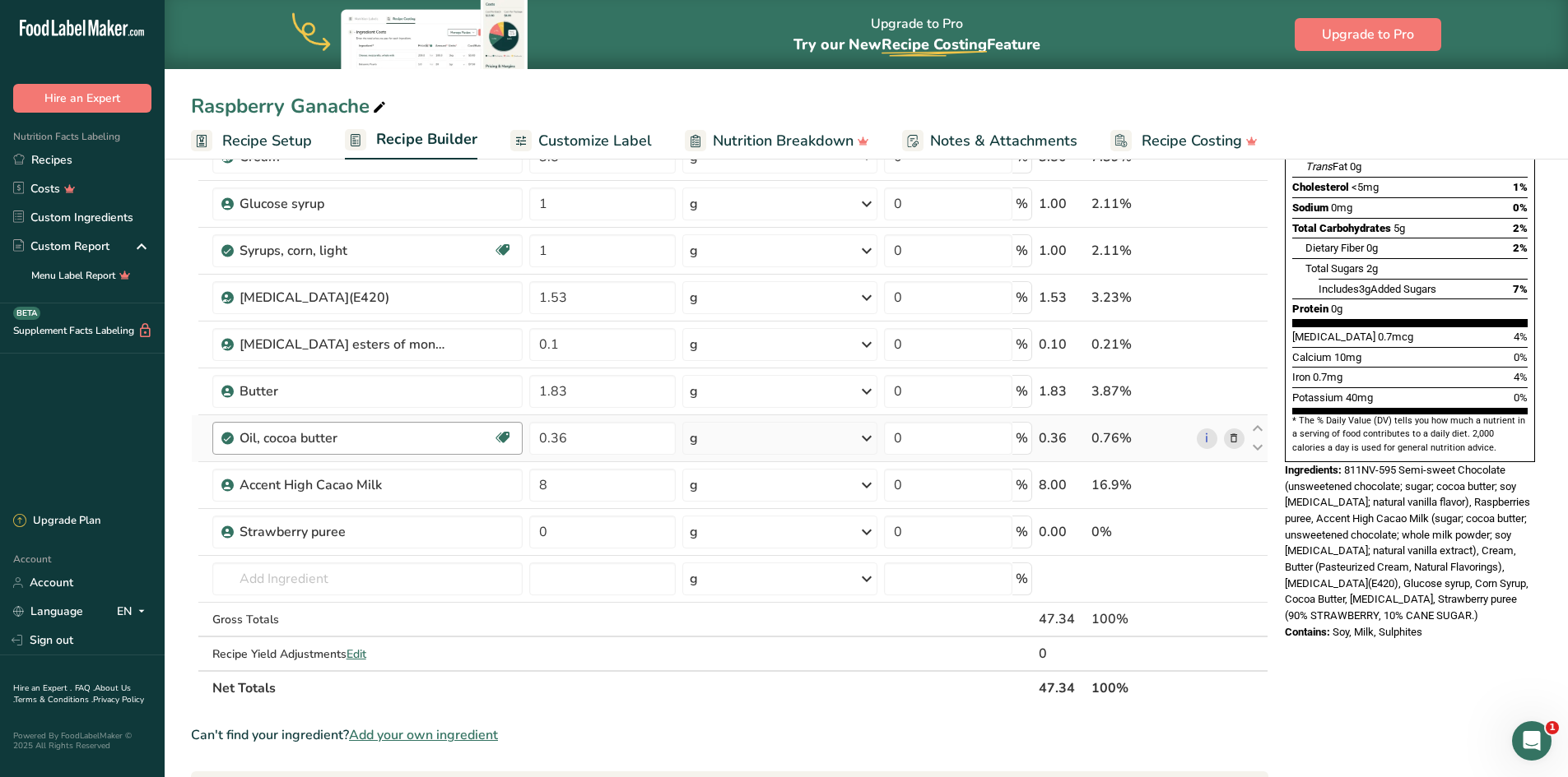
scroll to position [329, 0]
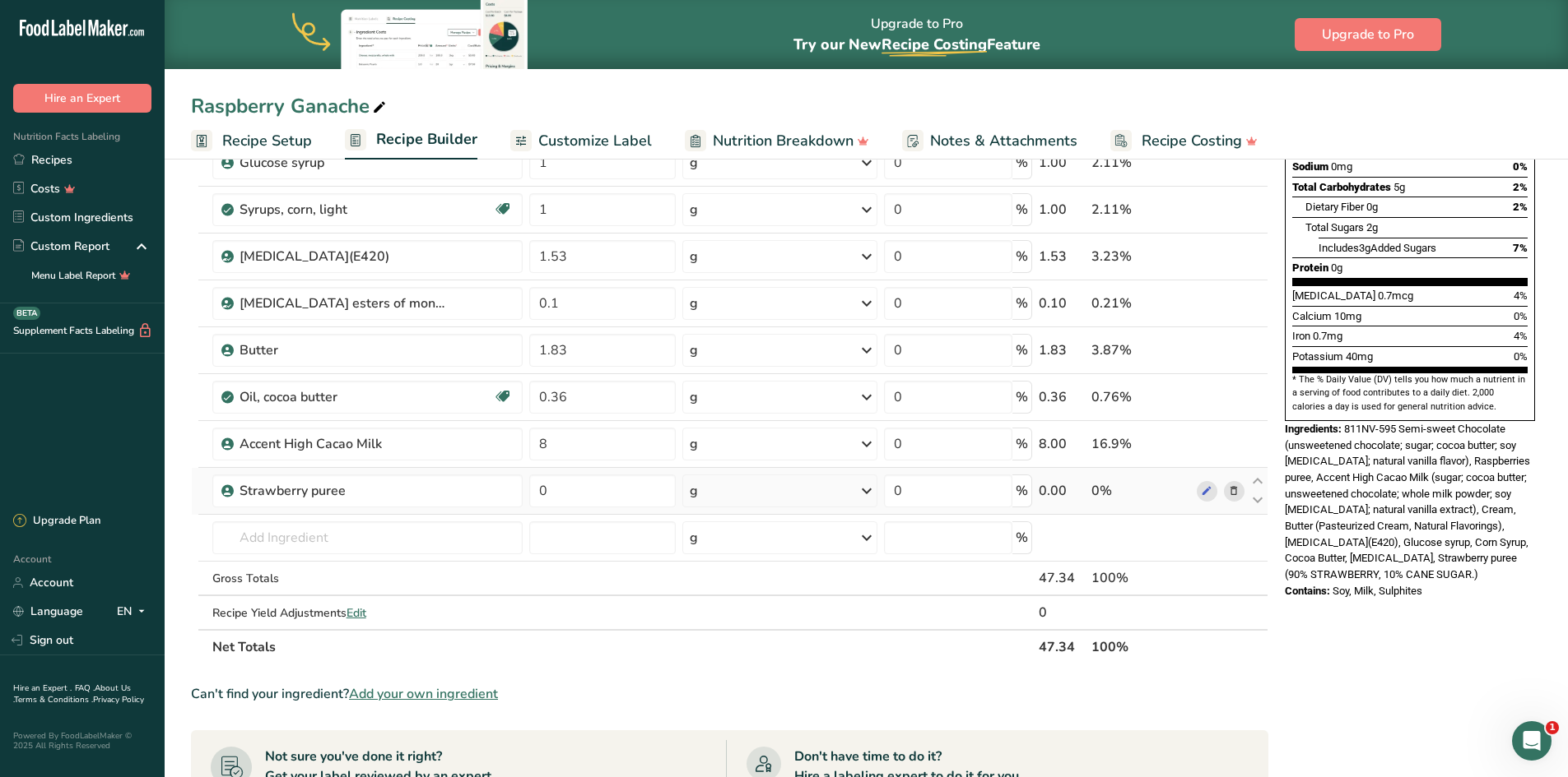
click at [1235, 490] on icon at bounding box center [1233, 491] width 12 height 17
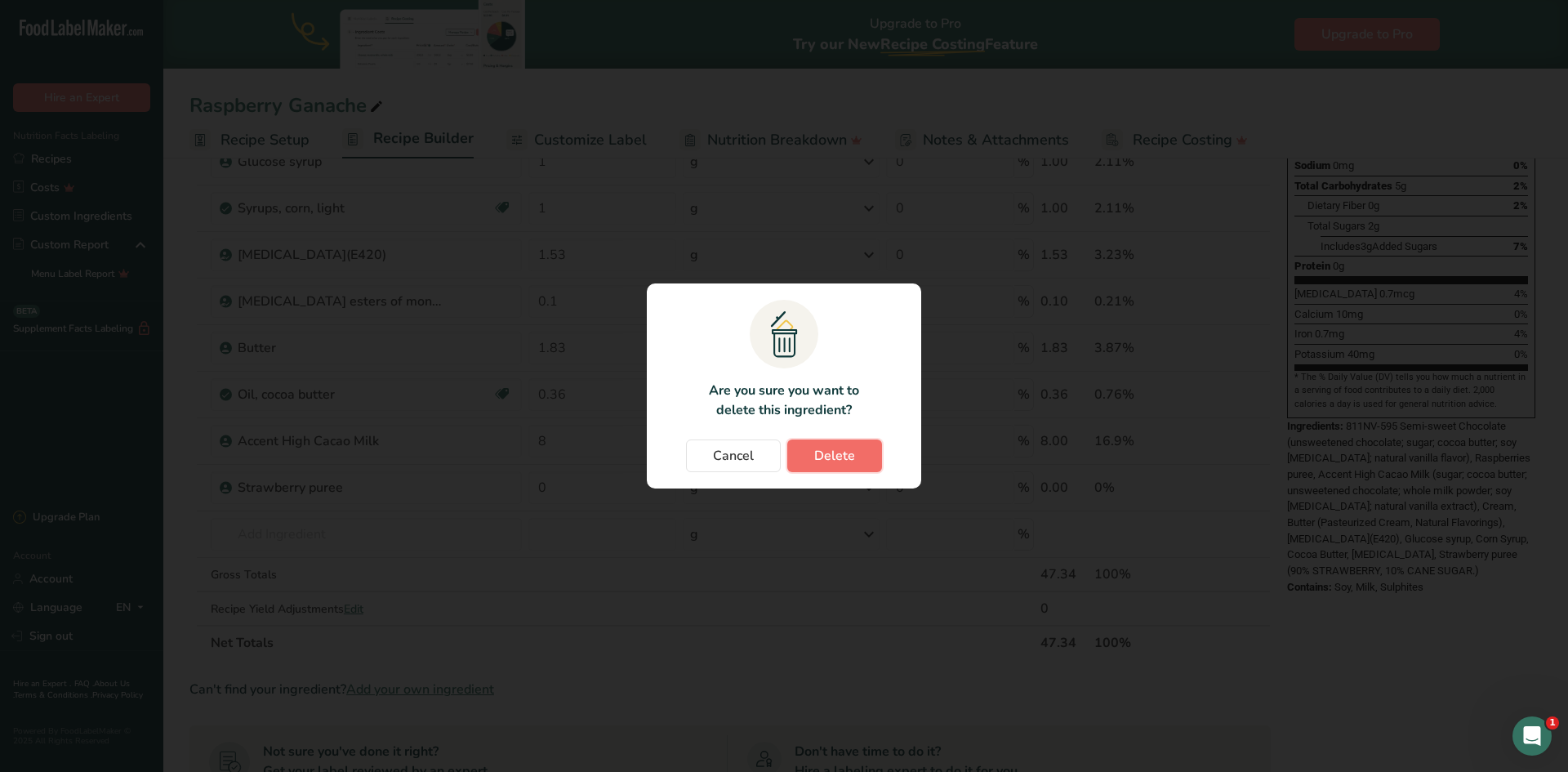
click at [832, 452] on span "Delete" at bounding box center [835, 456] width 40 height 19
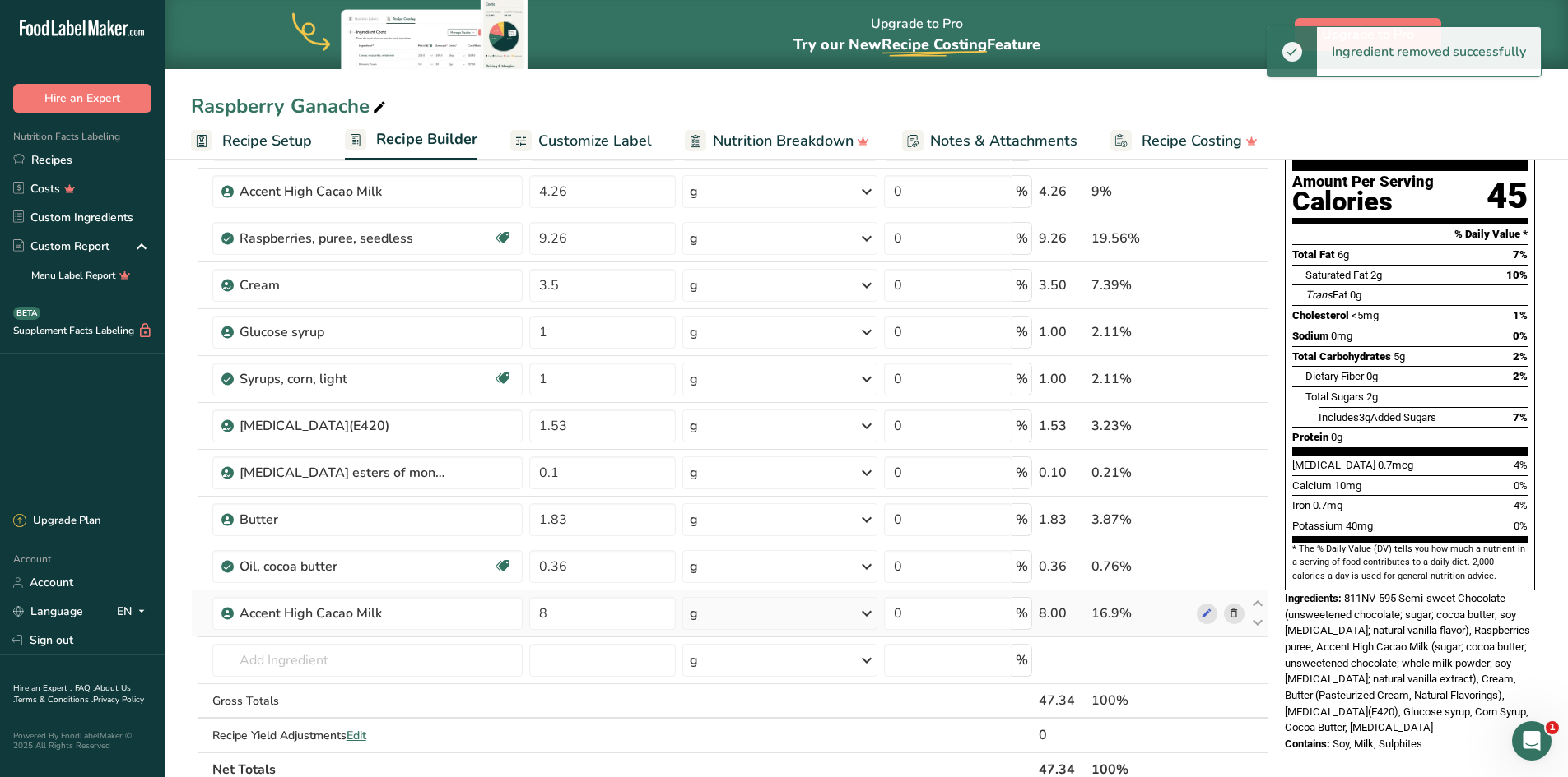
scroll to position [82, 0]
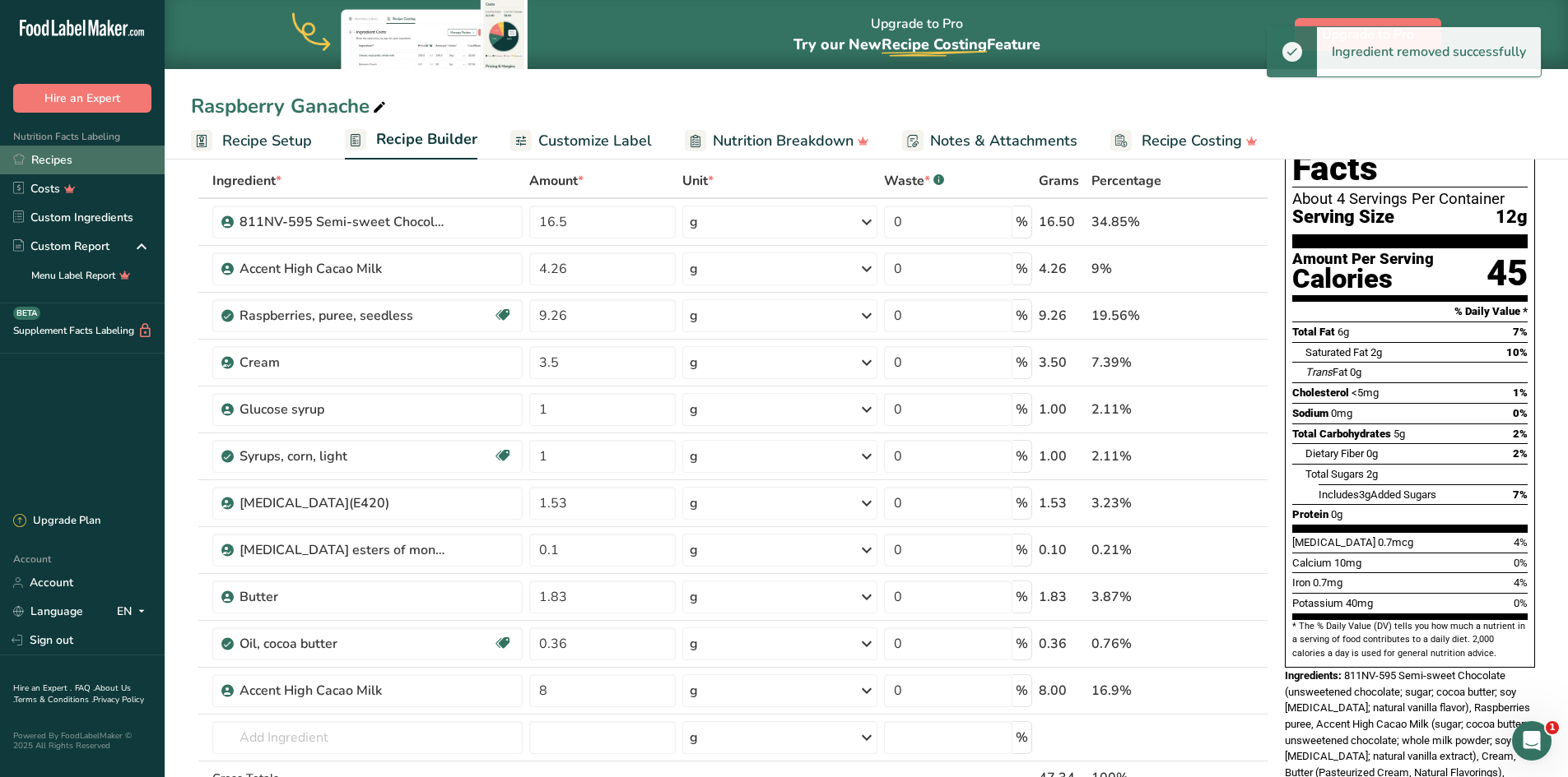
click at [59, 159] on link "Recipes" at bounding box center [82, 159] width 165 height 28
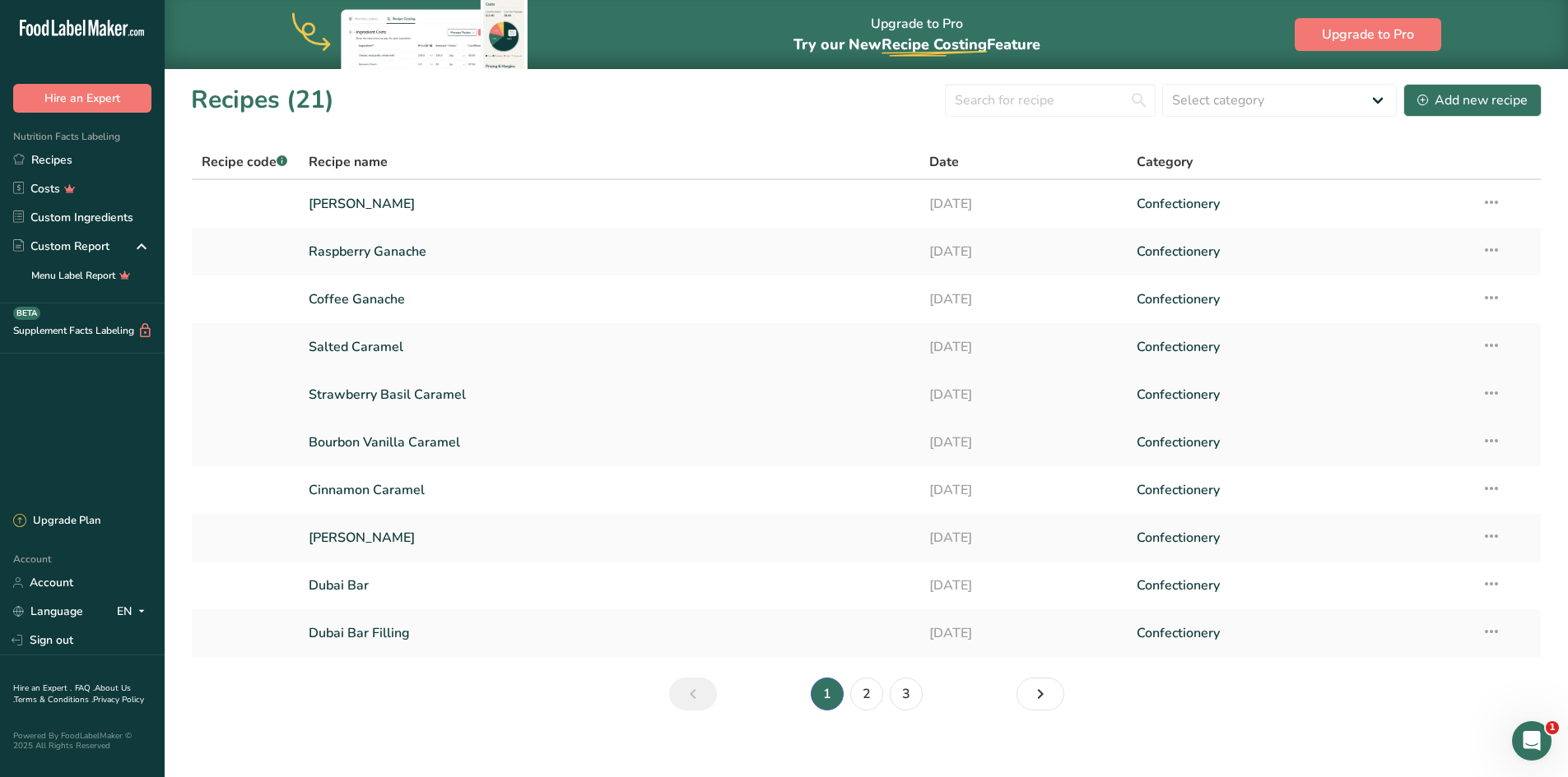
click at [448, 398] on link "Strawberry Basil Caramel" at bounding box center [609, 394] width 602 height 35
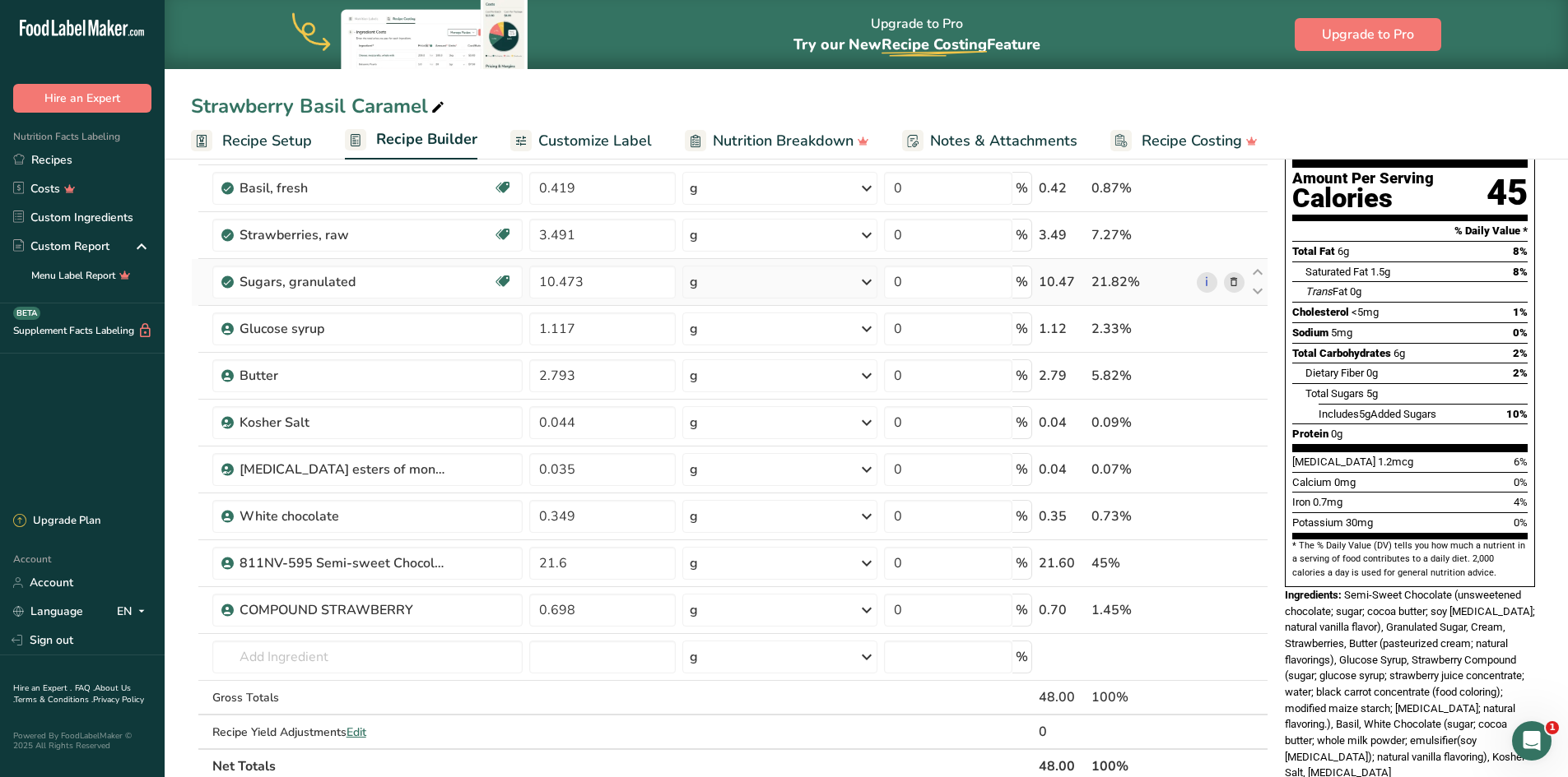
scroll to position [165, 0]
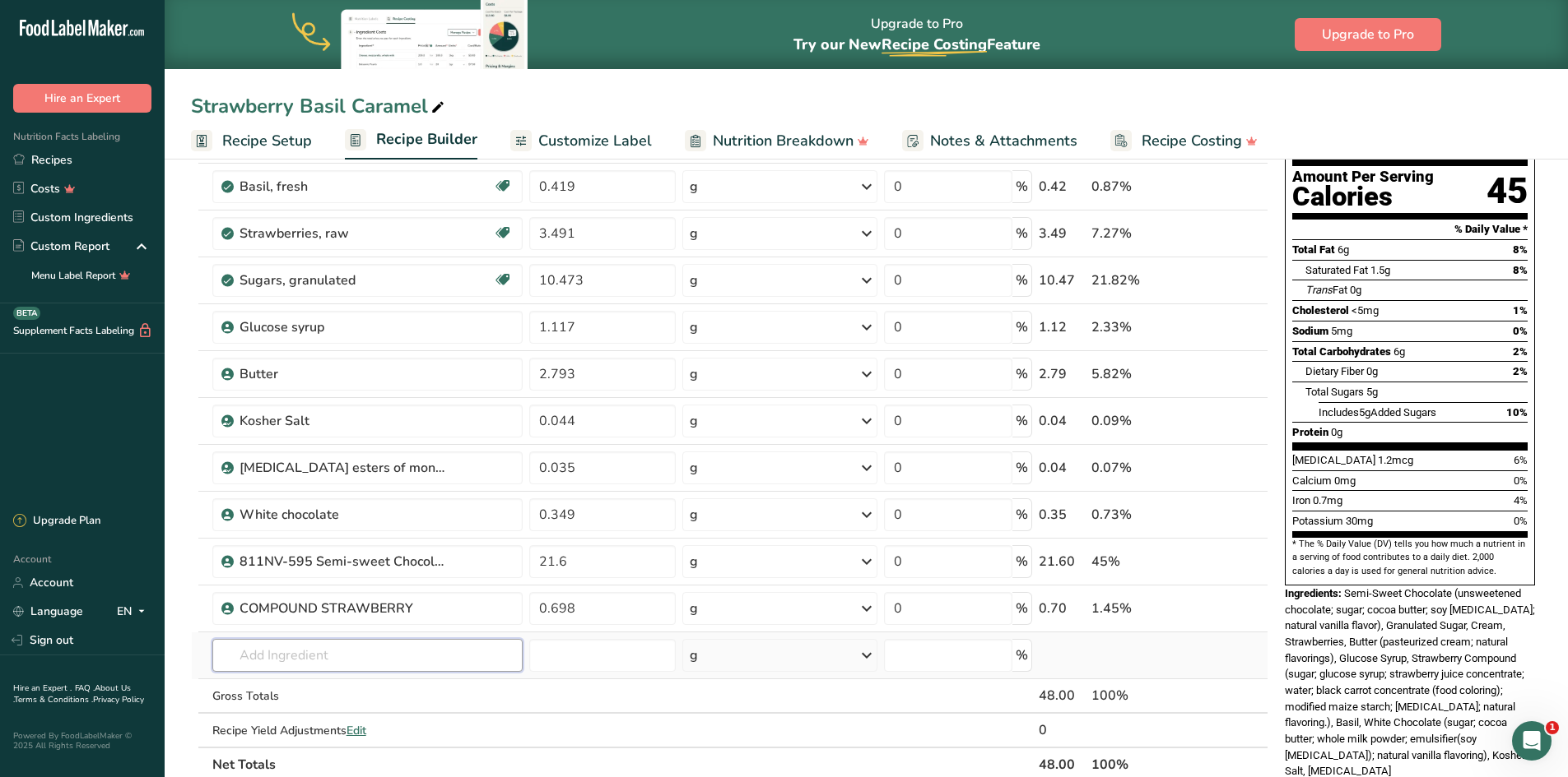
click at [273, 657] on input "text" at bounding box center [368, 655] width 310 height 33
type input "strawberry puree"
click at [301, 602] on p "Strawberry puree" at bounding box center [278, 598] width 106 height 17
type input "Strawberry puree"
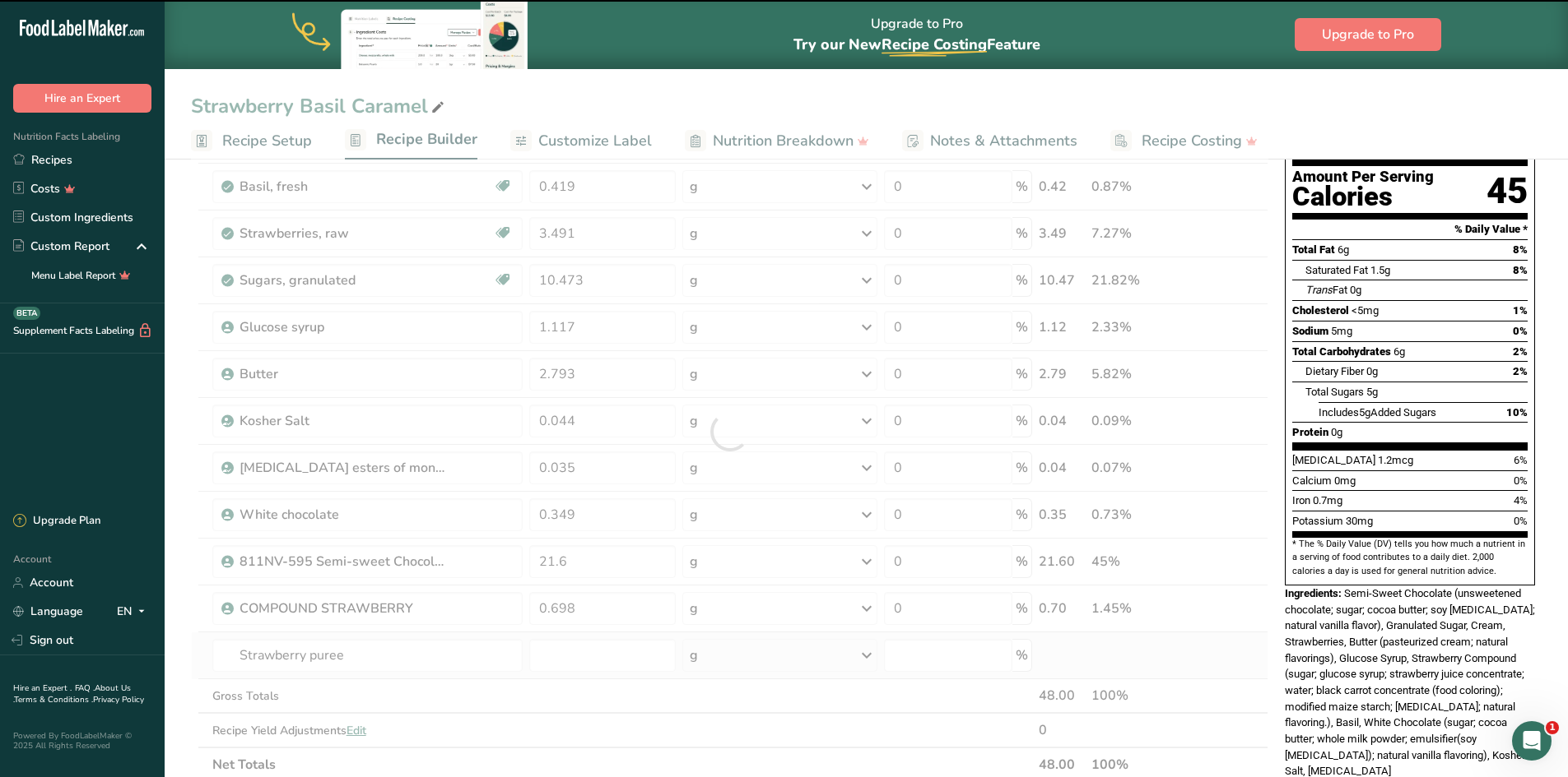
type input "0"
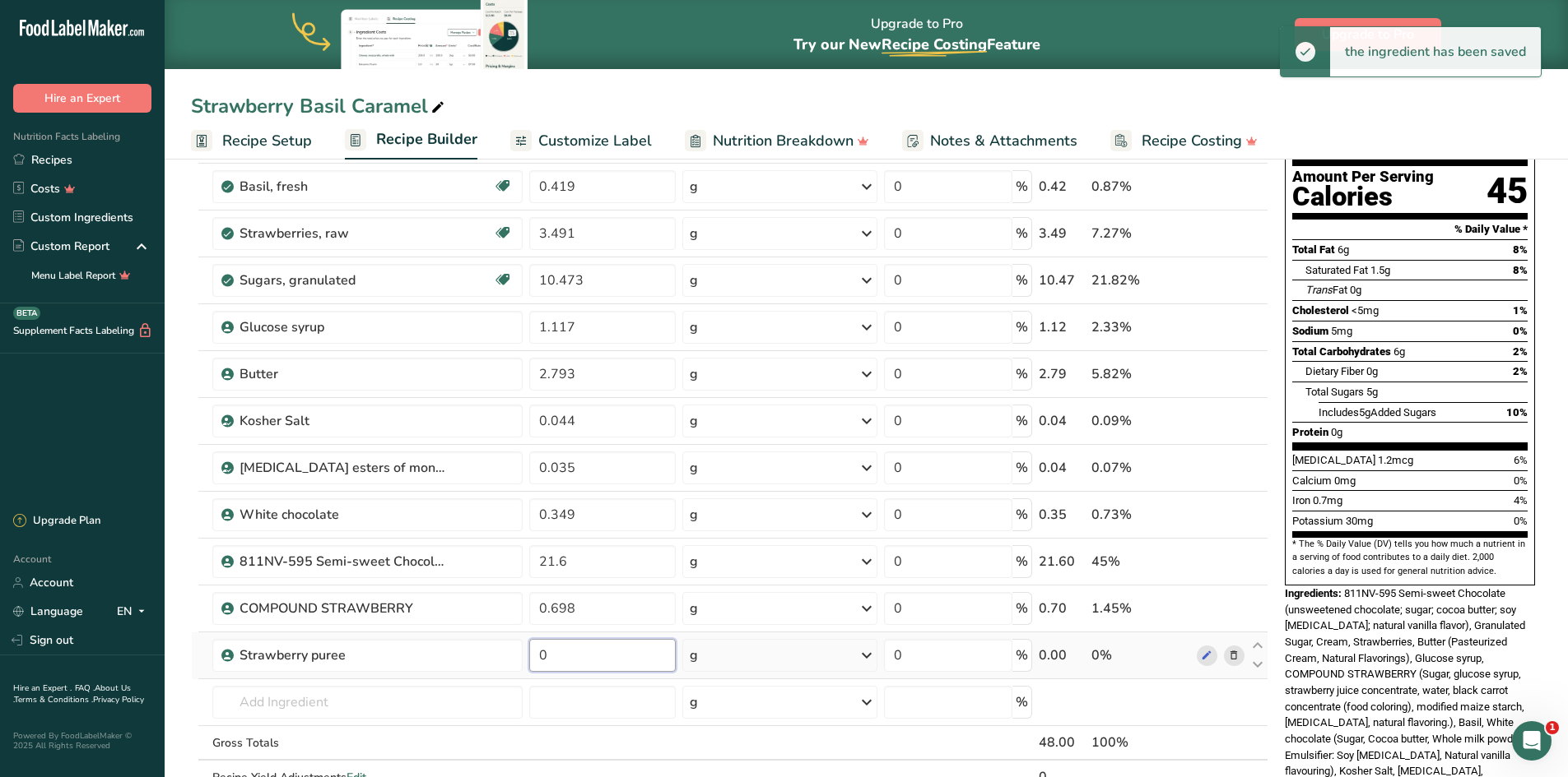
click at [572, 664] on input "0" at bounding box center [603, 655] width 147 height 33
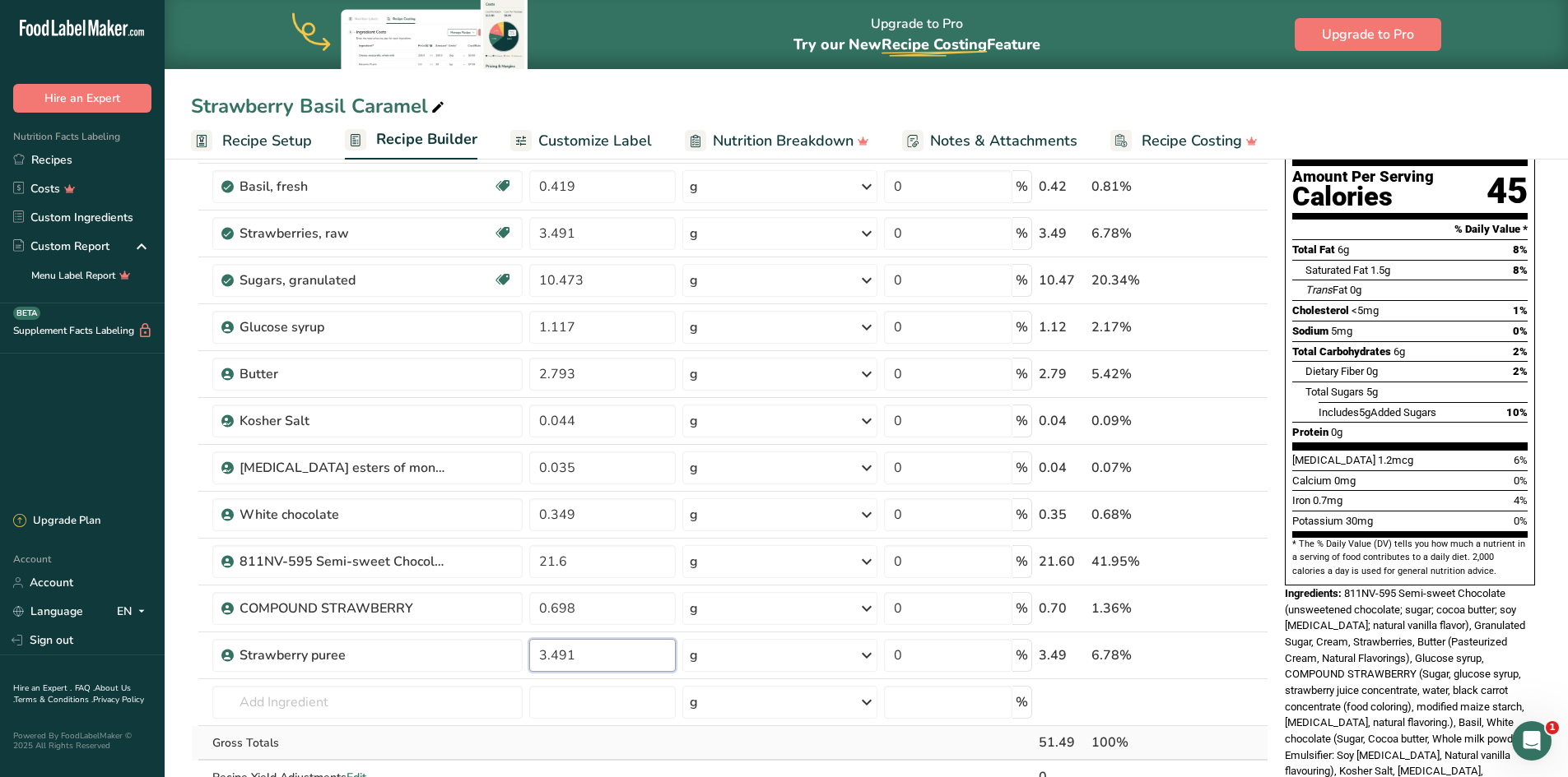
type input "3.491"
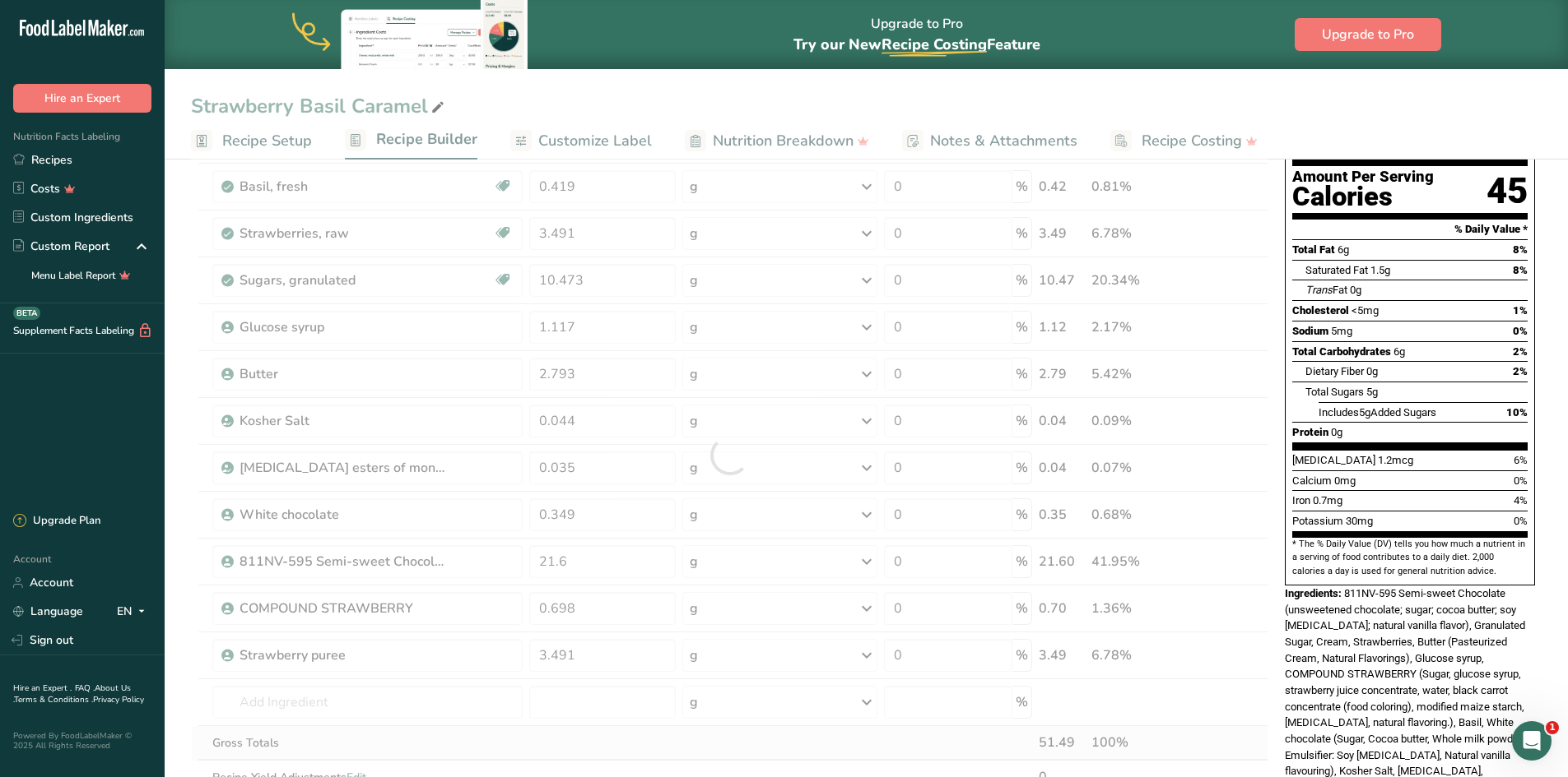
click at [668, 748] on div "Ingredient * Amount * Unit * Waste * .a-a{fill:#347362;}.b-a{fill:#fff;} Grams …" at bounding box center [729, 455] width 1077 height 748
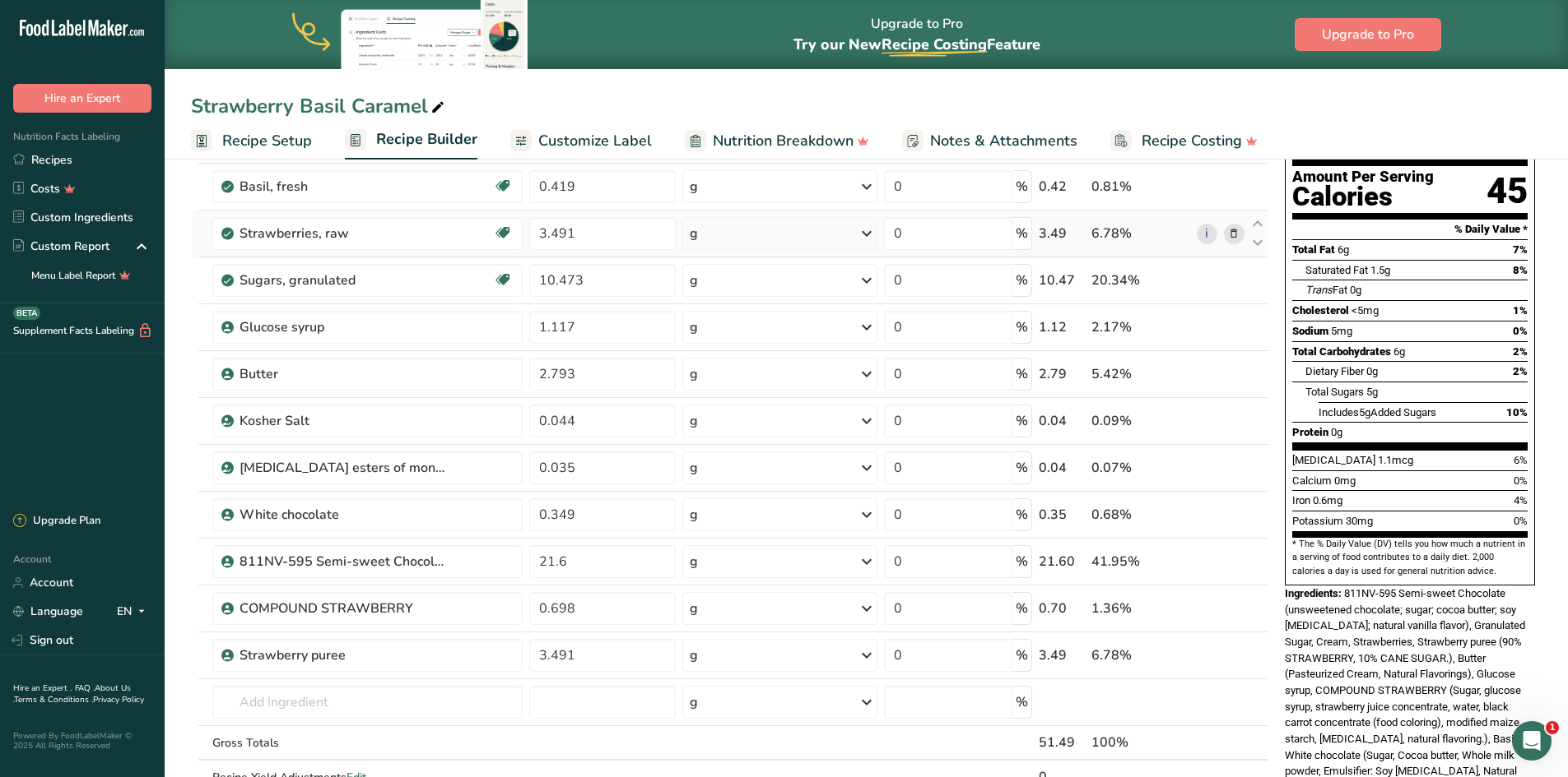
click at [1229, 235] on icon at bounding box center [1233, 233] width 12 height 17
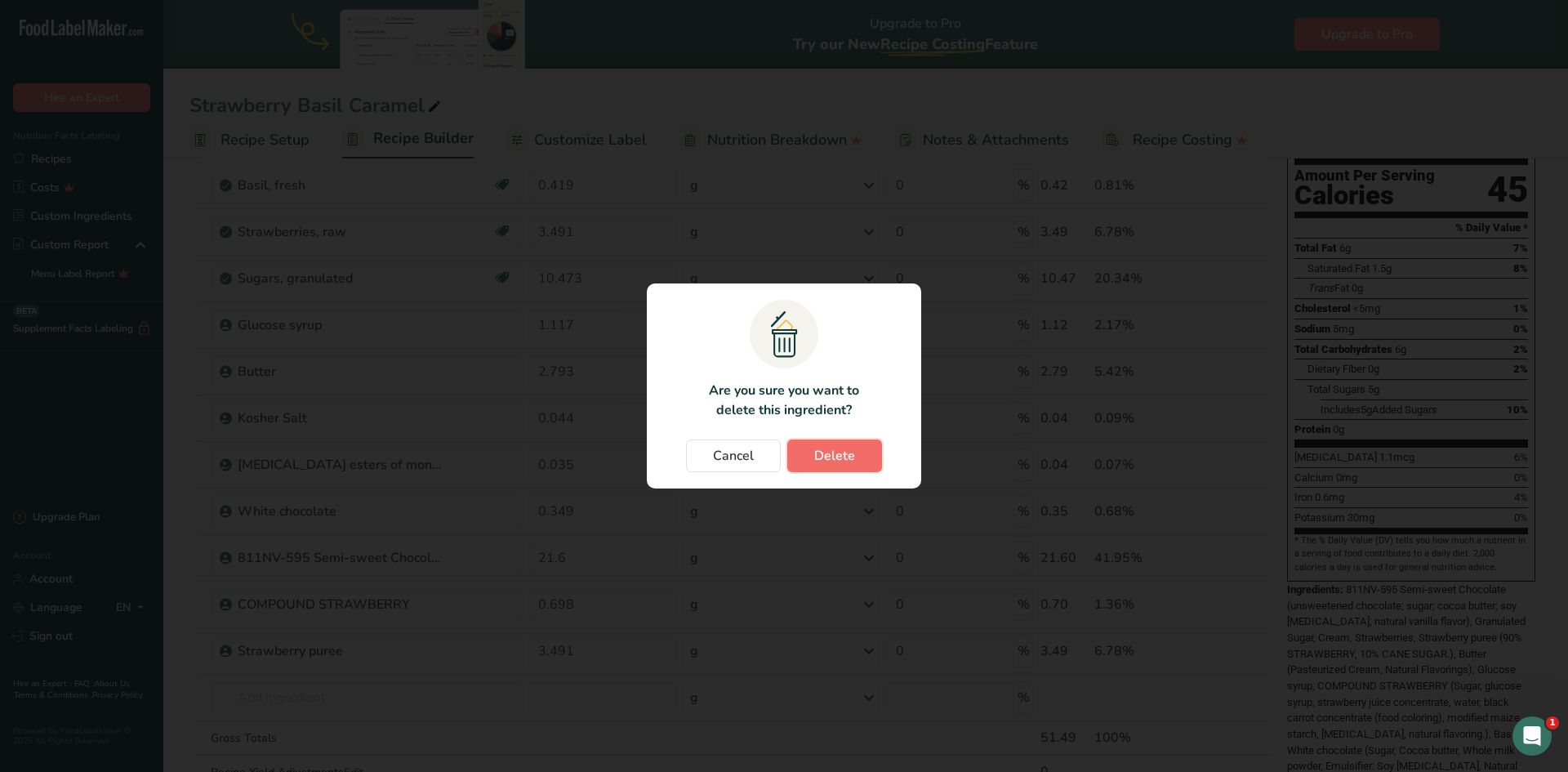
click at [861, 463] on button "Delete" at bounding box center [835, 455] width 95 height 33
type input "10.473"
type input "1.117"
type input "2.793"
type input "0.044"
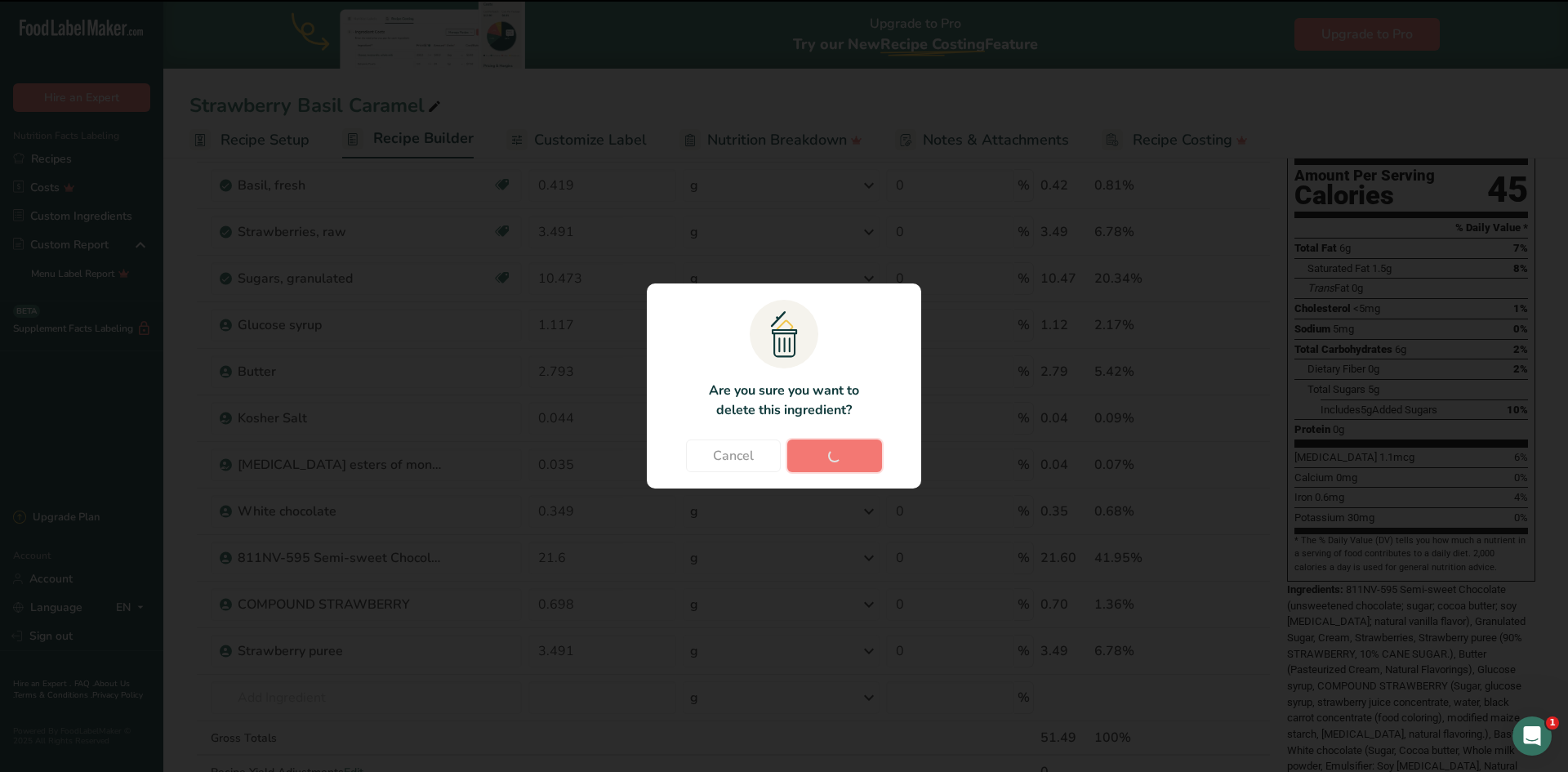
type input "0.035"
type input "0.349"
type input "21.6"
type input "0.698"
type input "3.491"
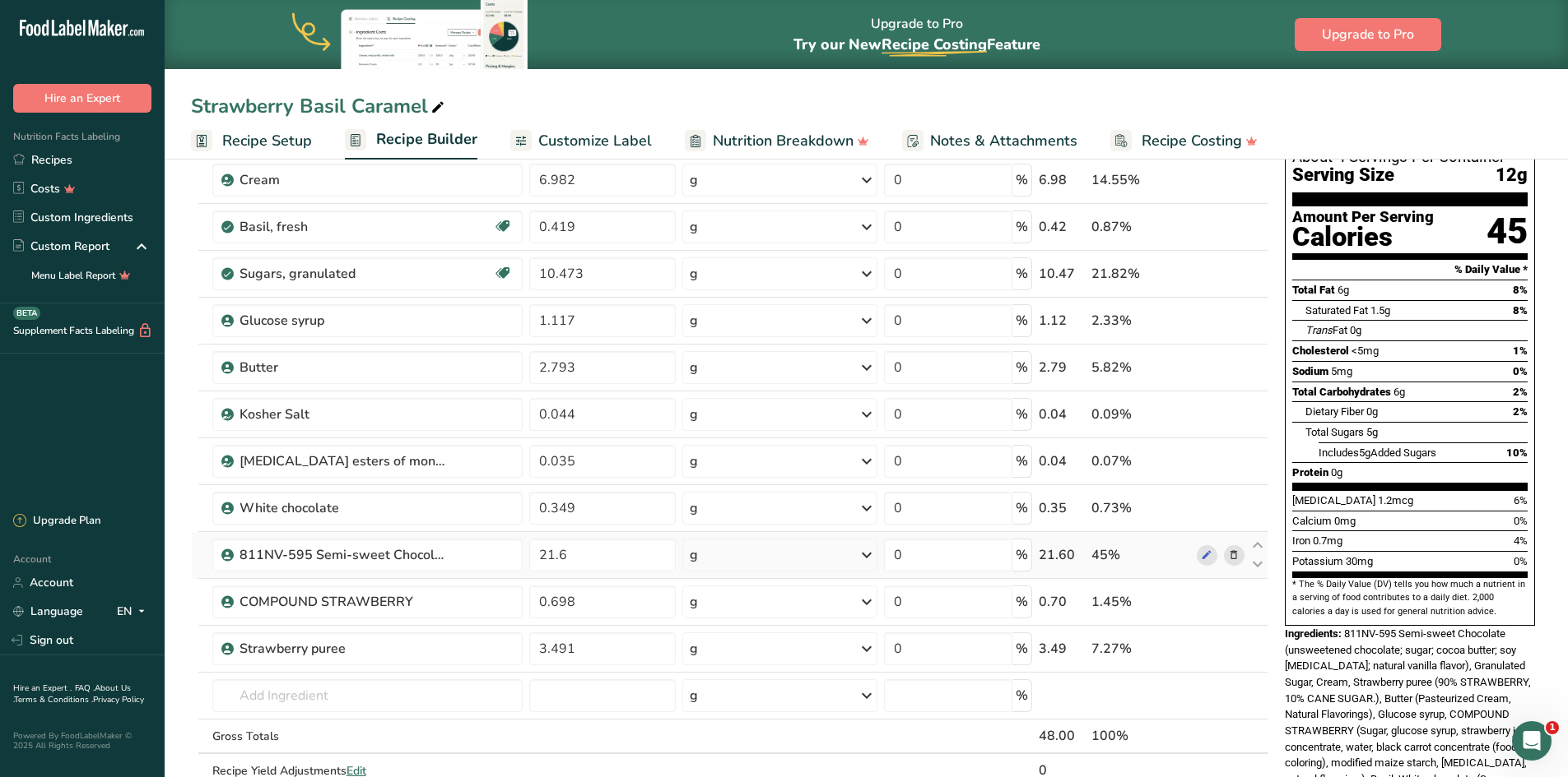
scroll to position [0, 0]
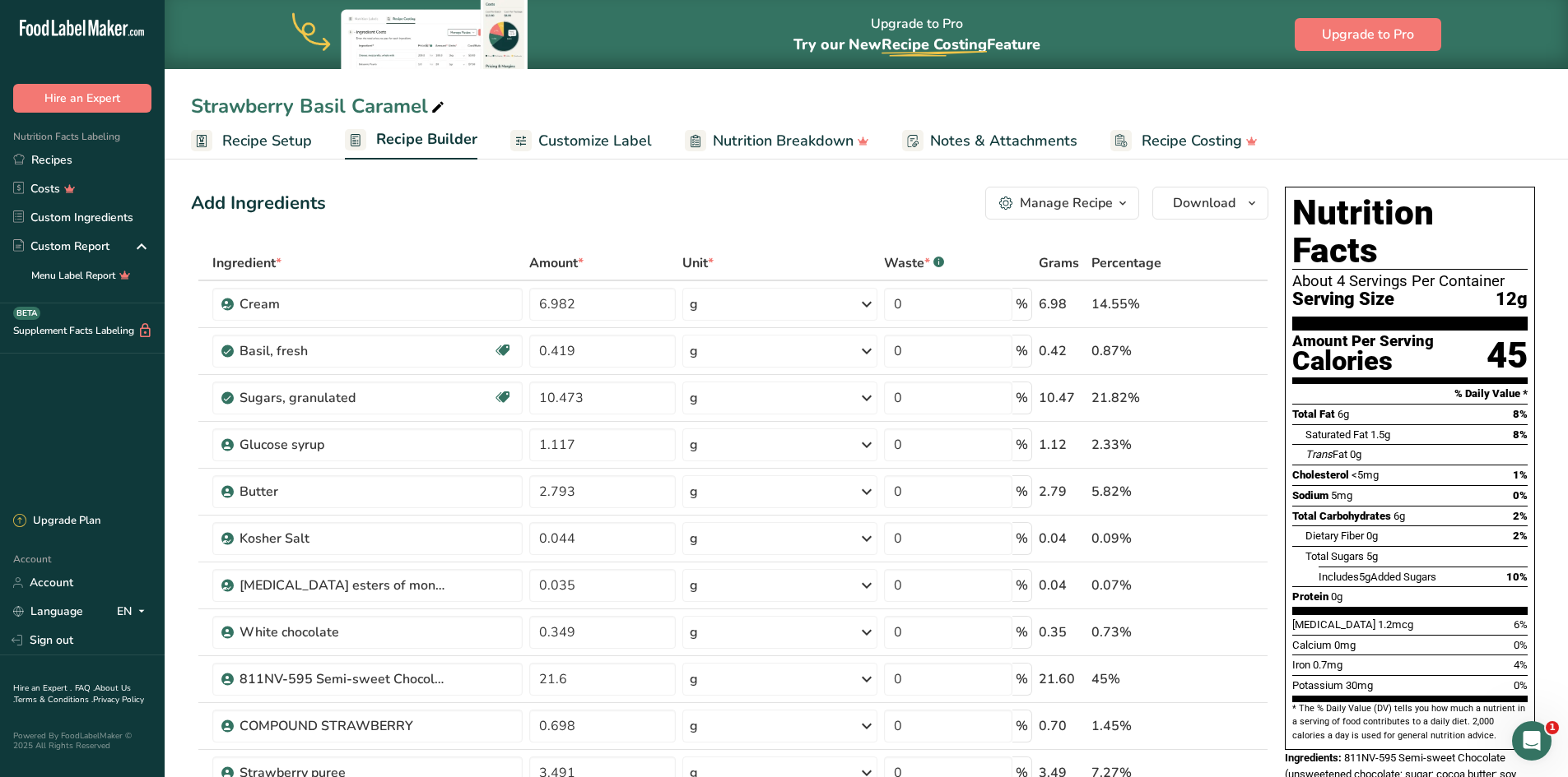
click at [768, 137] on span "Nutrition Breakdown" at bounding box center [783, 141] width 141 height 22
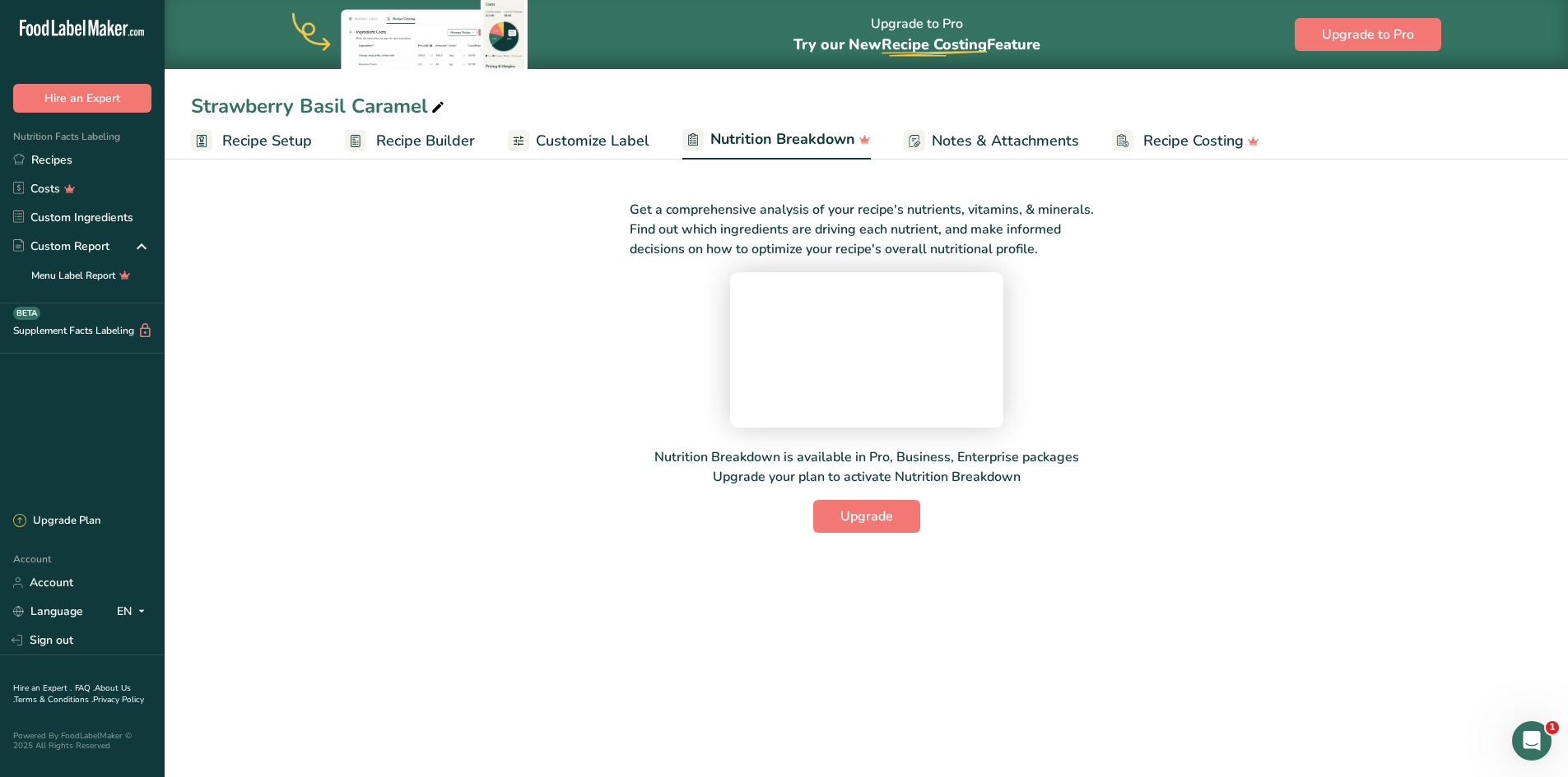
click at [573, 144] on span "Customize Label" at bounding box center [592, 141] width 113 height 22
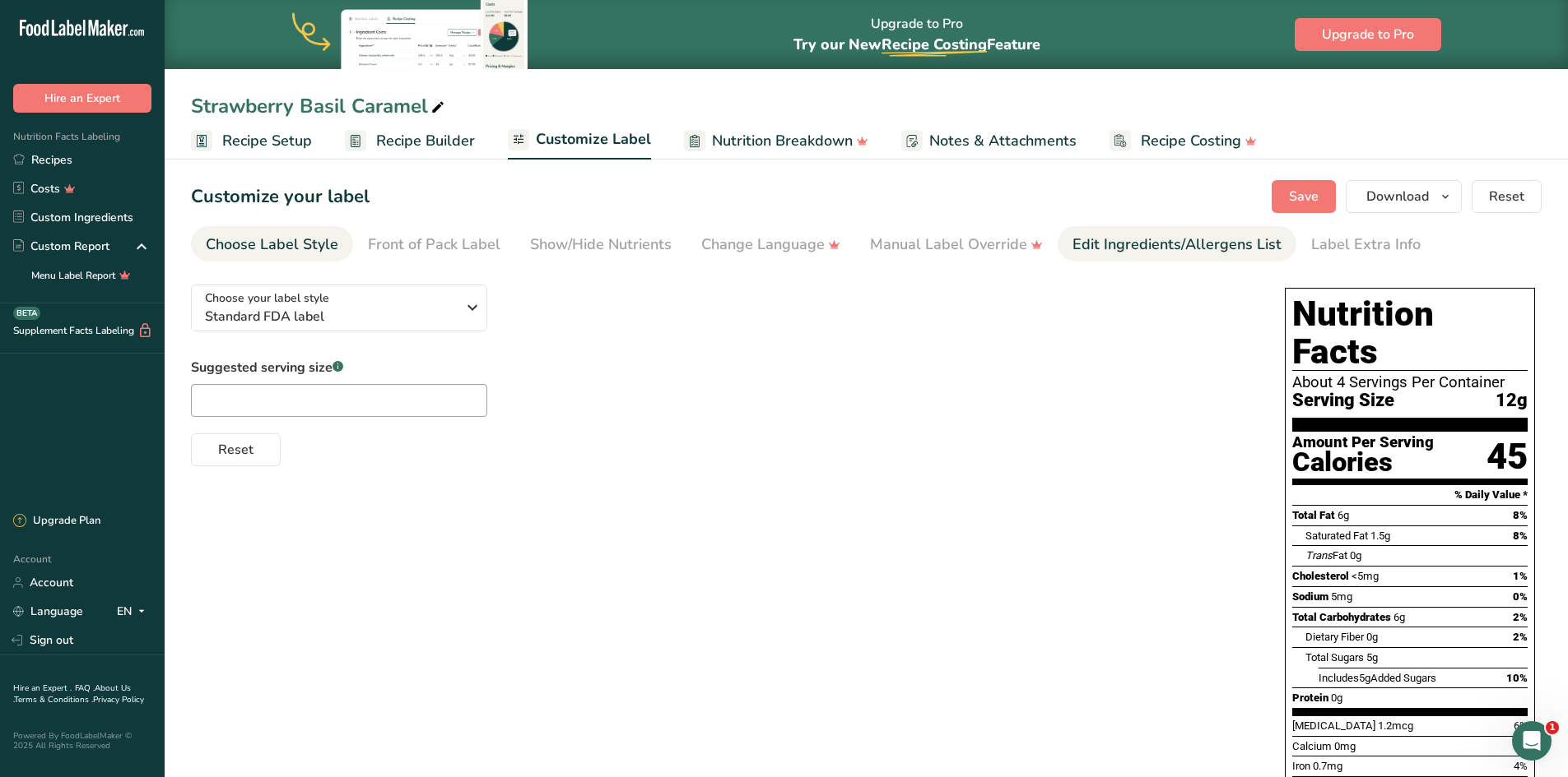
click at [1205, 250] on div "Edit Ingredients/Allergens List" at bounding box center [1177, 245] width 209 height 22
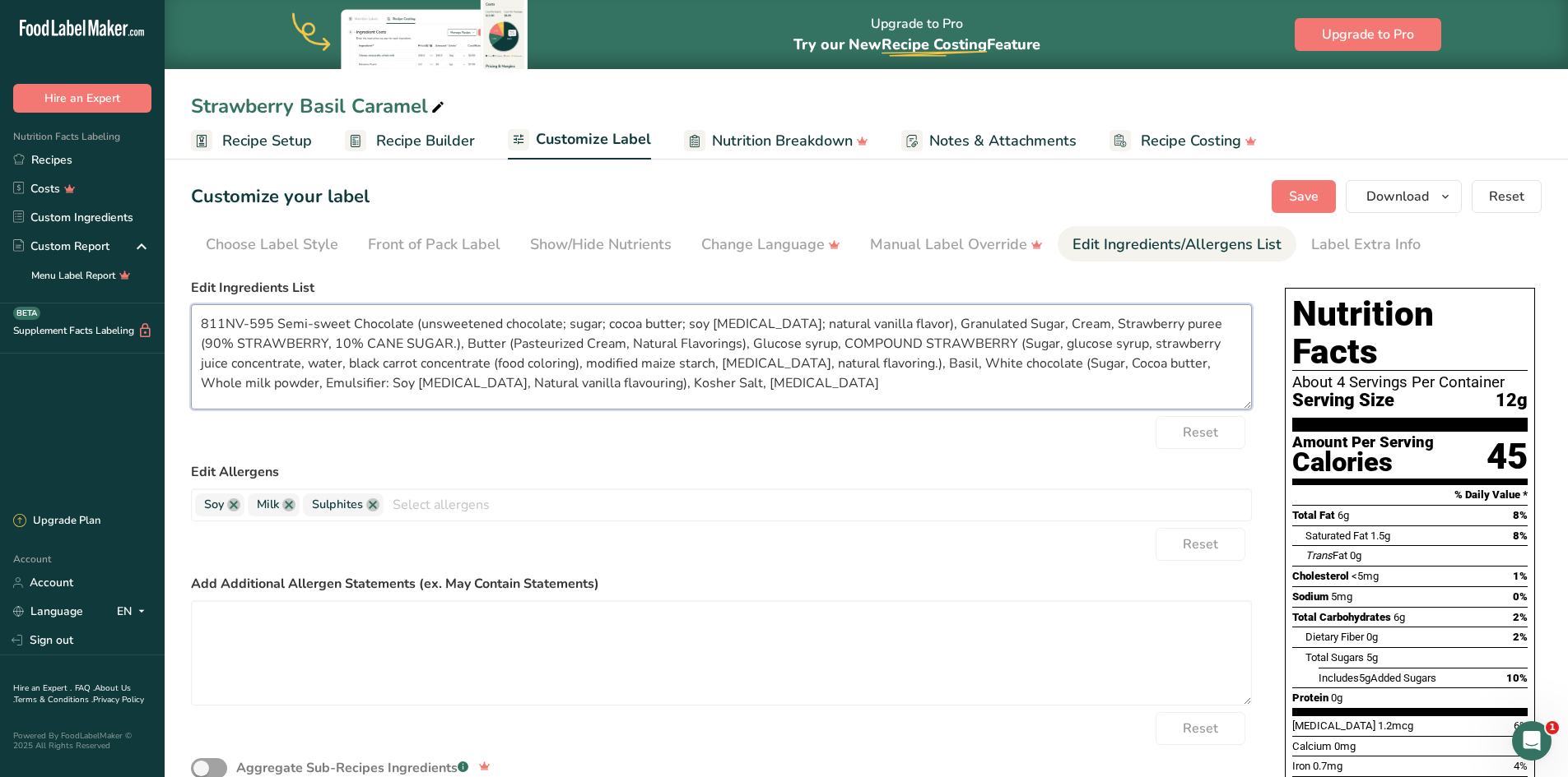
click at [282, 321] on textarea "811NV-595 Semi-sweet Chocolate (unsweetened chocolate; sugar; cocoa butter; soy…" at bounding box center [721, 356] width 1061 height 105
click at [245, 323] on textarea "Semi-sweet Chocolate (unsweetened chocolate; sugar; cocoa butter; soy lecithin;…" at bounding box center [721, 356] width 1061 height 105
click at [1048, 324] on textarea "Semi-Sweet Chocolate (unsweetened chocolate; sugar; cocoa butter; soy lecithin;…" at bounding box center [721, 356] width 1061 height 105
drag, startPoint x: 288, startPoint y: 345, endPoint x: 1085, endPoint y: 322, distance: 797.3
click at [1085, 322] on textarea "Semi-Sweet Chocolate (unsweetened chocolate; sugar; cocoa butter; soy lecithin;…" at bounding box center [721, 356] width 1061 height 105
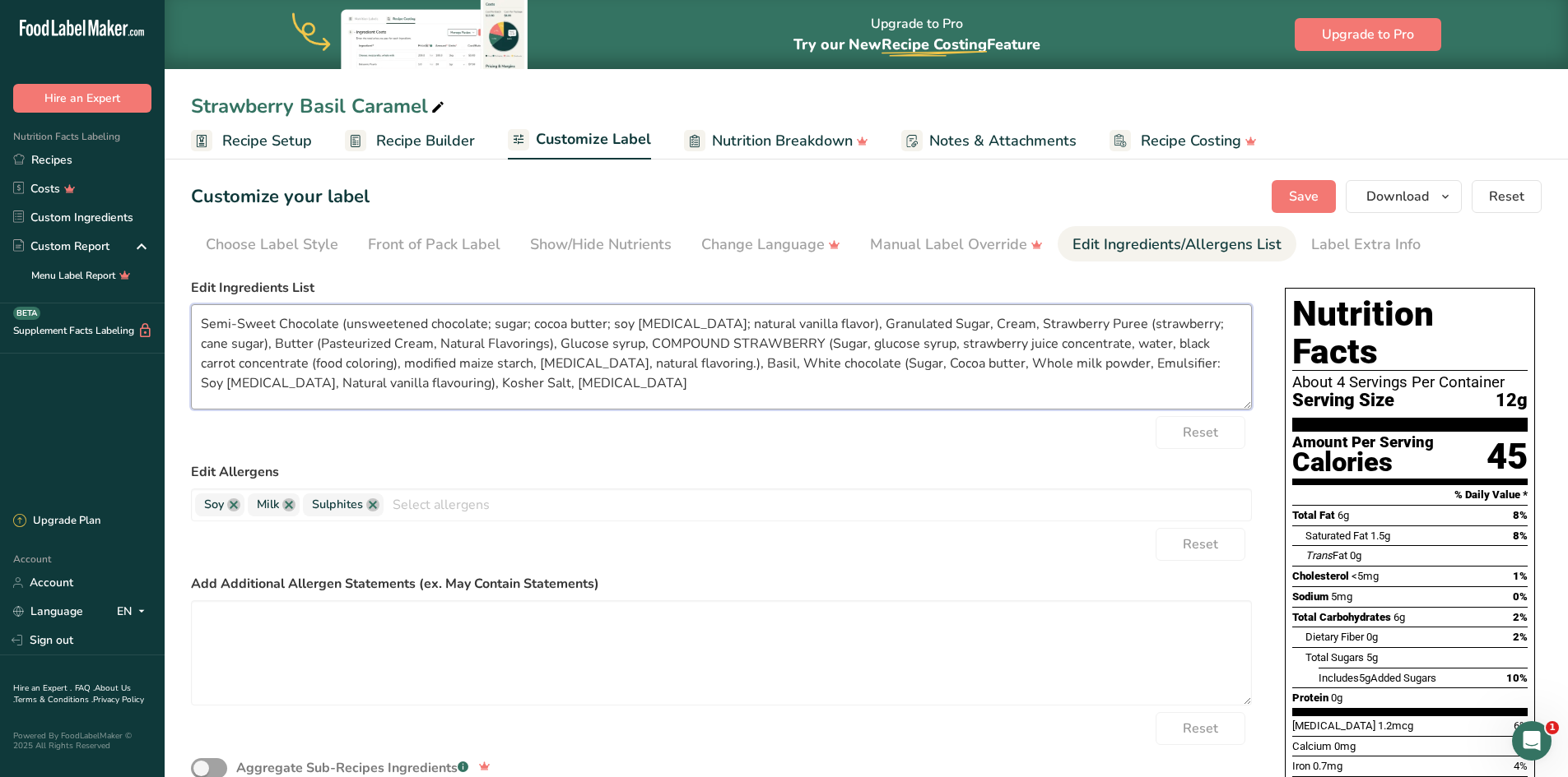
click at [248, 343] on textarea "Semi-Sweet Chocolate (unsweetened chocolate; sugar; cocoa butter; soy lecithin;…" at bounding box center [721, 356] width 1061 height 105
drag, startPoint x: 321, startPoint y: 344, endPoint x: 323, endPoint y: 389, distance: 45.0
click at [322, 344] on textarea "Semi-Sweet Chocolate (unsweetened chocolate; sugar; cocoa butter; soy lecithin;…" at bounding box center [721, 356] width 1061 height 105
click at [355, 343] on textarea "Semi-Sweet Chocolate (unsweetened chocolate; sugar; cocoa butter; soy lecithin;…" at bounding box center [721, 356] width 1061 height 105
click at [367, 340] on textarea "Semi-Sweet Chocolate (unsweetened chocolate; sugar; cocoa butter; soy lecithin;…" at bounding box center [721, 356] width 1061 height 105
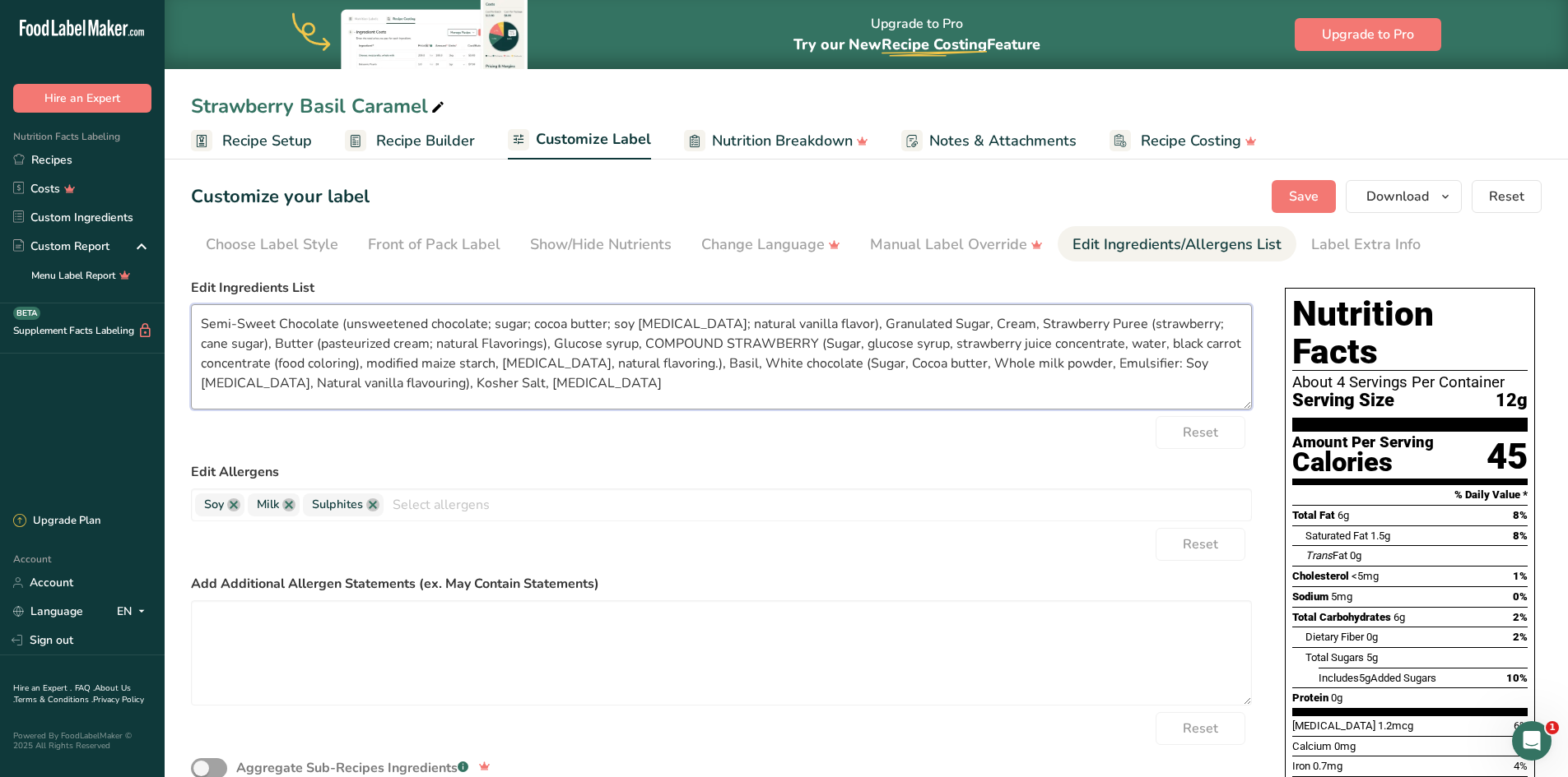
click at [410, 341] on textarea "Semi-Sweet Chocolate (unsweetened chocolate; sugar; cocoa butter; soy lecithin;…" at bounding box center [721, 356] width 1061 height 105
drag, startPoint x: 734, startPoint y: 342, endPoint x: 565, endPoint y: 339, distance: 169.0
click at [565, 339] on textarea "Semi-Sweet Chocolate (unsweetened chocolate; sugar; cocoa butter; soy lecithin;…" at bounding box center [721, 356] width 1061 height 105
click at [531, 346] on textarea "Semi-Sweet Chocolate (unsweetened chocolate; sugar; cocoa butter; soy lecithin;…" at bounding box center [721, 356] width 1061 height 105
click at [746, 347] on textarea "Semi-Sweet Chocolate (unsweetened chocolate; sugar; cocoa butter; soy lecithin;…" at bounding box center [721, 356] width 1061 height 105
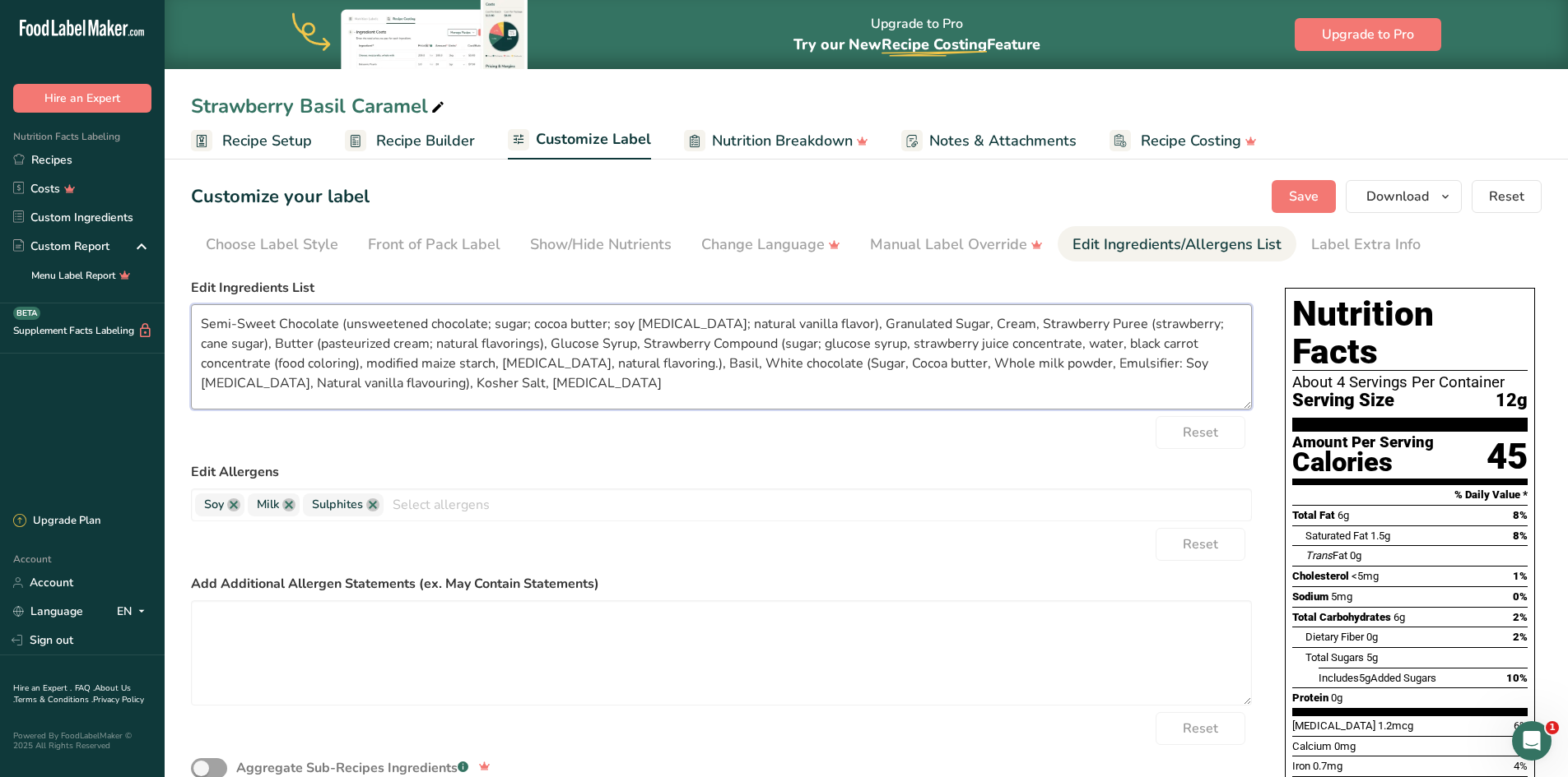
click at [828, 346] on textarea "Semi-Sweet Chocolate (unsweetened chocolate; sugar; cocoa butter; soy lecithin;…" at bounding box center [721, 356] width 1061 height 105
click at [1004, 346] on textarea "Semi-Sweet Chocolate (unsweetened chocolate; sugar; cocoa butter; soy lecithin;…" at bounding box center [721, 356] width 1061 height 105
click at [254, 364] on textarea "Semi-Sweet Chocolate (unsweetened chocolate; sugar; cocoa butter; soy lecithin;…" at bounding box center [721, 356] width 1061 height 105
click at [389, 364] on textarea "Semi-Sweet Chocolate (unsweetened chocolate; sugar; cocoa butter; soy lecithin;…" at bounding box center [721, 356] width 1061 height 105
click at [648, 369] on textarea "Semi-Sweet Chocolate (unsweetened chocolate; sugar; cocoa butter; soy lecithin;…" at bounding box center [721, 356] width 1061 height 105
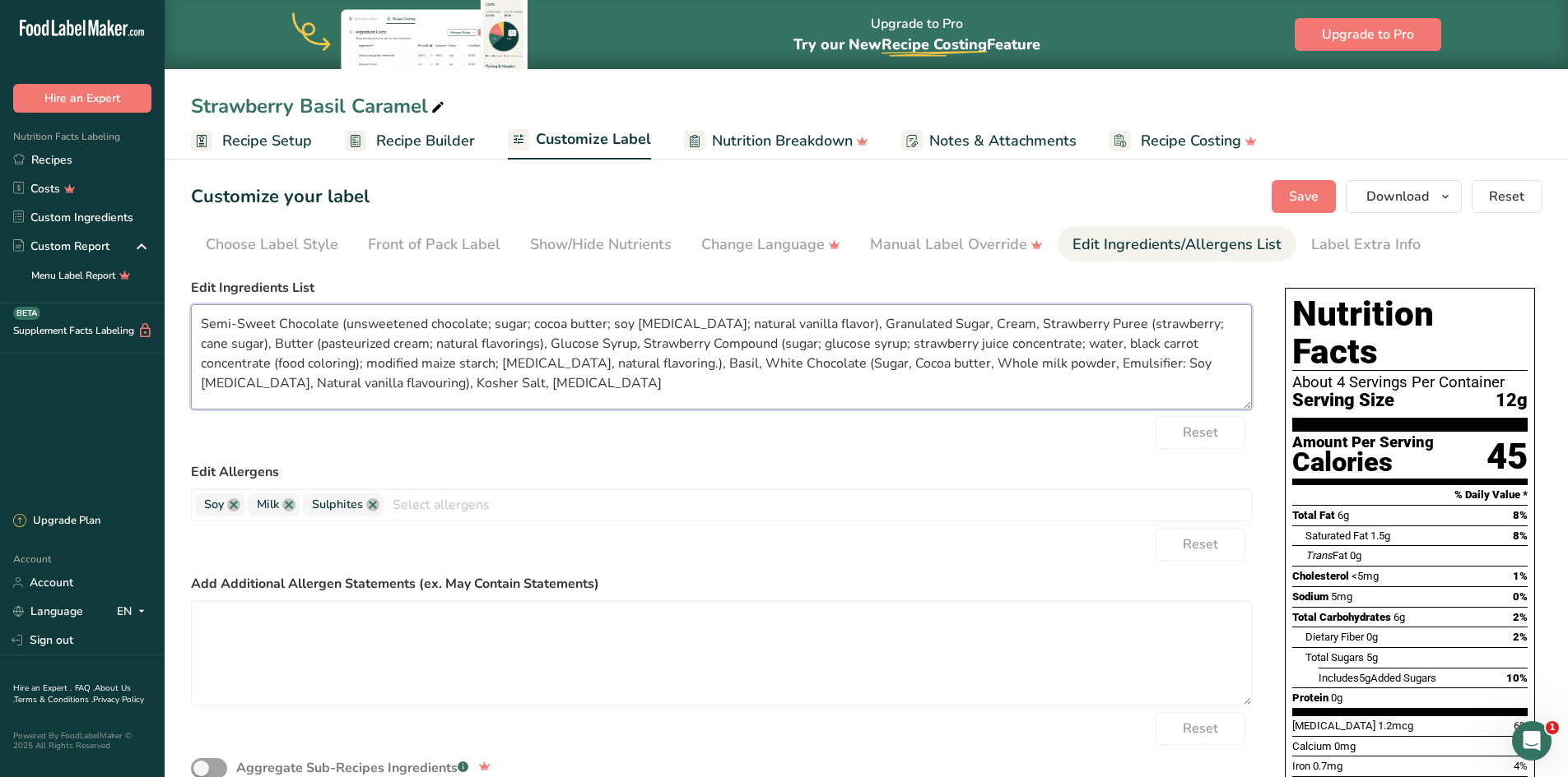
click at [714, 364] on textarea "Semi-Sweet Chocolate (unsweetened chocolate; sugar; cocoa butter; soy lecithin;…" at bounding box center [721, 356] width 1061 height 105
click at [758, 362] on textarea "Semi-Sweet Chocolate (unsweetened chocolate; sugar; cocoa butter; soy lecithin;…" at bounding box center [721, 356] width 1061 height 105
click at [840, 361] on textarea "Semi-Sweet Chocolate (unsweetened chocolate; sugar; cocoa butter; soy lecithin;…" at bounding box center [721, 356] width 1061 height 105
click at [953, 362] on textarea "Semi-Sweet Chocolate (unsweetened chocolate; sugar; cocoa butter; soy lecithin;…" at bounding box center [721, 356] width 1061 height 105
click at [1009, 364] on textarea "Semi-Sweet Chocolate (unsweetened chocolate; sugar; cocoa butter; soy lecithin;…" at bounding box center [721, 356] width 1061 height 105
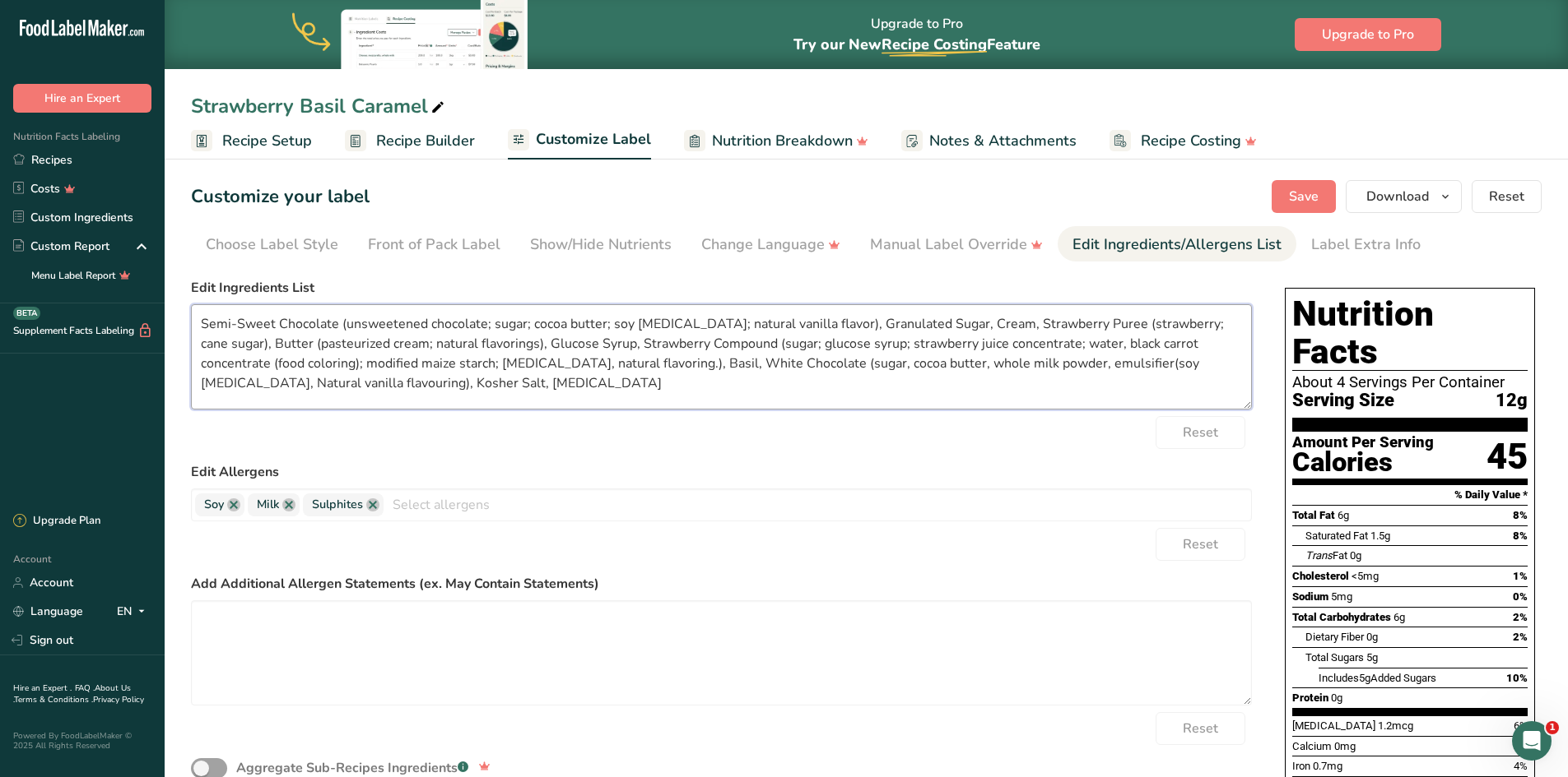
click at [1073, 363] on textarea "Semi-Sweet Chocolate (unsweetened chocolate; sugar; cocoa butter; soy lecithin;…" at bounding box center [721, 356] width 1061 height 105
click at [1097, 362] on textarea "Semi-Sweet Chocolate (unsweetened chocolate; sugar; cocoa butter; soy lecithin;…" at bounding box center [721, 356] width 1061 height 105
type textarea "Semi-Sweet Chocolate (unsweetened chocolate; sugar; cocoa butter; soy lecithin;…"
click at [373, 508] on link at bounding box center [372, 505] width 13 height 13
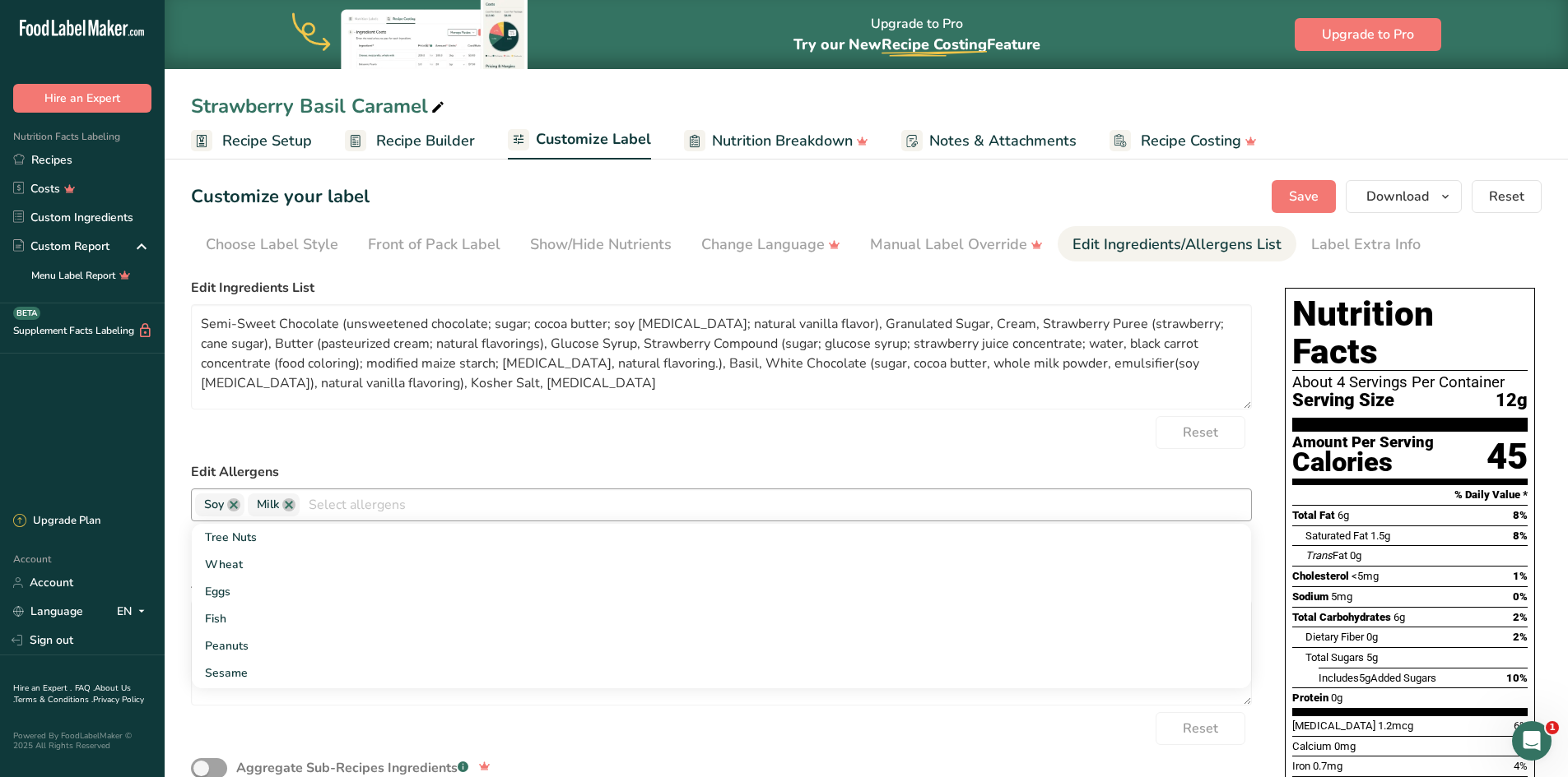
click at [513, 432] on div "Reset" at bounding box center [721, 432] width 1061 height 33
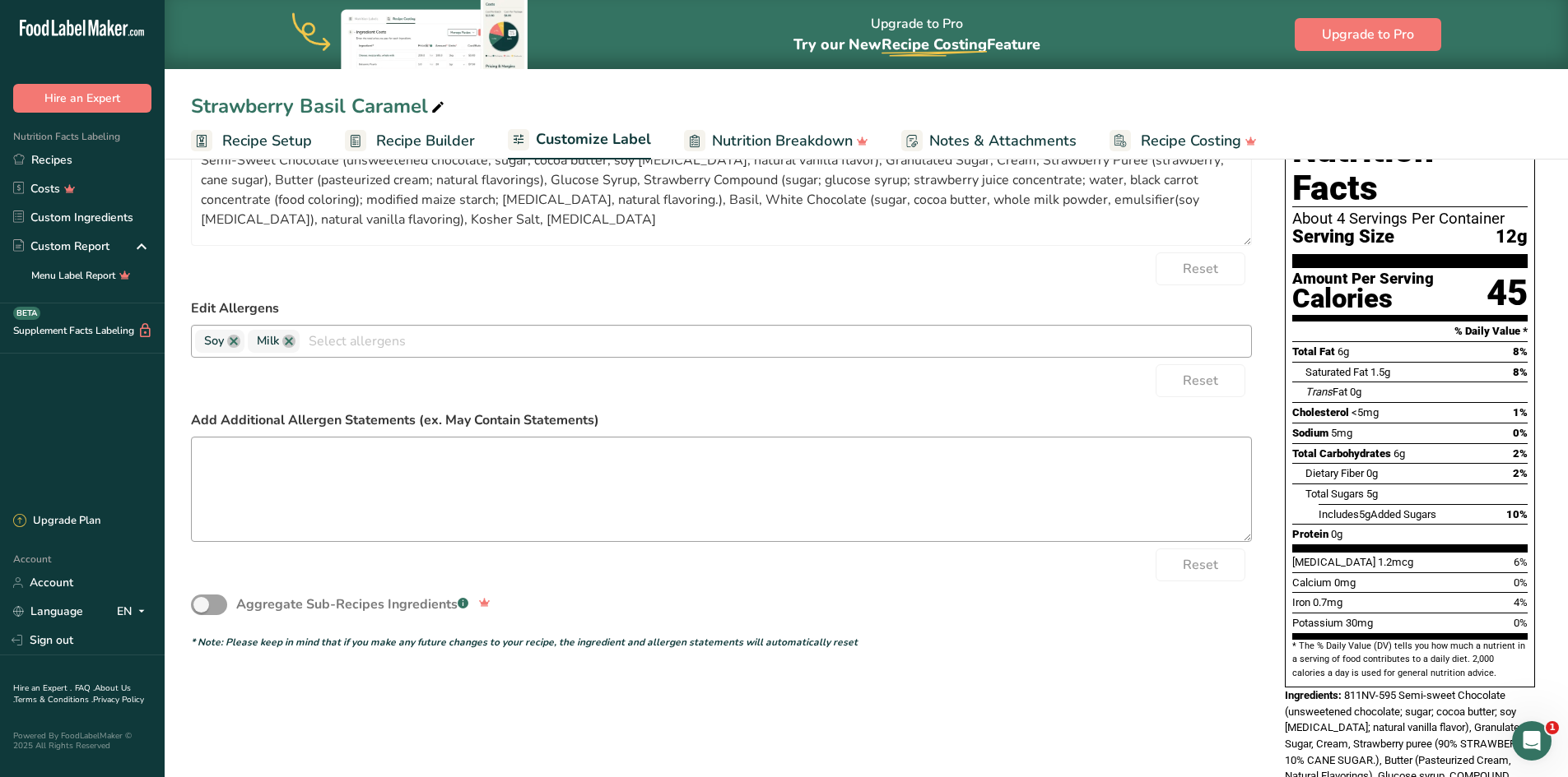
scroll to position [165, 0]
click at [339, 471] on textarea at bounding box center [721, 488] width 1061 height 105
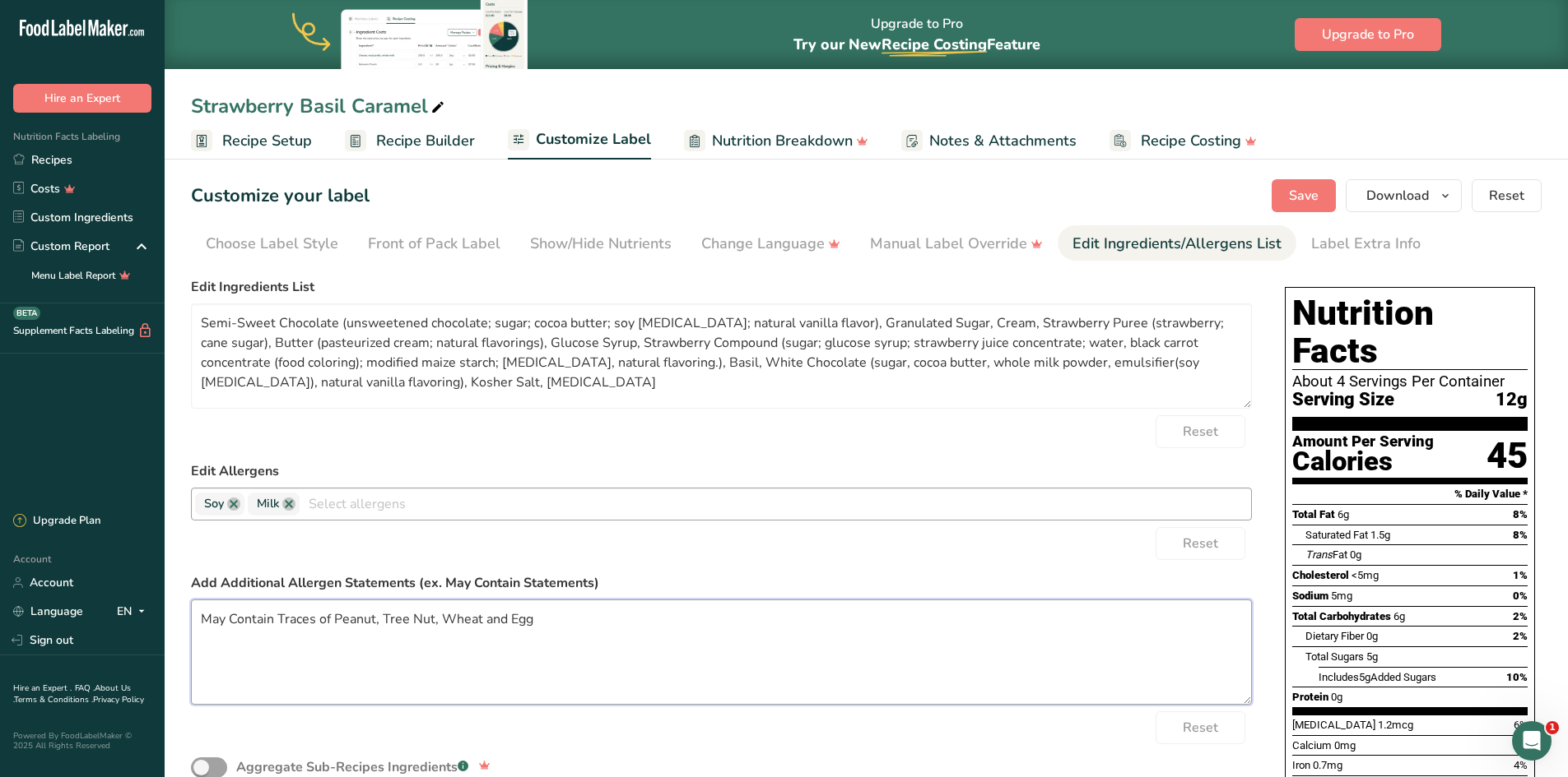
scroll to position [0, 0]
type textarea "May Contain Traces of Peanut, Tree Nut, Wheat and Egg"
click at [1310, 198] on span "Save" at bounding box center [1303, 197] width 29 height 19
click at [37, 159] on link "Recipes" at bounding box center [82, 159] width 165 height 28
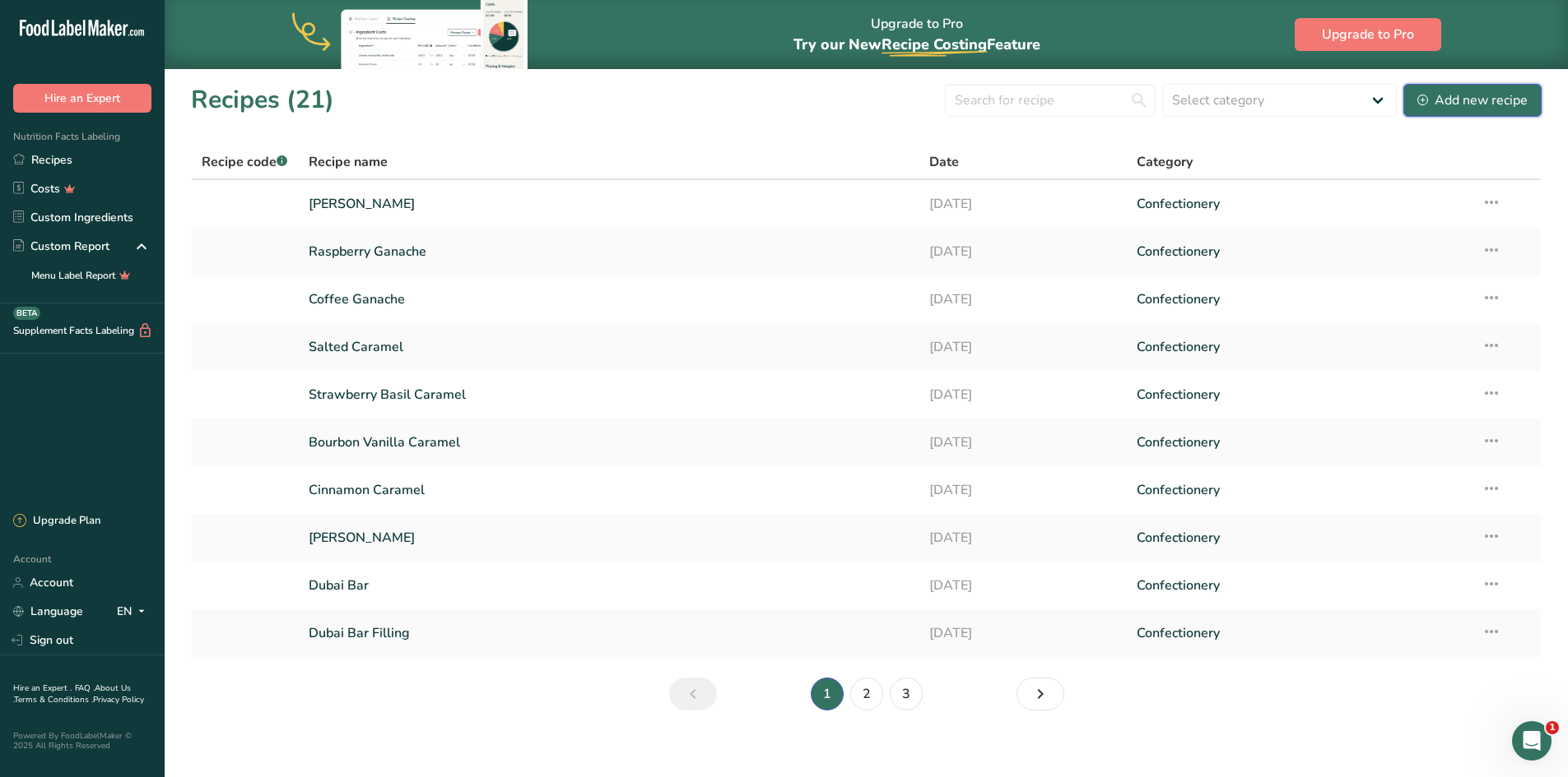
click at [1455, 105] on div "Add new recipe" at bounding box center [1472, 100] width 110 height 19
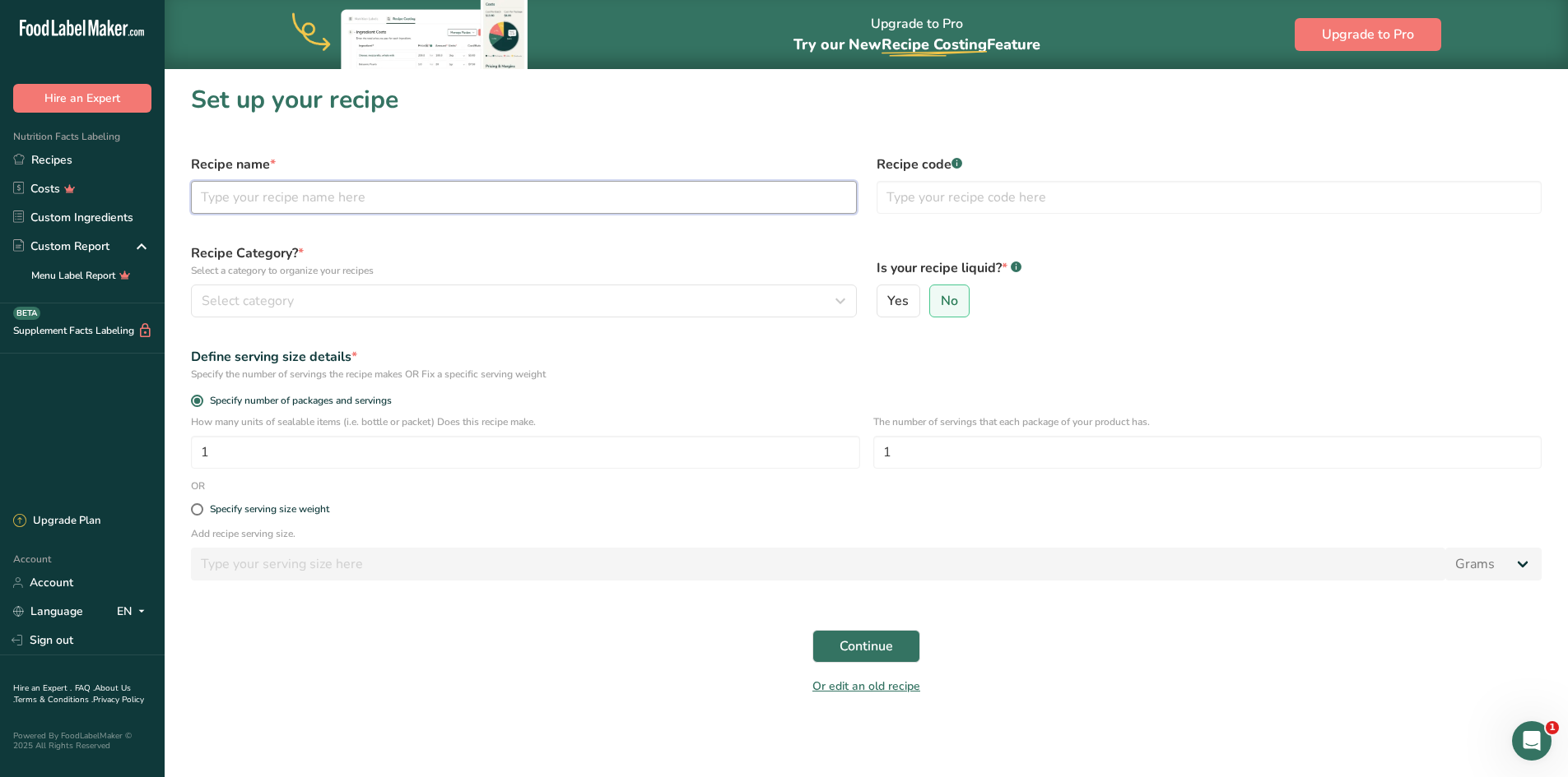
click at [437, 196] on input "text" at bounding box center [523, 197] width 666 height 33
type input "S'mores Snack Mix"
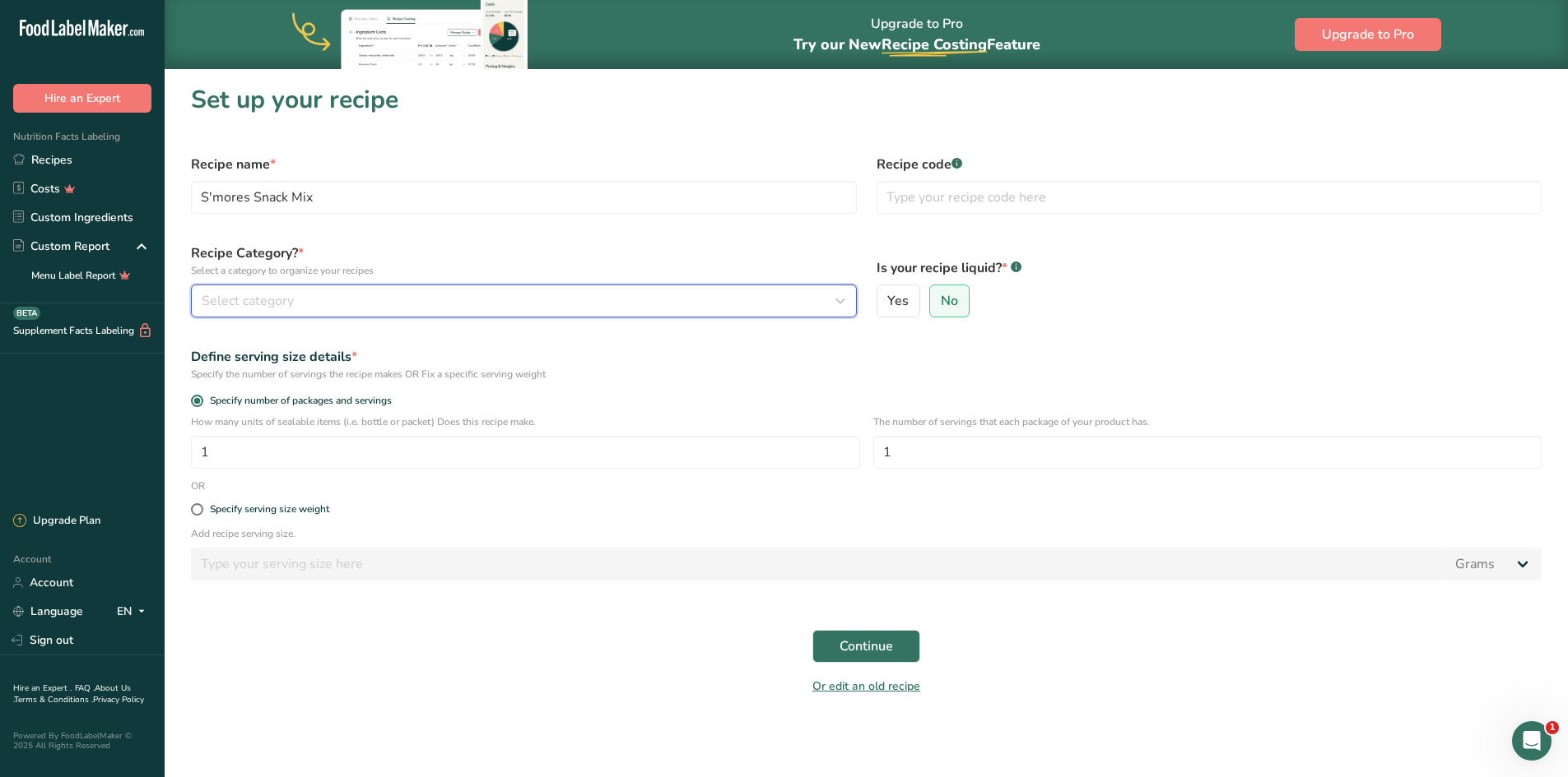
click at [299, 301] on div "Select category" at bounding box center [519, 301] width 635 height 19
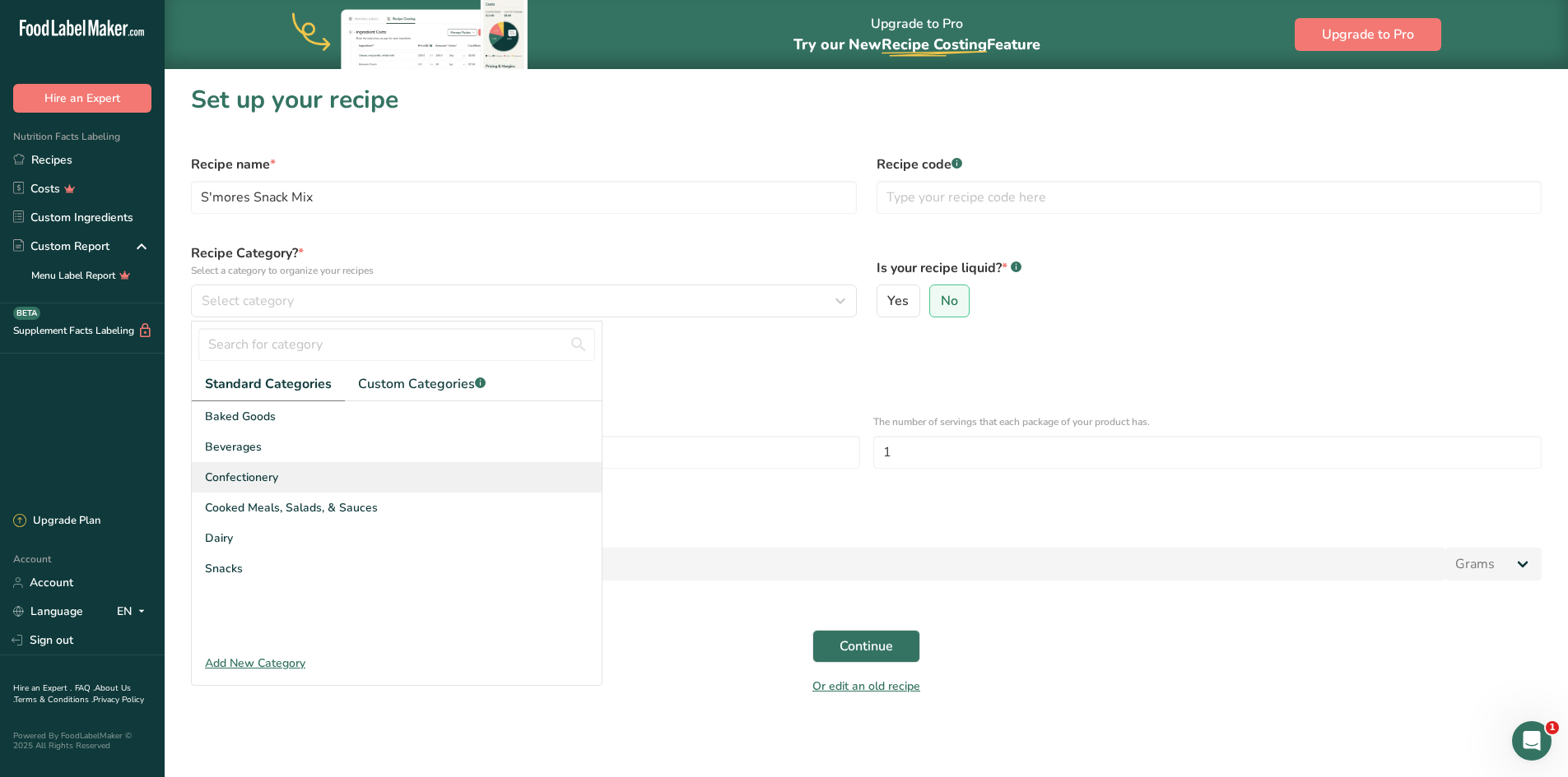
click at [296, 471] on div "Confectionery" at bounding box center [396, 478] width 410 height 30
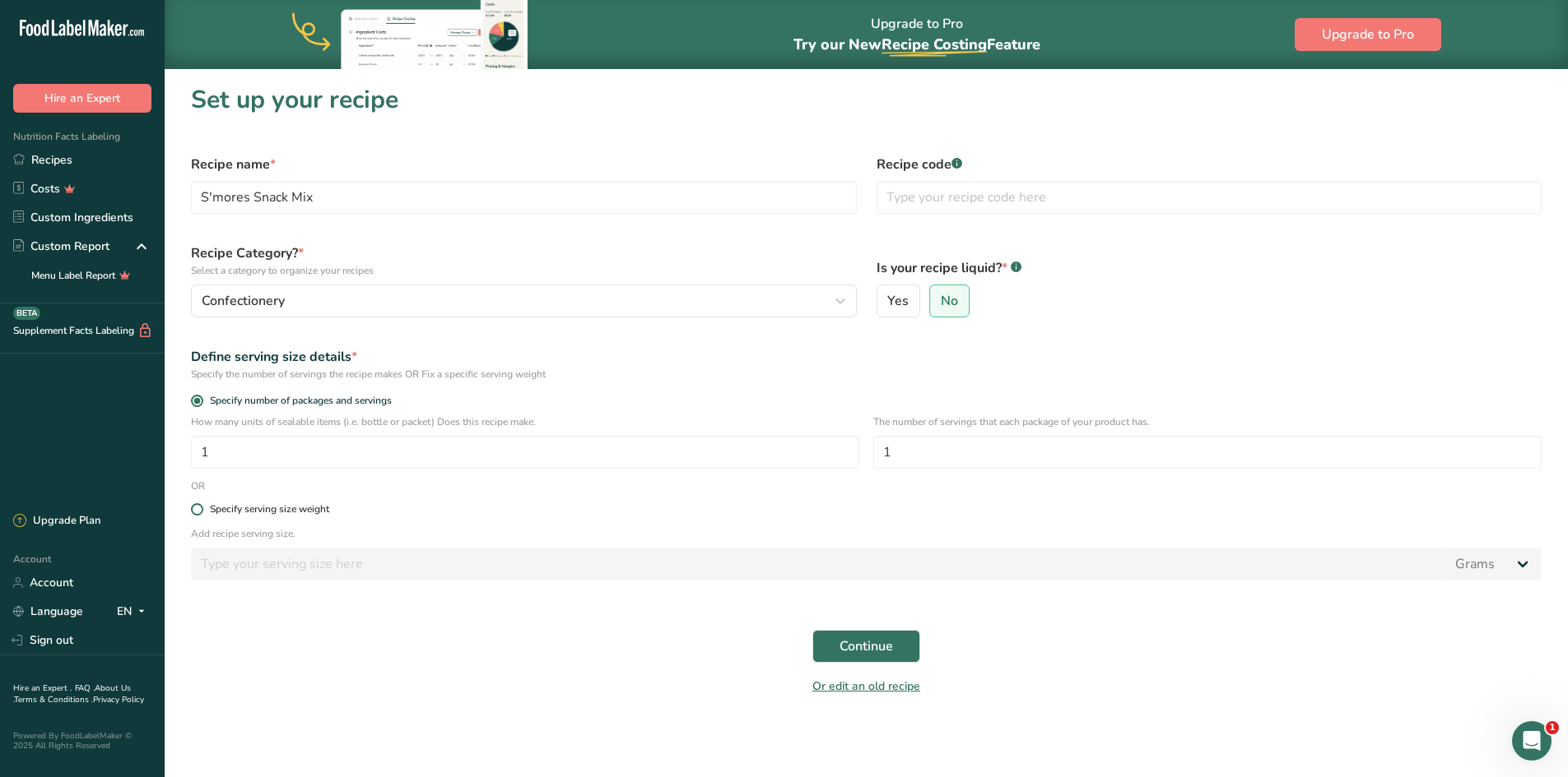
click at [194, 512] on span at bounding box center [197, 509] width 12 height 12
click at [194, 512] on input "Specify serving size weight" at bounding box center [196, 509] width 11 height 11
radio input "true"
radio input "false"
click at [258, 569] on input "number" at bounding box center [817, 563] width 1254 height 33
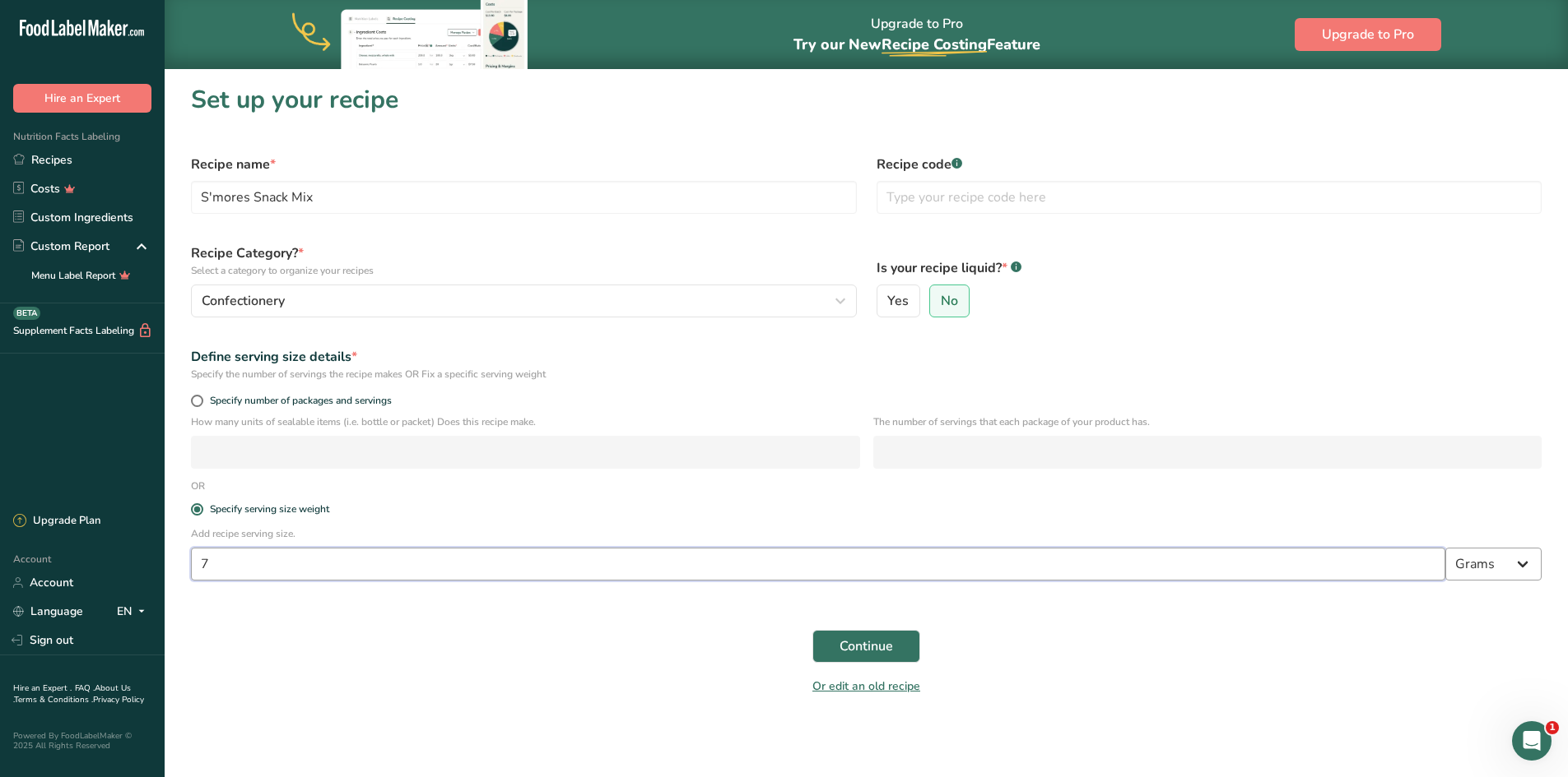
type input "7"
click at [1528, 572] on select "Grams kg mg mcg lb oz l mL fl oz tbsp tsp cup qt gallon" at bounding box center [1493, 563] width 97 height 33
select select "5"
click at [1445, 548] on select "Grams kg mg mcg lb oz l mL fl oz tbsp tsp cup qt gallon" at bounding box center [1493, 563] width 97 height 33
click at [274, 571] on input "7" at bounding box center [817, 563] width 1254 height 33
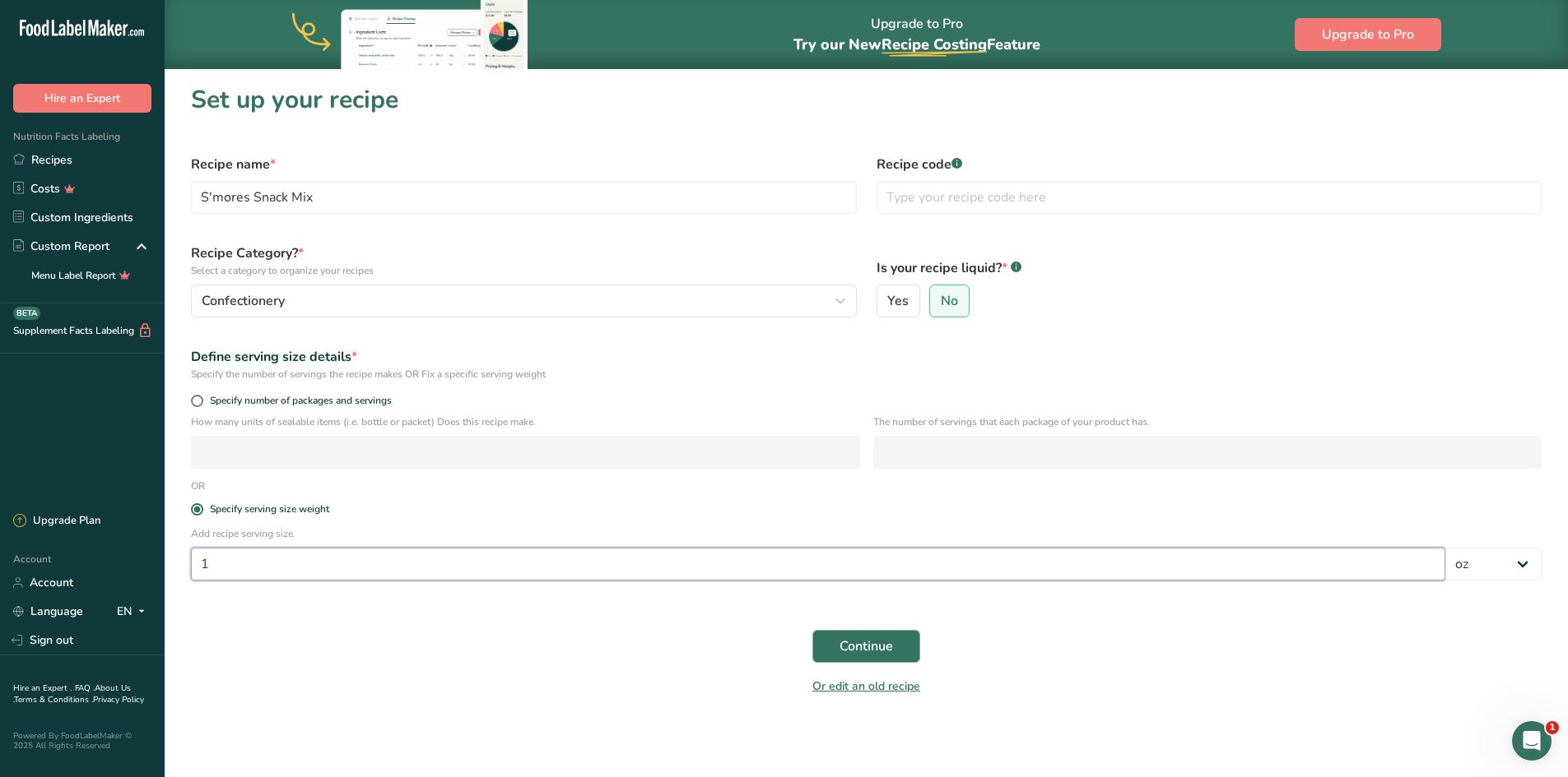
type input "1"
click at [864, 643] on span "Continue" at bounding box center [866, 647] width 53 height 19
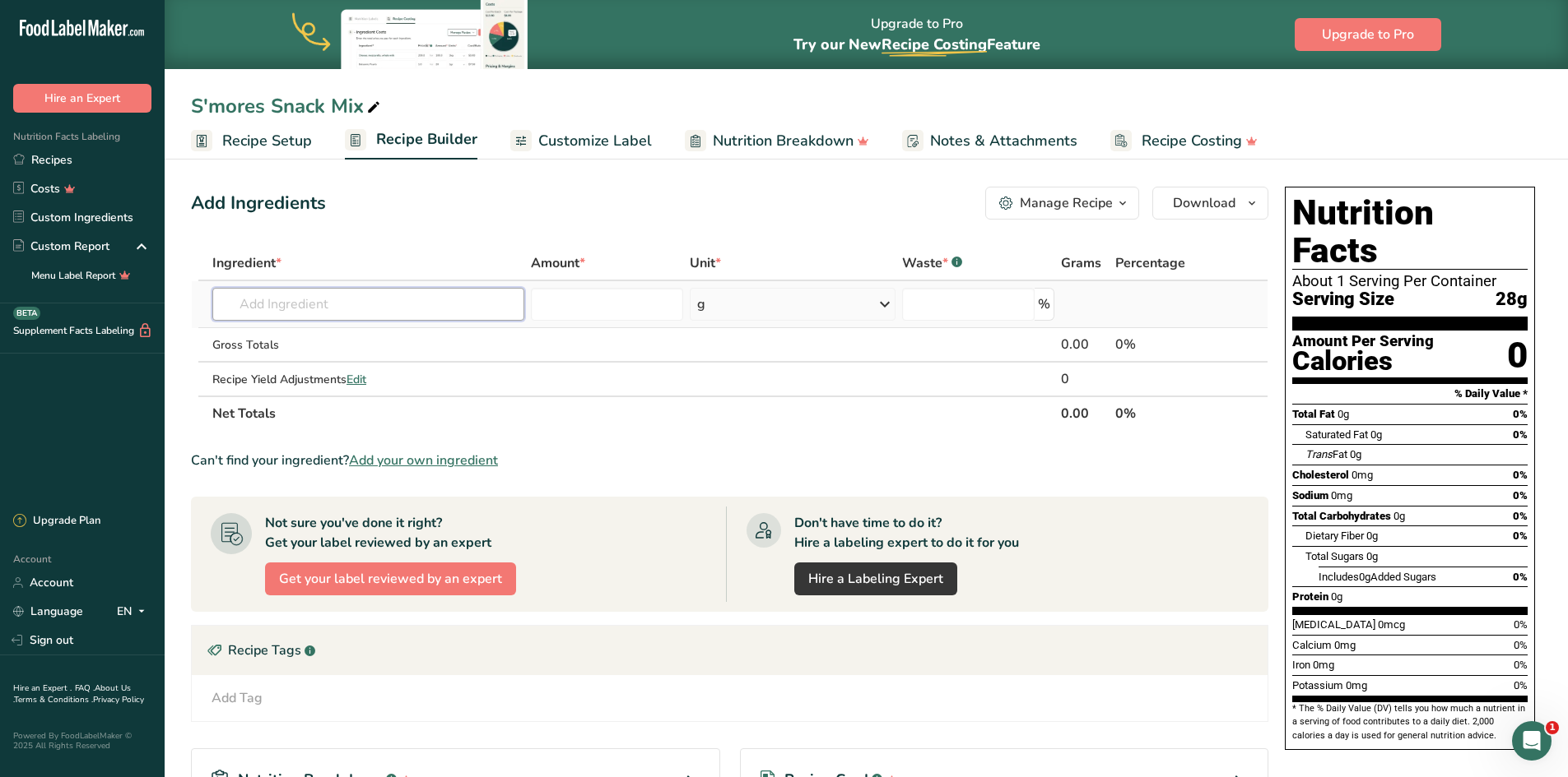
click at [330, 305] on input "text" at bounding box center [369, 304] width 312 height 33
type input "acc"
click at [347, 333] on p "Accent High Cacao Milk" at bounding box center [294, 337] width 139 height 17
type input "Accent High Cacao Milk"
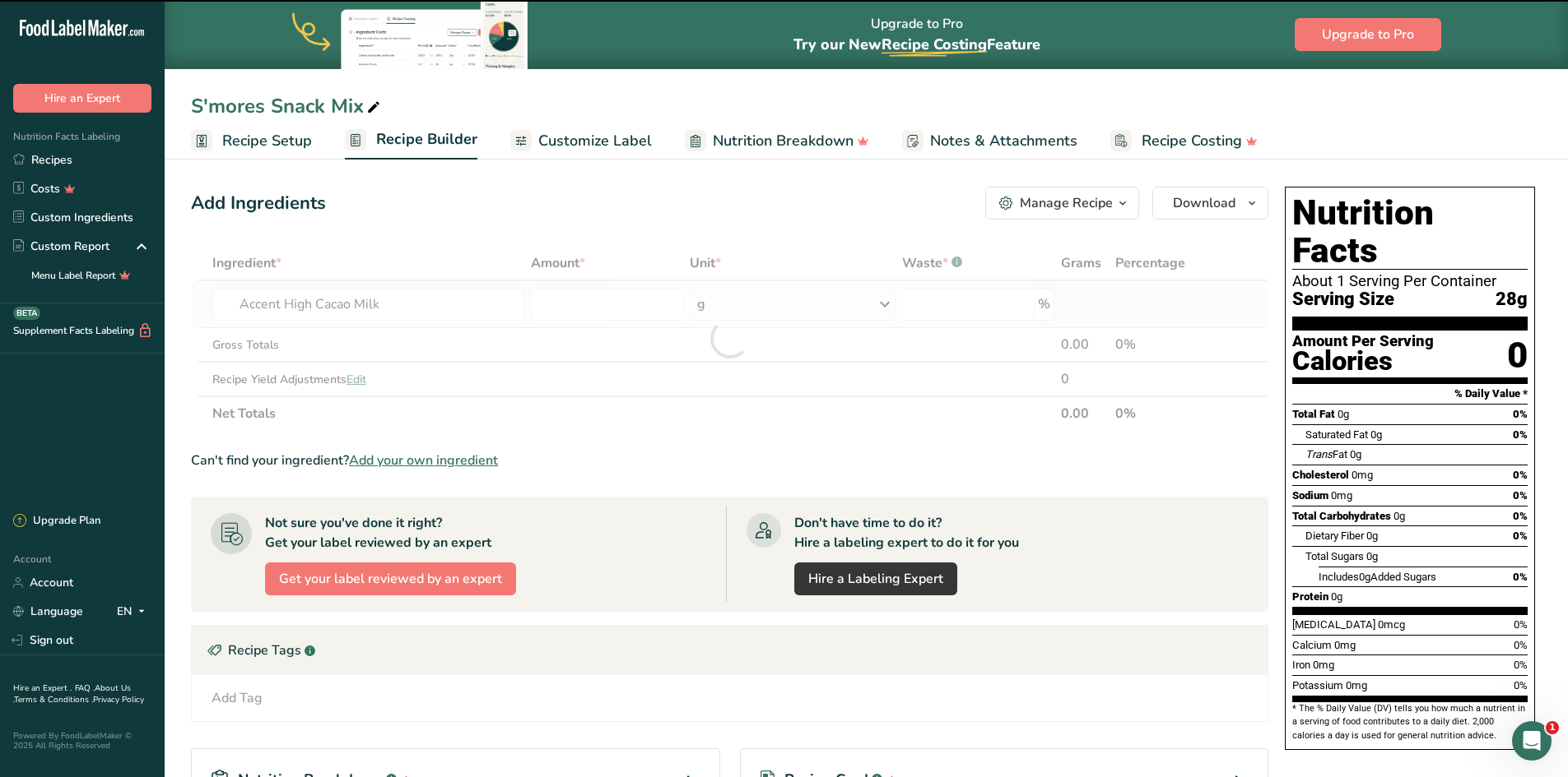
type input "0"
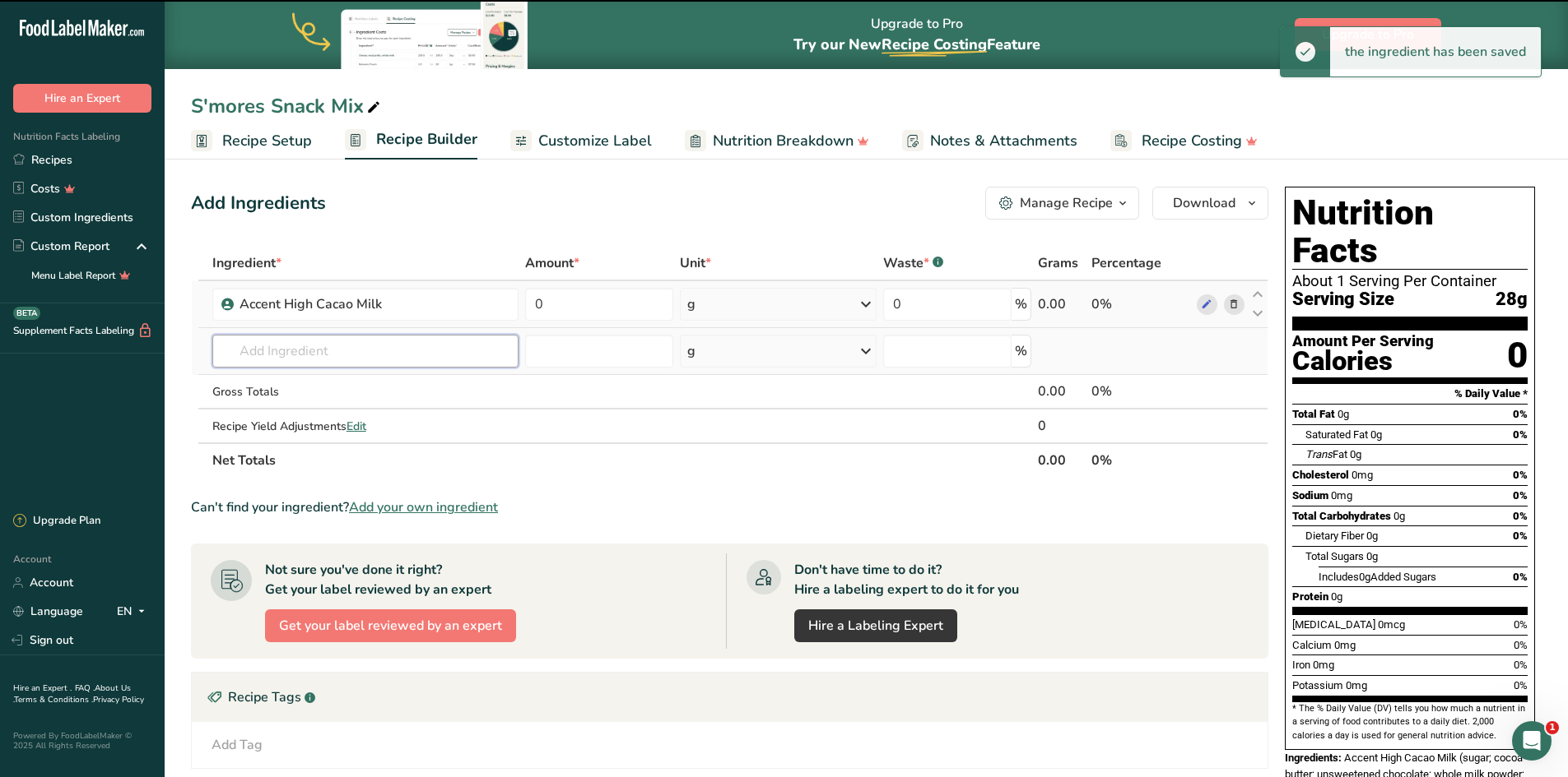
click at [326, 354] on input "text" at bounding box center [366, 351] width 307 height 33
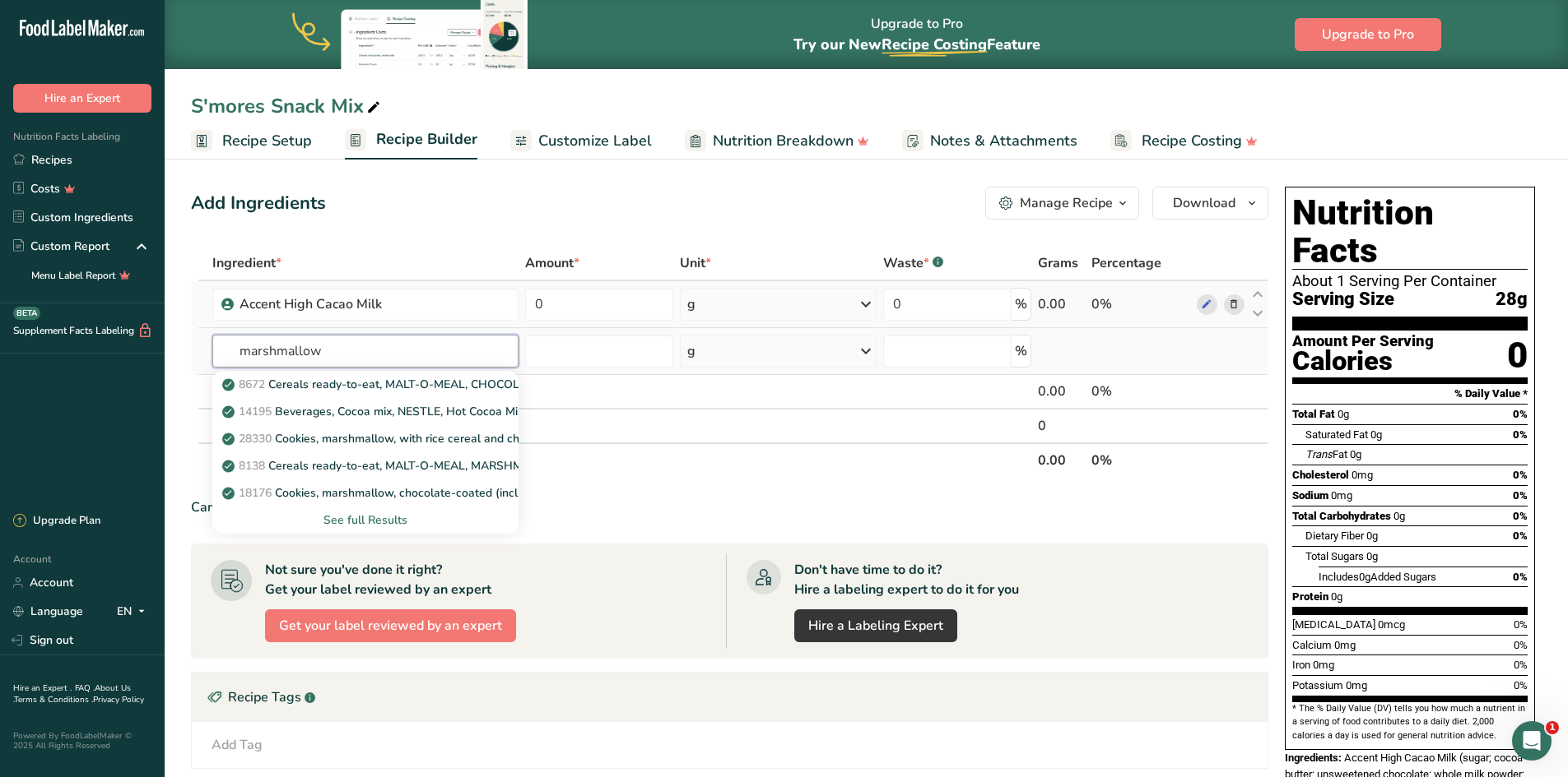
type input "marshmallow"
click at [361, 523] on div "See full Results" at bounding box center [365, 519] width 281 height 17
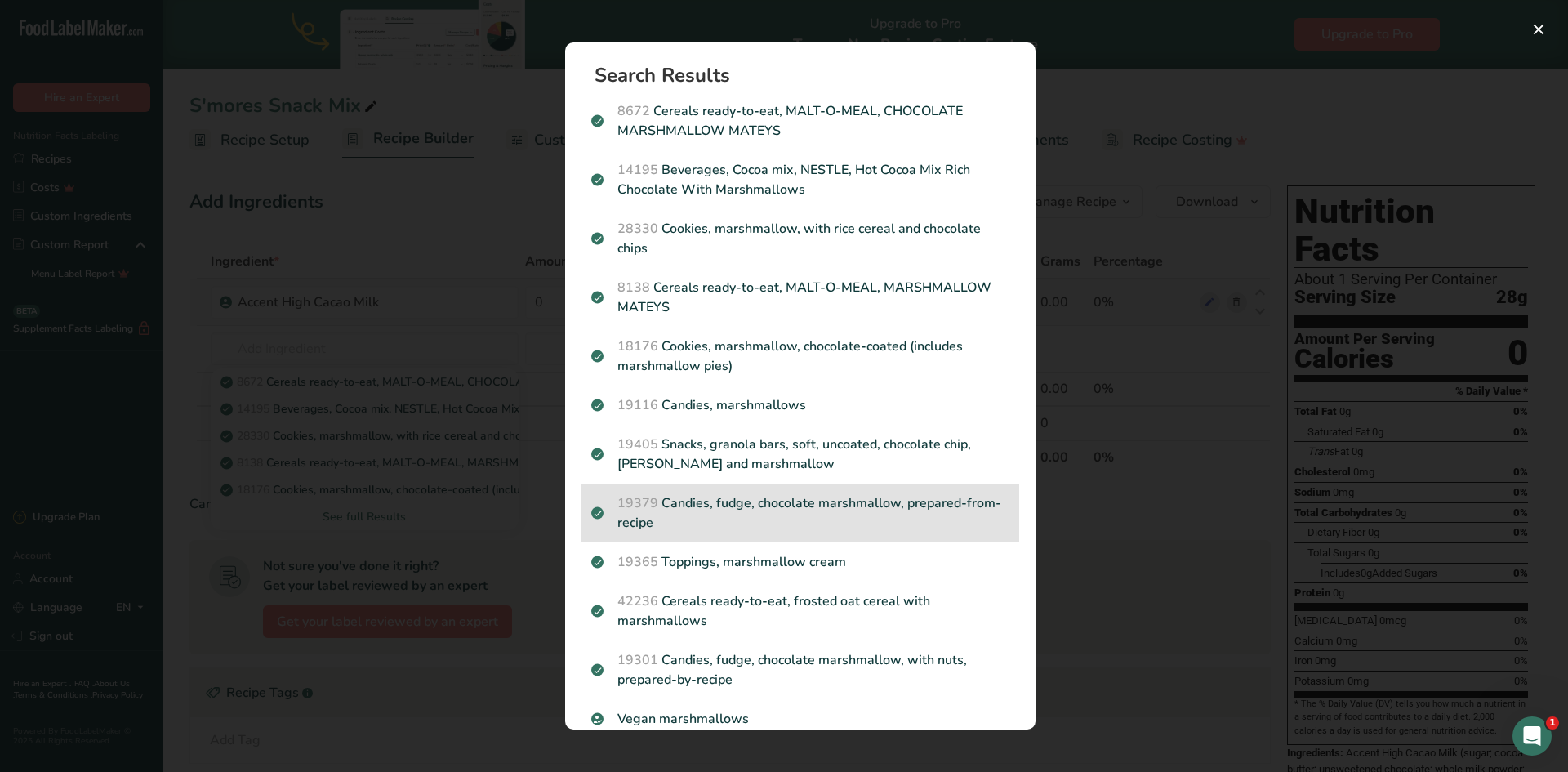
scroll to position [26, 0]
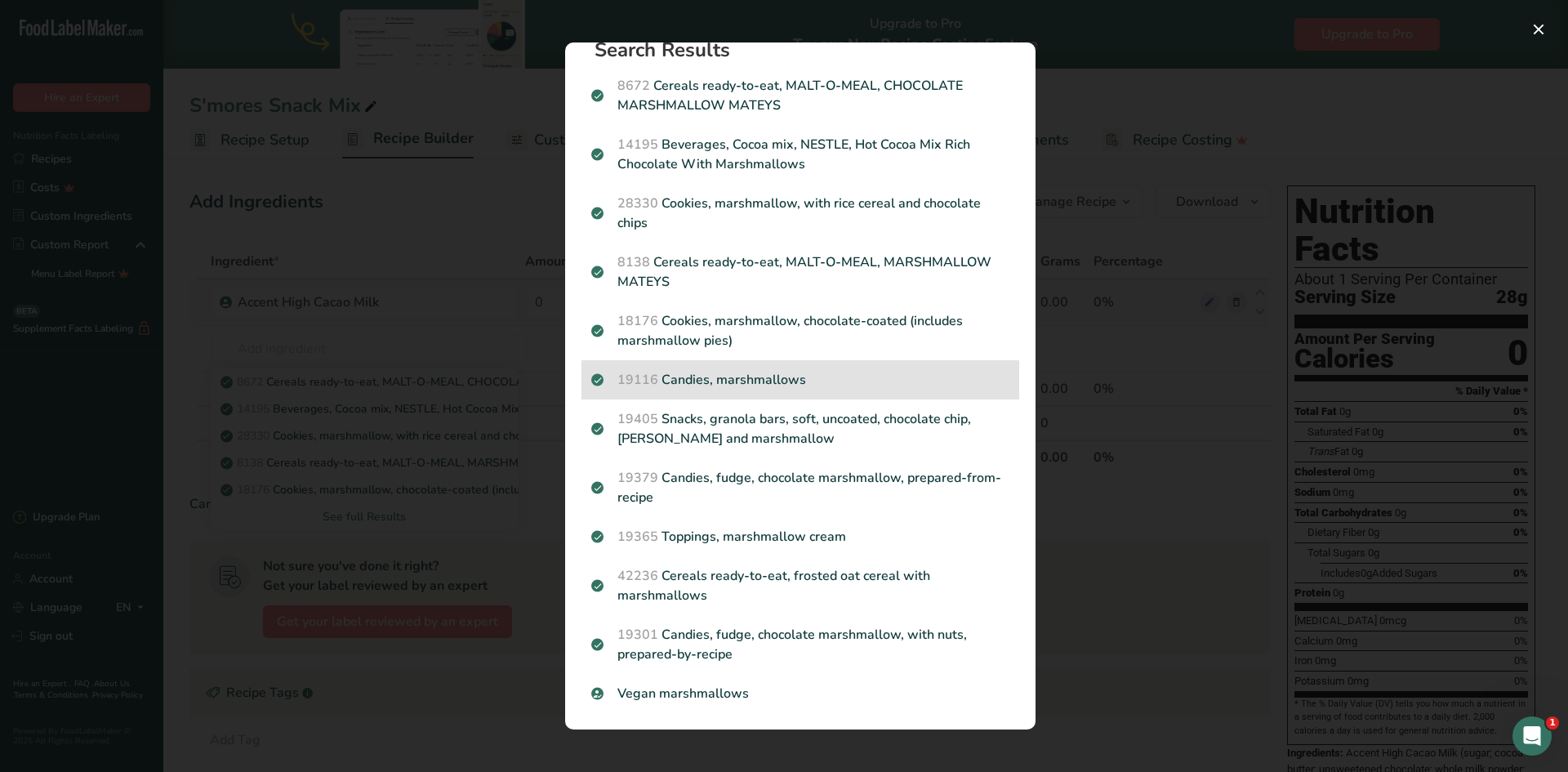
click at [776, 383] on p "19116 Candies, marshmallows" at bounding box center [800, 380] width 418 height 19
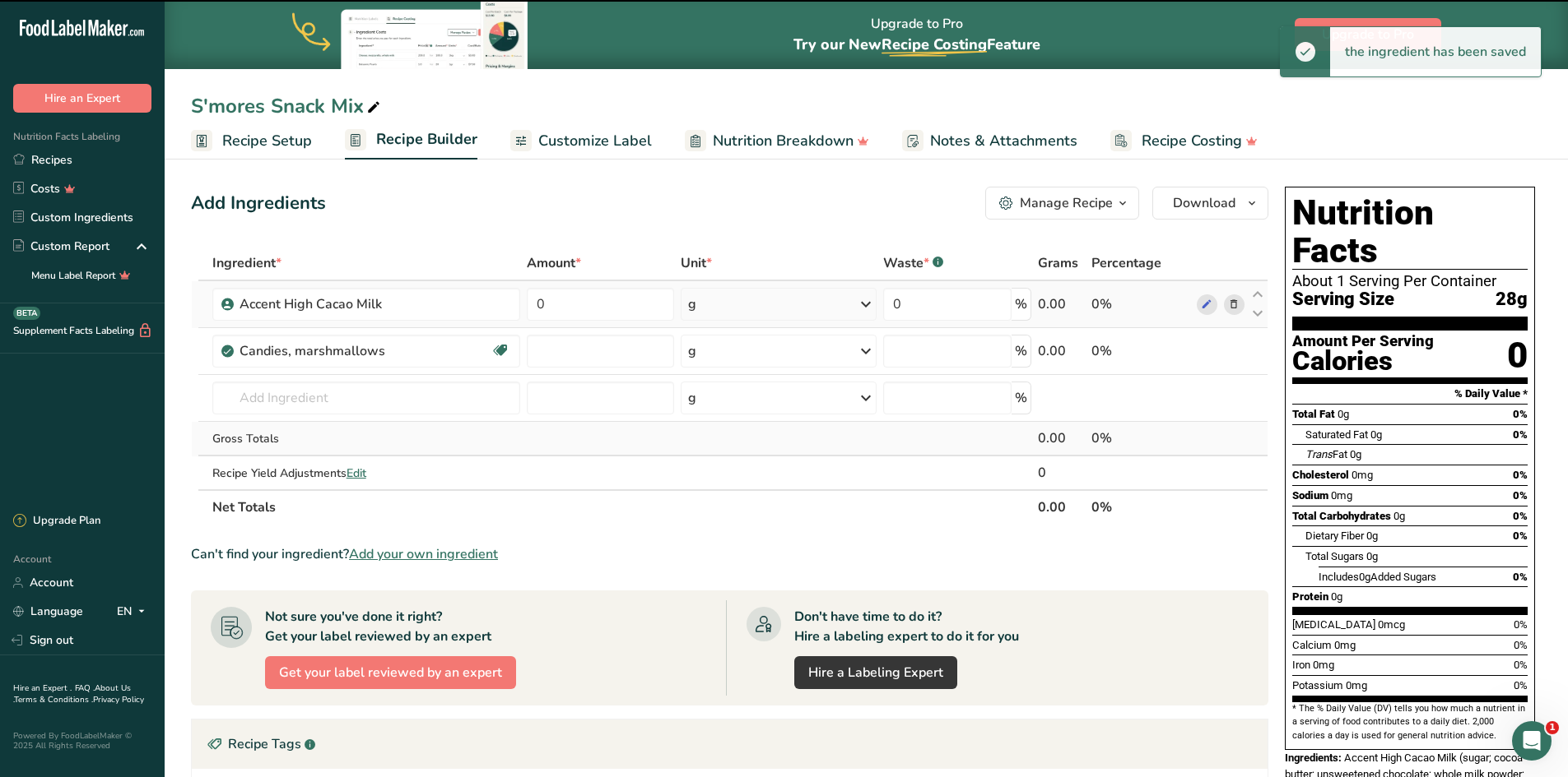
type input "0"
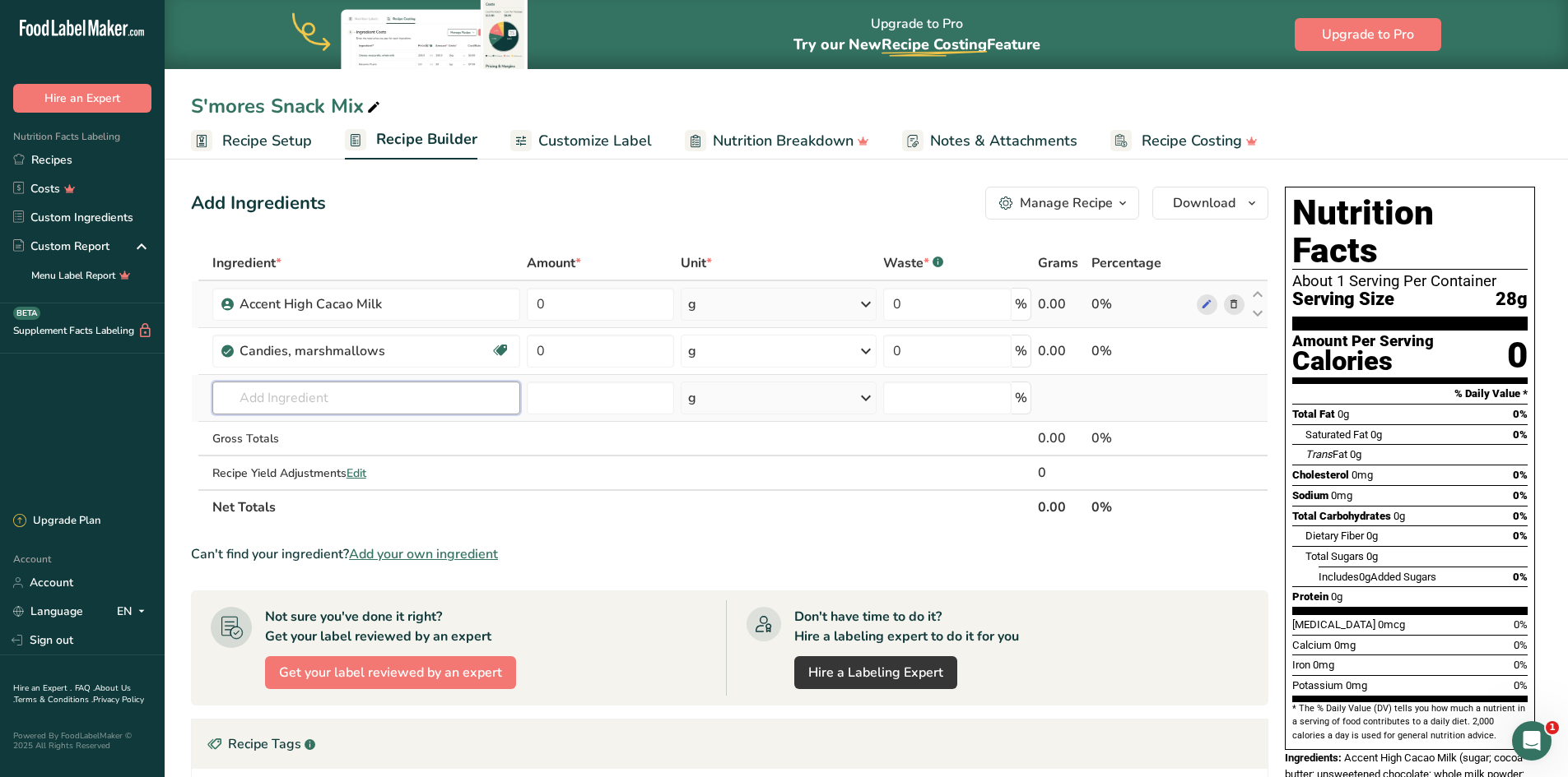
click at [276, 396] on input "text" at bounding box center [366, 398] width 308 height 33
click at [566, 307] on input "0" at bounding box center [600, 304] width 147 height 33
type input "15.84"
click at [573, 353] on div "Ingredient * Amount * Unit * Waste * .a-a{fill:#347362;}.b-a{fill:#fff;} Grams …" at bounding box center [729, 385] width 1077 height 279
type input "74.82"
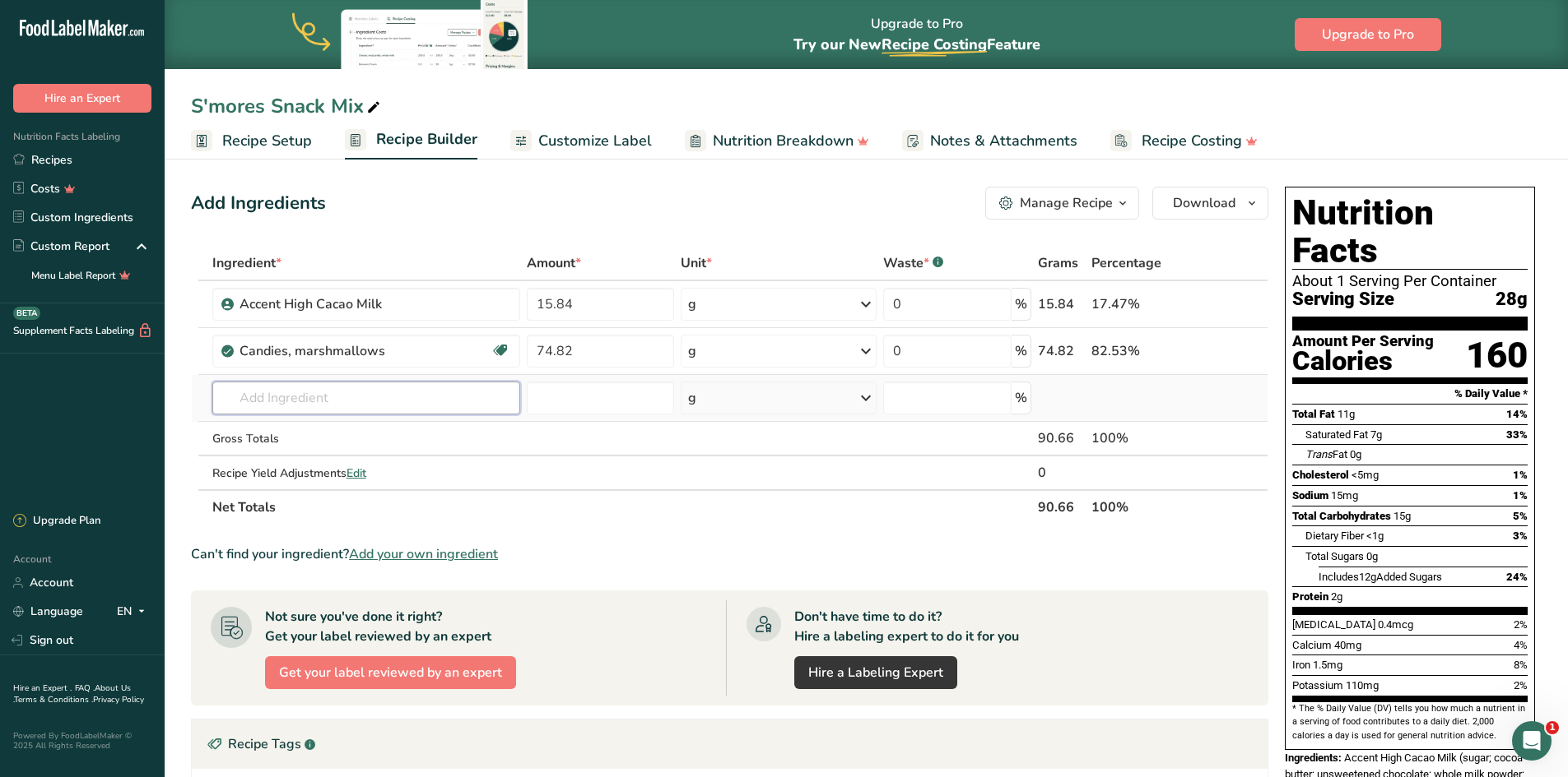
click at [314, 400] on div "Ingredient * Amount * Unit * Waste * .a-a{fill:#347362;}.b-a{fill:#fff;} Grams …" at bounding box center [729, 385] width 1077 height 279
type input "Golden Graham"
click at [558, 401] on input "number" at bounding box center [600, 398] width 147 height 33
click at [321, 393] on input "text" at bounding box center [366, 398] width 308 height 33
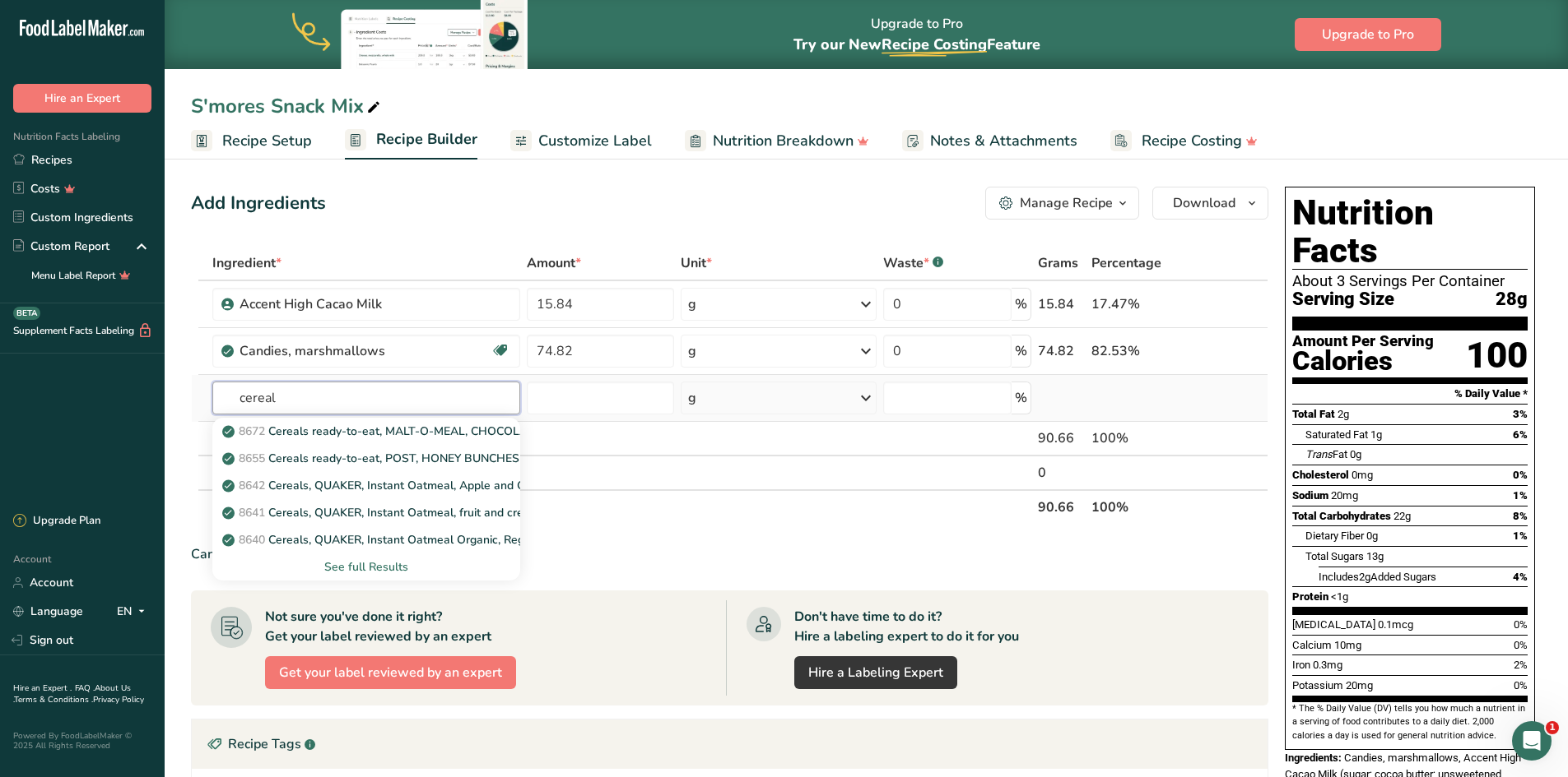
type input "cereal"
click at [373, 570] on div "See full Results" at bounding box center [366, 566] width 282 height 17
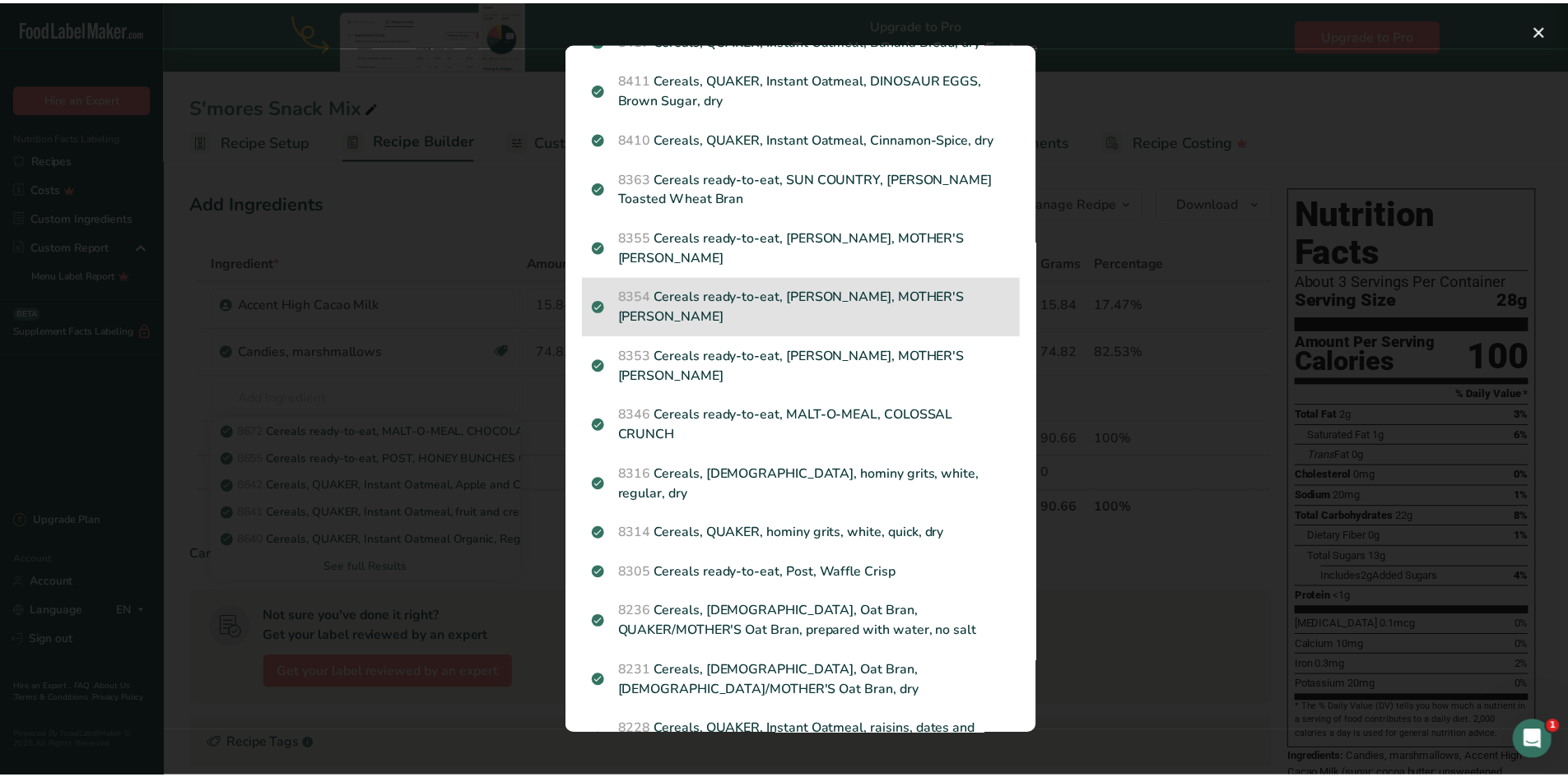
scroll to position [1316, 0]
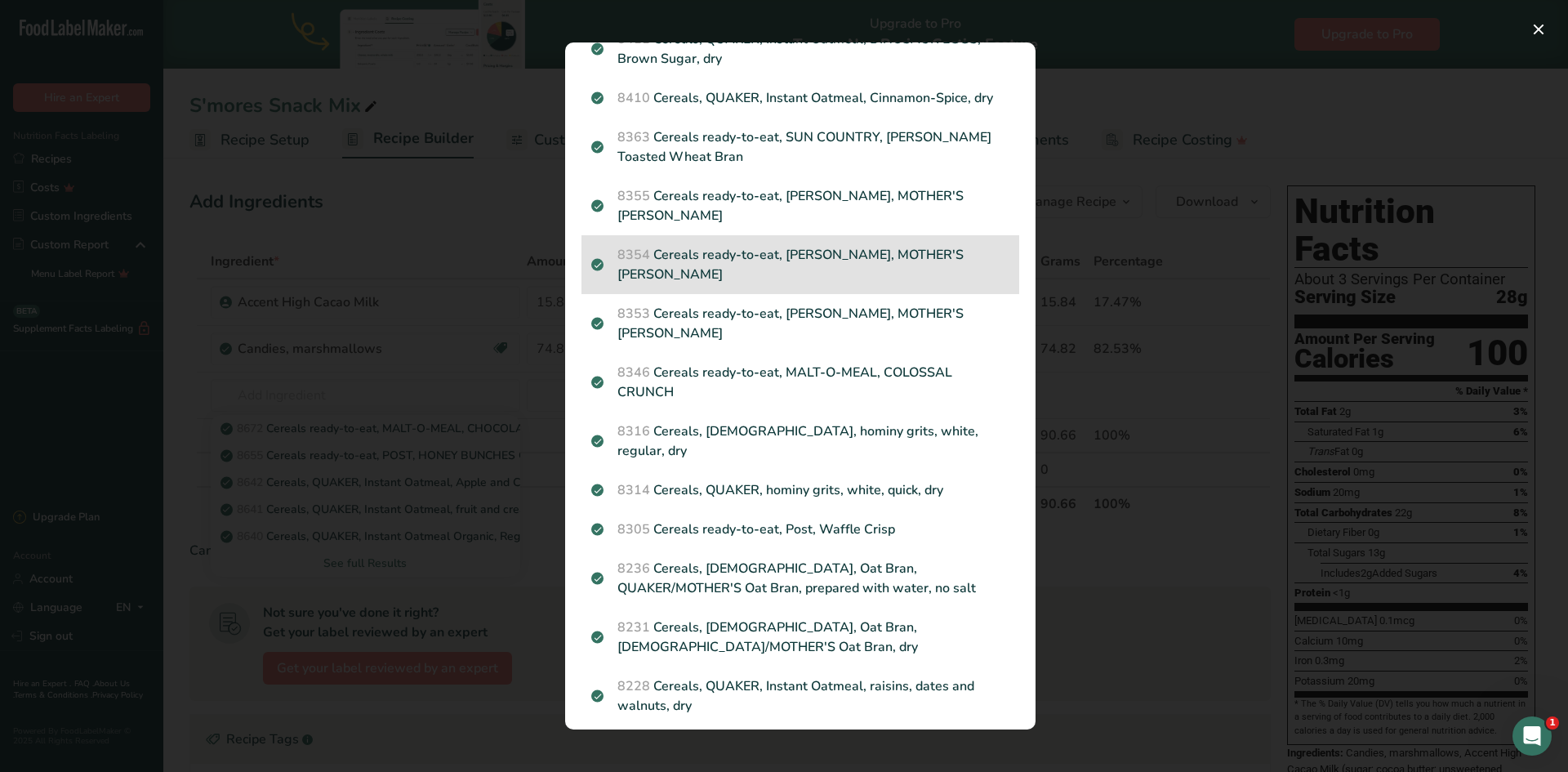
click at [898, 284] on p "8354 Cereals ready-to-eat, QUAKER, MOTHER'S GRAHAM BUMPERS" at bounding box center [800, 265] width 418 height 40
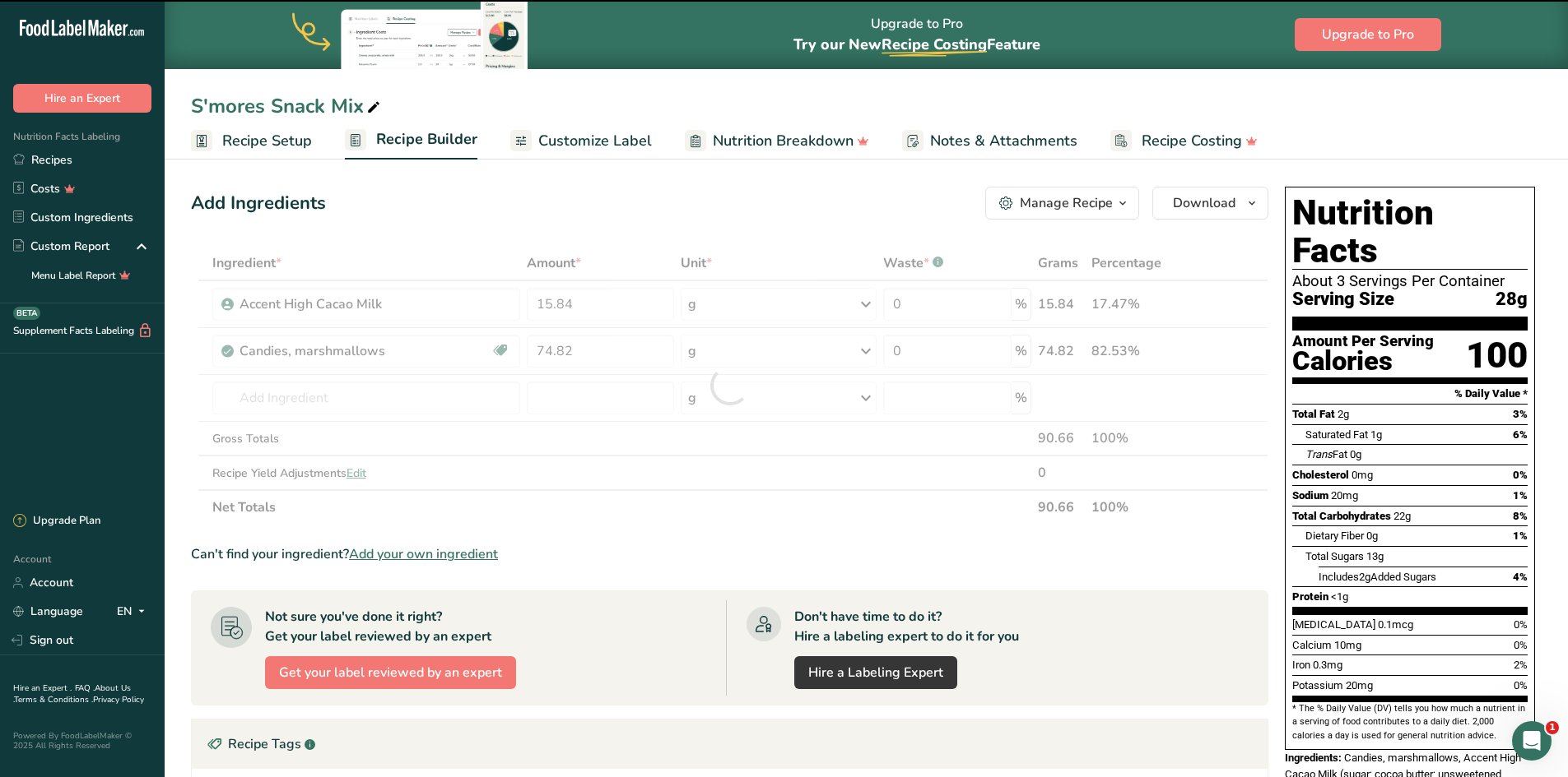
type input "0"
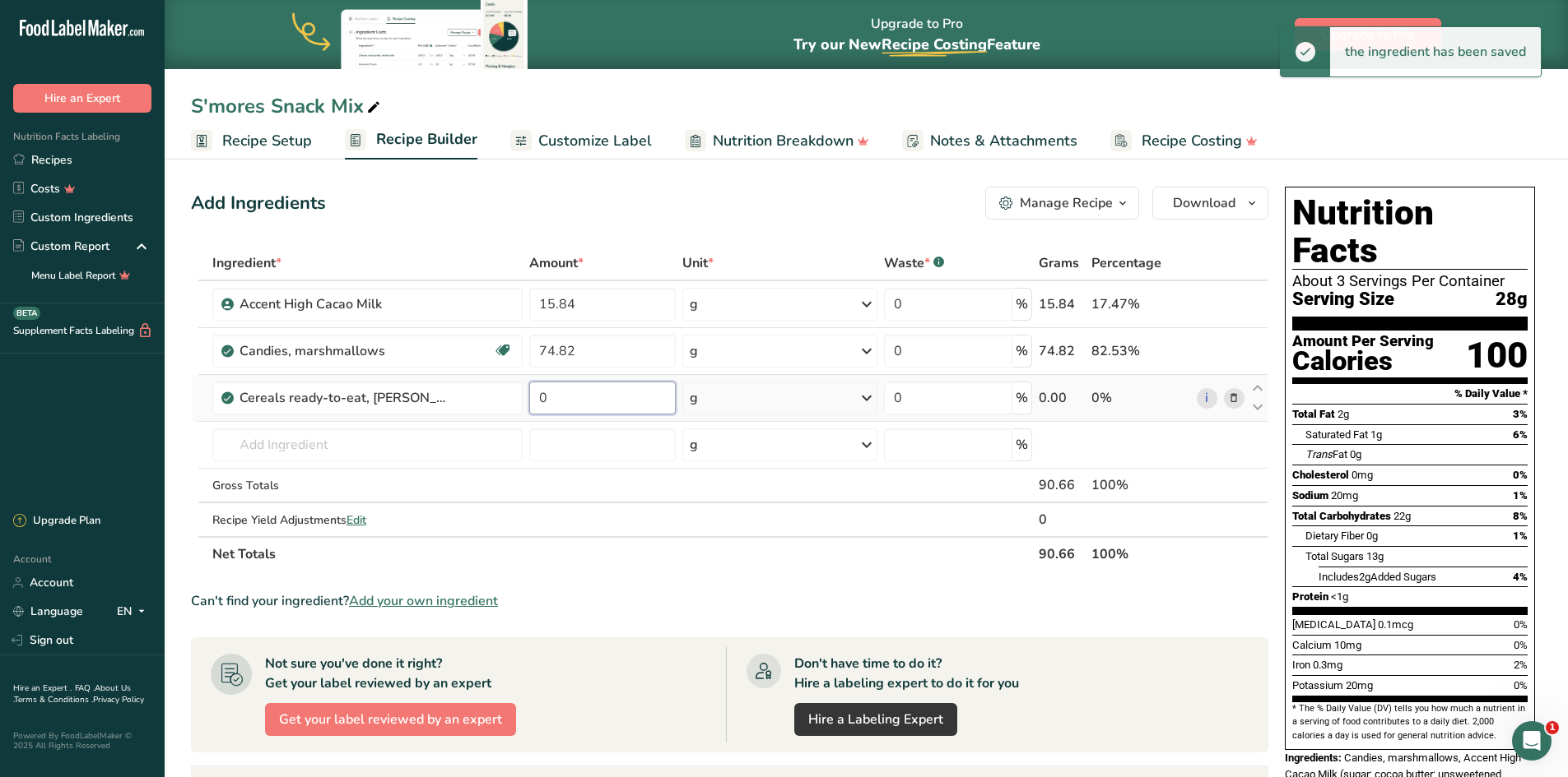
click at [569, 400] on input "0" at bounding box center [603, 398] width 147 height 33
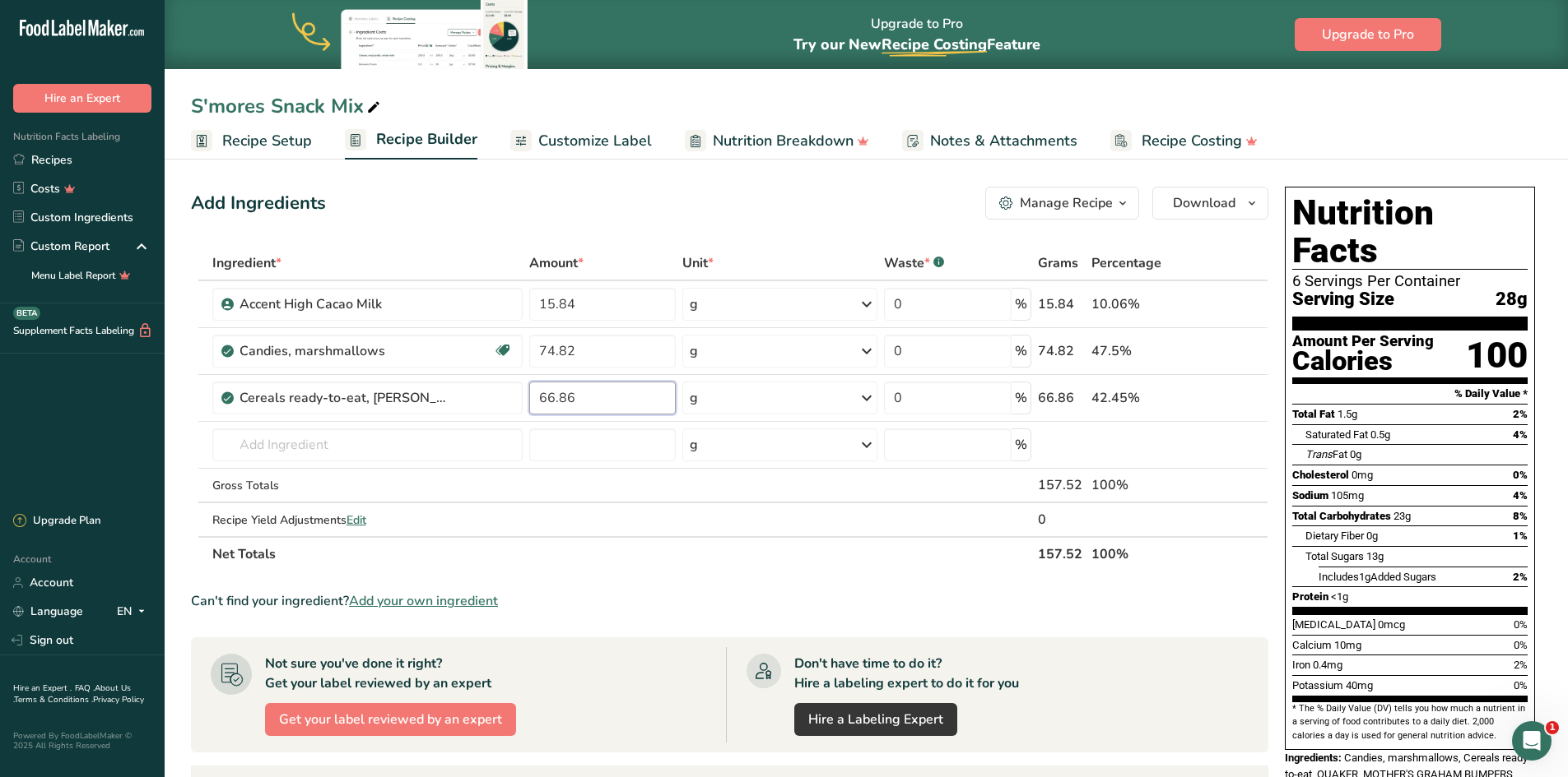
type input "66.86"
click at [775, 587] on section "Ingredient * Amount * Unit * Waste * .a-a{fill:#347362;}.b-a{fill:#fff;} Grams …" at bounding box center [729, 657] width 1077 height 822
click at [579, 307] on input "15.84" at bounding box center [602, 304] width 146 height 33
click at [422, 447] on div "Ingredient * Amount * Unit * Waste * .a-a{fill:#347362;}.b-a{fill:#fff;} Grams …" at bounding box center [729, 409] width 1077 height 326
type input "w"
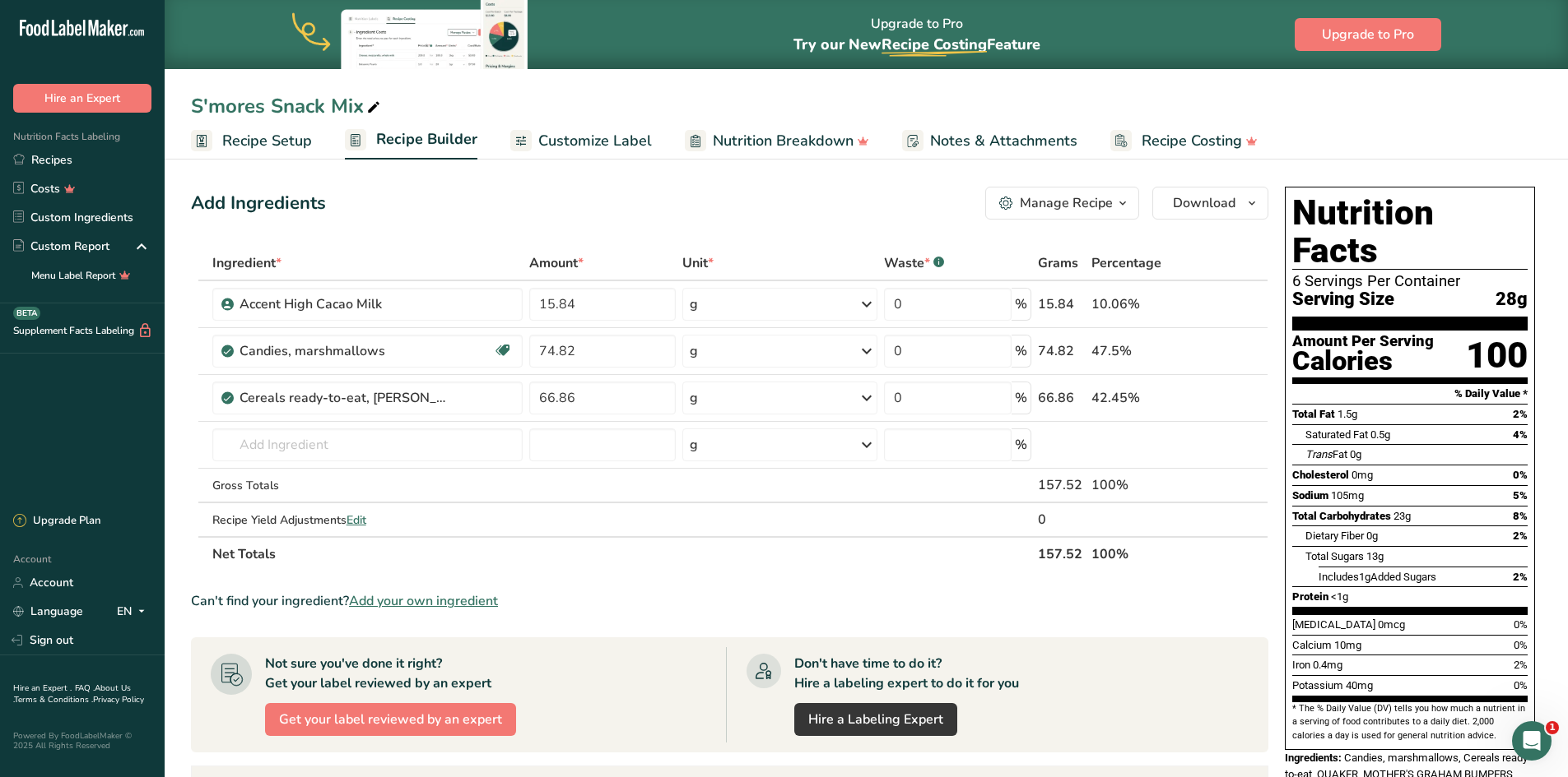
click at [1492, 97] on div "S'mores Snack Mix" at bounding box center [866, 105] width 1403 height 29
click at [425, 605] on span "Add your own ingredient" at bounding box center [424, 602] width 149 height 19
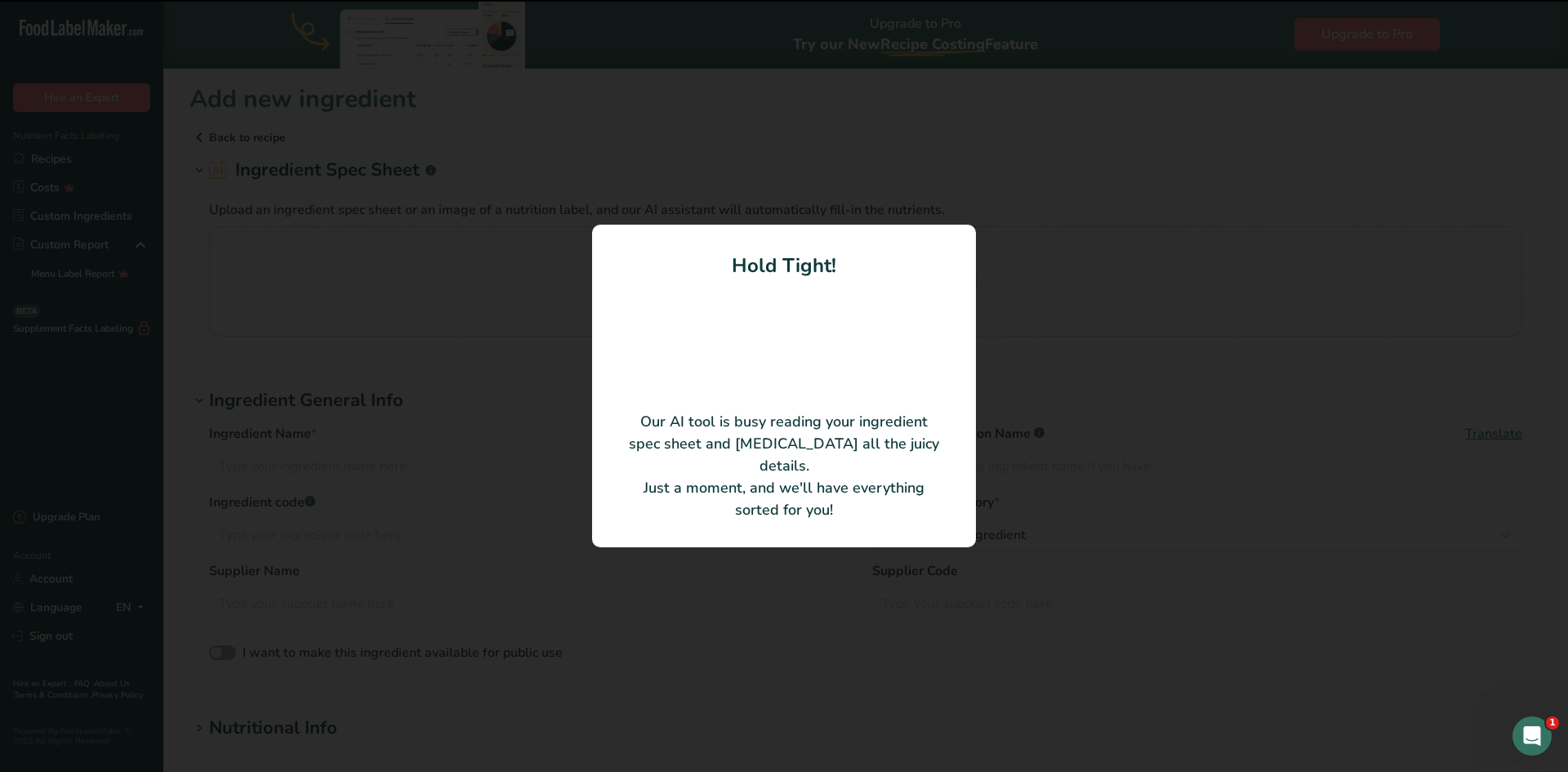
type input "White confectionery"
type input "[PERSON_NAME] Chocolates ([PERSON_NAME] USA LLC)"
type input "IMW-WA-2167211-E22"
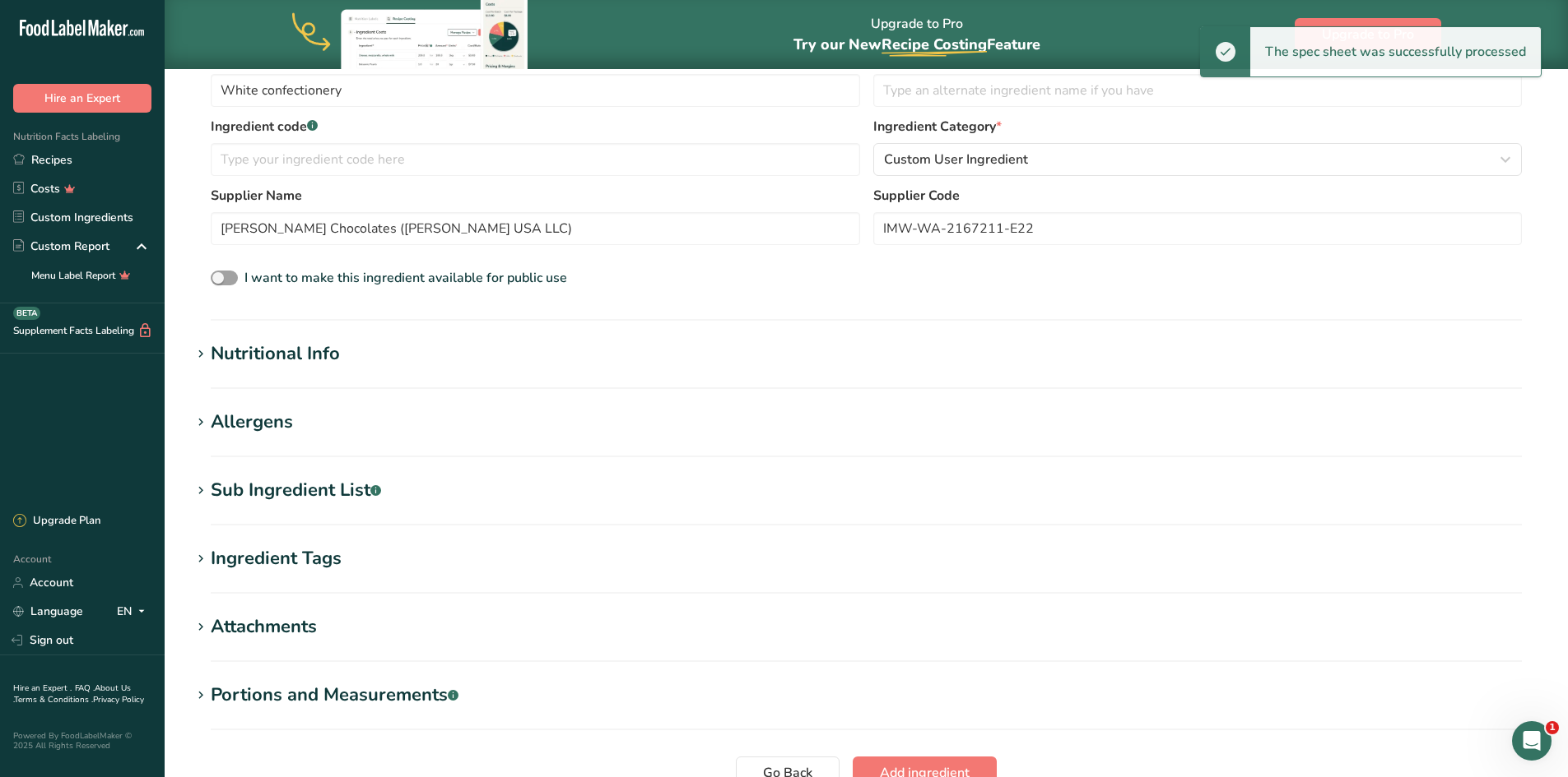
scroll to position [329, 0]
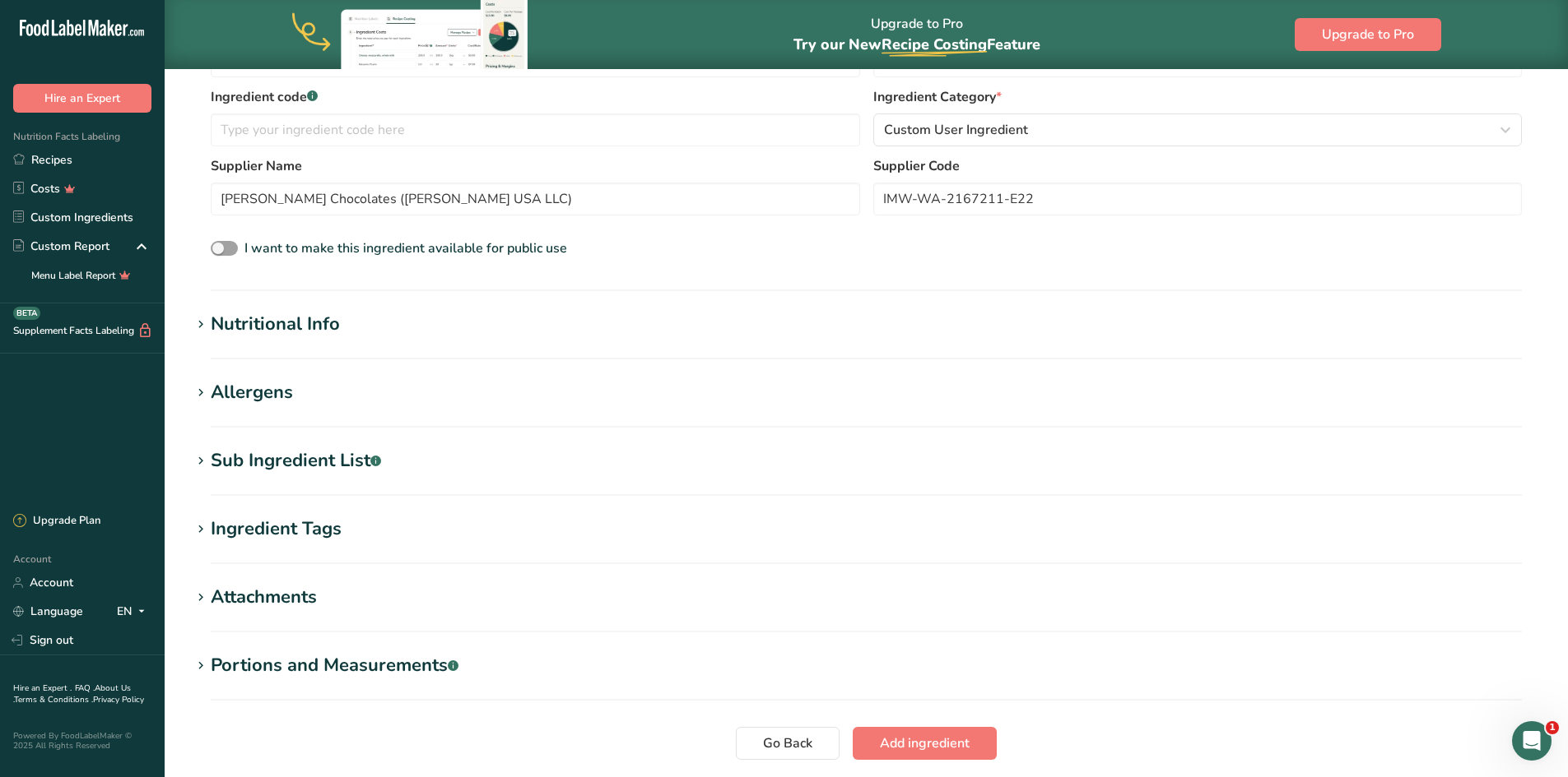
click at [261, 397] on div "Allergens" at bounding box center [252, 392] width 82 height 27
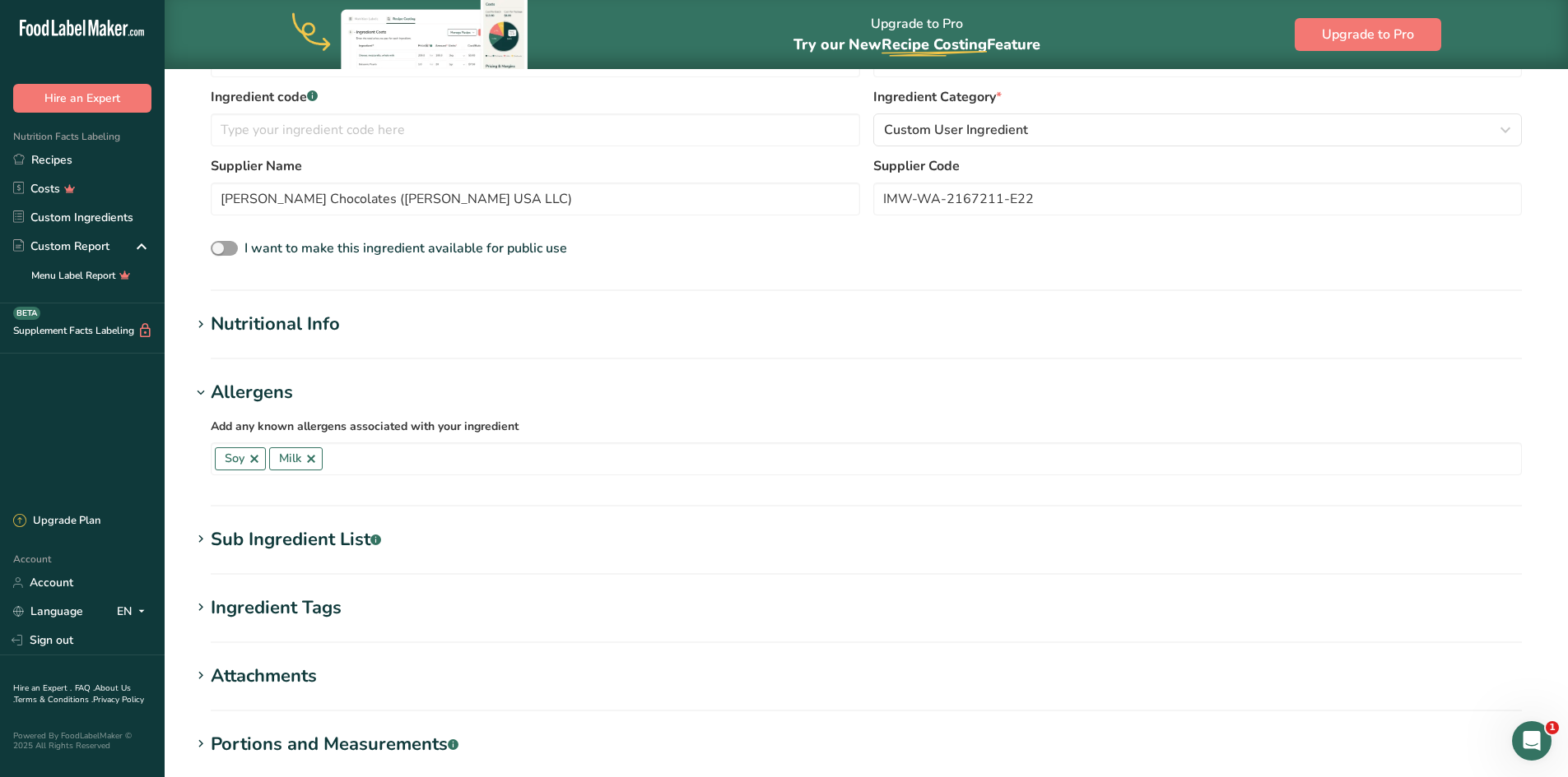
click at [338, 532] on div "Sub Ingredient List .a-a{fill:#347362;}.b-a{fill:#fff;}" at bounding box center [296, 540] width 170 height 27
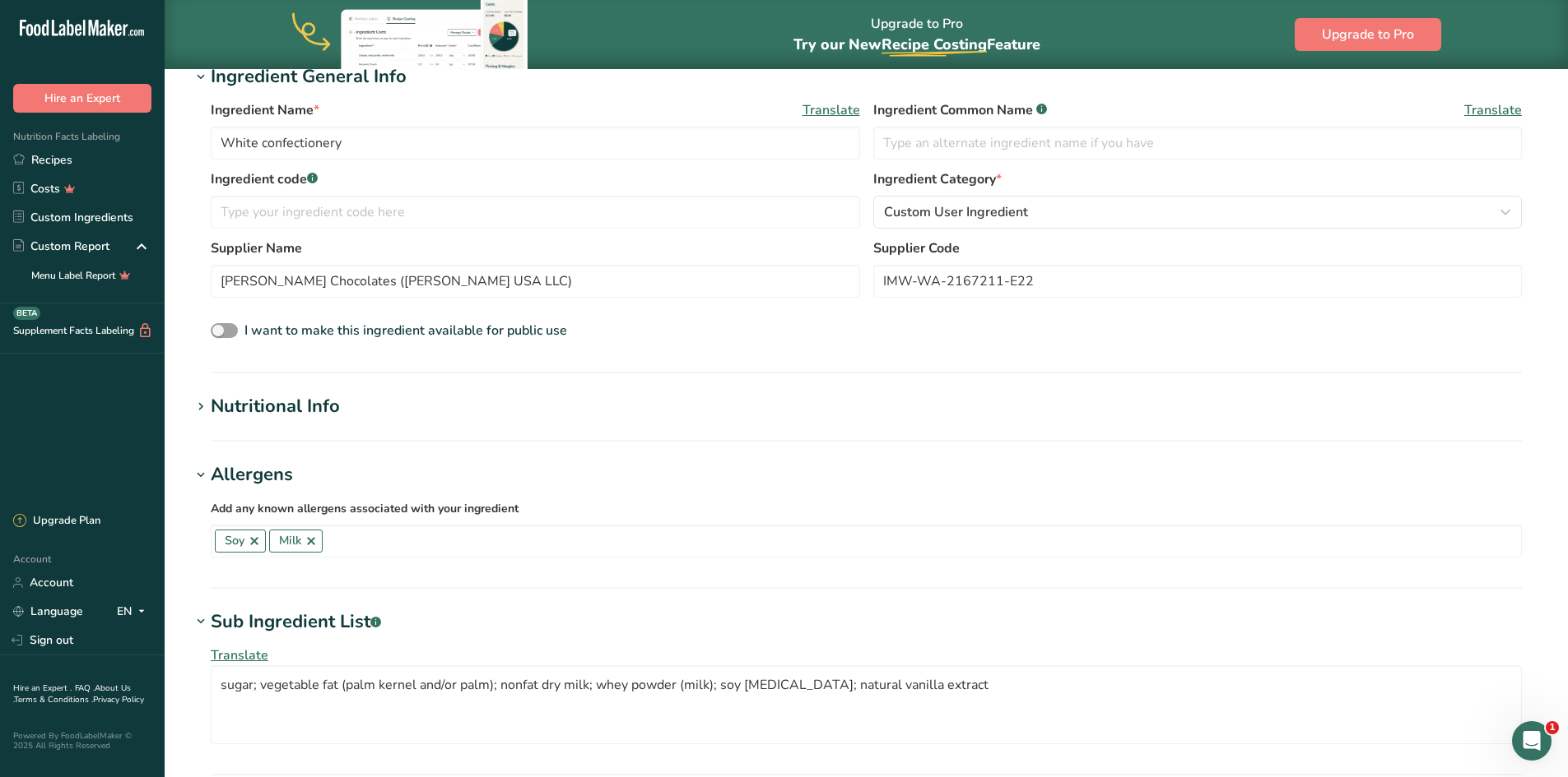
scroll to position [165, 0]
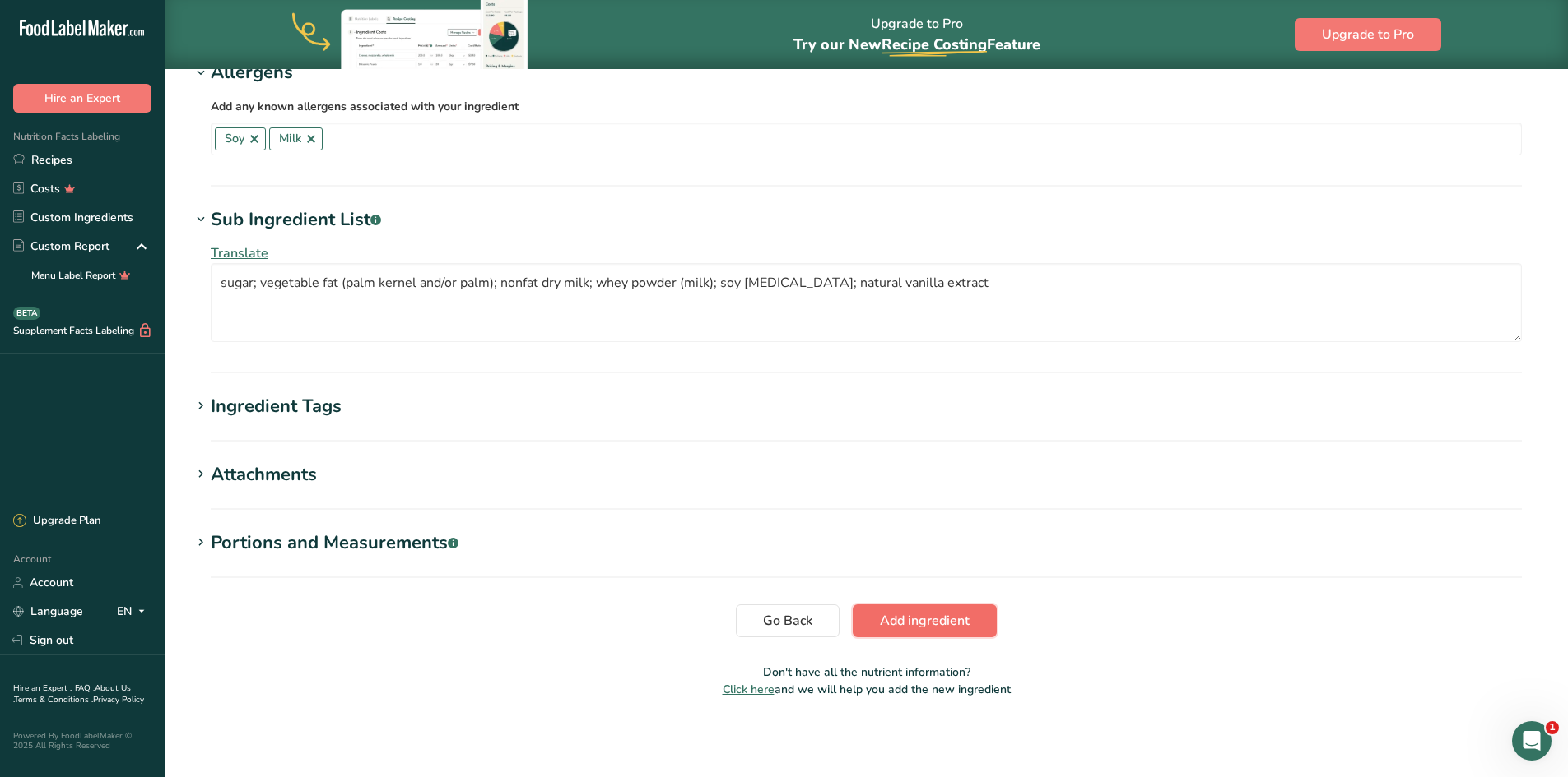
click at [885, 624] on span "Add ingredient" at bounding box center [924, 621] width 90 height 19
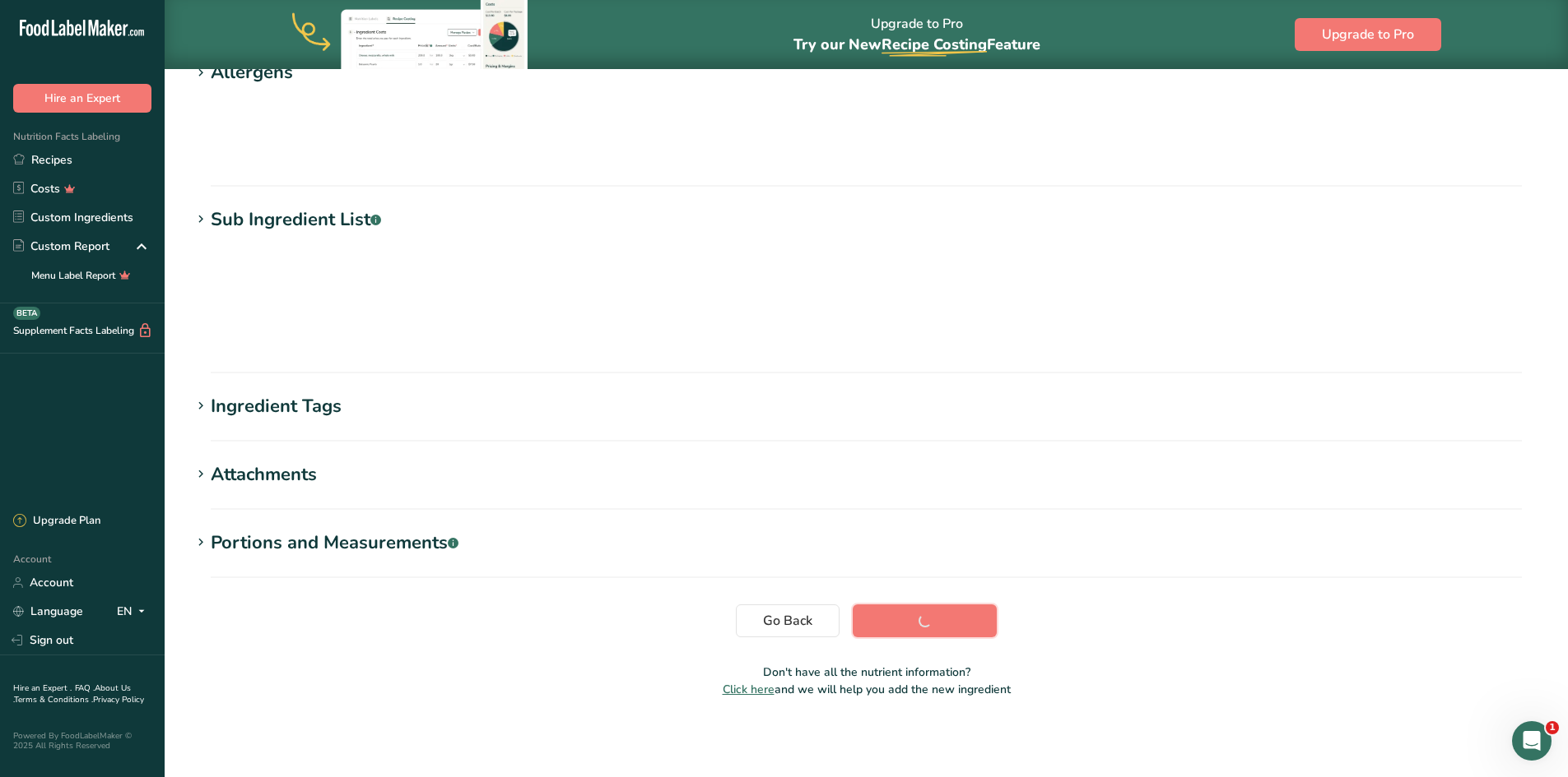
scroll to position [106, 0]
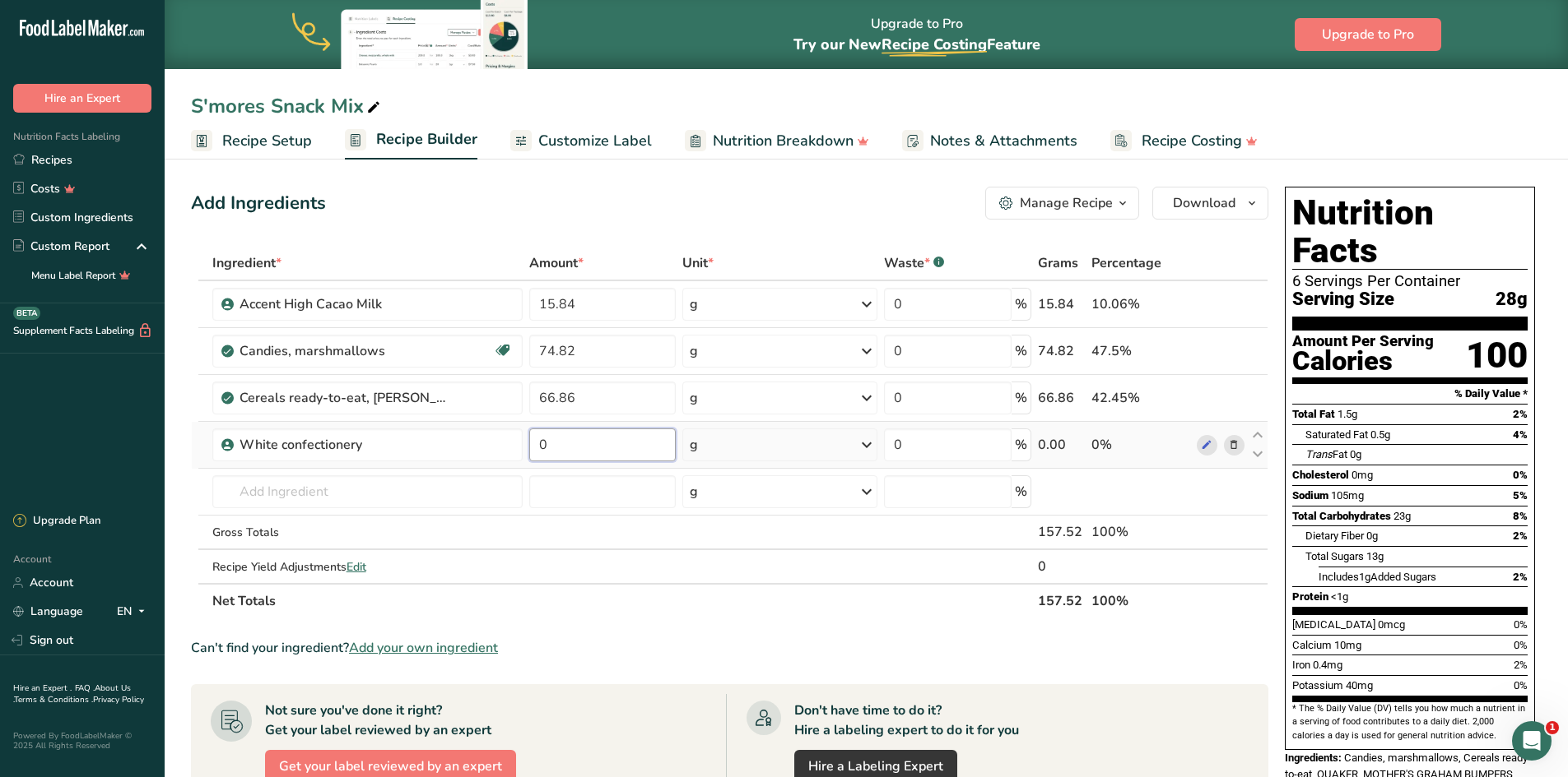
click at [634, 450] on input "0" at bounding box center [602, 445] width 146 height 33
click at [575, 309] on div "Ingredient * Amount * Unit * Waste * .a-a{fill:#347362;}.b-a{fill:#fff;} Grams …" at bounding box center [729, 432] width 1077 height 373
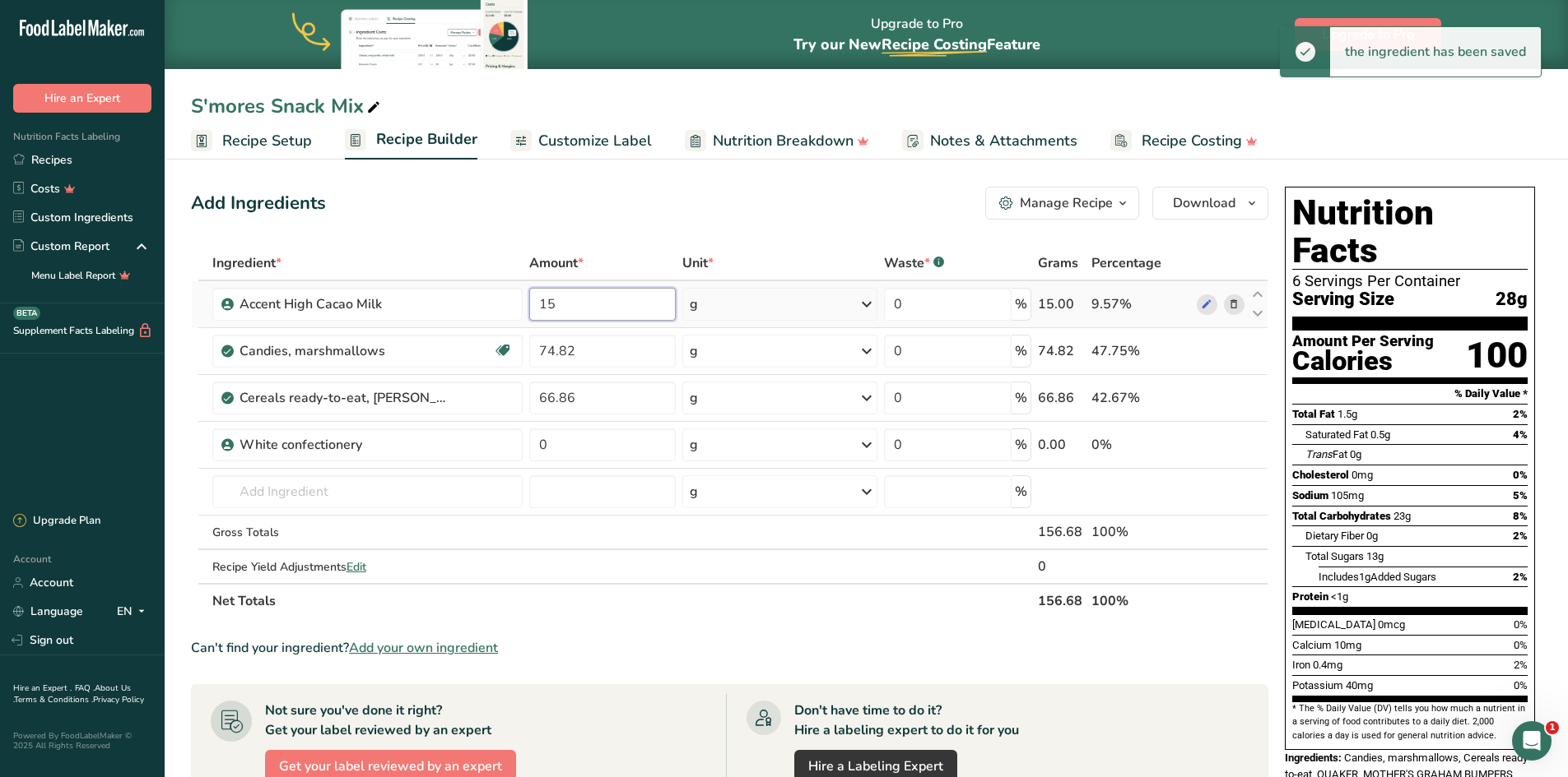
type input "1"
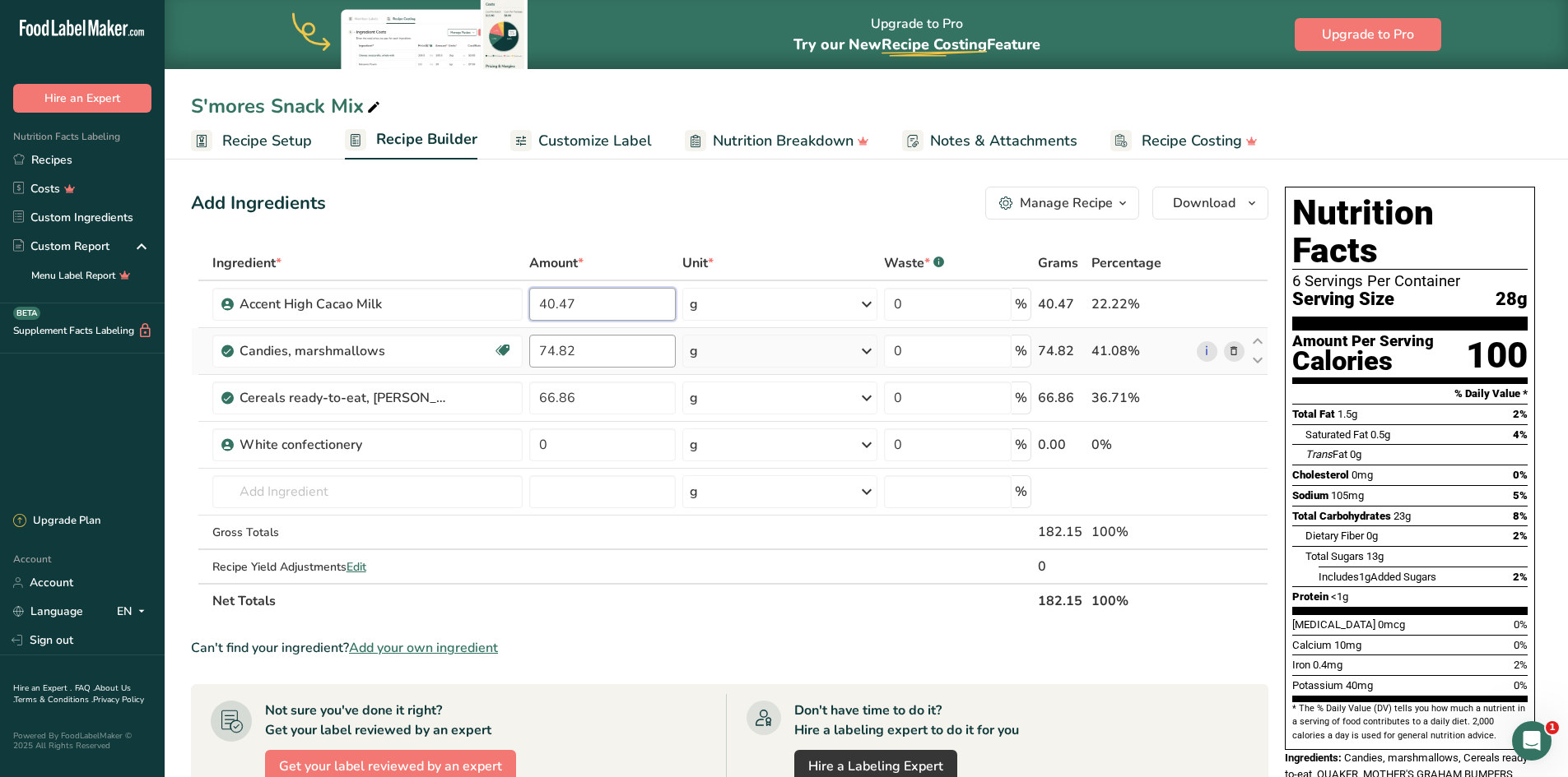
type input "40.47"
click at [590, 351] on div "Ingredient * Amount * Unit * Waste * .a-a{fill:#347362;}.b-a{fill:#fff;} Grams …" at bounding box center [729, 432] width 1077 height 373
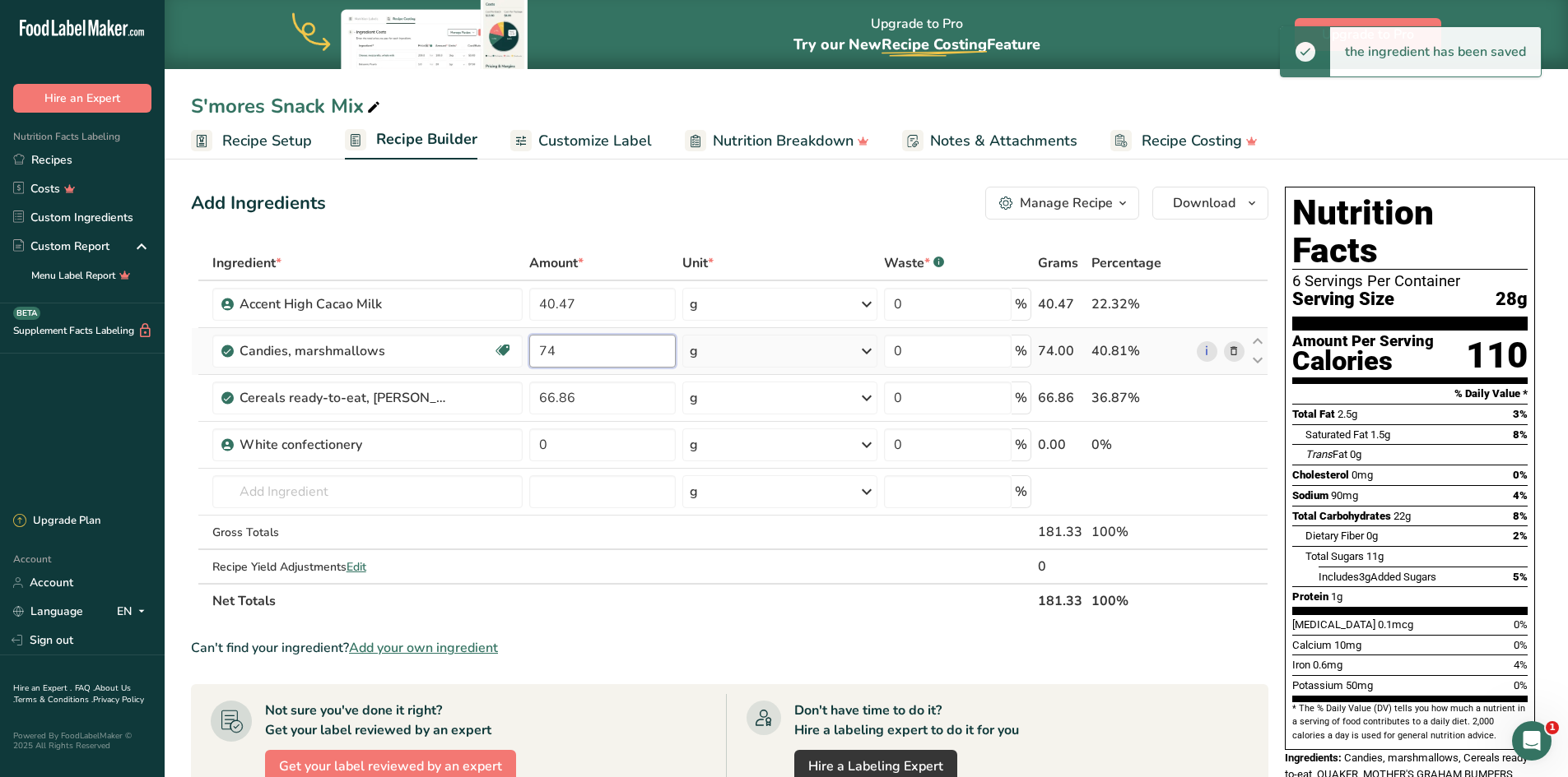
type input "7"
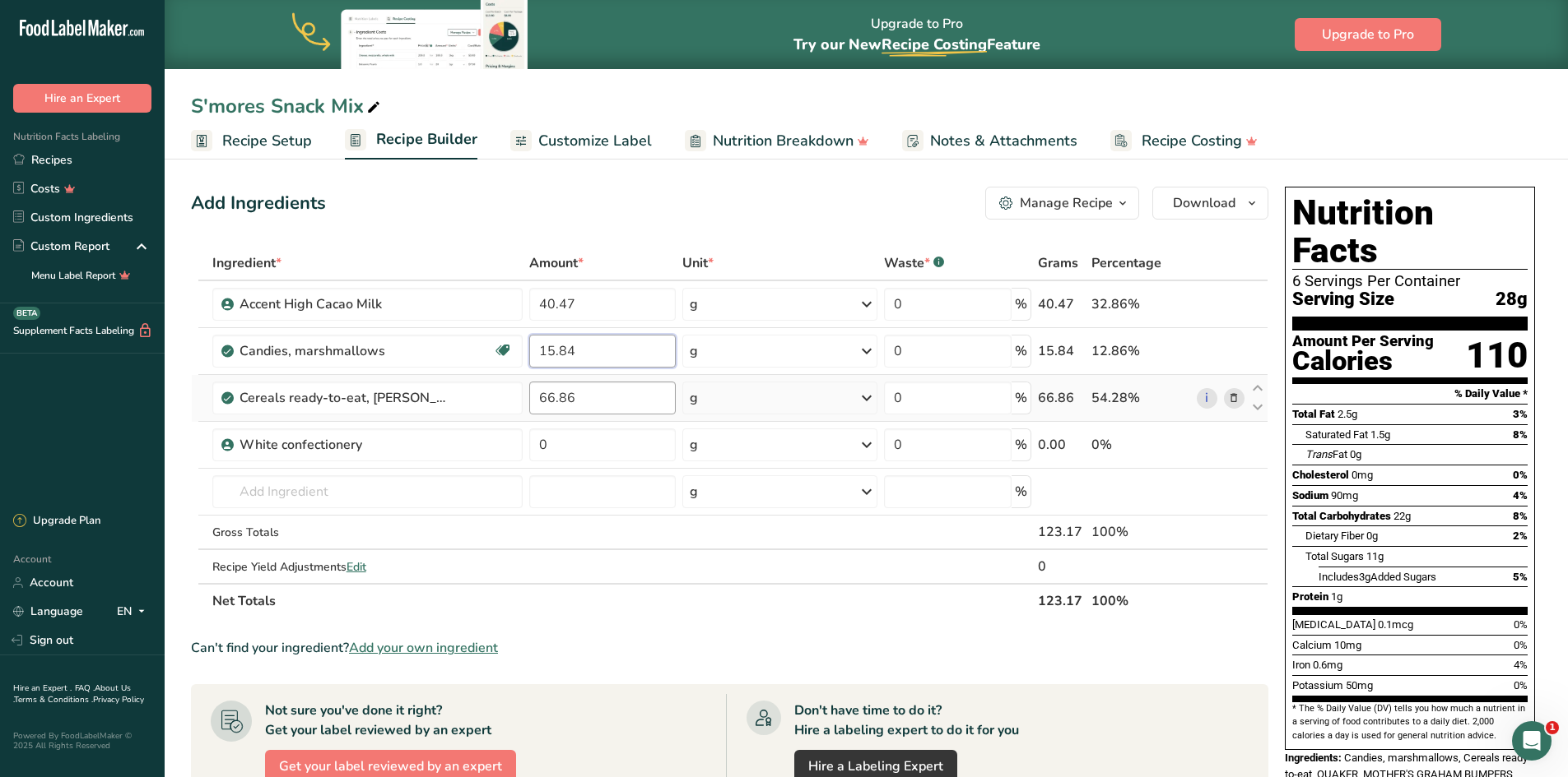
type input "15.84"
click at [594, 396] on div "Ingredient * Amount * Unit * Waste * .a-a{fill:#347362;}.b-a{fill:#fff;} Grams …" at bounding box center [729, 432] width 1077 height 373
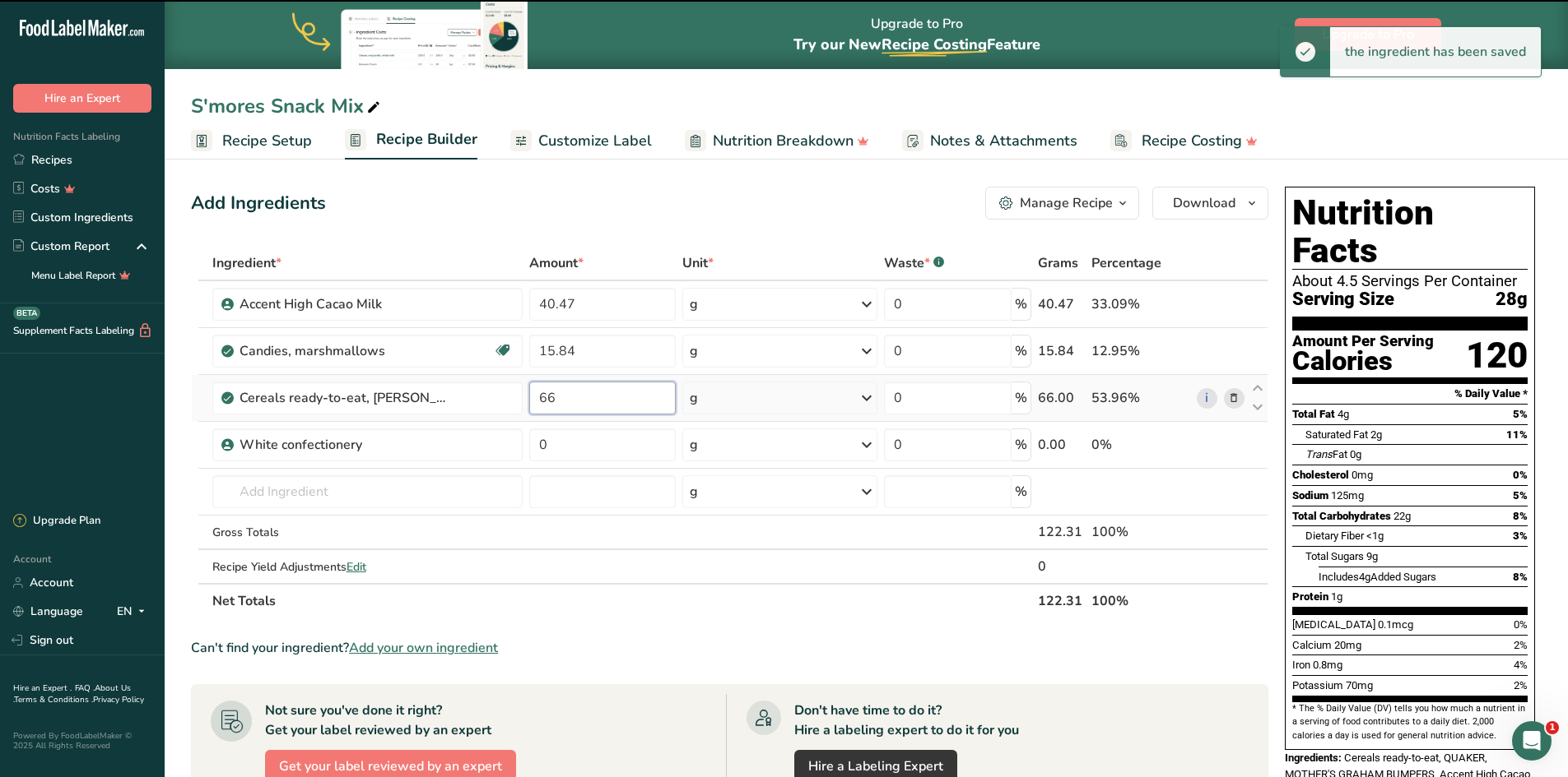
type input "6"
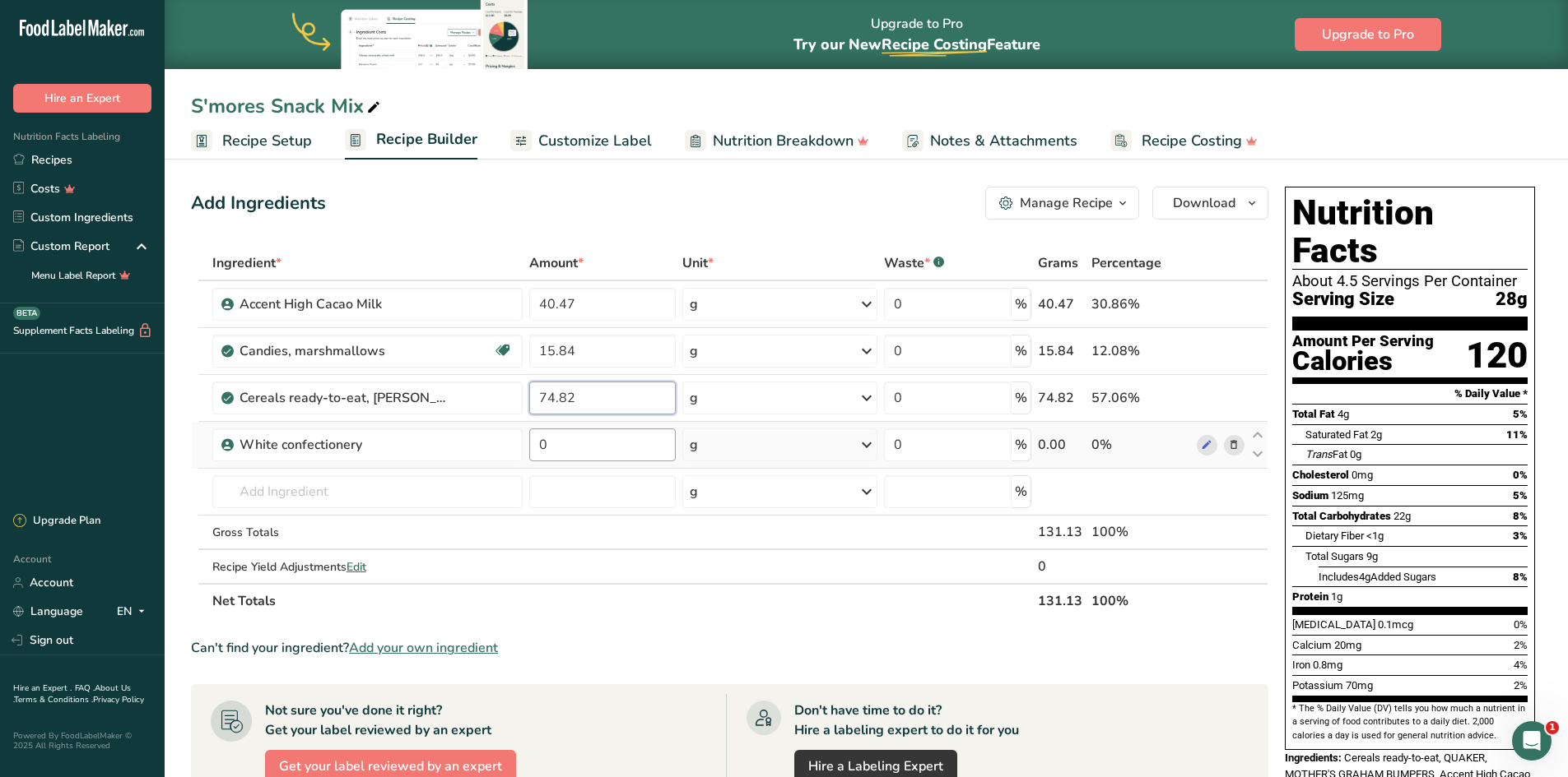
type input "74.82"
click at [589, 450] on div "Ingredient * Amount * Unit * Waste * .a-a{fill:#347362;}.b-a{fill:#fff;} Grams …" at bounding box center [729, 432] width 1077 height 373
type input "66.86"
click at [764, 638] on div "Can't find your ingredient? Add your own ingredient" at bounding box center [729, 648] width 1077 height 19
click at [615, 293] on input "40.47" at bounding box center [602, 304] width 146 height 33
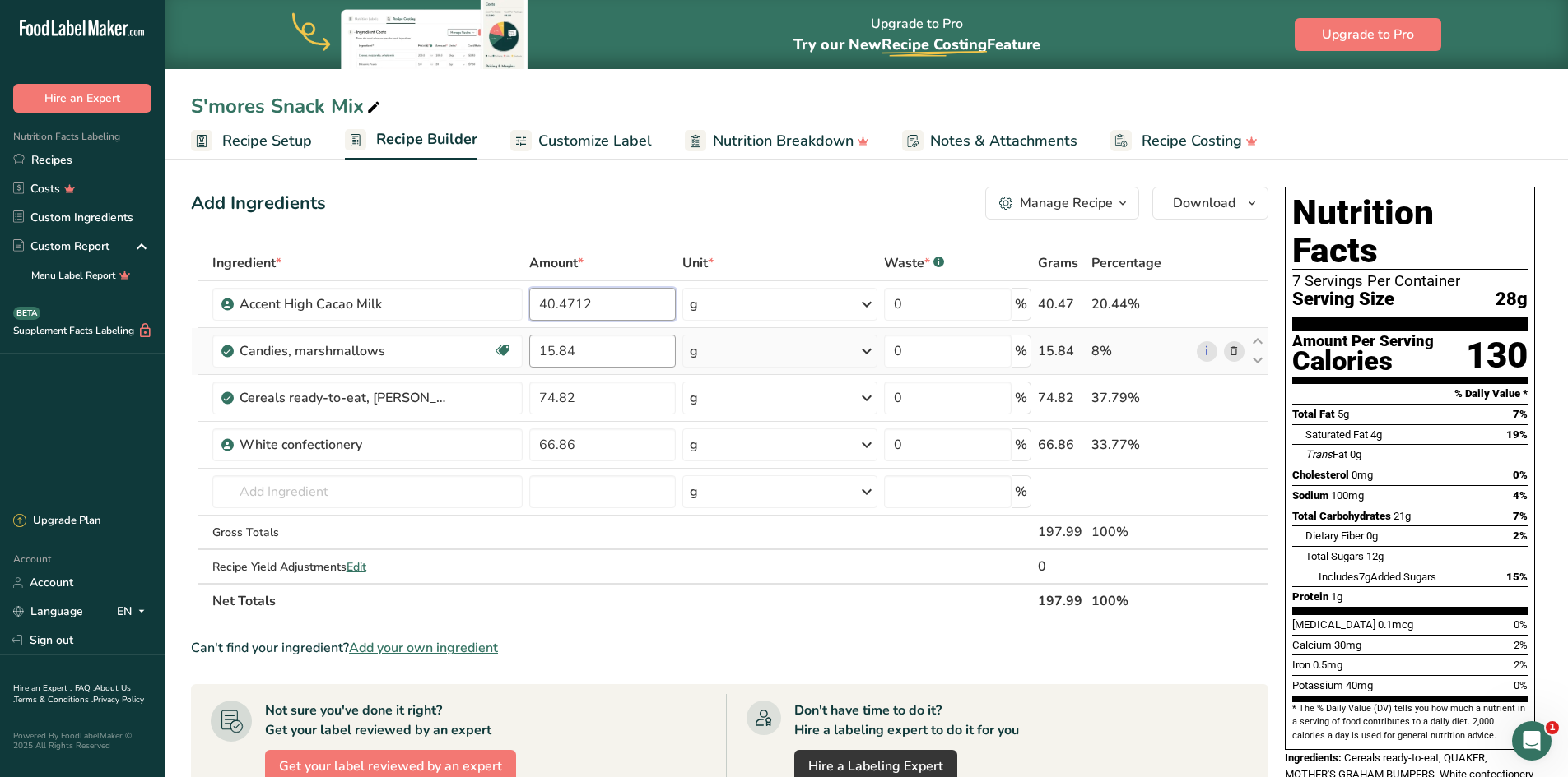
type input "40.4712"
click at [626, 352] on div "Ingredient * Amount * Unit * Waste * .a-a{fill:#347362;}.b-a{fill:#fff;} Grams …" at bounding box center [729, 432] width 1077 height 373
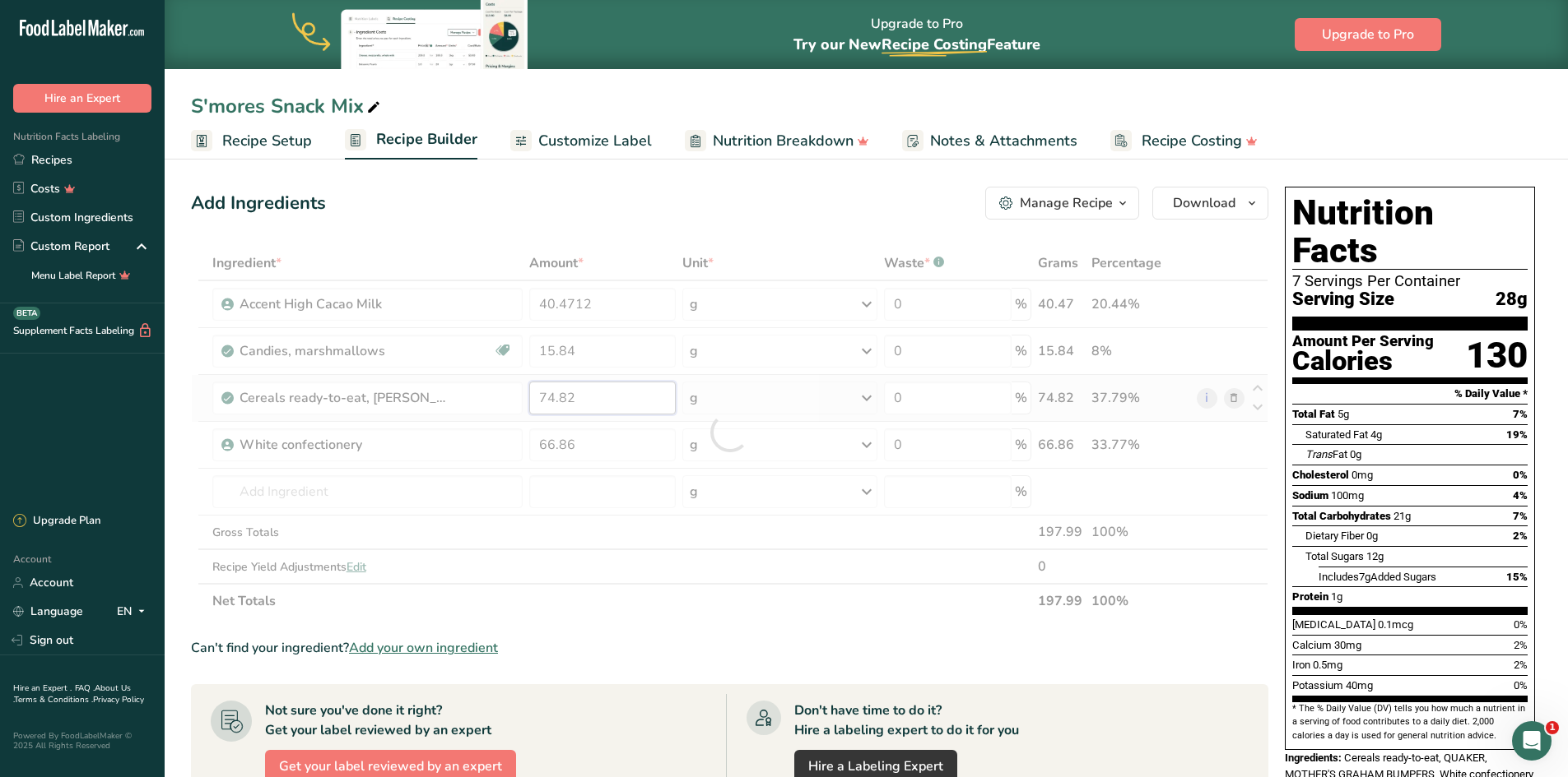
click at [599, 394] on div "Ingredient * Amount * Unit * Waste * .a-a{fill:#347362;}.b-a{fill:#fff;} Grams …" at bounding box center [729, 432] width 1077 height 373
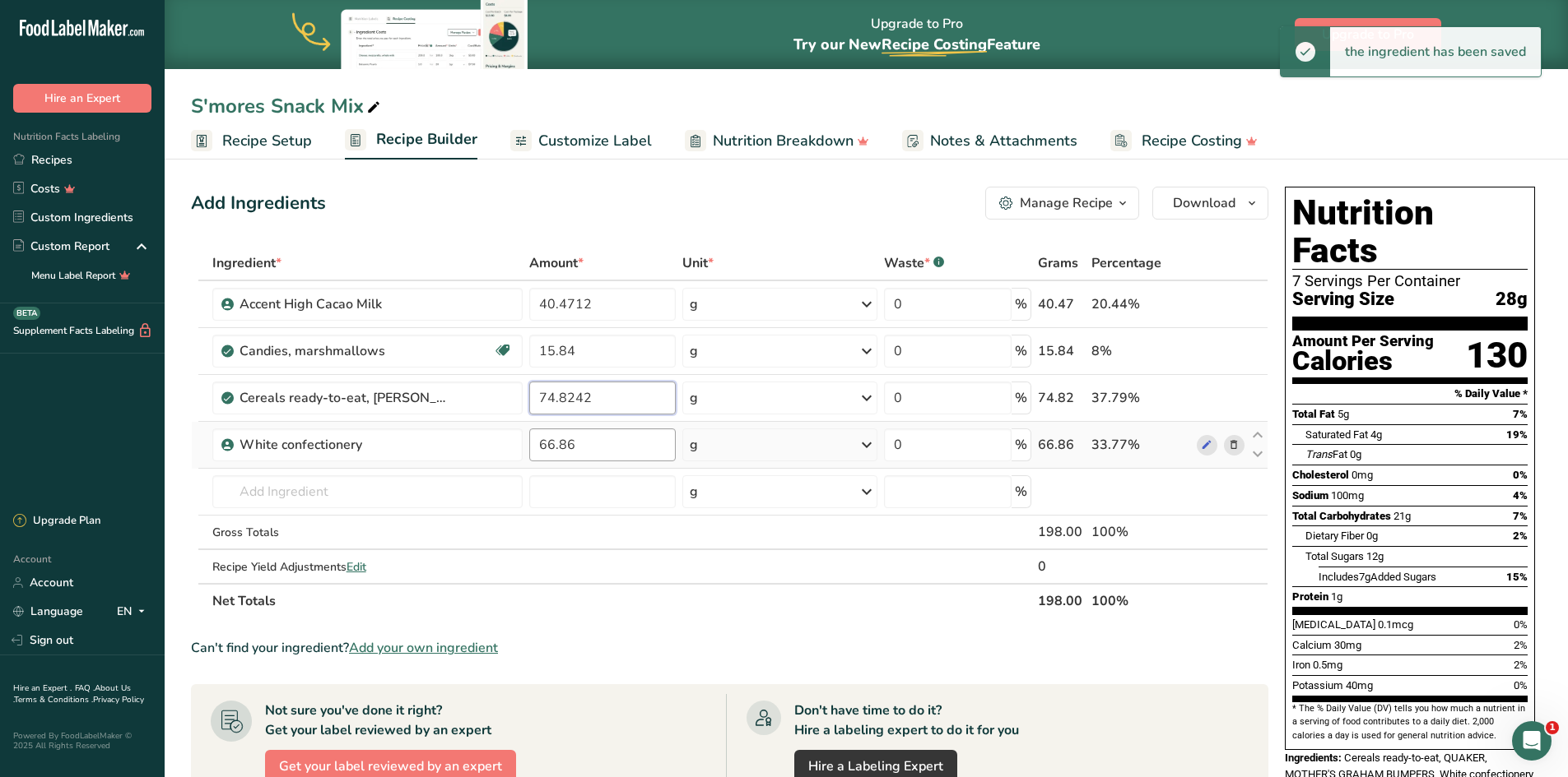
type input "74.8242"
click at [595, 444] on div "Ingredient * Amount * Unit * Waste * .a-a{fill:#347362;}.b-a{fill:#fff;} Grams …" at bounding box center [729, 432] width 1077 height 373
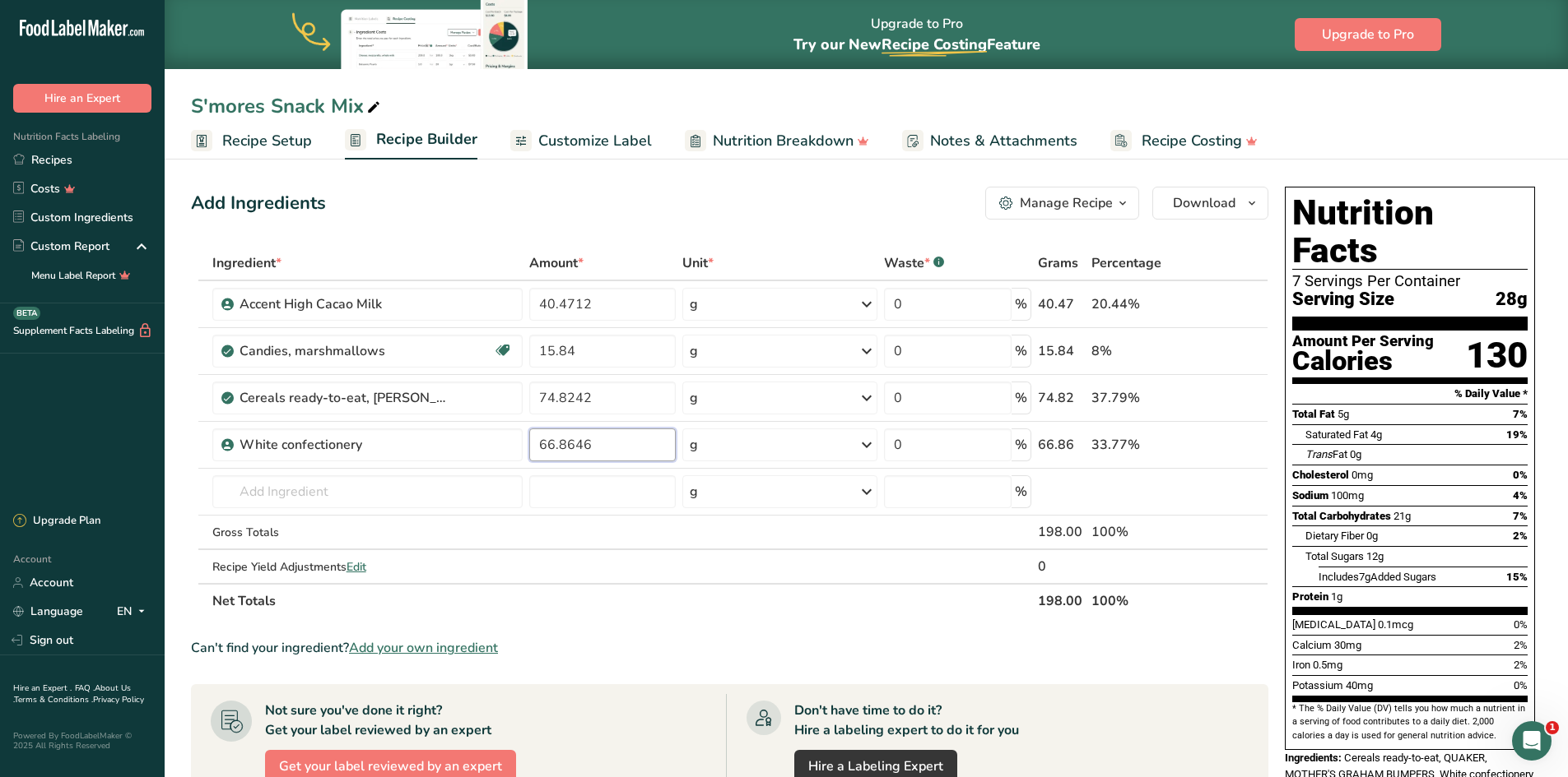
type input "66.8646"
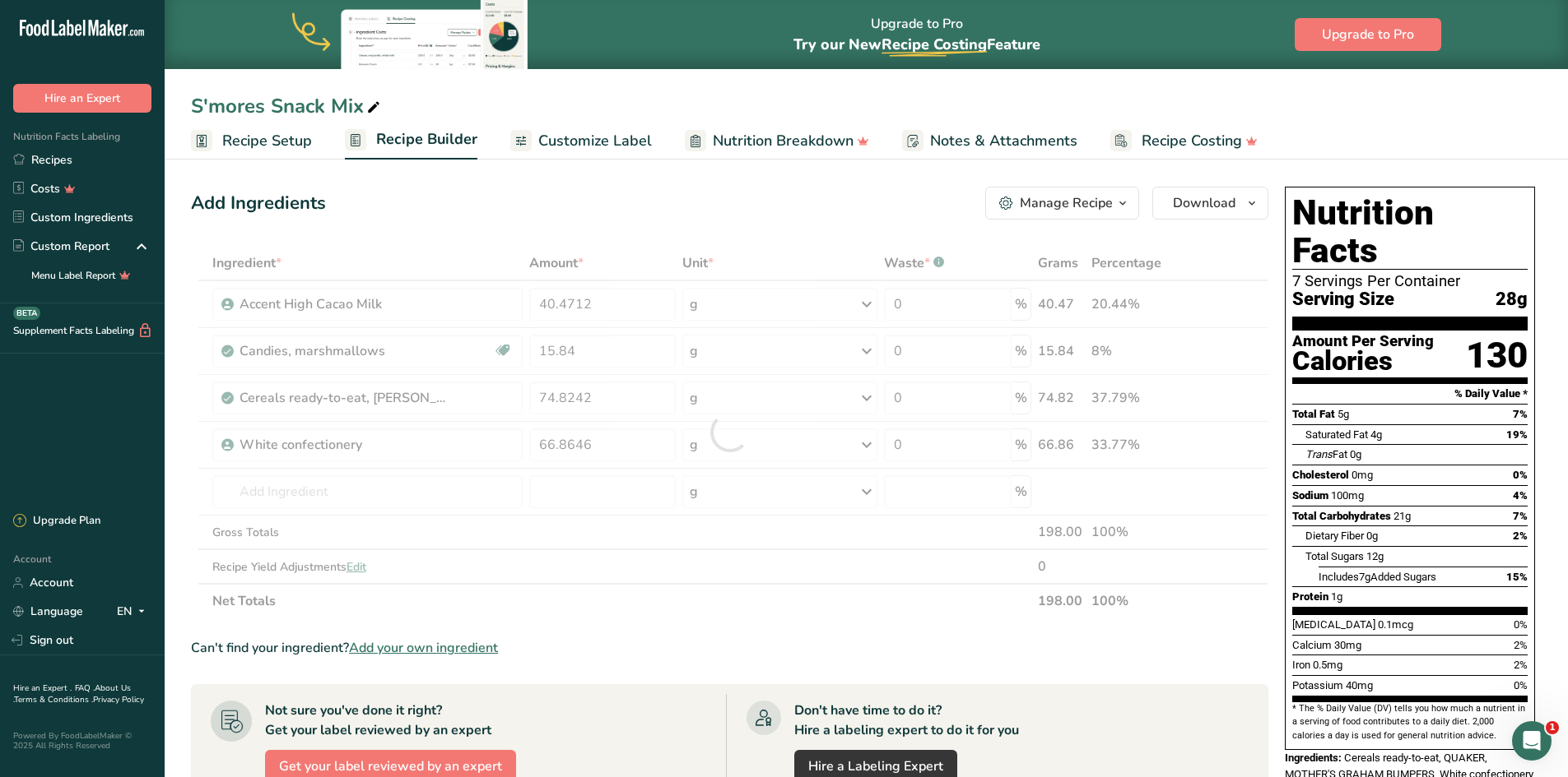
click at [712, 641] on div "Can't find your ingredient? Add your own ingredient" at bounding box center [729, 648] width 1077 height 19
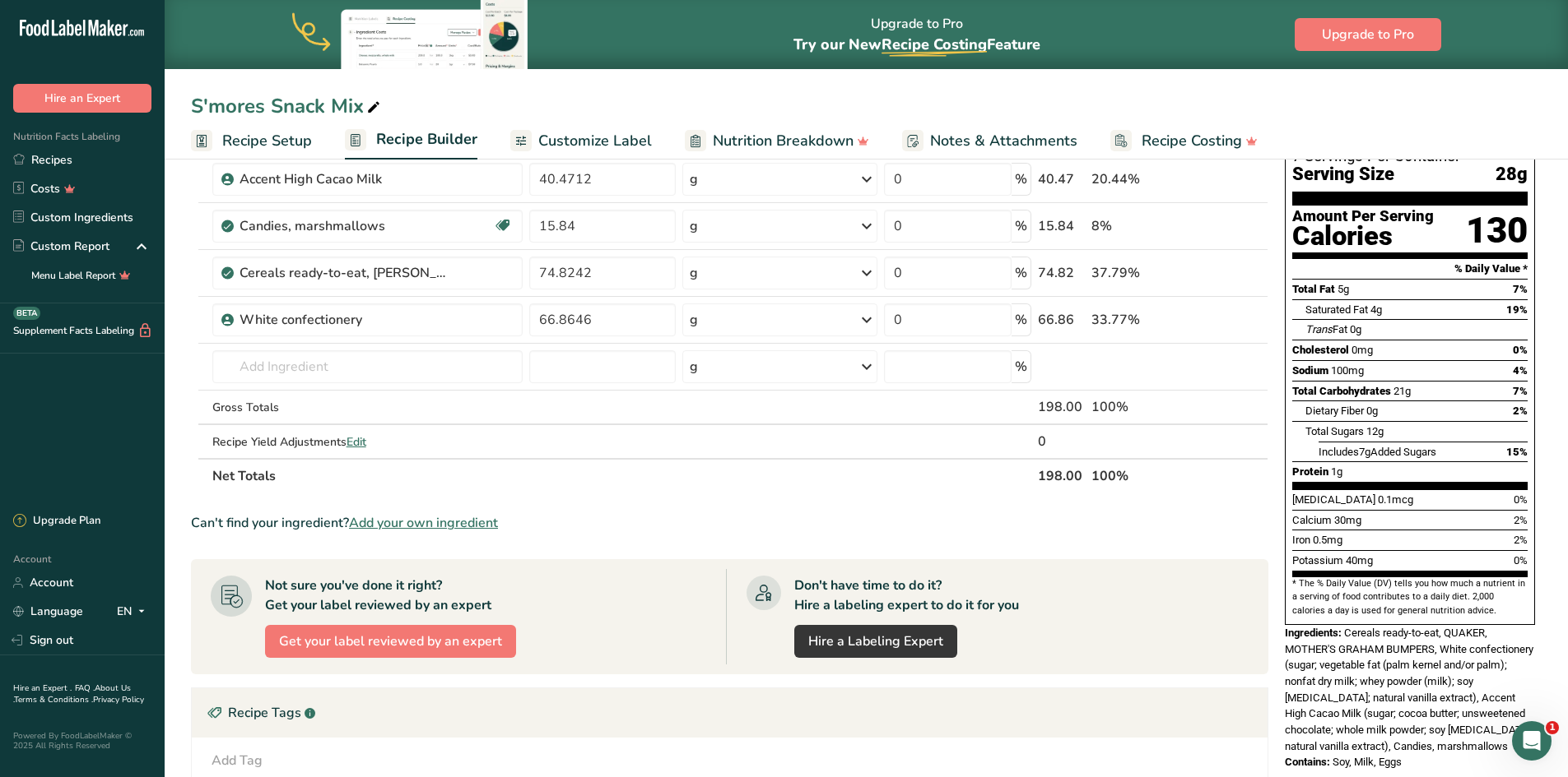
scroll to position [165, 0]
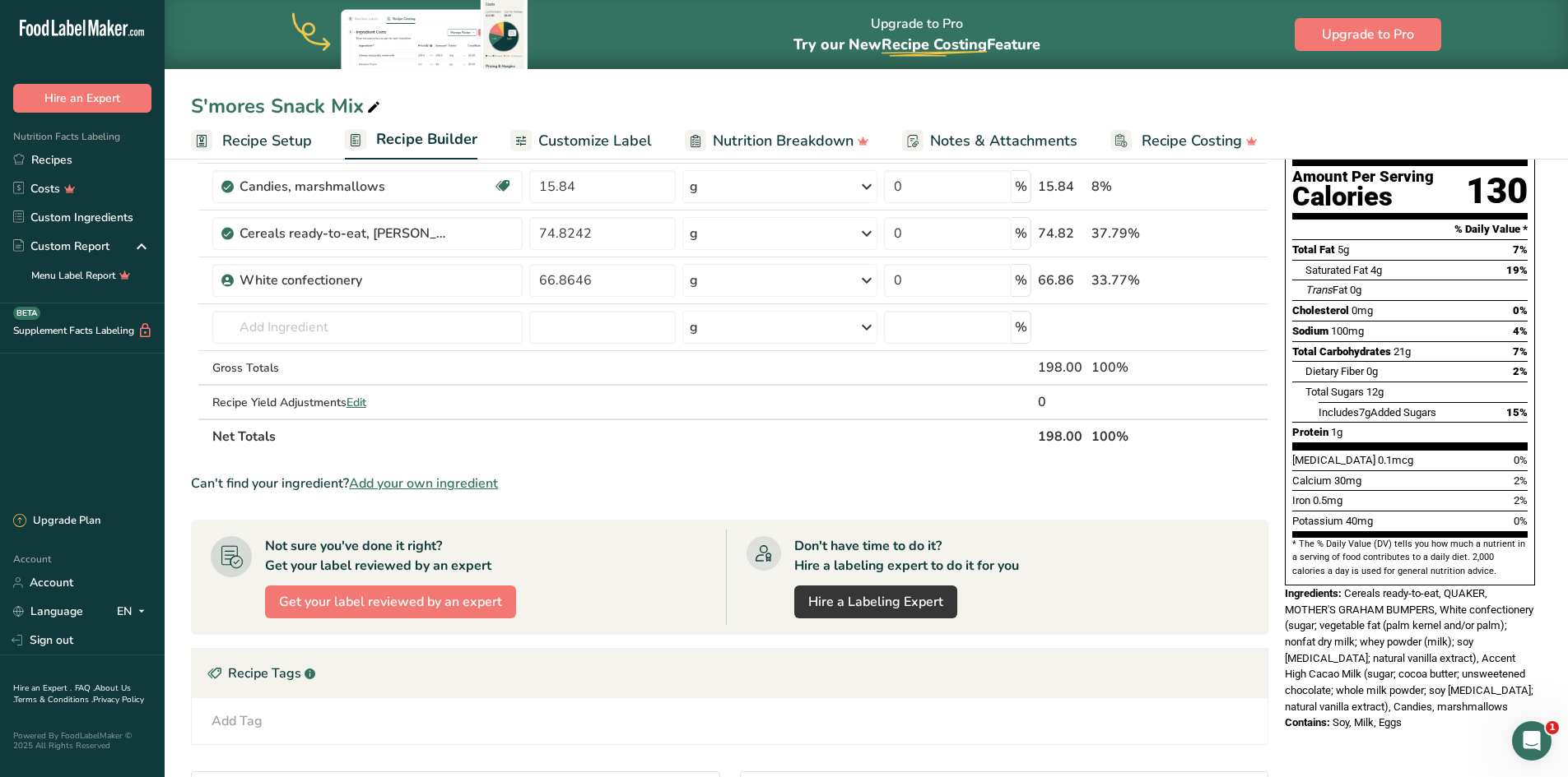
click at [436, 486] on span "Add your own ingredient" at bounding box center [424, 484] width 149 height 19
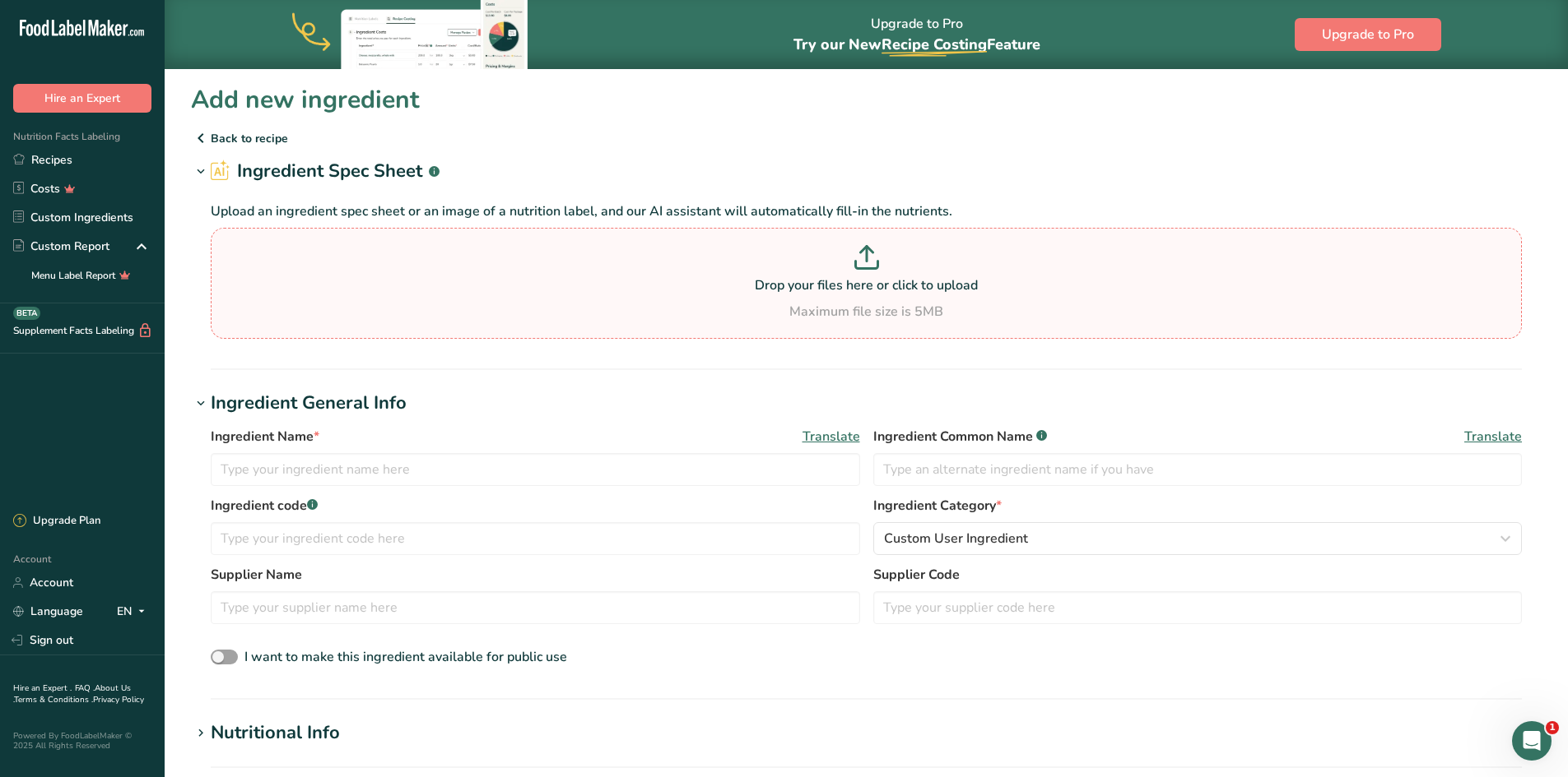
drag, startPoint x: 362, startPoint y: 275, endPoint x: 692, endPoint y: 256, distance: 330.5
drag, startPoint x: 692, startPoint y: 256, endPoint x: 582, endPoint y: 401, distance: 182.0
click at [582, 401] on h1 "Ingredient General Info" at bounding box center [865, 403] width 1350 height 27
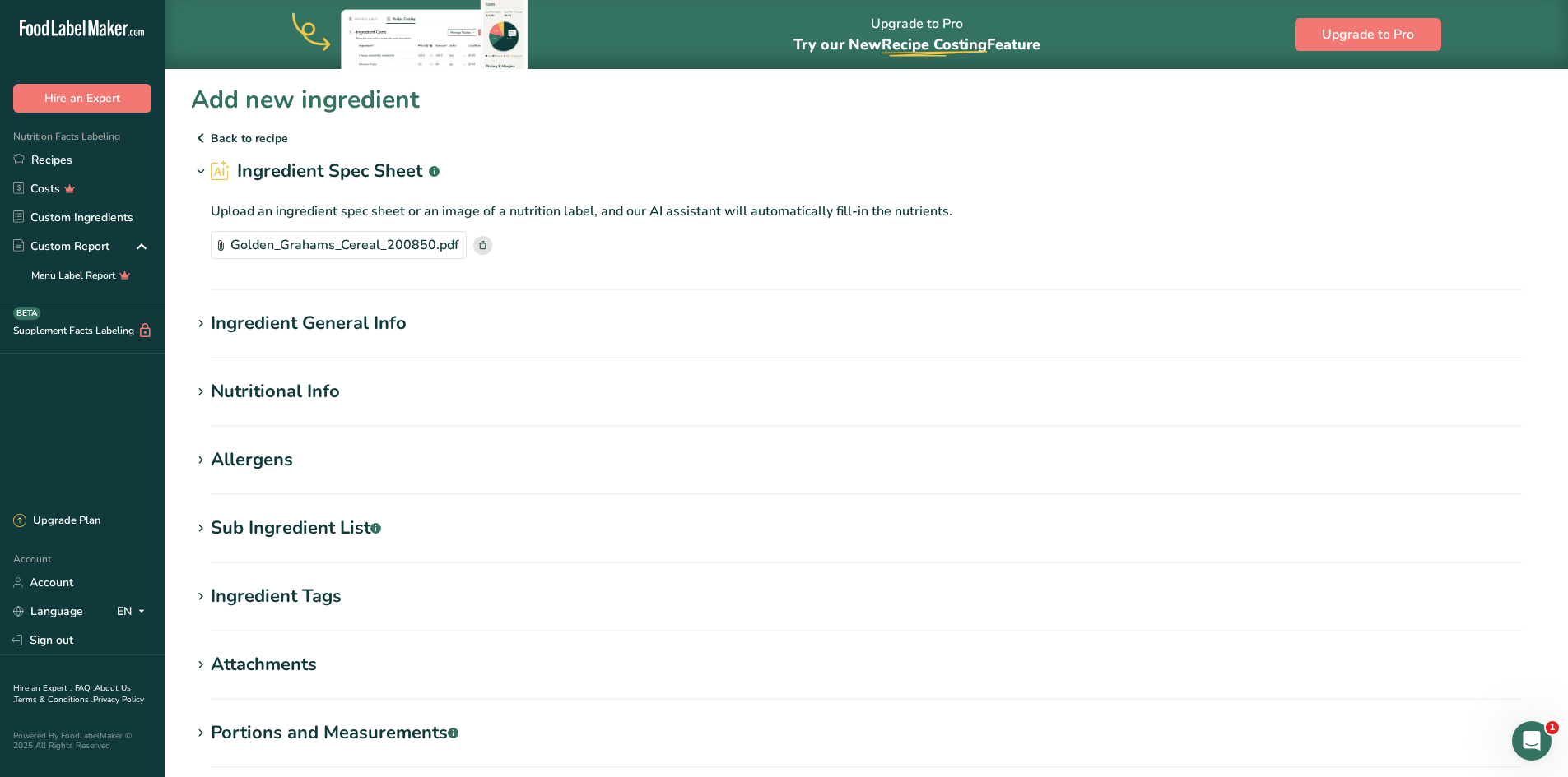
click at [201, 326] on icon at bounding box center [200, 324] width 15 height 23
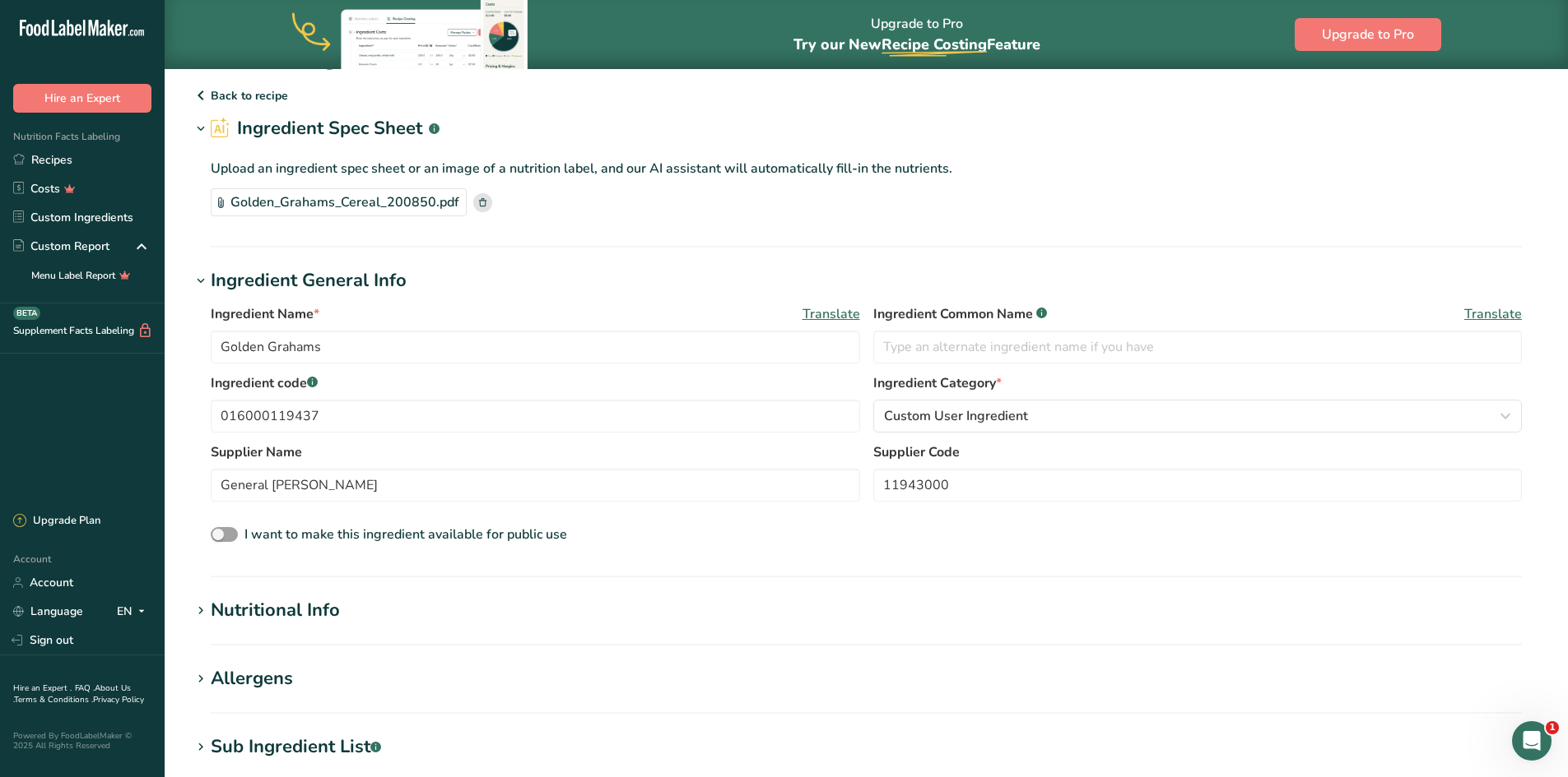
scroll to position [82, 0]
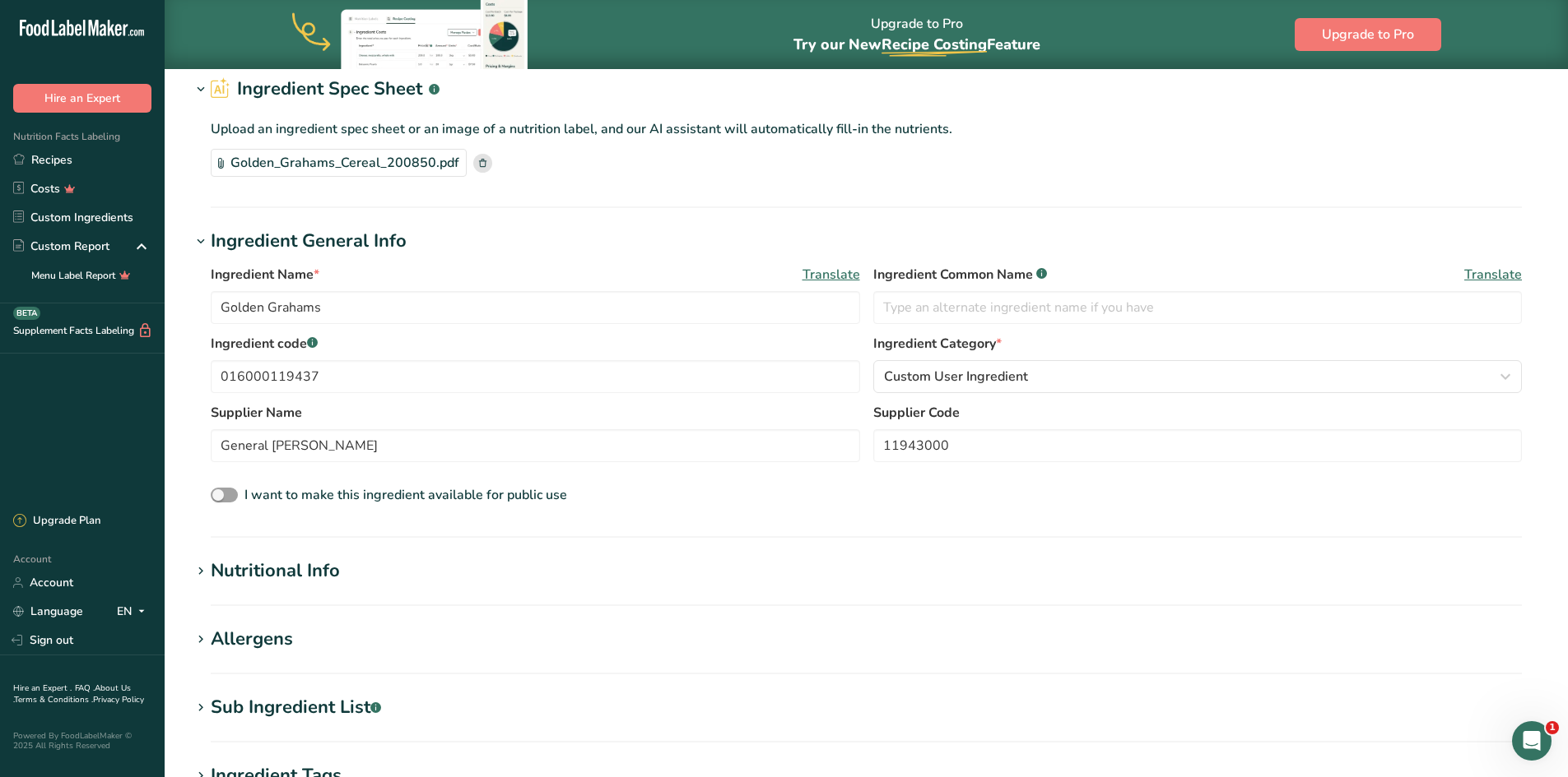
click at [238, 562] on div "Nutritional Info" at bounding box center [276, 571] width 129 height 27
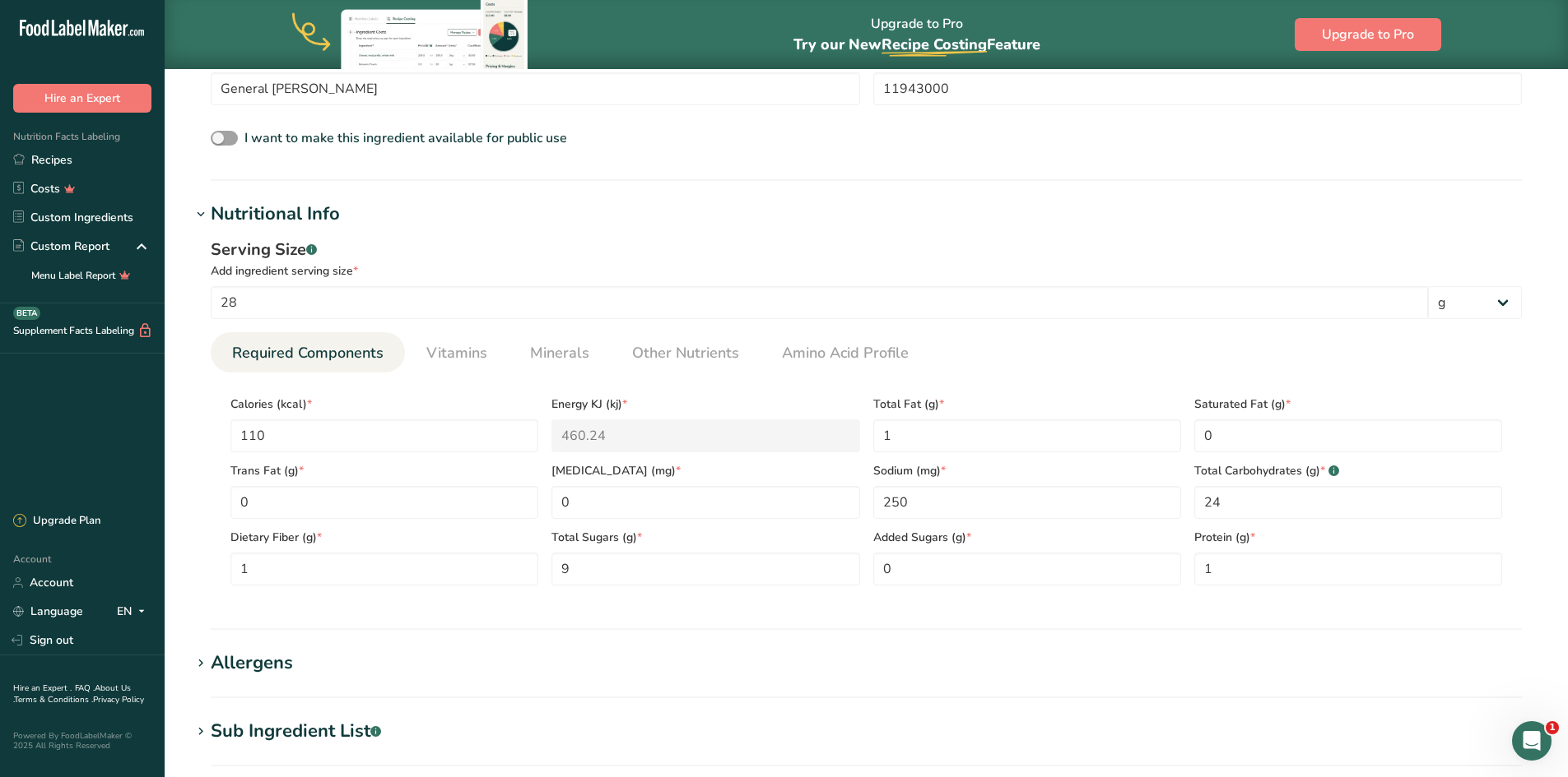
scroll to position [493, 0]
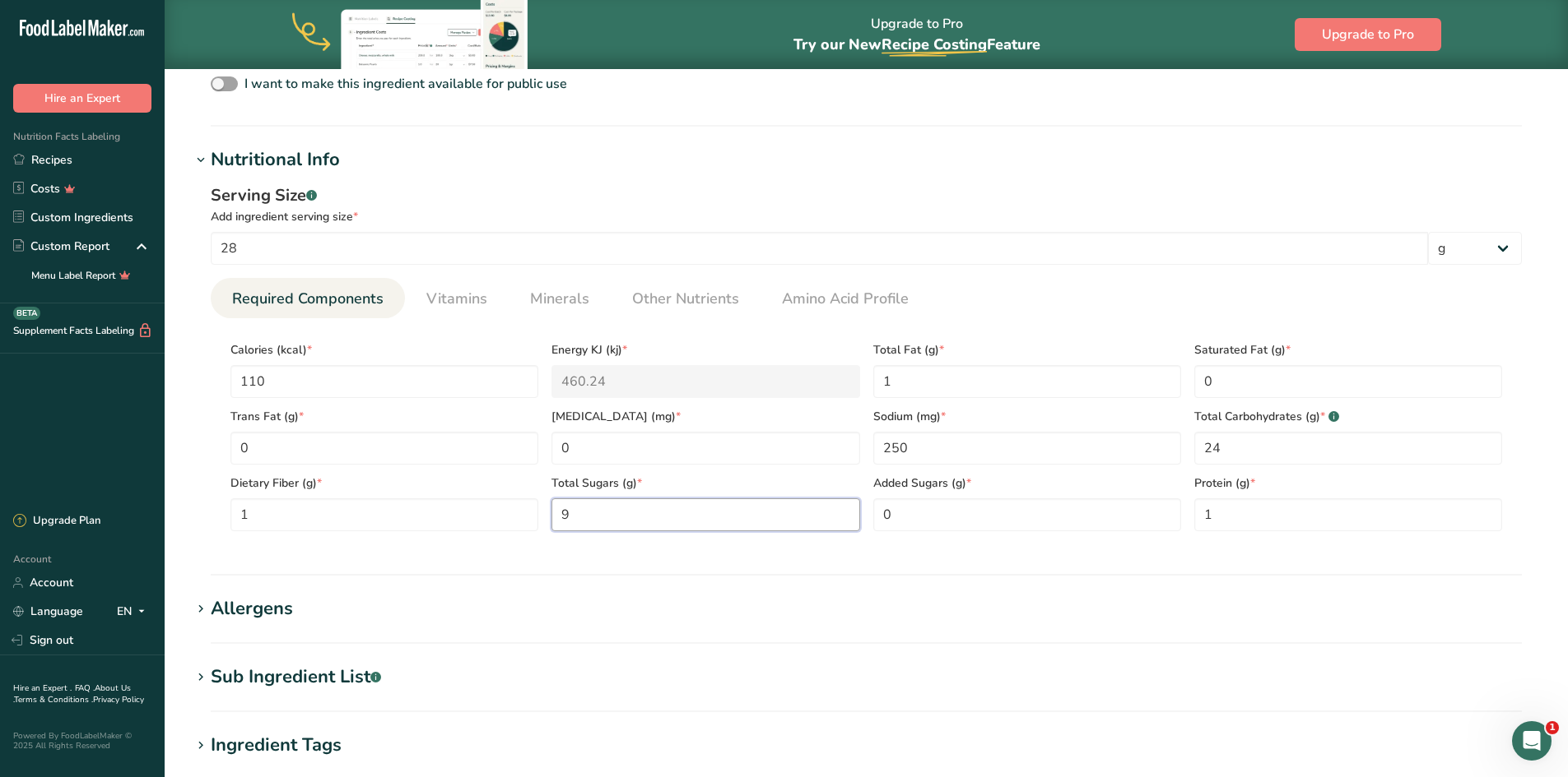
click at [573, 515] on Sugars "9" at bounding box center [705, 515] width 308 height 33
type Sugars "6"
click at [902, 511] on Sugars "0" at bounding box center [1026, 515] width 308 height 33
type Sugars "6"
click at [1052, 665] on h1 "Sub Ingredient List .a-a{fill:#347362;}.b-a{fill:#fff;}" at bounding box center [865, 677] width 1350 height 27
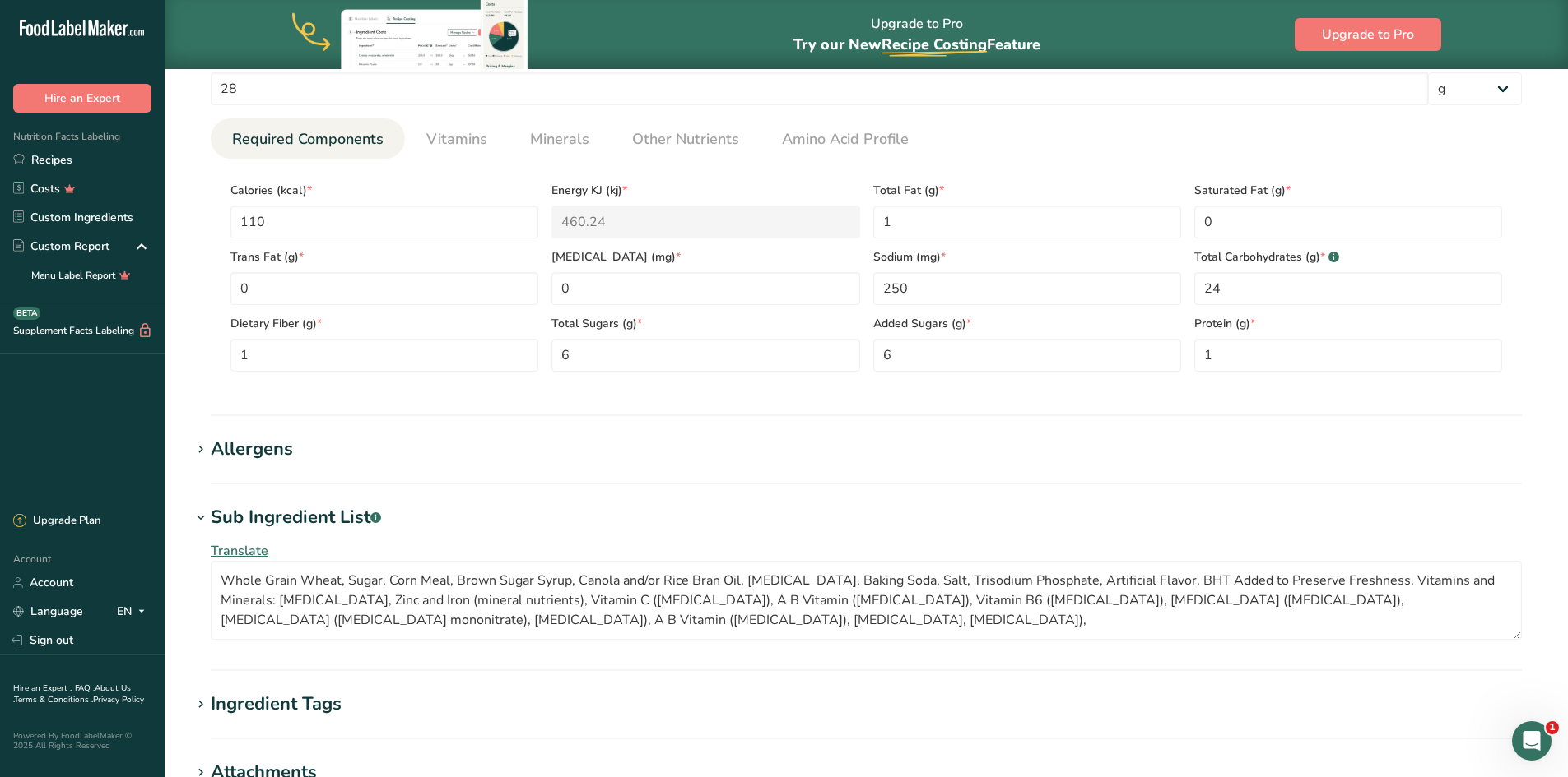
scroll to position [658, 0]
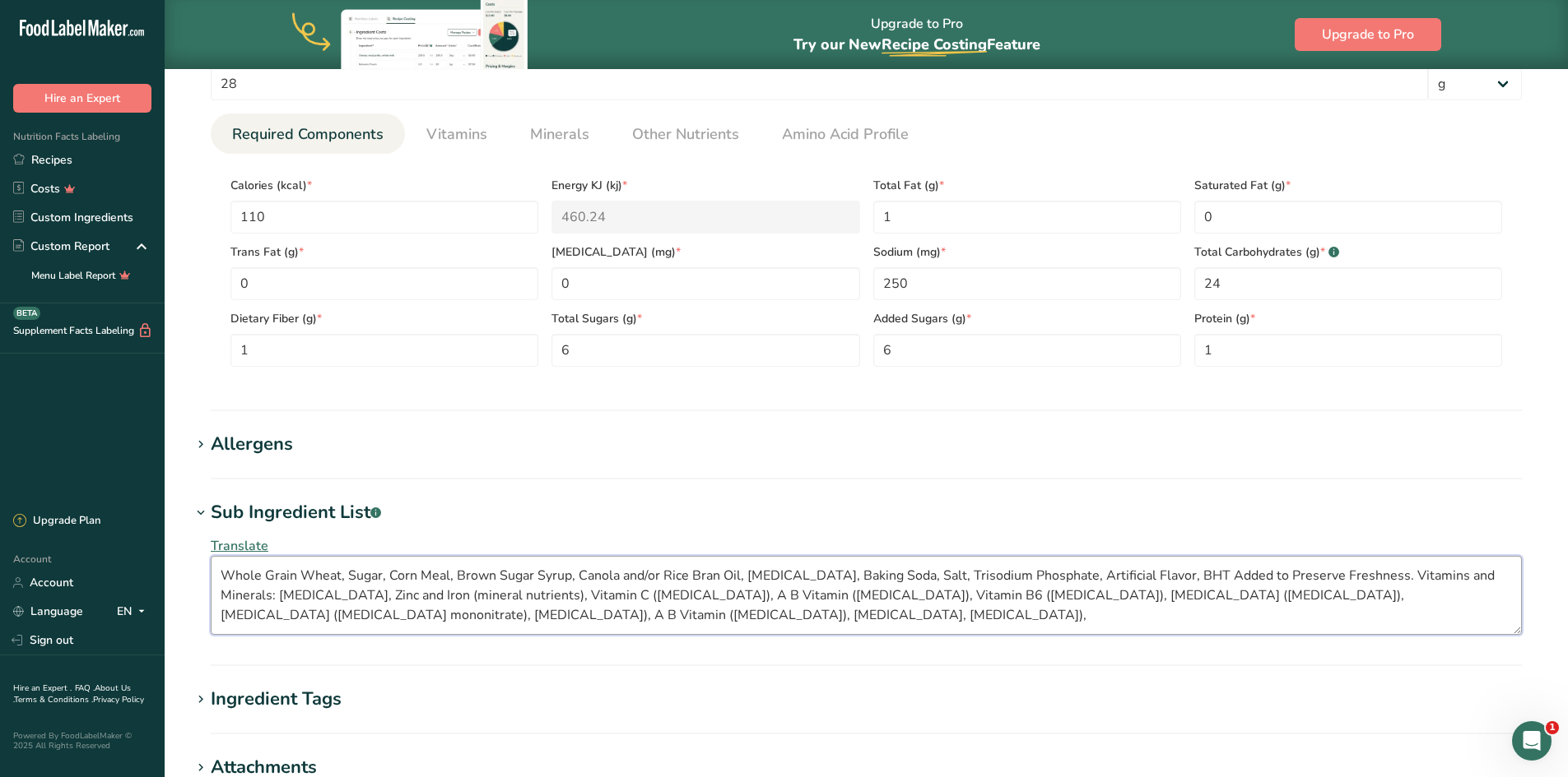
drag, startPoint x: 590, startPoint y: 617, endPoint x: 1353, endPoint y: 572, distance: 764.3
click at [1353, 572] on textarea "Whole Grain Wheat, Sugar, Corn Meal, Brown Sugar Syrup, Canola and/or Rice Bran…" at bounding box center [866, 595] width 1311 height 79
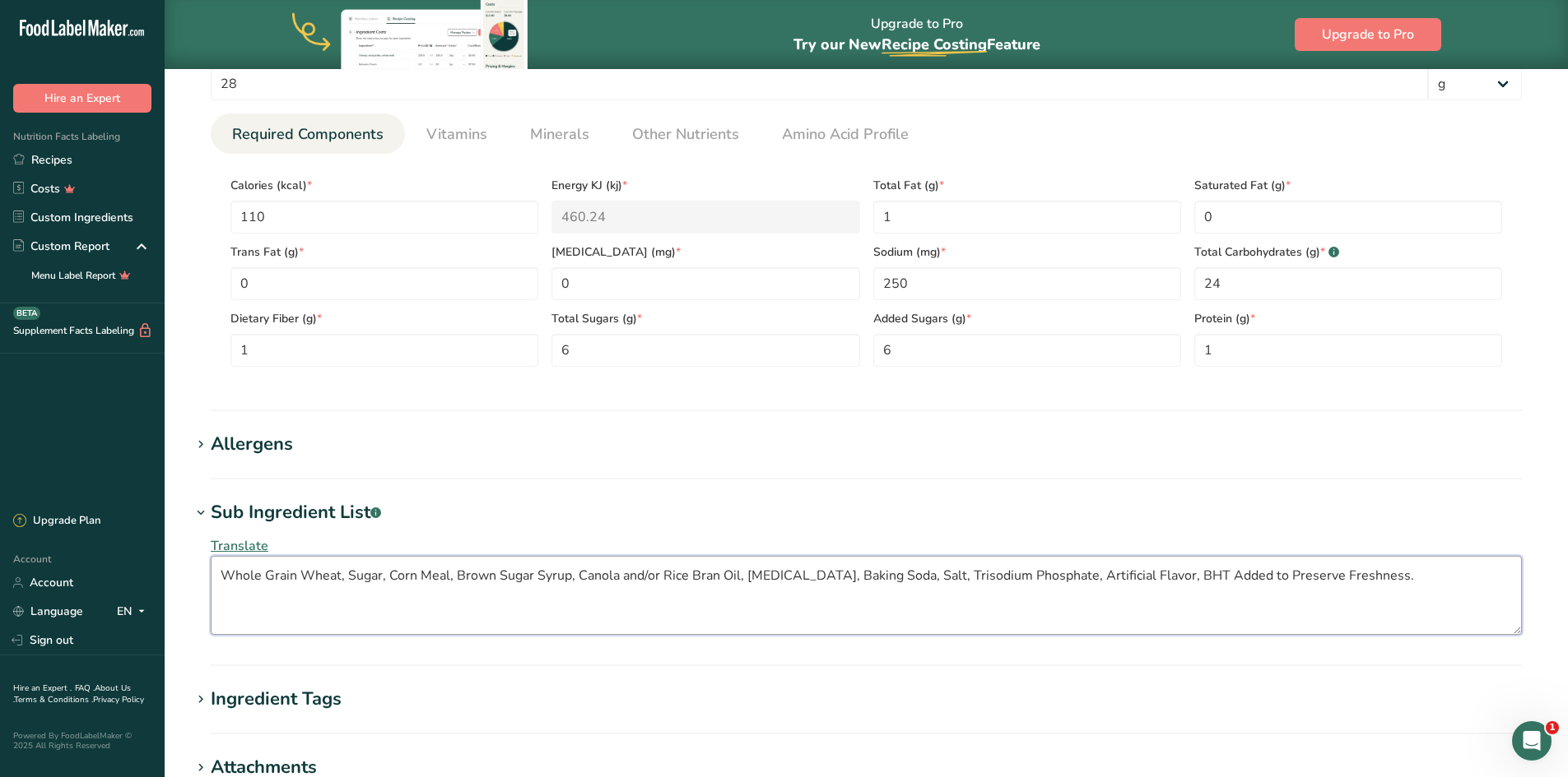
drag, startPoint x: 1348, startPoint y: 578, endPoint x: 1145, endPoint y: 579, distance: 203.0
click at [1145, 579] on textarea "Whole Grain Wheat, Sugar, Corn Meal, Brown Sugar Syrup, Canola and/or Rice Bran…" at bounding box center [866, 595] width 1311 height 79
drag, startPoint x: 1139, startPoint y: 575, endPoint x: 1236, endPoint y: 657, distance: 127.0
click at [1140, 580] on textarea "Whole Grain Wheat, Sugar, Corn Meal, Brown Sugar Syrup, Canola and/or Rice Bran…" at bounding box center [866, 595] width 1311 height 79
drag, startPoint x: 1142, startPoint y: 576, endPoint x: 1051, endPoint y: 576, distance: 91.0
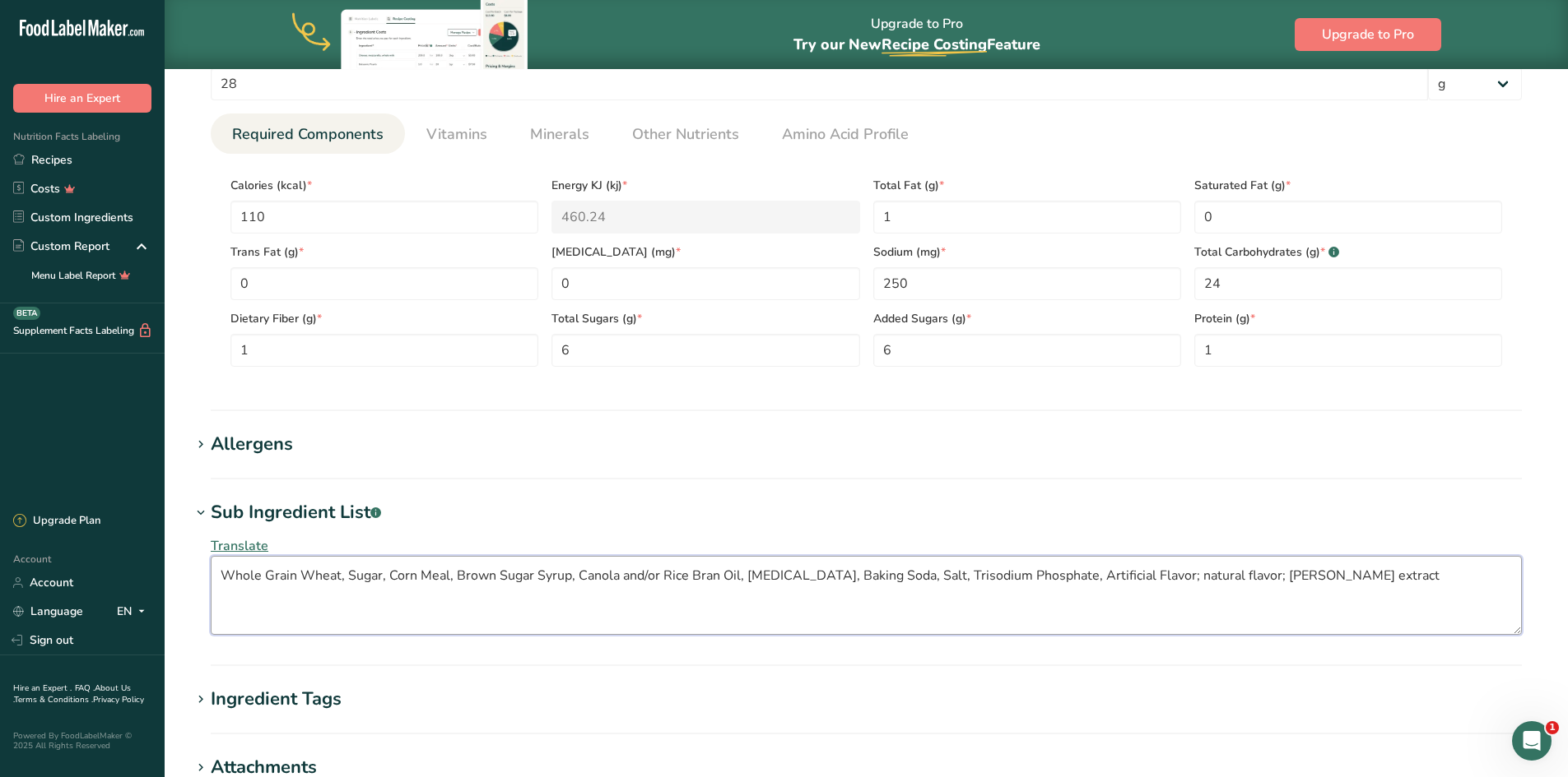
click at [1051, 576] on textarea "Whole Grain Wheat, Sugar, Corn Meal, Brown Sugar Syrup, Canola and/or Rice Bran…" at bounding box center [866, 595] width 1311 height 79
click at [983, 579] on textarea "Whole Grain Wheat, Sugar, Corn Meal, Brown Sugar Syrup, Canola and/or Rice Bran…" at bounding box center [866, 595] width 1311 height 79
click at [922, 577] on textarea "Whole Grain Wheat, Sugar, Corn Meal, Brown Sugar Syrup, Canola and/or Rice Bran…" at bounding box center [866, 595] width 1311 height 79
click at [911, 579] on textarea "Whole Grain Wheat, Sugar, Corn Meal, Brown Sugar Syrup, Canola and/or Rice Bran…" at bounding box center [866, 595] width 1311 height 79
click at [891, 577] on textarea "Whole Grain Wheat, Sugar, Corn Meal, Brown Sugar Syrup, Canola and/or Rice Bran…" at bounding box center [866, 595] width 1311 height 79
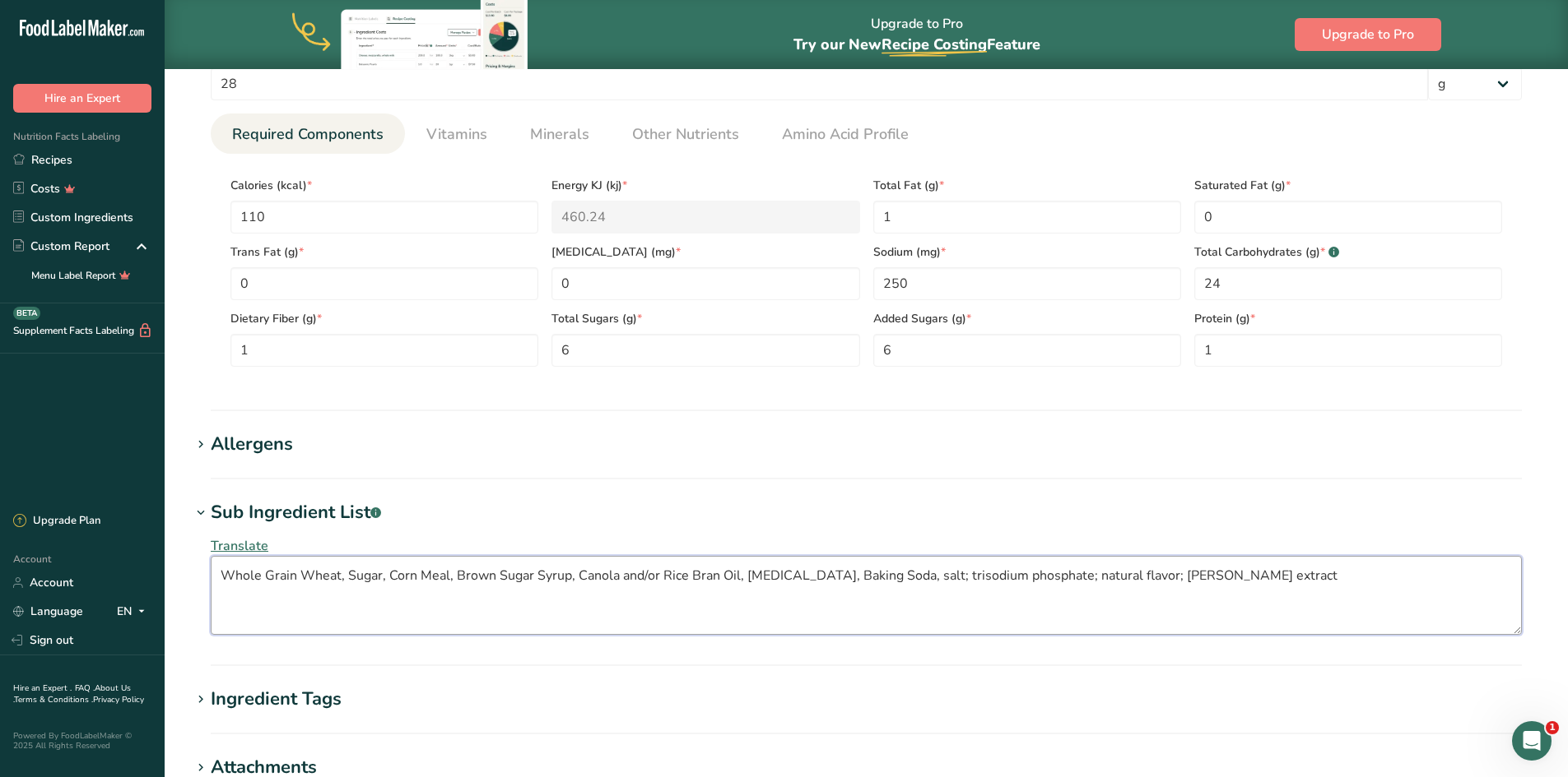
click at [859, 572] on textarea "Whole Grain Wheat, Sugar, Corn Meal, Brown Sugar Syrup, Canola and/or Rice Bran…" at bounding box center [866, 595] width 1311 height 79
drag, startPoint x: 819, startPoint y: 573, endPoint x: 837, endPoint y: 582, distance: 20.1
click at [818, 573] on textarea "Whole Grain Wheat, Sugar, Corn Meal, Brown Sugar Syrup, Canola and/or Rice Bran…" at bounding box center [866, 595] width 1311 height 79
click at [878, 577] on textarea "Whole Grain Wheat, Sugar, Corn Meal, Brown Sugar Syrup, Canola and/or Rice Bran…" at bounding box center [866, 595] width 1311 height 79
click at [754, 571] on textarea "Whole Grain Wheat, Sugar, Corn Meal, Brown Sugar Syrup, Canola and/or Rice Bran…" at bounding box center [866, 595] width 1311 height 79
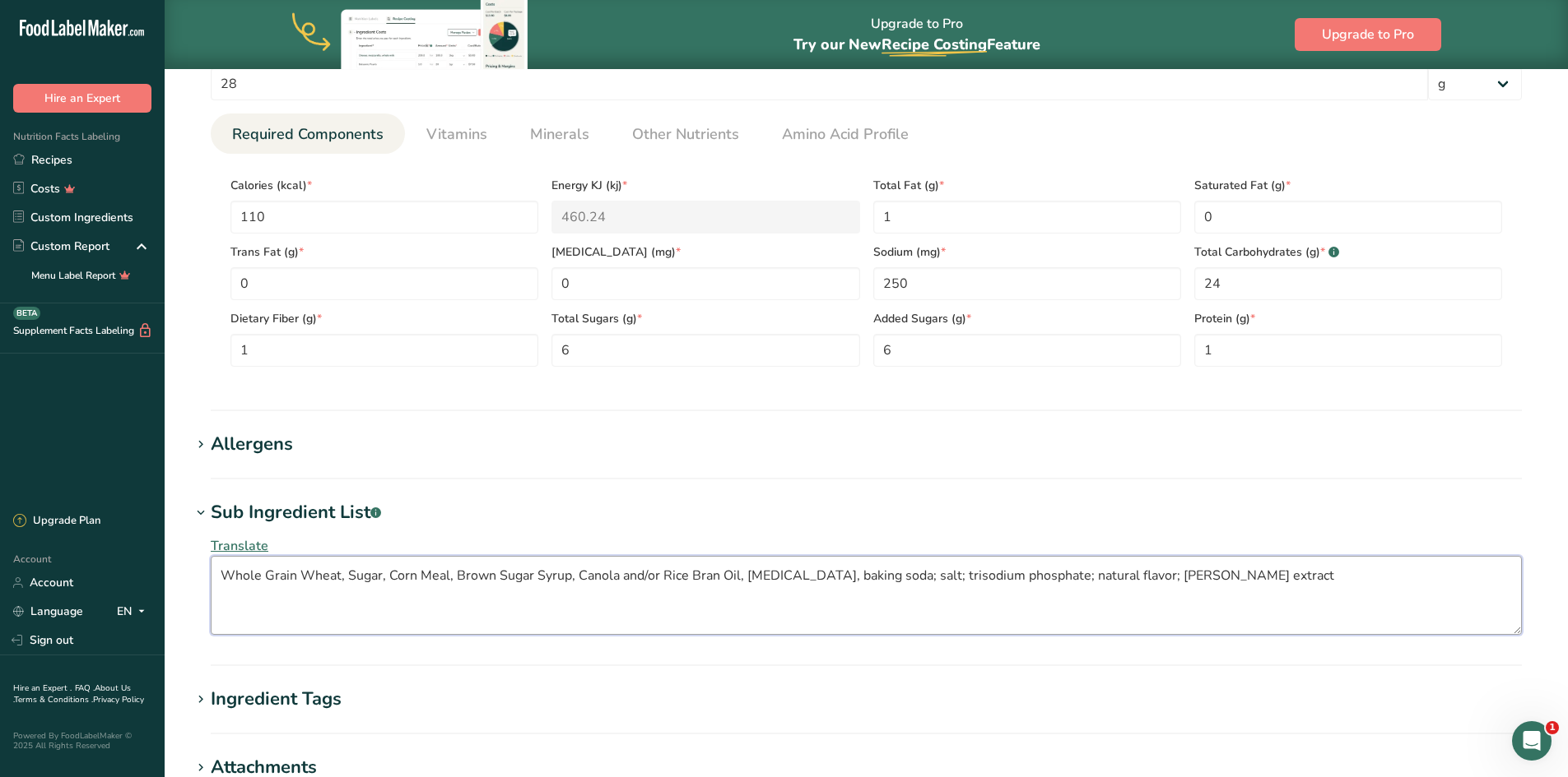
click at [799, 578] on textarea "Whole Grain Wheat, Sugar, Corn Meal, Brown Sugar Syrup, Canola and/or Rice Bran…" at bounding box center [866, 595] width 1311 height 79
click at [729, 571] on textarea "Whole Grain Wheat, Sugar, Corn Meal, Brown Sugar Syrup, Canola and/or Rice Bran…" at bounding box center [866, 595] width 1311 height 79
click at [736, 578] on textarea "Whole Grain Wheat, Sugar, Corn Meal, Brown Sugar Syrup, Canola and/or Rice Bran…" at bounding box center [866, 595] width 1311 height 79
click at [694, 576] on textarea "Whole Grain Wheat, Sugar, Corn Meal, Brown Sugar Syrup, Canola and/or Rice Bran…" at bounding box center [866, 595] width 1311 height 79
click at [669, 575] on textarea "Whole Grain Wheat, Sugar, Corn Meal, Brown Sugar Syrup, Canola and/or Rice bran…" at bounding box center [866, 595] width 1311 height 79
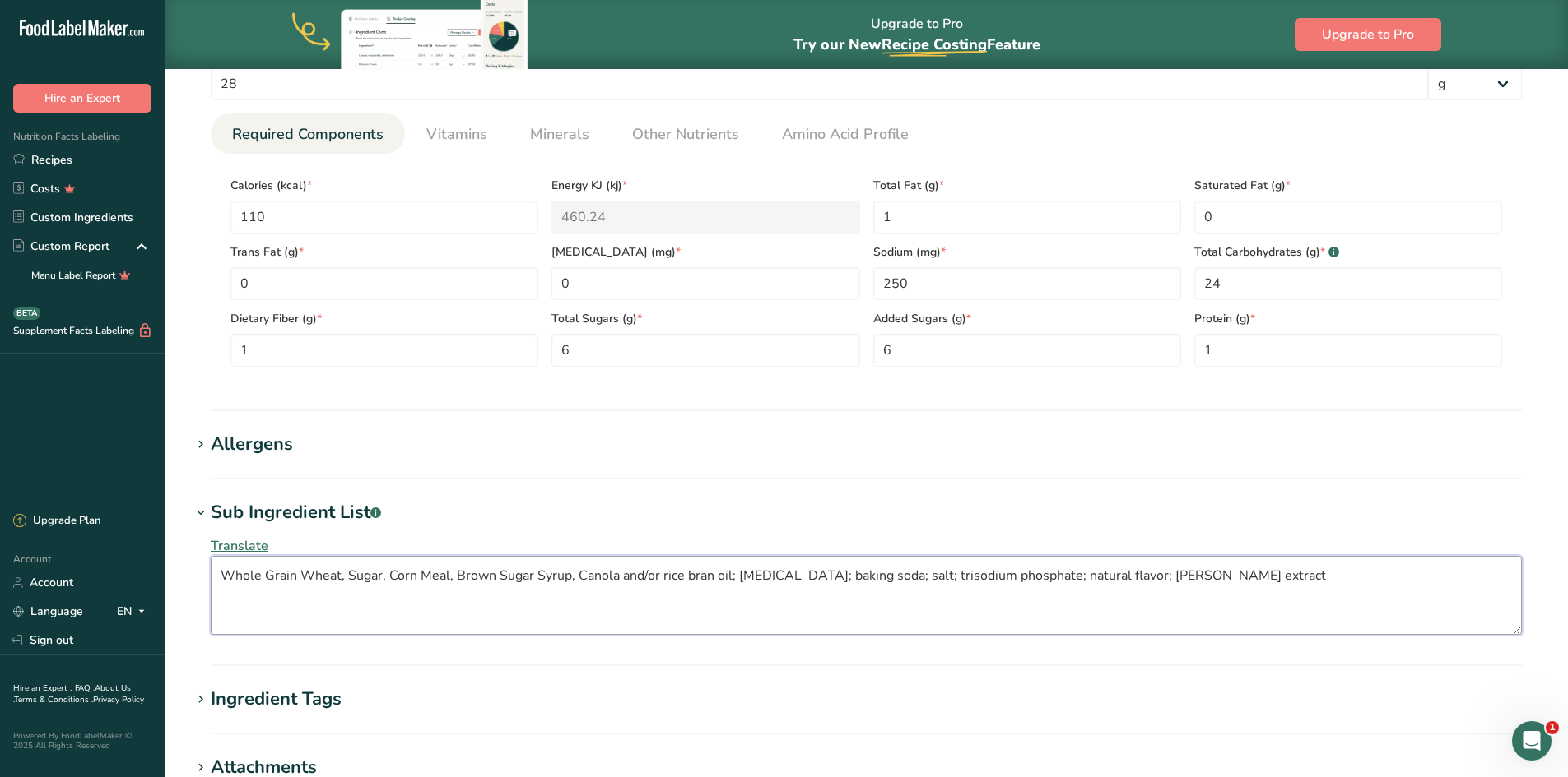
click at [583, 575] on textarea "Whole Grain Wheat, Sugar, Corn Meal, Brown Sugar Syrup, Canola and/or rice bran…" at bounding box center [866, 595] width 1311 height 79
click at [573, 576] on textarea "Whole Grain Wheat, Sugar, Corn Meal, Brown Sugar Syrup, canola and/or rice bran…" at bounding box center [866, 595] width 1311 height 79
click at [542, 579] on textarea "Whole Grain Wheat, Sugar, Corn Meal, Brown Sugar Syrup; canola and/or rice bran…" at bounding box center [866, 595] width 1311 height 79
drag, startPoint x: 509, startPoint y: 573, endPoint x: 520, endPoint y: 585, distance: 16.3
click at [507, 573] on textarea "Whole Grain Wheat, Sugar, Corn Meal, Brown Sugar syrup; canola and/or rice bran…" at bounding box center [866, 595] width 1311 height 79
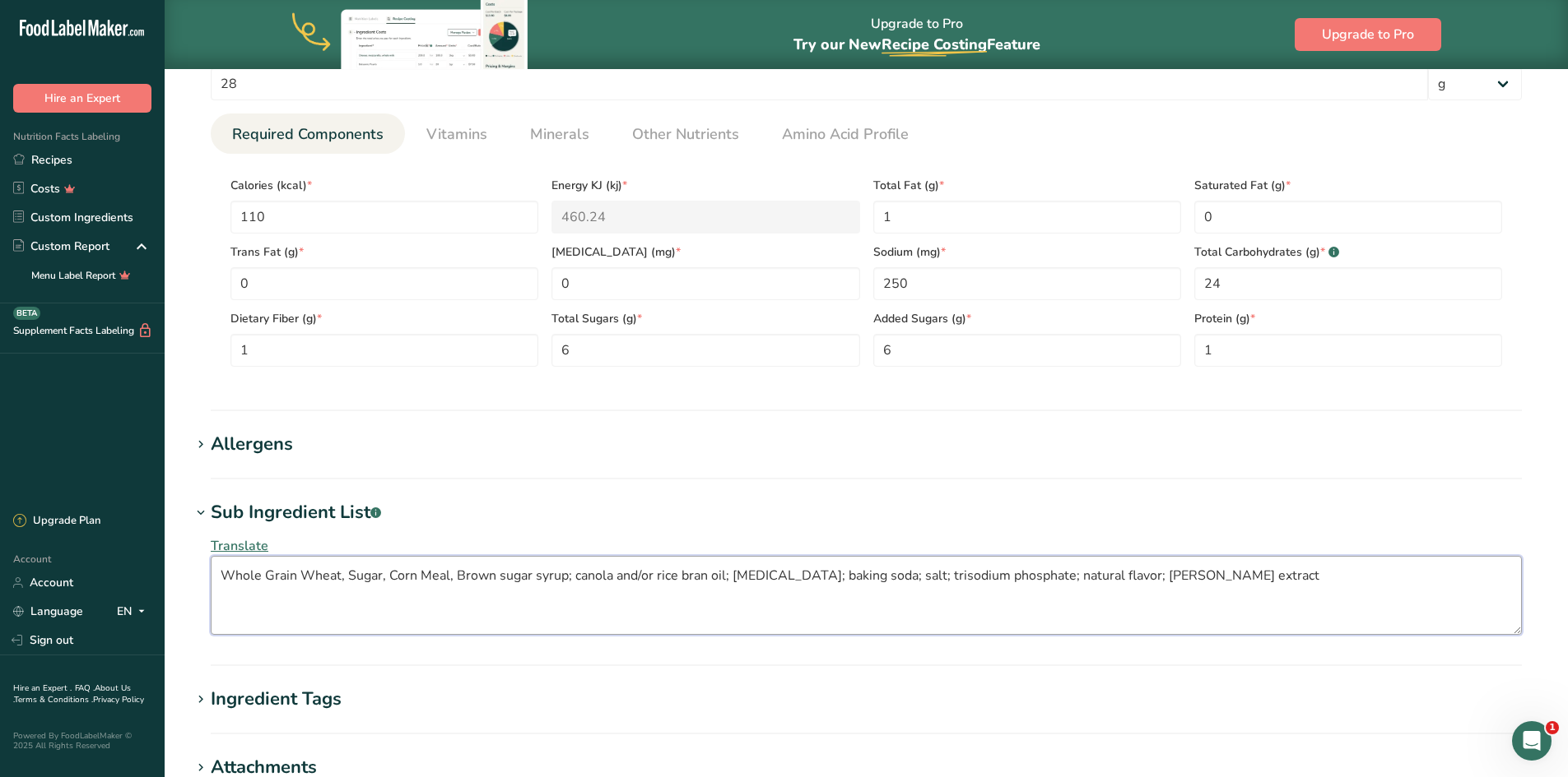
click at [460, 575] on textarea "Whole Grain Wheat, Sugar, Corn Meal, Brown sugar syrup; canola and/or rice bran…" at bounding box center [866, 595] width 1311 height 79
click at [454, 579] on textarea "Whole Grain Wheat, Sugar, Corn Meal, brown sugar syrup; canola and/or rice bran…" at bounding box center [866, 595] width 1311 height 79
click at [431, 574] on textarea "Whole Grain Wheat, Sugar, Corn Meal; brown sugar syrup; canola and/or rice bran…" at bounding box center [866, 595] width 1311 height 79
click at [397, 574] on textarea "Whole Grain Wheat, Sugar, Corn meal; brown sugar syrup; canola and/or rice bran…" at bounding box center [866, 595] width 1311 height 79
click at [383, 575] on textarea "Whole Grain Wheat, Sugar, corn meal; brown sugar syrup; canola and/or rice bran…" at bounding box center [866, 595] width 1311 height 79
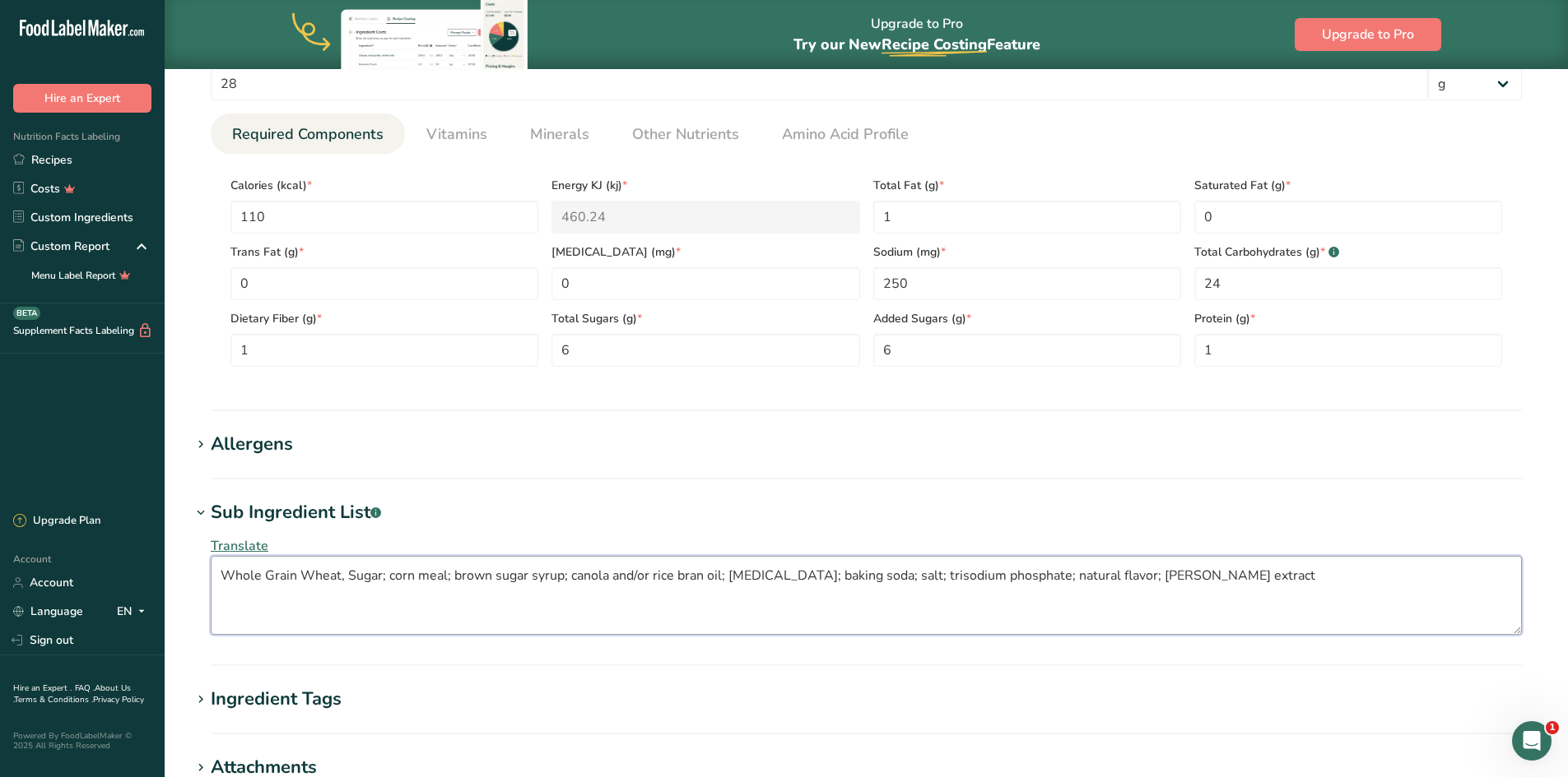
click at [354, 578] on textarea "Whole Grain Wheat, Sugar; corn meal; brown sugar syrup; canola and/or rice bran…" at bounding box center [866, 595] width 1311 height 79
click at [343, 576] on textarea "Whole Grain Wheat, sugar; corn meal; brown sugar syrup; canola and/or rice bran…" at bounding box center [866, 595] width 1311 height 79
click at [313, 575] on textarea "Whole Grain Wheat; sugar; corn meal; brown sugar syrup; canola and/or rice bran…" at bounding box center [866, 595] width 1311 height 79
click at [1057, 619] on textarea "whole grain wheat; sugar; corn meal; brown sugar syrup; canola and/or rice bran…" at bounding box center [866, 595] width 1311 height 79
type textarea "whole grain wheat; sugar; corn meal; brown sugar syrup; canola and/or rice bran…"
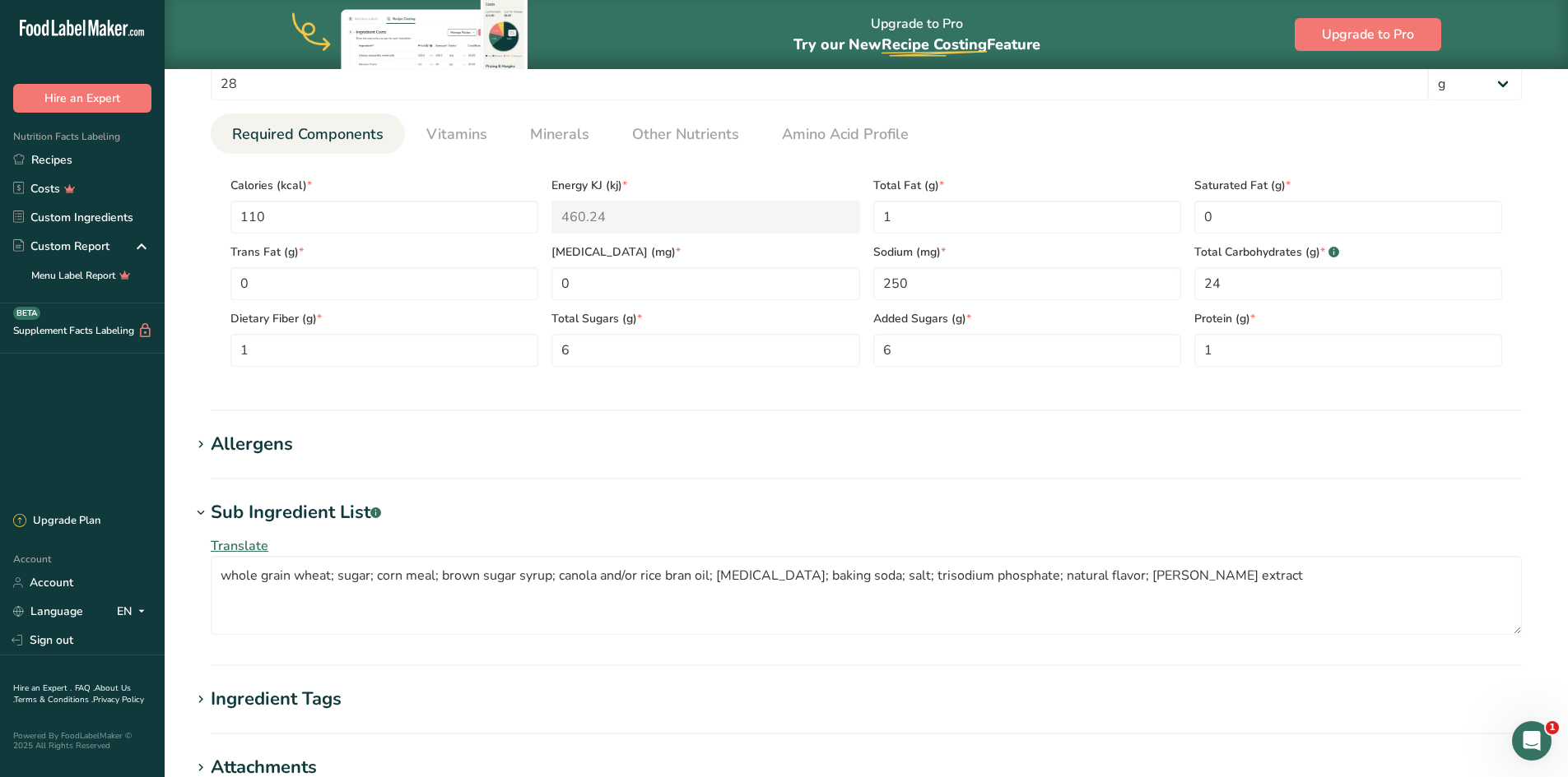
click at [282, 447] on div "Allergens" at bounding box center [252, 444] width 82 height 27
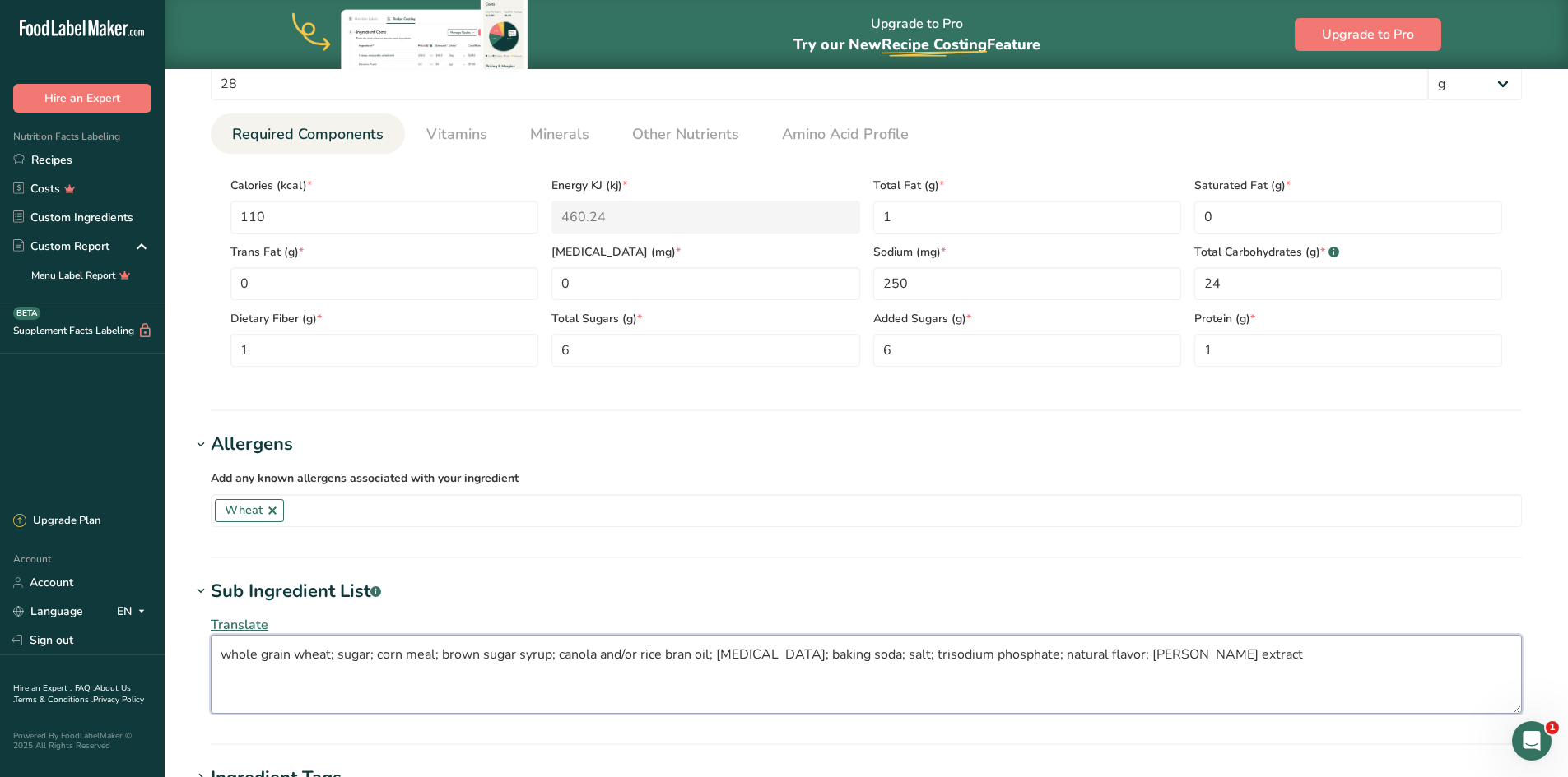
click at [737, 706] on textarea "whole grain wheat; sugar; corn meal; brown sugar syrup; canola and/or rice bran…" at bounding box center [866, 674] width 1311 height 79
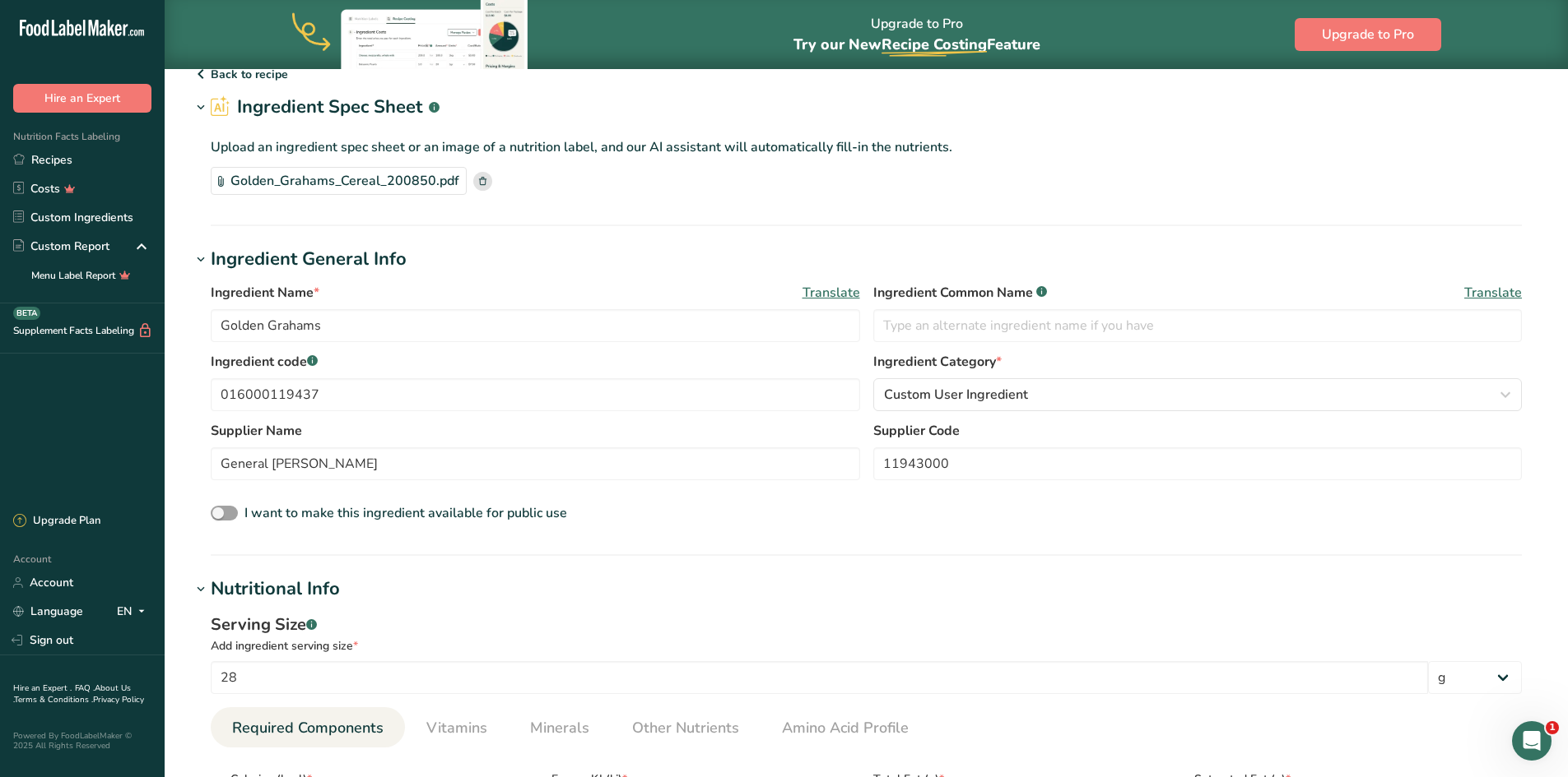
scroll to position [0, 0]
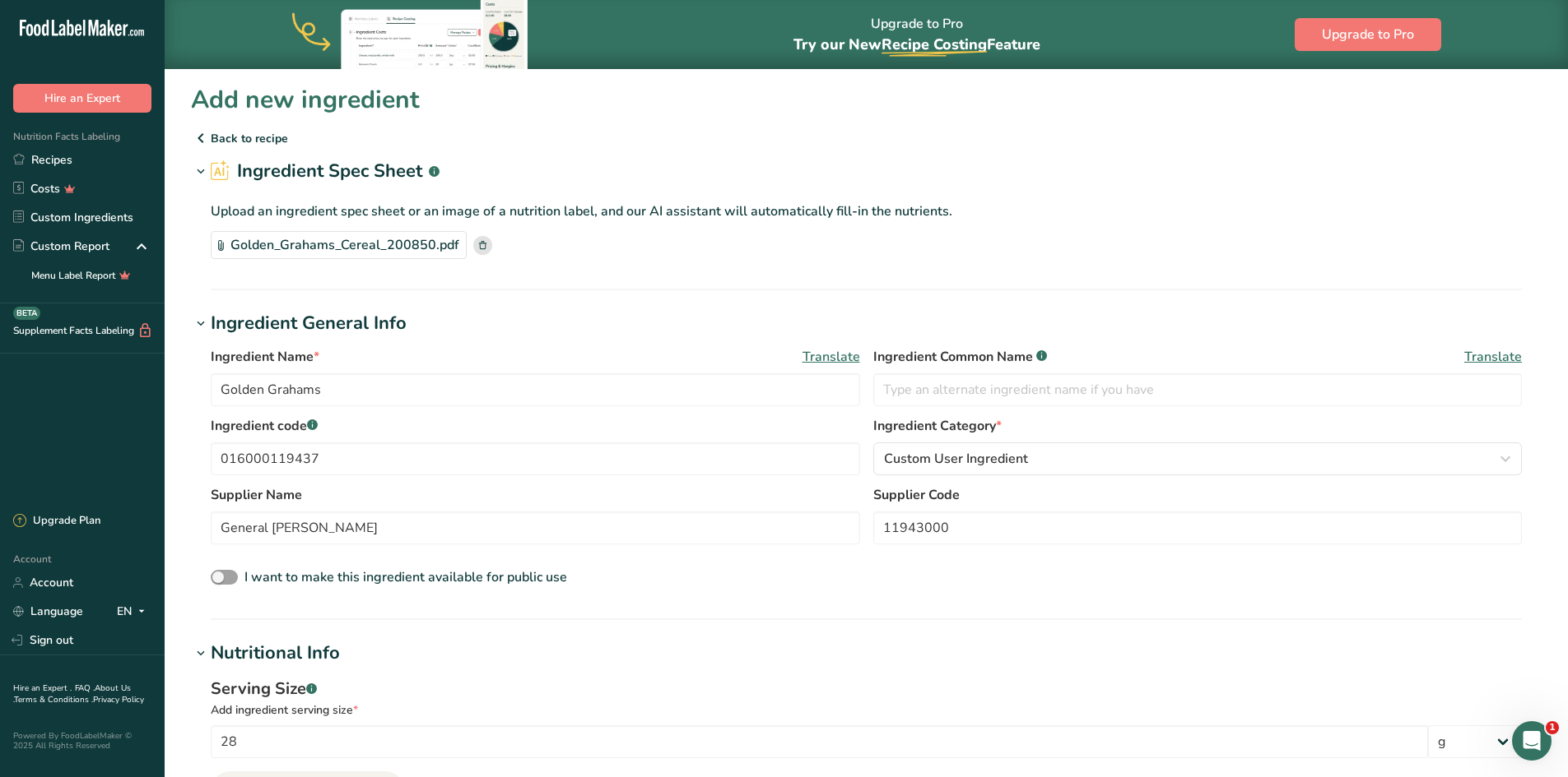
click at [479, 244] on icon at bounding box center [482, 245] width 7 height 8
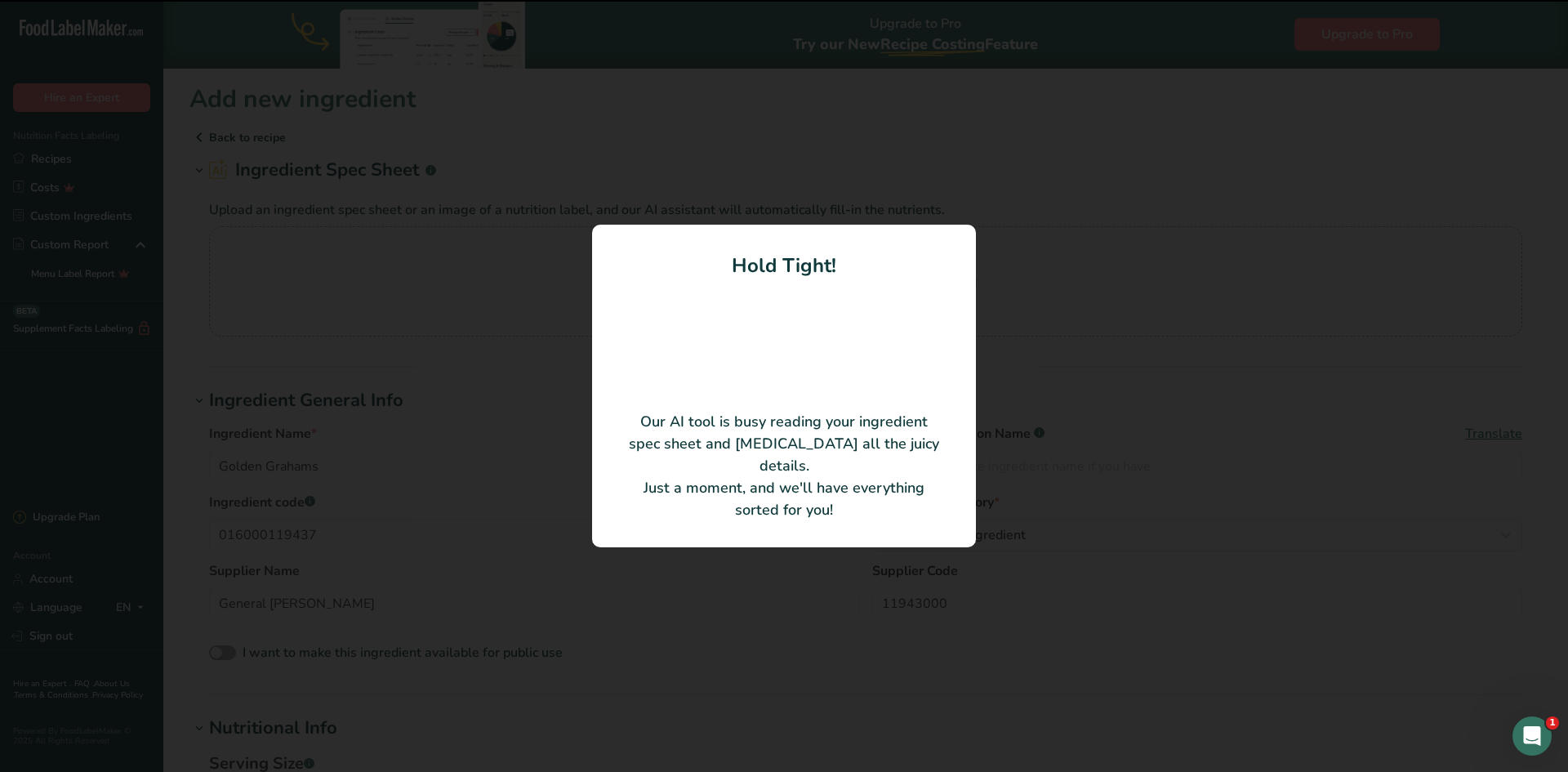
type input "100"
type textarea "Whole Grain Wheat, Corn Meal, Sugar, Brown Sugar Syrup, Canola and/or Sunflower…"
type input "390"
type KJ "1631.76"
type Fat "4"
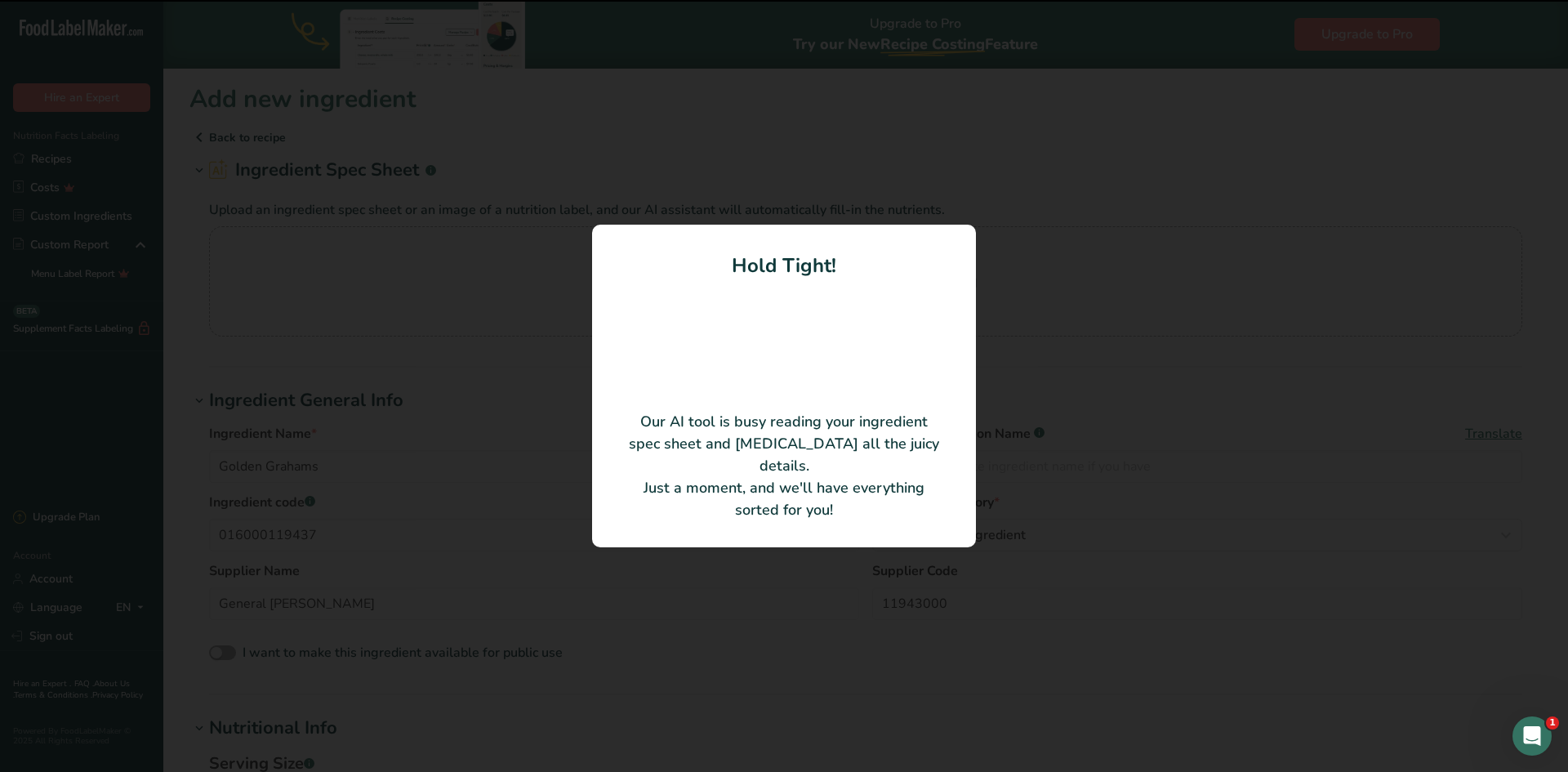
type input "840"
type Carbohydrates "83"
type Fiber "6"
type Sugars "22"
type Sugars "21"
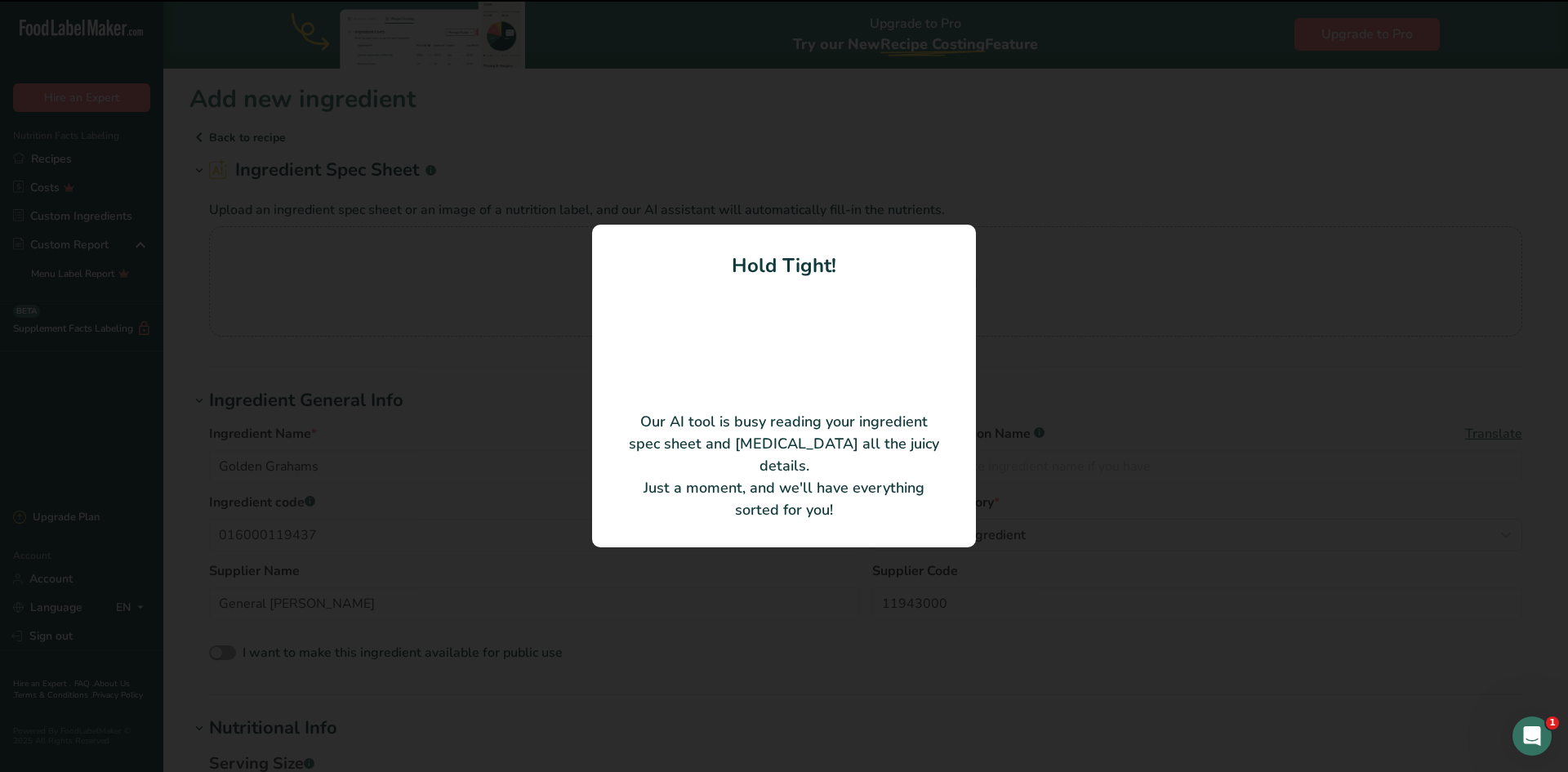
type input "7"
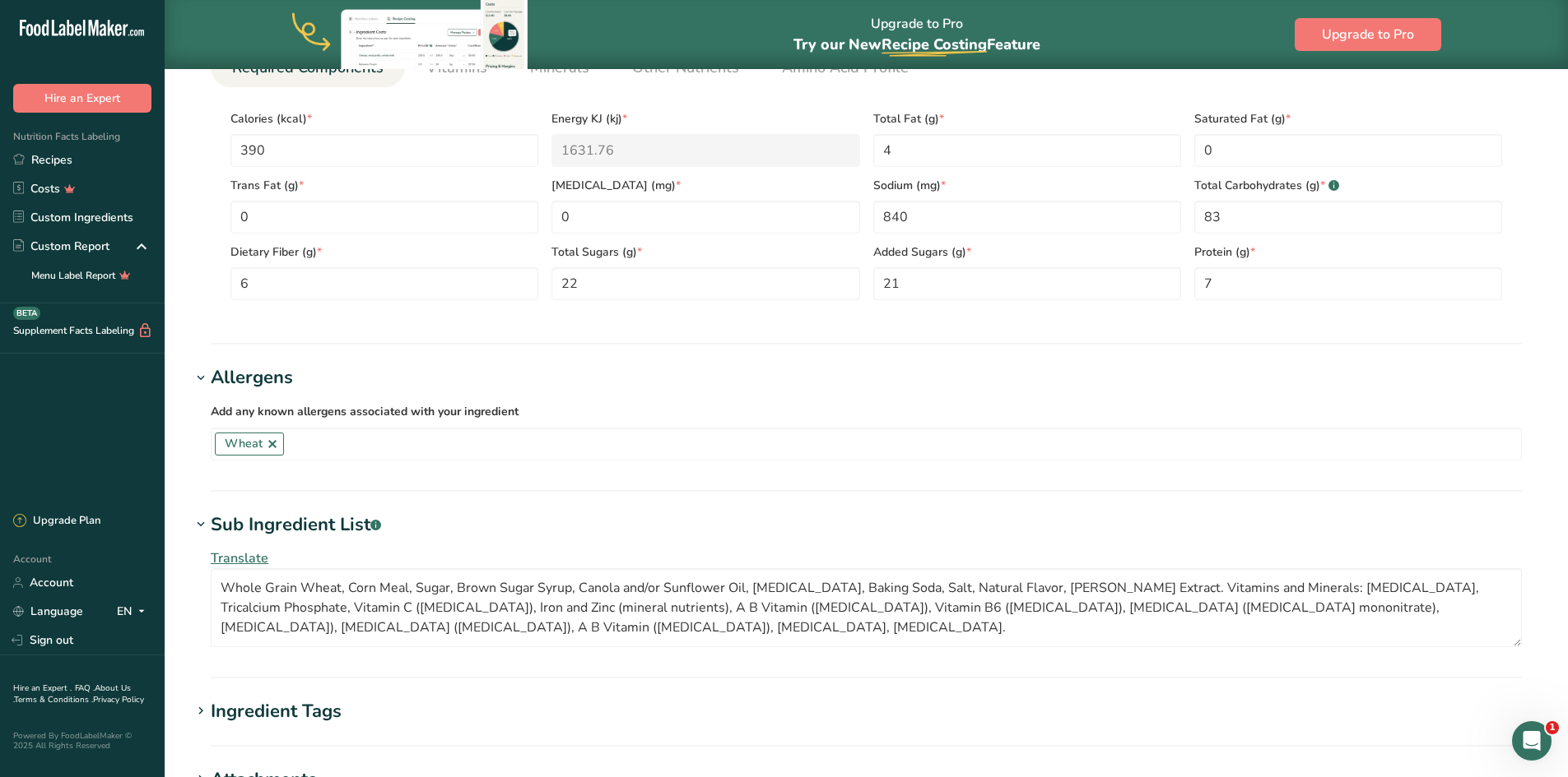
scroll to position [741, 0]
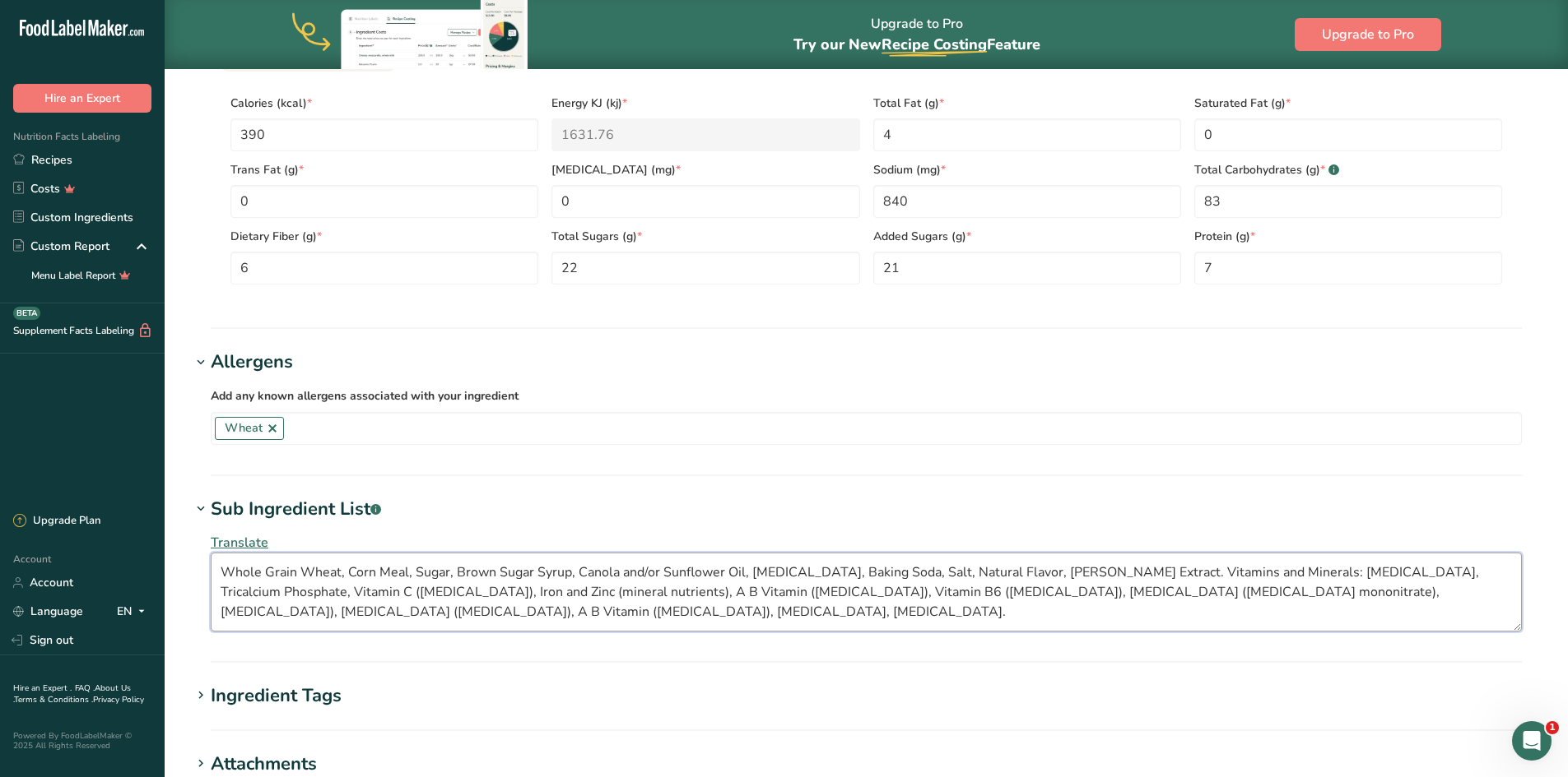
drag, startPoint x: 589, startPoint y: 613, endPoint x: 1121, endPoint y: 577, distance: 533.2
click at [1121, 577] on textarea "Whole Grain Wheat, Corn Meal, Sugar, Brown Sugar Syrup, Canola and/or Sunflower…" at bounding box center [866, 592] width 1311 height 79
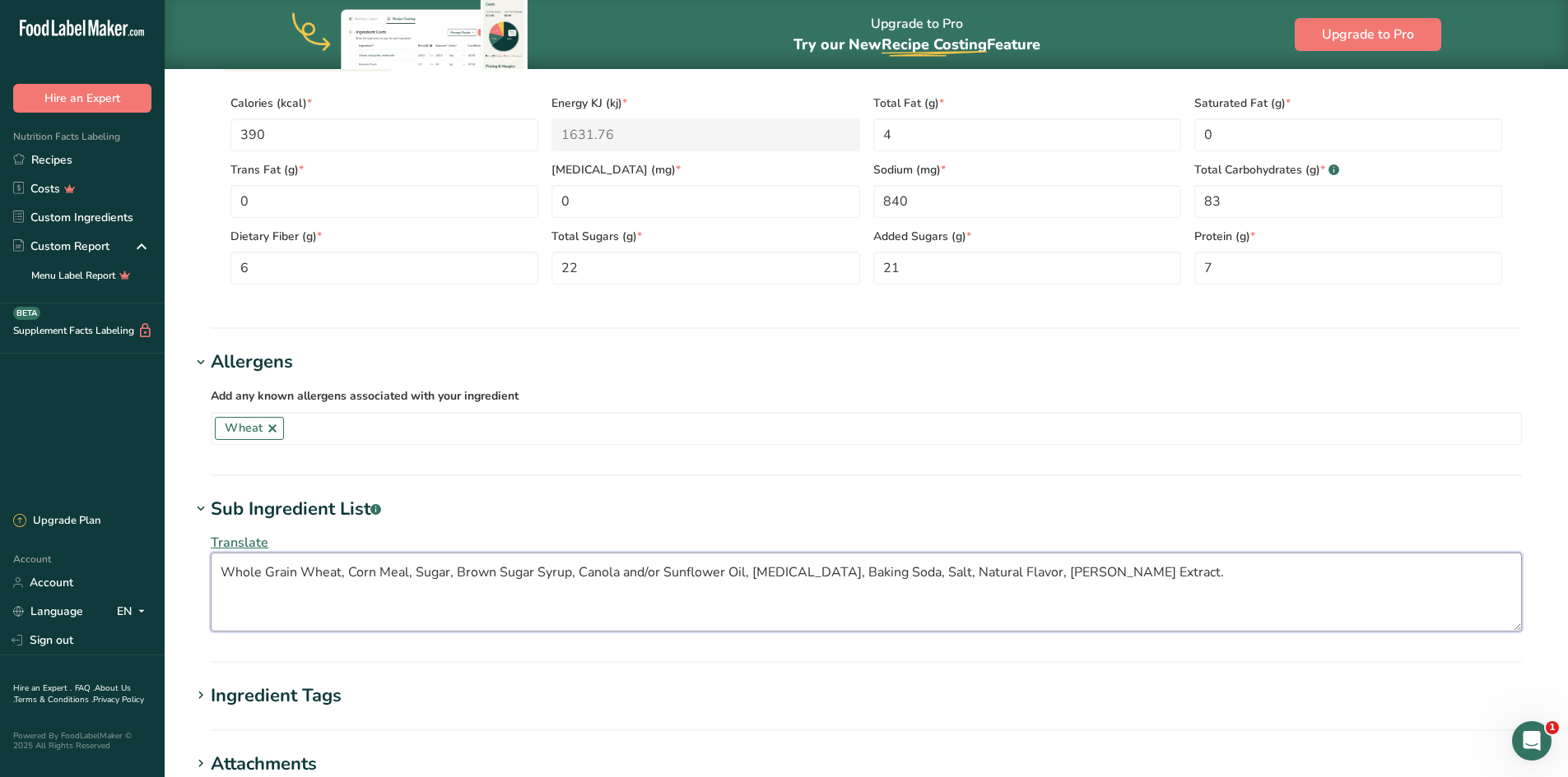
click at [232, 569] on textarea "Whole Grain Wheat, Corn Meal, Sugar, Brown Sugar Syrup, Canola and/or Sunflower…" at bounding box center [866, 592] width 1311 height 79
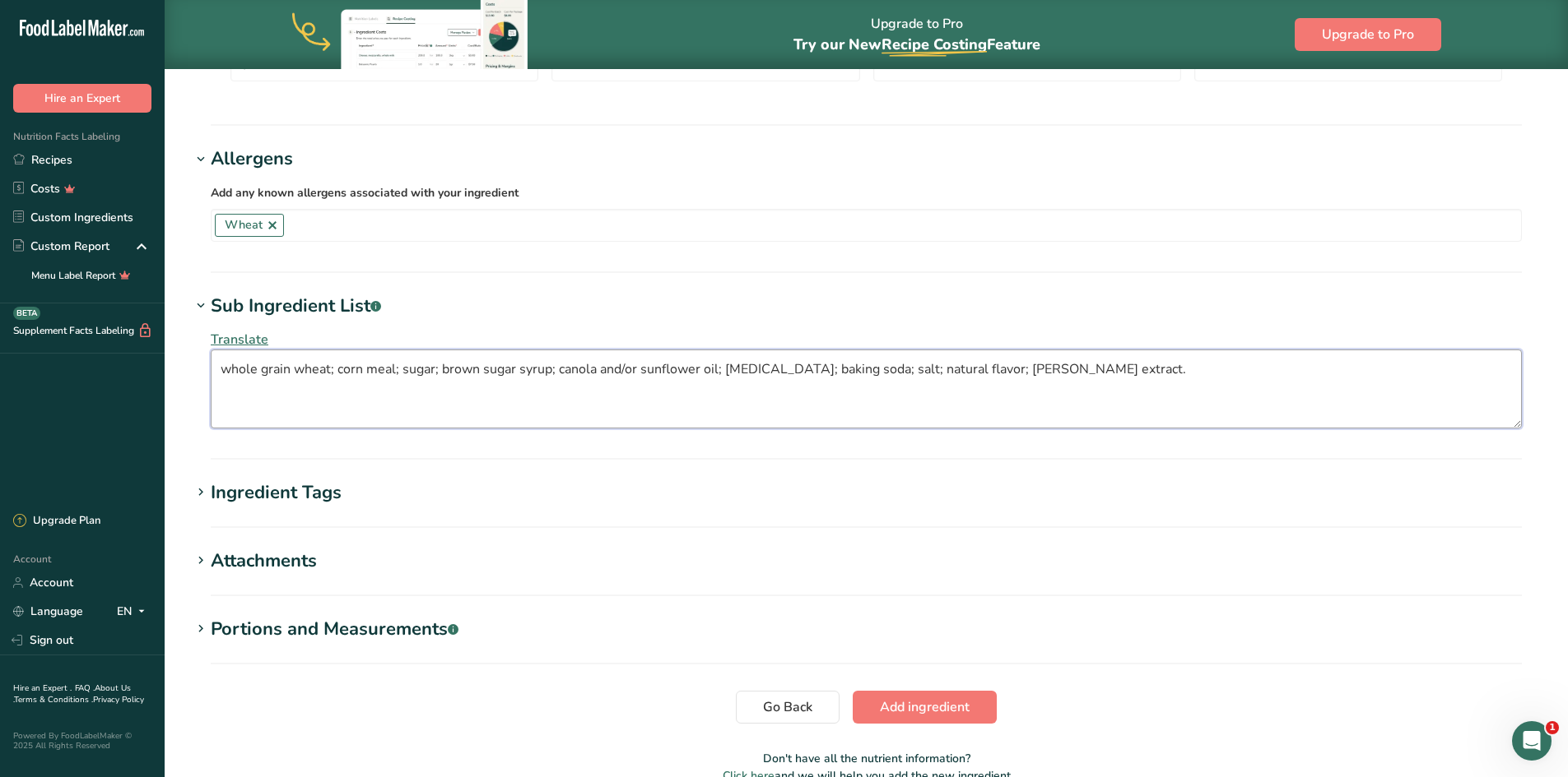
scroll to position [1030, 0]
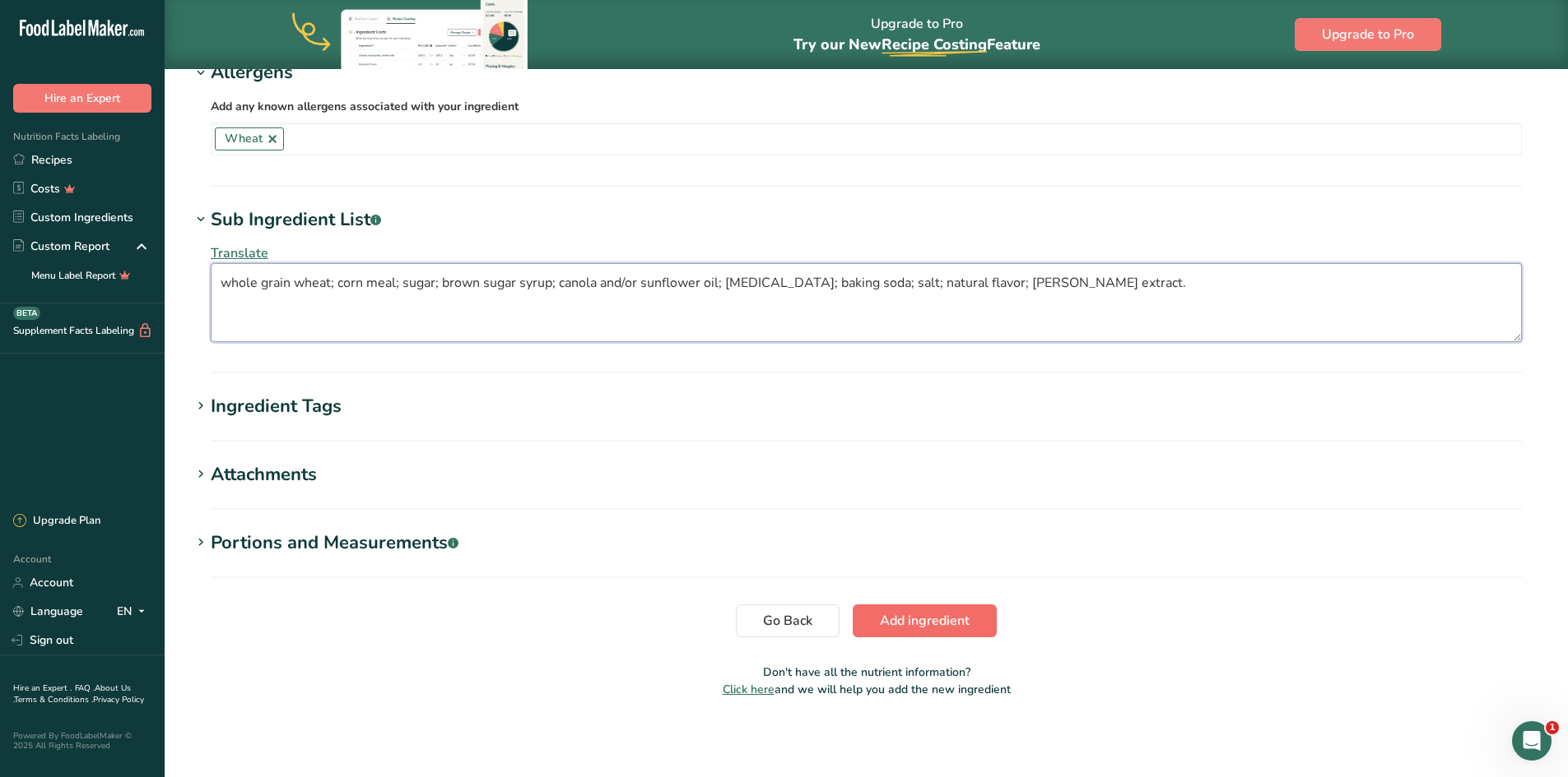
type textarea "whole grain wheat; corn meal; sugar; brown sugar syrup; canola and/or sunflower…"
click at [931, 625] on span "Add ingredient" at bounding box center [924, 621] width 90 height 19
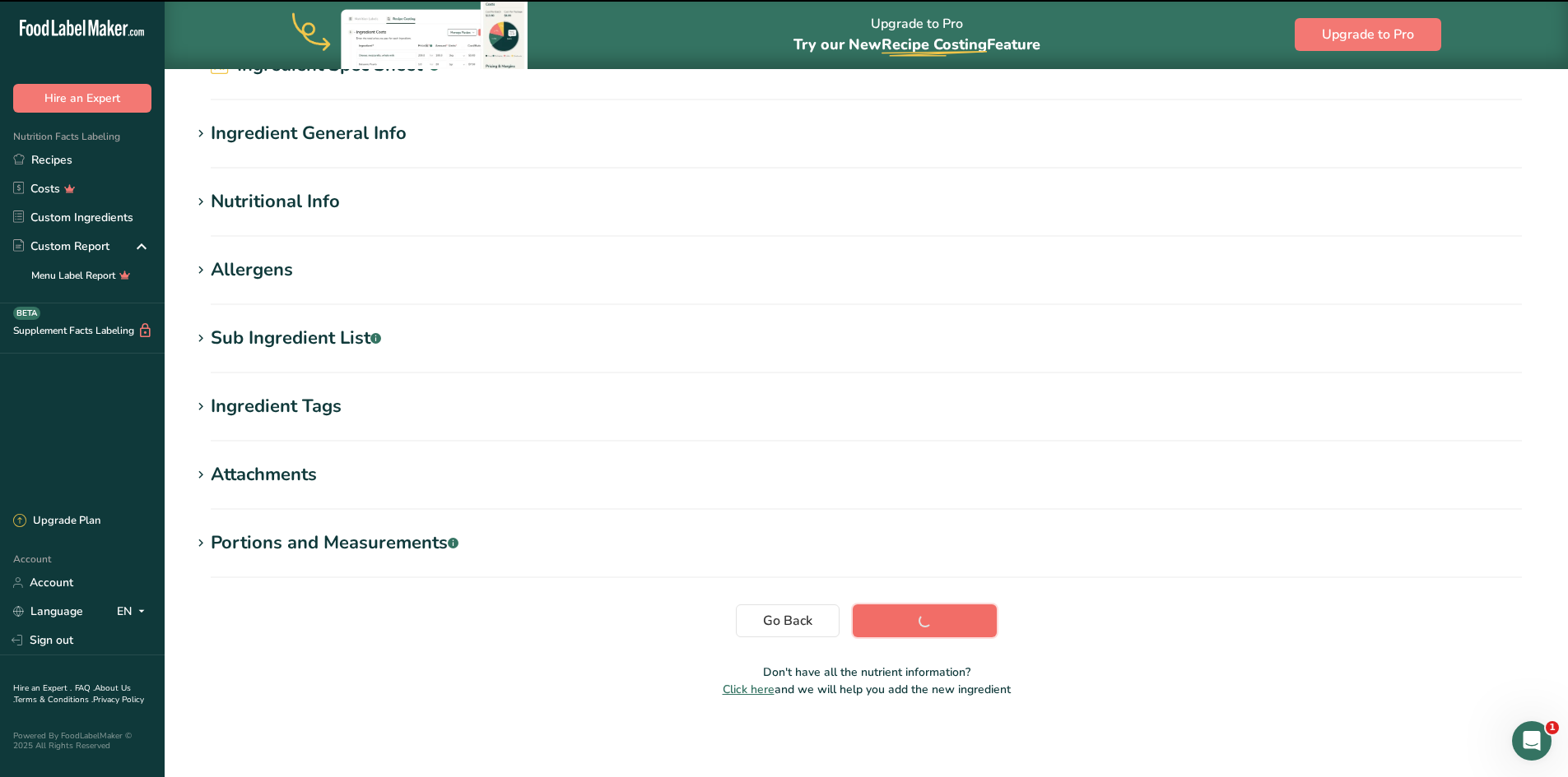
scroll to position [106, 0]
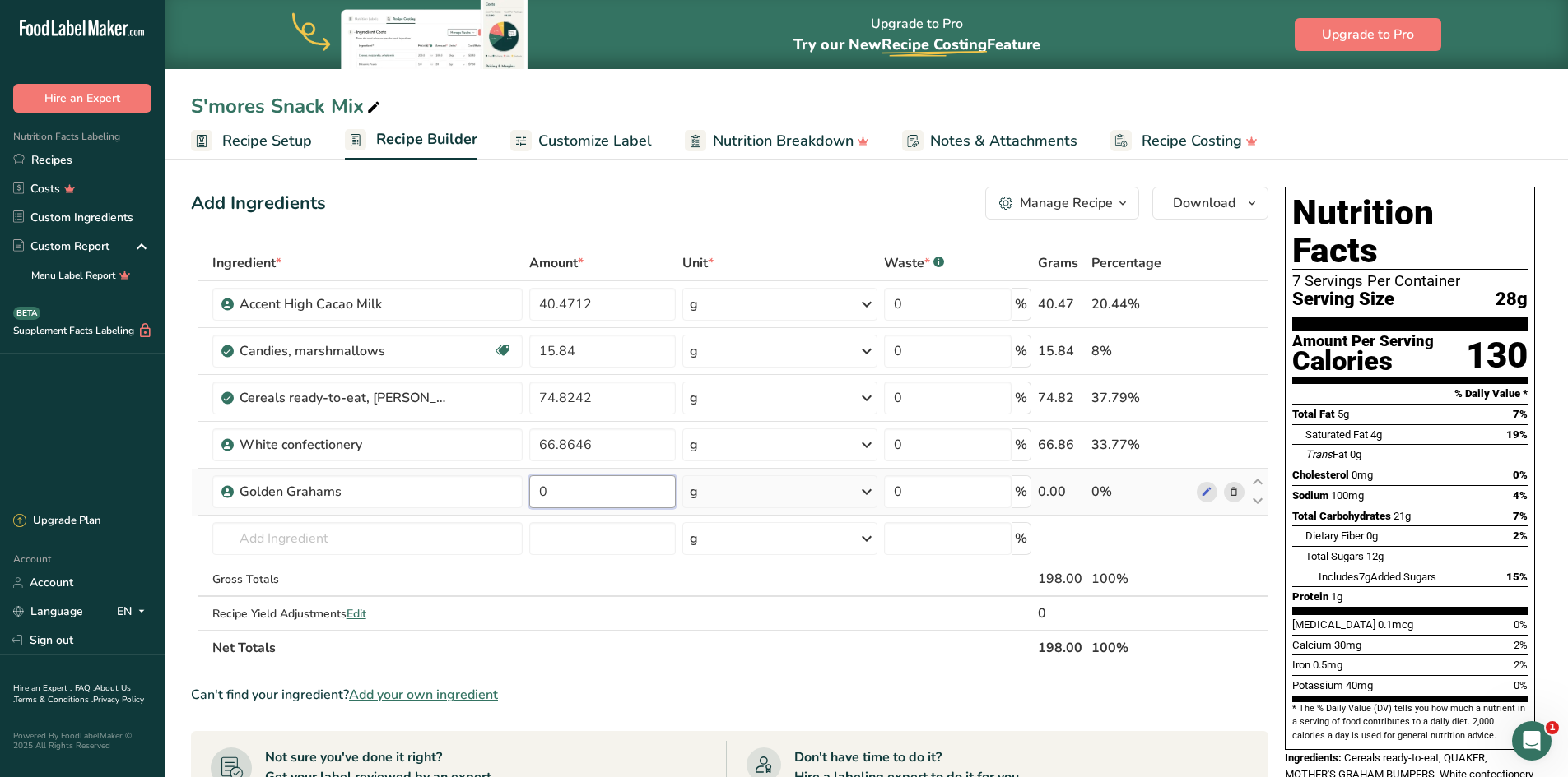
click at [552, 490] on input "0" at bounding box center [602, 492] width 146 height 33
type input "74.8242"
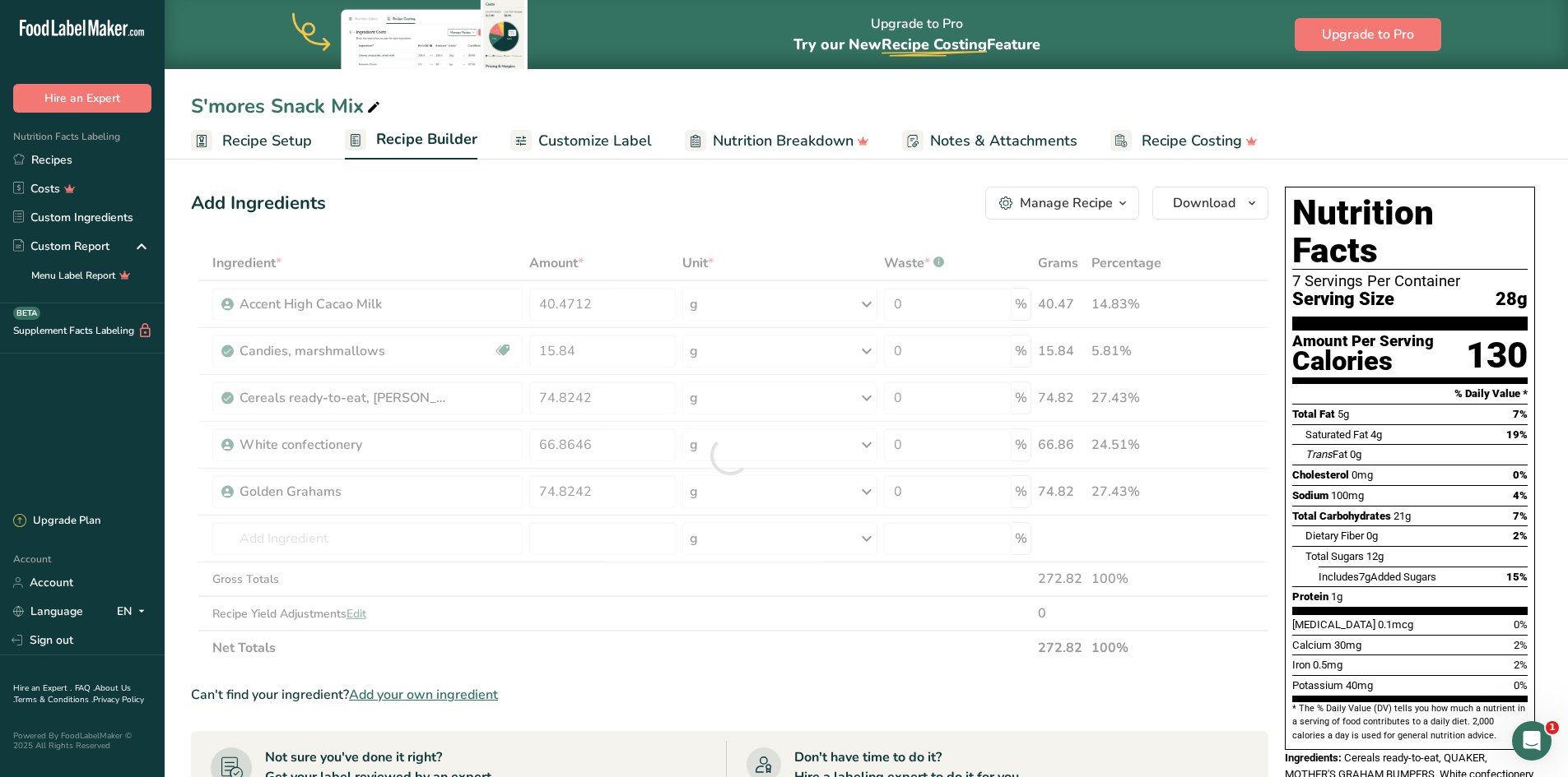
click at [717, 674] on section "Ingredient * Amount * Unit * Waste * .a-a{fill:#347362;}.b-a{fill:#fff;} Grams …" at bounding box center [729, 704] width 1077 height 916
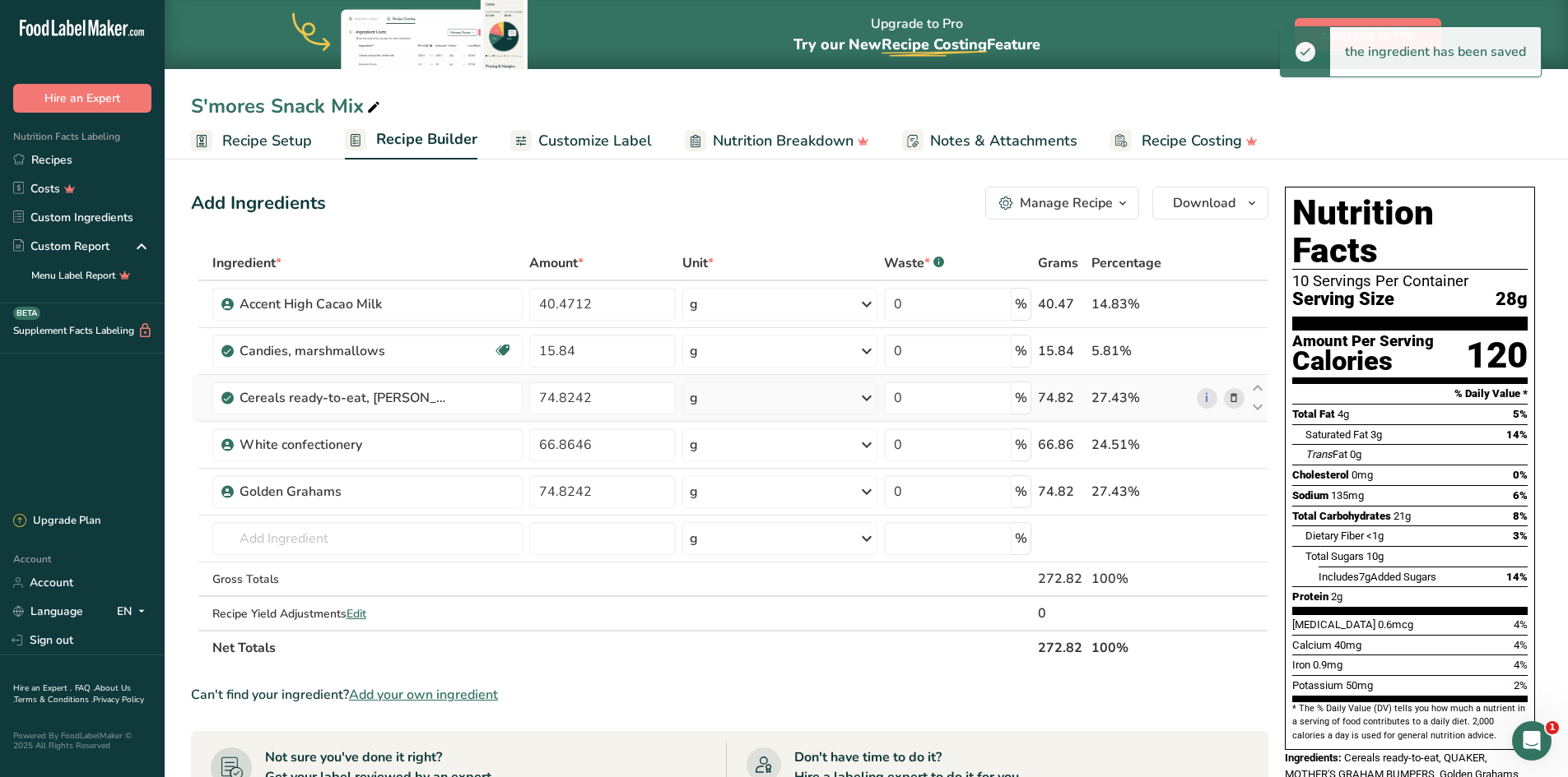
click at [1234, 397] on icon at bounding box center [1233, 398] width 12 height 17
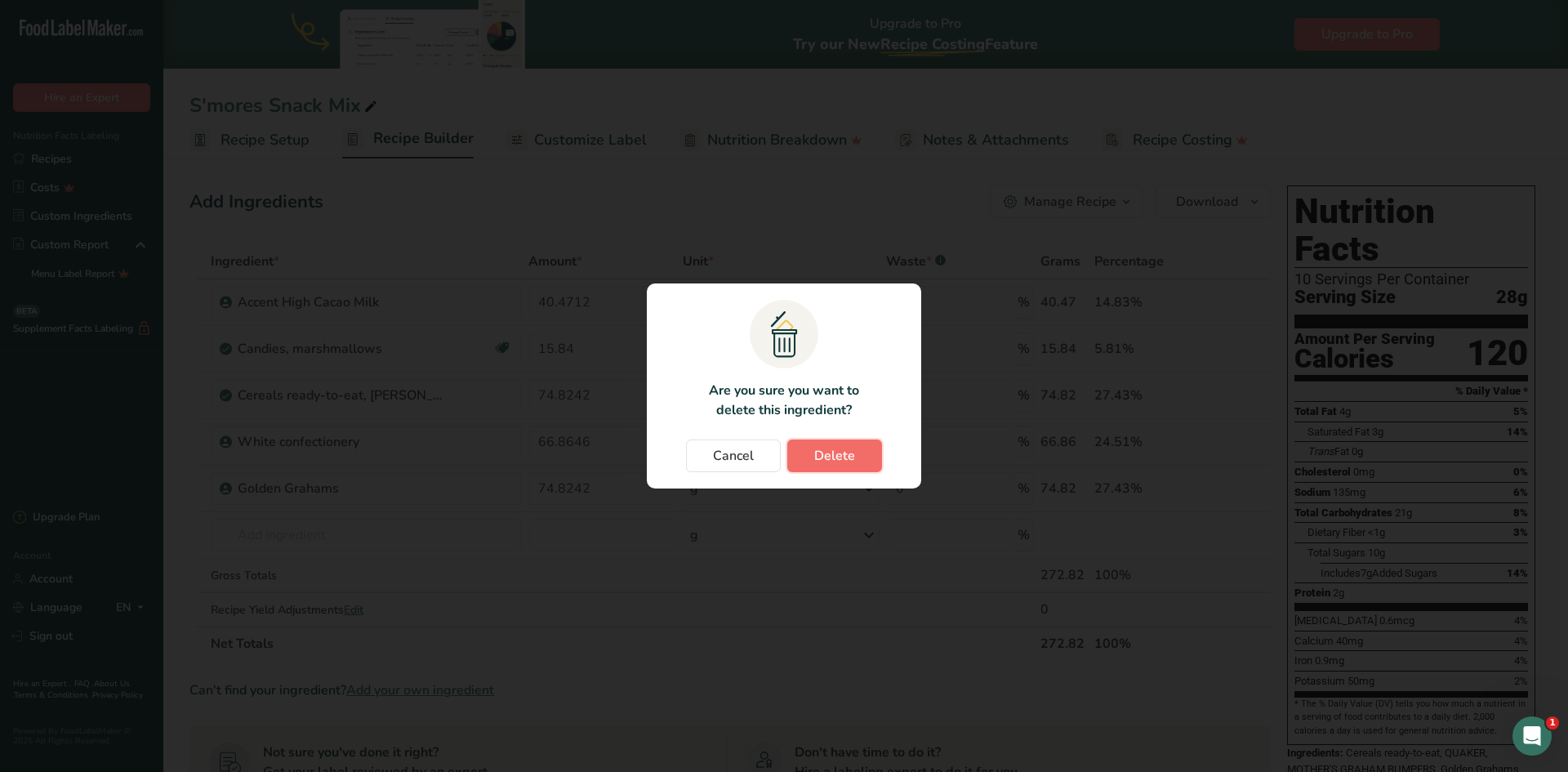
click at [805, 452] on button "Delete" at bounding box center [835, 455] width 95 height 33
type input "66.8646"
type input "74.8242"
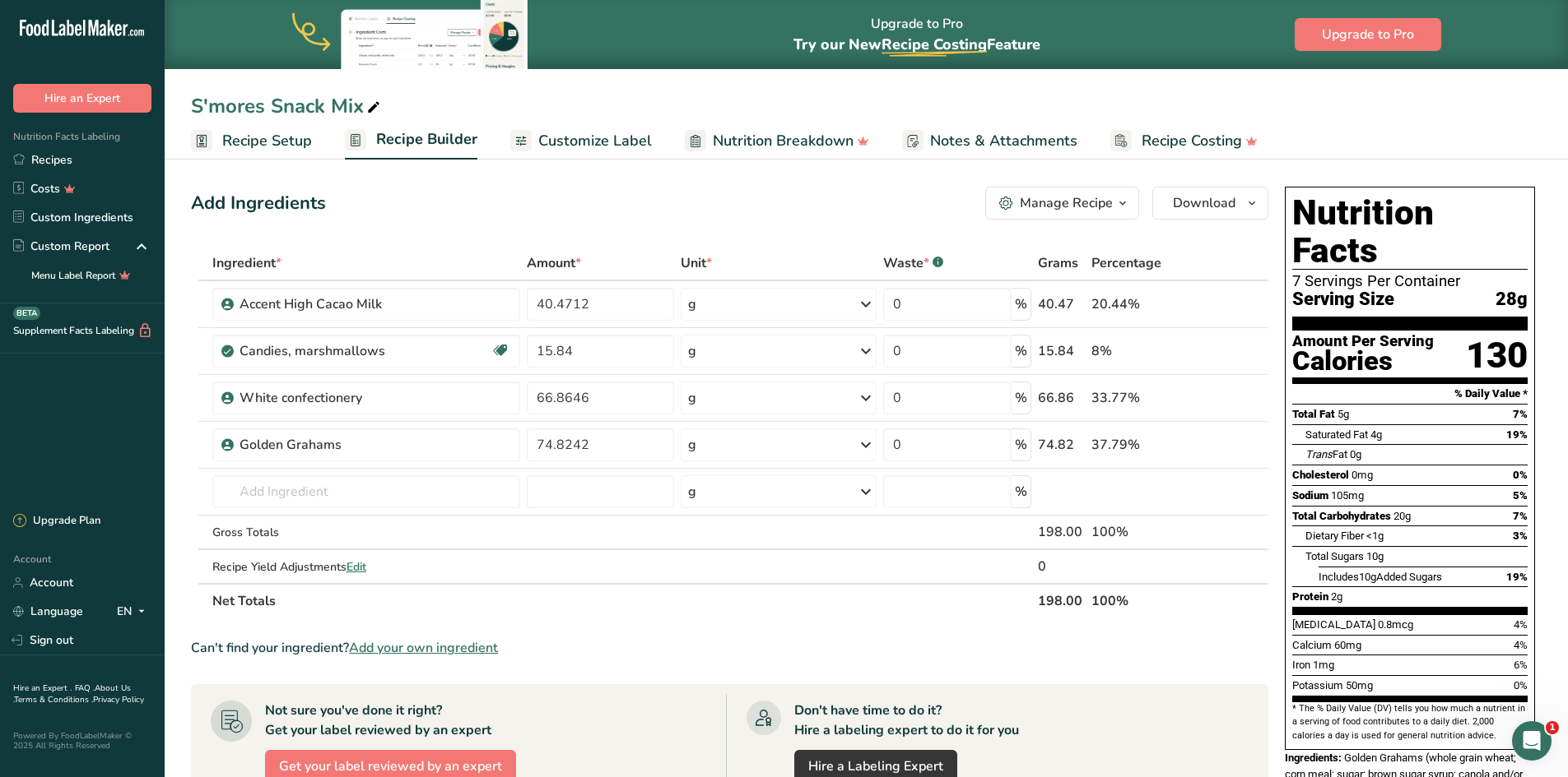
click at [425, 647] on span "Add your own ingredient" at bounding box center [424, 648] width 149 height 19
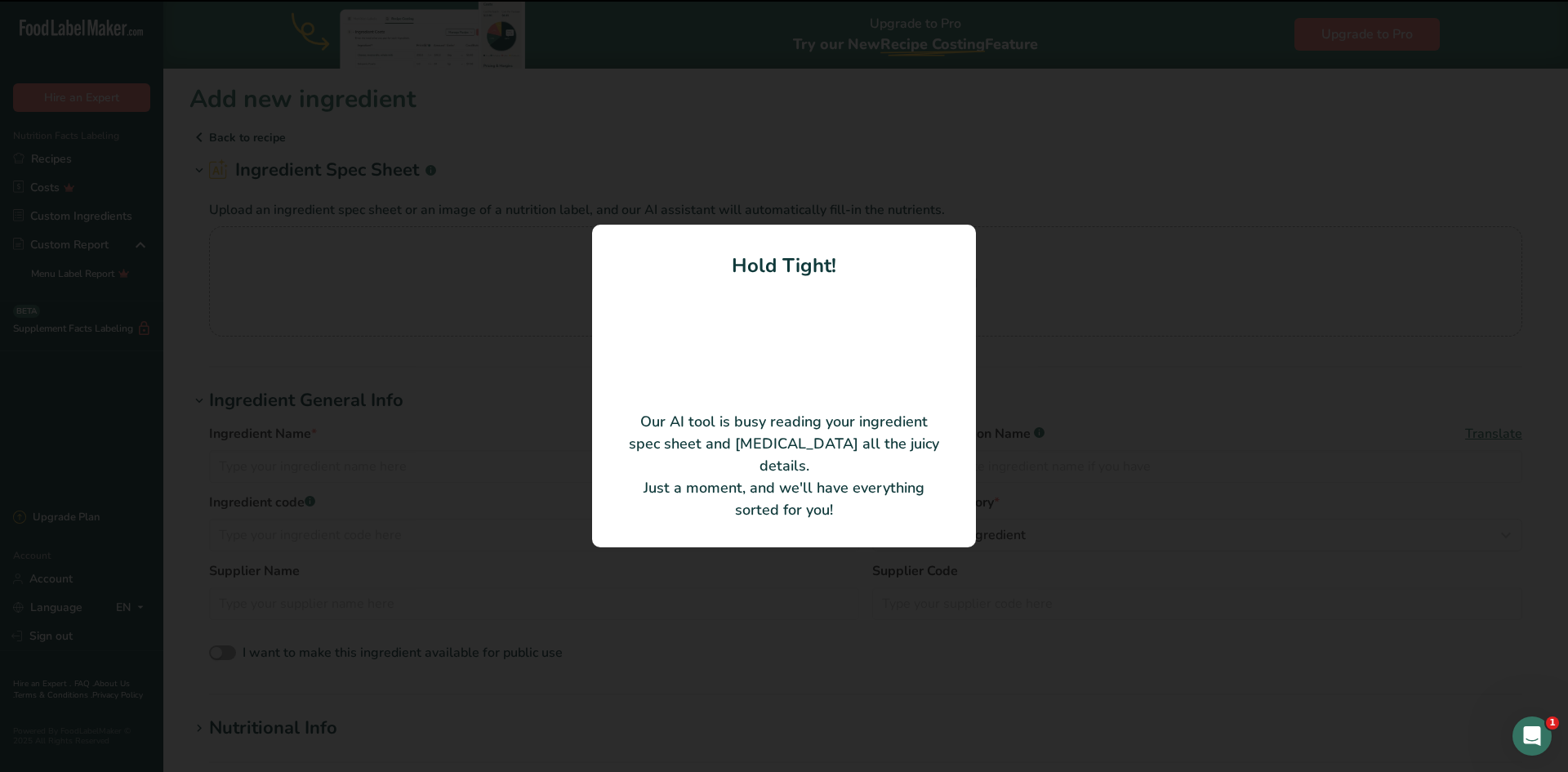
click at [1115, 29] on div at bounding box center [784, 386] width 1568 height 772
type input "8/2# MINI MARSHMALLOWS"
type input "[PERSON_NAME] Ingredients"
type input "6006990028500"
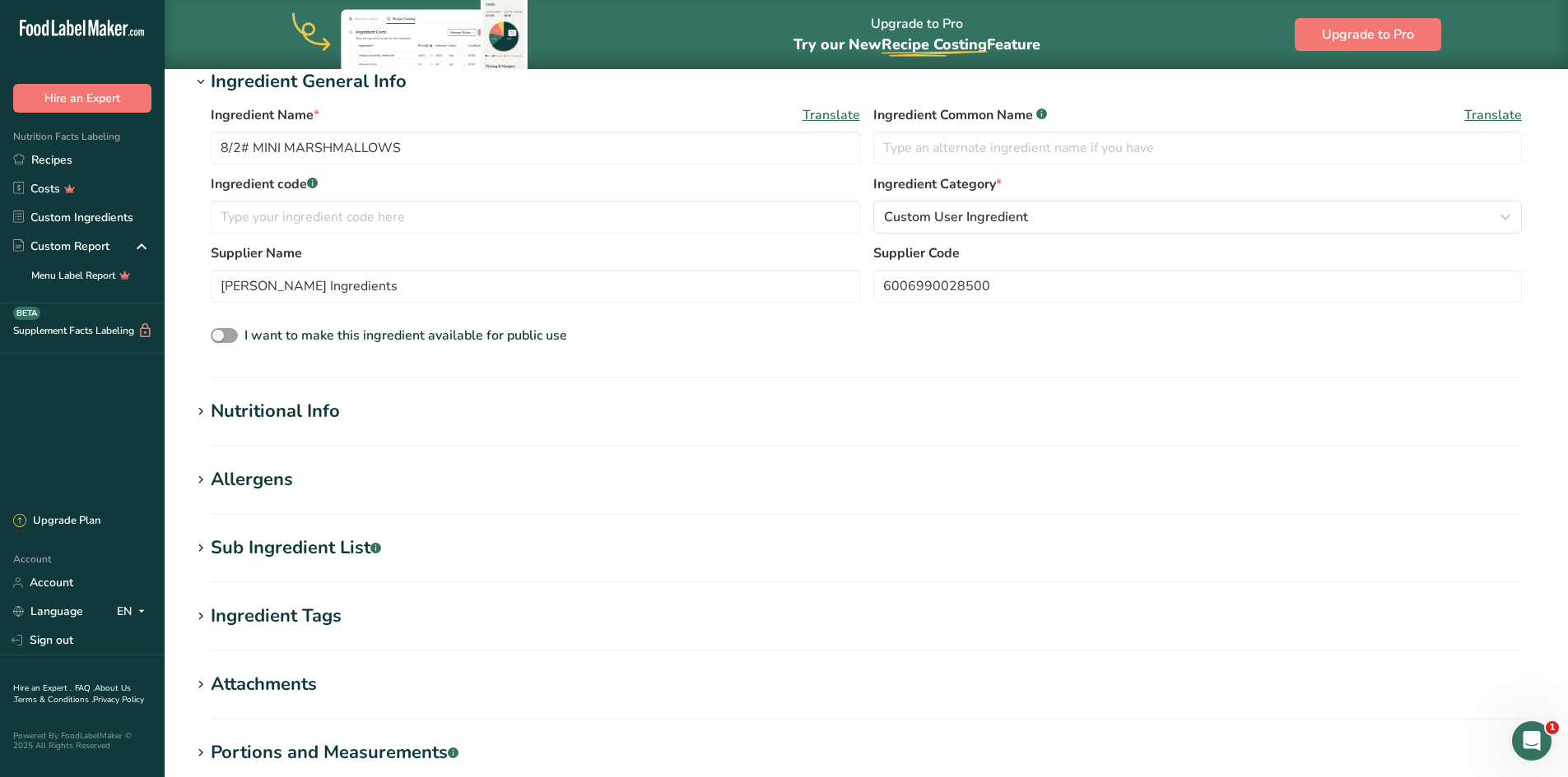
scroll to position [247, 0]
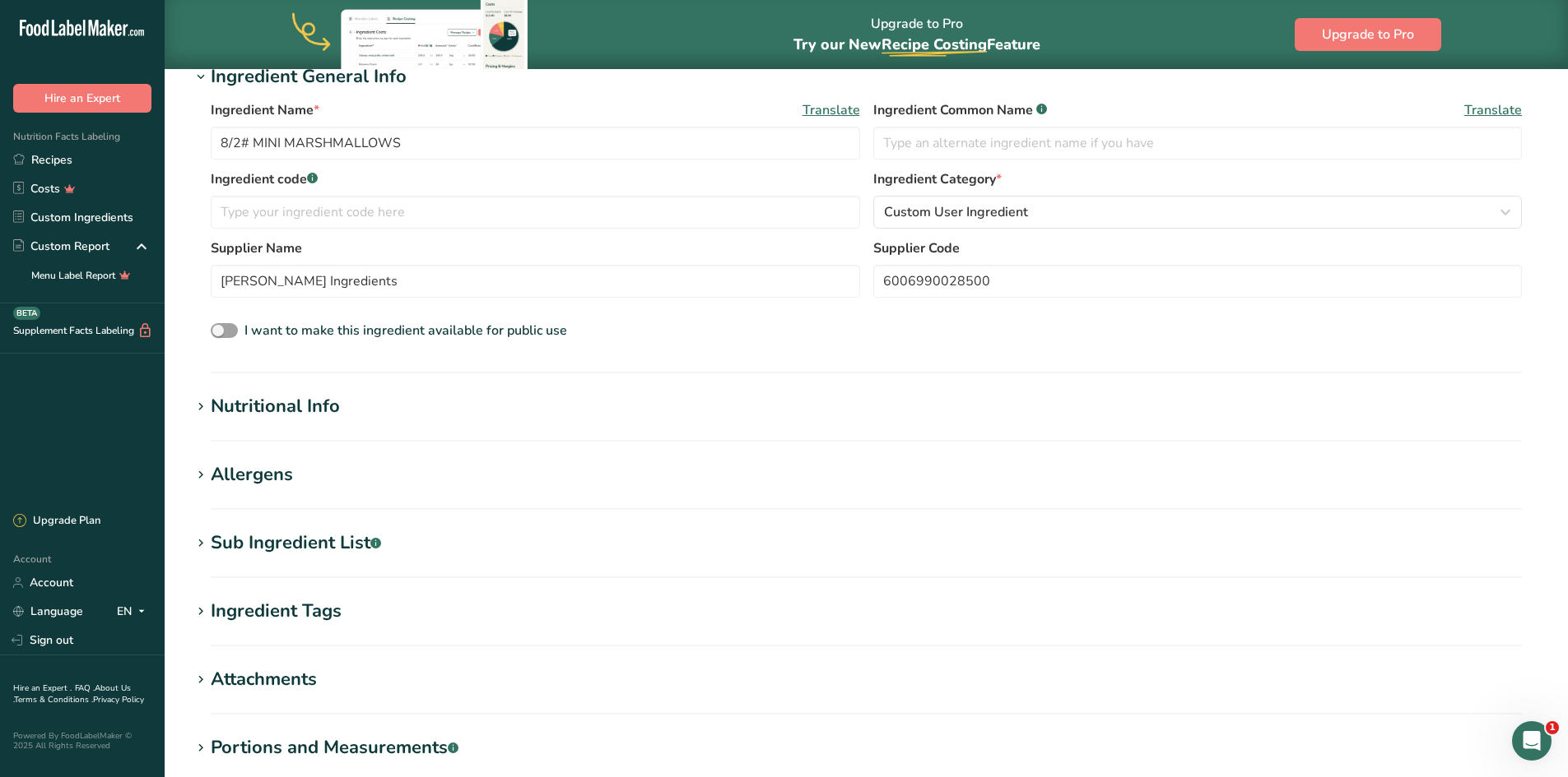
click at [425, 488] on h1 "Allergens" at bounding box center [865, 475] width 1350 height 27
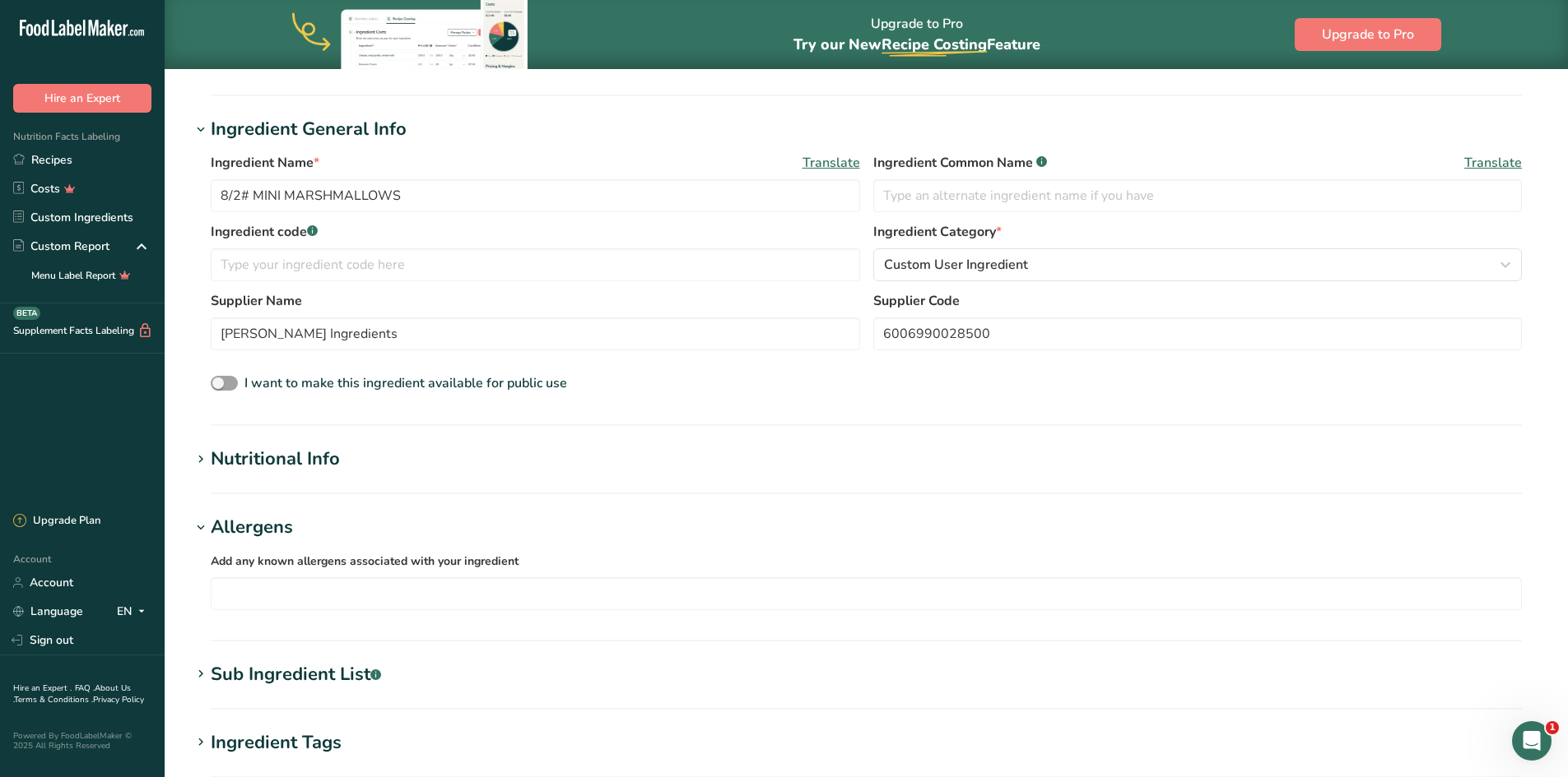
scroll to position [165, 0]
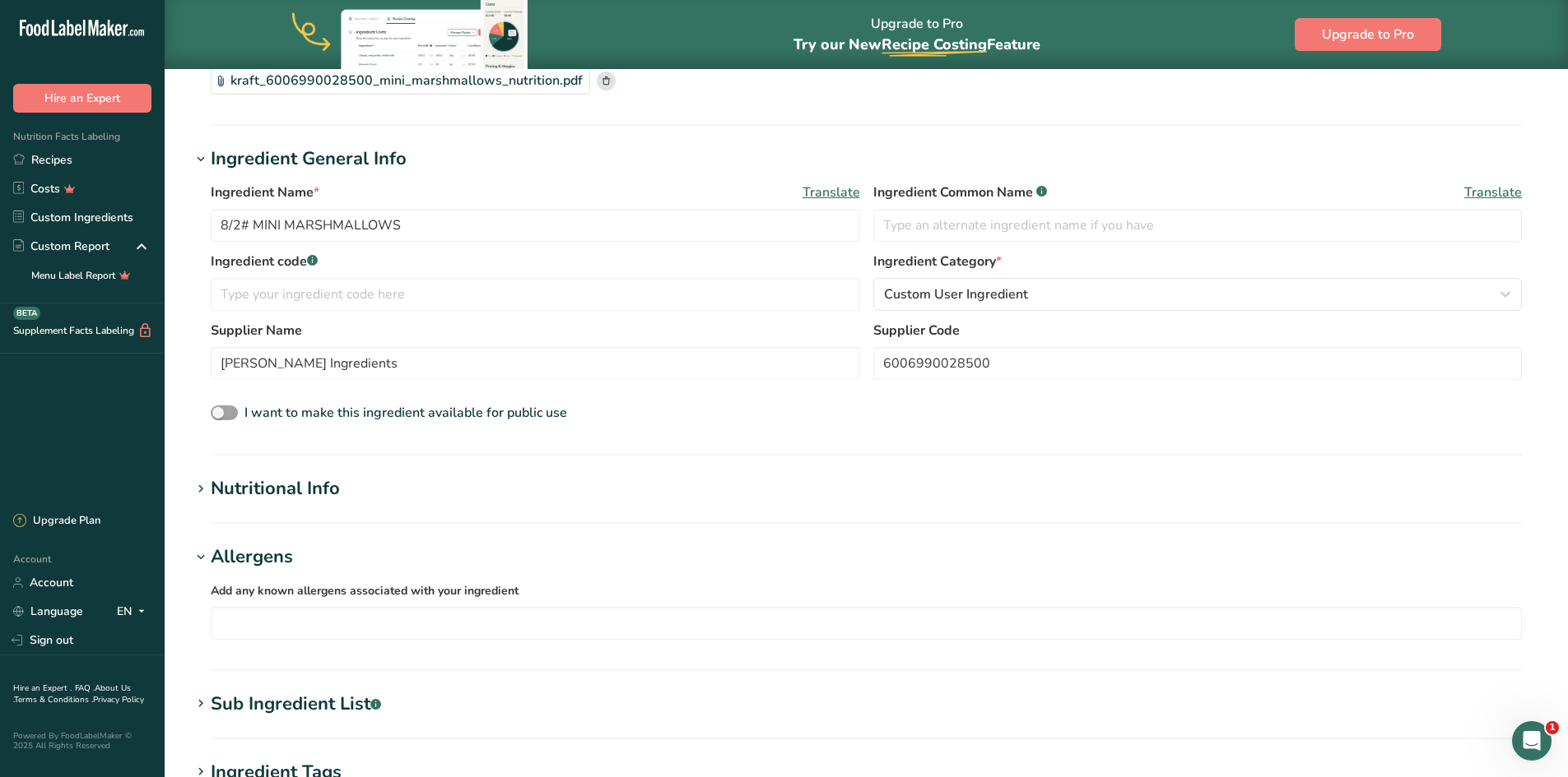
click at [476, 476] on section "Add new ingredient Back to recipe Ingredient Spec Sheet .a-a{fill:#347362;}.b-a…" at bounding box center [866, 497] width 1403 height 1187
click at [387, 497] on h1 "Nutritional Info" at bounding box center [865, 489] width 1350 height 27
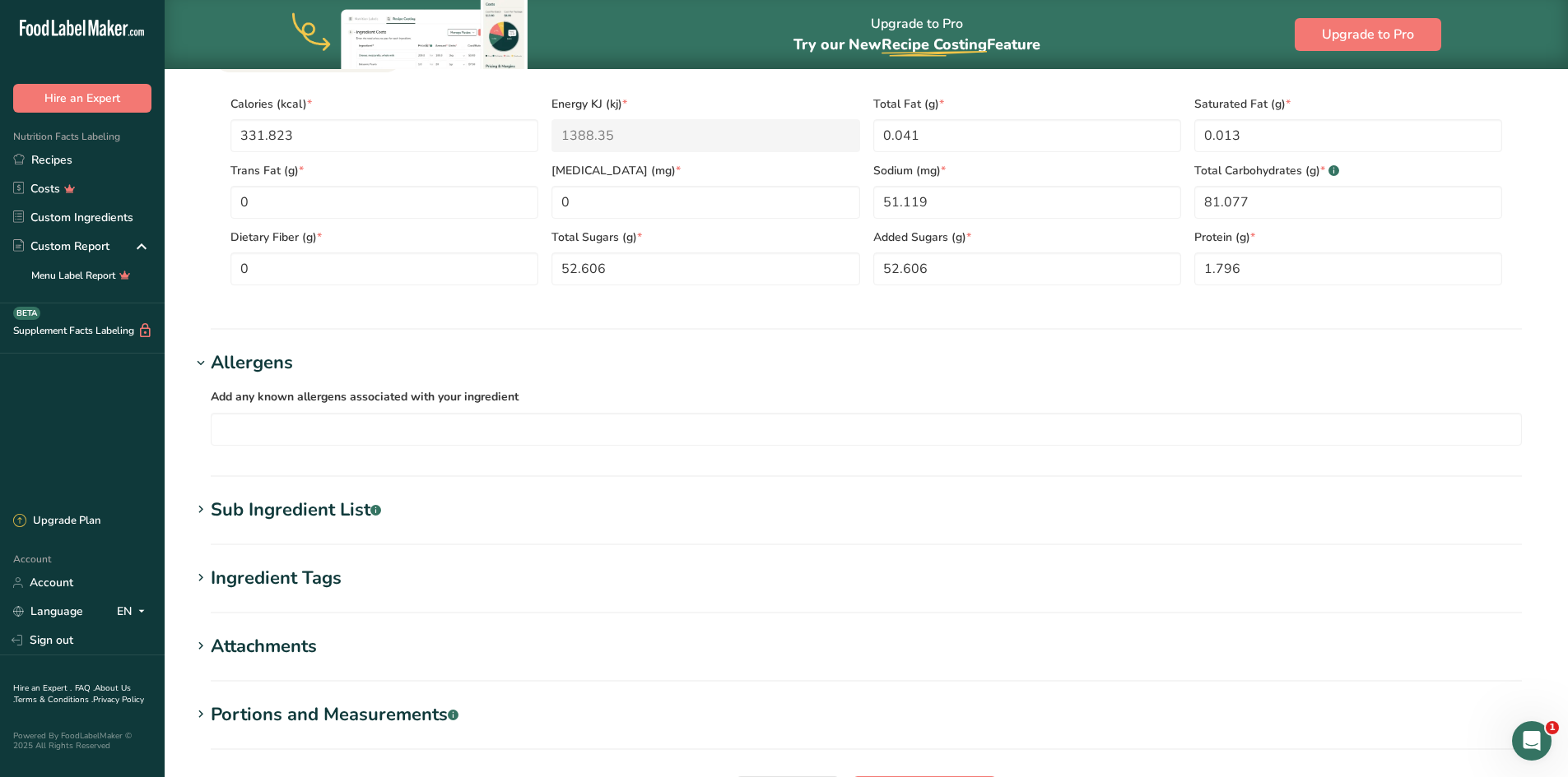
scroll to position [741, 0]
click at [391, 509] on h1 "Sub Ingredient List .a-a{fill:#347362;}.b-a{fill:#fff;}" at bounding box center [865, 509] width 1350 height 27
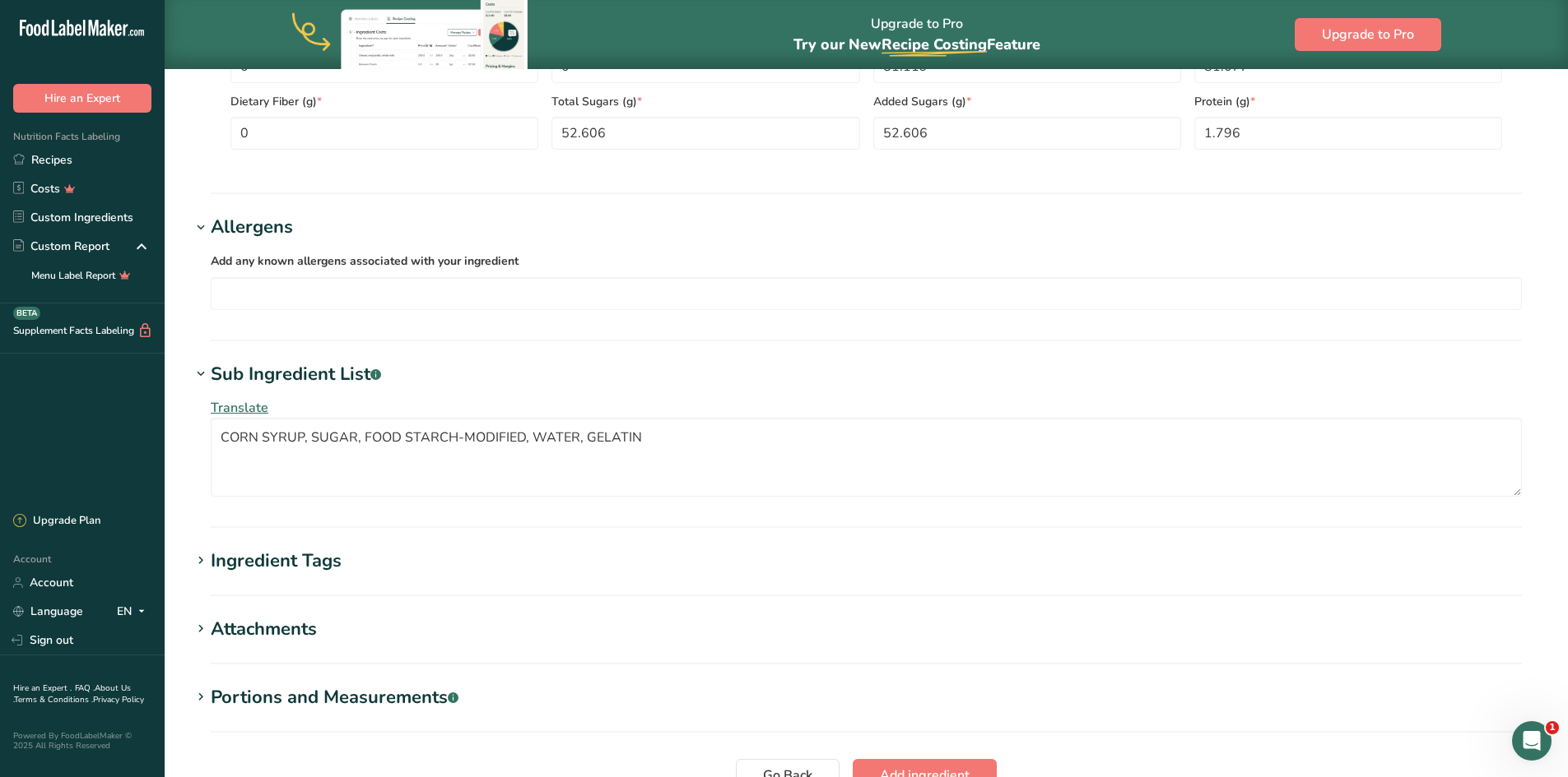
scroll to position [905, 0]
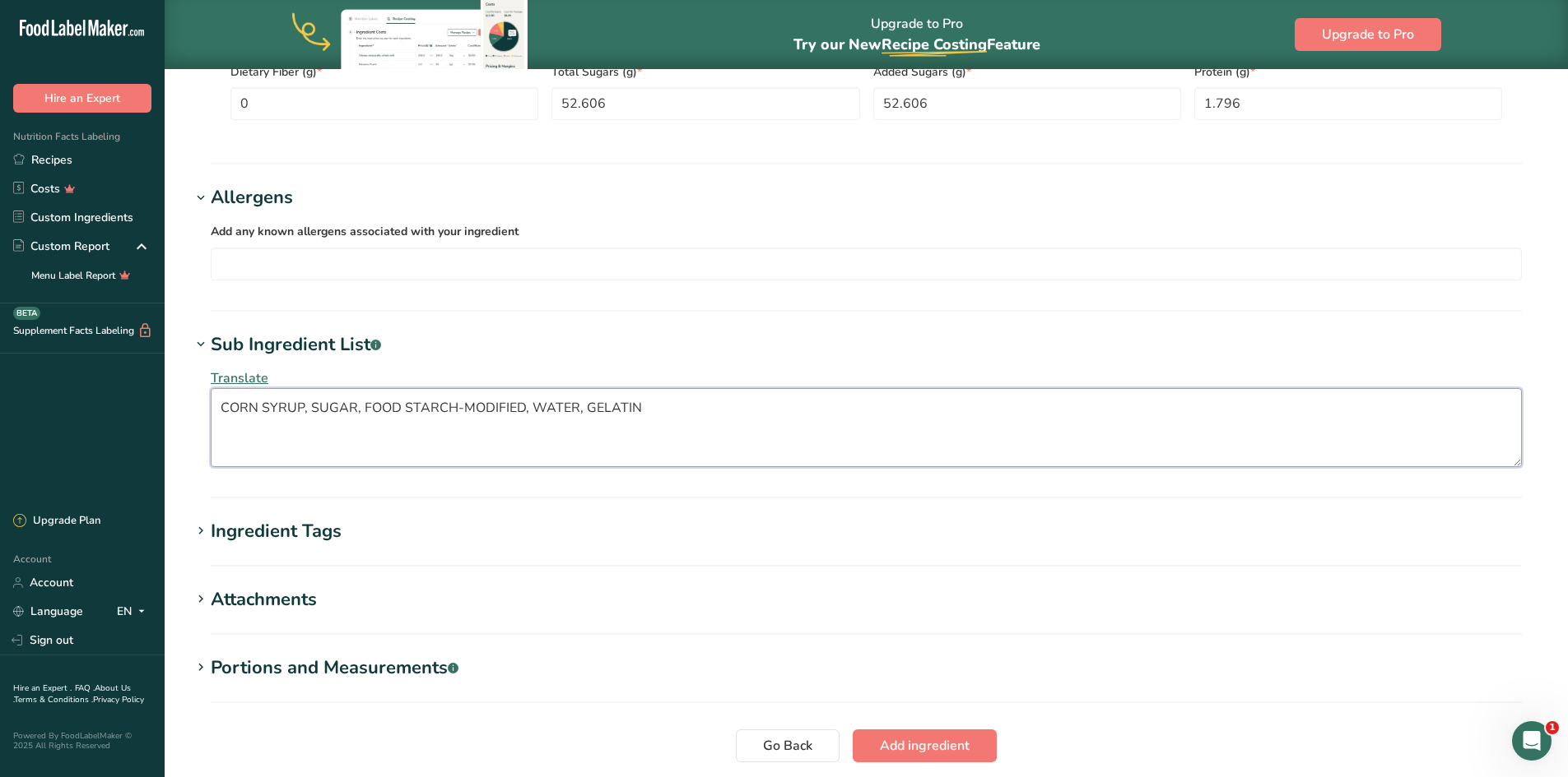
drag, startPoint x: 651, startPoint y: 407, endPoint x: 229, endPoint y: 407, distance: 422.0
click at [229, 407] on textarea "CORN SYRUP, SUGAR, FOOD STARCH-MODIFIED, WATER, GELATIN" at bounding box center [866, 427] width 1311 height 79
click at [697, 404] on textarea "CORN SYRUP, SUGAR, FOOD STARCH-MODIFIED, WATER, GELATIN" at bounding box center [866, 427] width 1311 height 79
click at [356, 430] on textarea "CORN SYRUP, SUGAR, FOOD STARCH-MODIFIED, WATER, GELATIN" at bounding box center [866, 427] width 1311 height 79
click at [700, 415] on textarea "CORN SYRUP, SUGAR, FOOD STARCH-MODIFIED, WATER, GELATIN" at bounding box center [866, 427] width 1311 height 79
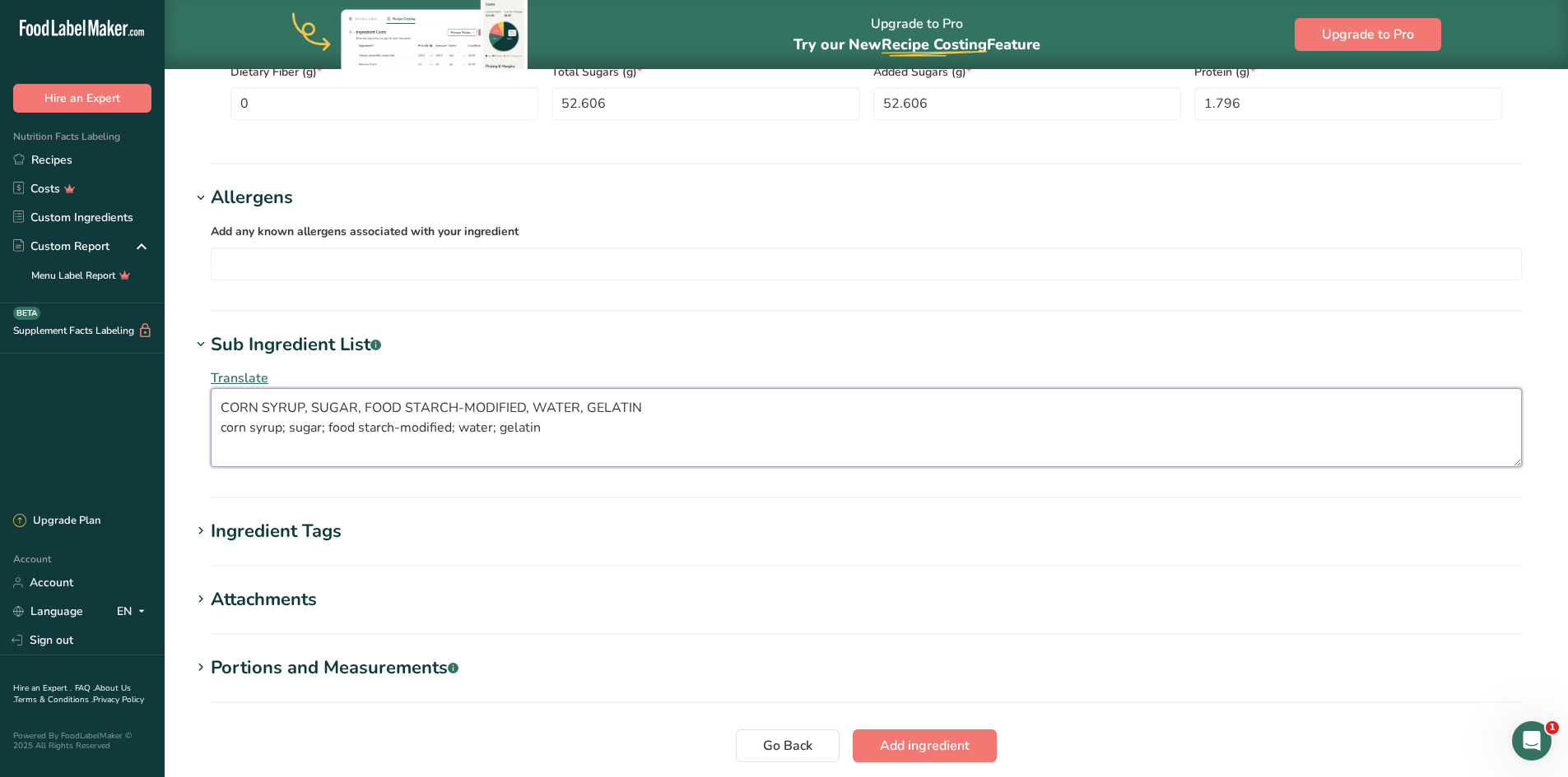
drag, startPoint x: 667, startPoint y: 404, endPoint x: 224, endPoint y: 385, distance: 443.4
click at [224, 385] on div "Translate CORN SYRUP, SUGAR, FOOD STARCH-MODIFIED, WATER, GELATIN corn syrup; s…" at bounding box center [865, 418] width 1350 height 119
click at [223, 428] on textarea "corn syrup; sugar; food starch-modified; water; gelatin" at bounding box center [866, 427] width 1311 height 79
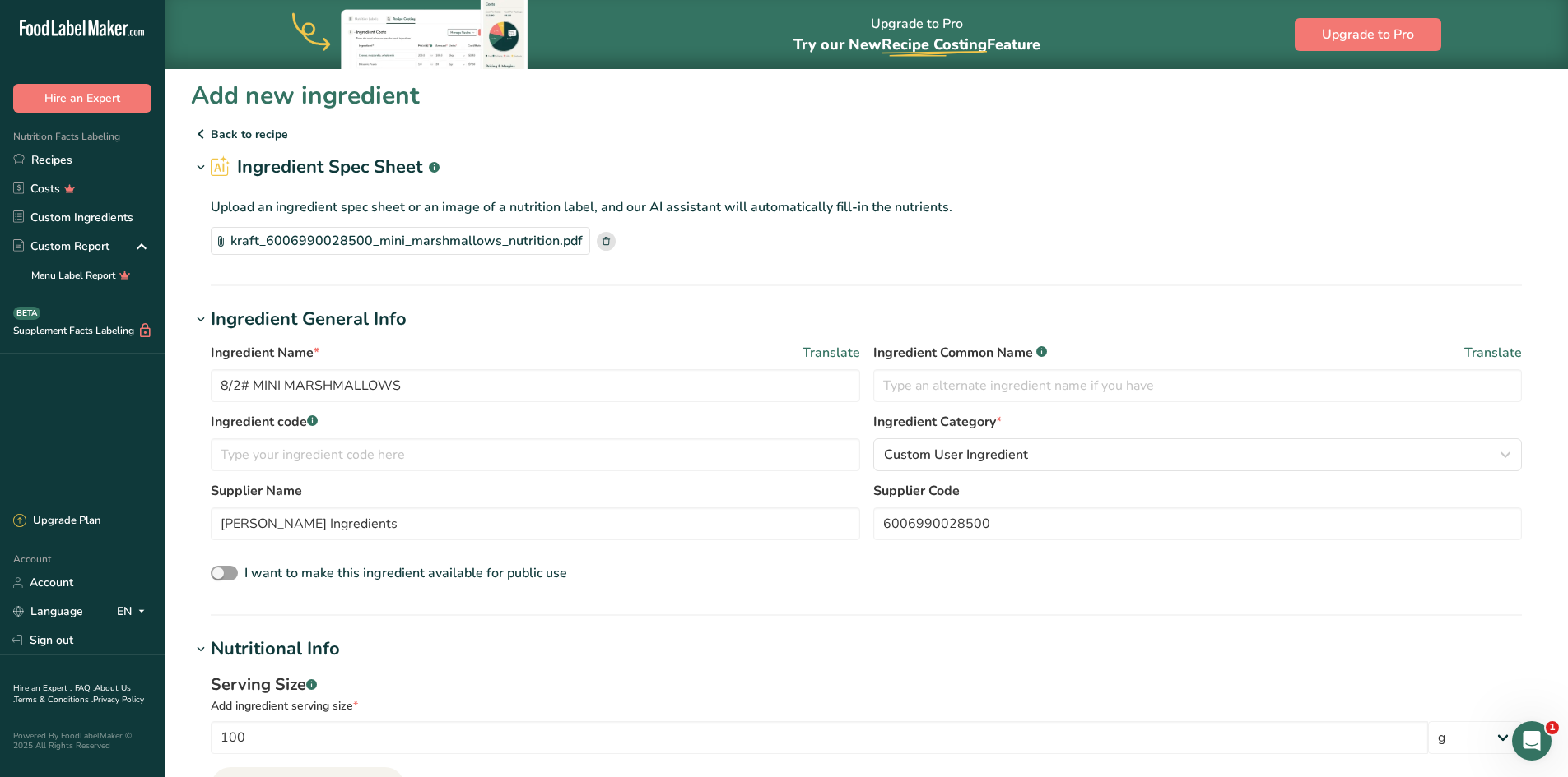
scroll to position [0, 0]
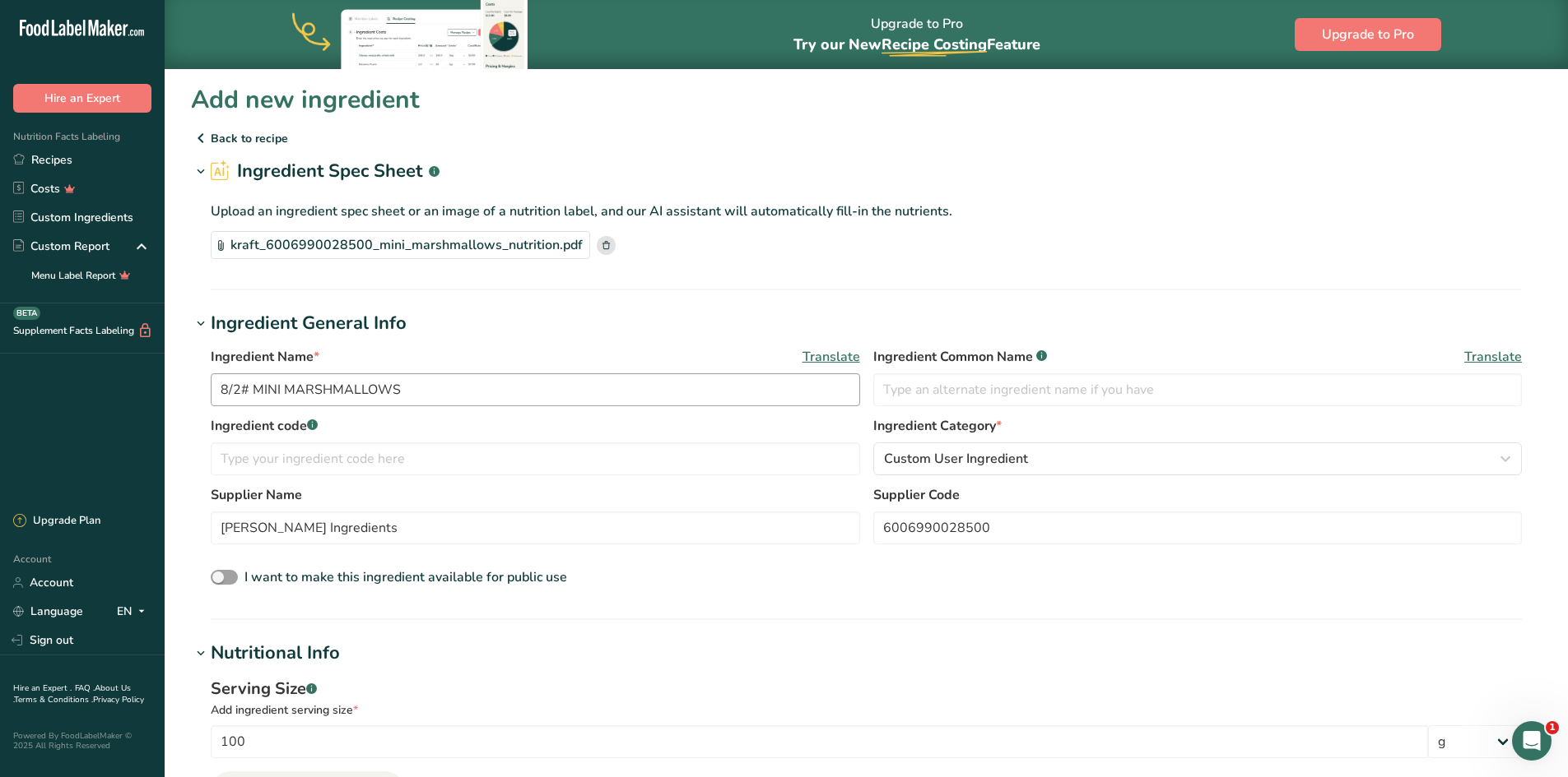
type textarea "corn syrup; sugar; food starch-modified; water; gelatin"
drag, startPoint x: 407, startPoint y: 386, endPoint x: 211, endPoint y: 394, distance: 196.2
click at [211, 396] on input "8/2# MINI MARSHMALLOWS" at bounding box center [535, 389] width 649 height 33
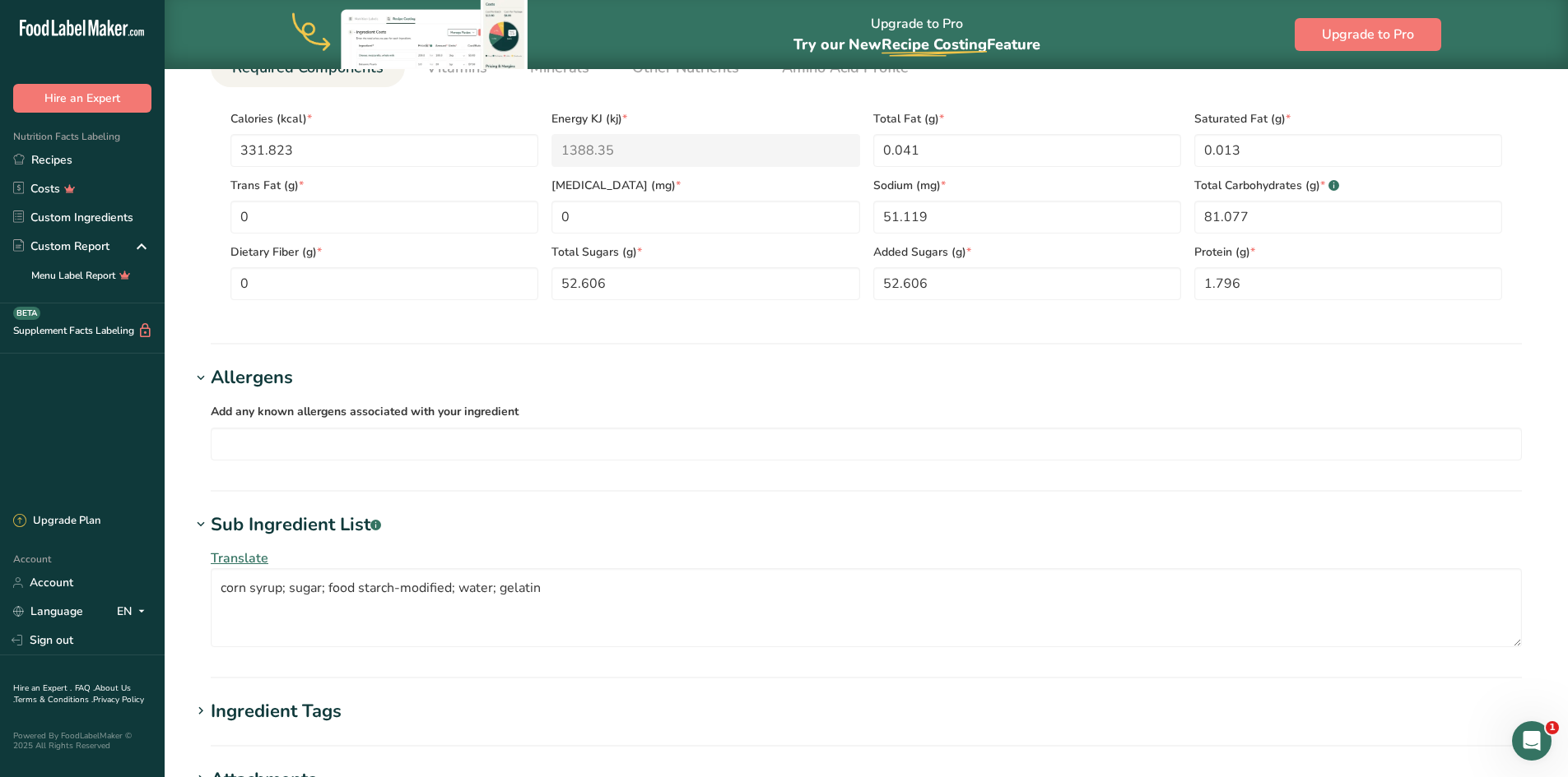
scroll to position [905, 0]
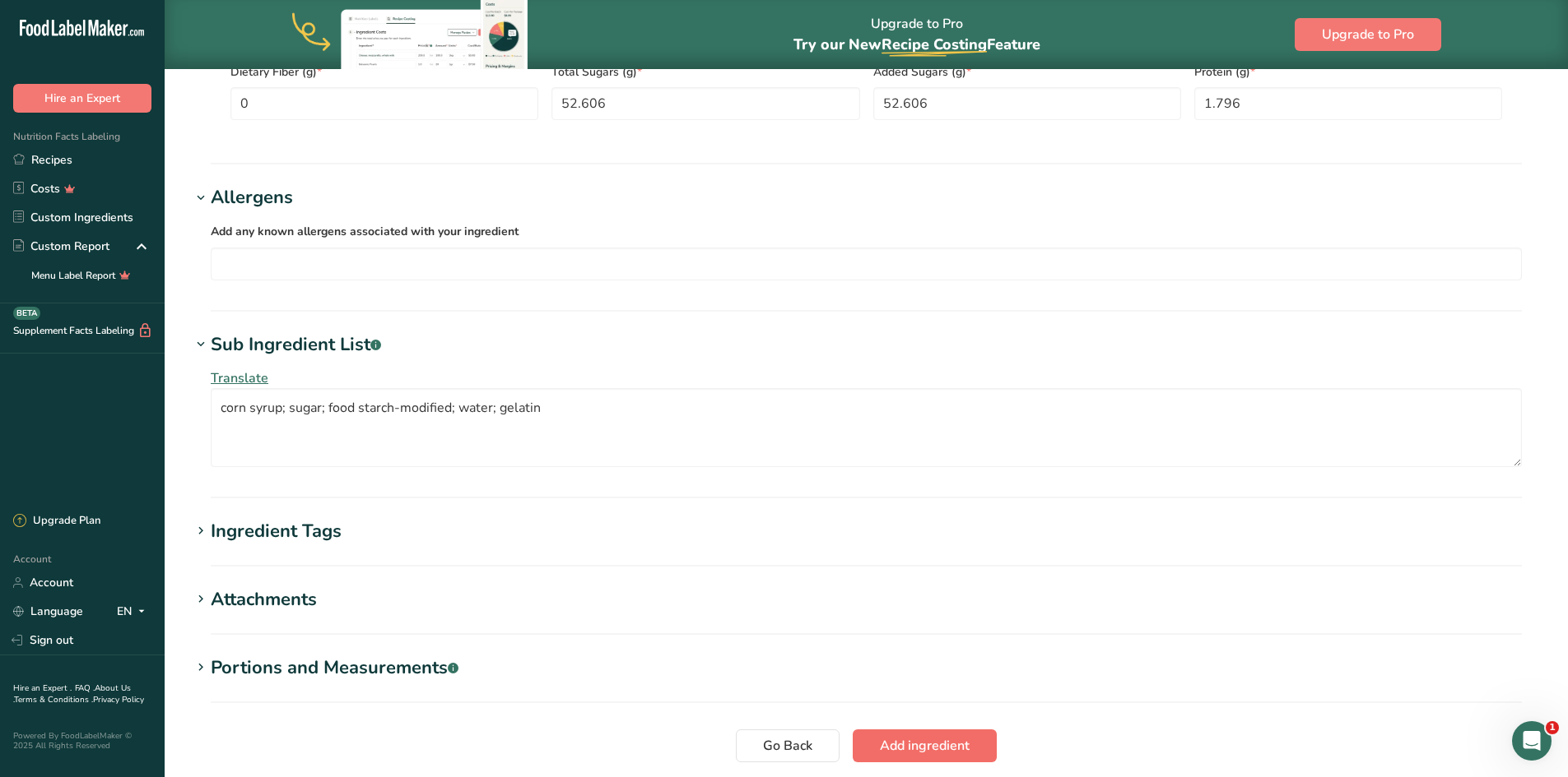
type input "Marshmallows"
click at [915, 747] on span "Add ingredient" at bounding box center [924, 746] width 90 height 19
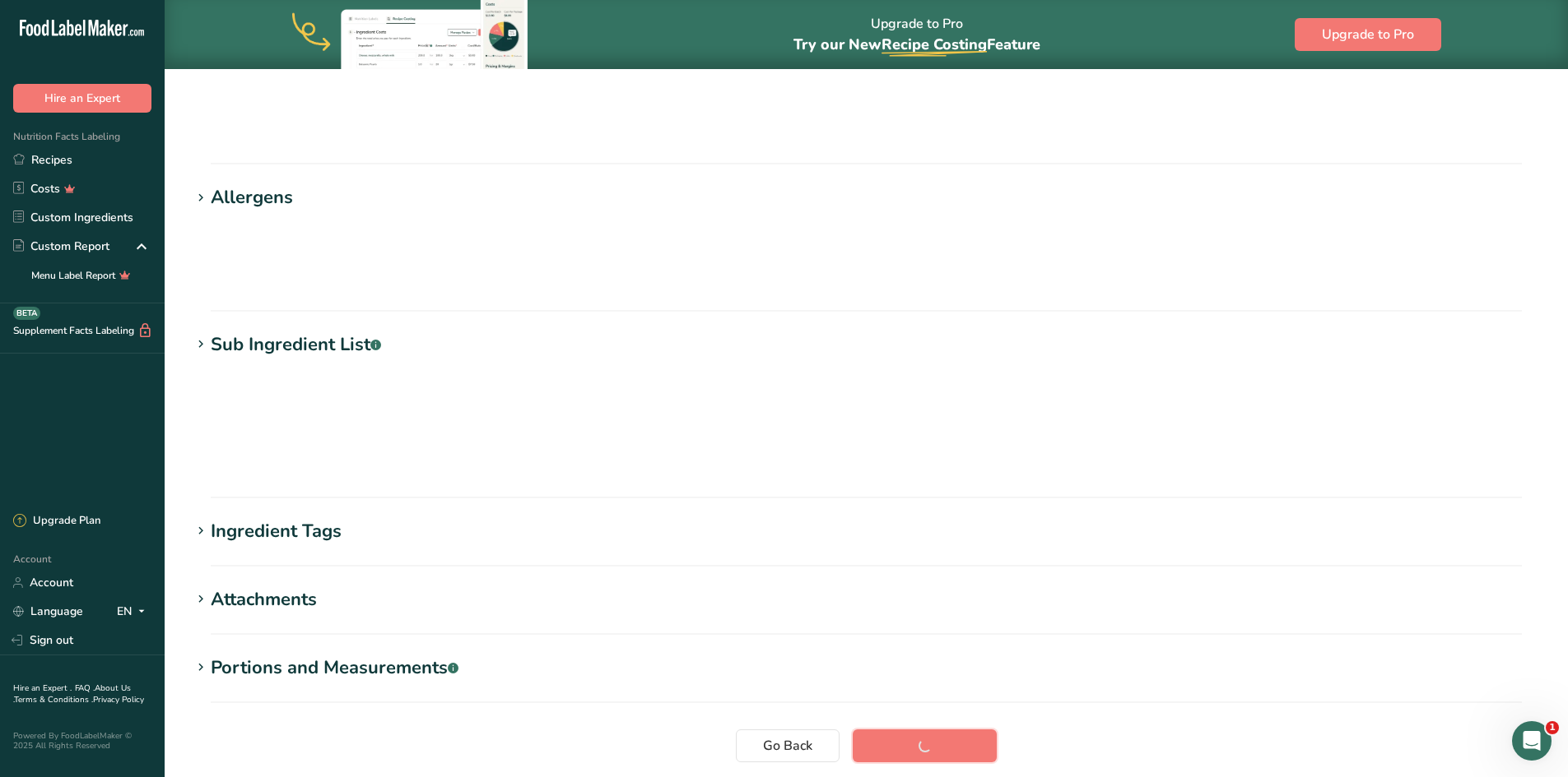
scroll to position [106, 0]
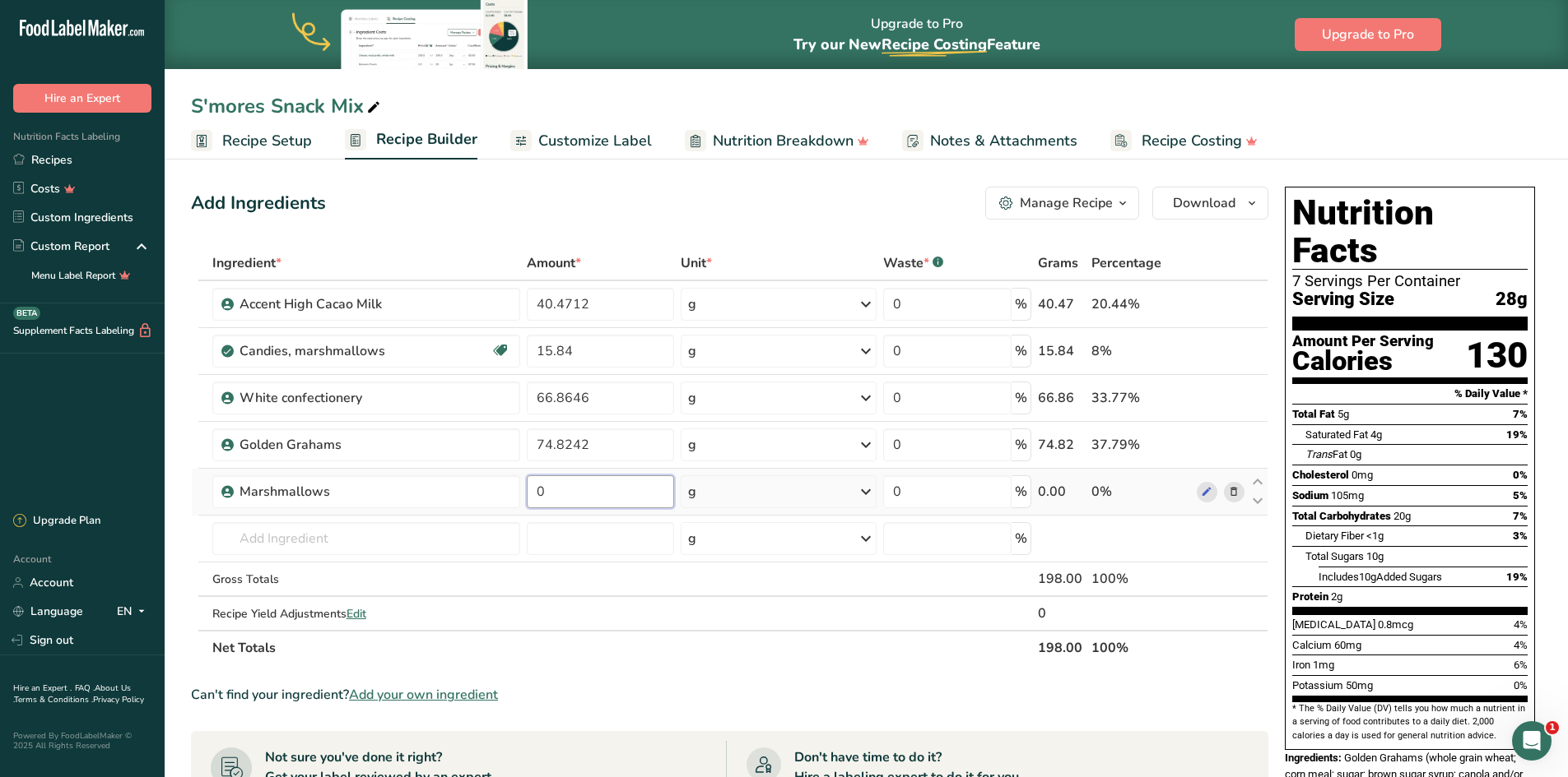
click at [616, 487] on input "0" at bounding box center [600, 492] width 147 height 33
type input "15.84"
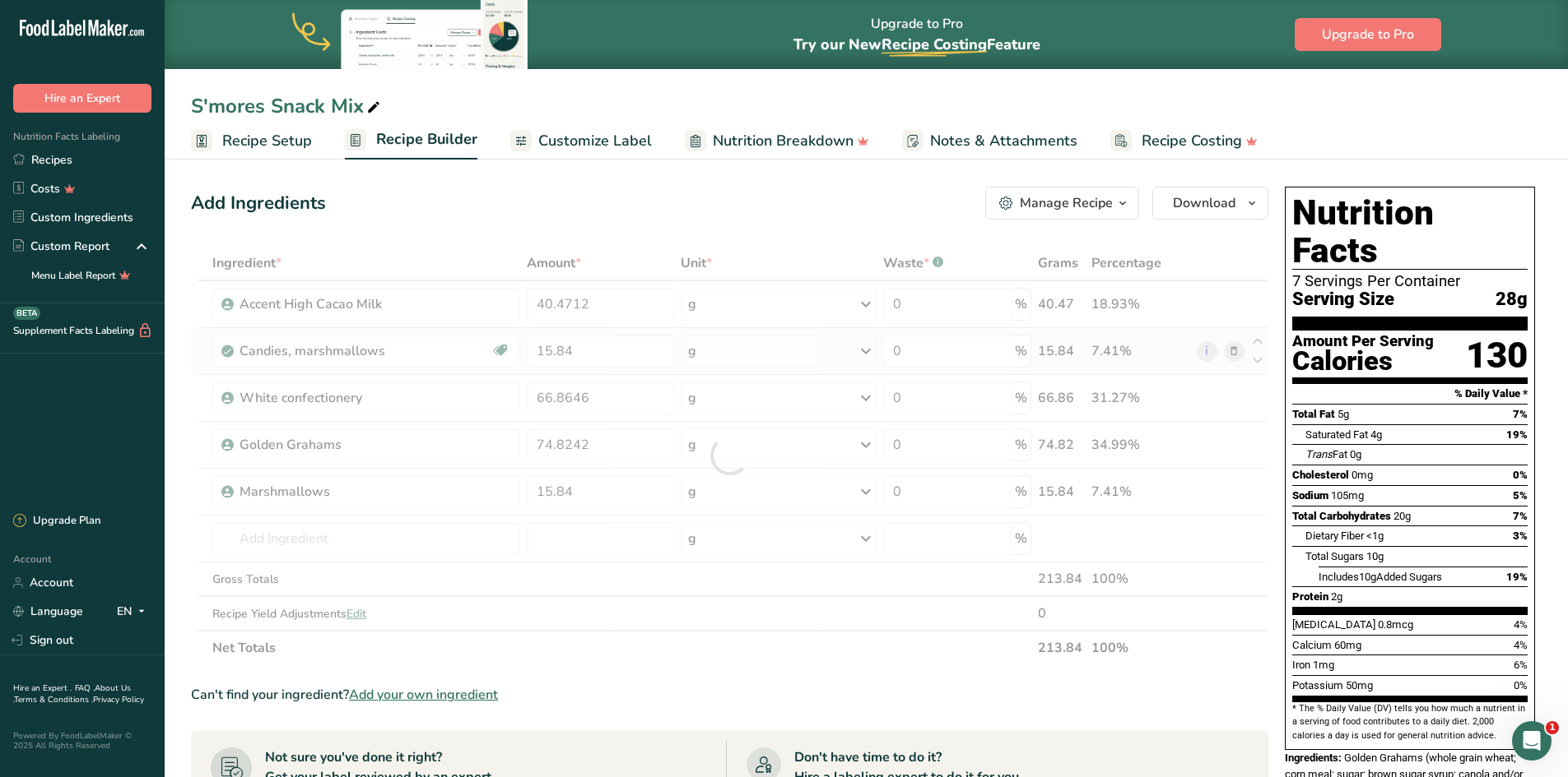
click at [1235, 350] on div "Ingredient * Amount * Unit * Waste * .a-a{fill:#347362;}.b-a{fill:#fff;} Grams …" at bounding box center [729, 455] width 1077 height 419
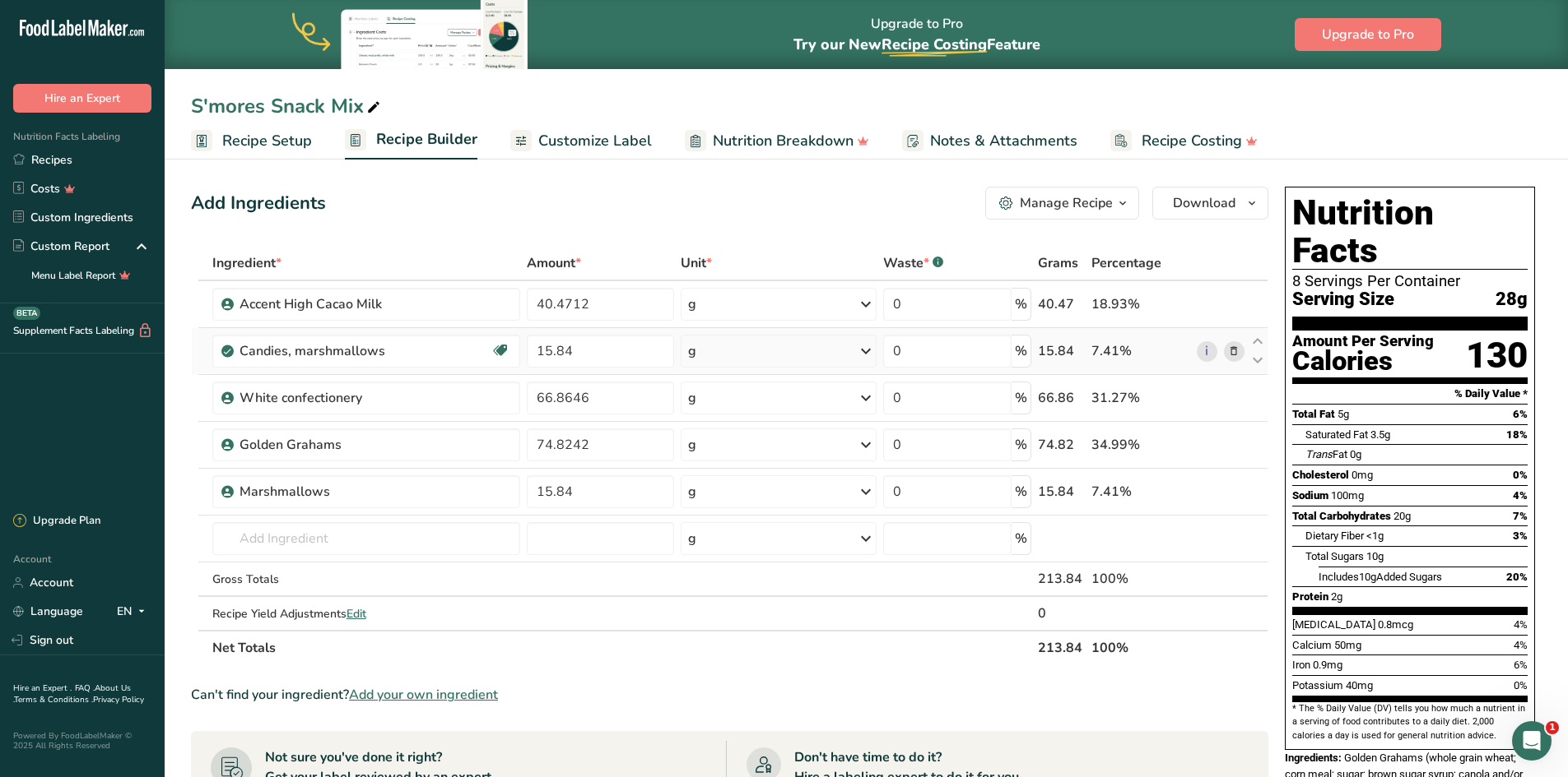
click at [1236, 354] on icon at bounding box center [1233, 351] width 12 height 17
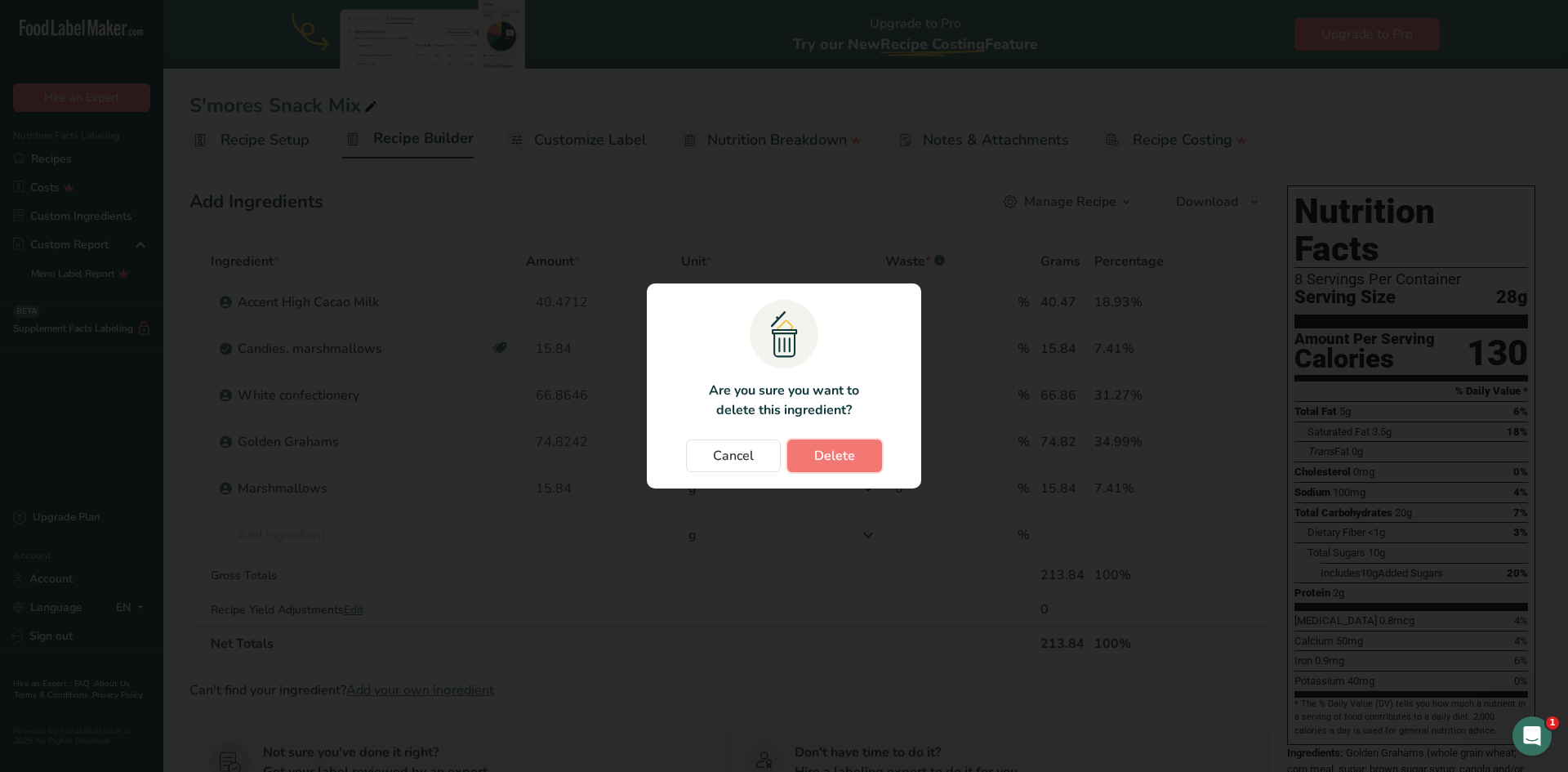
drag, startPoint x: 850, startPoint y: 458, endPoint x: 860, endPoint y: 452, distance: 11.7
click at [851, 455] on span "Delete" at bounding box center [835, 456] width 40 height 19
type input "66.8646"
type input "74.8242"
type input "15.84"
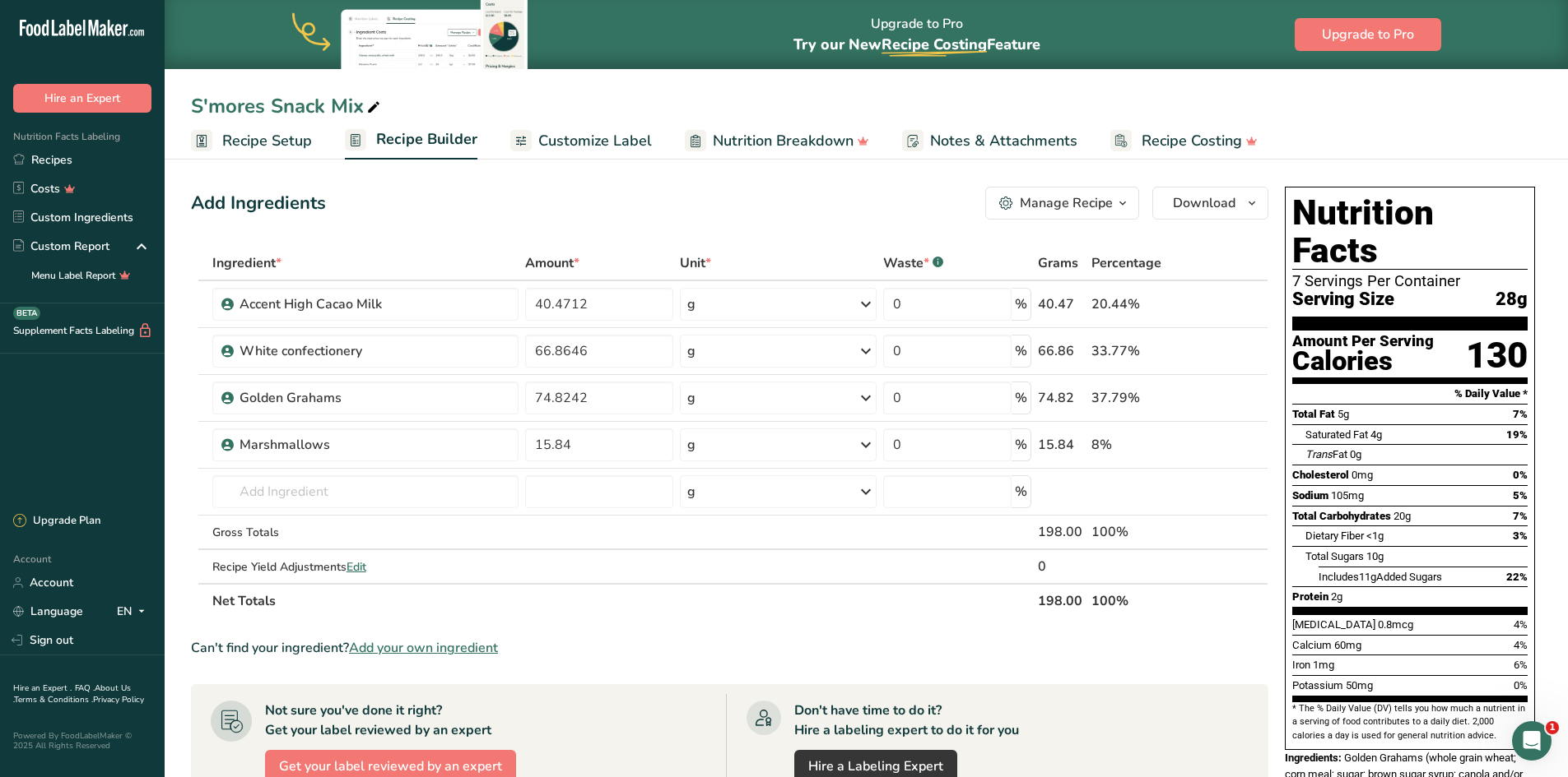
click at [601, 133] on span "Customize Label" at bounding box center [595, 141] width 113 height 22
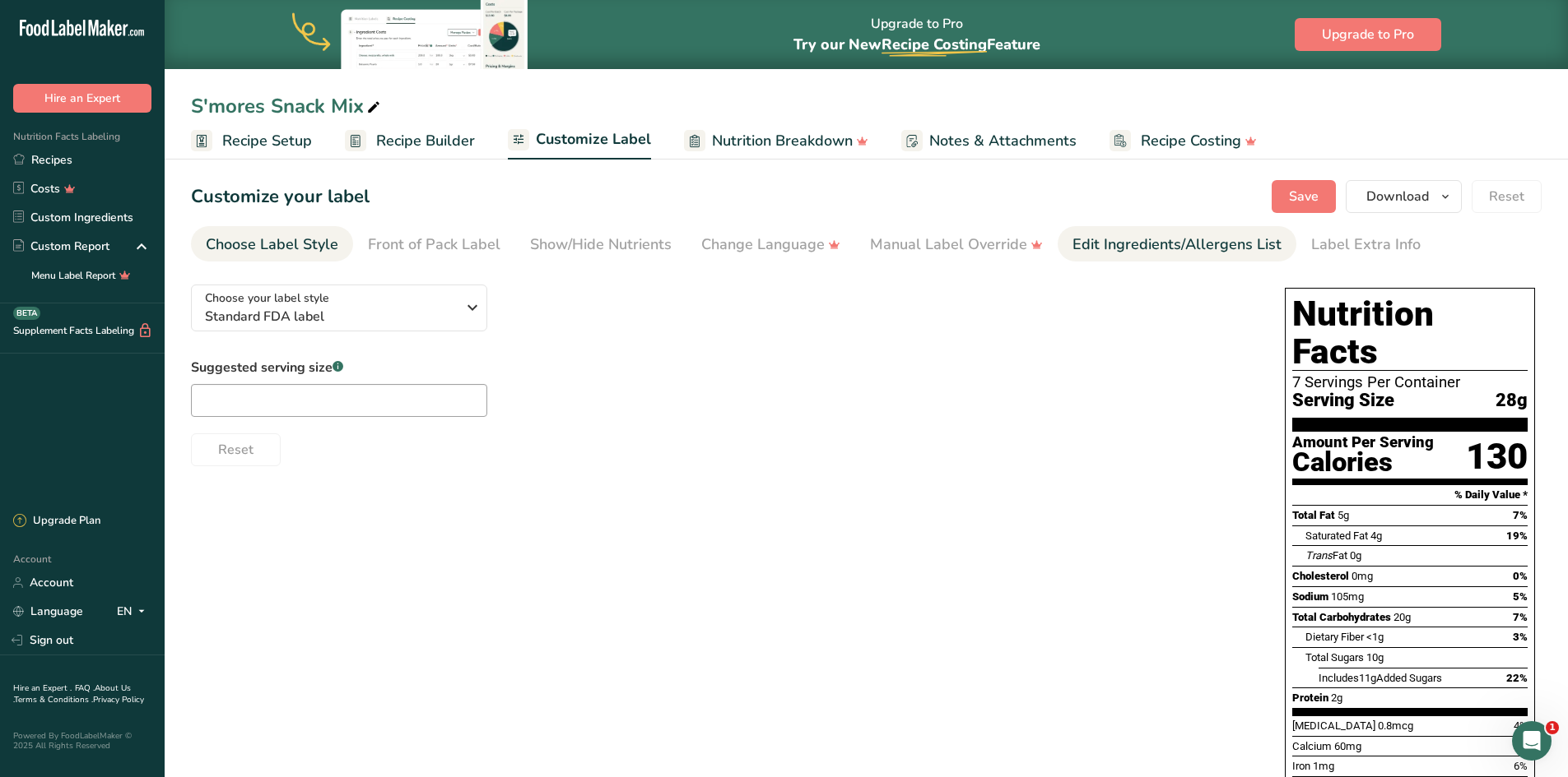
click at [1158, 239] on div "Edit Ingredients/Allergens List" at bounding box center [1177, 245] width 209 height 22
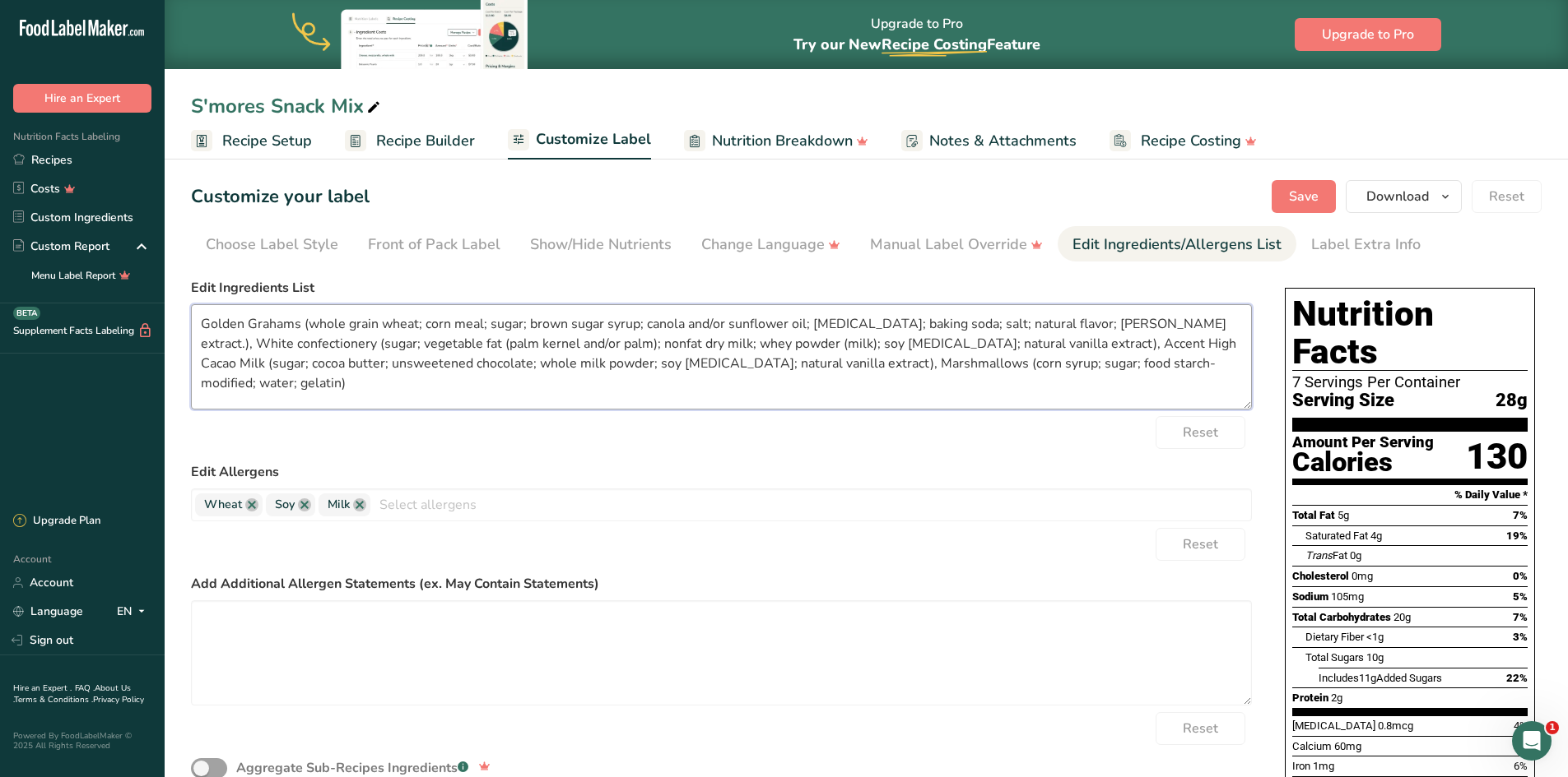
click at [304, 320] on textarea "Golden Grahams (whole grain wheat; corn meal; sugar; brown sugar syrup; canola …" at bounding box center [721, 356] width 1061 height 105
click at [1160, 325] on textarea "Cereal (whole grain wheat; corn meal; sugar; brown sugar syrup; canola and/or s…" at bounding box center [721, 356] width 1061 height 105
click at [1236, 325] on textarea "Cereal (whole grain wheat; corn meal; sugar; brown sugar syrup; canola and/or s…" at bounding box center [721, 356] width 1061 height 105
drag, startPoint x: 1029, startPoint y: 343, endPoint x: 922, endPoint y: 351, distance: 107.3
click at [922, 351] on textarea "Cereal (whole grain wheat; corn meal; sugar; brown sugar syrup; canola and/or s…" at bounding box center [721, 356] width 1061 height 105
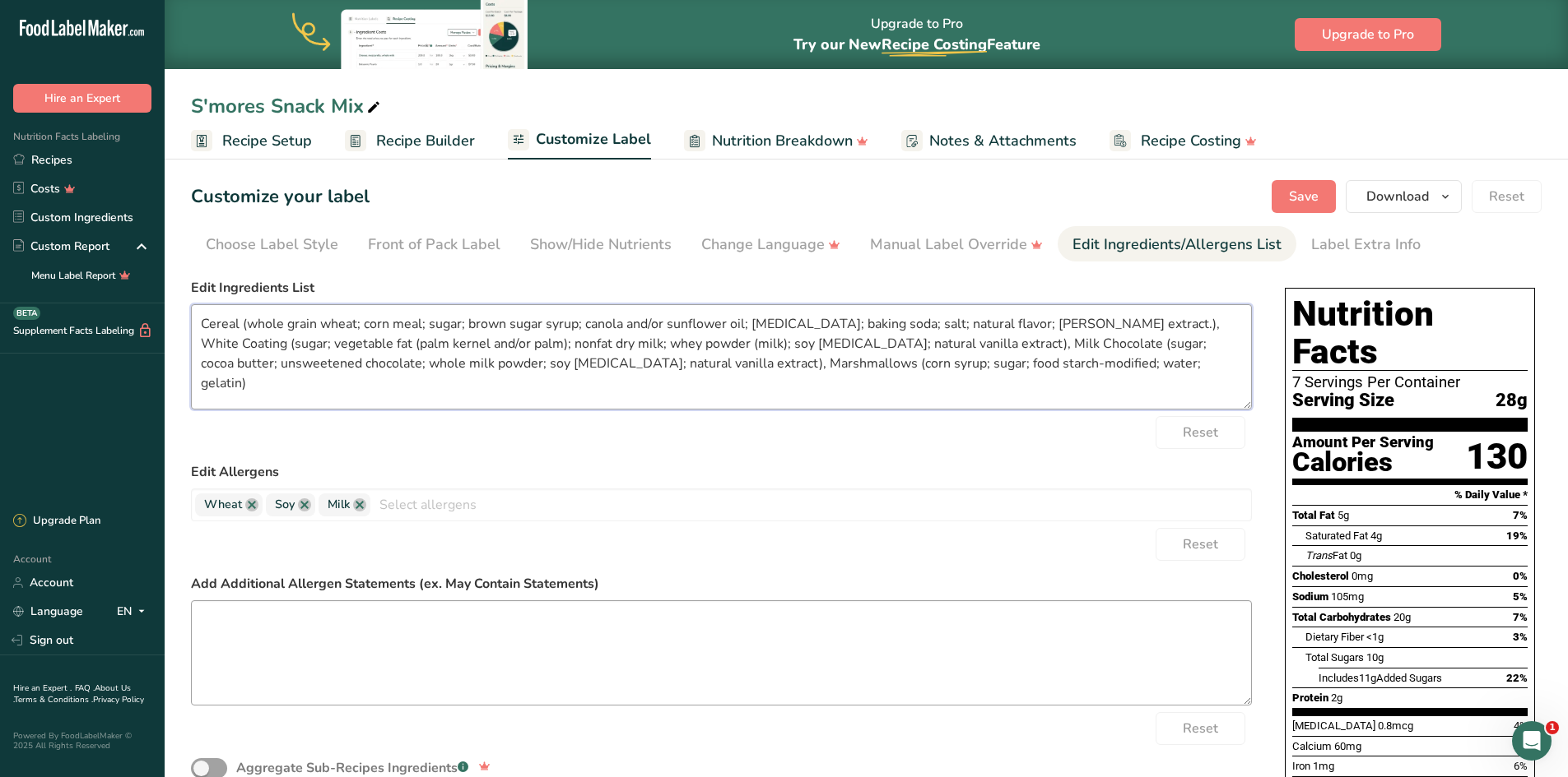
type textarea "Cereal (whole grain wheat; corn meal; sugar; brown sugar syrup; canola and/or s…"
click at [276, 630] on textarea at bounding box center [721, 653] width 1061 height 105
type textarea "May contain Traces of Peanut, Tree Nut and Egg"
click at [1292, 210] on button "Save" at bounding box center [1303, 196] width 64 height 33
click at [1295, 200] on span "Save" at bounding box center [1303, 197] width 29 height 19
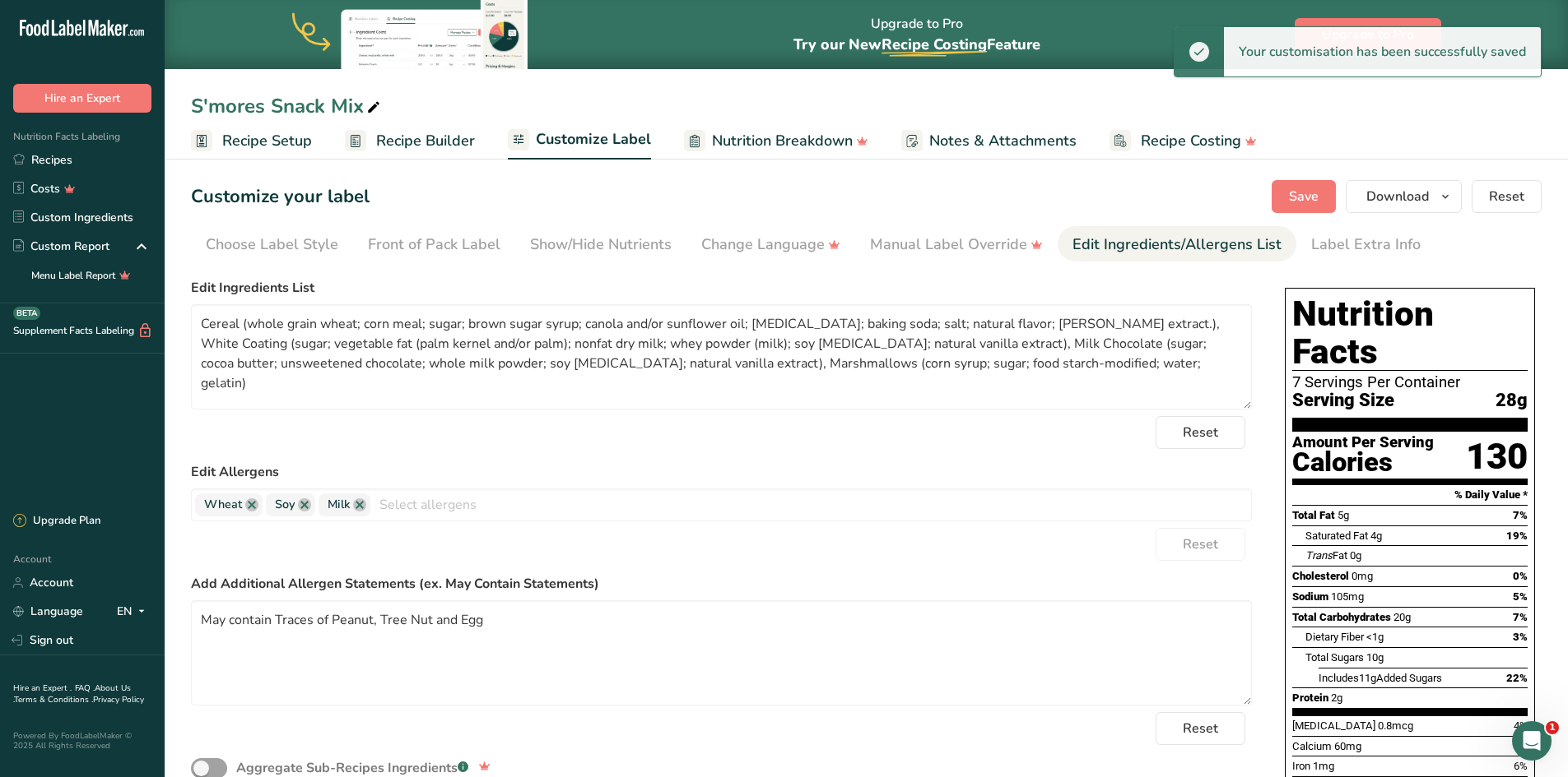
click at [403, 142] on span "Recipe Builder" at bounding box center [425, 141] width 98 height 22
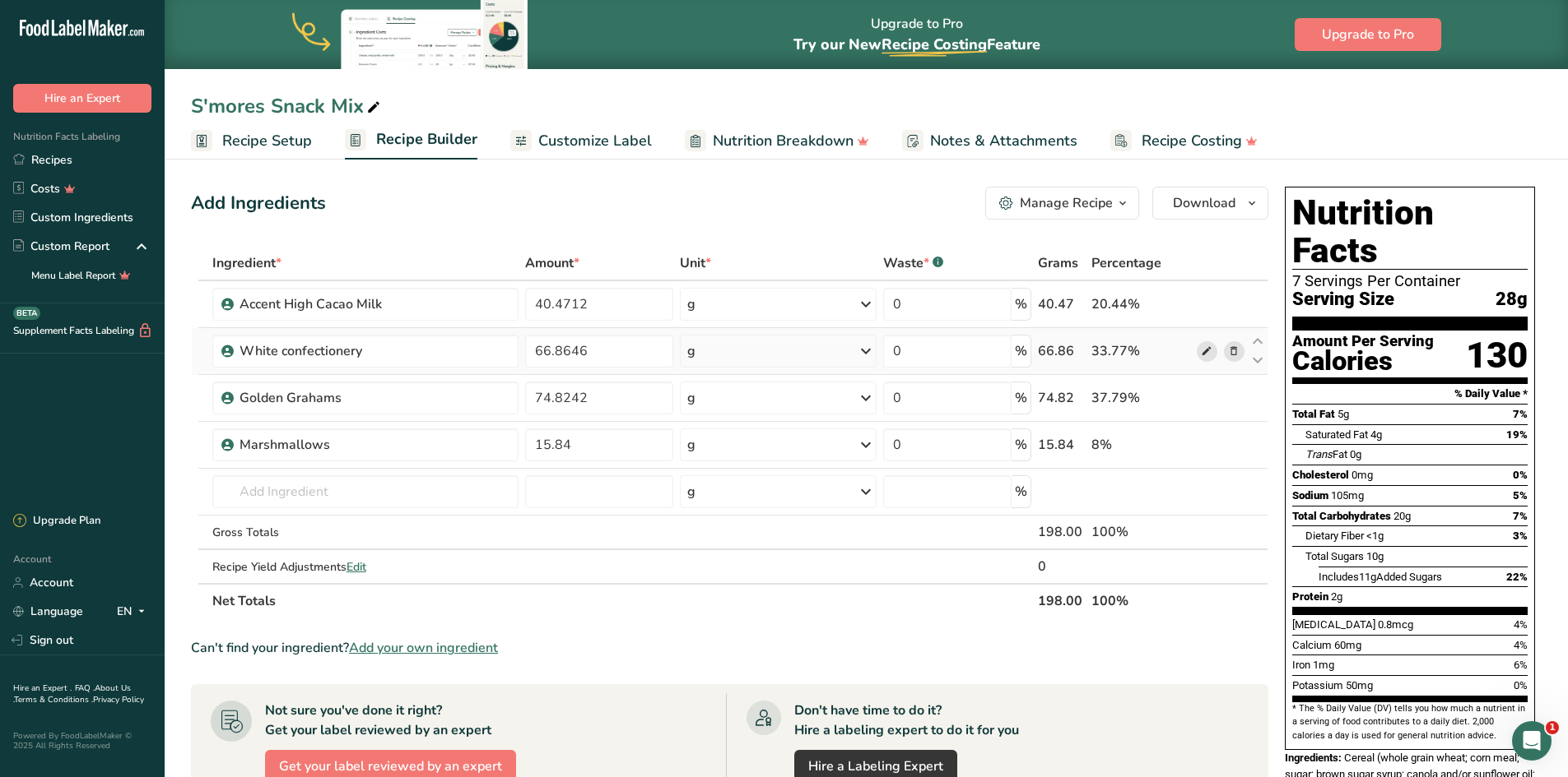
click at [1205, 354] on icon at bounding box center [1206, 351] width 12 height 17
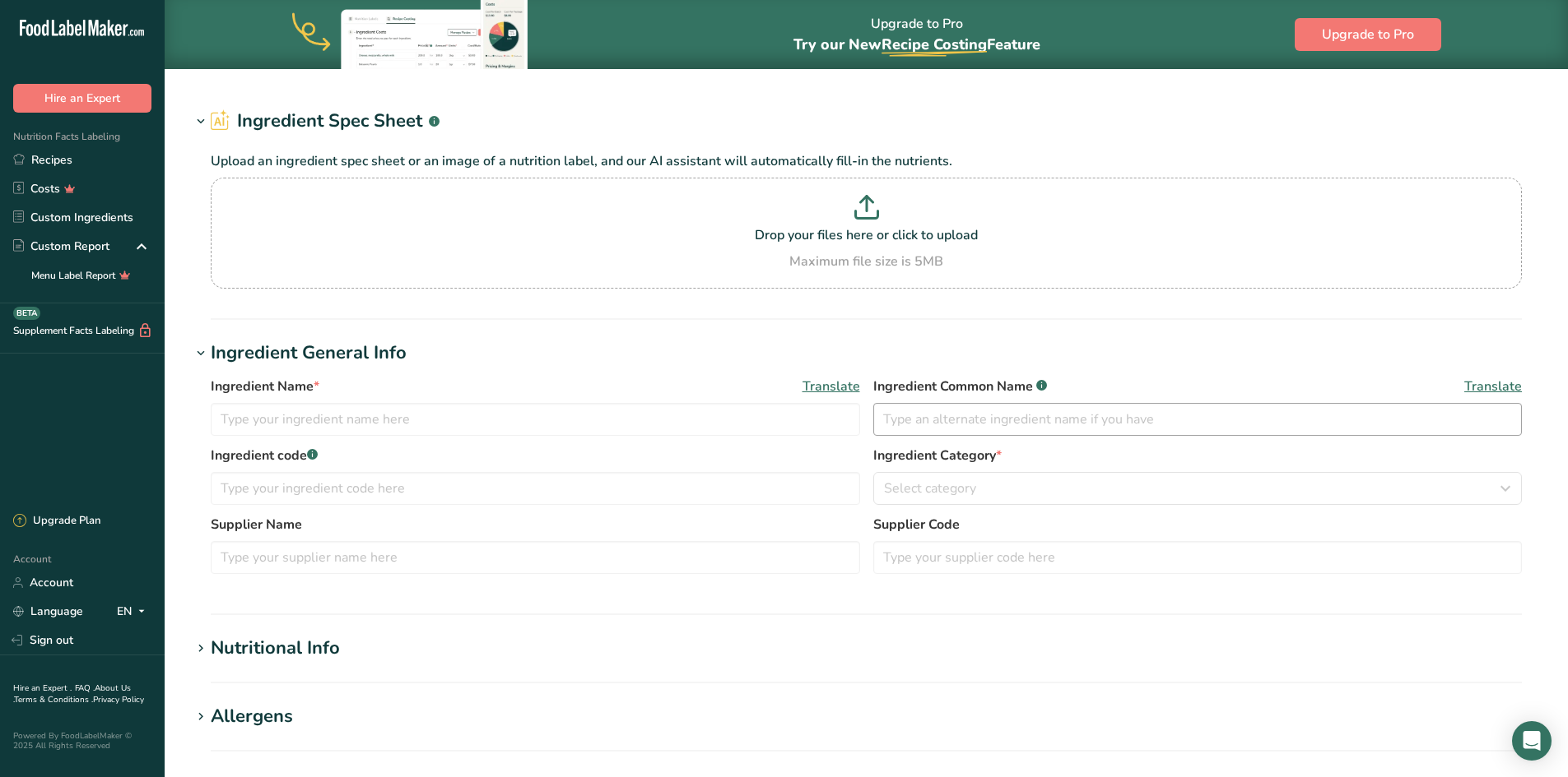
type input "White confectionery"
type input "[PERSON_NAME] Chocolates ([PERSON_NAME] USA LLC)"
type input "IMW-WA-2167211-E22"
type input "100"
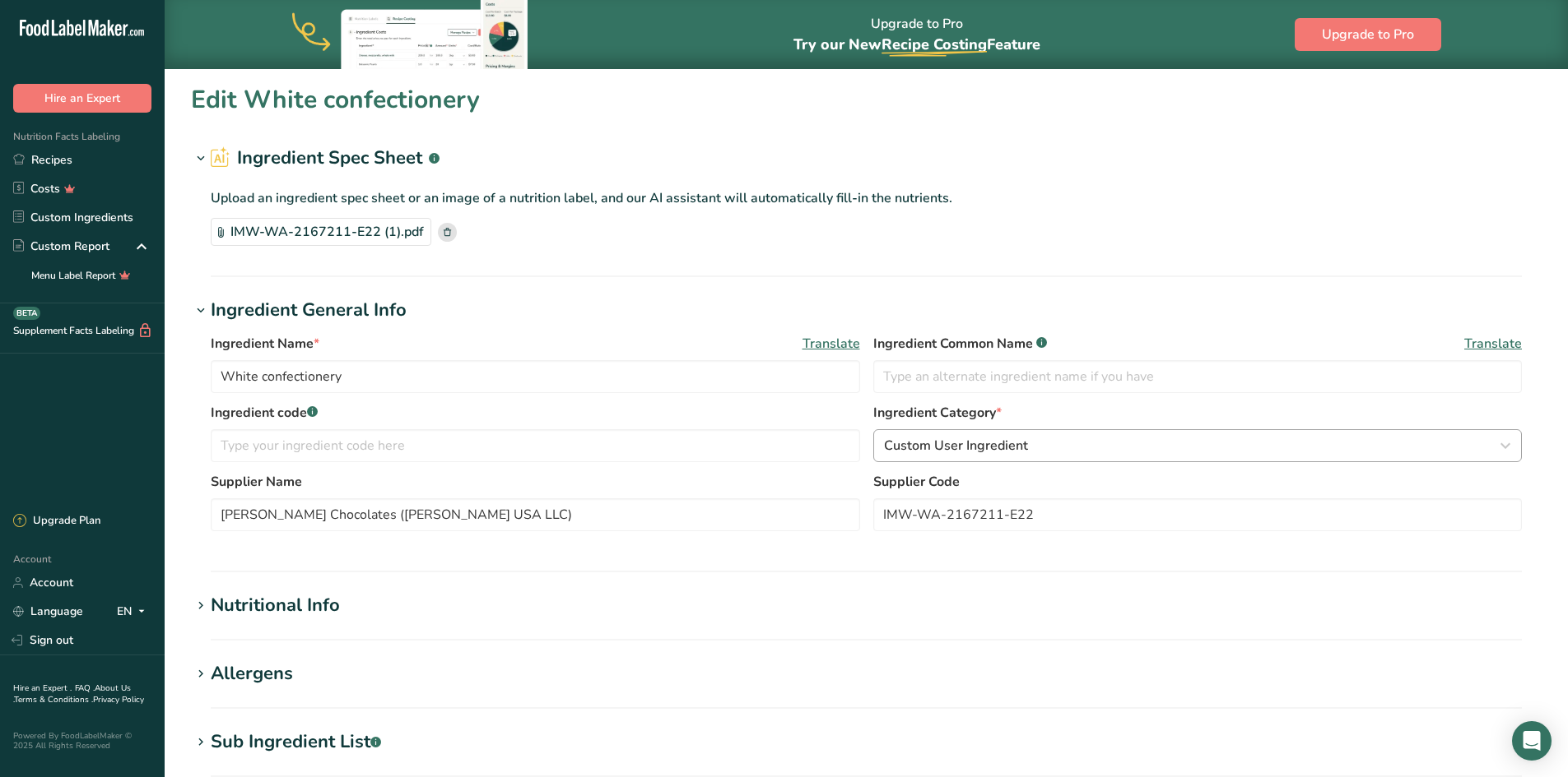
type input "525"
type KJ "2196.6"
type Fat "29"
type Fat "25.4"
type Fat "0.1"
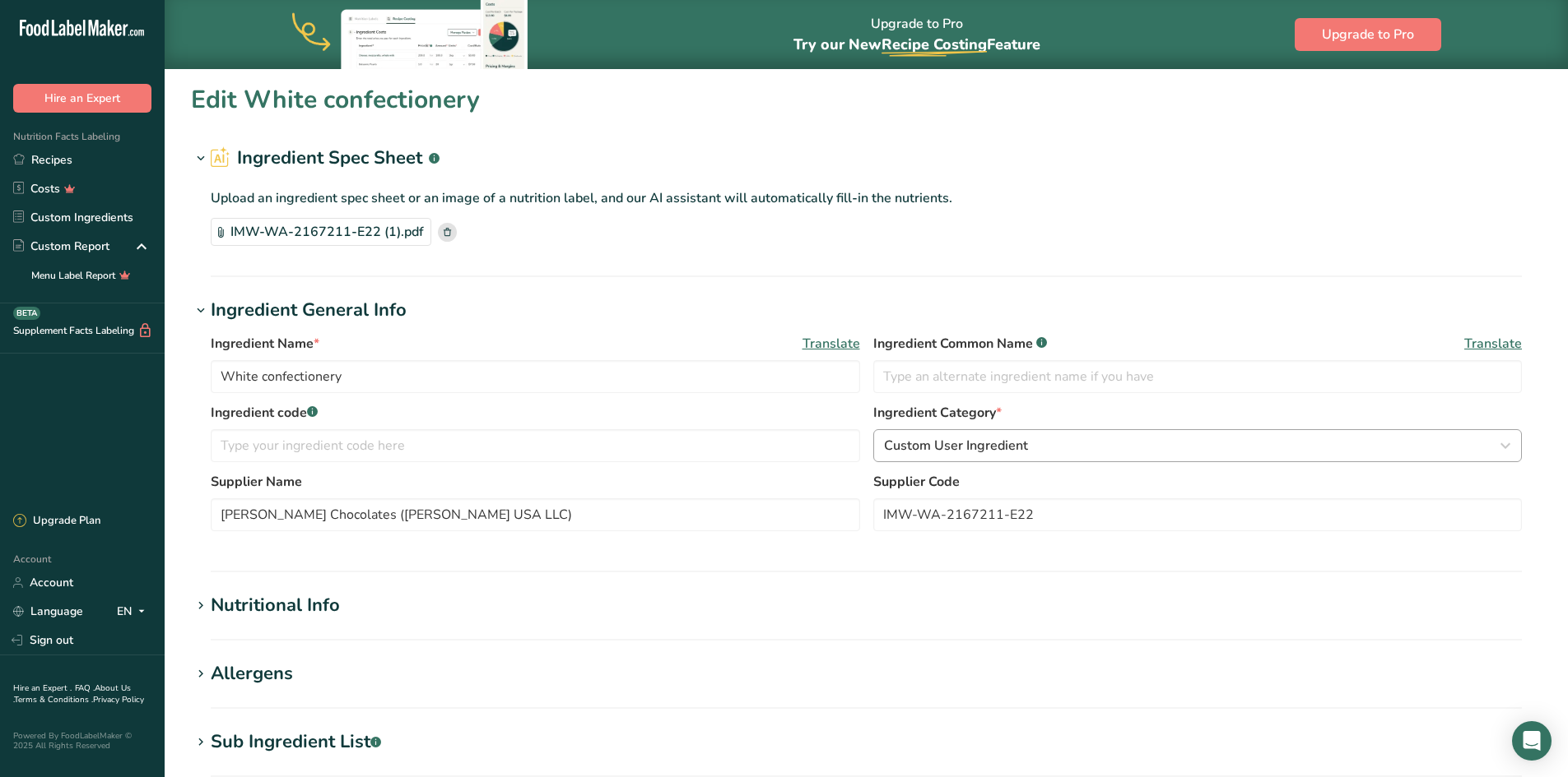
type input "2.8"
type input "121.4"
type Carbohydrates "63.5"
type Fiber "0"
type Sugars "62.7"
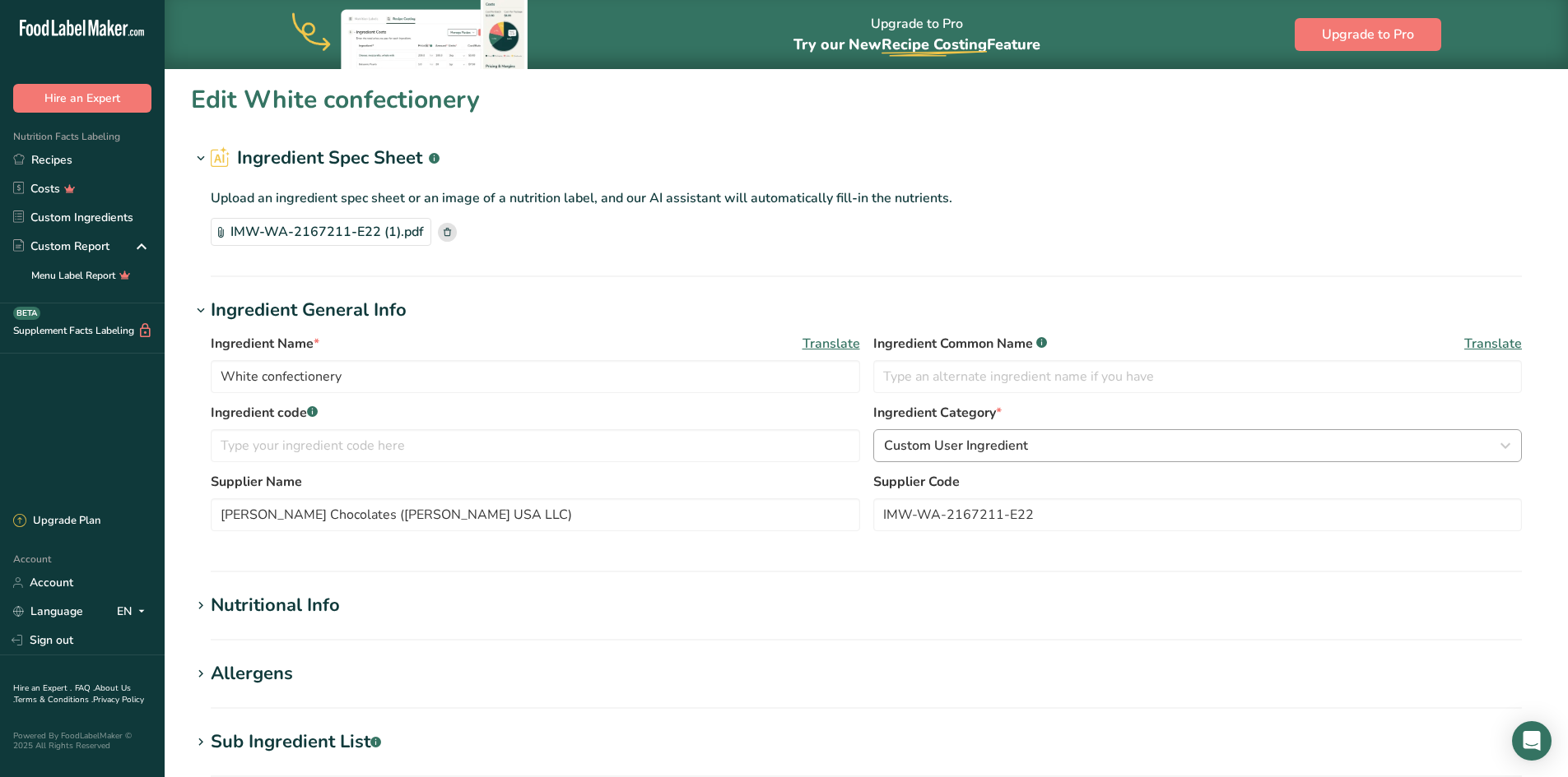
type Sugars "52"
type input "5.2"
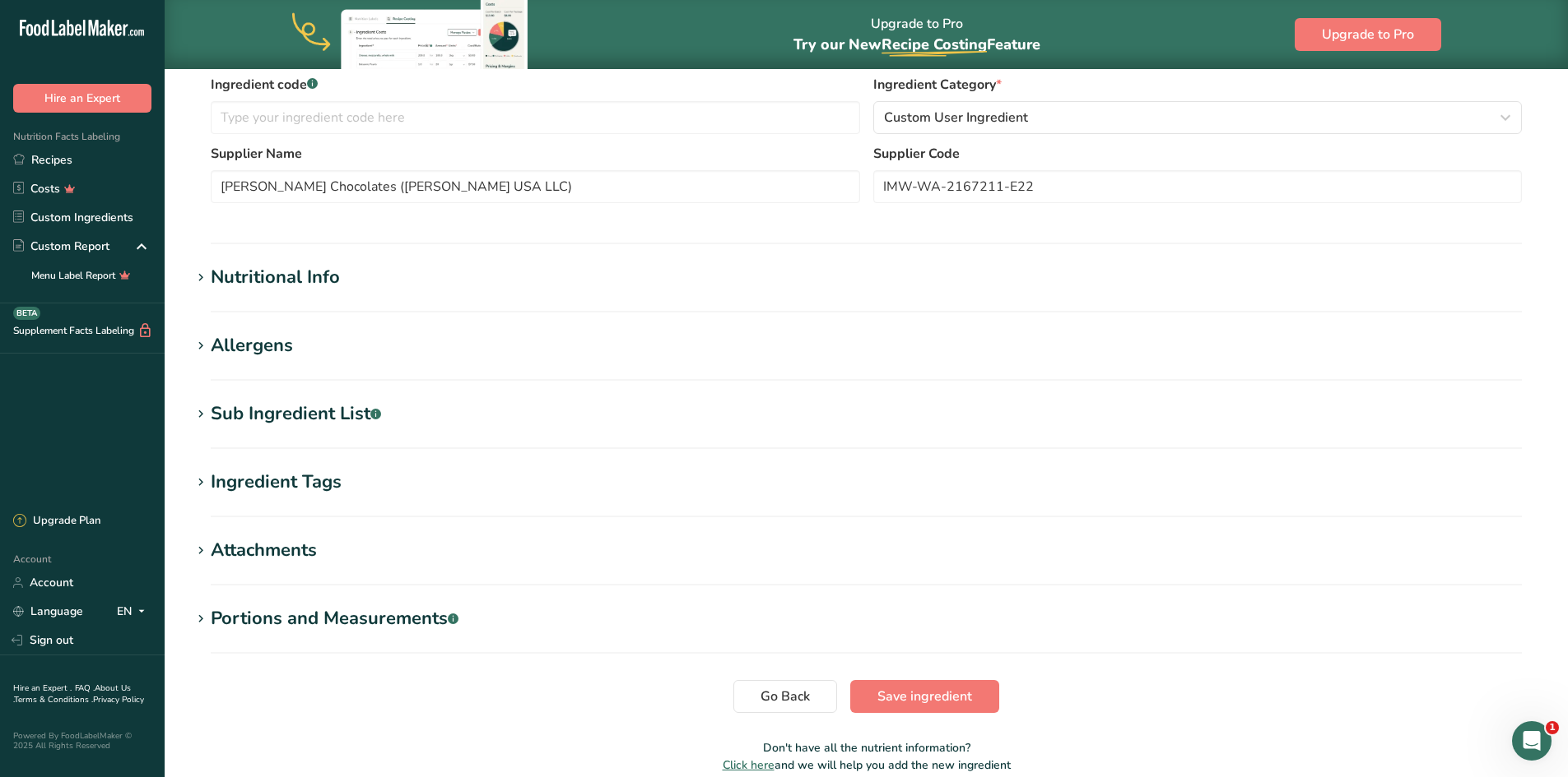
scroll to position [329, 0]
click at [478, 287] on h1 "Nutritional Info" at bounding box center [865, 276] width 1350 height 27
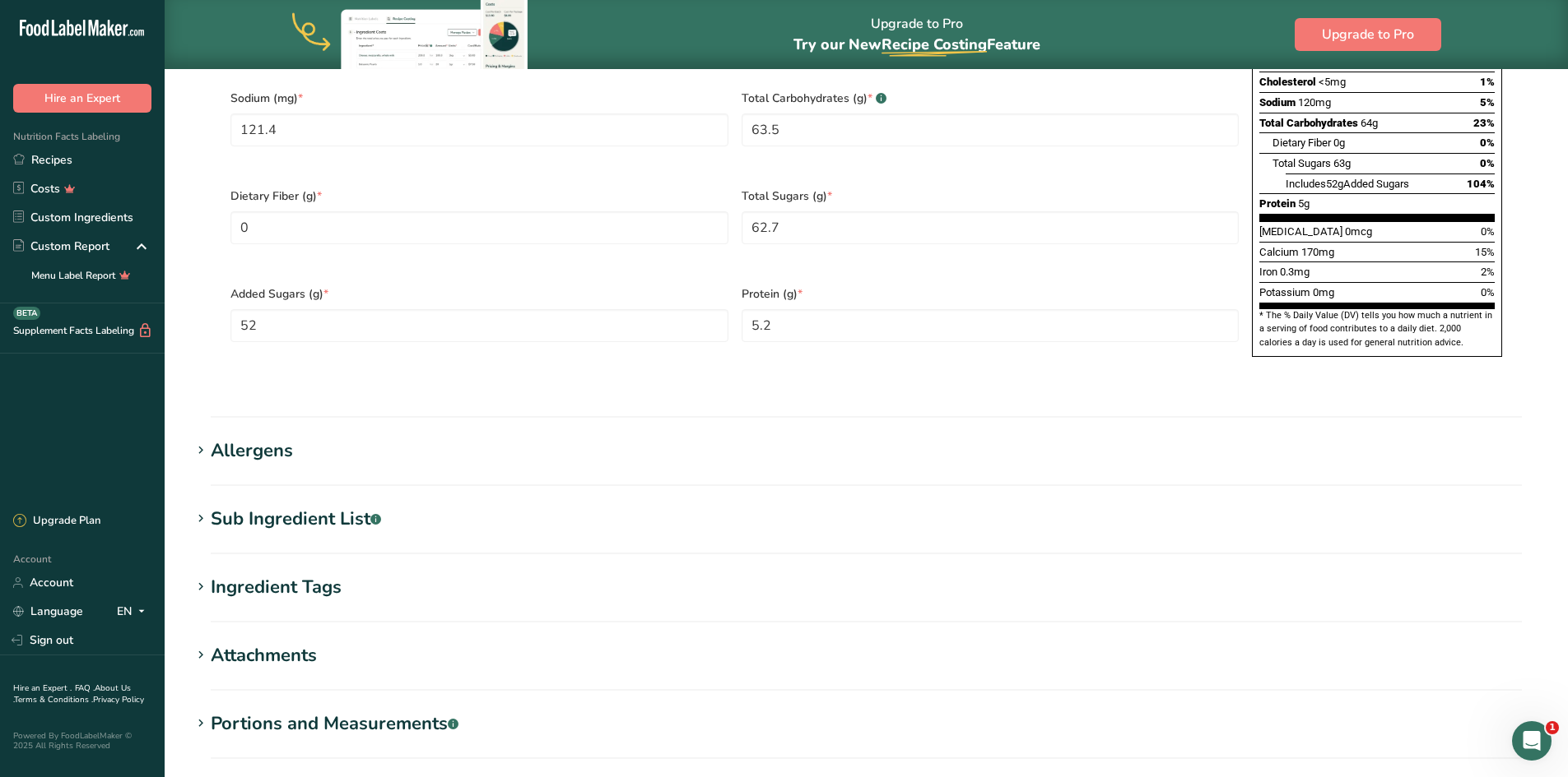
scroll to position [1133, 0]
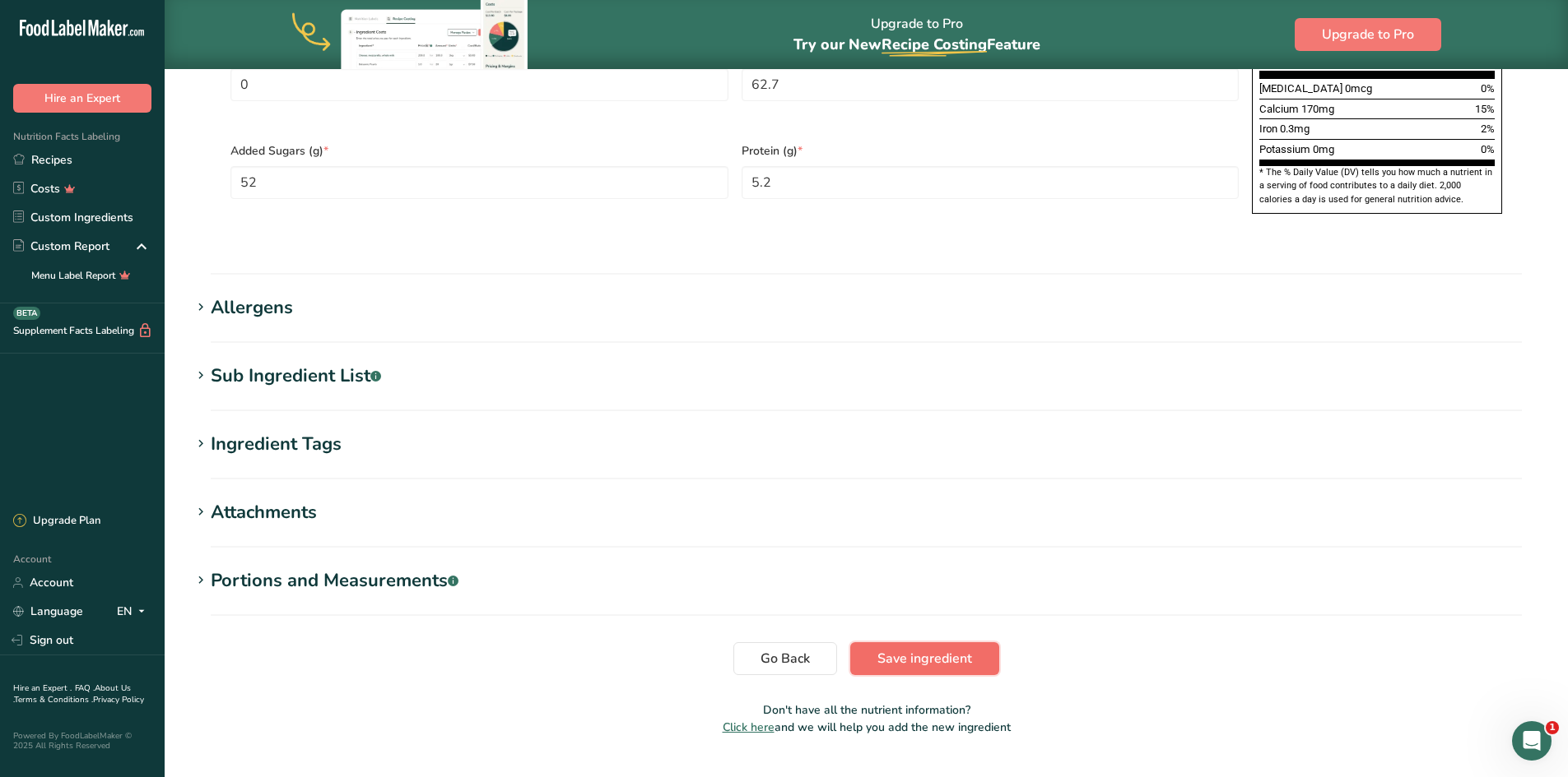
click at [925, 649] on span "Save ingredient" at bounding box center [924, 658] width 95 height 19
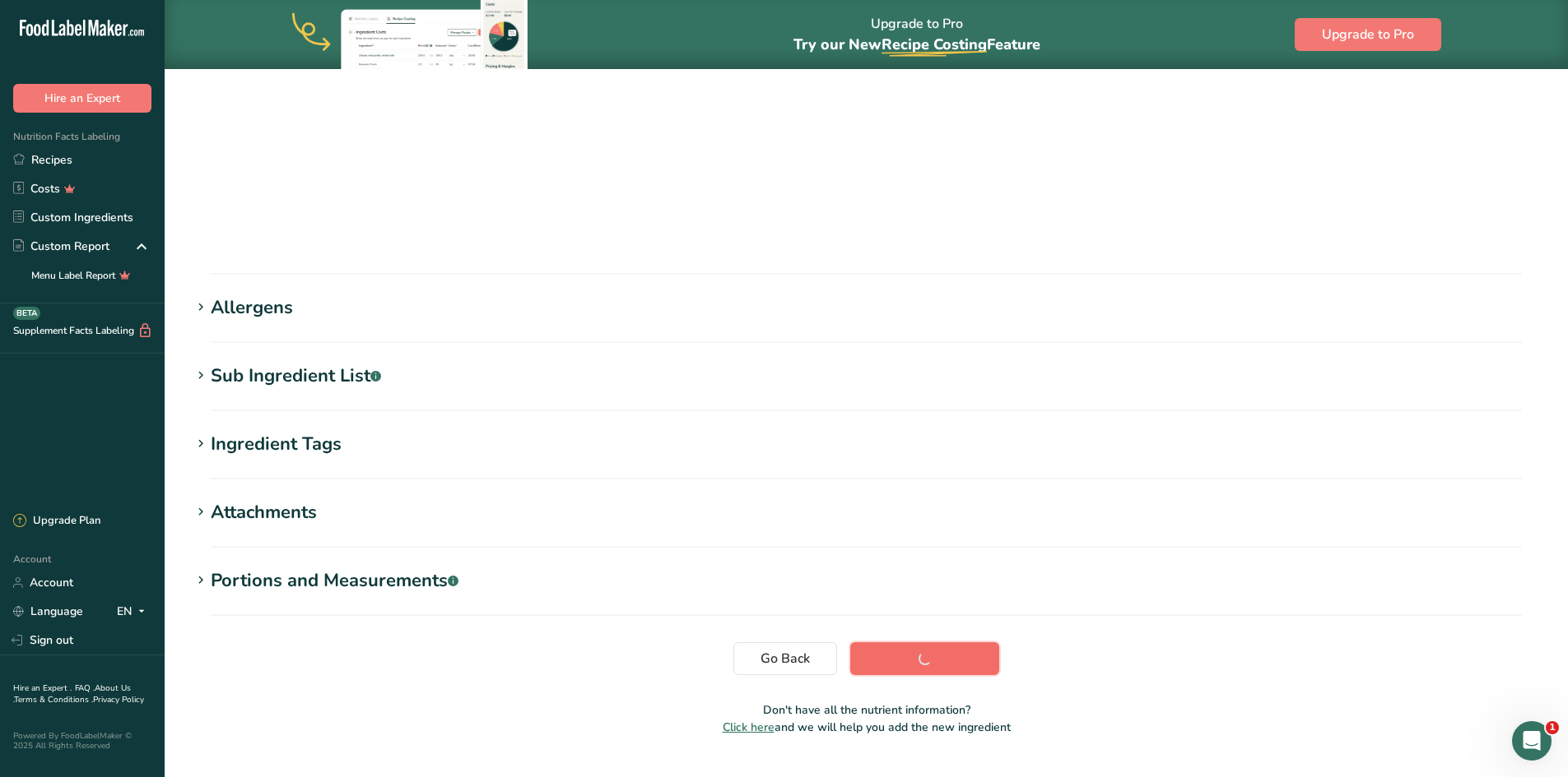
scroll to position [93, 0]
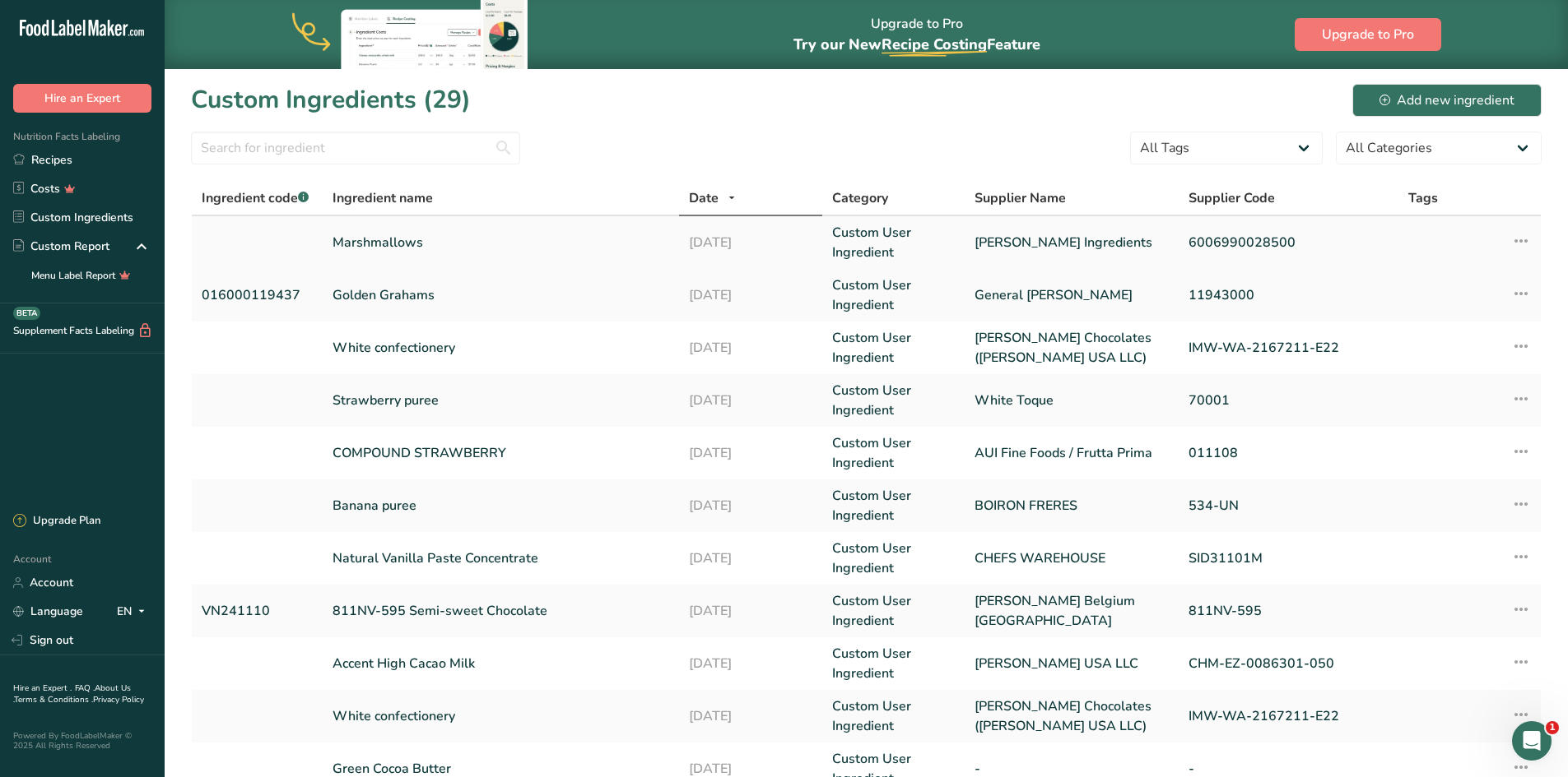
click at [392, 238] on link "Marshmallows" at bounding box center [501, 243] width 338 height 19
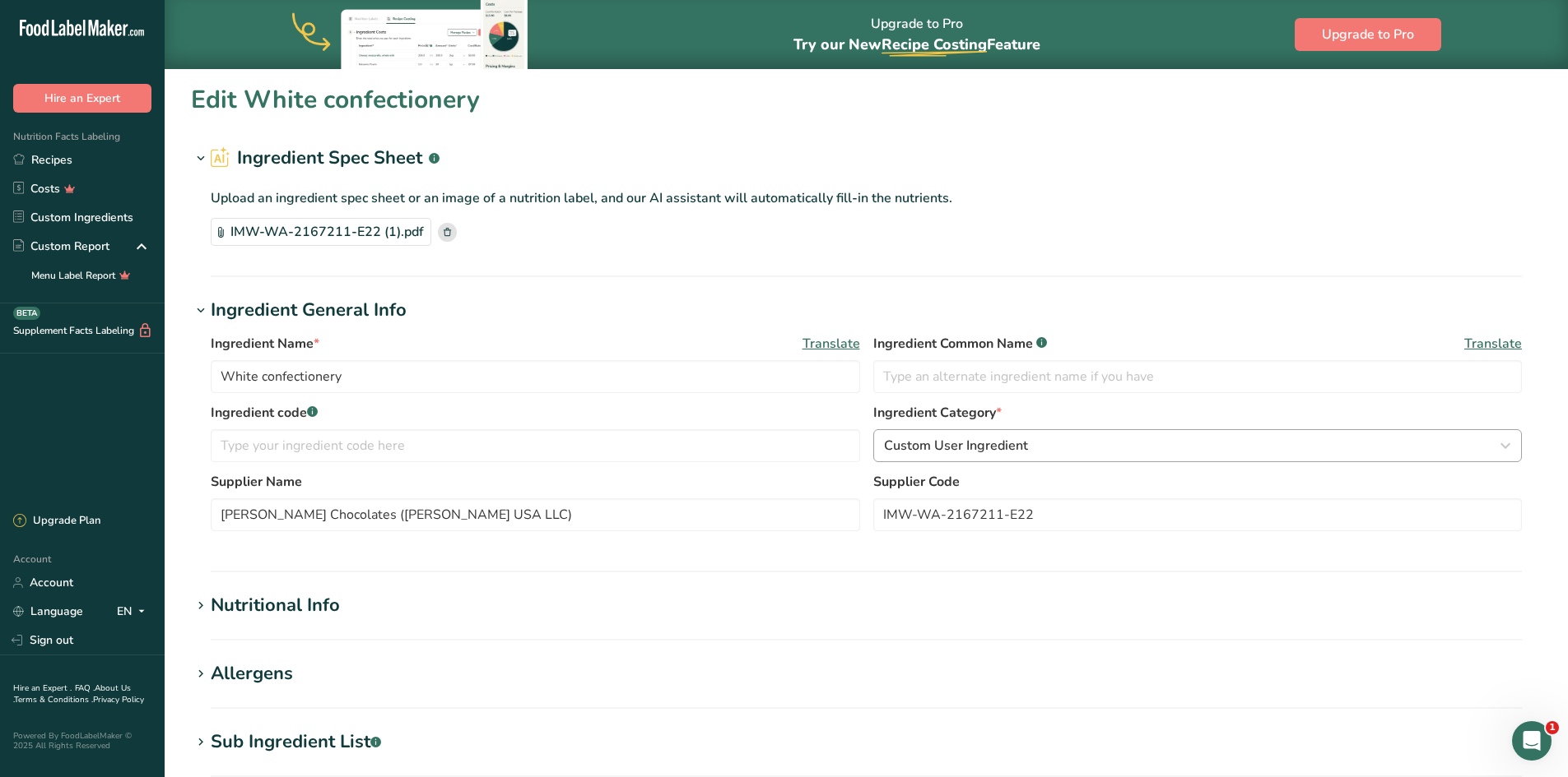
type input "Marshmallows"
type input "[PERSON_NAME] Ingredients"
type input "6006990028500"
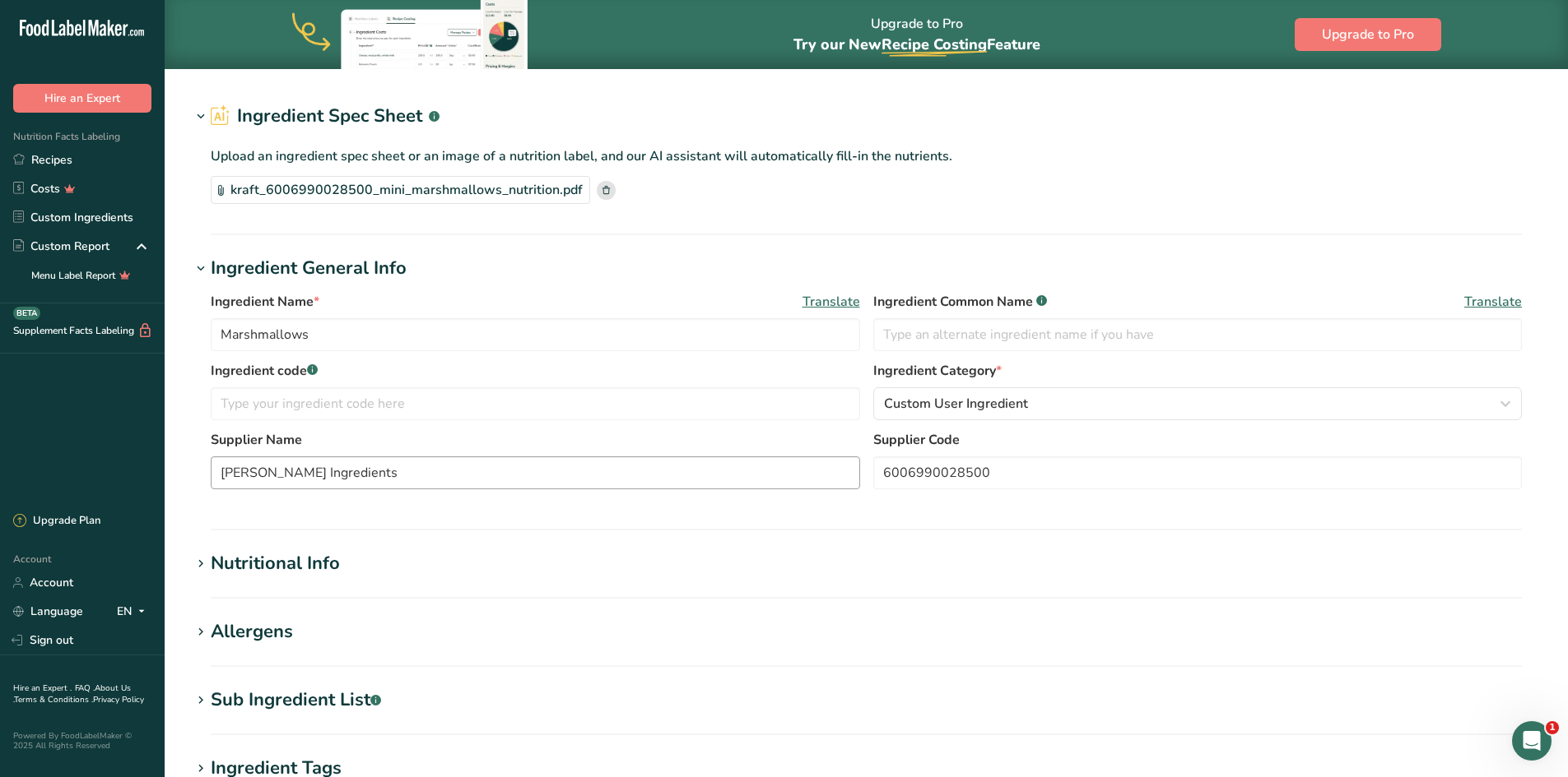
scroll to position [82, 0]
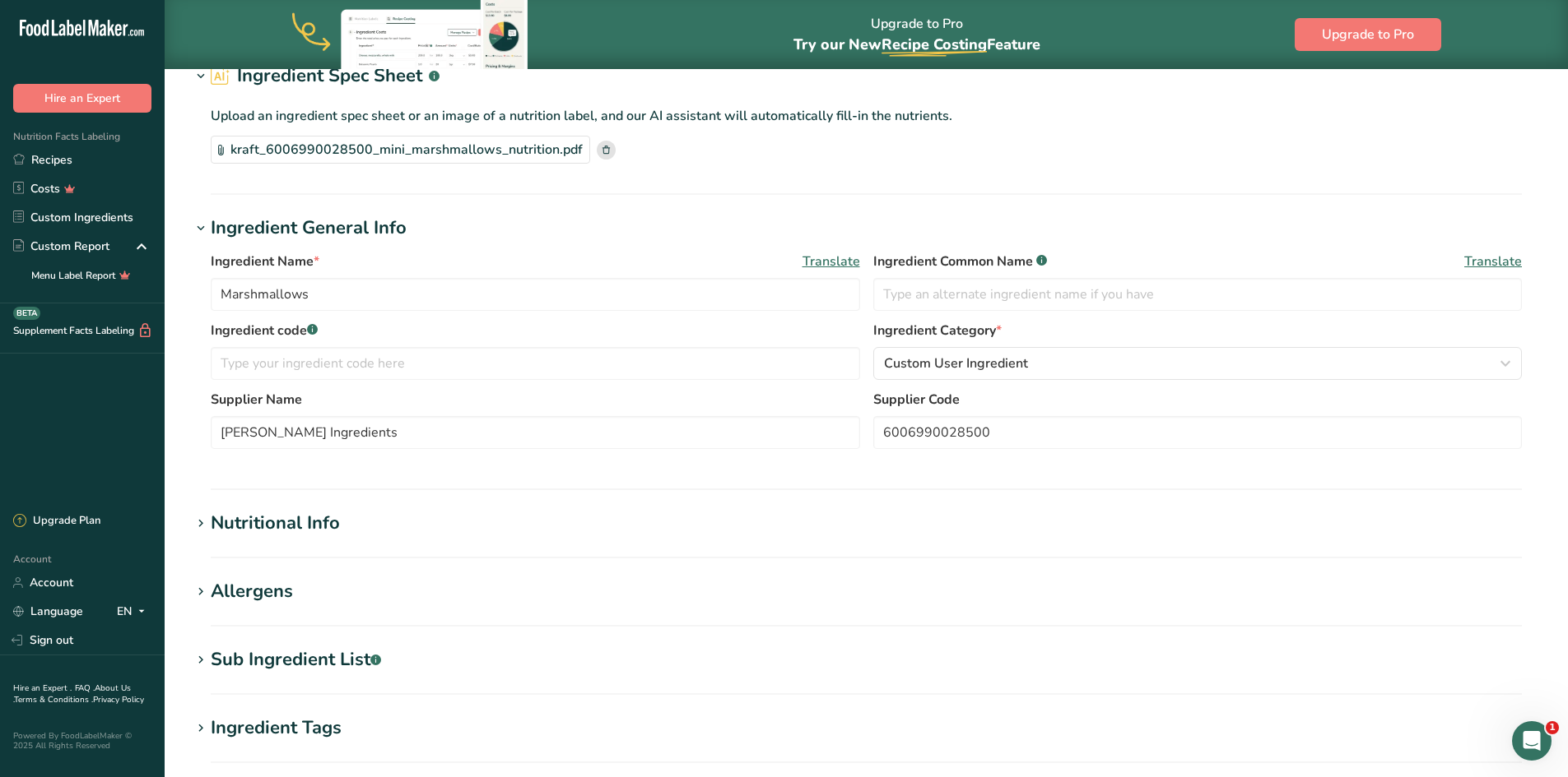
click at [393, 513] on h1 "Nutritional Info" at bounding box center [865, 524] width 1350 height 27
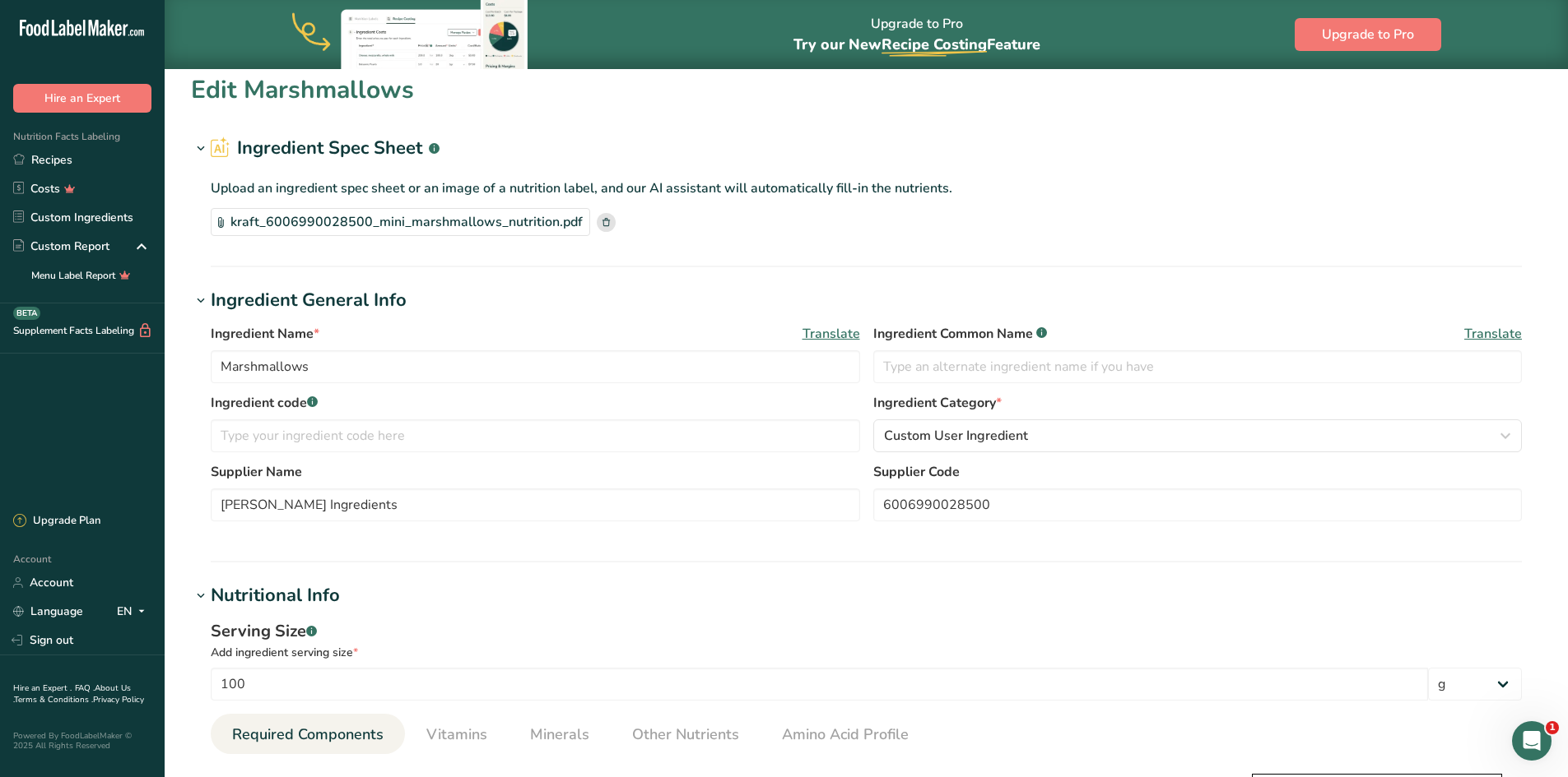
scroll to position [0, 0]
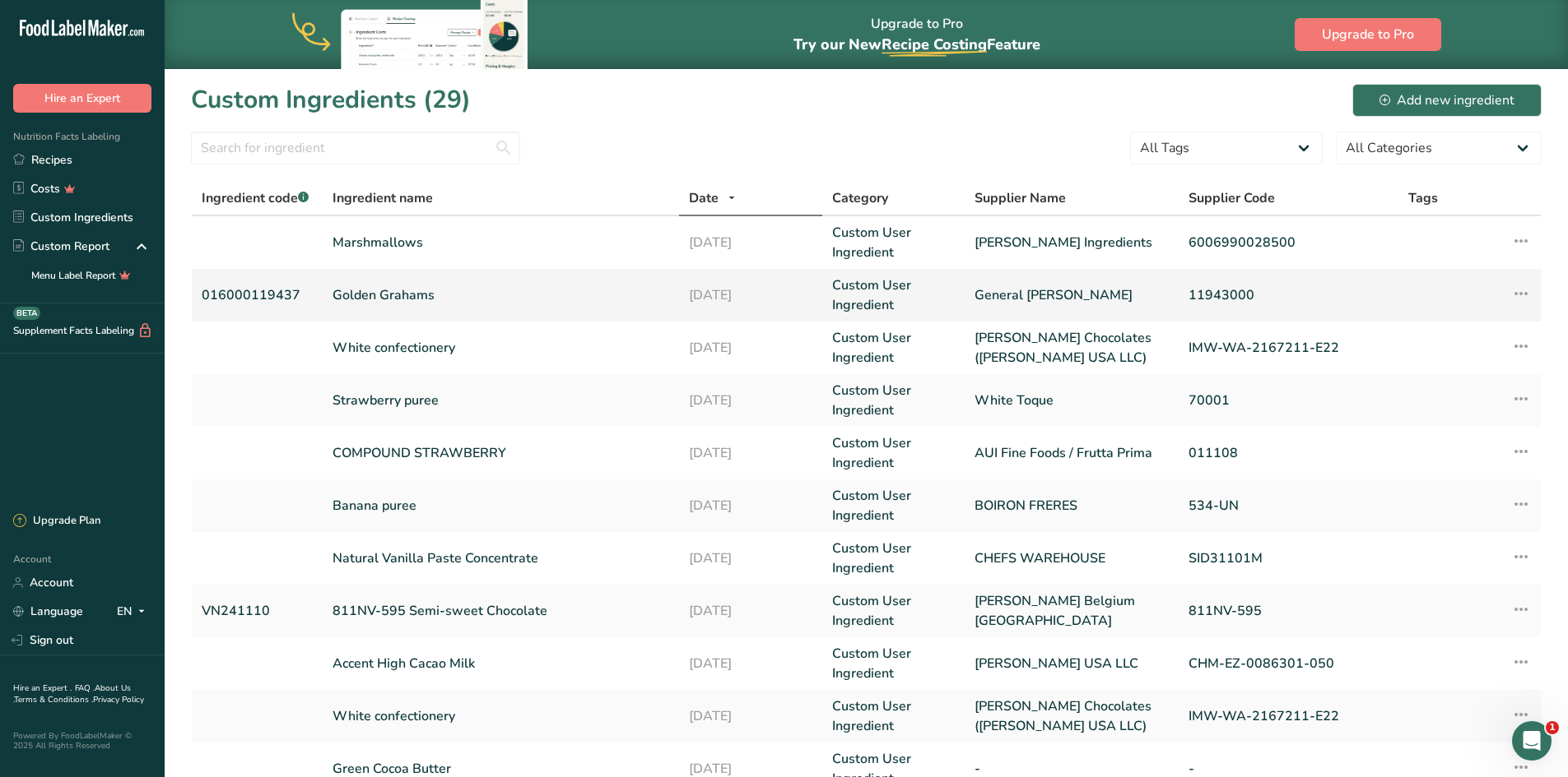
click at [402, 298] on link "Golden Grahams" at bounding box center [501, 295] width 338 height 19
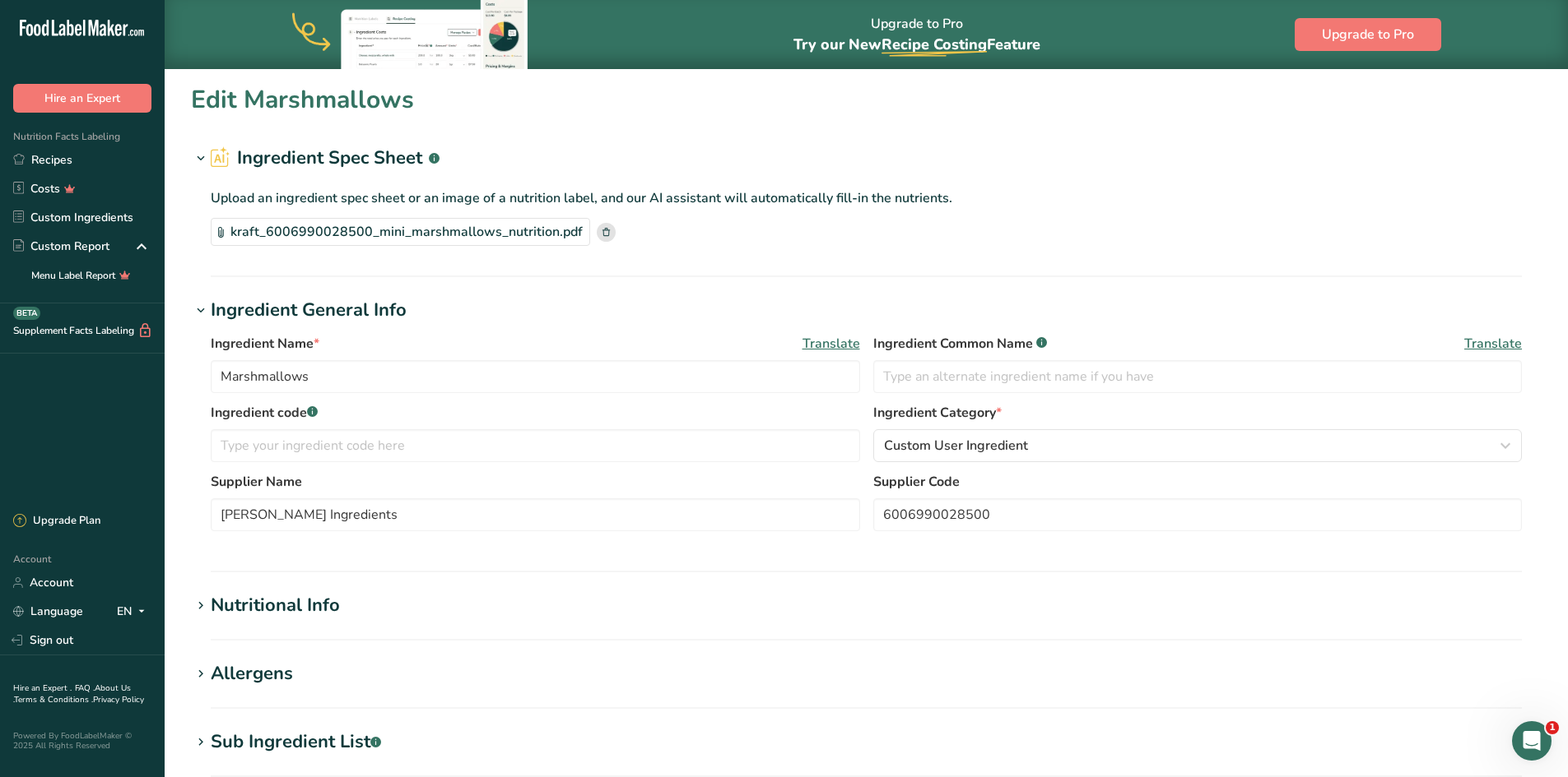
type input "Golden Grahams"
type input "016000119437"
type input "General [PERSON_NAME]"
type input "11943000"
type input "390"
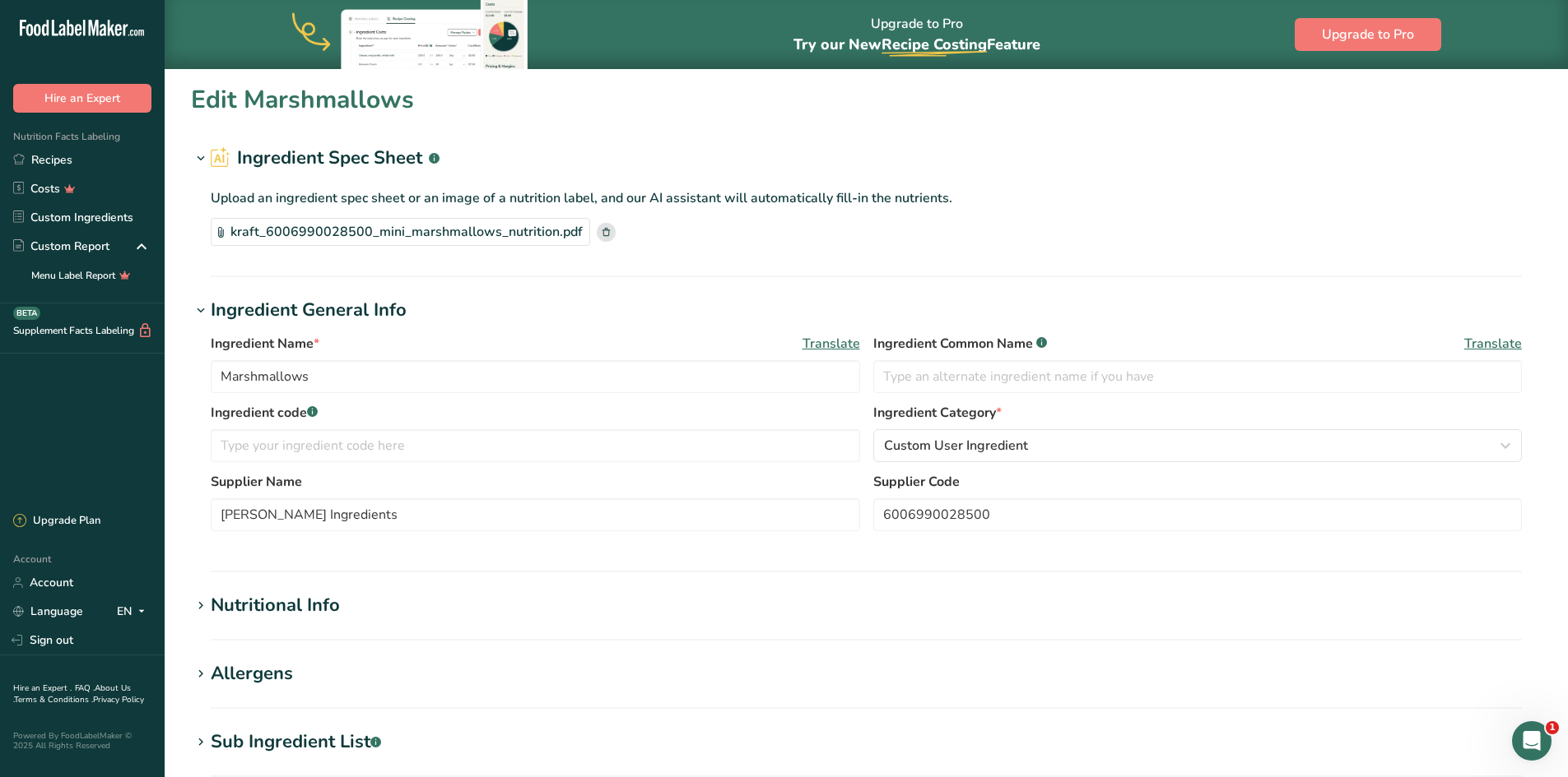
type KJ "1631.76"
type Fat "4"
type Fat "0"
type input "0"
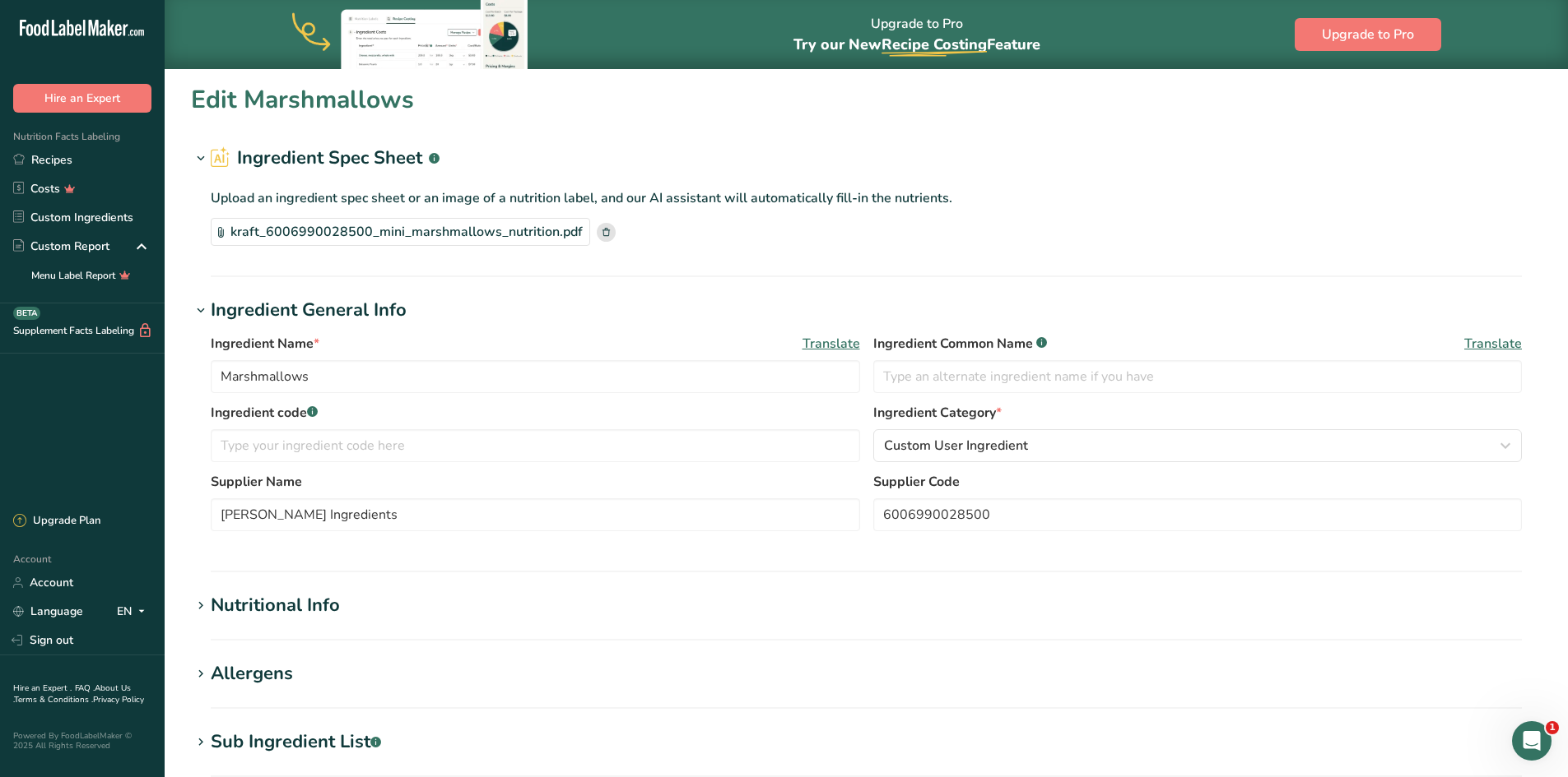
type input "840"
type Carbohydrates "83"
type Fiber "6"
type Sugars "22"
type Sugars "21"
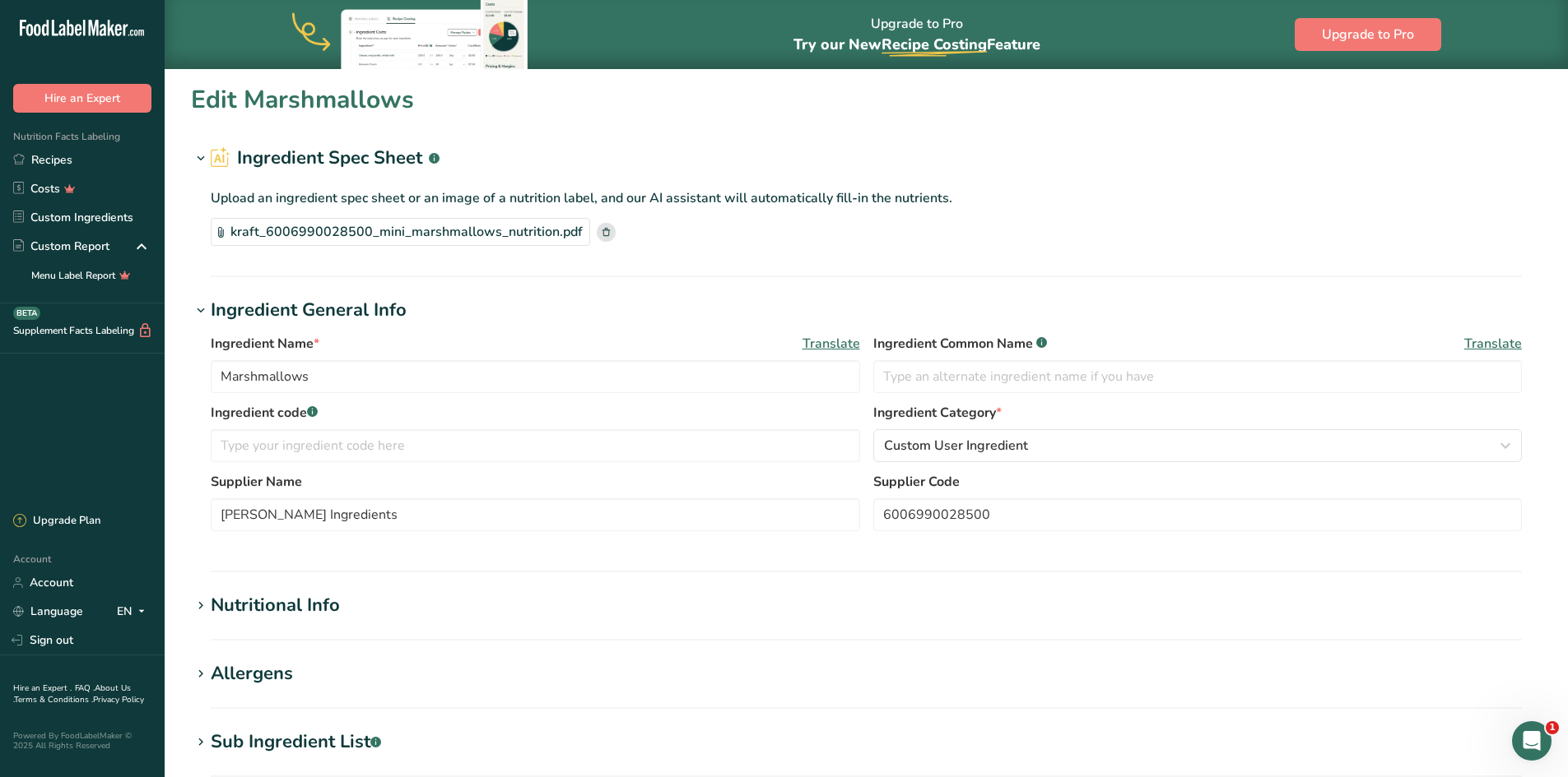
type input "7"
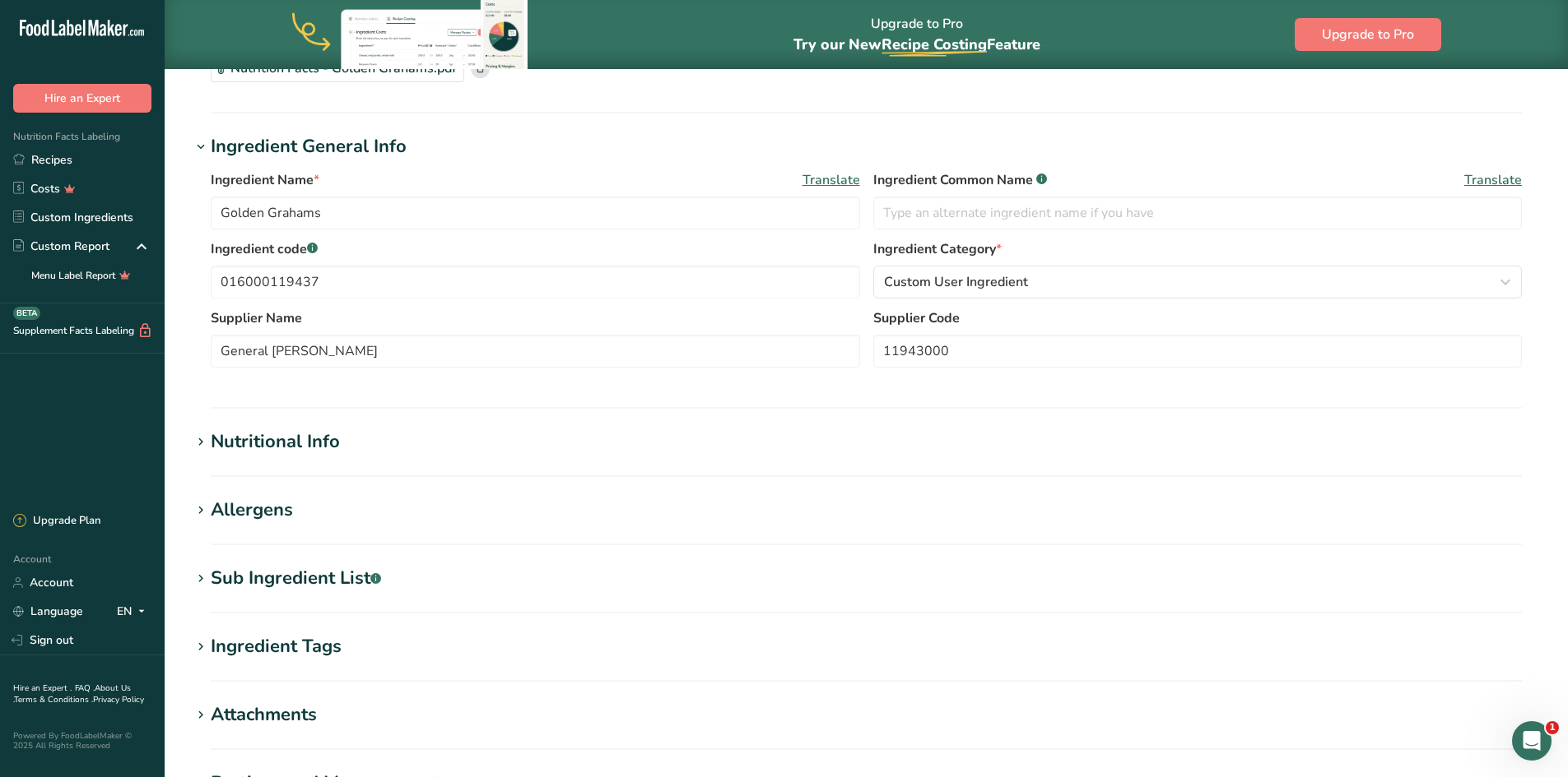
scroll to position [165, 0]
click at [319, 448] on div "Nutritional Info" at bounding box center [276, 441] width 129 height 27
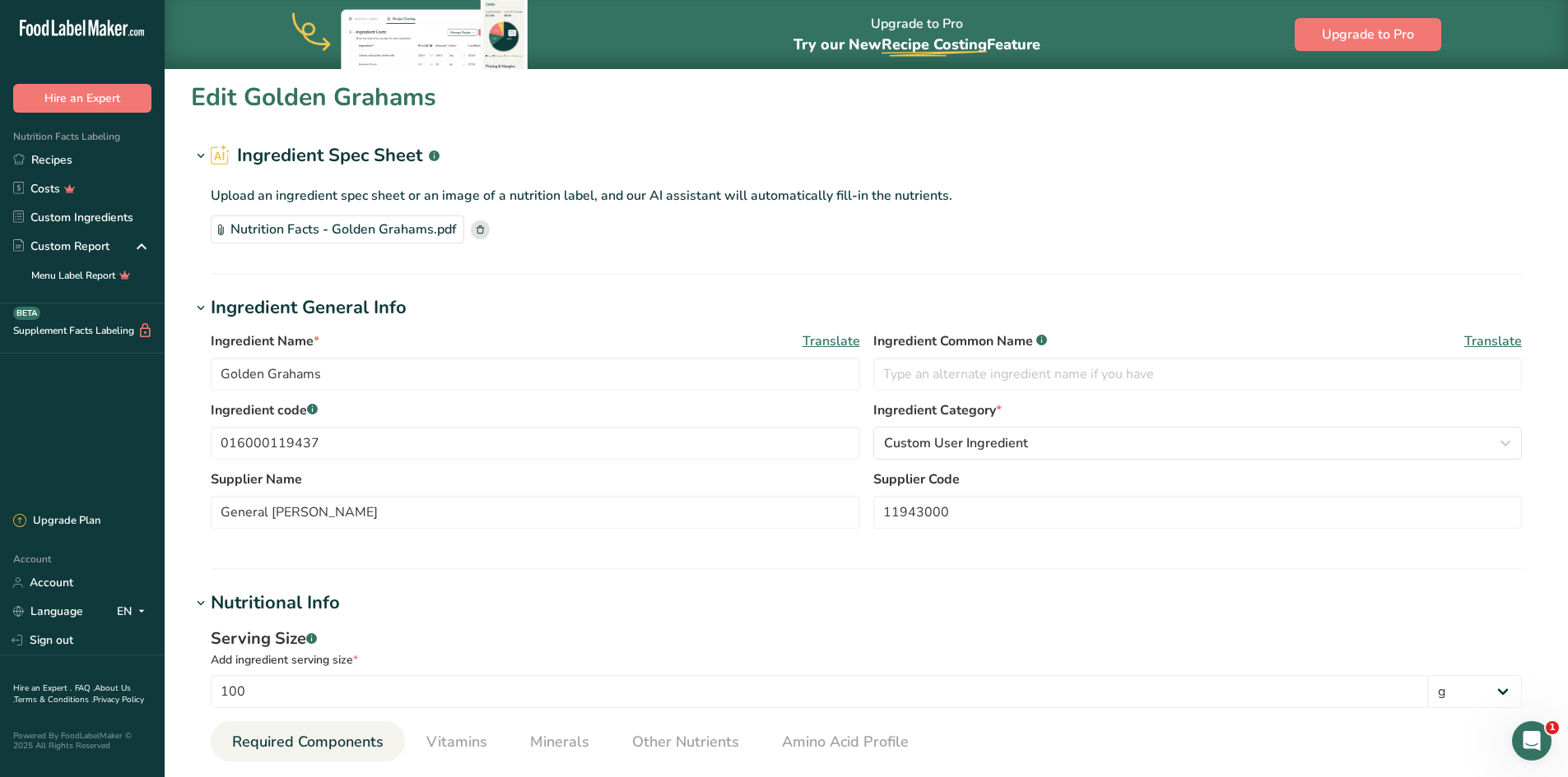
scroll to position [0, 0]
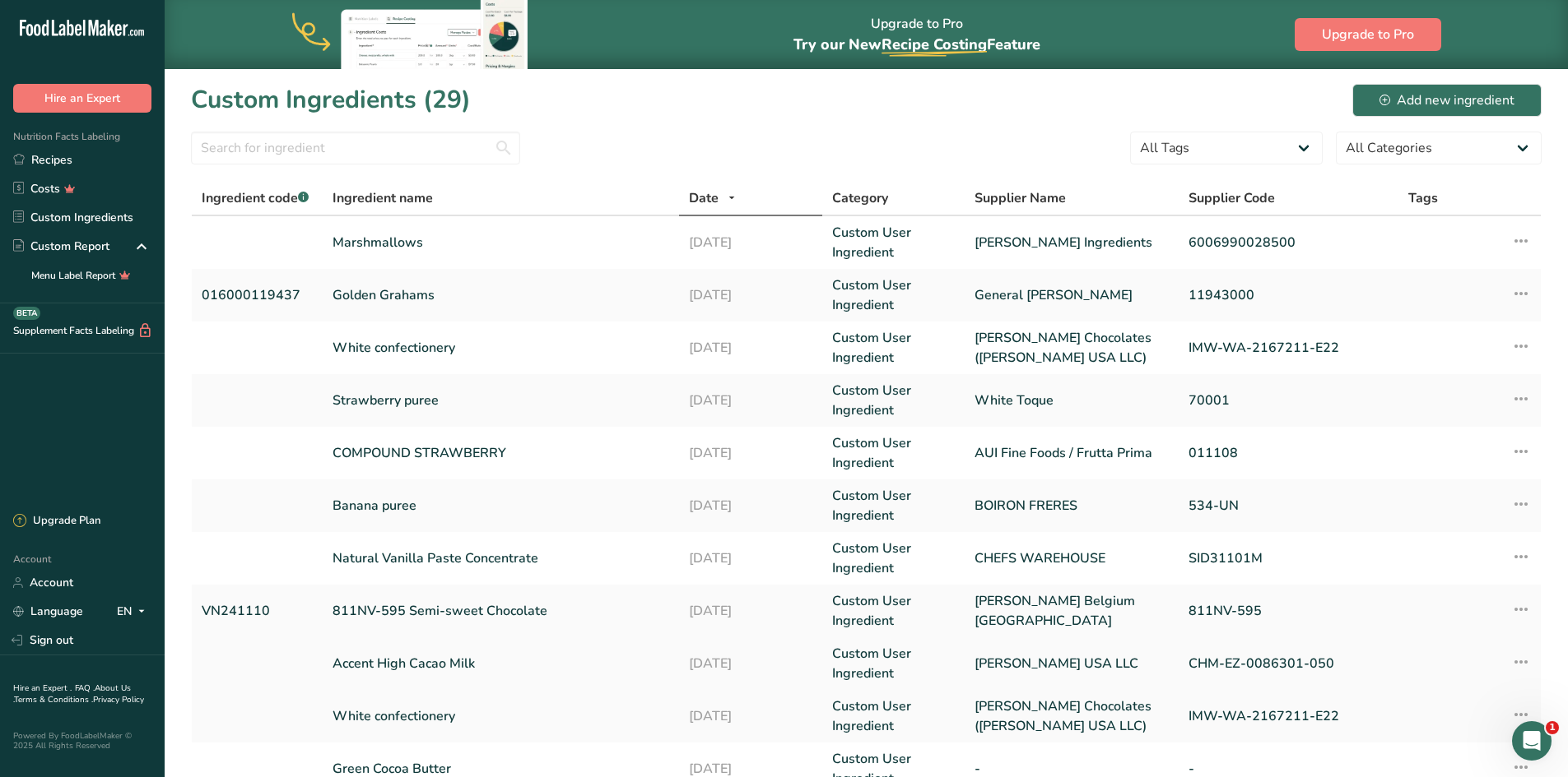
click at [490, 651] on td "Accent High Cacao Milk" at bounding box center [501, 663] width 357 height 52
click at [461, 661] on link "Accent High Cacao Milk" at bounding box center [501, 664] width 338 height 19
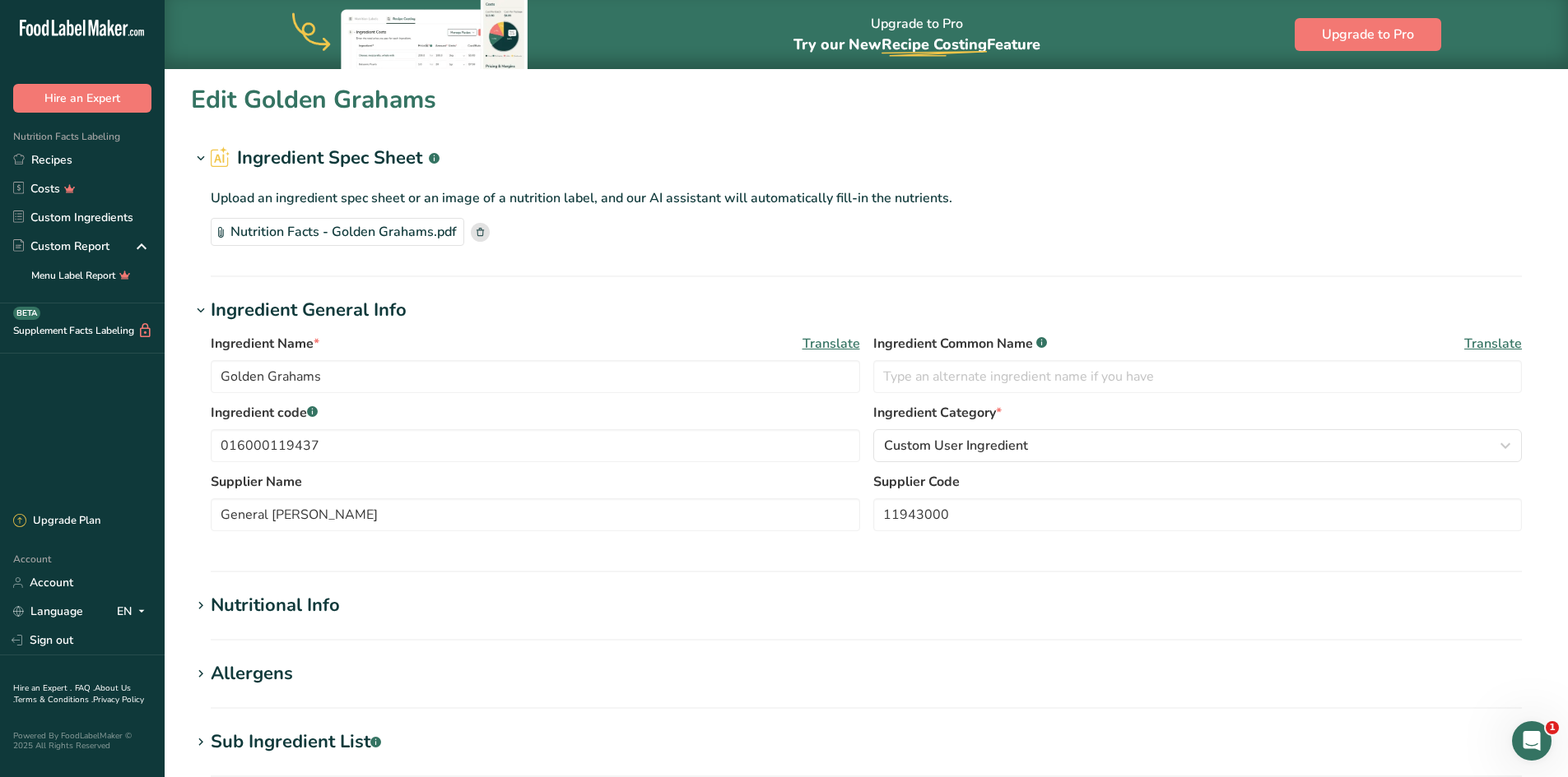
type input "Accent High Cacao Milk"
type input "[PERSON_NAME] USA LLC"
type input "CHM-EZ-0086301-050"
type input "551"
type KJ "2304"
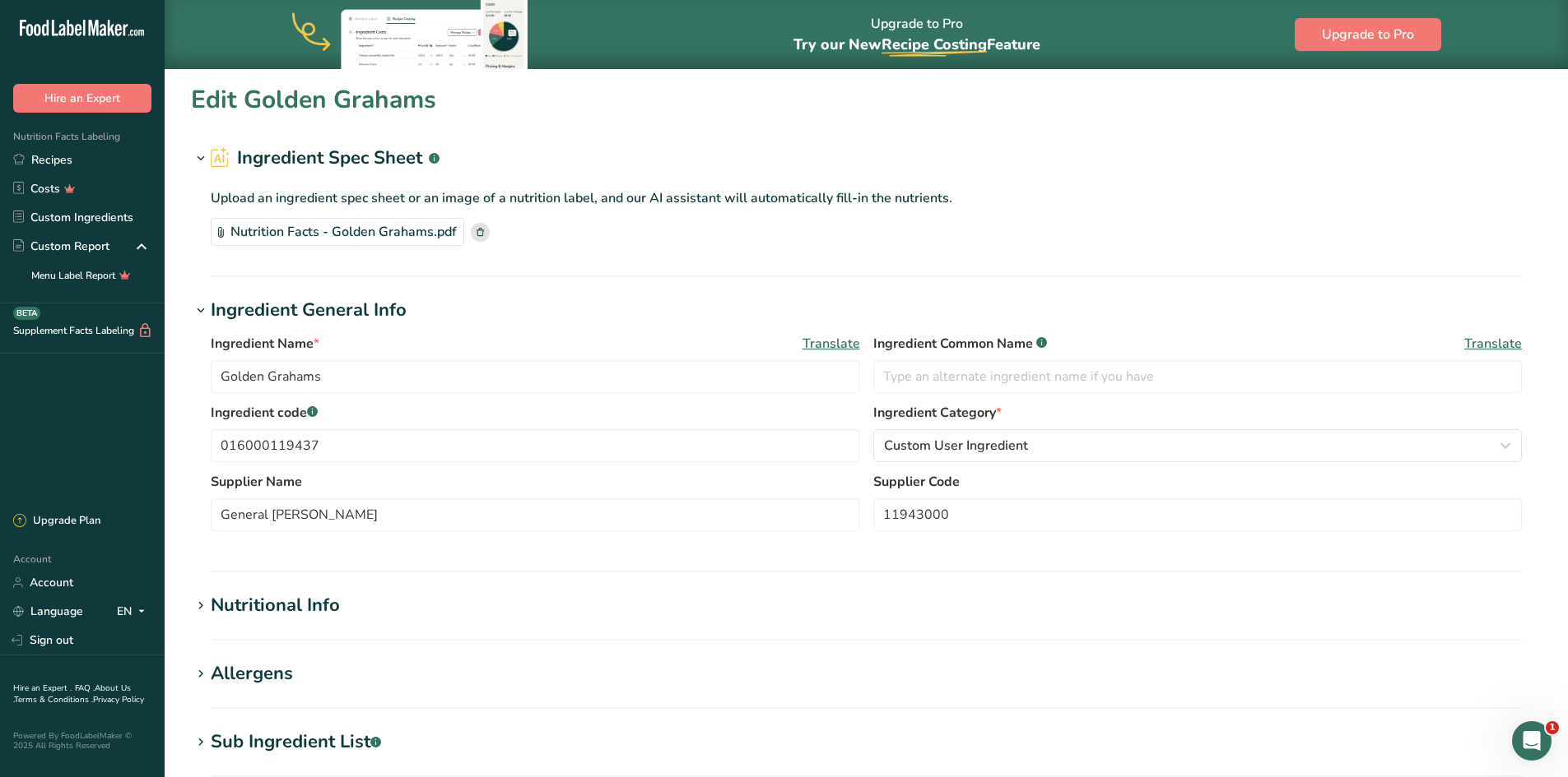
type Fat "38.9"
type Fat "23.4"
type Fat "0.3"
type input "15.8"
type input "54.5"
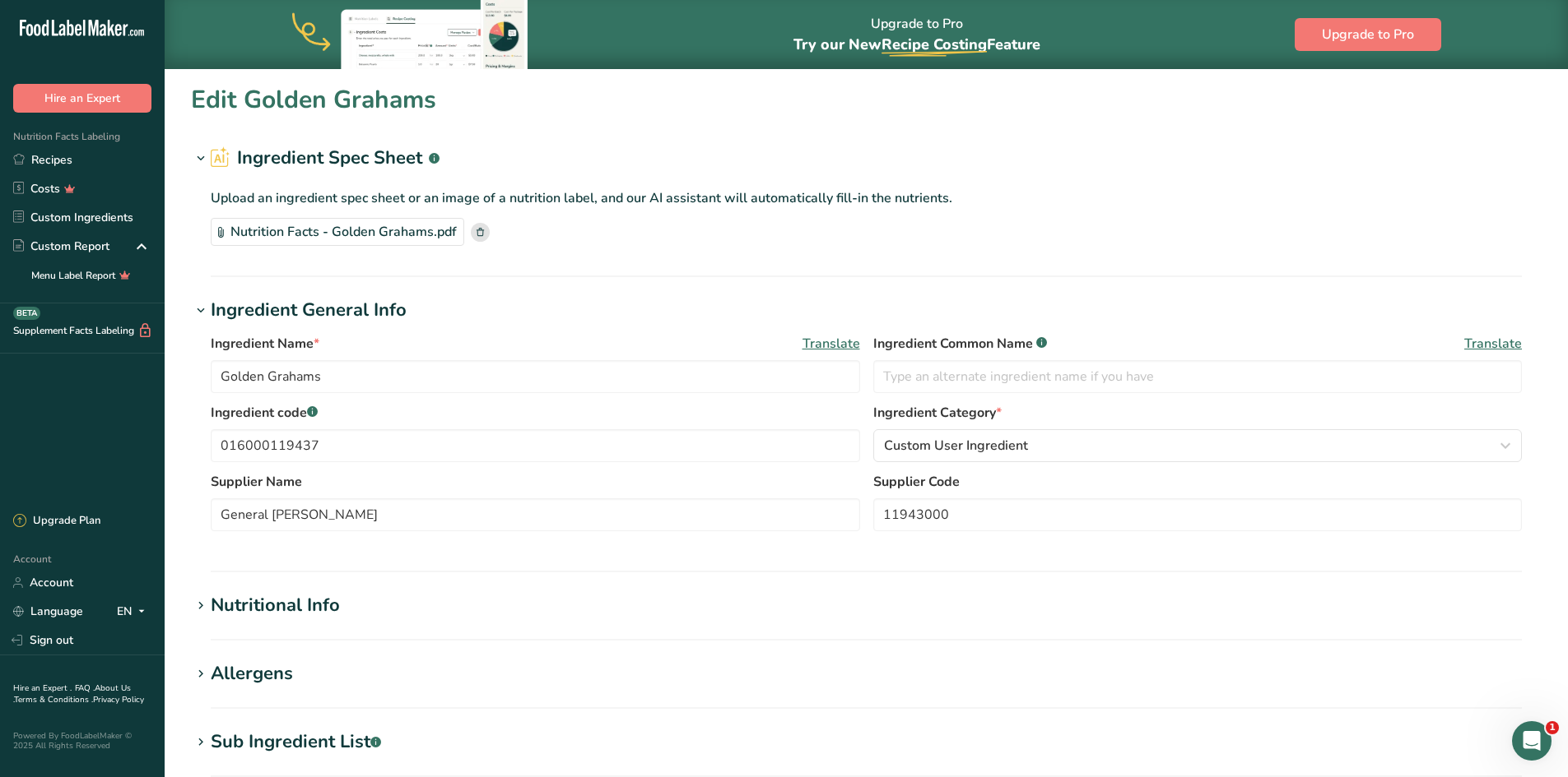
type Carbohydrates "53"
type Fiber "3.3"
type Sugars "0"
type Sugars "41.9"
type input "5.8"
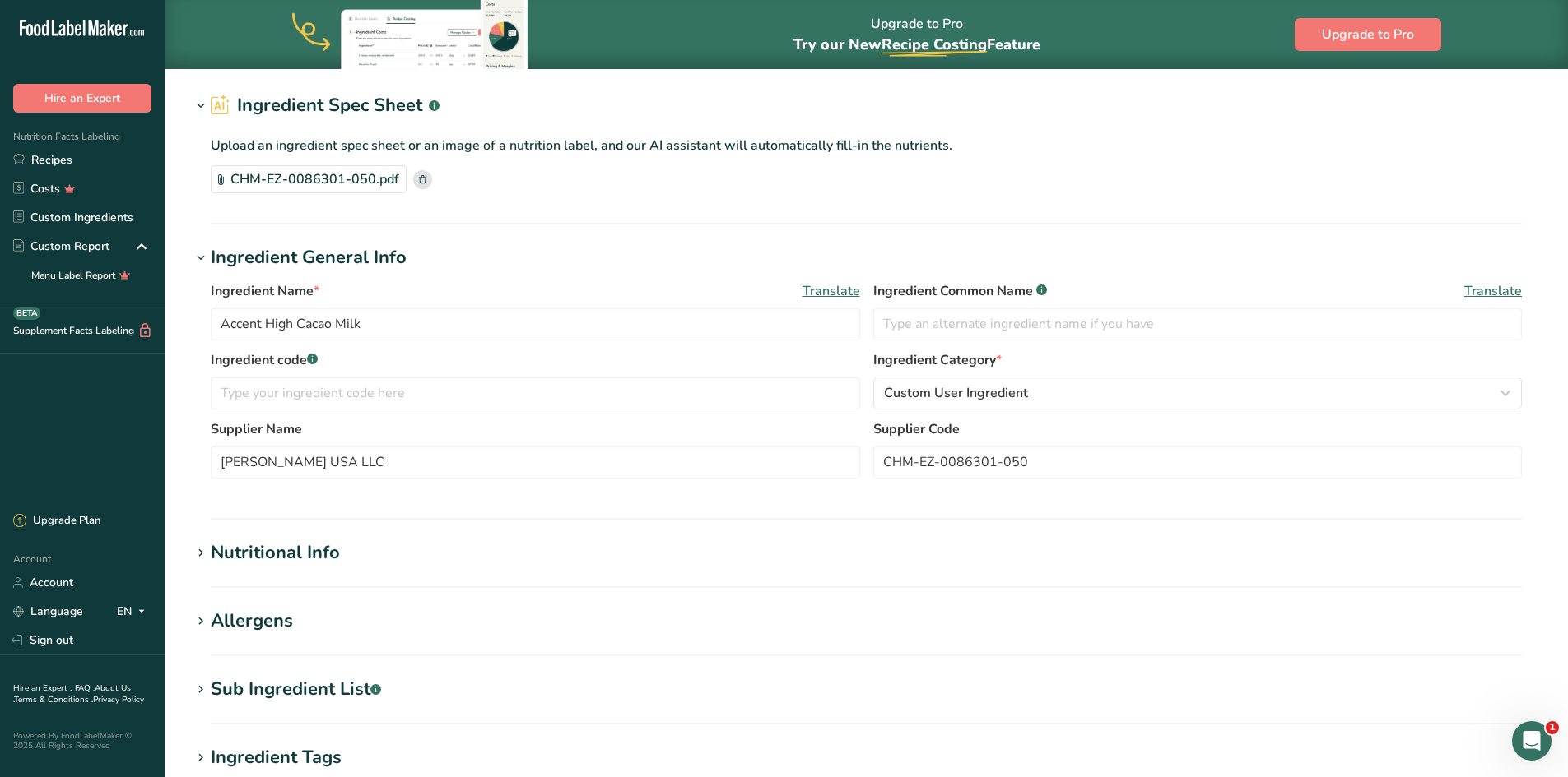
scroll to position [82, 0]
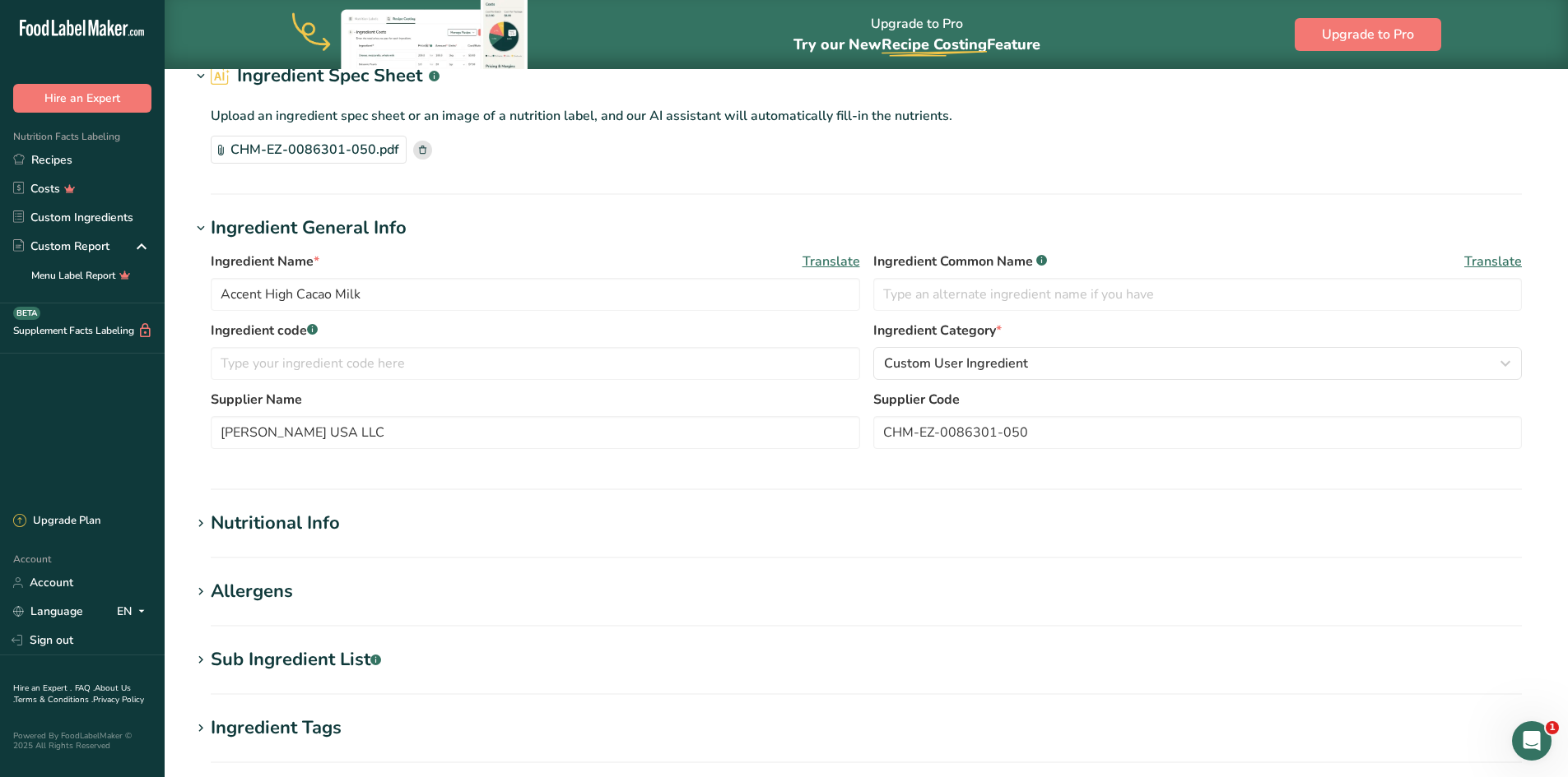
click at [489, 535] on h1 "Nutritional Info" at bounding box center [865, 524] width 1350 height 27
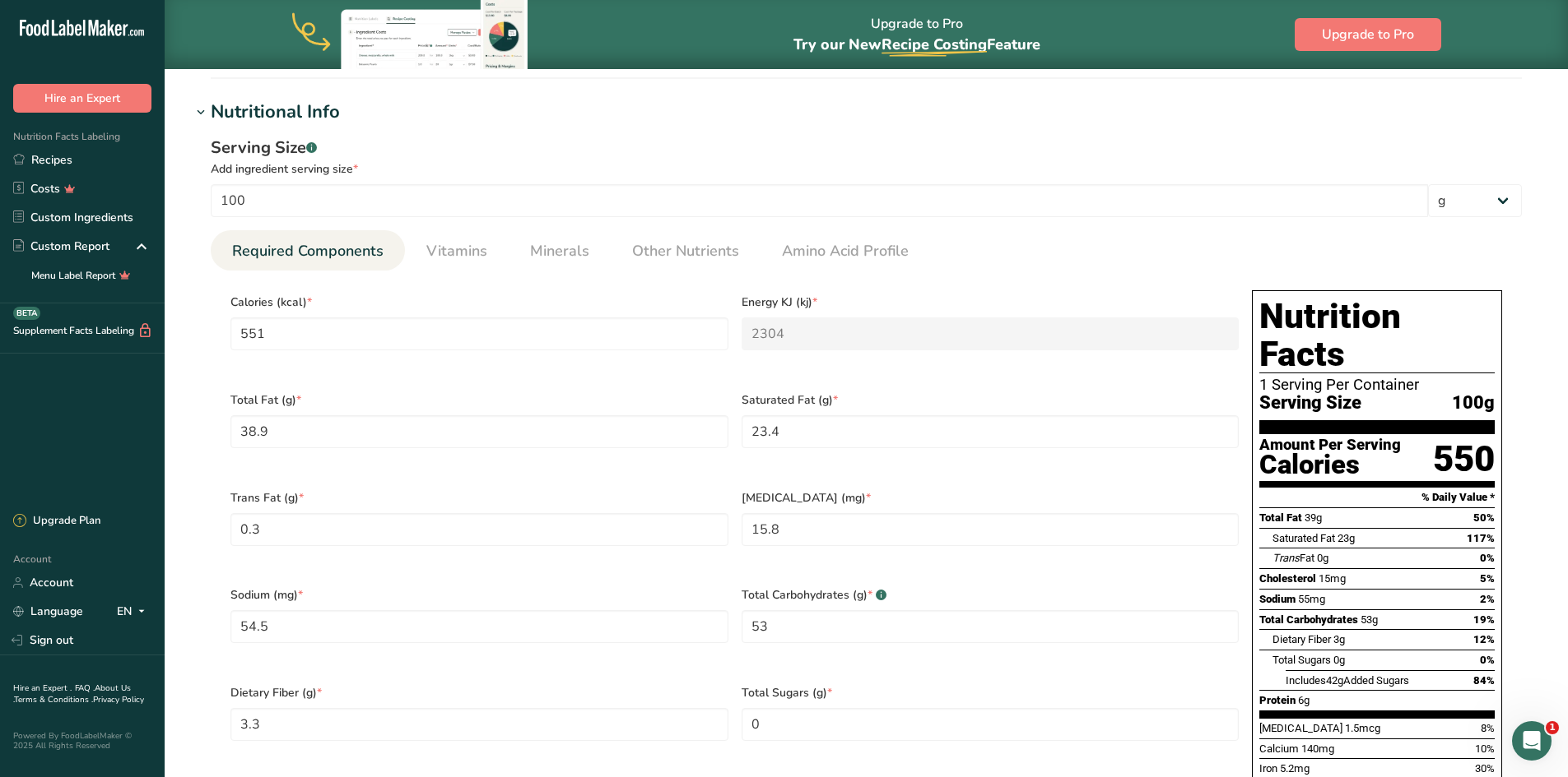
scroll to position [576, 0]
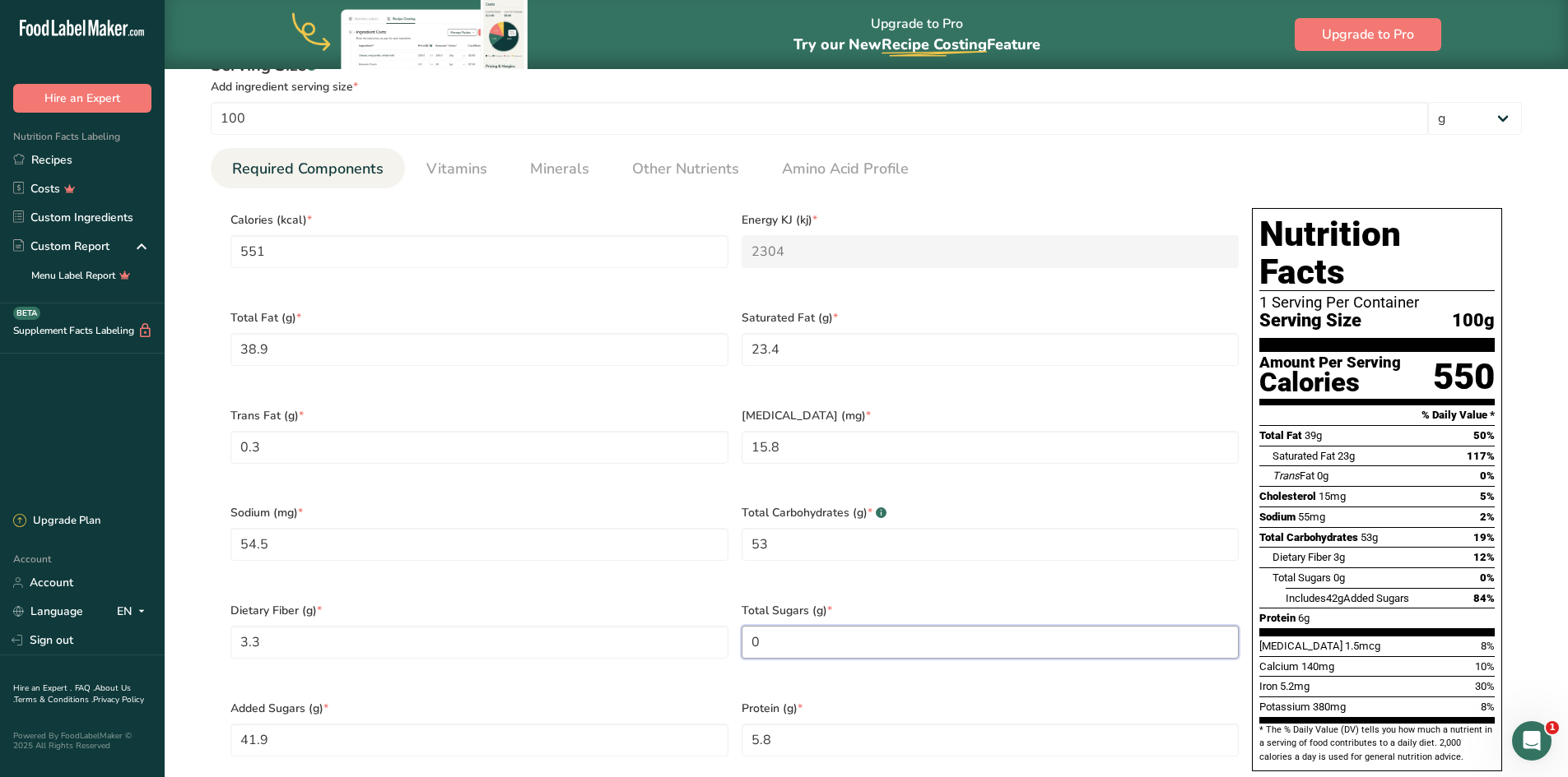
click at [772, 625] on Sugars "0" at bounding box center [990, 641] width 498 height 33
type Sugars "41.9"
click at [1002, 566] on div "Total Carbohydrates (g) * .a-a{fill:#347362;}.b-a{fill:#fff;} 53" at bounding box center [990, 543] width 511 height 97
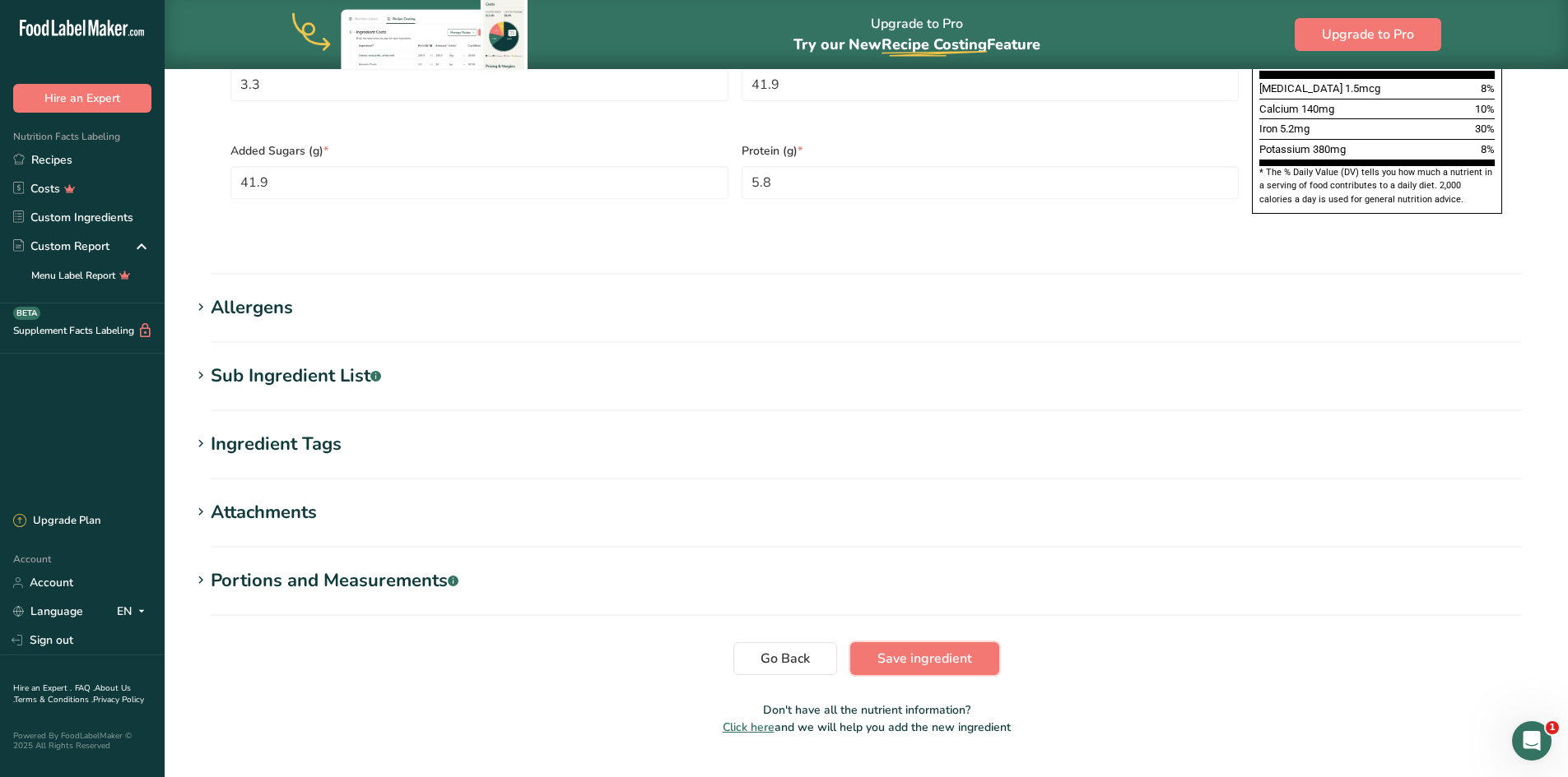
click at [948, 649] on span "Save ingredient" at bounding box center [924, 658] width 95 height 19
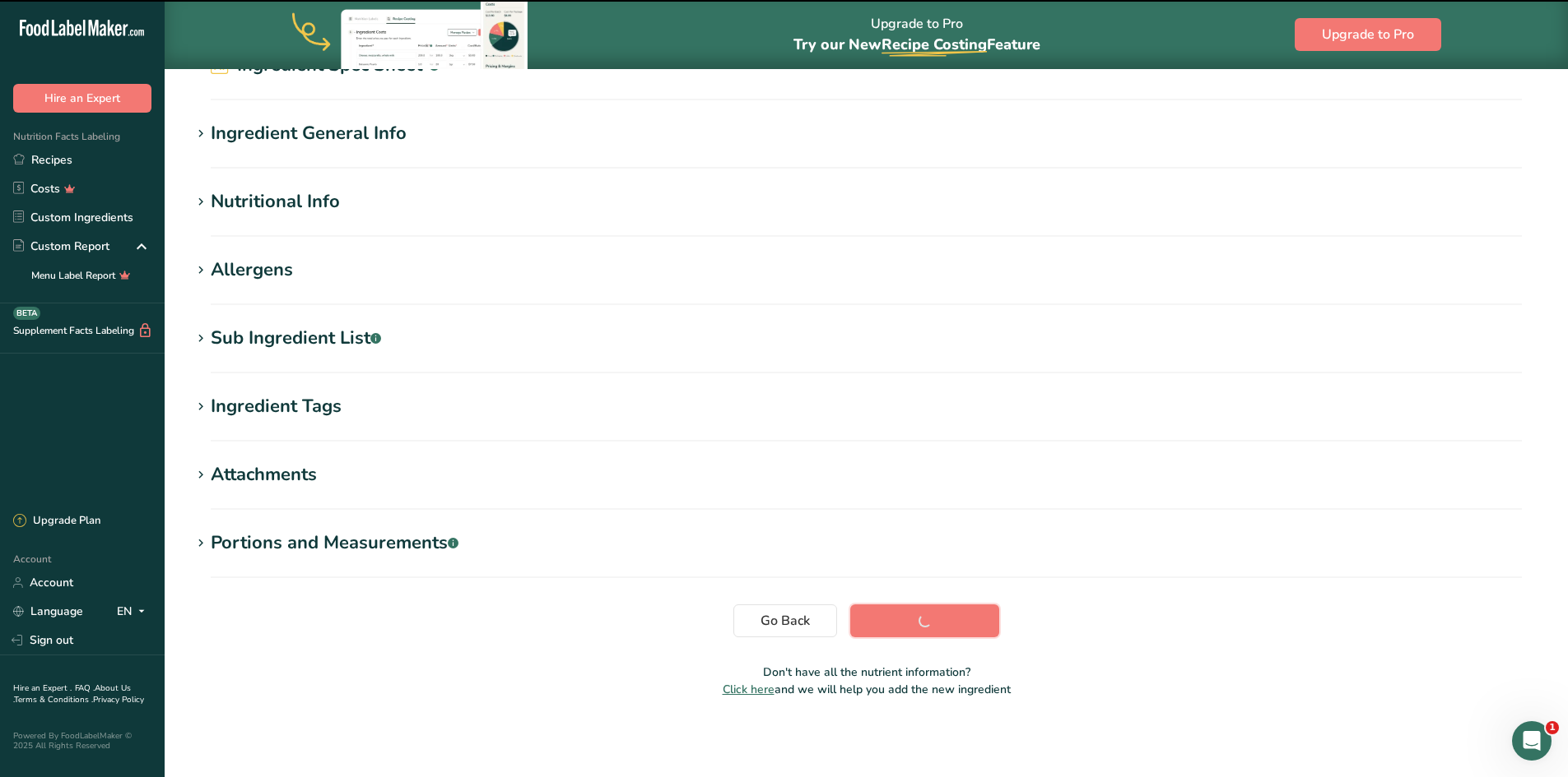
scroll to position [93, 0]
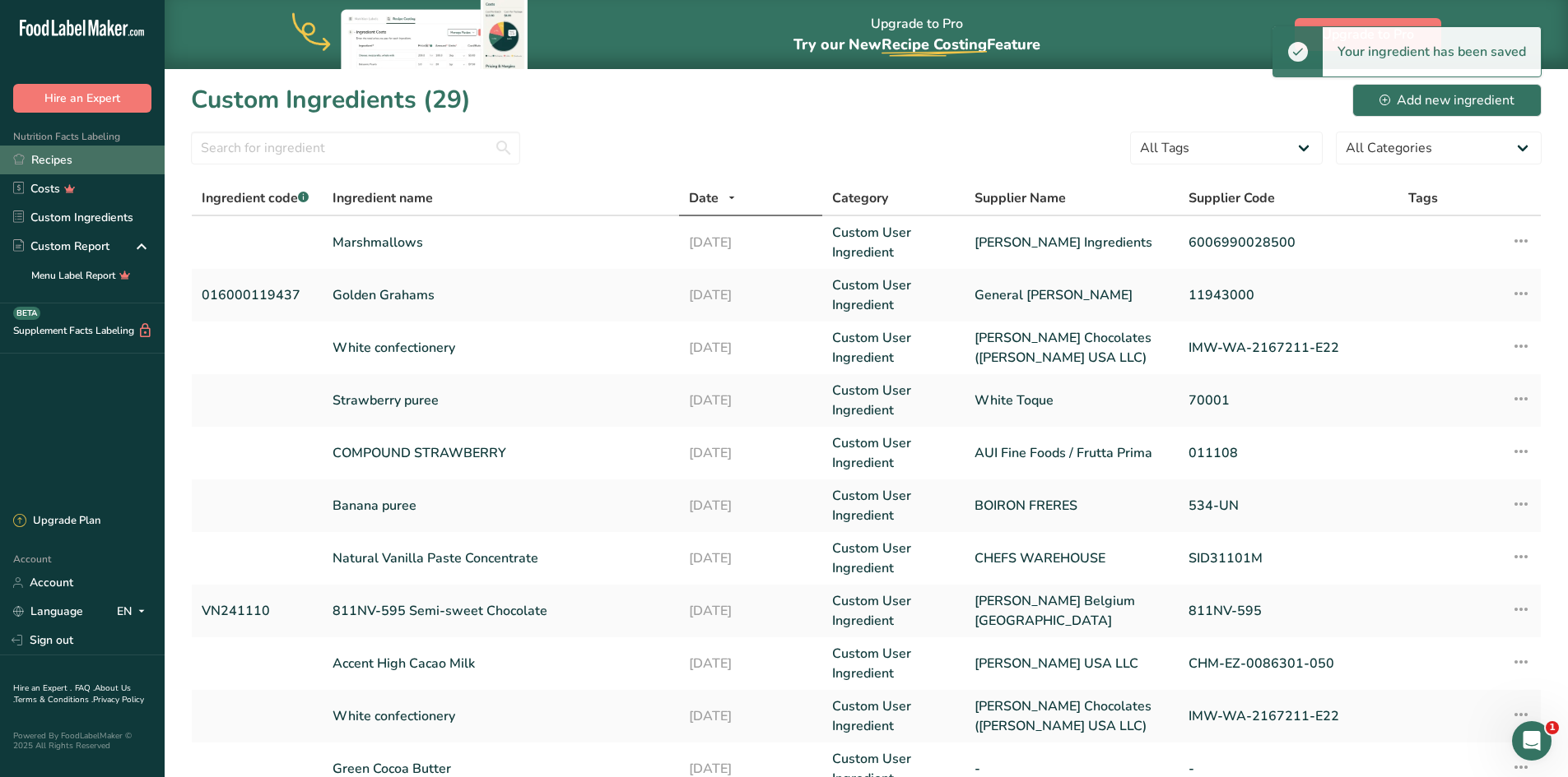
drag, startPoint x: 59, startPoint y: 155, endPoint x: 81, endPoint y: 159, distance: 22.4
click at [59, 155] on link "Recipes" at bounding box center [82, 159] width 165 height 28
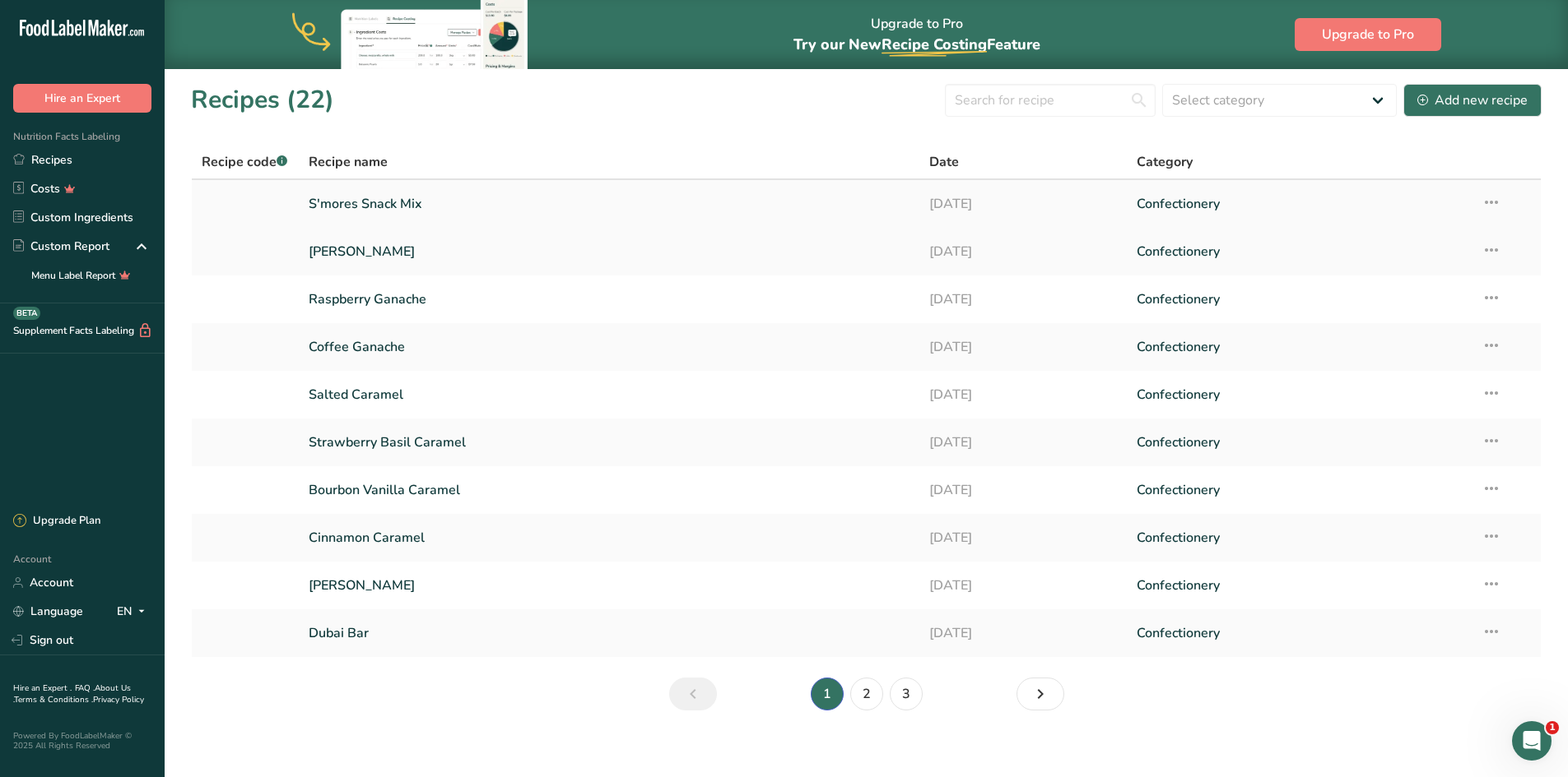
click at [340, 207] on link "S'mores Snack Mix" at bounding box center [609, 204] width 602 height 35
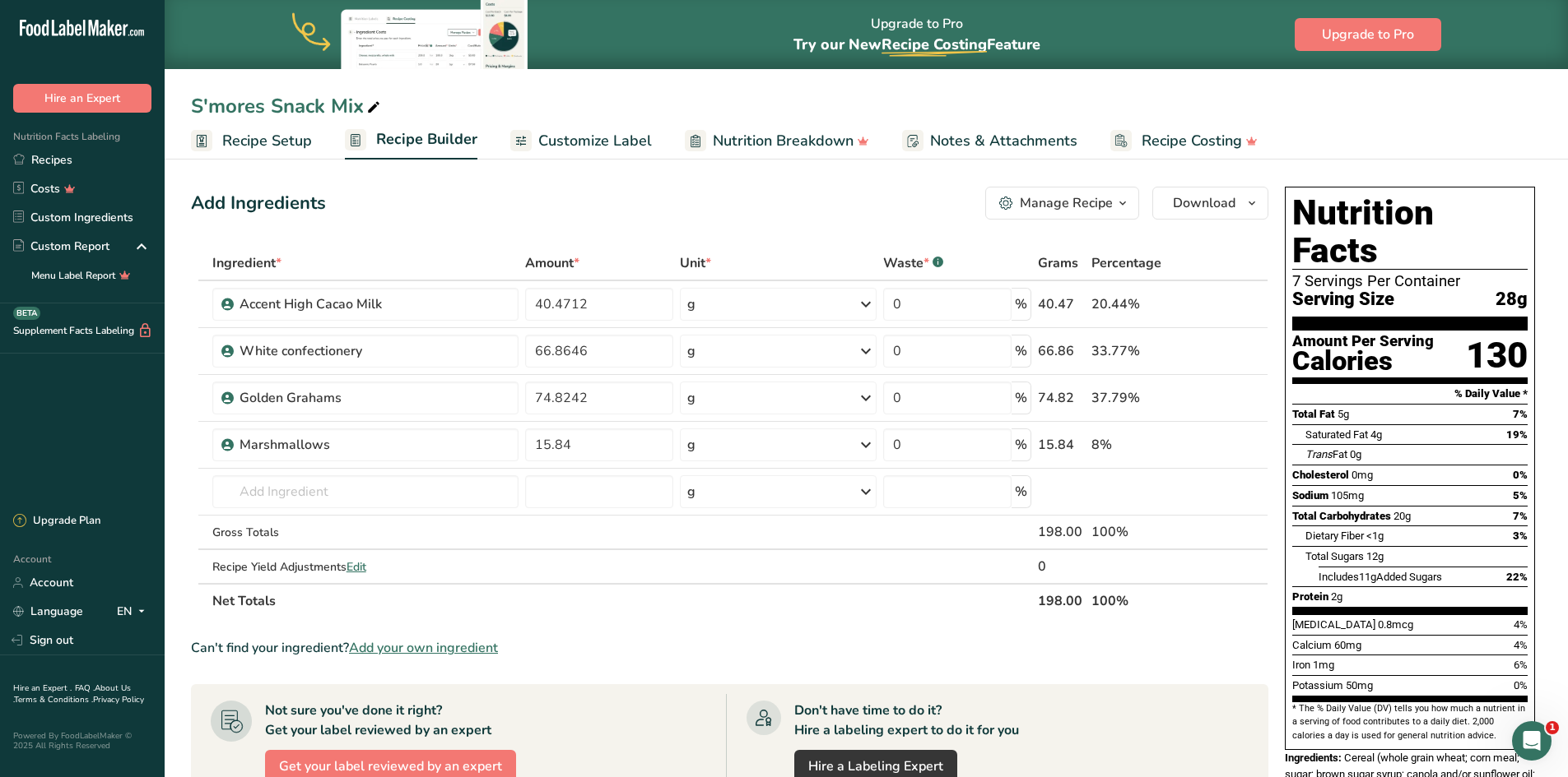
click at [753, 141] on span "Nutrition Breakdown" at bounding box center [783, 141] width 141 height 22
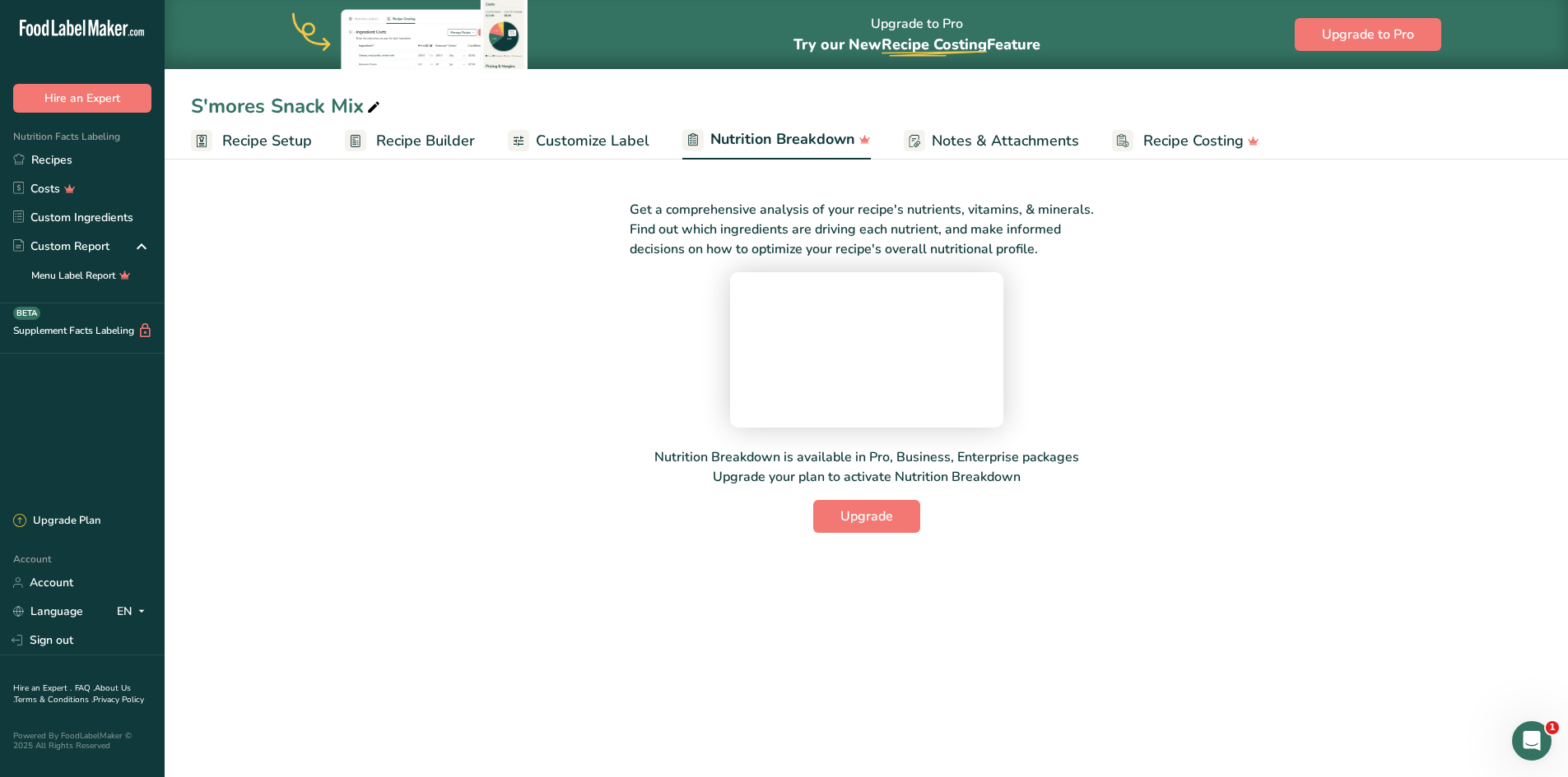
click at [577, 141] on span "Customize Label" at bounding box center [592, 141] width 113 height 22
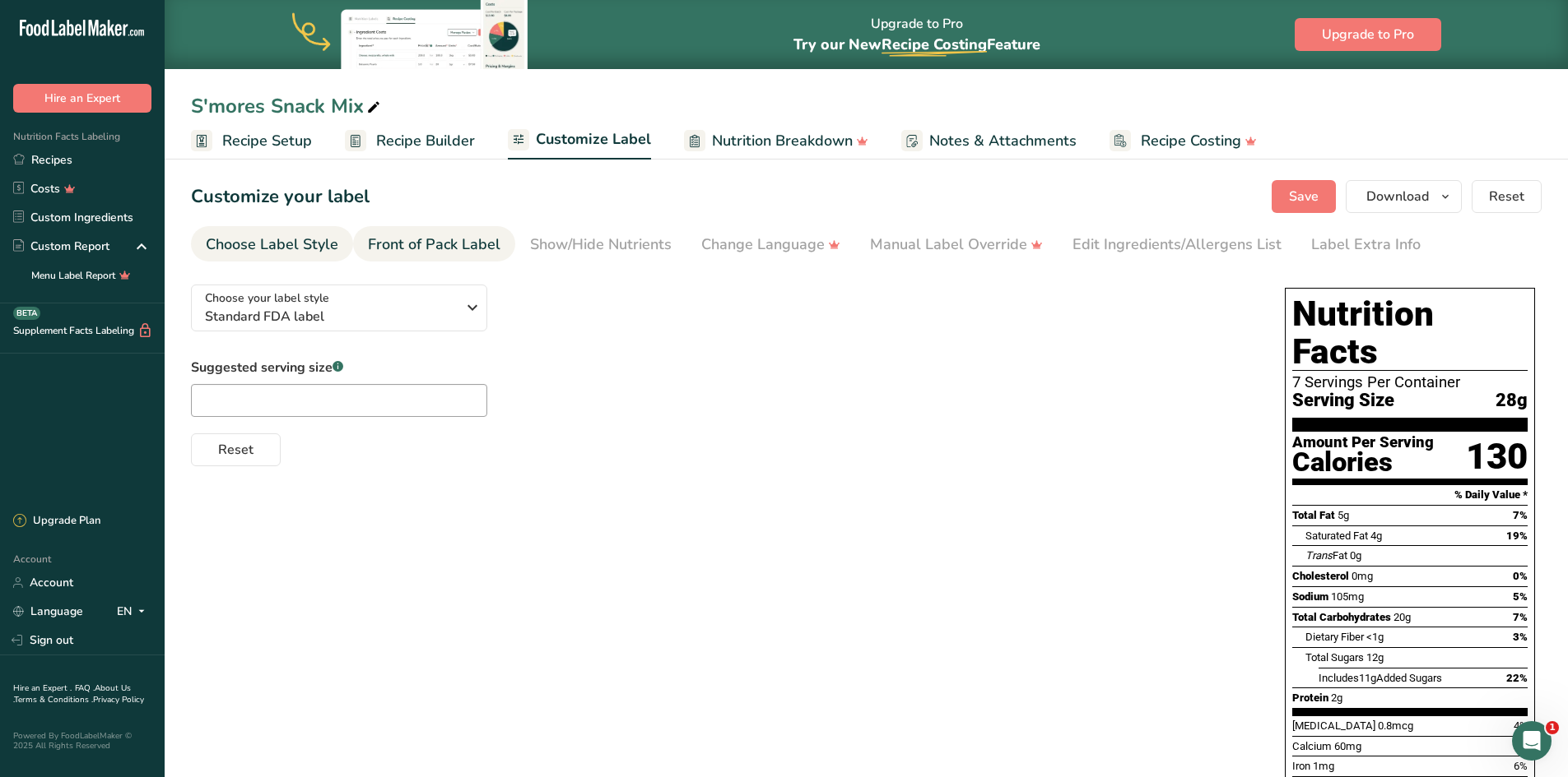
click at [378, 246] on div "Front of Pack Label" at bounding box center [433, 245] width 132 height 22
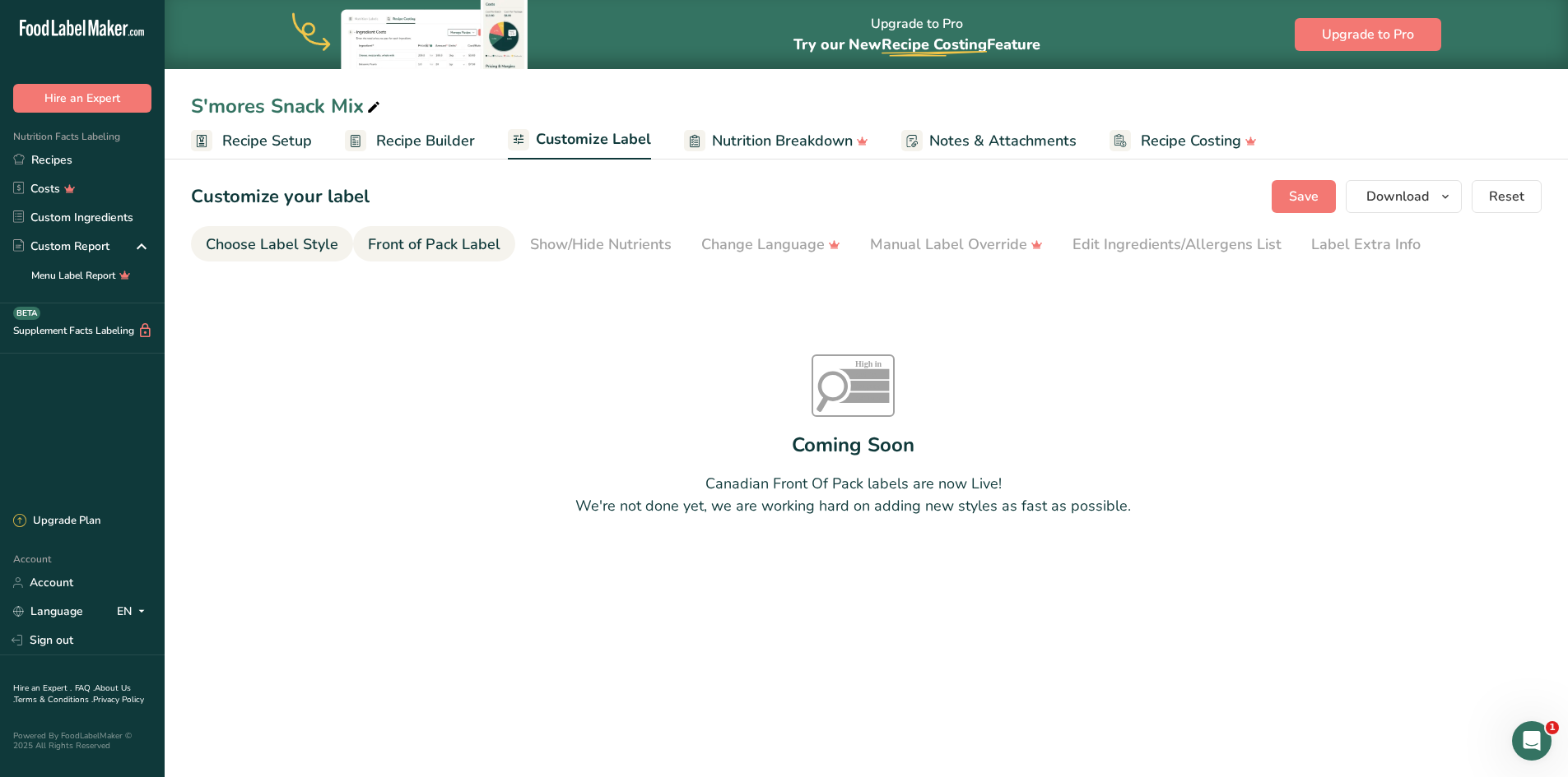
click at [273, 245] on div "Choose Label Style" at bounding box center [271, 245] width 132 height 22
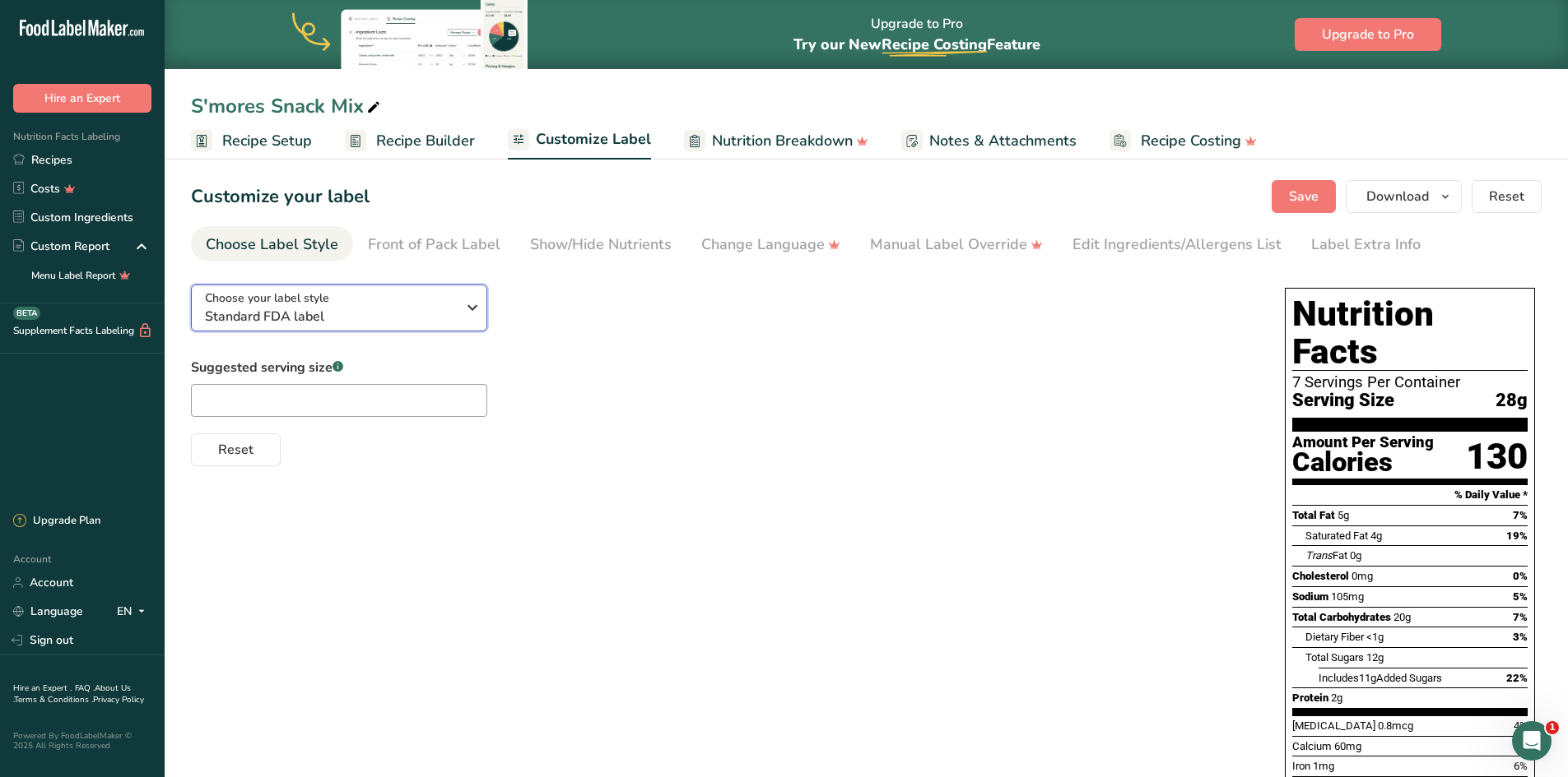
click at [475, 315] on icon "button" at bounding box center [472, 307] width 20 height 29
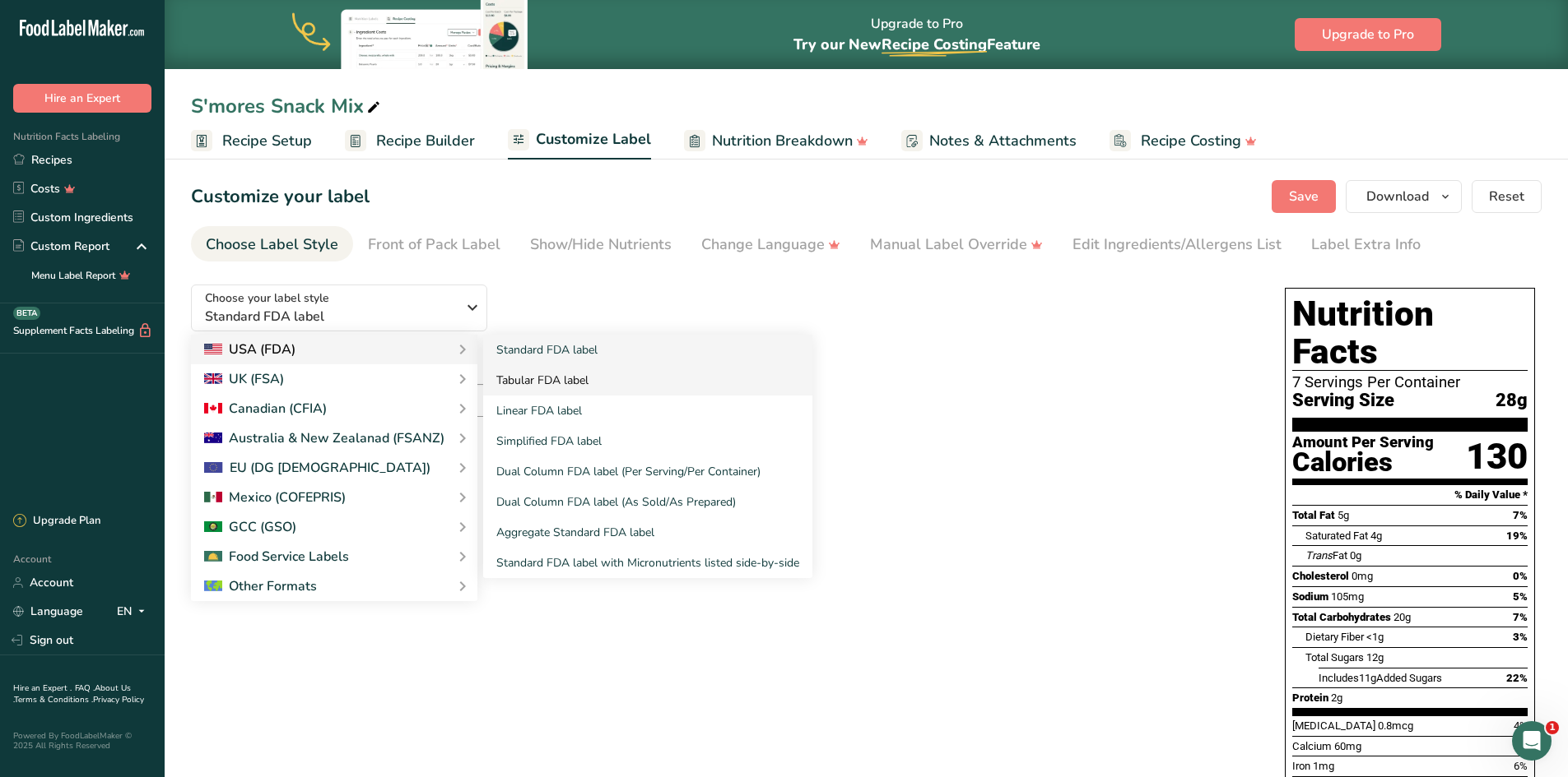
click at [528, 383] on link "Tabular FDA label" at bounding box center [647, 380] width 329 height 30
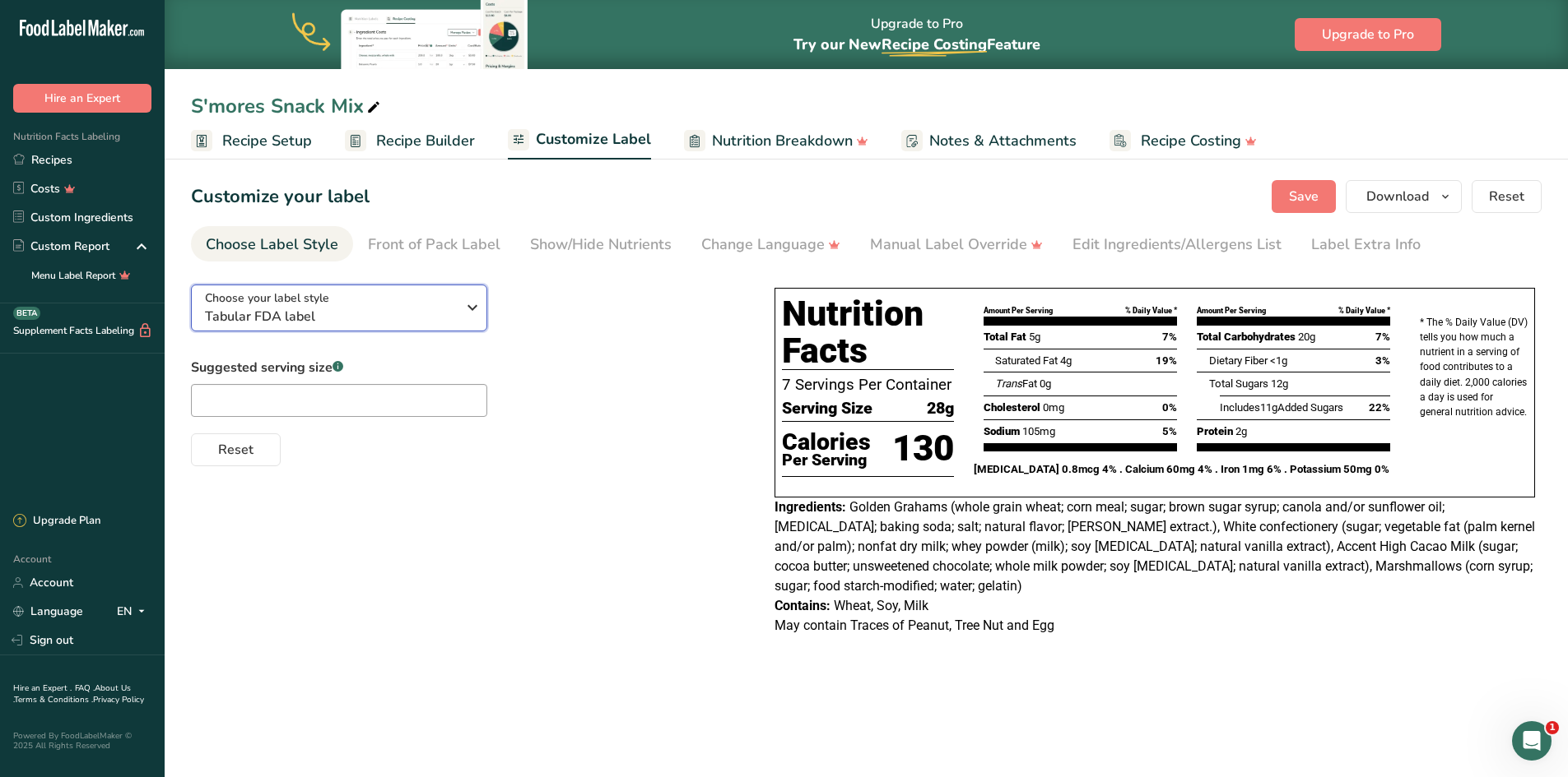
click at [472, 320] on icon "button" at bounding box center [472, 307] width 20 height 29
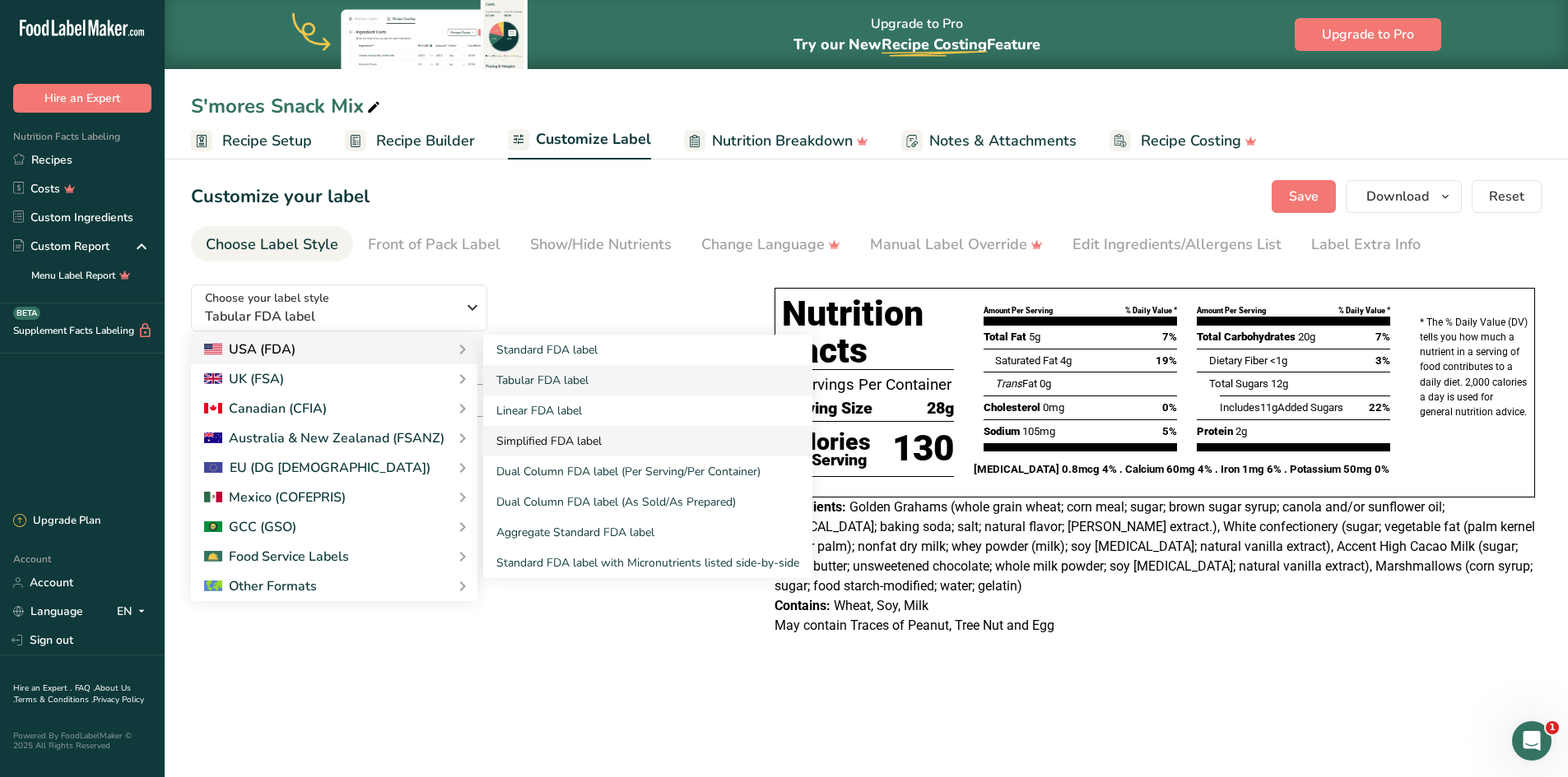
click at [577, 442] on link "Simplified FDA label" at bounding box center [647, 441] width 329 height 30
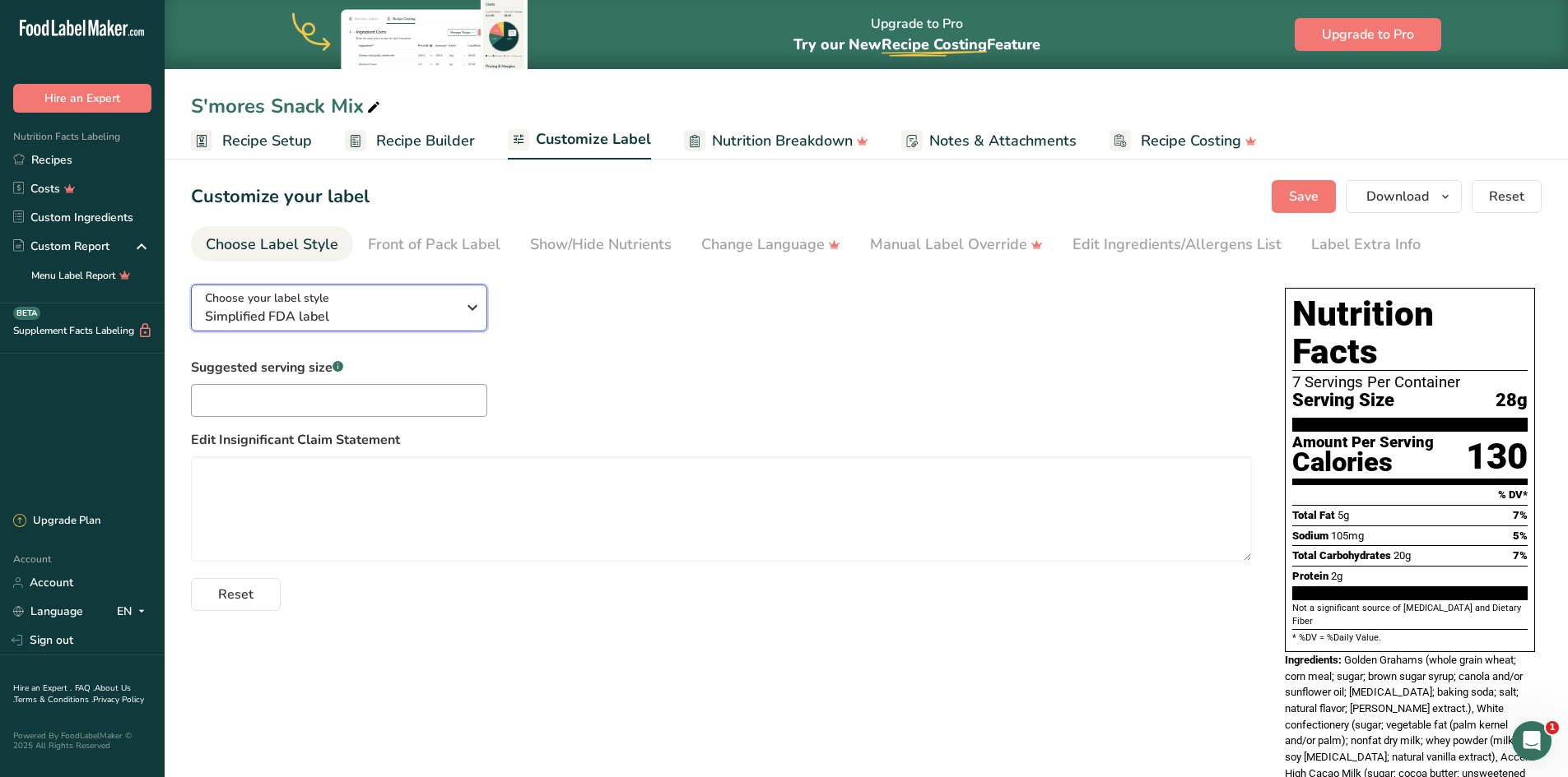
click at [466, 318] on icon "button" at bounding box center [472, 307] width 20 height 29
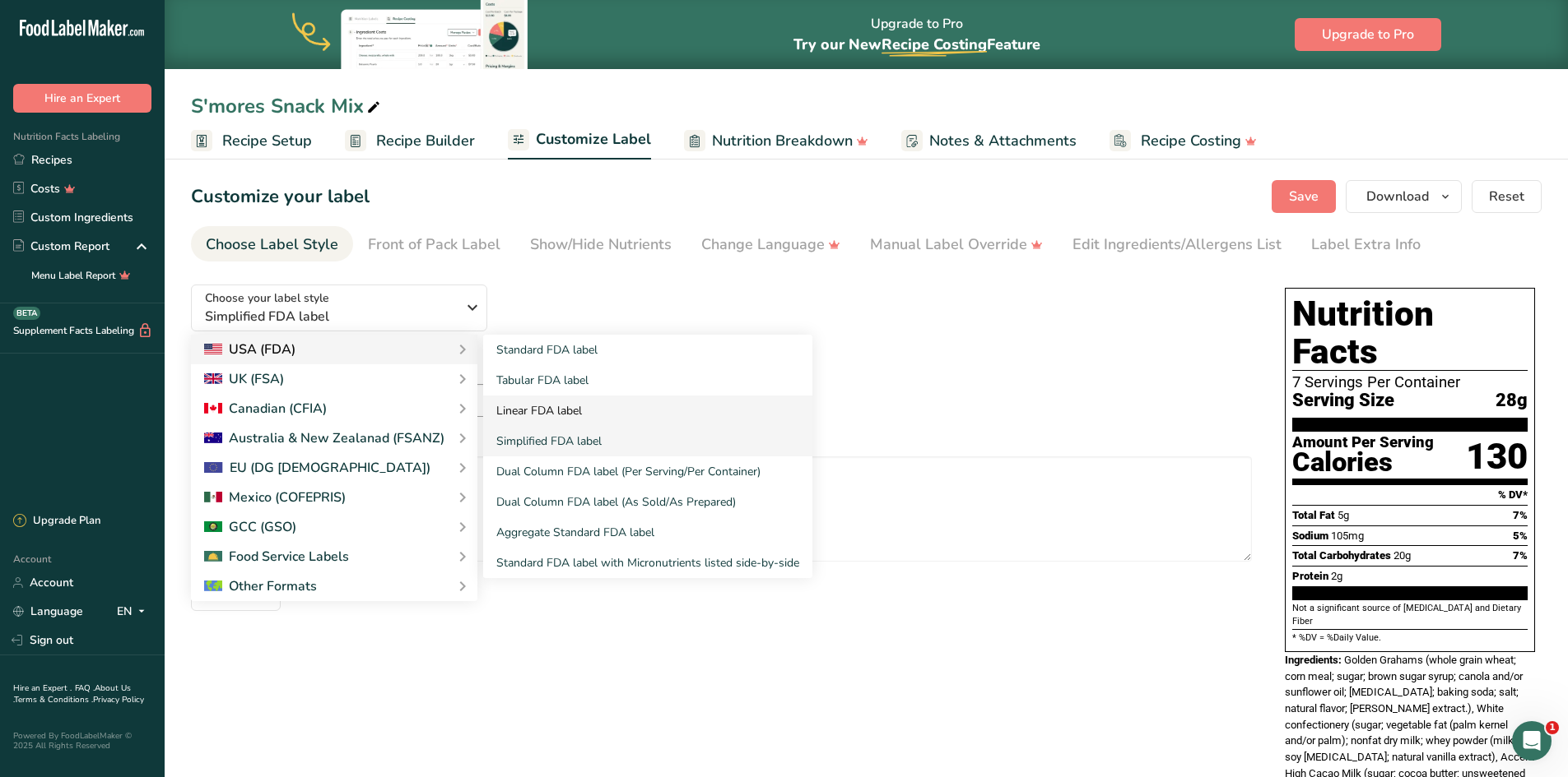
click at [544, 412] on link "Linear FDA label" at bounding box center [647, 411] width 329 height 30
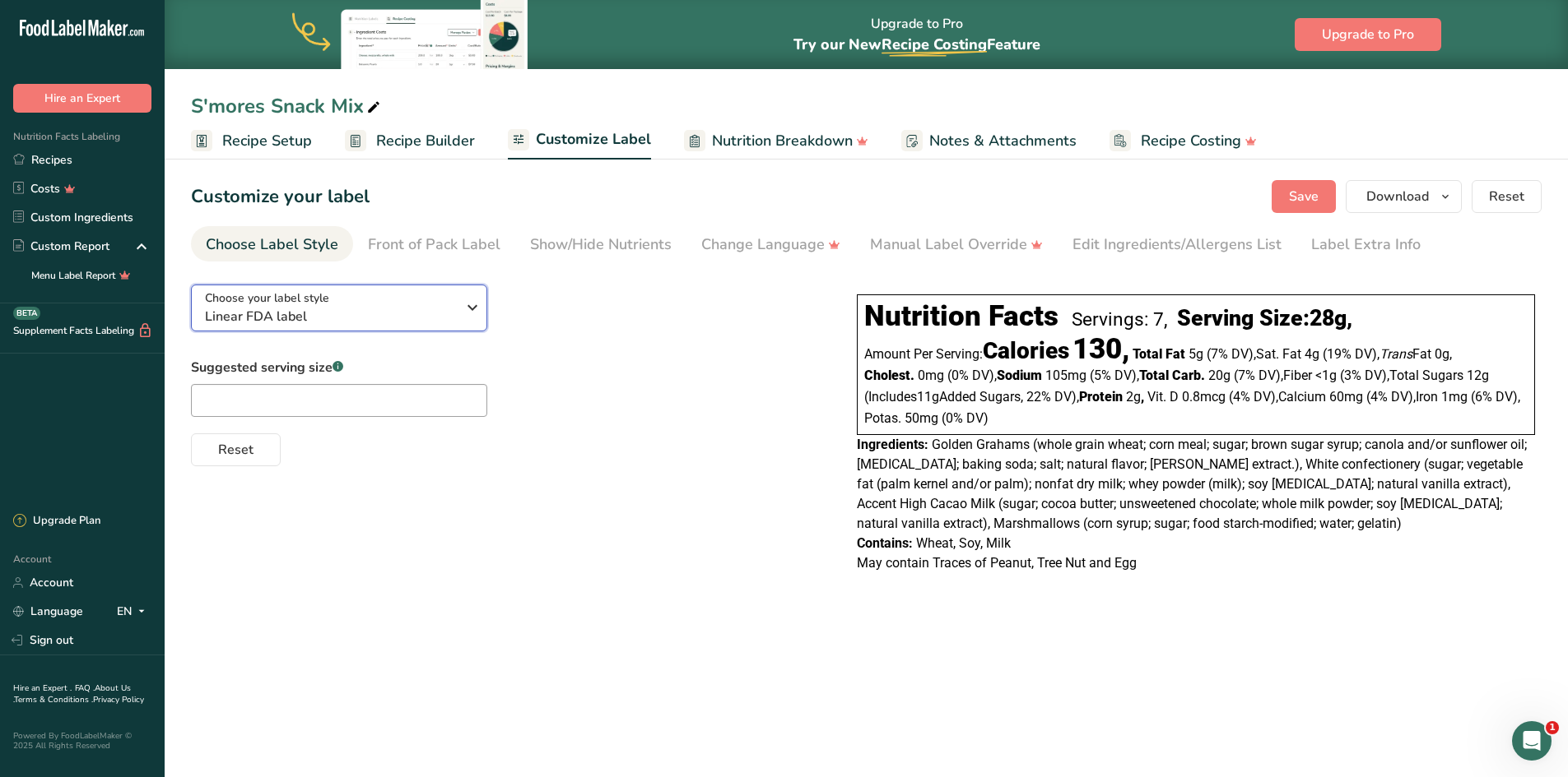
click at [479, 307] on icon "button" at bounding box center [472, 307] width 20 height 29
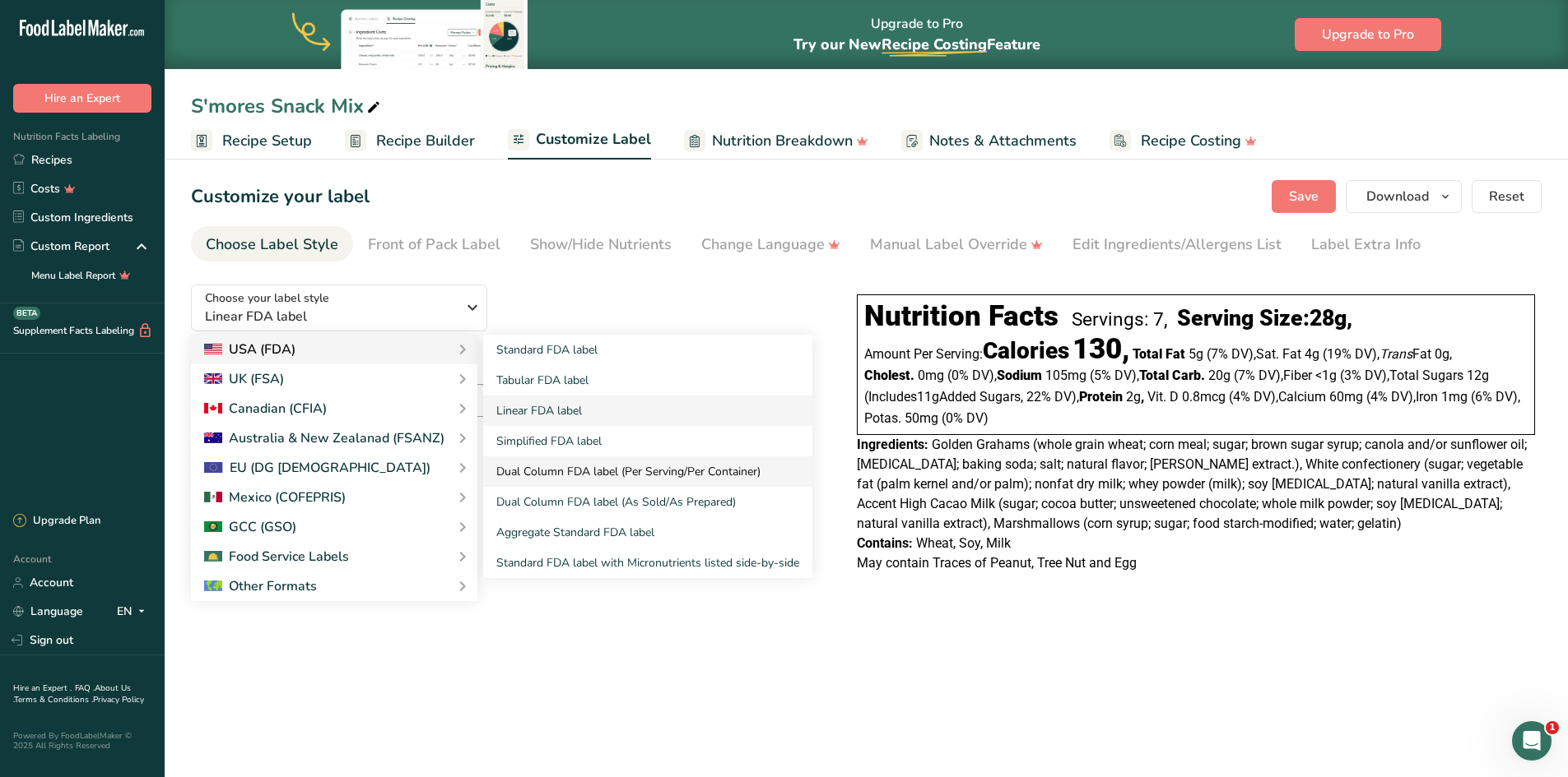
click at [637, 472] on link "Dual Column FDA label (Per Serving/Per Container)" at bounding box center [647, 471] width 329 height 30
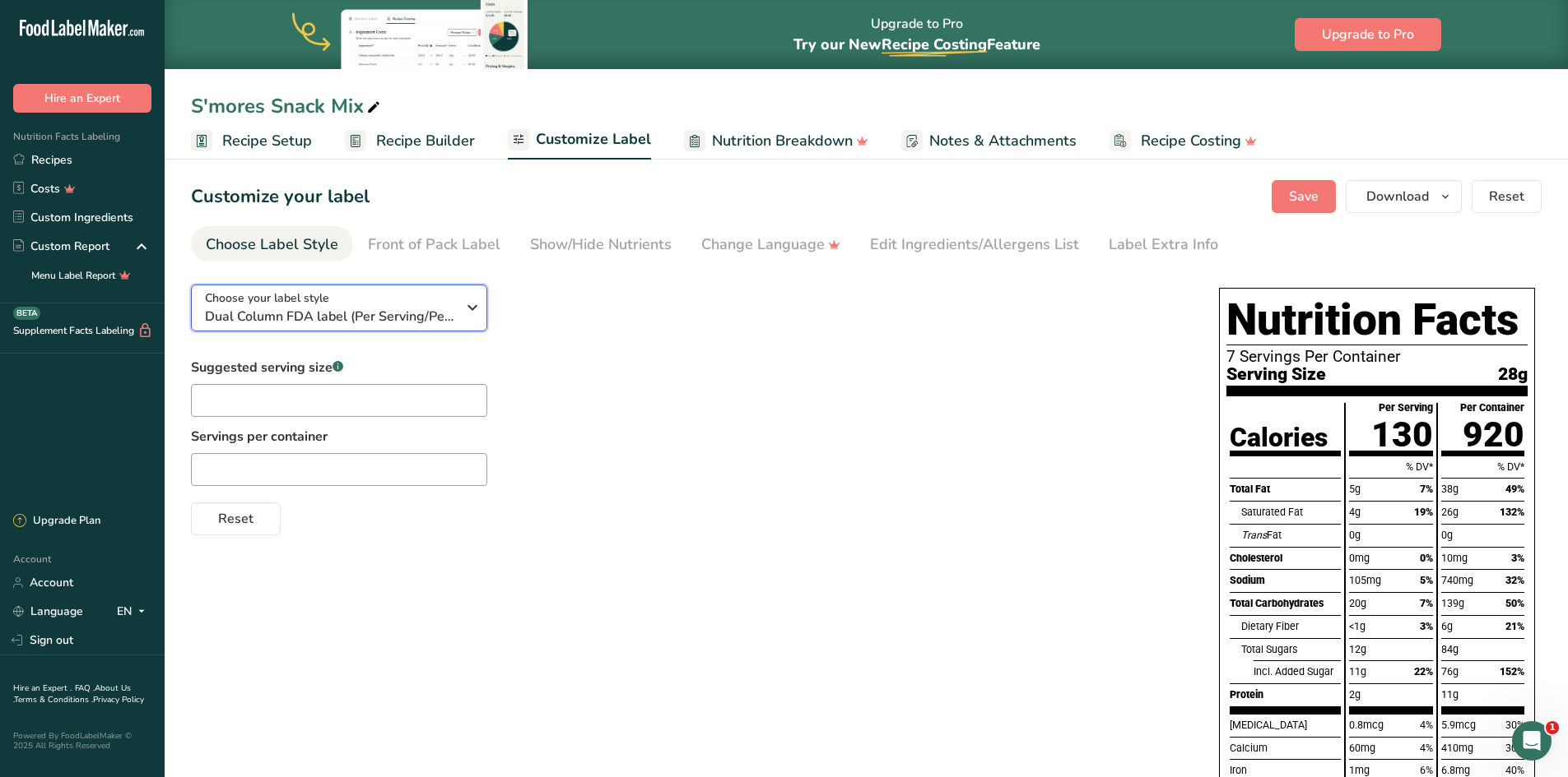
click at [468, 312] on icon "button" at bounding box center [472, 307] width 20 height 29
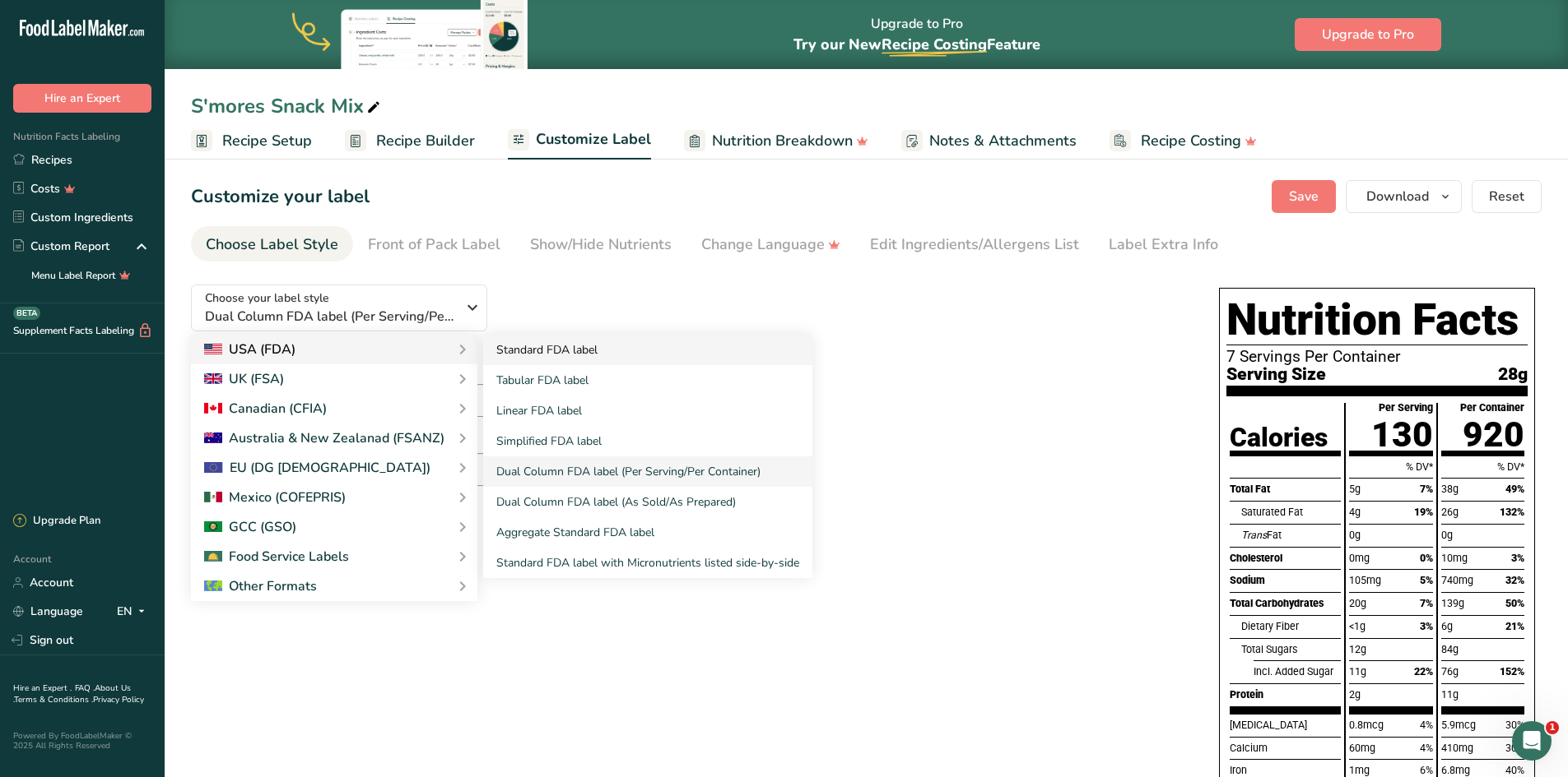
click at [548, 354] on link "Standard FDA label" at bounding box center [647, 350] width 329 height 30
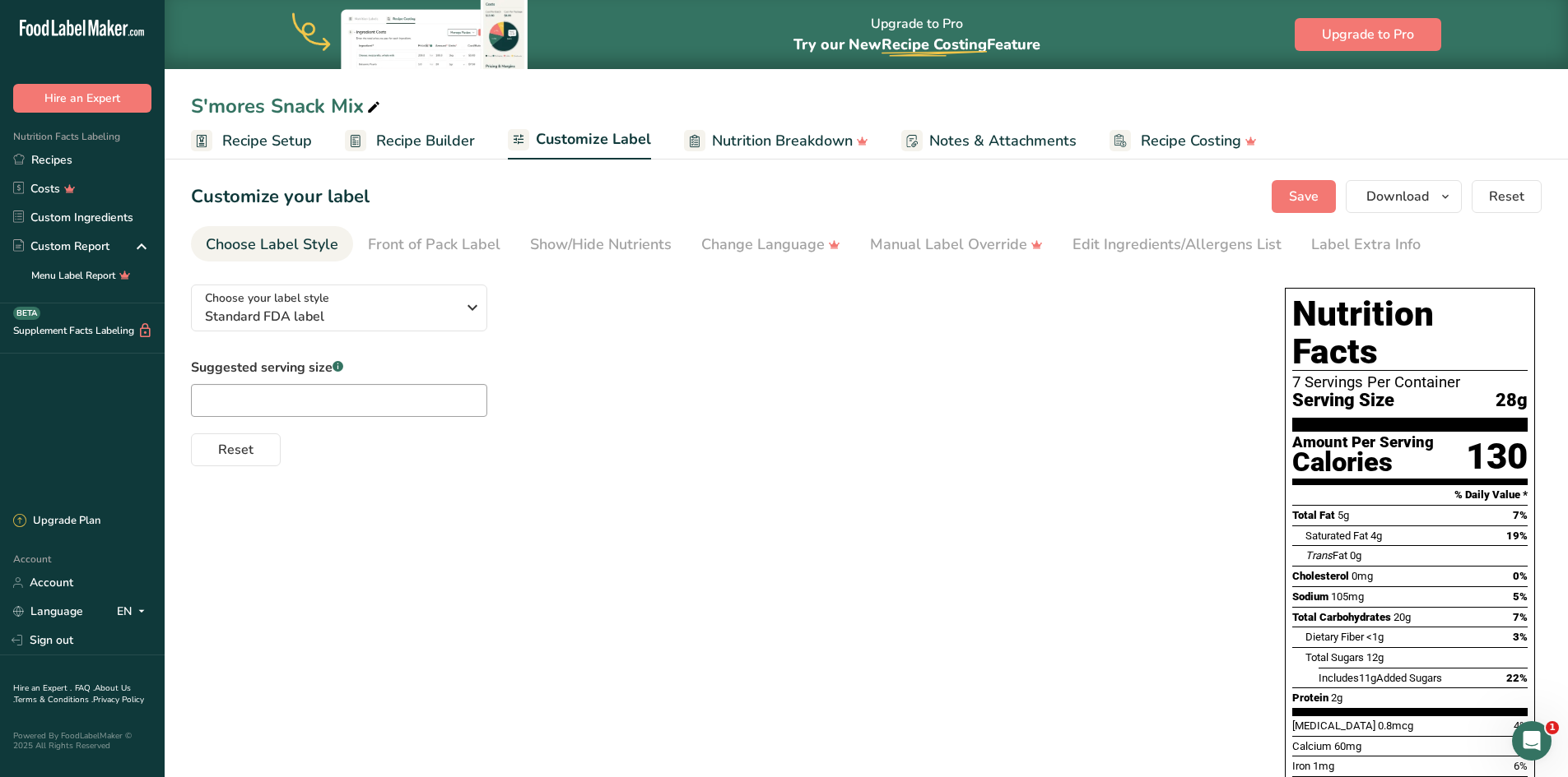
click at [751, 354] on div "Choose your label style Standard FDA label USA (FDA) Standard FDA label Tabular…" at bounding box center [721, 369] width 1061 height 195
click at [571, 243] on div "Show/Hide Nutrients" at bounding box center [601, 245] width 142 height 22
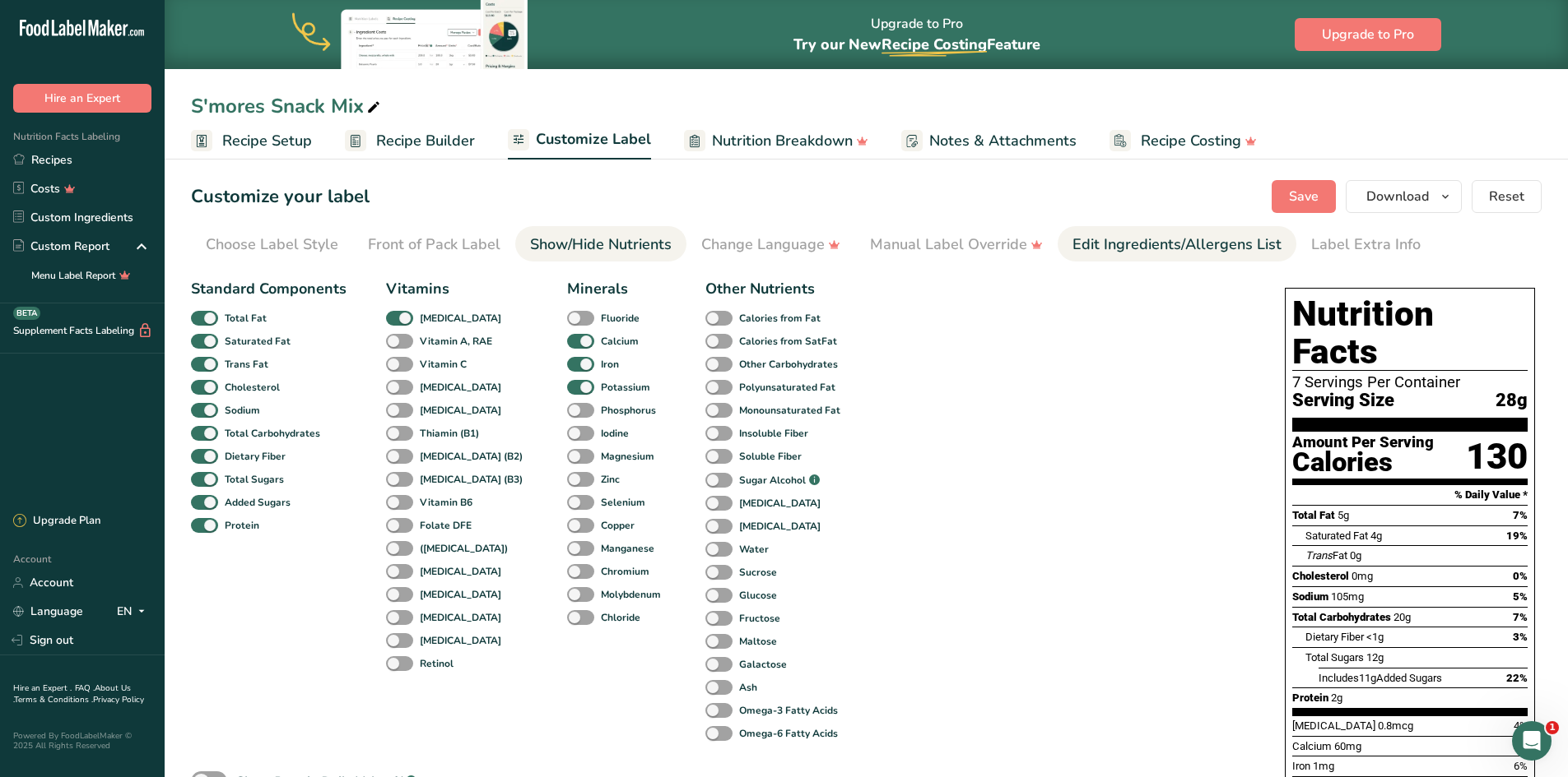
click at [1151, 251] on div "Edit Ingredients/Allergens List" at bounding box center [1177, 245] width 209 height 22
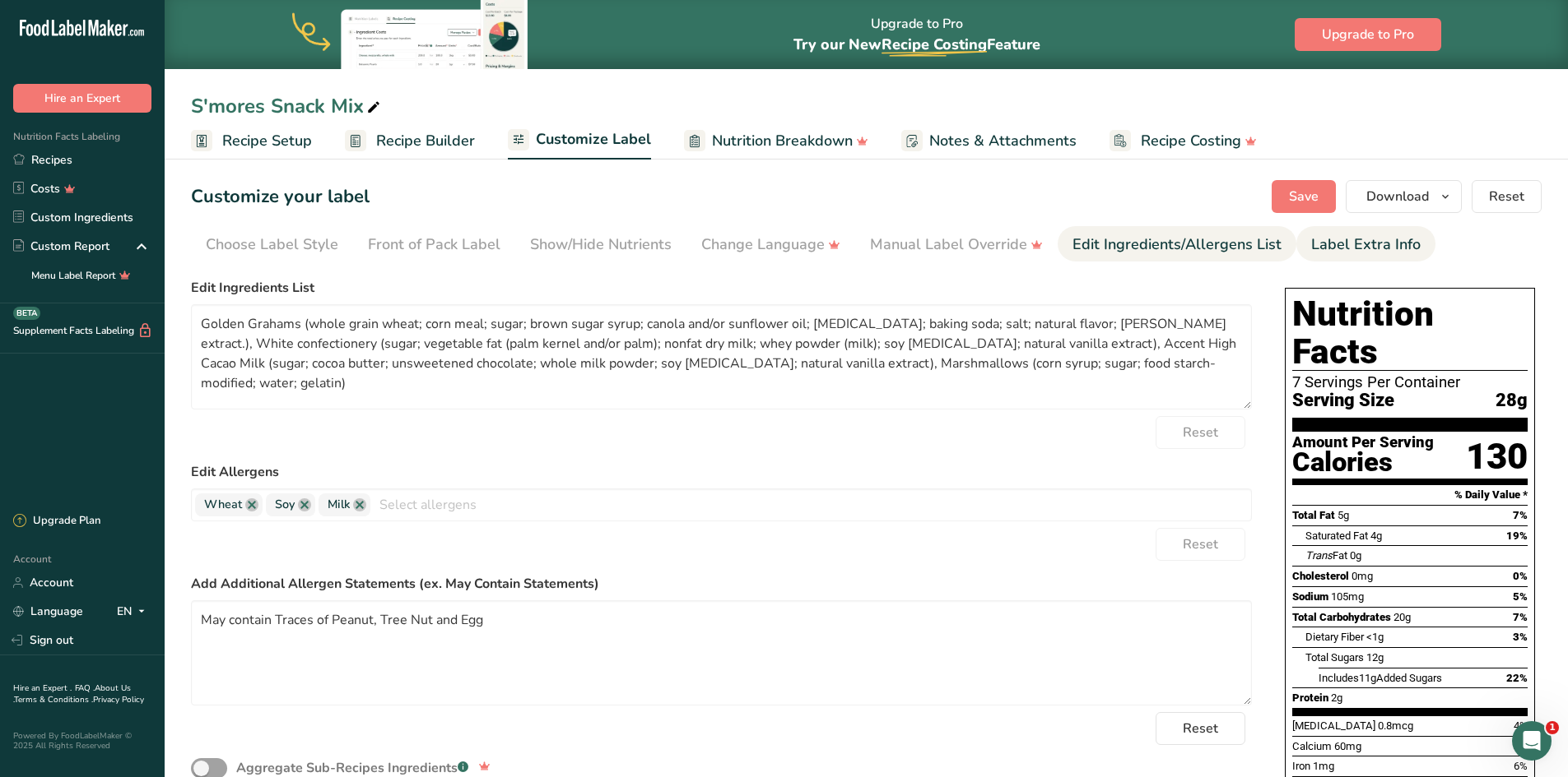
click at [1343, 251] on div "Label Extra Info" at bounding box center [1365, 245] width 109 height 22
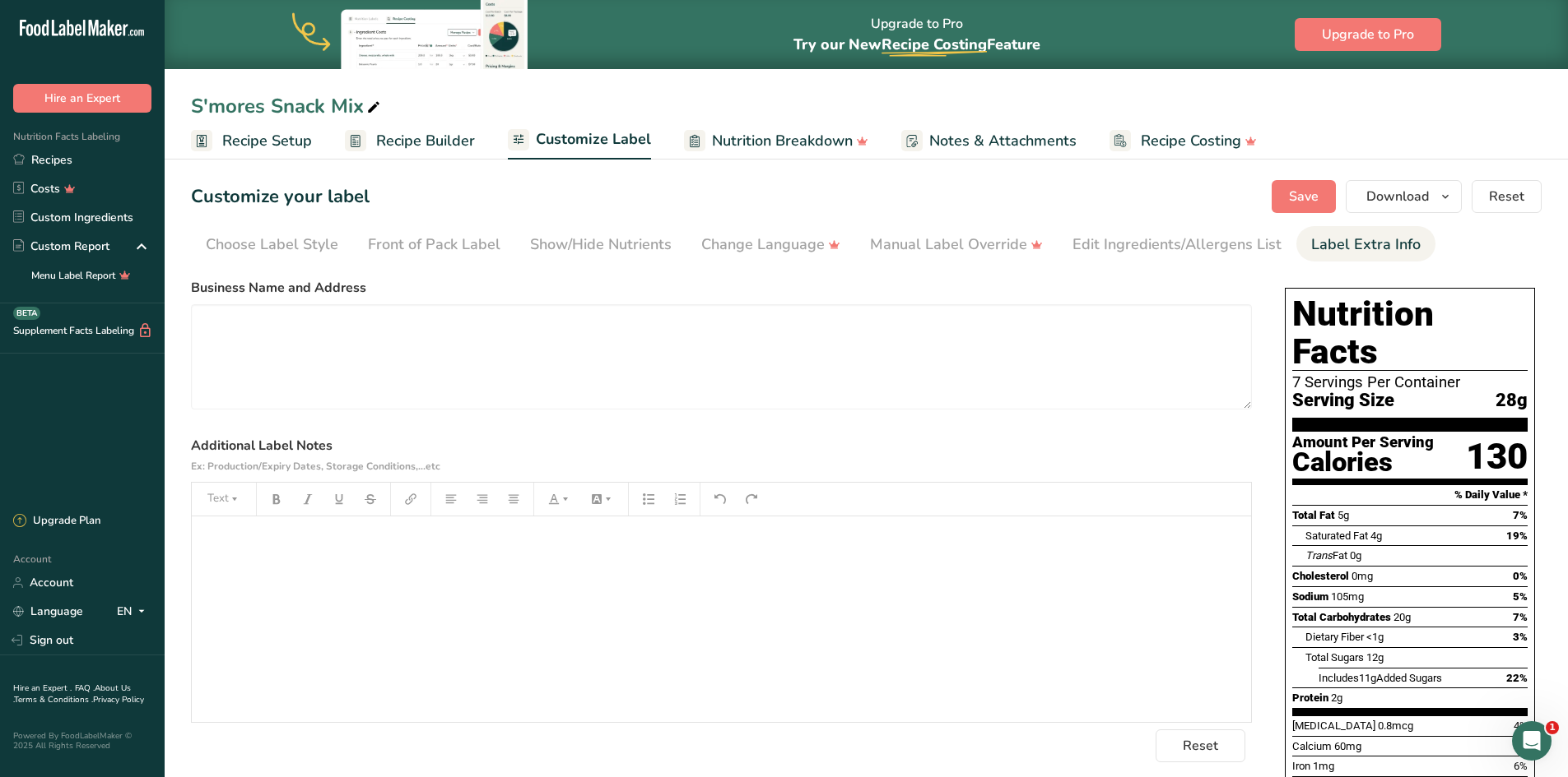
click at [247, 140] on span "Recipe Setup" at bounding box center [267, 141] width 90 height 22
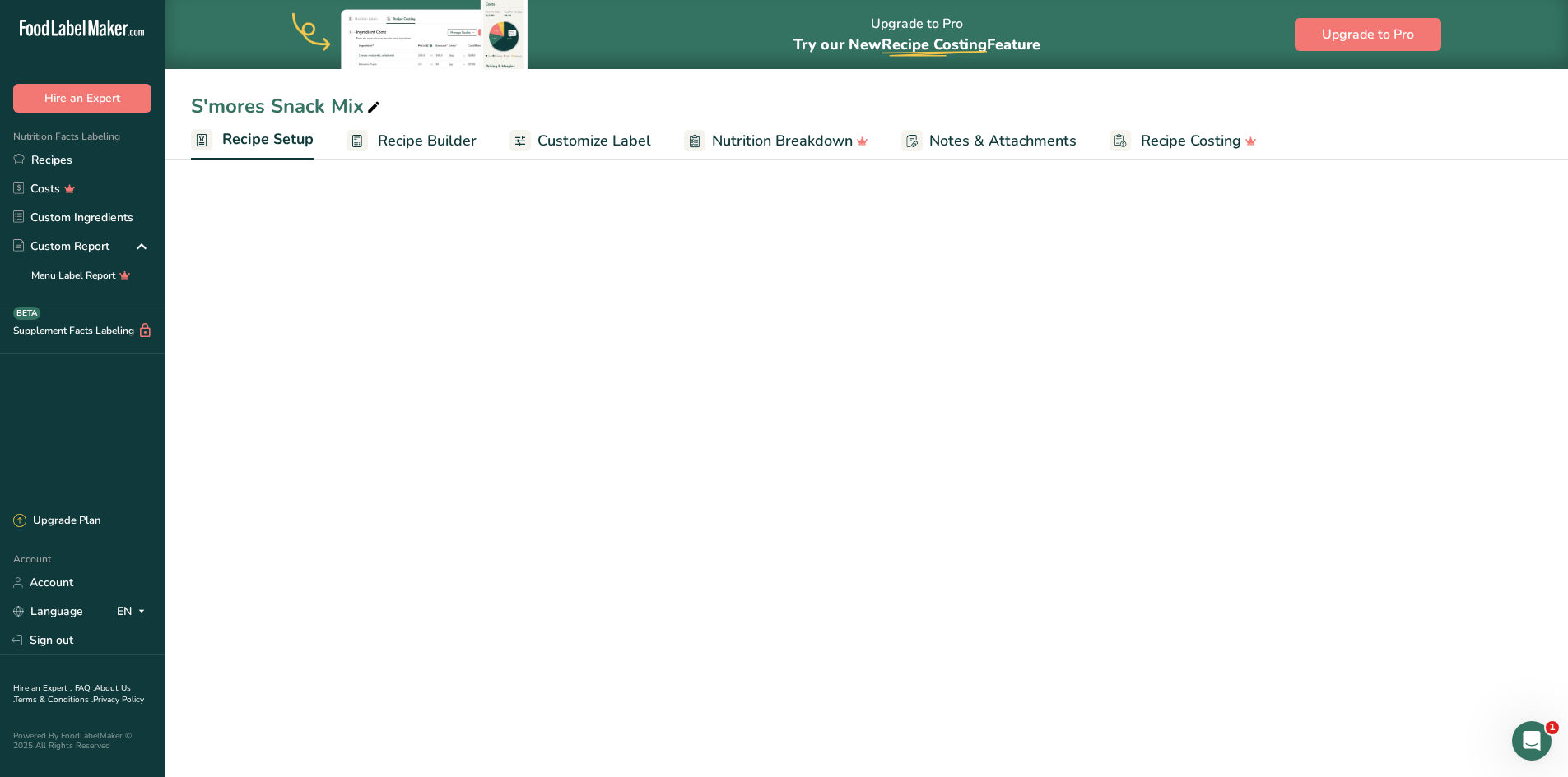
select select "5"
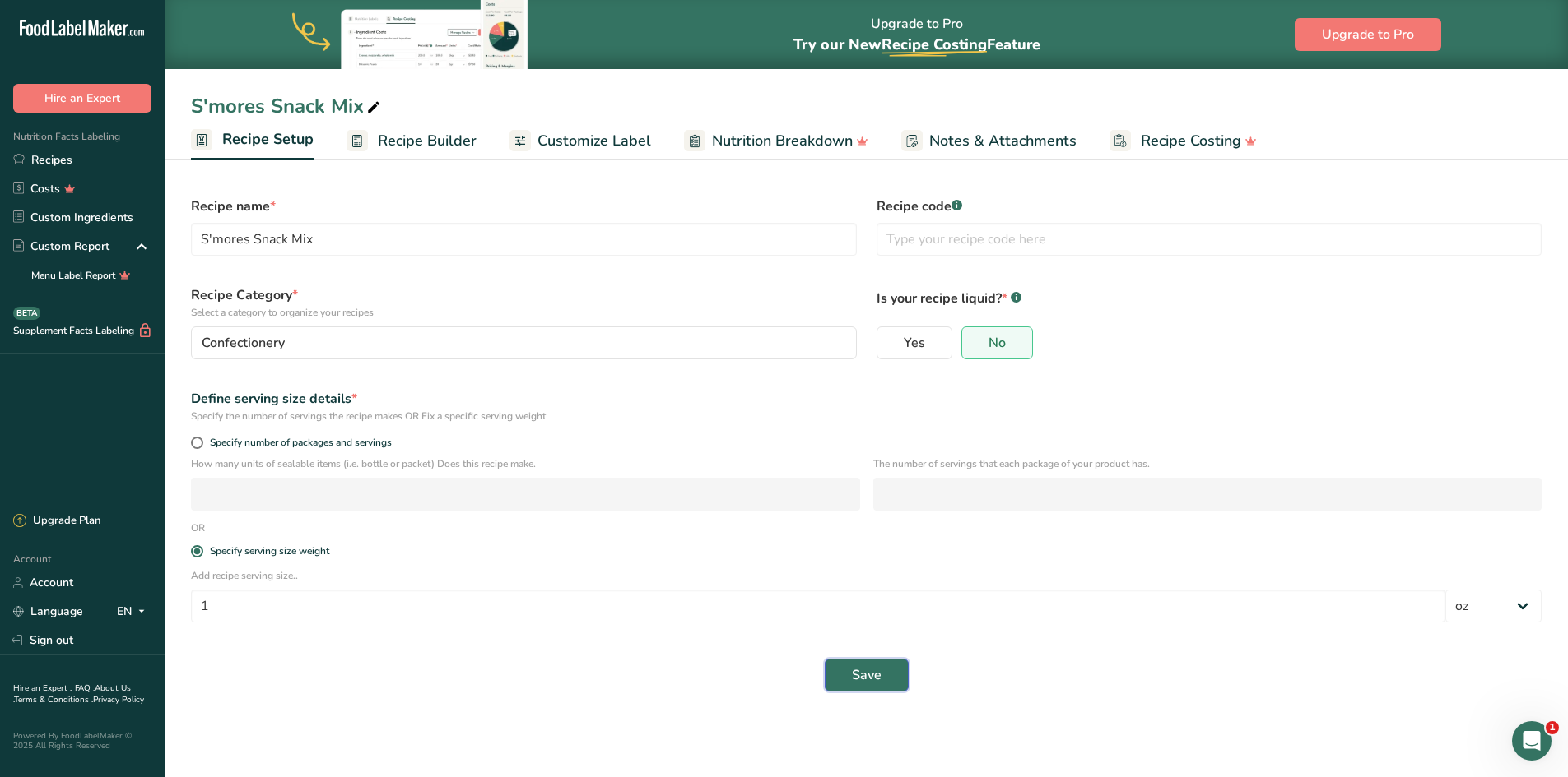
click at [859, 684] on button "Save" at bounding box center [866, 675] width 84 height 33
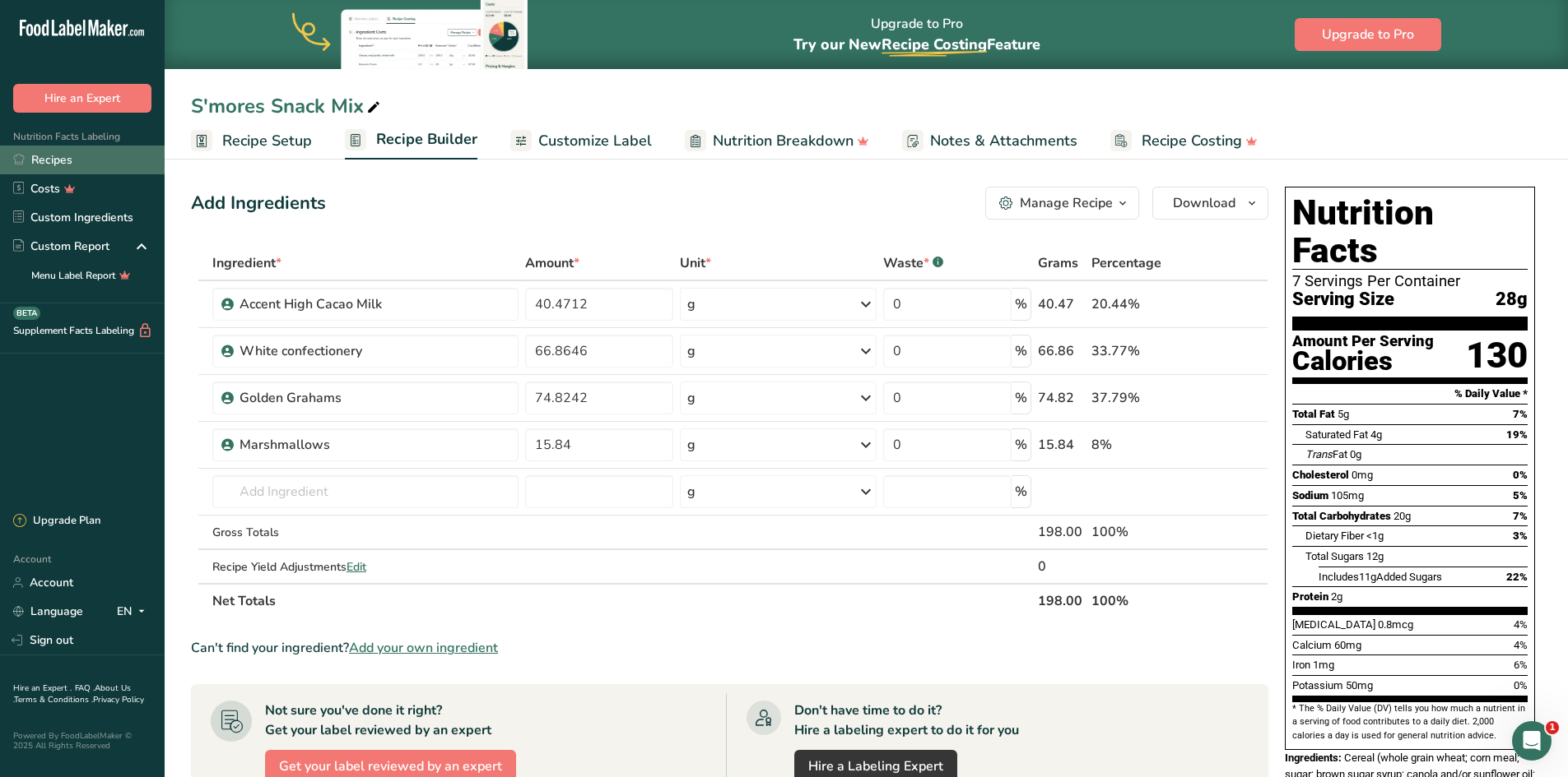
click at [59, 159] on link "Recipes" at bounding box center [82, 159] width 165 height 28
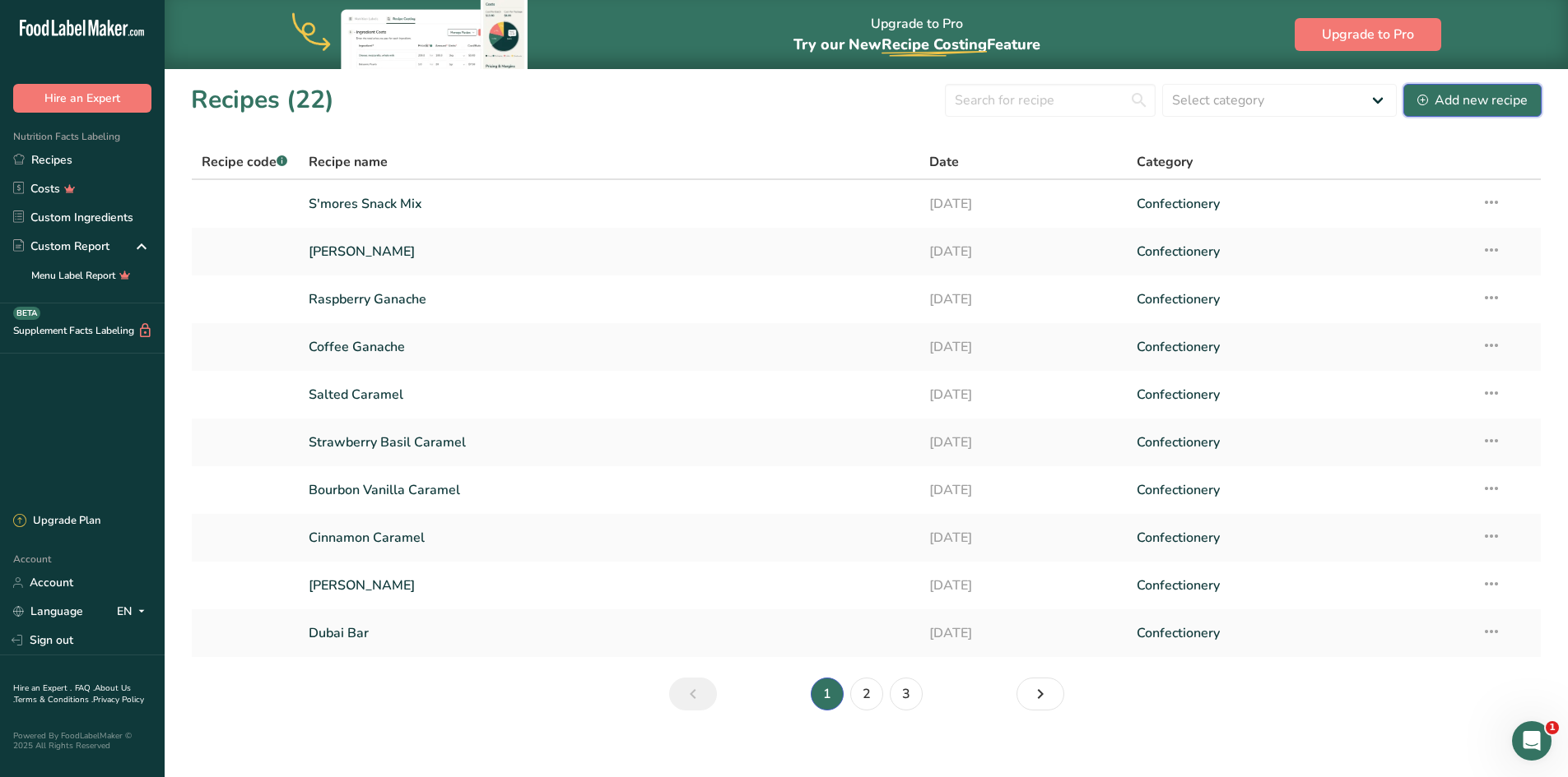
click at [1493, 100] on div "Add new recipe" at bounding box center [1472, 100] width 110 height 19
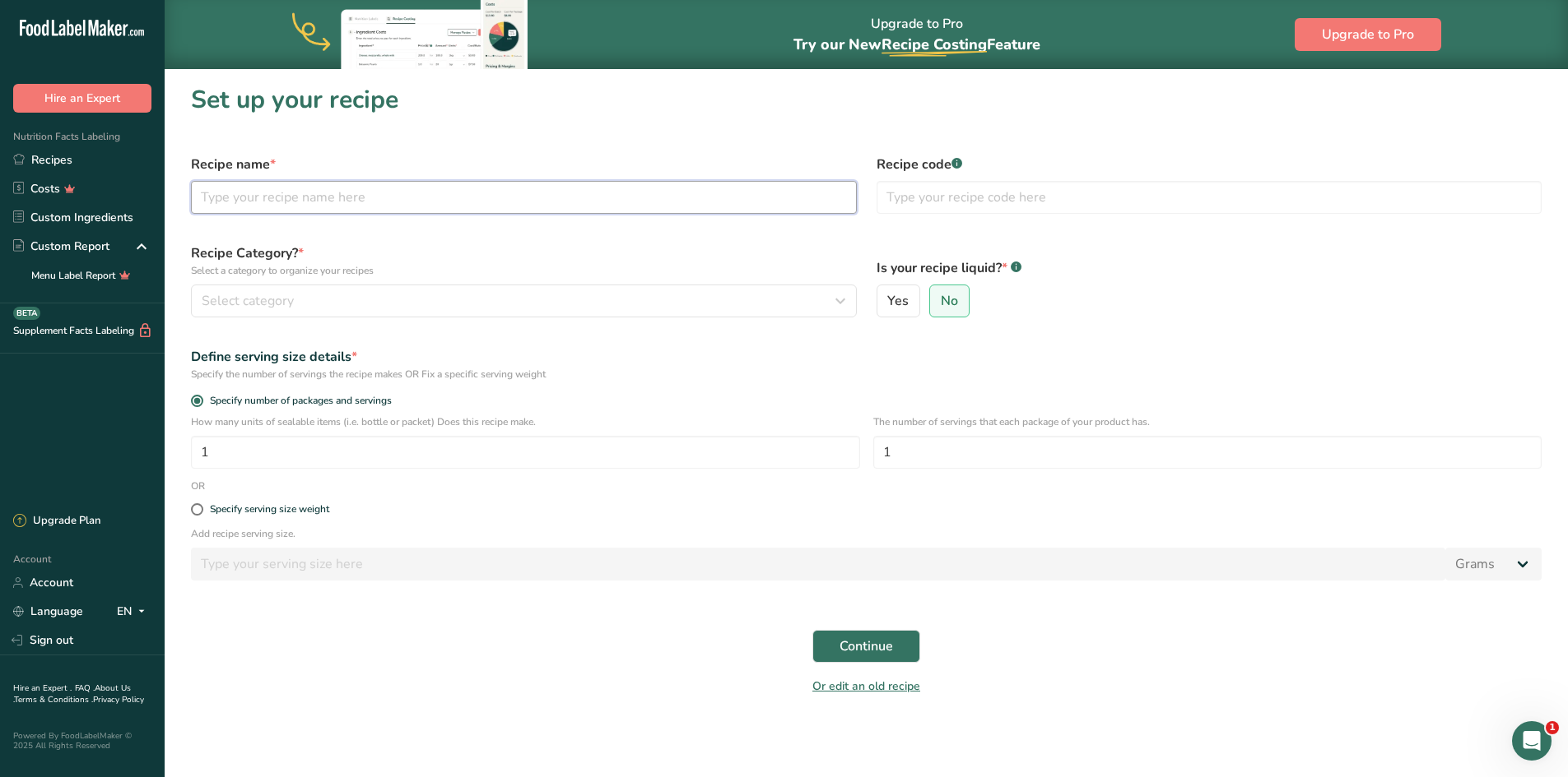
click at [453, 199] on input "text" at bounding box center [523, 197] width 666 height 33
type input "P"
type input "Milk Chocolate Pretzels"
click at [383, 317] on div "Recipe Category? * Select a category to organize your recipes Select category S…" at bounding box center [523, 281] width 685 height 94
click at [352, 324] on div "Recipe Category? * Select a category to organize your recipes Select category S…" at bounding box center [523, 281] width 685 height 94
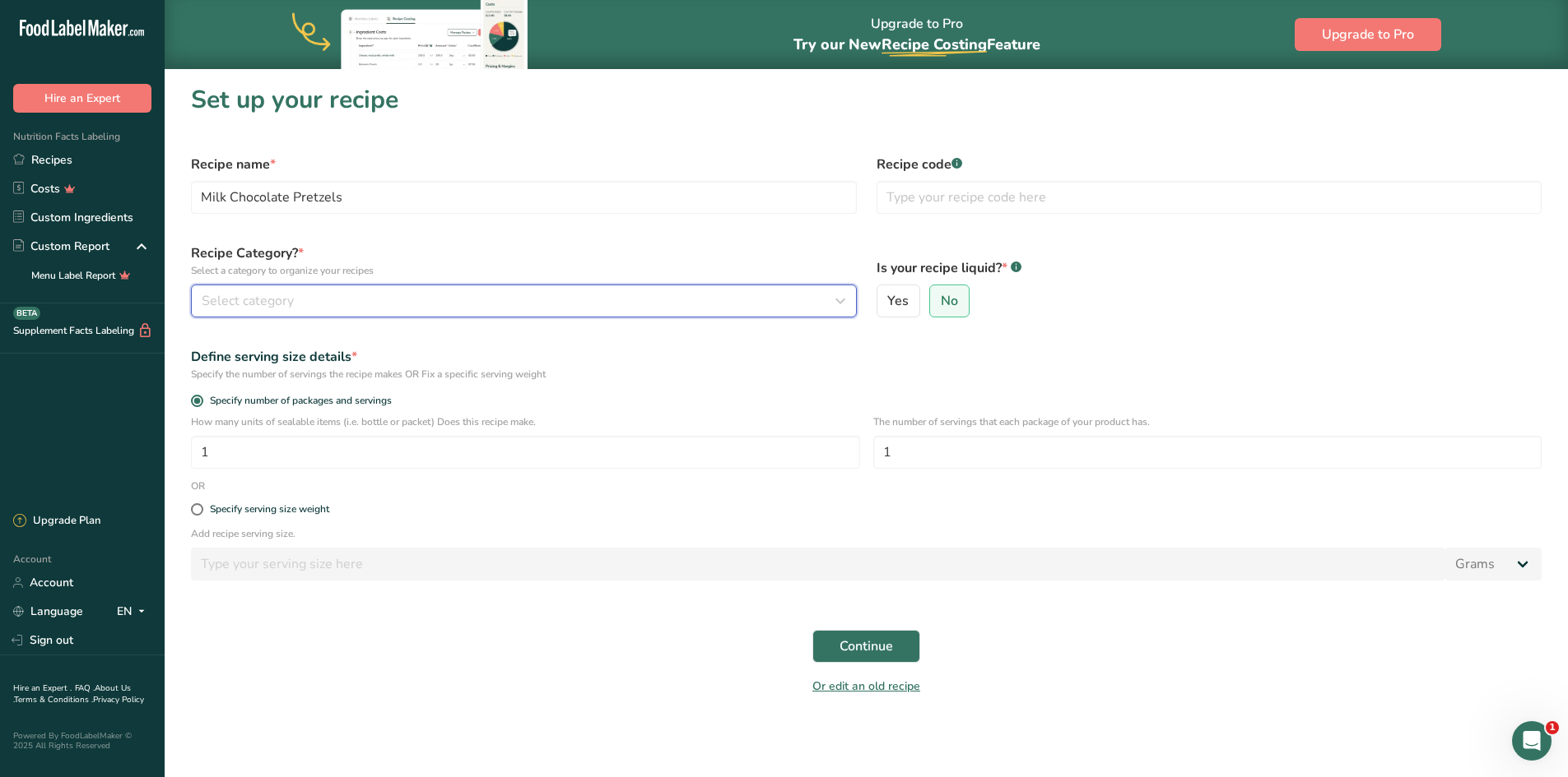
click at [357, 295] on div "Select category" at bounding box center [519, 301] width 635 height 19
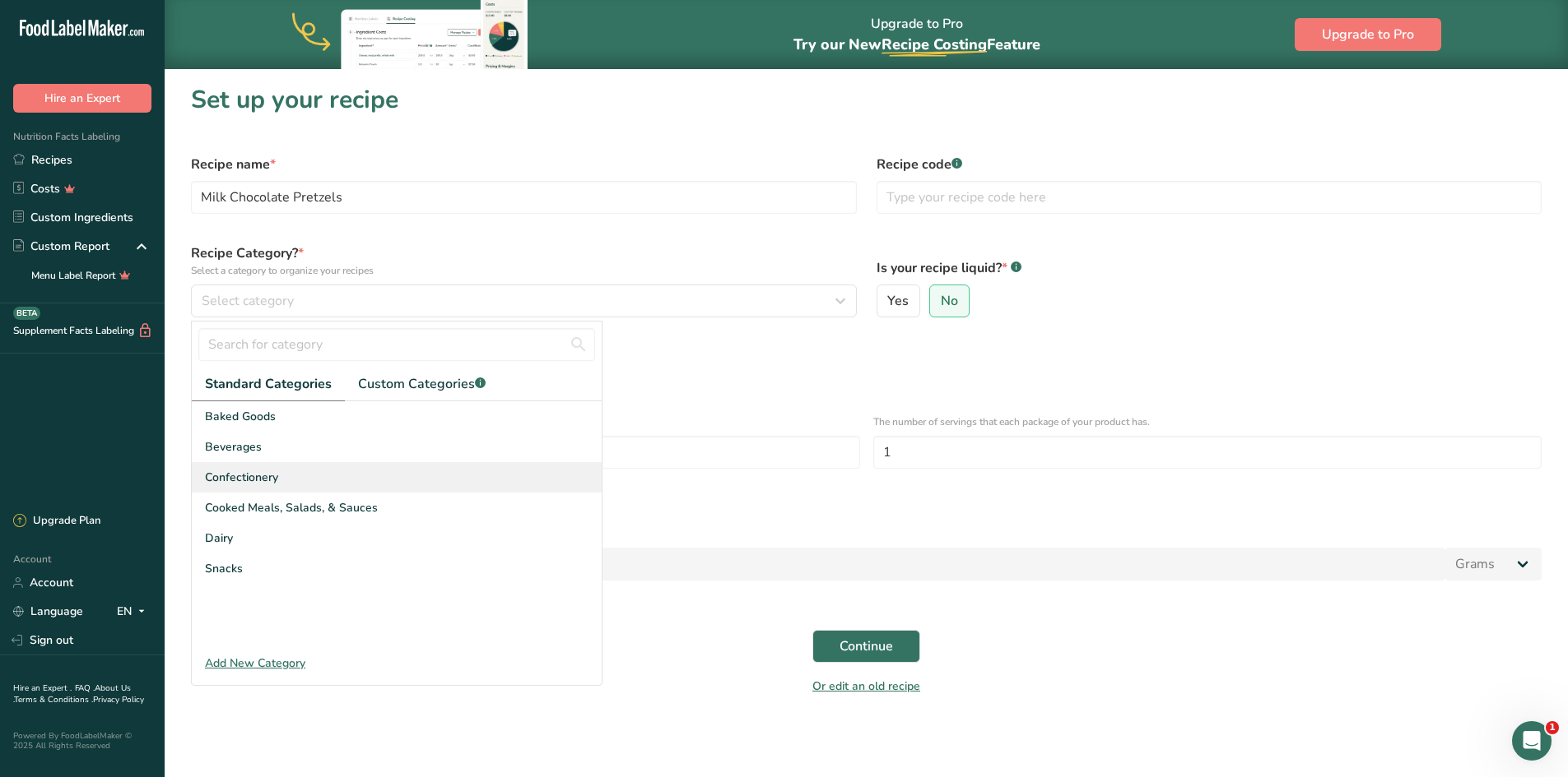
click at [290, 469] on div "Confectionery" at bounding box center [396, 478] width 410 height 30
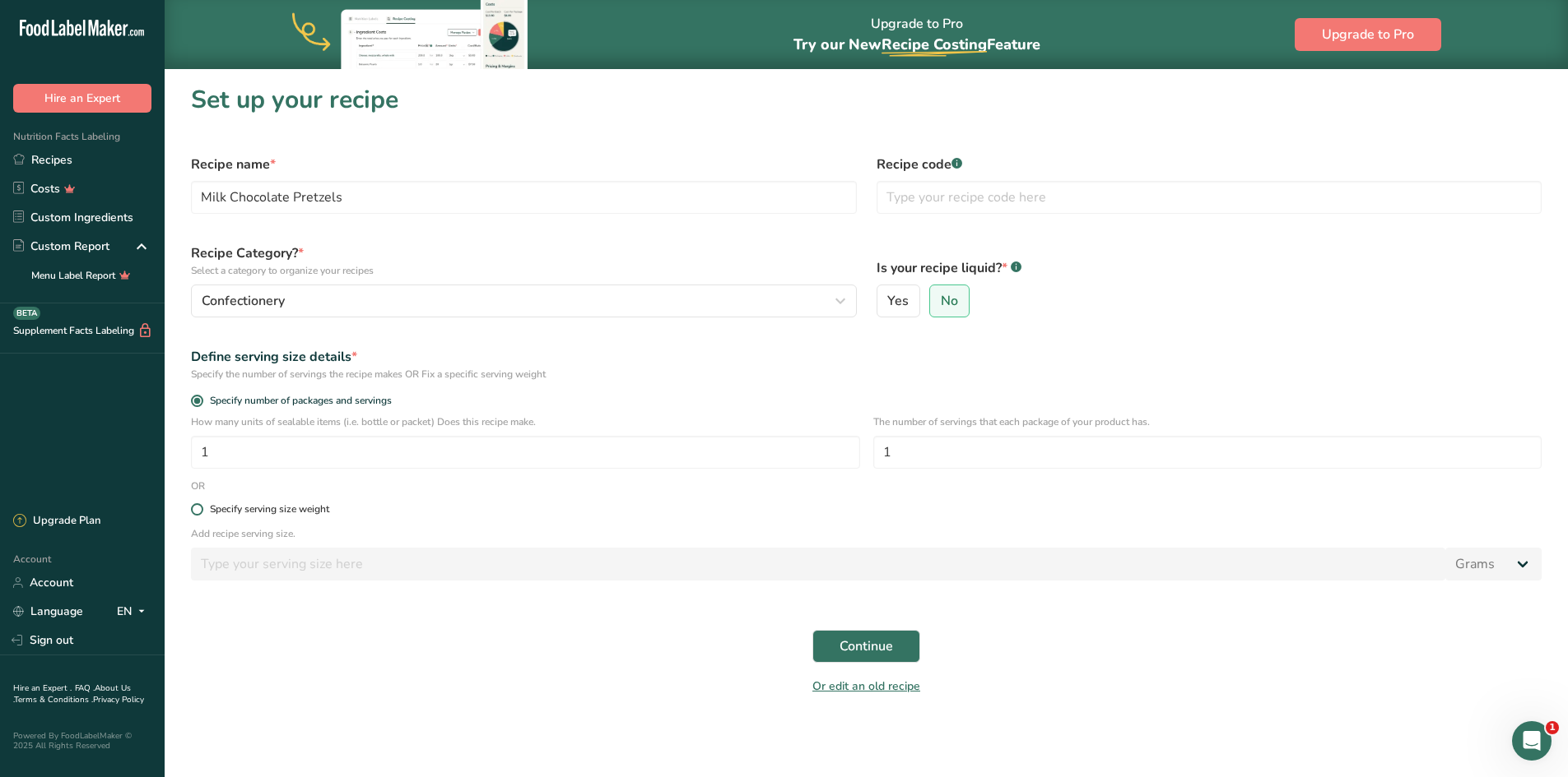
click at [200, 512] on span at bounding box center [197, 509] width 12 height 12
click at [200, 512] on input "Specify serving size weight" at bounding box center [196, 509] width 11 height 11
radio input "true"
radio input "false"
click at [226, 573] on input "number" at bounding box center [817, 563] width 1254 height 33
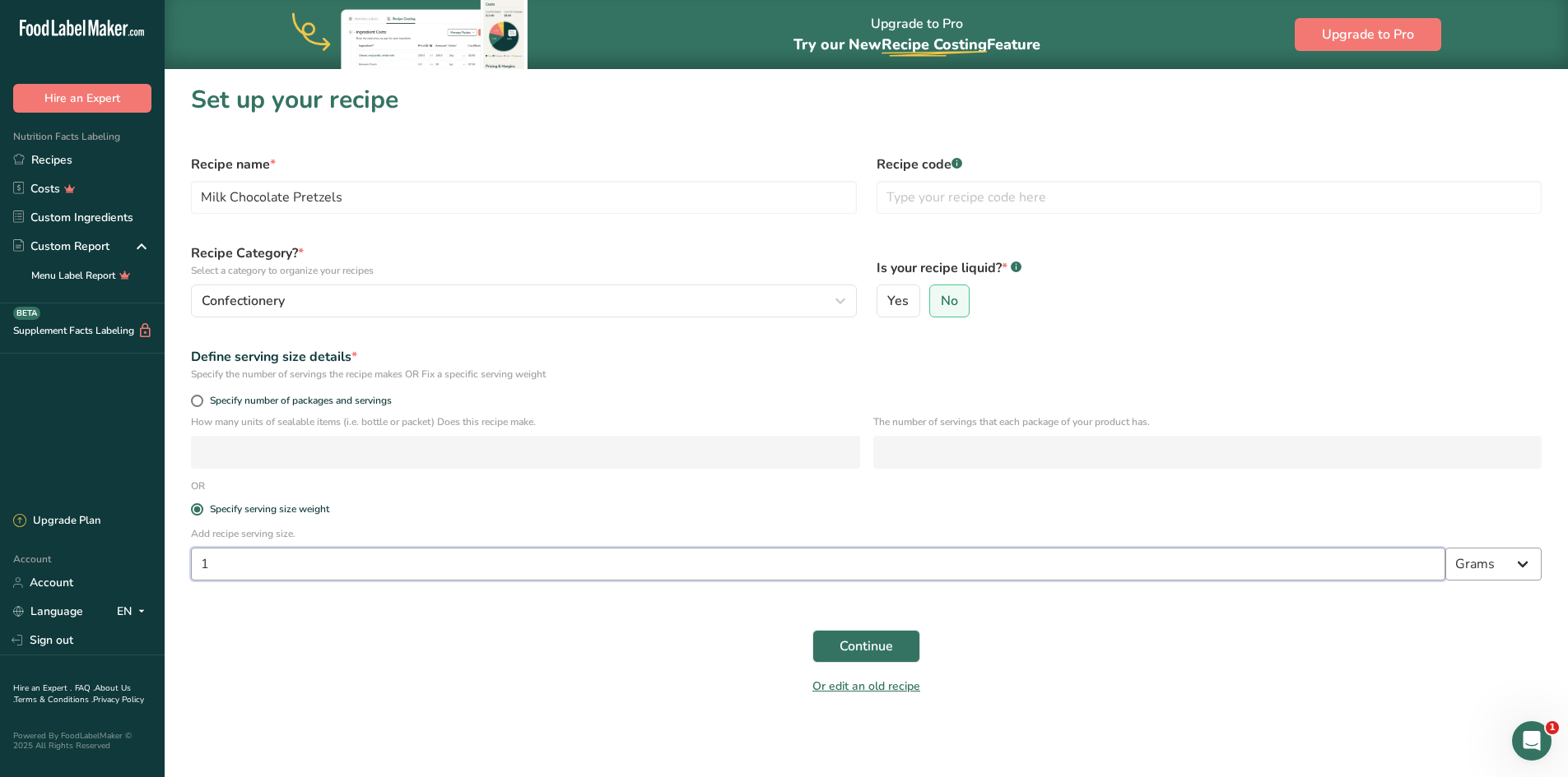
type input "1"
click at [1533, 564] on select "Grams kg mg mcg lb oz l mL fl oz tbsp tsp cup qt gallon" at bounding box center [1493, 563] width 97 height 33
select select "5"
click at [1445, 548] on select "Grams kg mg mcg lb oz l mL fl oz tbsp tsp cup qt gallon" at bounding box center [1493, 563] width 97 height 33
click at [854, 645] on span "Continue" at bounding box center [866, 647] width 53 height 19
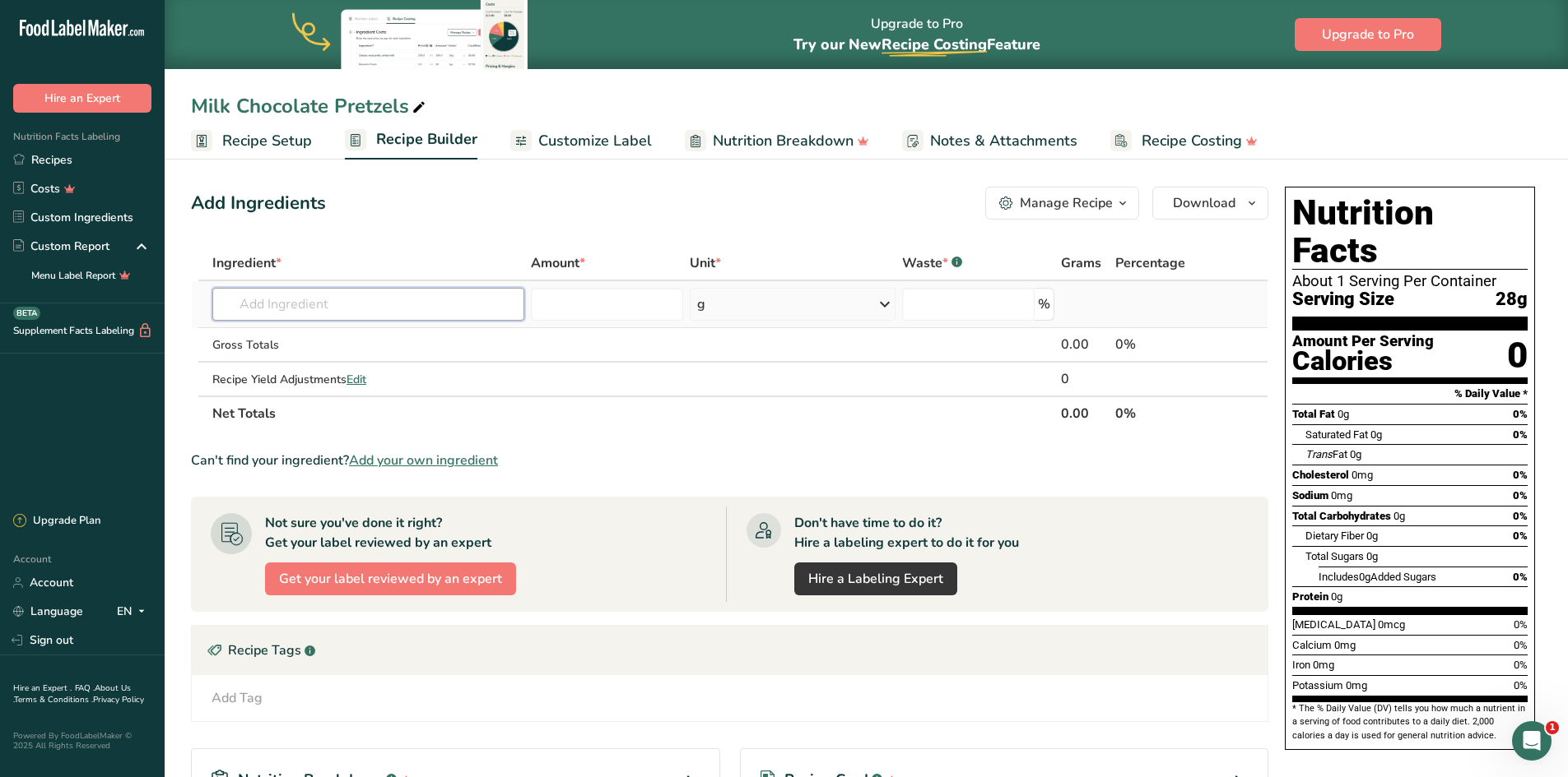
click at [323, 307] on input "text" at bounding box center [369, 304] width 312 height 33
type input "acc"
click at [318, 335] on p "Accent High Cacao Milk" at bounding box center [294, 337] width 139 height 17
type input "Accent High Cacao Milk"
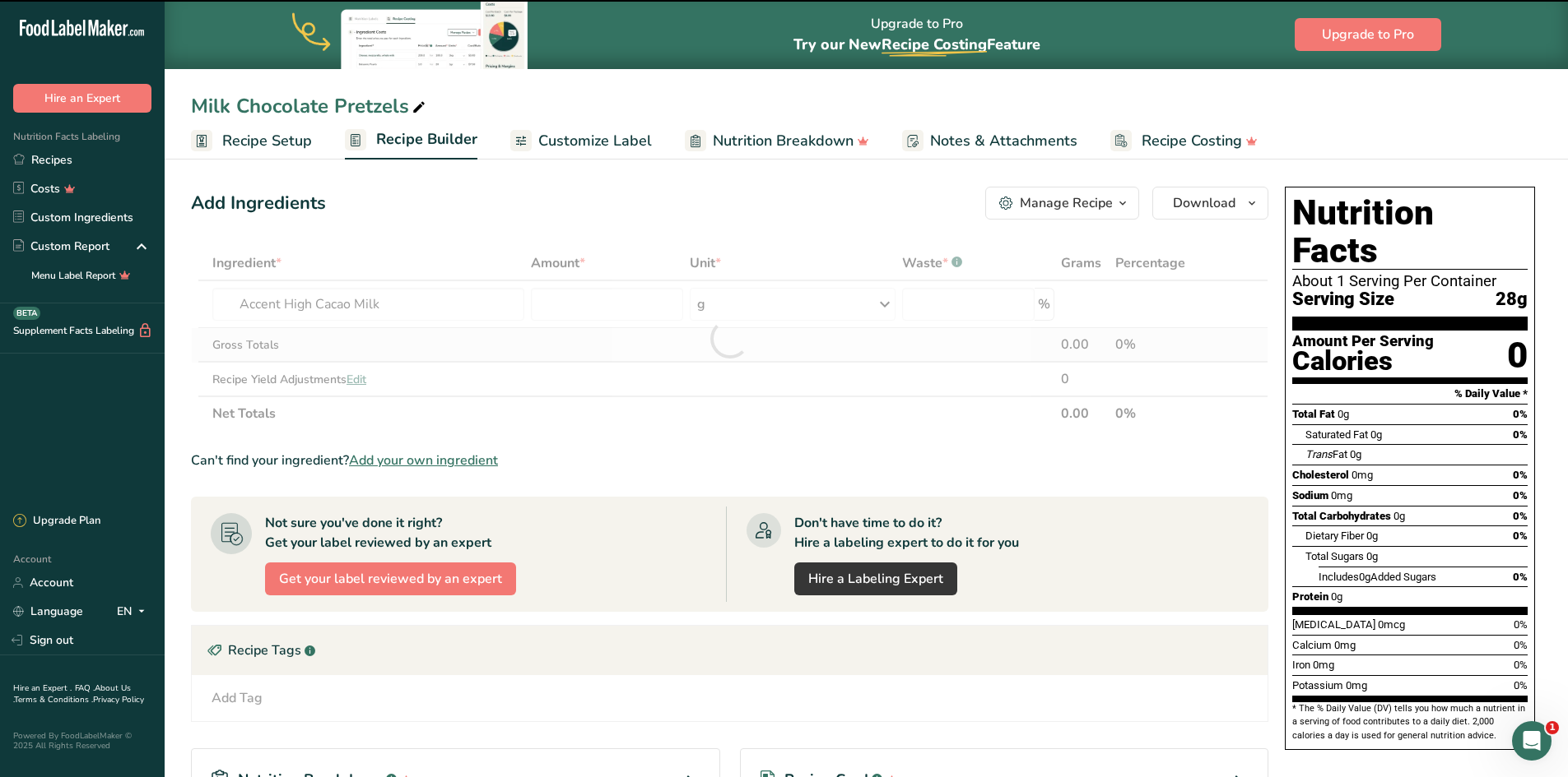
type input "0"
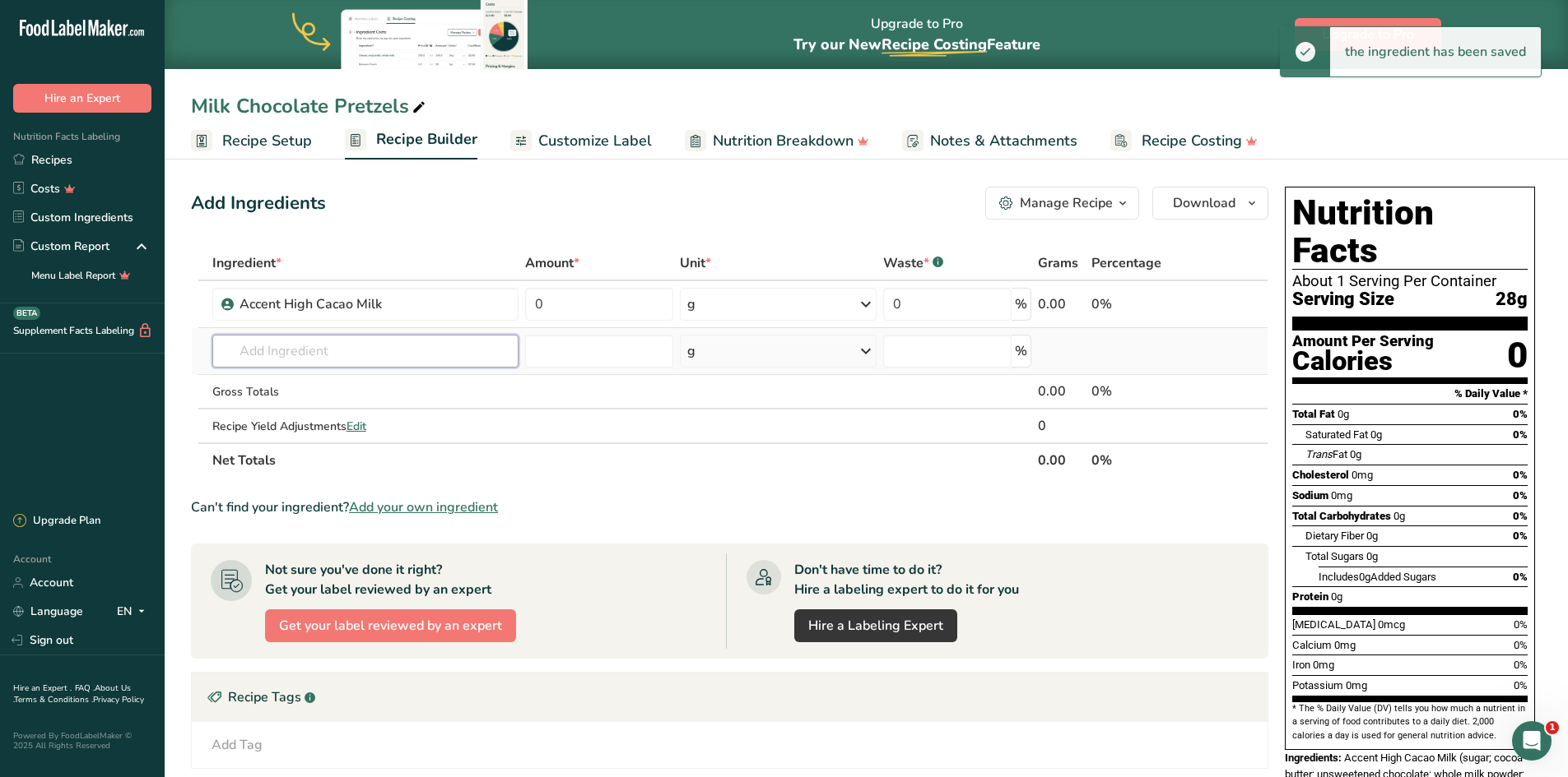
click at [290, 348] on input "text" at bounding box center [366, 351] width 307 height 33
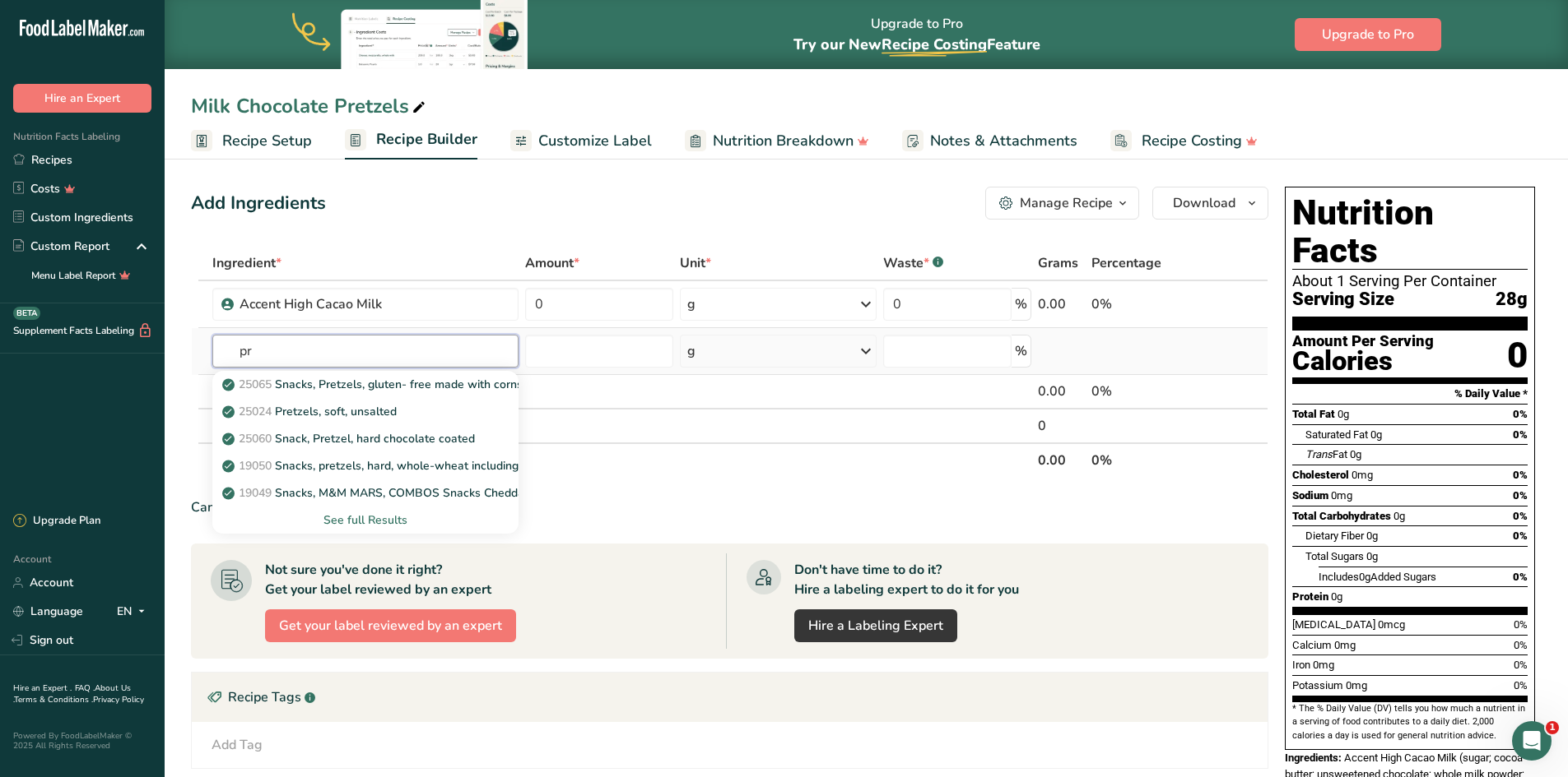
type input "p"
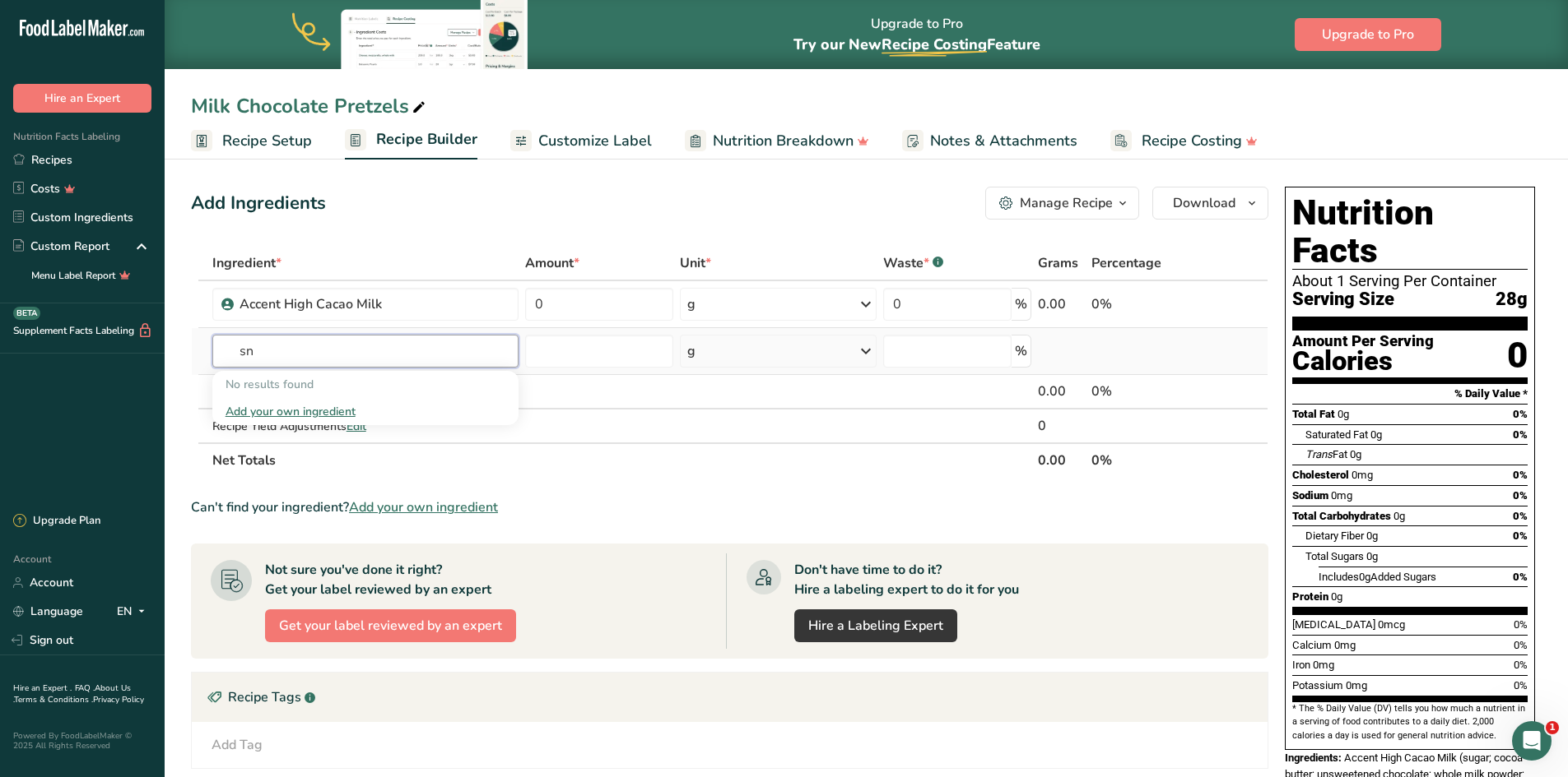
type input "s"
click at [418, 507] on span "Add your own ingredient" at bounding box center [424, 508] width 149 height 19
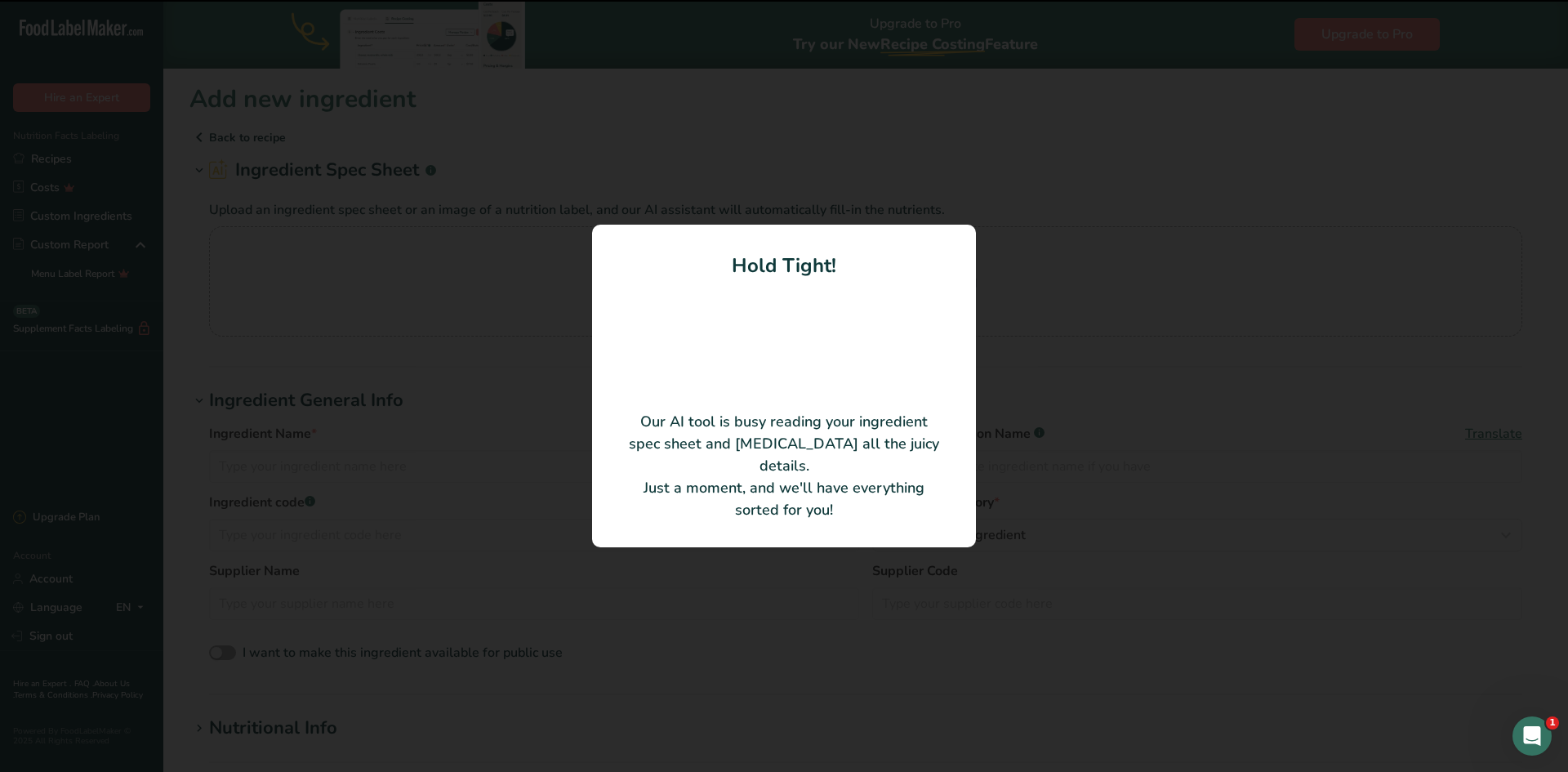
type input "Enriched flour (wheat flour, [MEDICAL_DATA], reduced iron, [MEDICAL_DATA] monon…"
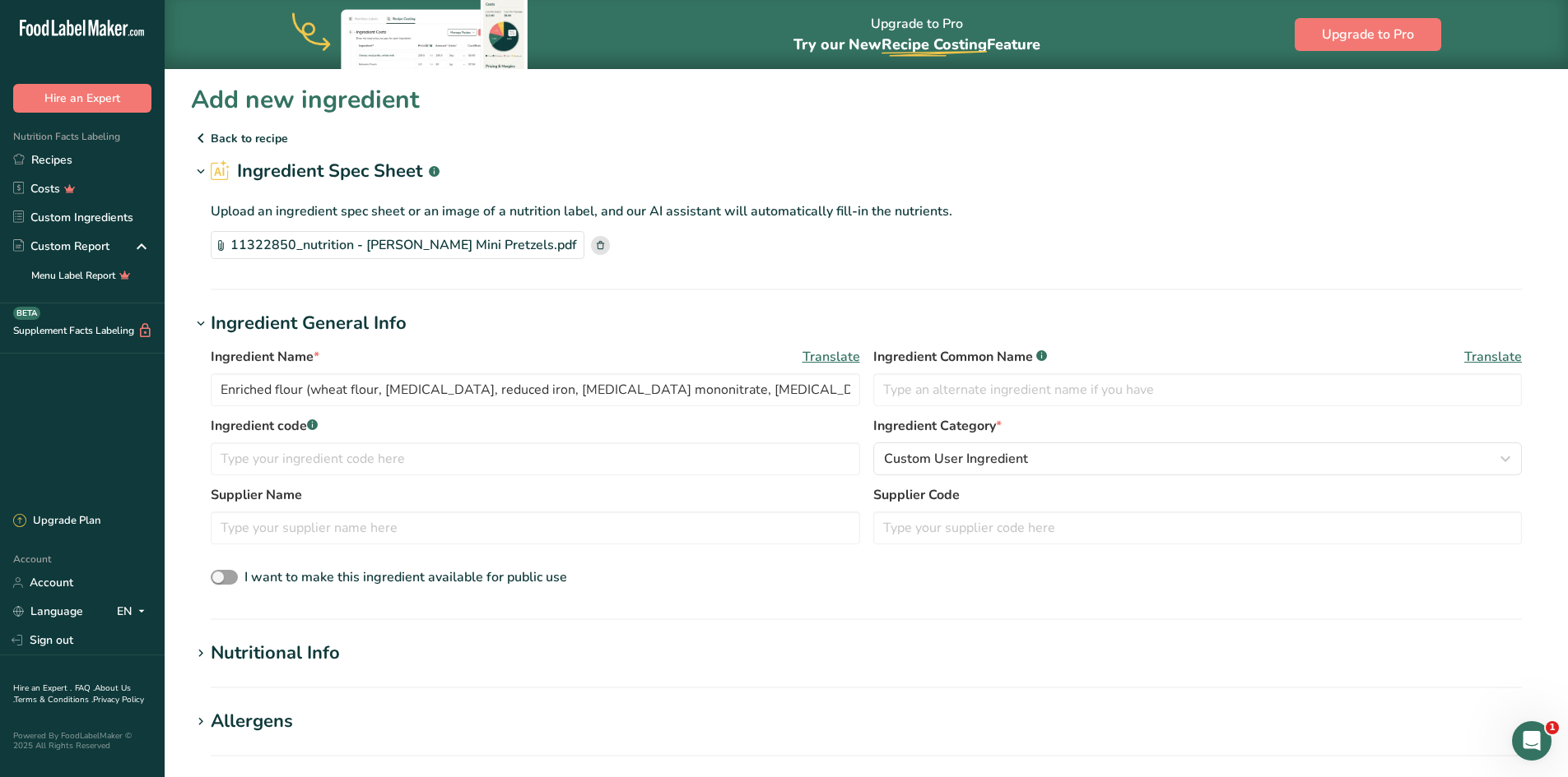
click at [692, 583] on div "I want to make this ingredient available for public use" at bounding box center [866, 579] width 1311 height 21
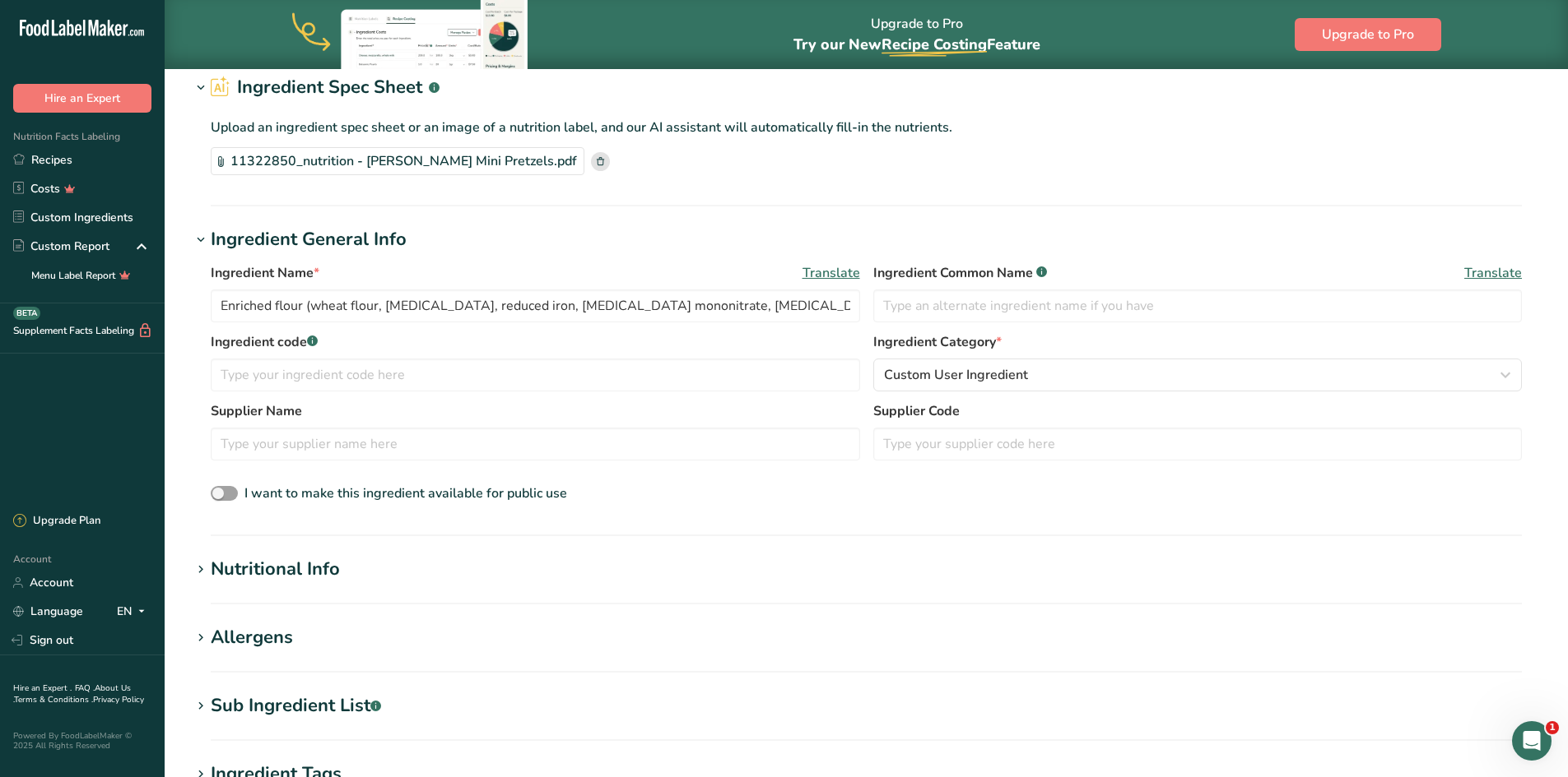
scroll to position [165, 0]
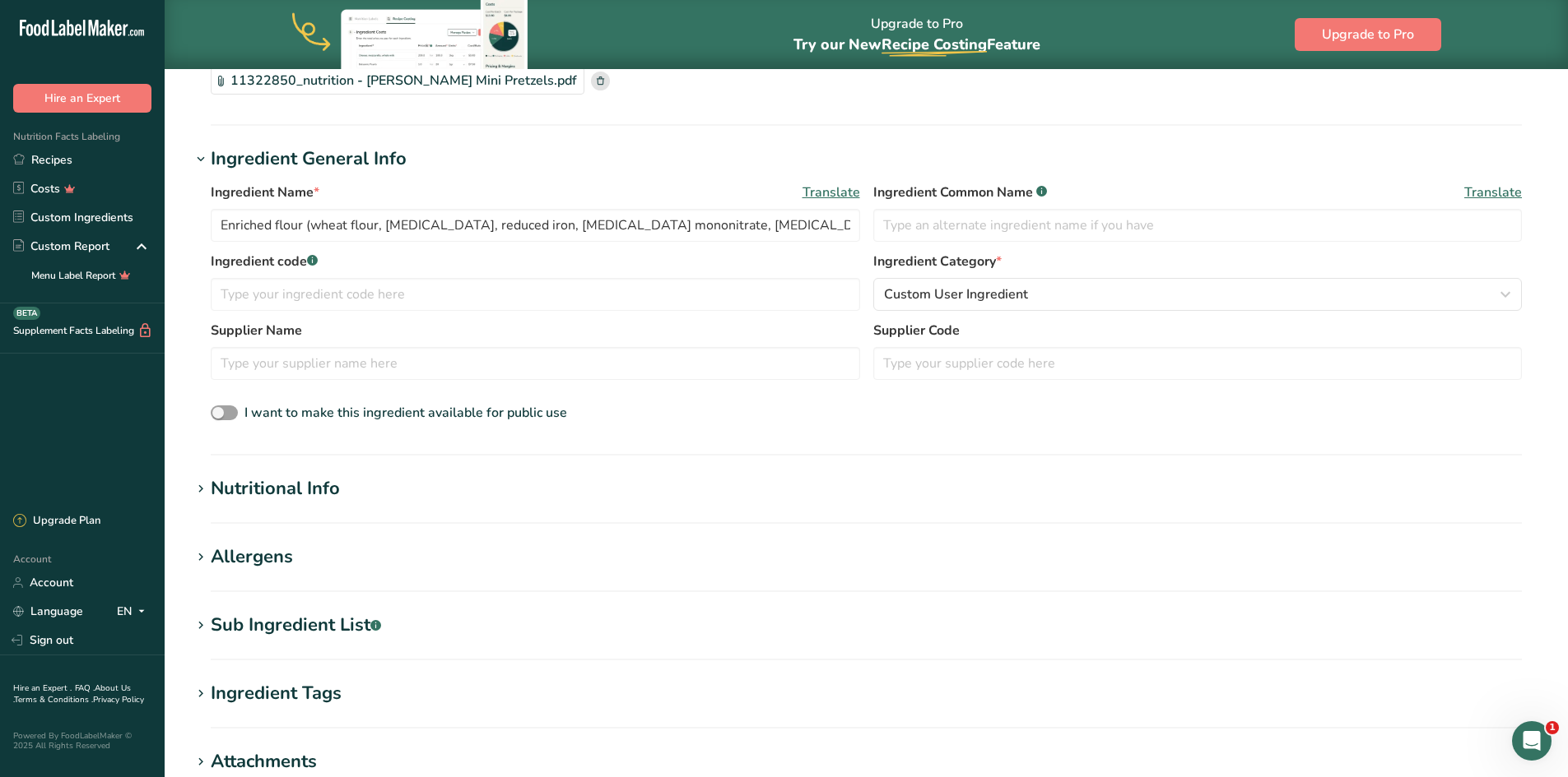
click at [456, 519] on section "Nutritional Info Serving Size .a-a{fill:#347362;}.b-a{fill:#fff;} Add ingredien…" at bounding box center [865, 500] width 1350 height 49
click at [543, 478] on h1 "Nutritional Info" at bounding box center [865, 489] width 1350 height 27
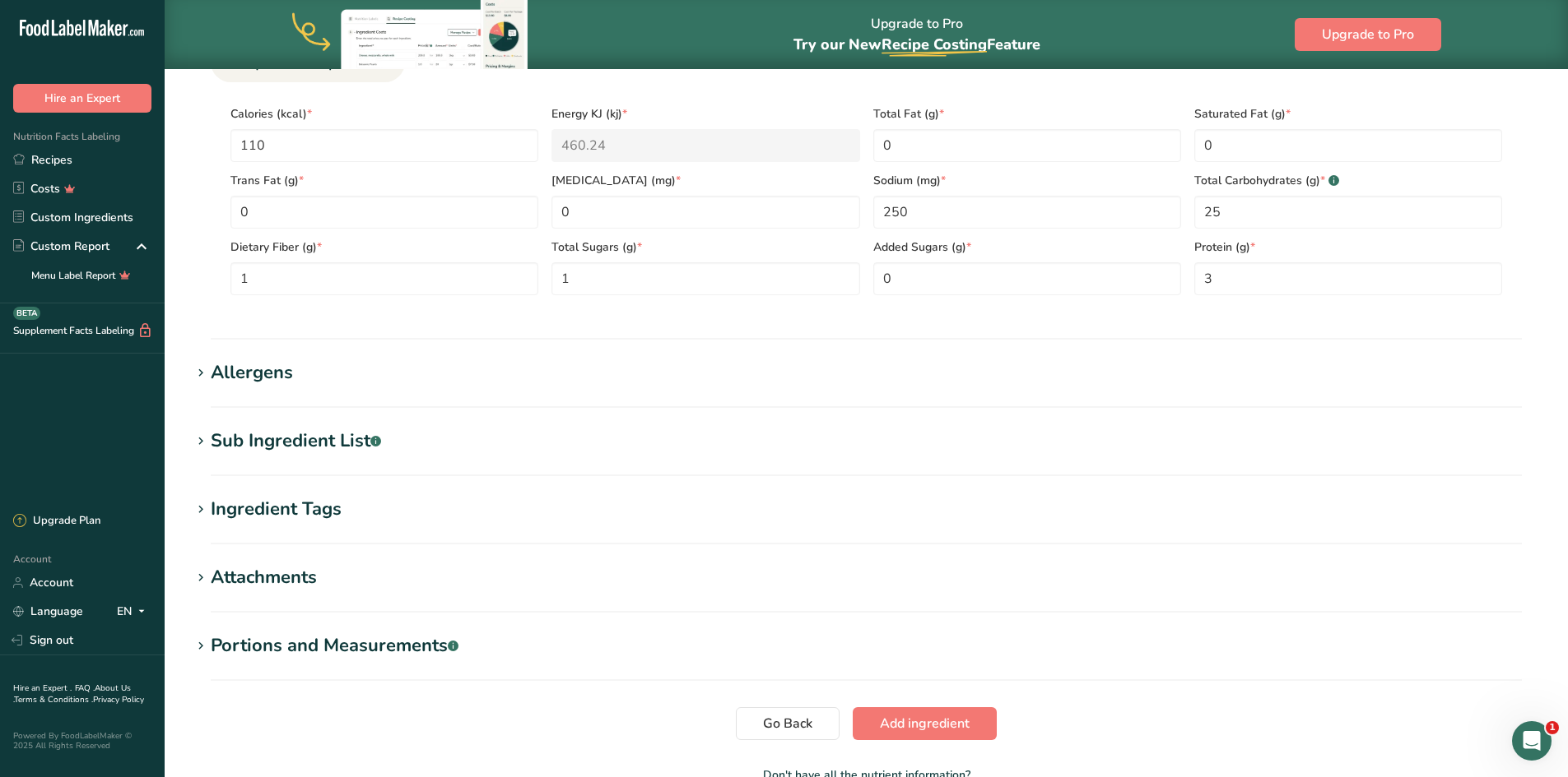
scroll to position [741, 0]
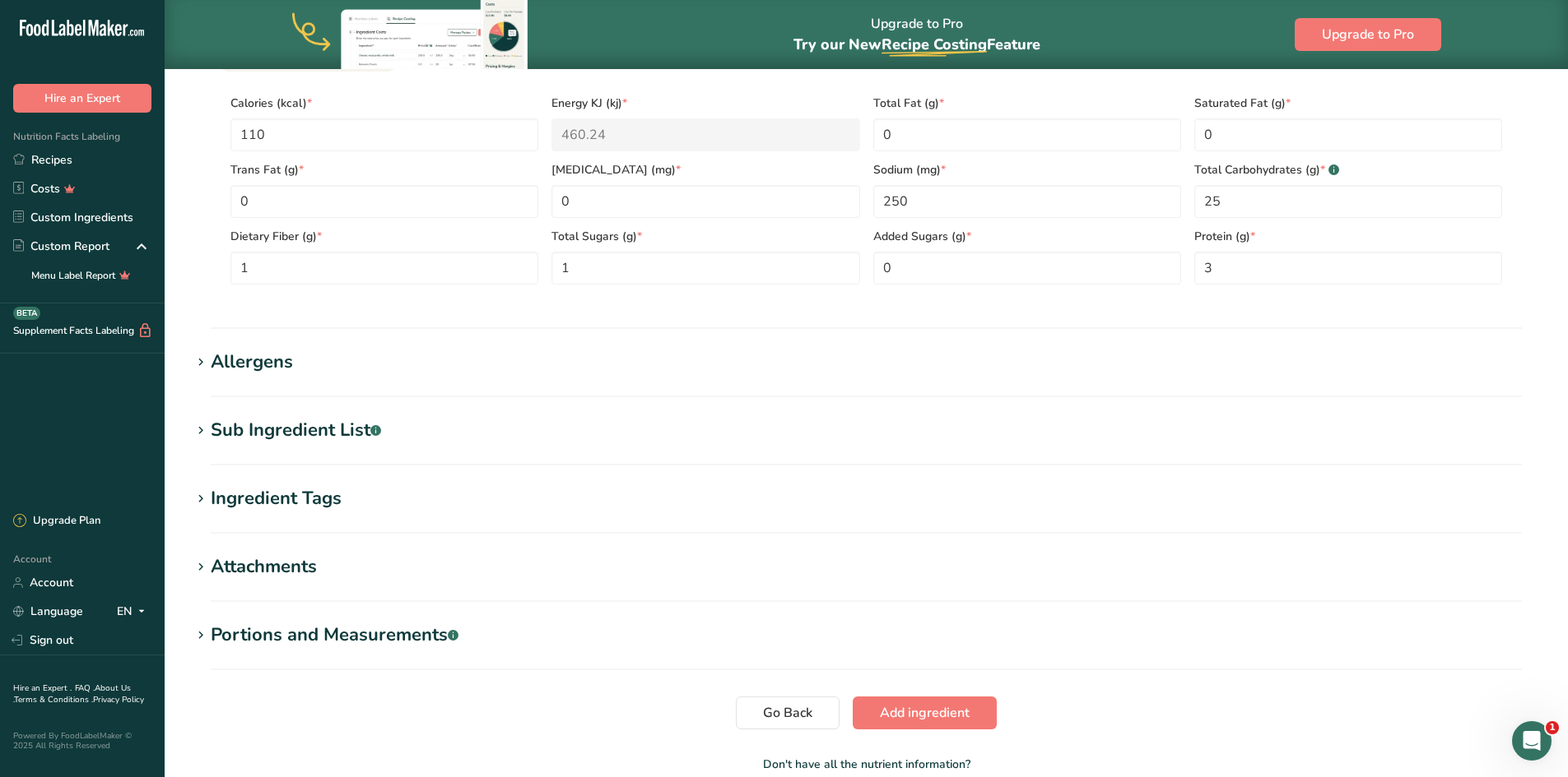
click at [513, 346] on section "Add new ingredient Back to recipe Ingredient Spec Sheet .a-a{fill:#347362;}.b-a…" at bounding box center [866, 73] width 1403 height 1488
click at [509, 373] on h1 "Allergens" at bounding box center [865, 362] width 1350 height 27
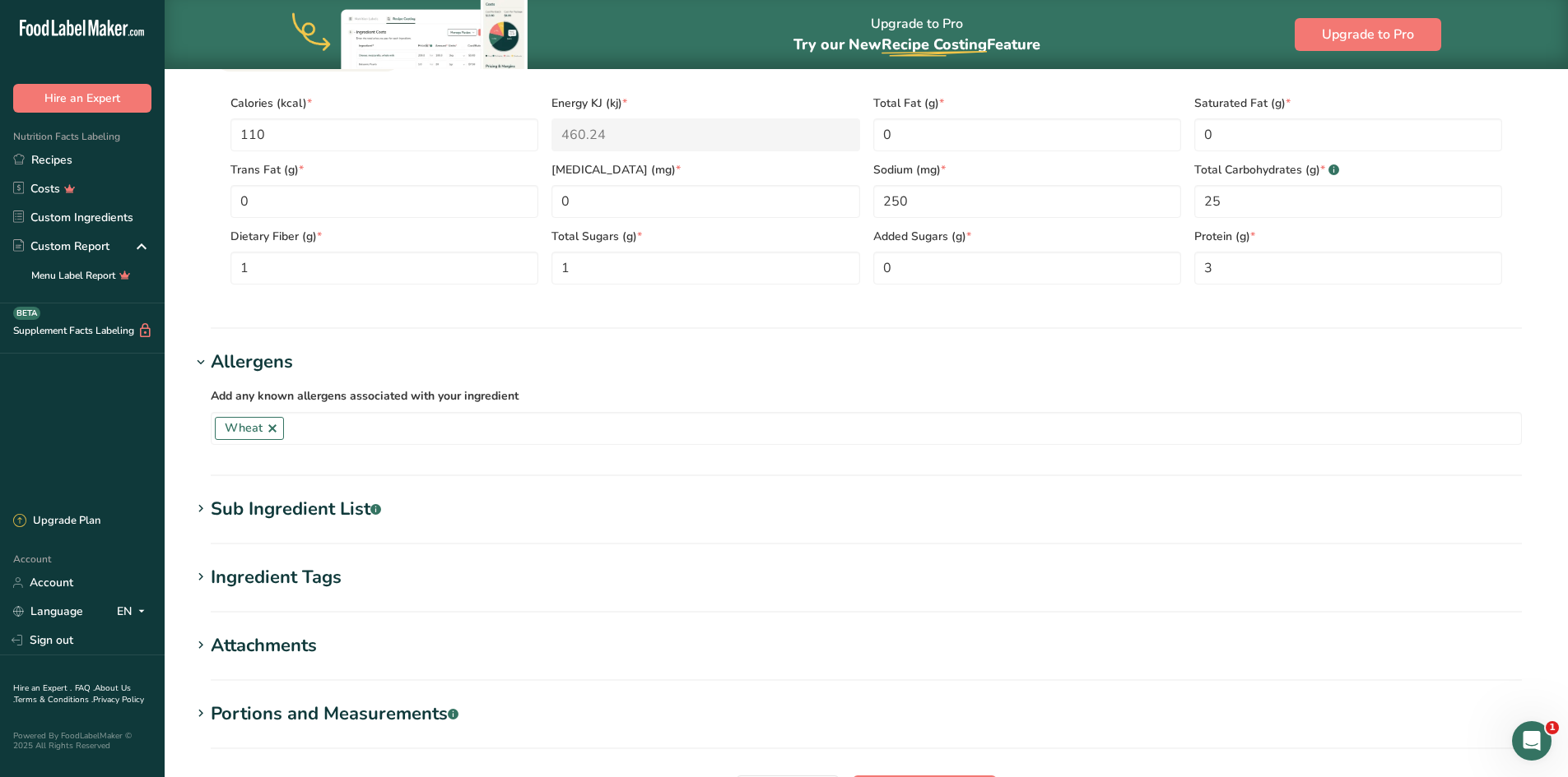
click at [649, 361] on h1 "Allergens" at bounding box center [865, 362] width 1350 height 27
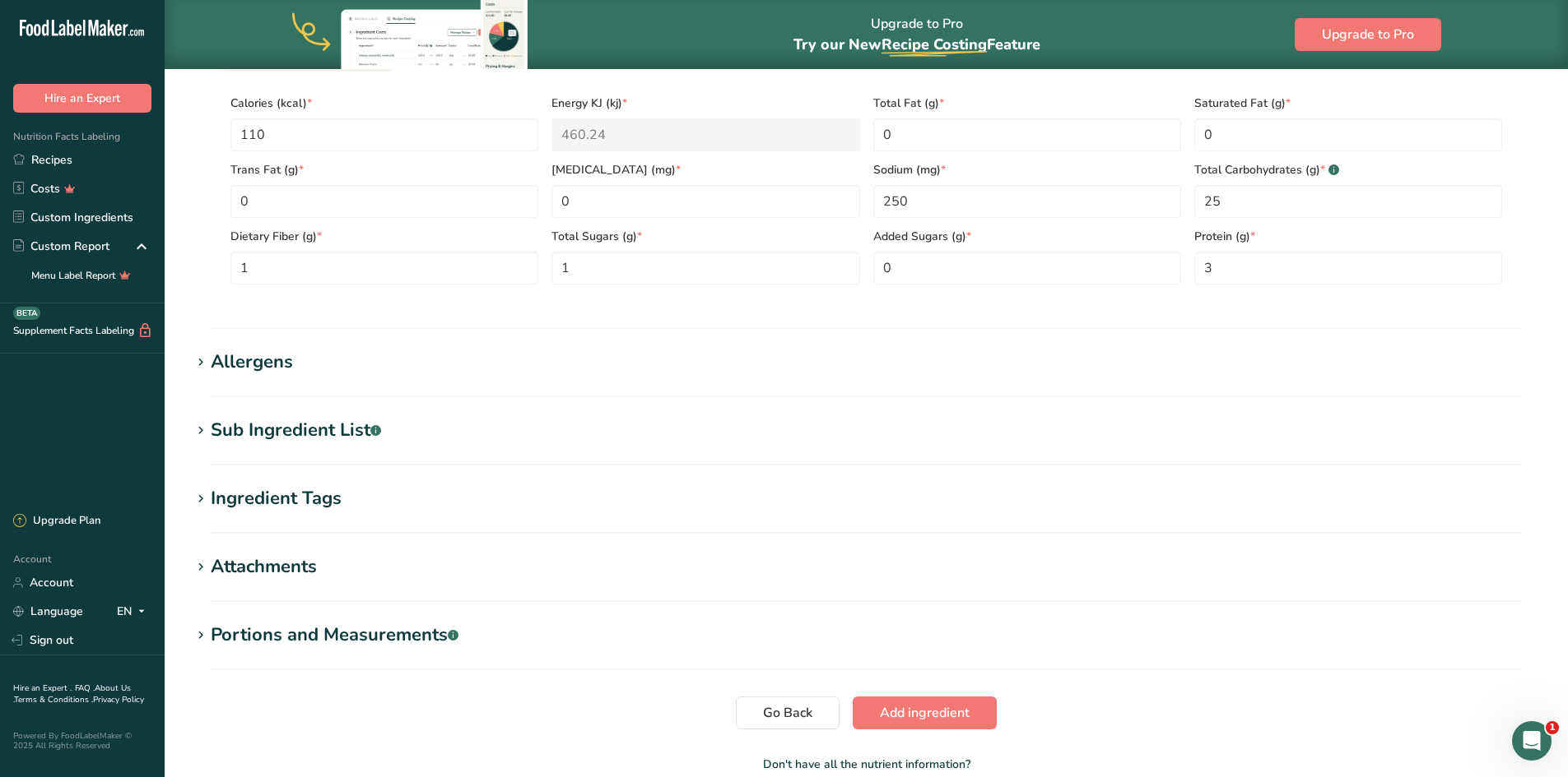
click at [350, 431] on div "Sub Ingredient List .a-a{fill:#347362;}.b-a{fill:#fff;}" at bounding box center [296, 431] width 170 height 27
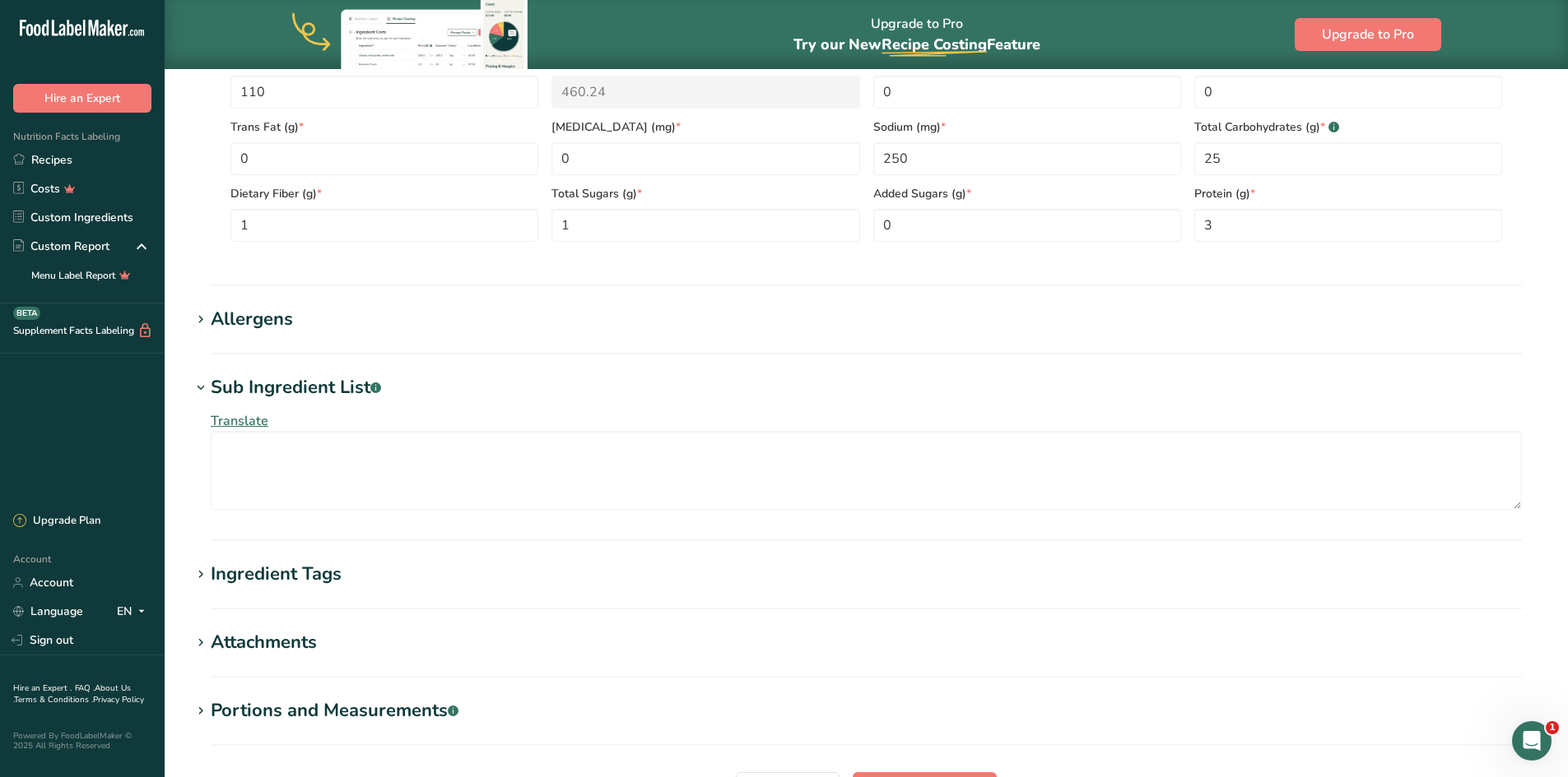
scroll to position [822, 0]
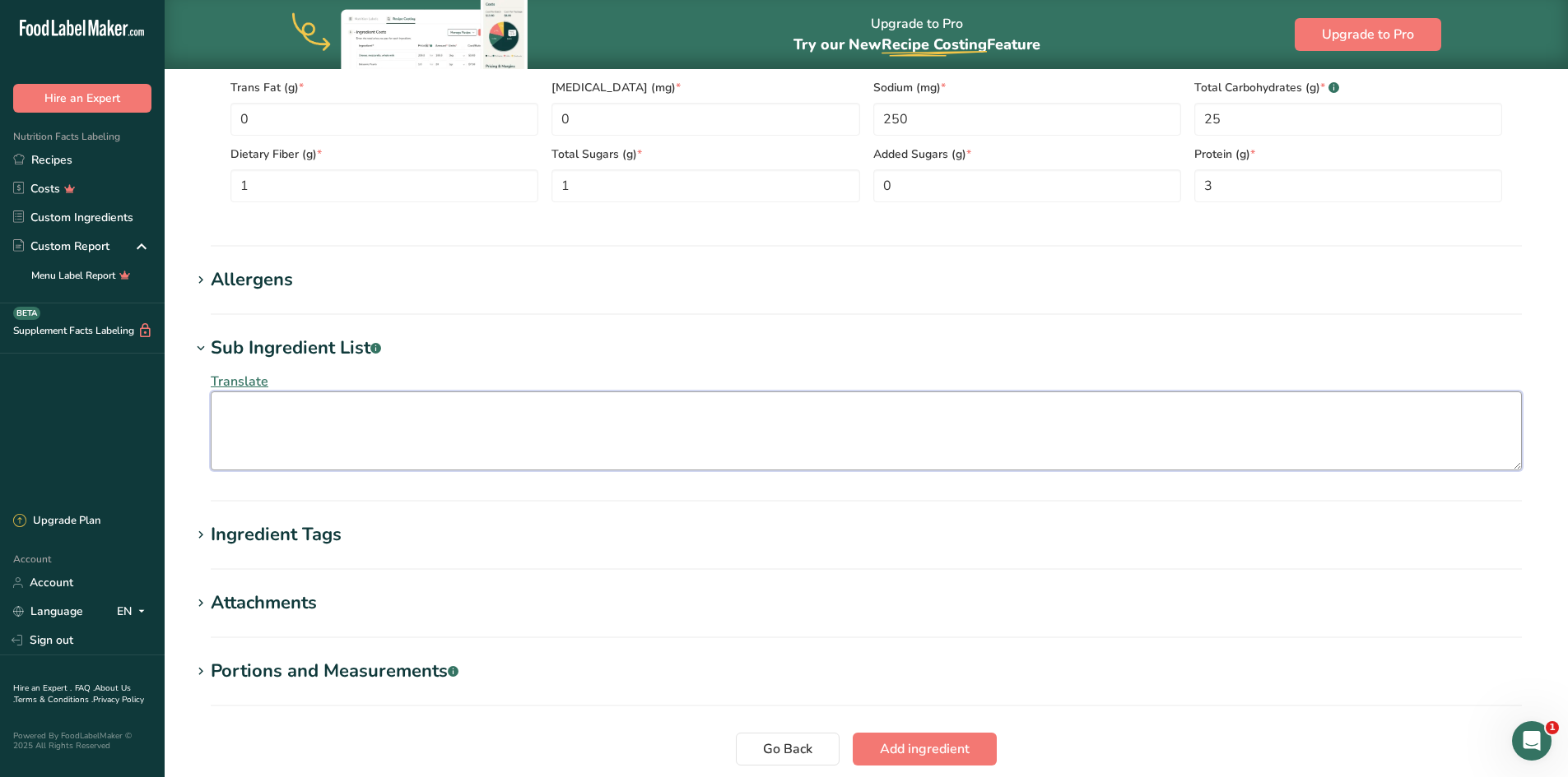
paste textarea "Enriched flour (wheat flour, [MEDICAL_DATA], reduced iron, [MEDICAL_DATA] monon…"
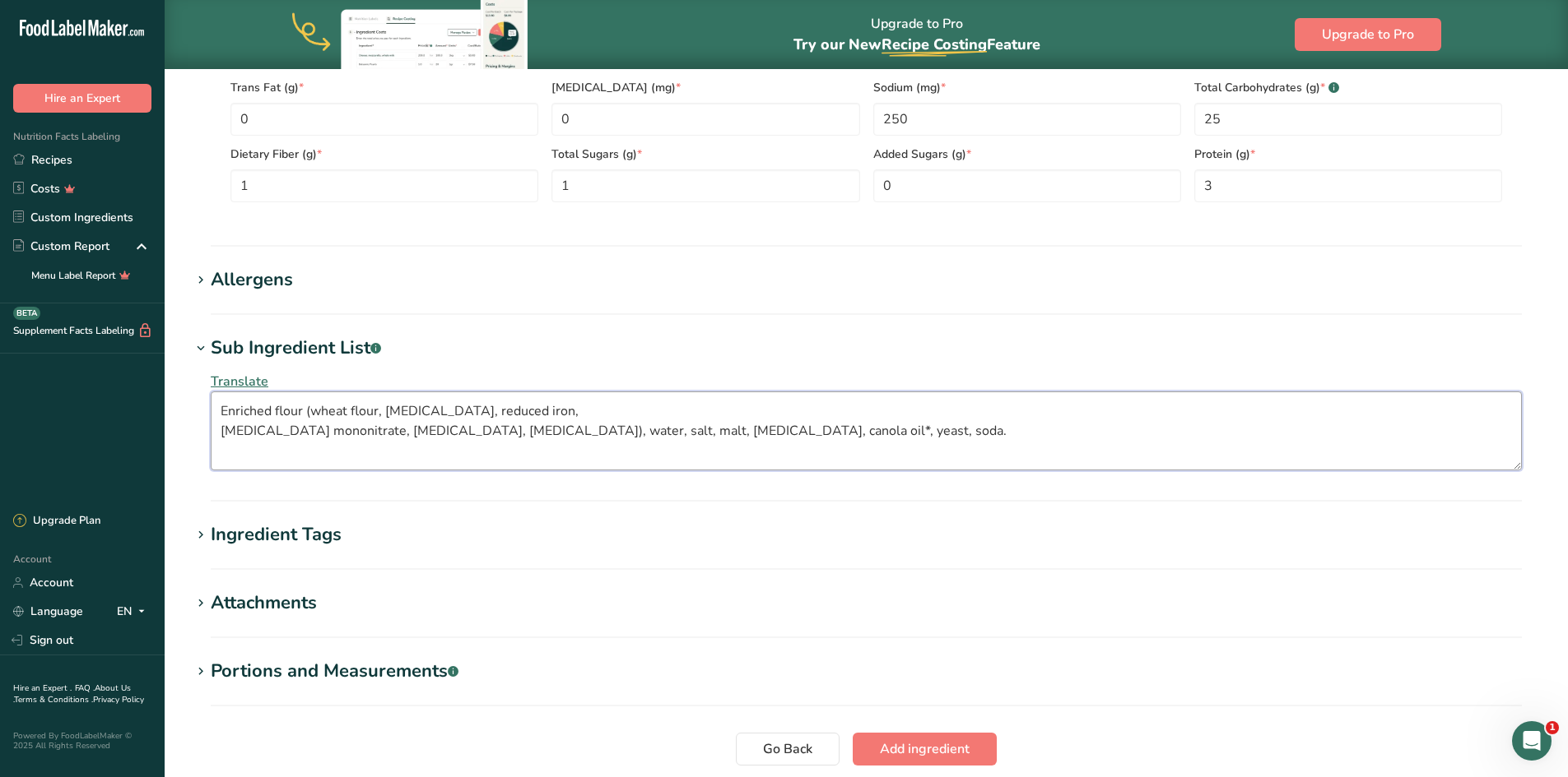
click at [222, 431] on textarea "Enriched flour (wheat flour, [MEDICAL_DATA], reduced iron, [MEDICAL_DATA] monon…" at bounding box center [866, 431] width 1311 height 79
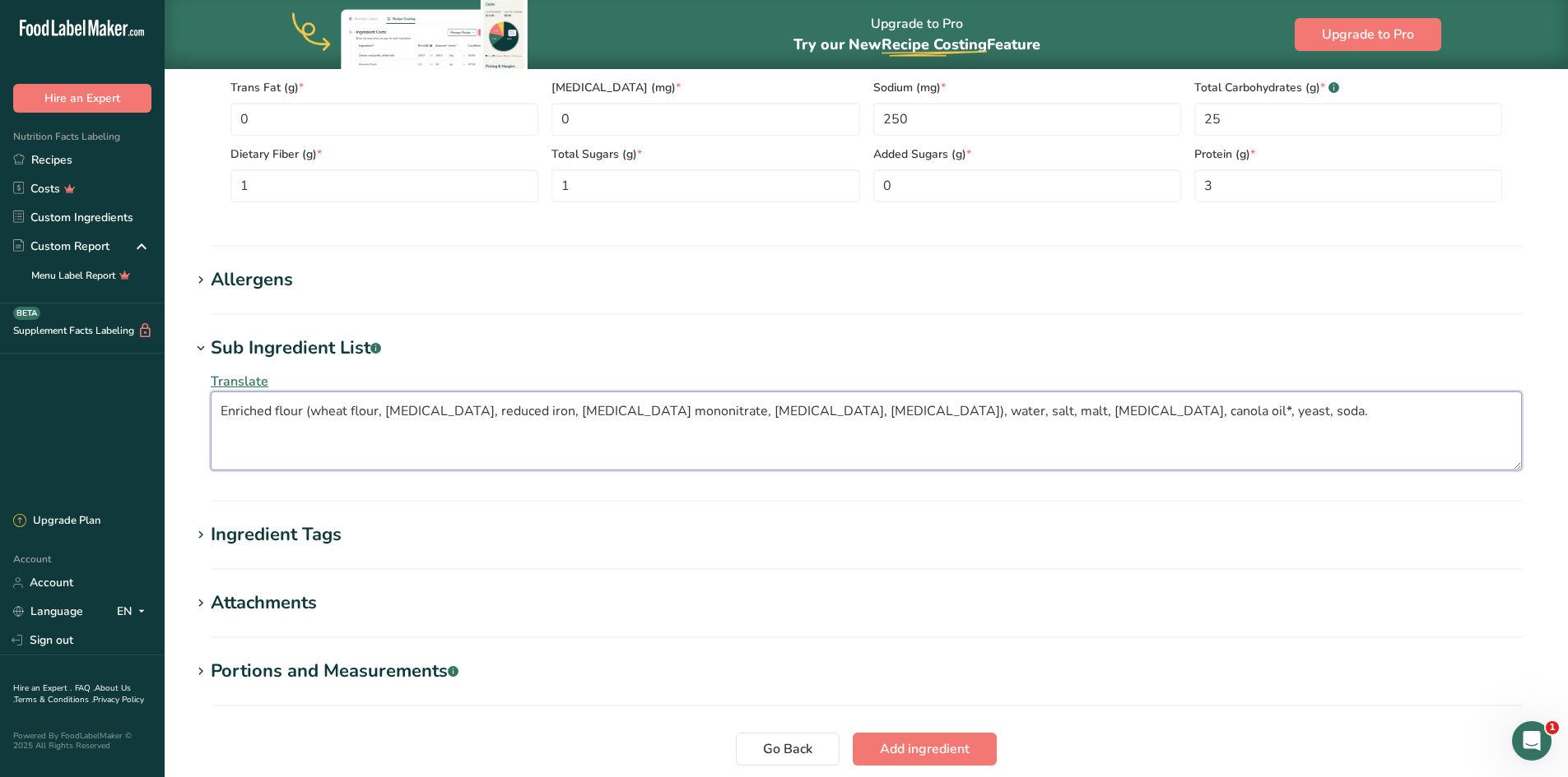
click at [224, 410] on textarea "Enriched flour (wheat flour, [MEDICAL_DATA], reduced iron, [MEDICAL_DATA] monon…" at bounding box center [866, 431] width 1311 height 79
click at [383, 415] on textarea "enriched flour (wheat flour, [MEDICAL_DATA], reduced iron, [MEDICAL_DATA] monon…" at bounding box center [866, 431] width 1311 height 79
click at [758, 416] on textarea "enriched flour (wheat flour; [MEDICAL_DATA]; reduced iron; [MEDICAL_DATA] monon…" at bounding box center [866, 431] width 1311 height 79
click at [798, 410] on textarea "enriched flour (wheat flour; [MEDICAL_DATA]; reduced iron; [MEDICAL_DATA] monon…" at bounding box center [866, 431] width 1311 height 79
click at [824, 412] on textarea "enriched flour (wheat flour; [MEDICAL_DATA]; reduced iron; [MEDICAL_DATA] monon…" at bounding box center [866, 431] width 1311 height 79
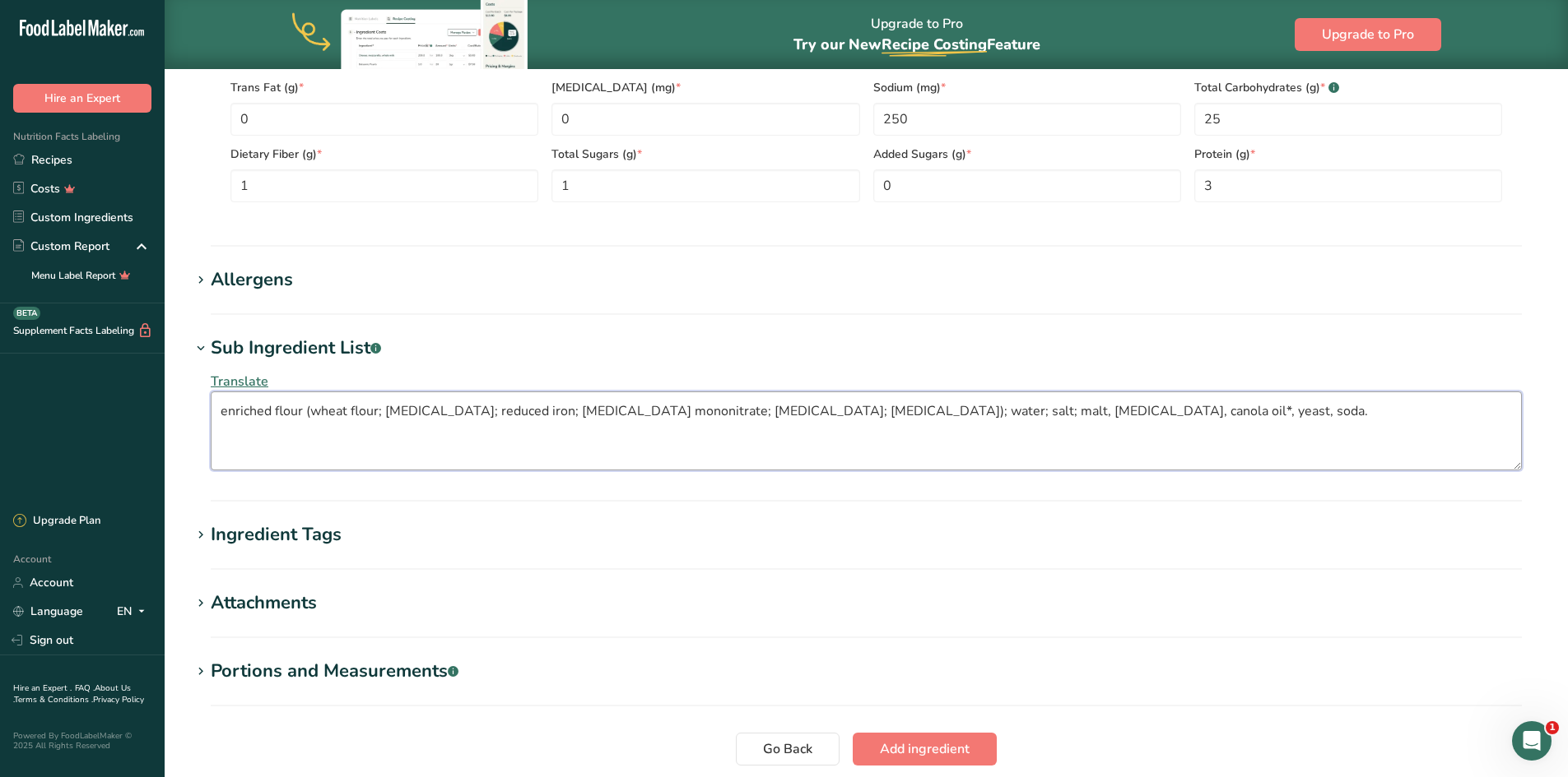
click at [383, 409] on textarea "enriched flour (wheat flour; [MEDICAL_DATA]; reduced iron; [MEDICAL_DATA] monon…" at bounding box center [866, 431] width 1311 height 79
drag, startPoint x: 418, startPoint y: 412, endPoint x: 499, endPoint y: 493, distance: 114.6
click at [419, 413] on textarea "enriched flour (wheat flour, [MEDICAL_DATA]; reduced iron; [MEDICAL_DATA] monon…" at bounding box center [866, 431] width 1311 height 79
click at [503, 412] on textarea "enriched flour (wheat flour, [MEDICAL_DATA], reduced iron; [MEDICAL_DATA] monon…" at bounding box center [866, 431] width 1311 height 79
click at [631, 412] on textarea "enriched flour (wheat flour, [MEDICAL_DATA], reduced iron, [MEDICAL_DATA] monon…" at bounding box center [866, 431] width 1311 height 79
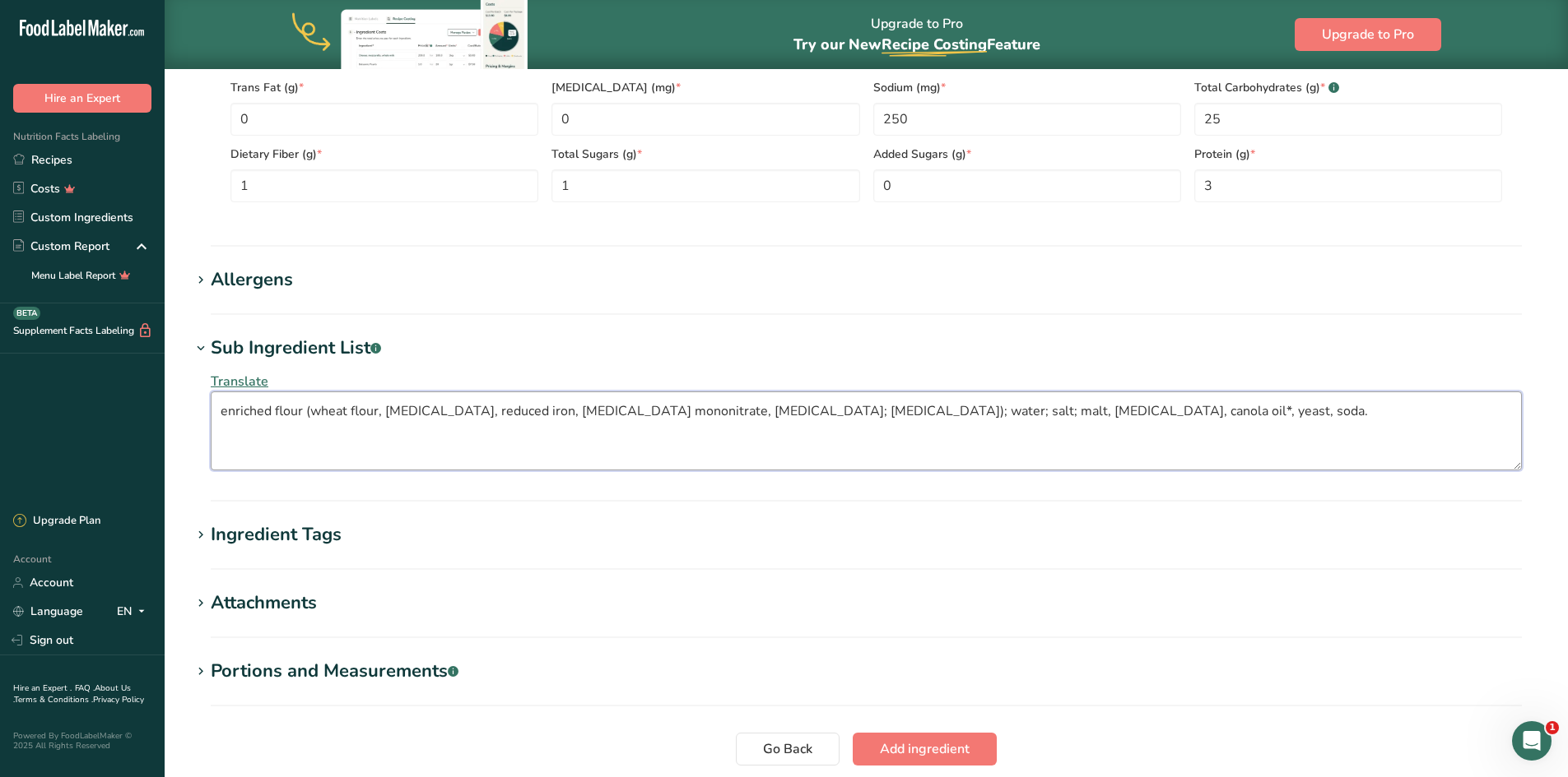
click at [695, 411] on textarea "enriched flour (wheat flour, [MEDICAL_DATA], reduced iron, [MEDICAL_DATA] monon…" at bounding box center [866, 431] width 1311 height 79
click at [755, 411] on textarea "enriched flour (wheat flour, [MEDICAL_DATA], reduced iron, [MEDICAL_DATA] monon…" at bounding box center [866, 431] width 1311 height 79
click at [799, 412] on textarea "enriched flour (wheat flour, [MEDICAL_DATA], reduced iron, [MEDICAL_DATA] monon…" at bounding box center [866, 431] width 1311 height 79
drag, startPoint x: 979, startPoint y: 408, endPoint x: 1028, endPoint y: 455, distance: 67.9
click at [980, 408] on textarea "enriched flour (wheat flour, [MEDICAL_DATA], reduced iron, [MEDICAL_DATA] monon…" at bounding box center [866, 431] width 1311 height 79
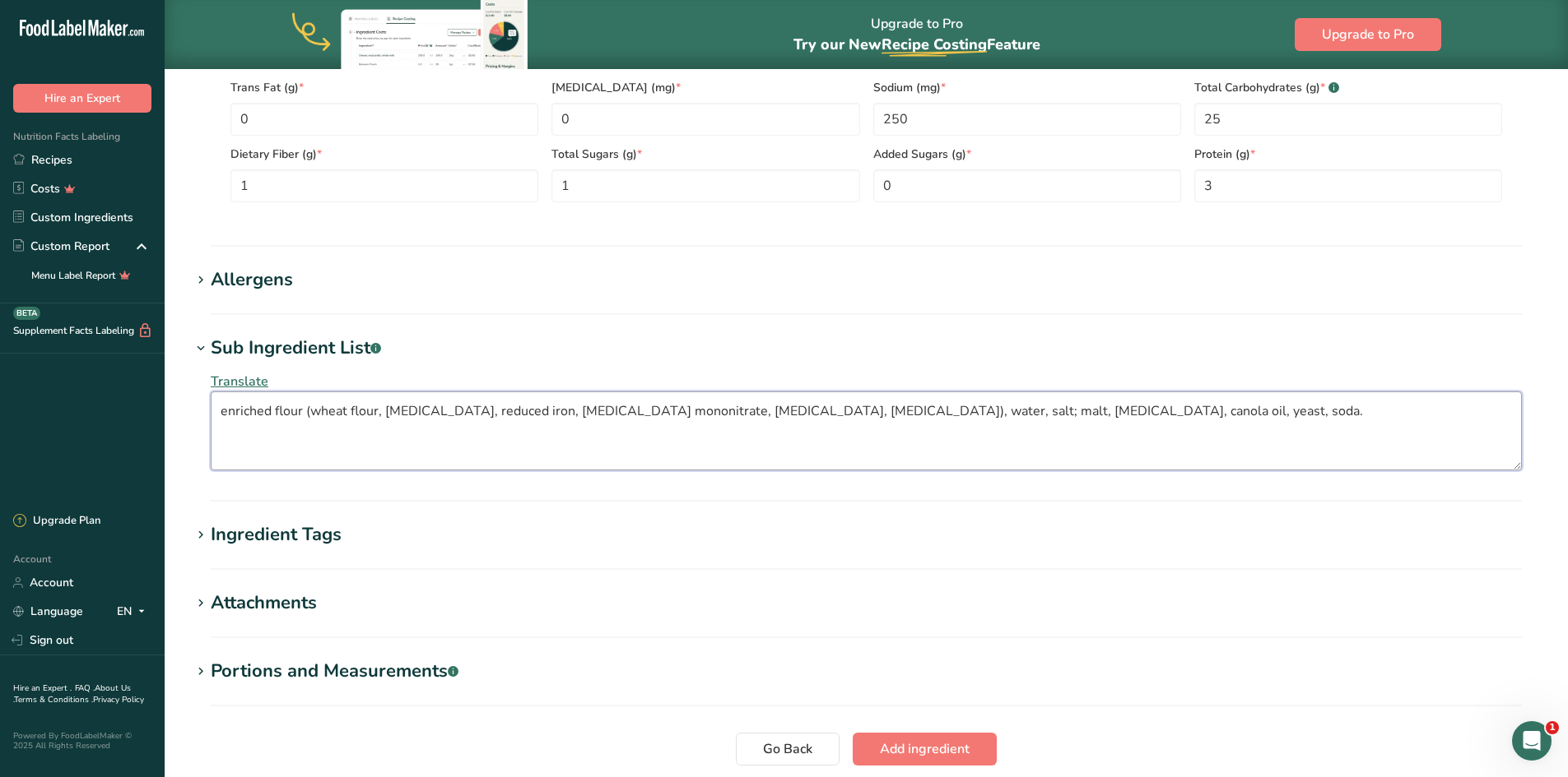
type textarea "enriched flour (wheat flour, [MEDICAL_DATA], reduced iron, [MEDICAL_DATA] monon…"
click at [935, 752] on span "Add ingredient" at bounding box center [924, 750] width 90 height 19
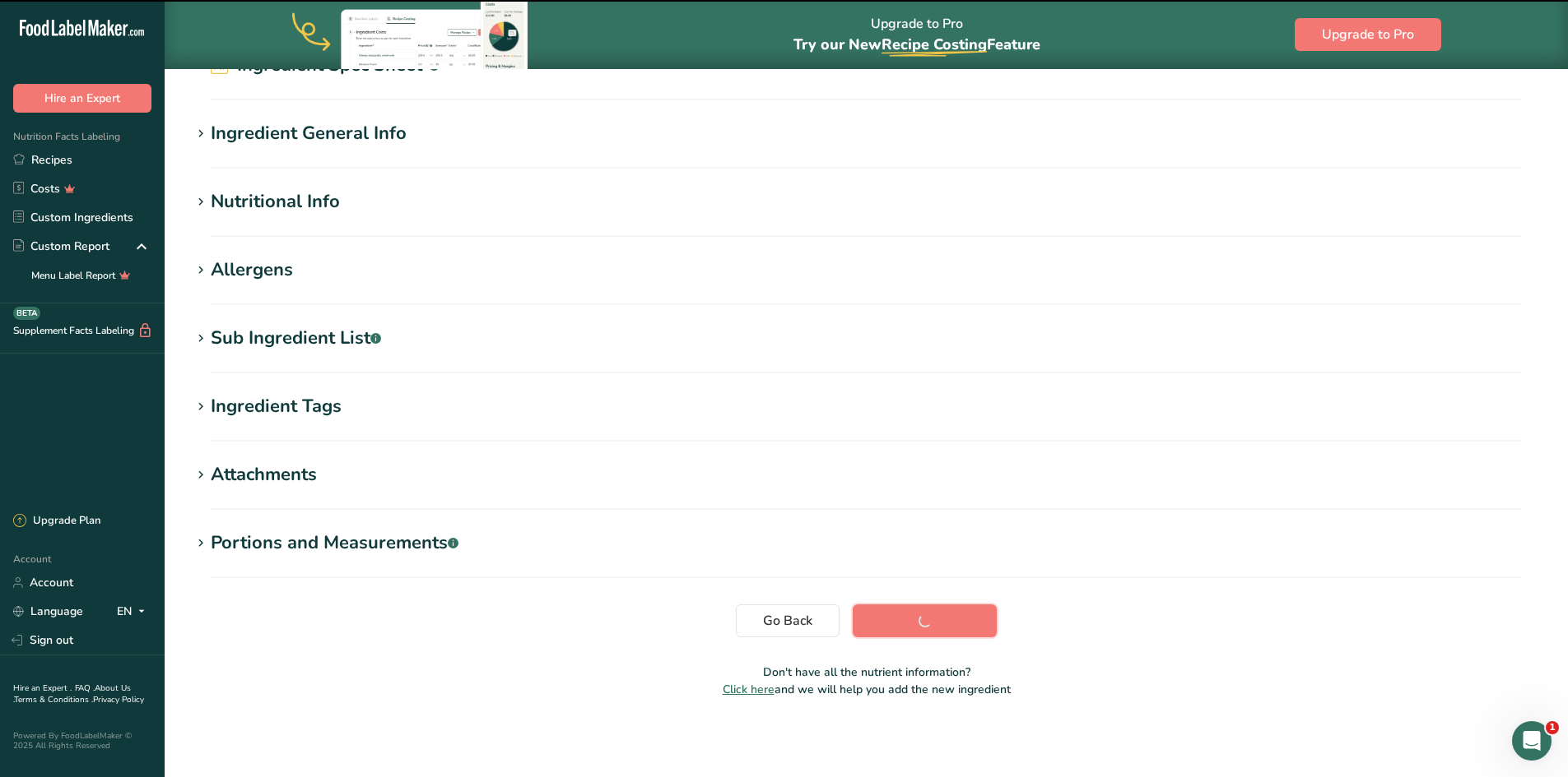
scroll to position [106, 0]
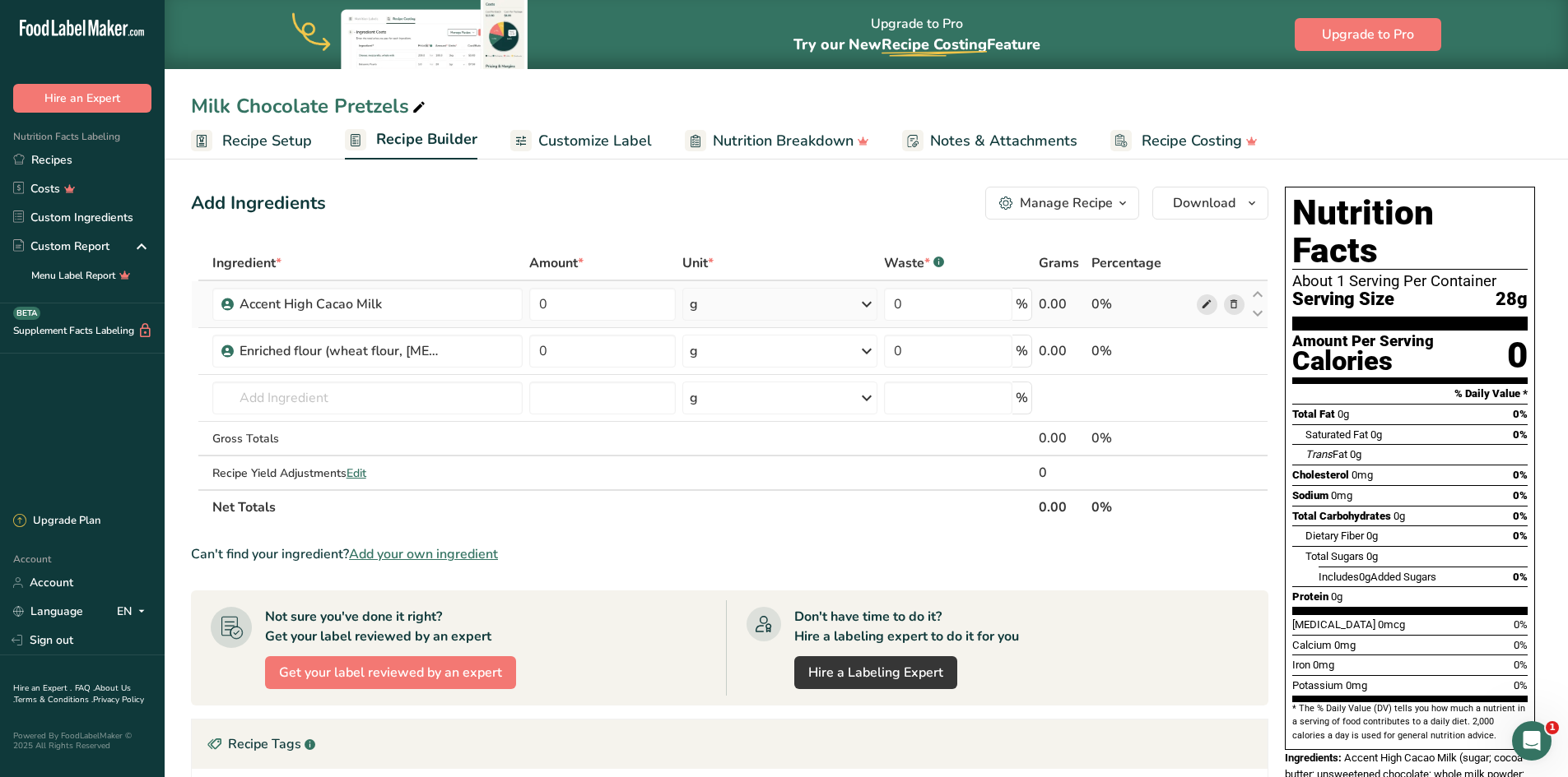
click at [1209, 304] on icon at bounding box center [1206, 304] width 12 height 17
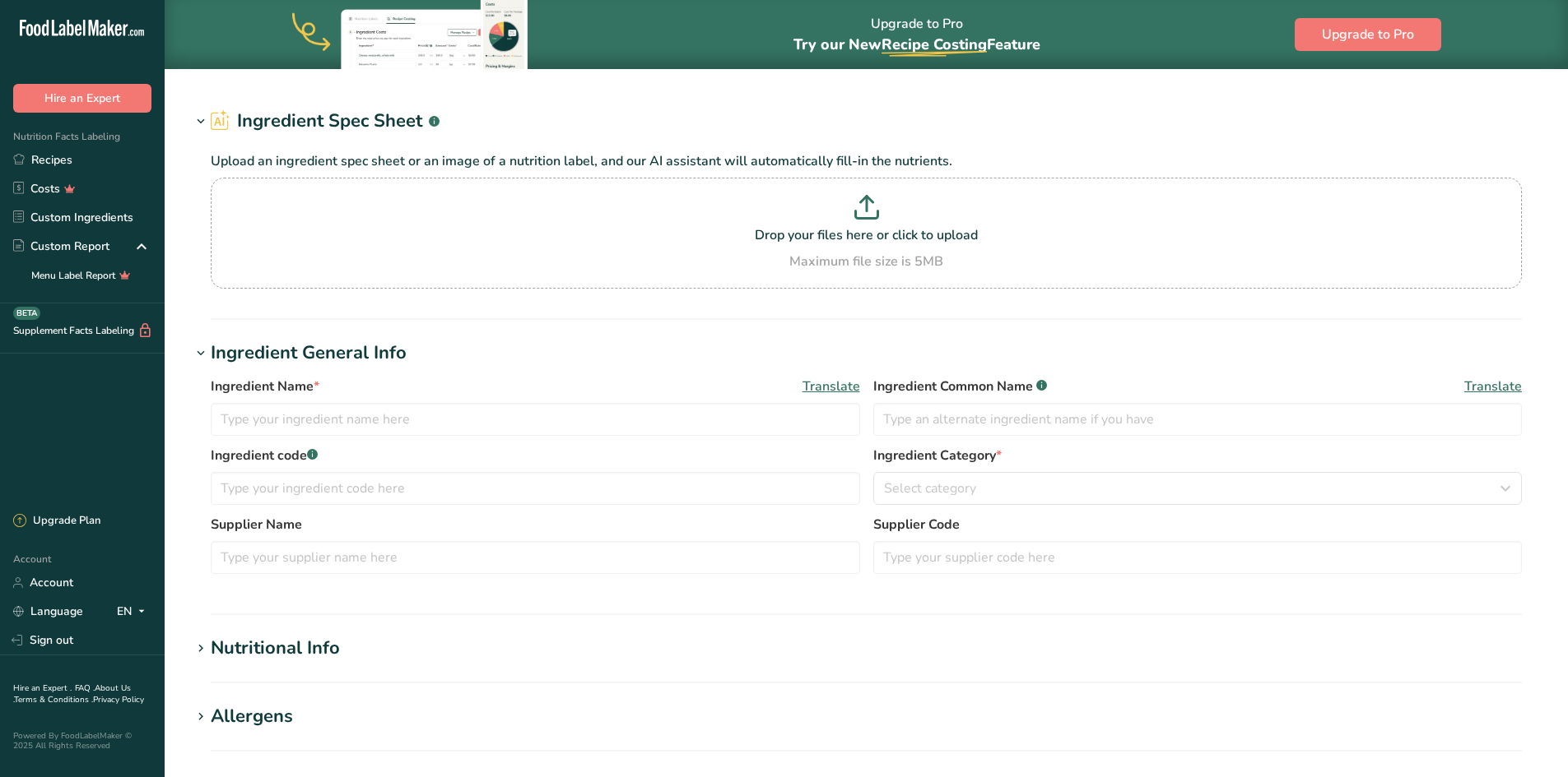
type input "Accent High Cacao Milk"
type input "[PERSON_NAME] USA LLC"
type input "CHM-EZ-0086301-050"
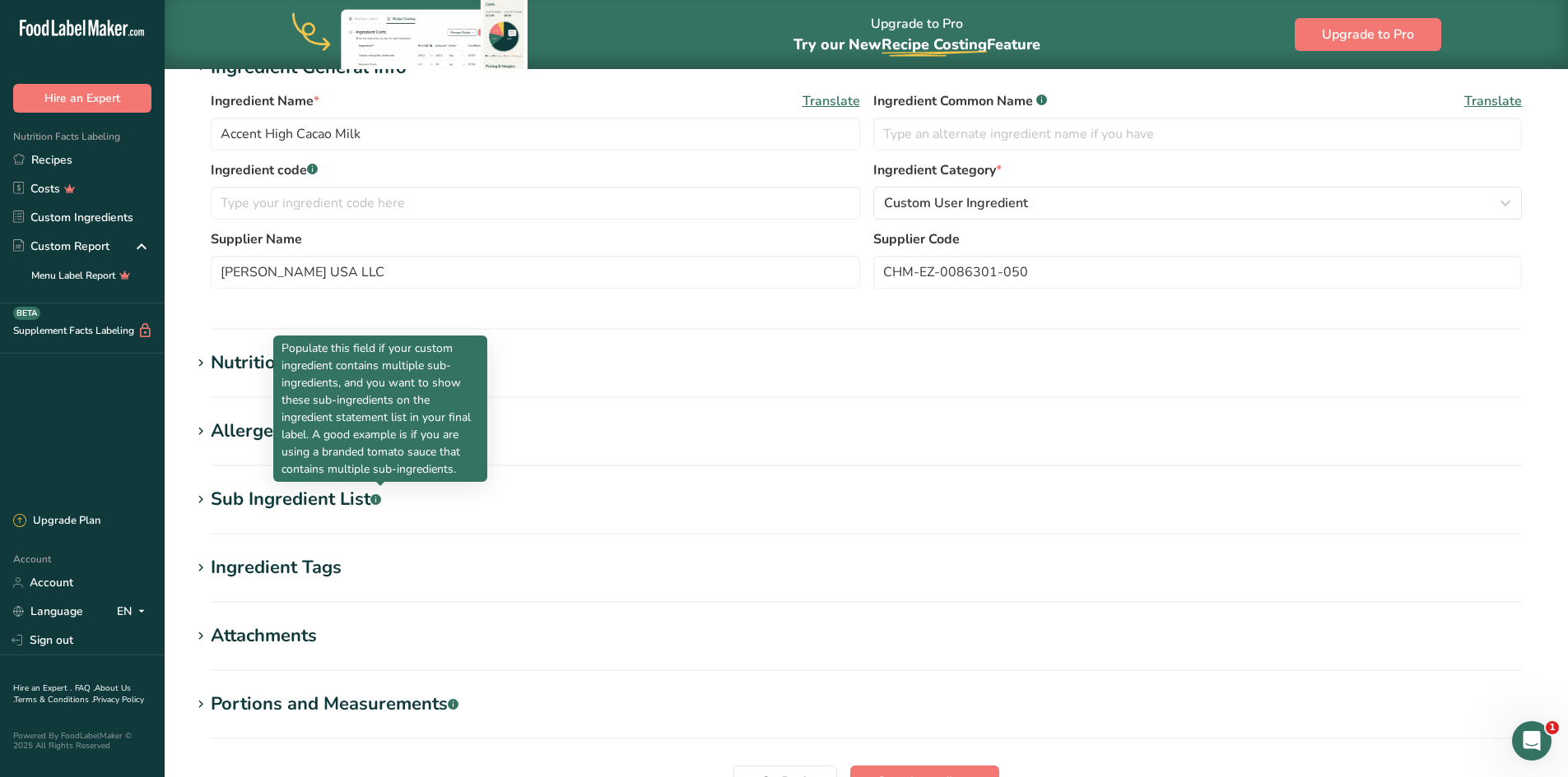
scroll to position [329, 0]
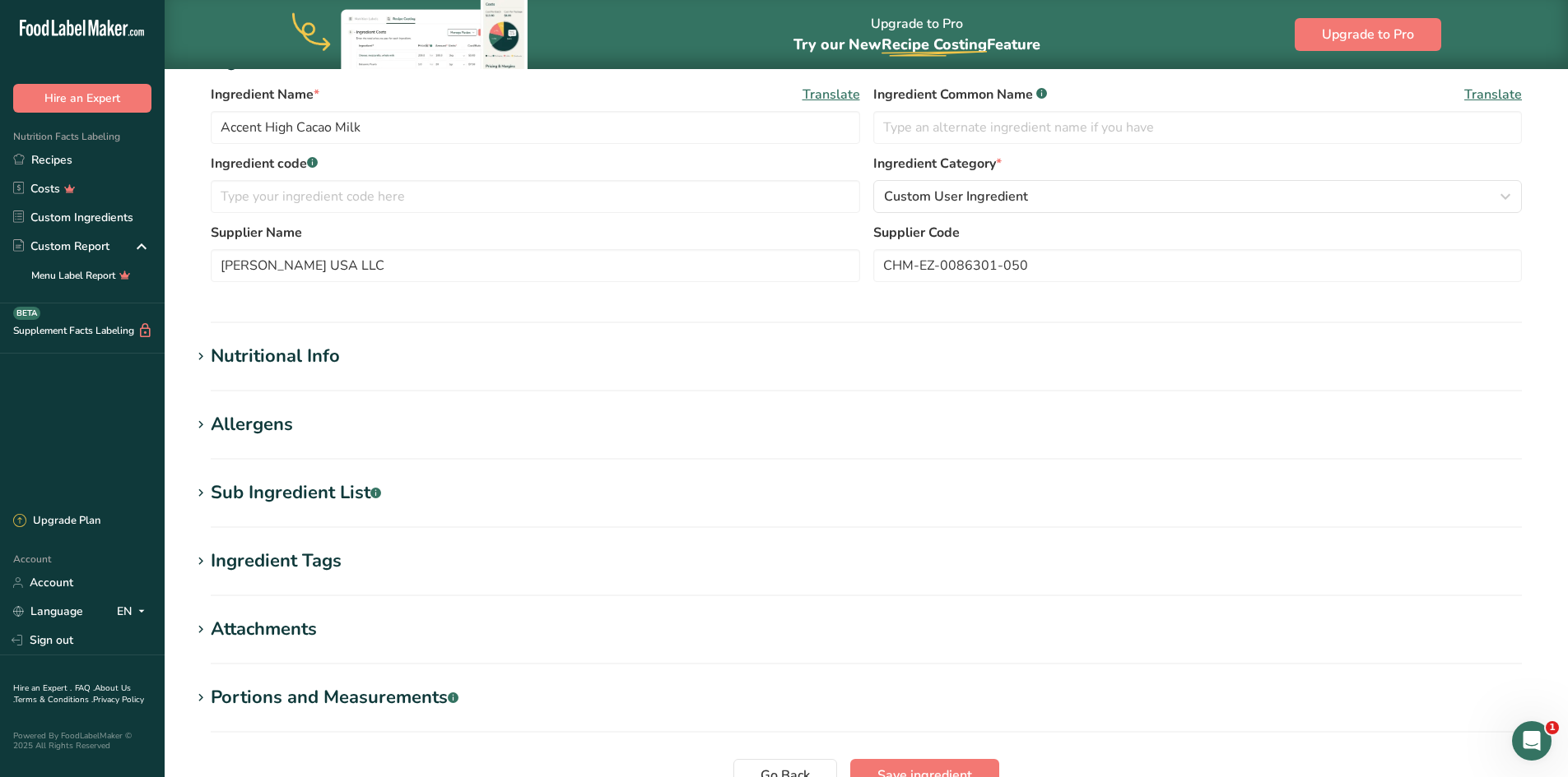
click at [327, 497] on div "Sub Ingredient List .a-a{fill:#347362;}.b-a{fill:#fff;}" at bounding box center [296, 493] width 170 height 27
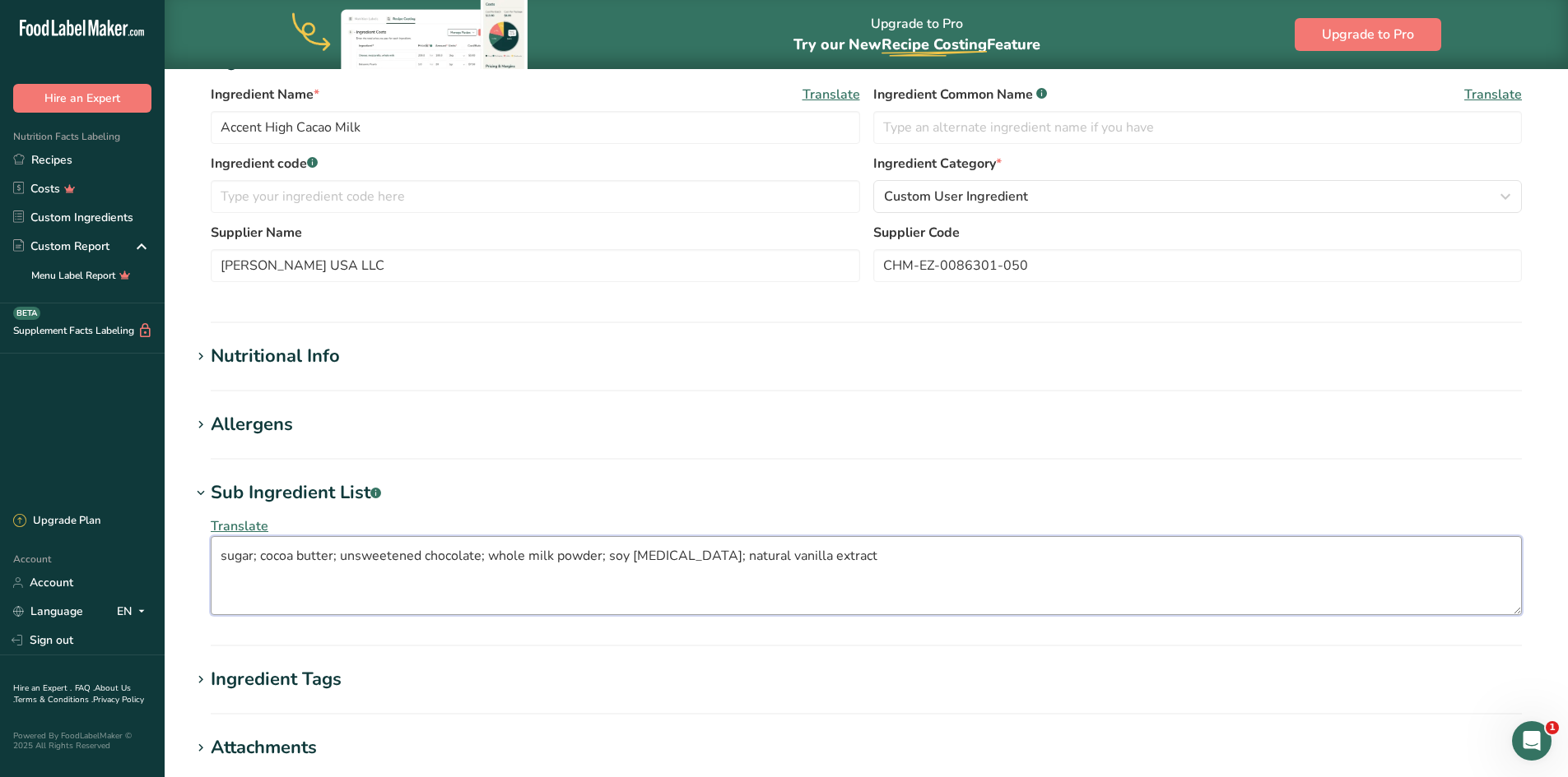
click at [257, 556] on textarea "sugar; cocoa butter; unsweetened chocolate; whole milk powder; soy [MEDICAL_DAT…" at bounding box center [866, 575] width 1311 height 79
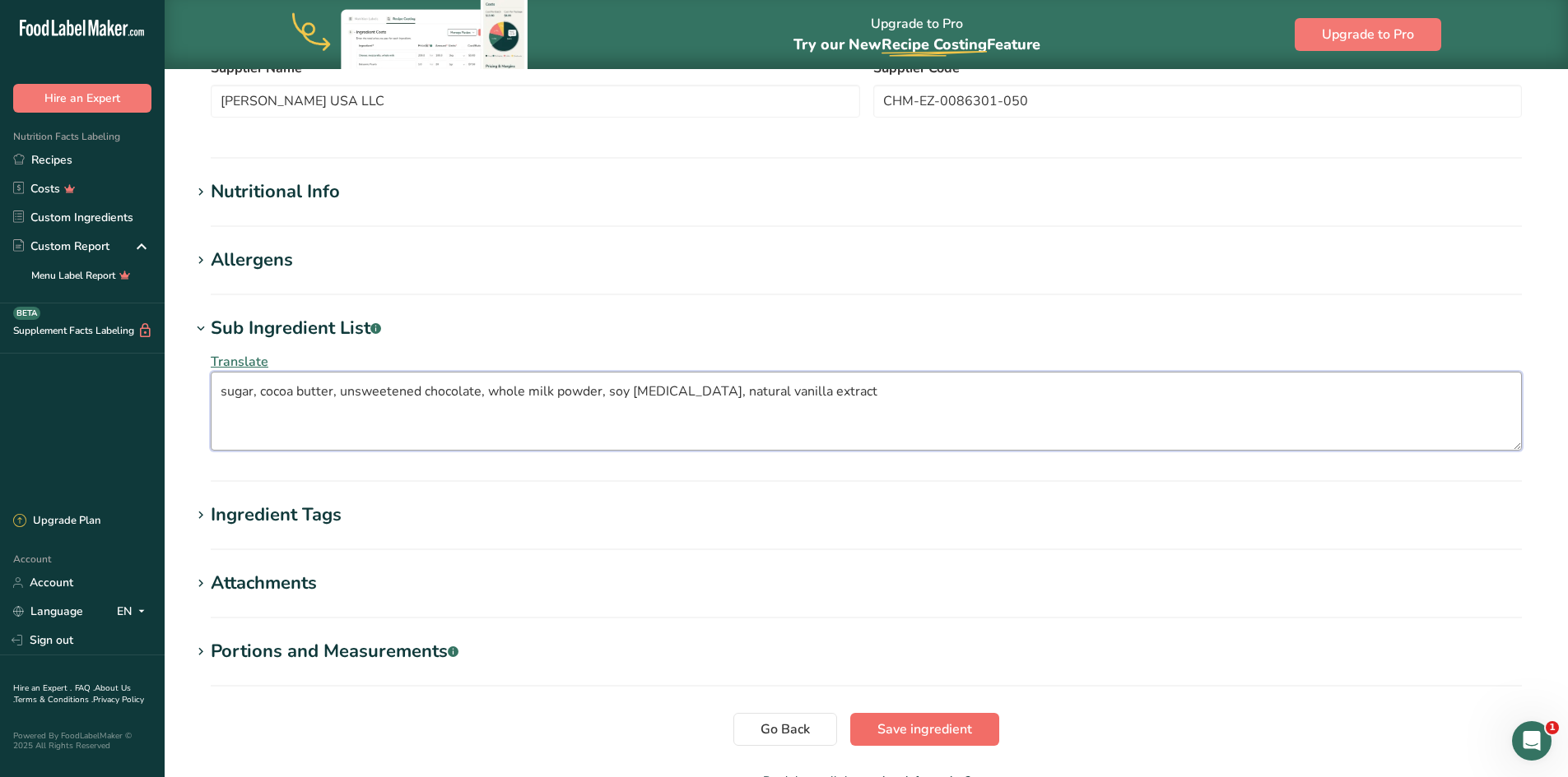
type textarea "sugar, cocoa butter, unsweetened chocolate, whole milk powder, soy [MEDICAL_DAT…"
click at [895, 733] on span "Save ingredient" at bounding box center [924, 729] width 95 height 19
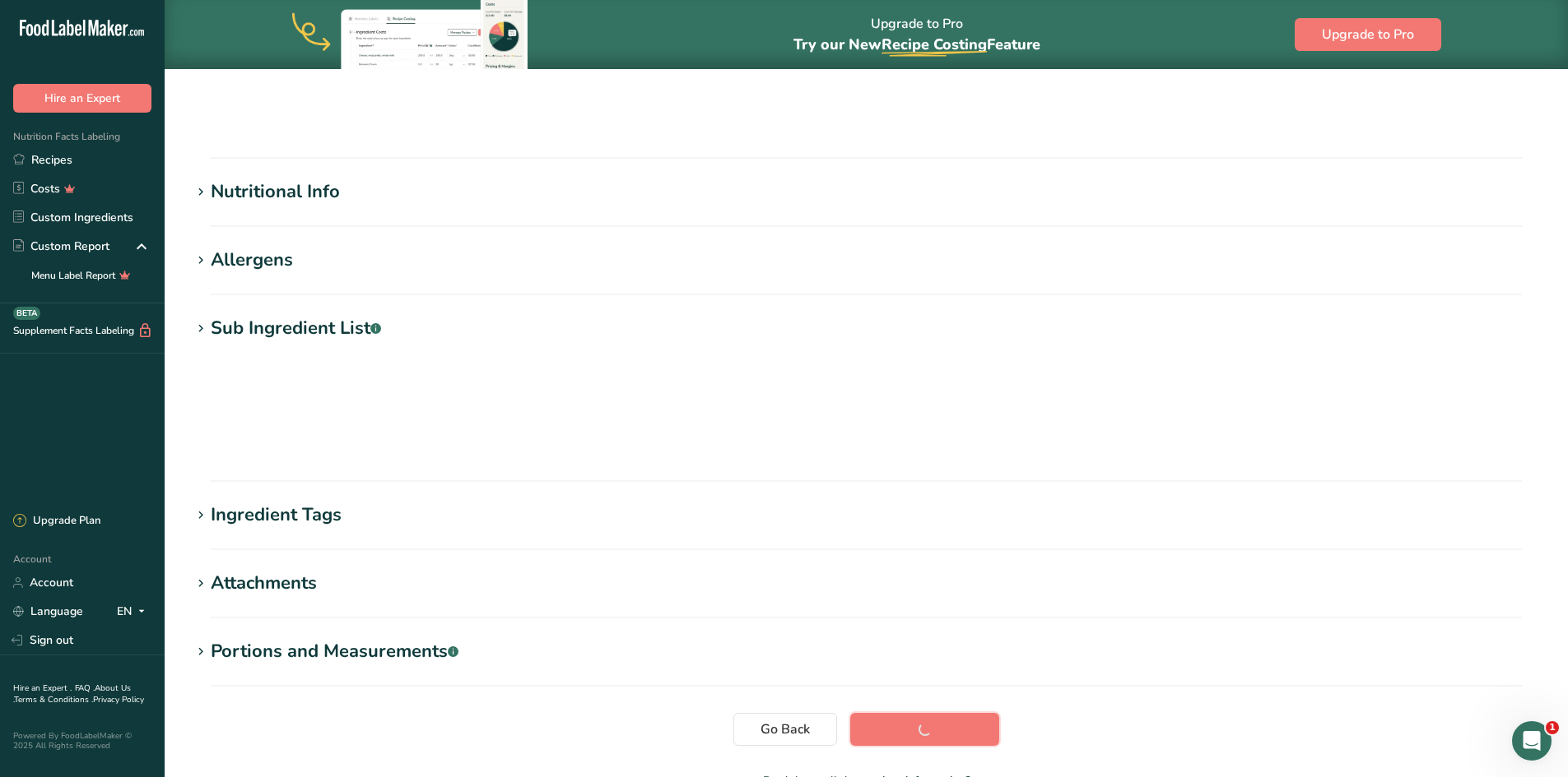
scroll to position [93, 0]
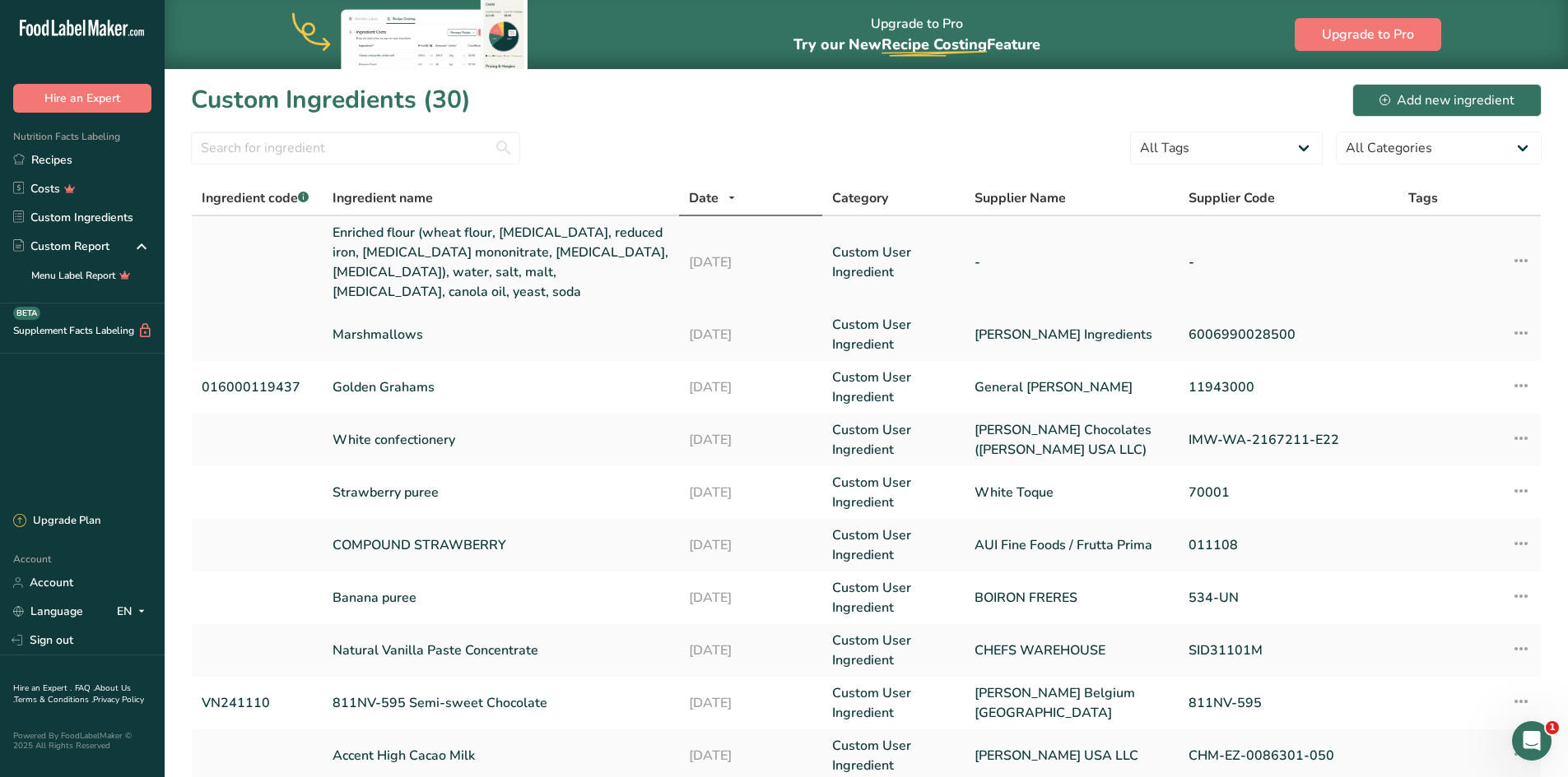
click at [401, 252] on link "Enriched flour (wheat flour, [MEDICAL_DATA], reduced iron, [MEDICAL_DATA] monon…" at bounding box center [501, 262] width 338 height 79
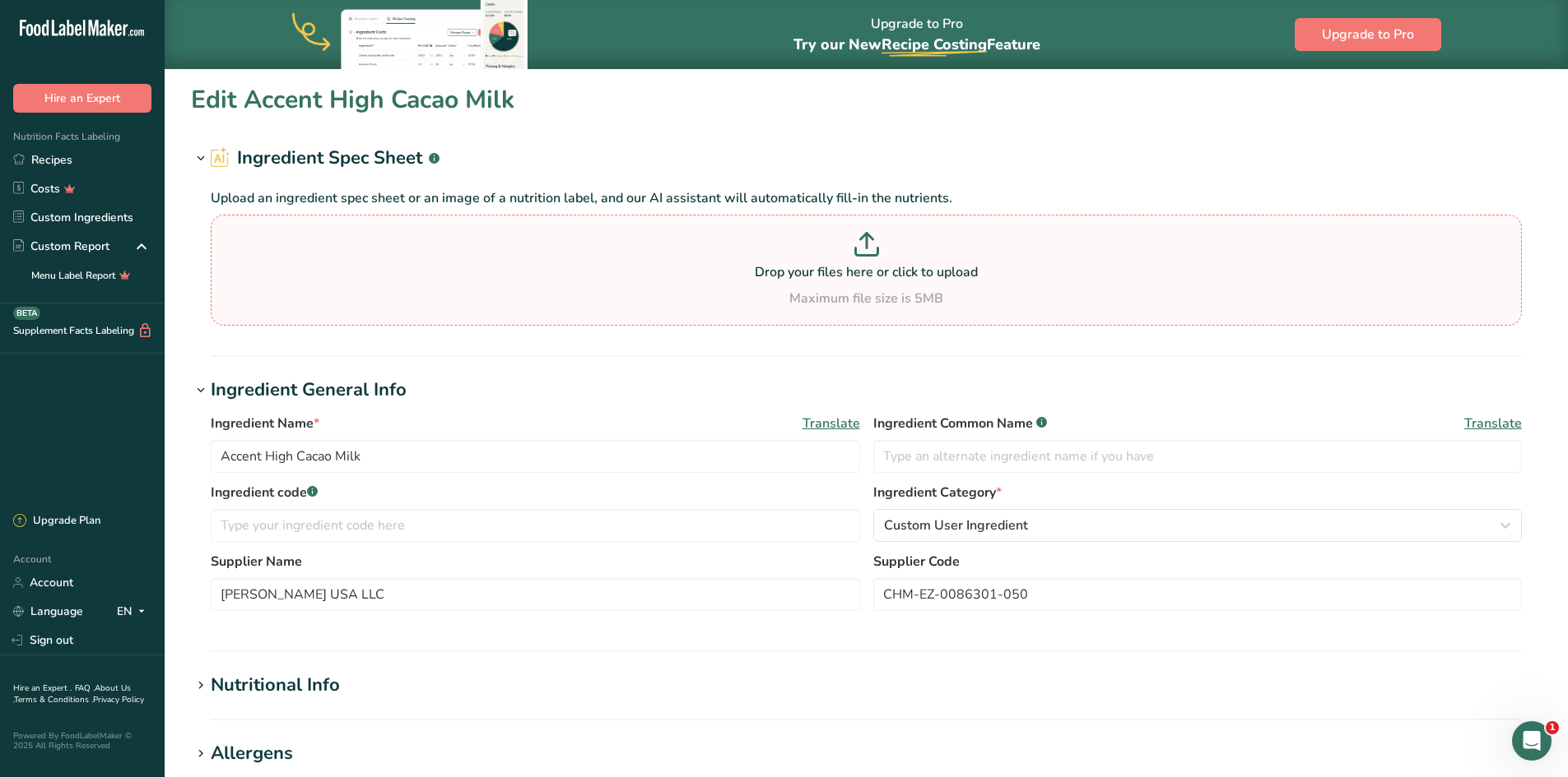
type input "Enriched flour (wheat flour, [MEDICAL_DATA], reduced iron, [MEDICAL_DATA] monon…"
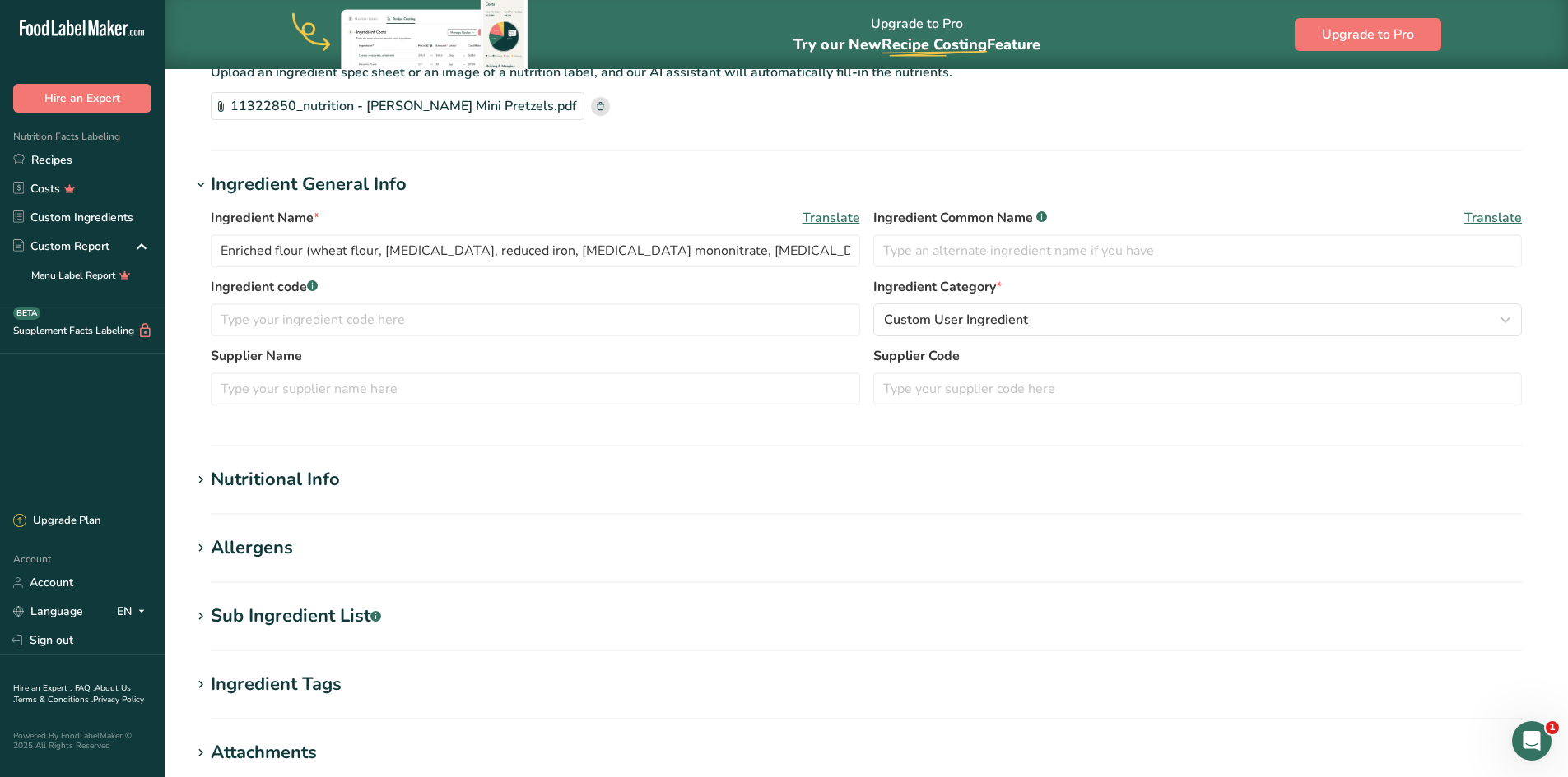
scroll to position [165, 0]
click at [206, 614] on icon at bounding box center [200, 615] width 15 height 23
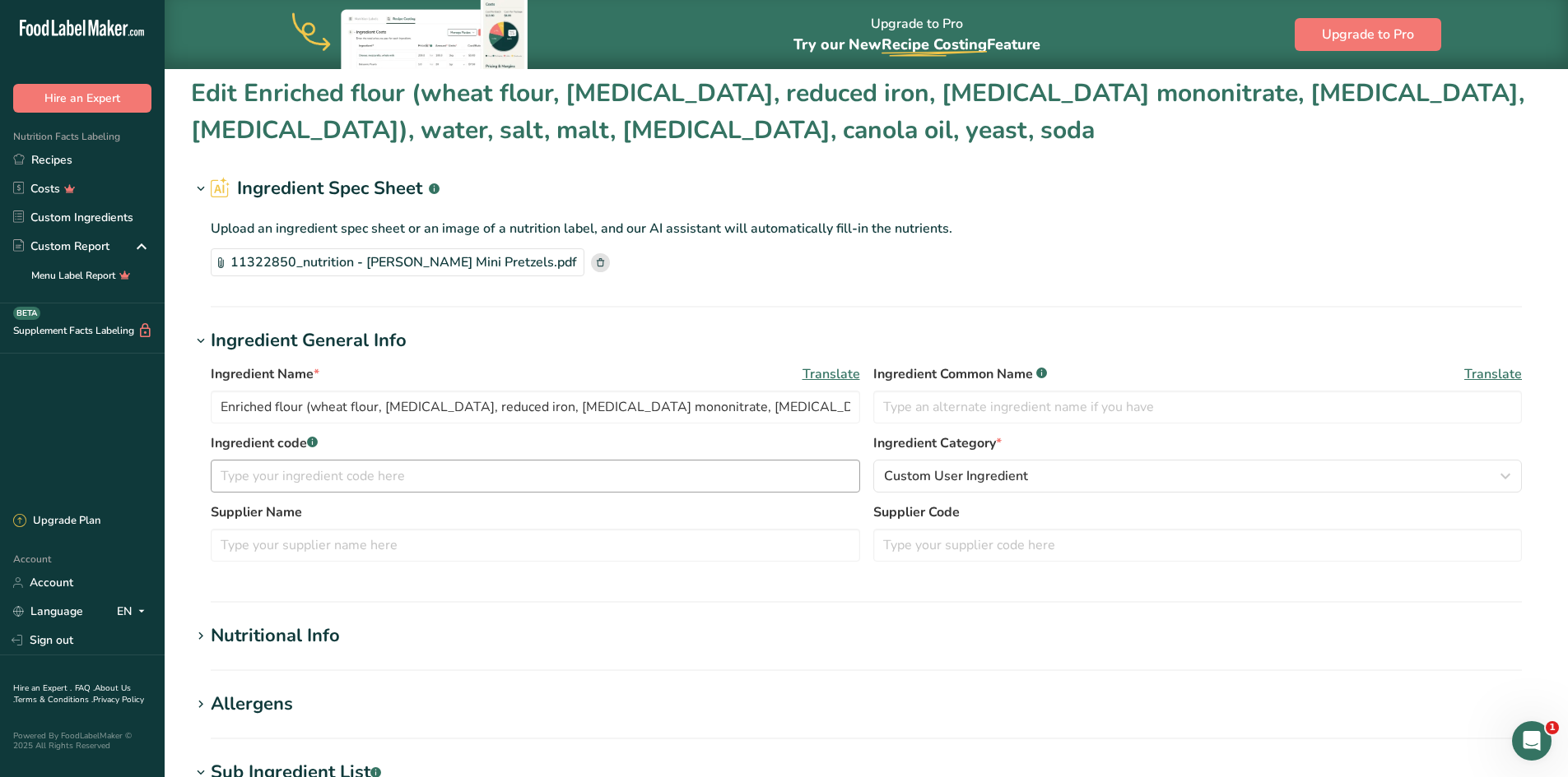
scroll to position [0, 0]
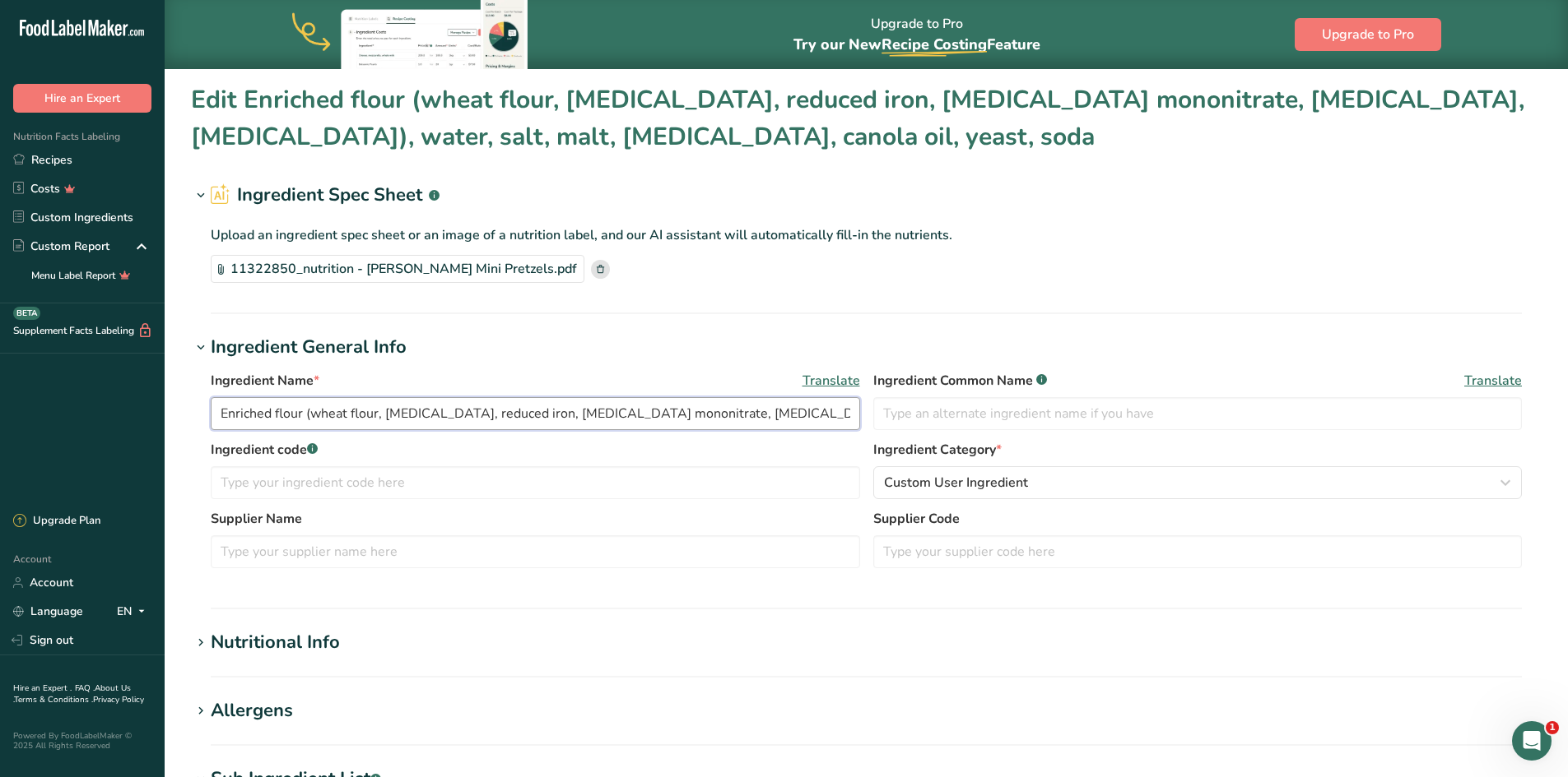
click at [292, 408] on input "Enriched flour (wheat flour, [MEDICAL_DATA], reduced iron, [MEDICAL_DATA] monon…" at bounding box center [535, 413] width 649 height 33
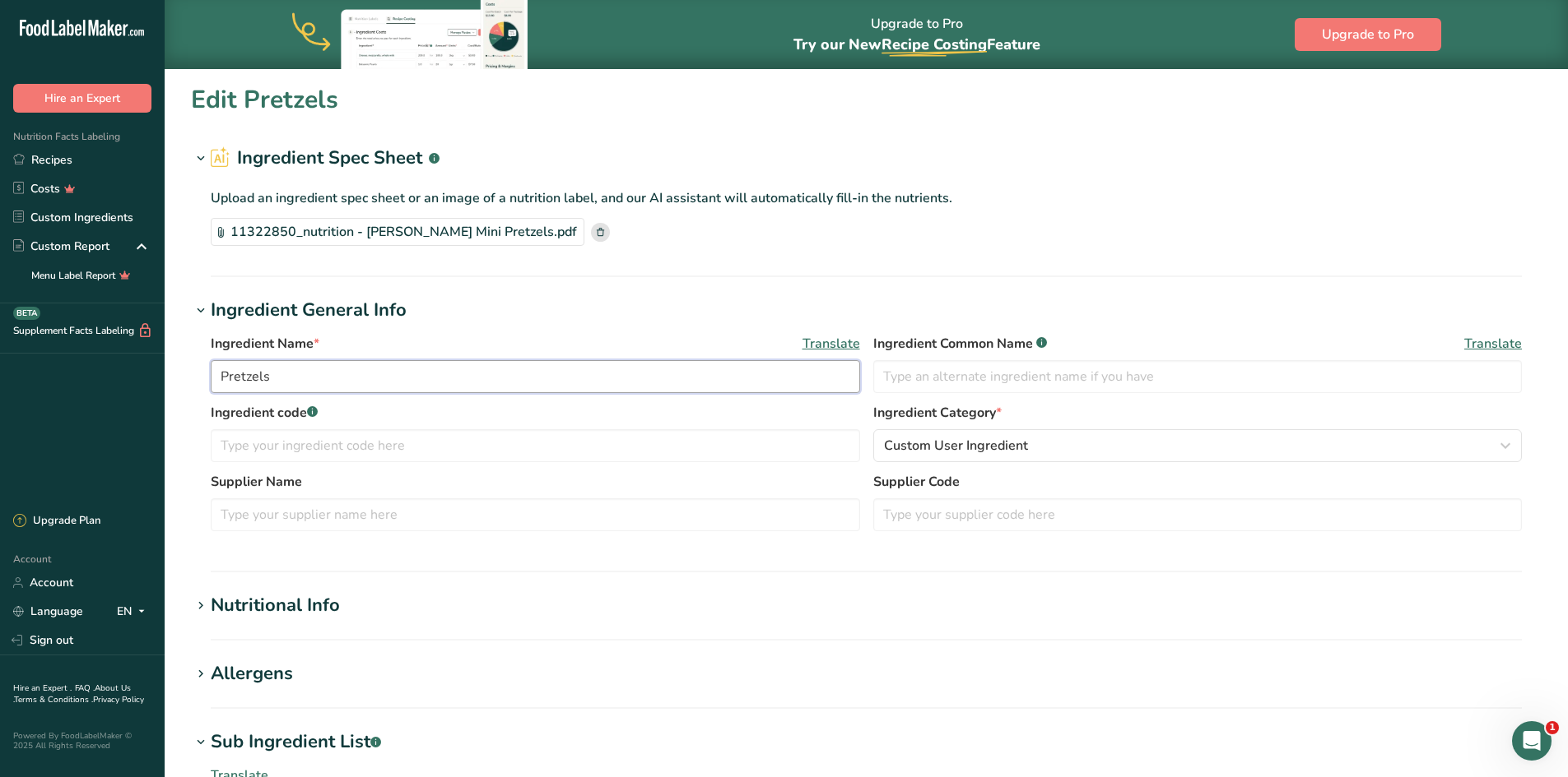
type input "Pretzels"
click at [439, 325] on div "Ingredient Name * Translate Pretzels Ingredient Common Name .a-a{fill:#347362;}…" at bounding box center [865, 438] width 1350 height 227
click at [362, 452] on input "text" at bounding box center [535, 446] width 649 height 33
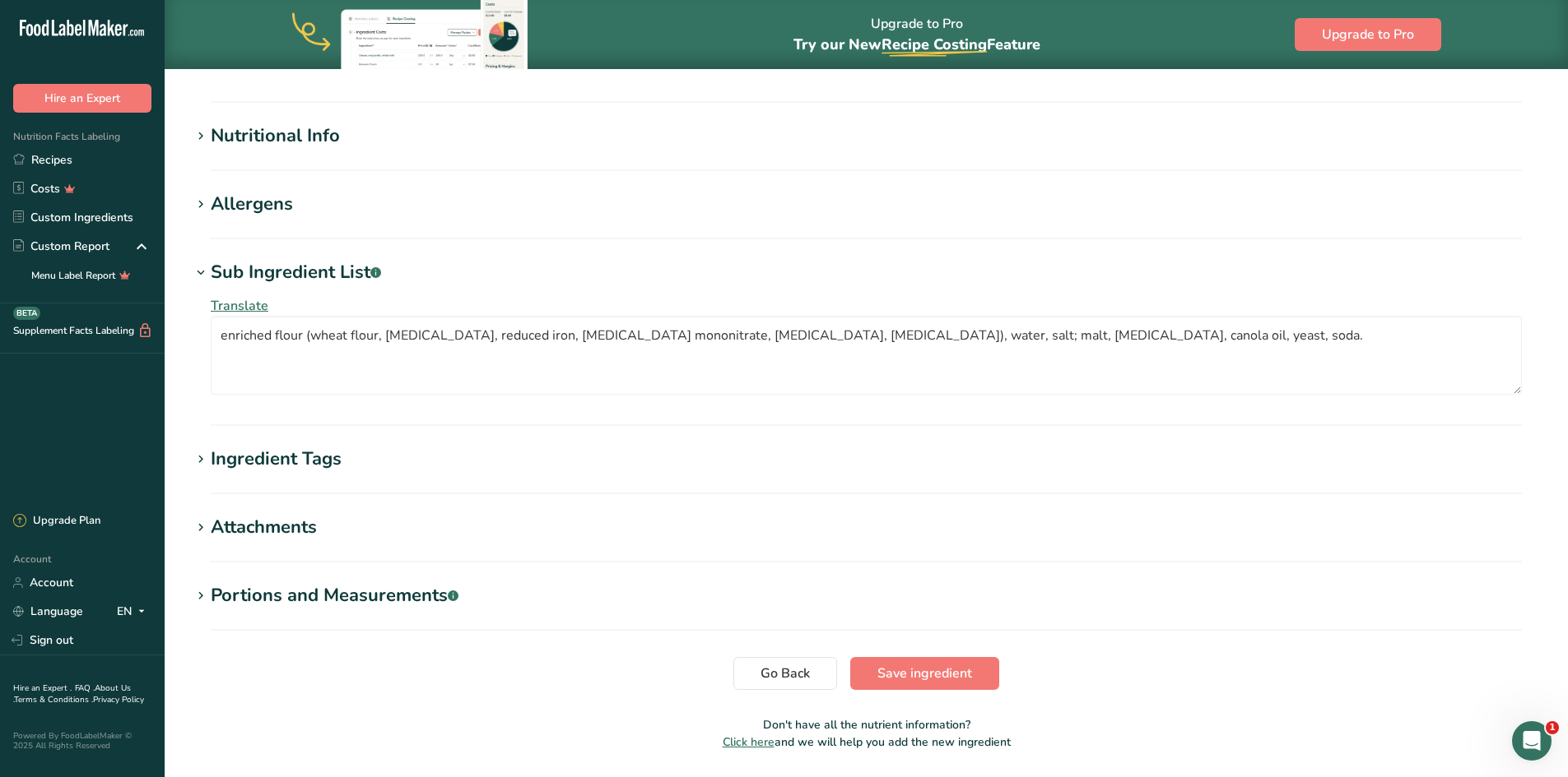
scroll to position [493, 0]
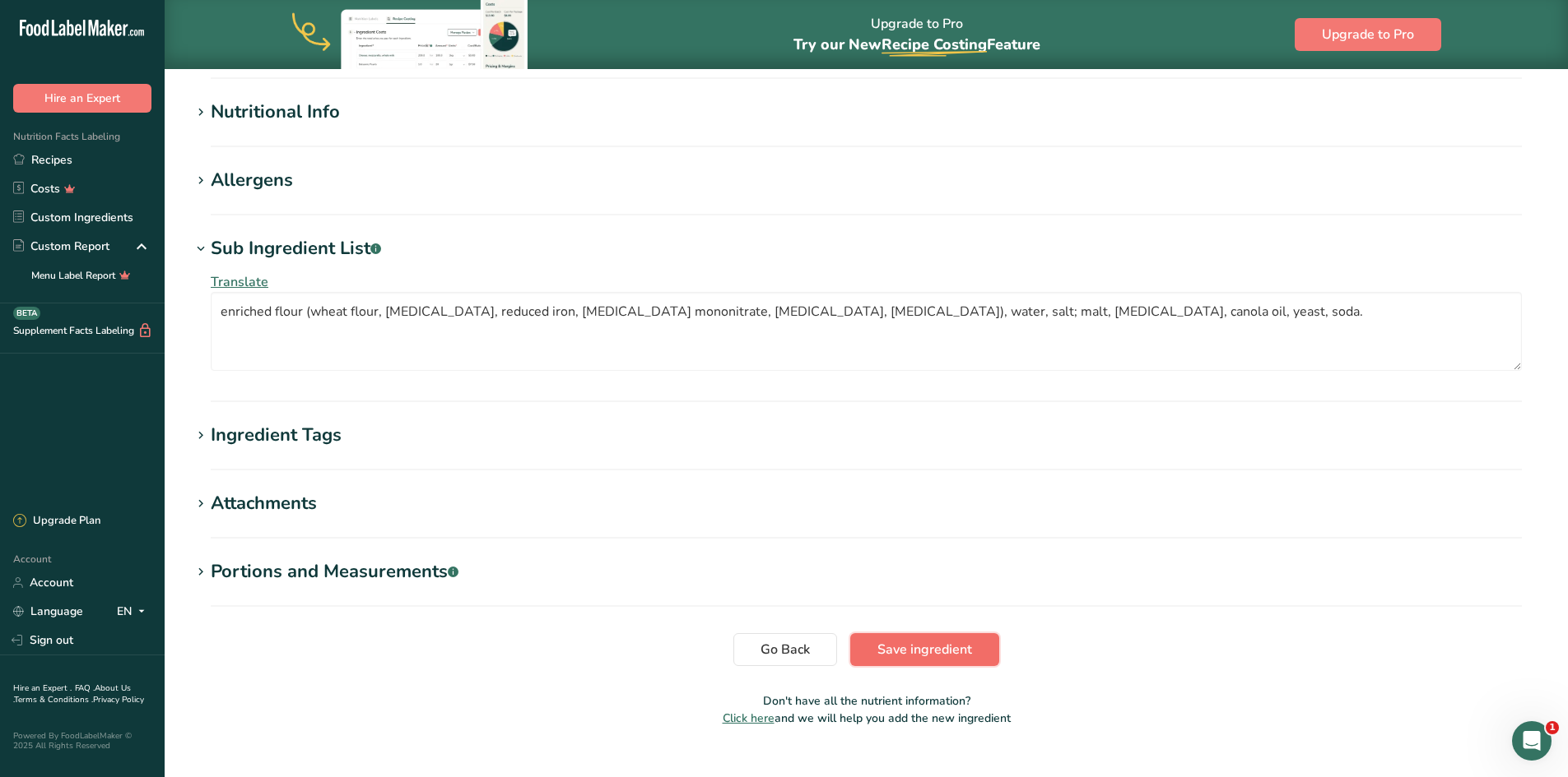
click at [879, 649] on span "Save ingredient" at bounding box center [924, 649] width 95 height 19
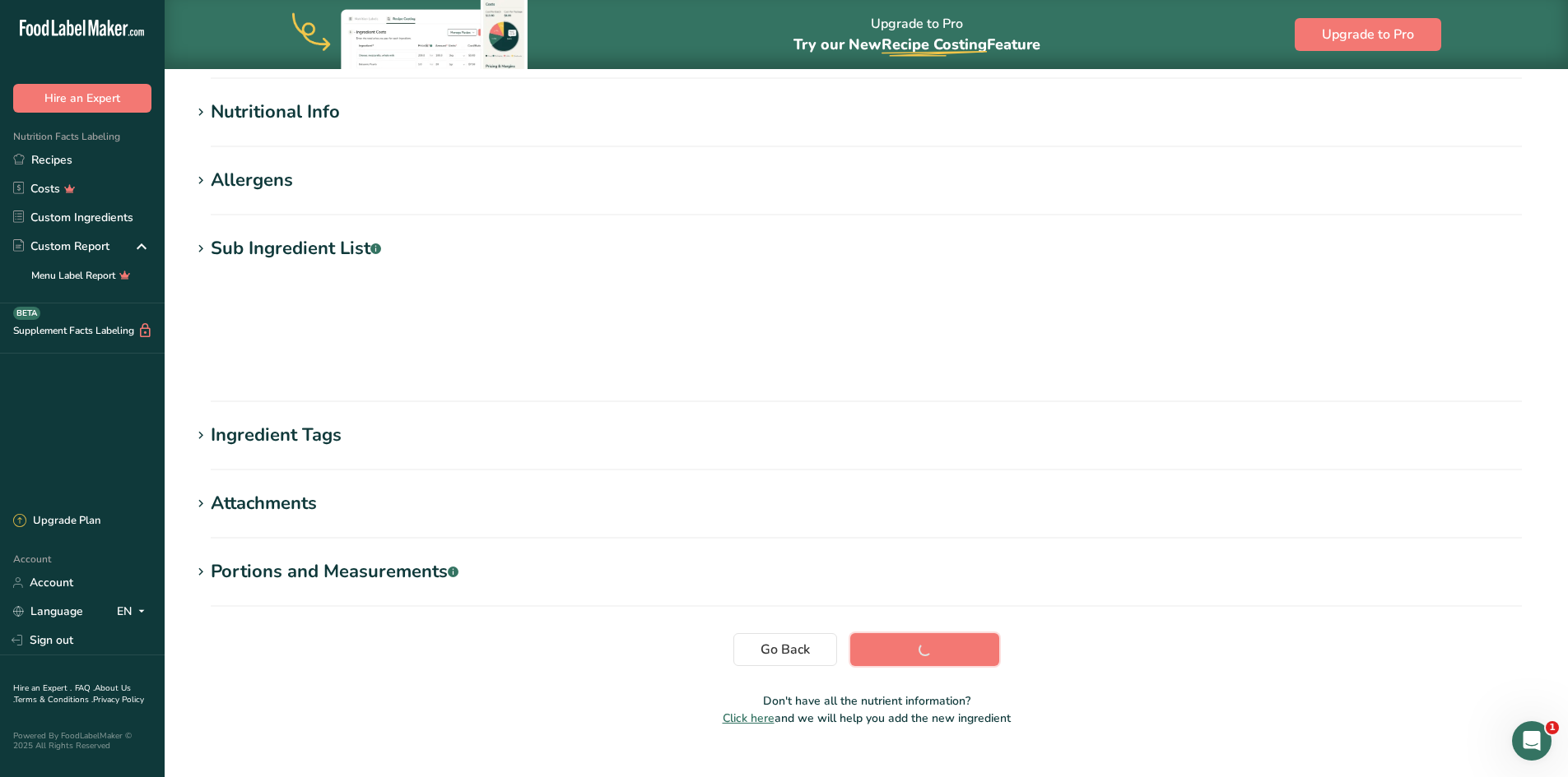
scroll to position [93, 0]
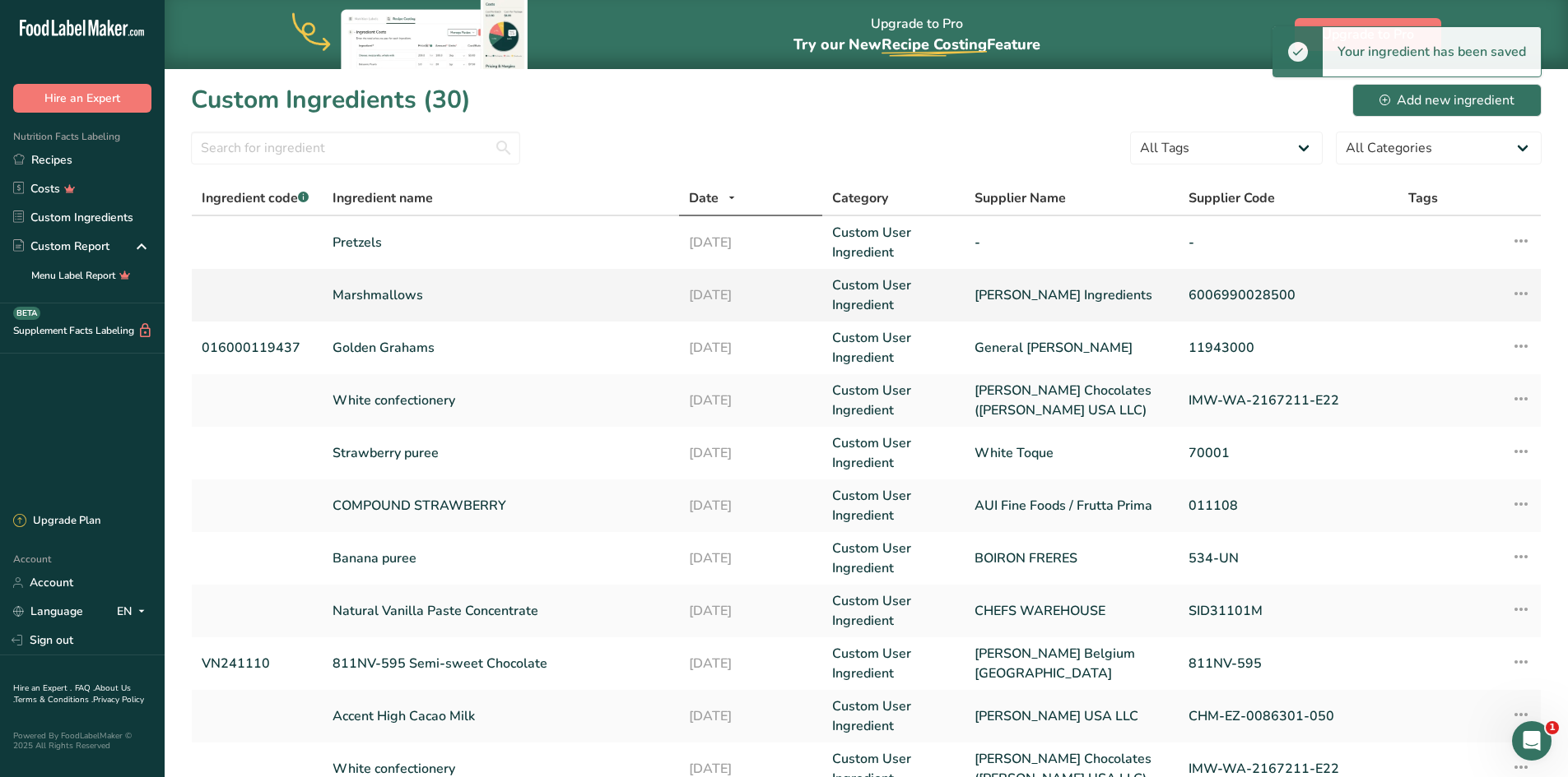
click at [374, 288] on link "Marshmallows" at bounding box center [501, 295] width 338 height 19
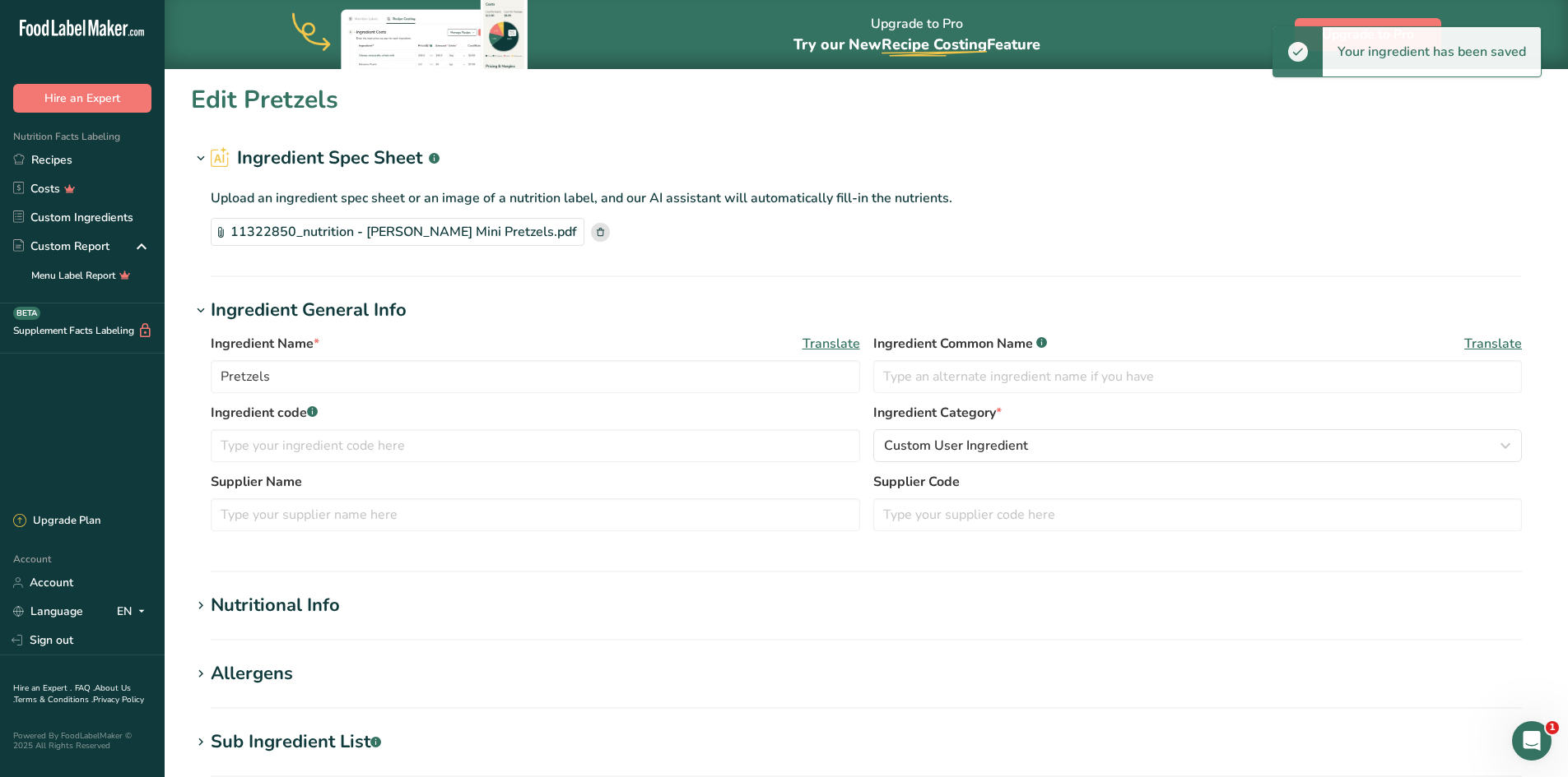
type input "Marshmallows"
type input "[PERSON_NAME] Ingredients"
type input "6006990028500"
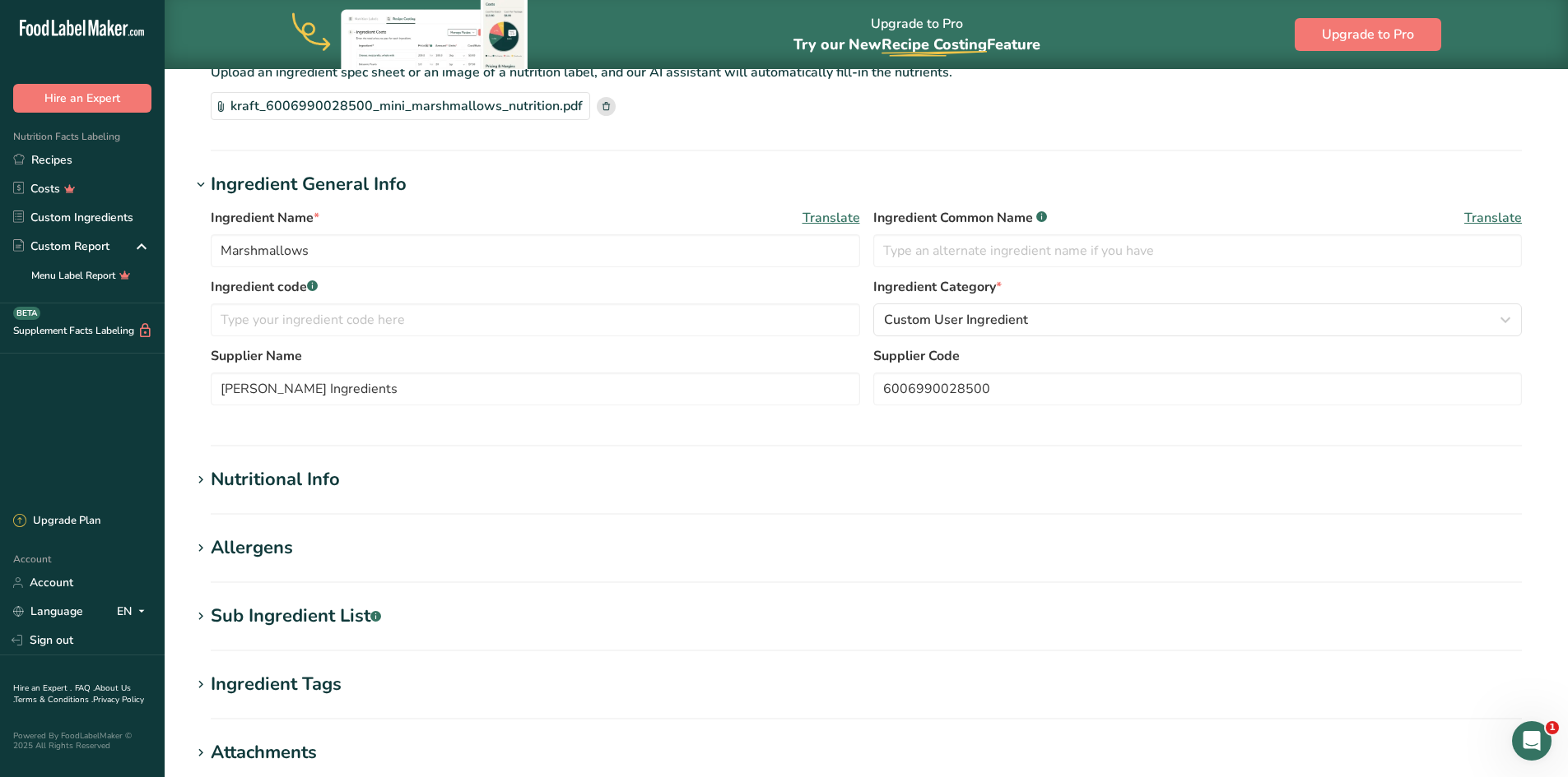
scroll to position [247, 0]
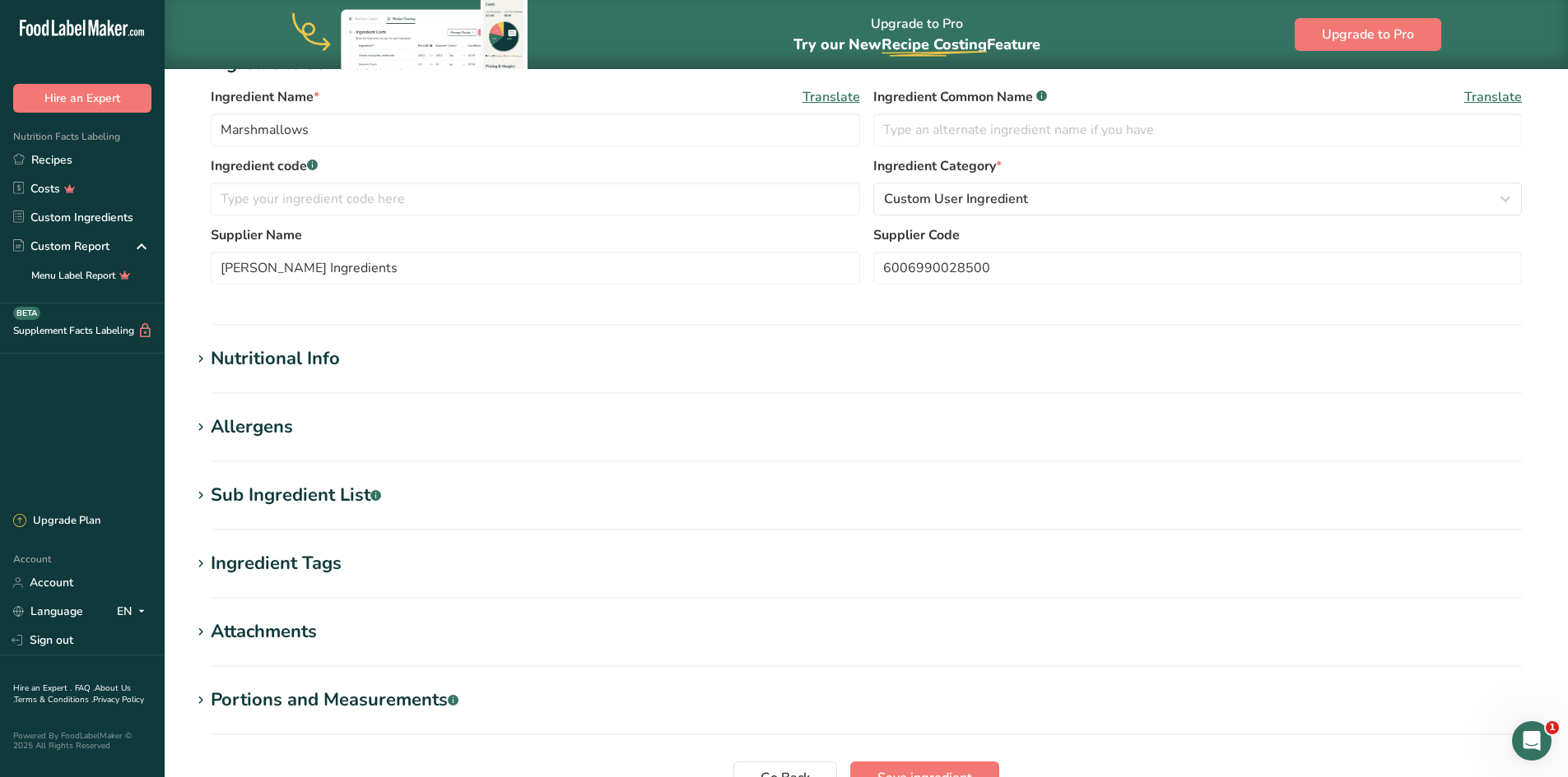
click at [247, 491] on div "Sub Ingredient List .a-a{fill:#347362;}.b-a{fill:#fff;}" at bounding box center [296, 495] width 170 height 27
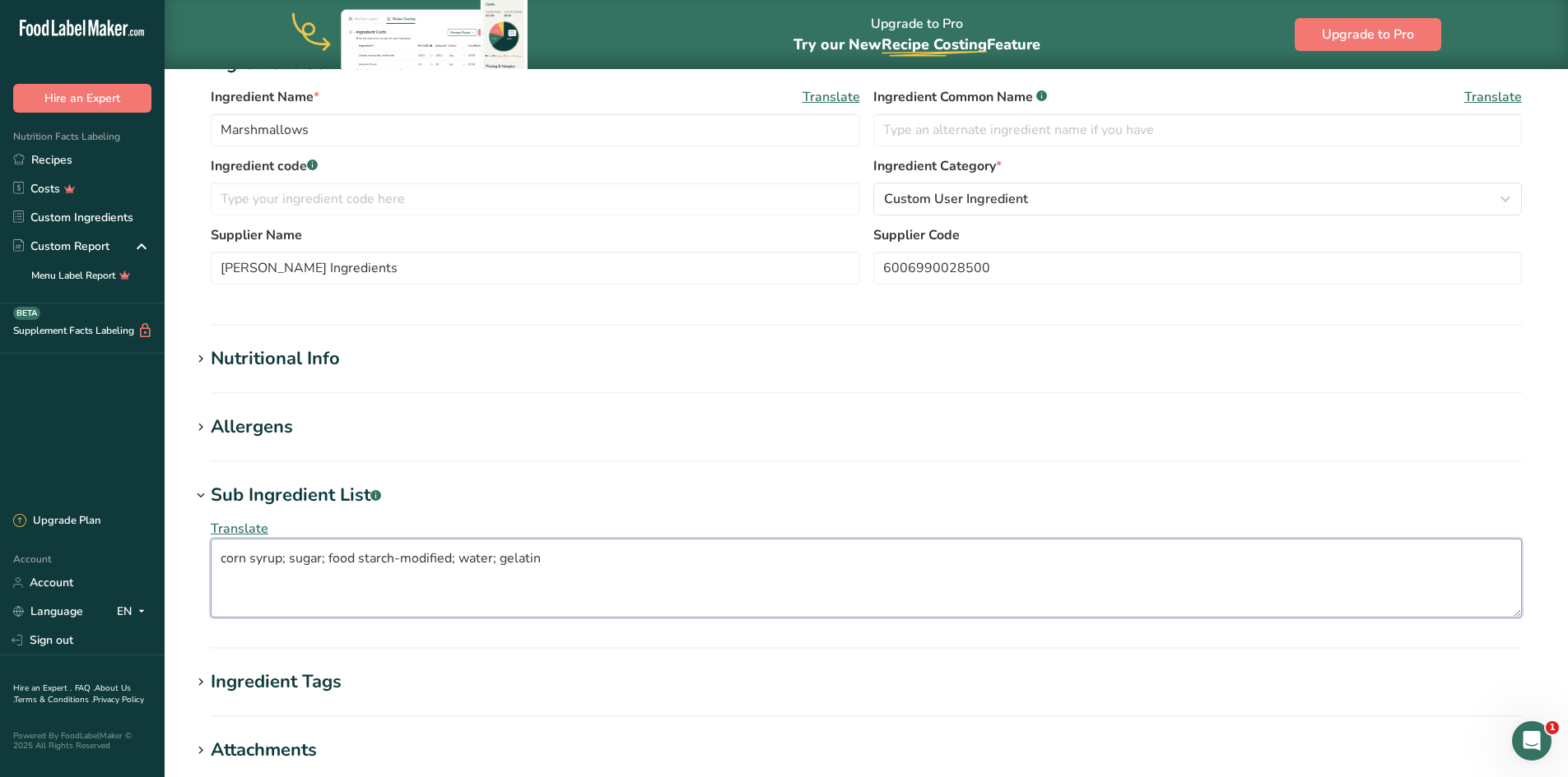
click at [286, 557] on textarea "corn syrup; sugar; food starch-modified; water; gelatin" at bounding box center [866, 578] width 1311 height 79
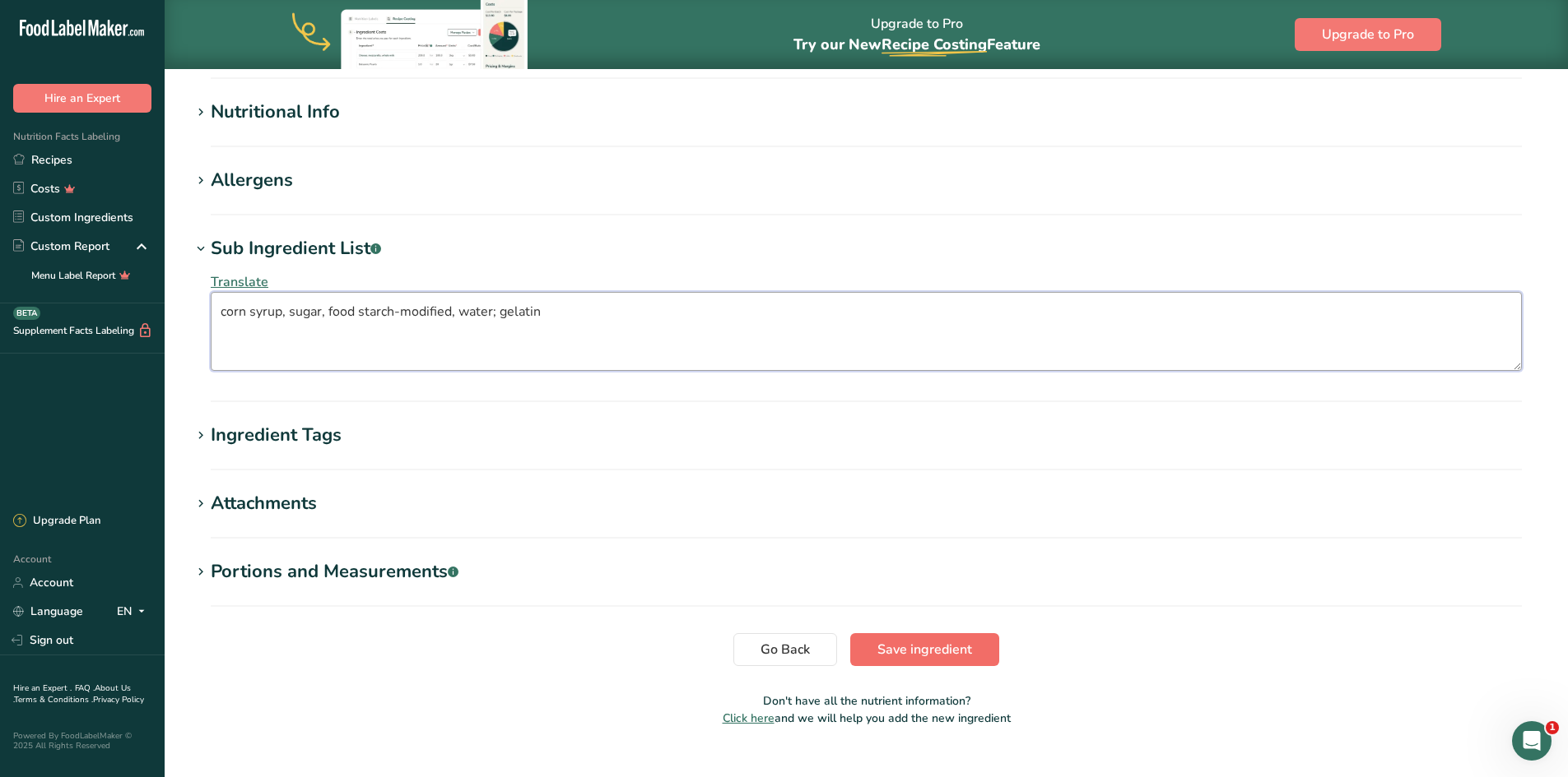
type textarea "corn syrup, sugar, food starch-modified, water; gelatin"
click at [944, 649] on span "Save ingredient" at bounding box center [924, 649] width 95 height 19
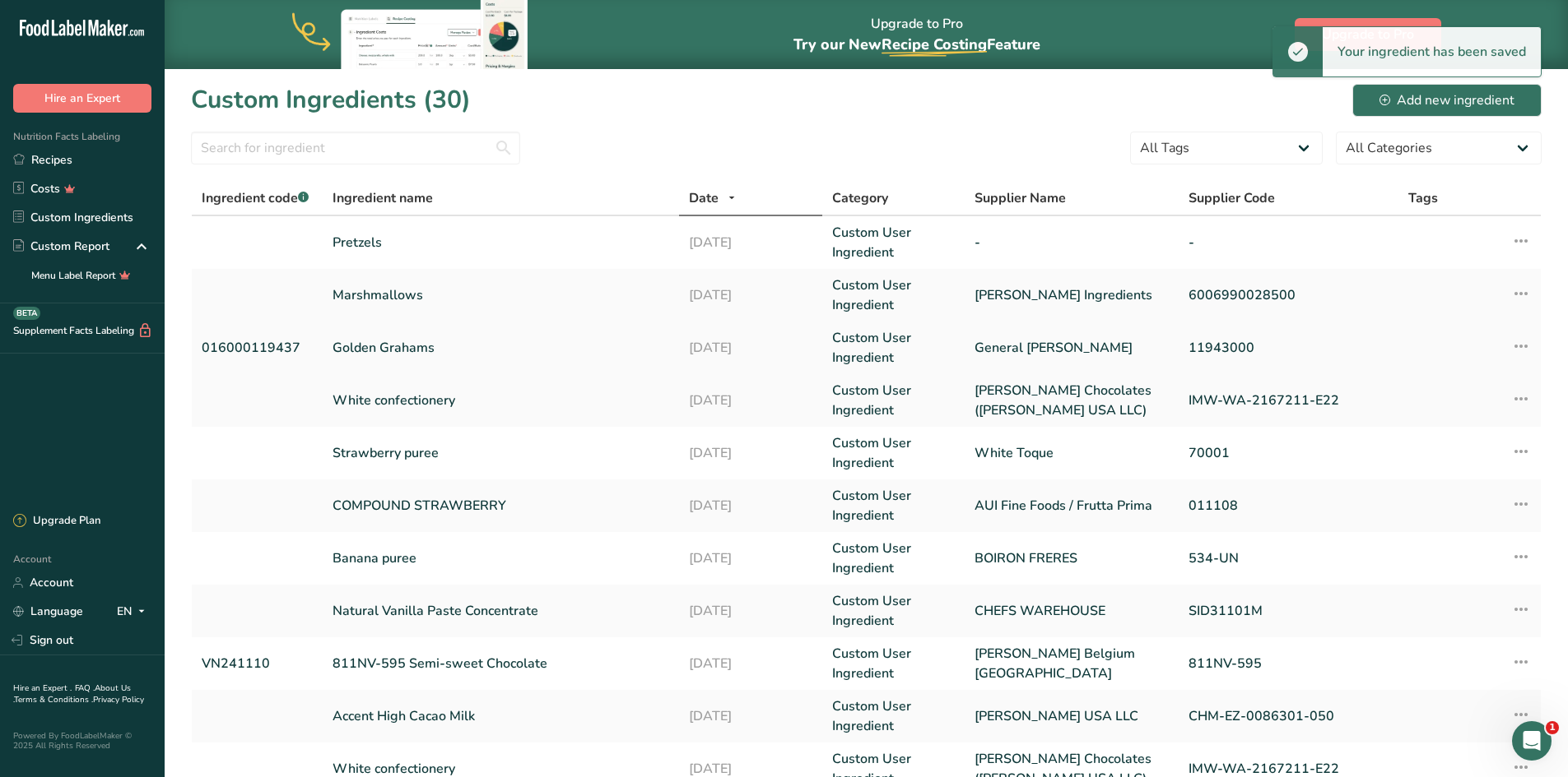
click at [347, 349] on link "Golden Grahams" at bounding box center [501, 348] width 338 height 19
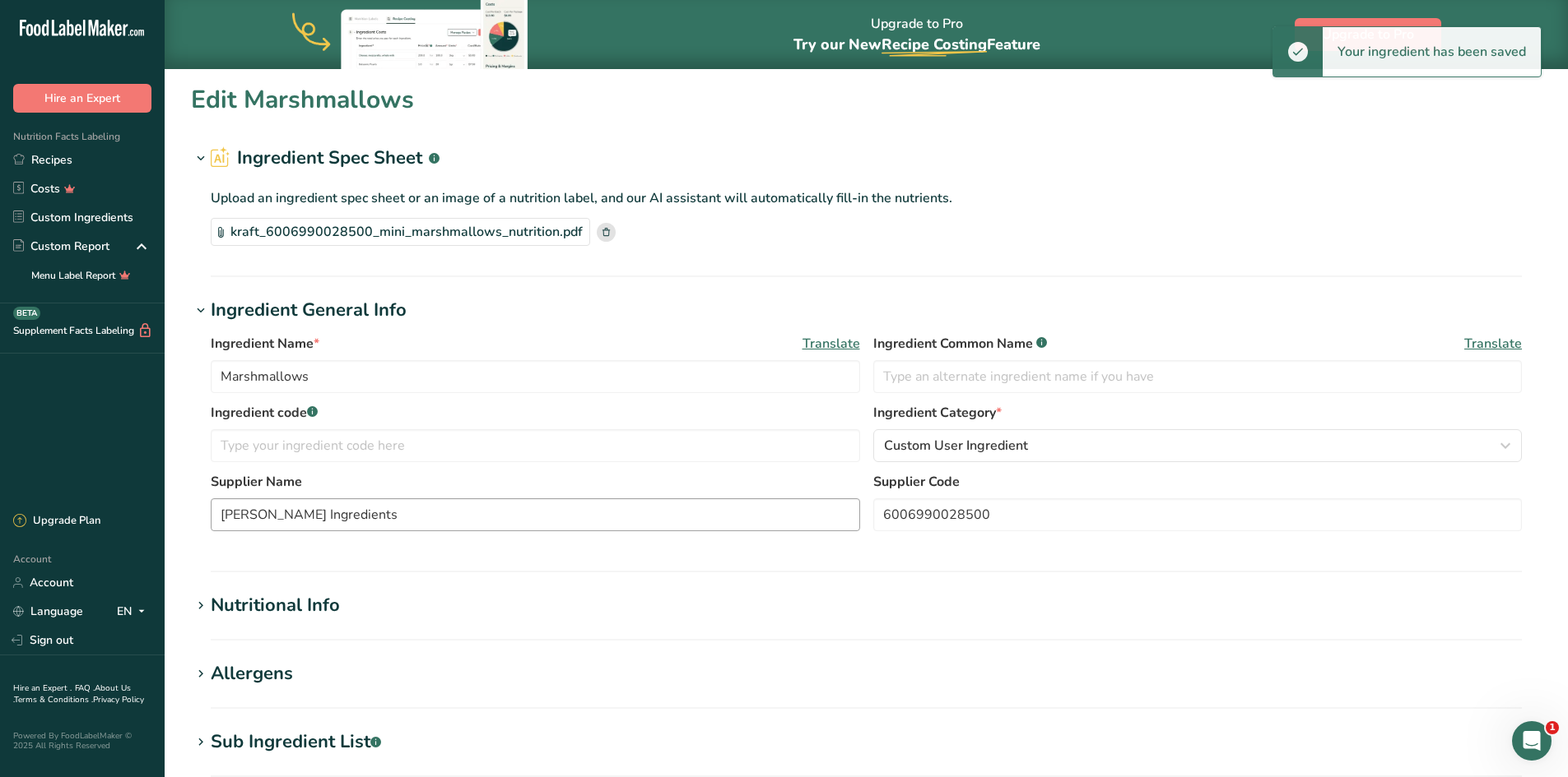
type input "Golden Grahams"
type input "016000119437"
type input "General [PERSON_NAME]"
type input "11943000"
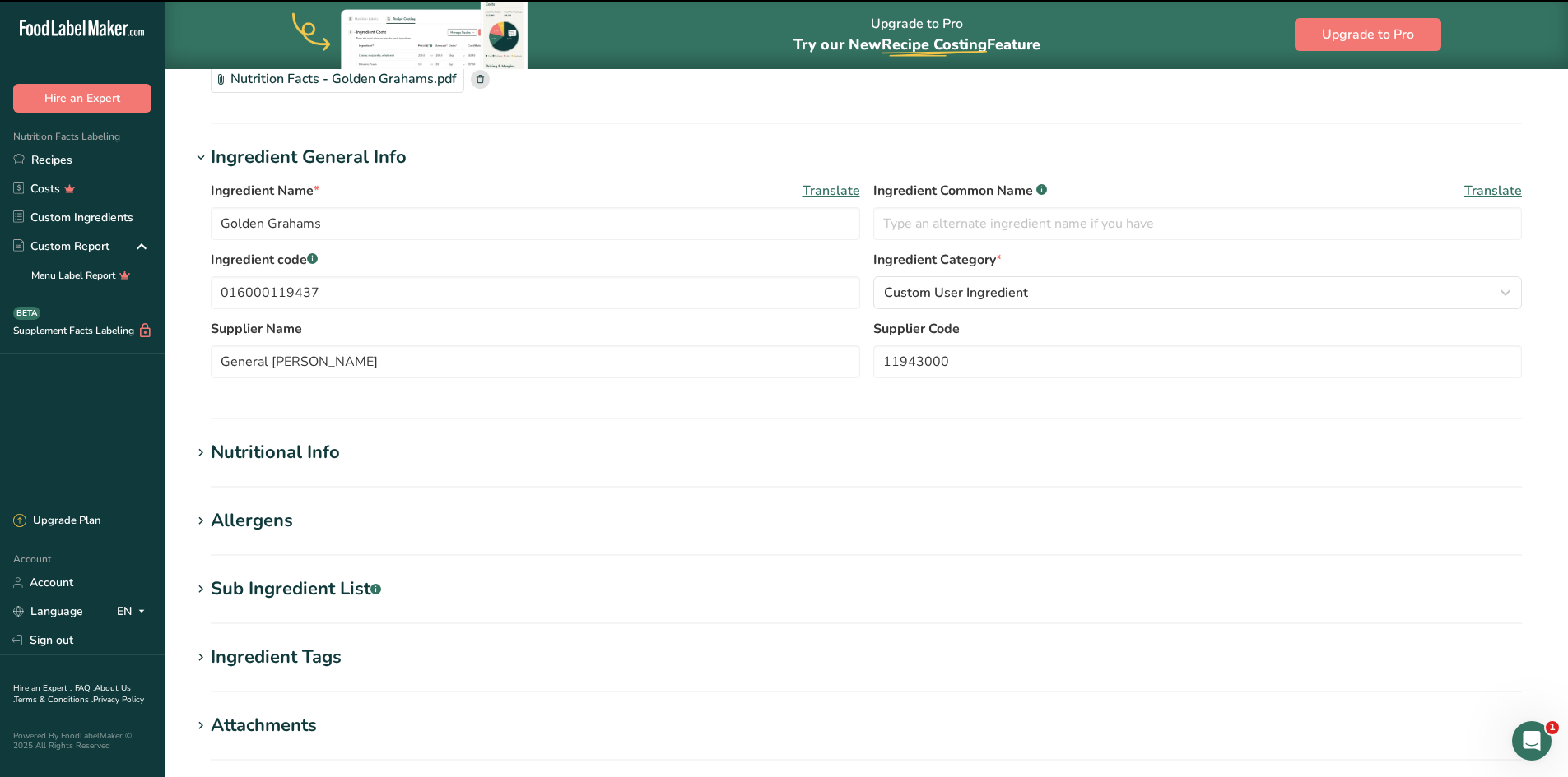
scroll to position [165, 0]
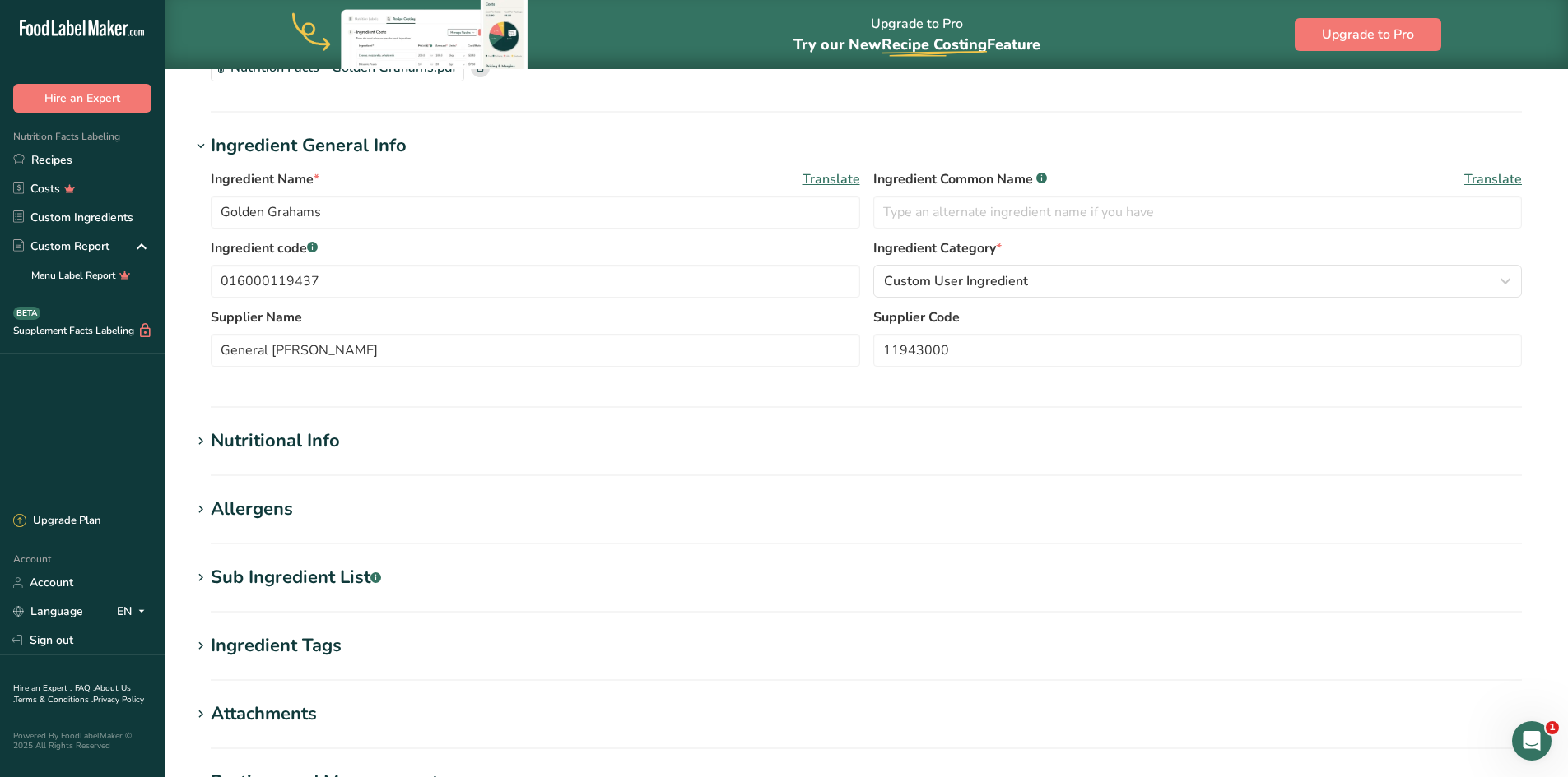
click at [324, 571] on div "Sub Ingredient List .a-a{fill:#347362;}.b-a{fill:#fff;}" at bounding box center [296, 578] width 170 height 27
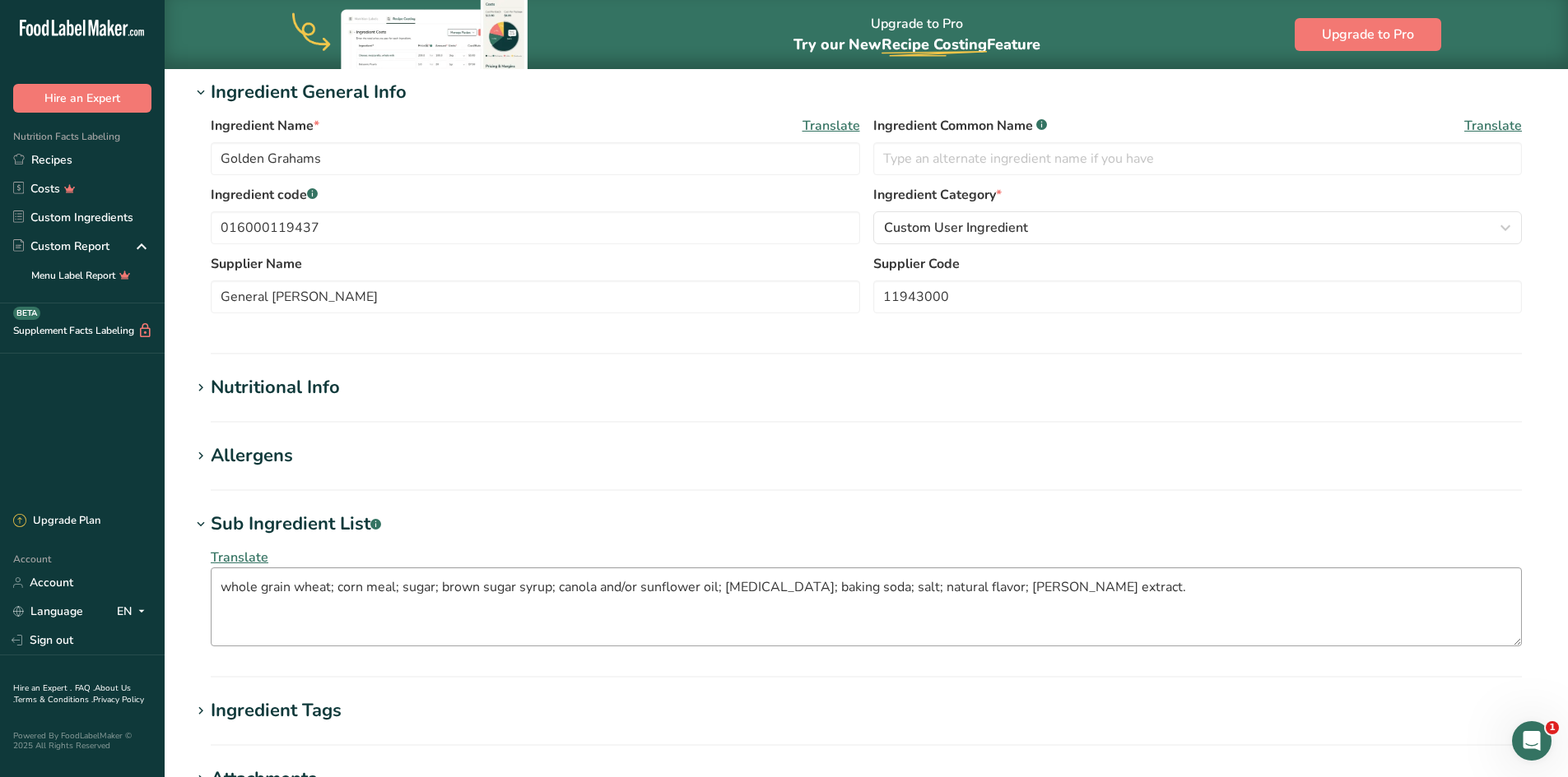
scroll to position [247, 0]
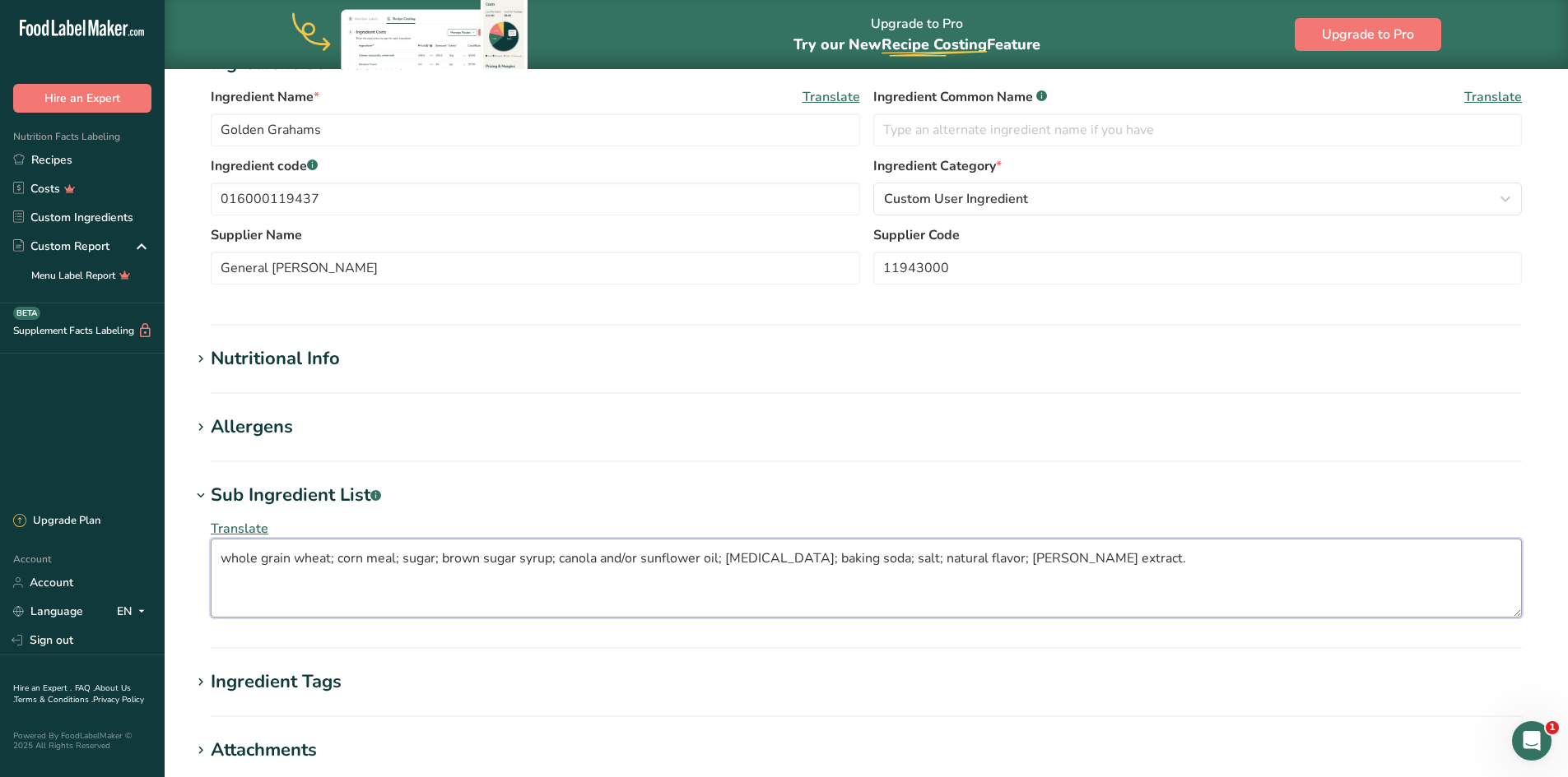
click at [333, 557] on textarea "whole grain wheat; corn meal; sugar; brown sugar syrup; canola and/or sunflower…" at bounding box center [866, 578] width 1311 height 79
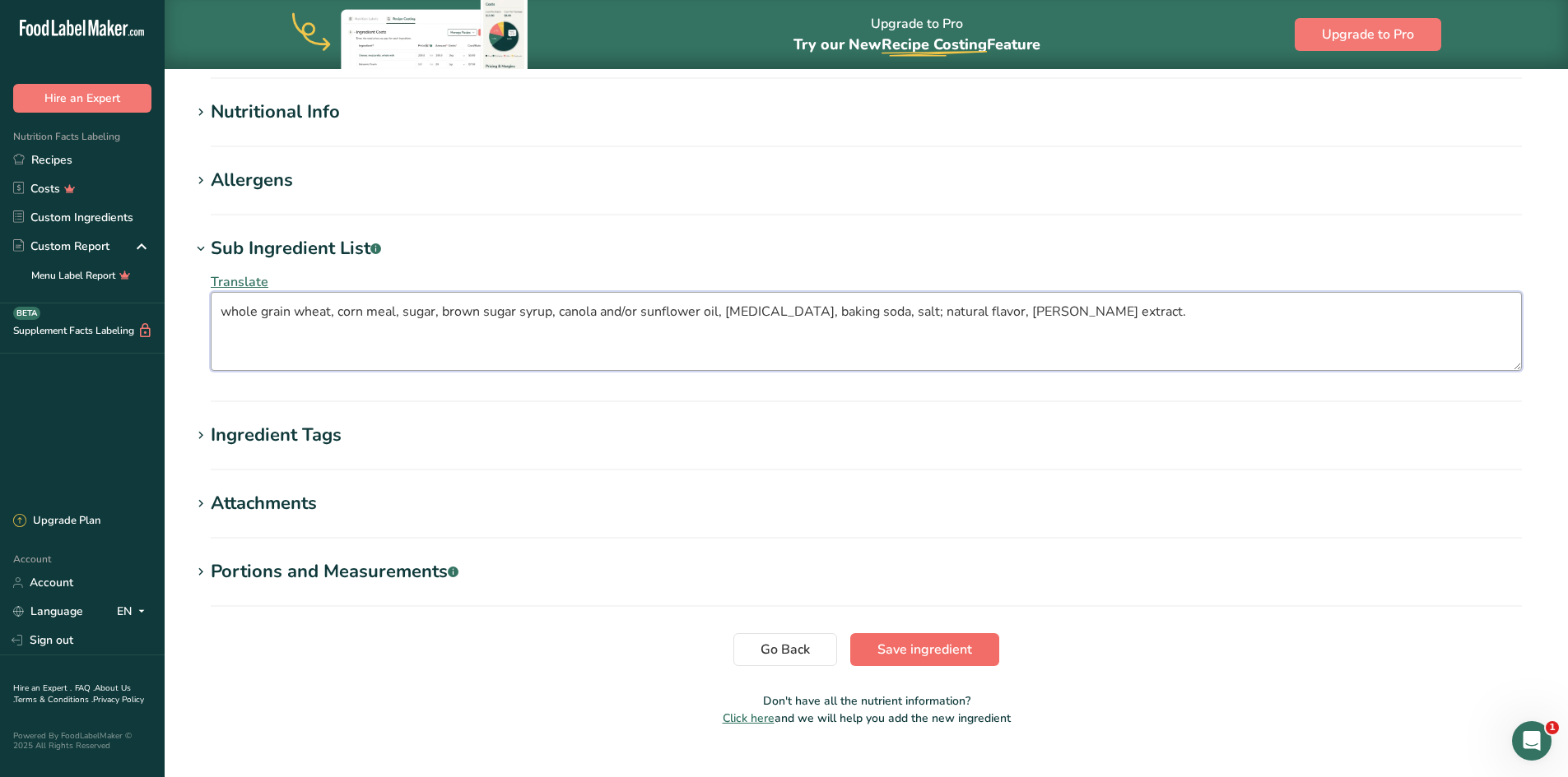
type textarea "whole grain wheat, corn meal, sugar, brown sugar syrup, canola and/or sunflower…"
click at [872, 648] on button "Save ingredient" at bounding box center [924, 649] width 149 height 33
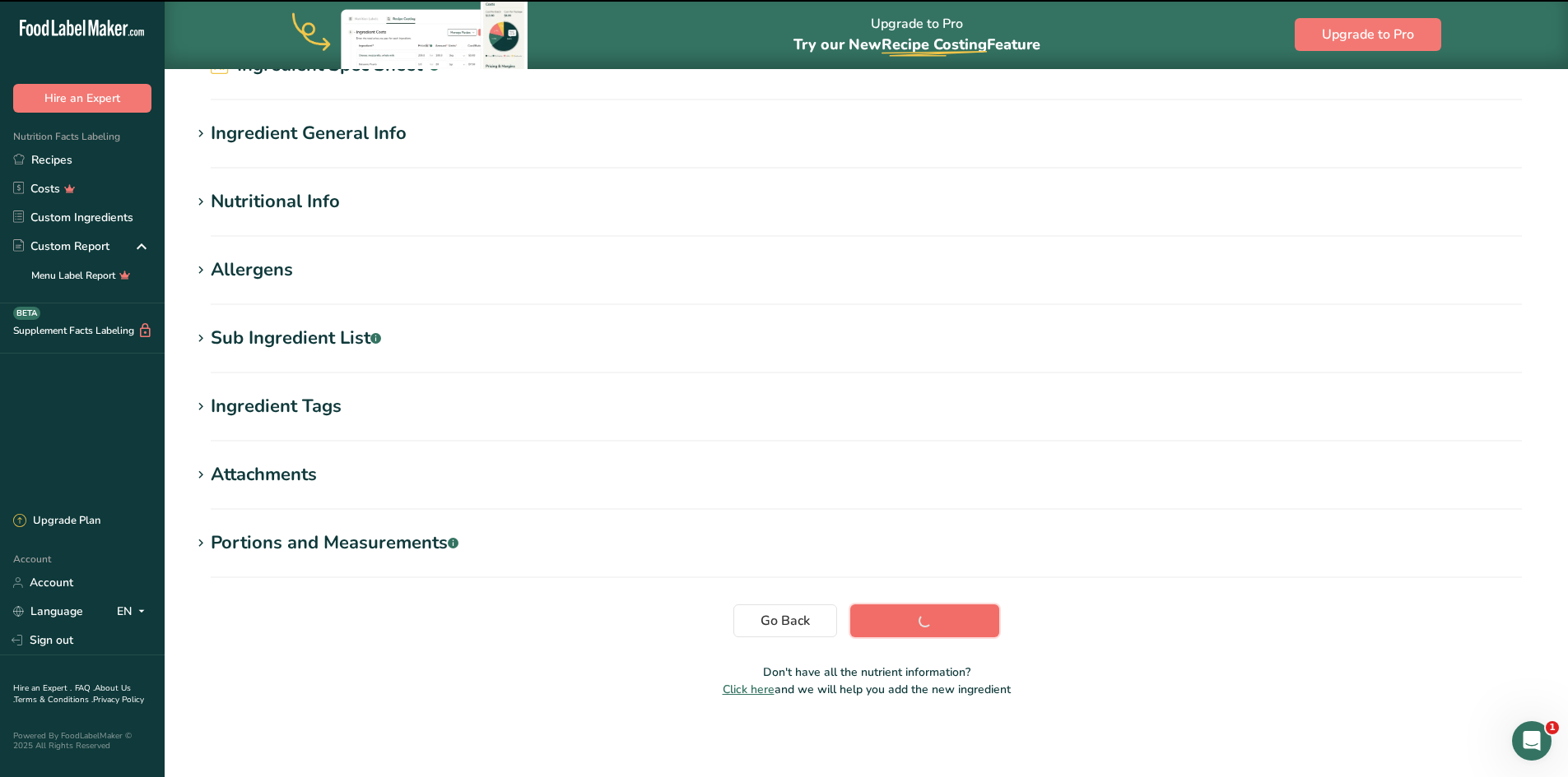
scroll to position [93, 0]
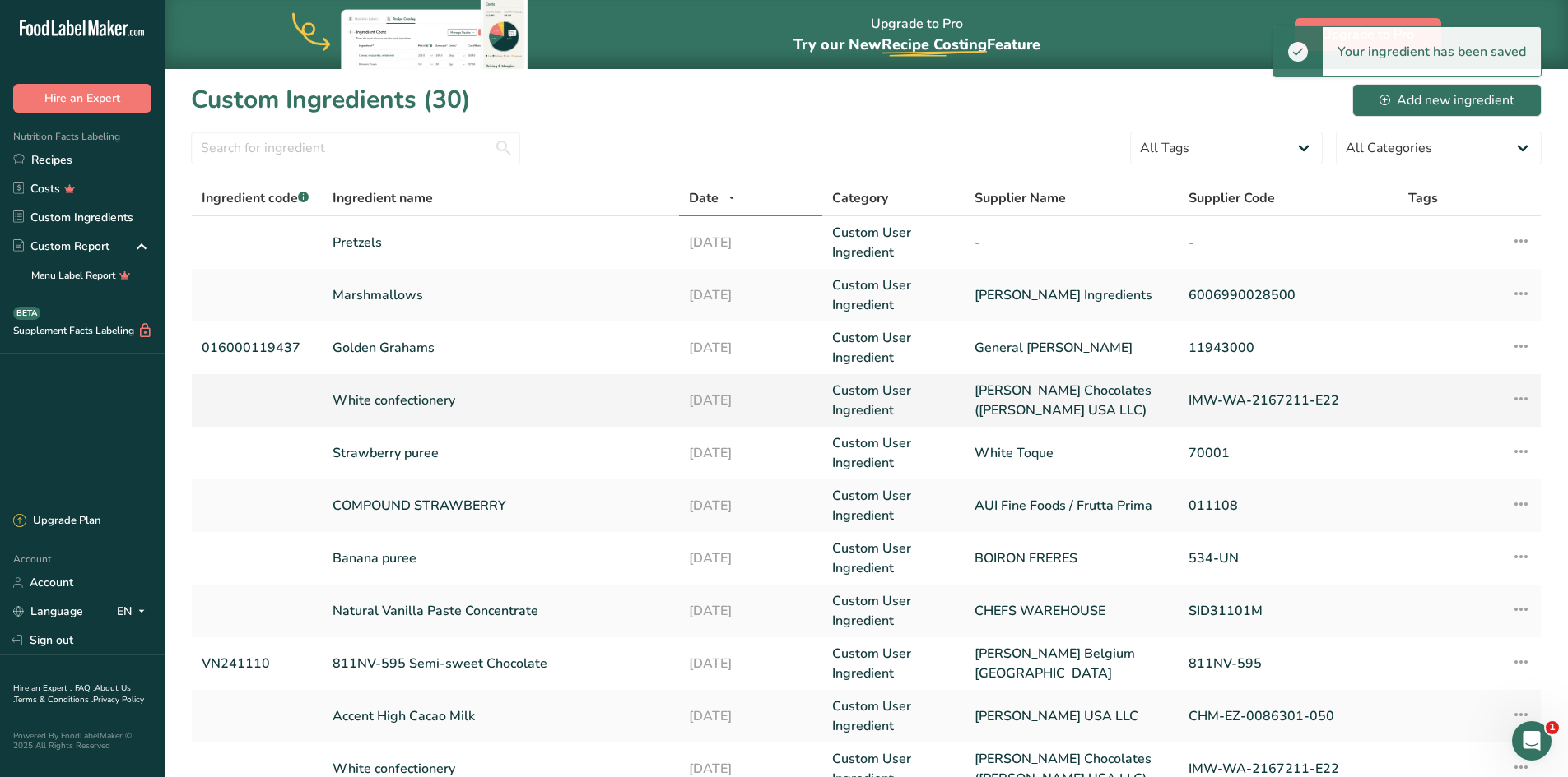
click at [409, 399] on link "White confectionery" at bounding box center [501, 400] width 338 height 19
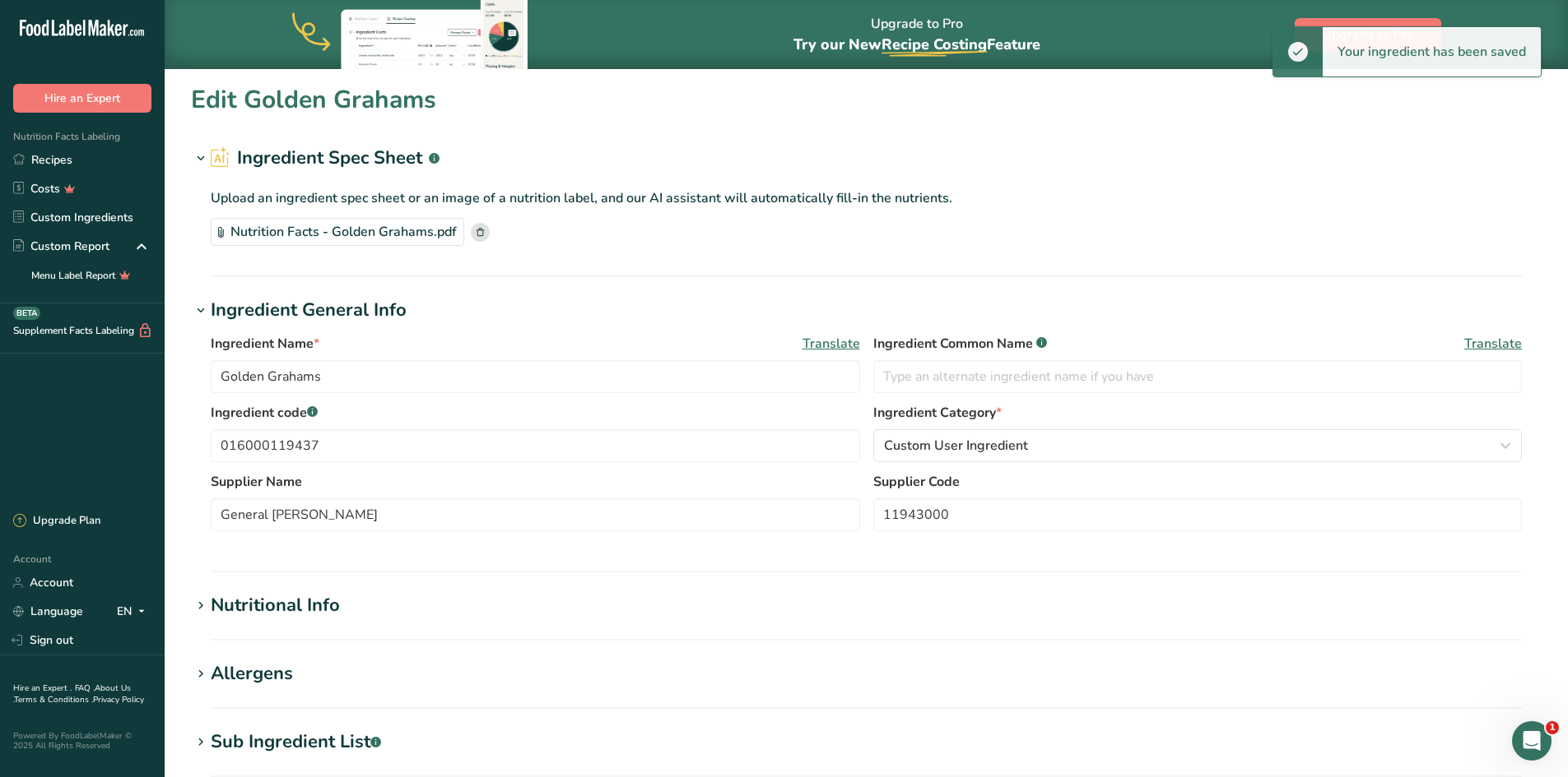
type input "White confectionery"
type input "[PERSON_NAME] Chocolates ([PERSON_NAME] USA LLC)"
type input "IMW-WA-2167211-E22"
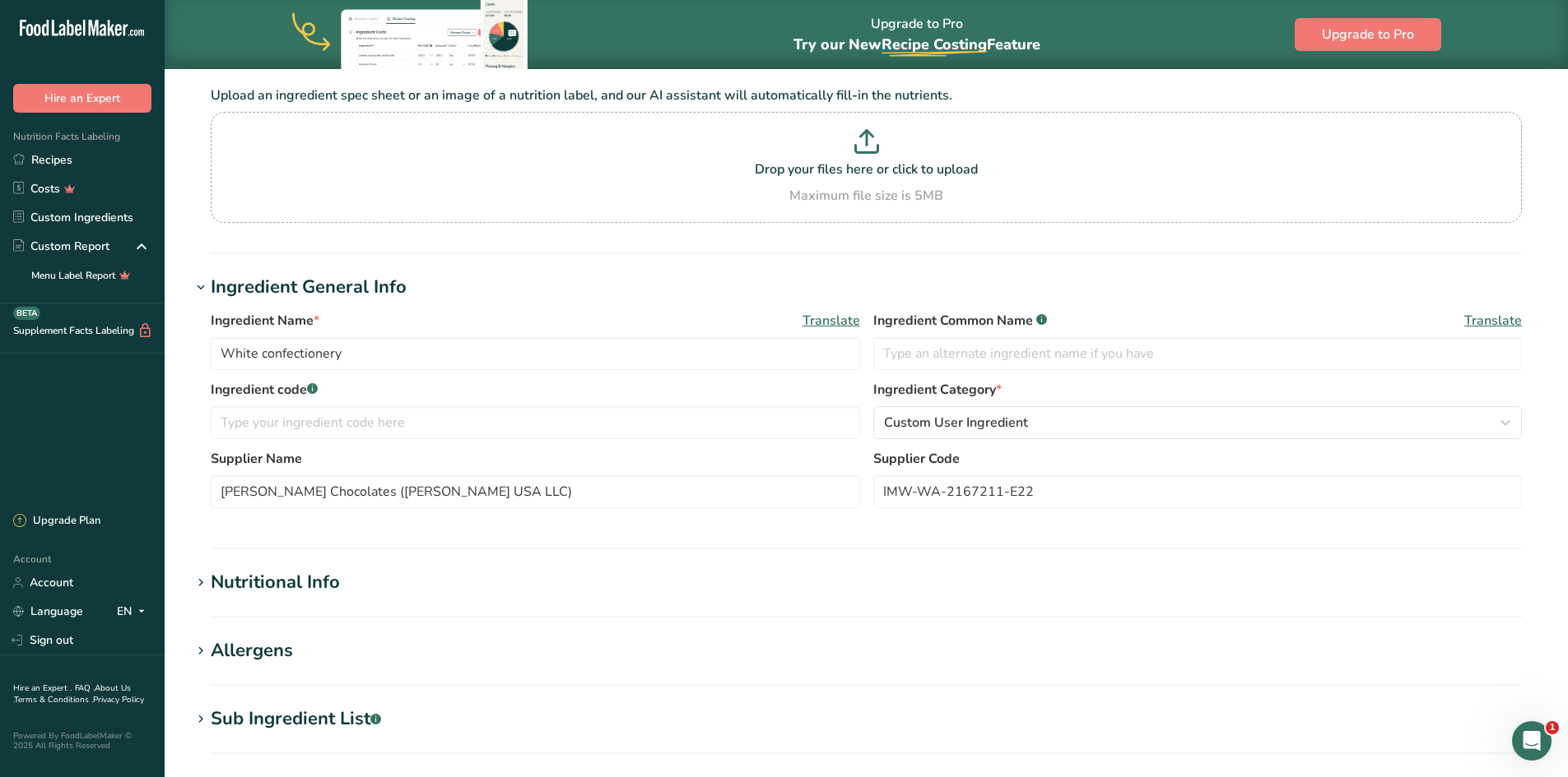
scroll to position [247, 0]
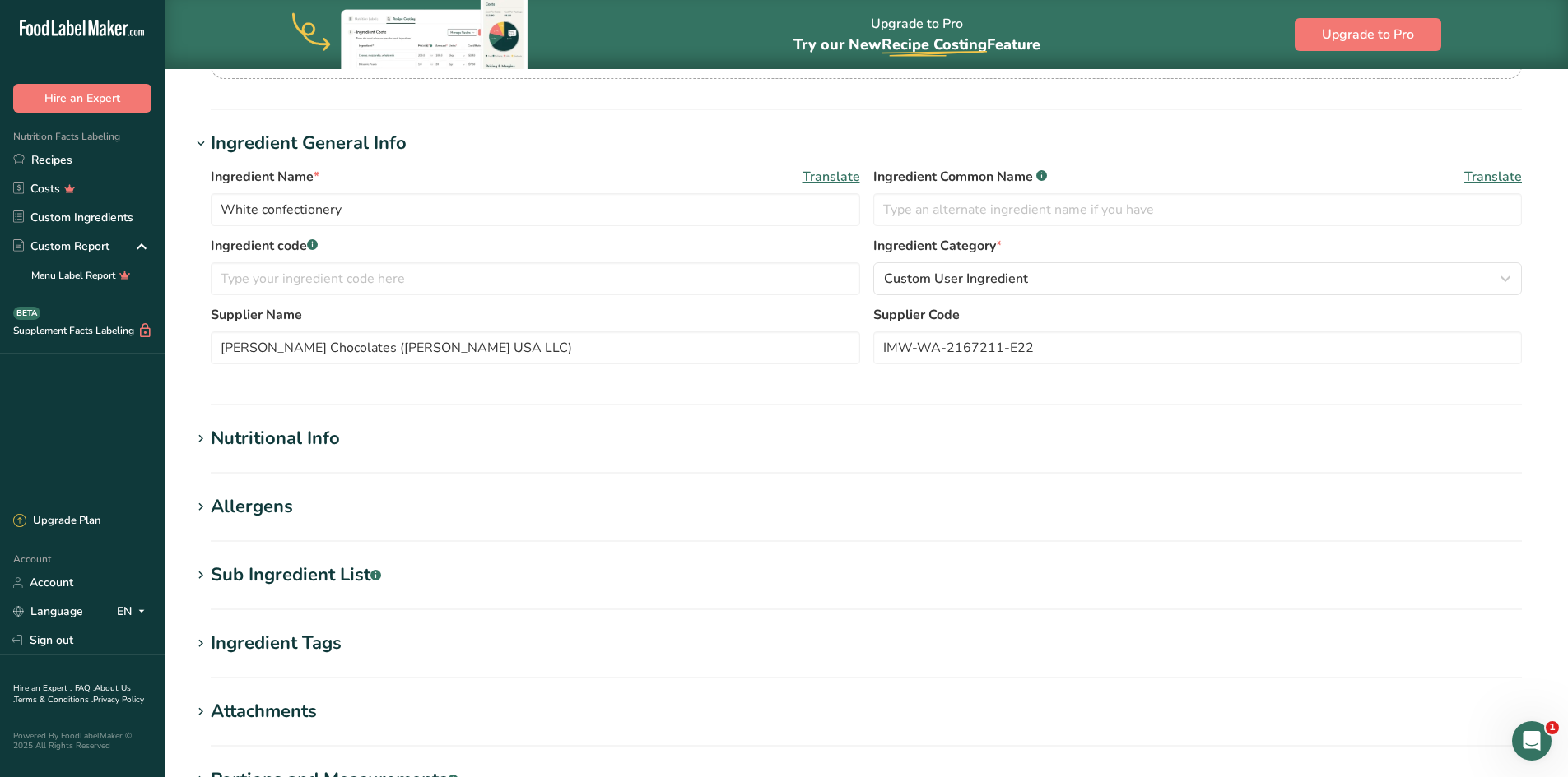
click at [225, 572] on div "Sub Ingredient List .a-a{fill:#347362;}.b-a{fill:#fff;}" at bounding box center [296, 575] width 170 height 27
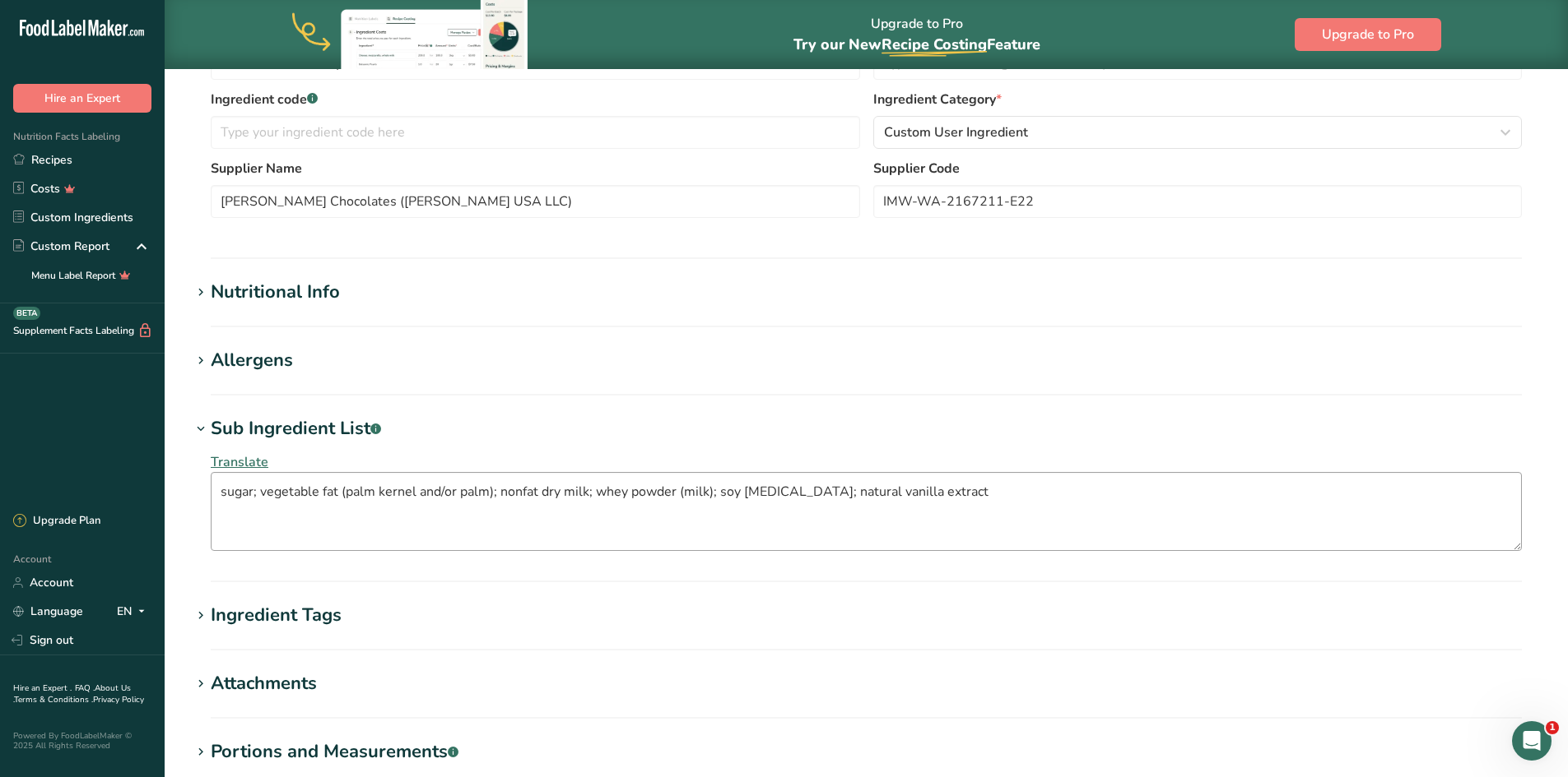
scroll to position [411, 0]
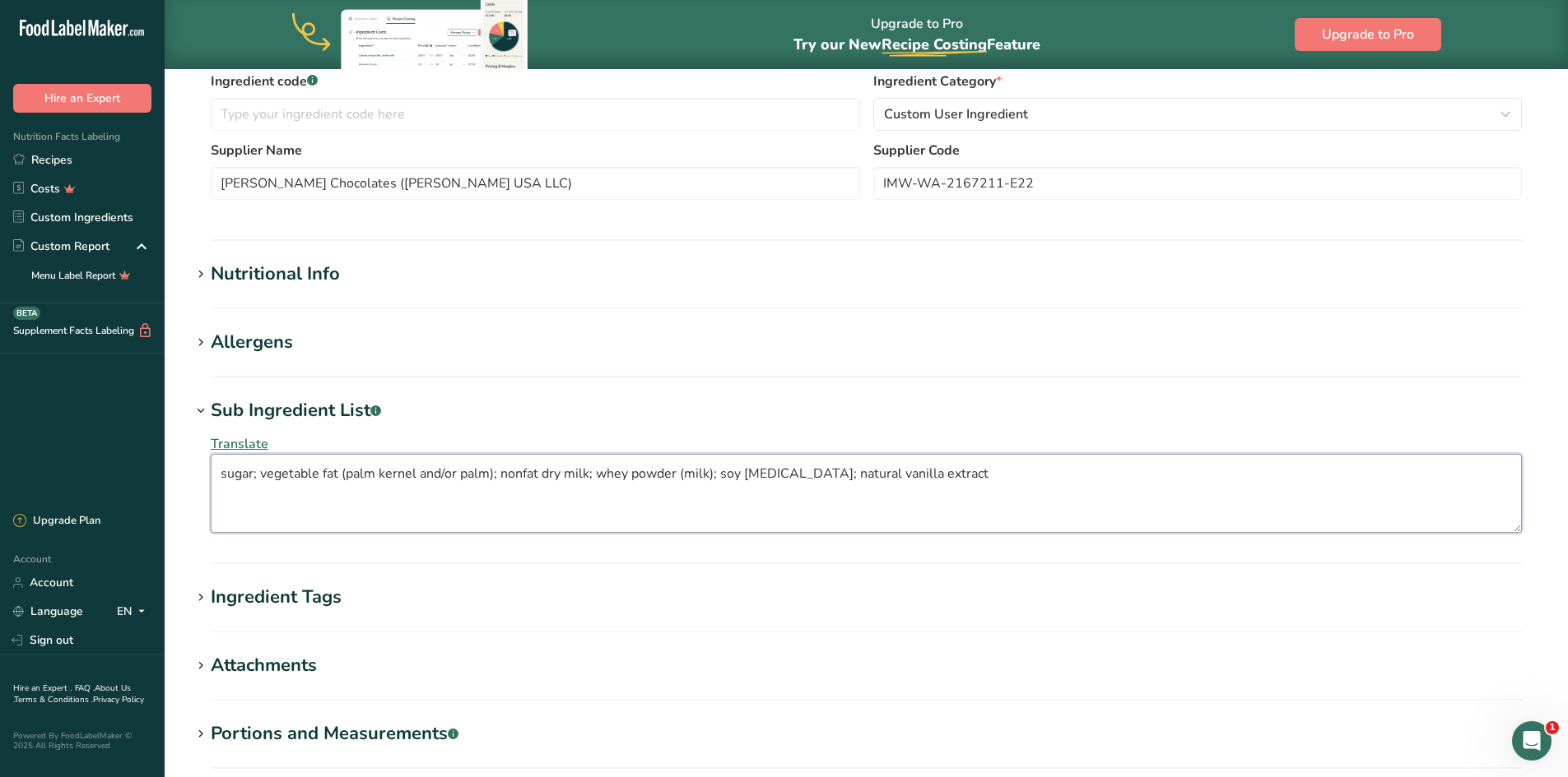
click at [257, 477] on textarea "sugar; vegetable fat (palm kernel and/or palm); nonfat dry milk; whey powder (m…" at bounding box center [866, 493] width 1311 height 79
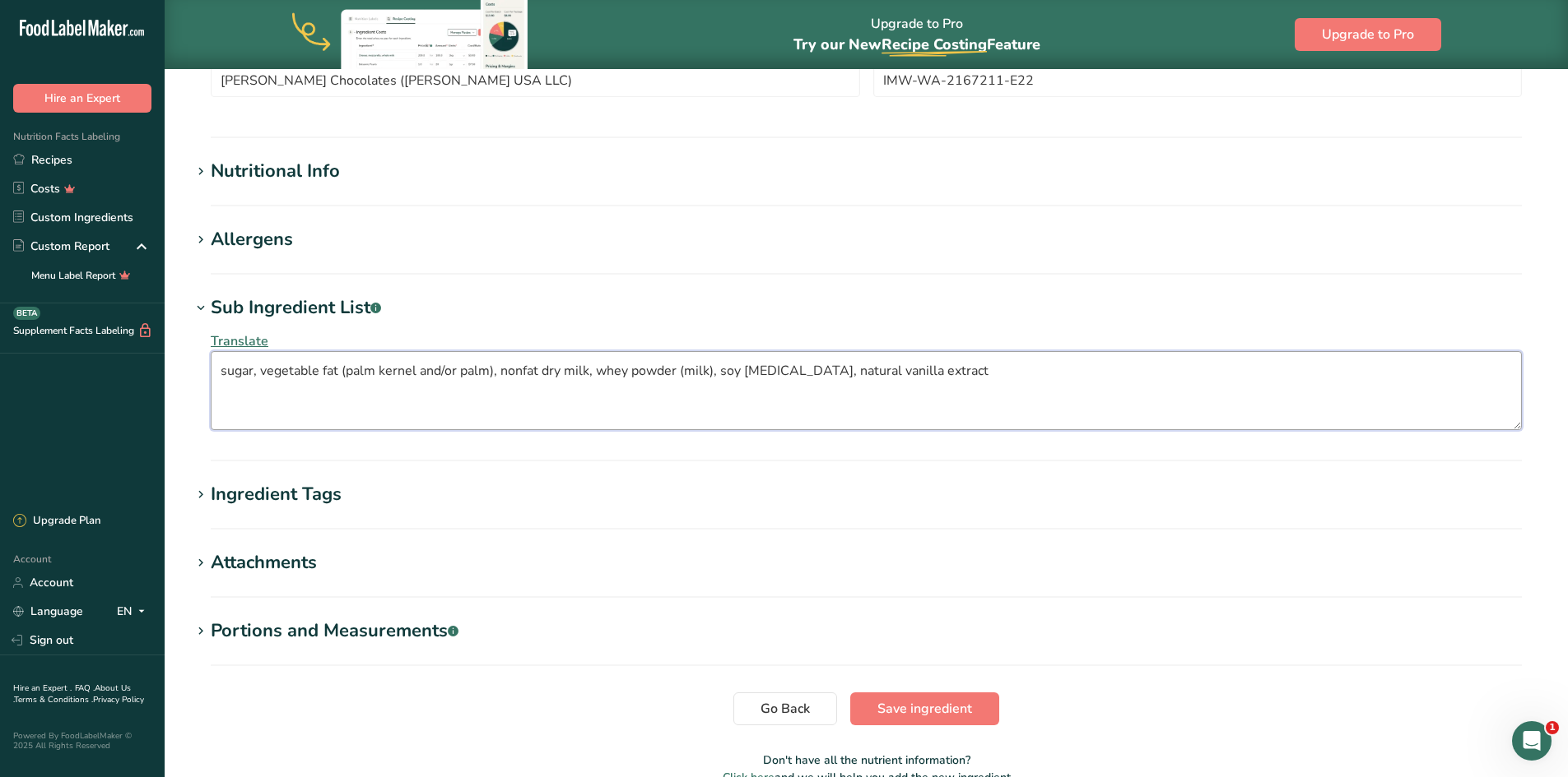
scroll to position [602, 0]
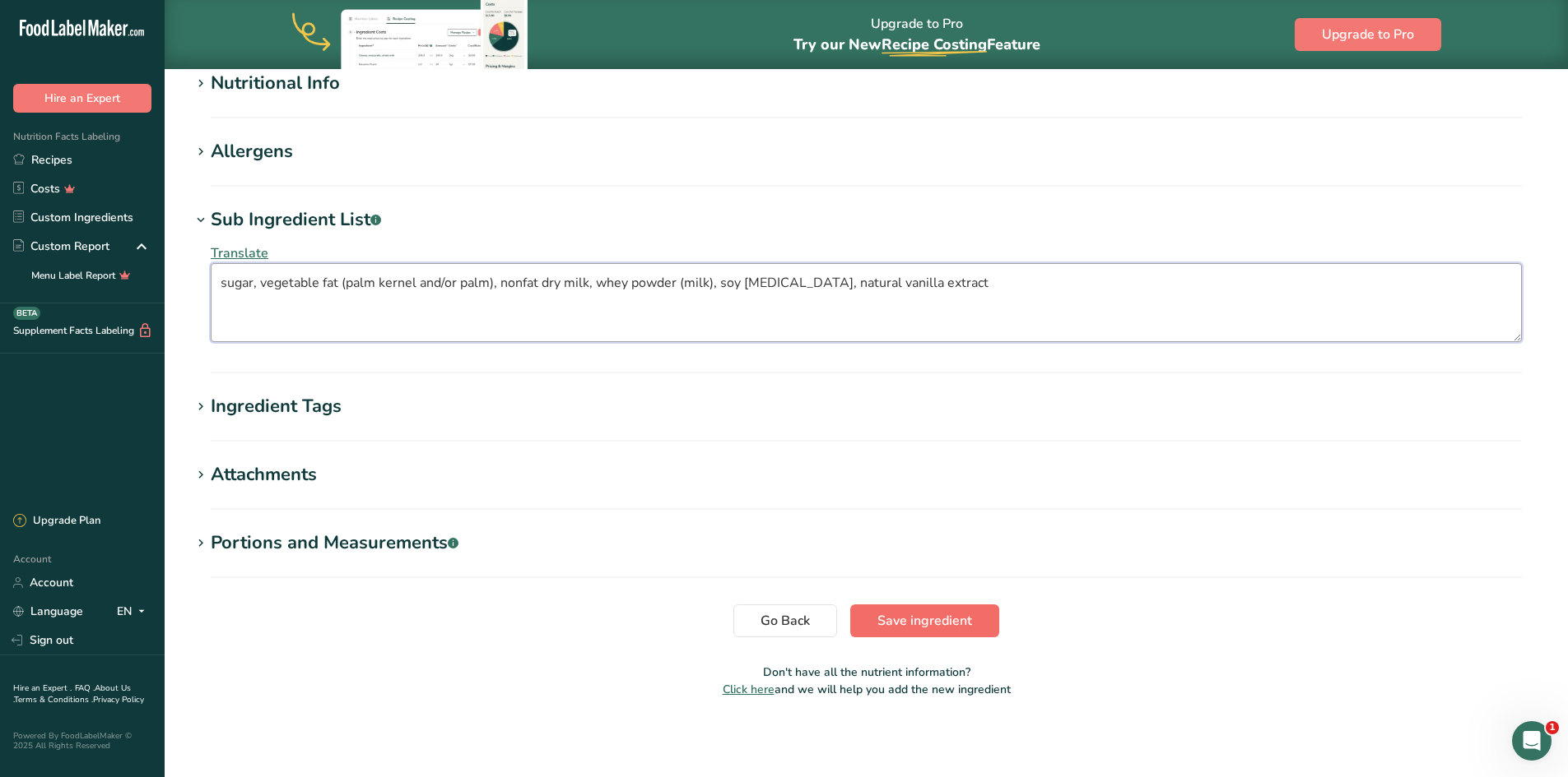
type textarea "sugar, vegetable fat (palm kernel and/or palm), nonfat dry milk, whey powder (m…"
click at [949, 621] on span "Save ingredient" at bounding box center [924, 621] width 95 height 19
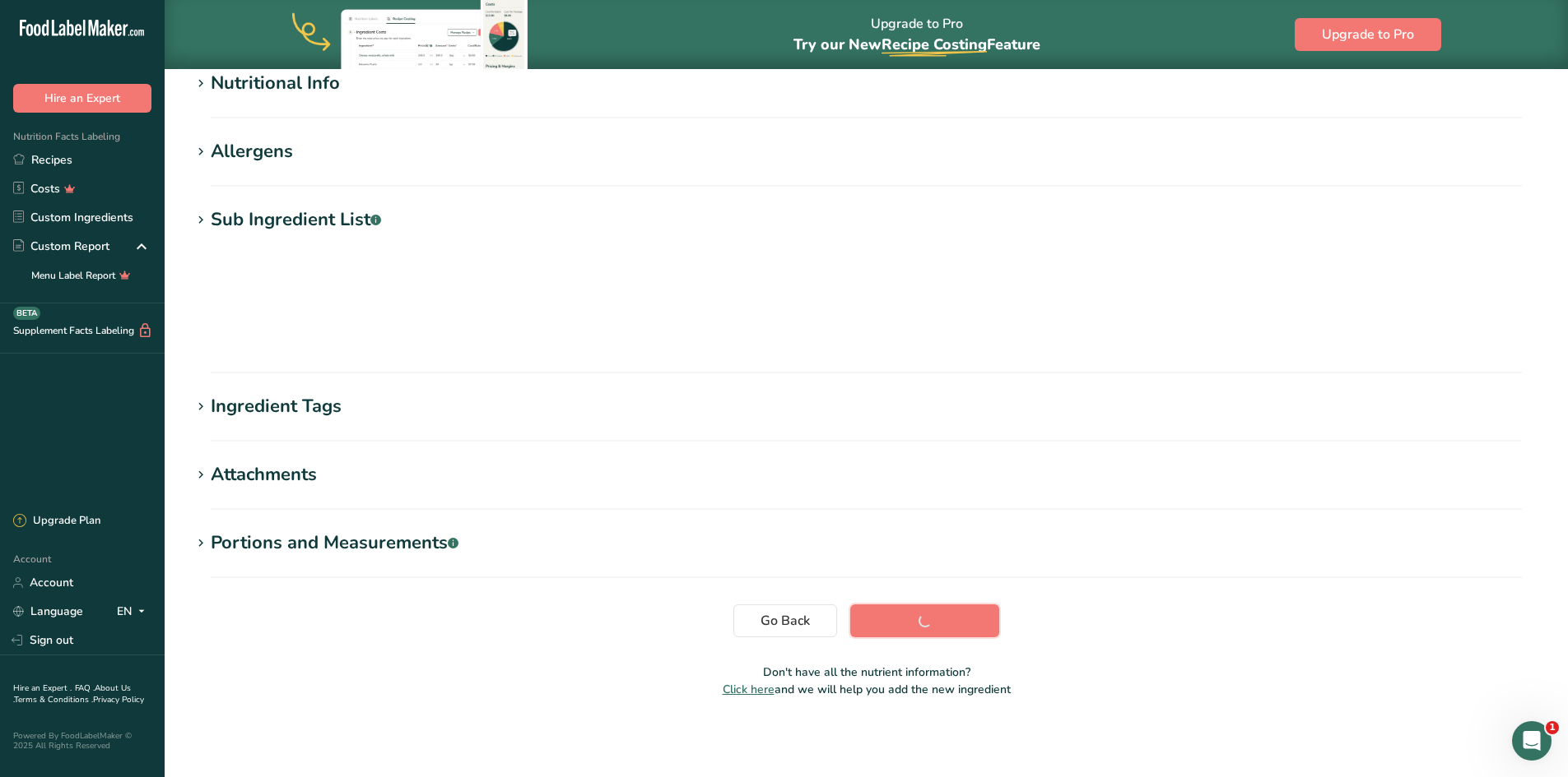
scroll to position [93, 0]
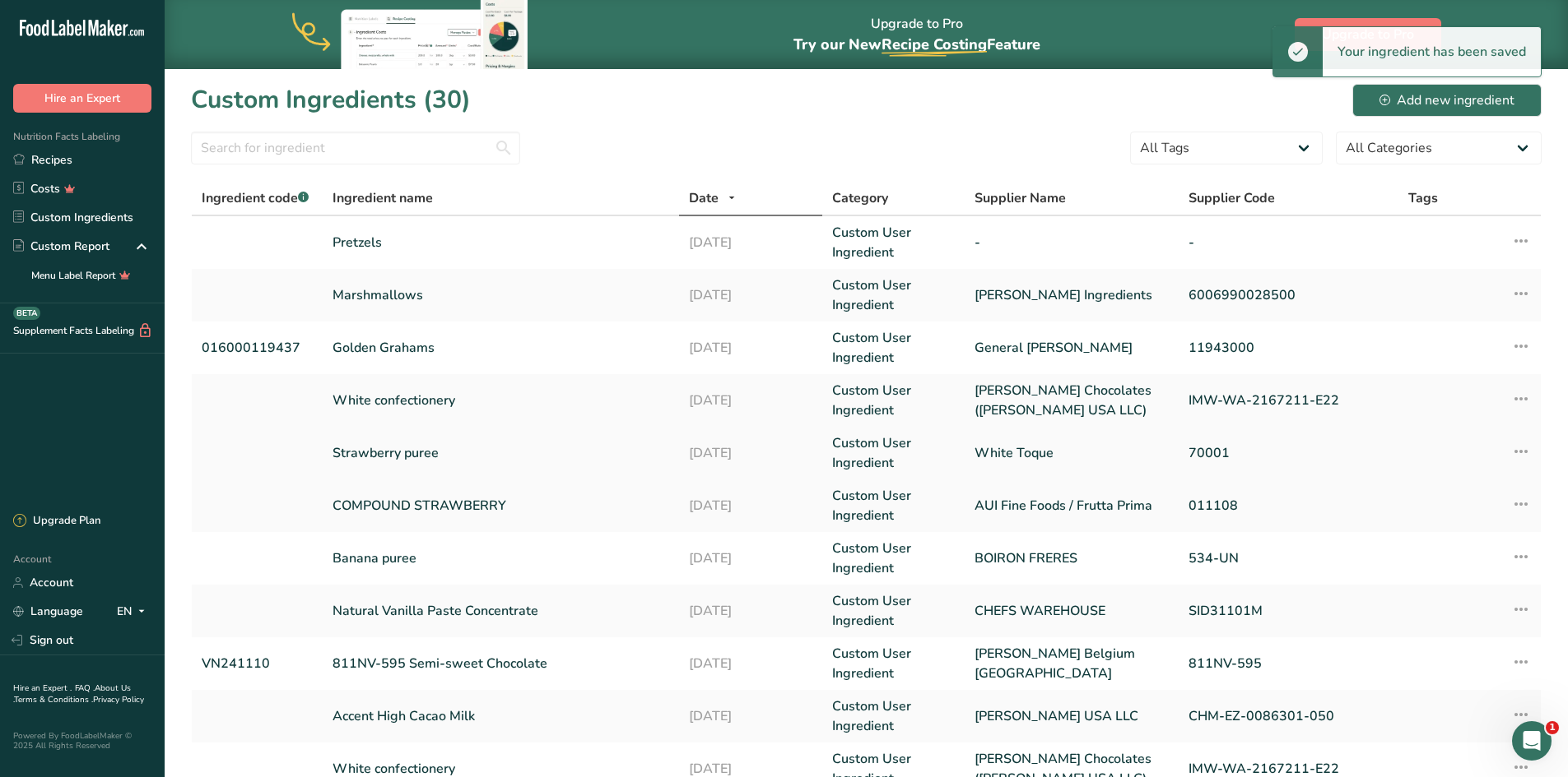
click at [429, 457] on link "Strawberry puree" at bounding box center [501, 453] width 338 height 19
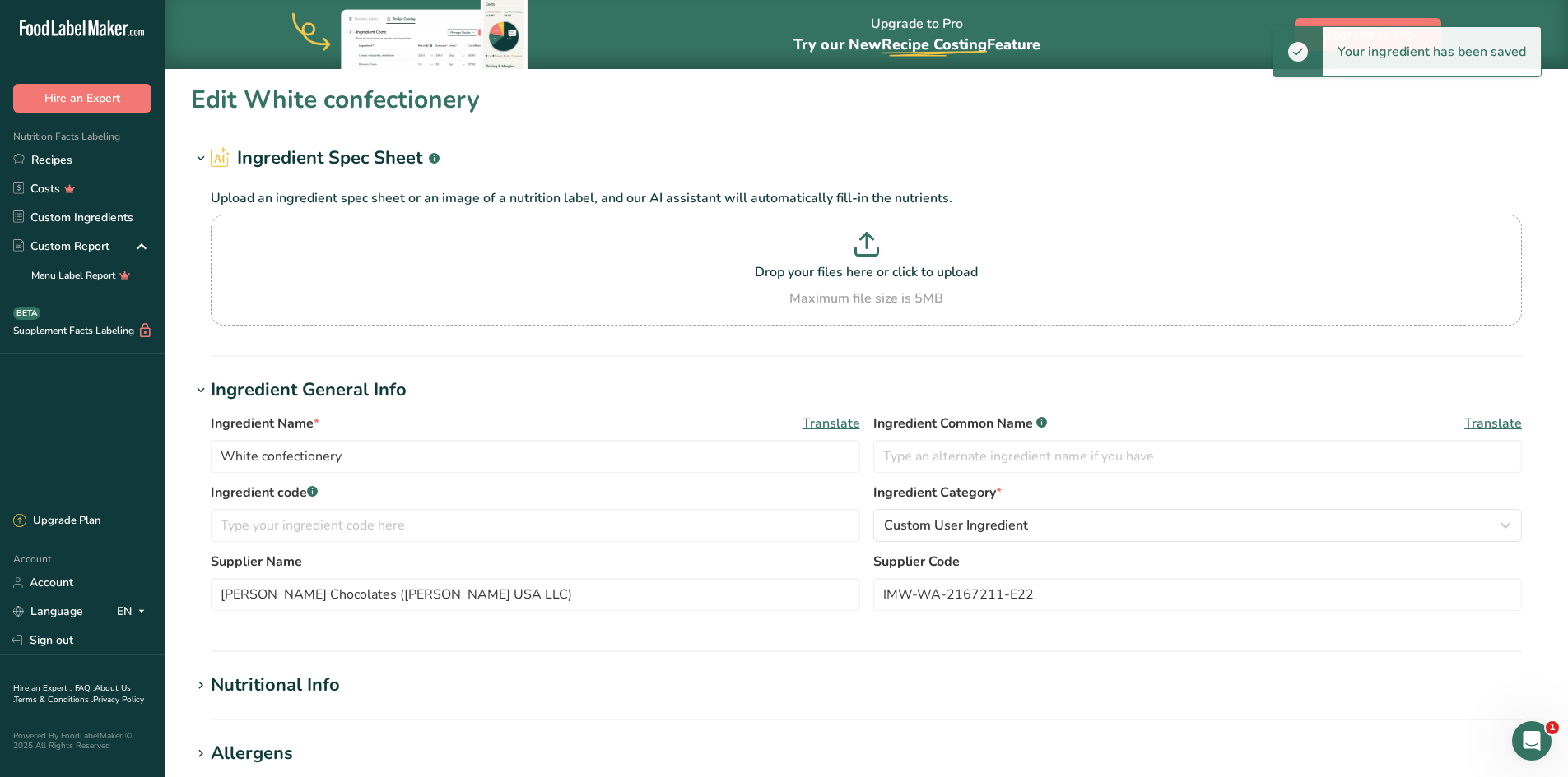
type input "Strawberry puree"
type input "White Toque"
type input "70001"
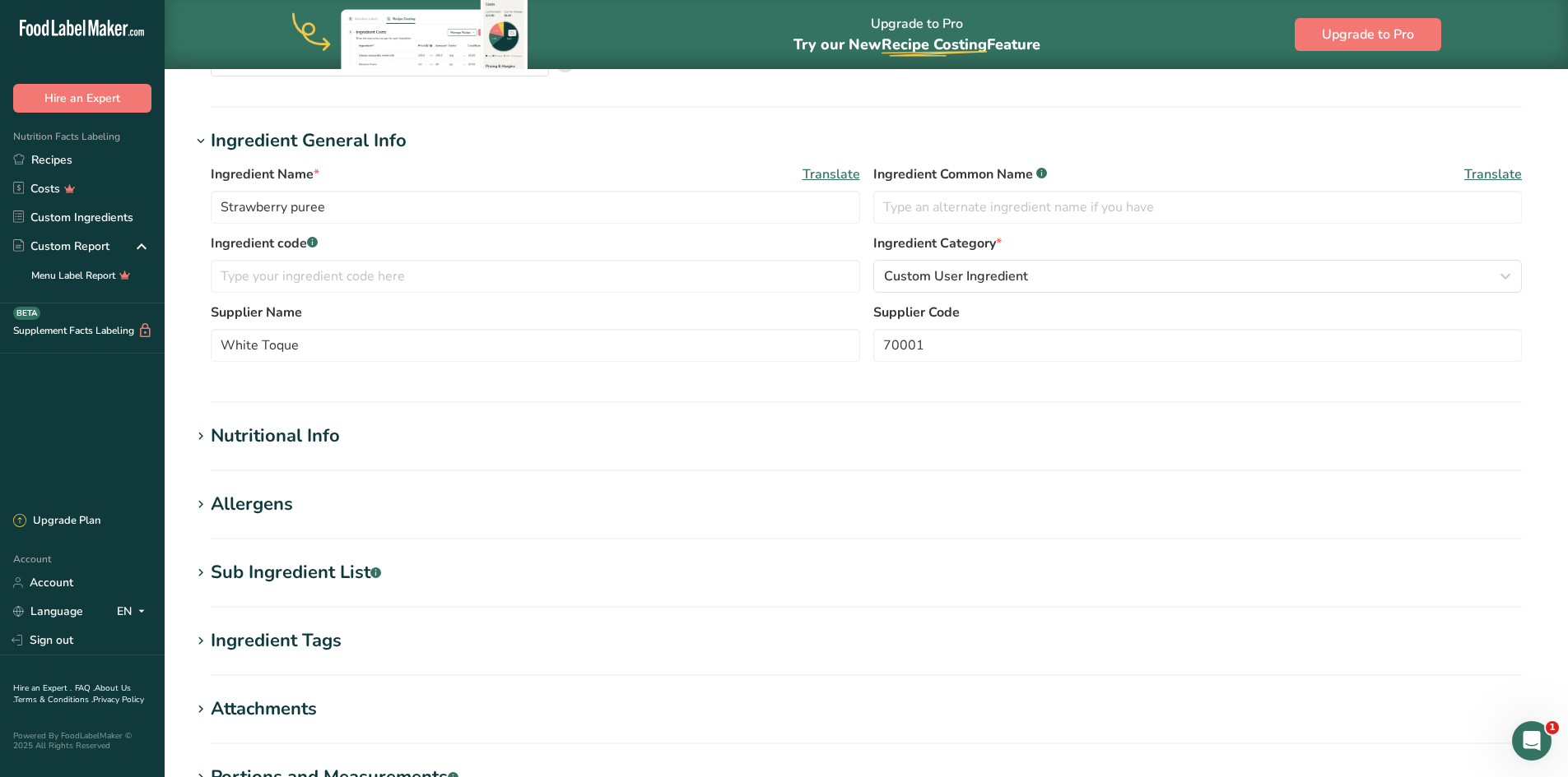
scroll to position [247, 0]
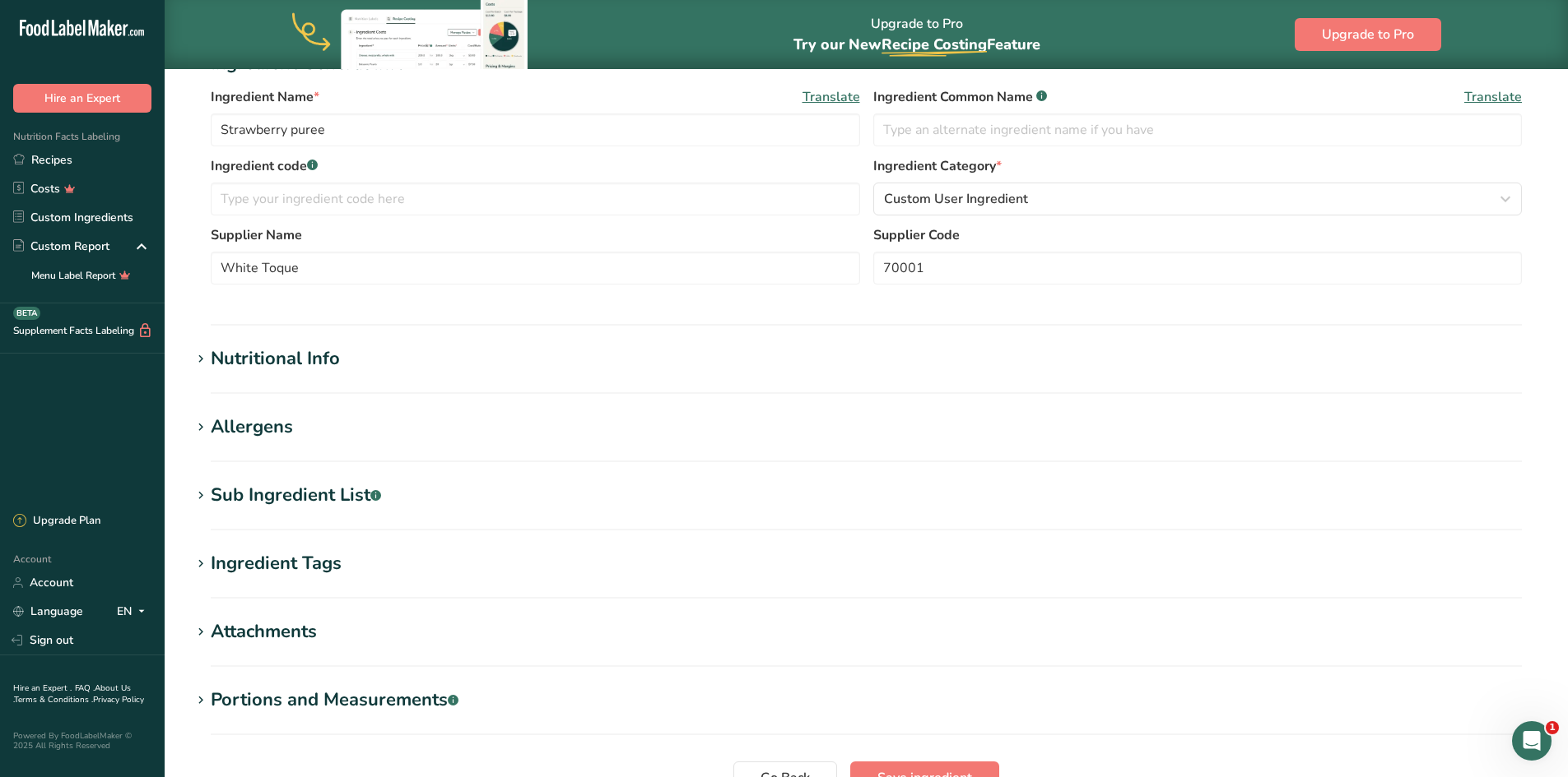
click at [264, 493] on div "Sub Ingredient List .a-a{fill:#347362;}.b-a{fill:#fff;}" at bounding box center [296, 495] width 170 height 27
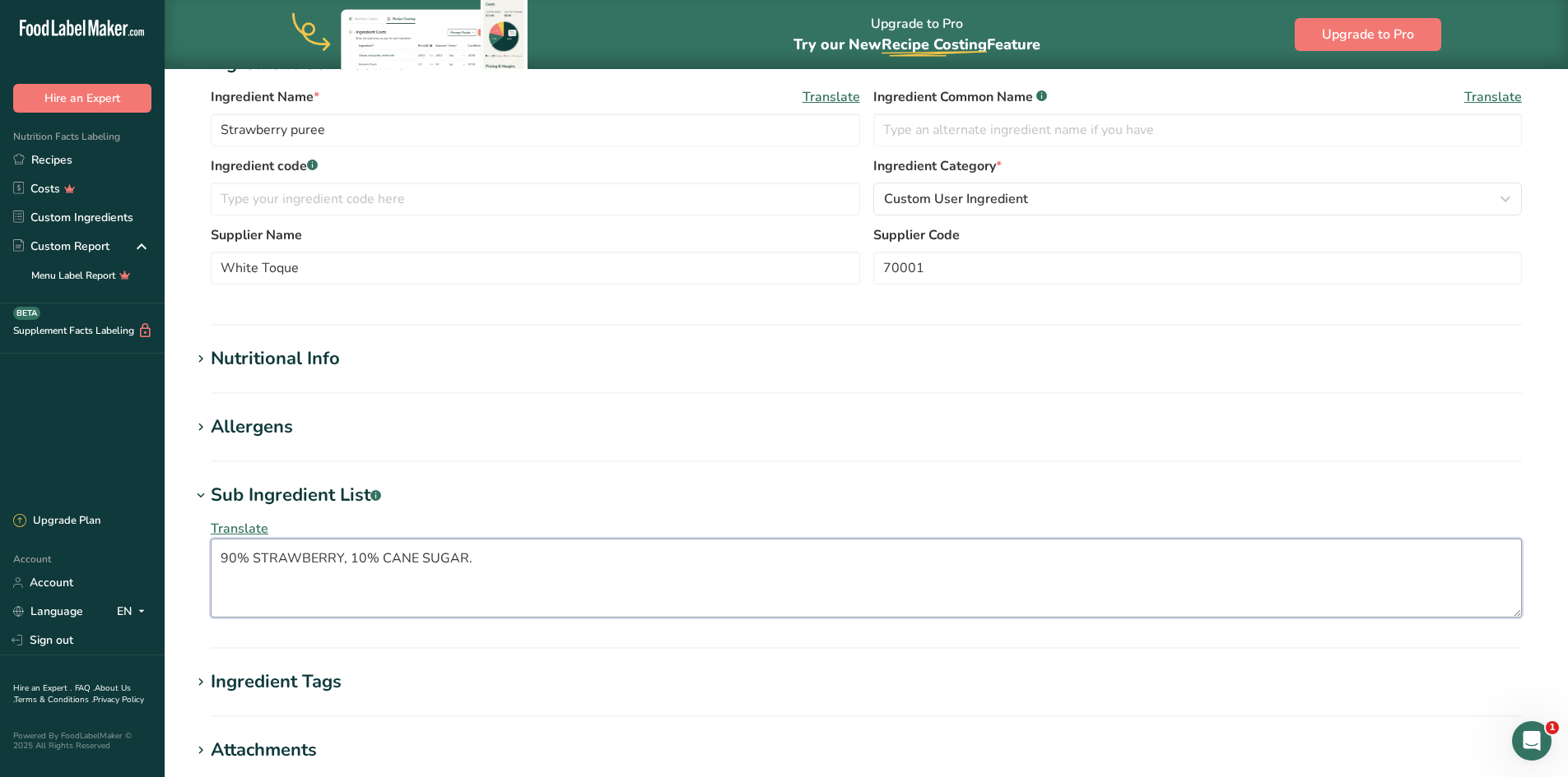
click at [494, 557] on textarea "90% STRAWBERRY, 10% CANE SUGAR." at bounding box center [866, 578] width 1311 height 79
drag, startPoint x: 474, startPoint y: 557, endPoint x: 224, endPoint y: 563, distance: 250.1
click at [224, 563] on textarea "90% STRAWBERRY, 10% CANE SUGAR. strawberry, cane sugar" at bounding box center [866, 578] width 1311 height 79
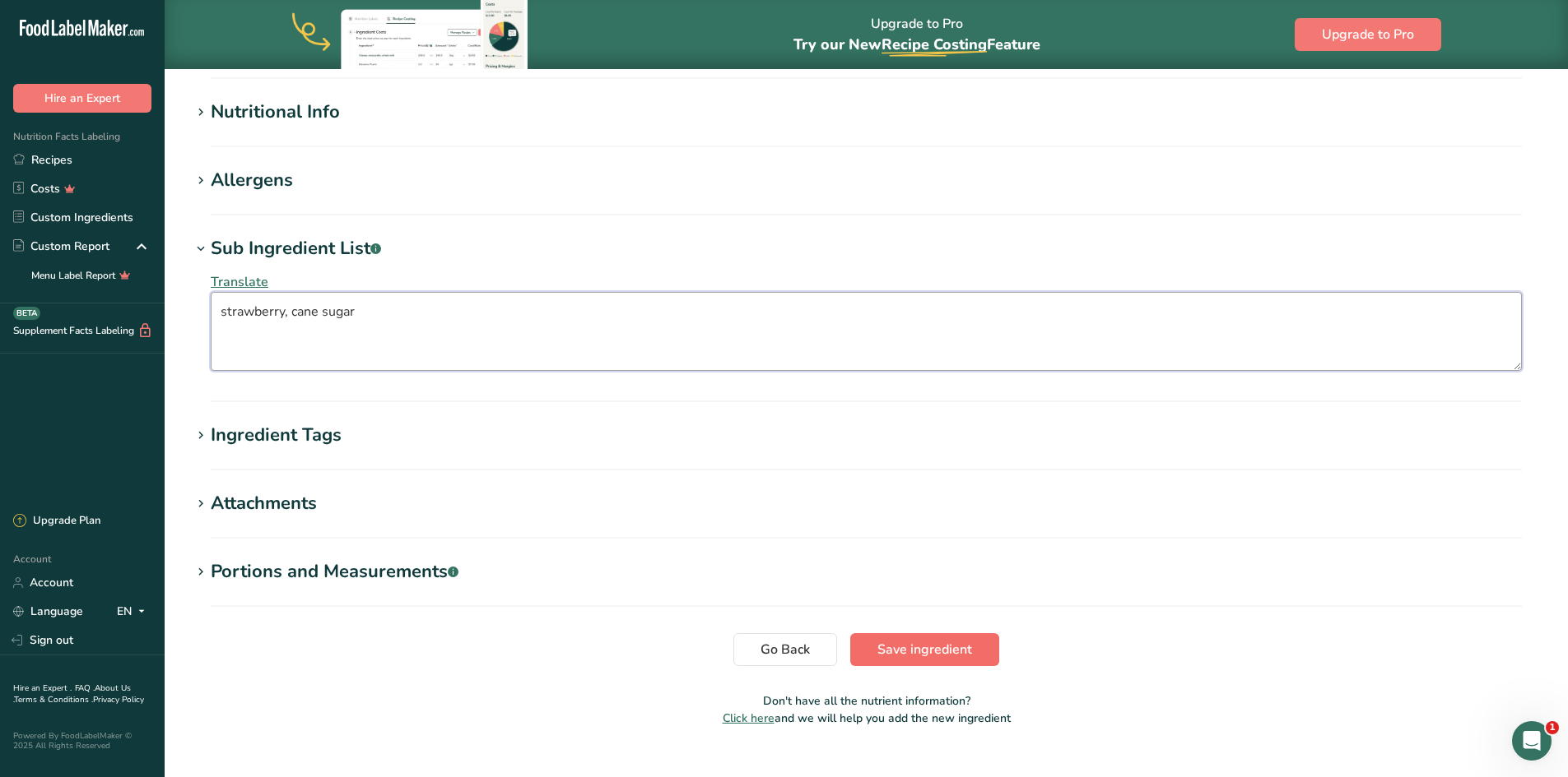
type textarea "strawberry, cane sugar"
click at [921, 655] on span "Save ingredient" at bounding box center [924, 649] width 95 height 19
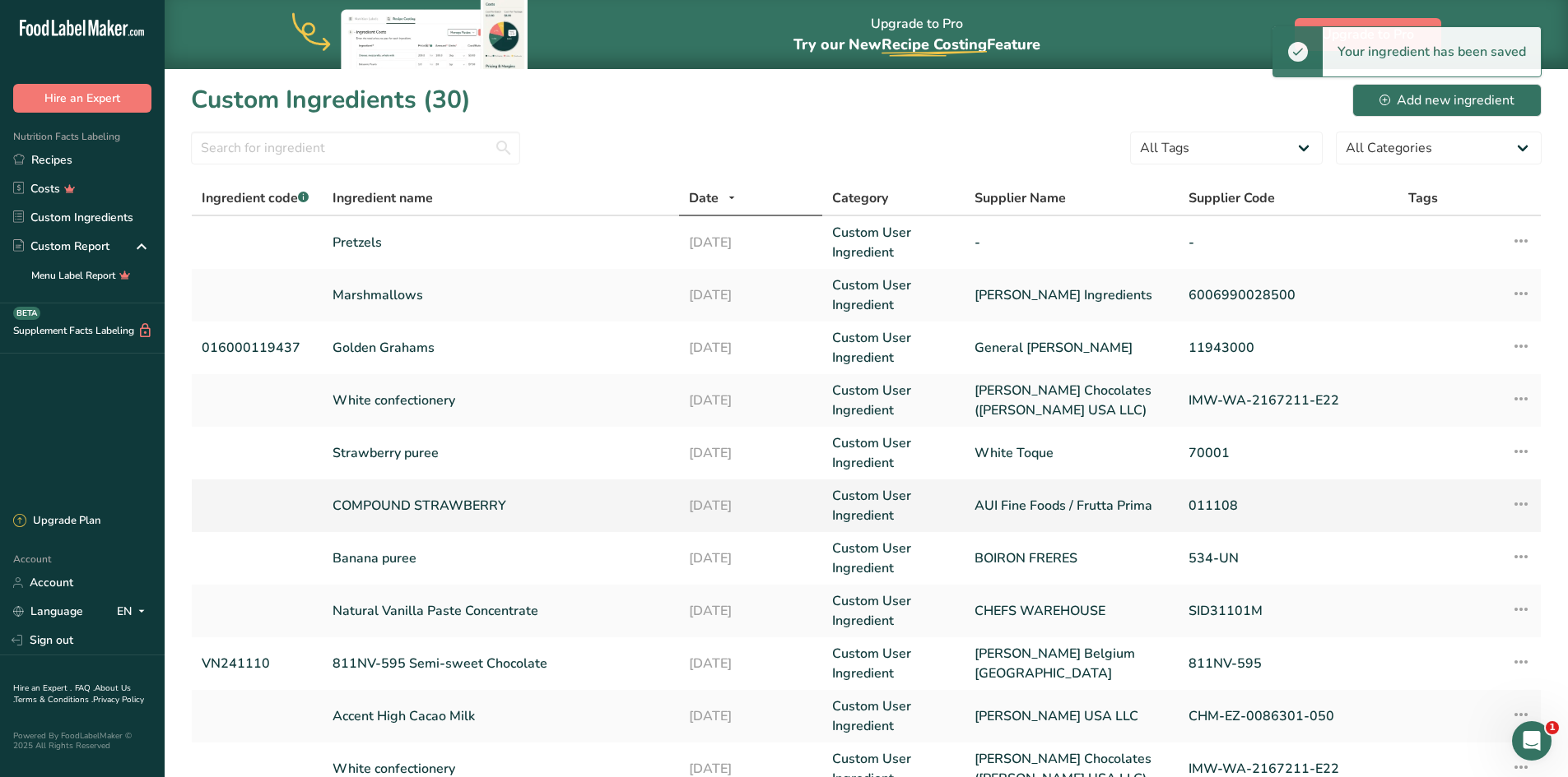
click at [396, 509] on link "COMPOUND STRAWBERRY" at bounding box center [501, 506] width 338 height 19
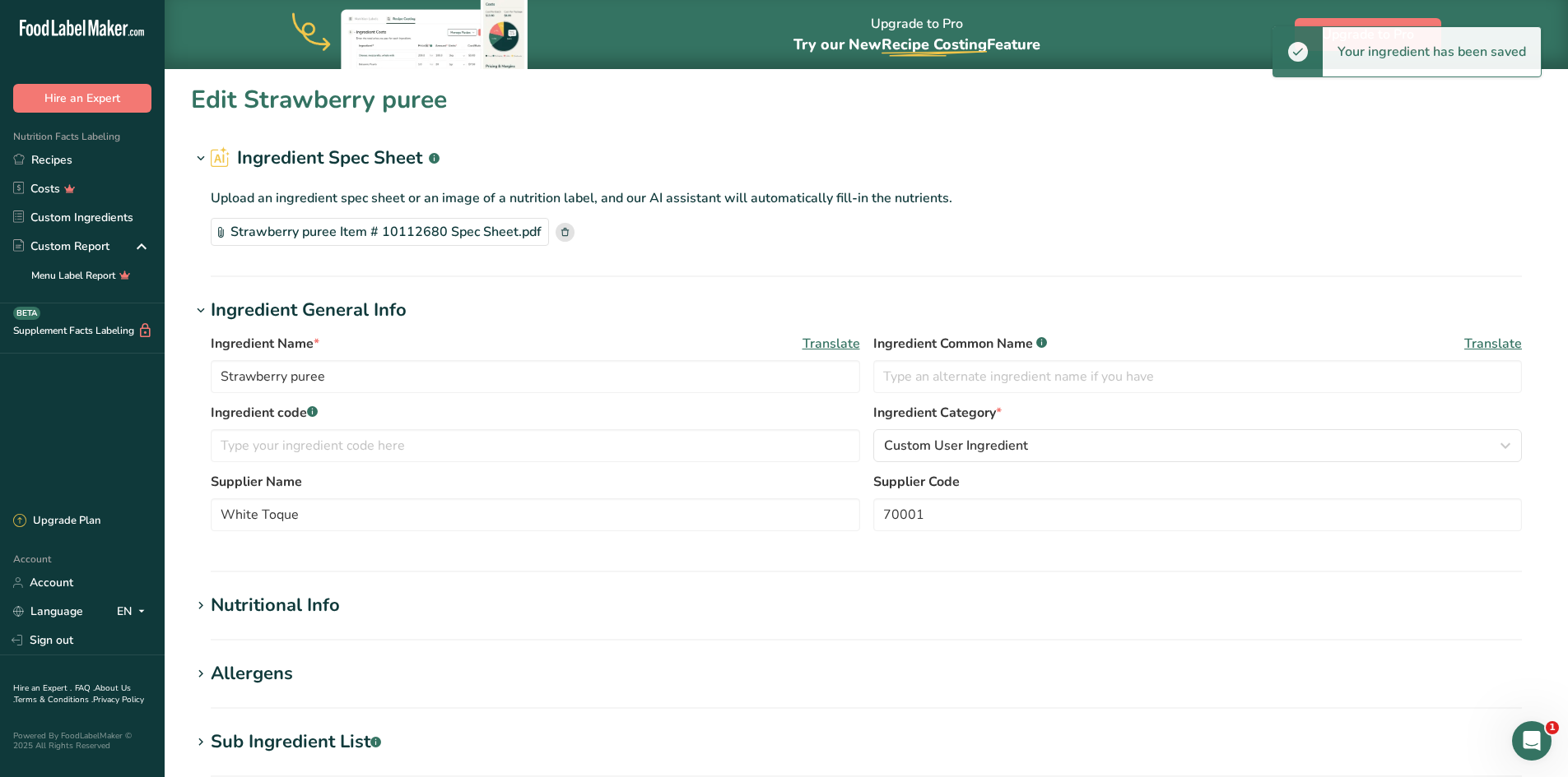
type input "COMPOUND STRAWBERRY"
type input "AUI Fine Foods / Frutta Prima"
type input "011108"
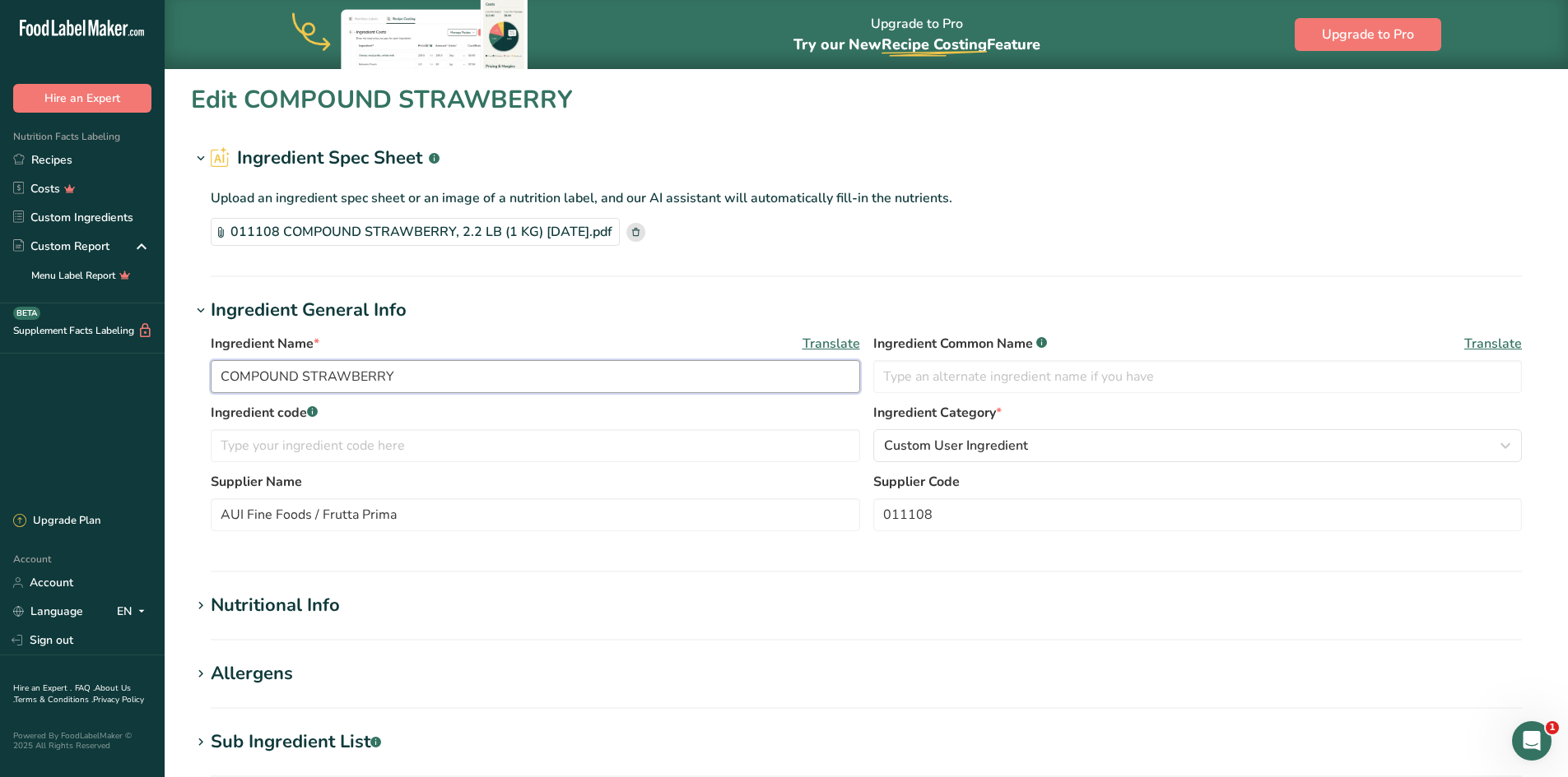
drag, startPoint x: 401, startPoint y: 374, endPoint x: 207, endPoint y: 369, distance: 194.1
click at [207, 369] on div "Ingredient Name * Translate COMPOUND STRAWBERRY Ingredient Common Name .a-a{fil…" at bounding box center [865, 438] width 1350 height 227
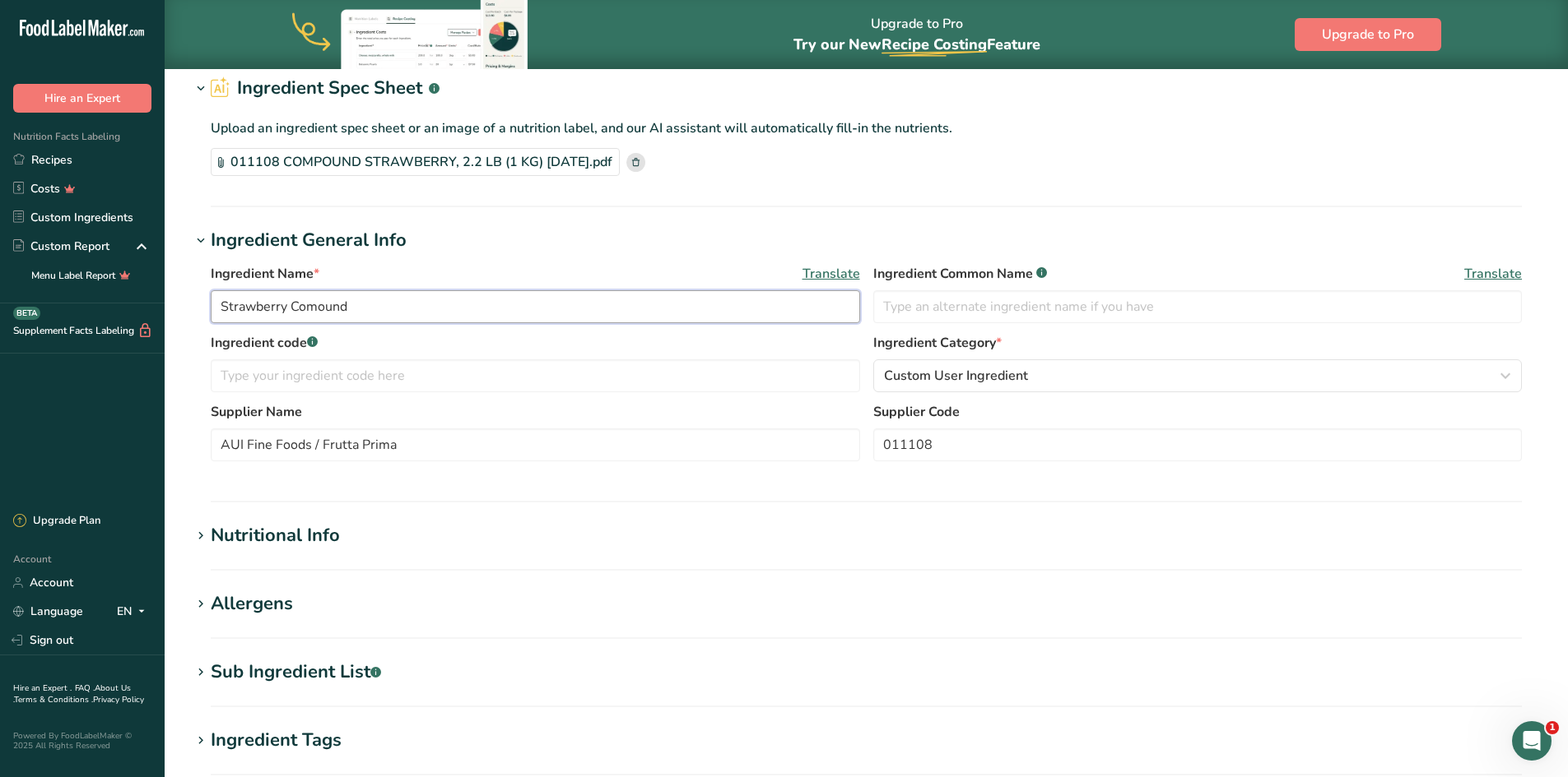
scroll to position [165, 0]
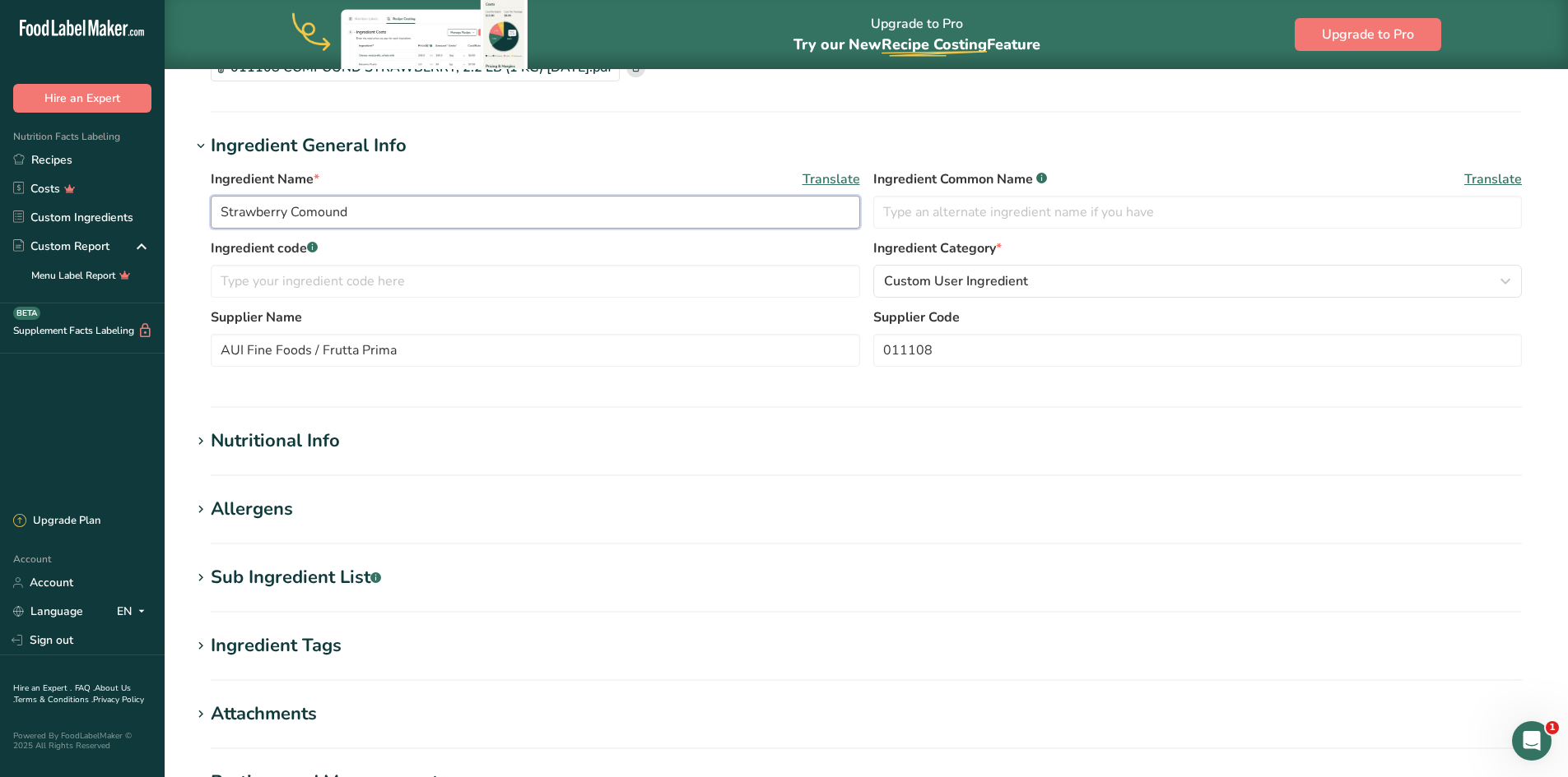
type input "Strawberry Comound"
click at [251, 573] on div "Sub Ingredient List .a-a{fill:#347362;}.b-a{fill:#fff;}" at bounding box center [296, 578] width 170 height 27
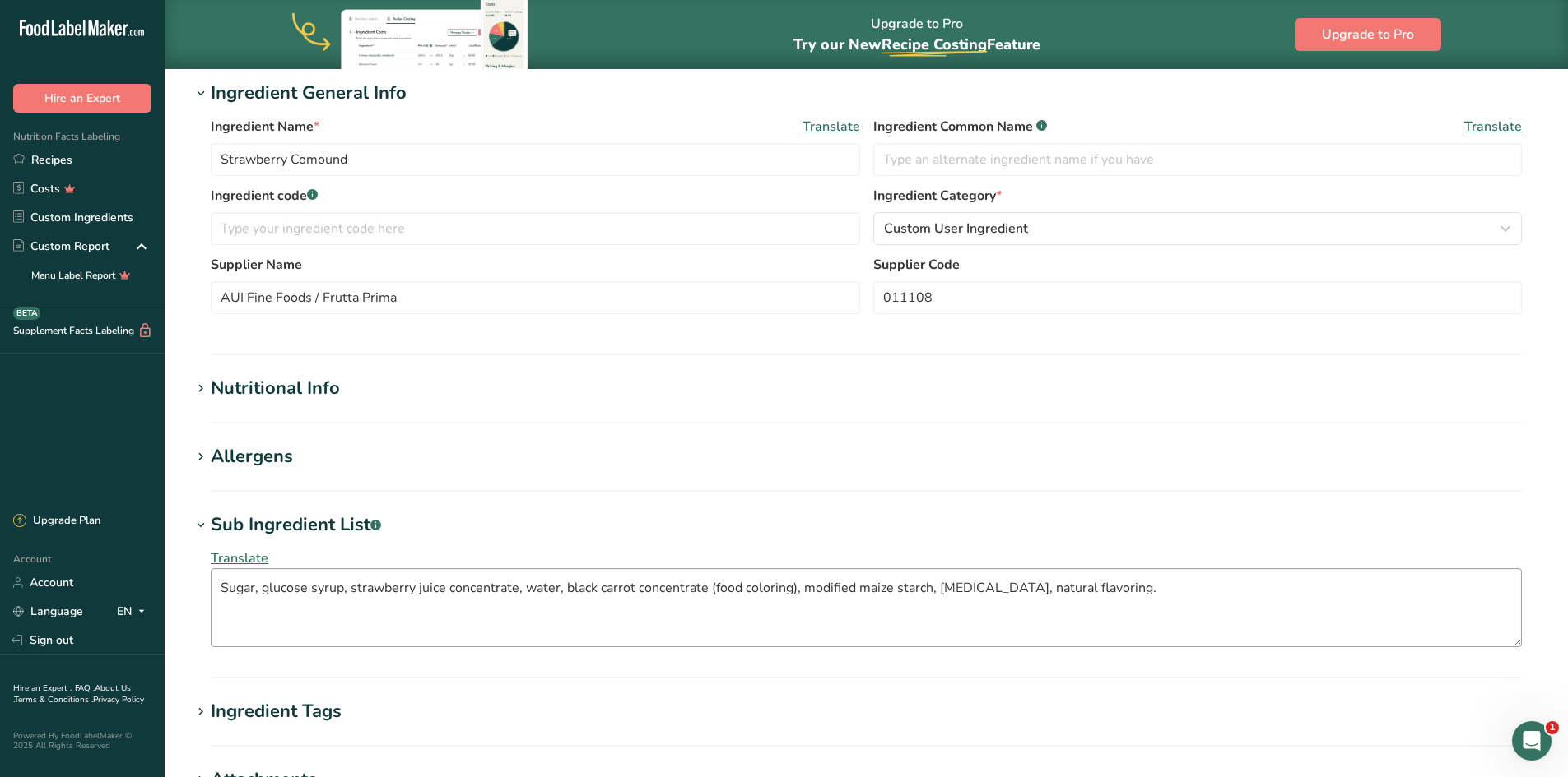
scroll to position [247, 0]
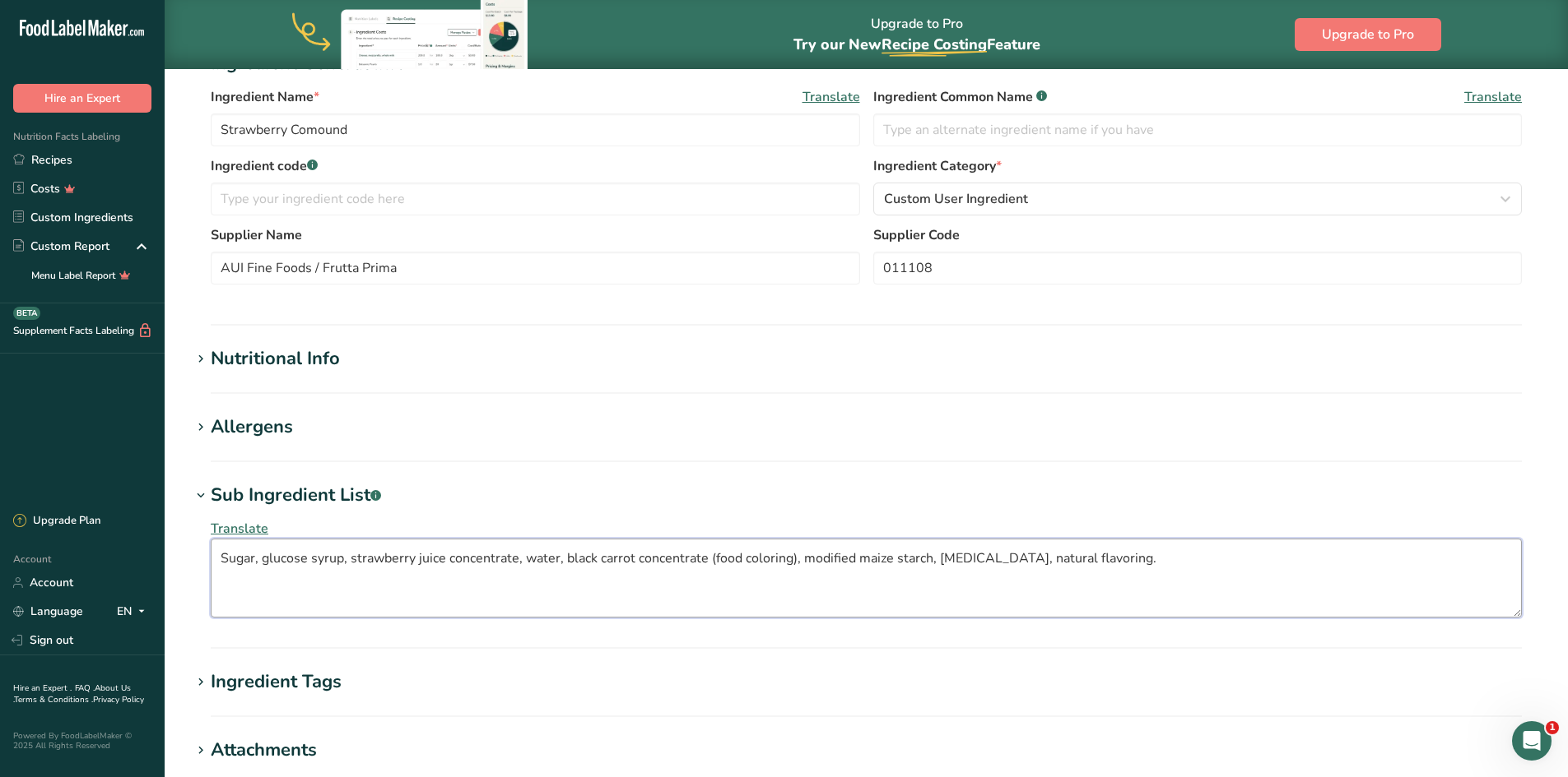
click at [229, 556] on textarea "Sugar, glucose syrup, strawberry juice concentrate, water, black carrot concent…" at bounding box center [866, 578] width 1311 height 79
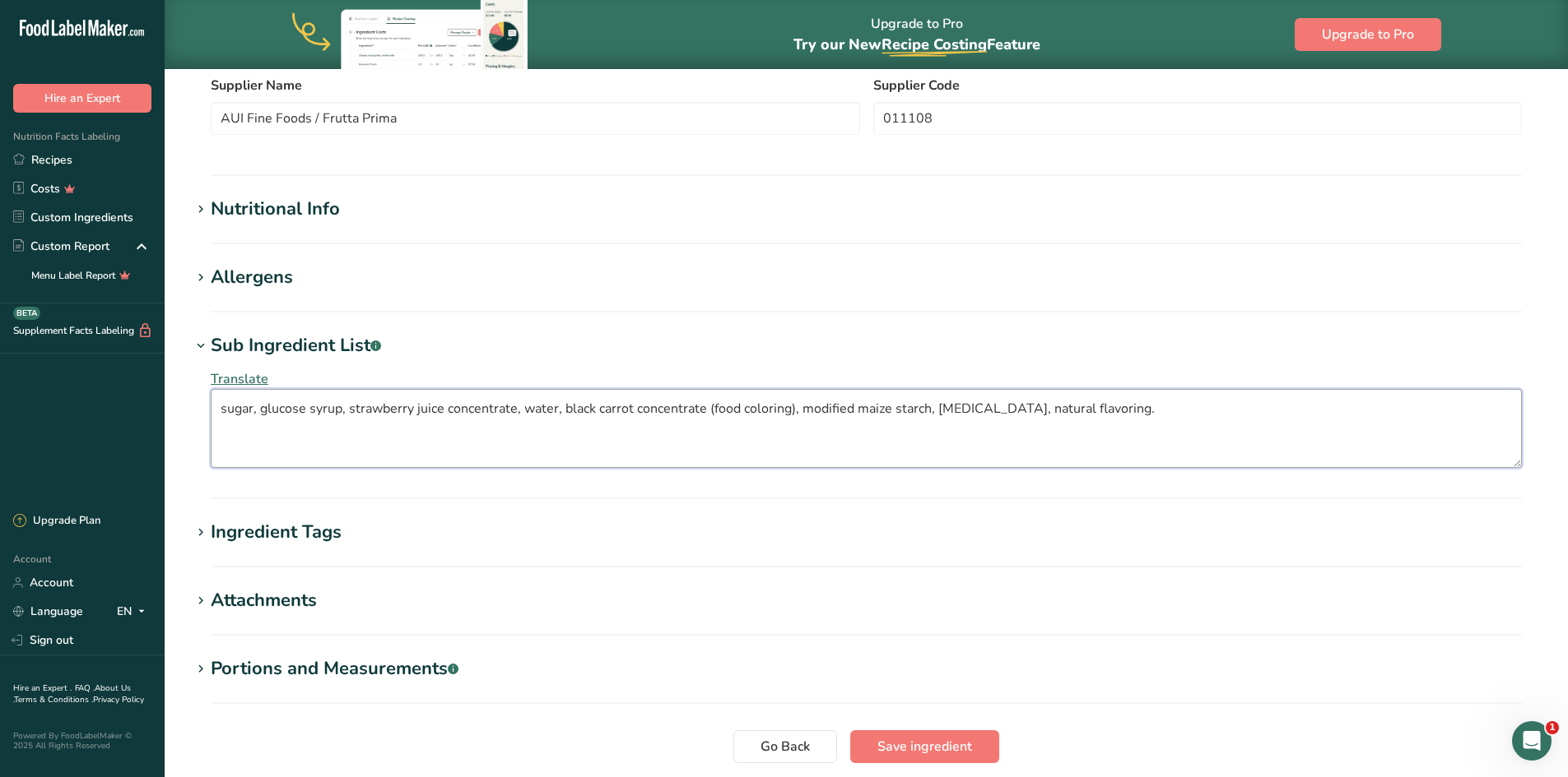
scroll to position [411, 0]
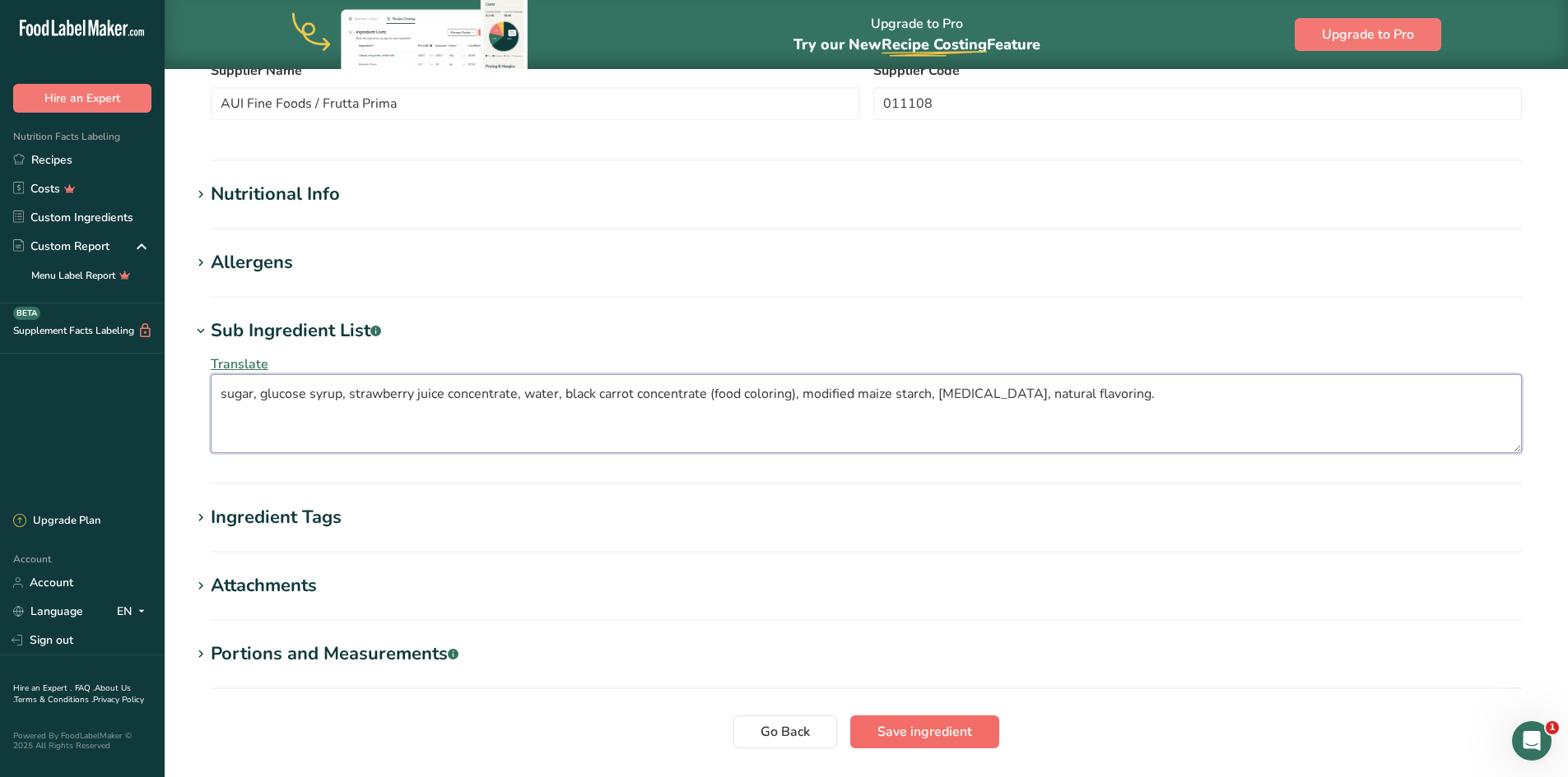
type textarea "sugar, glucose syrup, strawberry juice concentrate, water, black carrot concent…"
click at [966, 736] on span "Save ingredient" at bounding box center [924, 732] width 95 height 19
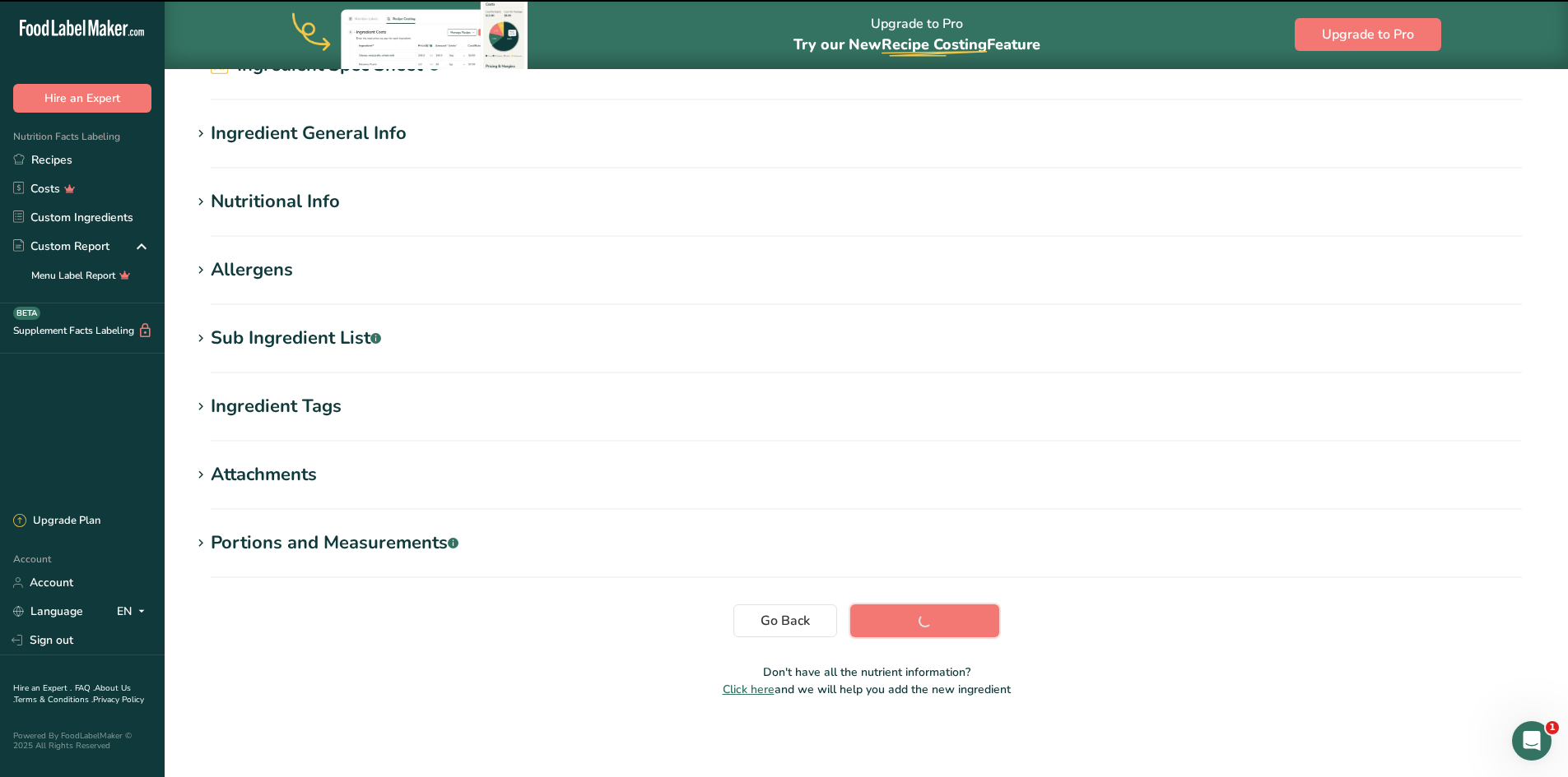
scroll to position [93, 0]
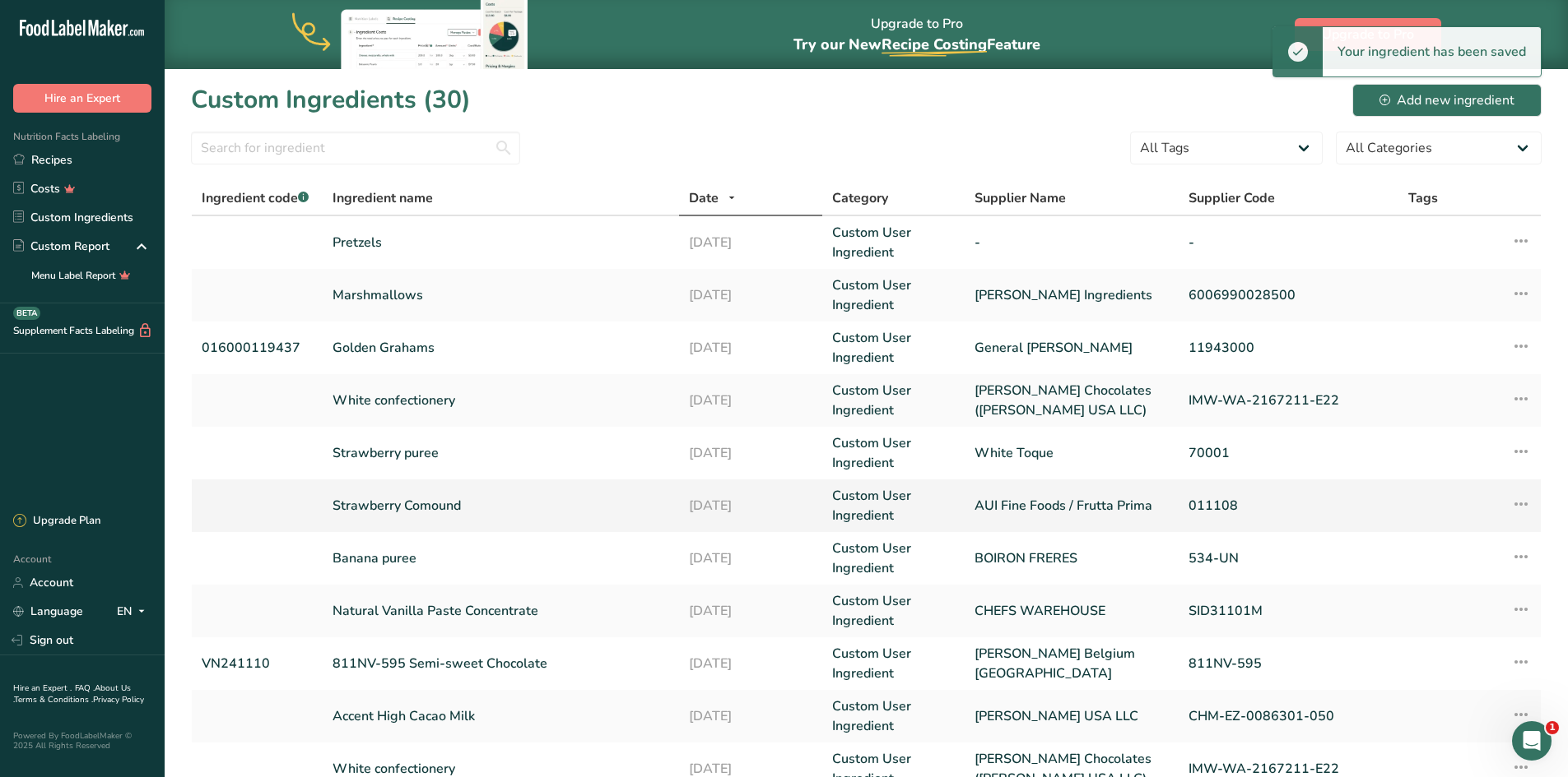
click at [435, 500] on link "Strawberry Comound" at bounding box center [501, 506] width 338 height 19
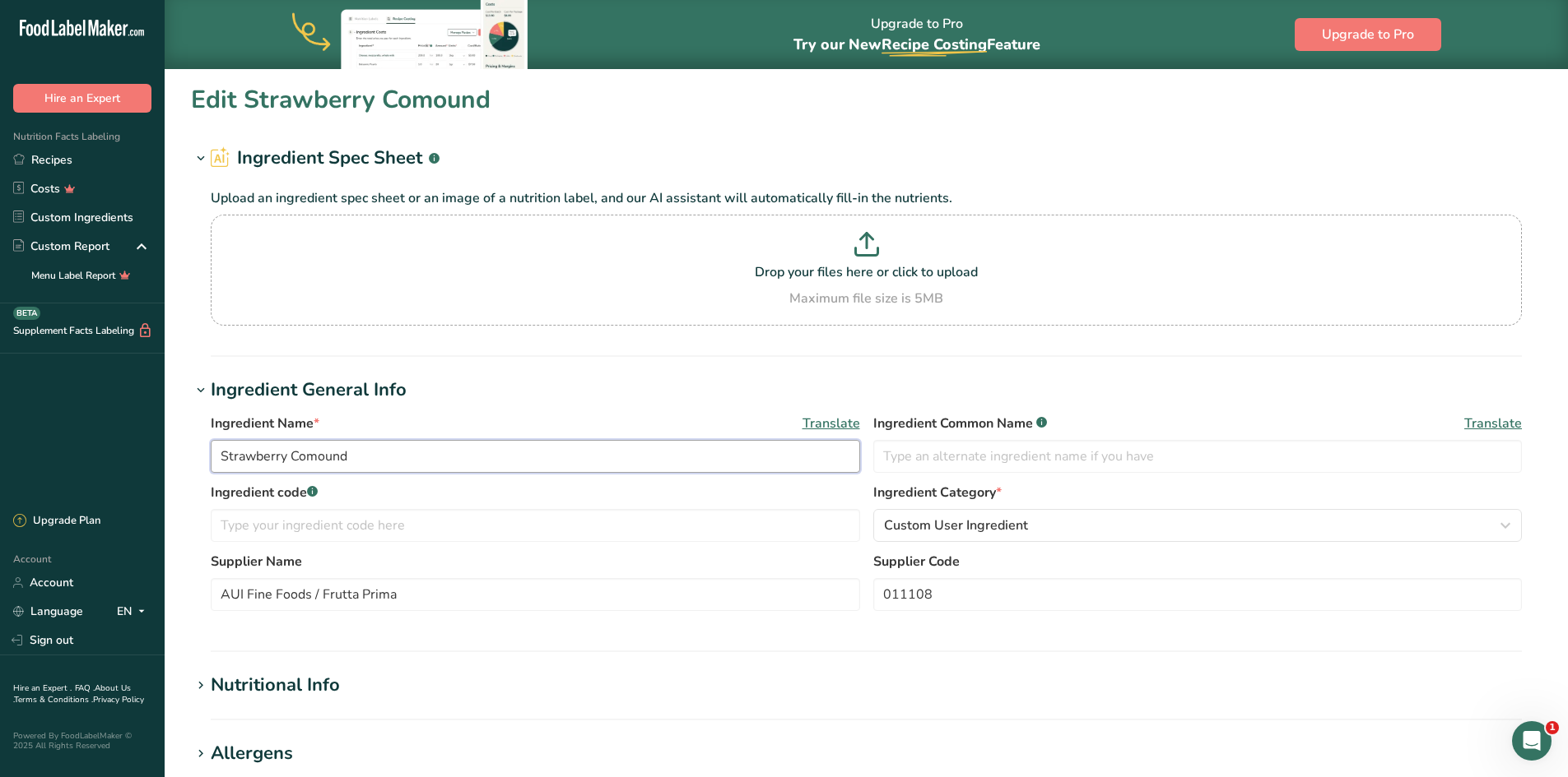
click at [317, 455] on input "Strawberry Comound" at bounding box center [535, 456] width 649 height 33
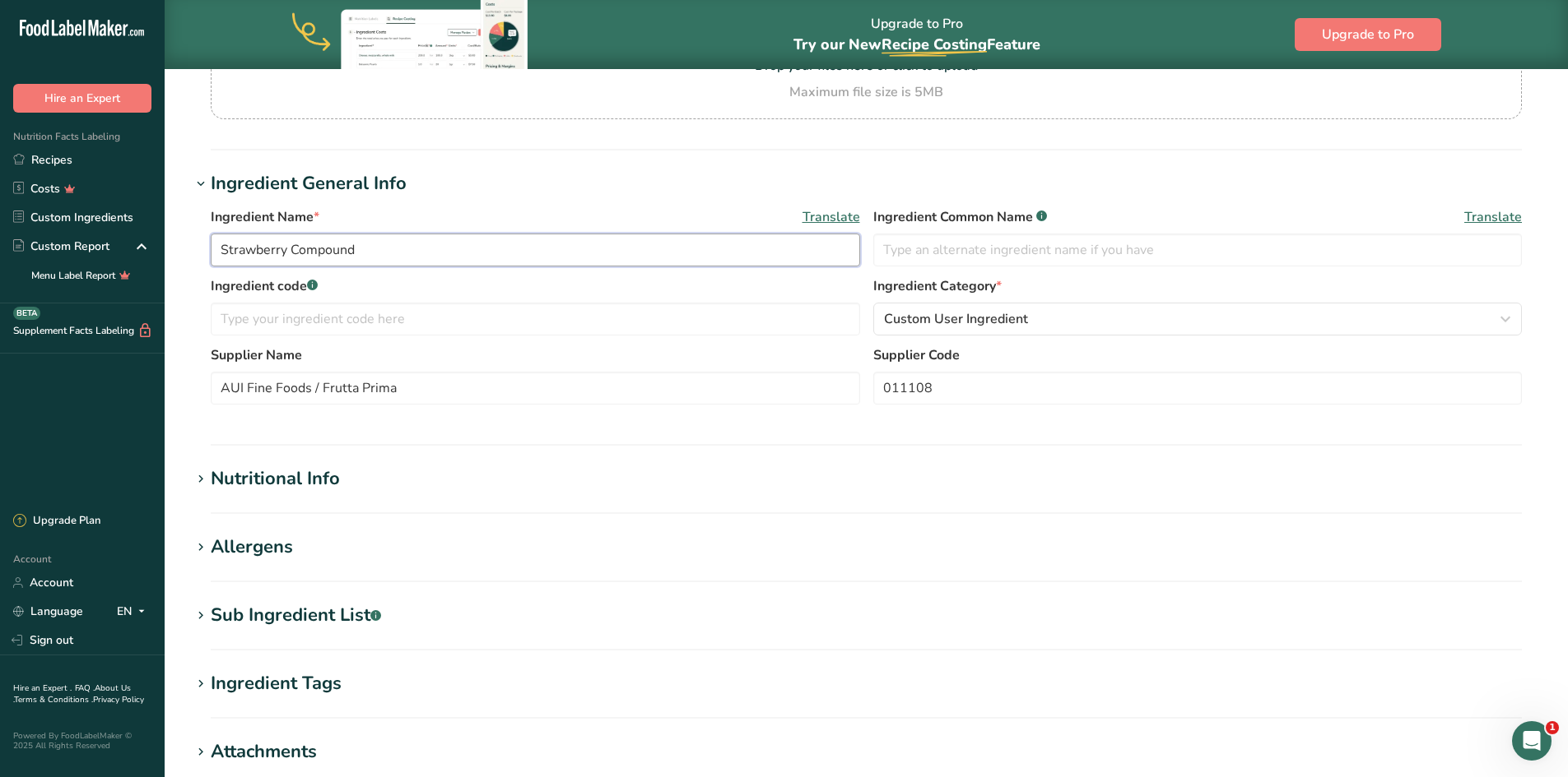
scroll to position [329, 0]
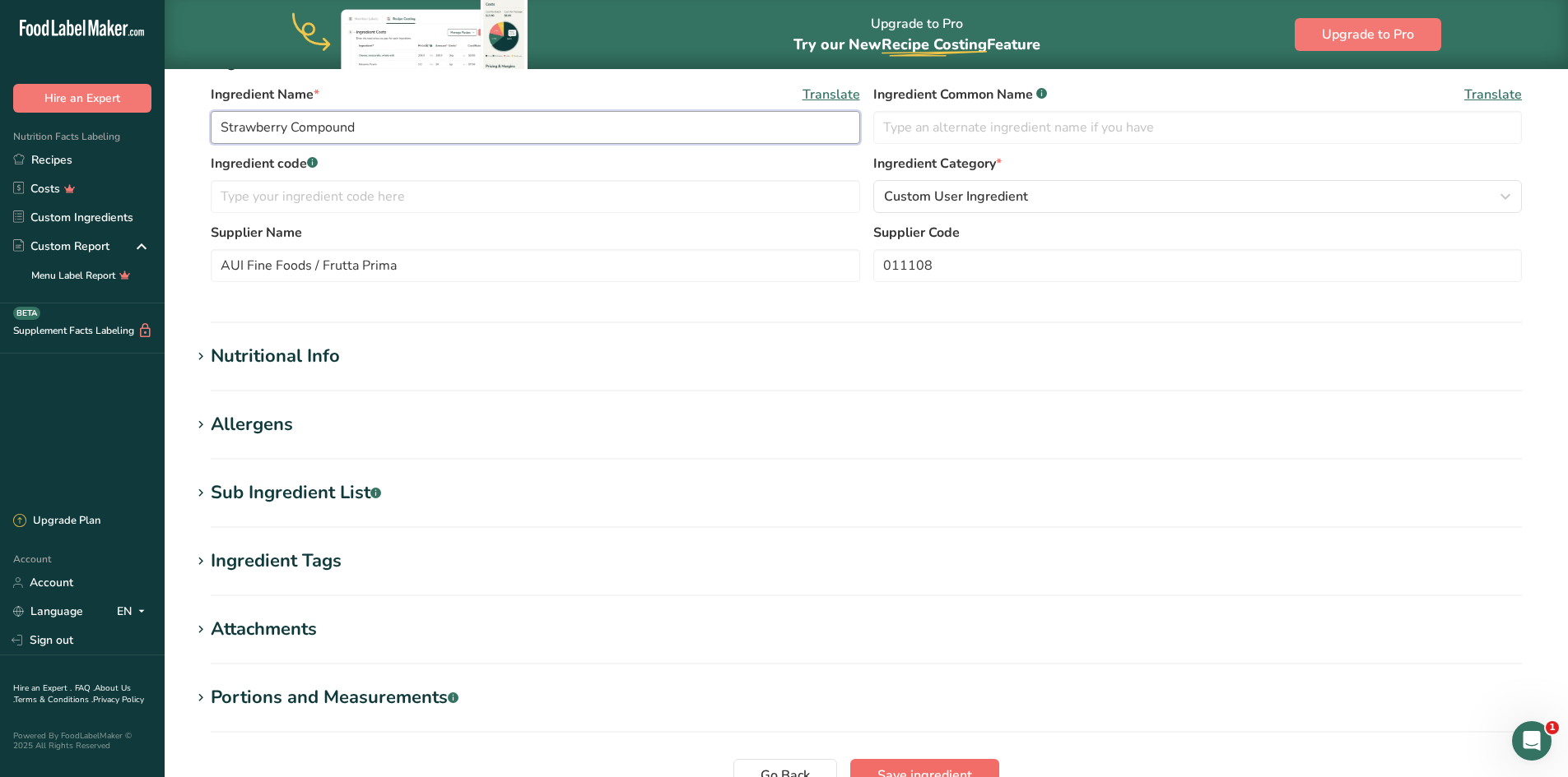
type input "Strawberry Compound"
click at [894, 764] on button "Save ingredient" at bounding box center [924, 775] width 149 height 33
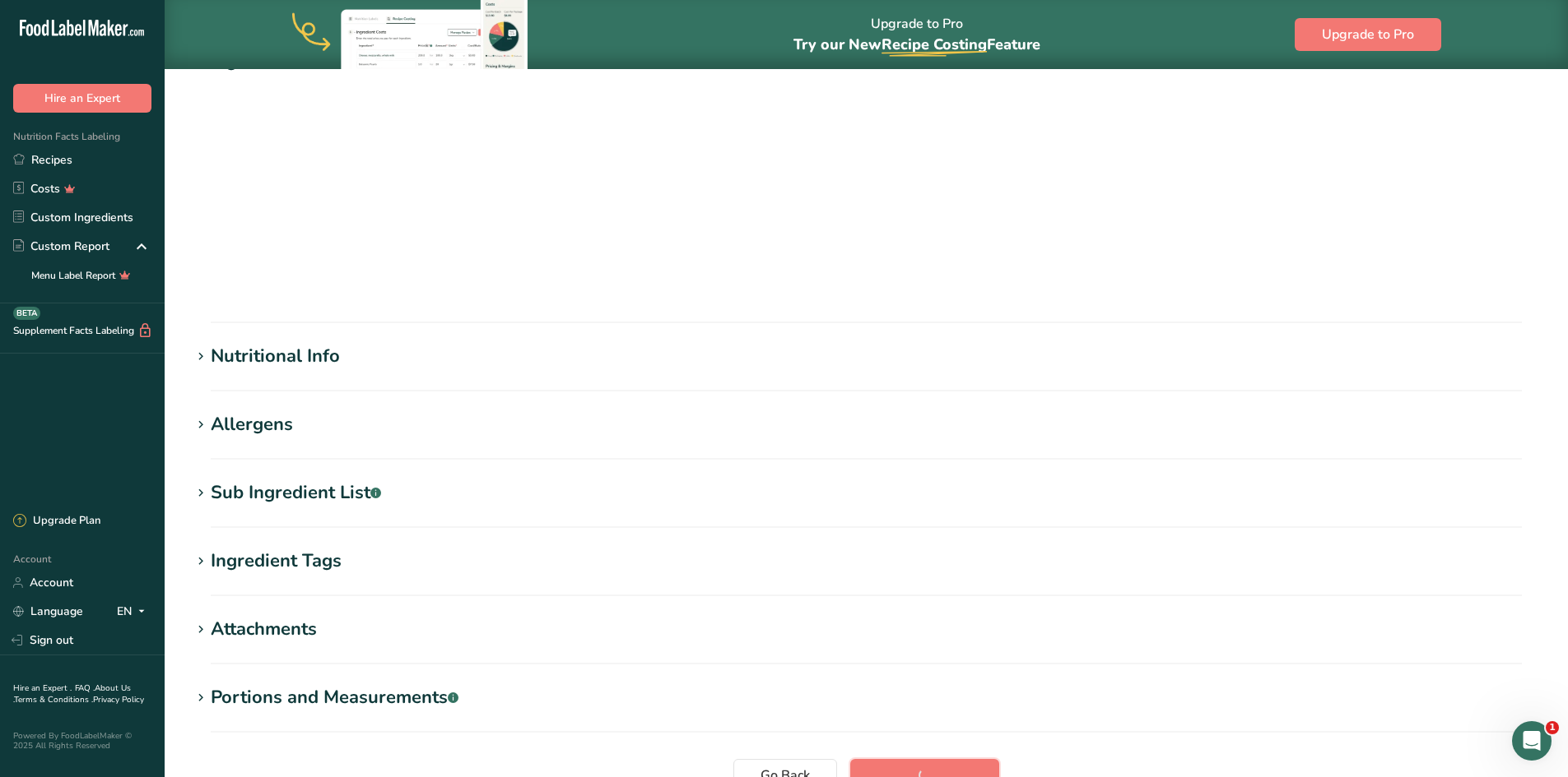
scroll to position [93, 0]
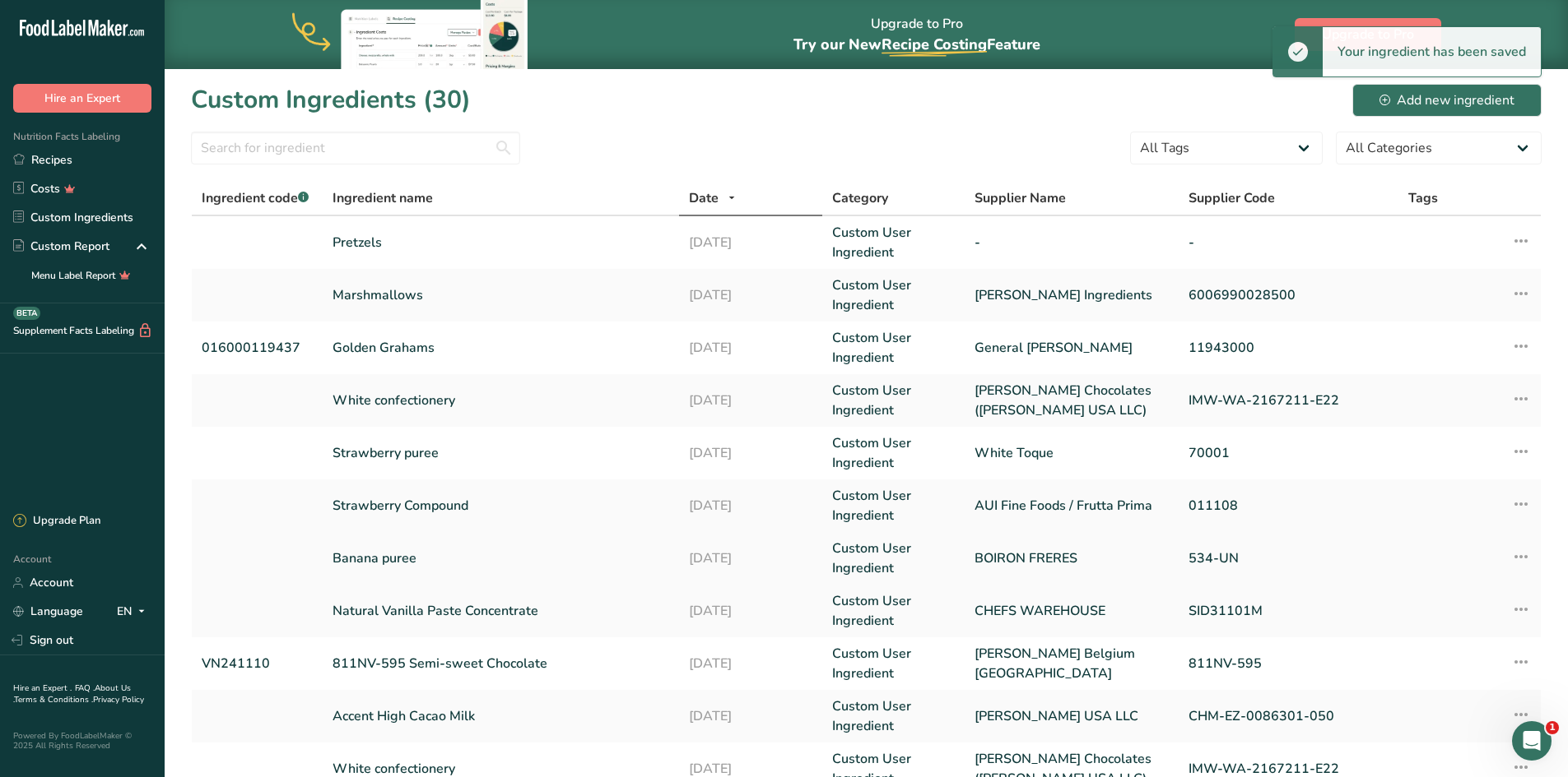
click at [390, 552] on link "Banana puree" at bounding box center [501, 558] width 338 height 19
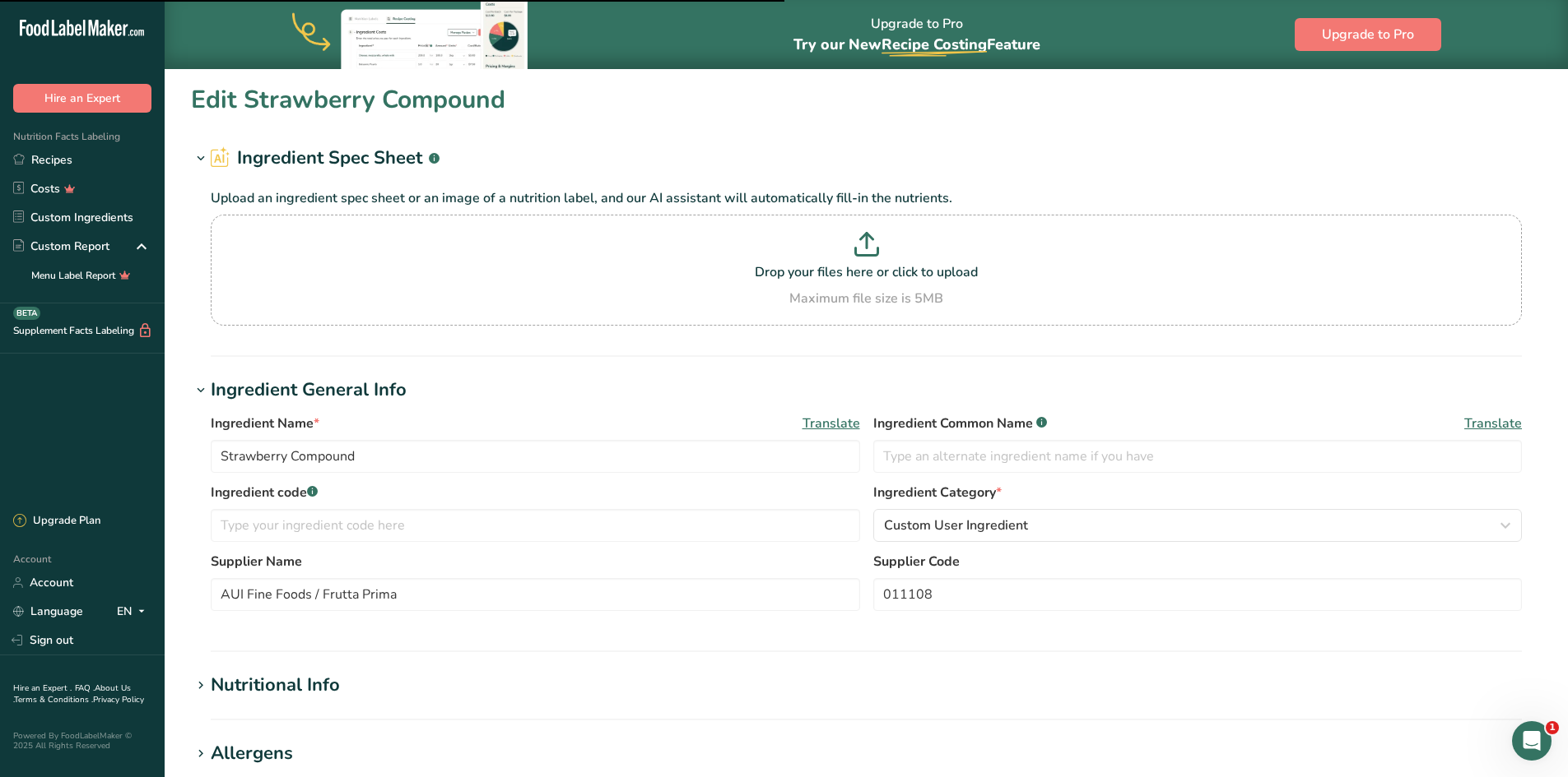
type input "Banana puree"
type input "BOIRON FRERES"
type input "534-UN"
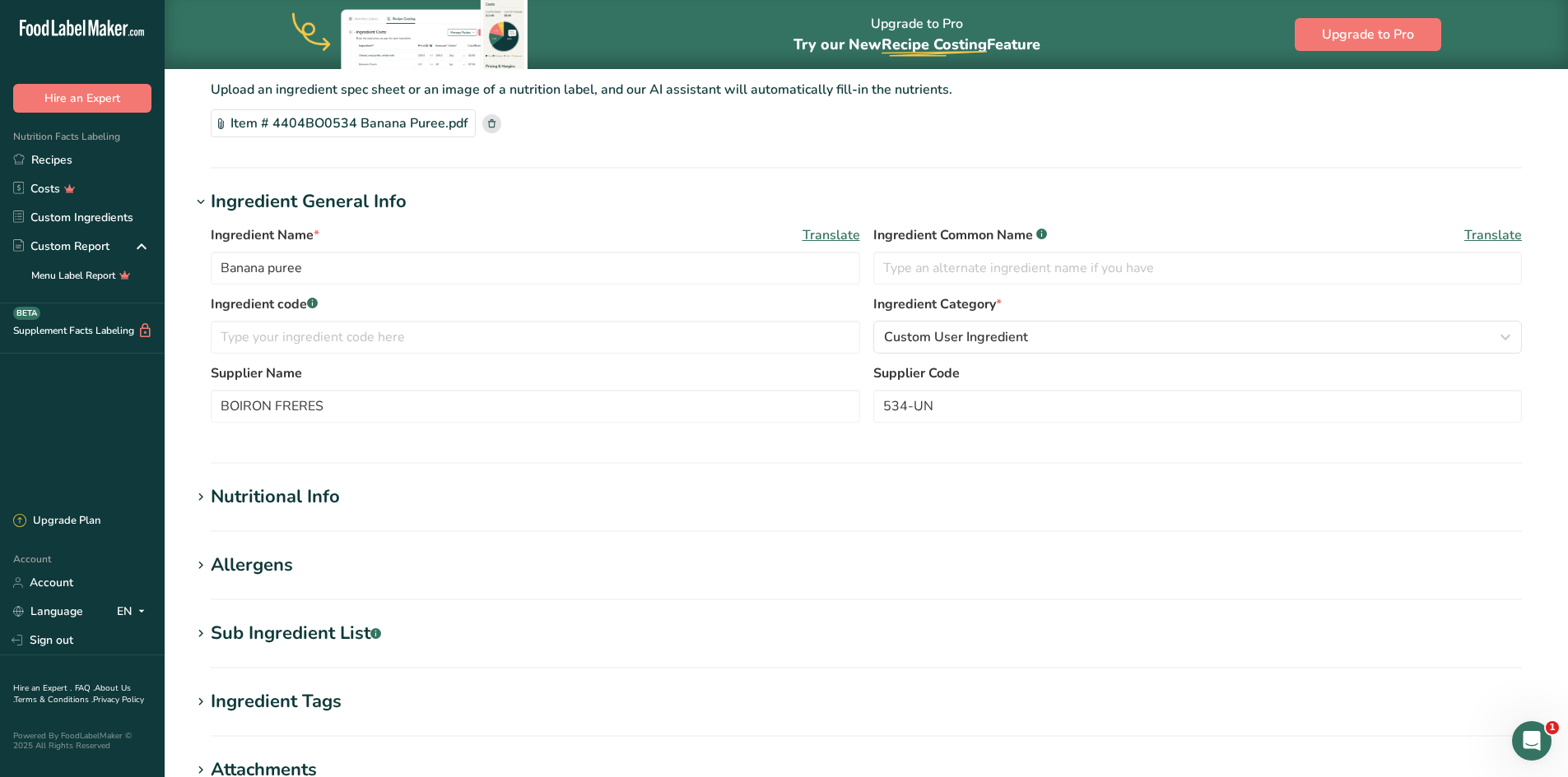
scroll to position [165, 0]
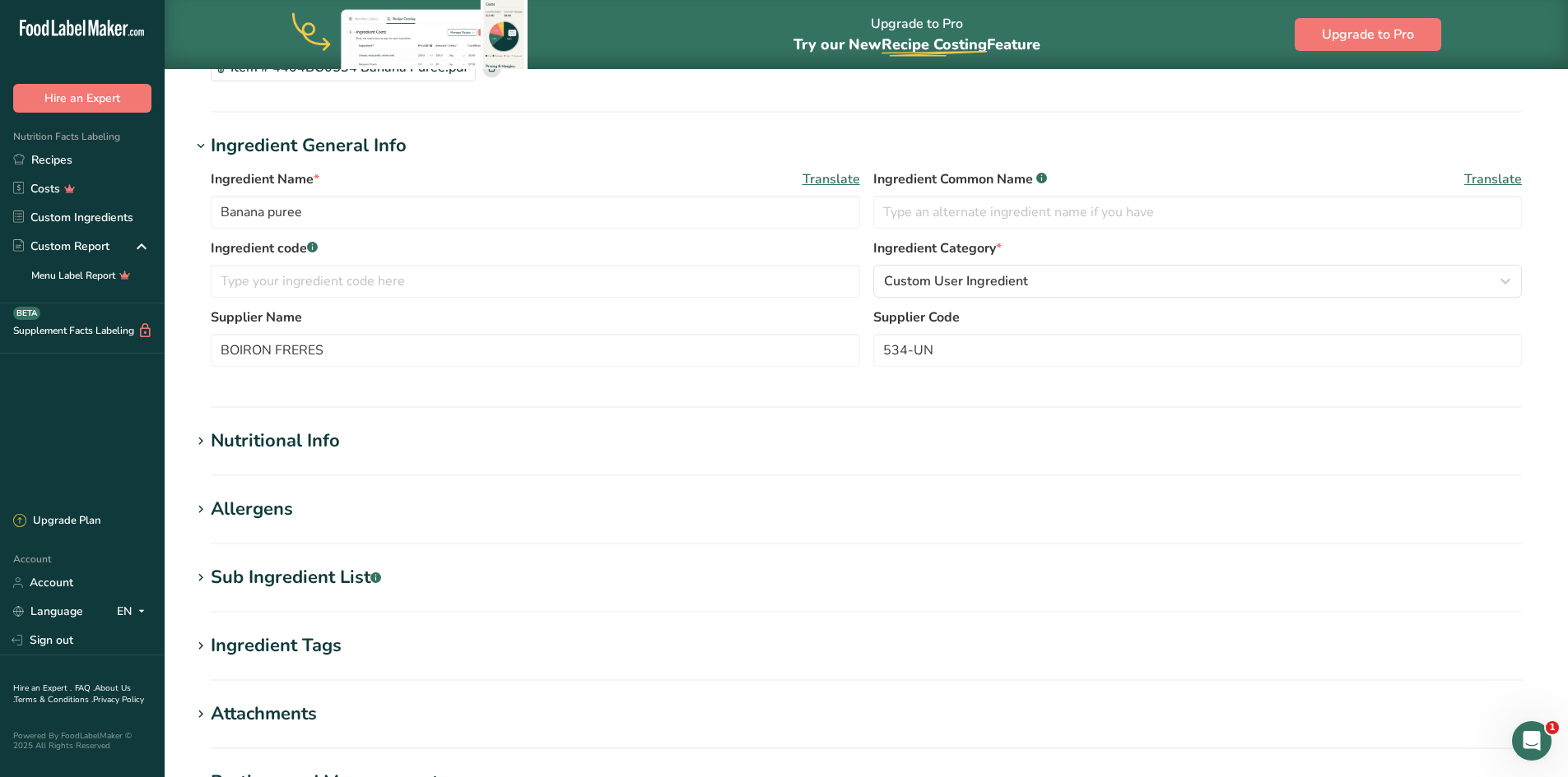
click at [276, 579] on div "Sub Ingredient List .a-a{fill:#347362;}.b-a{fill:#fff;}" at bounding box center [296, 578] width 170 height 27
click at [267, 642] on textarea "banana; [MEDICAL_DATA]" at bounding box center [866, 660] width 1311 height 79
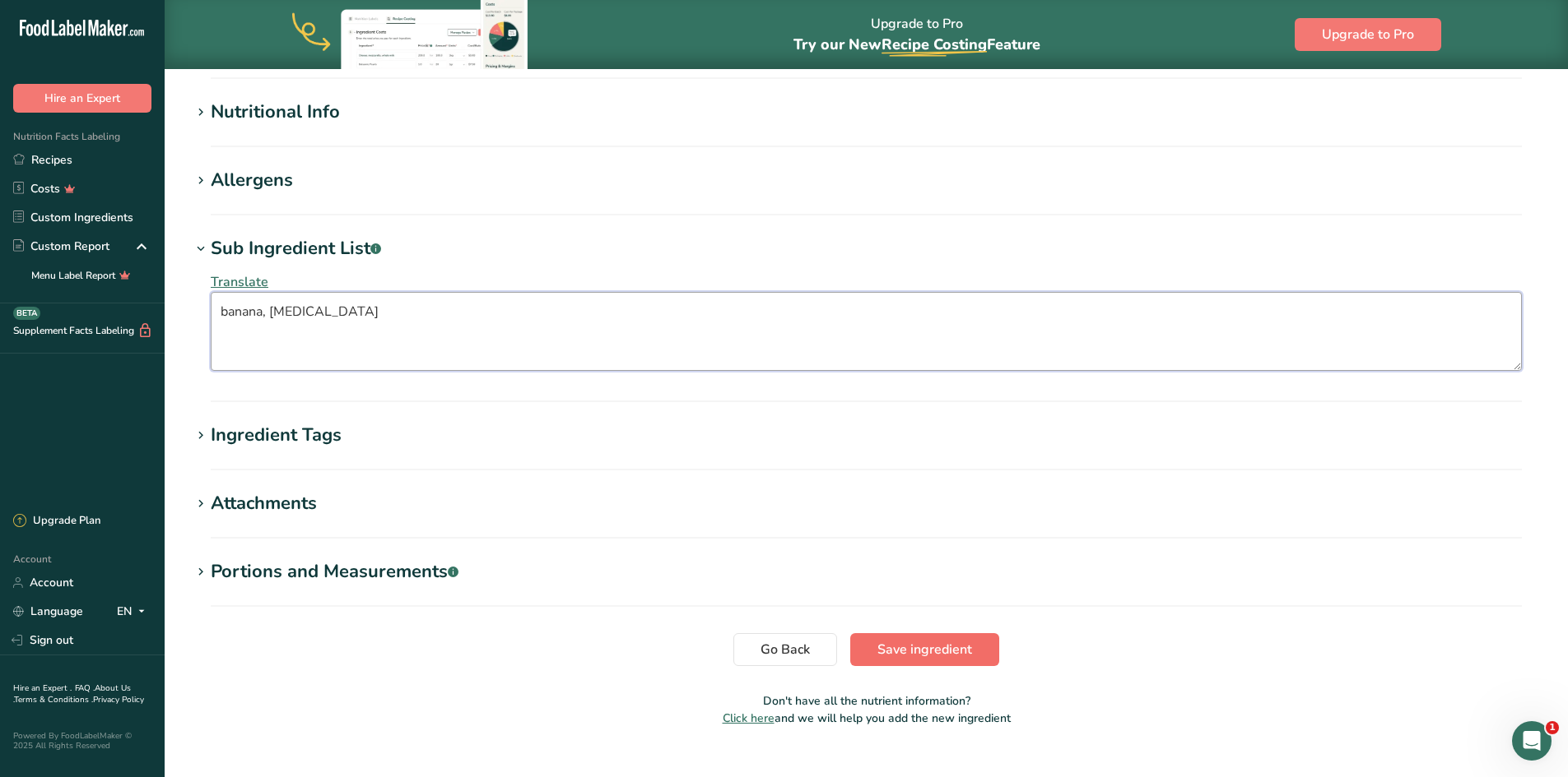
type textarea "banana, [MEDICAL_DATA]"
click at [940, 656] on span "Save ingredient" at bounding box center [924, 649] width 95 height 19
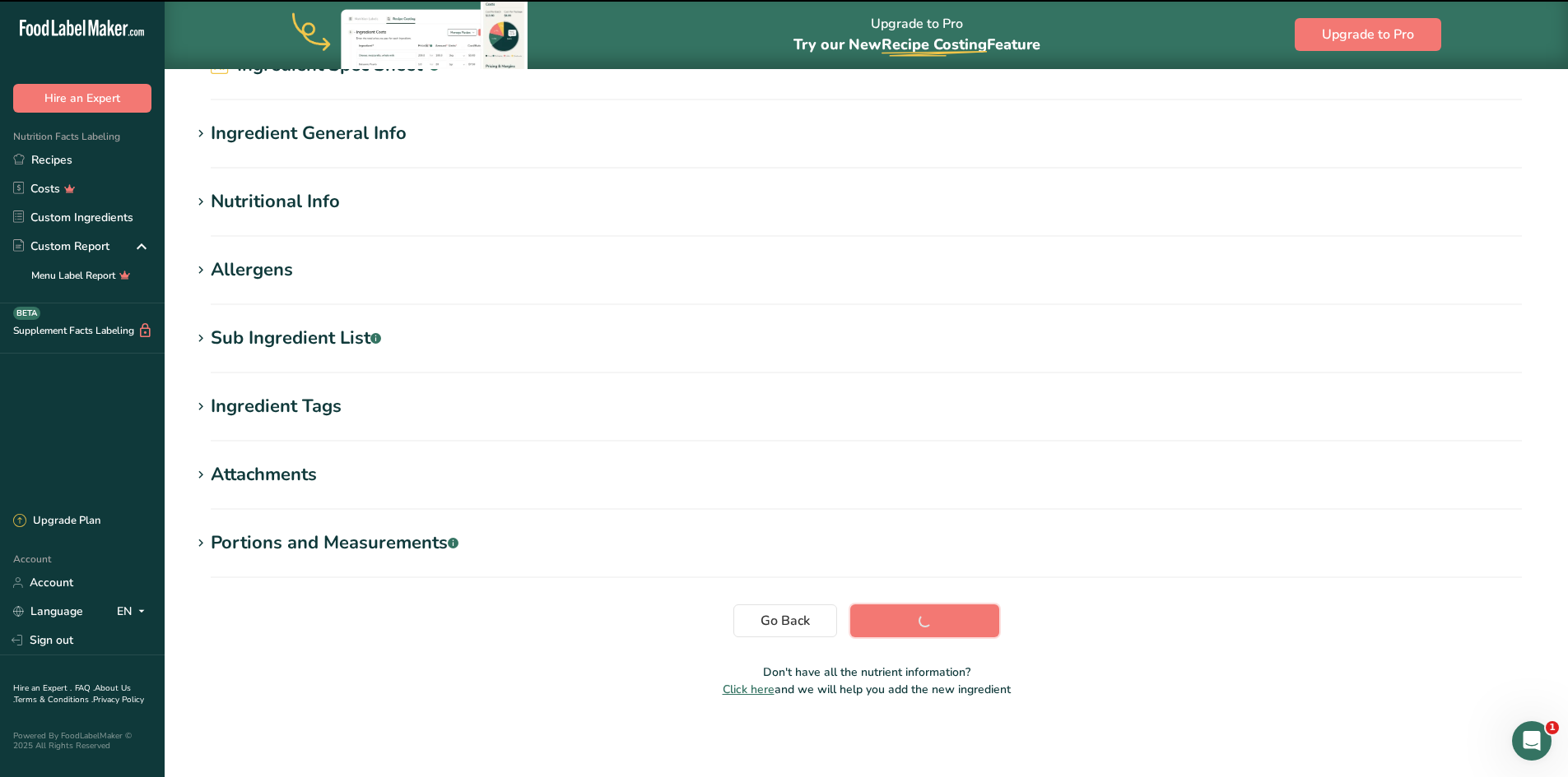
scroll to position [93, 0]
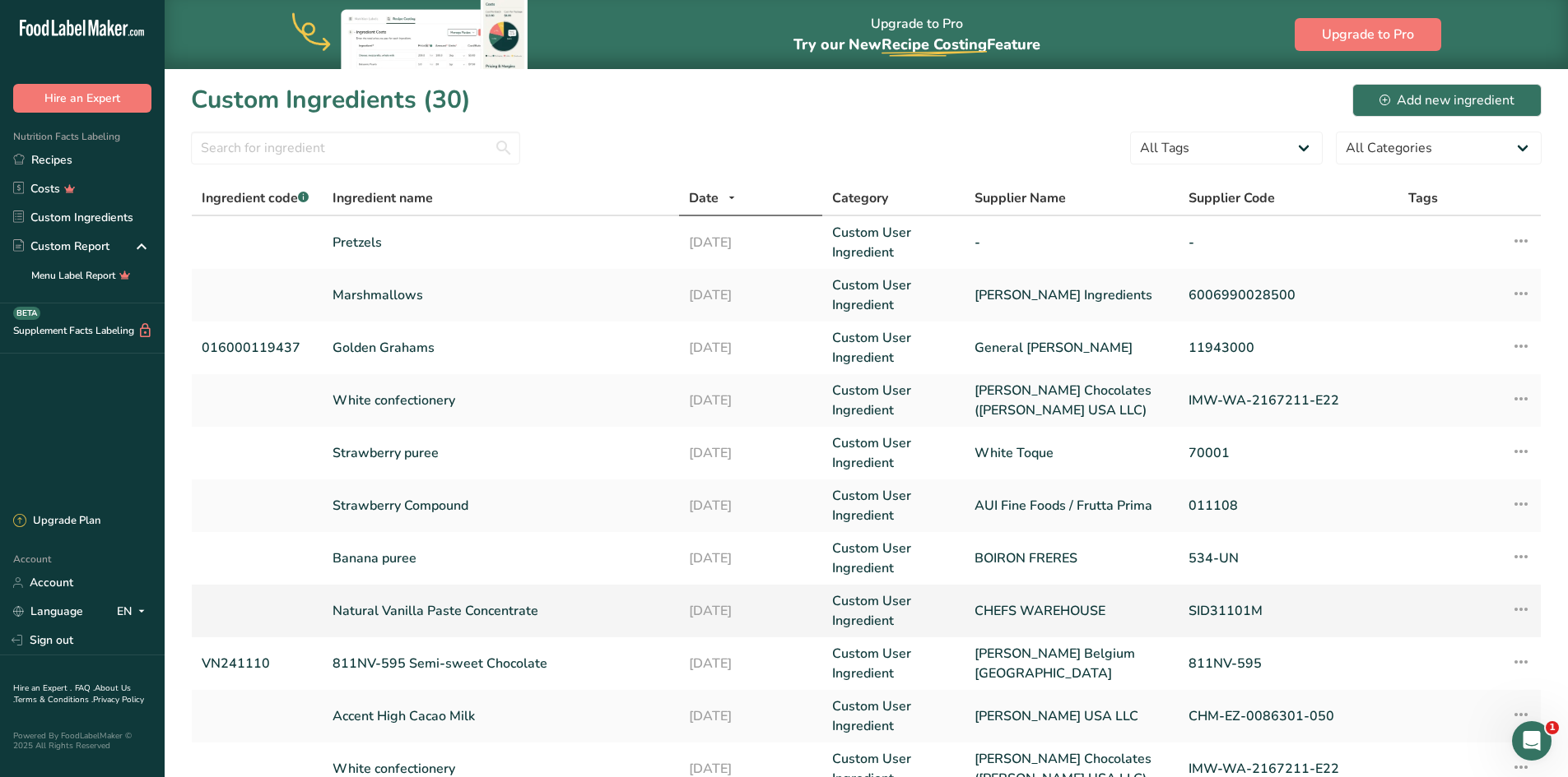
click at [497, 614] on link "Natural Vanilla Paste Concentrate" at bounding box center [501, 611] width 338 height 19
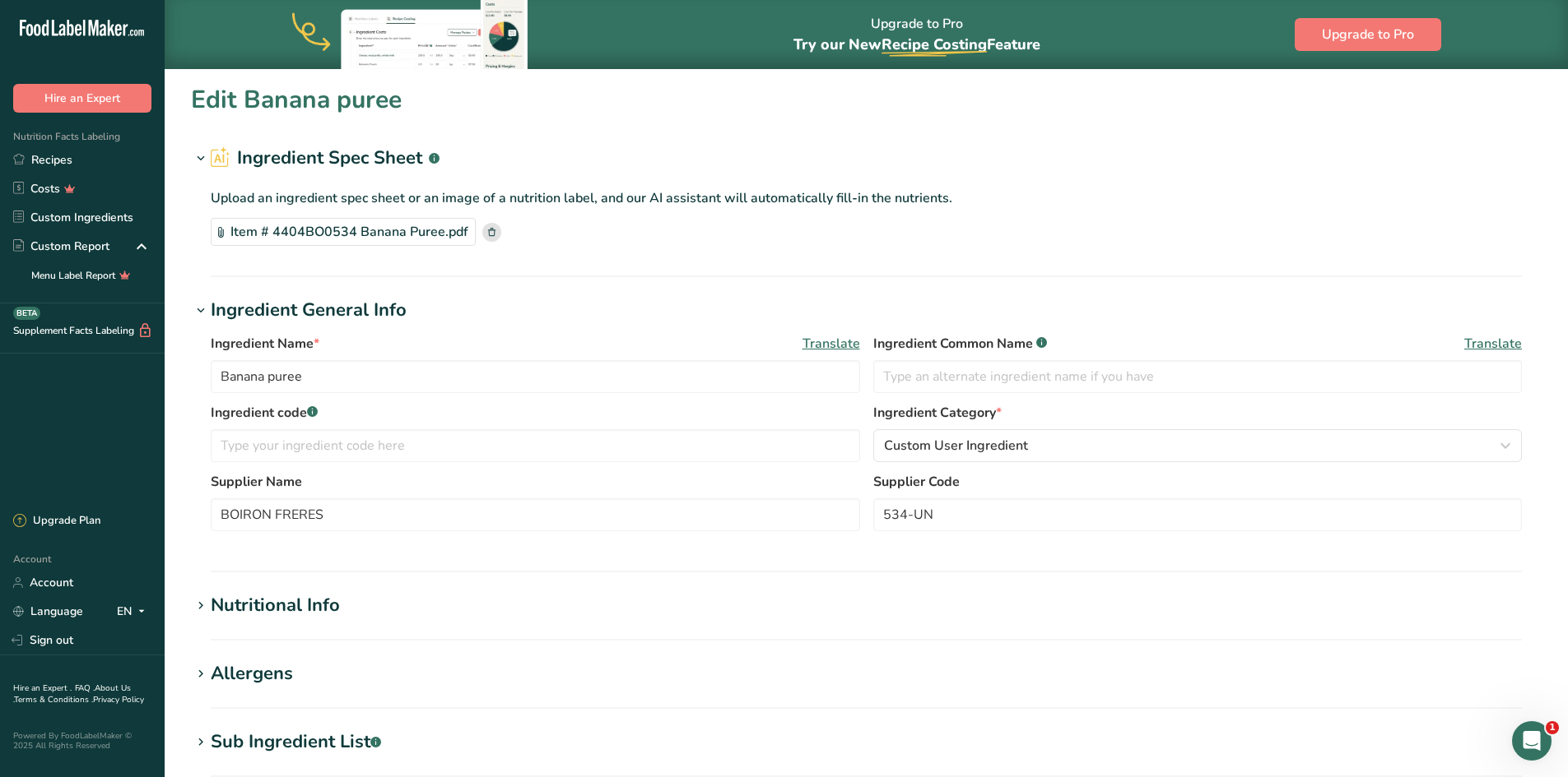
type input "Natural Vanilla Paste Concentrate"
type input "CHEFS WAREHOUSE"
type input "SID31101M"
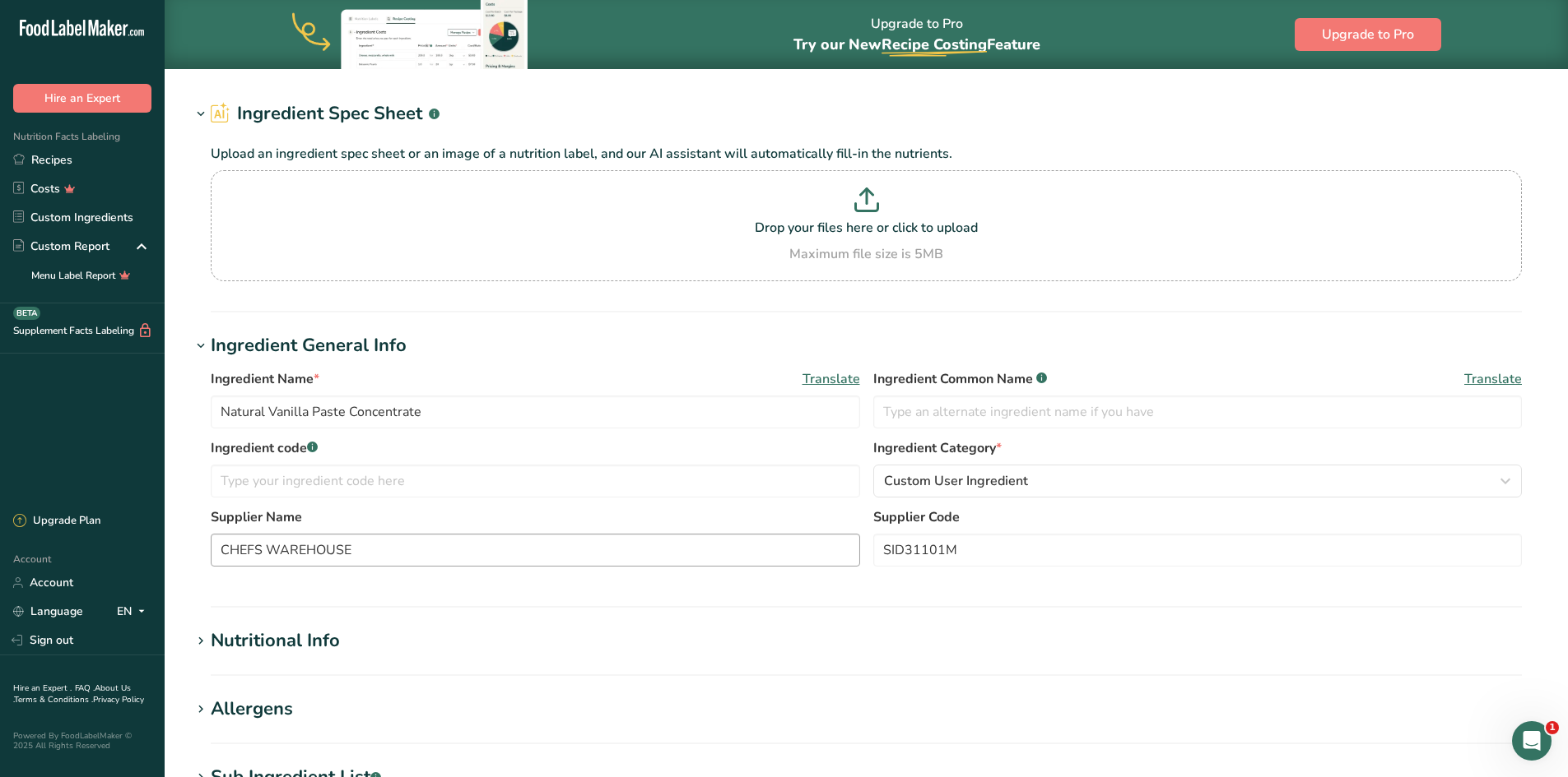
scroll to position [82, 0]
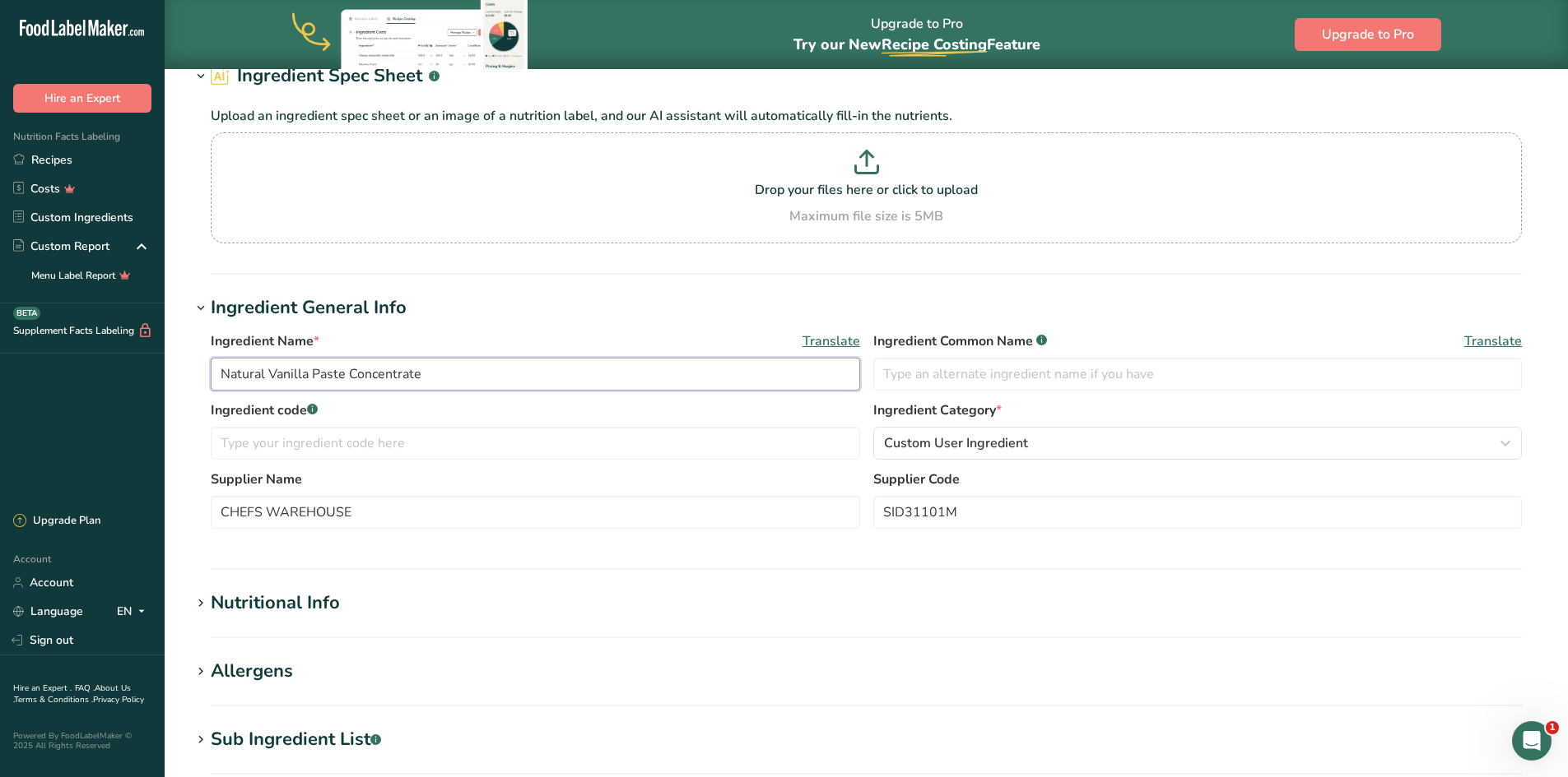
drag, startPoint x: 442, startPoint y: 377, endPoint x: 226, endPoint y: 378, distance: 216.0
click at [226, 378] on input "Natural Vanilla Paste Concentrate" at bounding box center [535, 374] width 649 height 33
type input "N"
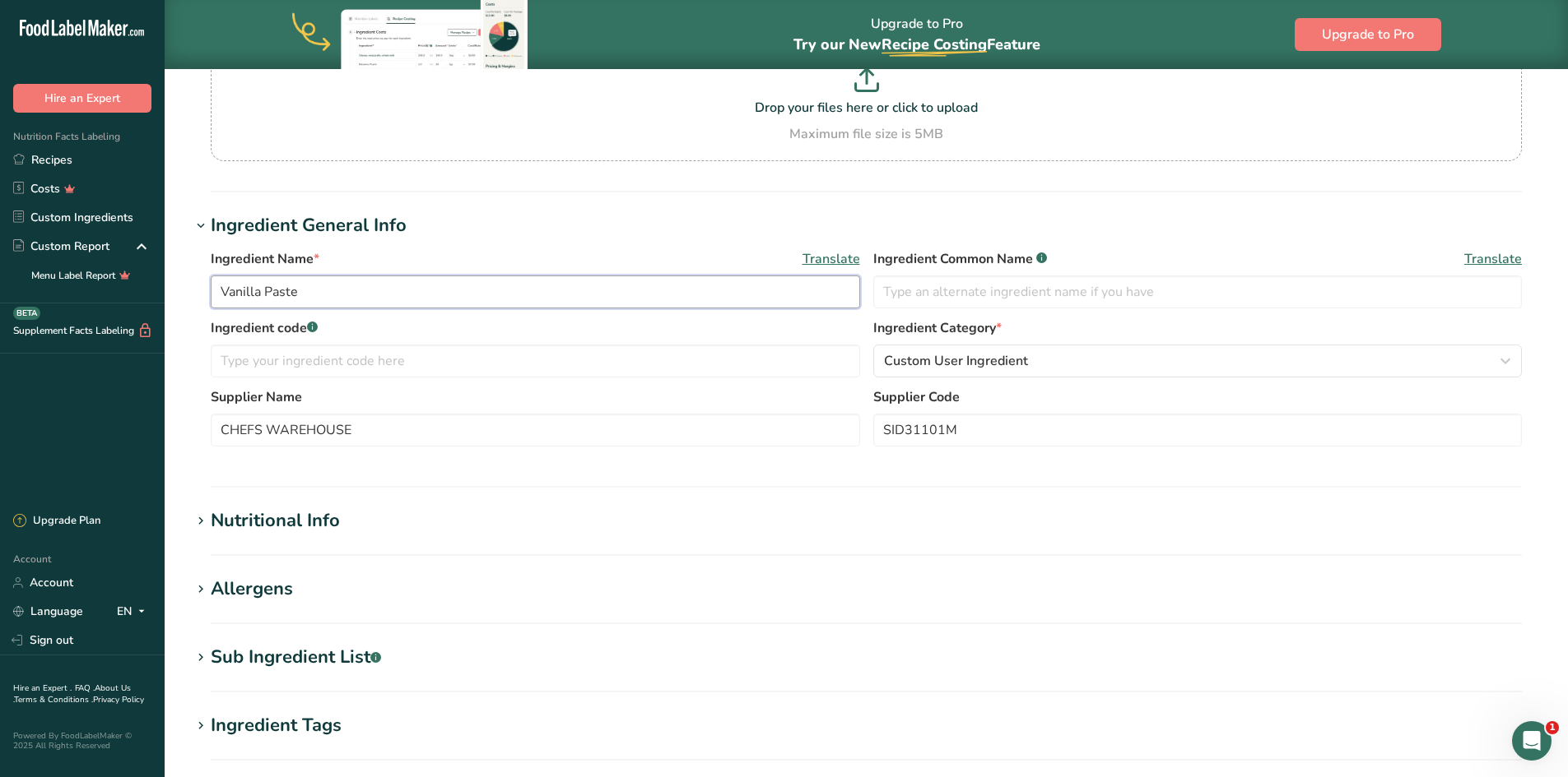
type input "Vanilla Paste"
click at [265, 653] on div "Sub Ingredient List .a-a{fill:#347362;}.b-a{fill:#fff;}" at bounding box center [296, 657] width 170 height 27
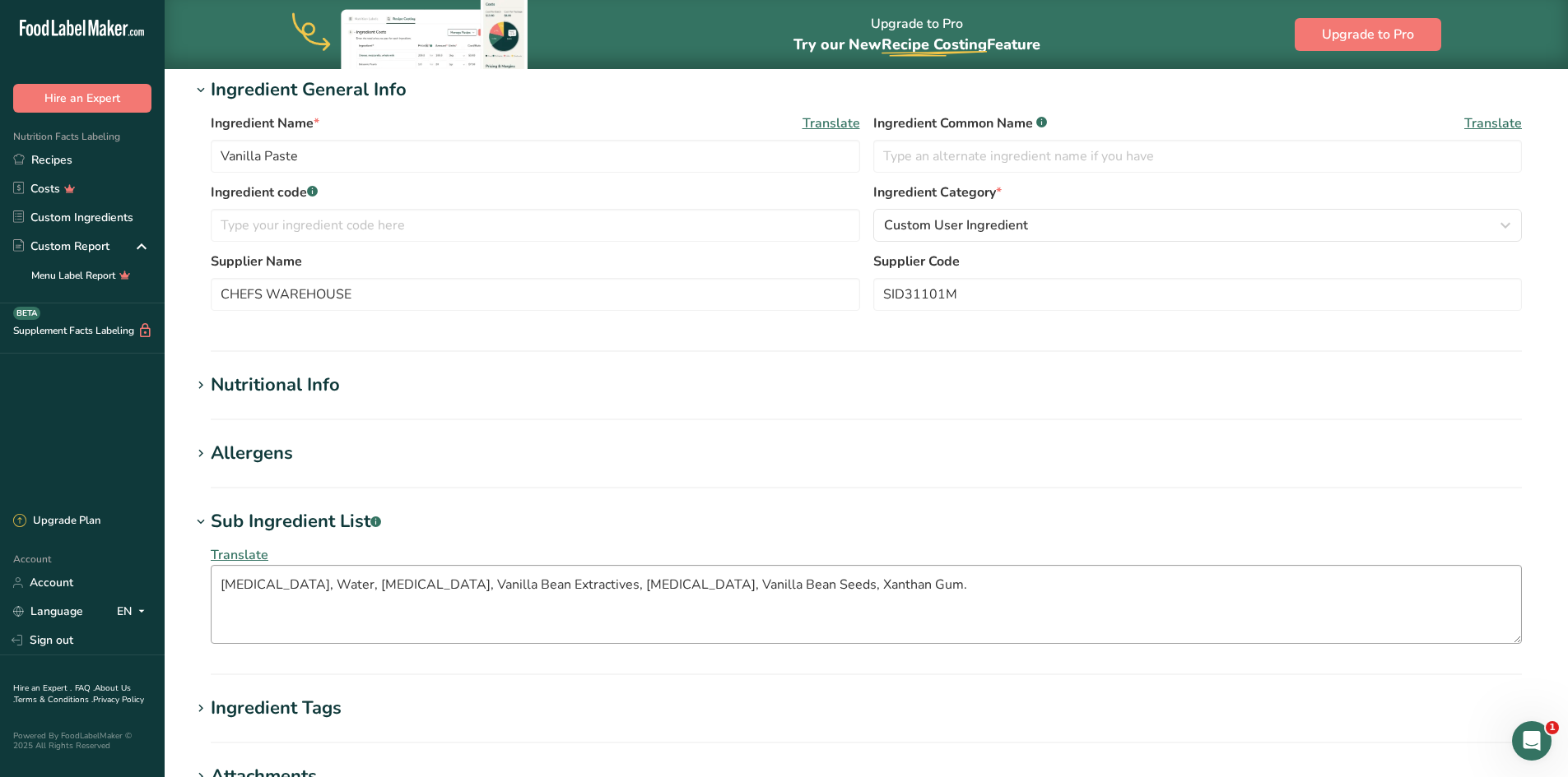
scroll to position [329, 0]
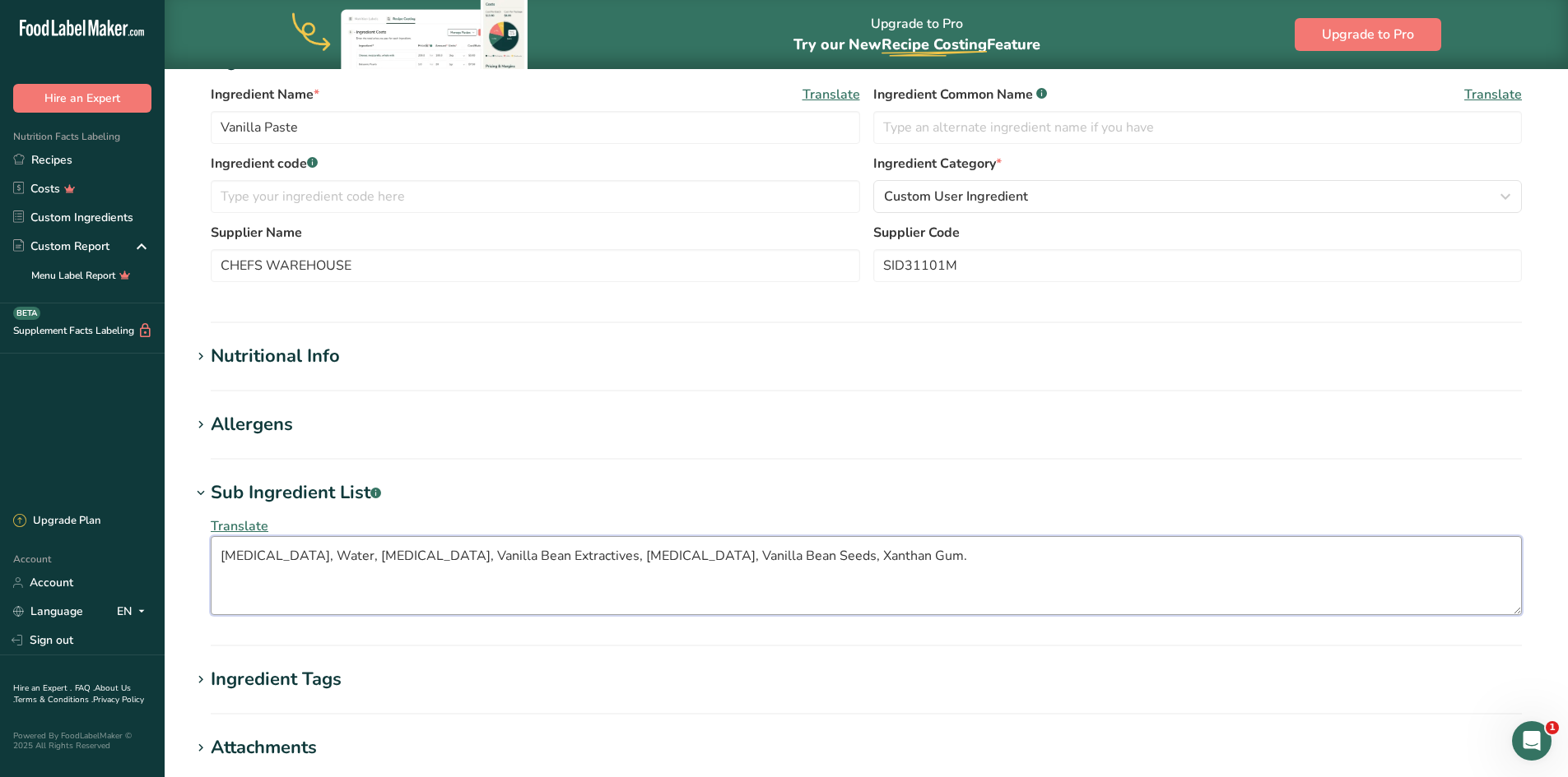
click at [224, 556] on textarea "[MEDICAL_DATA], Water, [MEDICAL_DATA], Vanilla Bean Extractives, [MEDICAL_DATA]…" at bounding box center [866, 575] width 1311 height 79
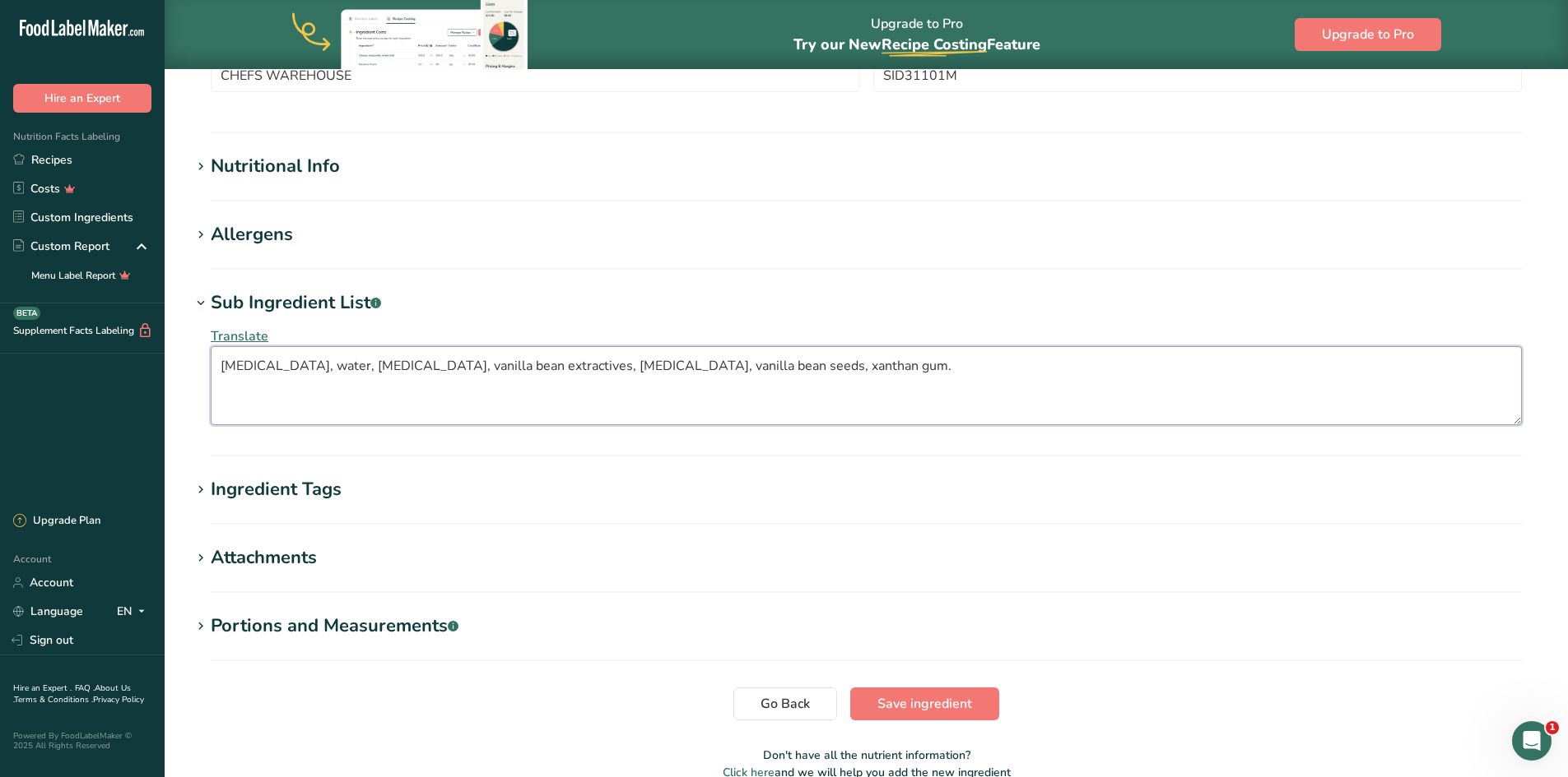
scroll to position [602, 0]
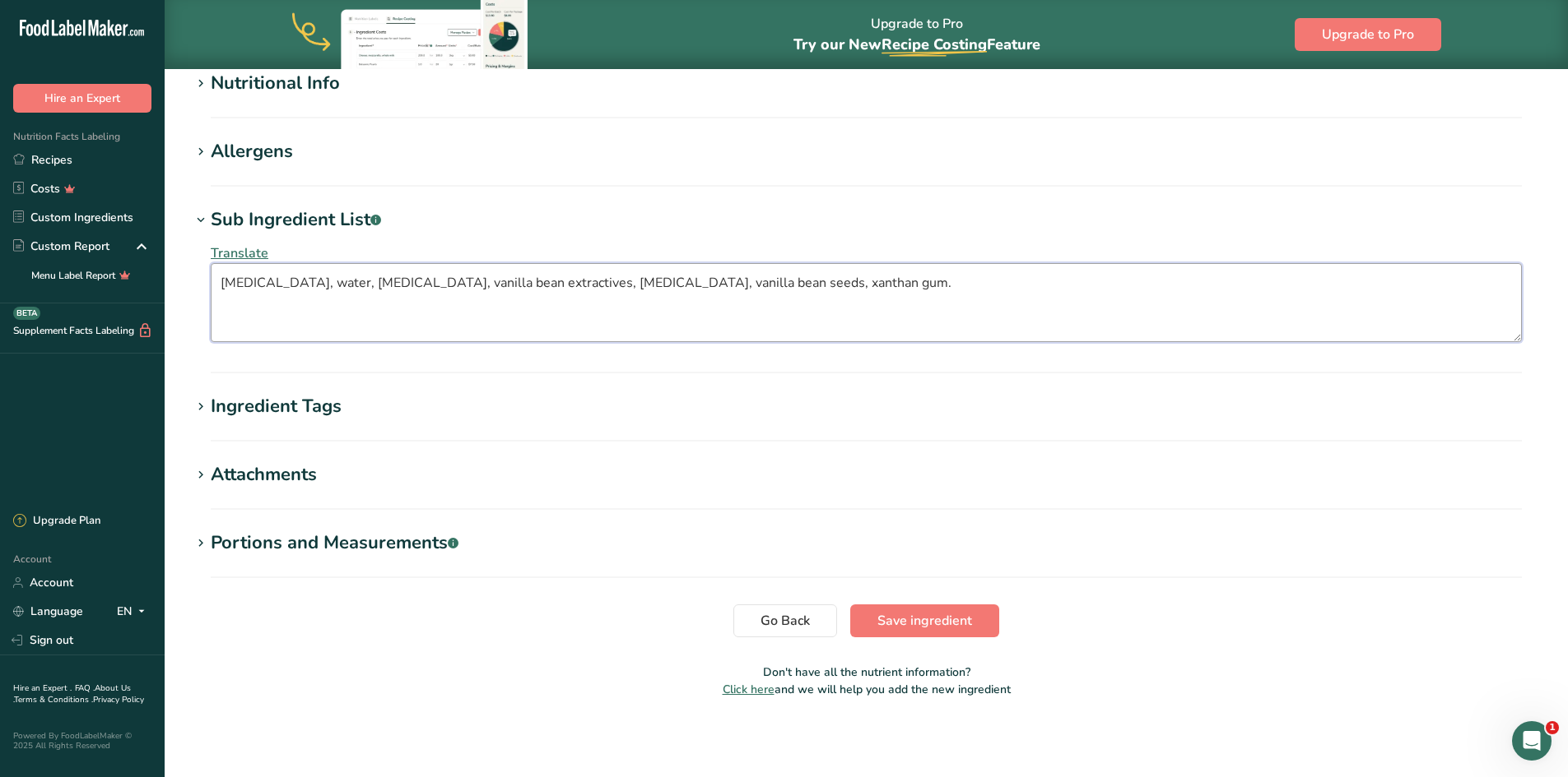
type textarea "[MEDICAL_DATA], water, [MEDICAL_DATA], vanilla bean extractives, [MEDICAL_DATA]…"
click at [932, 626] on span "Save ingredient" at bounding box center [924, 621] width 95 height 19
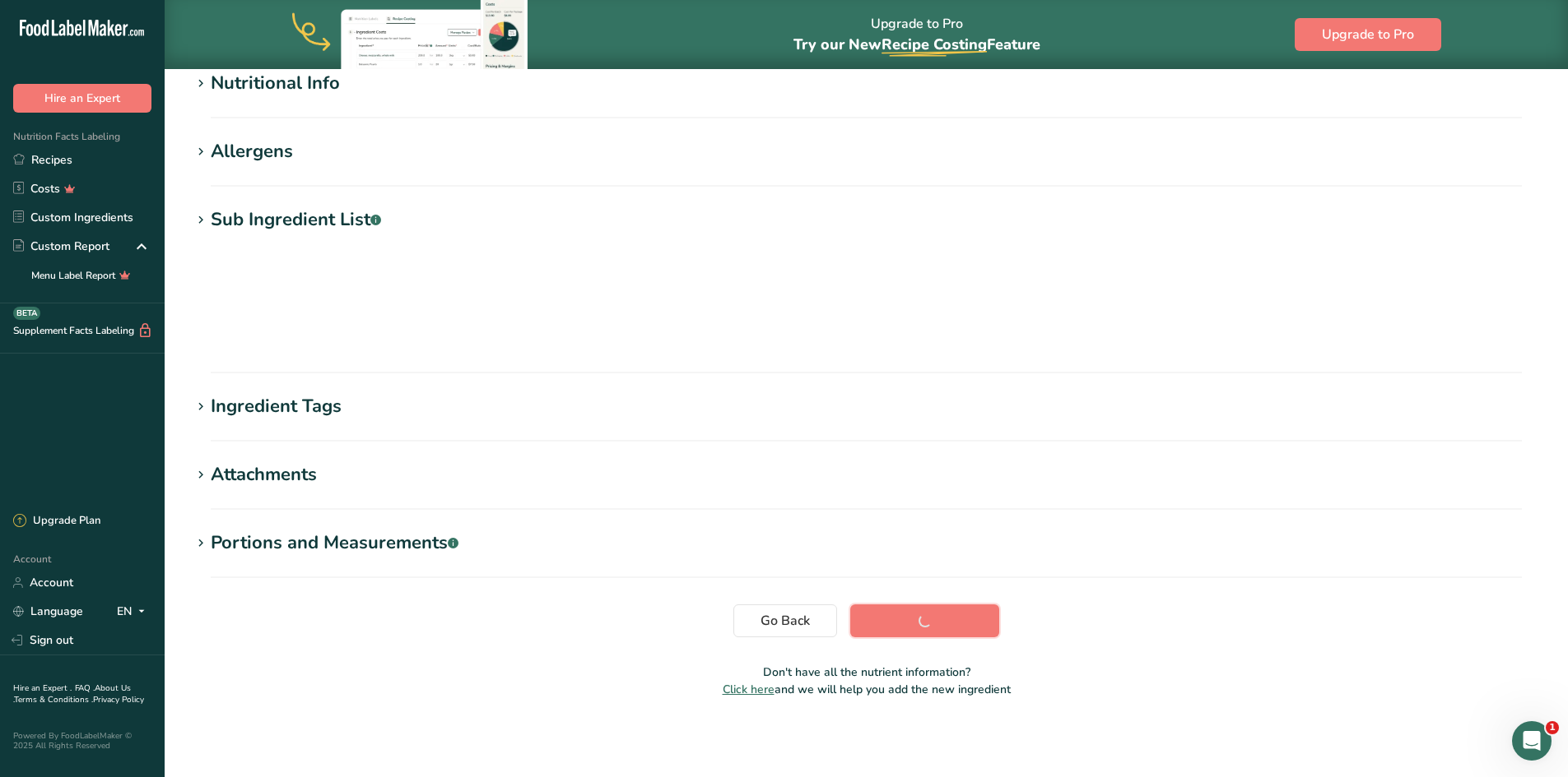
scroll to position [93, 0]
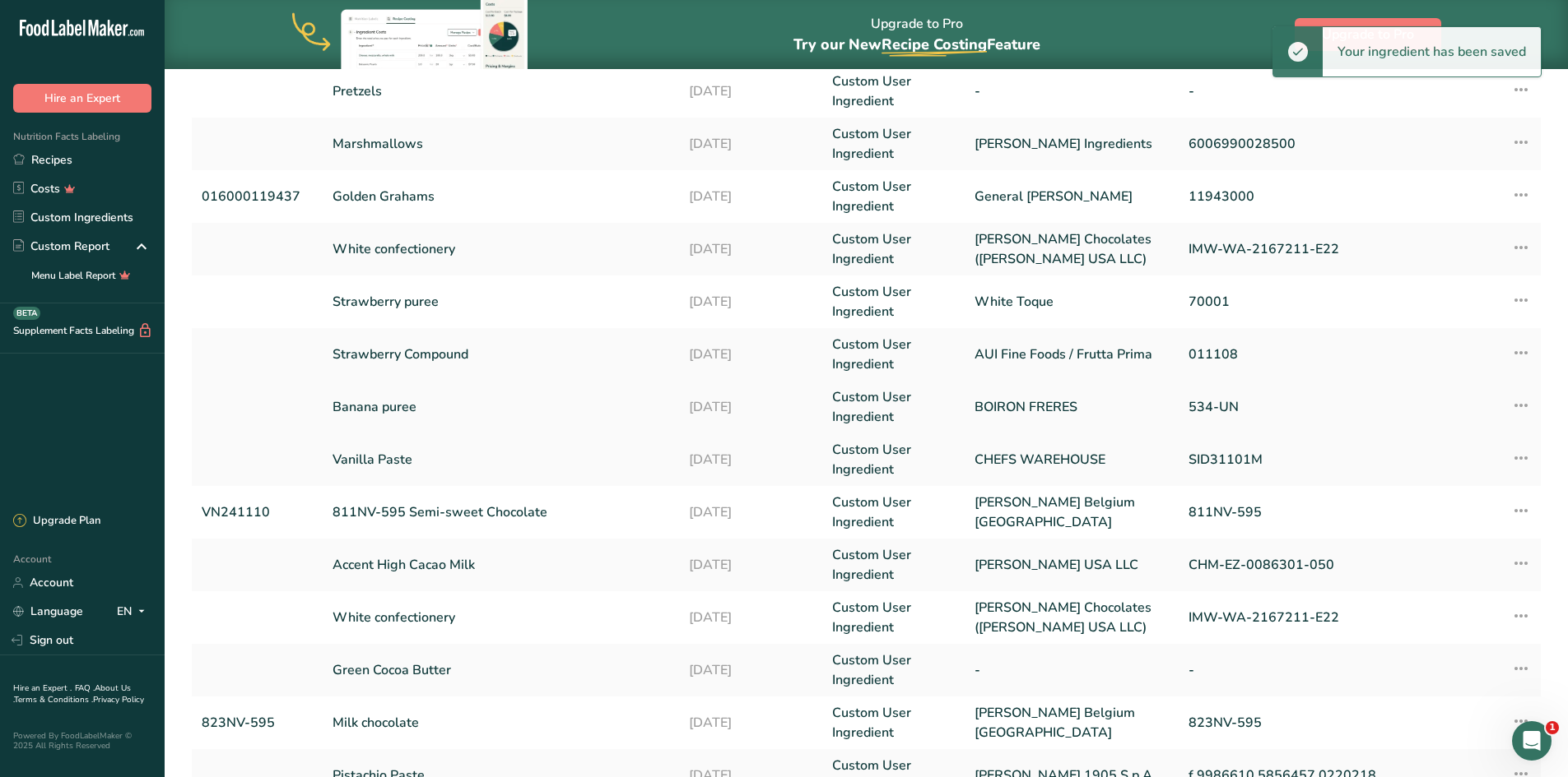
scroll to position [165, 0]
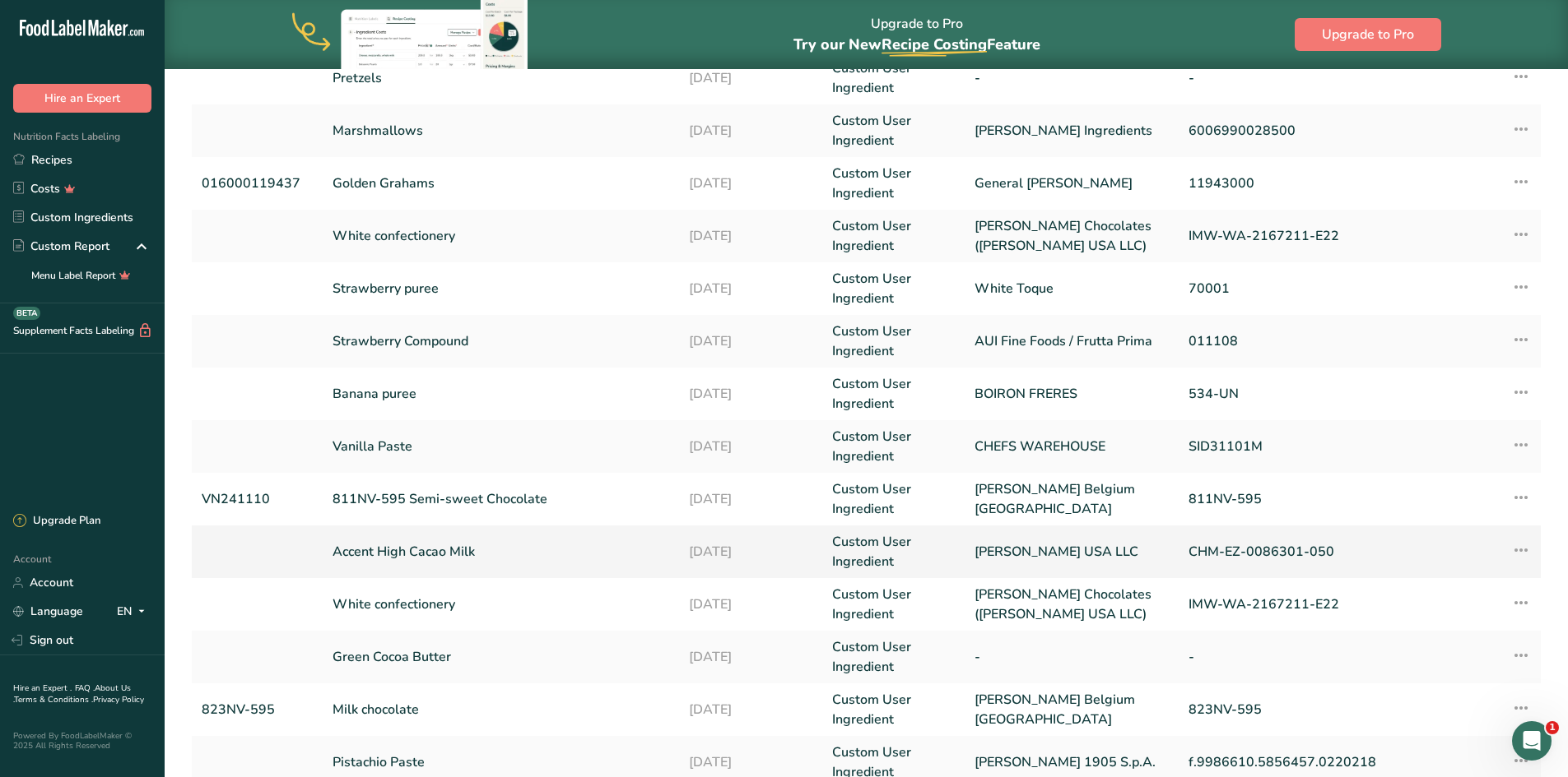
click at [427, 548] on link "Accent High Cacao Milk" at bounding box center [501, 552] width 338 height 19
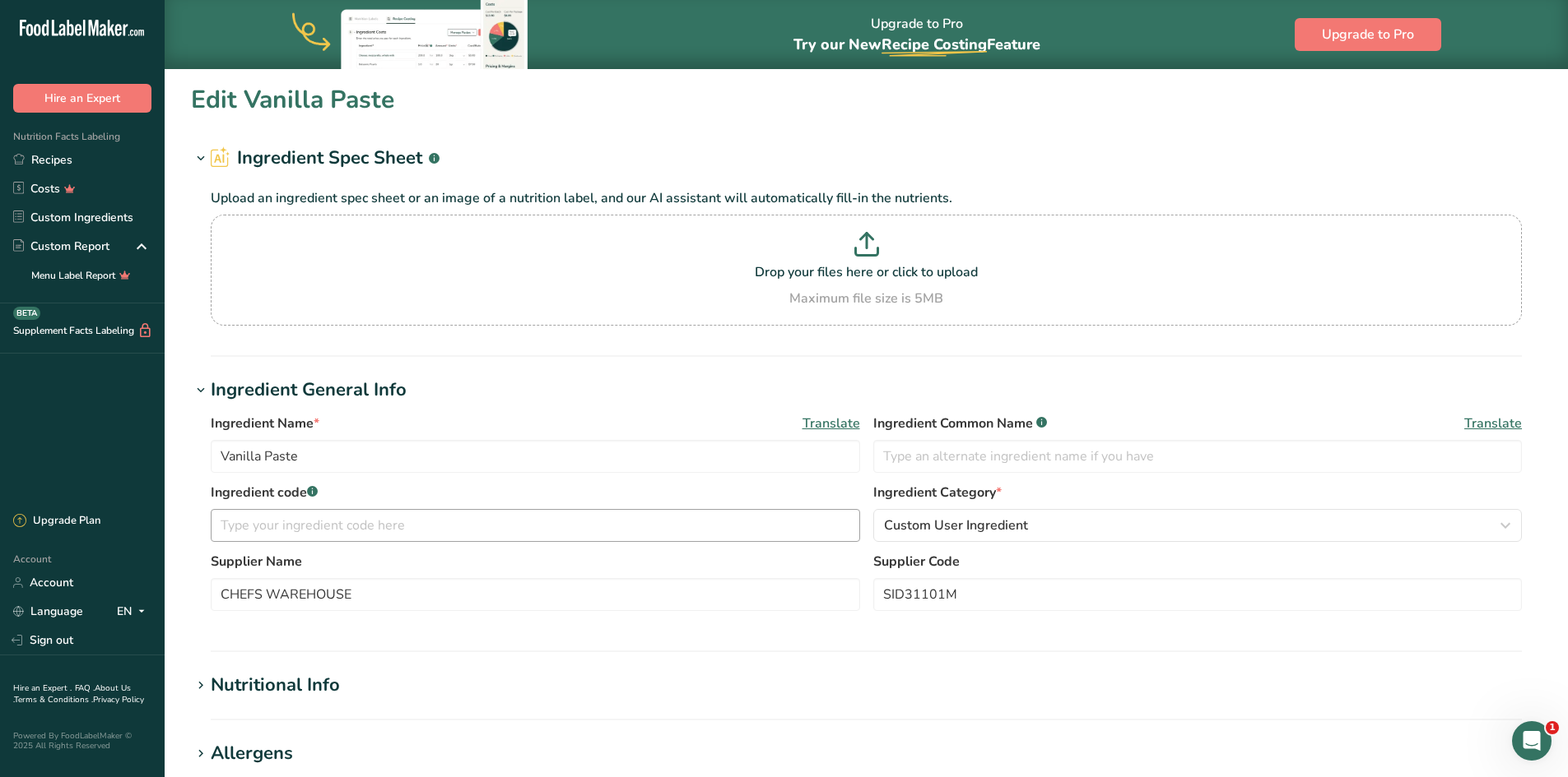
type input "Accent High Cacao Milk"
type input "[PERSON_NAME] USA LLC"
type input "CHM-EZ-0086301-050"
type textarea "sugar, cocoa butter, unsweetened chocolate, whole milk powder, soy [MEDICAL_DAT…"
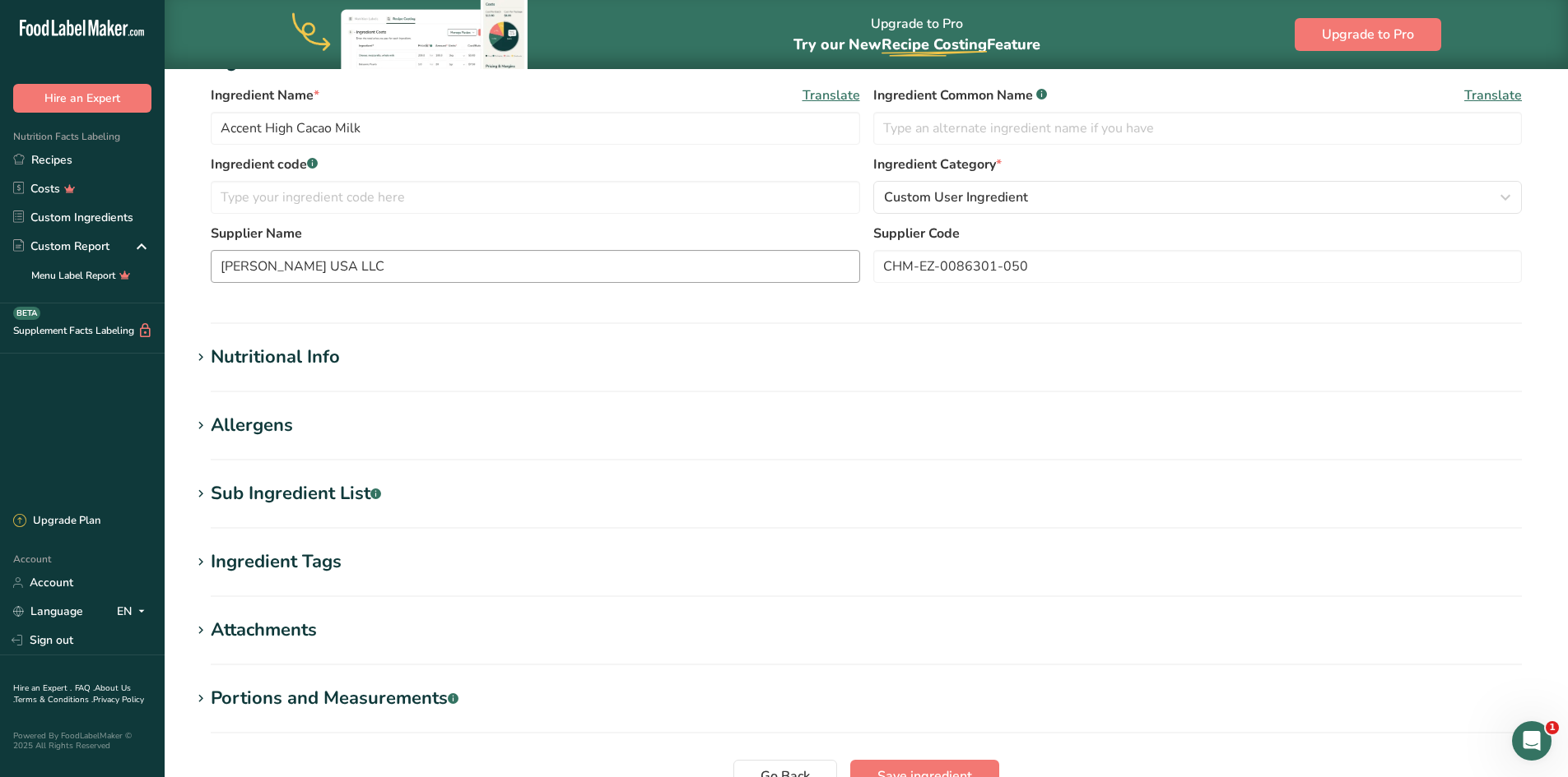
scroll to position [329, 0]
click at [276, 494] on div "Sub Ingredient List .a-a{fill:#347362;}.b-a{fill:#fff;}" at bounding box center [296, 493] width 170 height 27
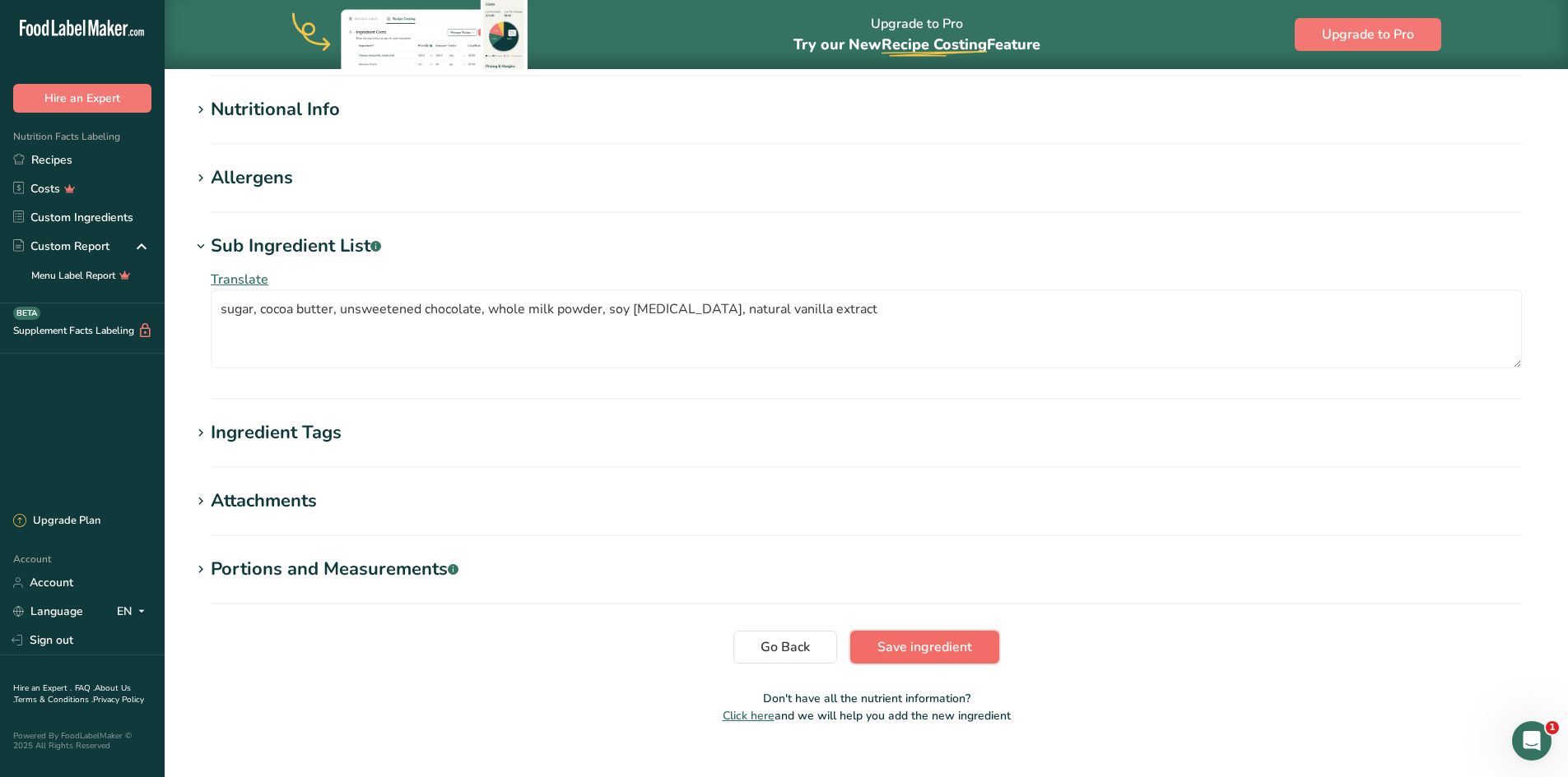
click at [936, 658] on button "Save ingredient" at bounding box center [924, 647] width 149 height 33
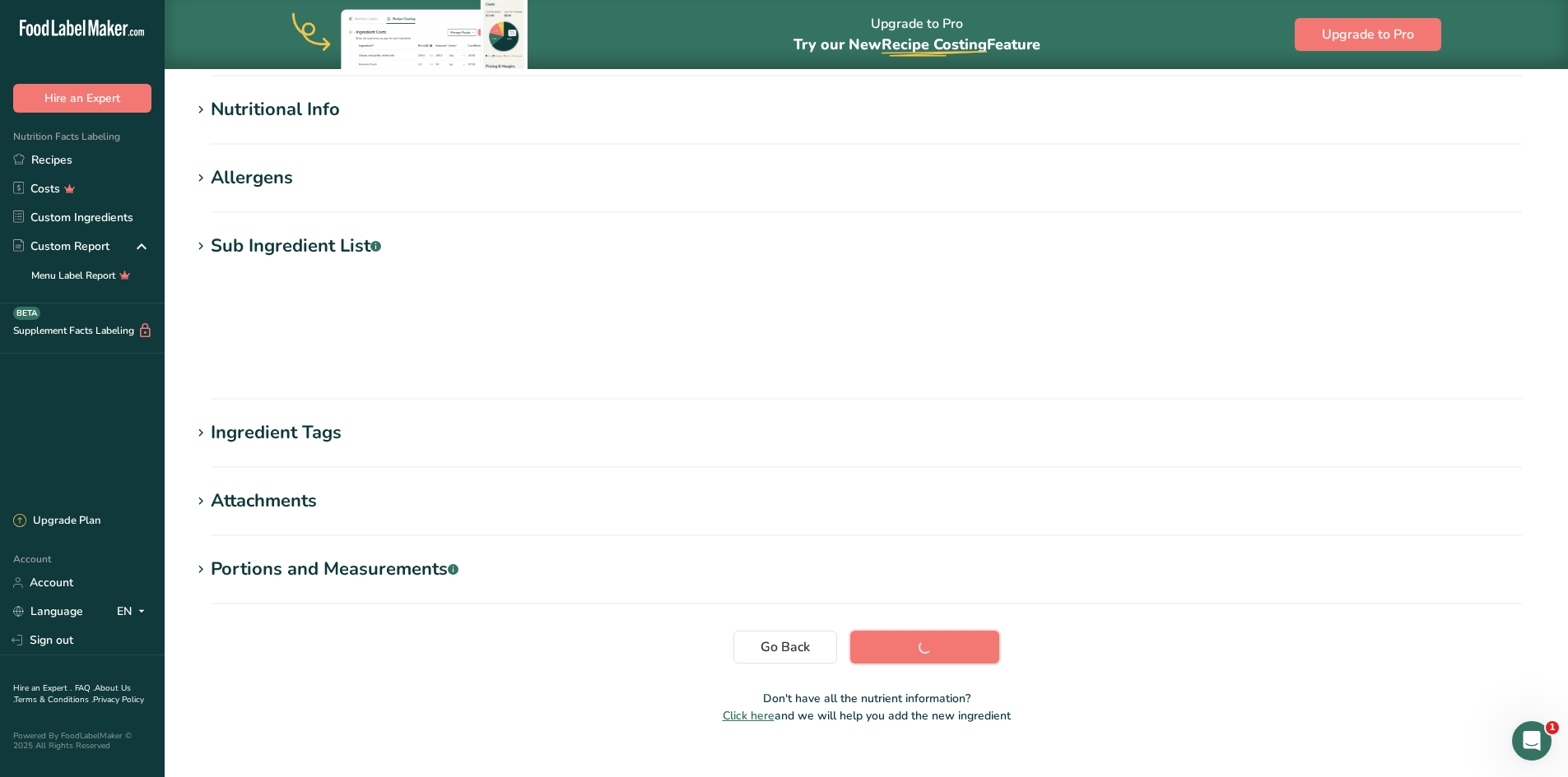
scroll to position [93, 0]
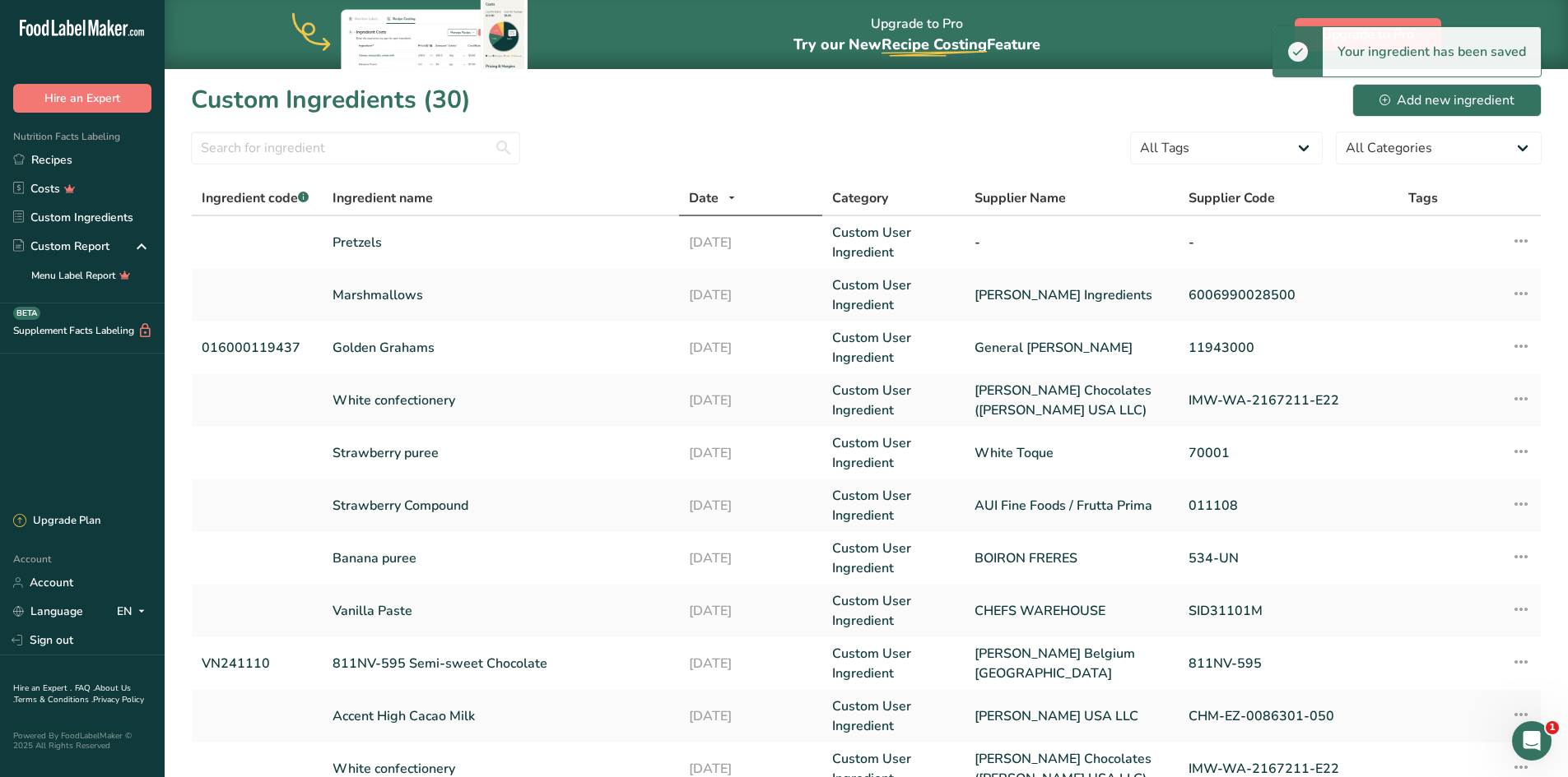
scroll to position [82, 0]
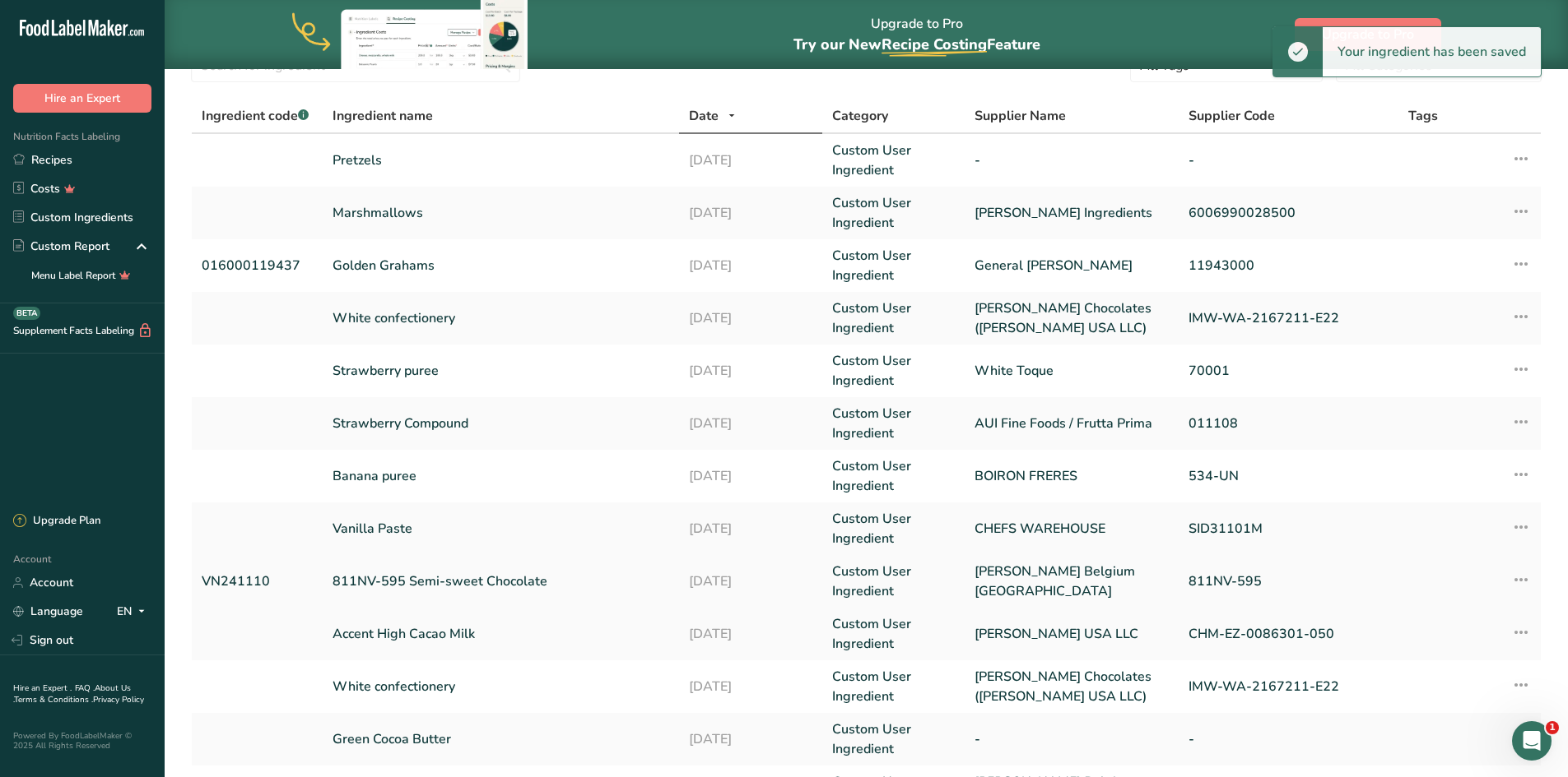
click at [497, 588] on link "811NV-595 Semi-sweet Chocolate" at bounding box center [501, 581] width 338 height 19
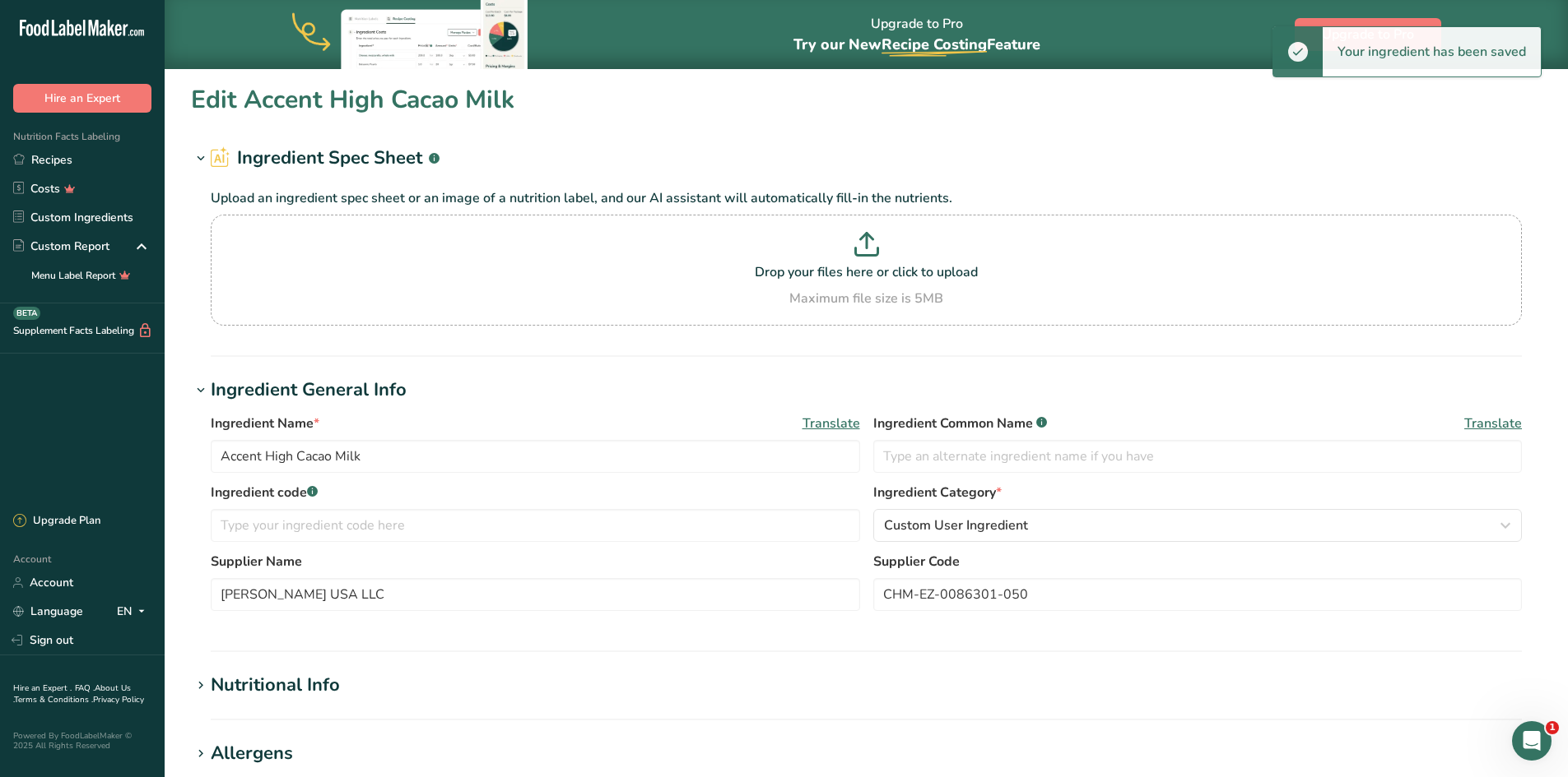
type input "811NV-595 Semi-sweet Chocolate"
type input "VN241110"
type input "[PERSON_NAME] Belgium [GEOGRAPHIC_DATA]"
type input "811NV-595"
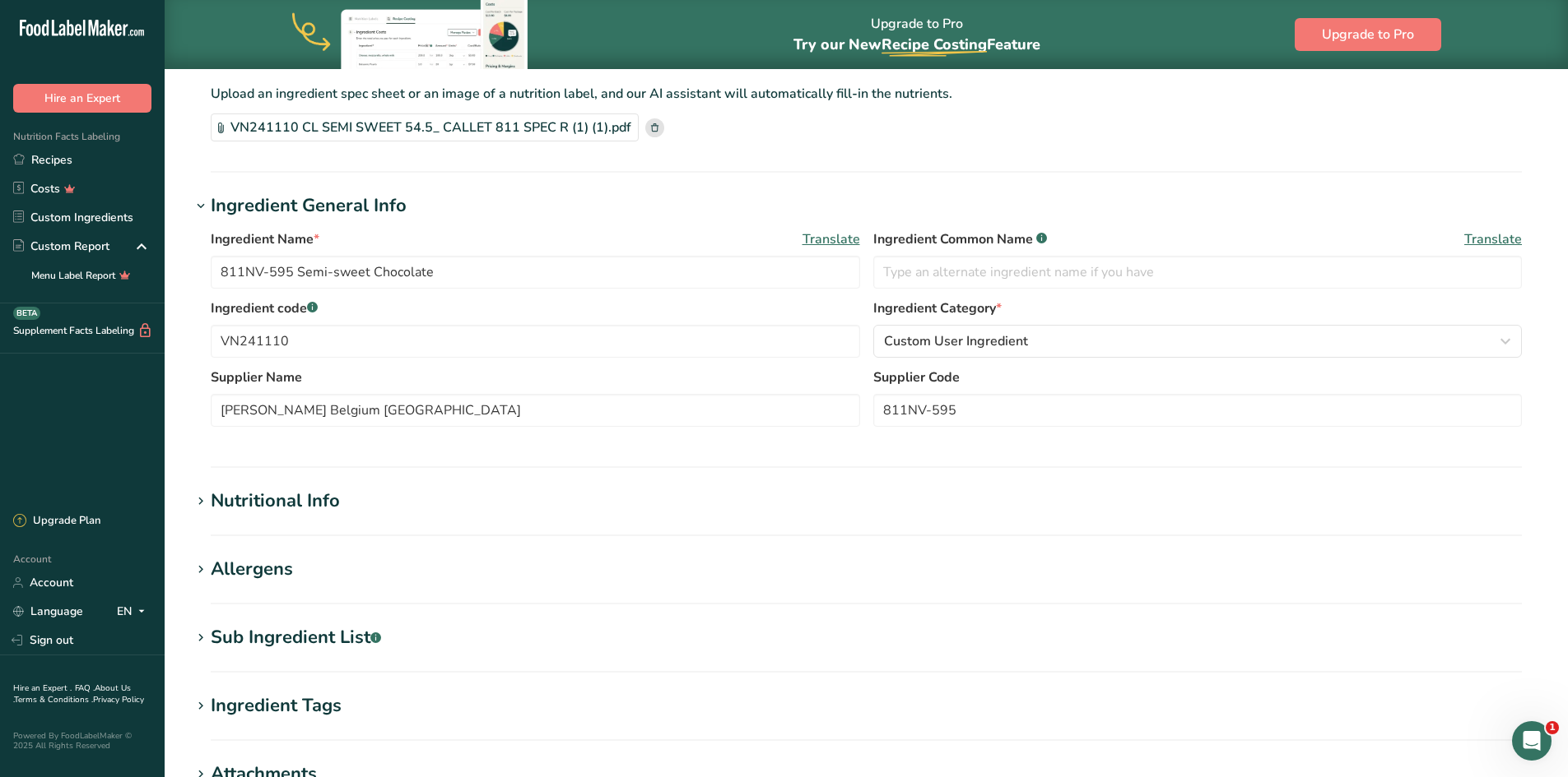
scroll to position [247, 0]
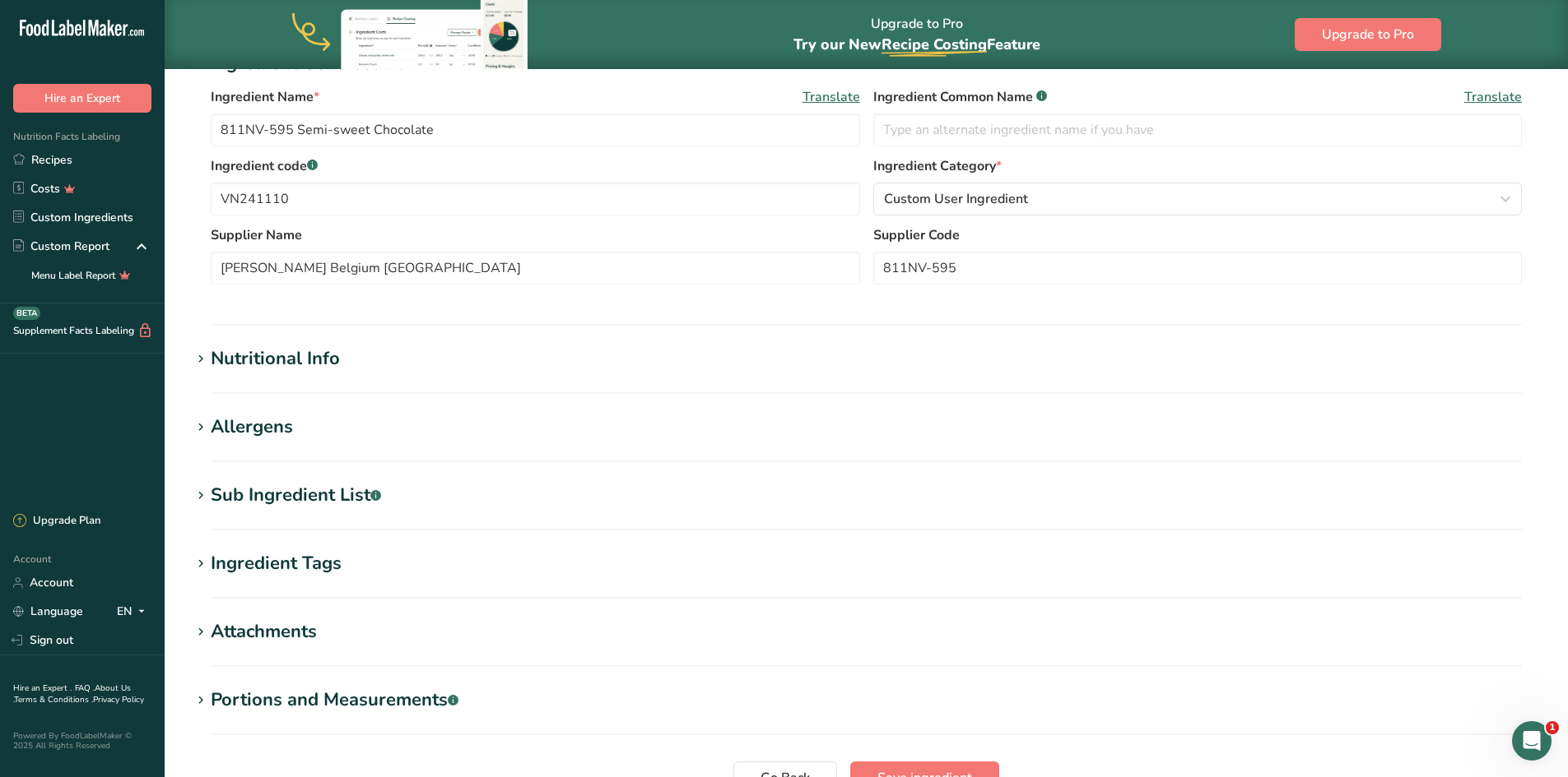
click at [277, 500] on div "Sub Ingredient List .a-a{fill:#347362;}.b-a{fill:#fff;}" at bounding box center [296, 495] width 170 height 27
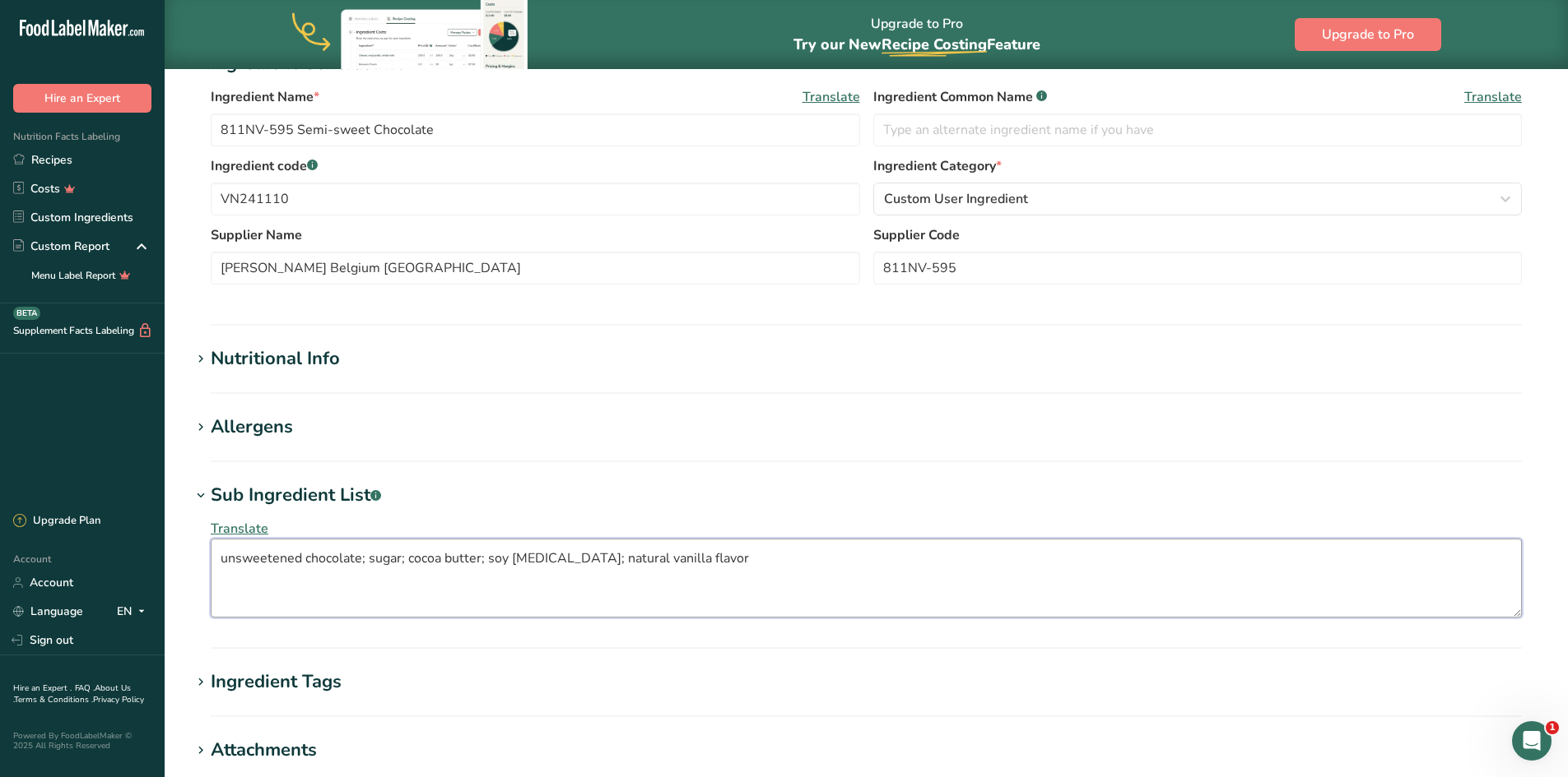
click at [363, 560] on textarea "unsweetened chocolate; sugar; cocoa butter; soy [MEDICAL_DATA]; natural vanilla…" at bounding box center [866, 578] width 1311 height 79
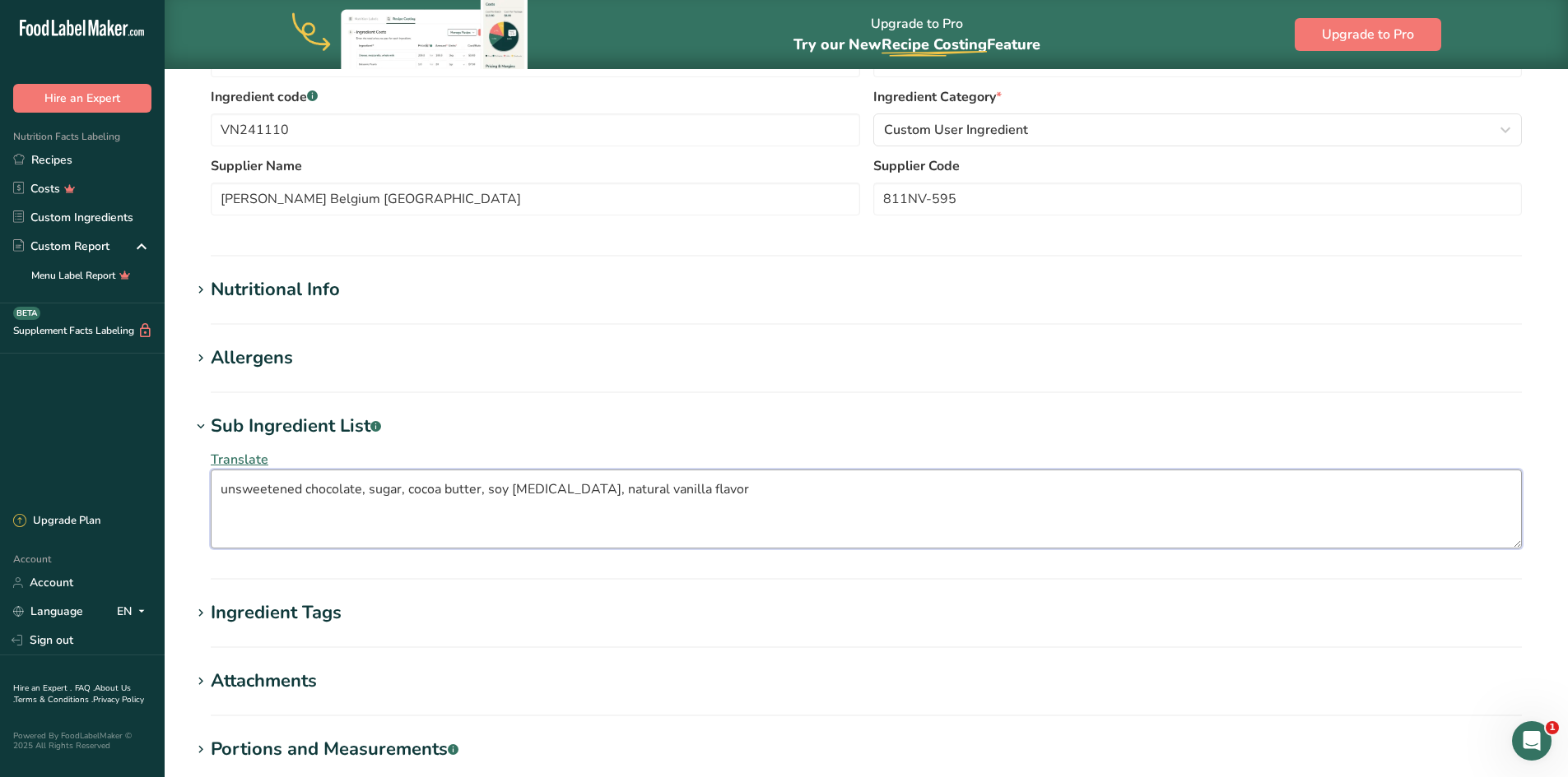
scroll to position [411, 0]
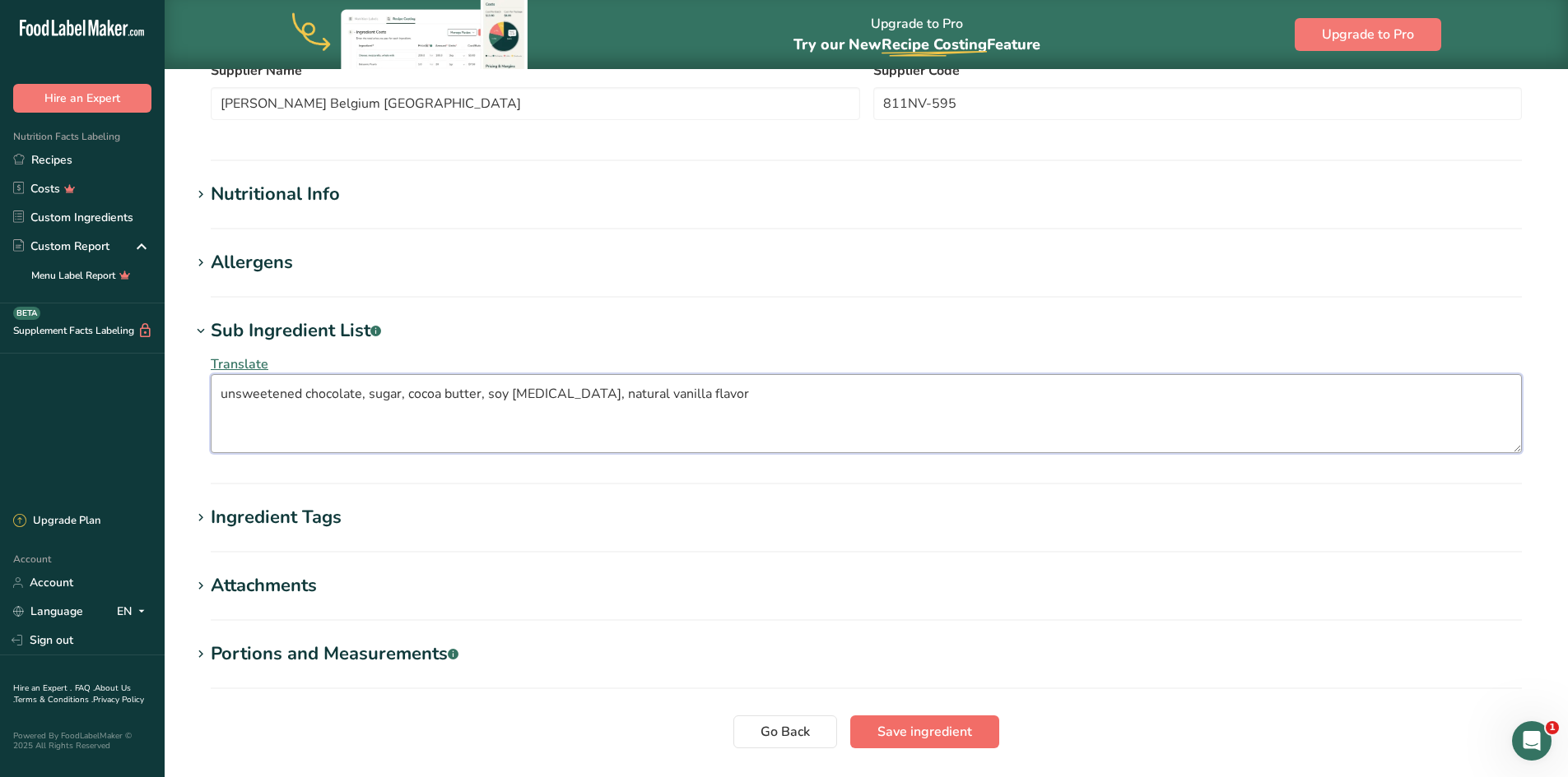
type textarea "unsweetened chocolate, sugar, cocoa butter, soy [MEDICAL_DATA], natural vanilla…"
click at [920, 734] on span "Save ingredient" at bounding box center [924, 732] width 95 height 19
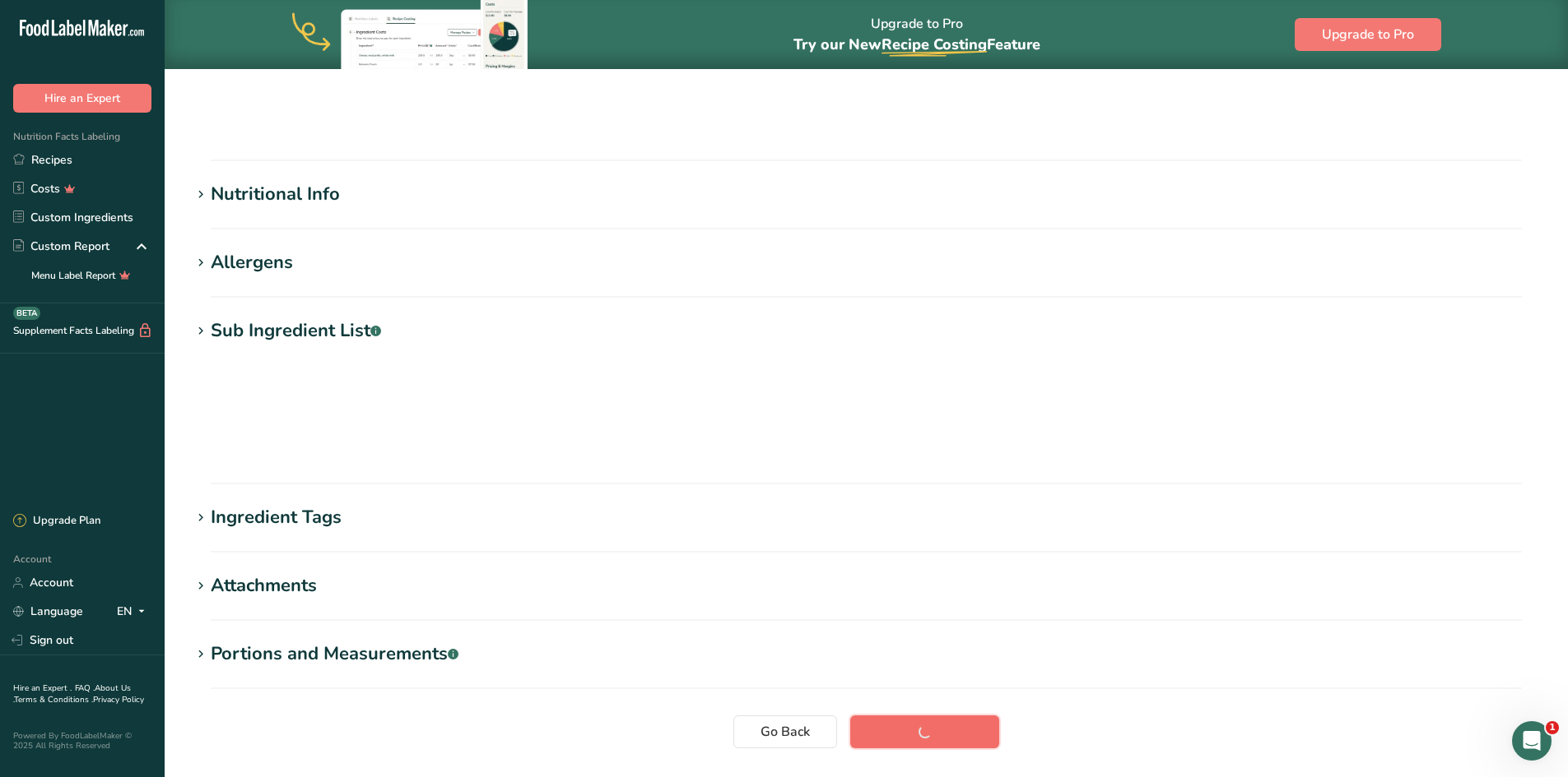
scroll to position [93, 0]
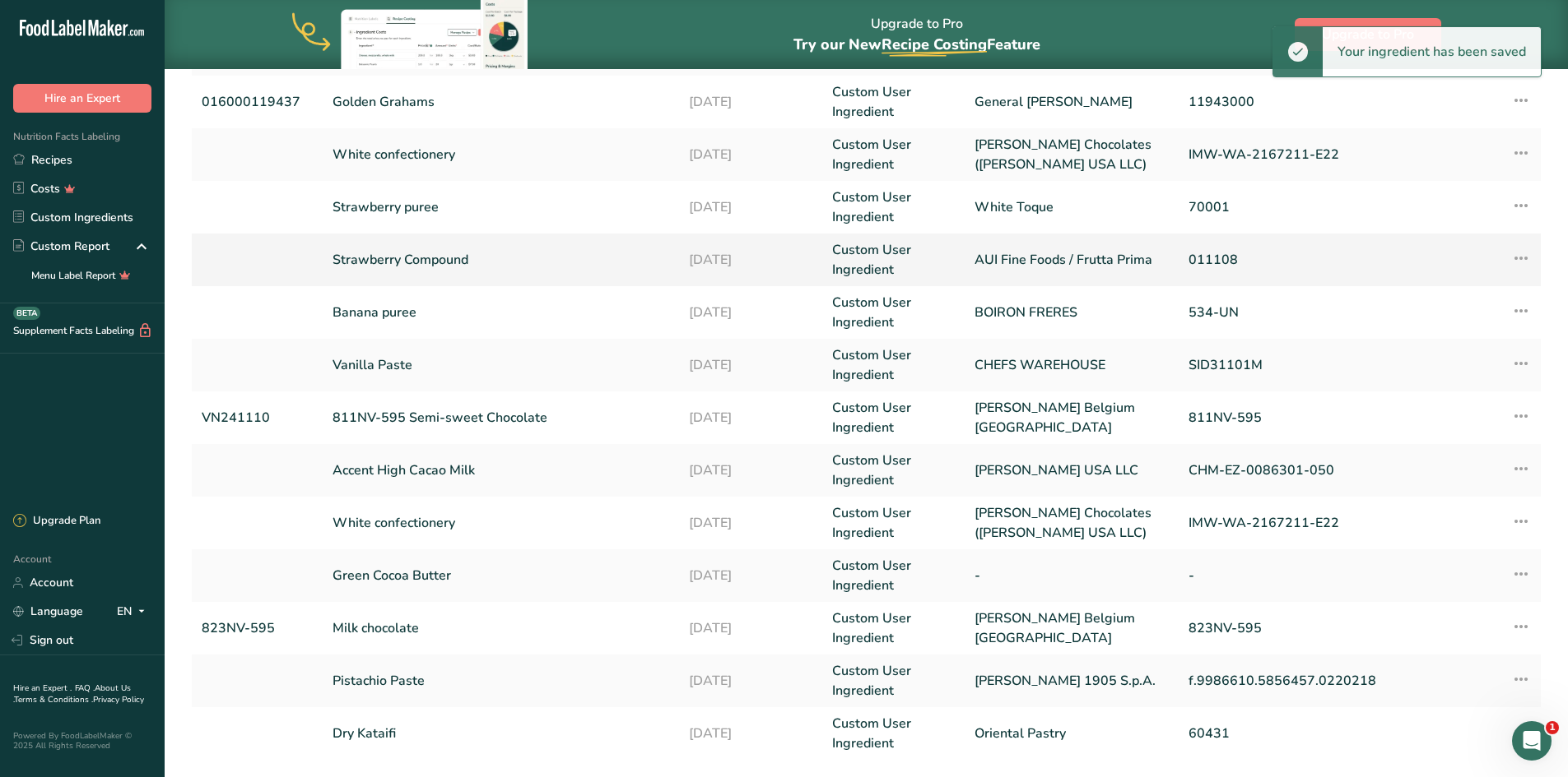
scroll to position [247, 0]
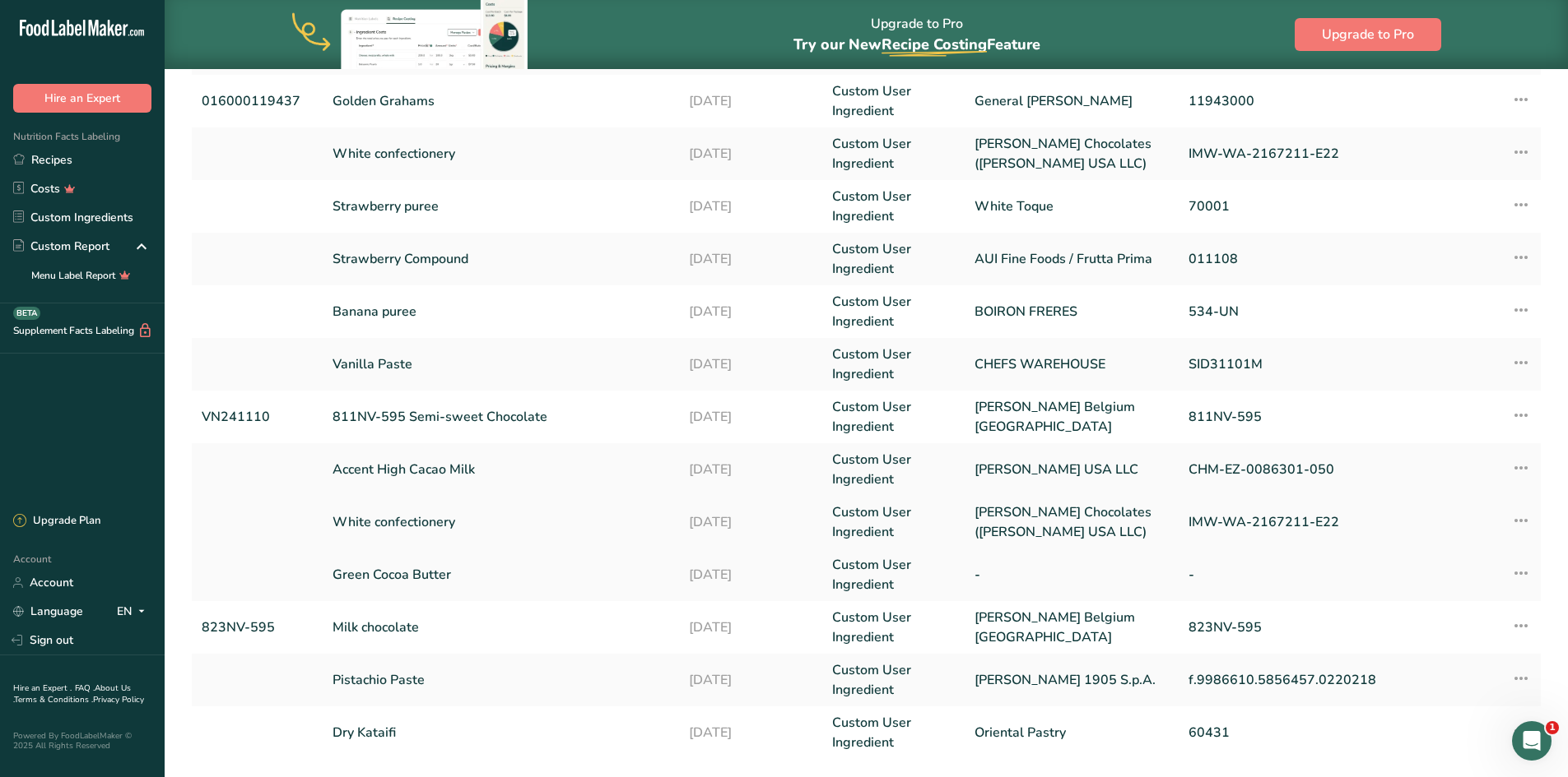
click at [435, 516] on link "White confectionery" at bounding box center [501, 522] width 338 height 19
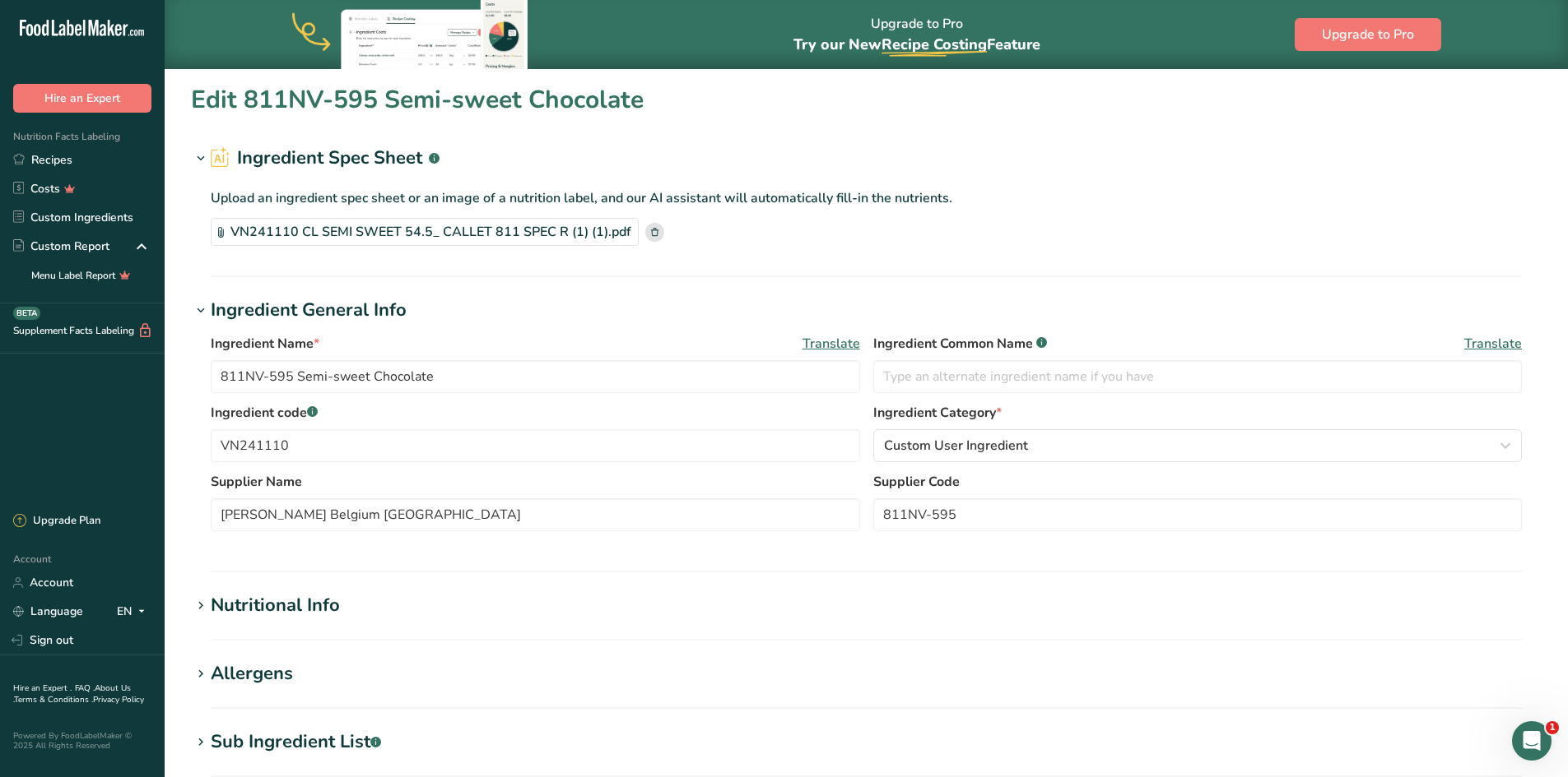
type input "White confectionery"
type input "[PERSON_NAME] Chocolates ([PERSON_NAME] USA LLC)"
type input "IMW-WA-2167211-E22"
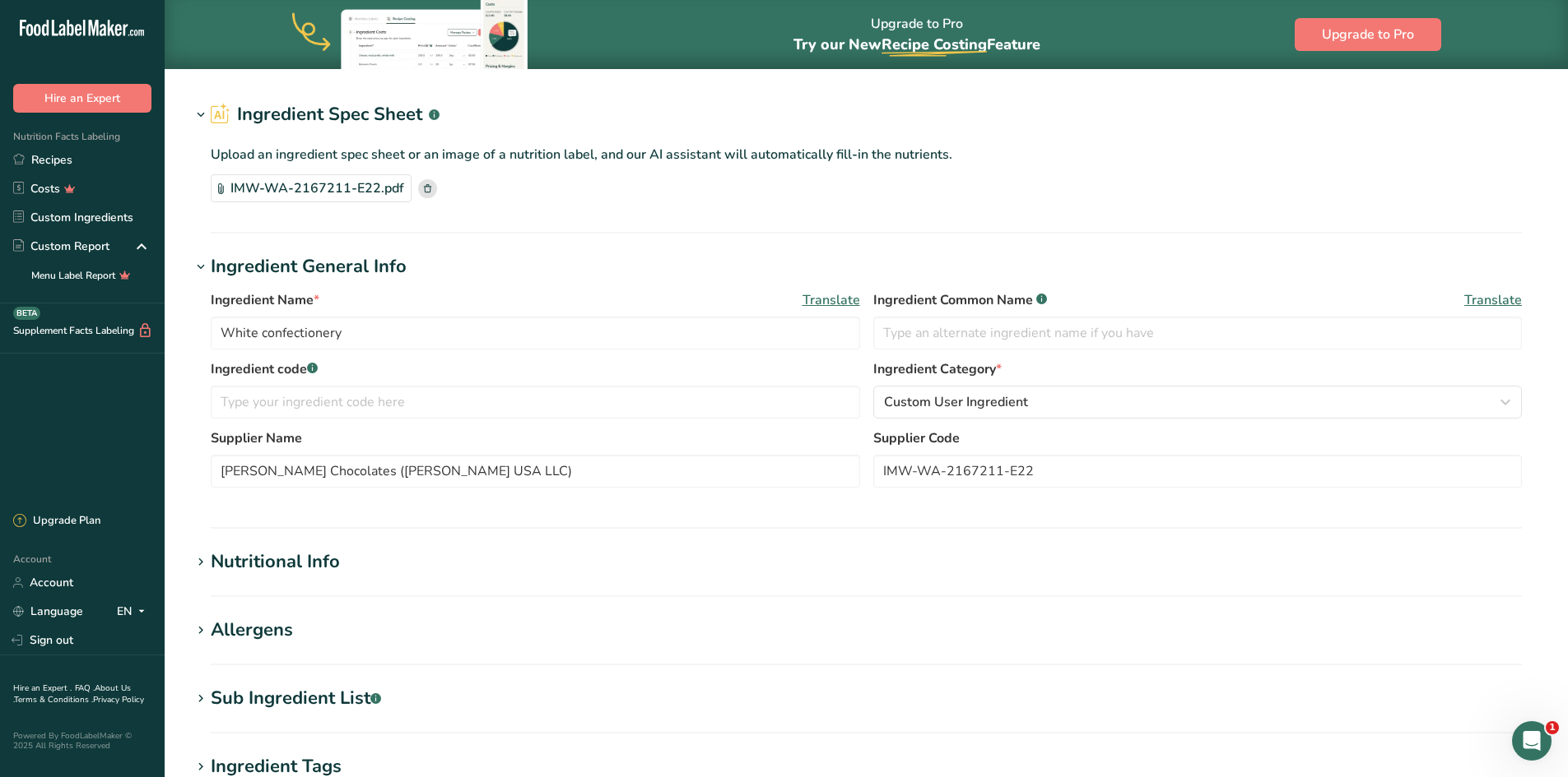
scroll to position [82, 0]
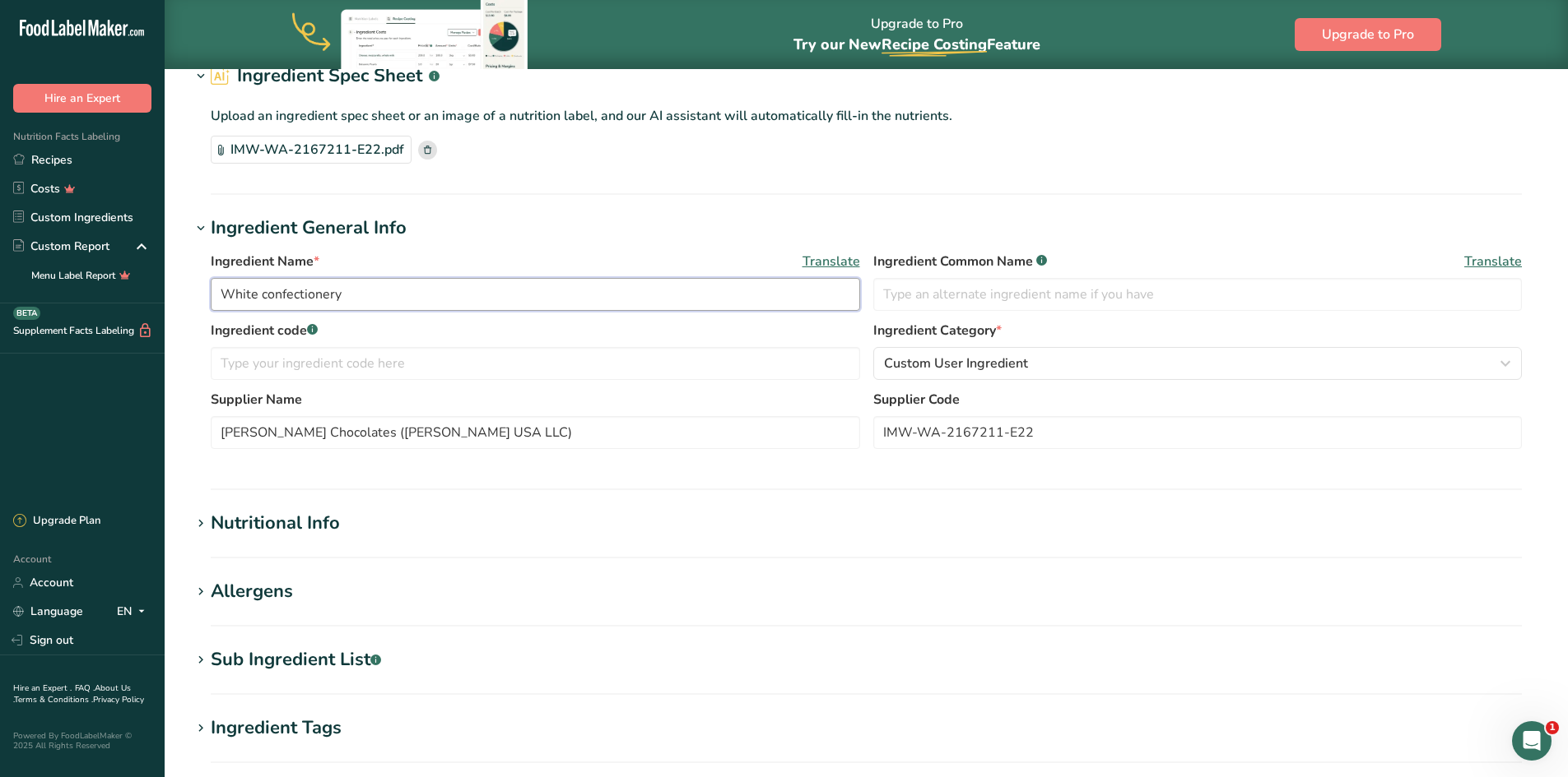
click at [347, 295] on input "White confectionery" at bounding box center [535, 294] width 649 height 33
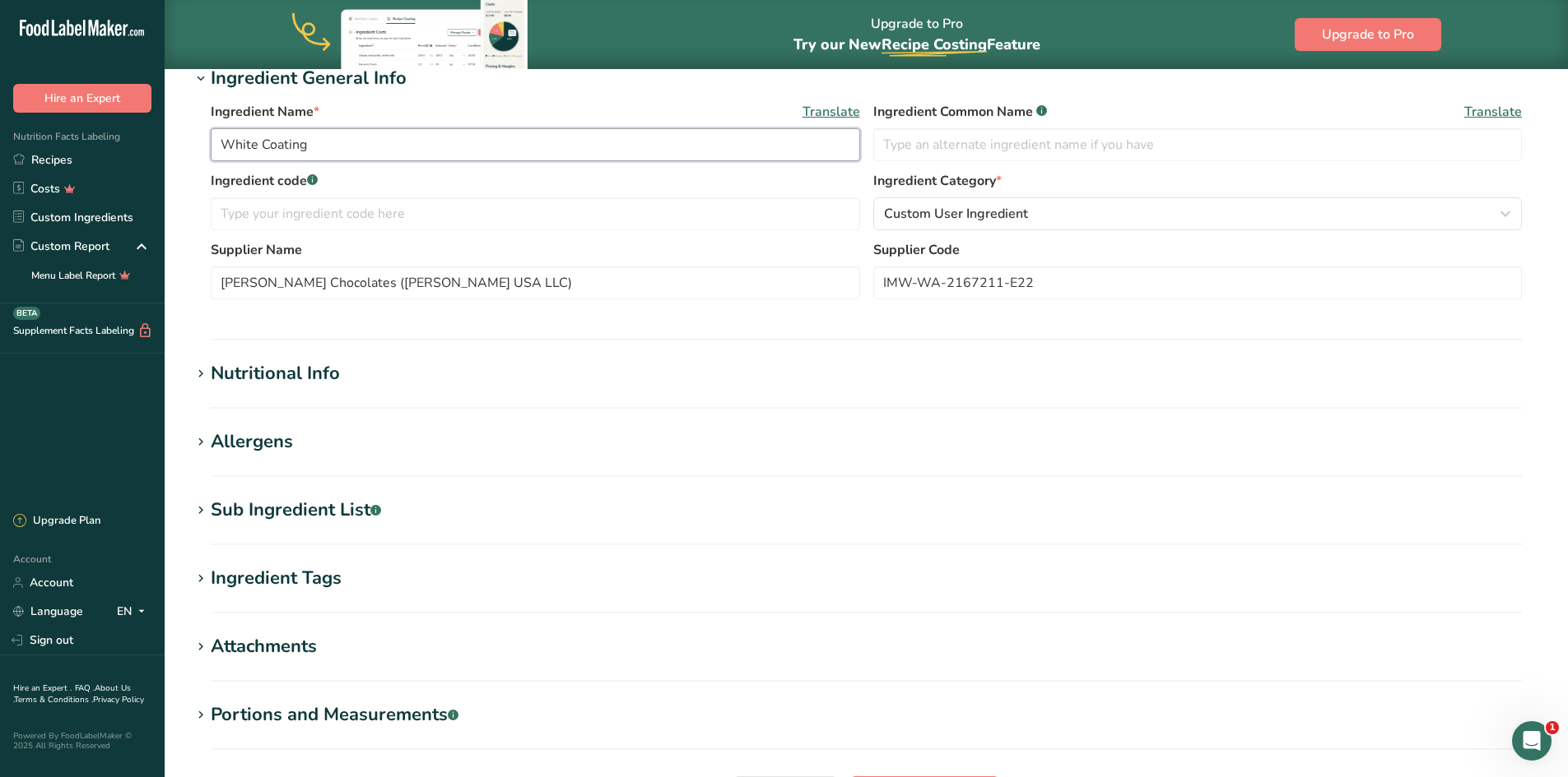
scroll to position [247, 0]
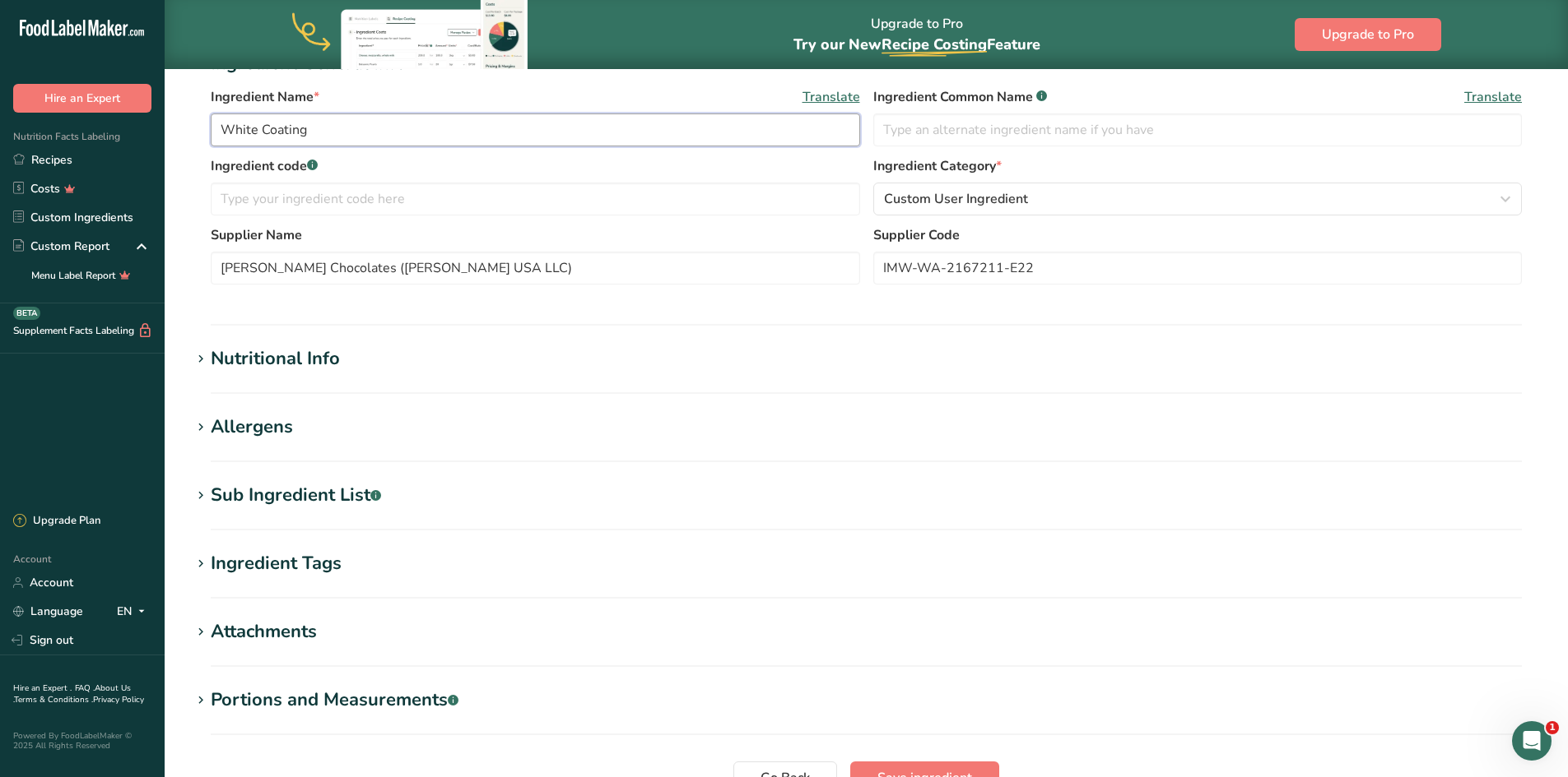
type input "White Coating"
click at [326, 508] on div "Sub Ingredient List .a-a{fill:#347362;}.b-a{fill:#fff;}" at bounding box center [296, 495] width 170 height 27
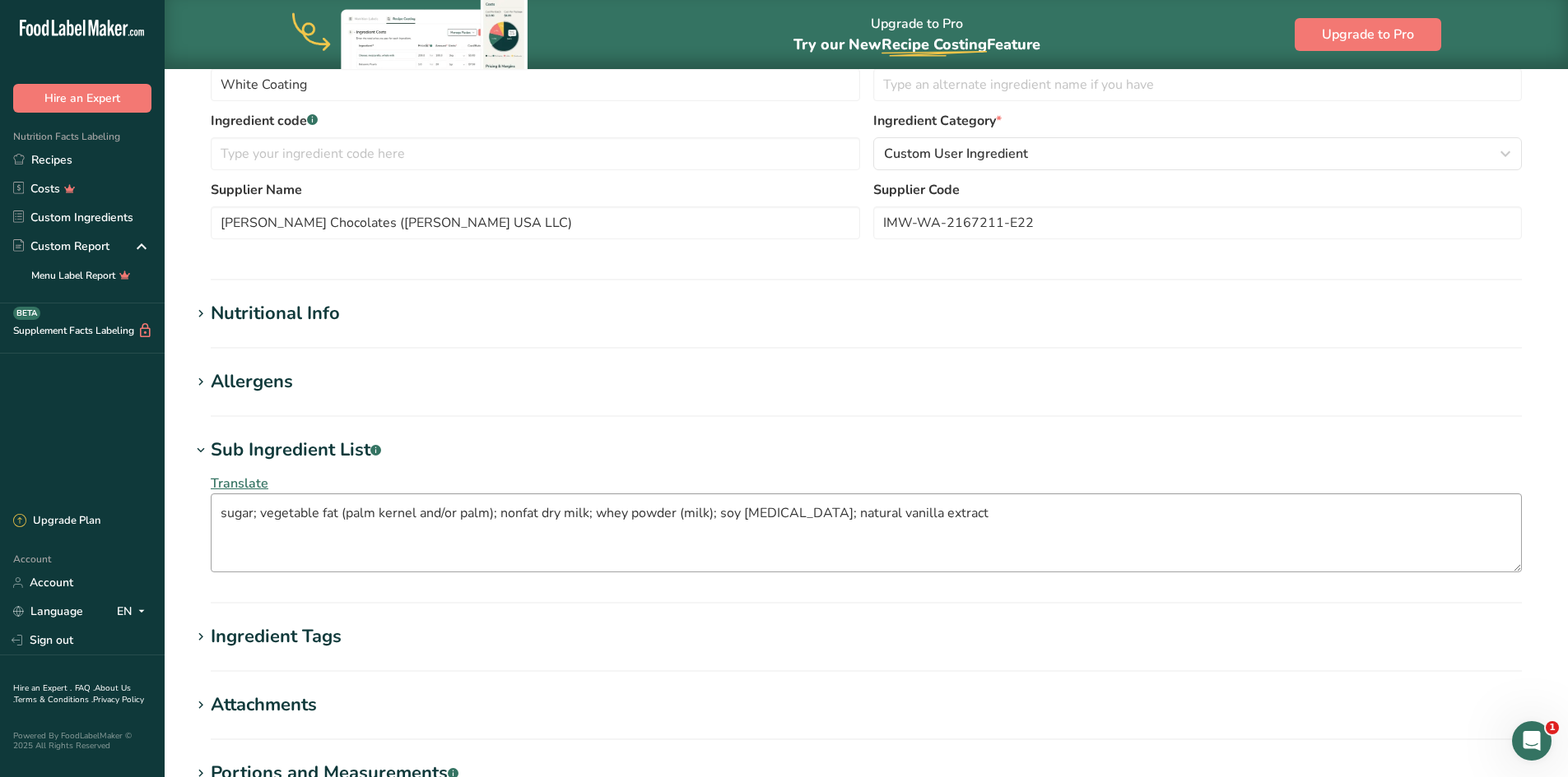
scroll to position [329, 0]
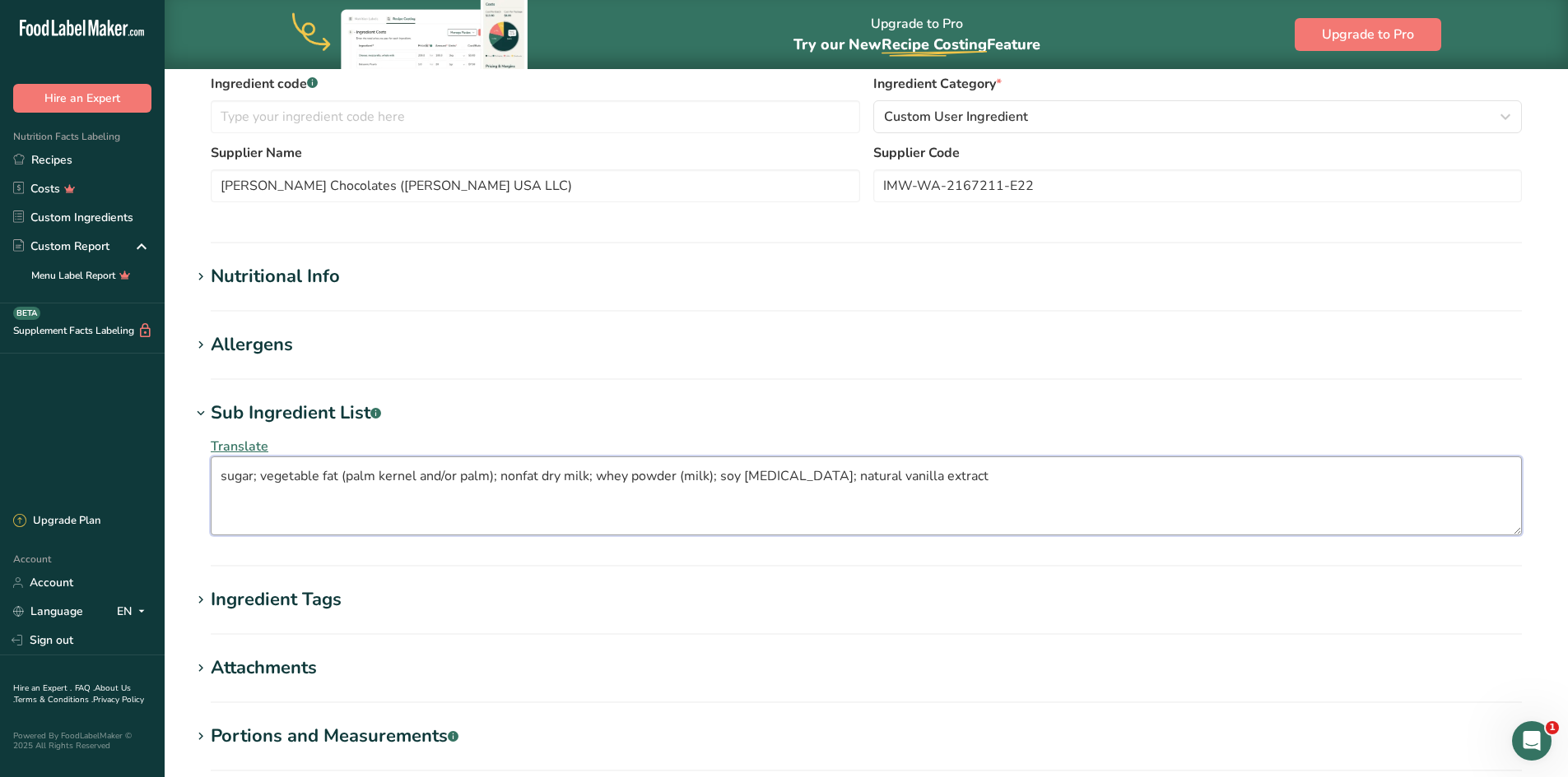
click at [257, 476] on textarea "sugar; vegetable fat (palm kernel and/or palm); nonfat dry milk; whey powder (m…" at bounding box center [866, 495] width 1311 height 79
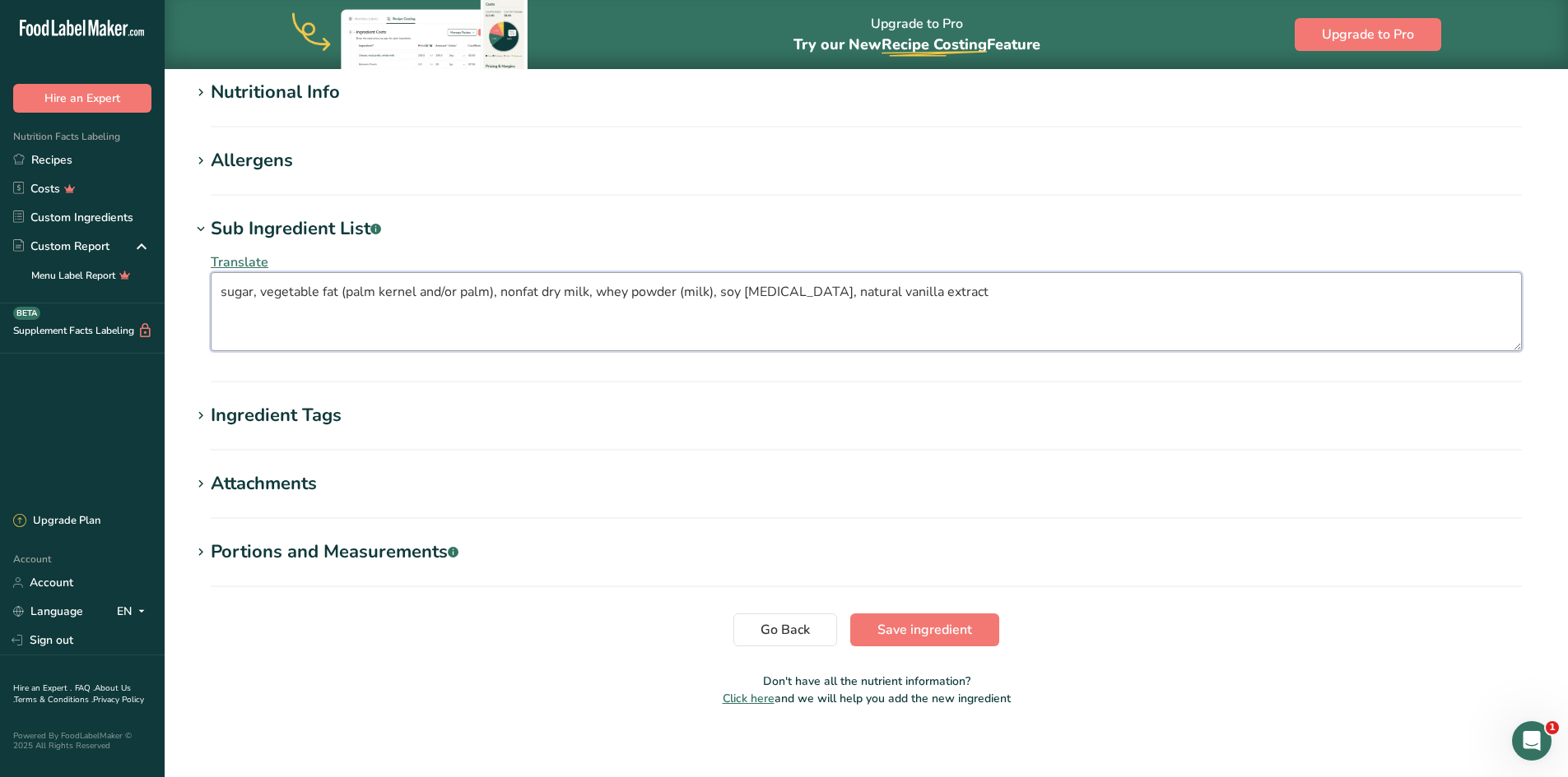
scroll to position [523, 0]
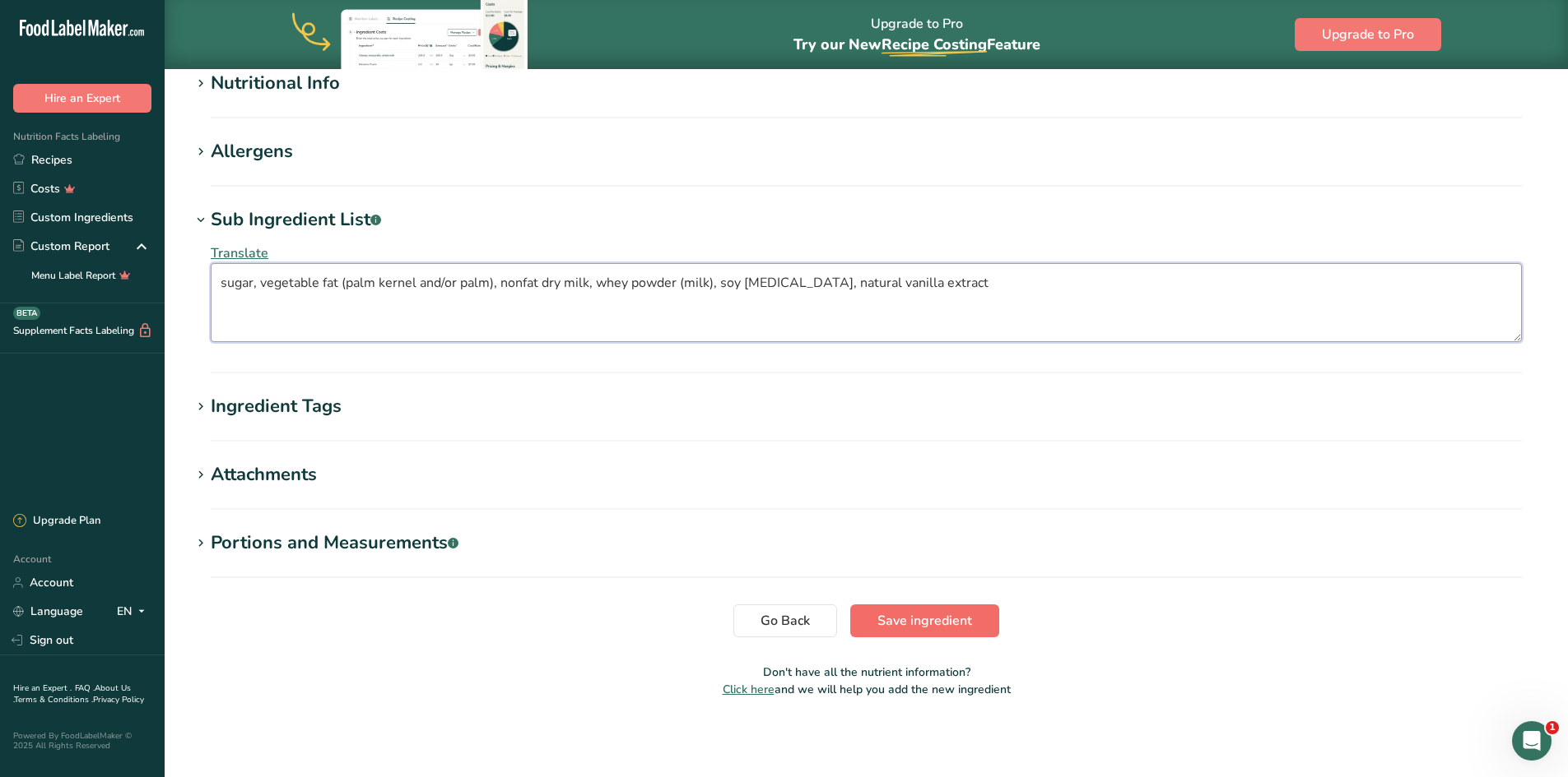
type textarea "sugar, vegetable fat (palm kernel and/or palm), nonfat dry milk, whey powder (m…"
click at [891, 616] on span "Save ingredient" at bounding box center [924, 621] width 95 height 19
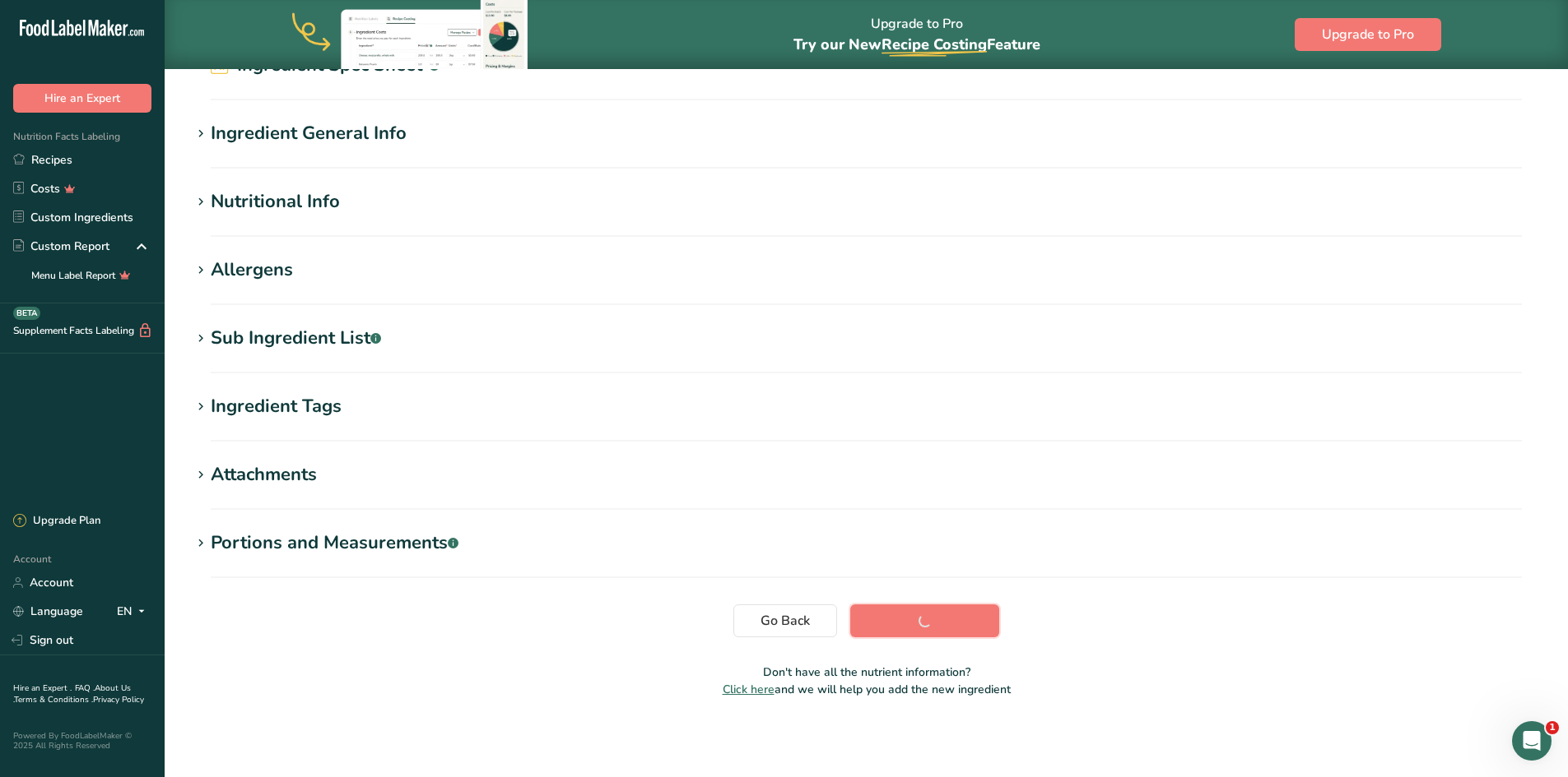
scroll to position [93, 0]
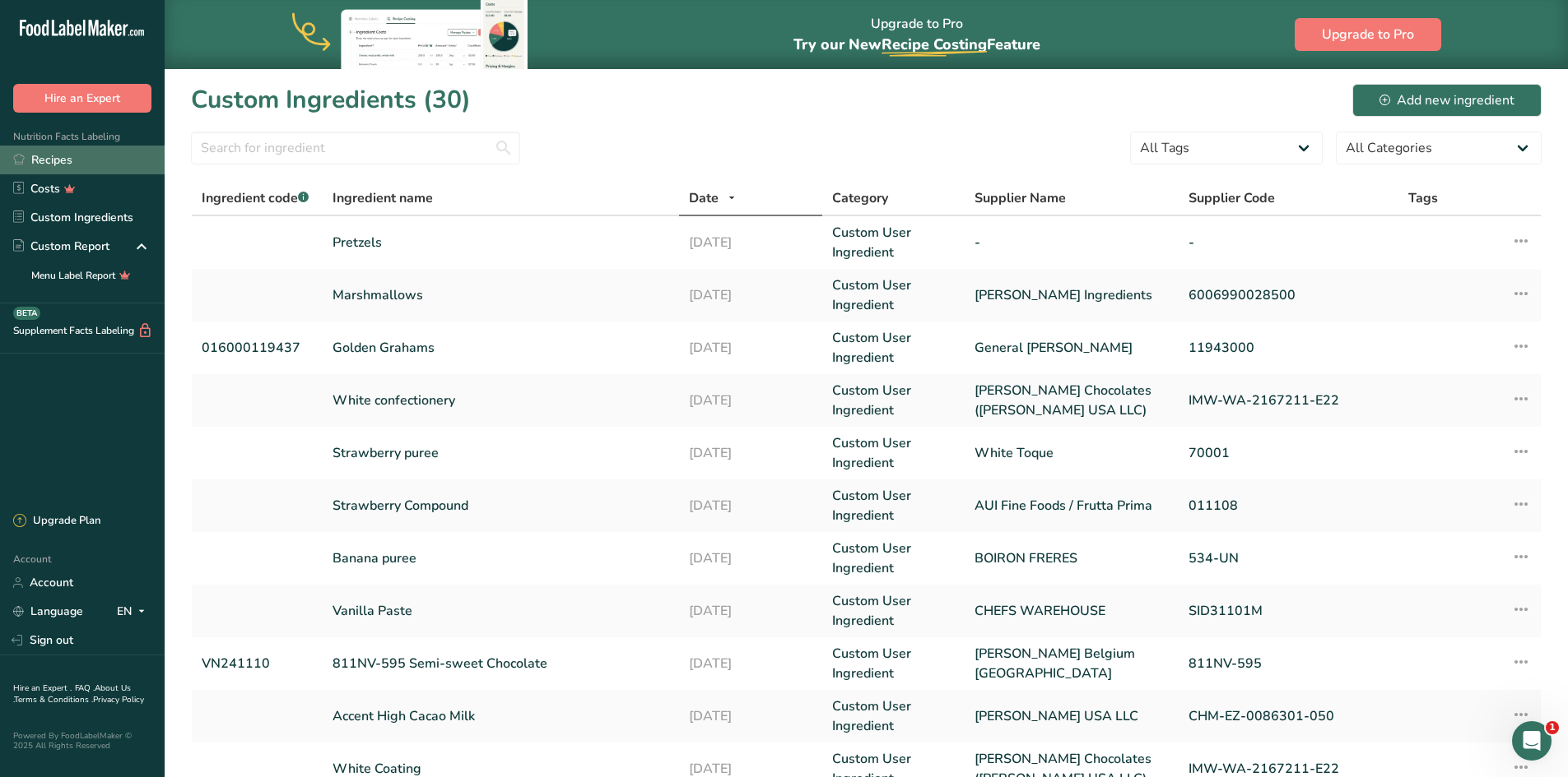
click at [65, 164] on link "Recipes" at bounding box center [82, 159] width 165 height 28
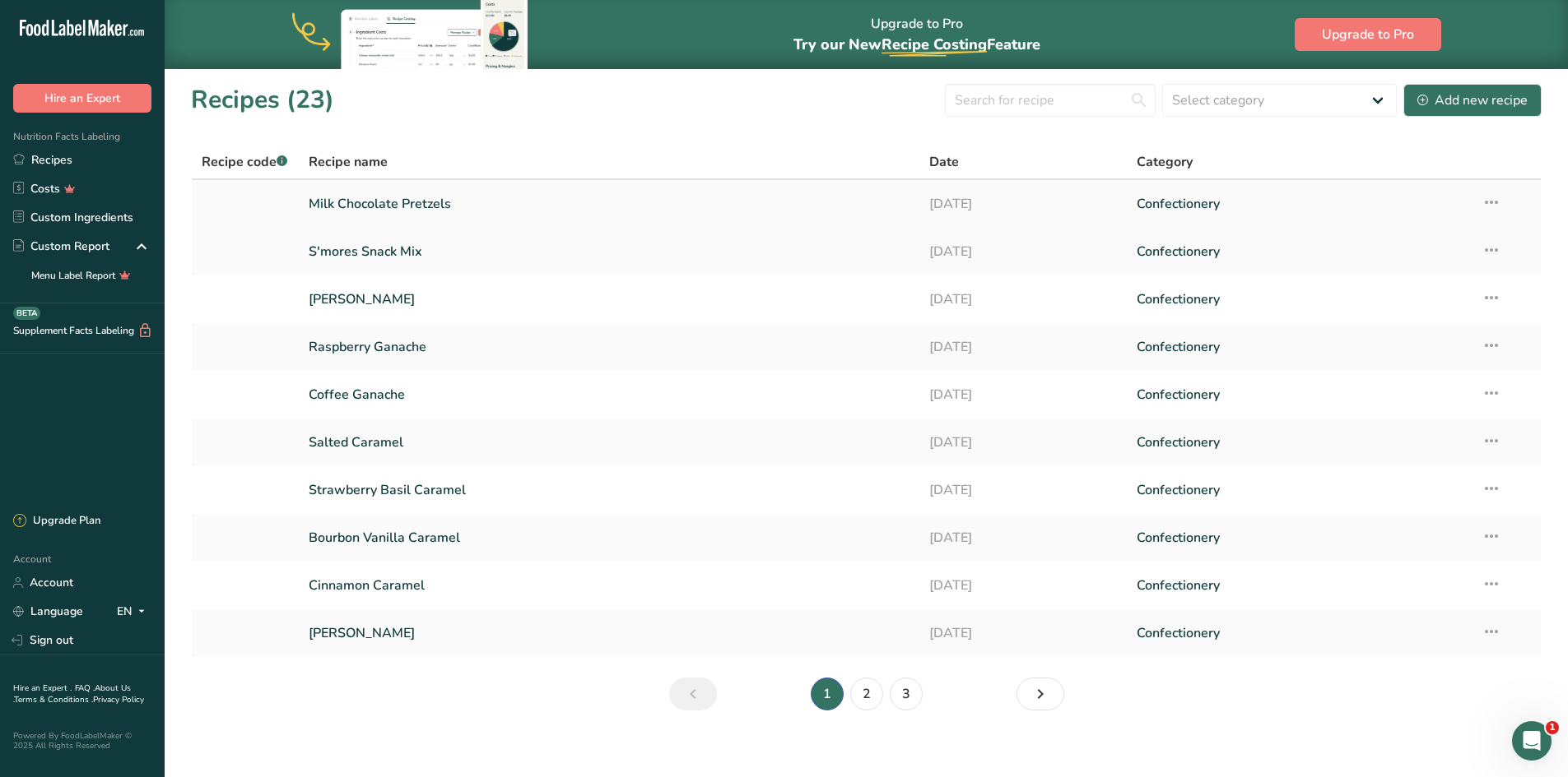
click at [376, 198] on link "Milk Chocolate Pretzels" at bounding box center [609, 204] width 602 height 35
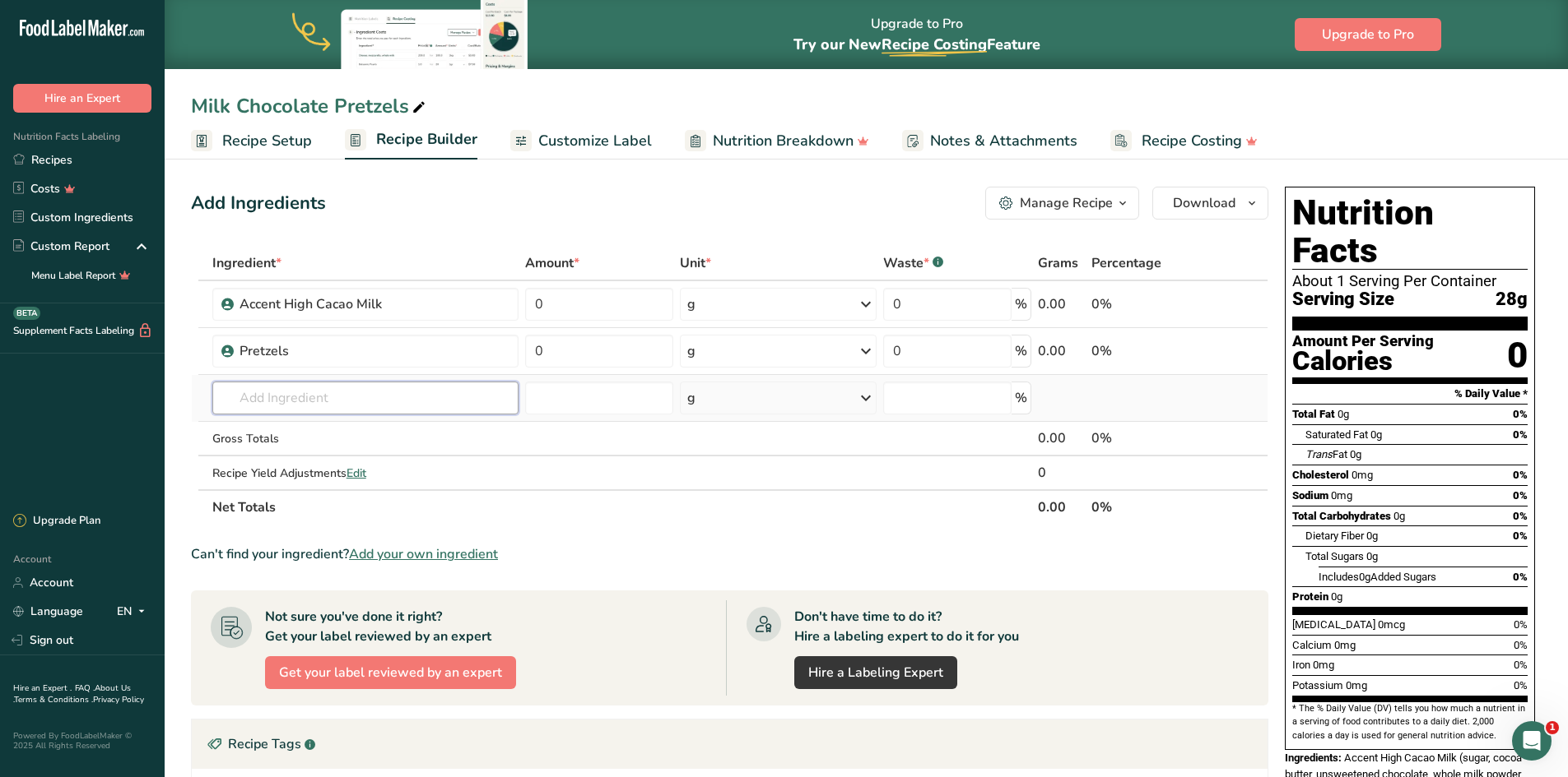
click at [260, 401] on input "text" at bounding box center [366, 398] width 307 height 33
type input "811"
click at [410, 429] on p "VN241110 811NV-595 Semi-sweet Chocolate" at bounding box center [354, 431] width 257 height 17
type input "811NV-595 Semi-sweet Chocolate"
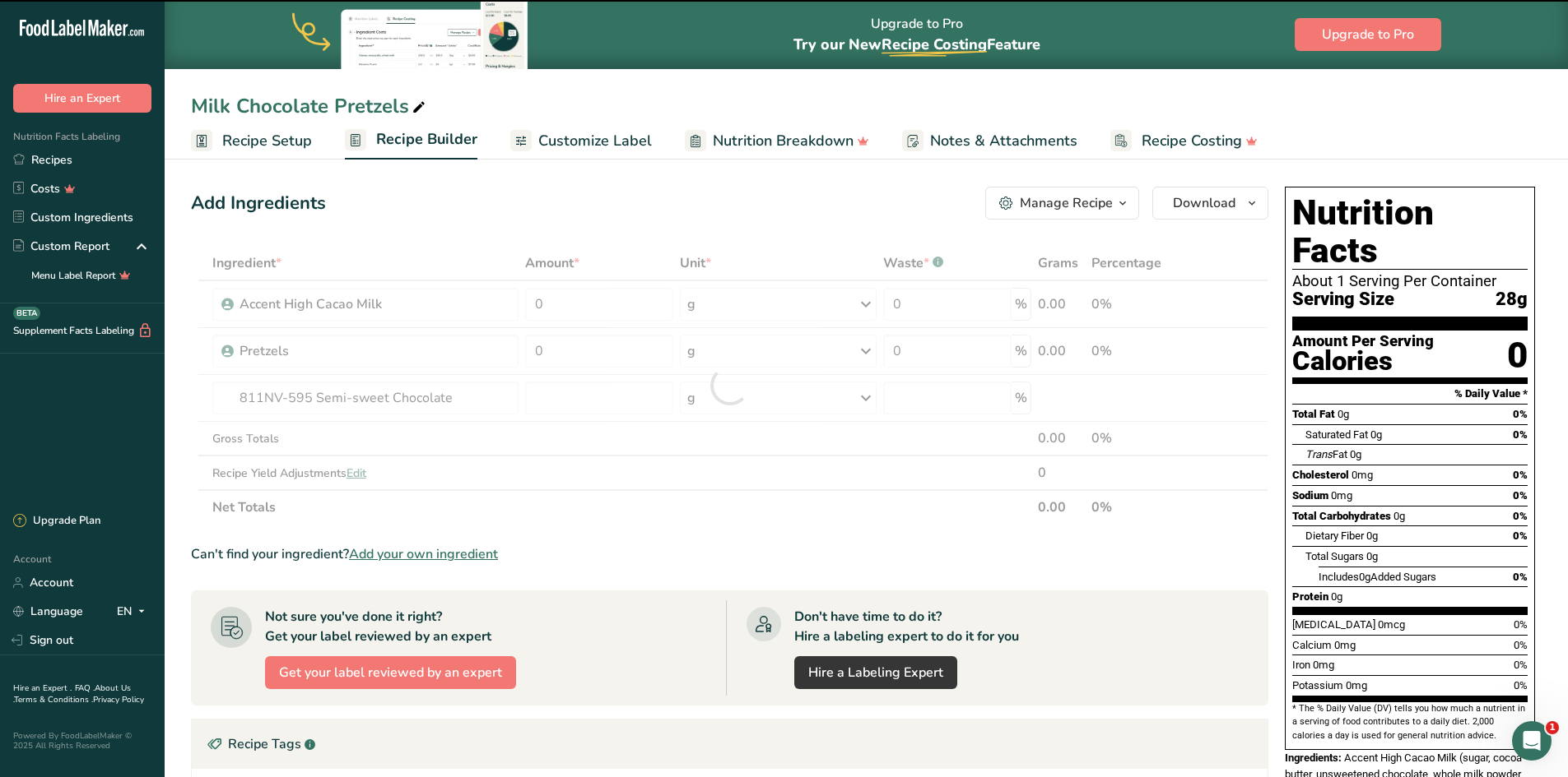
type input "0"
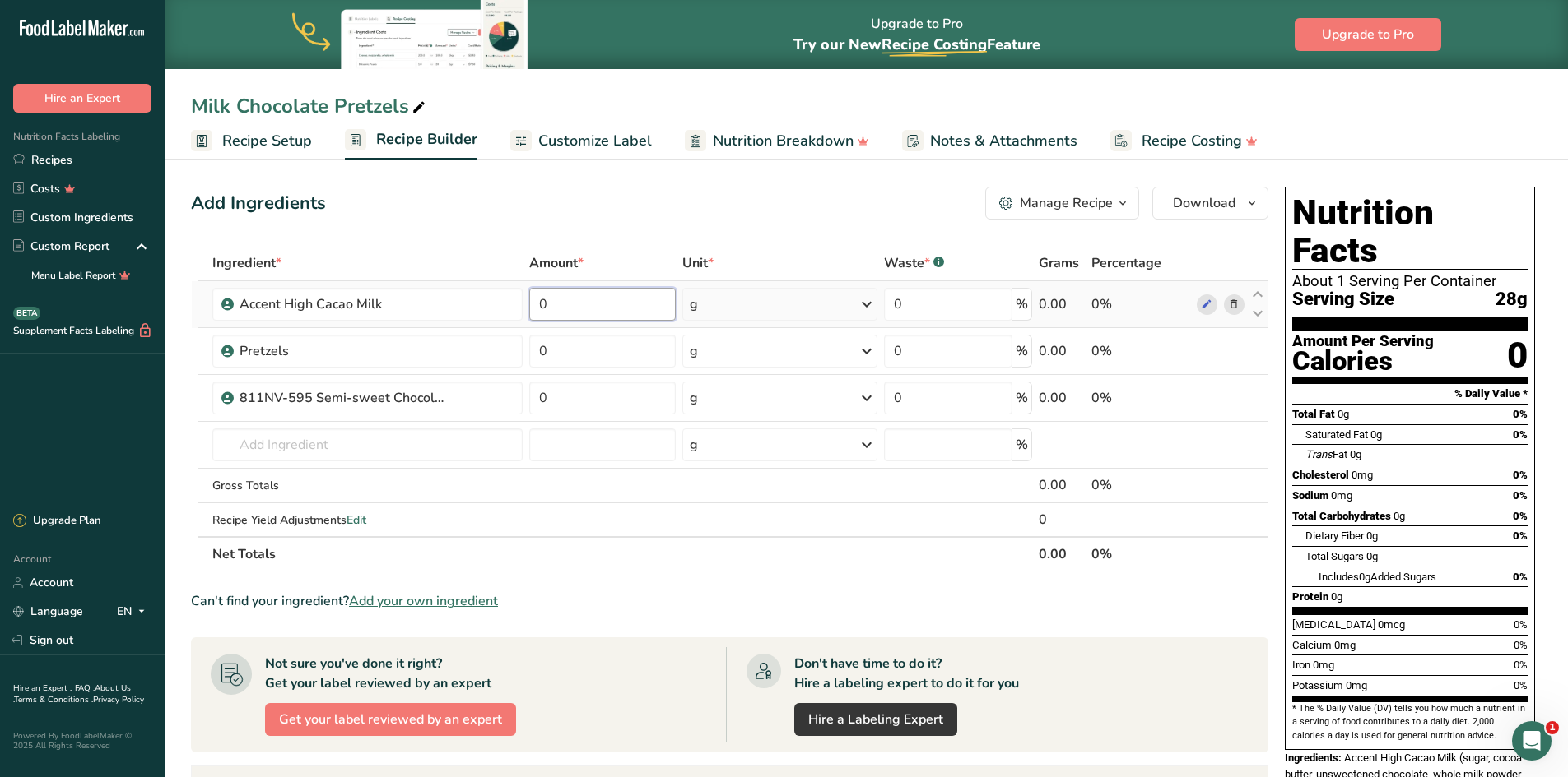
click at [568, 313] on input "0" at bounding box center [603, 304] width 147 height 33
type input "90.9185"
click at [574, 347] on div "Ingredient * Amount * Unit * Waste * .a-a{fill:#347362;}.b-a{fill:#fff;} Grams …" at bounding box center [729, 409] width 1077 height 326
type input "7.8699"
click at [580, 394] on div "Ingredient * Amount * Unit * Waste * .a-a{fill:#347362;}.b-a{fill:#fff;} Grams …" at bounding box center [729, 409] width 1077 height 326
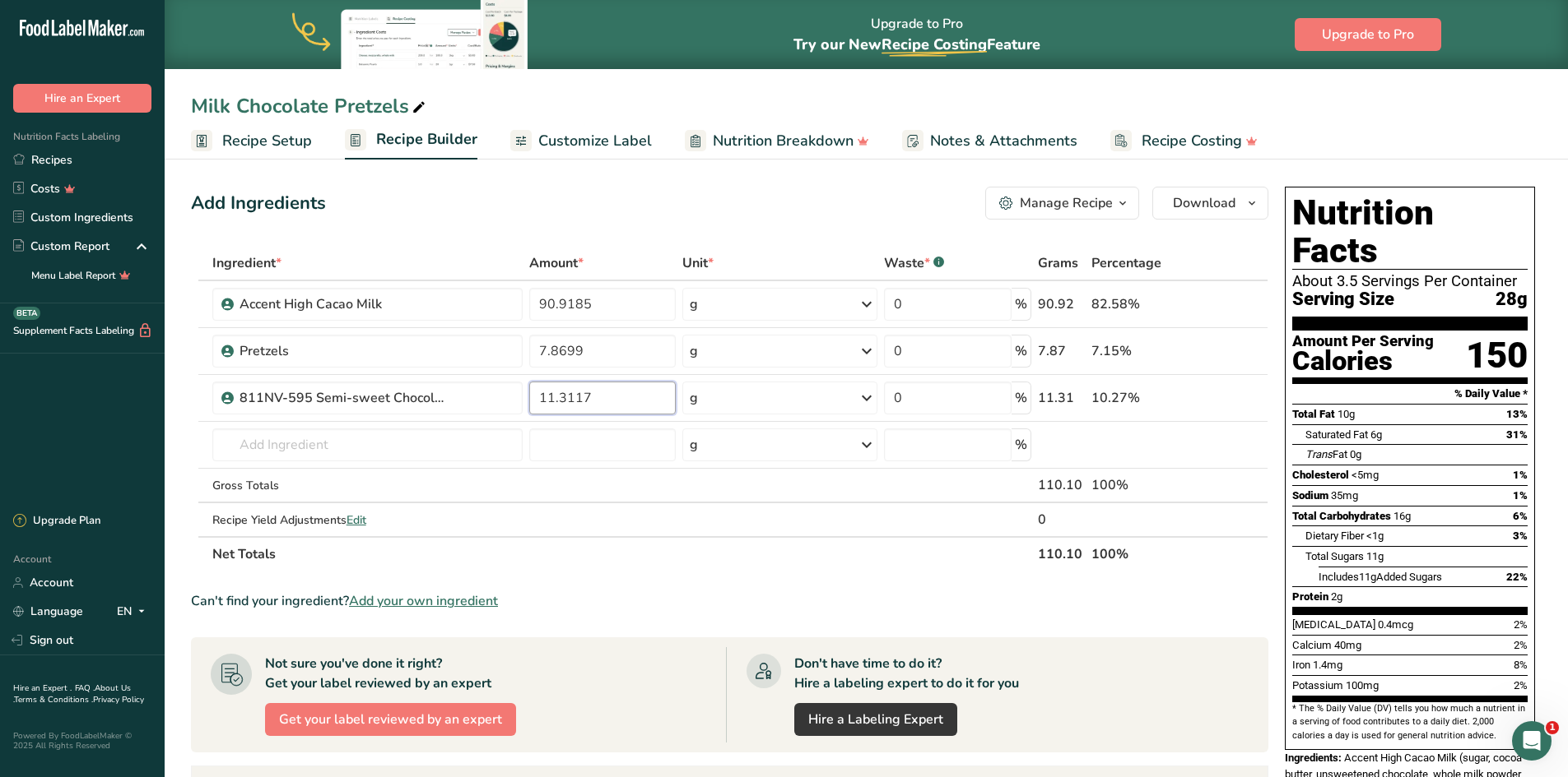
type input "11.3117"
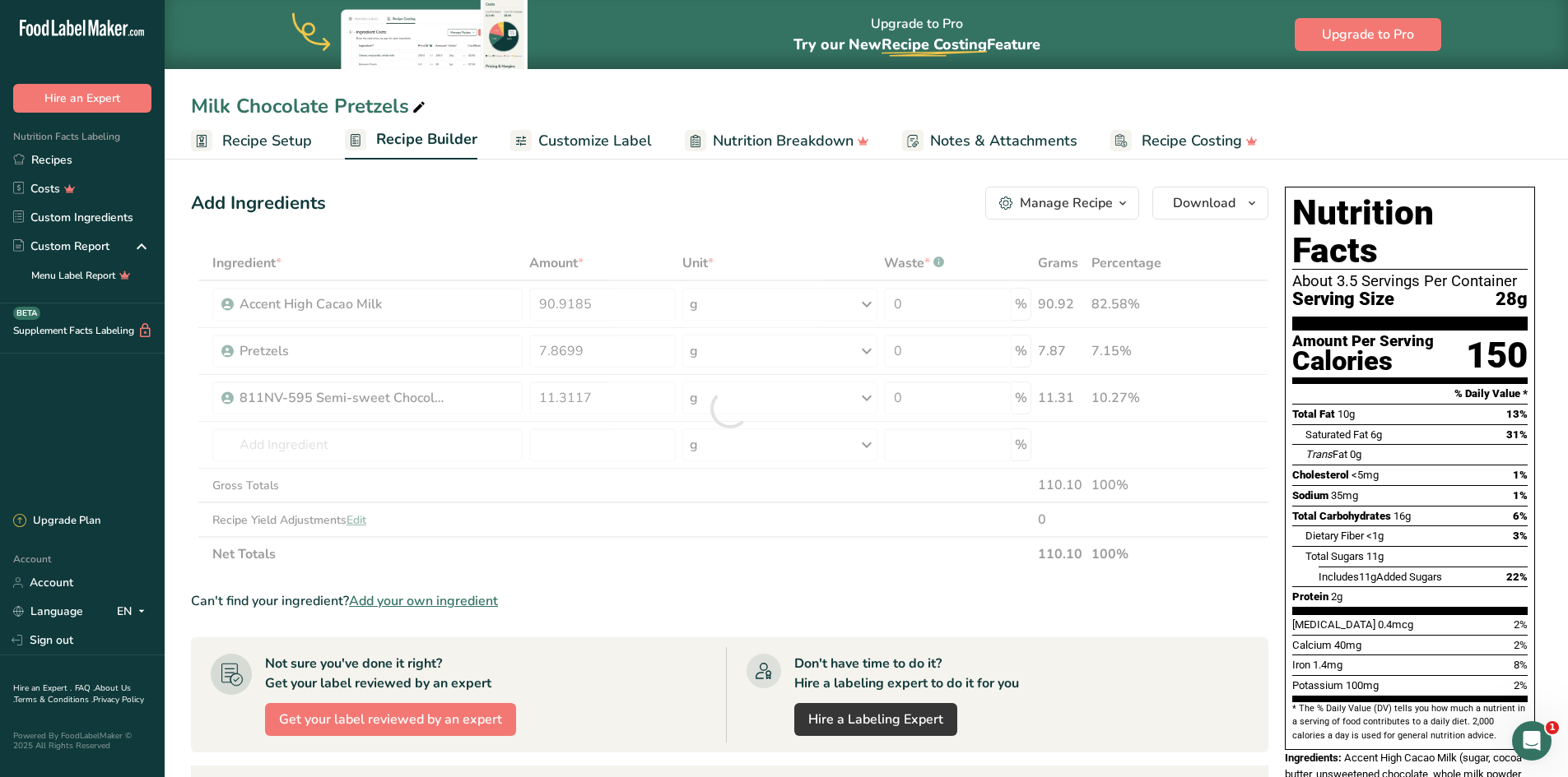
click at [729, 593] on div "Can't find your ingredient? Add your own ingredient" at bounding box center [729, 602] width 1077 height 19
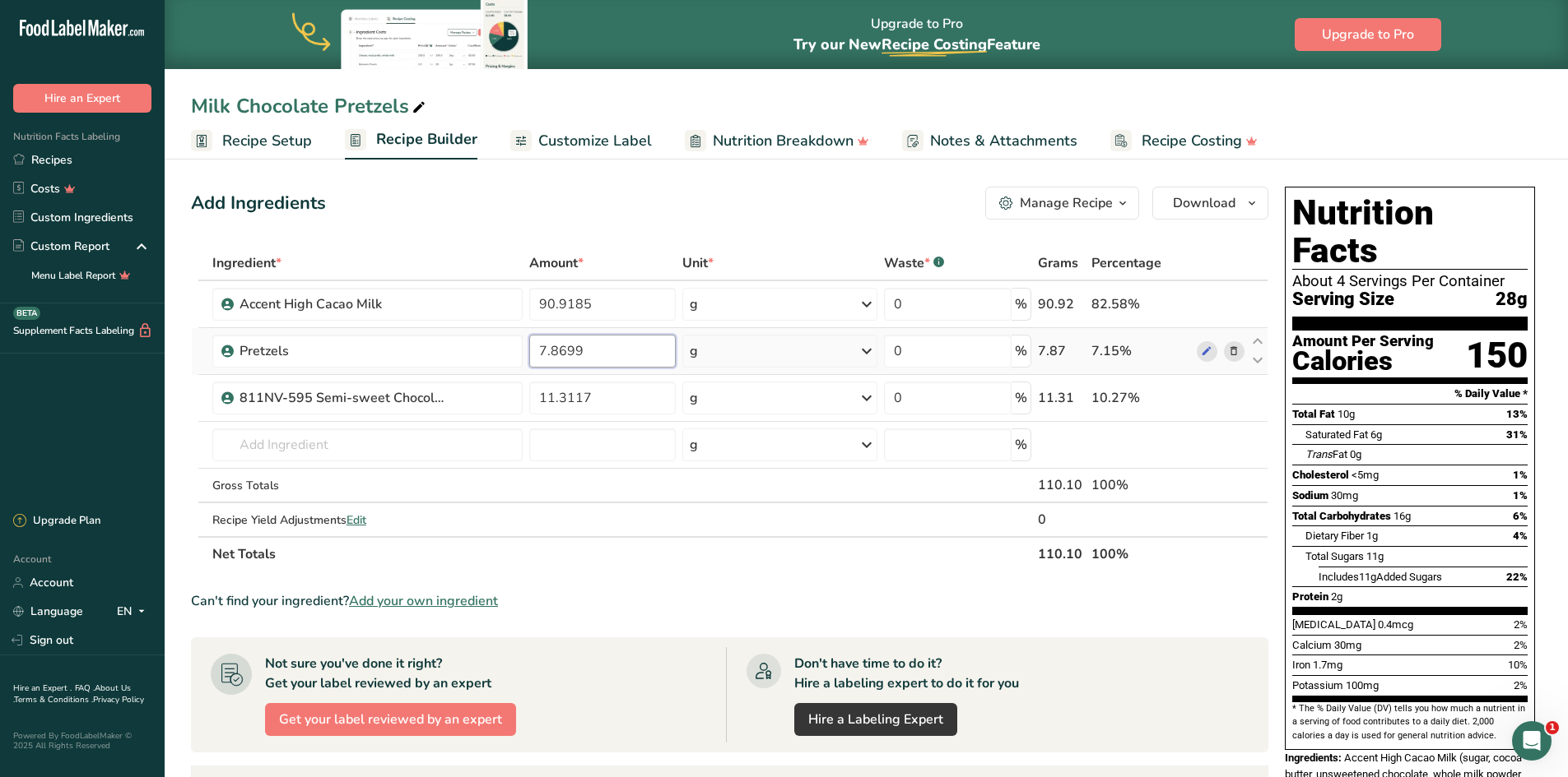
click at [534, 349] on input "7.8699" at bounding box center [602, 351] width 146 height 33
type input "67.8699"
click at [831, 587] on section "Ingredient * Amount * Unit * Waste * .a-a{fill:#347362;}.b-a{fill:#fff;} Grams …" at bounding box center [729, 657] width 1077 height 822
click at [598, 137] on span "Customize Label" at bounding box center [595, 141] width 113 height 22
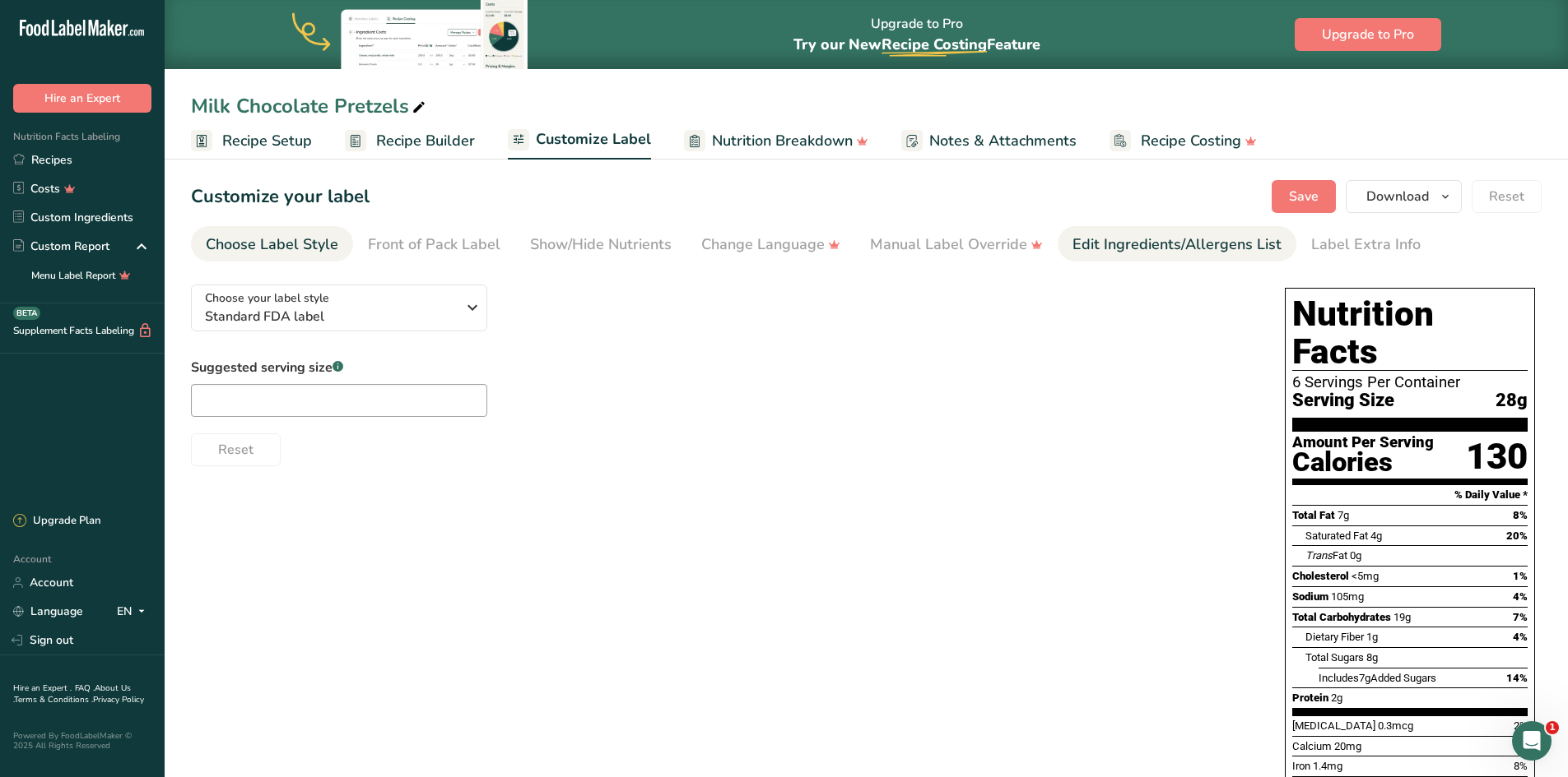
click at [1095, 242] on div "Edit Ingredients/Allergens List" at bounding box center [1177, 245] width 209 height 22
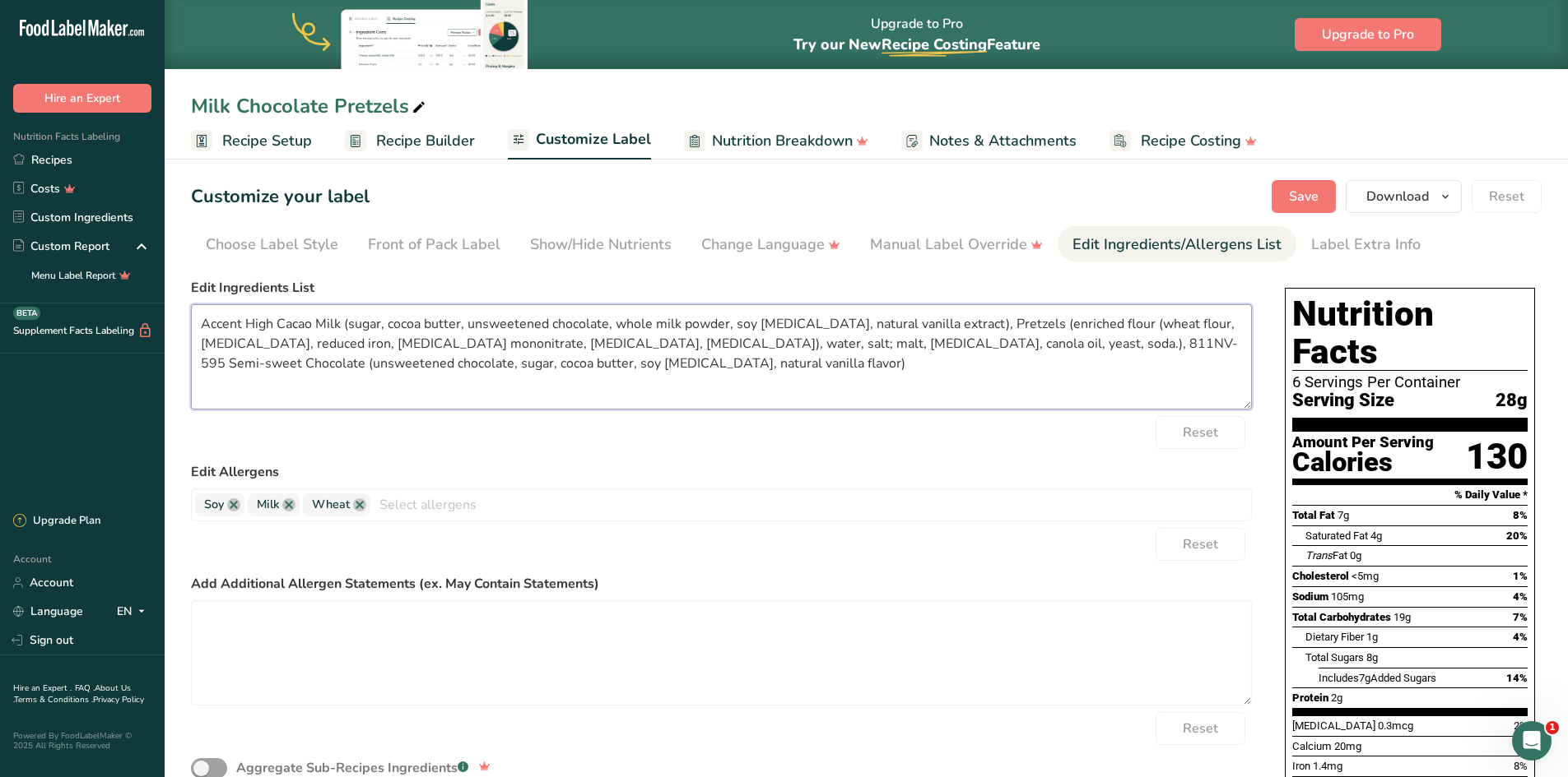
click at [316, 324] on textarea "Accent High Cacao Milk (sugar, cocoa butter, unsweetened chocolate, whole milk …" at bounding box center [721, 356] width 1061 height 105
click at [835, 344] on textarea "Milk Chocolate (sugar, cocoa butter, unsweetened chocolate, whole milk powder, …" at bounding box center [721, 356] width 1061 height 105
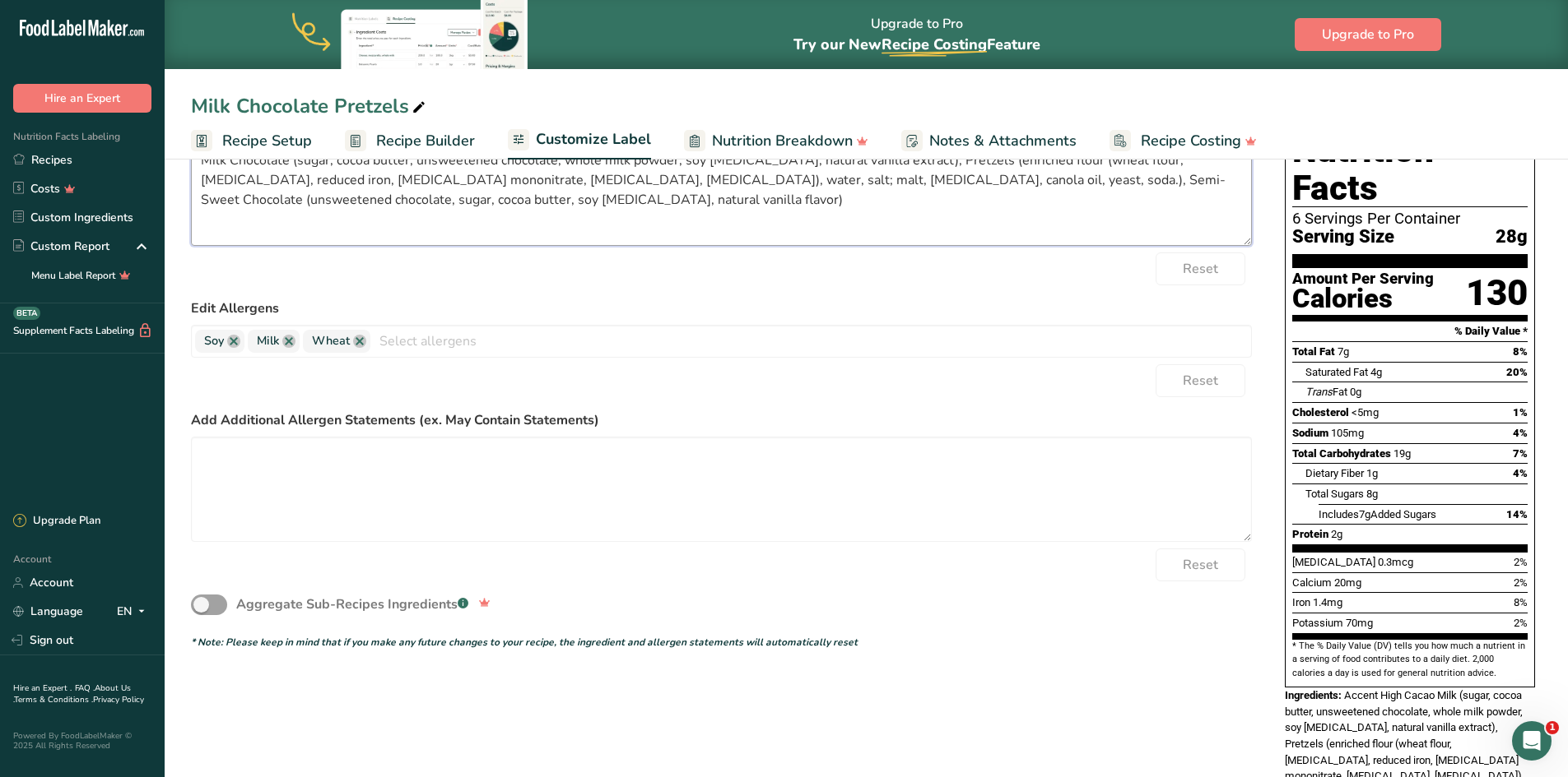
scroll to position [165, 0]
type textarea "Milk Chocolate (sugar, cocoa butter, unsweetened chocolate, whole milk powder, …"
click at [310, 461] on textarea at bounding box center [721, 488] width 1061 height 105
type textarea "May Contain Traces or Peanut, Tree Nut and Egg"
click at [1071, 655] on div "Choose your label style Standard FDA label USA (FDA) Standard FDA label Tabular…" at bounding box center [865, 494] width 1350 height 774
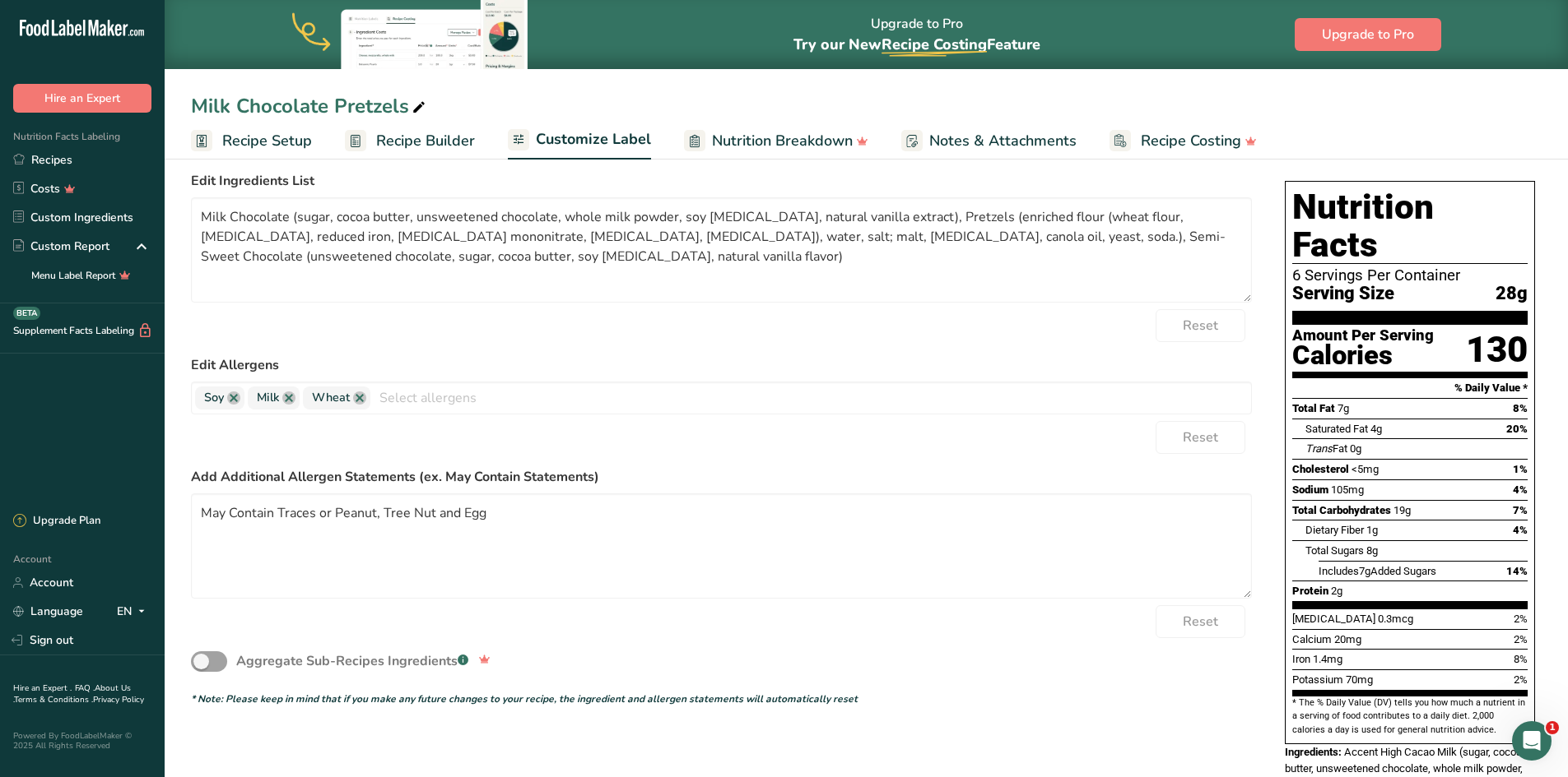
scroll to position [0, 0]
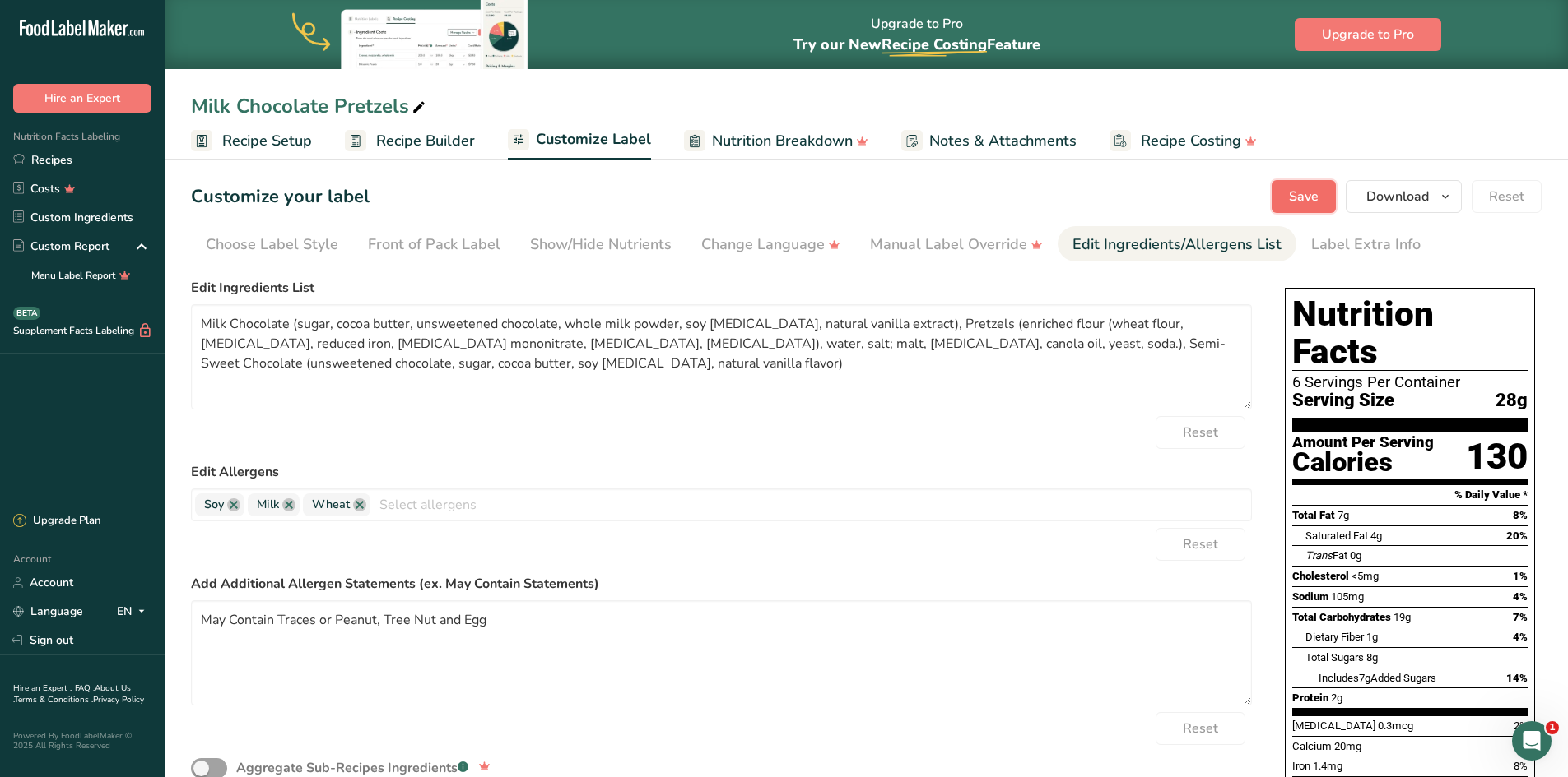
click at [1316, 188] on span "Save" at bounding box center [1303, 197] width 29 height 19
click at [45, 161] on link "Recipes" at bounding box center [82, 159] width 165 height 28
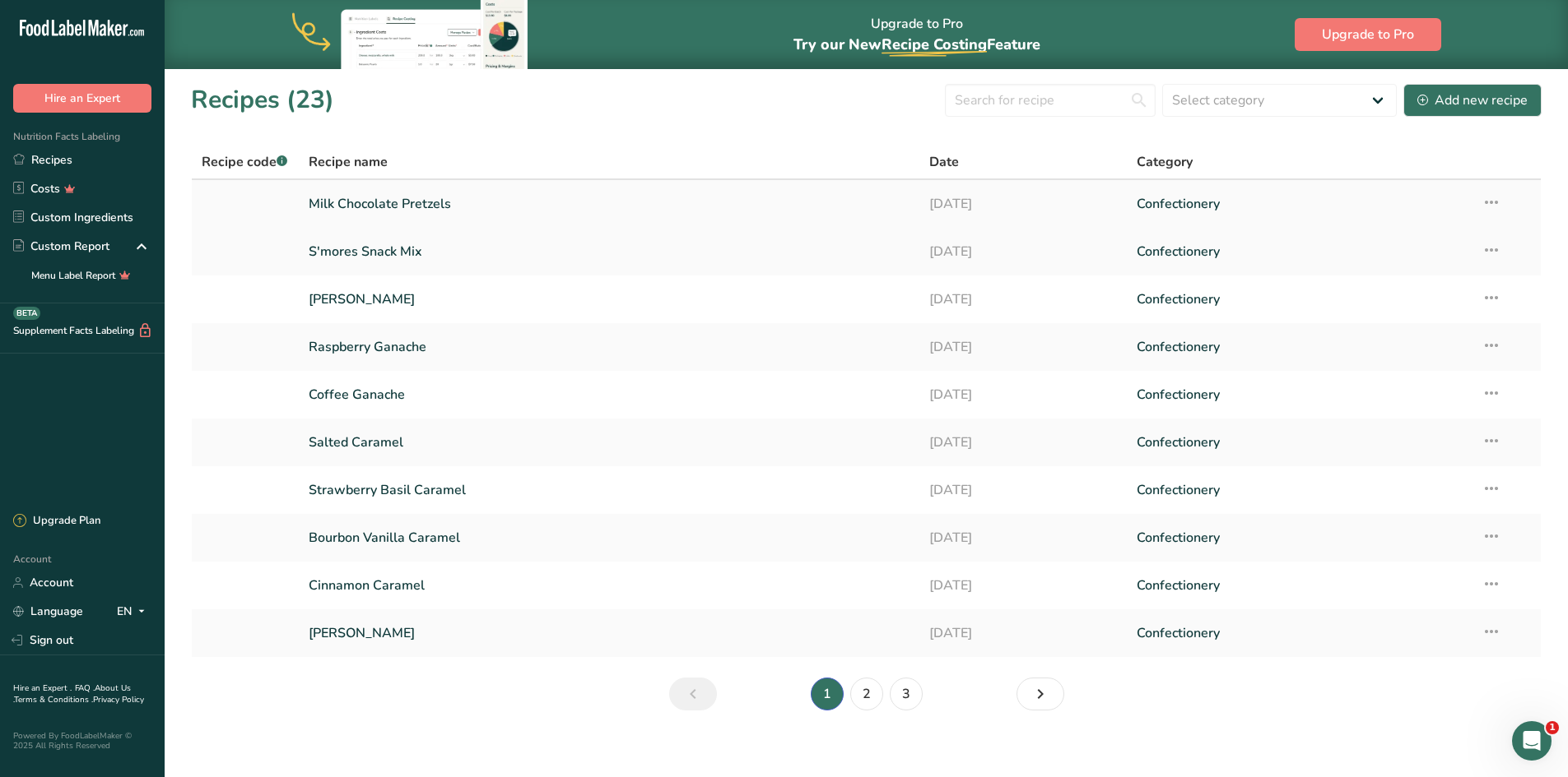
click at [1500, 203] on icon at bounding box center [1491, 202] width 20 height 29
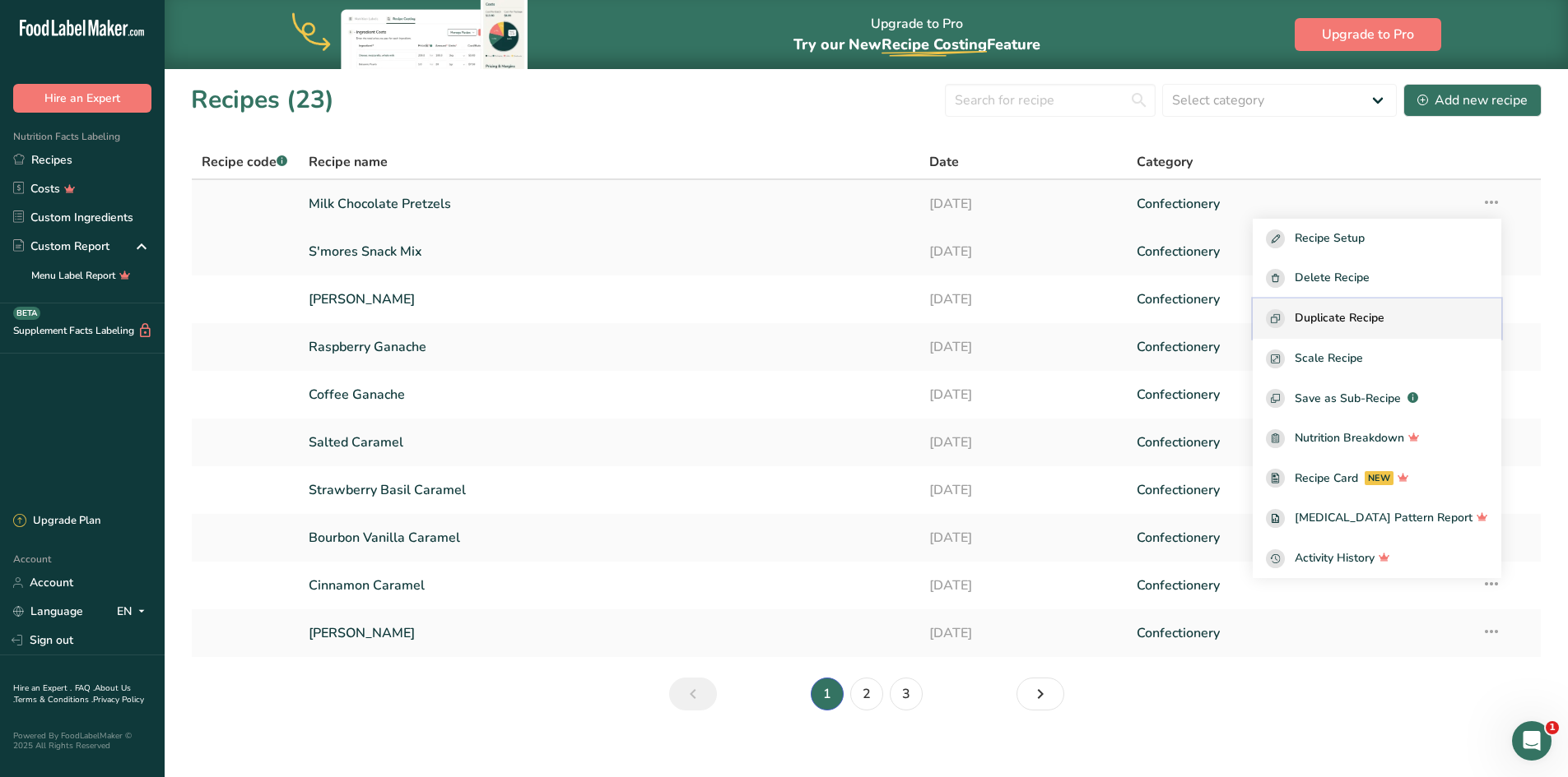
click at [1385, 319] on span "Duplicate Recipe" at bounding box center [1338, 318] width 90 height 19
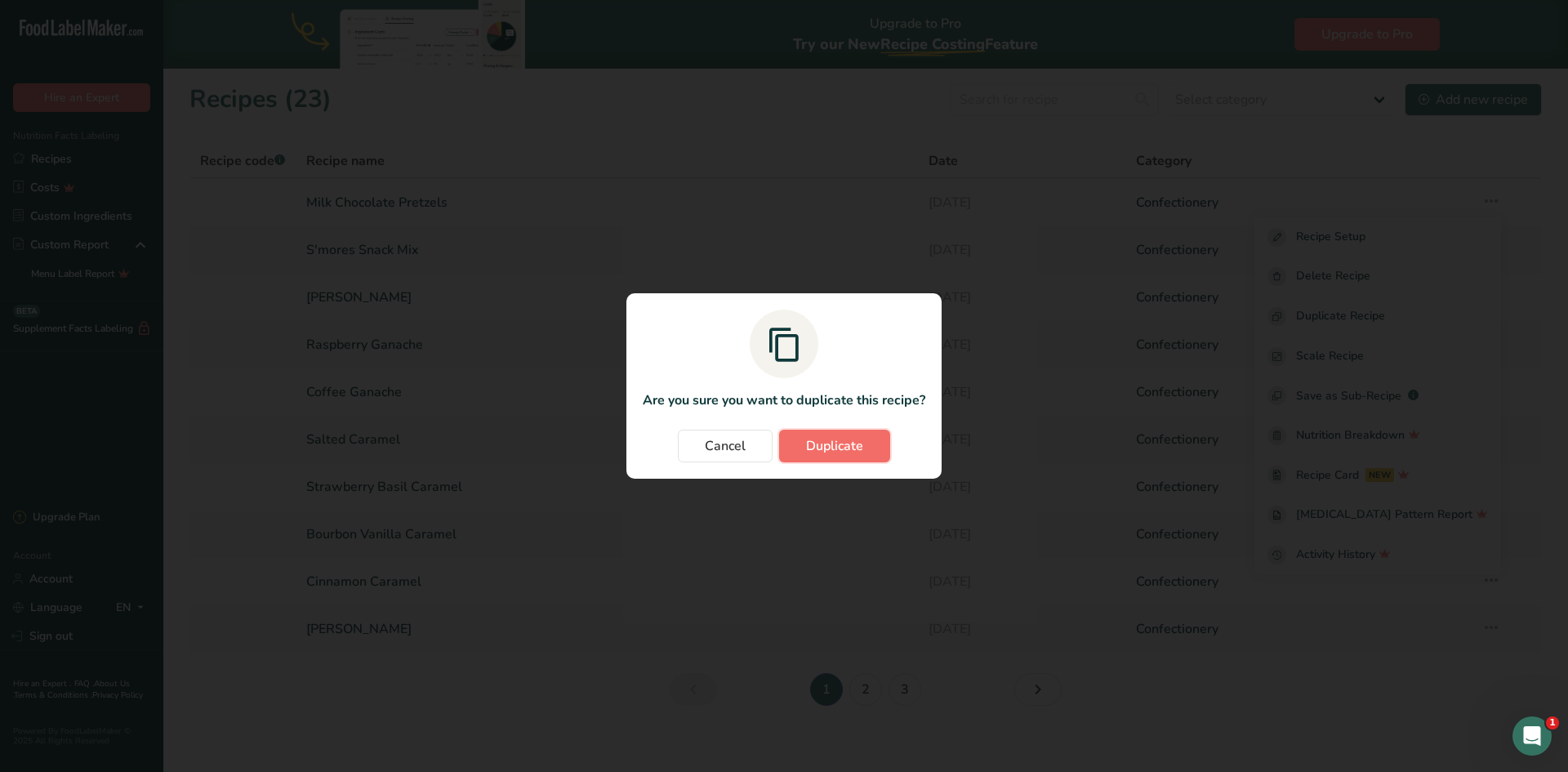
click at [846, 448] on span "Duplicate" at bounding box center [834, 446] width 57 height 19
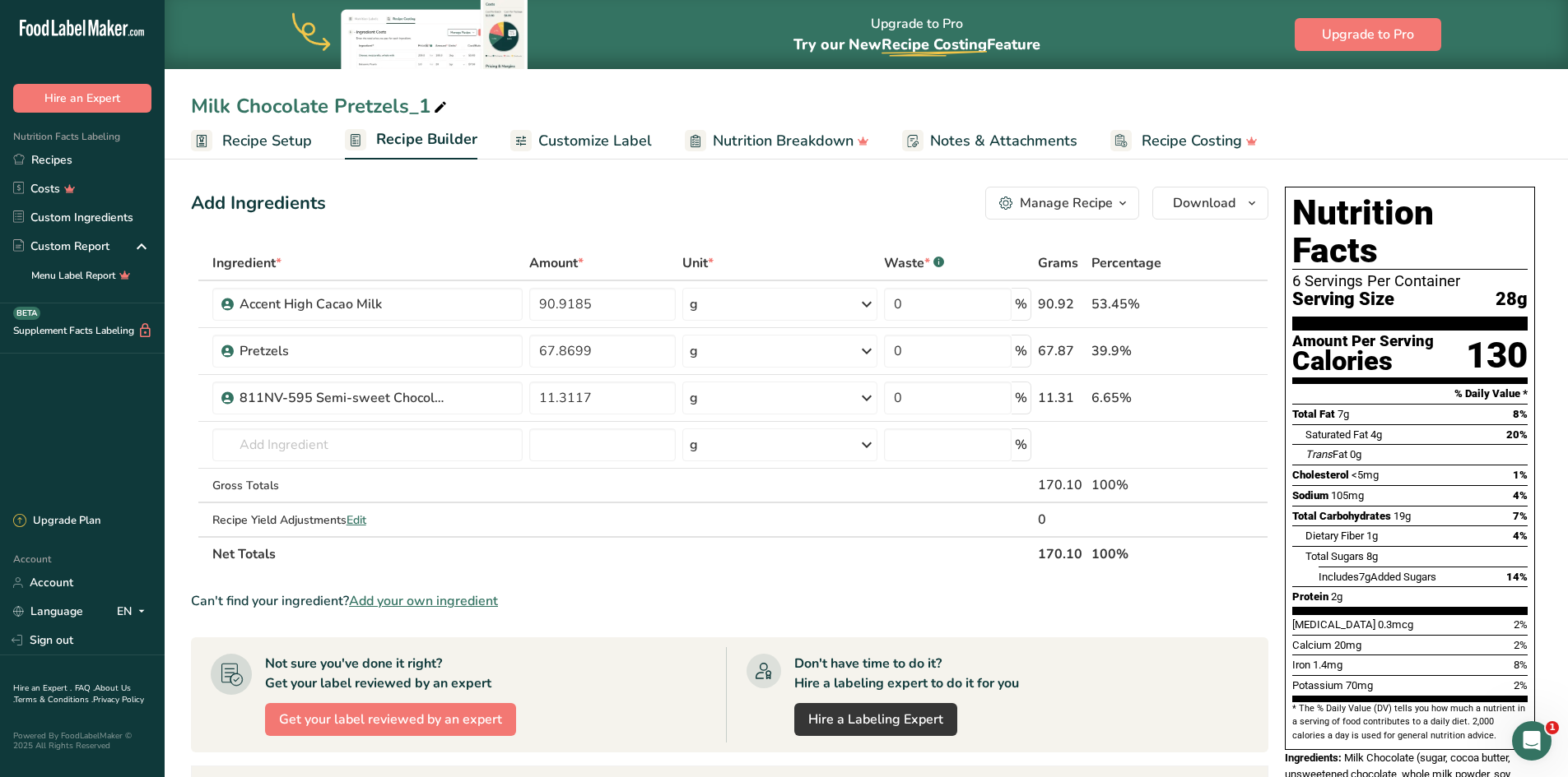
click at [296, 107] on div "Milk Chocolate Pretzels_1" at bounding box center [320, 105] width 259 height 29
click at [278, 105] on input "Milk Chocolate Pretzels_1" at bounding box center [865, 105] width 1350 height 29
click at [436, 105] on input "Milk Chocolate Pretzels_1" at bounding box center [865, 105] width 1350 height 29
click at [228, 109] on input "Milk Chocolate Pretzels" at bounding box center [865, 105] width 1350 height 29
type input "Dark Chocolate Pretzels"
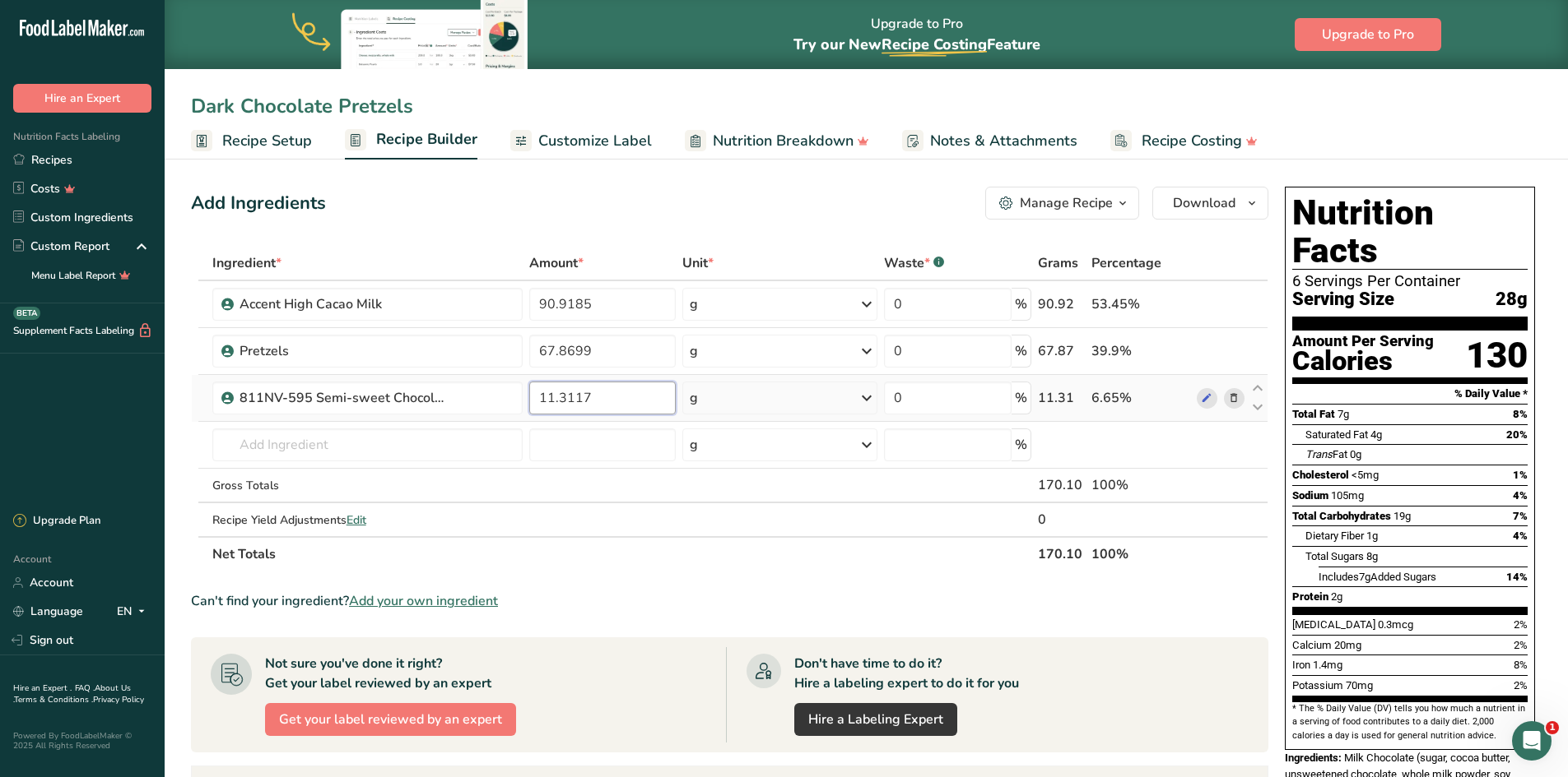
click at [566, 396] on input "11.3117" at bounding box center [602, 398] width 146 height 33
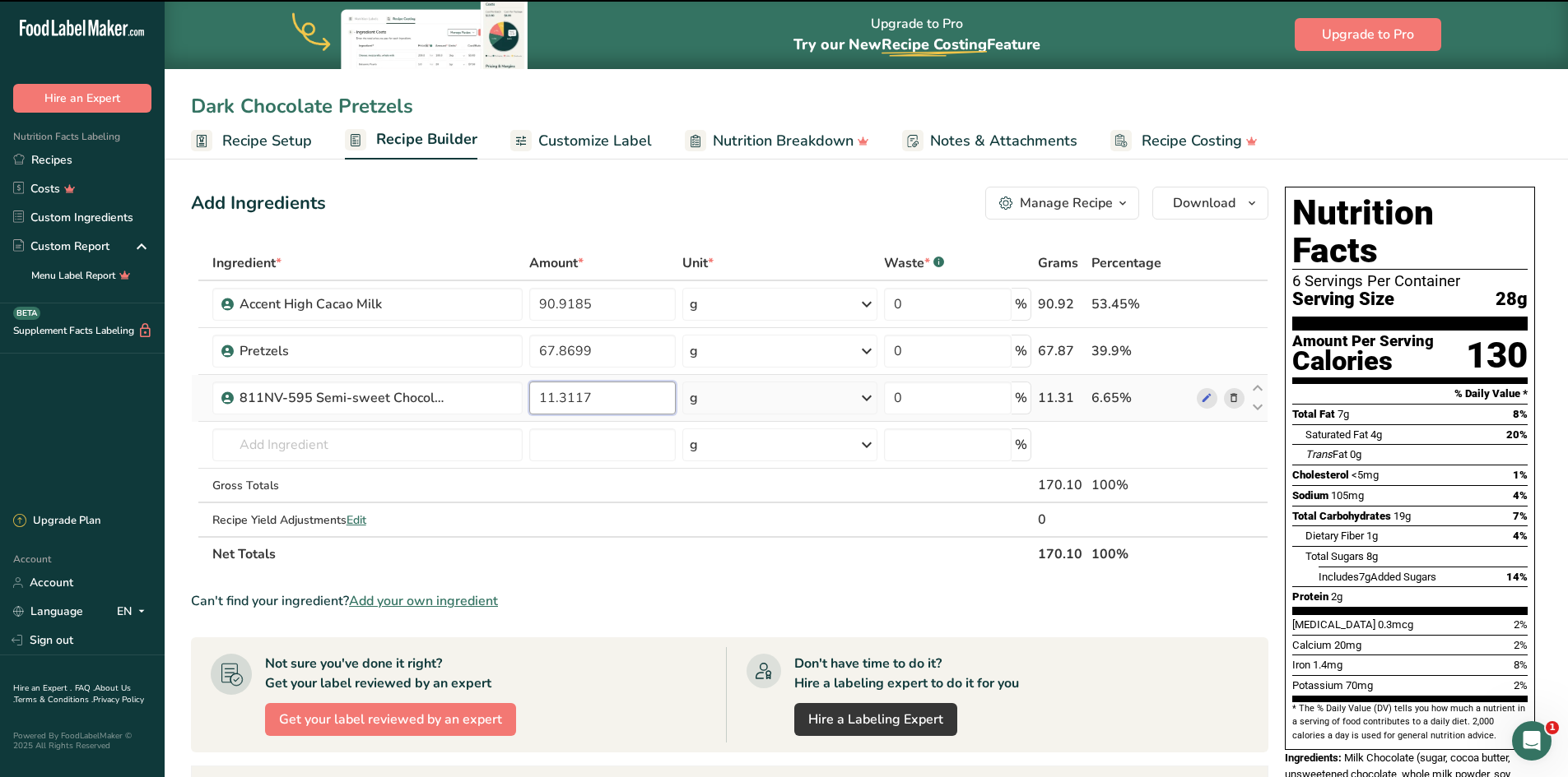
click at [566, 396] on input "11.3117" at bounding box center [602, 398] width 146 height 33
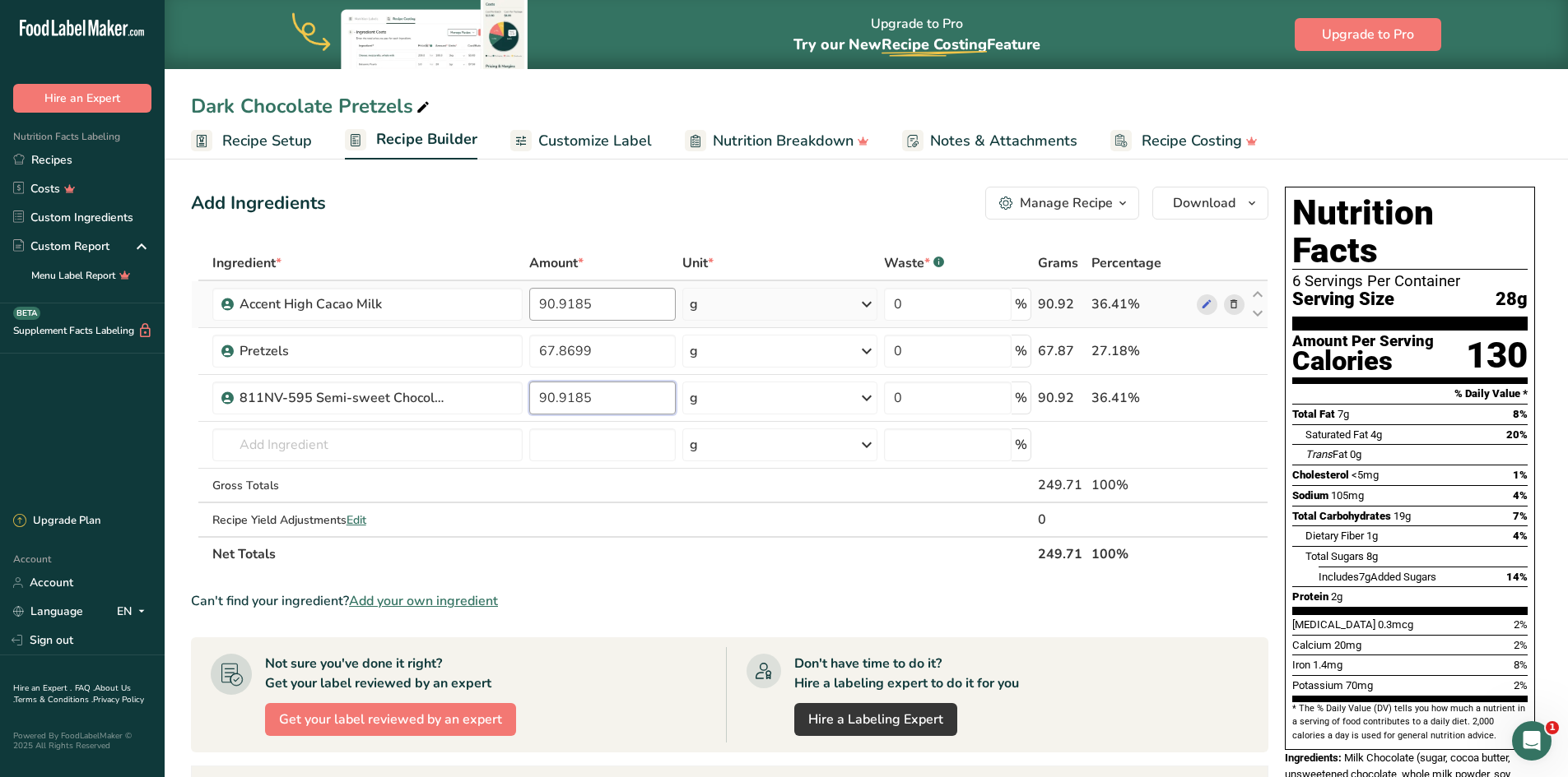
type input "90.9185"
click at [562, 304] on div "Ingredient * Amount * Unit * Waste * .a-a{fill:#347362;}.b-a{fill:#fff;} Grams …" at bounding box center [729, 409] width 1077 height 326
click at [562, 304] on input "90.9185" at bounding box center [602, 304] width 146 height 33
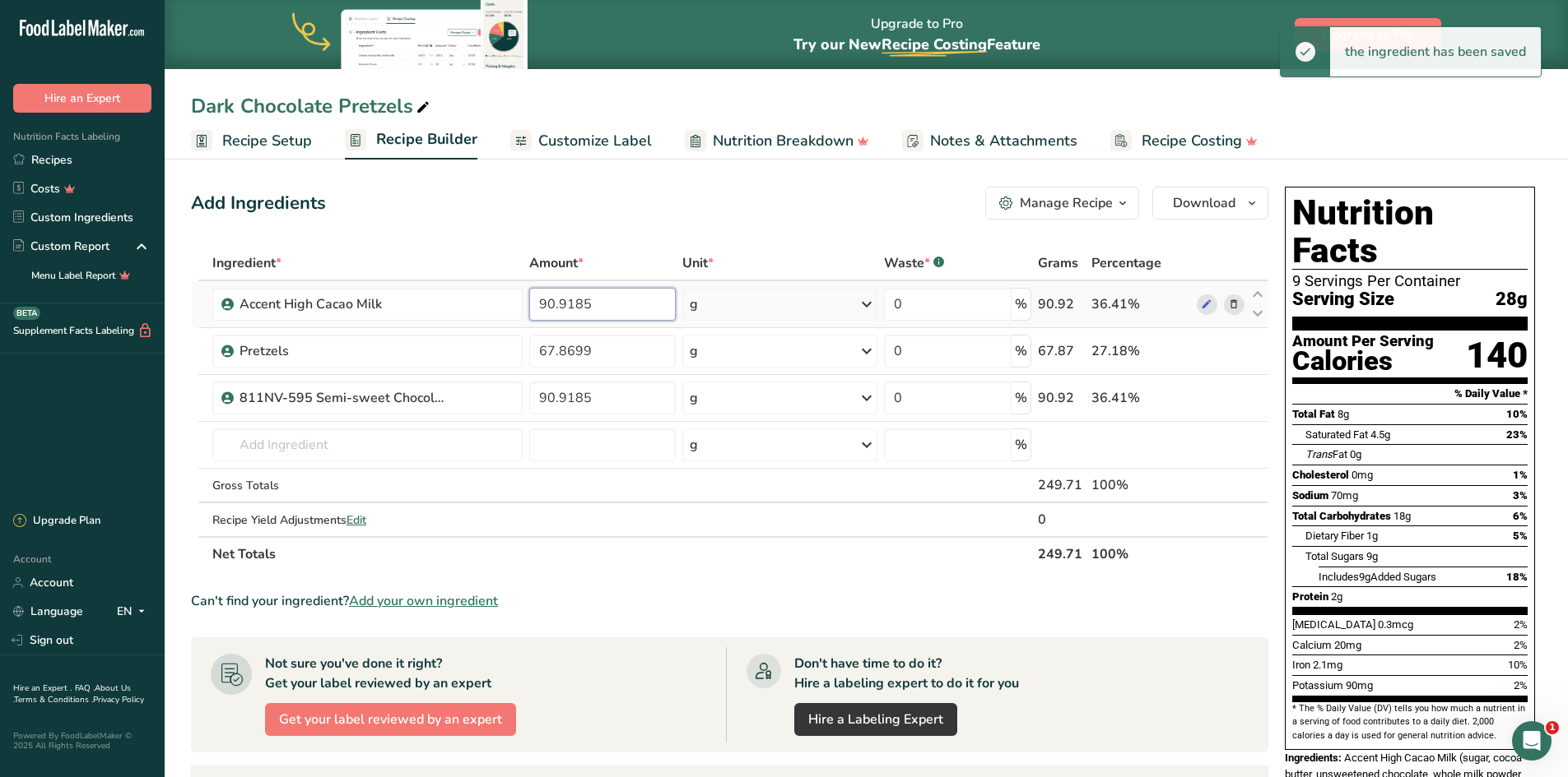
click at [562, 304] on input "90.9185" at bounding box center [602, 304] width 146 height 33
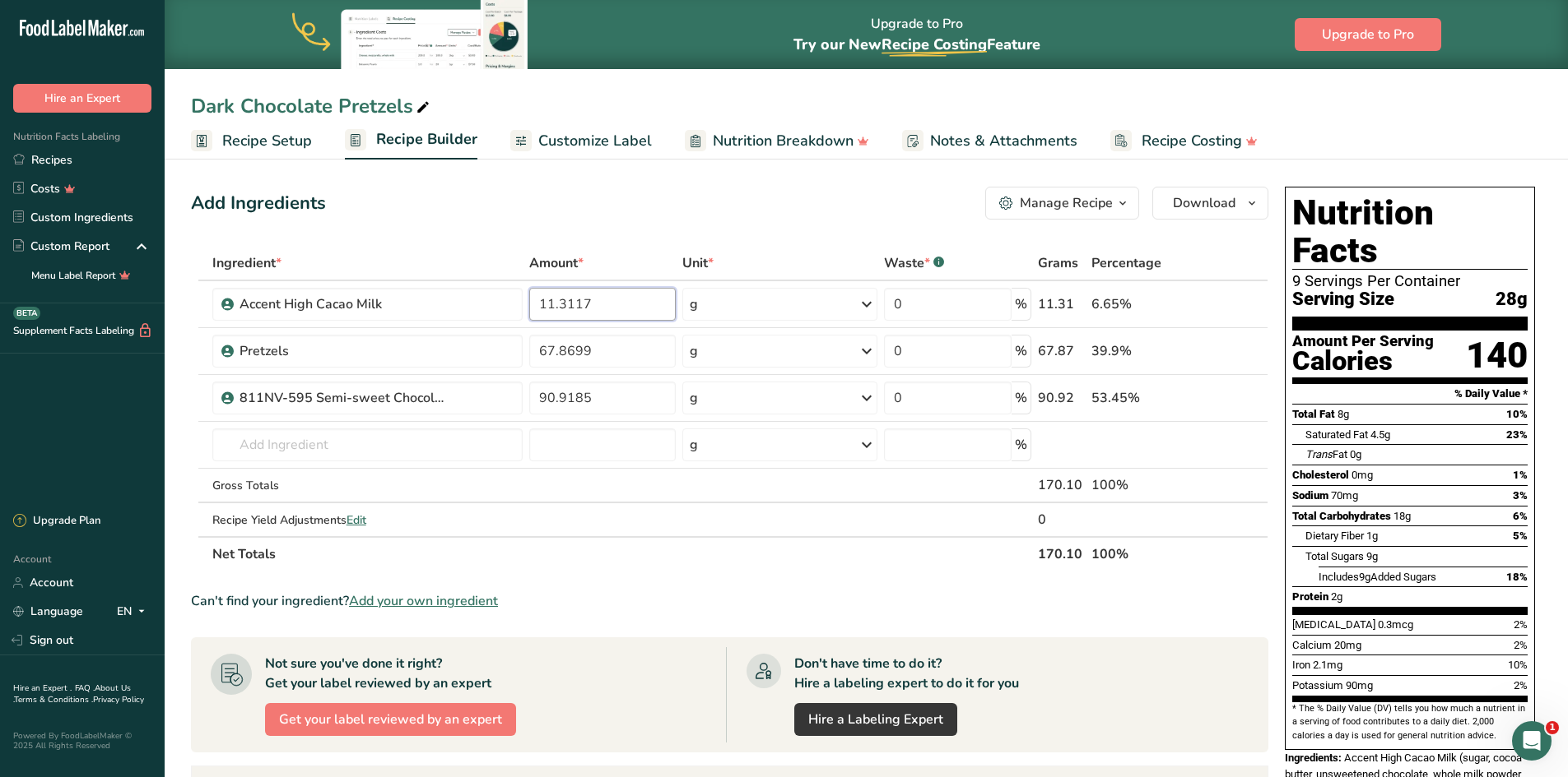
type input "11.3117"
click at [741, 591] on section "Ingredient * Amount * Unit * Waste * .a-a{fill:#347362;}.b-a{fill:#fff;} Grams …" at bounding box center [729, 657] width 1077 height 822
click at [583, 114] on div "Dark Chocolate Pretzels" at bounding box center [866, 105] width 1403 height 29
drag, startPoint x: 581, startPoint y: 129, endPoint x: 581, endPoint y: 142, distance: 13.0
click at [581, 130] on span "Customize Label" at bounding box center [595, 141] width 113 height 22
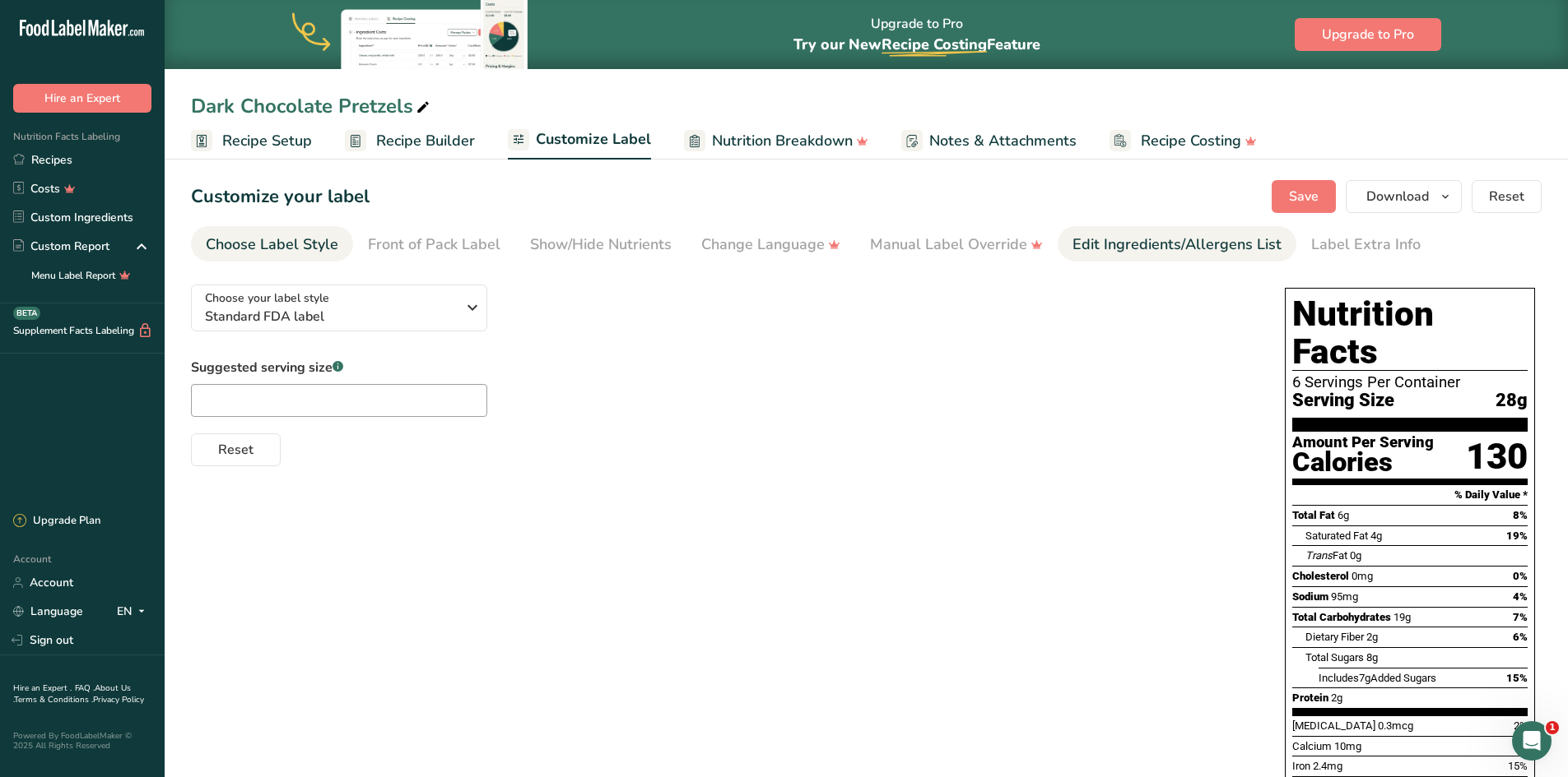
click at [1132, 243] on div "Edit Ingredients/Allergens List" at bounding box center [1177, 245] width 209 height 22
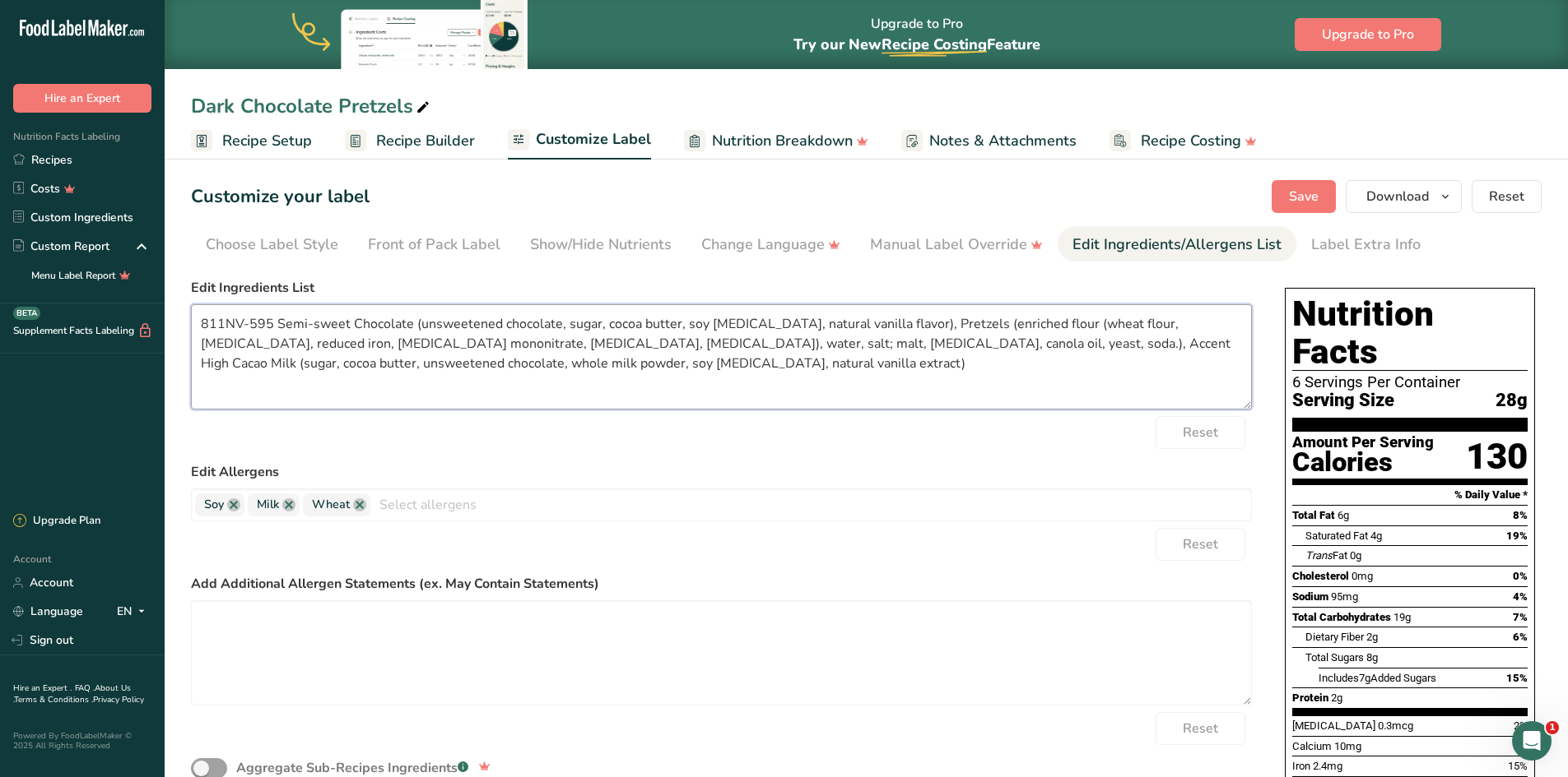
drag, startPoint x: 280, startPoint y: 322, endPoint x: 191, endPoint y: 318, distance: 89.1
click at [191, 318] on textarea "811NV-595 Semi-sweet Chocolate (unsweetened chocolate, sugar, cocoa butter, soy…" at bounding box center [721, 356] width 1061 height 105
click at [244, 327] on textarea "Semi-sweet Chocolate (unsweetened chocolate, sugar, cocoa butter, soy [MEDICAL_…" at bounding box center [721, 356] width 1061 height 105
drag, startPoint x: 818, startPoint y: 342, endPoint x: 711, endPoint y: 346, distance: 107.1
click at [711, 346] on textarea "Semi-Sweet Chocolate (unsweetened chocolate, sugar, cocoa butter, soy [MEDICAL_…" at bounding box center [721, 356] width 1061 height 105
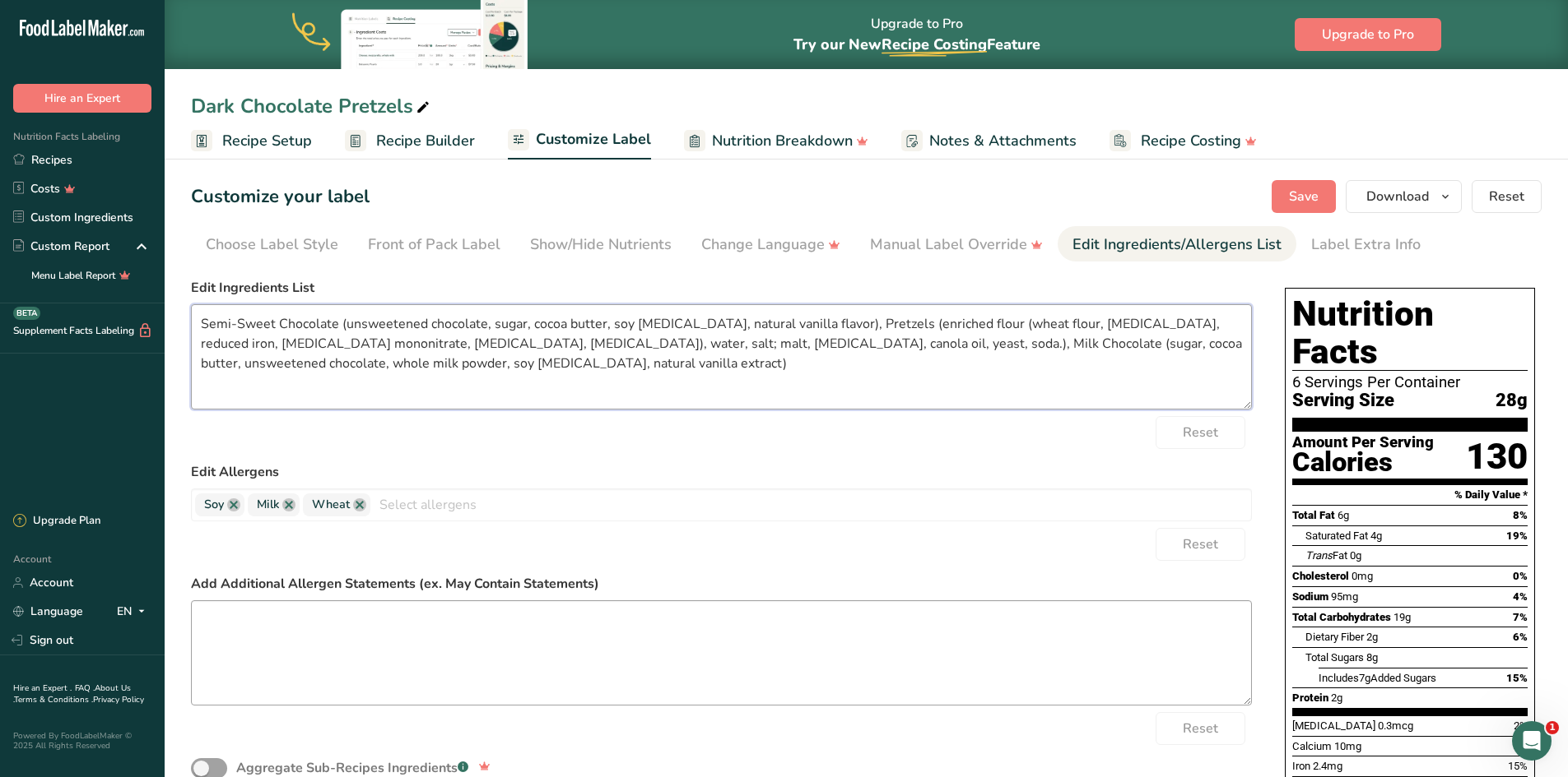
type textarea "Semi-Sweet Chocolate (unsweetened chocolate, sugar, cocoa butter, soy [MEDICAL_…"
click at [343, 625] on textarea at bounding box center [721, 653] width 1061 height 105
type textarea "May contain Traces of Peanut, Tree Nut and Egg"
click at [1316, 201] on span "Save" at bounding box center [1303, 197] width 29 height 19
click at [66, 155] on link "Recipes" at bounding box center [82, 159] width 165 height 28
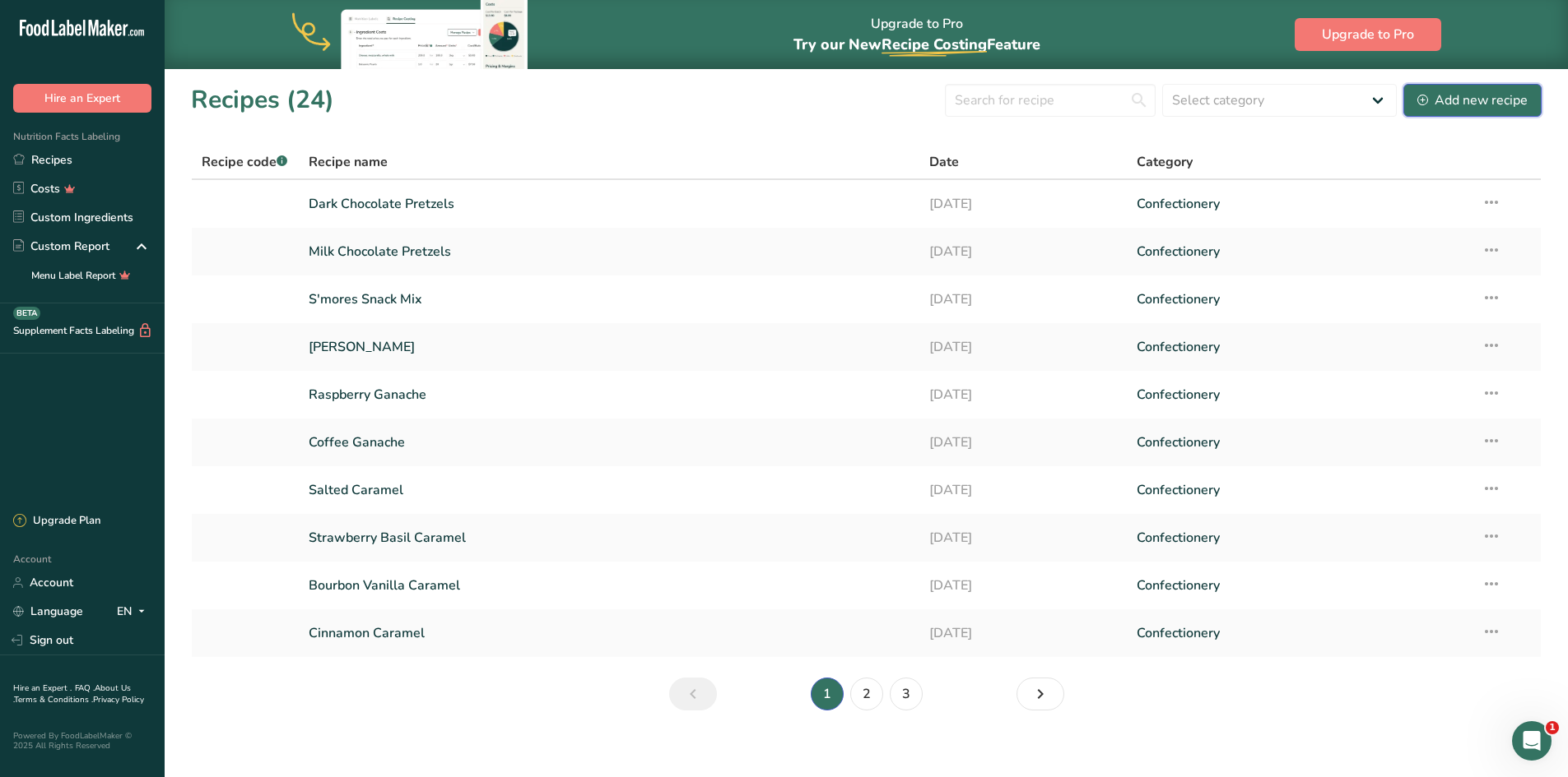
click at [1497, 106] on div "Add new recipe" at bounding box center [1472, 100] width 110 height 19
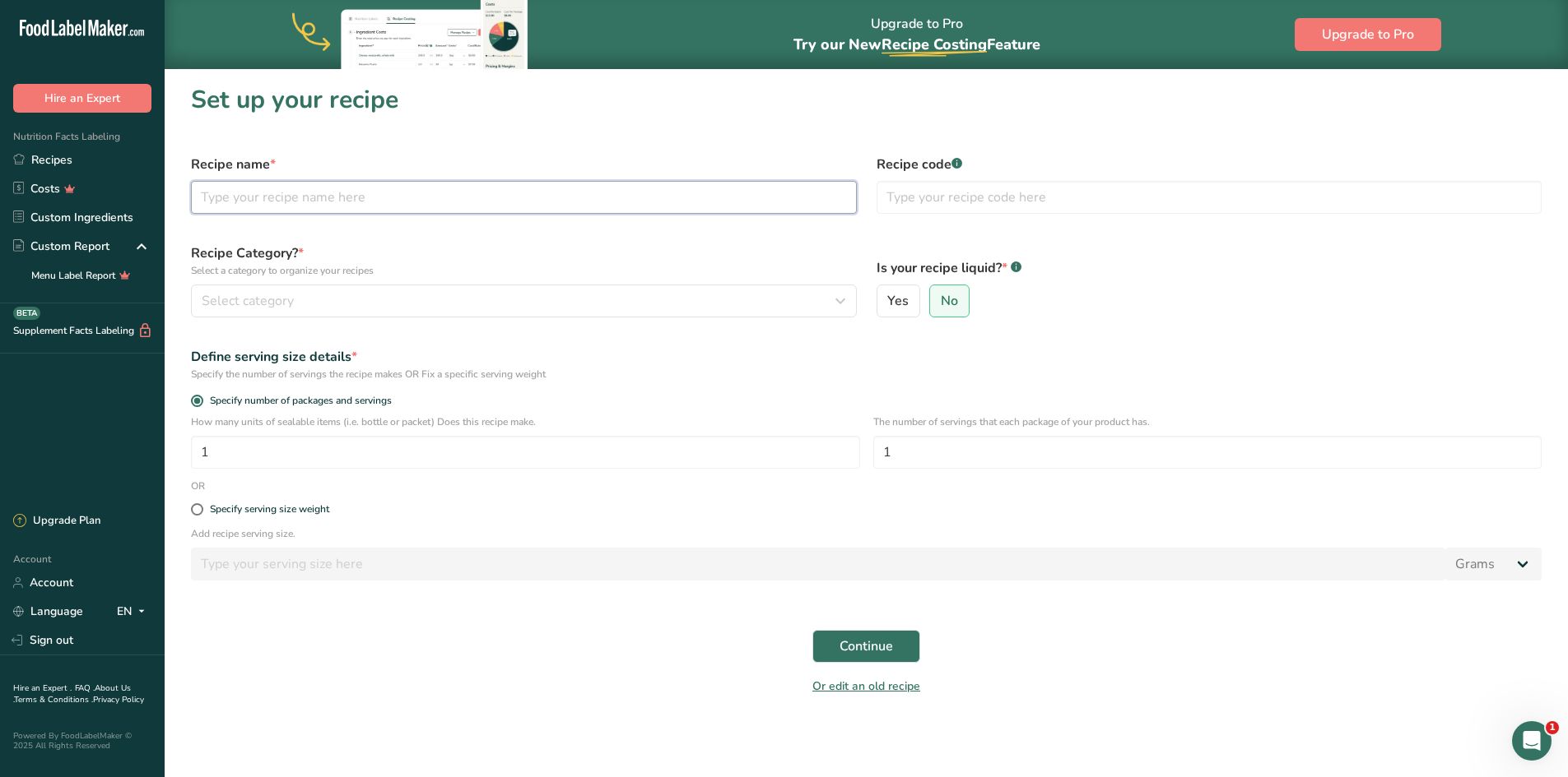
click at [349, 197] on input "text" at bounding box center [523, 197] width 666 height 33
type input "Peanut butter Pretzel Bar"
click at [858, 650] on span "Continue" at bounding box center [866, 647] width 53 height 19
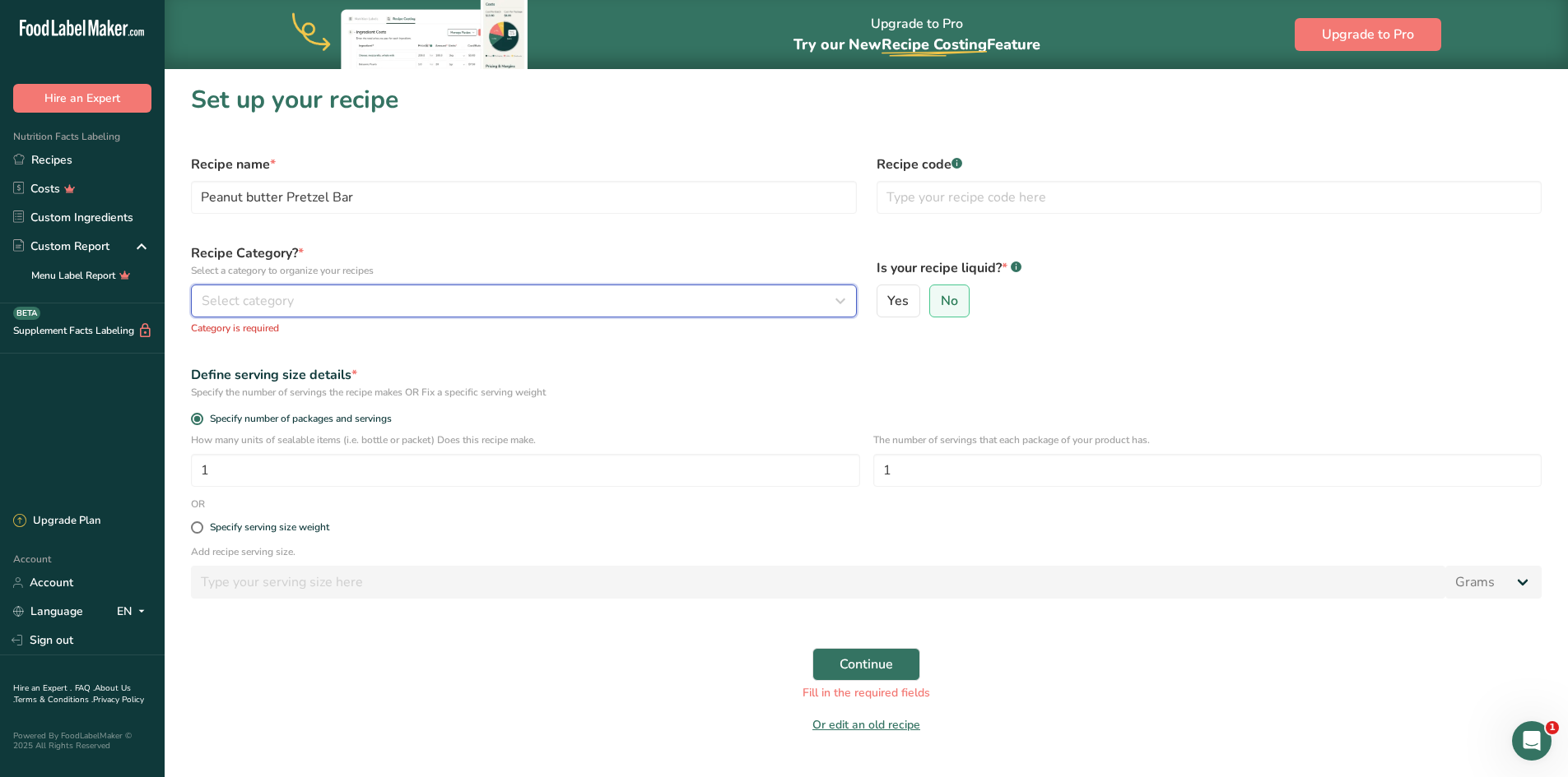
click at [326, 302] on div "Select category" at bounding box center [519, 301] width 635 height 19
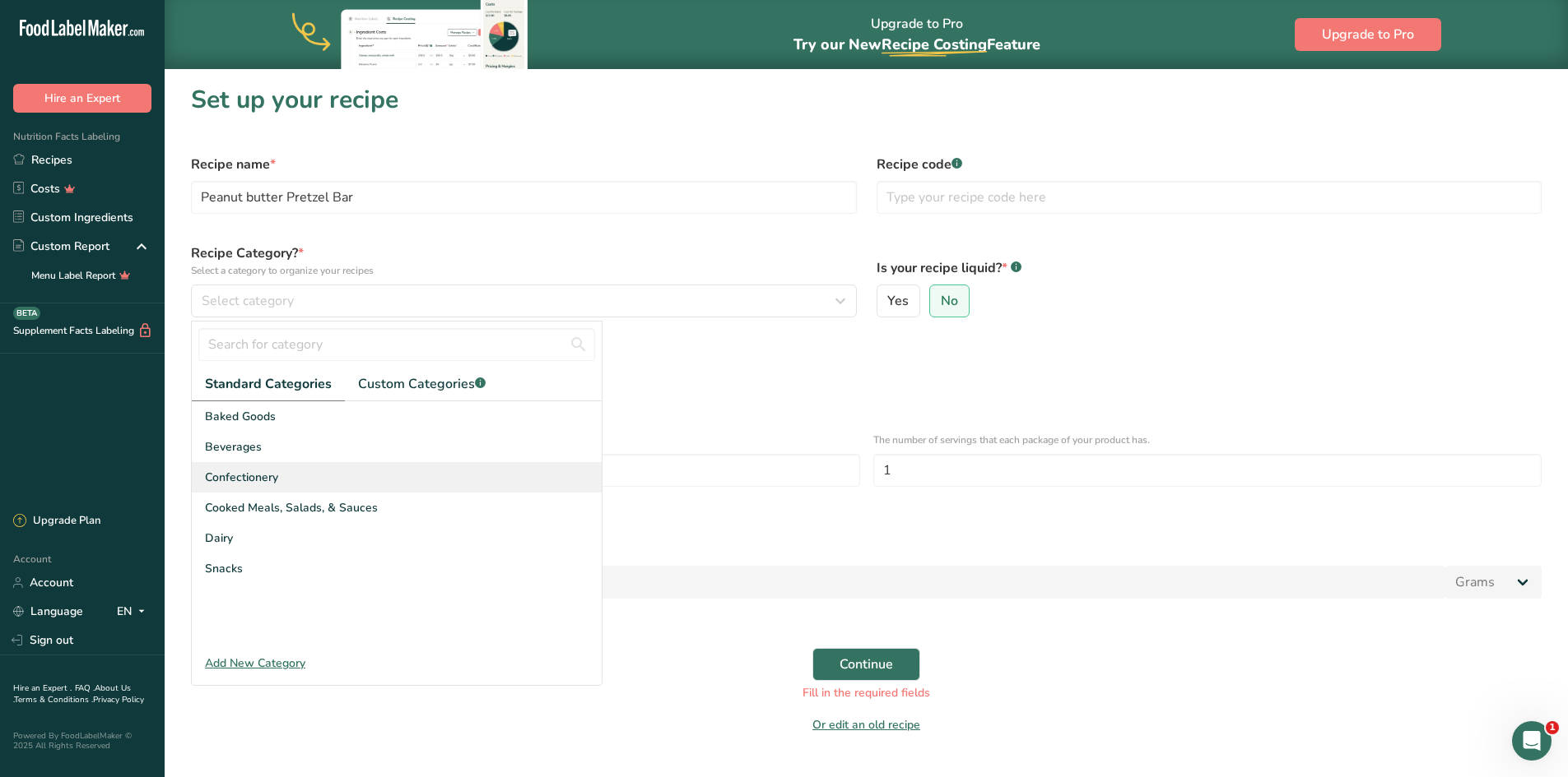
click at [295, 478] on div "Confectionery" at bounding box center [396, 478] width 410 height 30
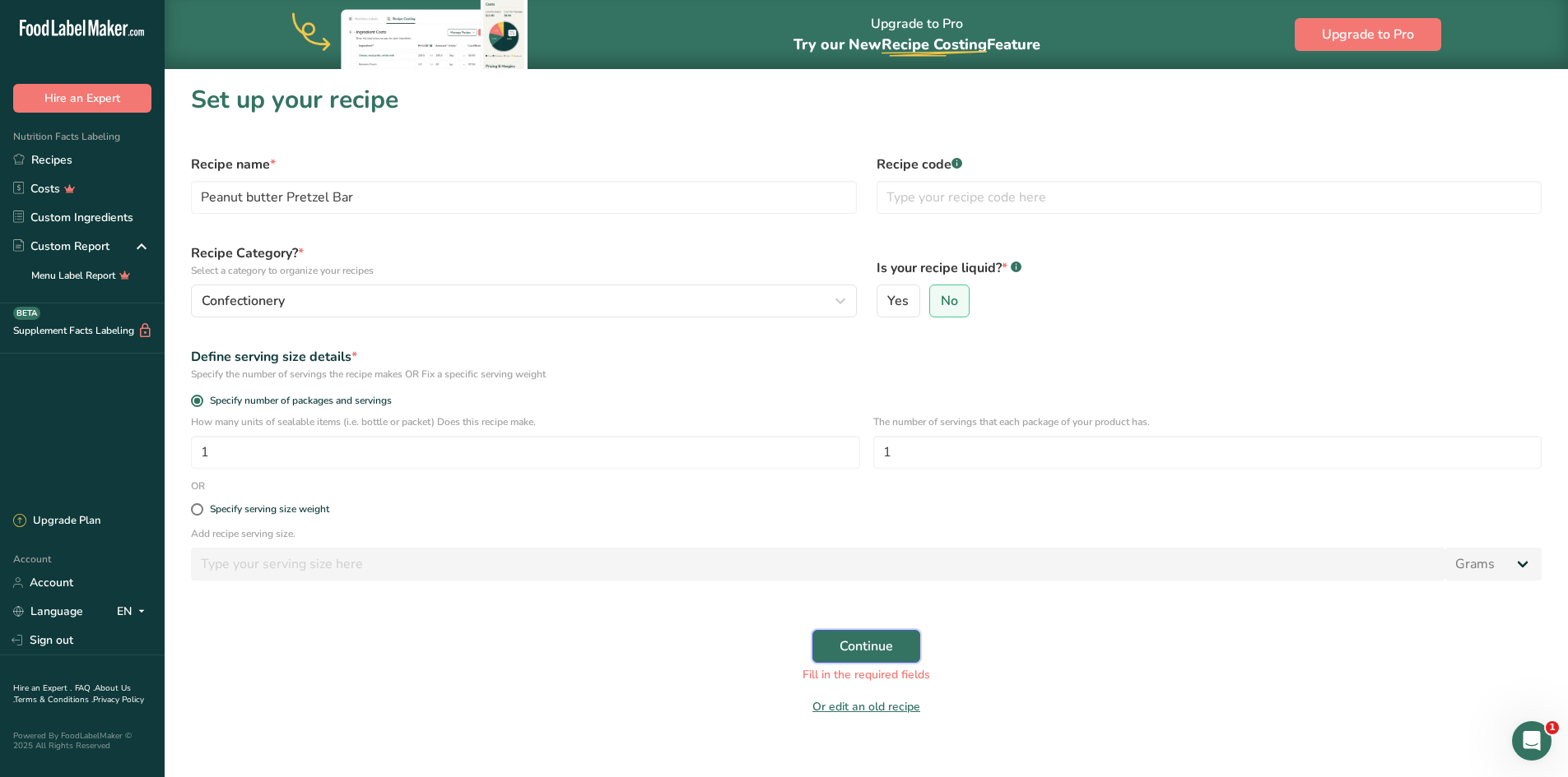
click at [885, 657] on button "Continue" at bounding box center [866, 646] width 108 height 33
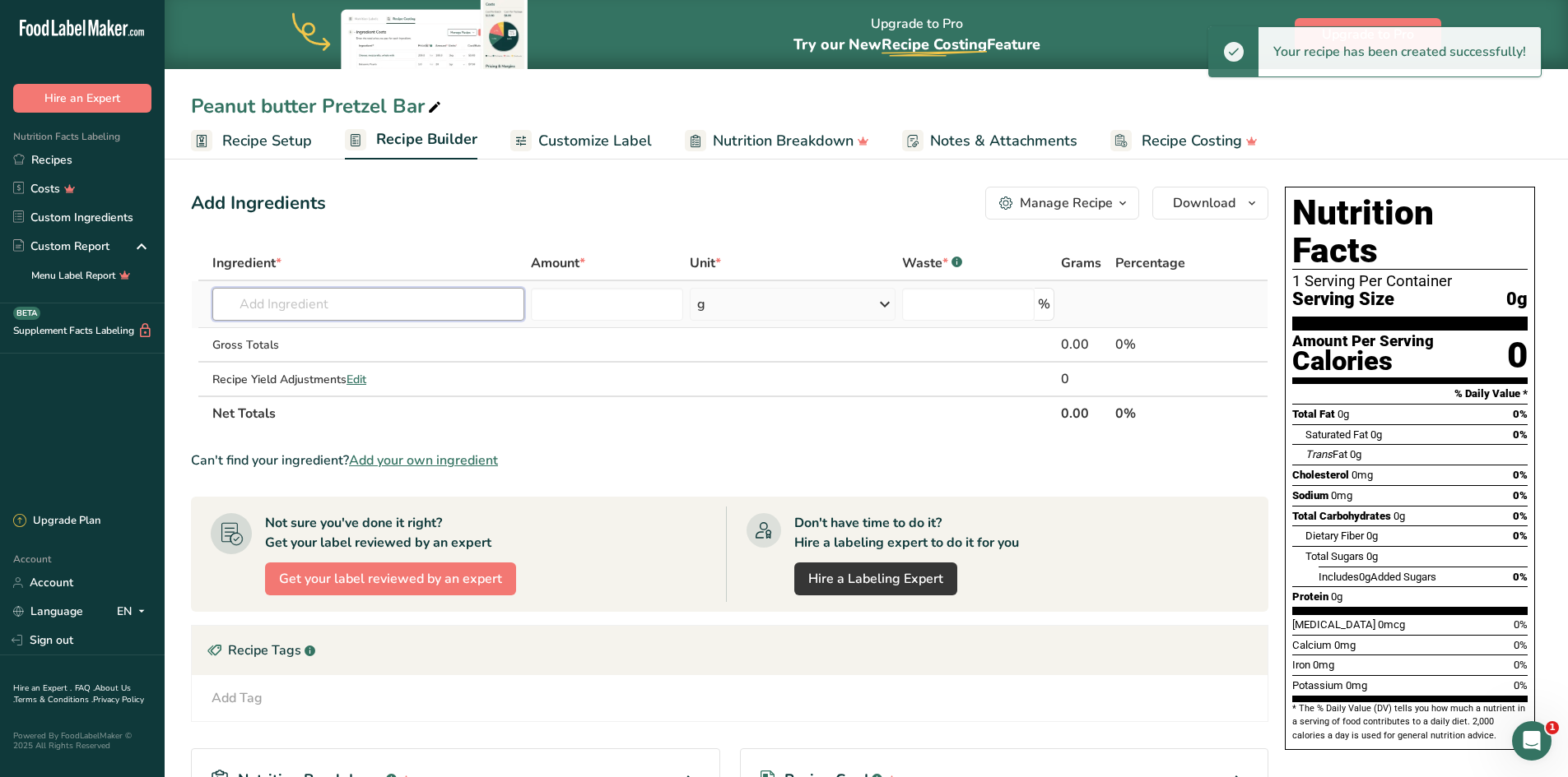
click at [287, 315] on input "text" at bounding box center [369, 304] width 312 height 33
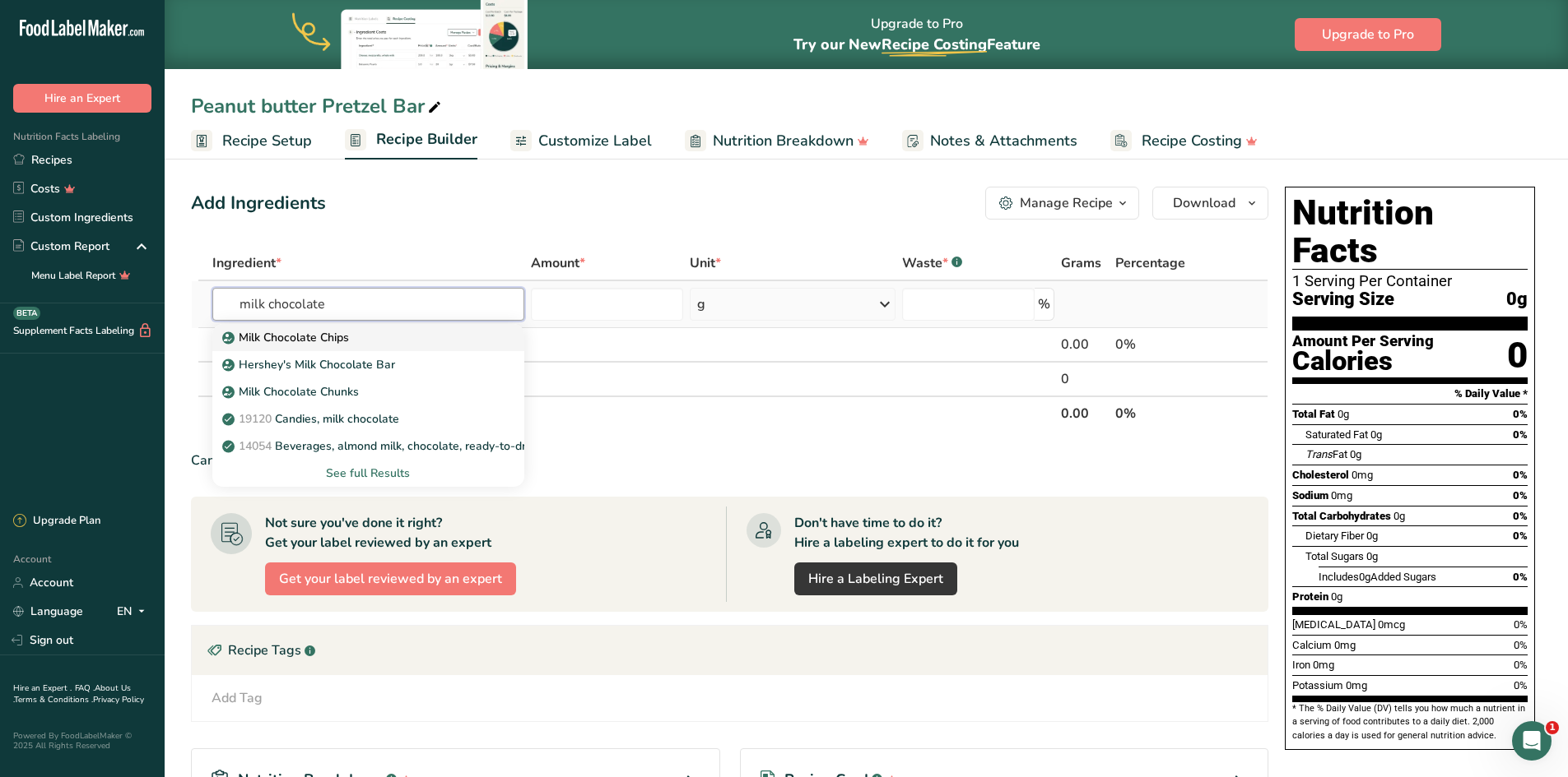
type input "milk chocolate"
click at [308, 330] on p "Milk Chocolate Chips" at bounding box center [286, 337] width 123 height 17
type input "Milk Chocolate Chips"
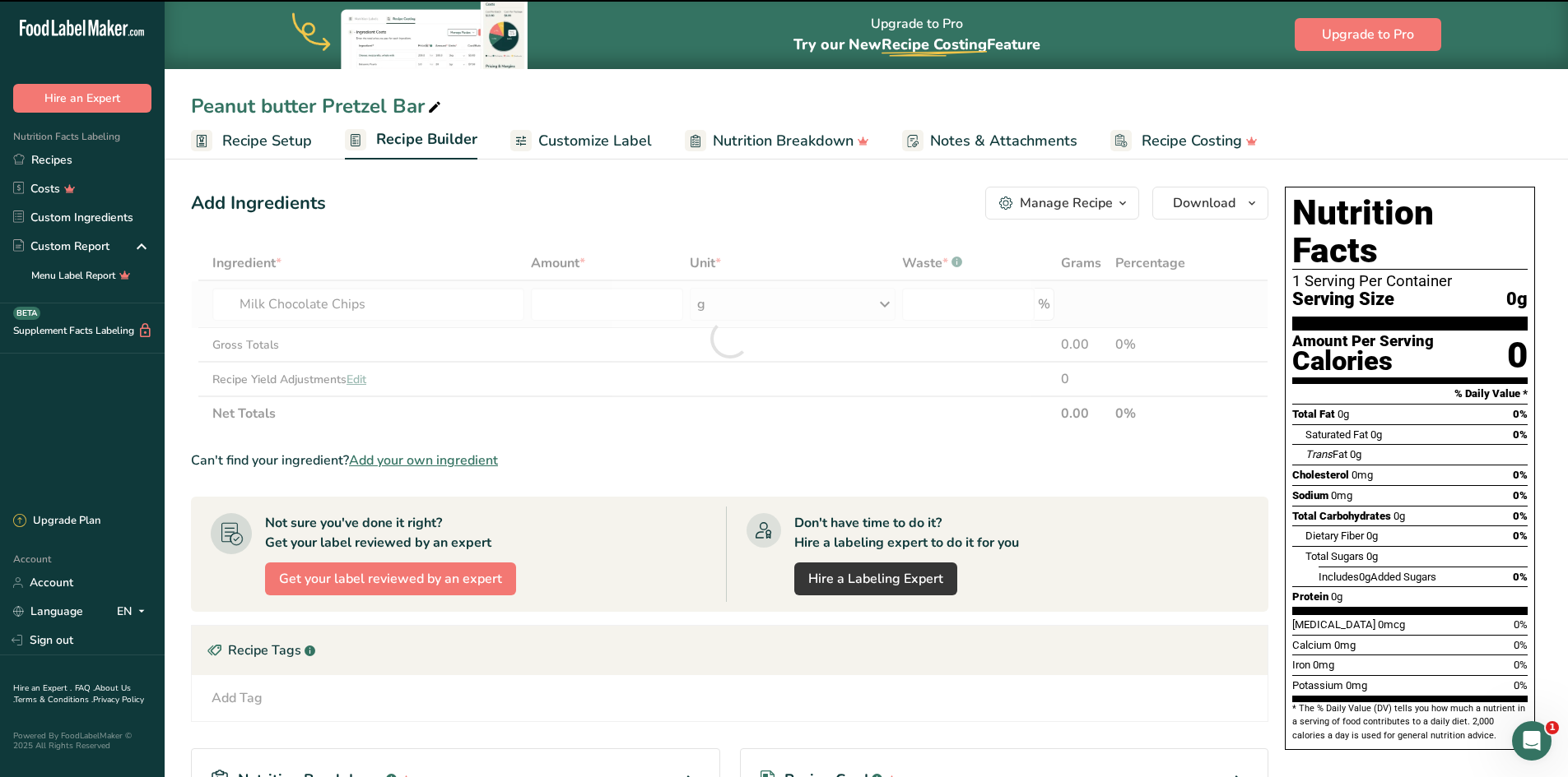
type input "0"
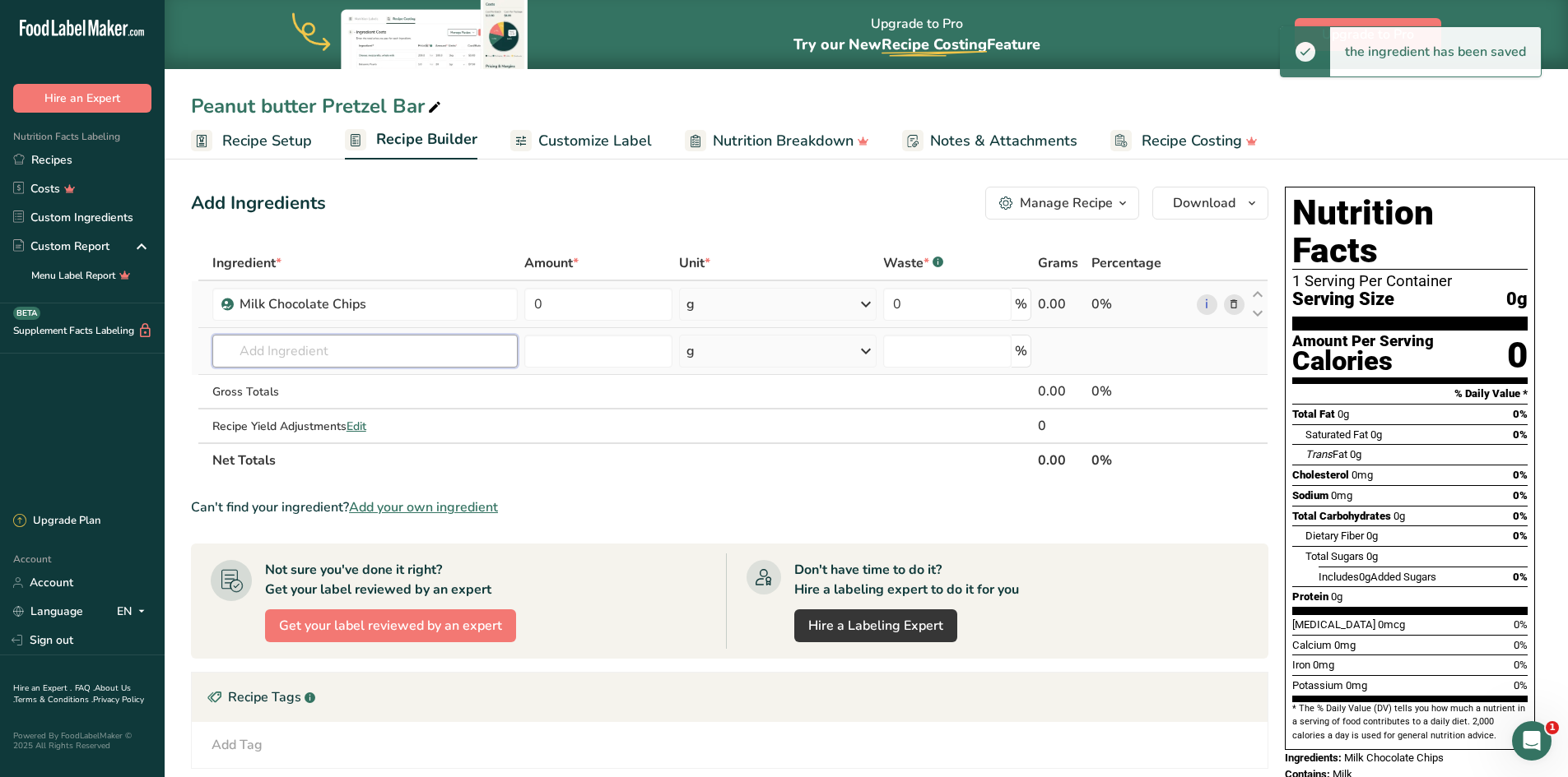
click at [297, 350] on input "text" at bounding box center [365, 351] width 306 height 33
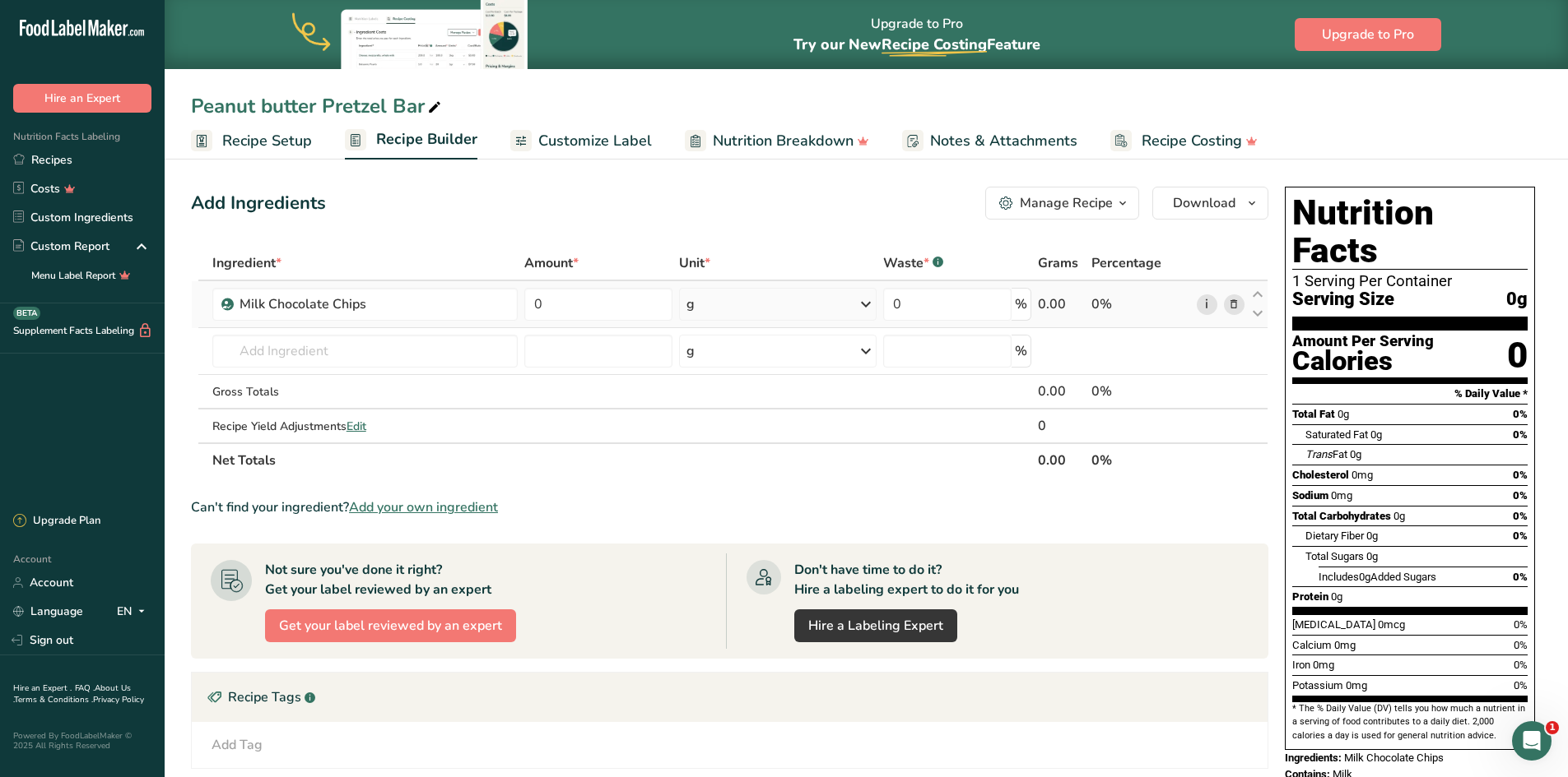
click at [1209, 304] on link "i" at bounding box center [1206, 304] width 20 height 20
click at [1229, 303] on icon at bounding box center [1233, 304] width 12 height 17
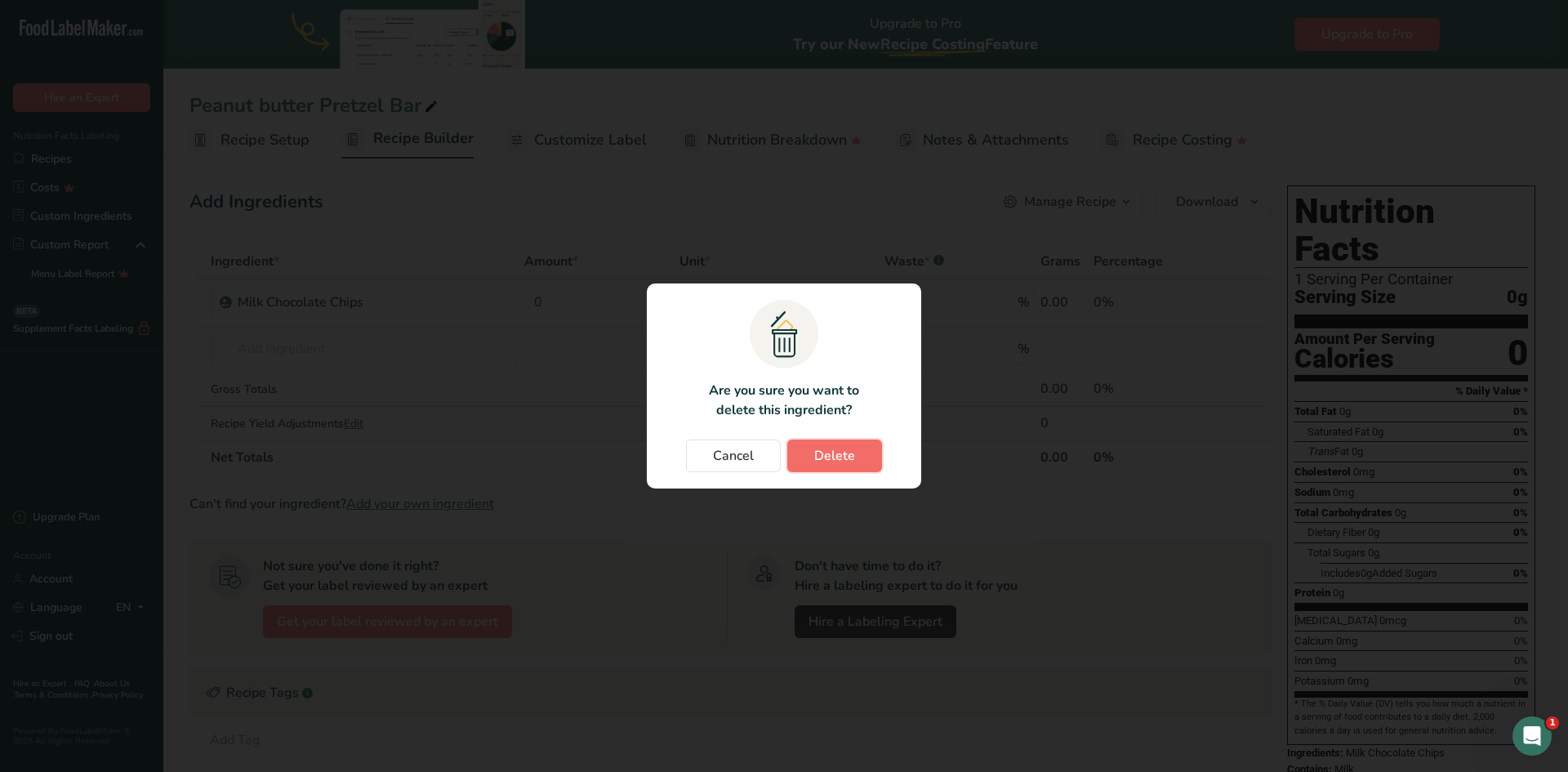
click at [834, 455] on span "Delete" at bounding box center [835, 456] width 40 height 19
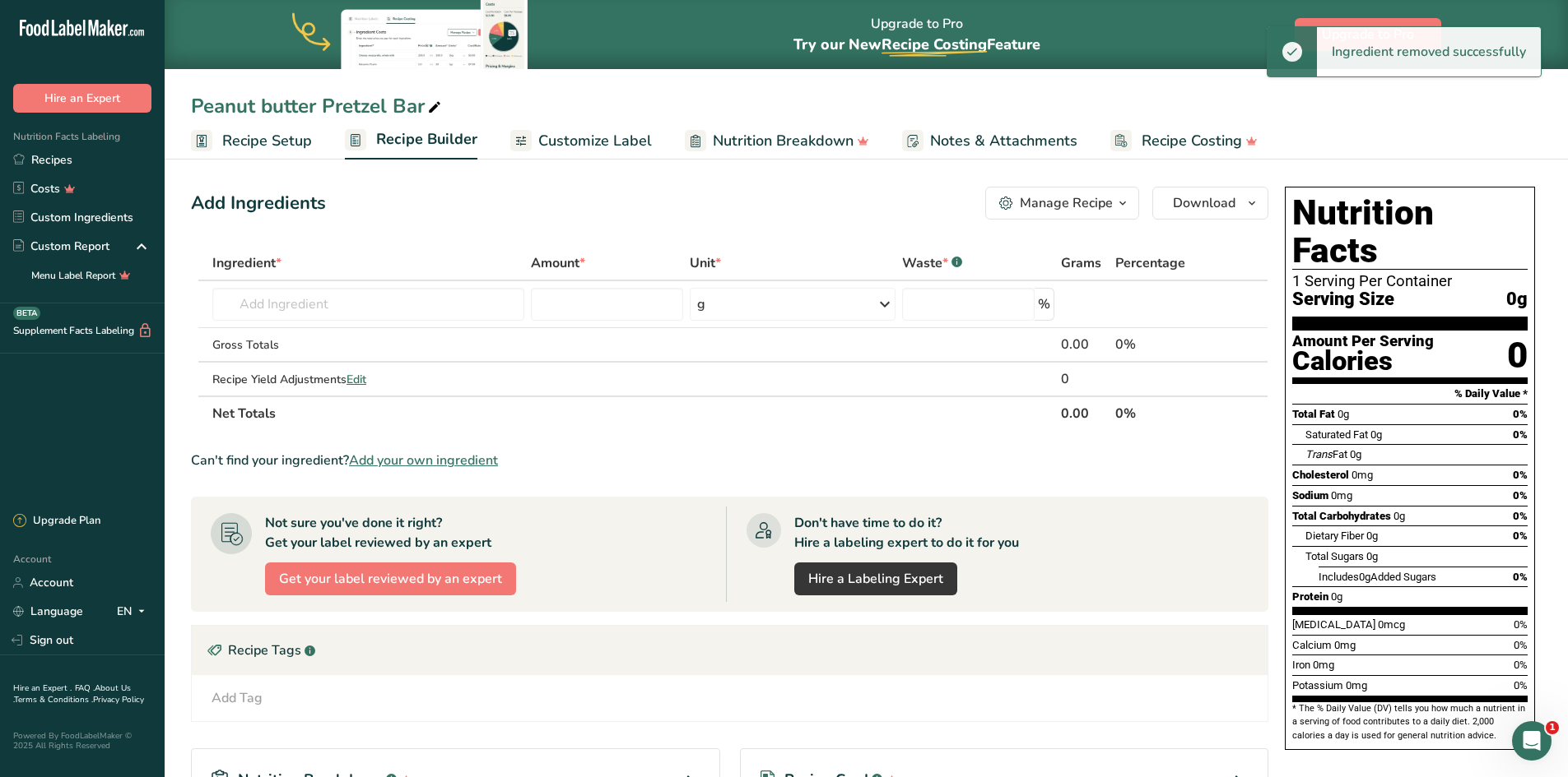
click at [448, 464] on span "Add your own ingredient" at bounding box center [424, 461] width 149 height 19
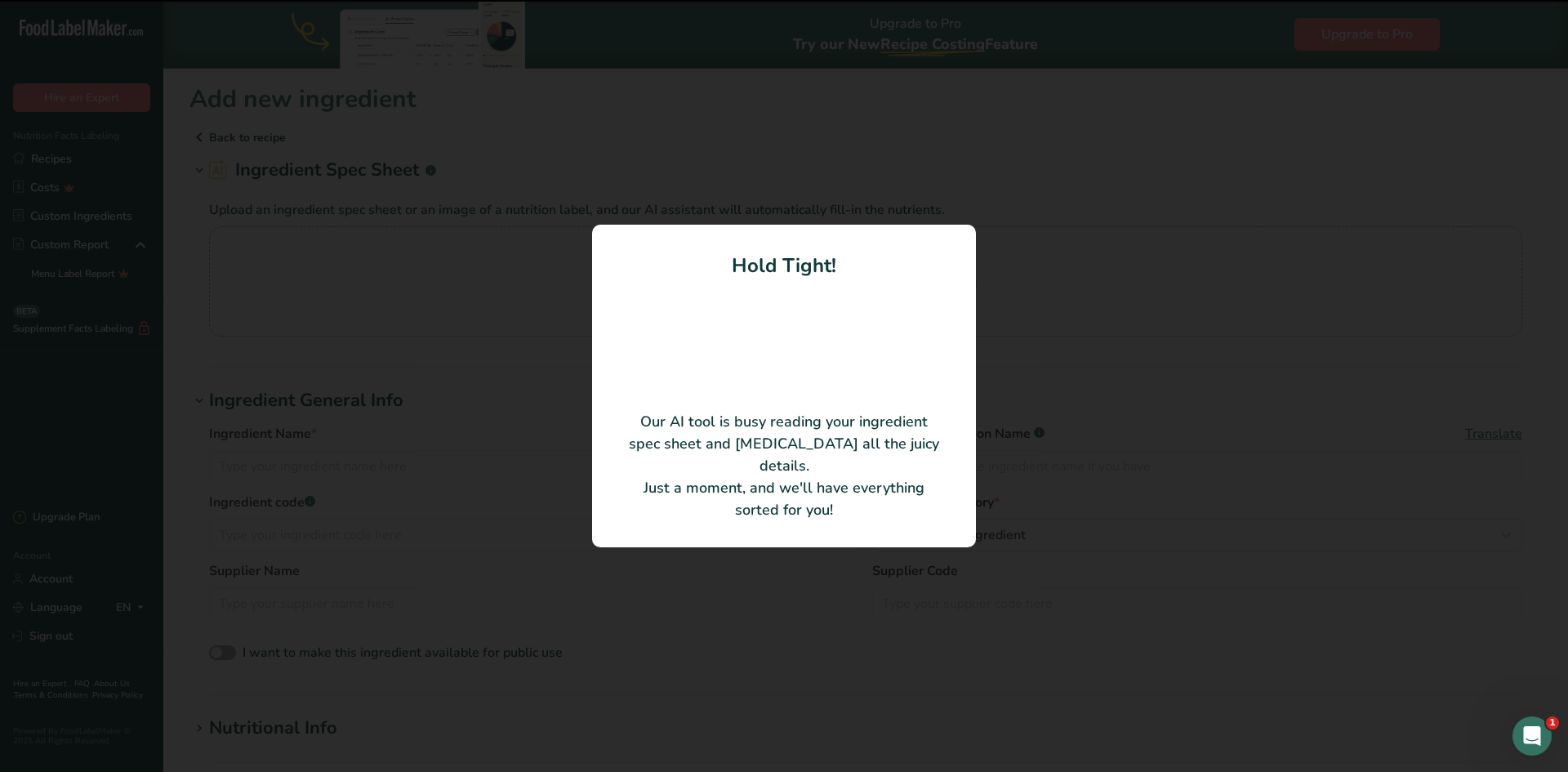
type input "Sugar, Vegetable Oil (Palm Kernel Oil, Hydrogenated Palm Kernel And Cottonseed …"
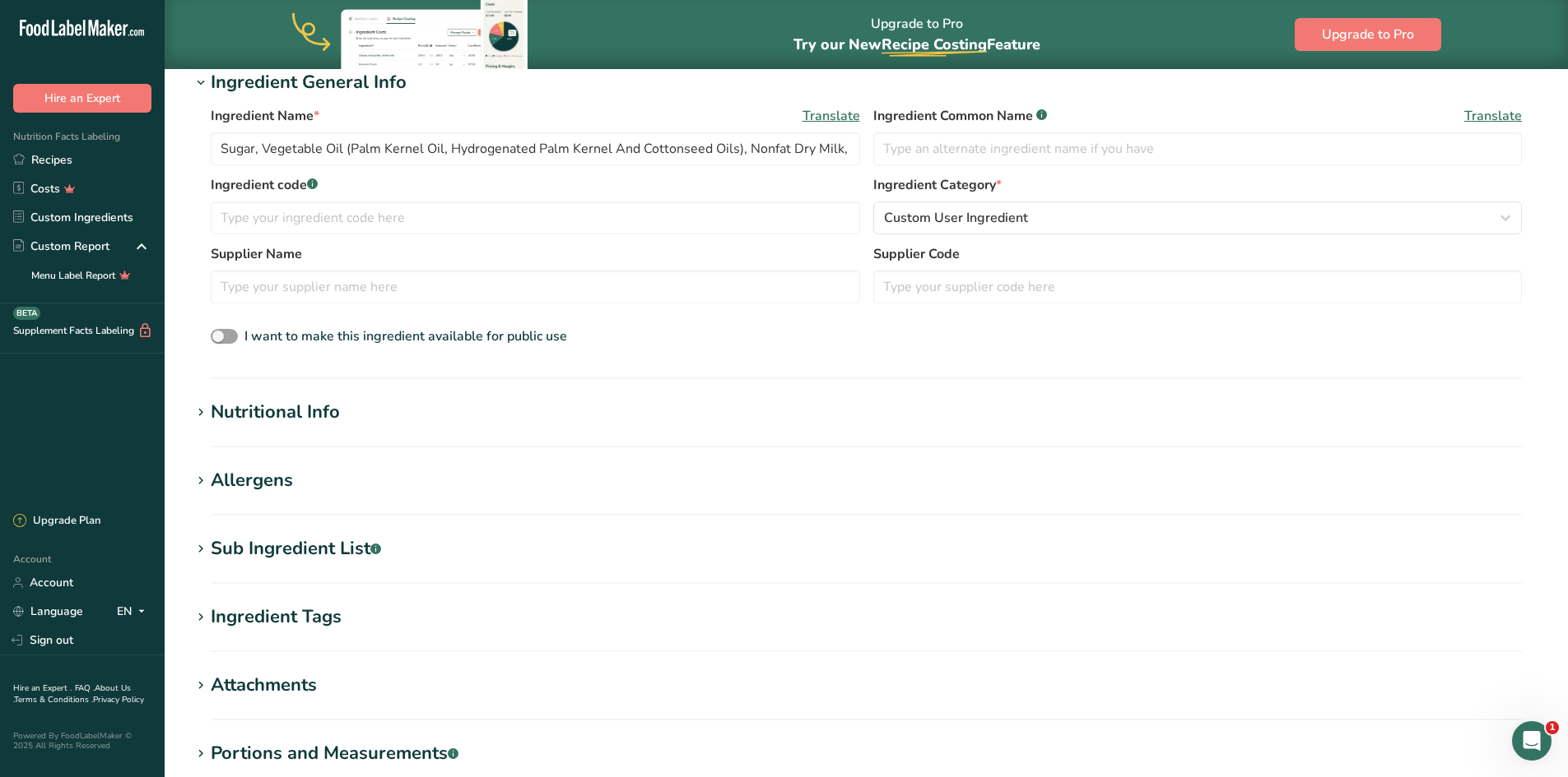
scroll to position [247, 0]
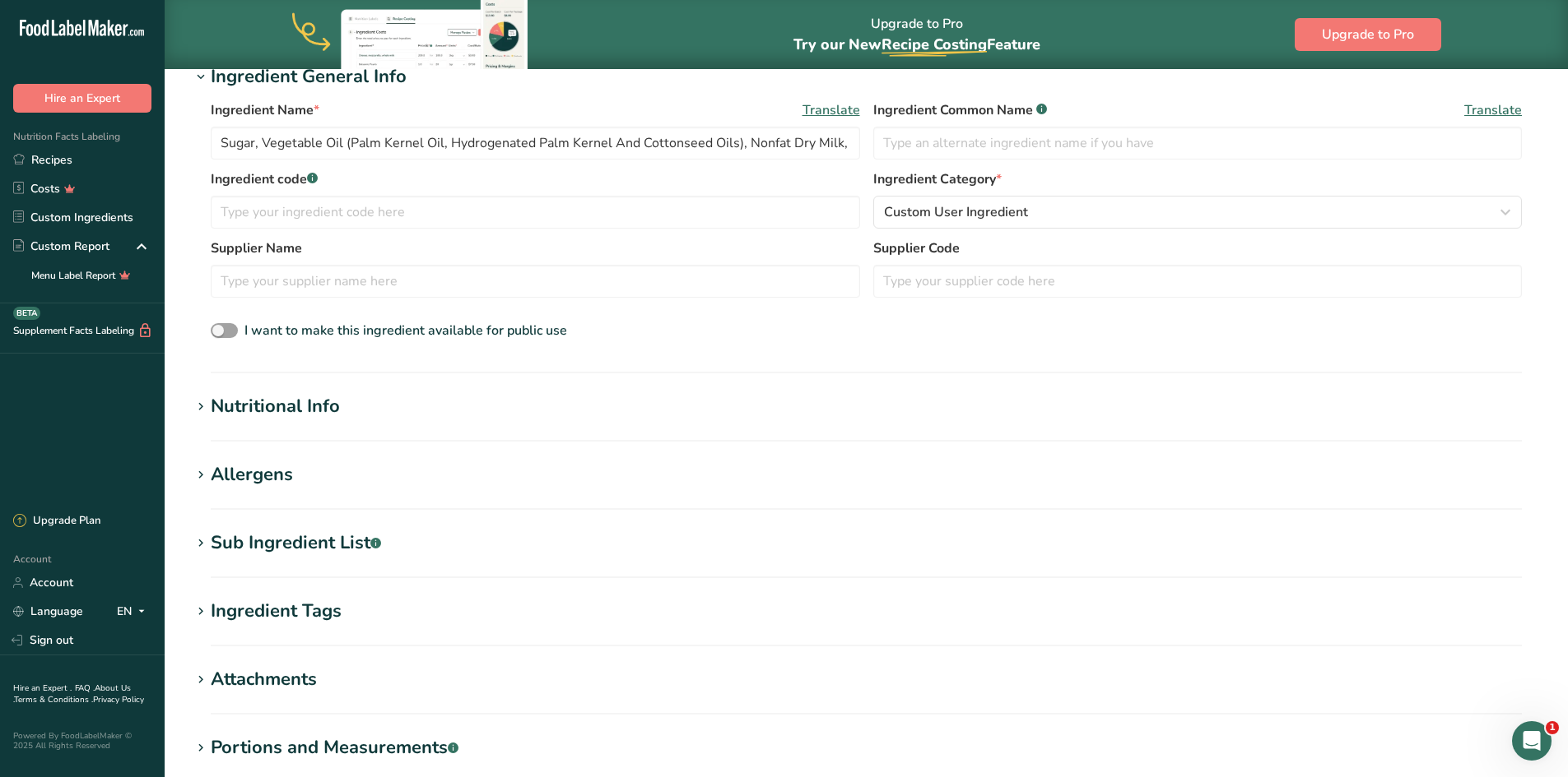
click at [332, 549] on div "Sub Ingredient List .a-a{fill:#347362;}.b-a{fill:#fff;}" at bounding box center [296, 543] width 170 height 27
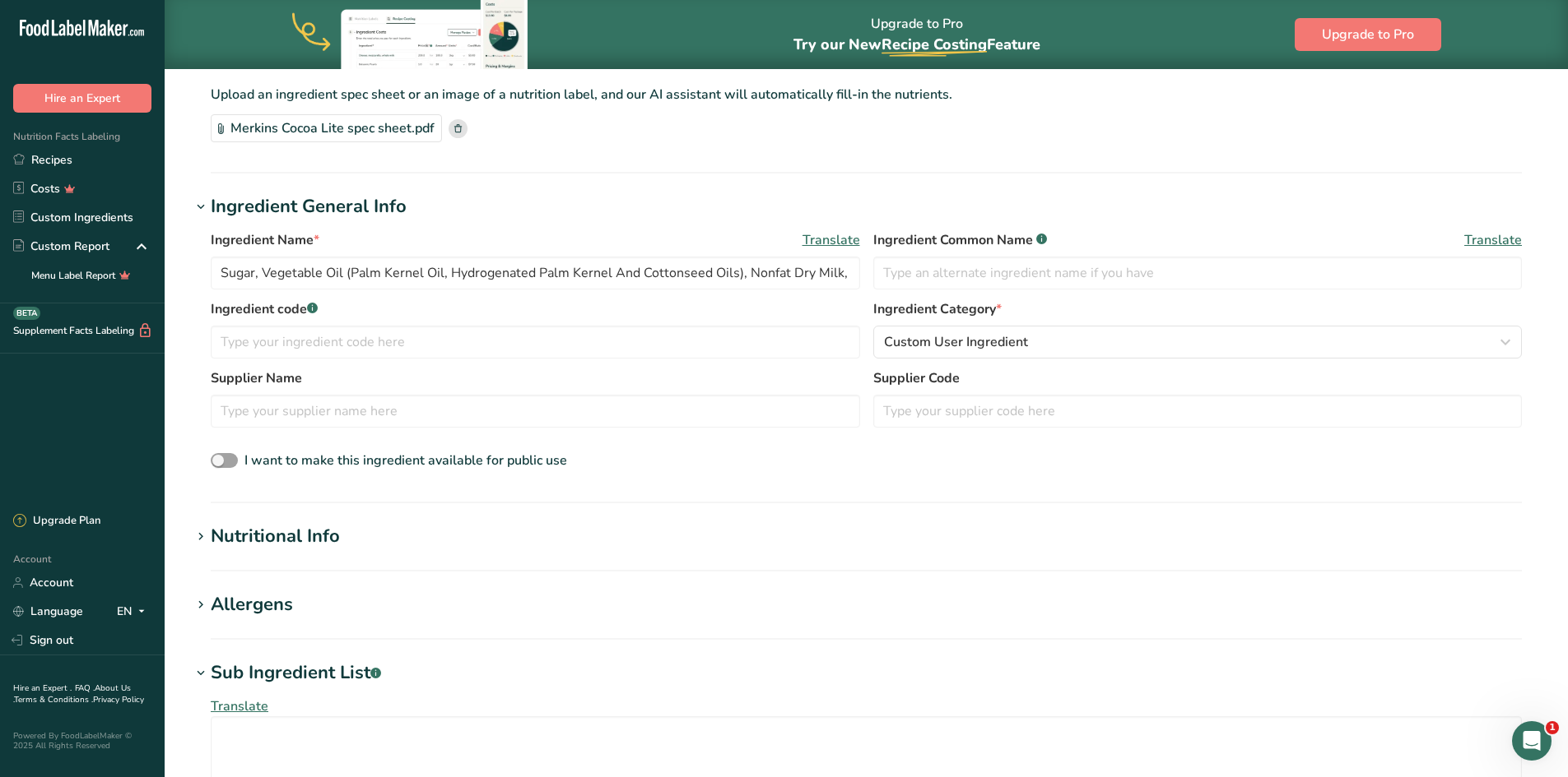
scroll to position [0, 0]
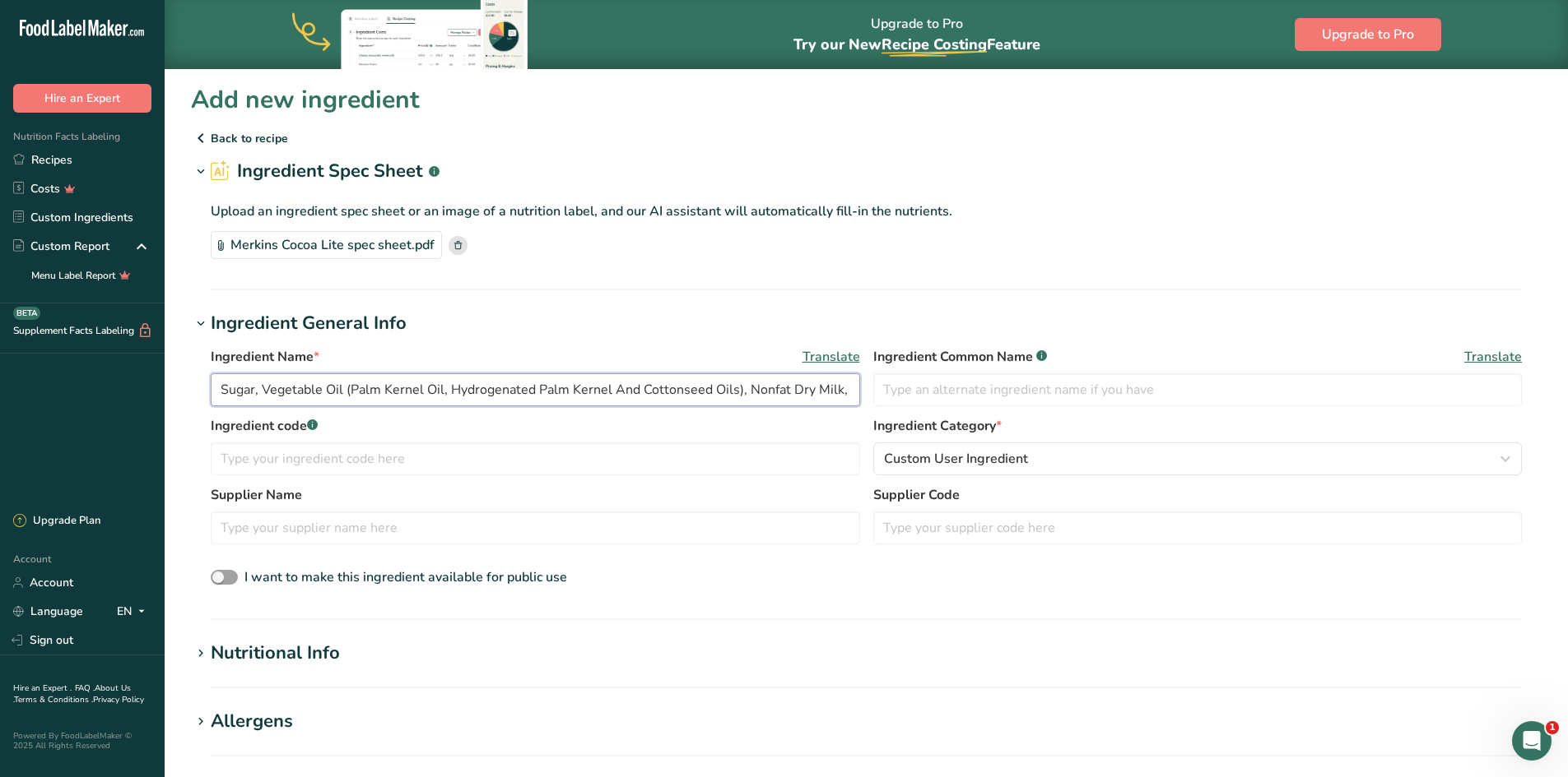
click at [499, 388] on input "Sugar, Vegetable Oil (Palm Kernel Oil, Hydrogenated Palm Kernel And Cottonseed …" at bounding box center [535, 389] width 649 height 33
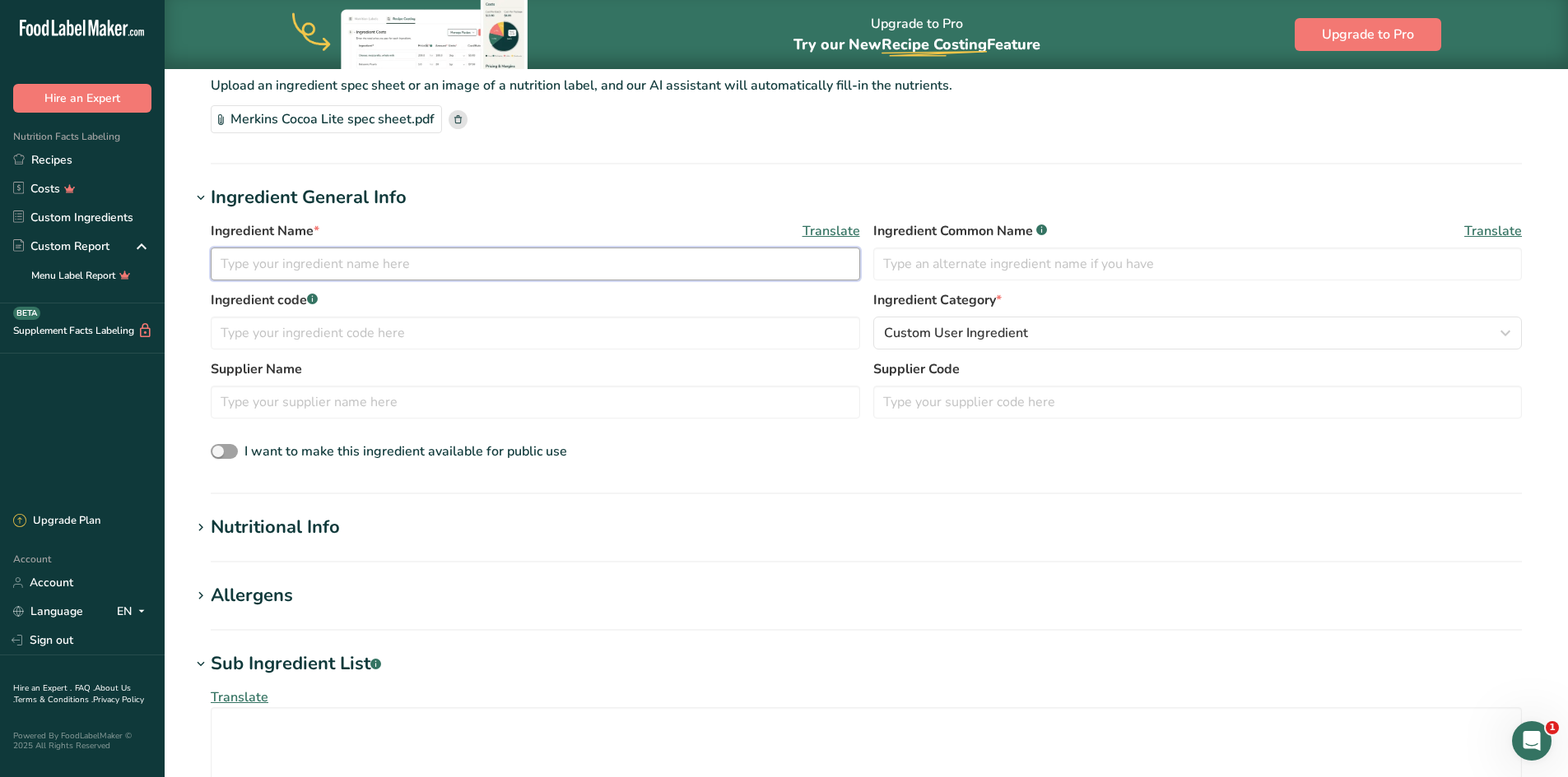
scroll to position [165, 0]
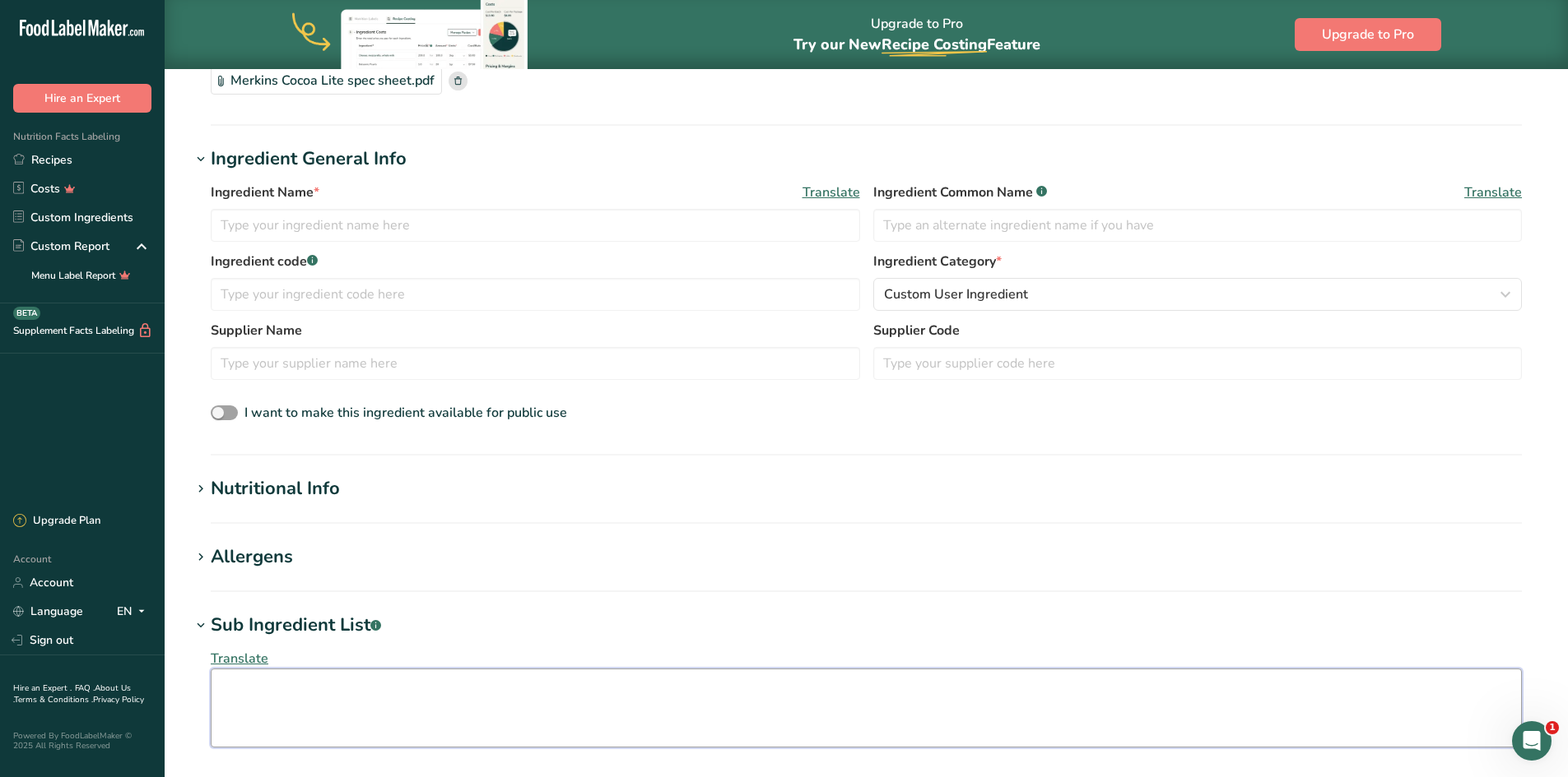
paste textarea "Sugar, Vegetable Oil (Palm Kernel Oil, Hydrogenated Palm Kernel And Cottonseed …"
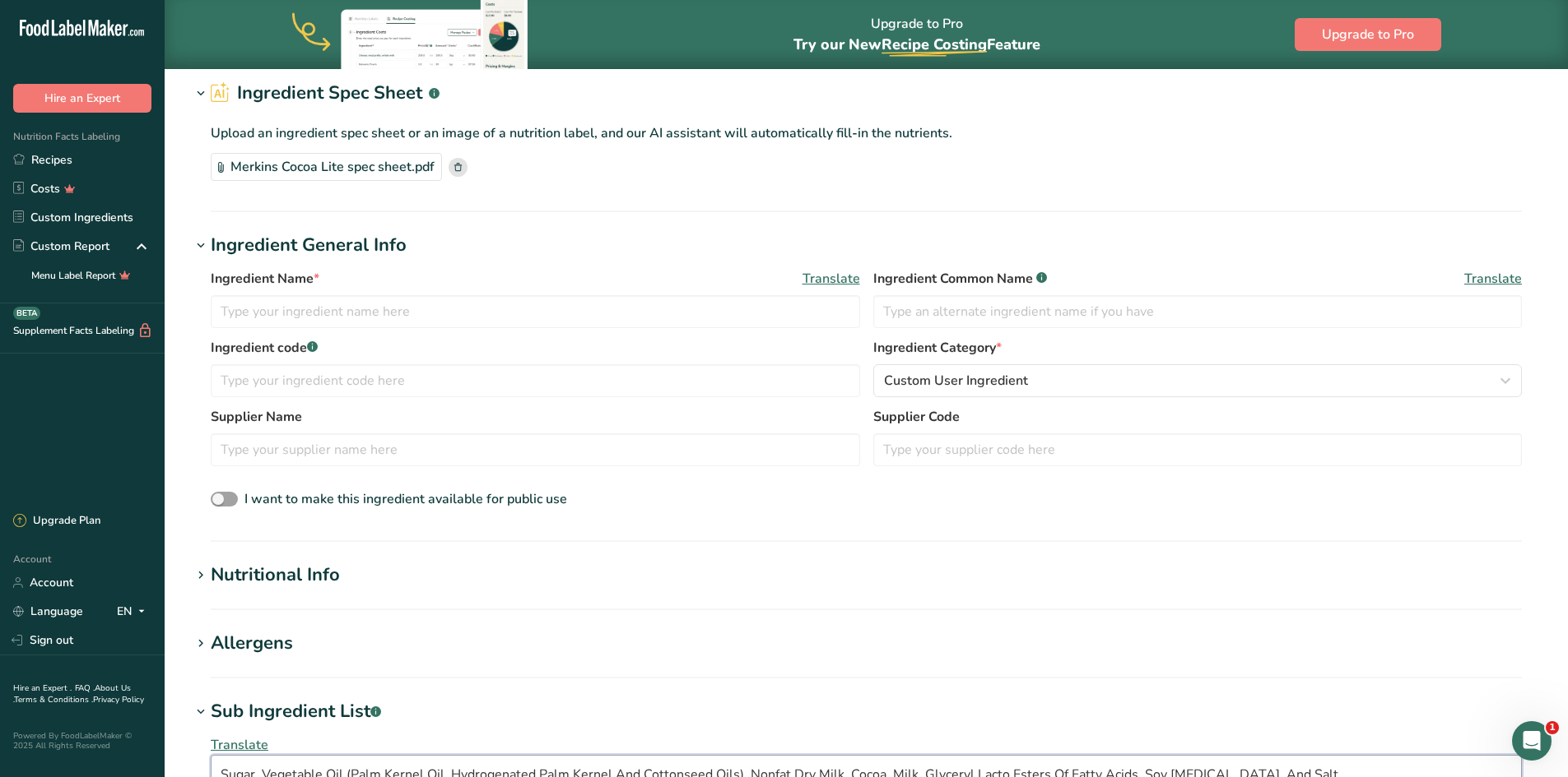
scroll to position [0, 0]
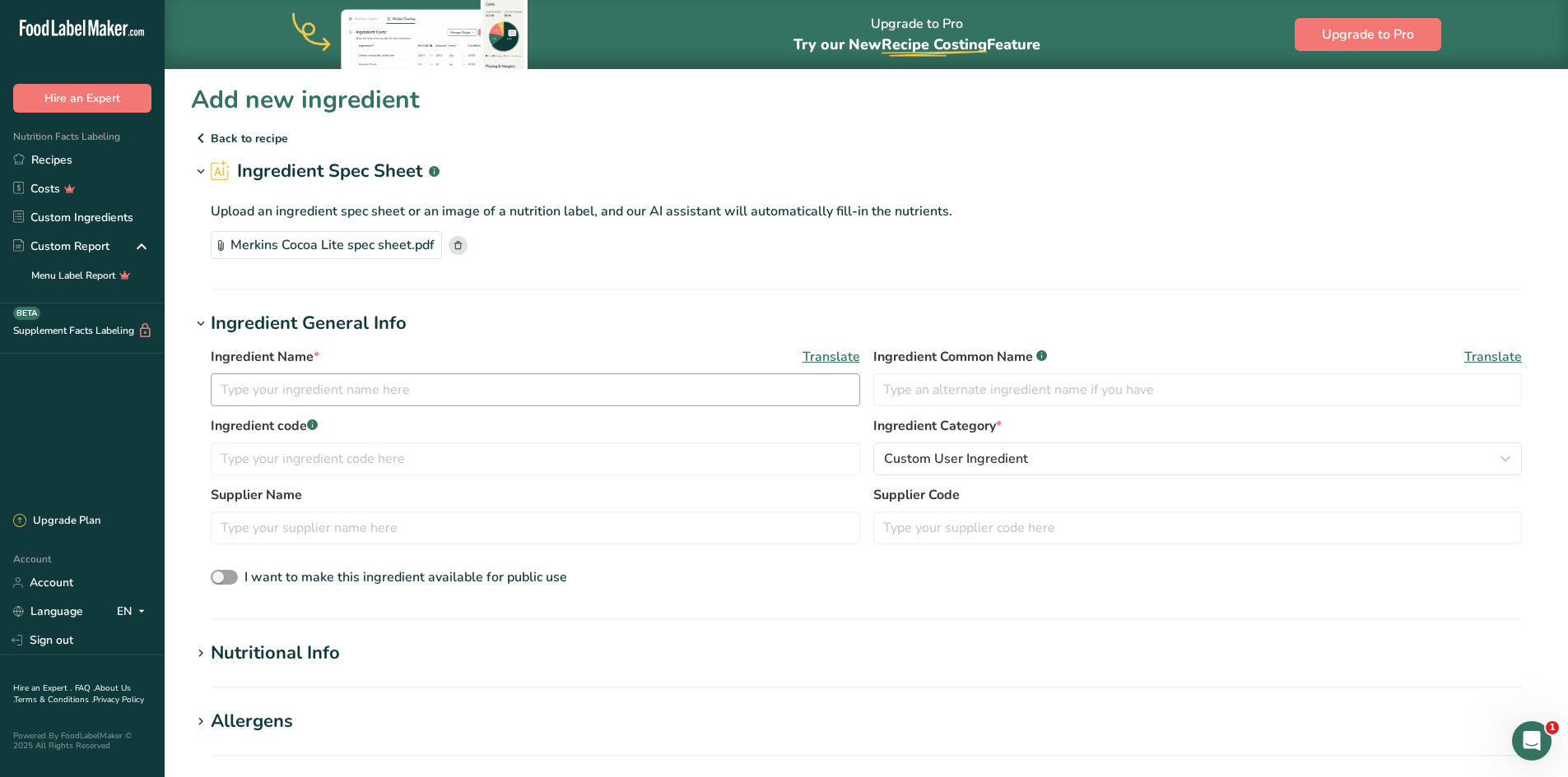
type textarea "Sugar, Vegetable Oil (Palm Kernel Oil, Hydrogenated Palm Kernel And Cottonseed …"
click at [284, 388] on input "text" at bounding box center [535, 389] width 649 height 33
type input "M"
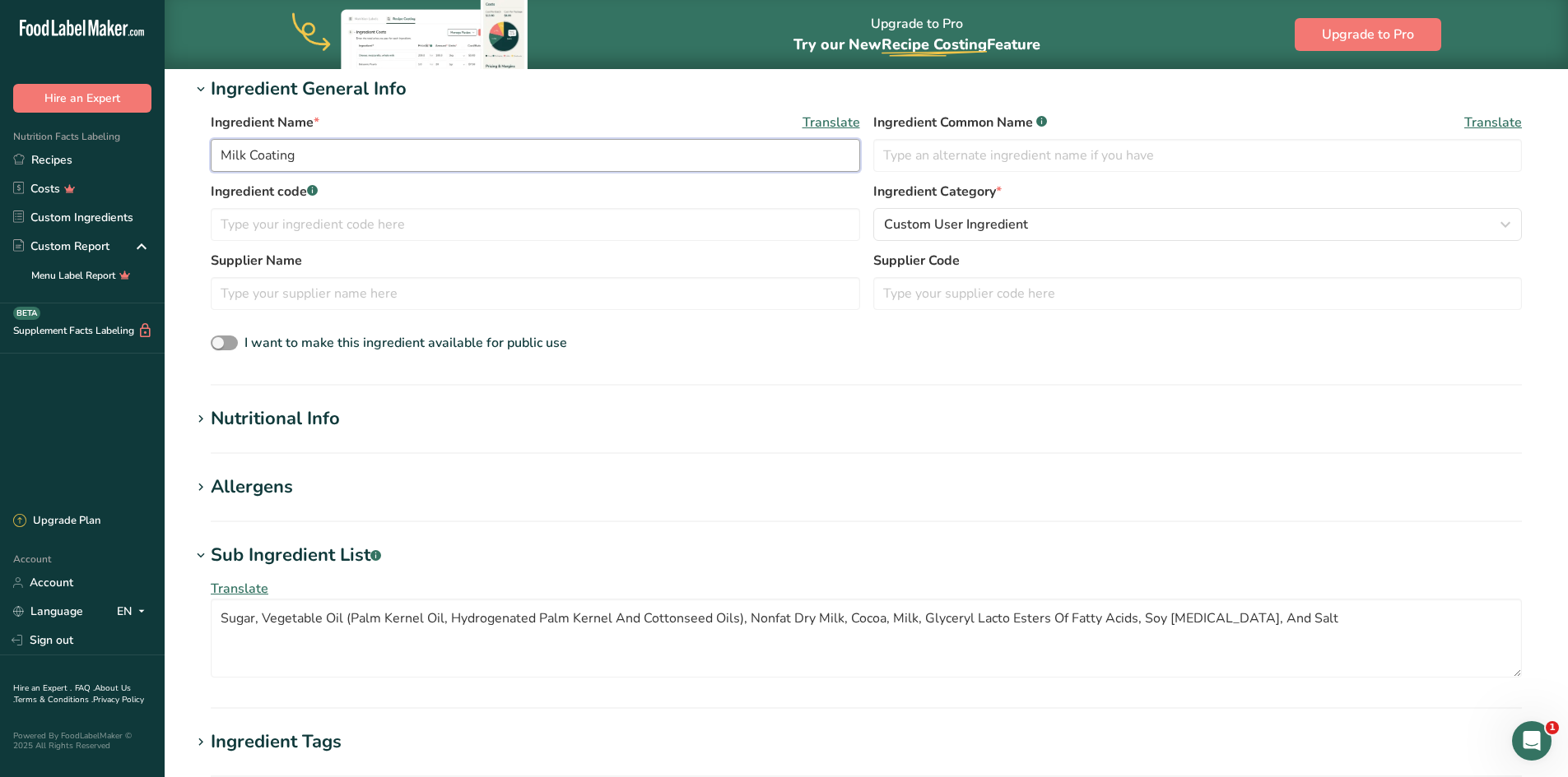
scroll to position [329, 0]
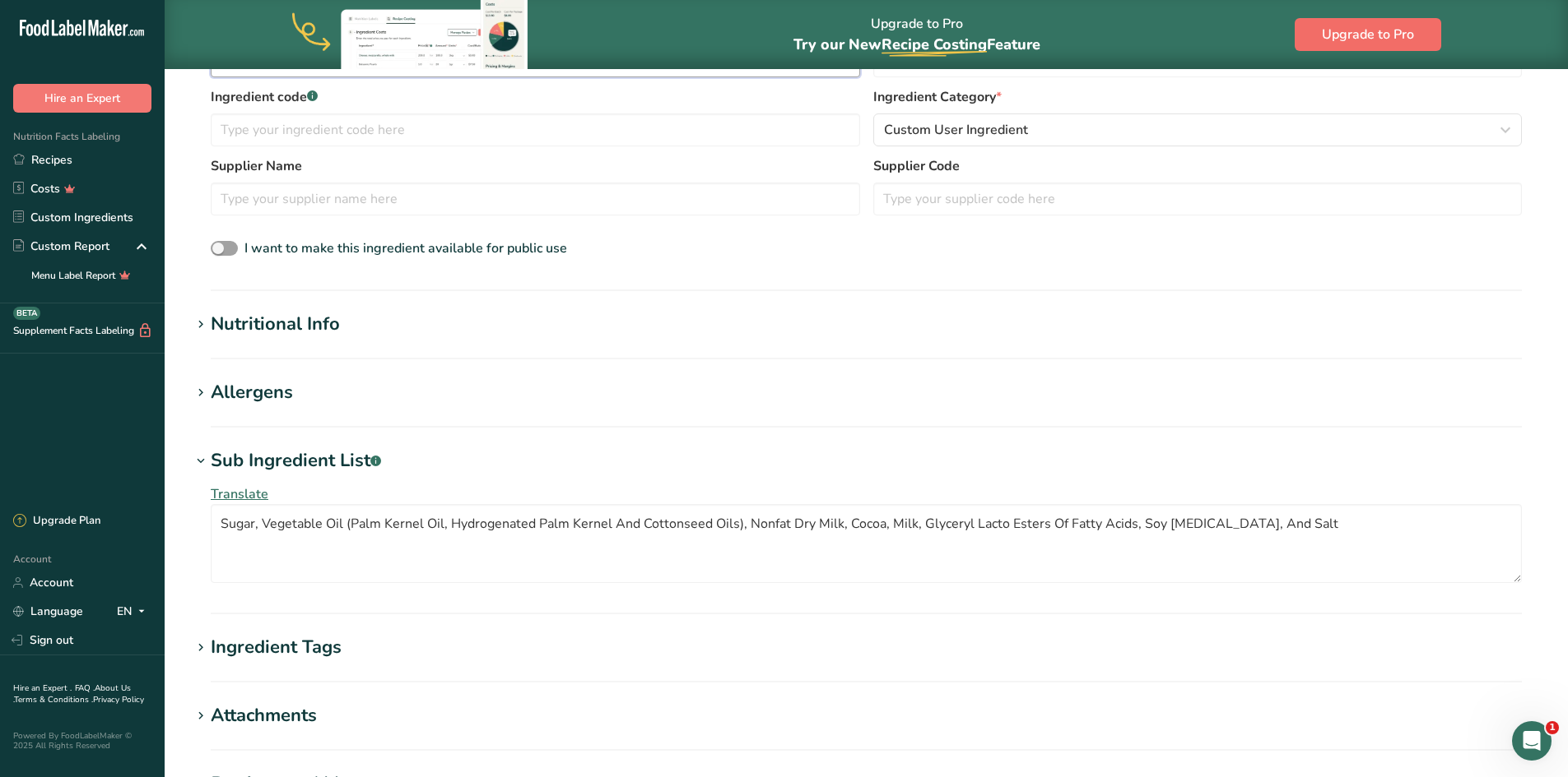
type input "Milk Coating"
click at [316, 539] on textarea "Sugar, Vegetable Oil (Palm Kernel Oil, Hydrogenated Palm Kernel And Cottonseed …" at bounding box center [866, 543] width 1311 height 79
click at [230, 520] on textarea "Sugar, Vegetable Oil (Palm Kernel Oil, Hydrogenated Palm Kernel And Cottonseed …" at bounding box center [866, 543] width 1311 height 79
click at [265, 528] on textarea "sugar, Vegetable Oil (Palm Kernel Oil, Hydrogenated Palm Kernel And Cottonseed …" at bounding box center [866, 543] width 1311 height 79
click at [332, 523] on textarea "sugar, vegetable Oil (Palm Kernel Oil, Hydrogenated Palm Kernel And Cottonseed …" at bounding box center [866, 543] width 1311 height 79
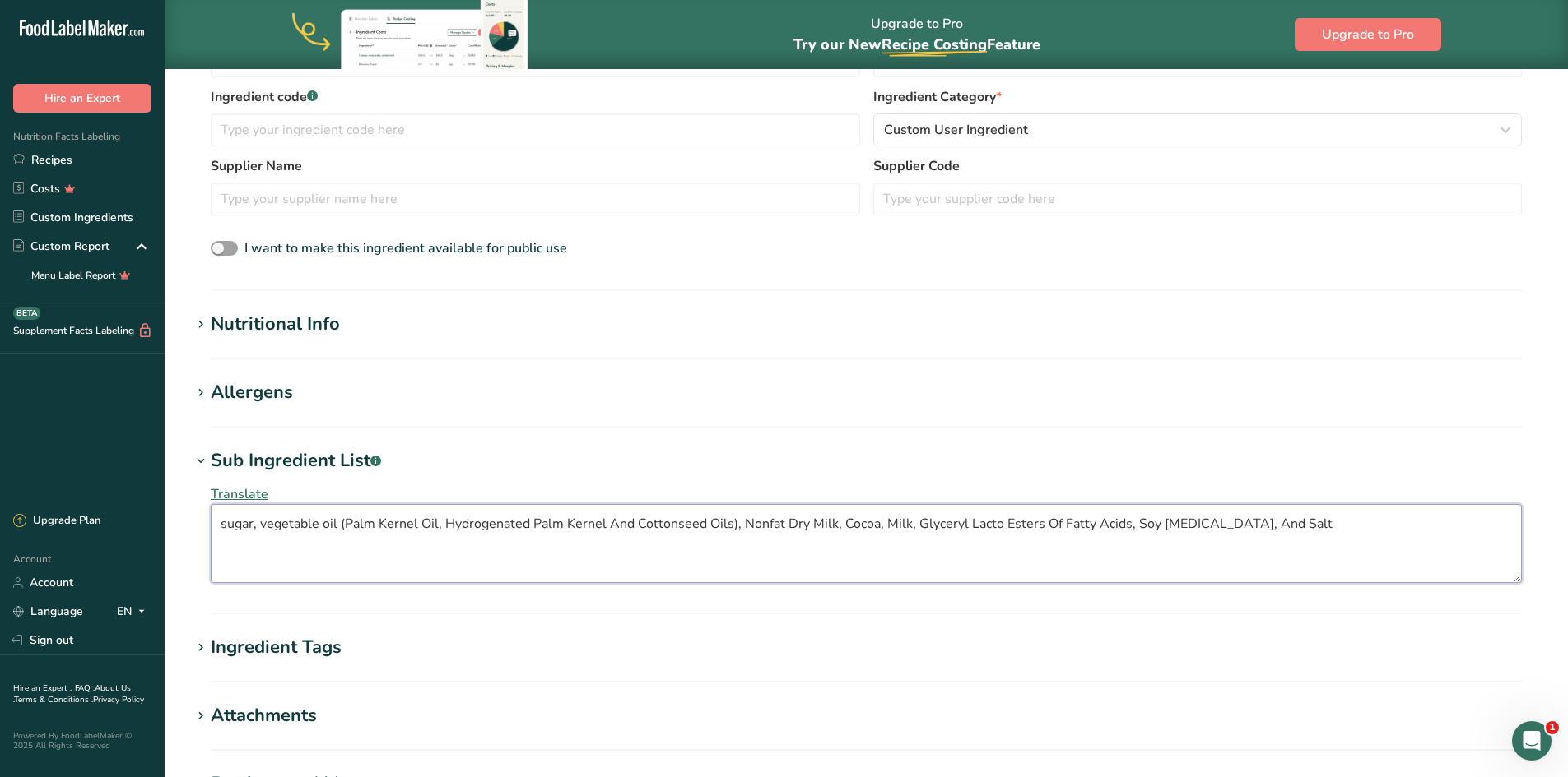
click at [350, 524] on textarea "sugar, vegetable oil (Palm Kernel Oil, Hydrogenated Palm Kernel And Cottonseed …" at bounding box center [866, 543] width 1311 height 79
click at [384, 524] on textarea "sugar, vegetable oil (palm Kernel Oil, Hydrogenated Palm Kernel And Cottonseed …" at bounding box center [866, 543] width 1311 height 79
click at [424, 523] on textarea "sugar, vegetable oil (palm kernel Oil, Hydrogenated Palm Kernel And Cottonseed …" at bounding box center [866, 543] width 1311 height 79
click at [448, 524] on textarea "sugar, vegetable oil (palm kernel oil, Hydrogenated Palm Kernel And Cottonseed …" at bounding box center [866, 543] width 1311 height 79
click at [531, 523] on textarea "sugar, vegetable oil (palm kernel oil, hydrogenated Palm Kernel And Cottonseed …" at bounding box center [866, 543] width 1311 height 79
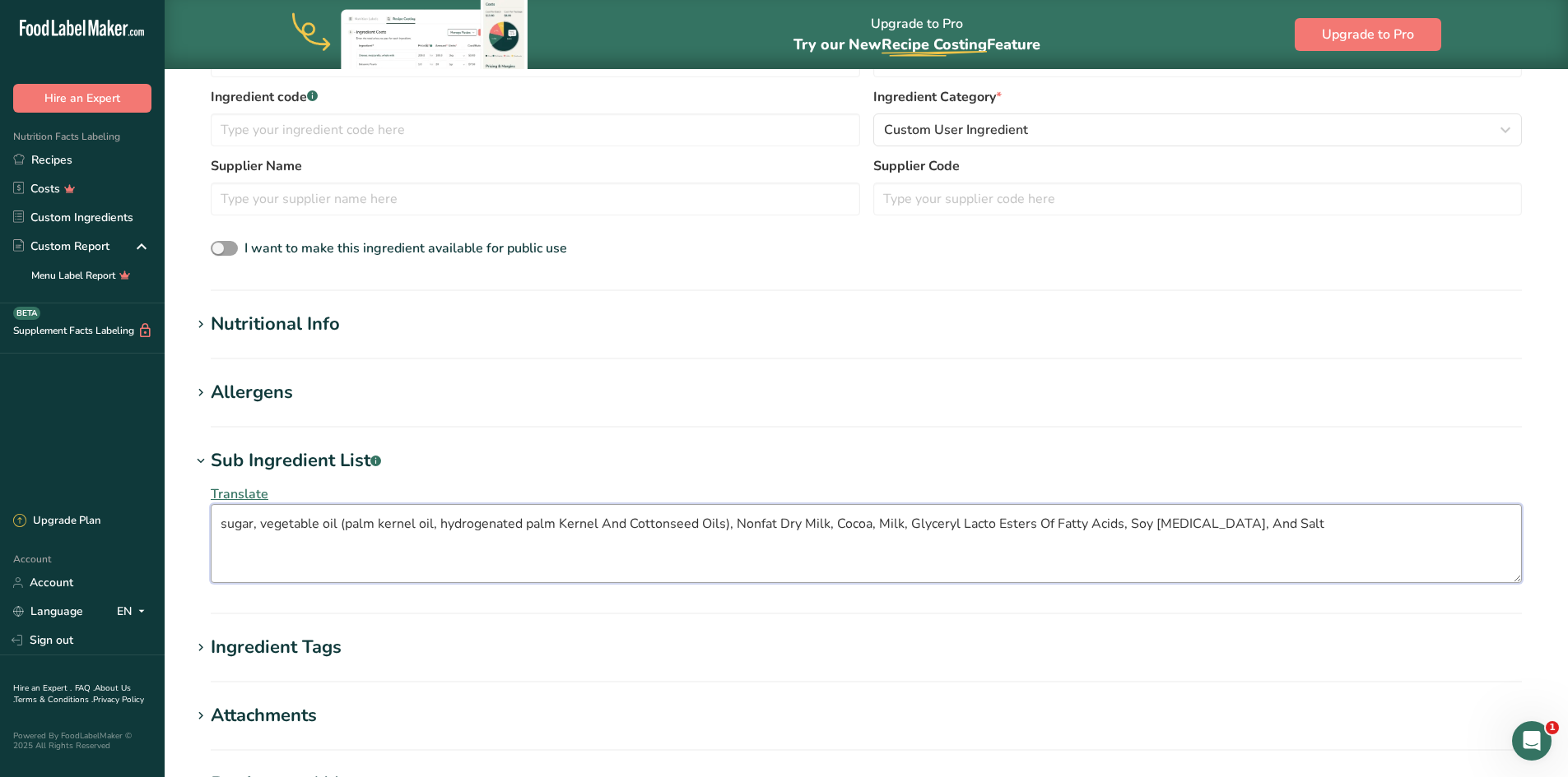
click at [563, 519] on textarea "sugar, vegetable oil (palm kernel oil, hydrogenated palm Kernel And Cottonseed …" at bounding box center [866, 543] width 1311 height 79
click at [604, 523] on textarea "sugar, vegetable oil (palm kernel oil, hydrogenated palm kernel And Cottonseed …" at bounding box center [866, 543] width 1311 height 79
click at [630, 524] on textarea "sugar, vegetable oil (palm kernel oil, hydrogenated palm kernel and Cottonseed …" at bounding box center [866, 543] width 1311 height 79
click at [698, 523] on textarea "sugar, vegetable oil (palm kernel oil, hydrogenated palm kernel and cottonseed …" at bounding box center [866, 543] width 1311 height 79
click at [729, 521] on textarea "sugar, vegetable oil (palm kernel oil, hydrogenated palm kernel and cottonseed …" at bounding box center [866, 543] width 1311 height 79
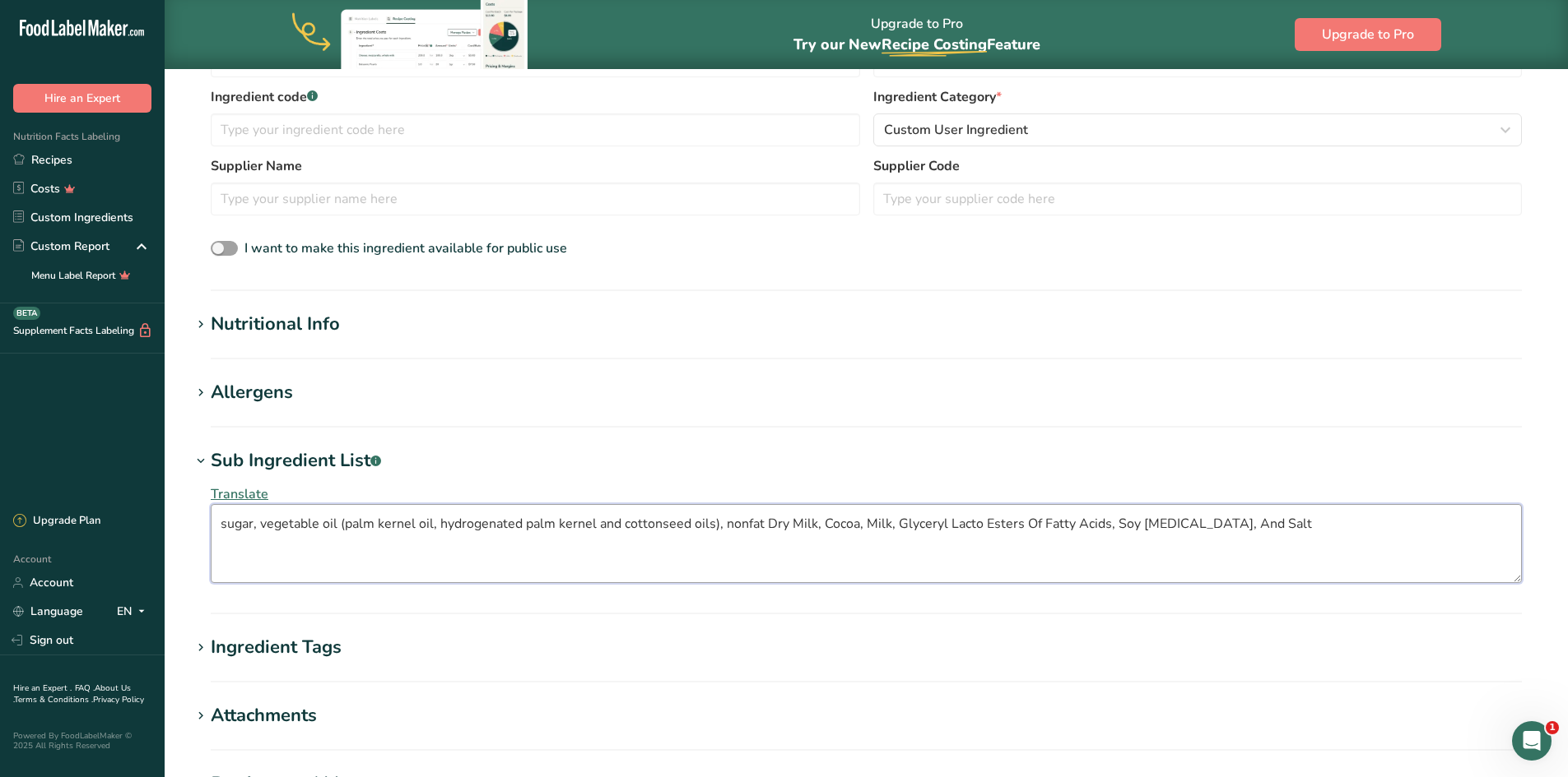
click at [766, 525] on textarea "sugar, vegetable oil (palm kernel oil, hydrogenated palm kernel and cottonseed …" at bounding box center [866, 543] width 1311 height 79
type textarea "sugar, vegetable oil (palm kernel oil, hydrogenated palm kernel and cottonseed …"
click at [1002, 453] on h1 "Sub Ingredient List .a-a{fill:#347362;}.b-a{fill:#fff;}" at bounding box center [865, 461] width 1350 height 27
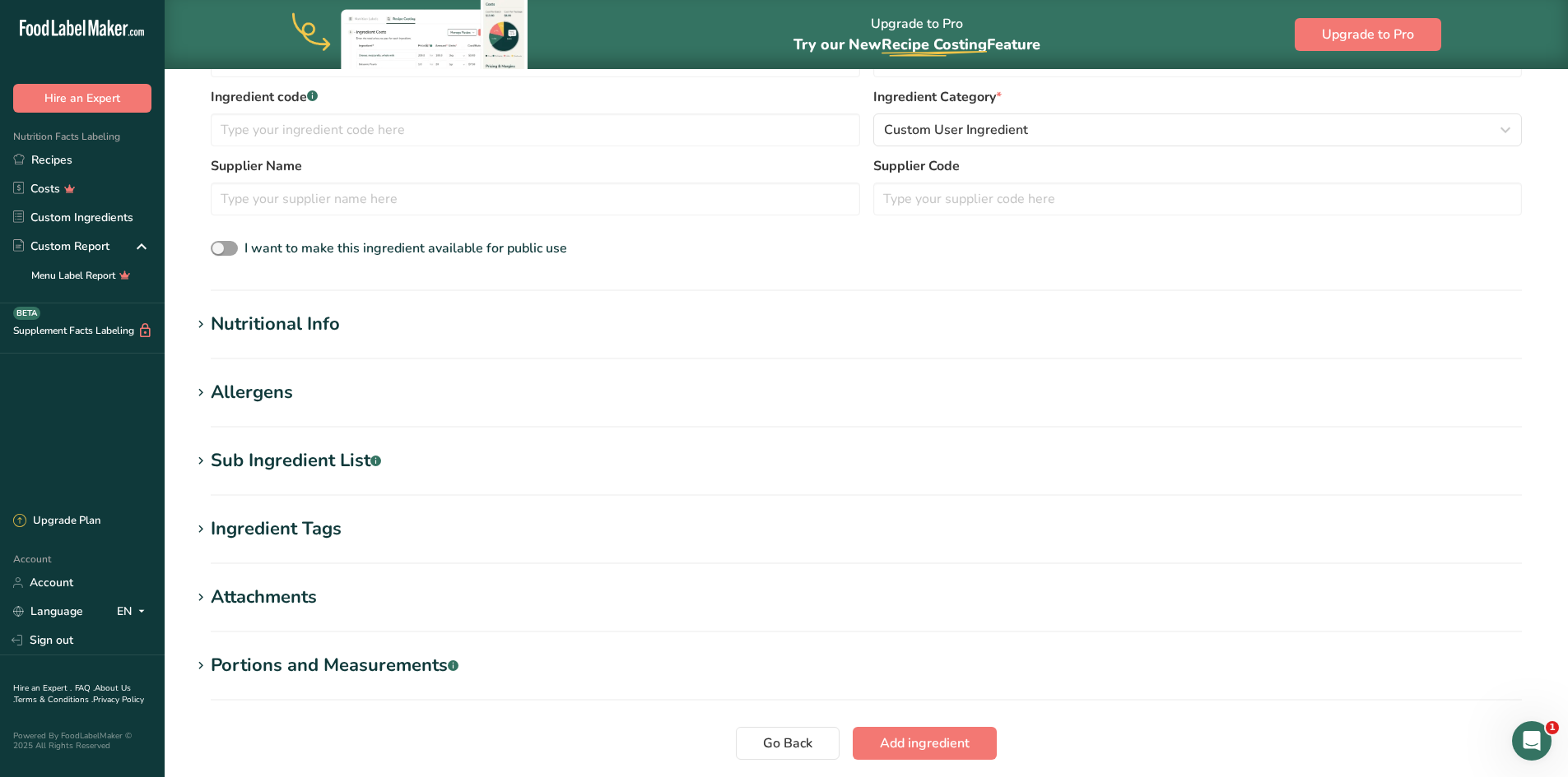
scroll to position [247, 0]
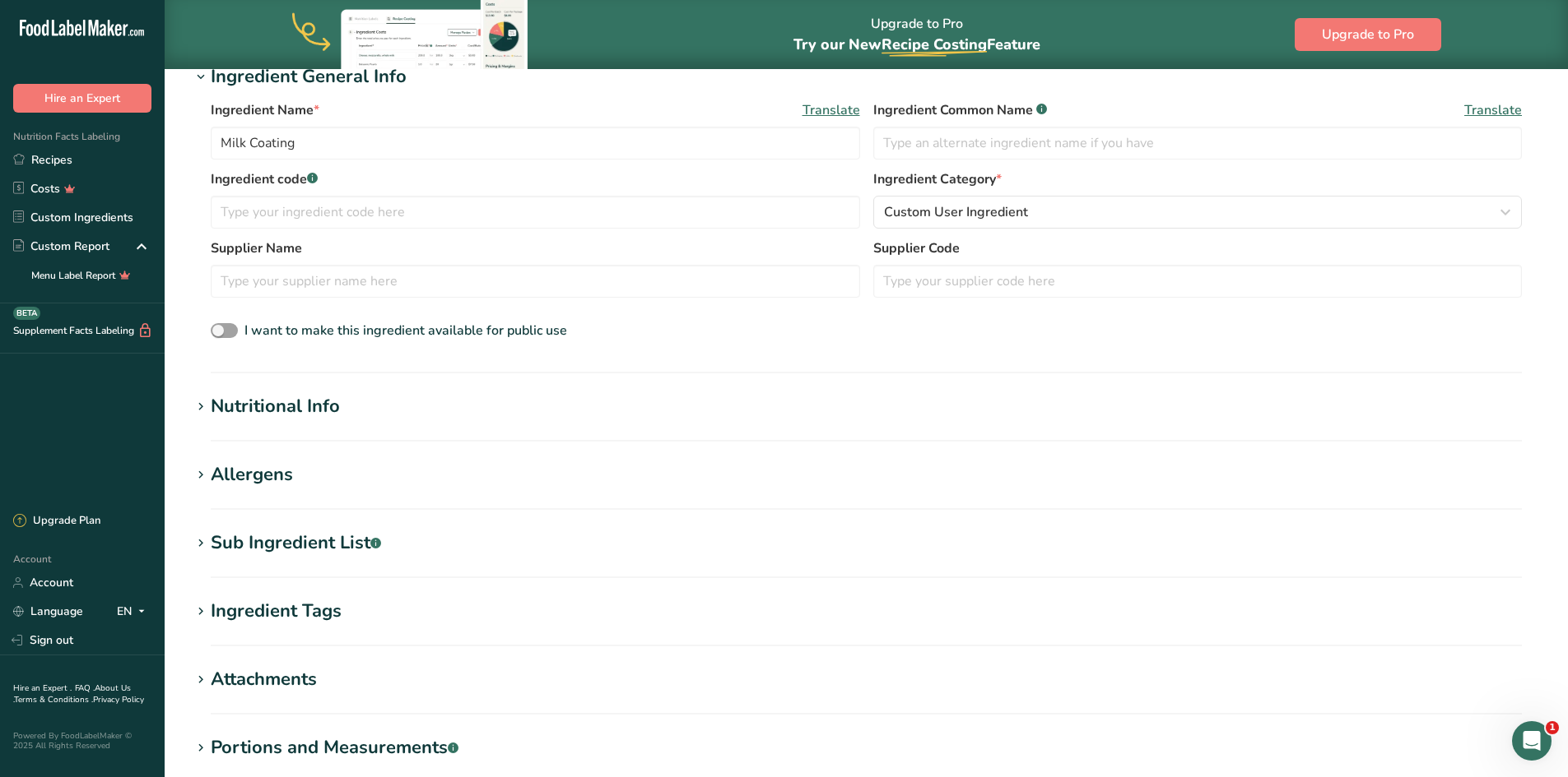
click at [468, 487] on h1 "Allergens" at bounding box center [865, 475] width 1350 height 27
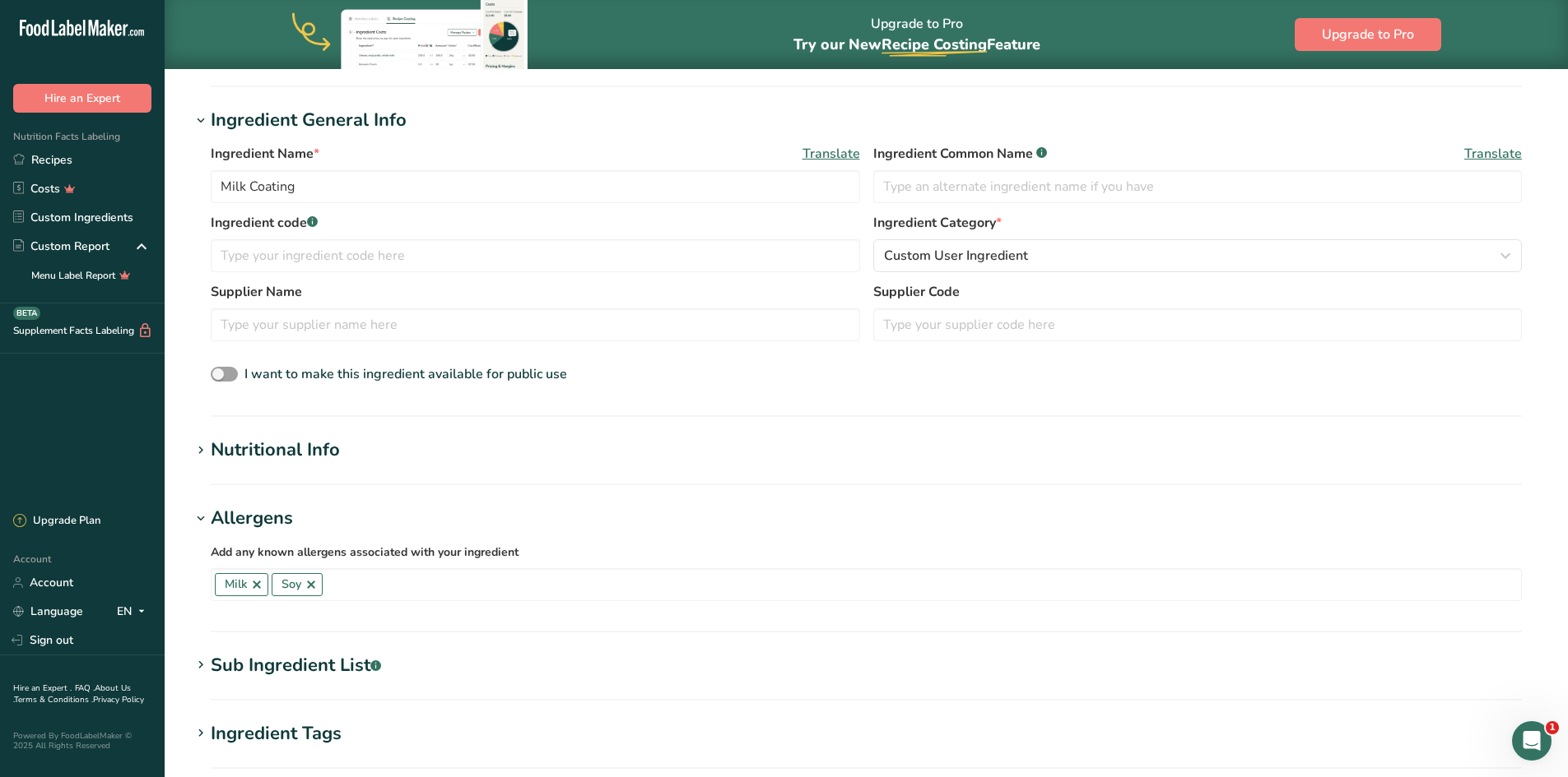
scroll to position [165, 0]
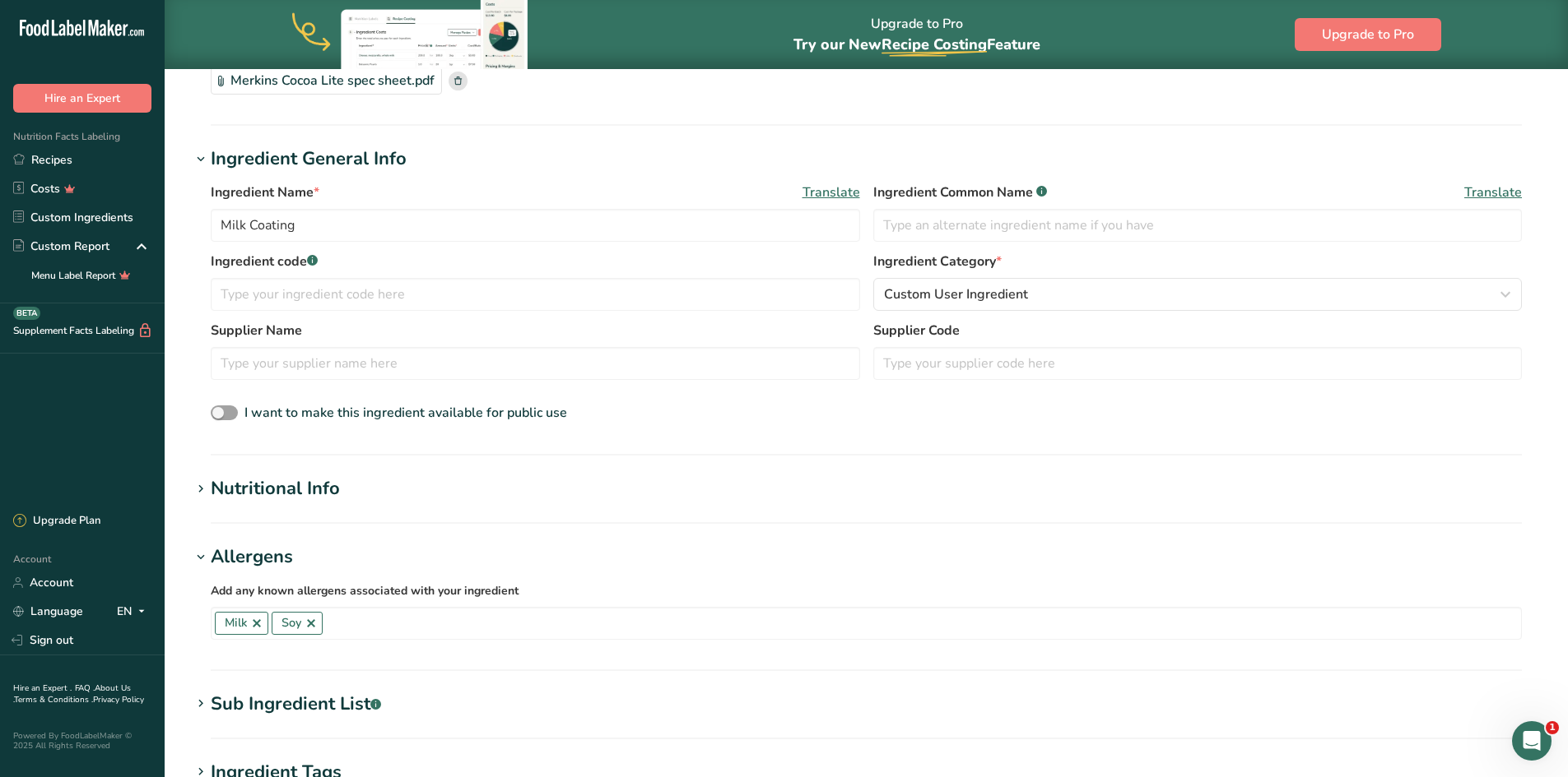
click at [365, 488] on h1 "Nutritional Info" at bounding box center [865, 489] width 1350 height 27
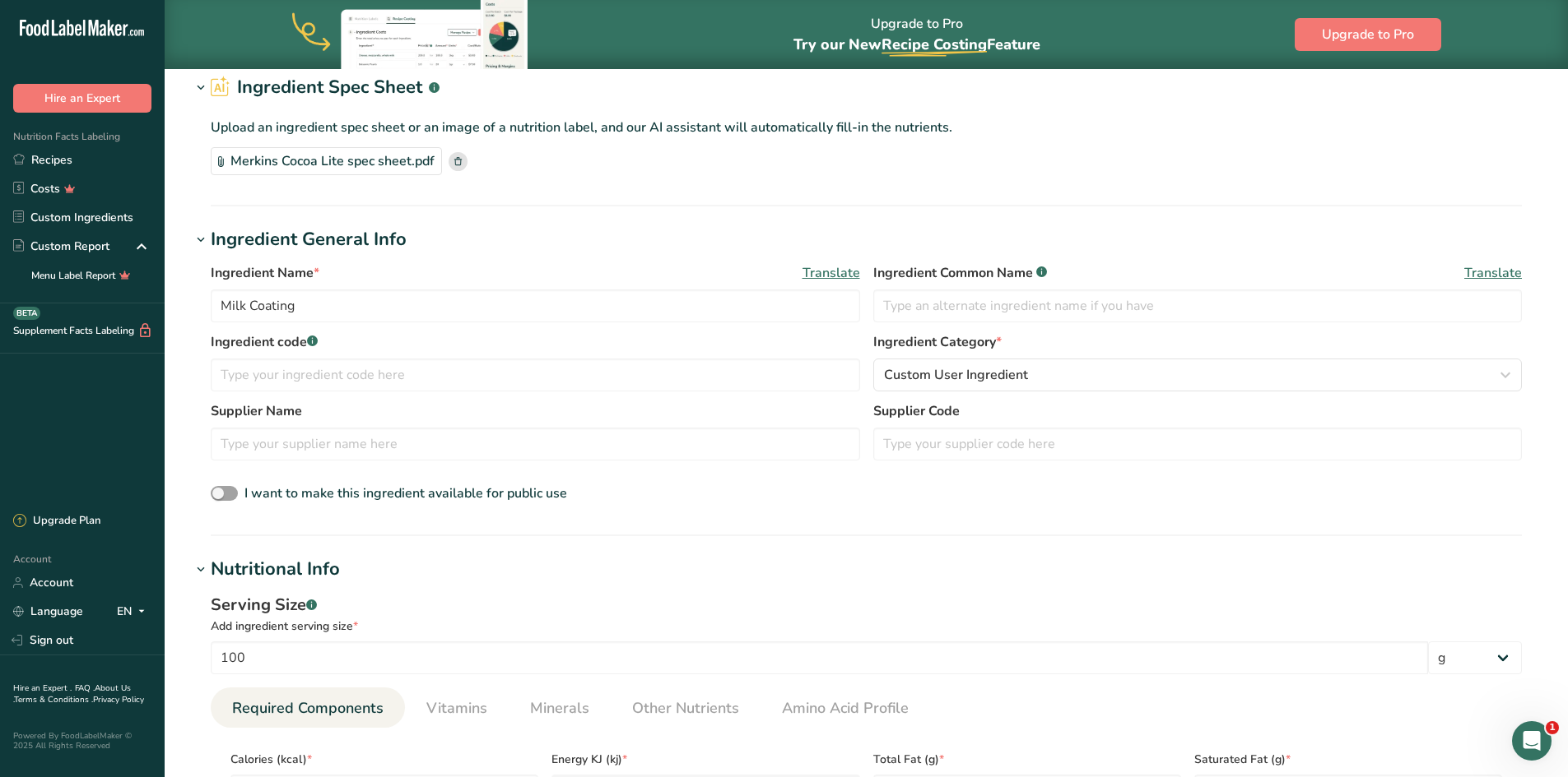
scroll to position [0, 0]
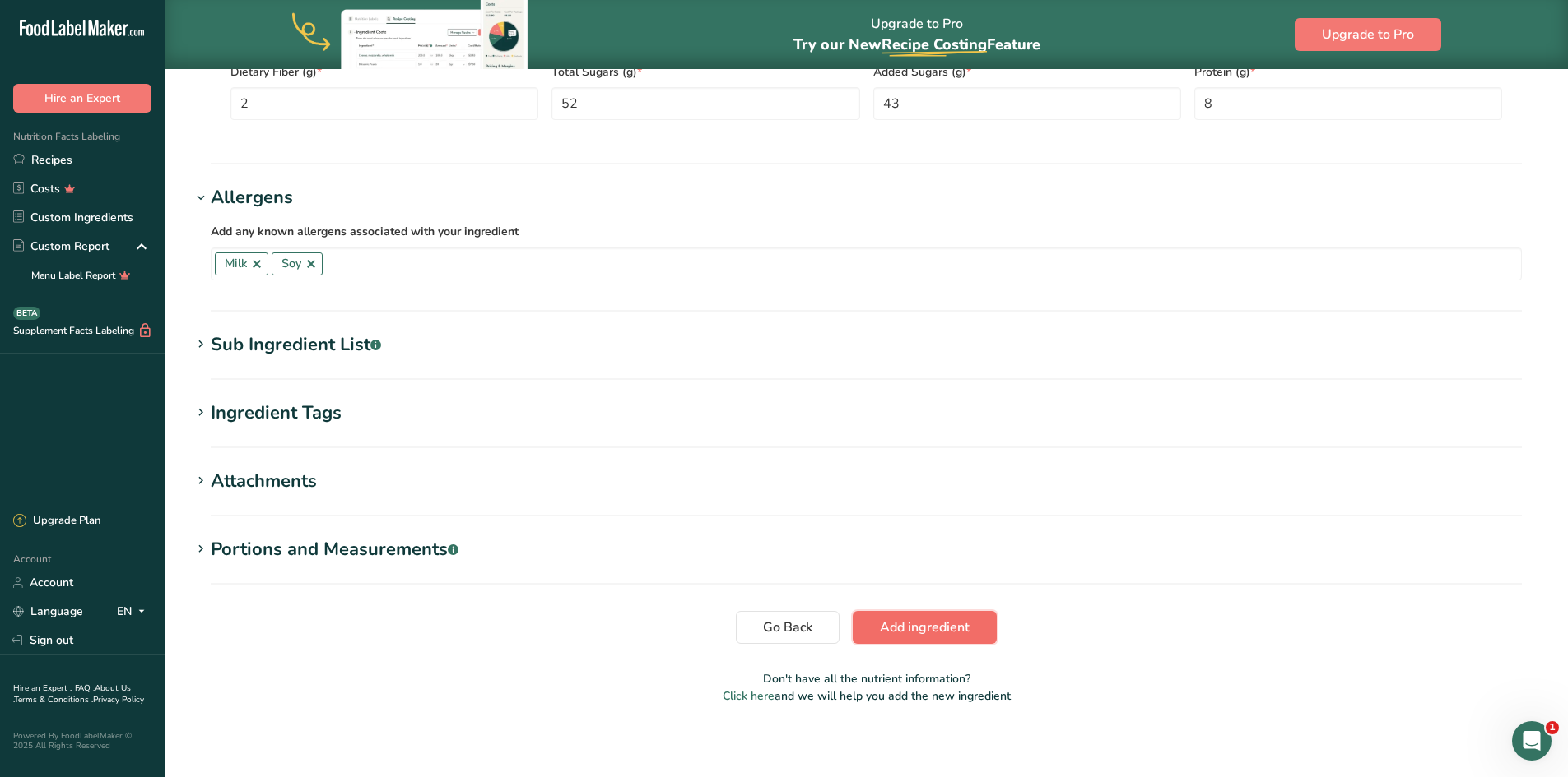
click at [913, 626] on span "Add ingredient" at bounding box center [924, 627] width 90 height 19
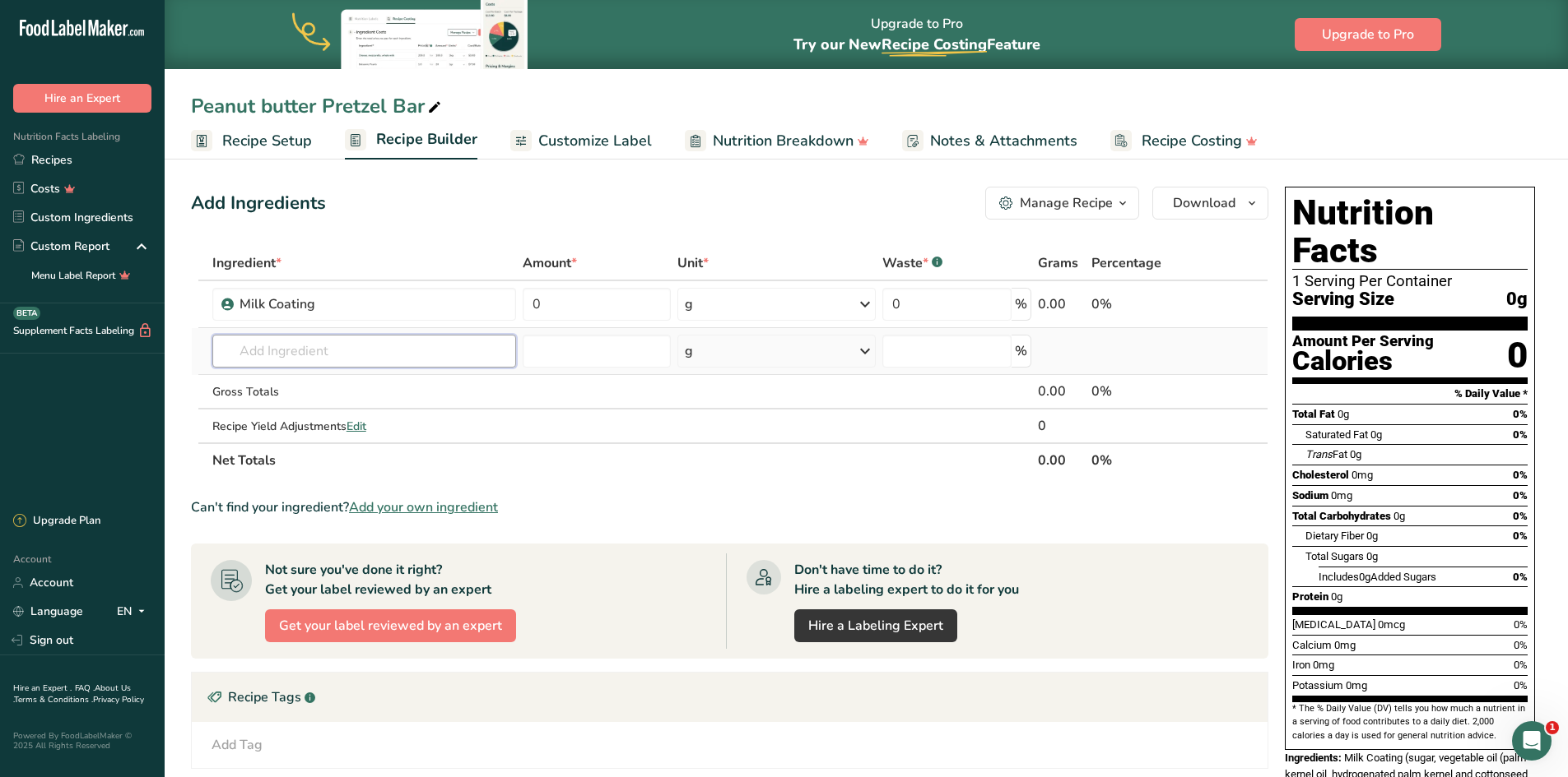
click at [402, 361] on input "text" at bounding box center [364, 351] width 304 height 33
click at [478, 509] on span "Add your own ingredient" at bounding box center [424, 508] width 149 height 19
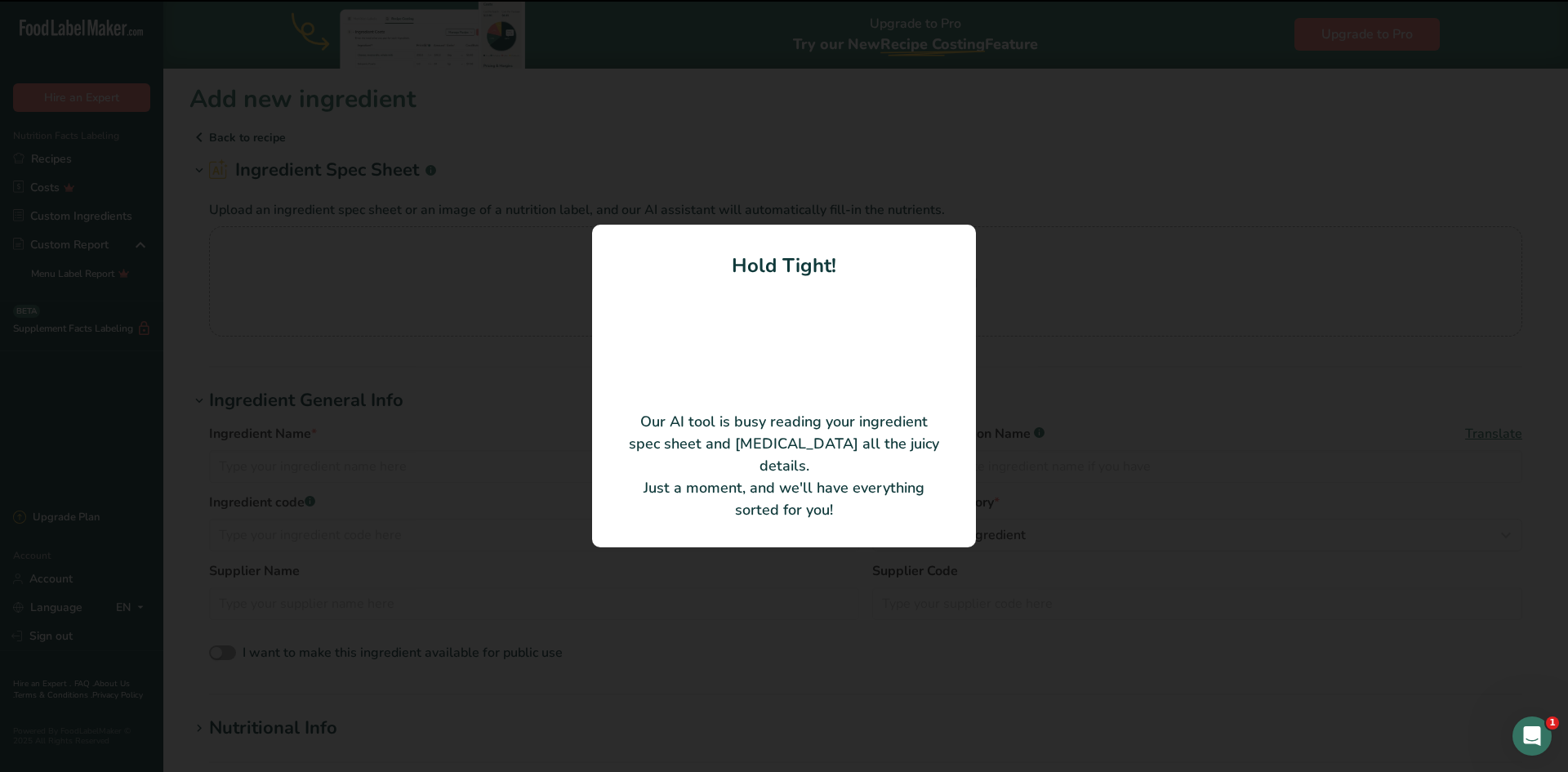
type input "Biscoff Spread Smooth"
type input "3000781"
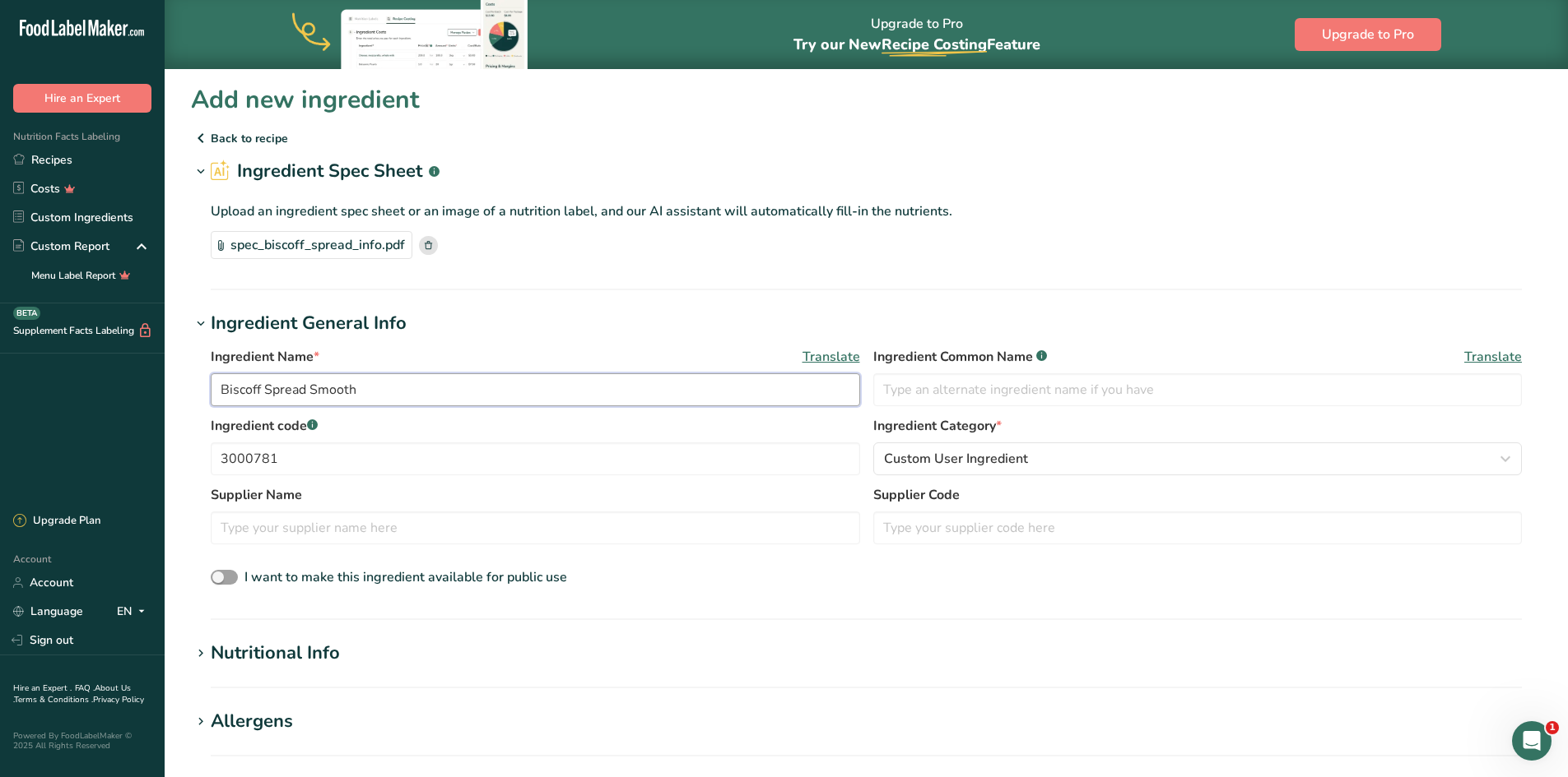
click at [423, 392] on input "Biscoff Spread Smooth" at bounding box center [535, 389] width 649 height 33
type input "B"
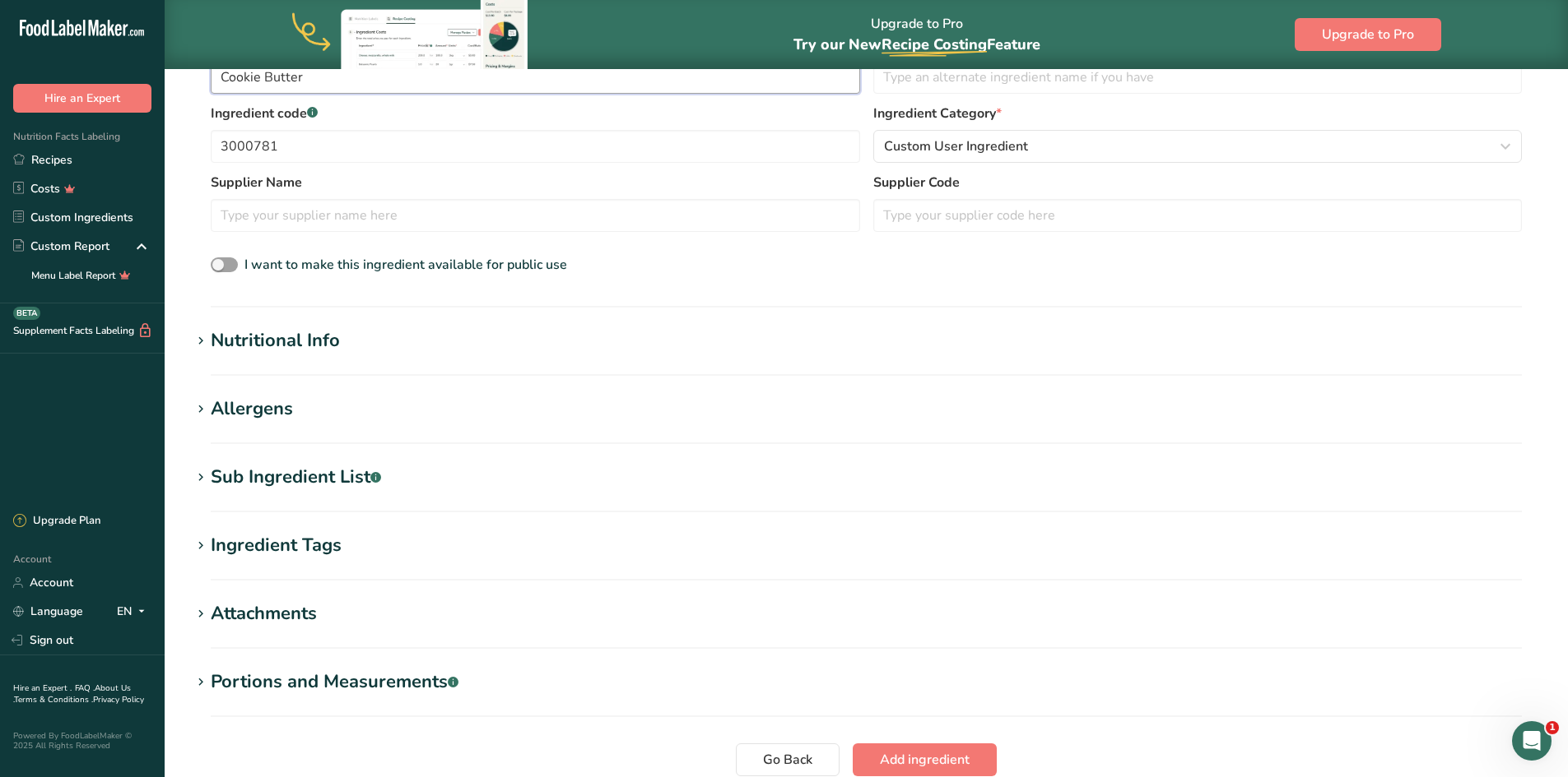
scroll to position [329, 0]
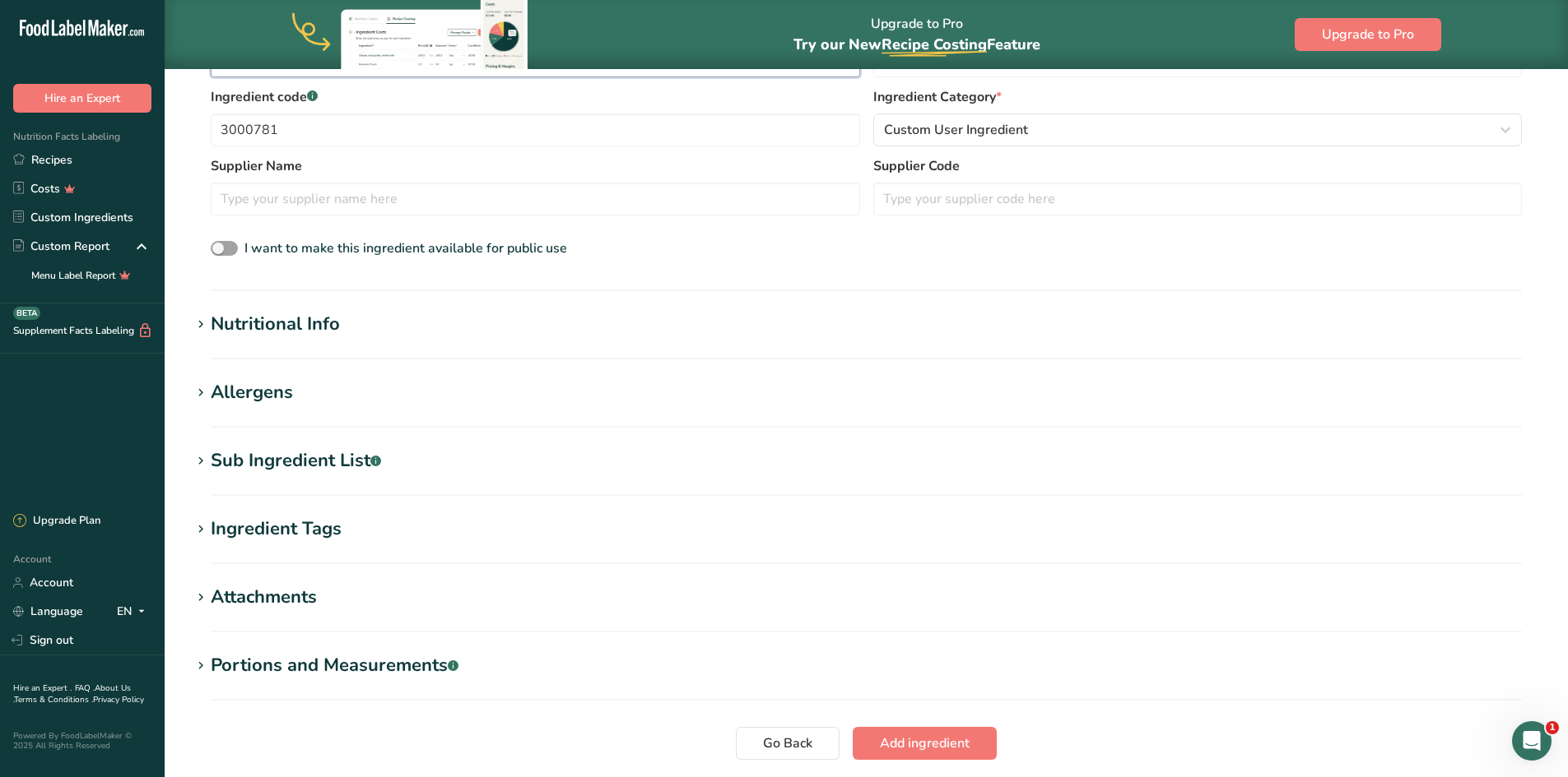
type input "Cookie Butter"
click at [330, 463] on div "Sub Ingredient List .a-a{fill:#347362;}.b-a{fill:#fff;}" at bounding box center [296, 461] width 170 height 27
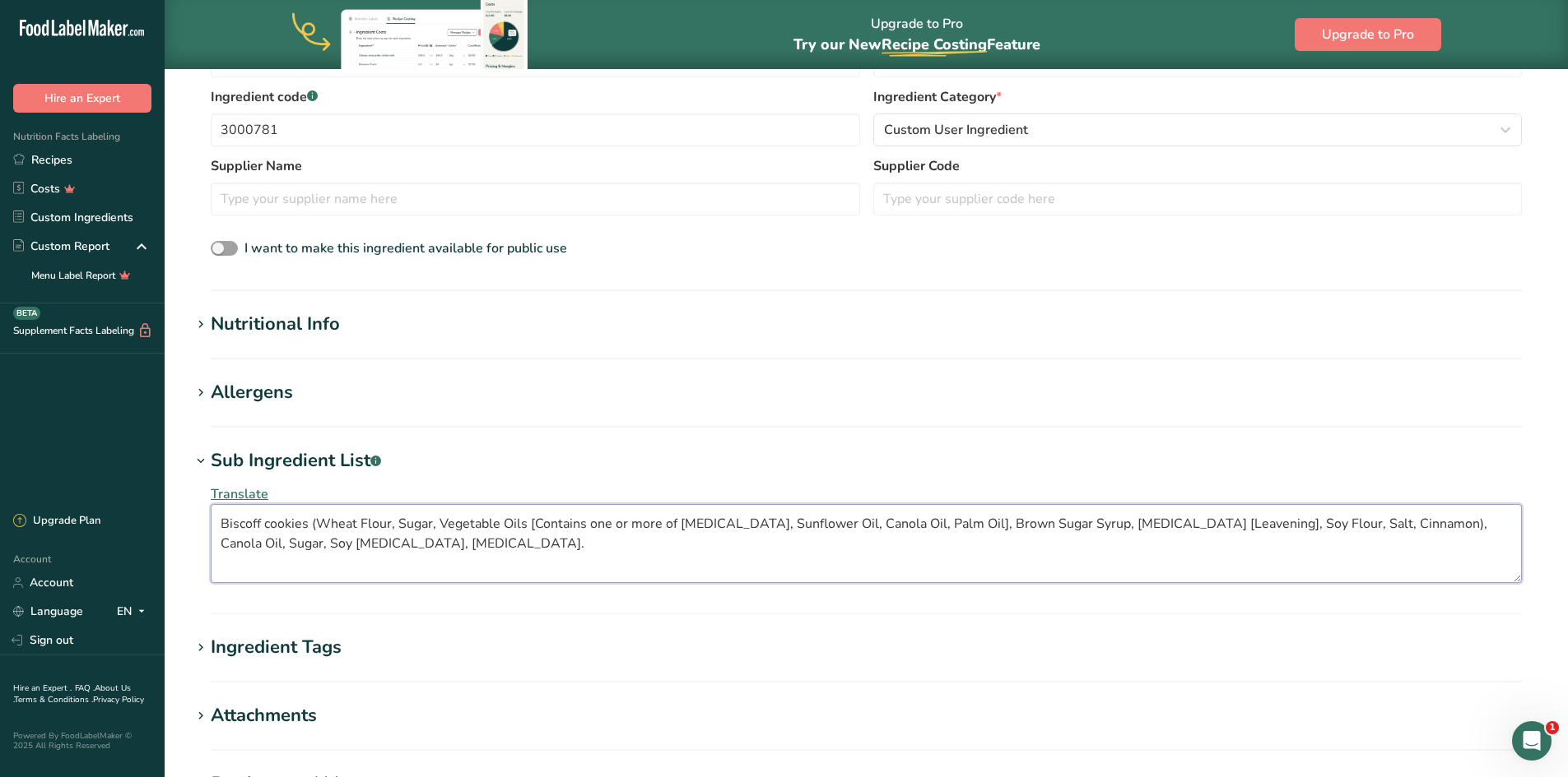
click at [227, 523] on textarea "Biscoff cookies (Wheat Flour, Sugar, Vegetable Oils [Contains one or more of So…" at bounding box center [866, 543] width 1311 height 79
drag, startPoint x: 226, startPoint y: 541, endPoint x: 238, endPoint y: 551, distance: 15.6
click at [228, 541] on textarea "biscoff cookies (wheat flour, sugar, vegetable oils [contains one or more of so…" at bounding box center [866, 543] width 1311 height 79
type textarea "biscoff cookies (wheat flour, sugar, vegetable oils [contains one or more of so…"
click at [312, 408] on section "Allergens Add any known allergens associated with your ingredient Wheat Soy Tre…" at bounding box center [865, 403] width 1350 height 49
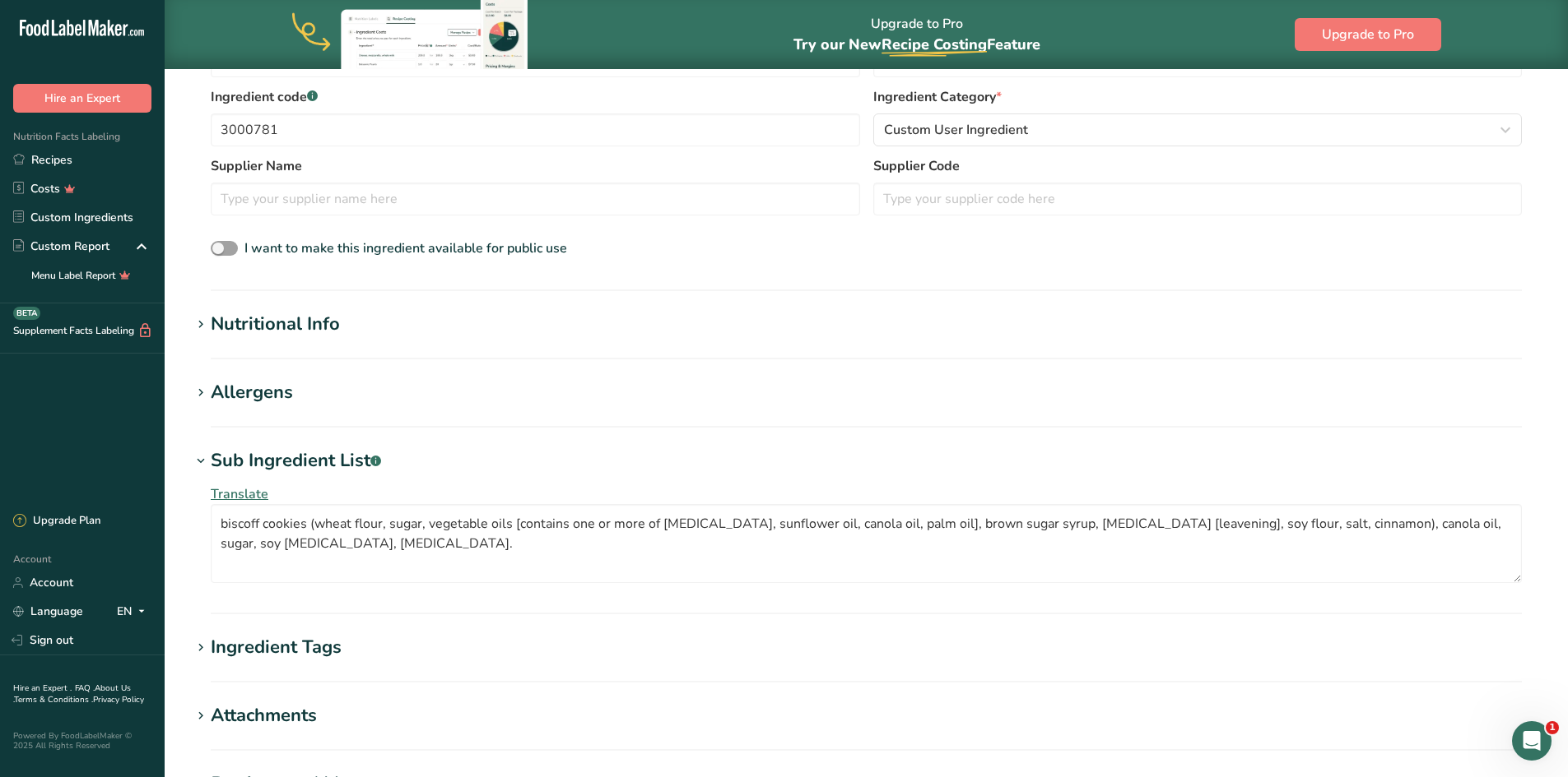
click at [253, 397] on div "Allergens" at bounding box center [252, 392] width 82 height 27
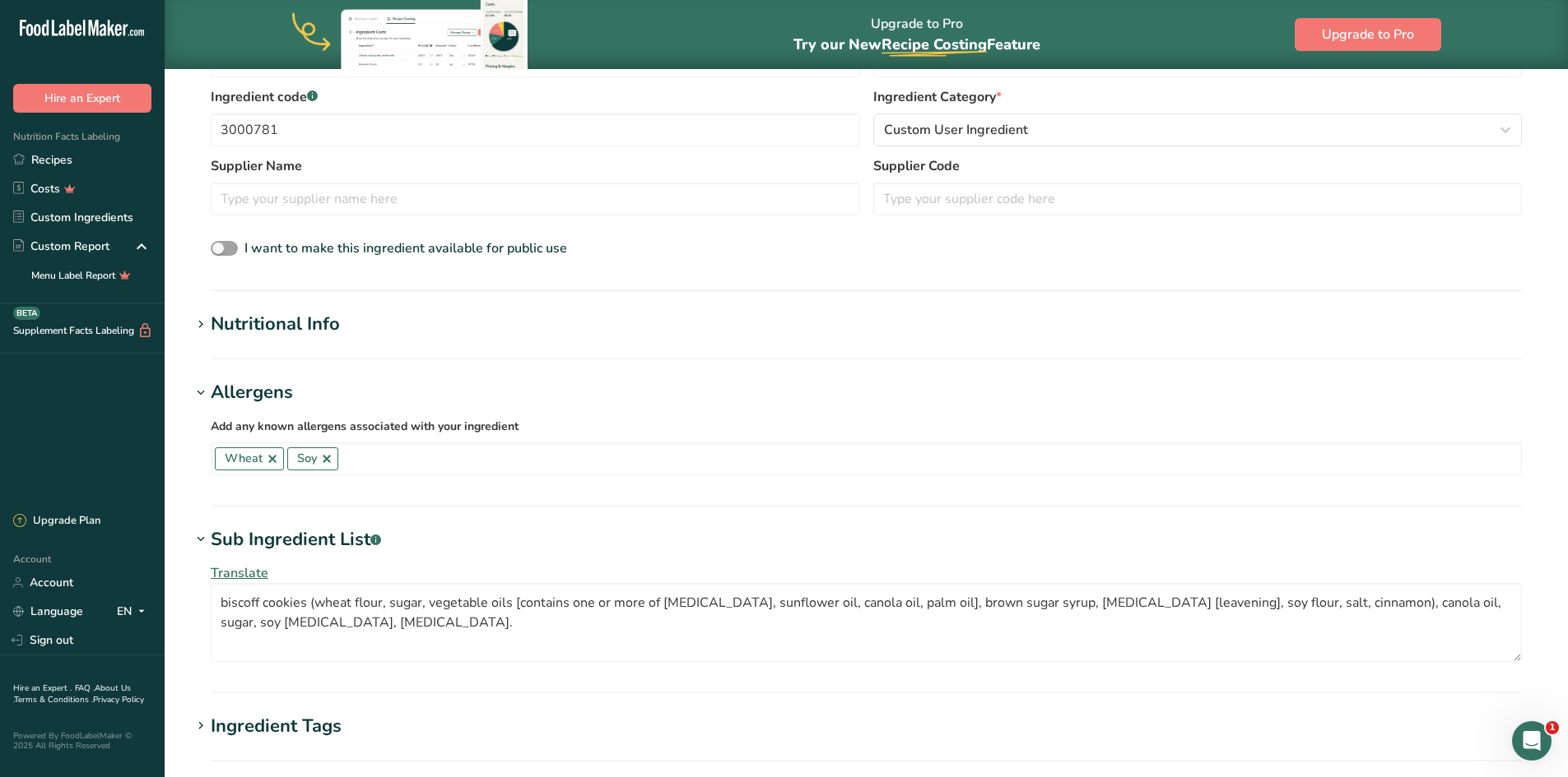
click at [284, 329] on div "Nutritional Info" at bounding box center [276, 324] width 129 height 27
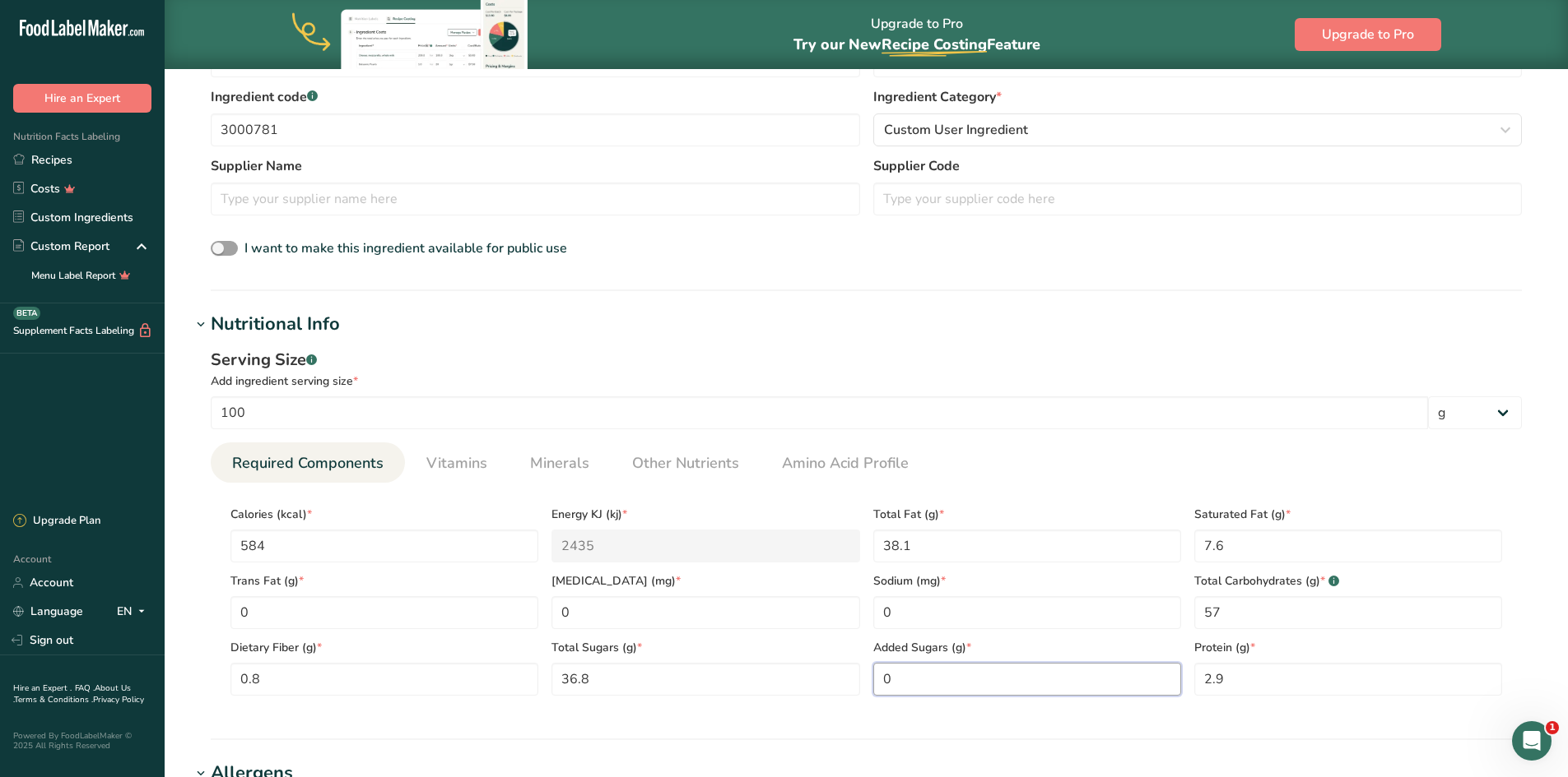
click at [933, 681] on Sugars "0" at bounding box center [1026, 679] width 308 height 33
type Sugars "36"
click at [1071, 715] on div "Serving Size .a-a{fill:#347362;}.b-a{fill:#fff;} Add ingredient serving size * …" at bounding box center [865, 529] width 1350 height 381
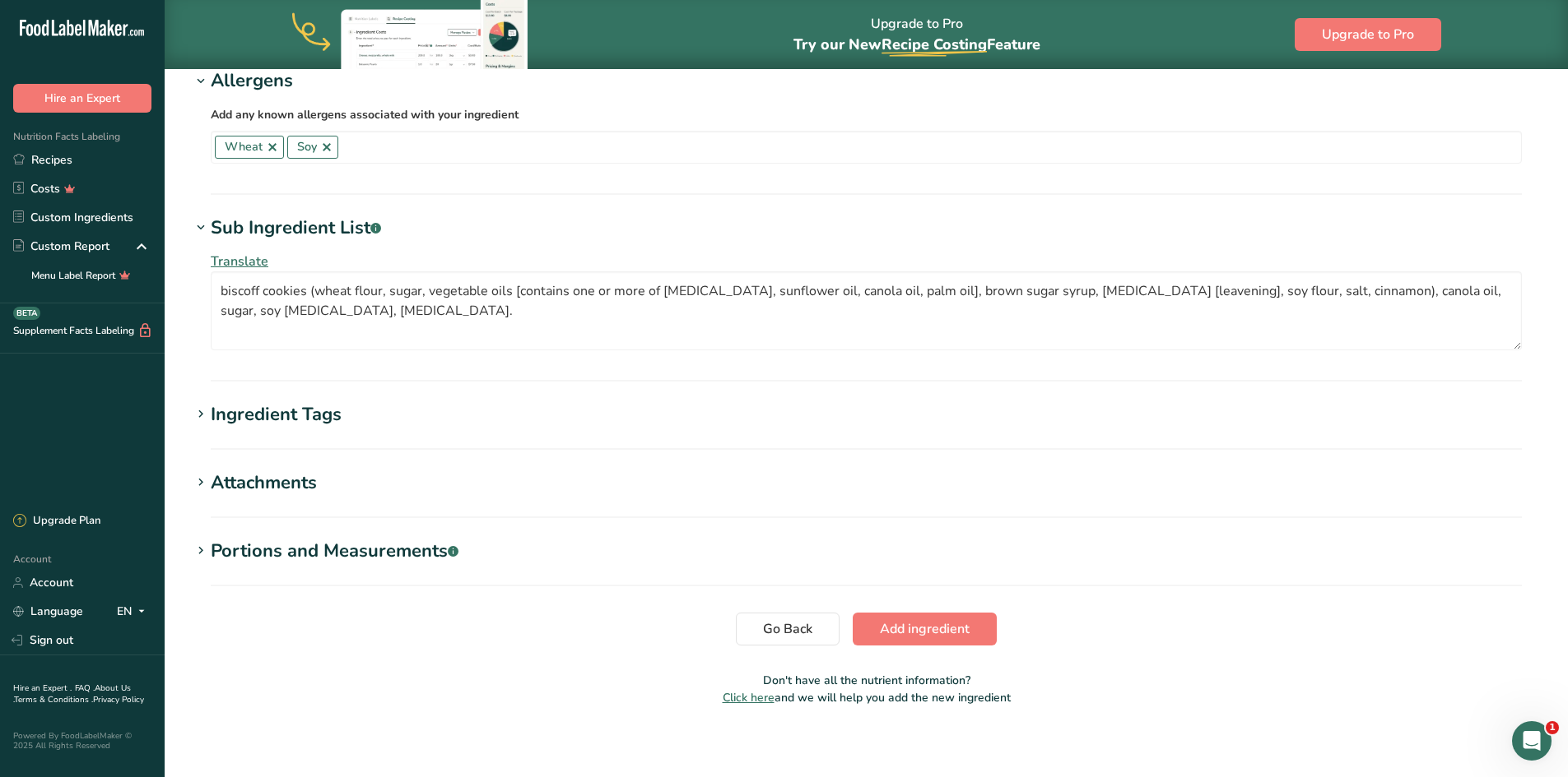
scroll to position [1030, 0]
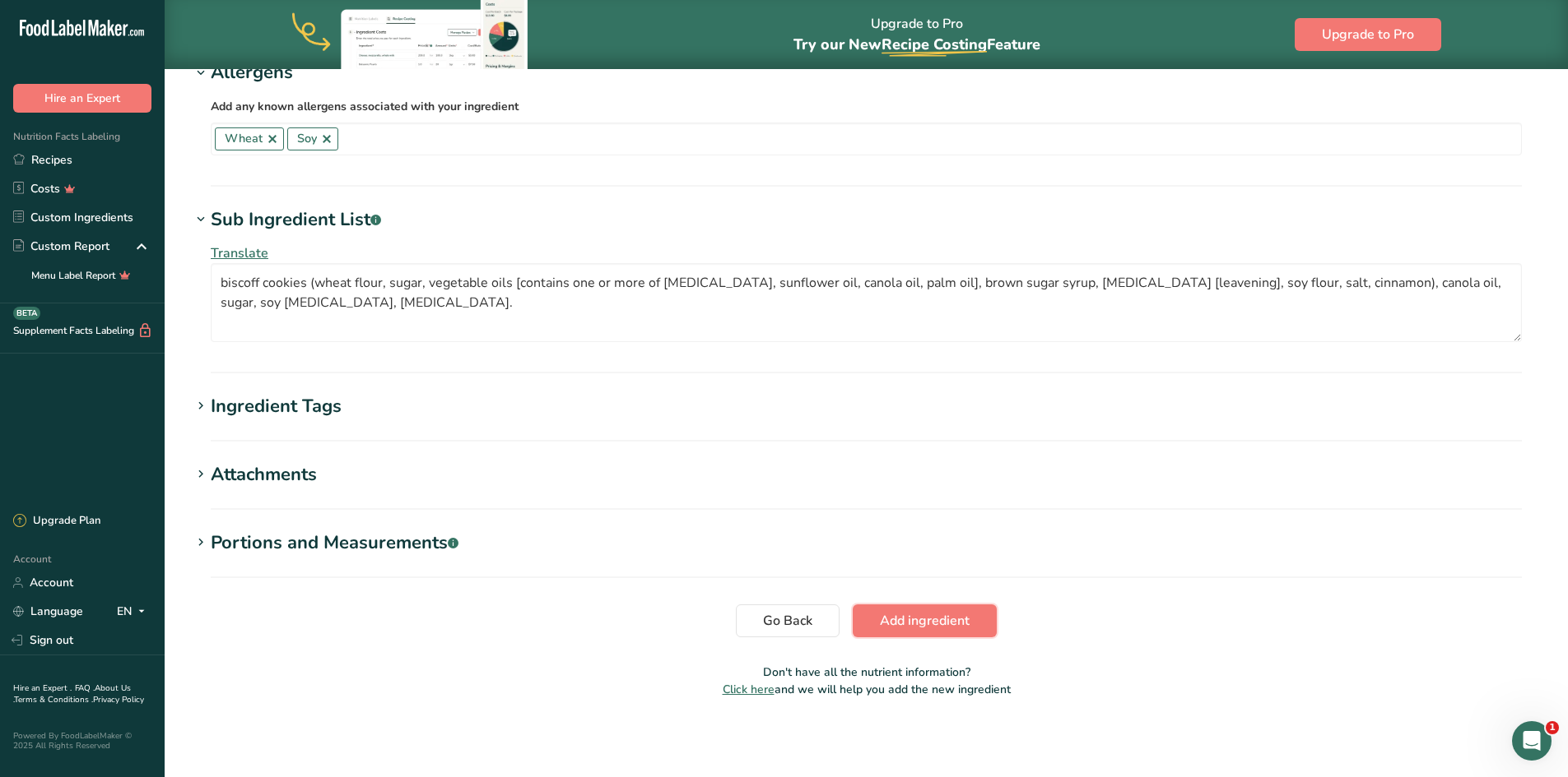
click at [938, 630] on span "Add ingredient" at bounding box center [924, 621] width 90 height 19
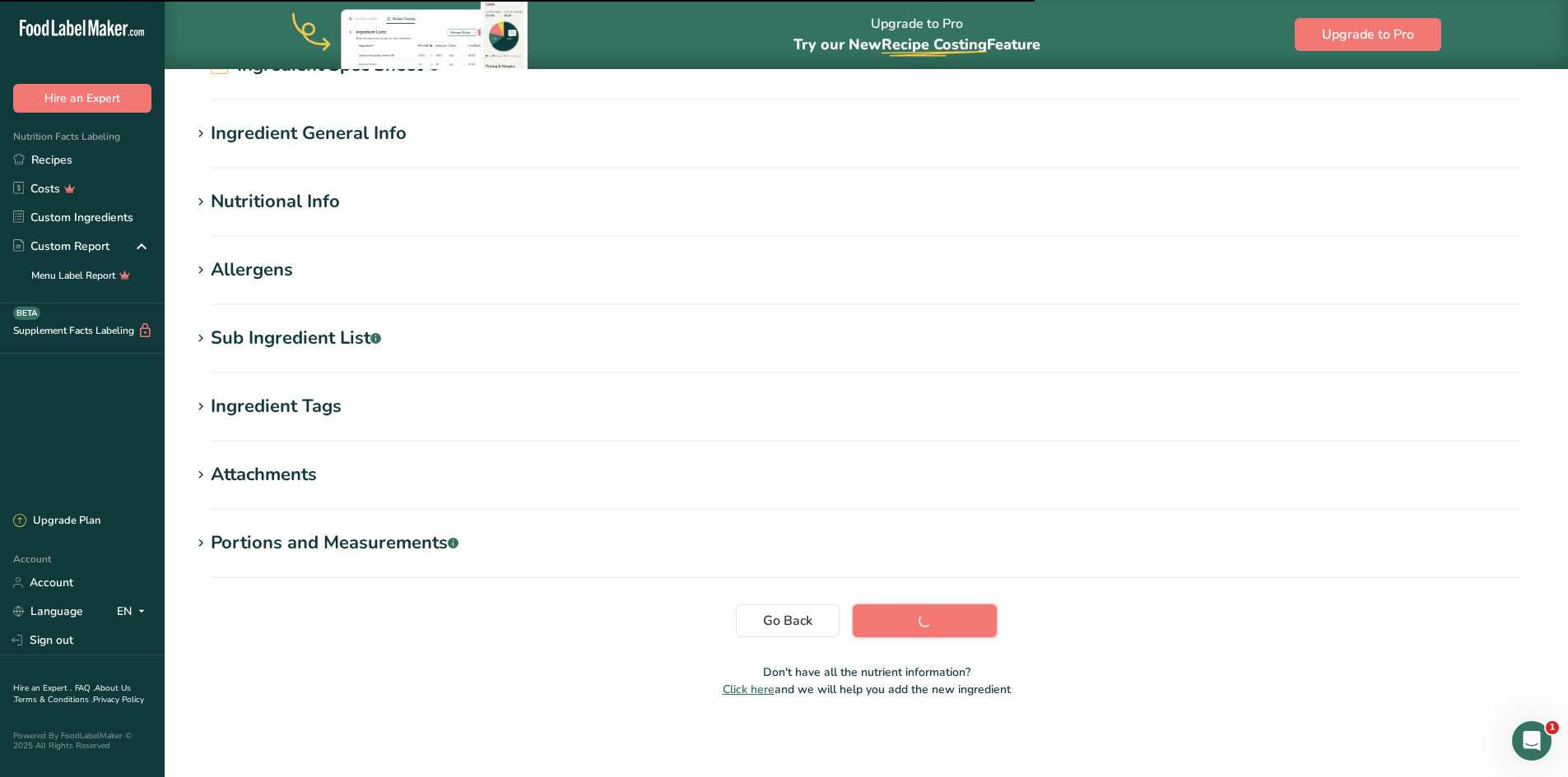
scroll to position [106, 0]
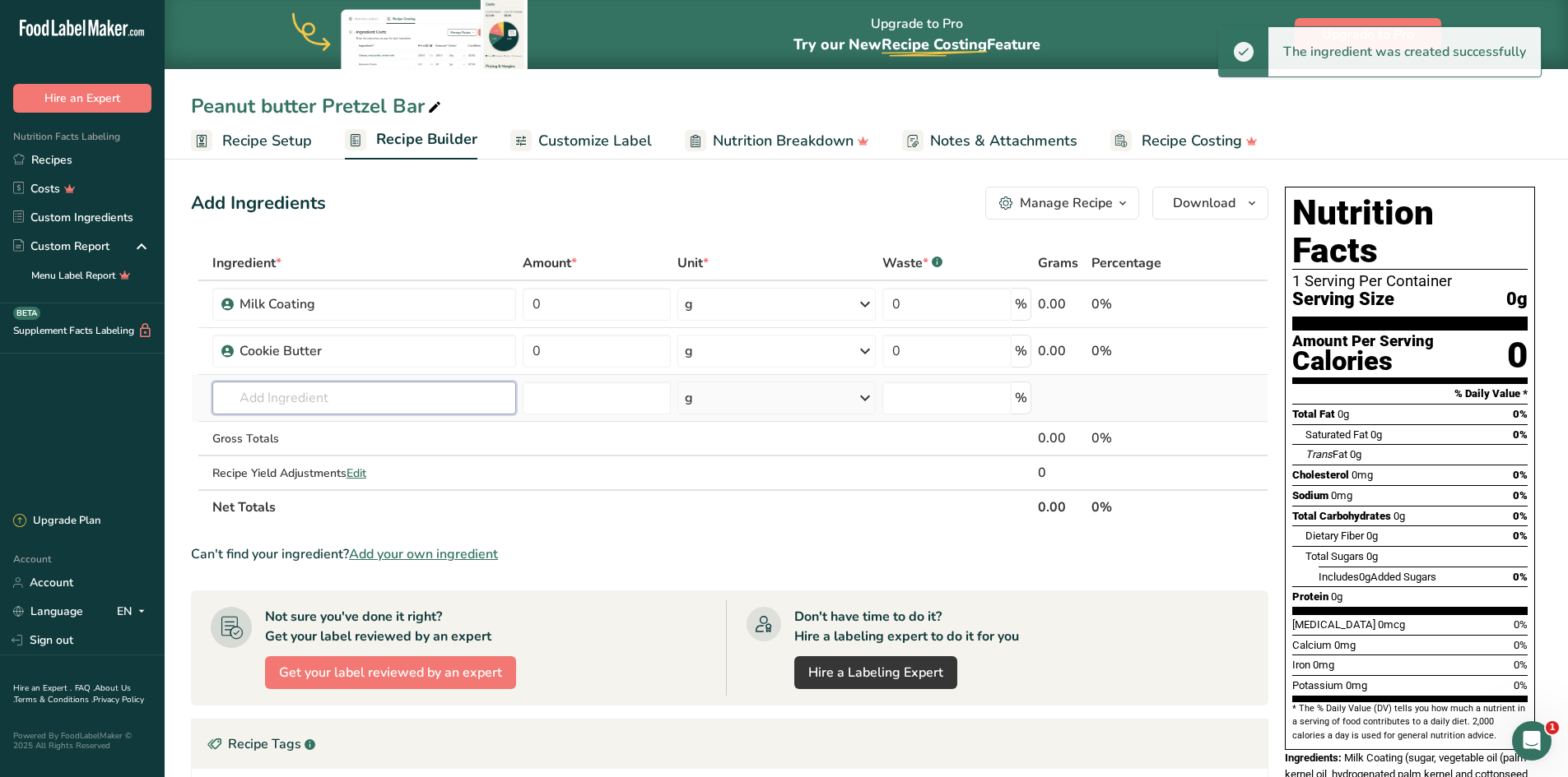
click at [329, 400] on input "text" at bounding box center [364, 398] width 304 height 33
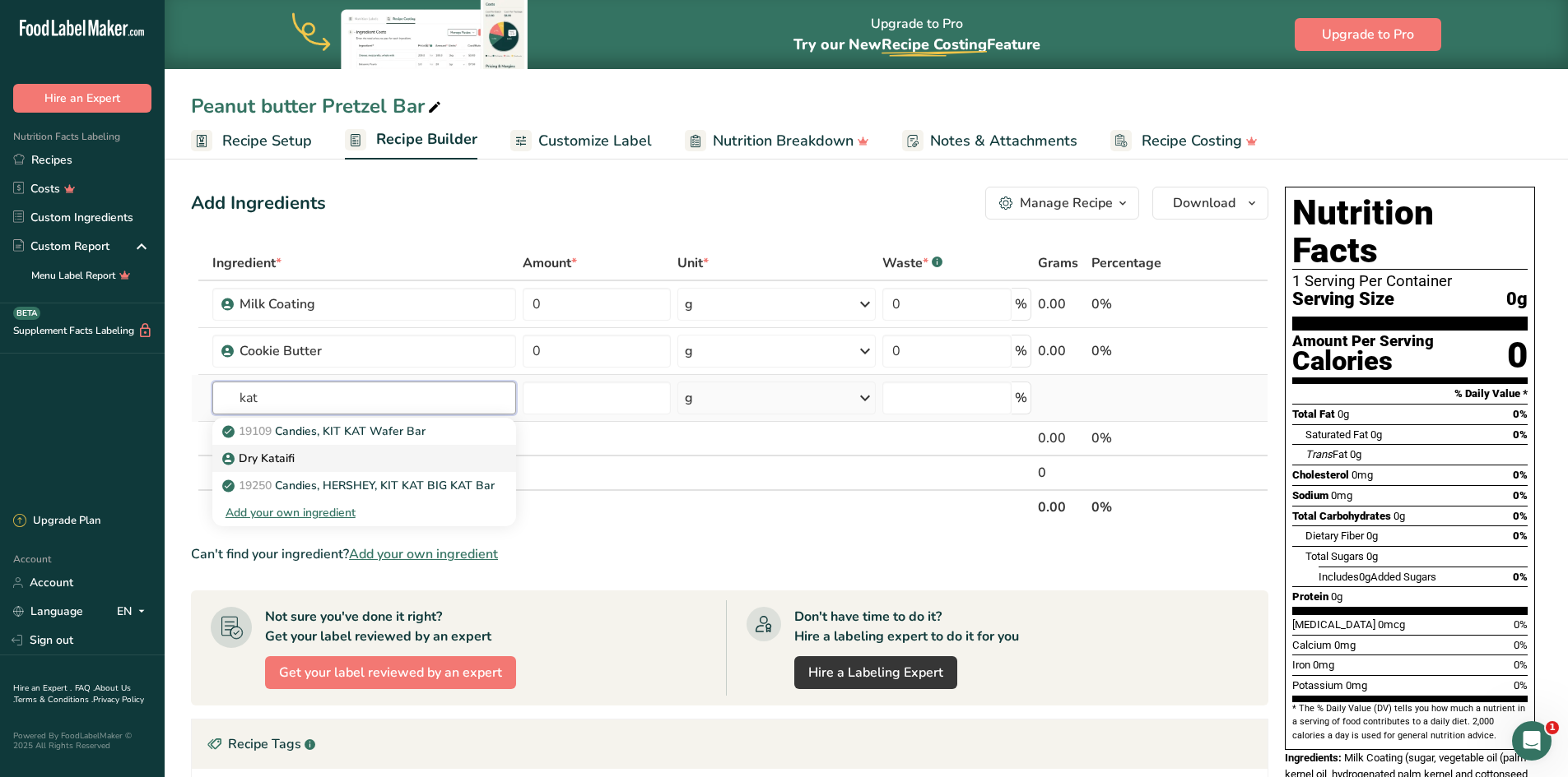
type input "kat"
click at [297, 456] on div "Dry Kataifi" at bounding box center [350, 458] width 251 height 17
type input "Dry Kataifi"
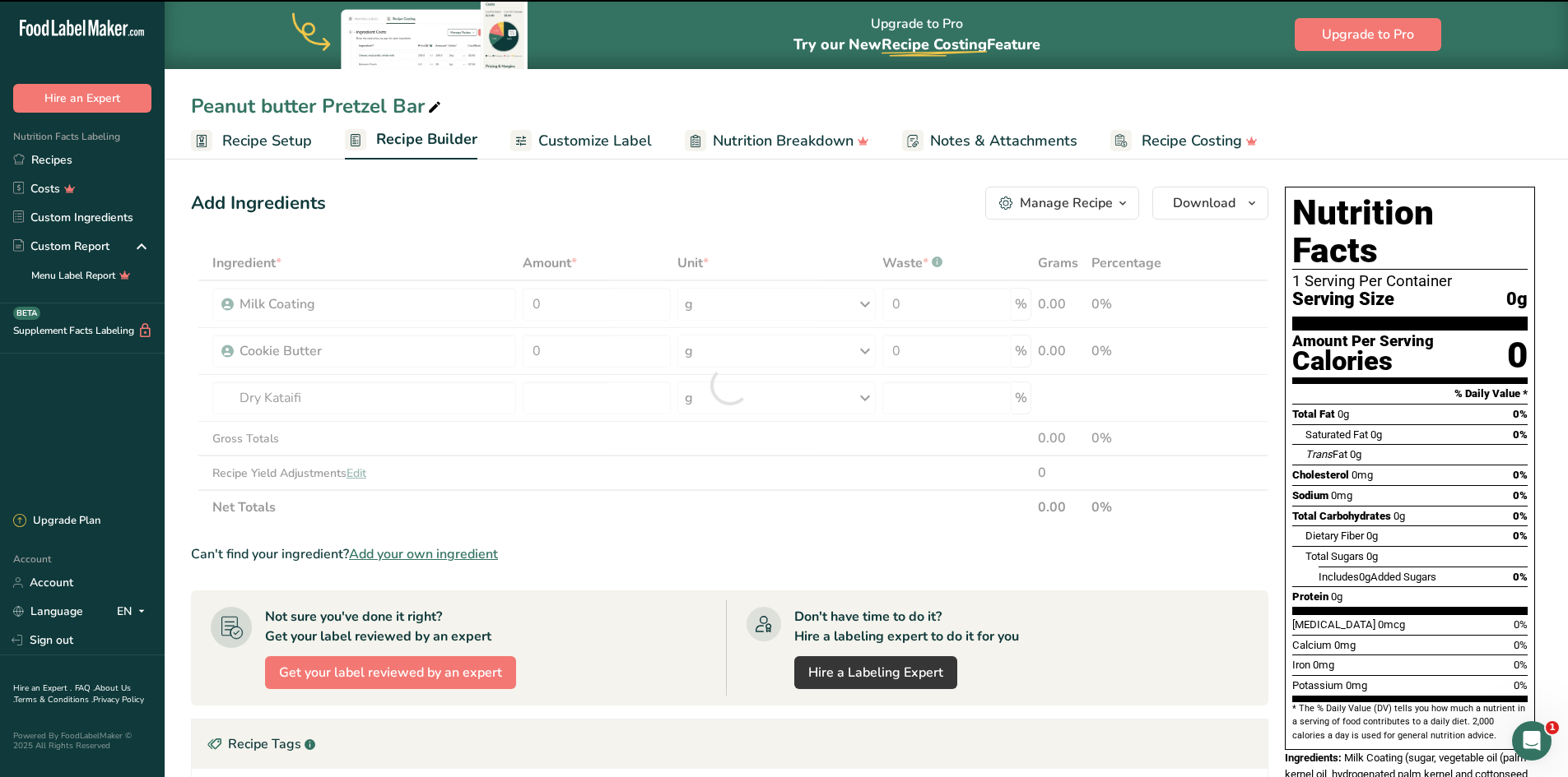
type input "0"
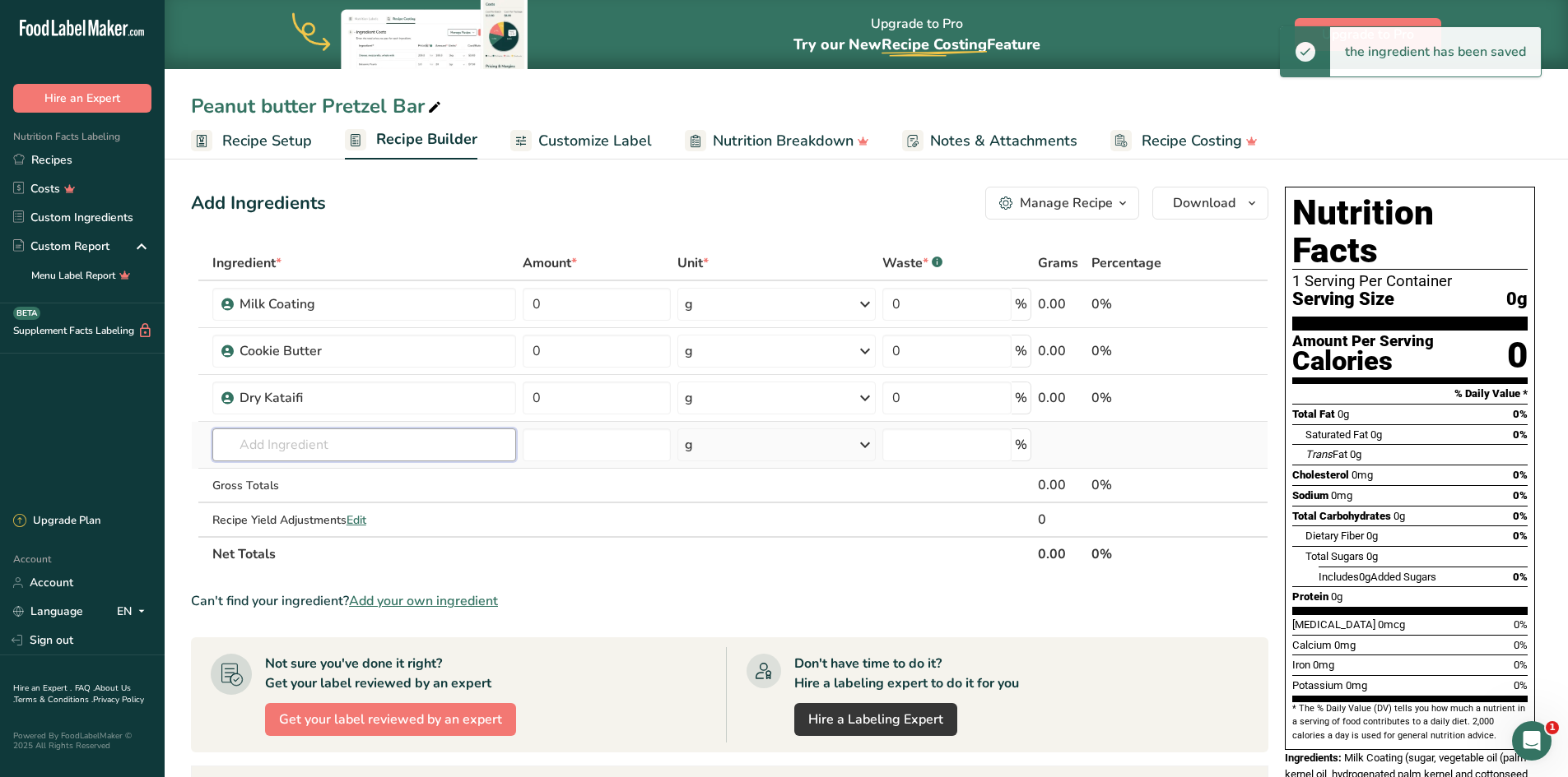
click at [270, 440] on input "text" at bounding box center [364, 445] width 304 height 33
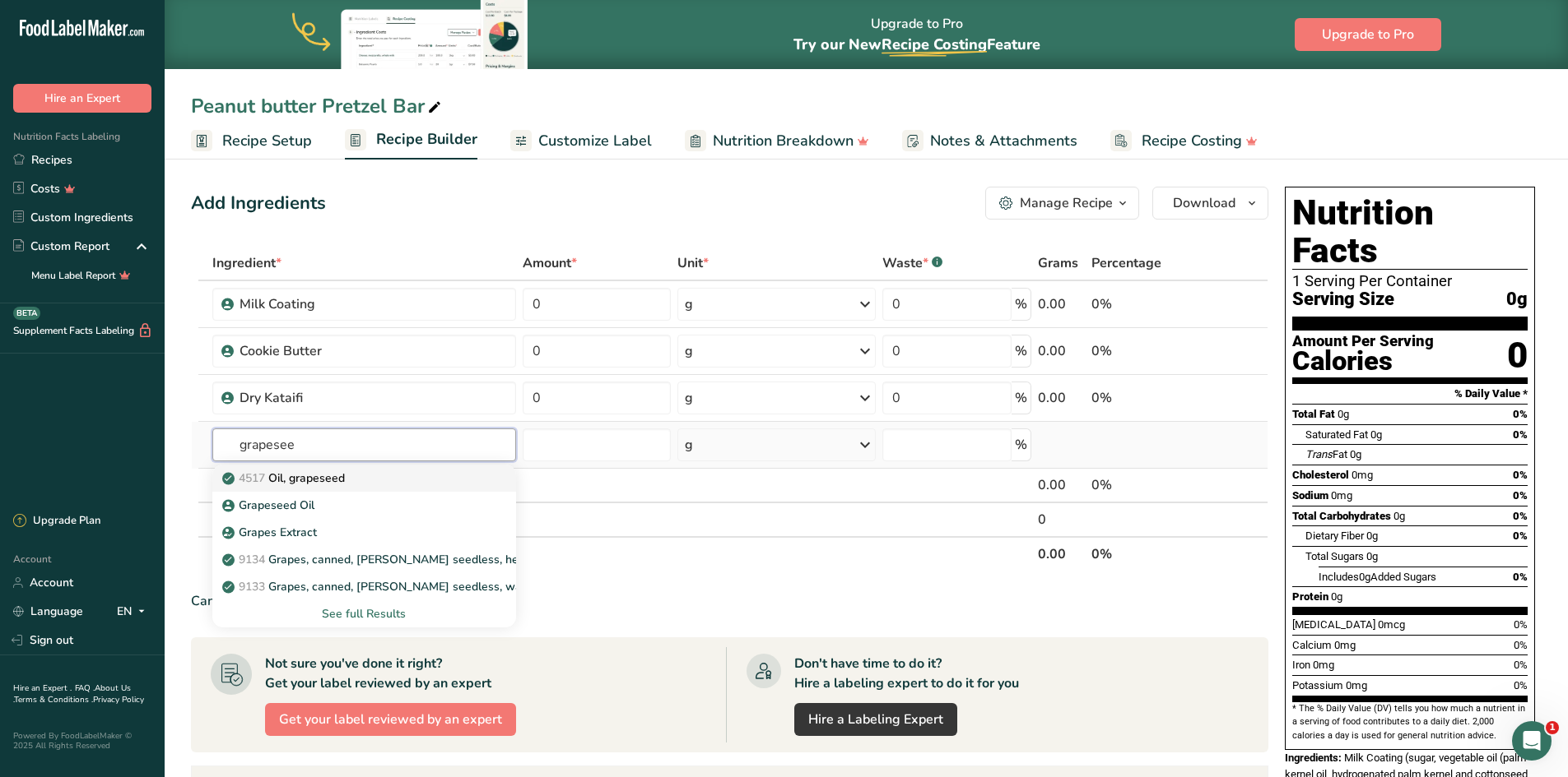
type input "grapesee"
click at [283, 480] on p "4517 Oil, grapeseed" at bounding box center [285, 478] width 120 height 17
type input "Oil, grapeseed"
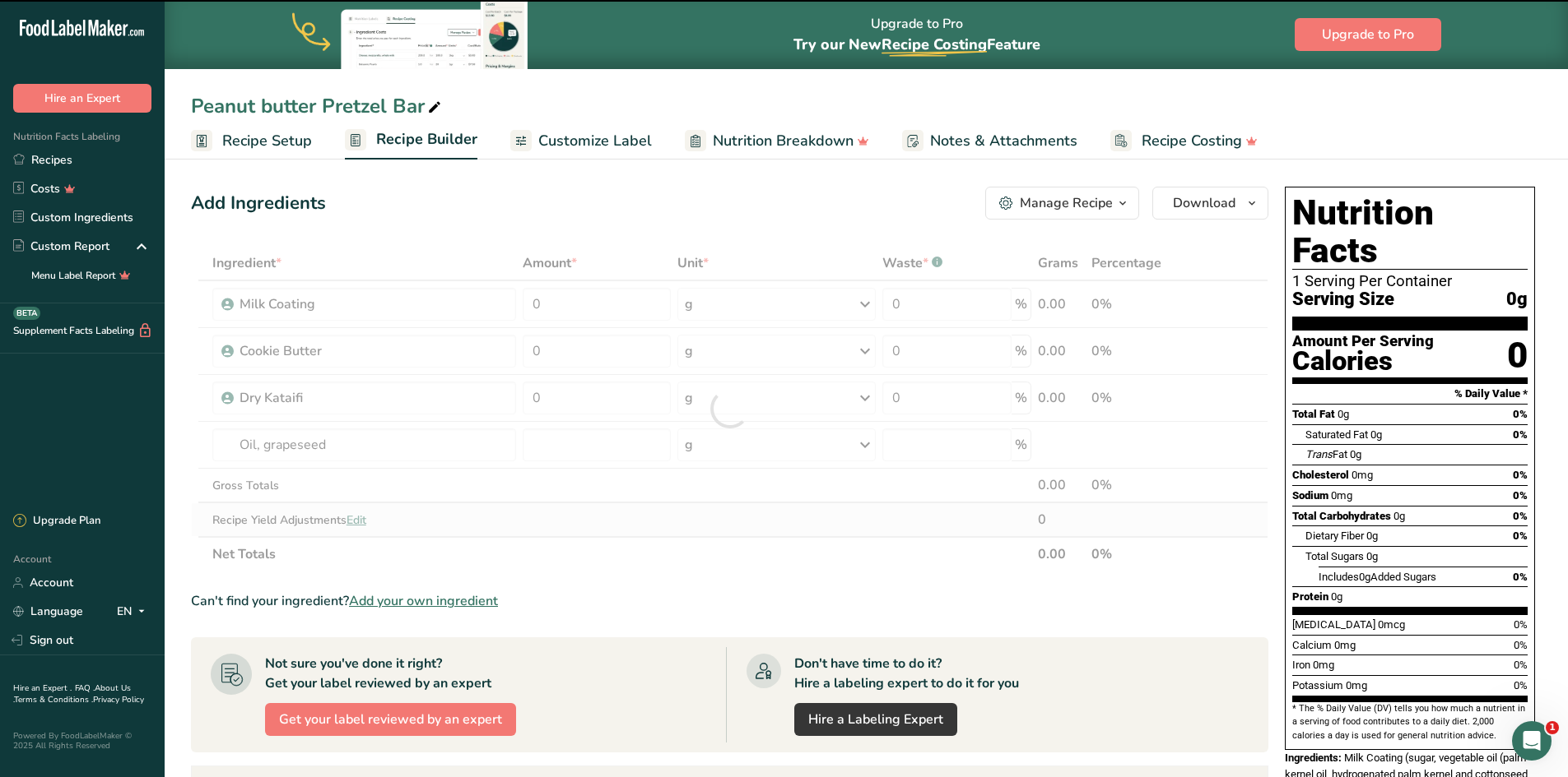
type input "0"
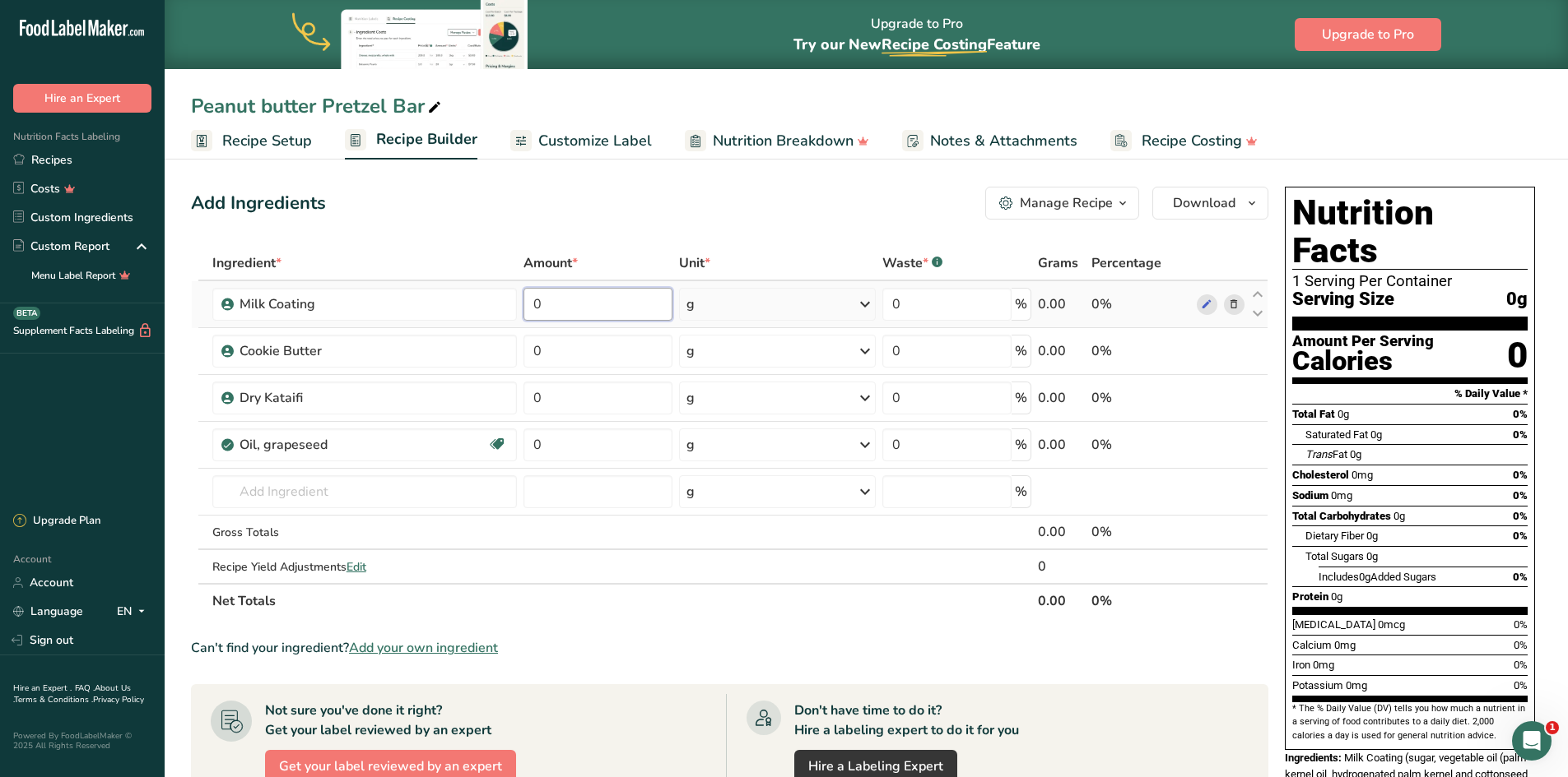
click at [558, 304] on input "0" at bounding box center [597, 304] width 148 height 33
type input "18.4550"
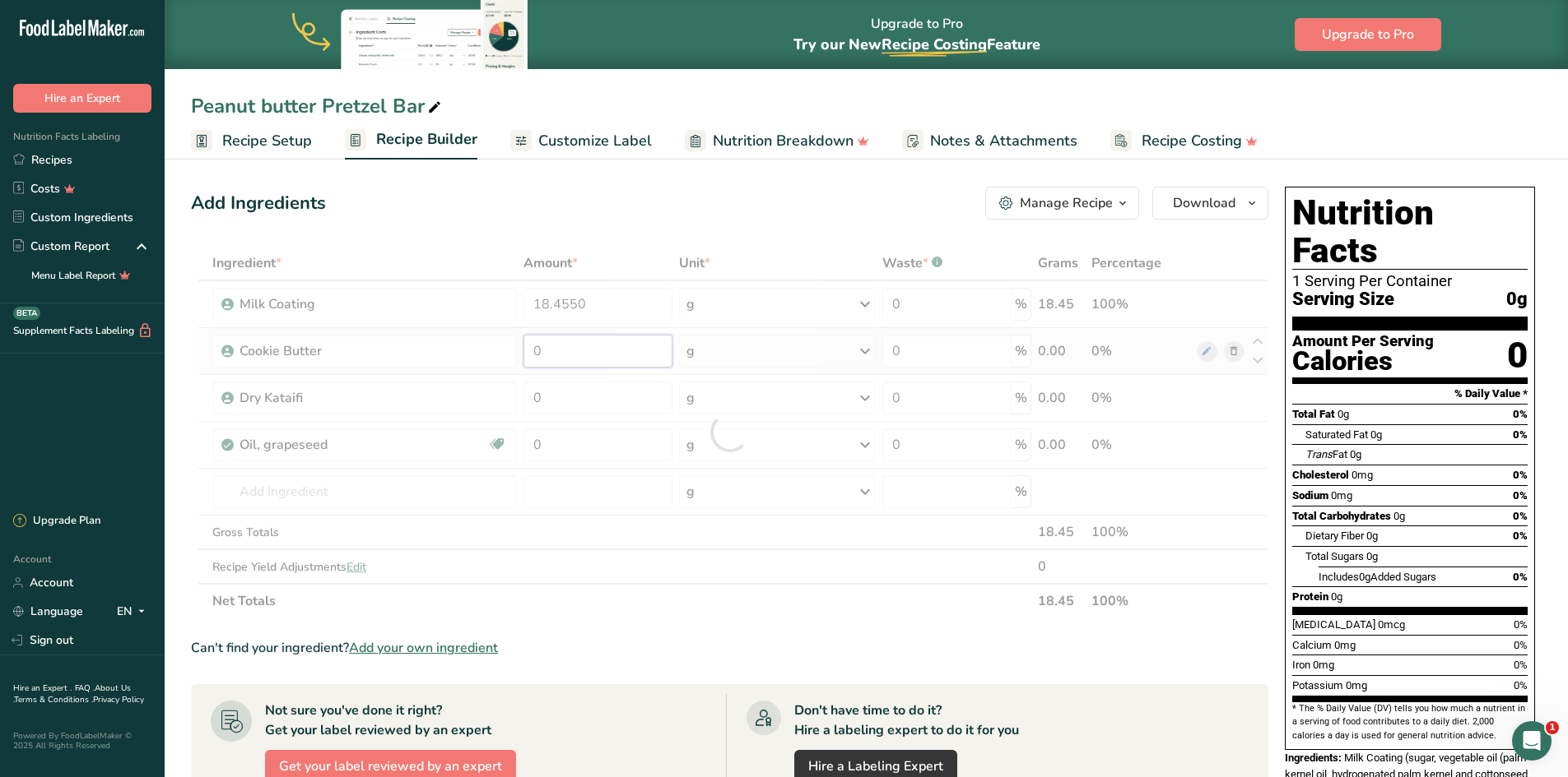
click at [555, 343] on div "Ingredient * Amount * Unit * Waste * .a-a{fill:#347362;}.b-a{fill:#fff;} Grams …" at bounding box center [729, 432] width 1077 height 373
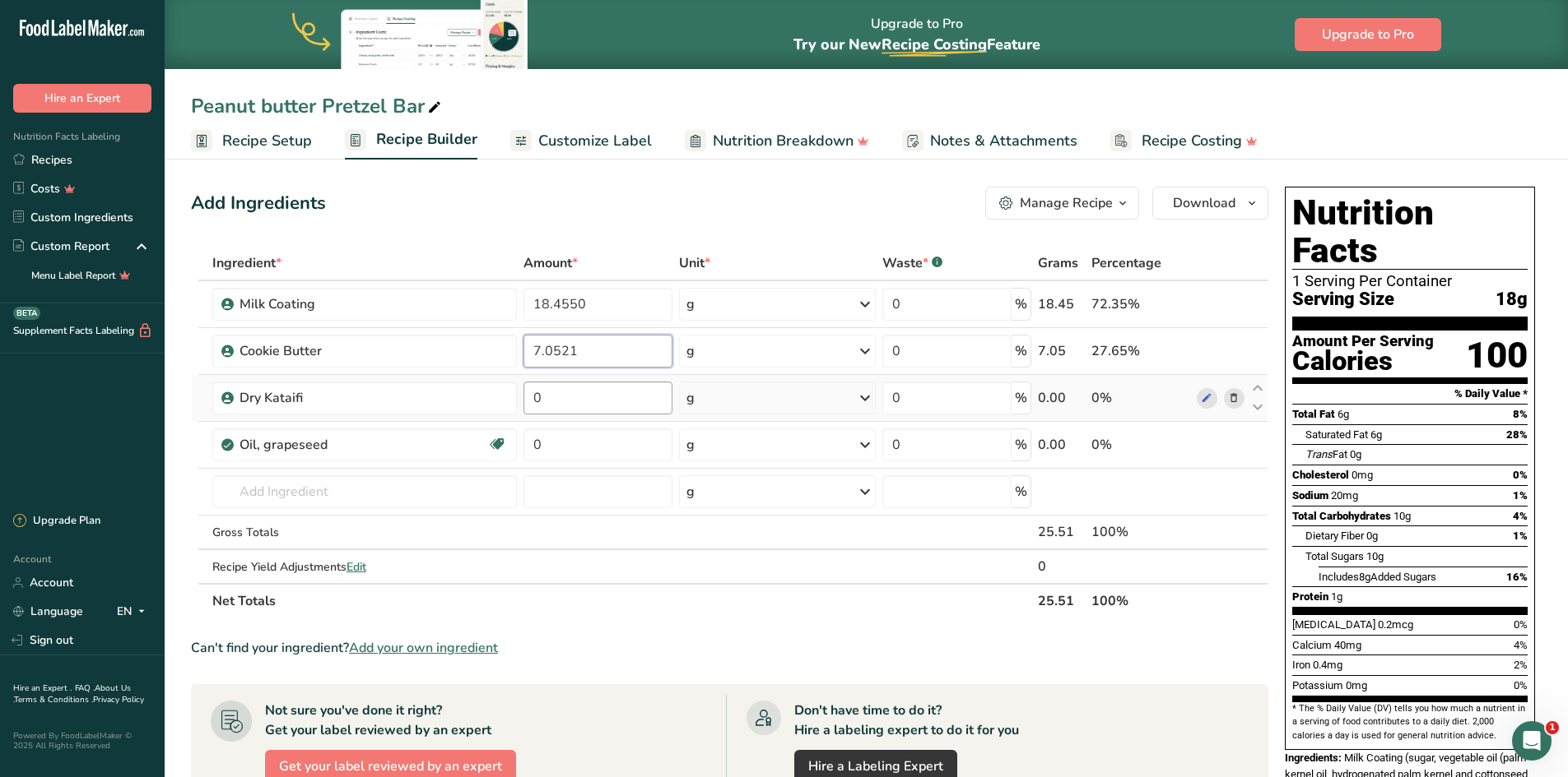
type input "7.0521"
click at [562, 392] on div "Ingredient * Amount * Unit * Waste * .a-a{fill:#347362;}.b-a{fill:#fff;} Grams …" at bounding box center [729, 432] width 1077 height 373
type input "4.0664"
click at [574, 445] on div "Ingredient * Amount * Unit * Waste * .a-a{fill:#347362;}.b-a{fill:#fff;} Grams …" at bounding box center [729, 432] width 1077 height 373
type input "0.4265"
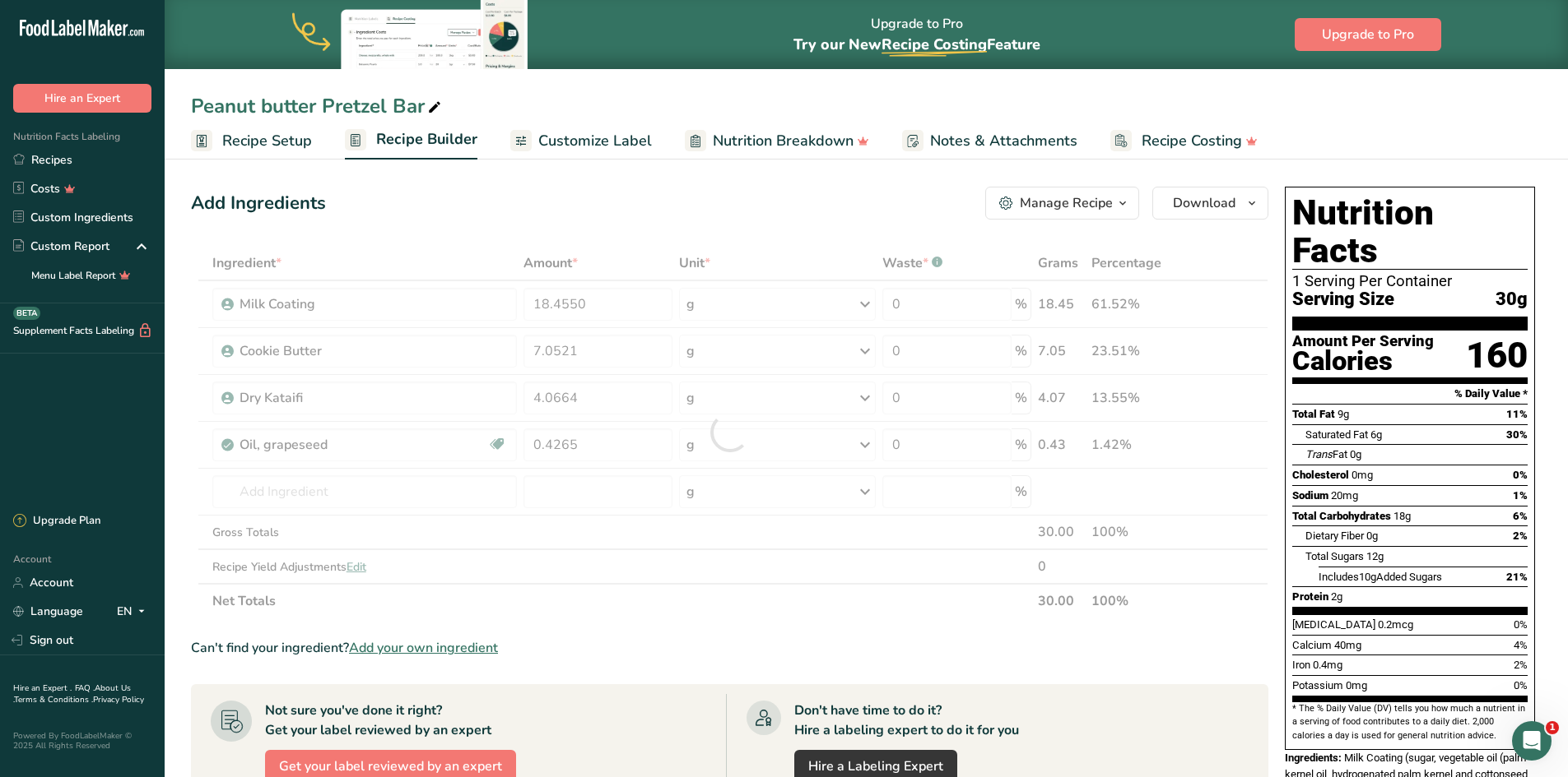
click at [669, 647] on div "Can't find your ingredient? Add your own ingredient" at bounding box center [729, 648] width 1077 height 19
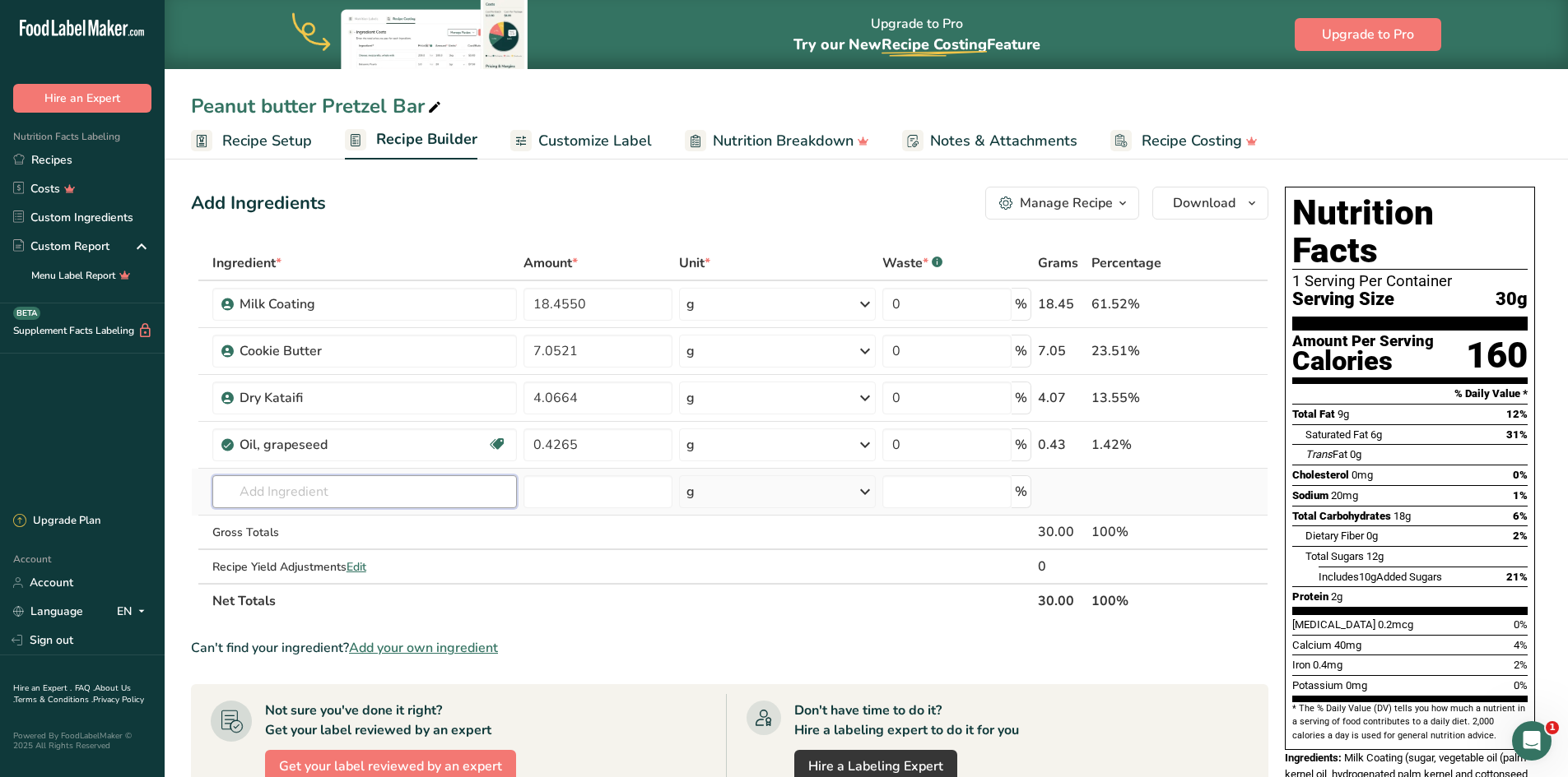
click at [272, 493] on input "text" at bounding box center [365, 492] width 305 height 33
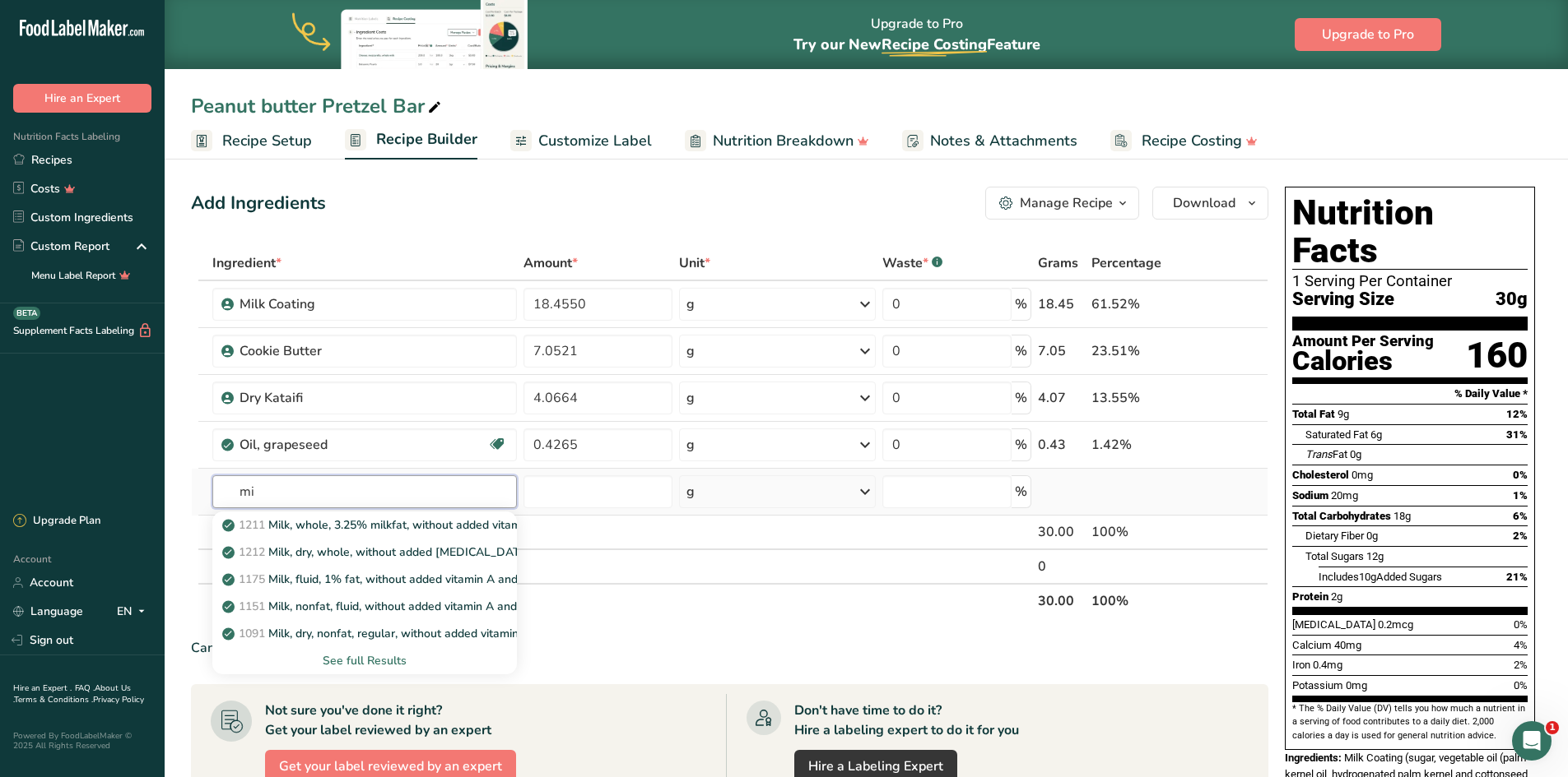
type input "m"
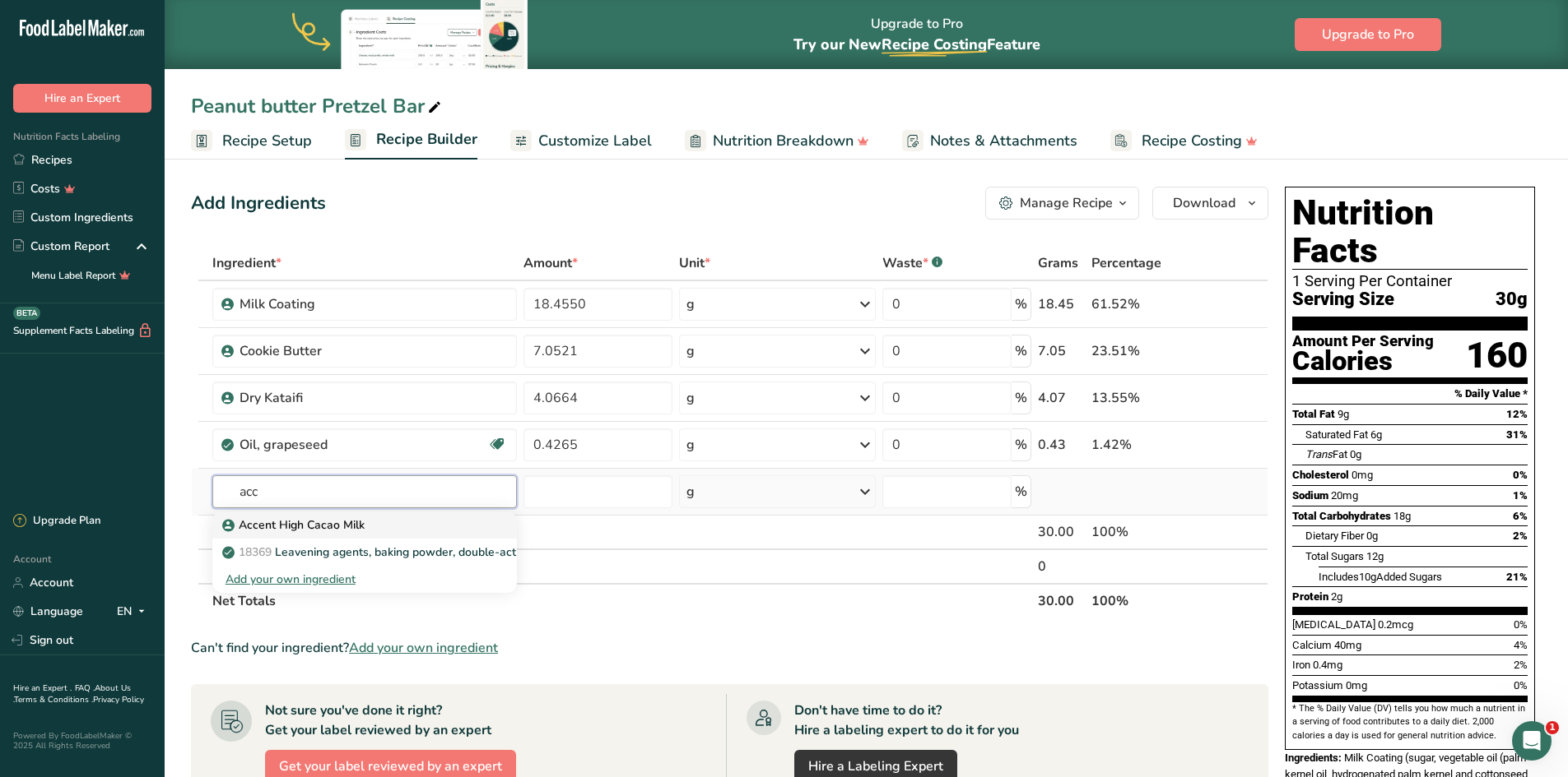
type input "acc"
click at [281, 528] on p "Accent High Cacao Milk" at bounding box center [294, 524] width 139 height 17
type input "Accent High Cacao Milk"
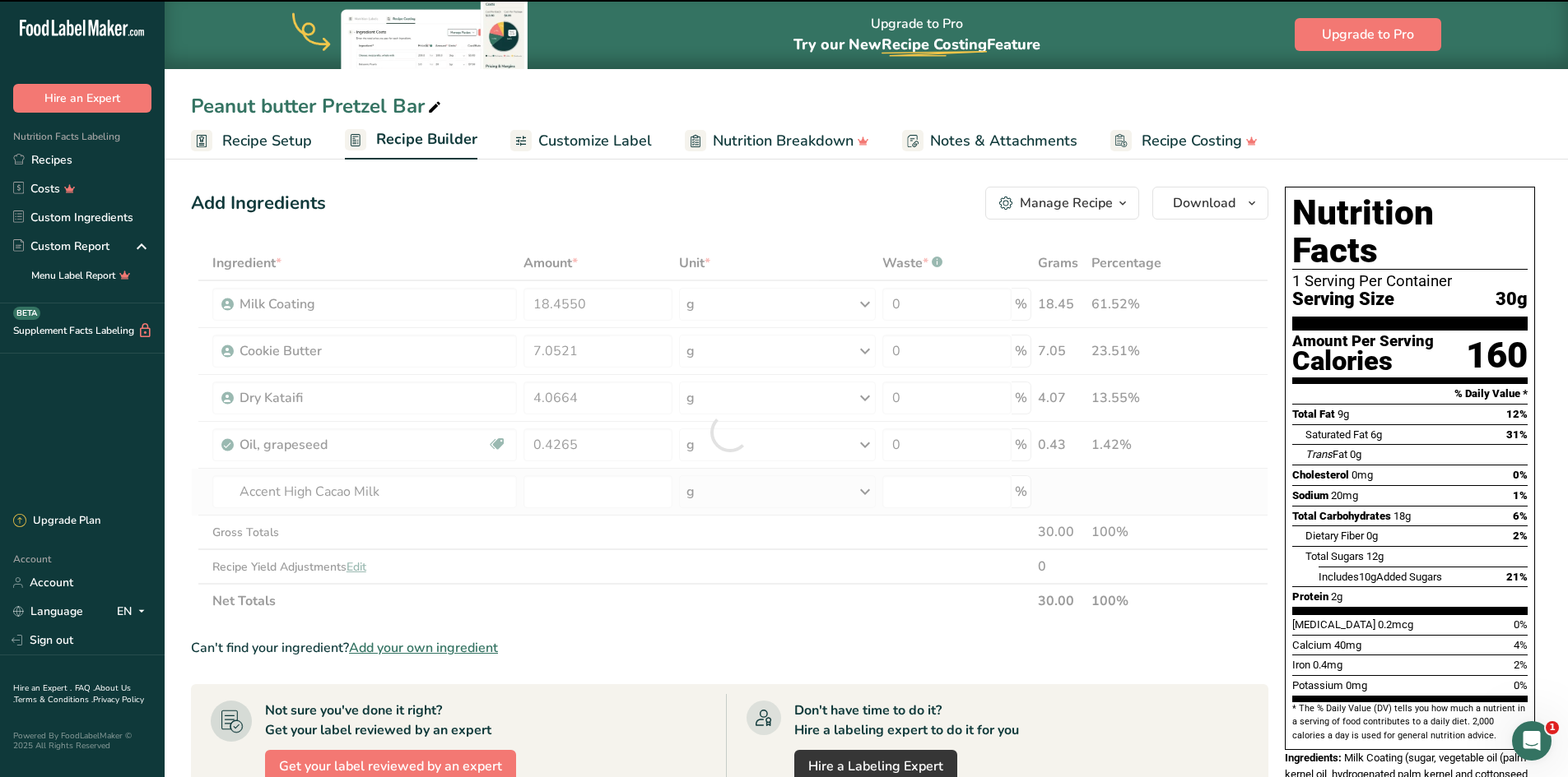
type input "0"
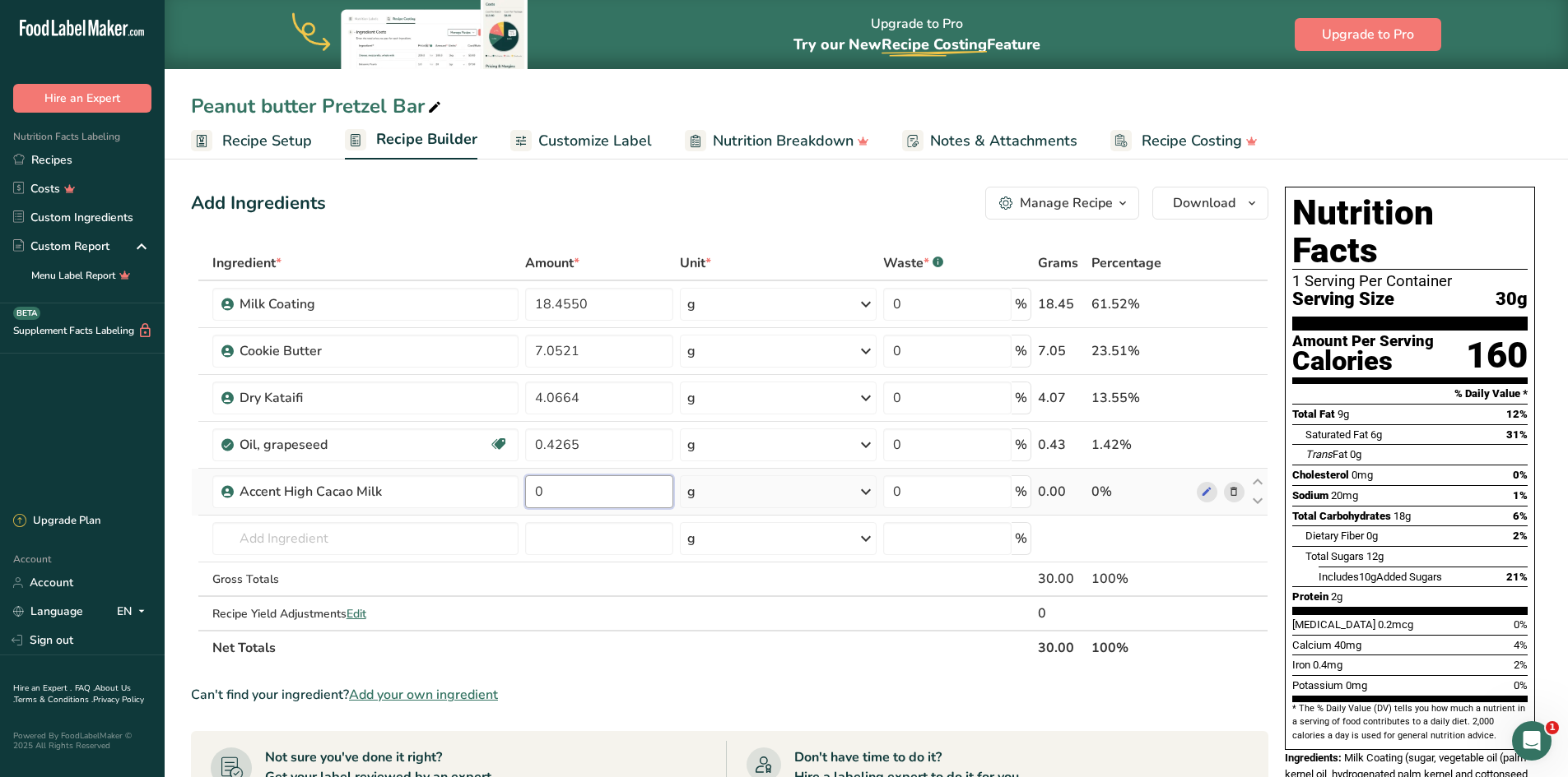
click at [582, 493] on input "0" at bounding box center [598, 492] width 148 height 33
type input "12.6"
click at [686, 675] on section "Ingredient * Amount * Unit * Waste * .a-a{fill:#347362;}.b-a{fill:#fff;} Grams …" at bounding box center [729, 704] width 1077 height 916
click at [267, 107] on div "Peanut butter Pretzel Bar" at bounding box center [317, 105] width 254 height 29
type input "Cookie Butter Bar"
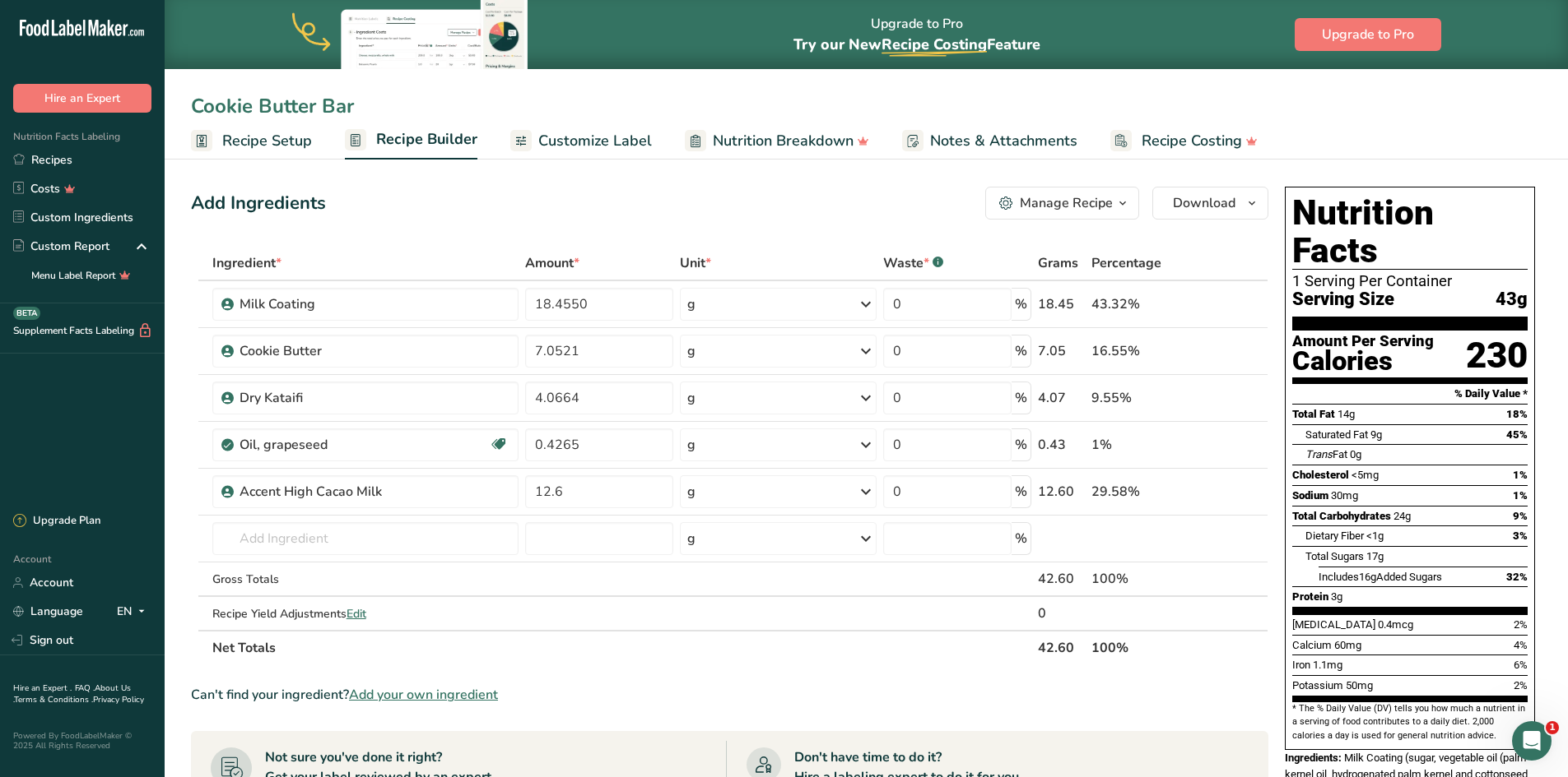
click at [672, 683] on section "Ingredient * Amount * Unit * Waste * .a-a{fill:#347362;}.b-a{fill:#fff;} Grams …" at bounding box center [729, 704] width 1077 height 916
click at [48, 161] on link "Recipes" at bounding box center [82, 159] width 165 height 28
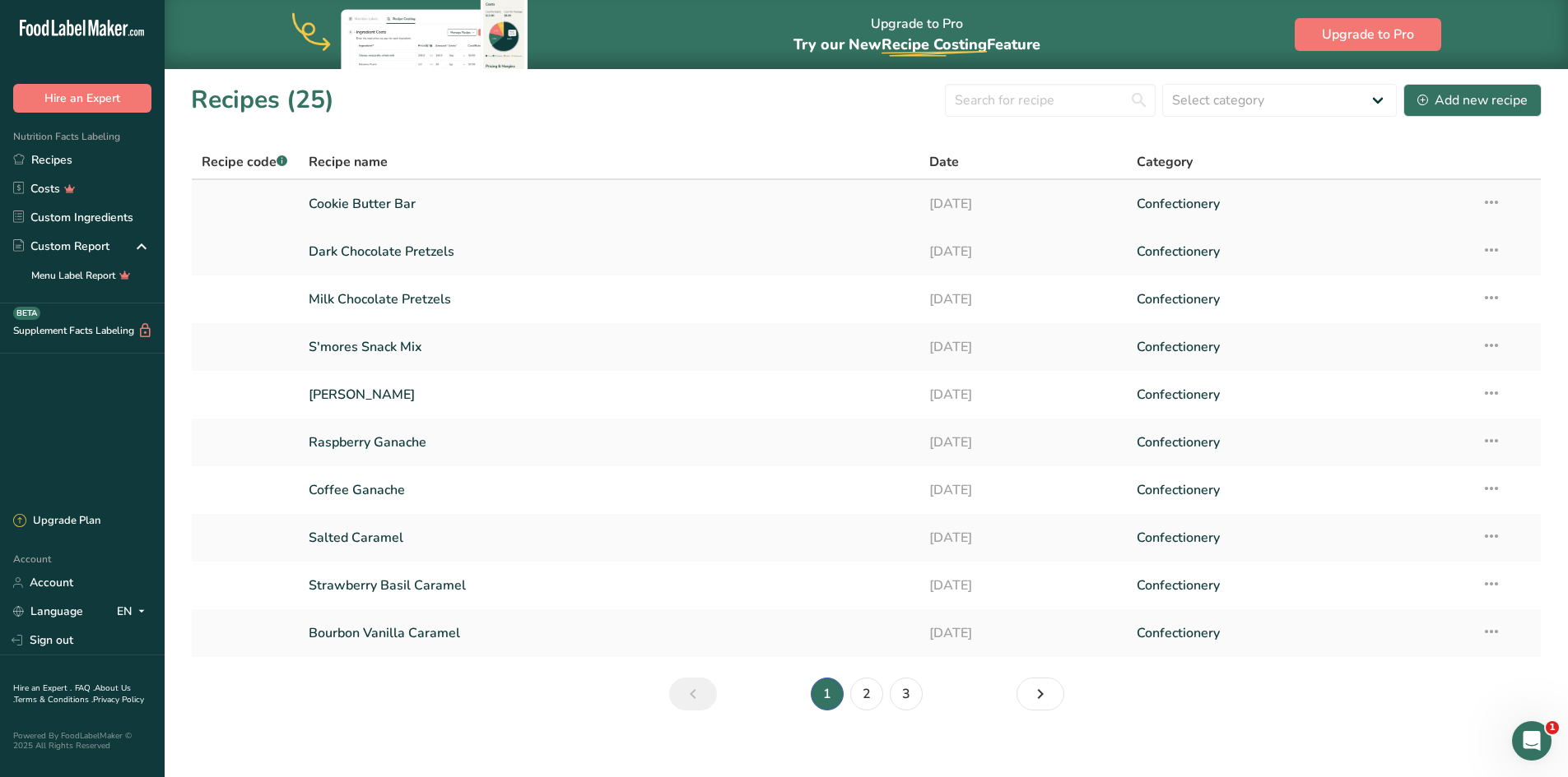
click at [402, 201] on link "Cookie Butter Bar" at bounding box center [609, 204] width 602 height 35
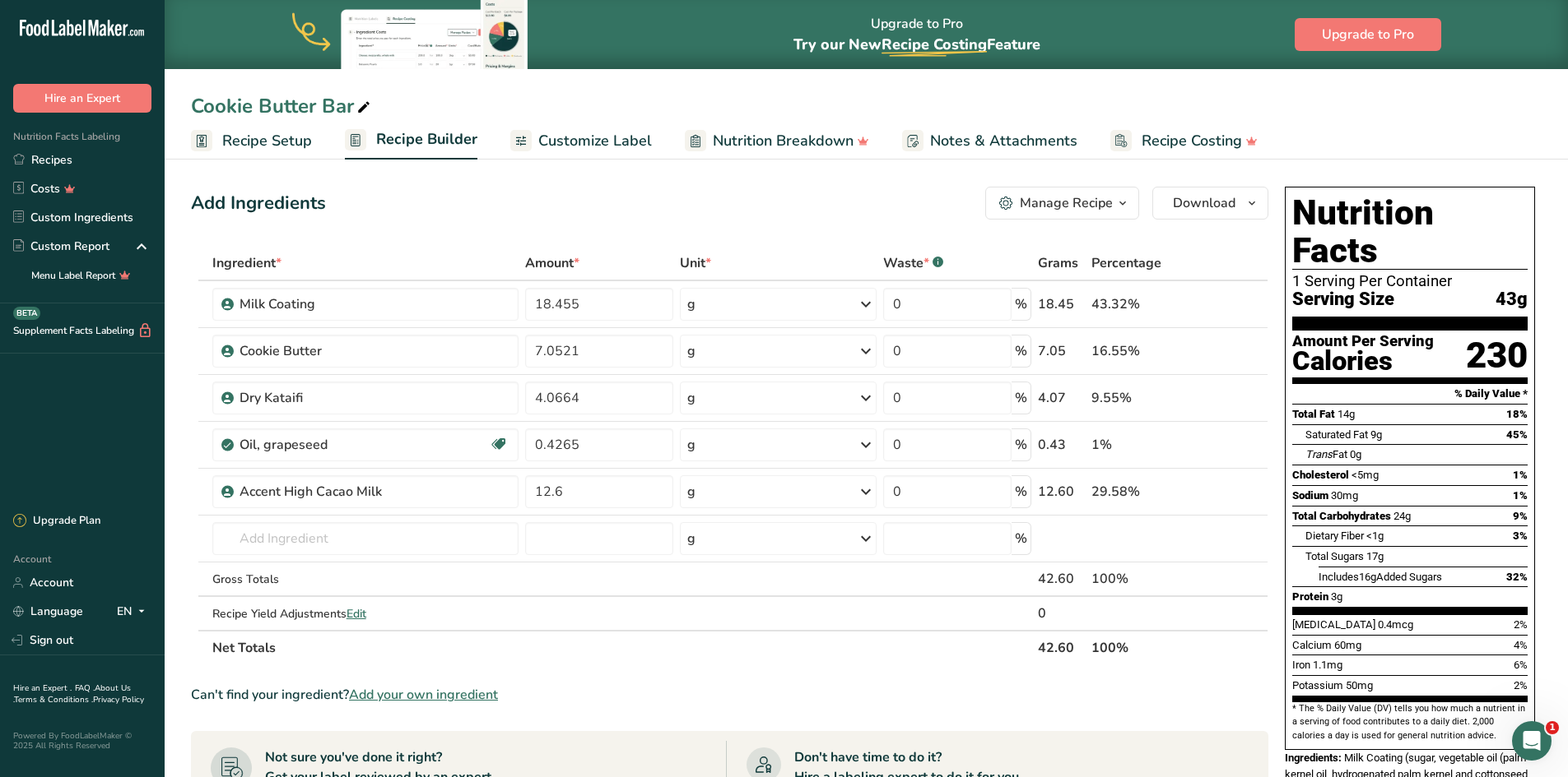
click at [572, 138] on span "Customize Label" at bounding box center [595, 141] width 113 height 22
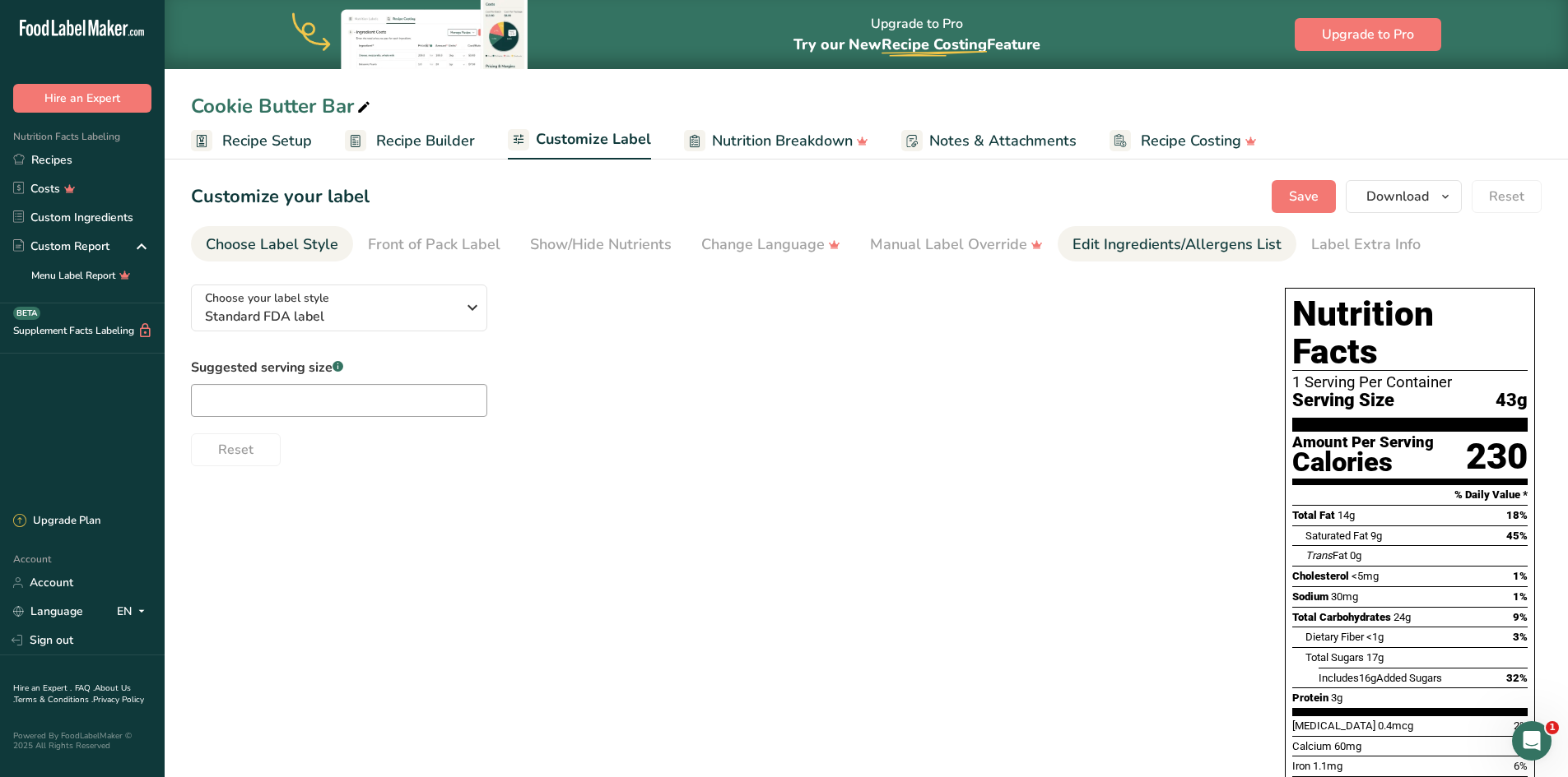
click at [1129, 238] on div "Edit Ingredients/Allergens List" at bounding box center [1177, 245] width 209 height 22
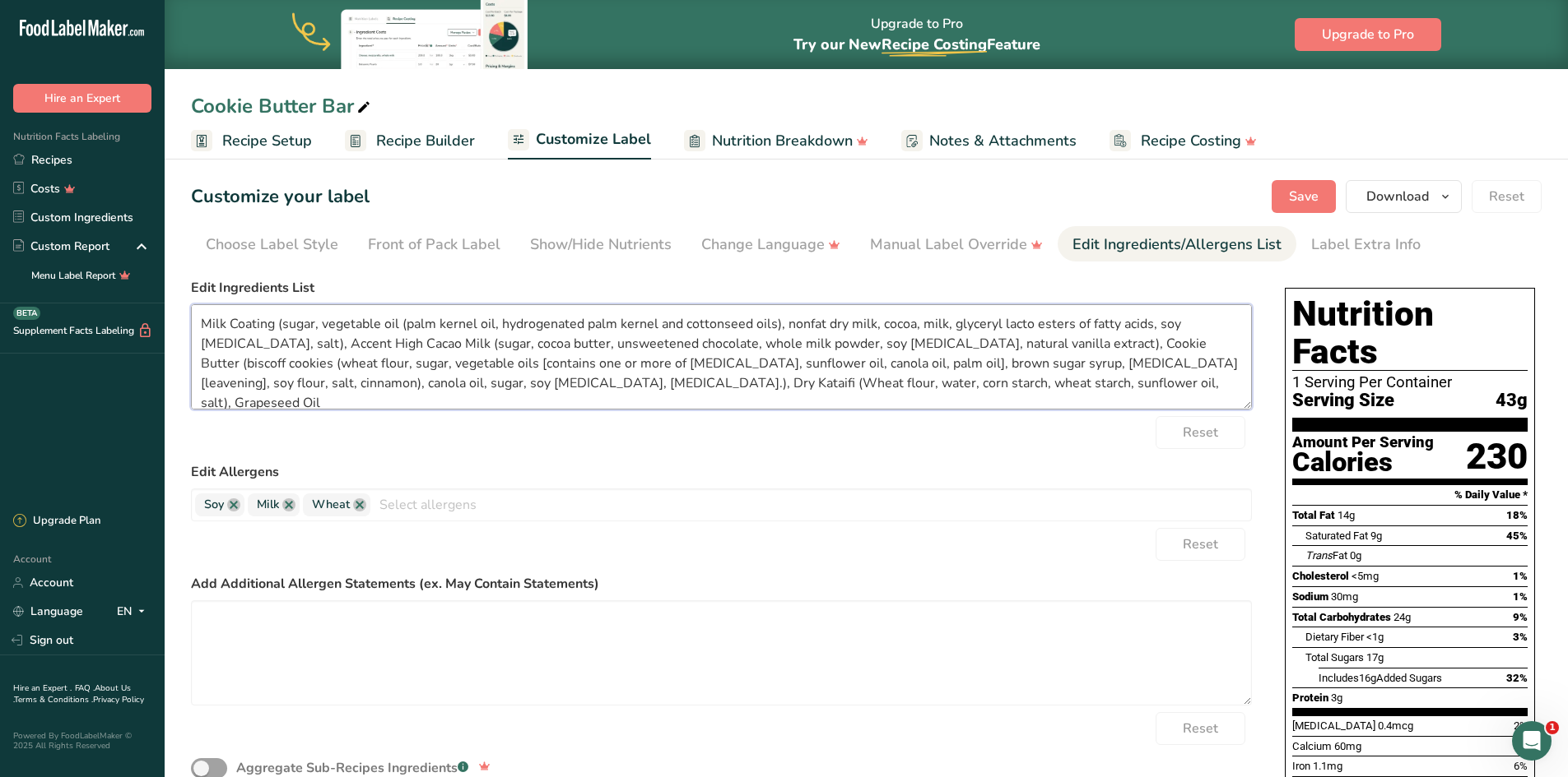
click at [353, 343] on textarea "Milk Coating (sugar, vegetable oil (palm kernel oil, hydrogenated palm kernel a…" at bounding box center [721, 356] width 1061 height 105
click at [1109, 346] on textarea "Milk Coating (sugar, vegetable oil (palm kernel oil, hydrogenated palm kernel a…" at bounding box center [721, 356] width 1061 height 105
click at [399, 379] on textarea "Milk Coating (sugar, vegetable oil (palm kernel oil, hydrogenated palm kernel a…" at bounding box center [721, 356] width 1061 height 105
drag, startPoint x: 1001, startPoint y: 323, endPoint x: 1070, endPoint y: 329, distance: 69.3
click at [1070, 329] on textarea "Milk Coating (sugar, vegetable oil (palm kernel oil, hydrogenated palm kernel a…" at bounding box center [721, 356] width 1061 height 105
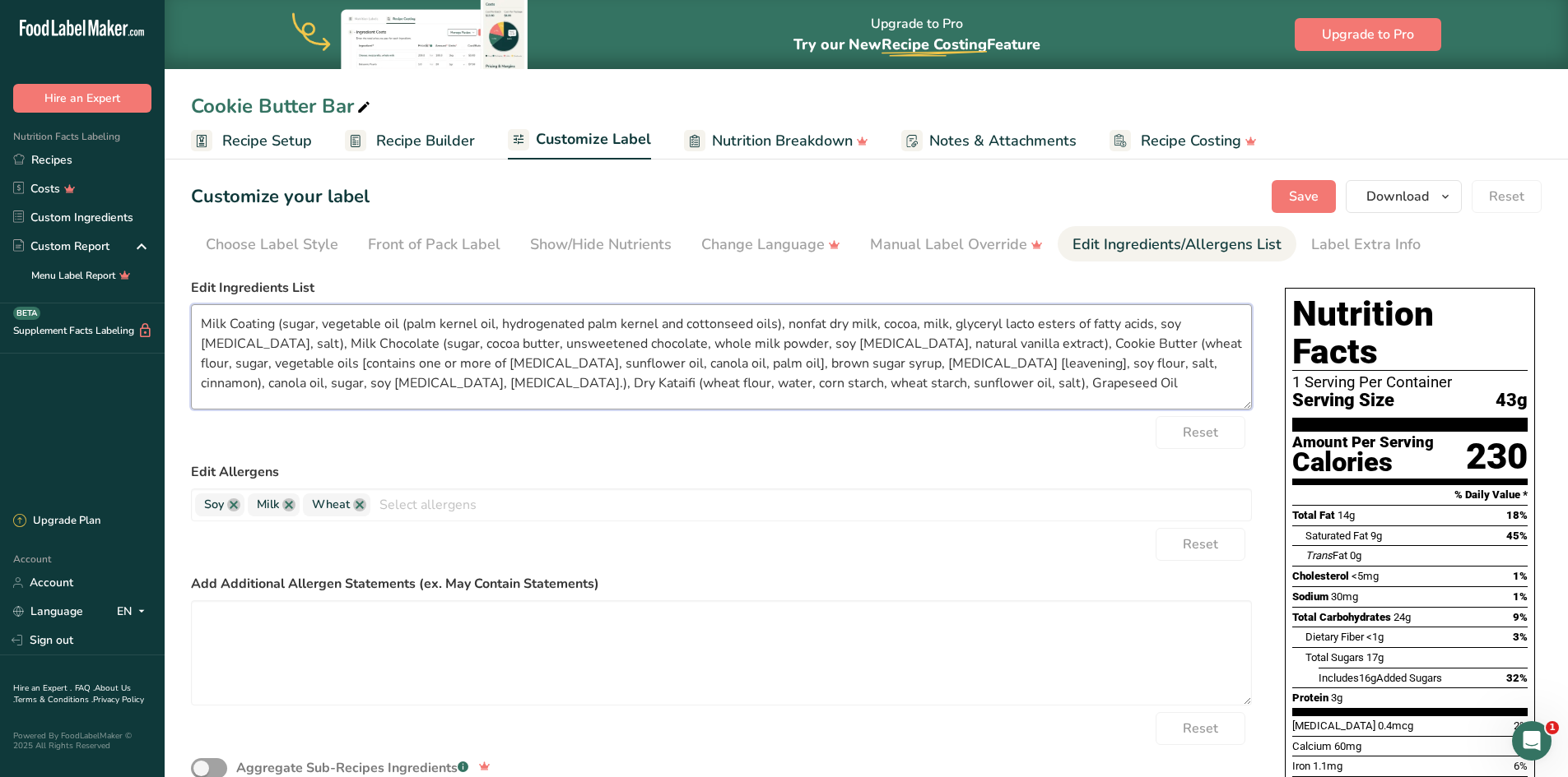
drag, startPoint x: 950, startPoint y: 321, endPoint x: 1148, endPoint y: 327, distance: 198.1
click at [1148, 327] on textarea "Milk Coating (sugar, vegetable oil (palm kernel oil, hydrogenated palm kernel a…" at bounding box center [721, 356] width 1061 height 105
type textarea "Milk Coating (sugar, vegetable oil (palm kernel oil, hydrogenated palm kernel a…"
click at [675, 436] on div "Reset" at bounding box center [721, 432] width 1061 height 33
drag, startPoint x: 423, startPoint y: 634, endPoint x: 436, endPoint y: 626, distance: 15.3
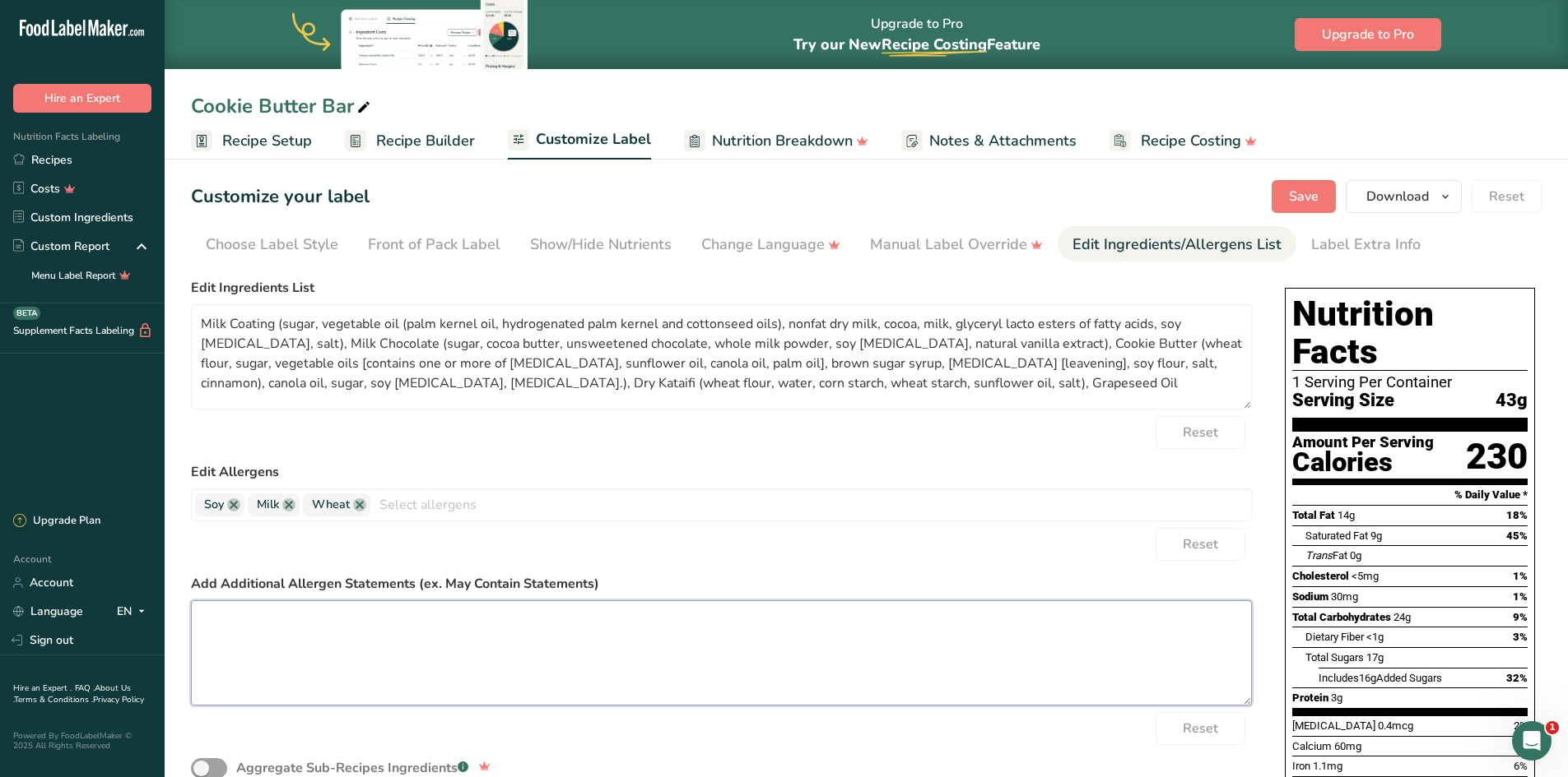
click at [422, 633] on textarea at bounding box center [721, 653] width 1061 height 105
click at [436, 633] on textarea "May contain Traces of Peanut, Tree Nuts and Egg" at bounding box center [721, 653] width 1061 height 105
click at [238, 622] on textarea "May contain Traces of Peanut, Tree Nut and Egg" at bounding box center [721, 653] width 1061 height 105
click at [513, 649] on textarea "May Contain Traces of Peanut, Tree Nut and Egg" at bounding box center [721, 653] width 1061 height 105
type textarea "May Contain Traces of Peanut, Tree Nut and Egg"
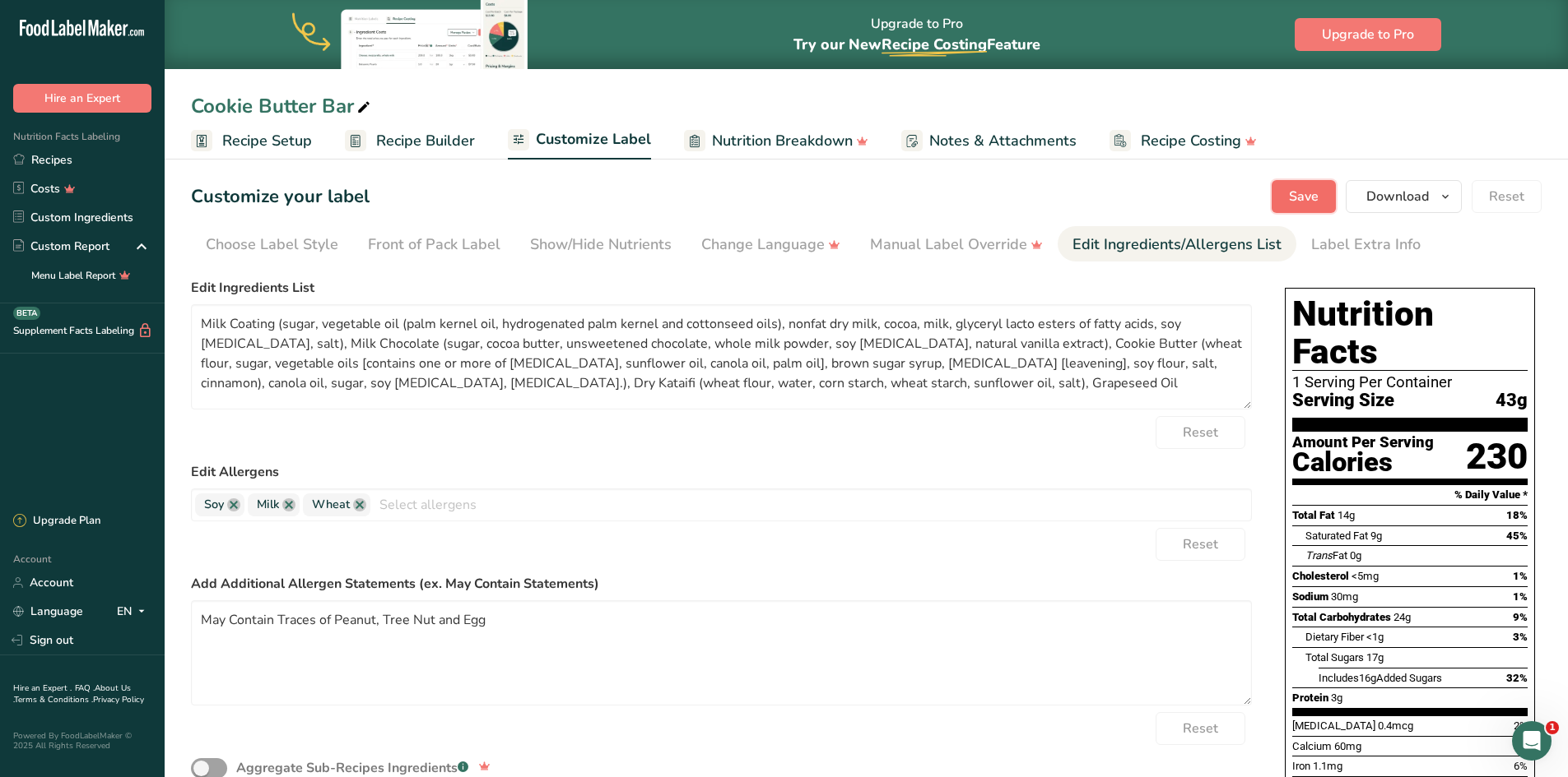
click at [1304, 198] on span "Save" at bounding box center [1303, 197] width 29 height 19
click at [72, 167] on link "Recipes" at bounding box center [82, 159] width 165 height 28
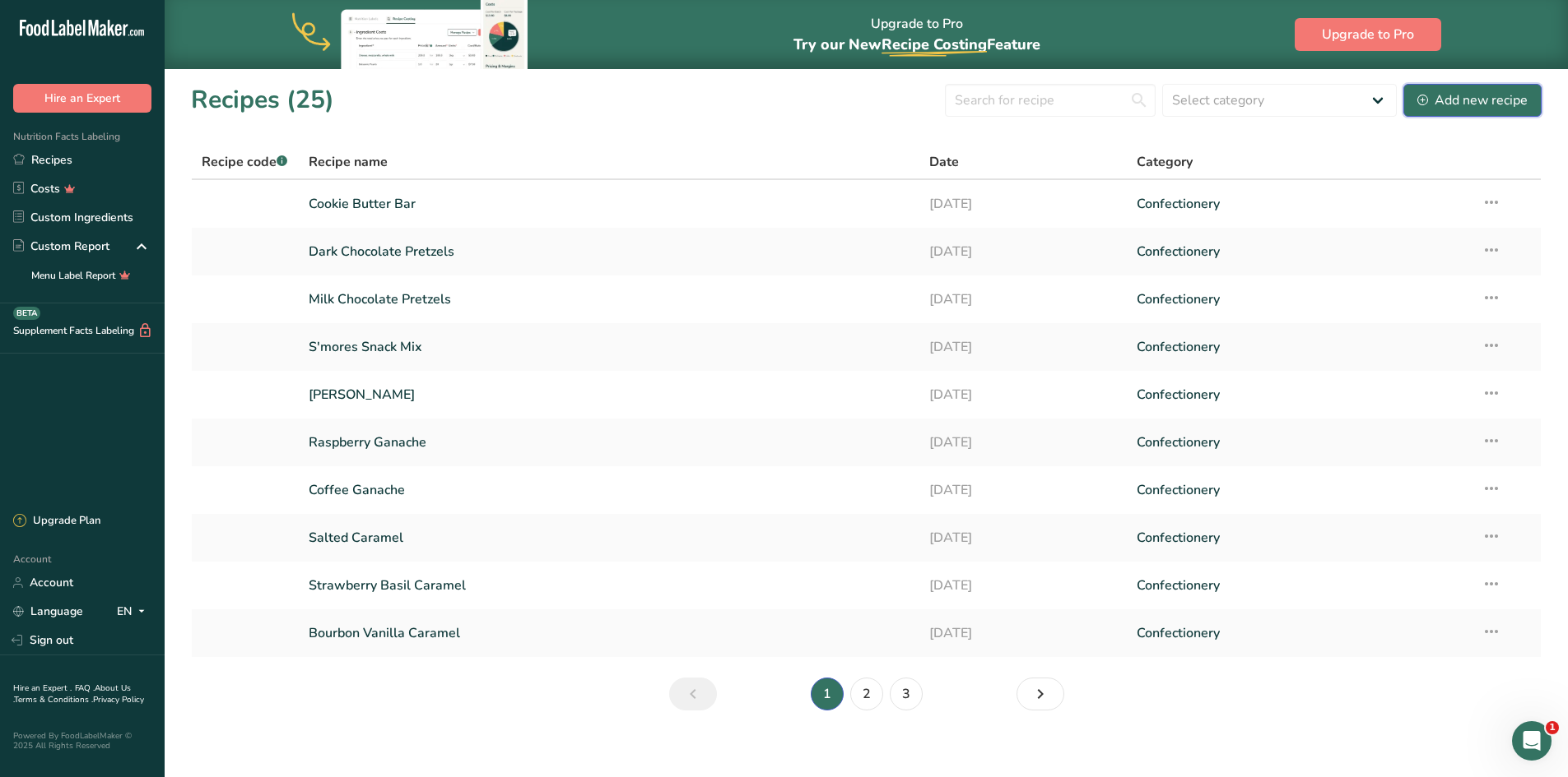
click at [1486, 106] on div "Add new recipe" at bounding box center [1472, 100] width 110 height 19
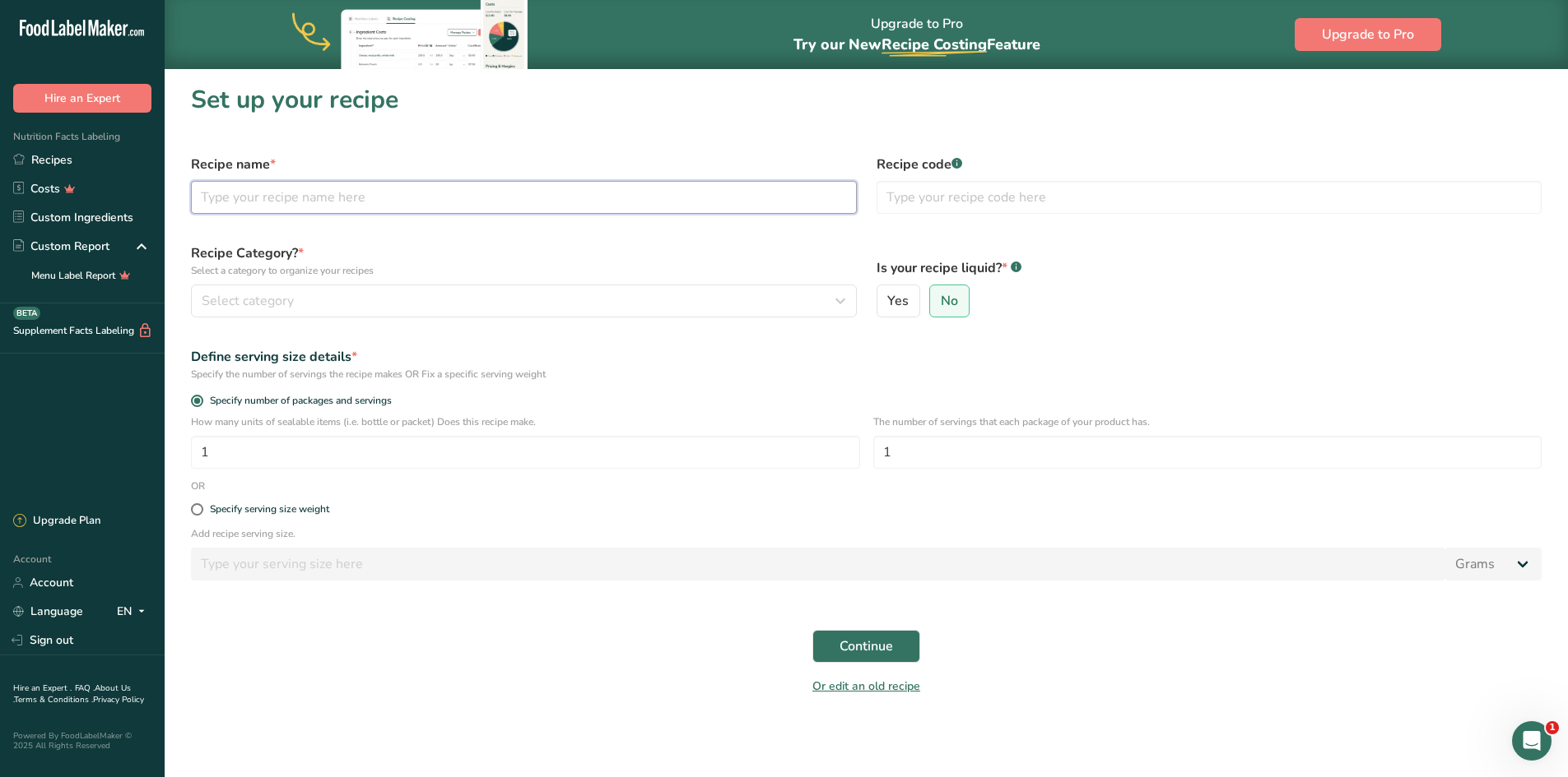
click at [363, 202] on input "text" at bounding box center [523, 197] width 666 height 33
click at [252, 197] on input "Peanut butter Pretzel Bar" at bounding box center [523, 197] width 666 height 33
type input "Peanut Butter Pretzel Bar"
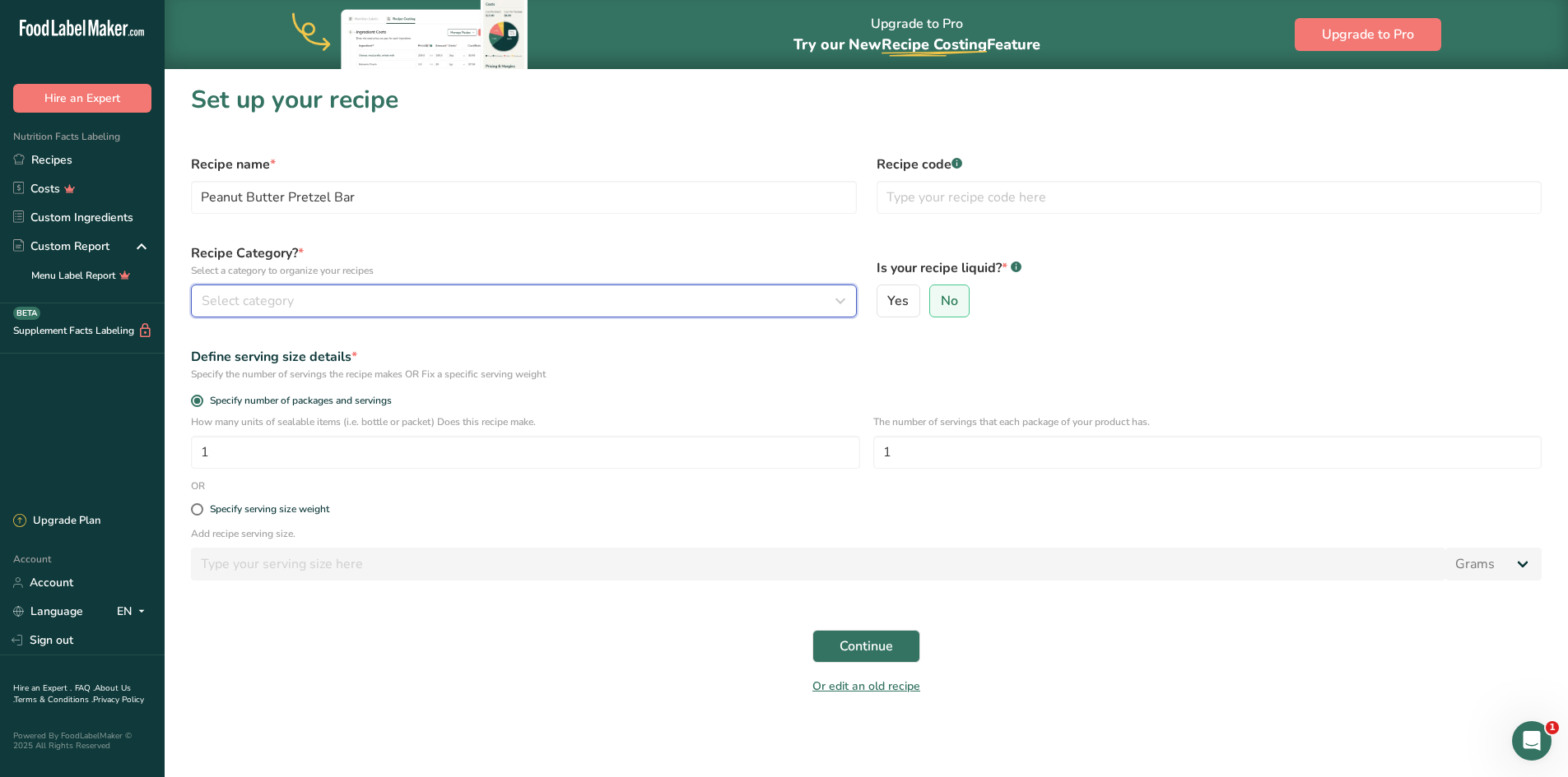
click at [492, 309] on div "Select category" at bounding box center [519, 301] width 635 height 19
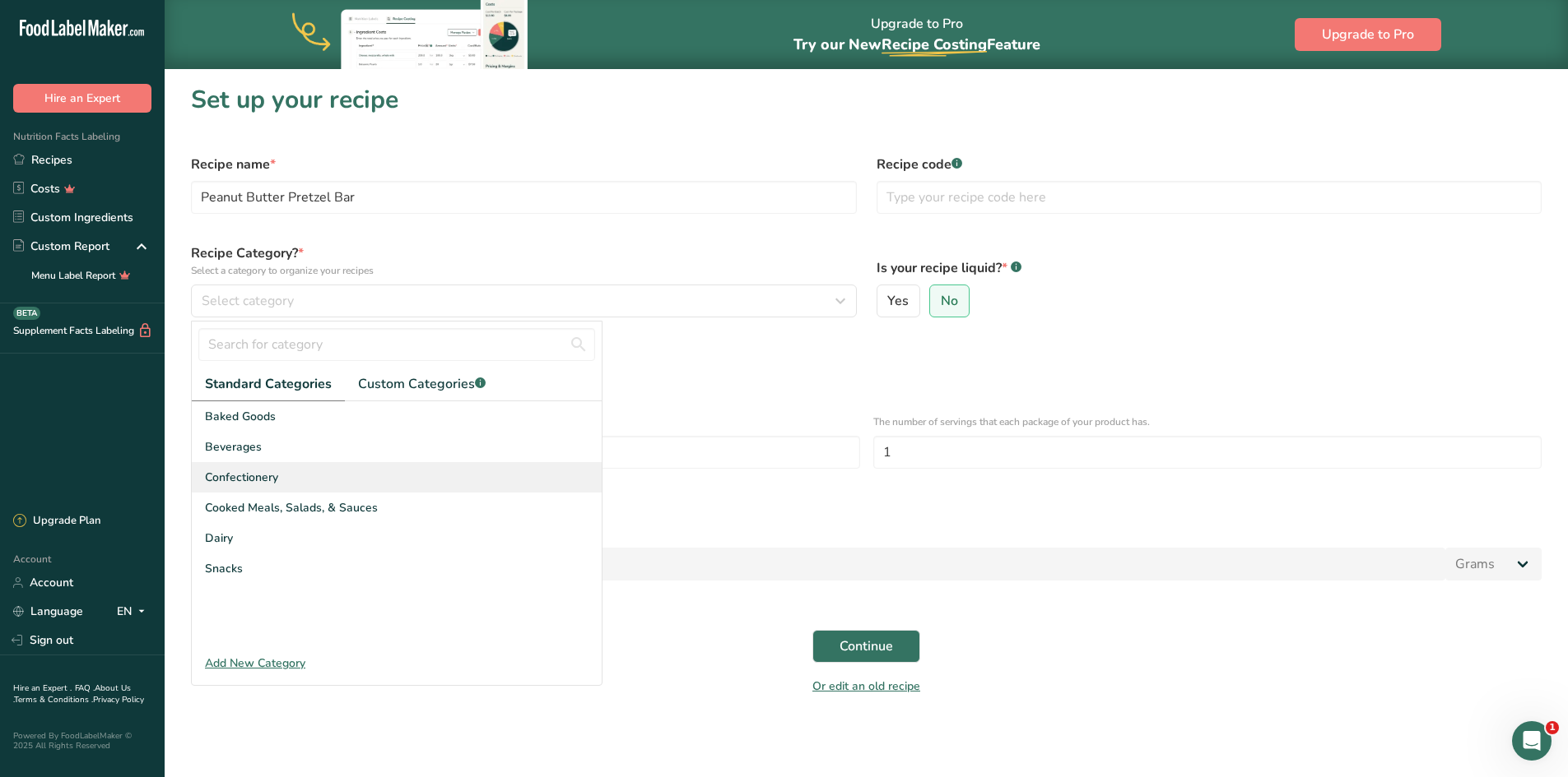
click at [315, 476] on div "Confectionery" at bounding box center [396, 478] width 410 height 30
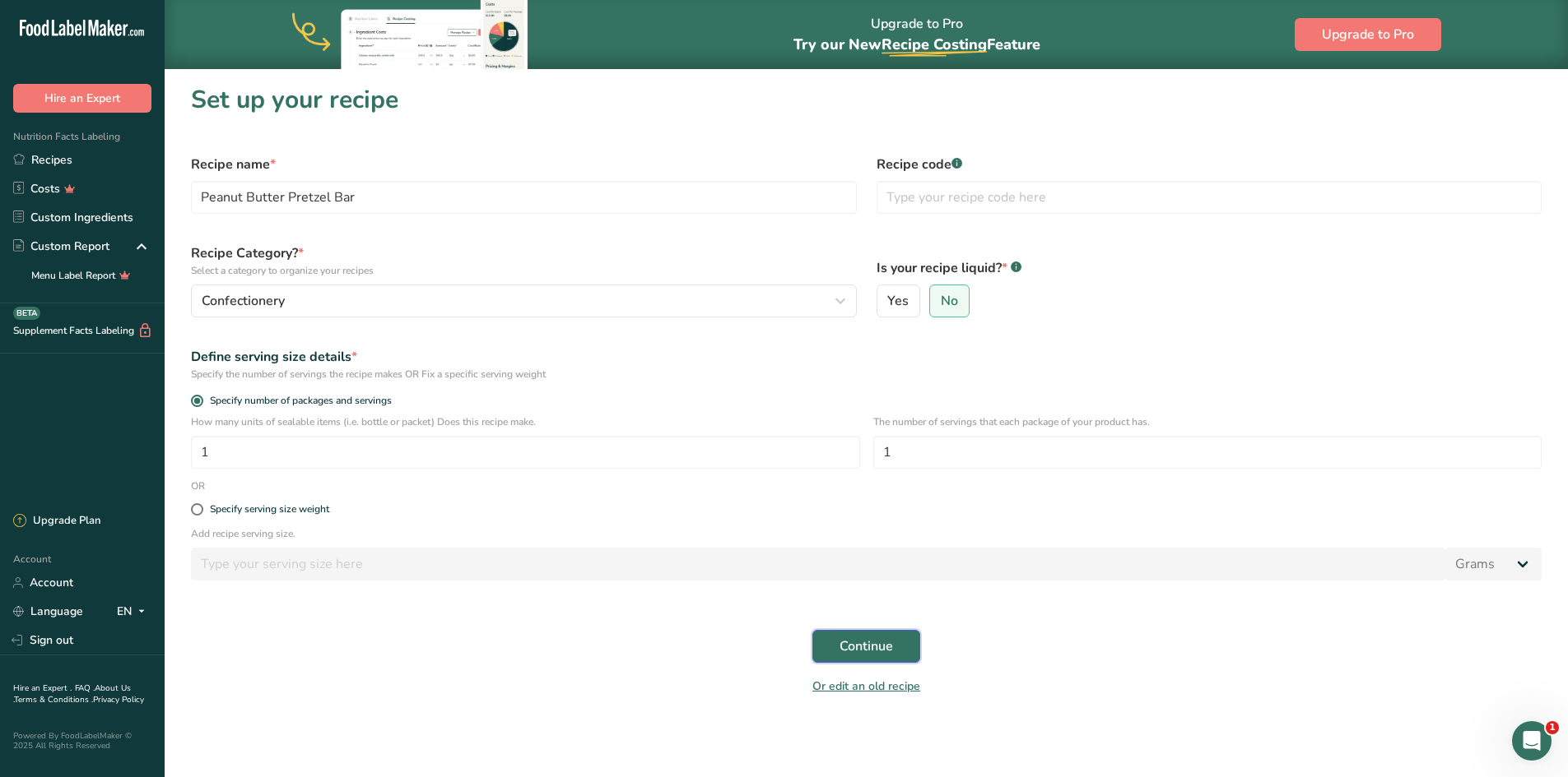
click at [882, 649] on span "Continue" at bounding box center [866, 647] width 53 height 19
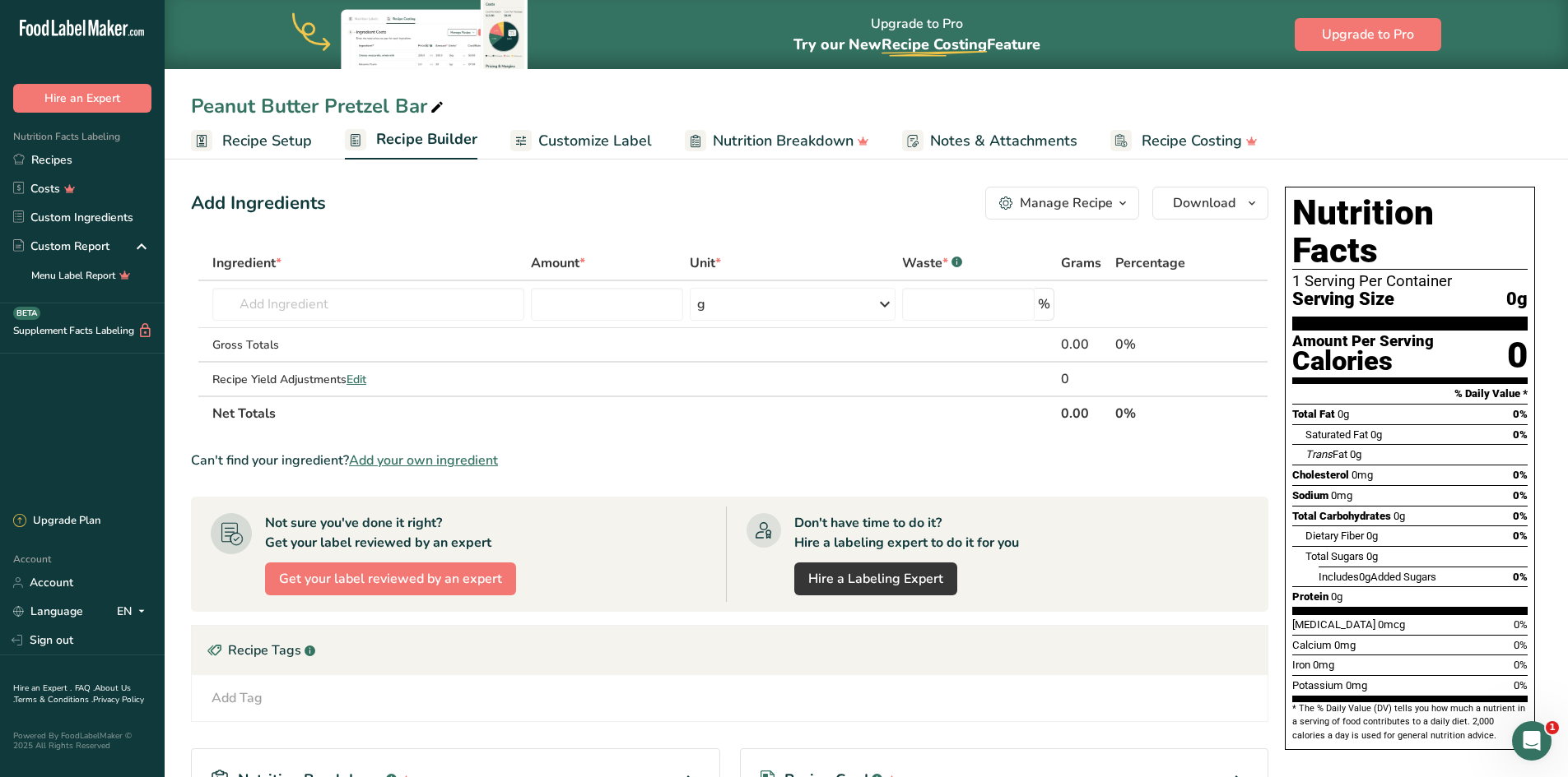
click at [658, 442] on section "Ingredient * Amount * Unit * Waste * .a-a{fill:#347362;}.b-a{fill:#fff;} Grams …" at bounding box center [729, 587] width 1077 height 682
click at [304, 293] on input "text" at bounding box center [369, 304] width 312 height 33
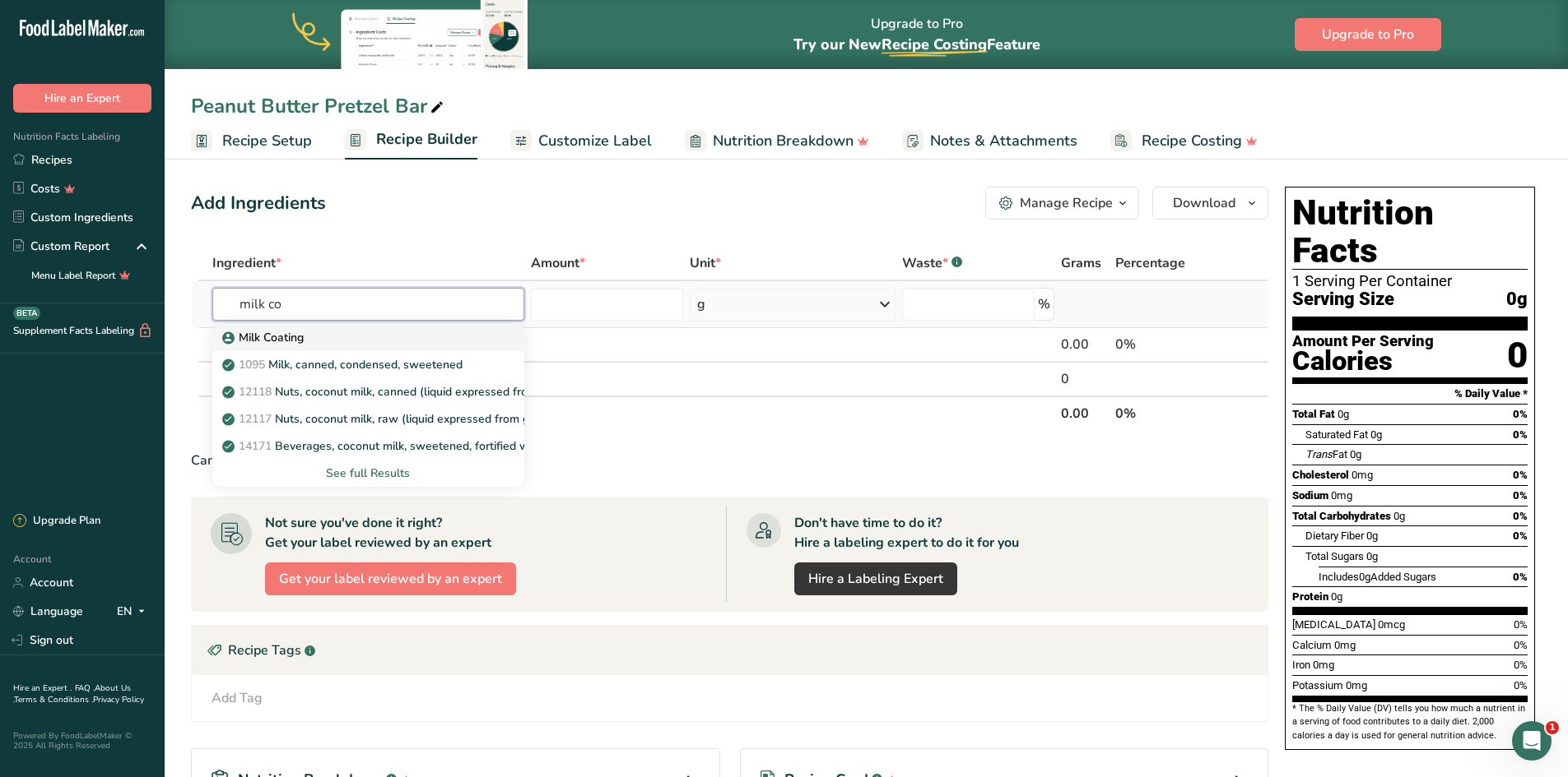
type input "milk co"
click at [288, 339] on p "Milk Coating" at bounding box center [264, 337] width 78 height 17
type input "Milk Coating"
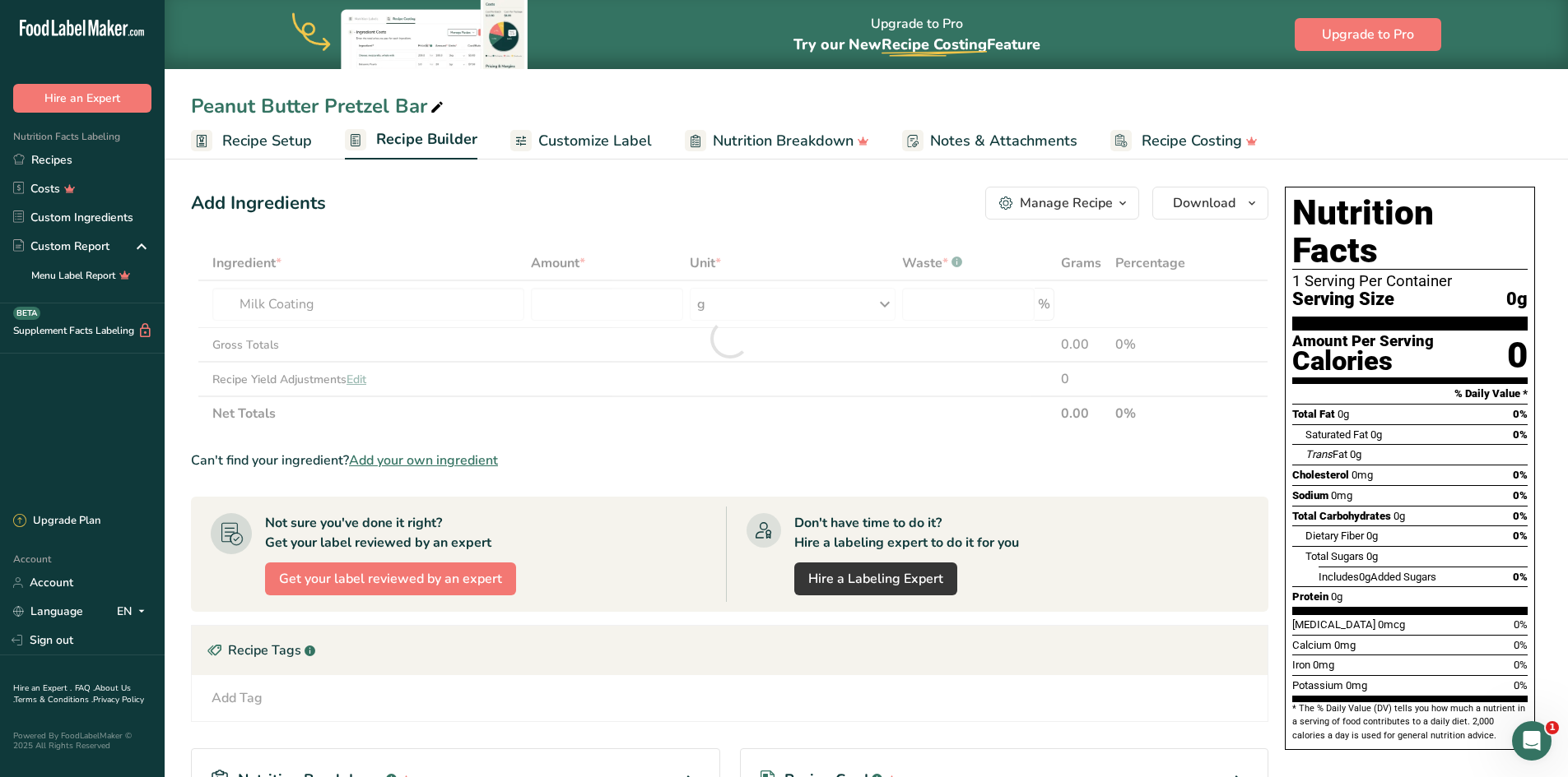
type input "0"
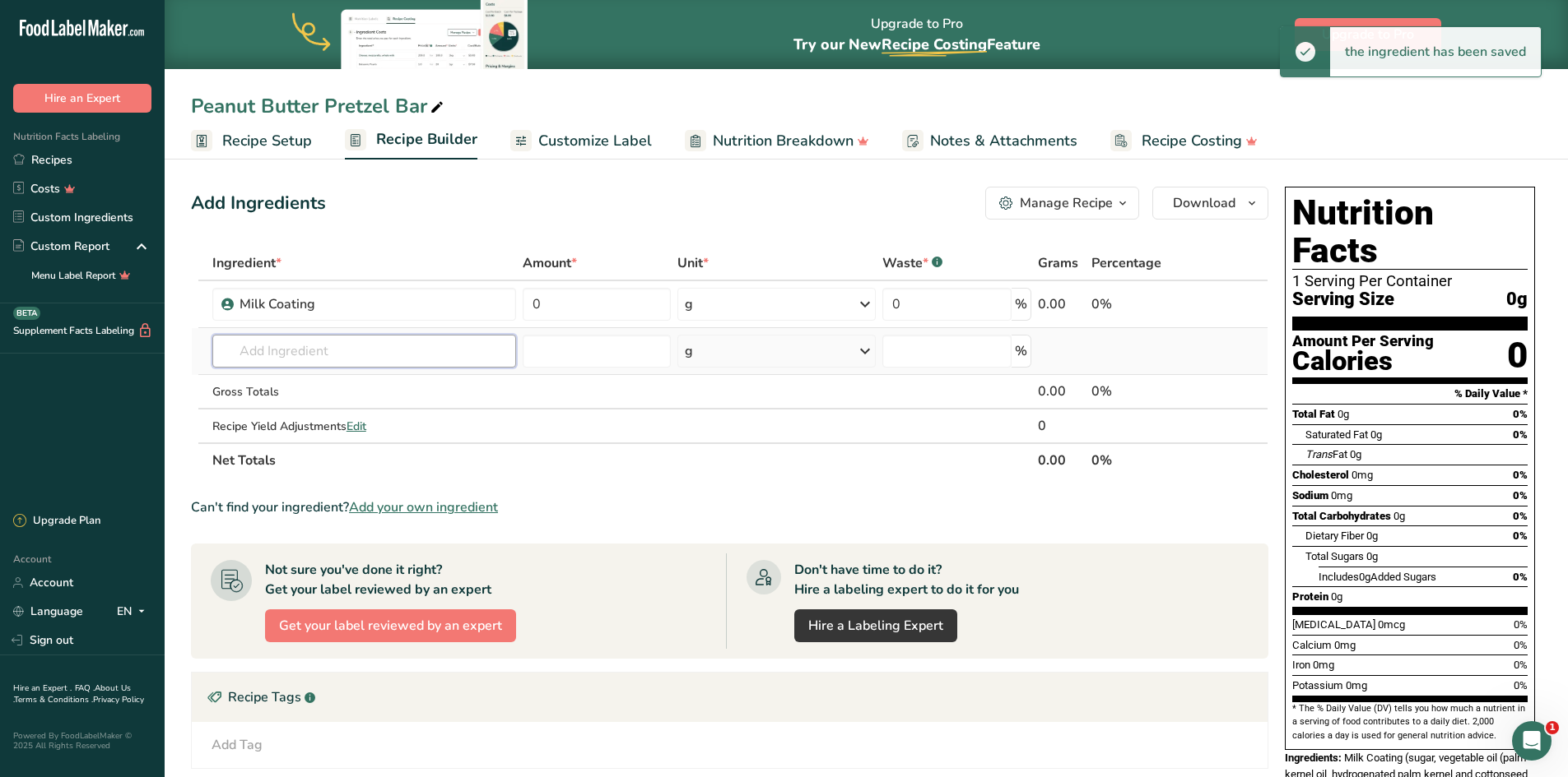
click at [283, 346] on input "text" at bounding box center [364, 351] width 304 height 33
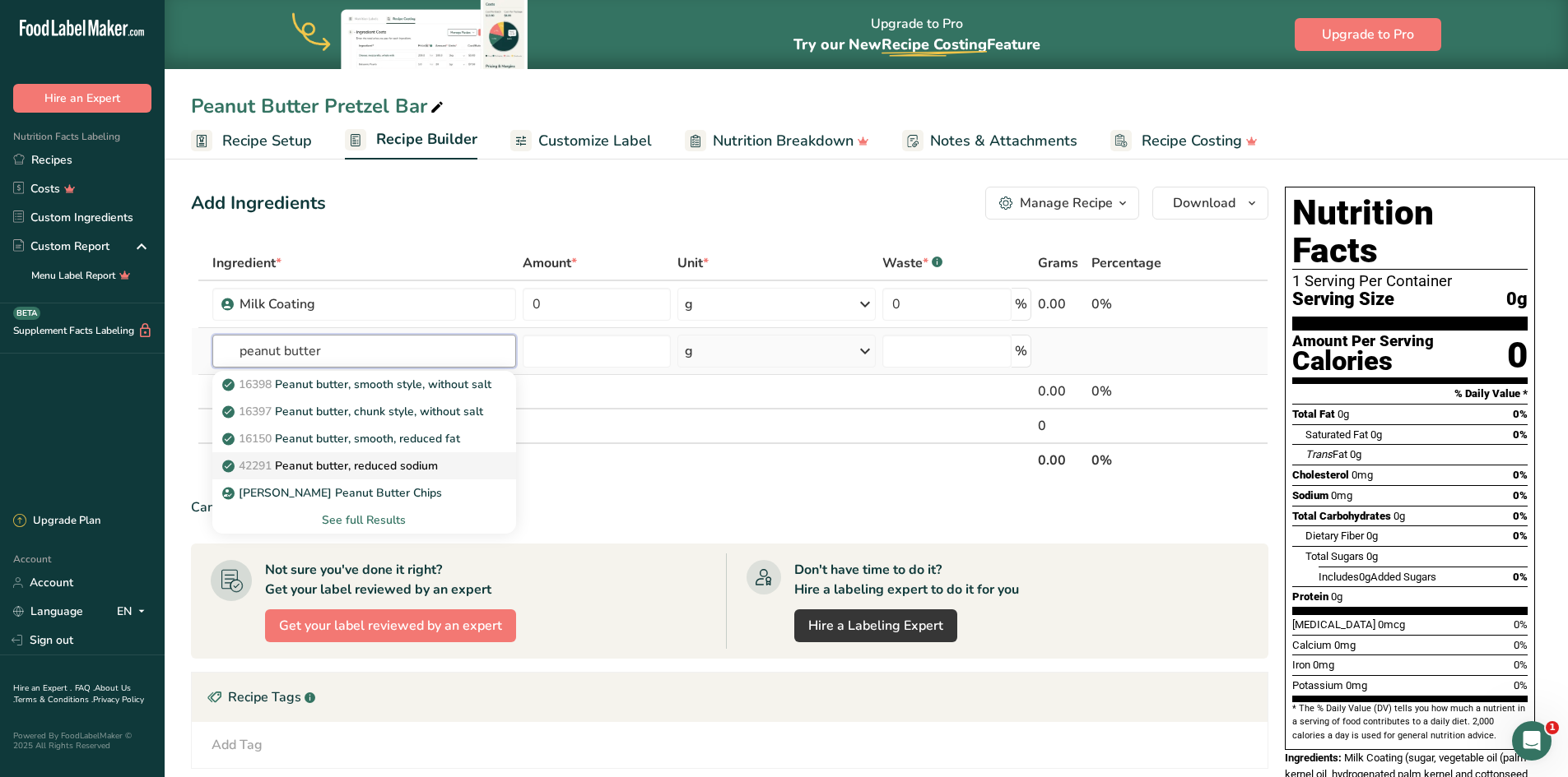
type input "peanut butter"
click at [344, 462] on p "42291 Peanut butter, reduced sodium" at bounding box center [332, 465] width 213 height 17
type input "Peanut butter, reduced sodium"
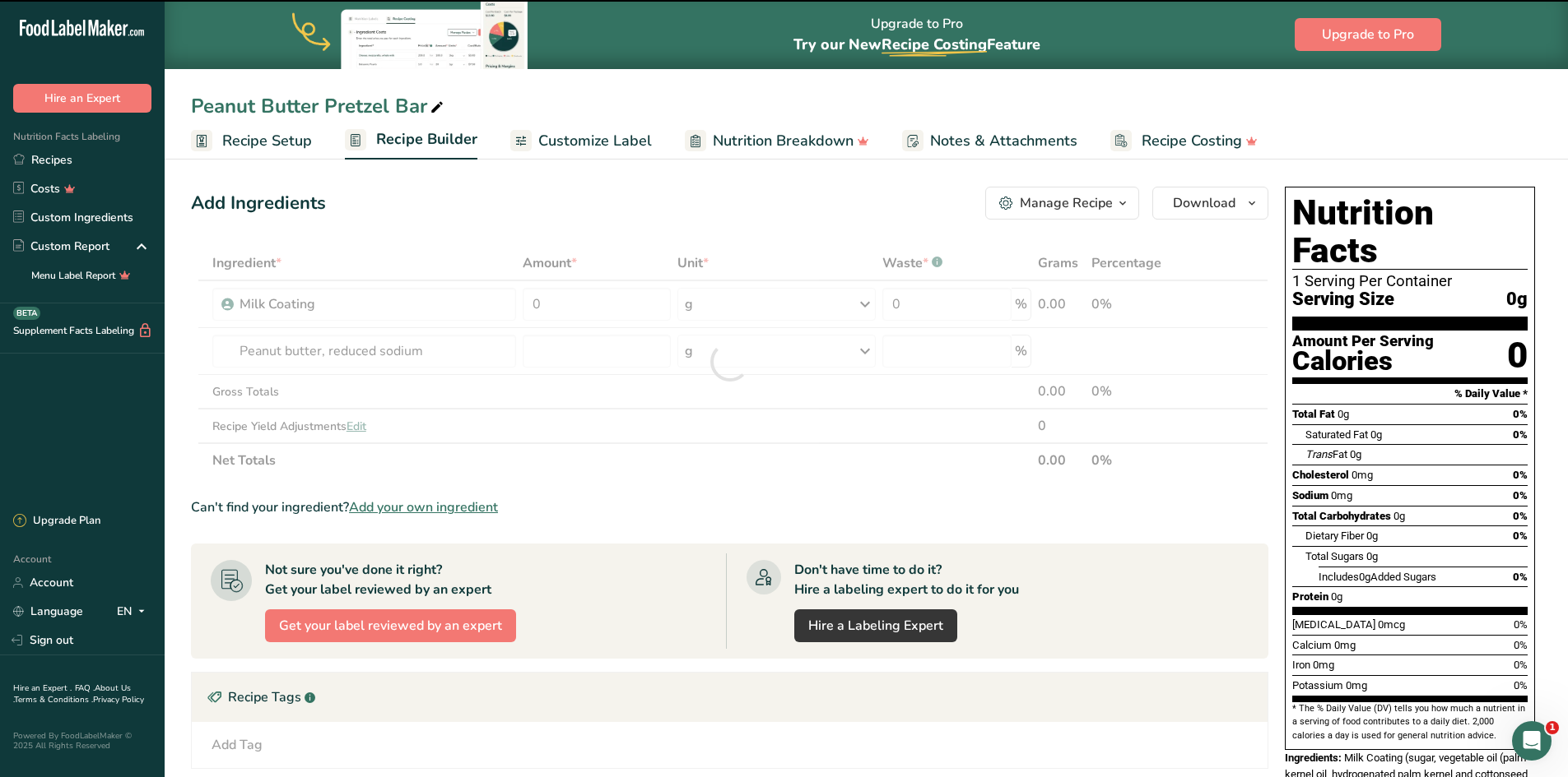
type input "0"
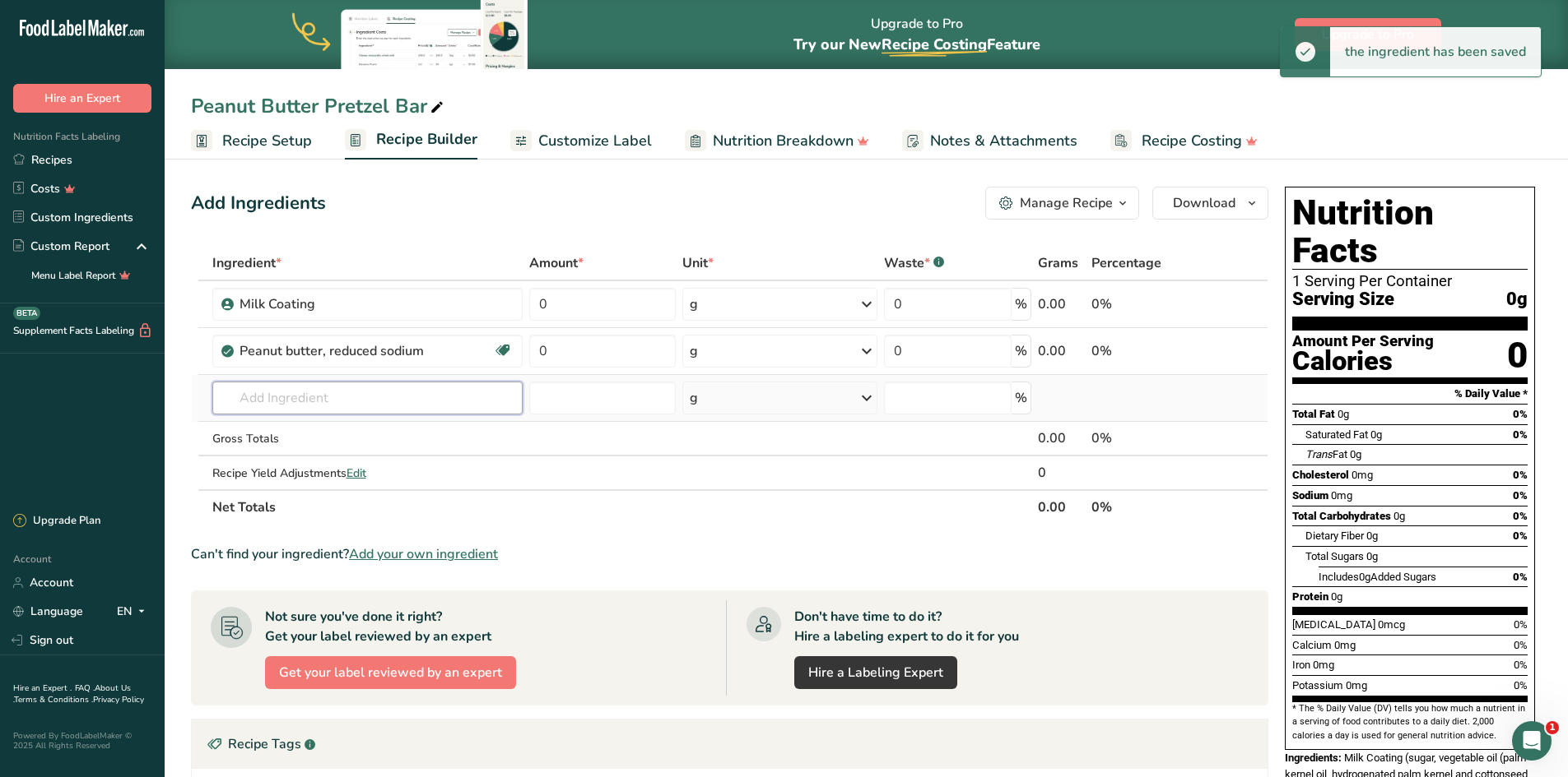
click at [267, 395] on input "text" at bounding box center [368, 398] width 310 height 33
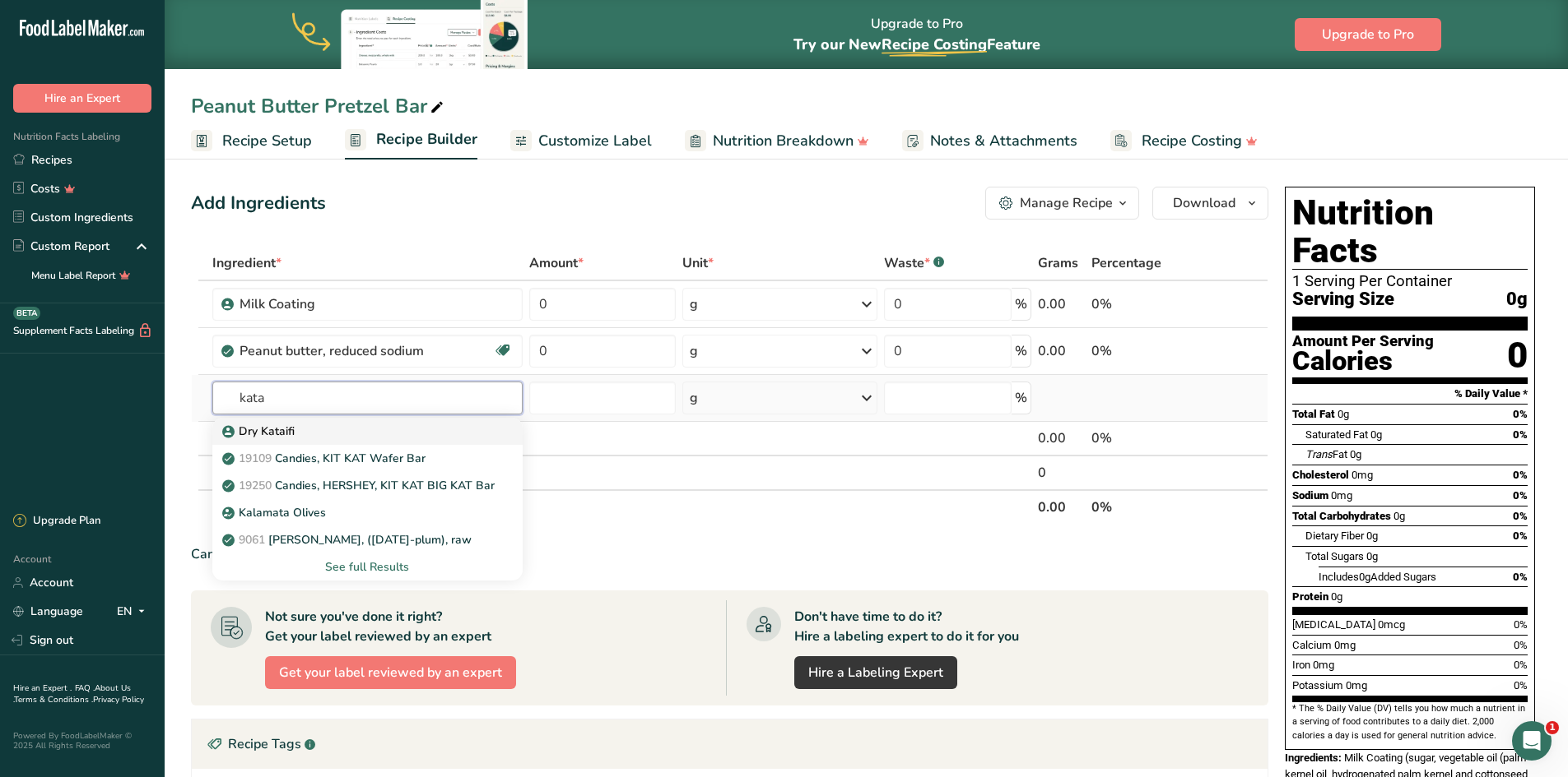
type input "kata"
click at [277, 431] on p "Dry Kataifi" at bounding box center [260, 431] width 69 height 17
type input "Dry Kataifi"
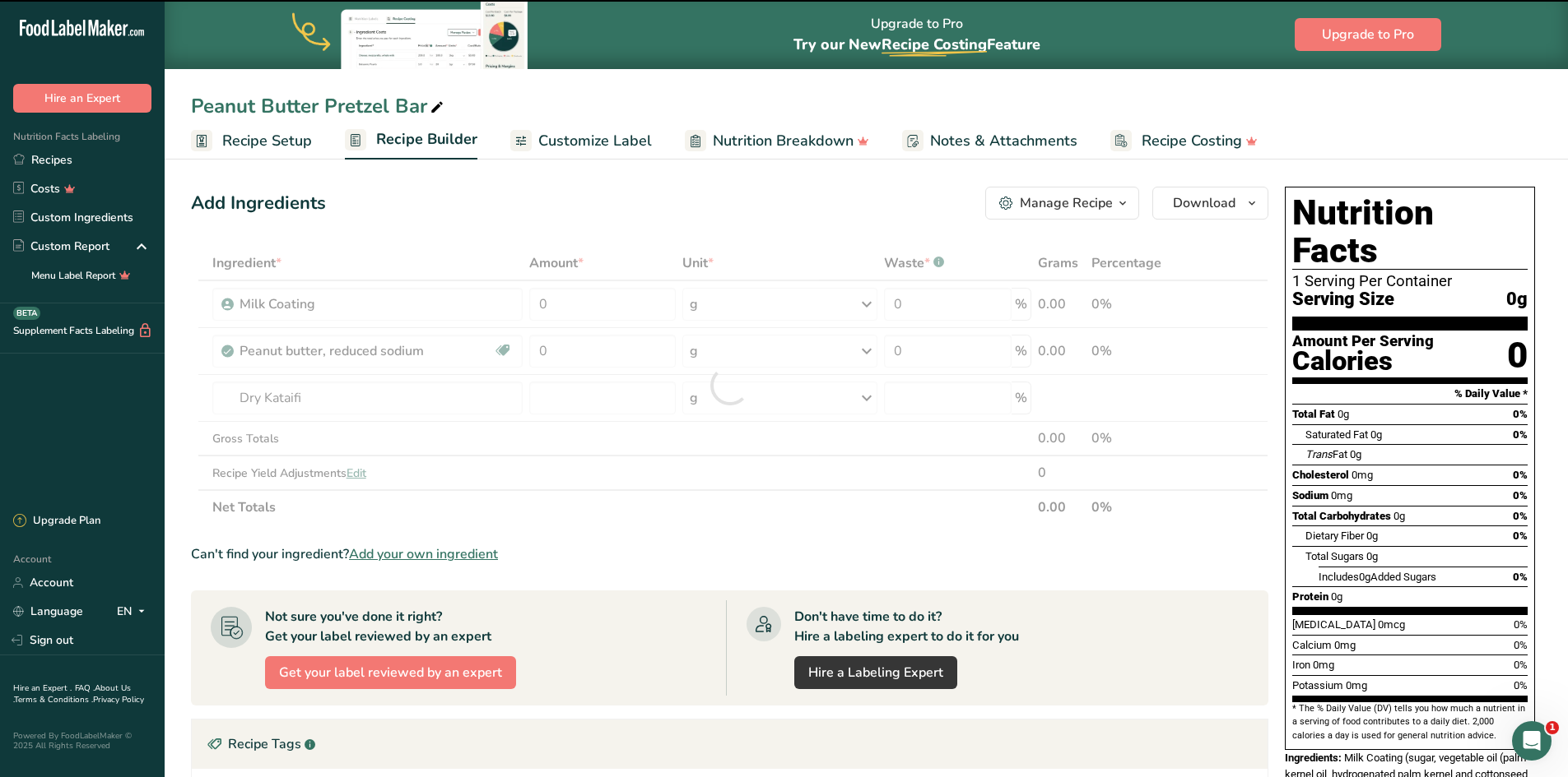
type input "0"
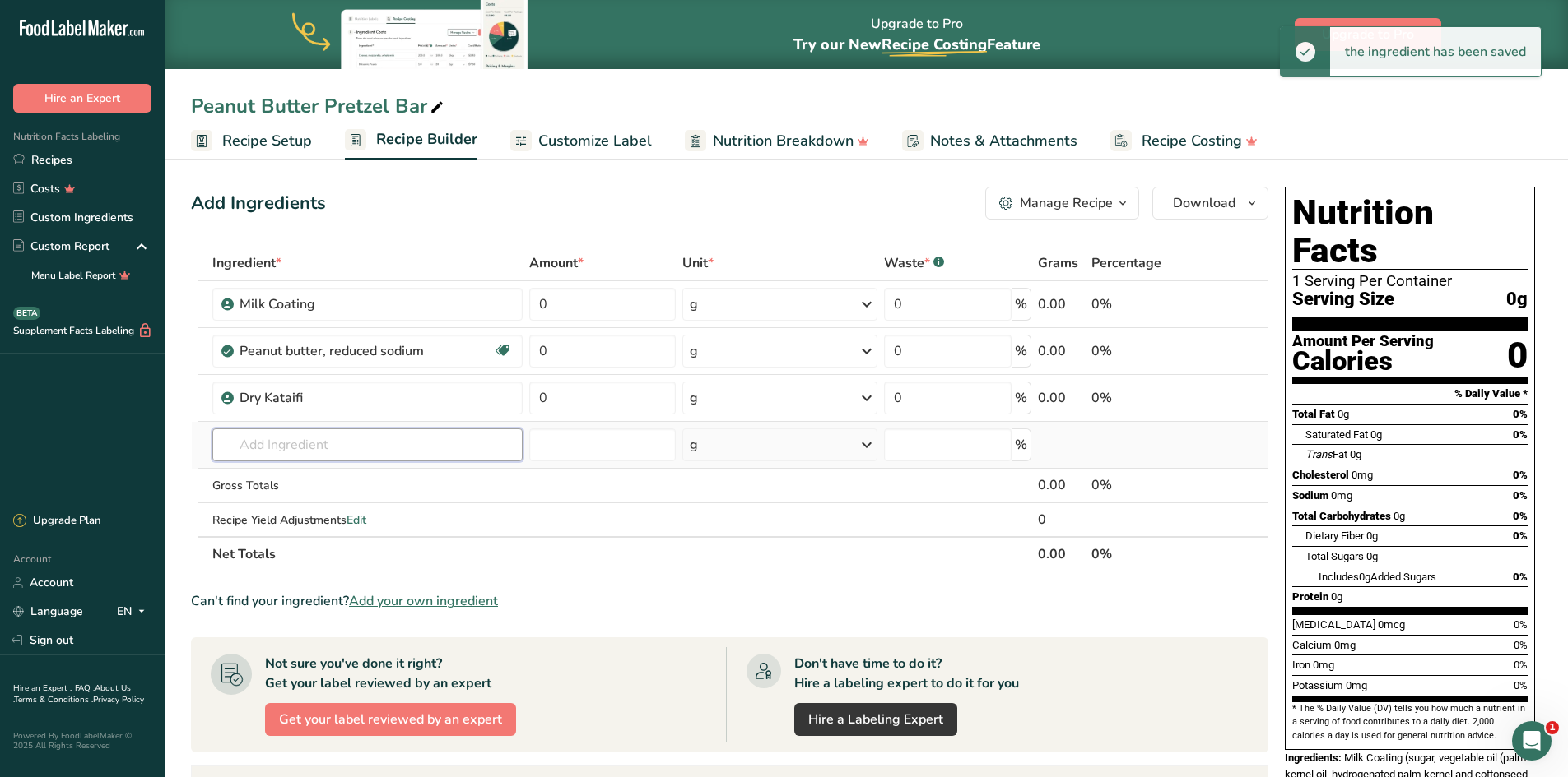
click at [274, 442] on input "text" at bounding box center [368, 445] width 310 height 33
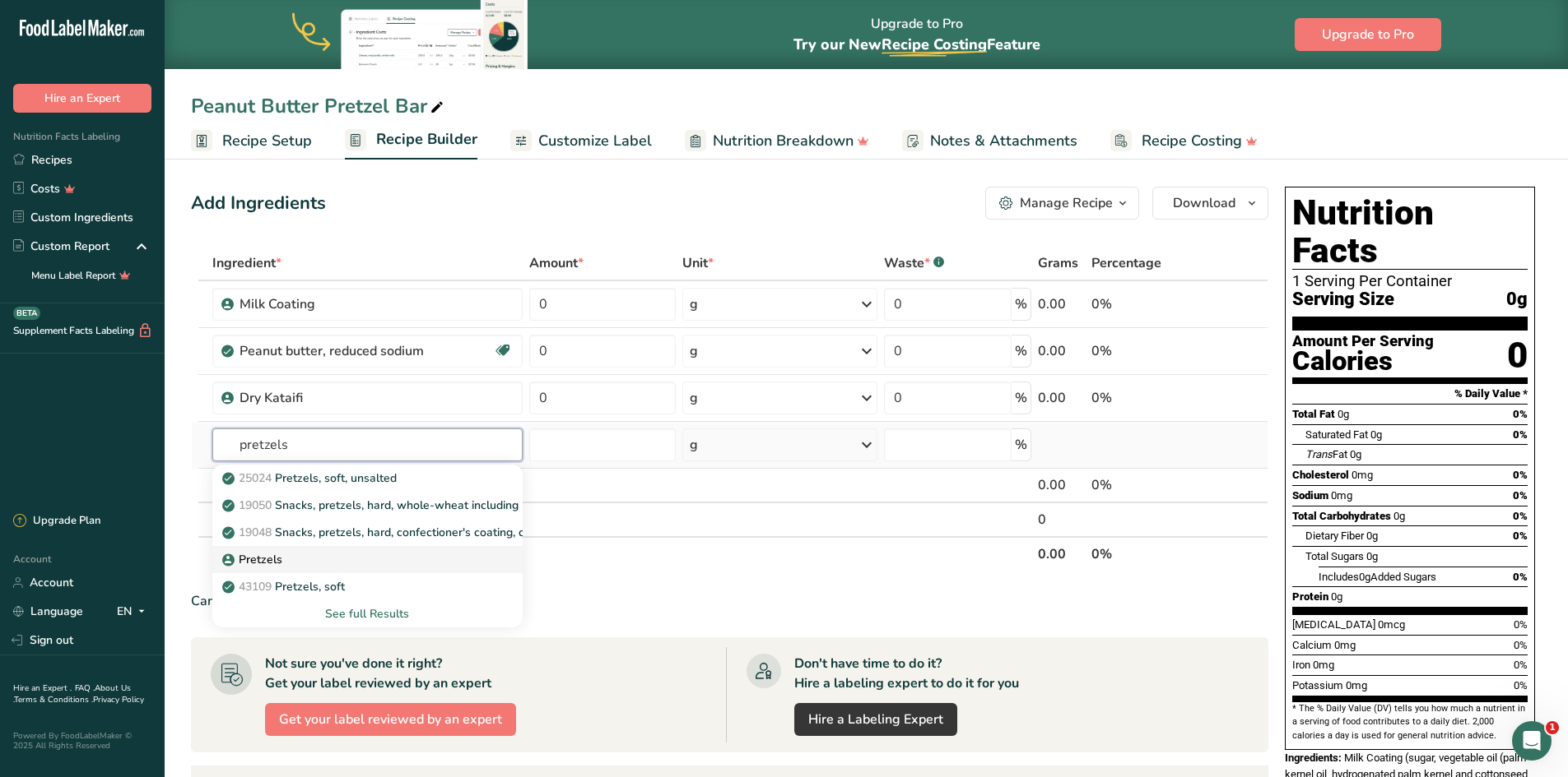
type input "pretzels"
click at [282, 566] on div "Pretzels" at bounding box center [354, 559] width 258 height 17
type input "Pretzels"
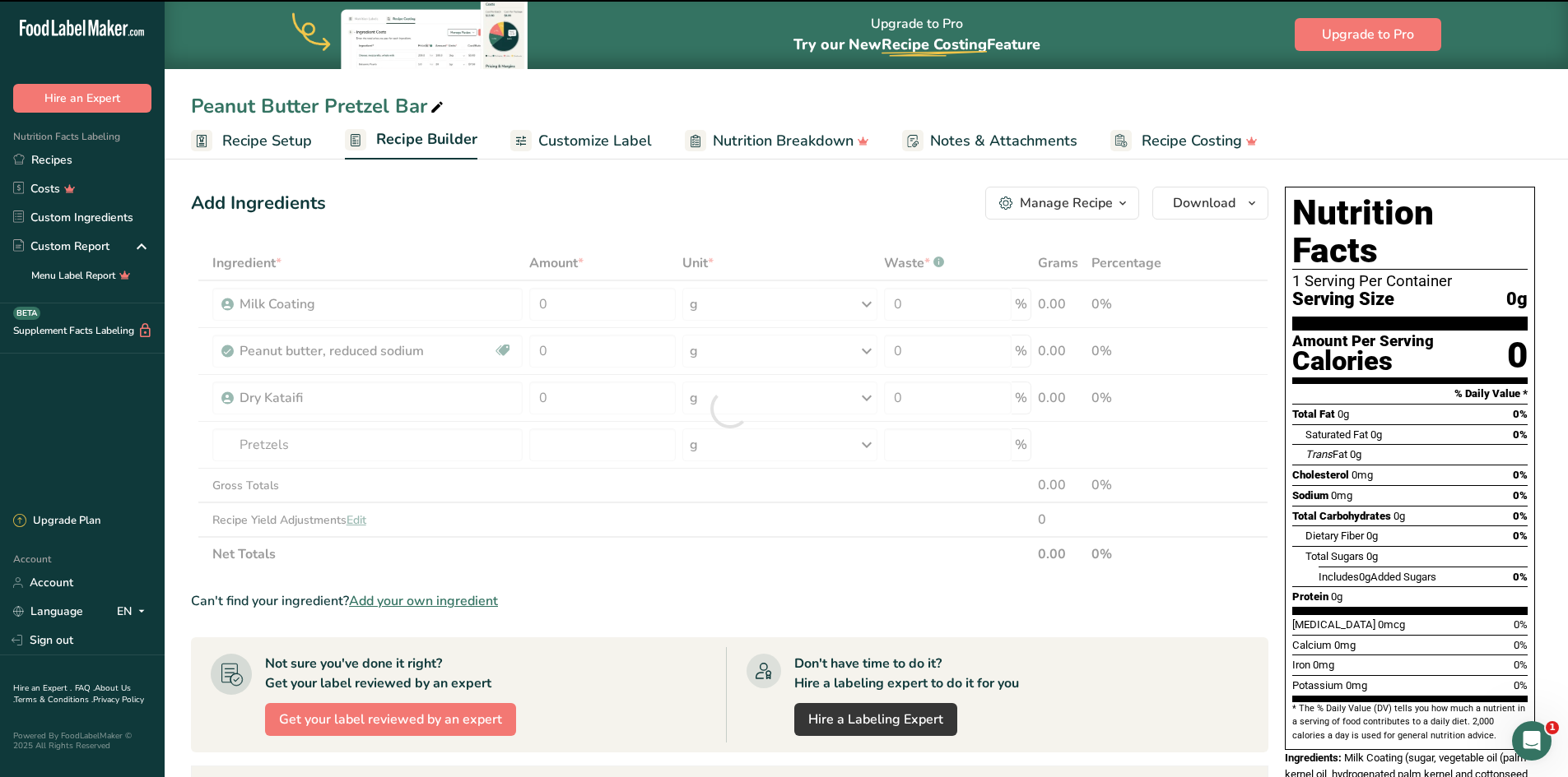
type input "0"
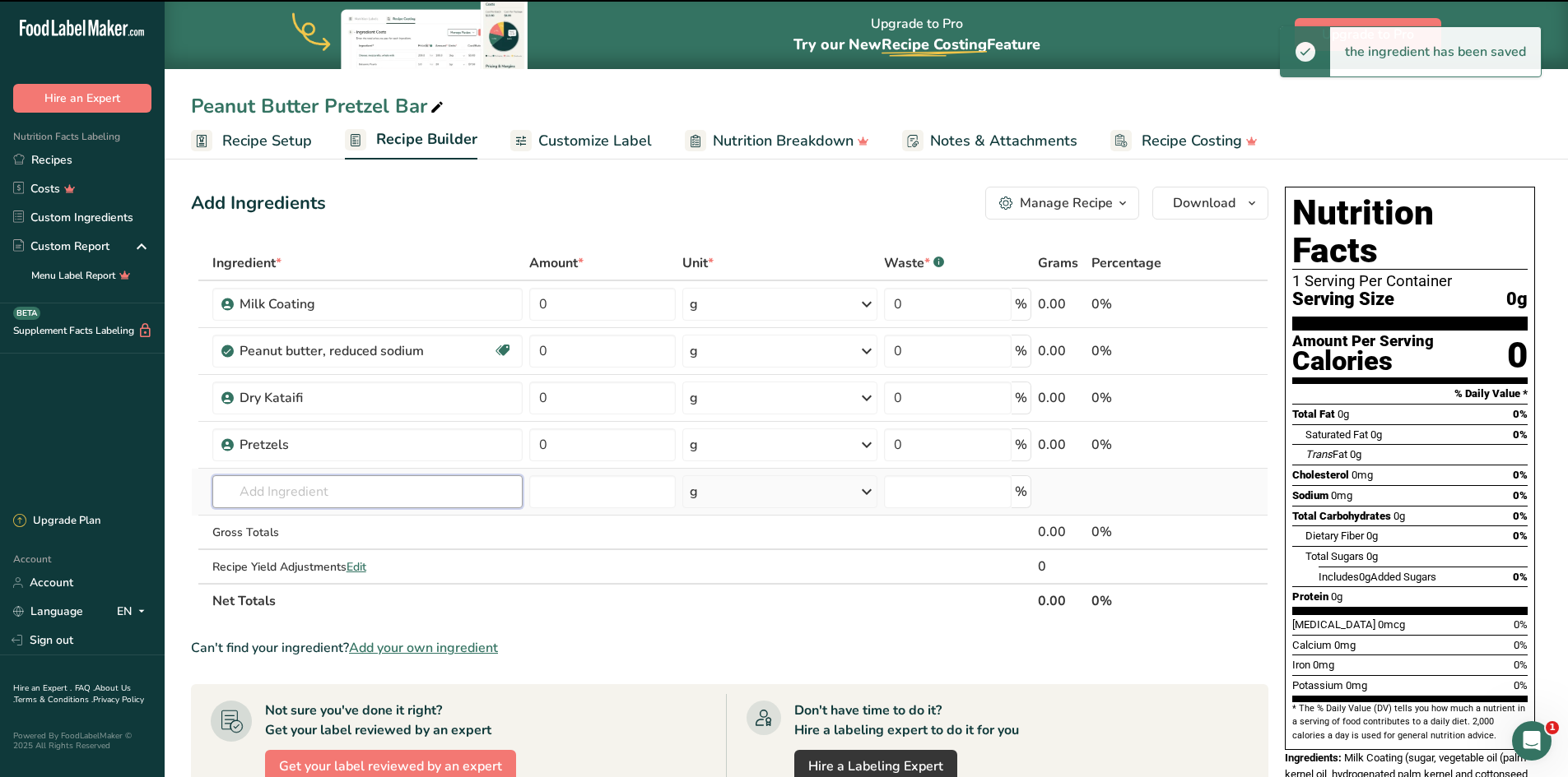
click at [282, 490] on input "text" at bounding box center [368, 492] width 310 height 33
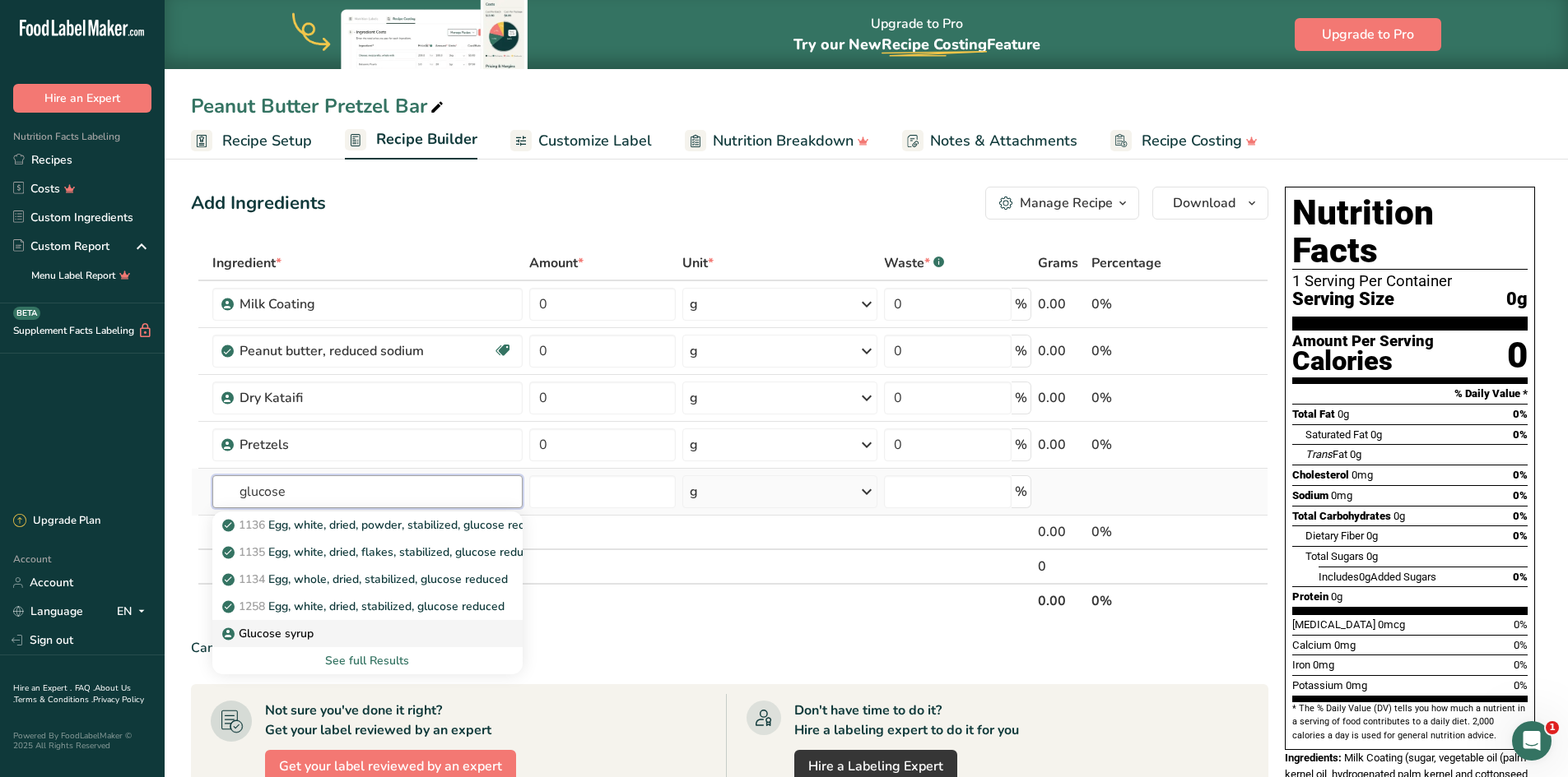
type input "glucose"
click at [287, 636] on p "Glucose syrup" at bounding box center [269, 633] width 88 height 17
type input "Glucose syrup"
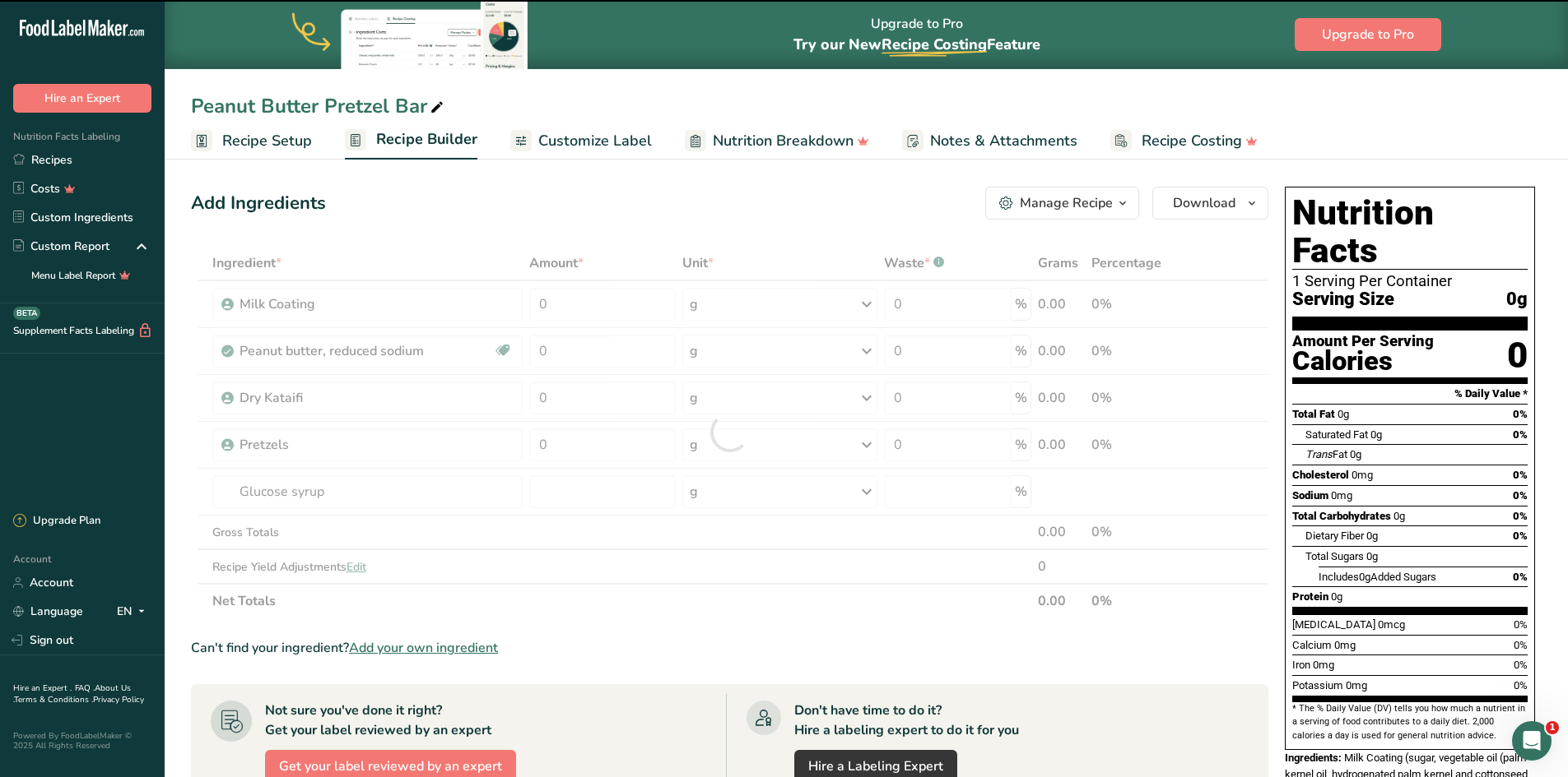
type input "0"
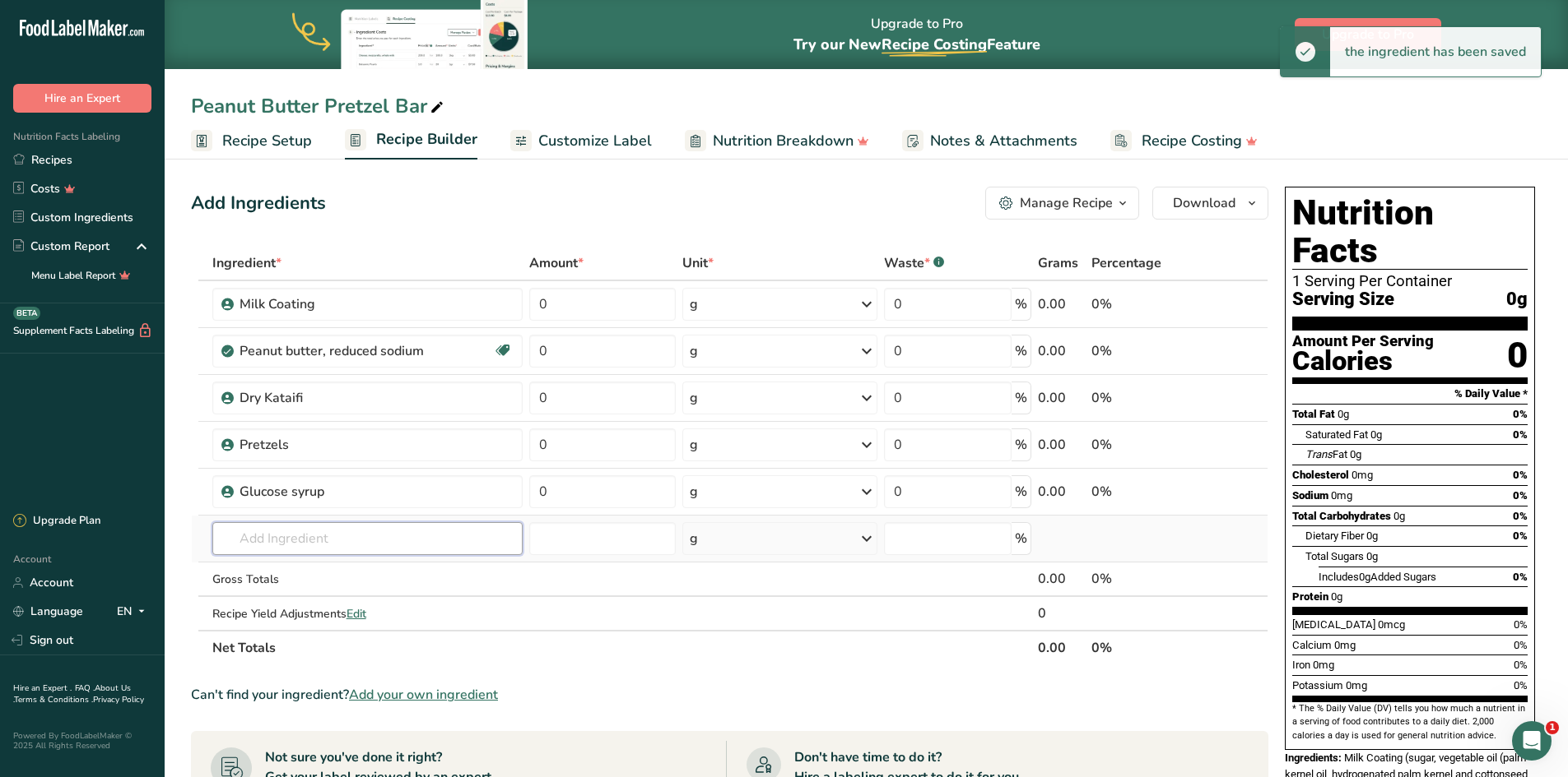
click at [279, 534] on input "text" at bounding box center [368, 539] width 310 height 33
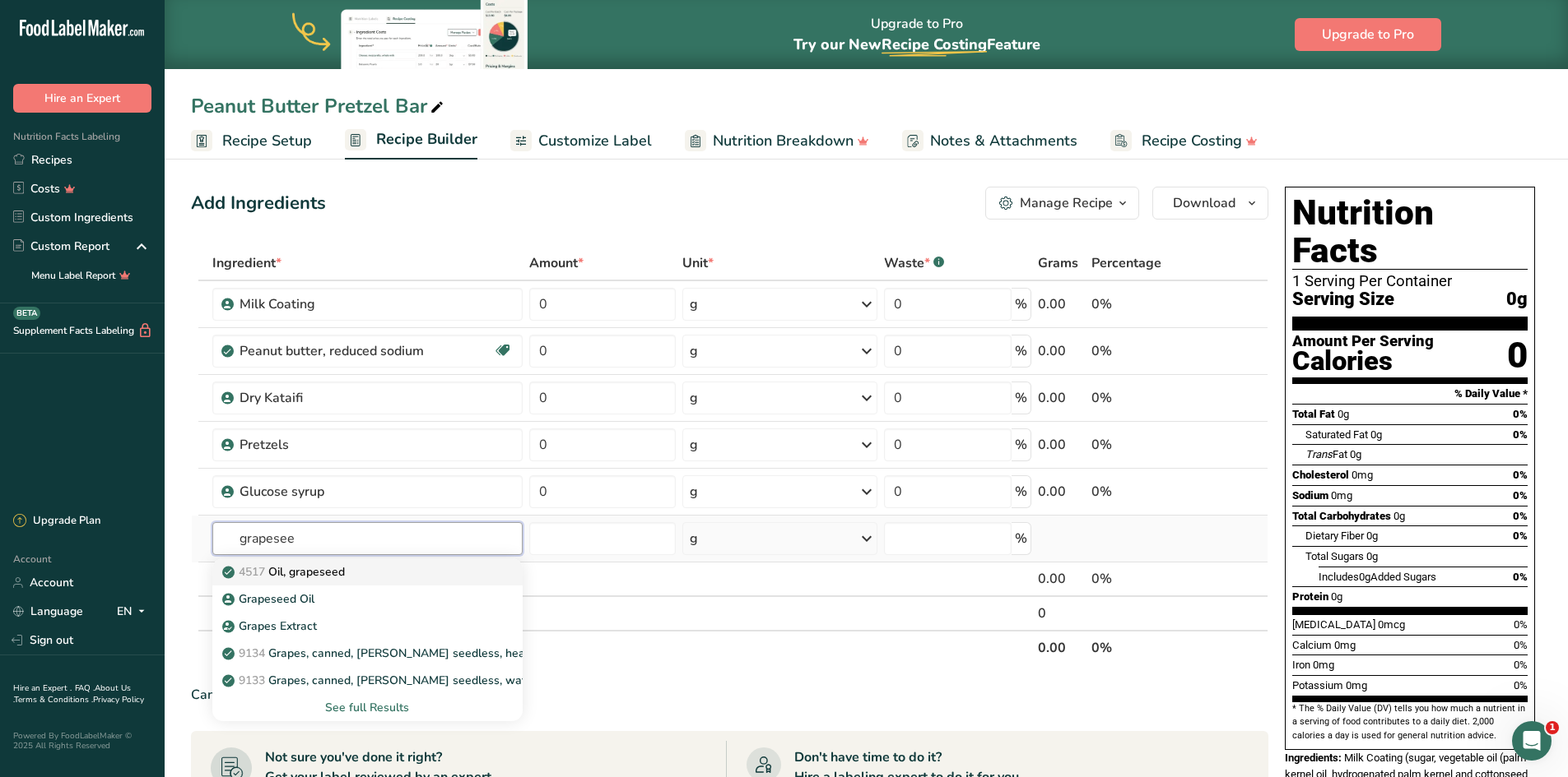
type input "grapesee"
click at [305, 573] on p "4517 Oil, grapeseed" at bounding box center [285, 571] width 120 height 17
type input "Oil, grapeseed"
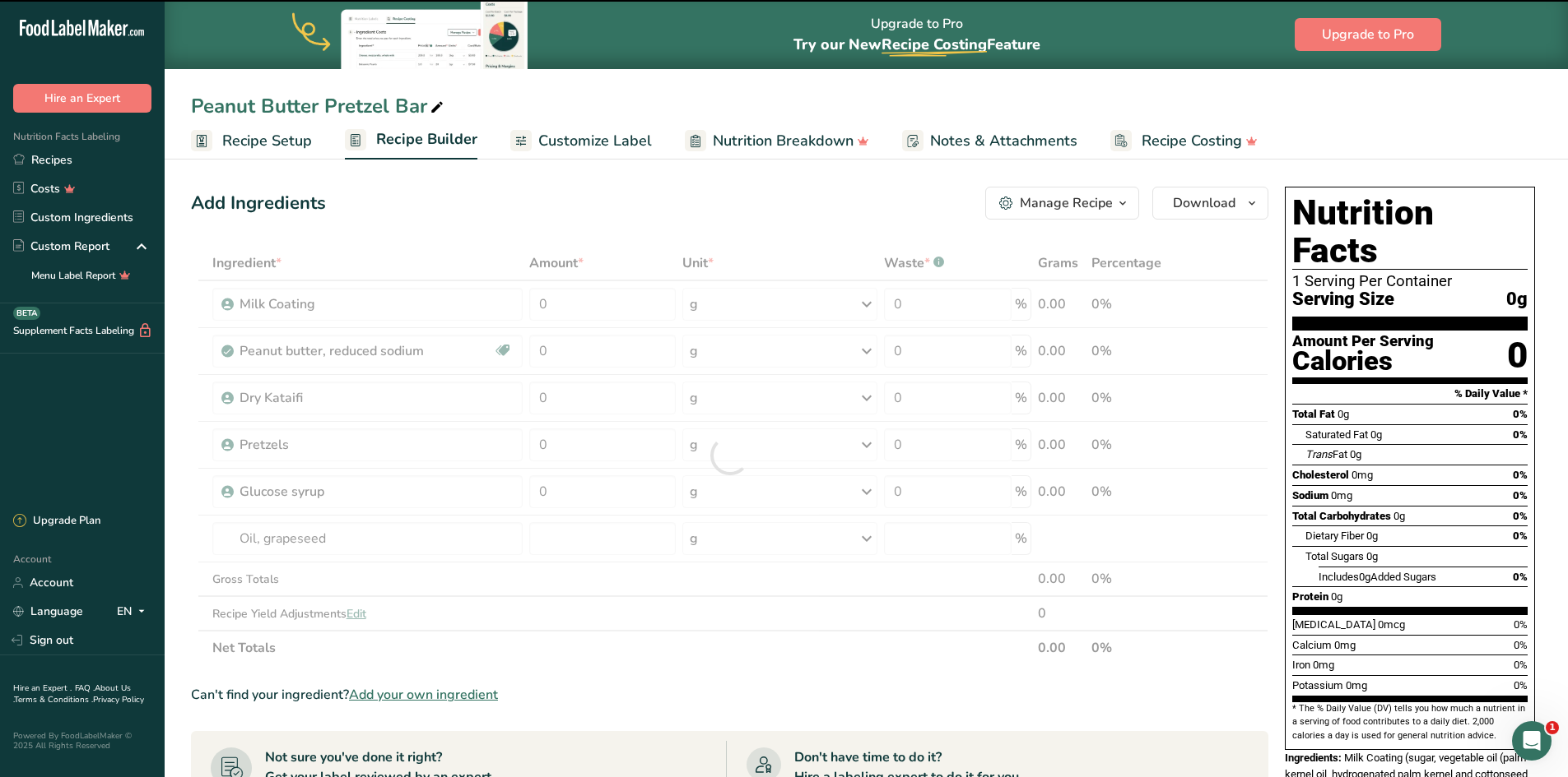
type input "0"
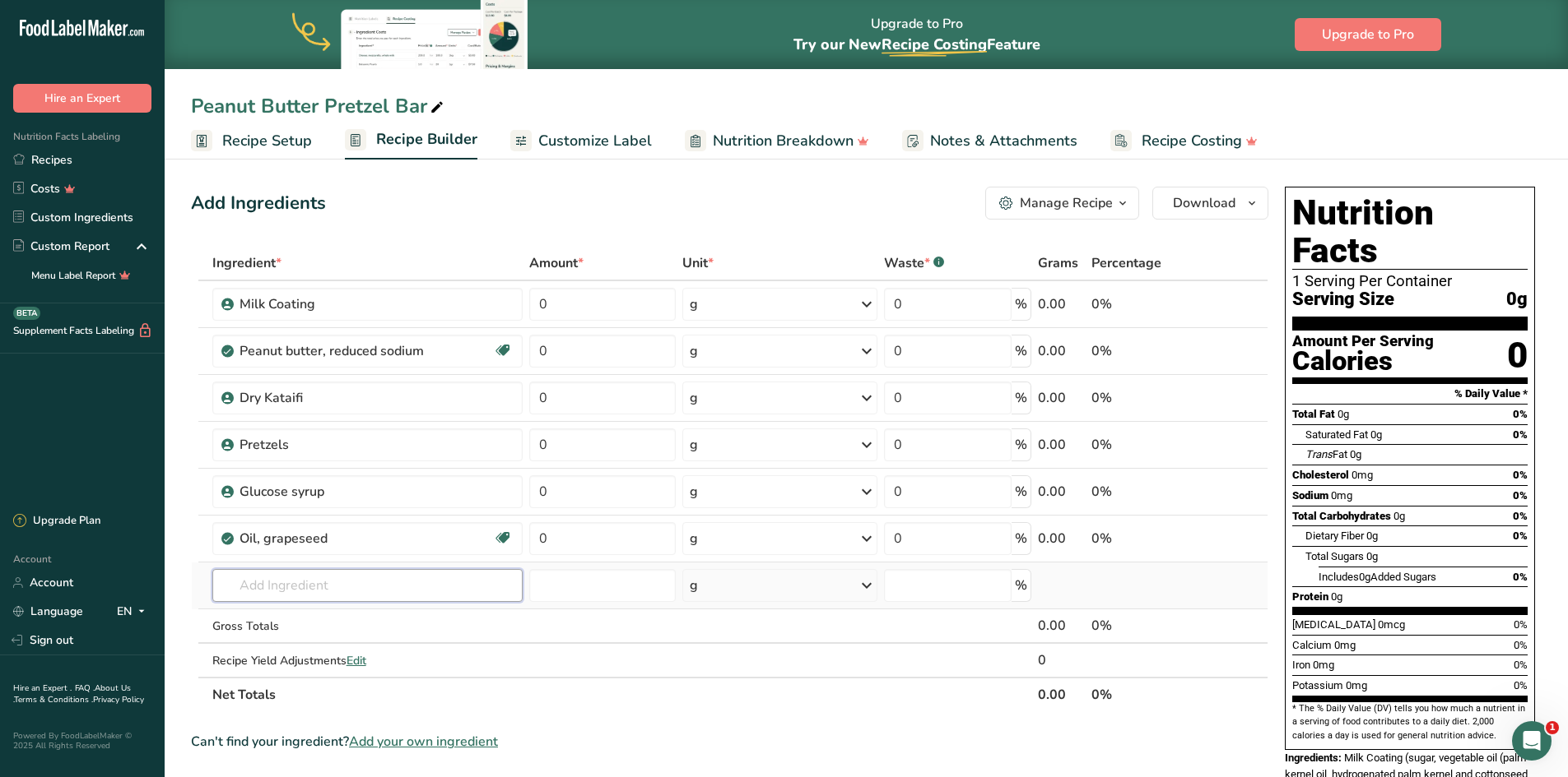
click at [238, 584] on input "text" at bounding box center [368, 585] width 310 height 33
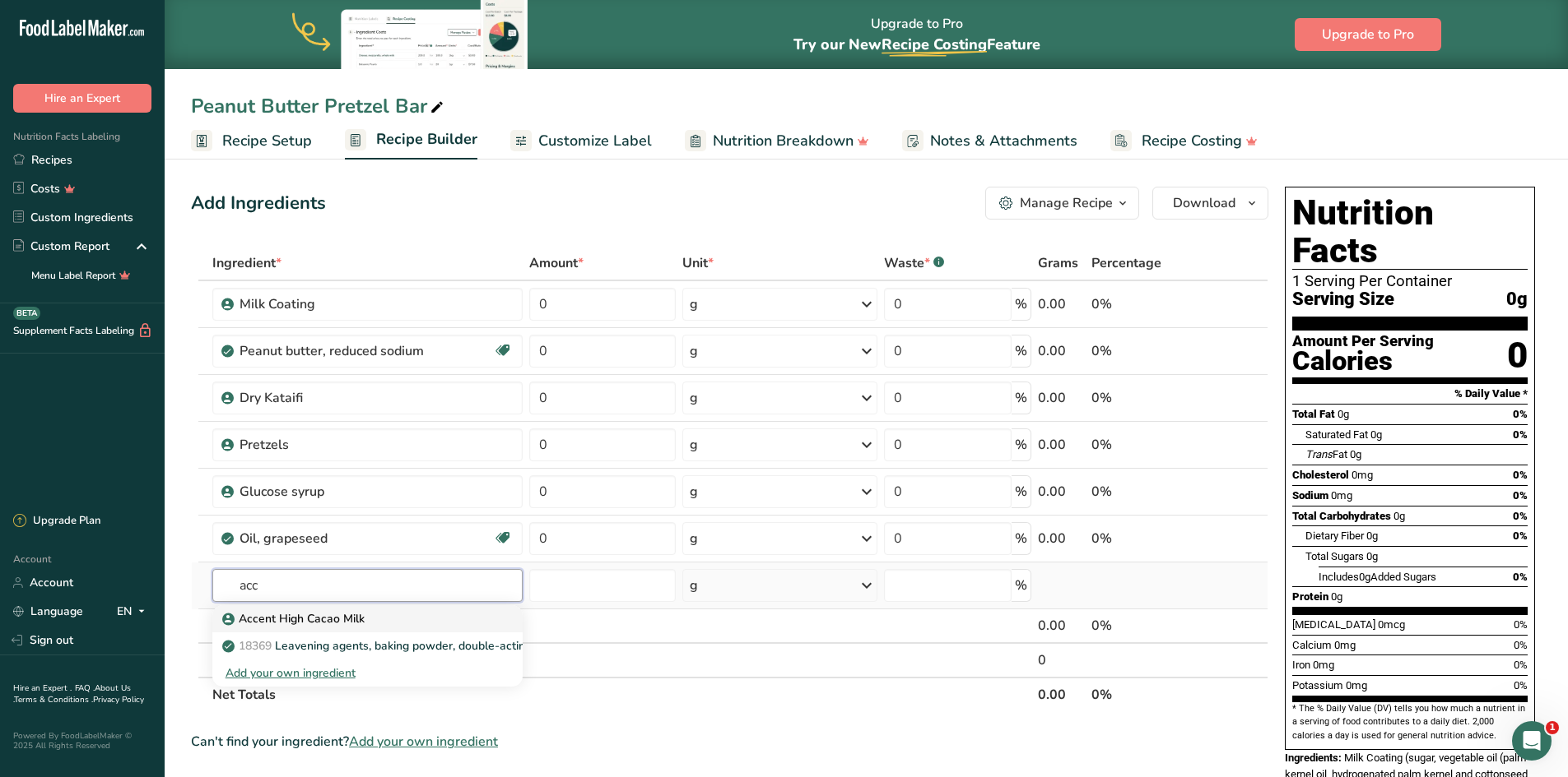
type input "acc"
click at [281, 619] on p "Accent High Cacao Milk" at bounding box center [294, 618] width 139 height 17
type input "Accent High Cacao Milk"
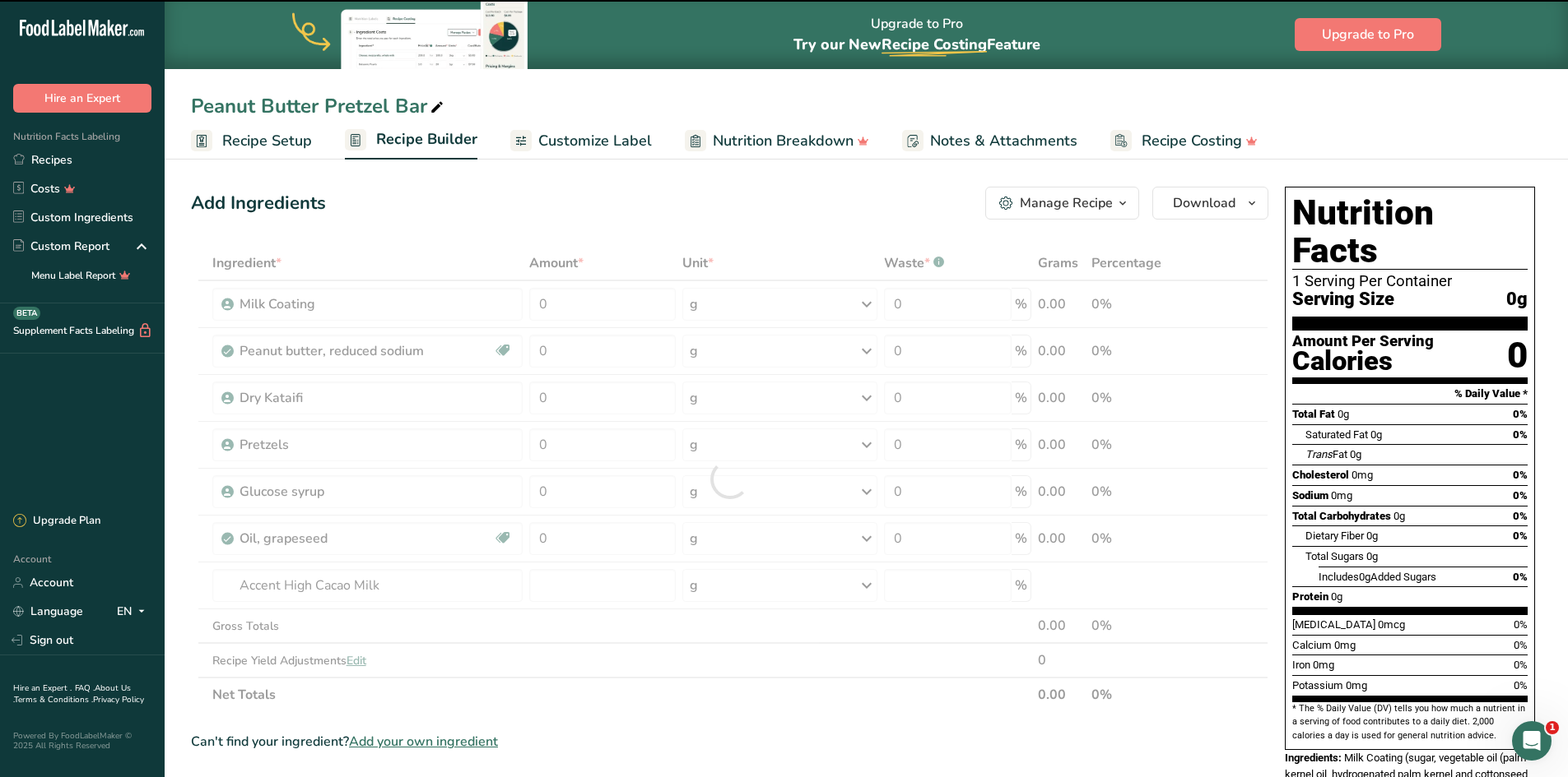
type input "0"
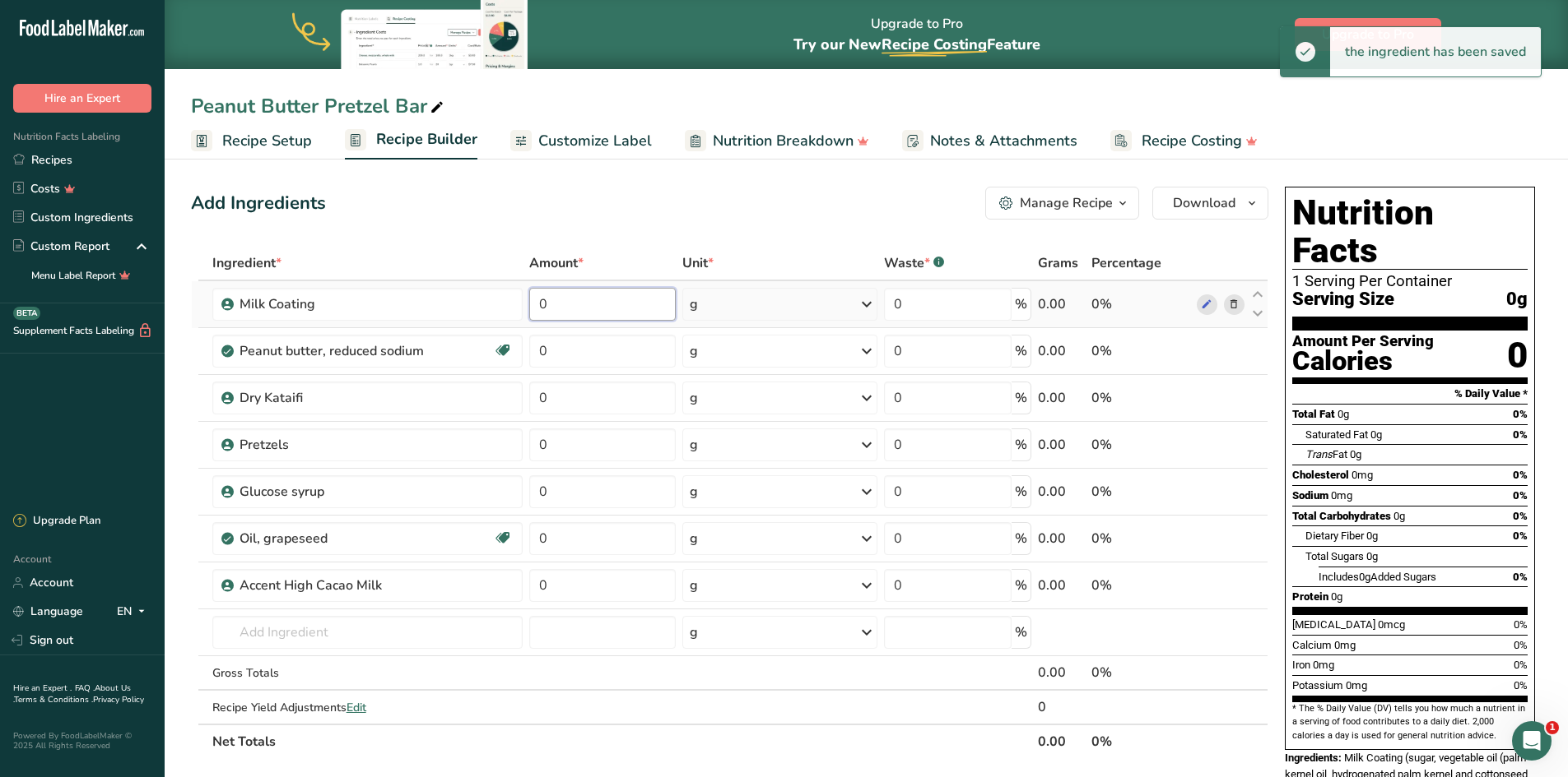
click at [589, 304] on input "0" at bounding box center [603, 304] width 147 height 33
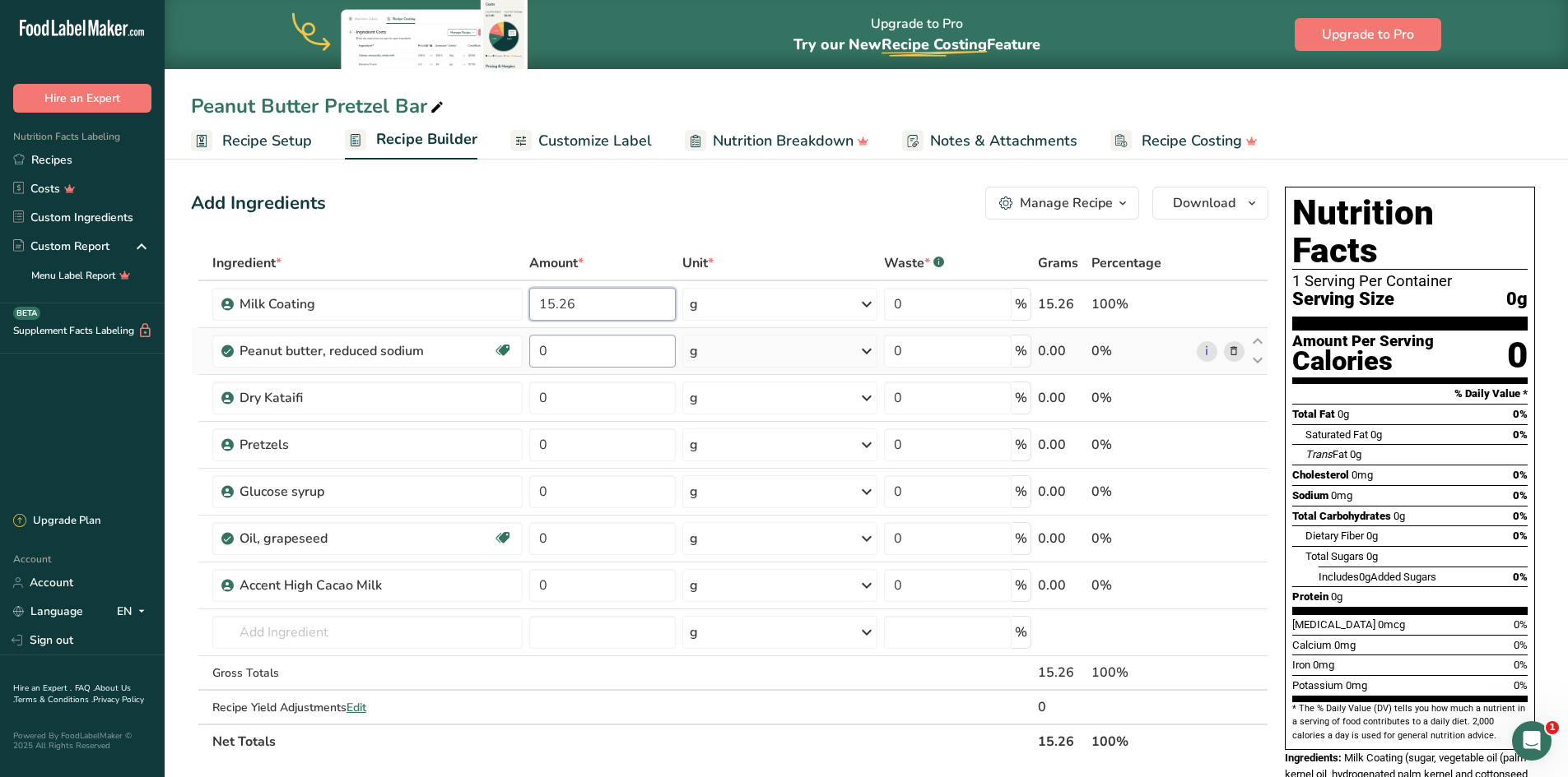
type input "15.26"
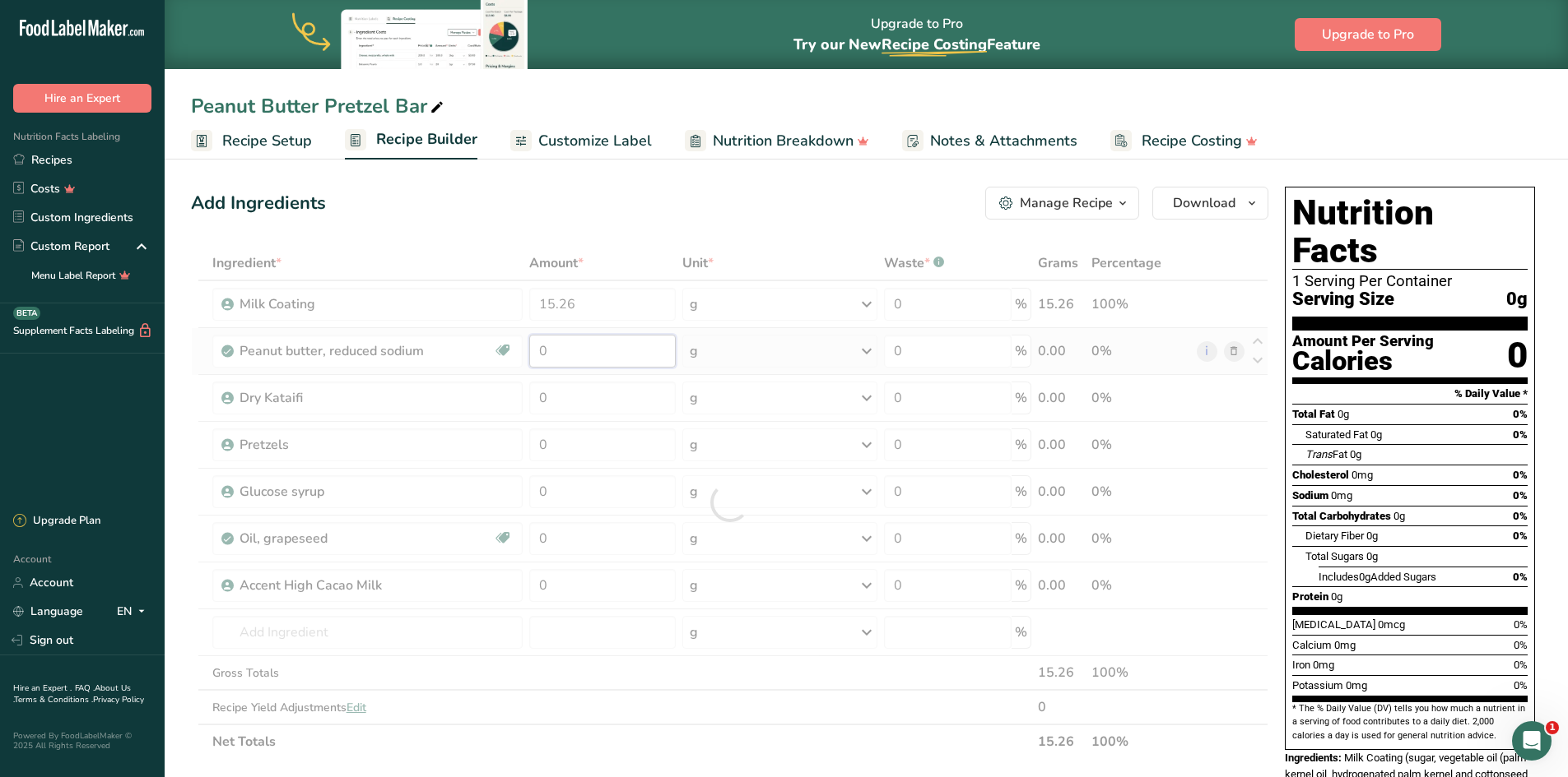
click at [569, 350] on div "Ingredient * Amount * Unit * Waste * .a-a{fill:#347362;}.b-a{fill:#fff;} Grams …" at bounding box center [729, 502] width 1077 height 513
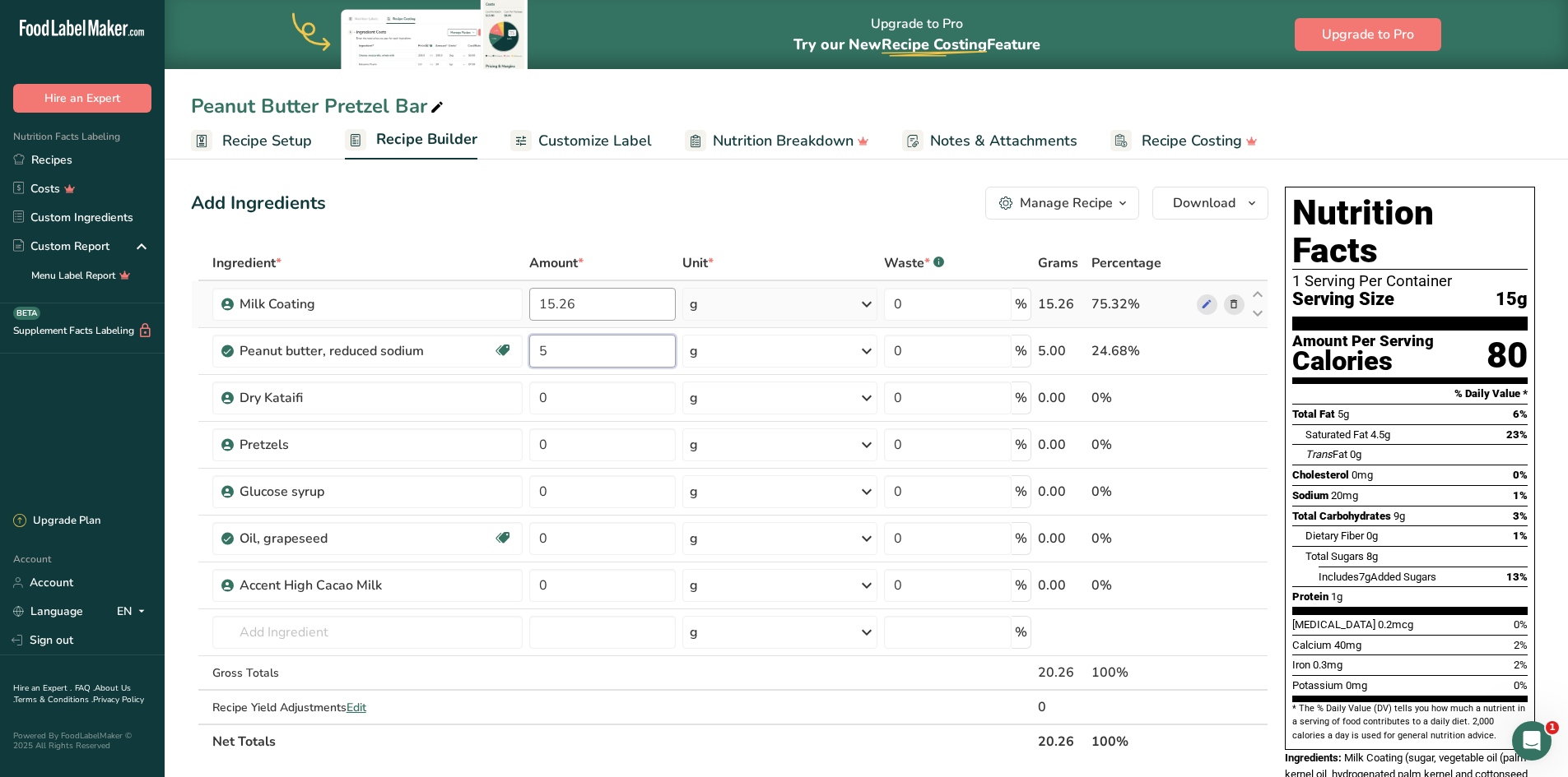
type input "5"
click at [599, 299] on div "Ingredient * Amount * Unit * Waste * .a-a{fill:#347362;}.b-a{fill:#fff;} Grams …" at bounding box center [729, 502] width 1077 height 513
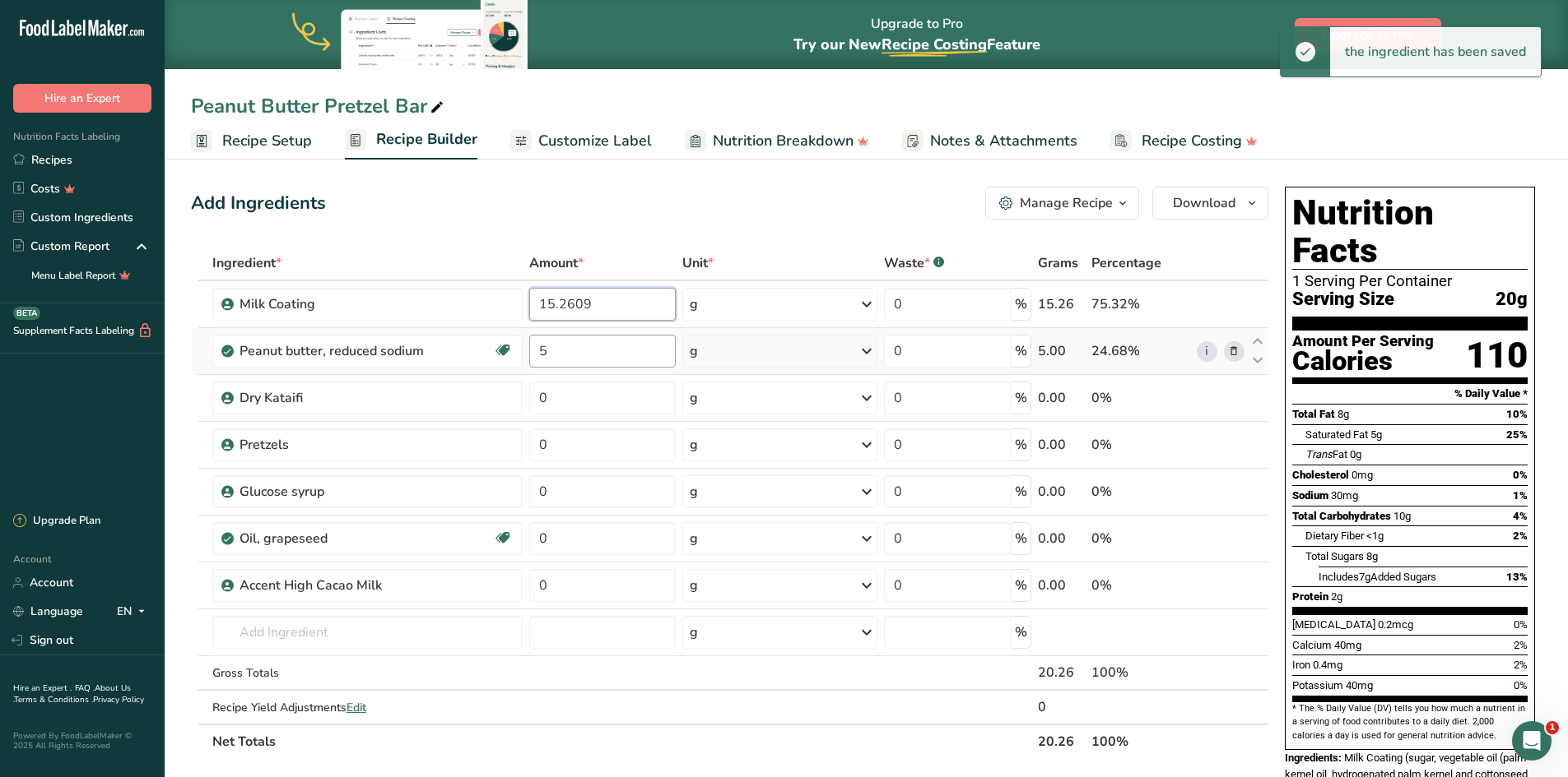
type input "15.2609"
click at [603, 352] on div "Ingredient * Amount * Unit * Waste * .a-a{fill:#347362;}.b-a{fill:#fff;} Grams …" at bounding box center [729, 502] width 1077 height 513
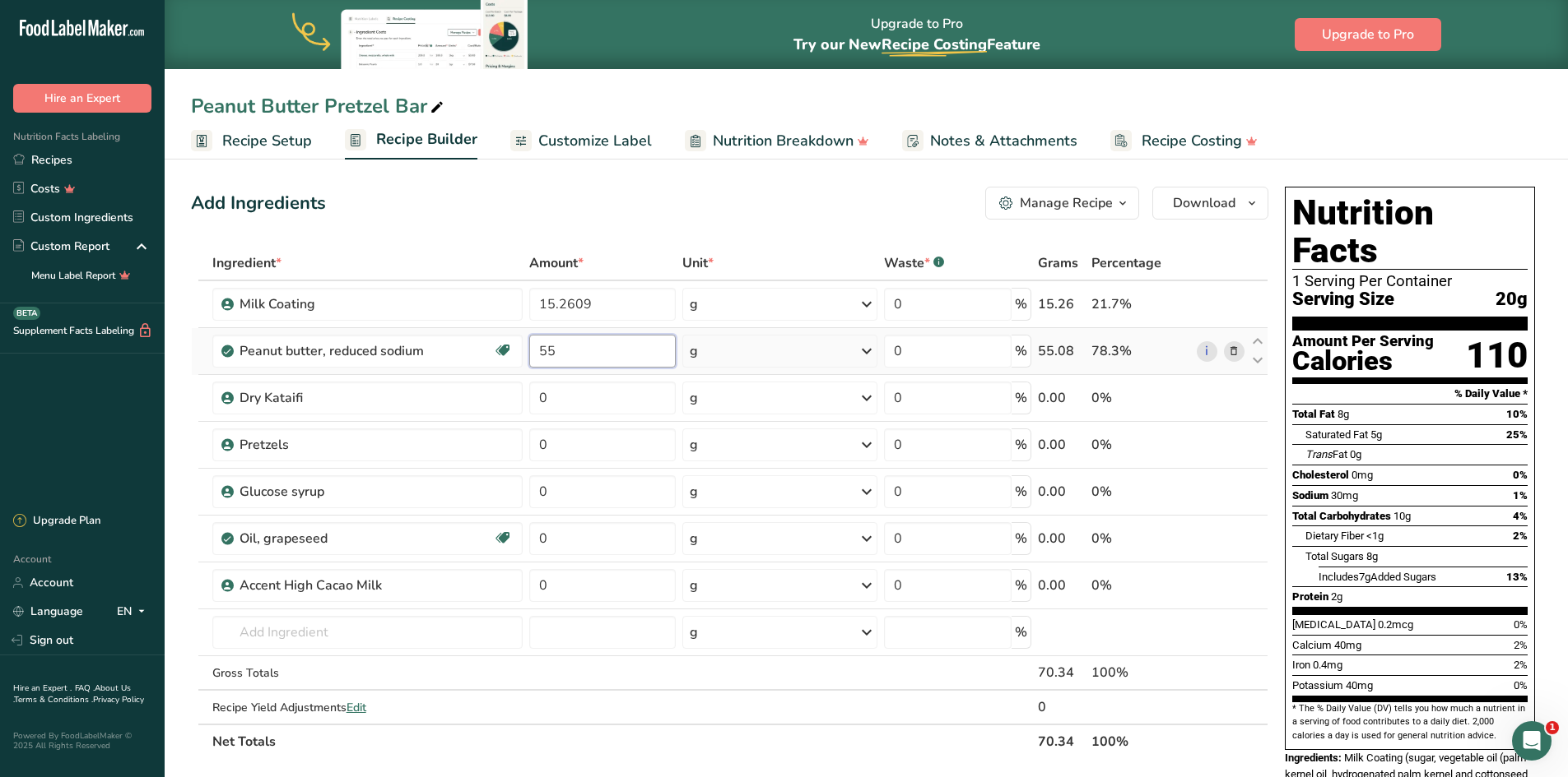
type input "5"
type input "5.0870"
click at [588, 402] on div "Ingredient * Amount * Unit * Waste * .a-a{fill:#347362;}.b-a{fill:#fff;} Grams …" at bounding box center [729, 502] width 1077 height 513
type input "1.4348"
click at [568, 447] on div "Ingredient * Amount * Unit * Waste * .a-a{fill:#347362;}.b-a{fill:#fff;} Grams …" at bounding box center [729, 502] width 1077 height 513
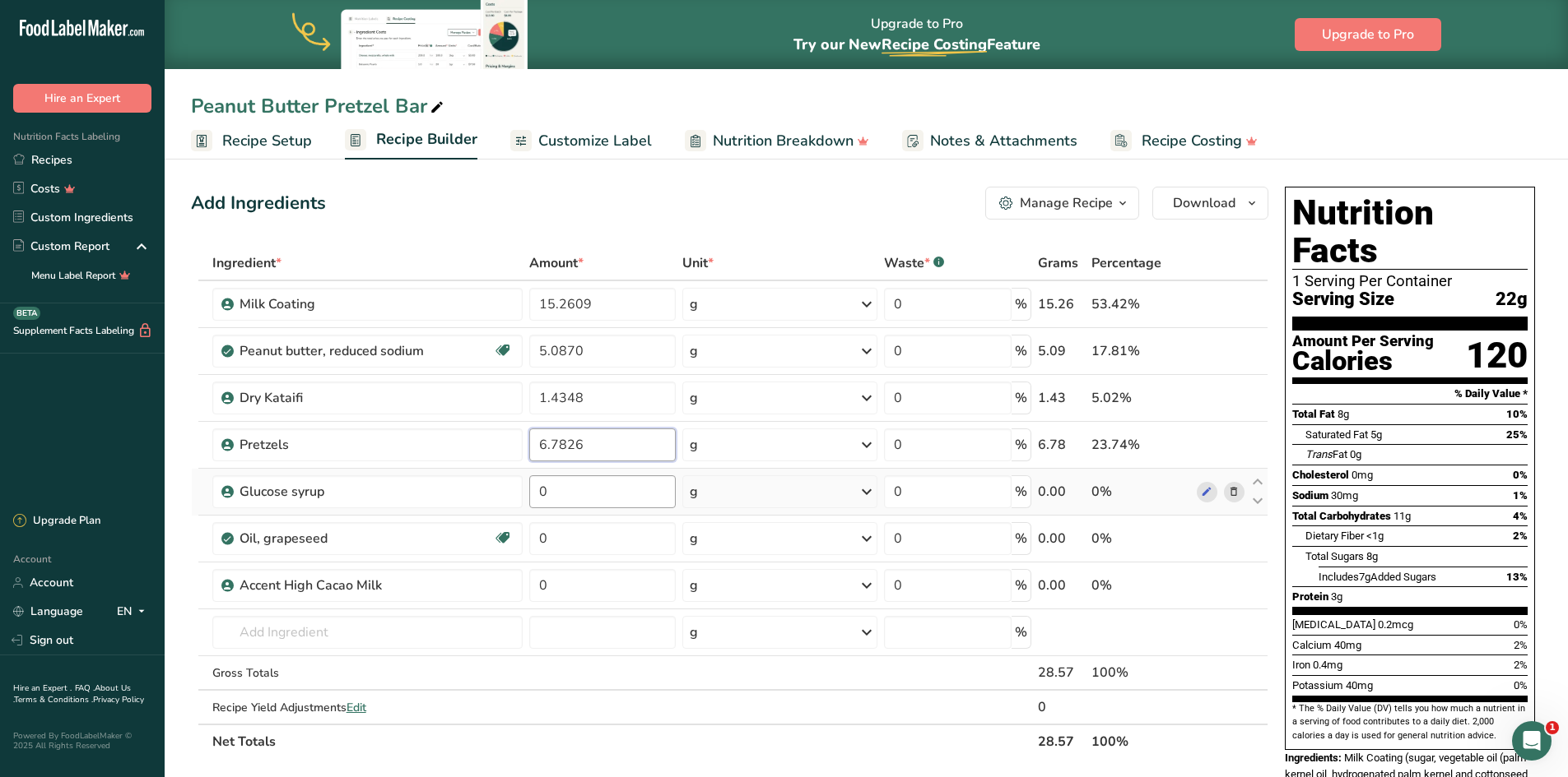
type input "6.7826"
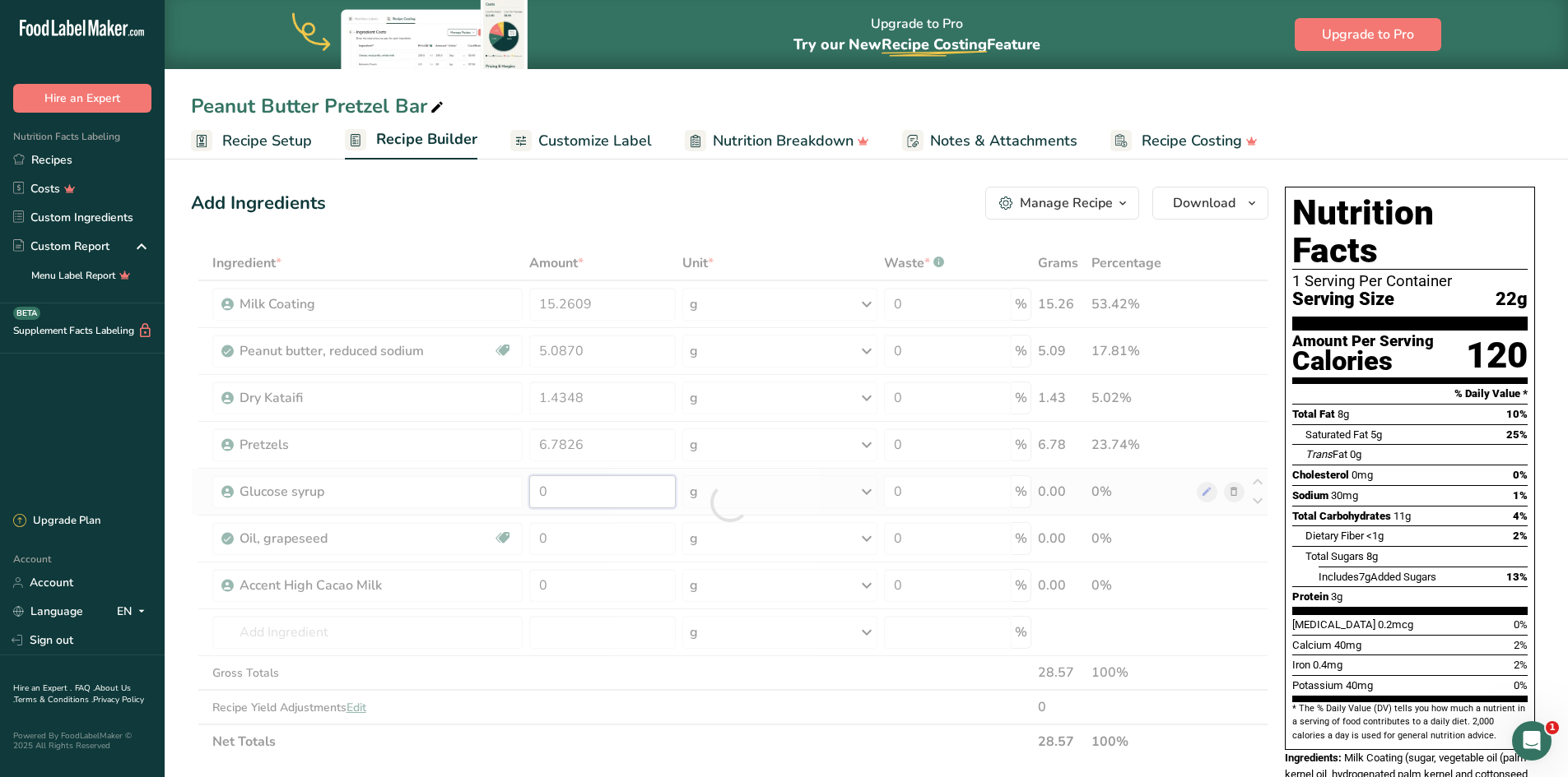
click at [580, 499] on div "Ingredient * Amount * Unit * Waste * .a-a{fill:#347362;}.b-a{fill:#fff;} Grams …" at bounding box center [729, 502] width 1077 height 513
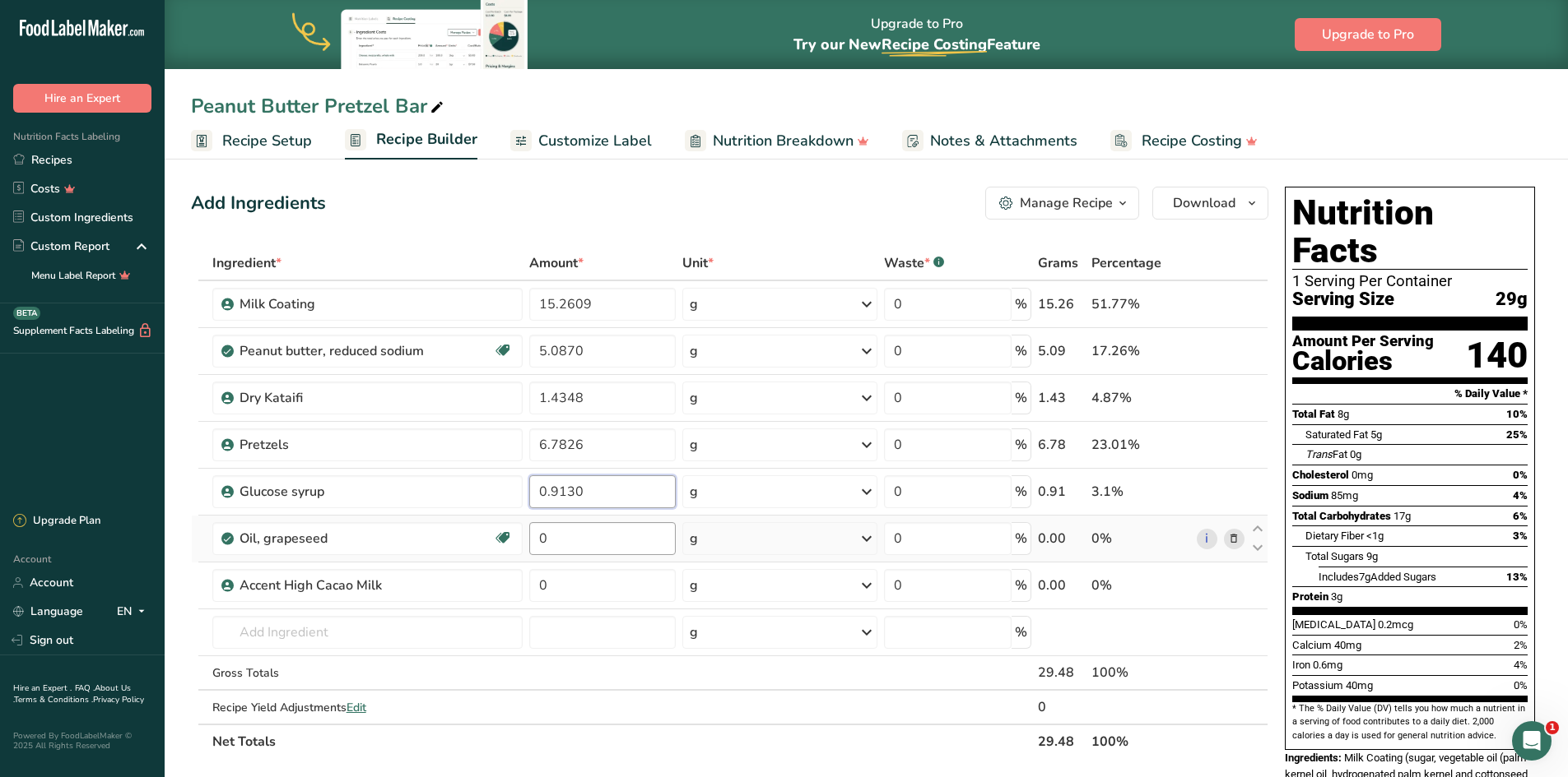
type input "0.9130"
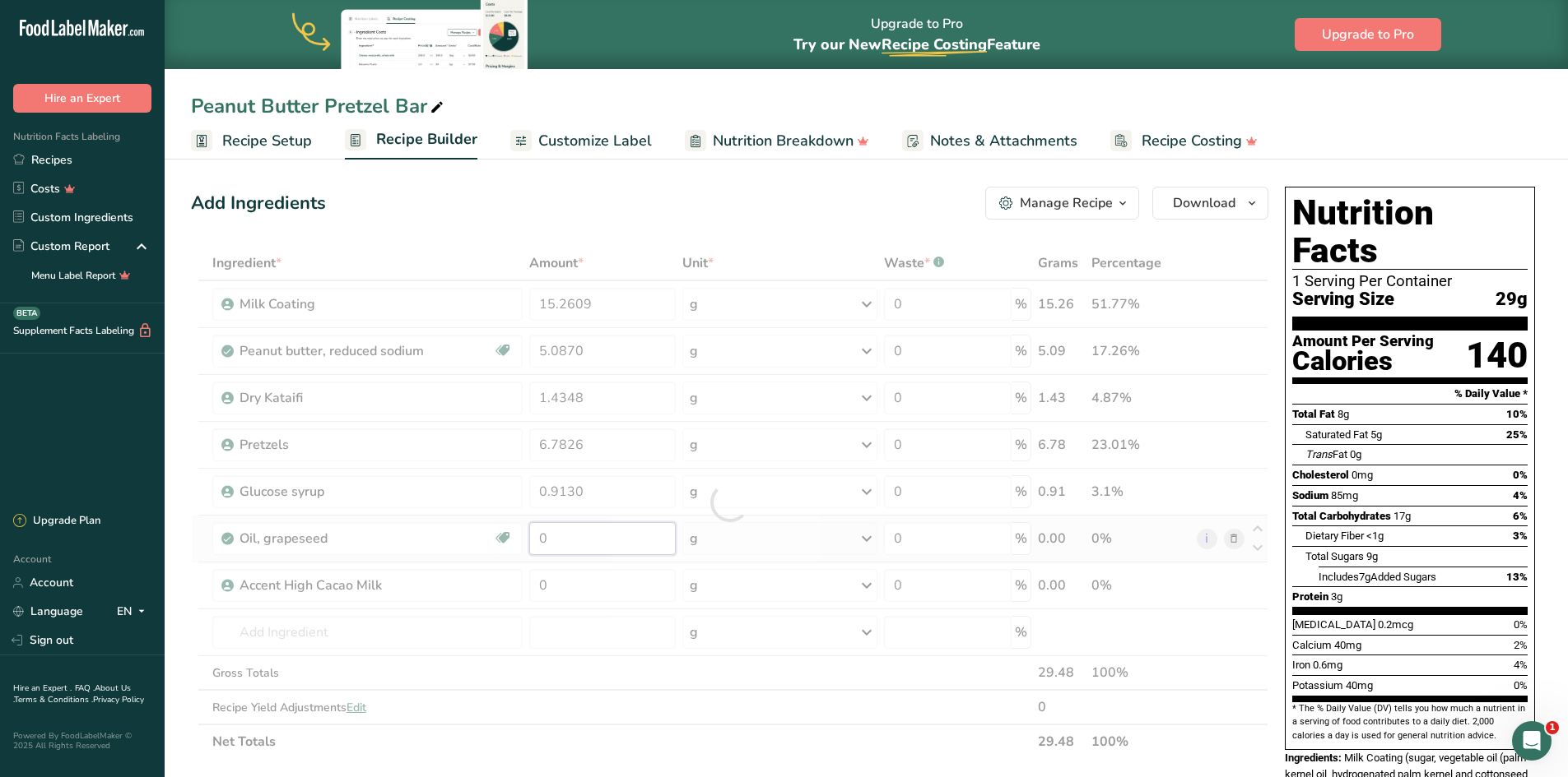
click at [583, 546] on div "Ingredient * Amount * Unit * Waste * .a-a{fill:#347362;}.b-a{fill:#fff;} Grams …" at bounding box center [729, 502] width 1077 height 513
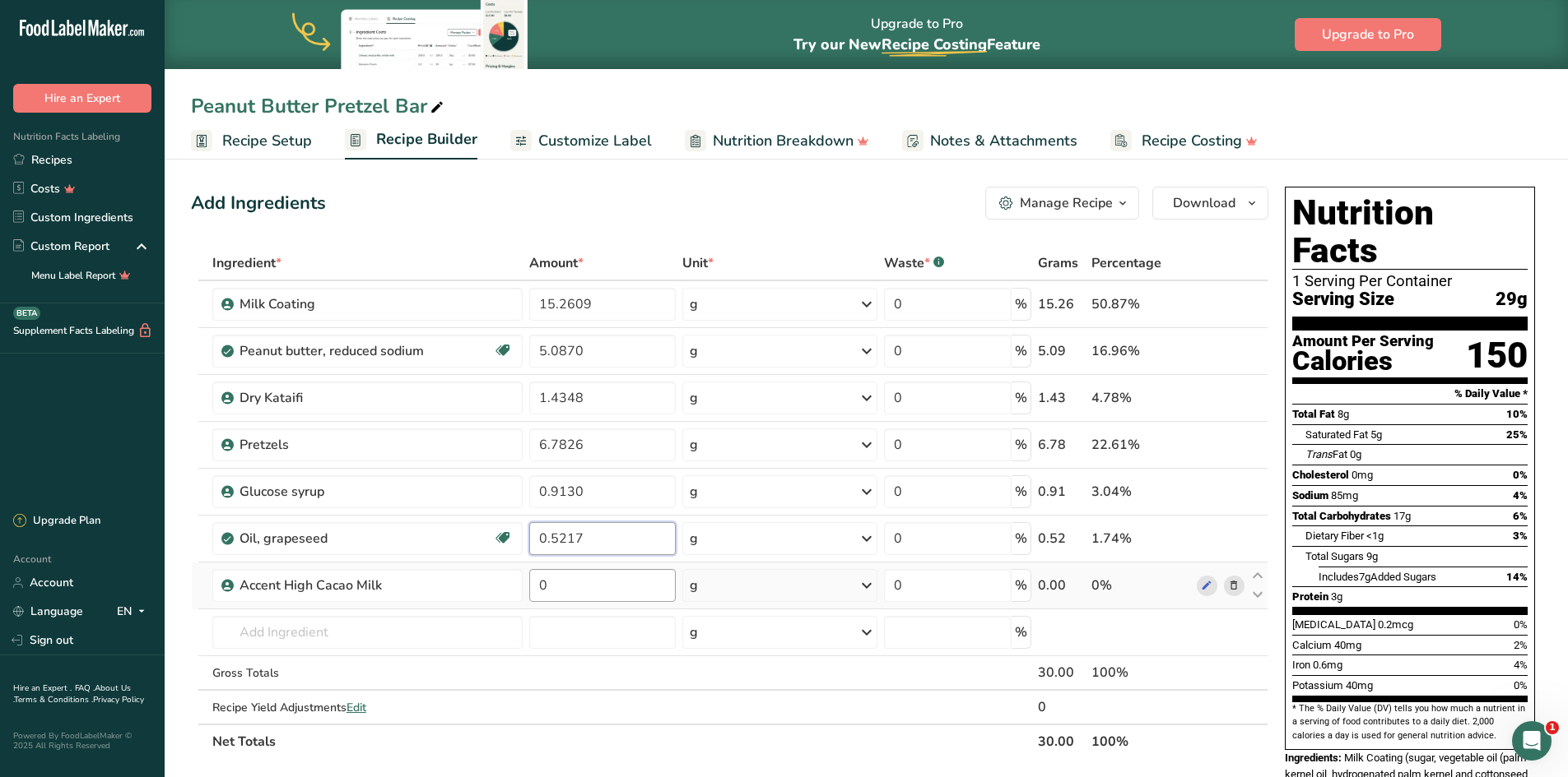
type input "0.5217"
click at [589, 590] on div "Ingredient * Amount * Unit * Waste * .a-a{fill:#347362;}.b-a{fill:#fff;} Grams …" at bounding box center [729, 502] width 1077 height 513
type input "12.6"
click at [733, 678] on div "Ingredient * Amount * Unit * Waste * .a-a{fill:#347362;}.b-a{fill:#fff;} Grams …" at bounding box center [729, 502] width 1077 height 513
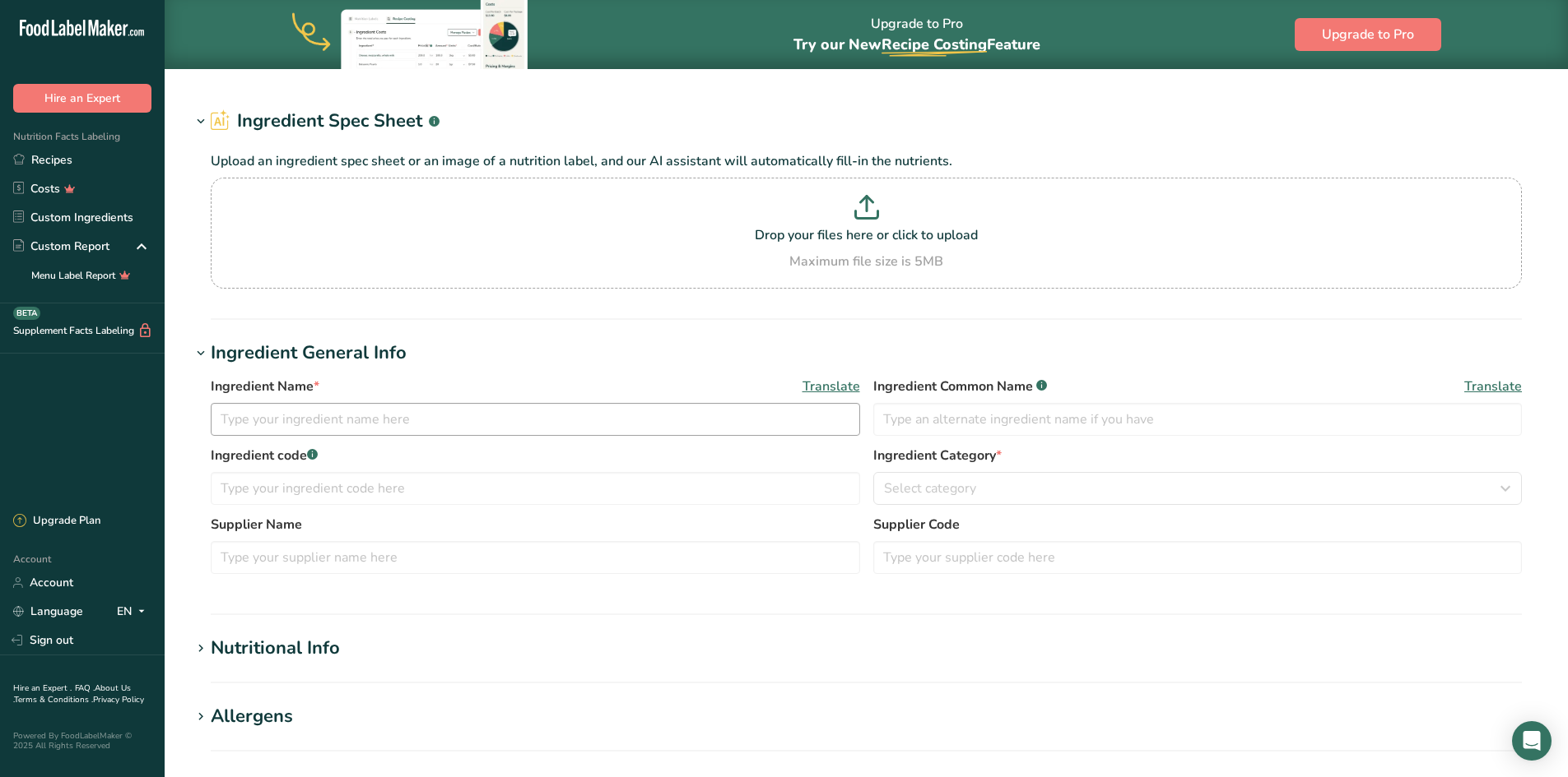
type input "Milk Chocolate Chips"
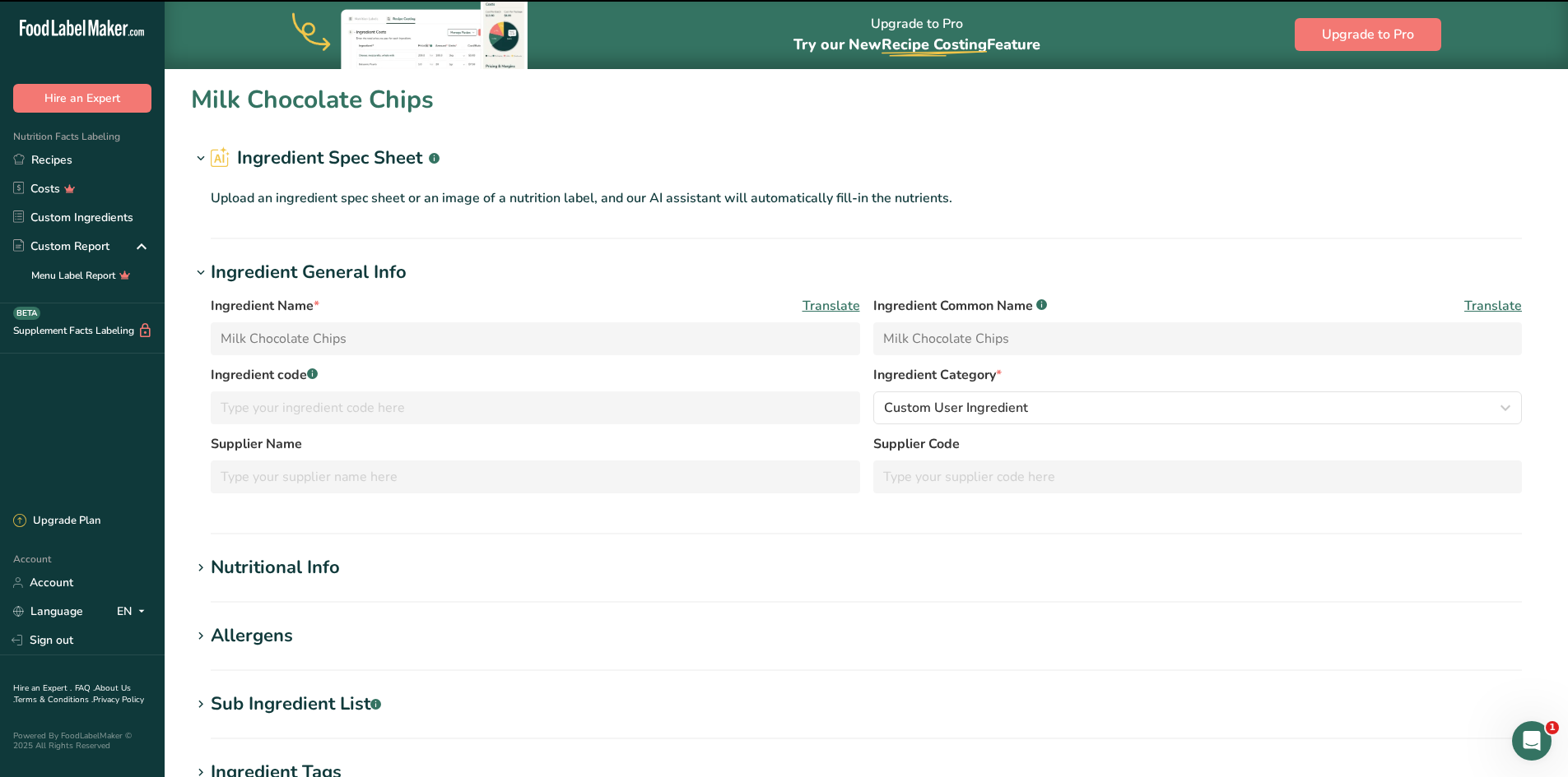
scroll to position [165, 0]
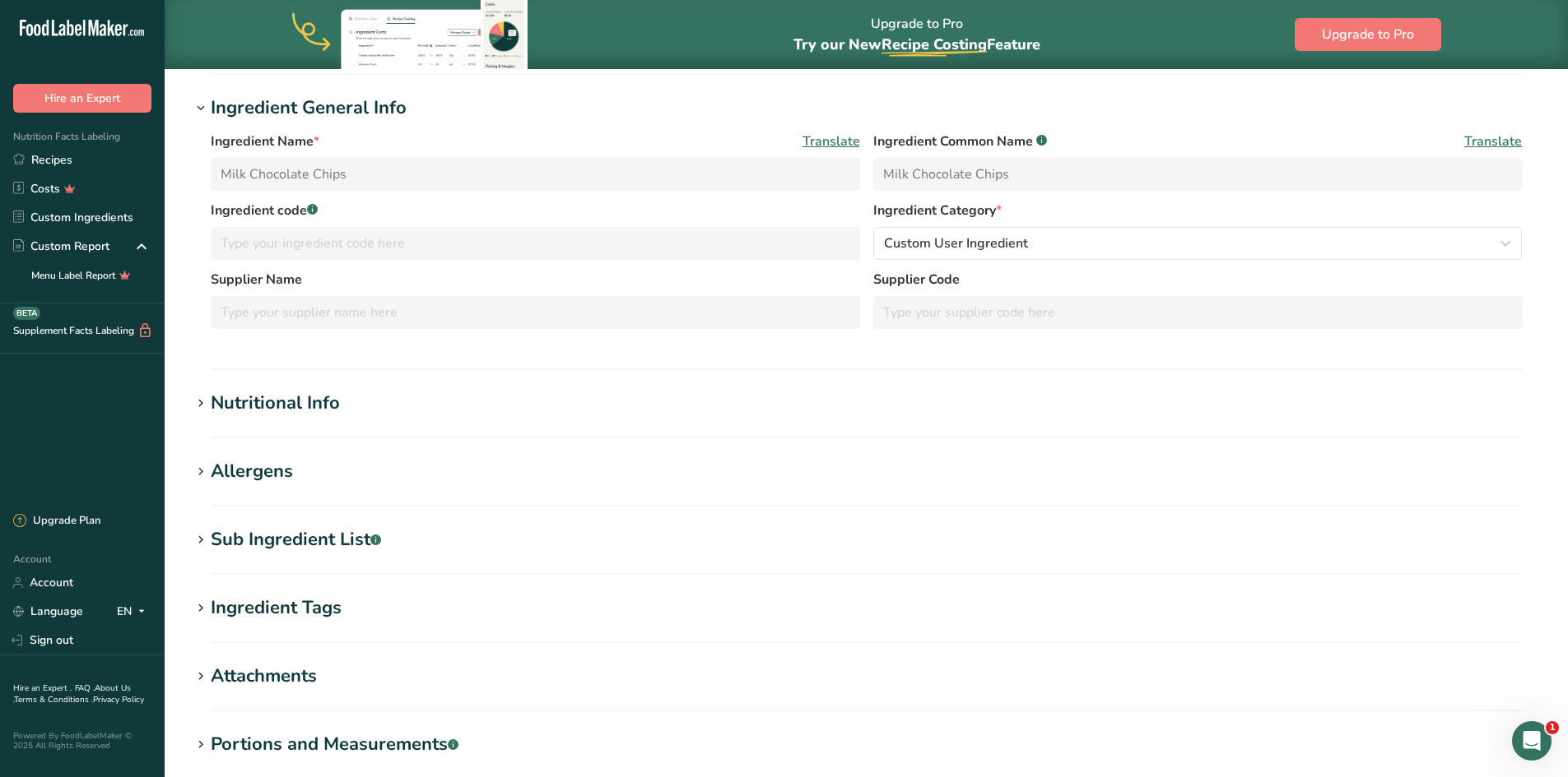
click at [252, 473] on div "Allergens" at bounding box center [252, 471] width 82 height 27
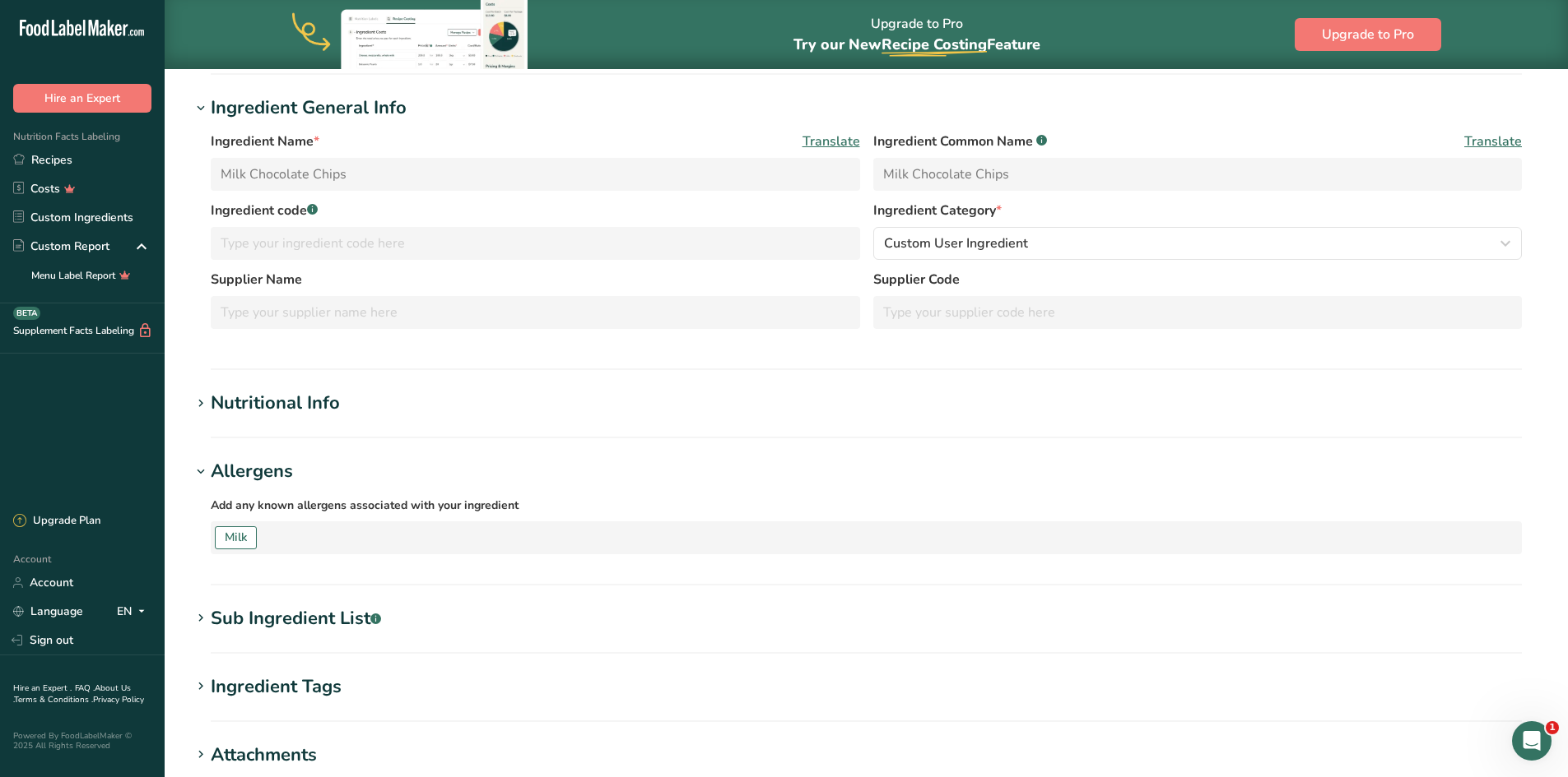
click at [304, 622] on div "Sub Ingredient List .a-a{fill:#347362;}.b-a{fill:#fff;}" at bounding box center [296, 618] width 170 height 27
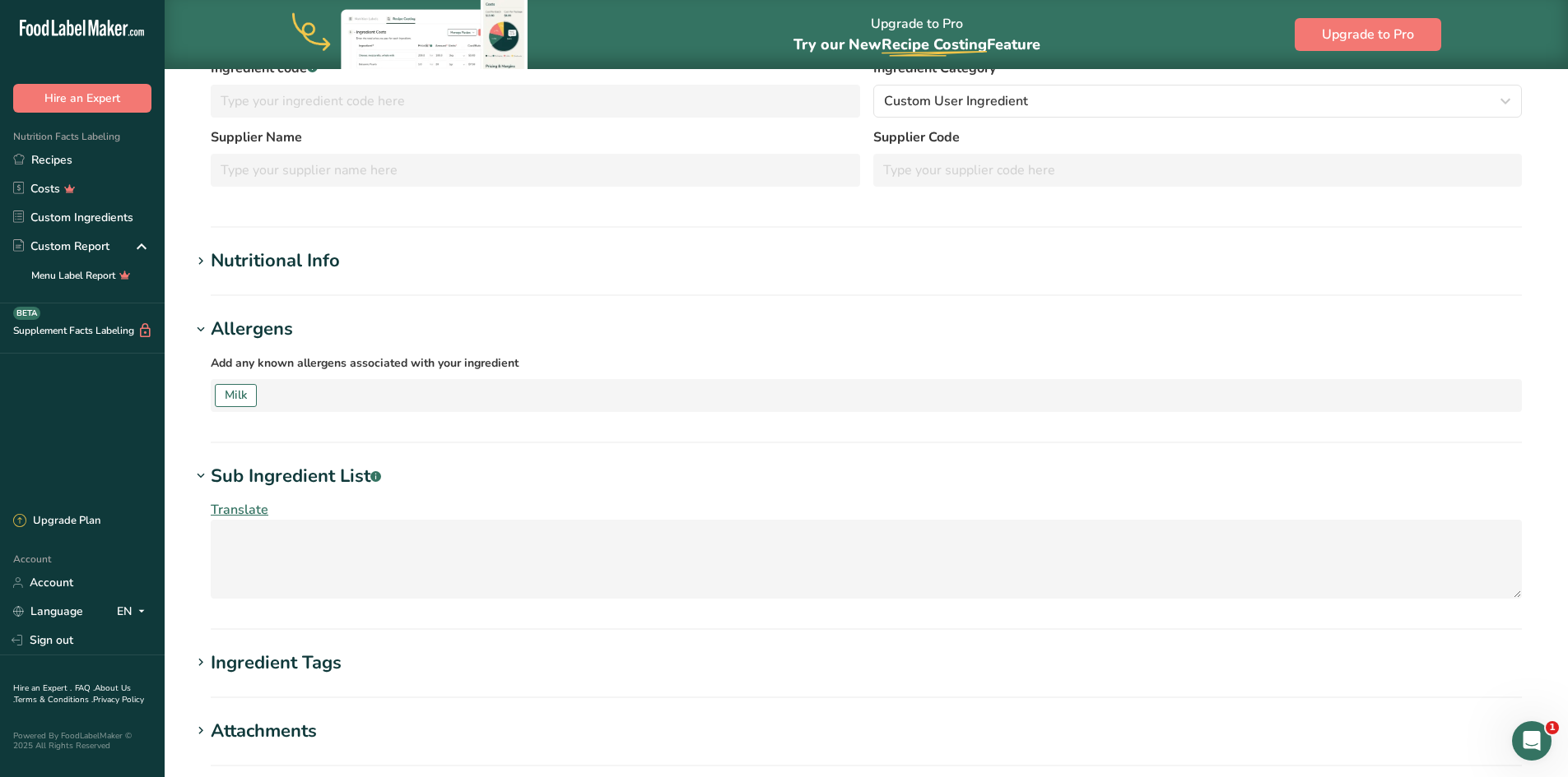
scroll to position [329, 0]
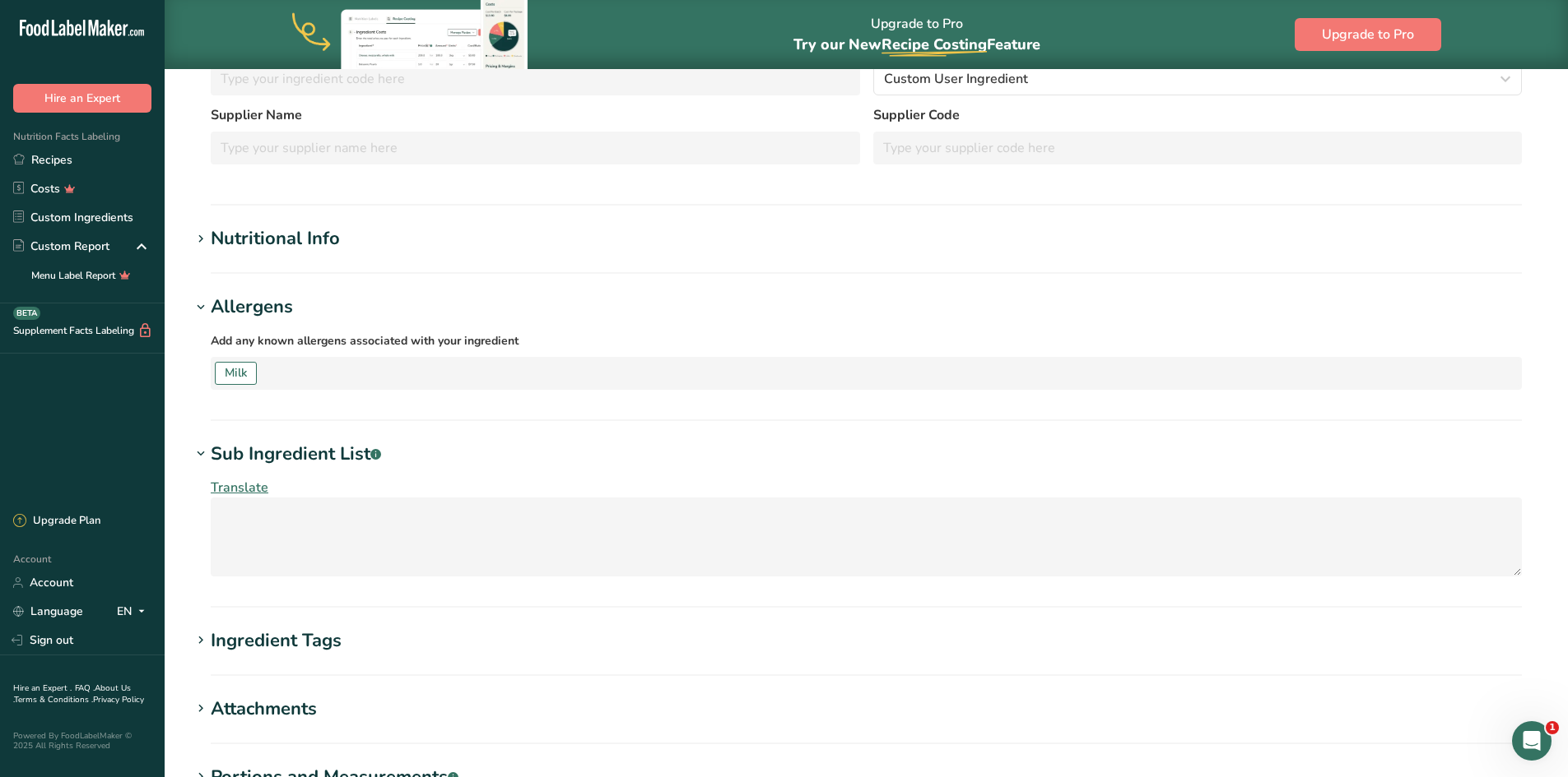
click at [203, 450] on icon at bounding box center [200, 454] width 15 height 23
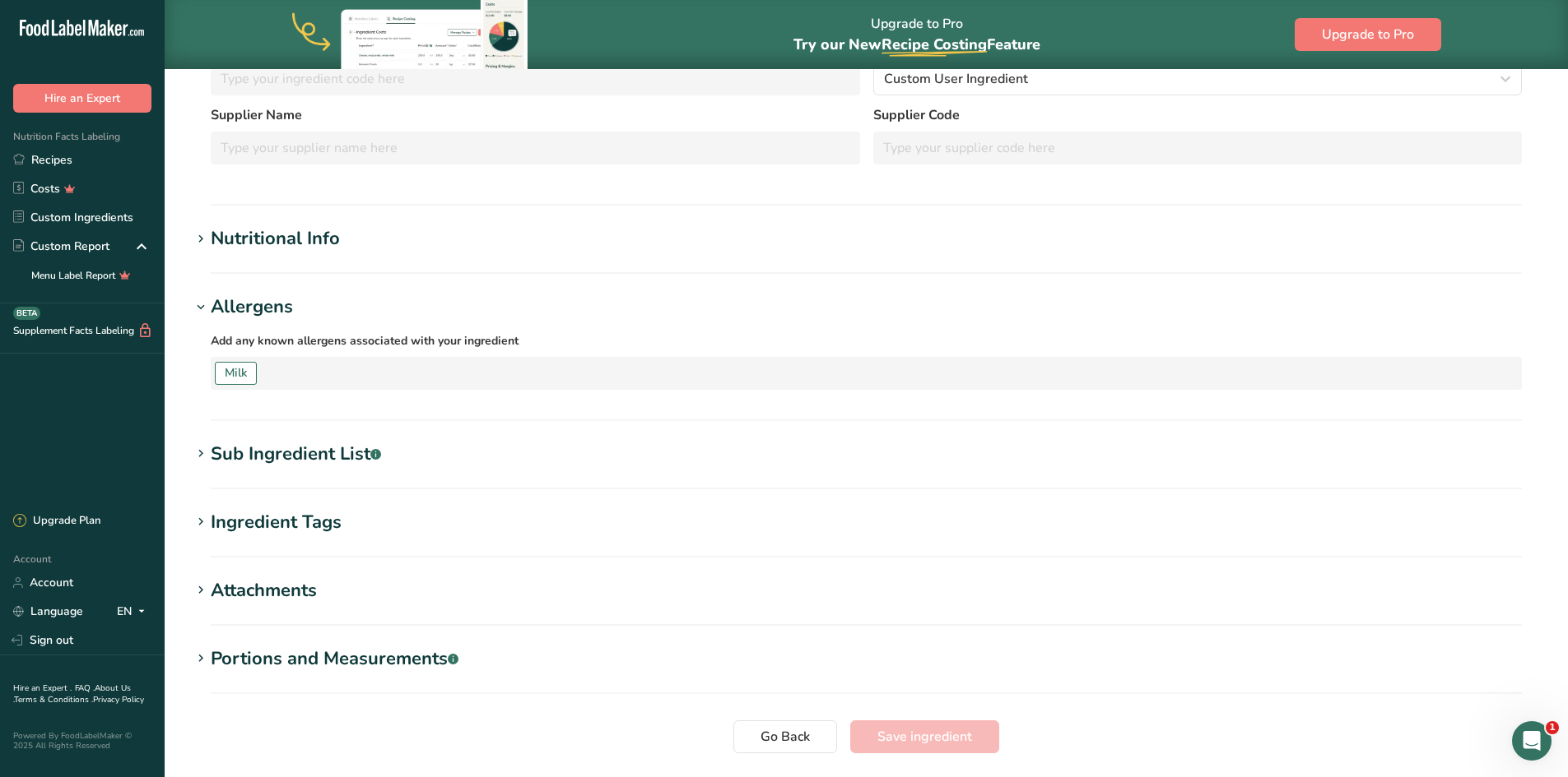
click at [200, 303] on icon at bounding box center [200, 307] width 15 height 23
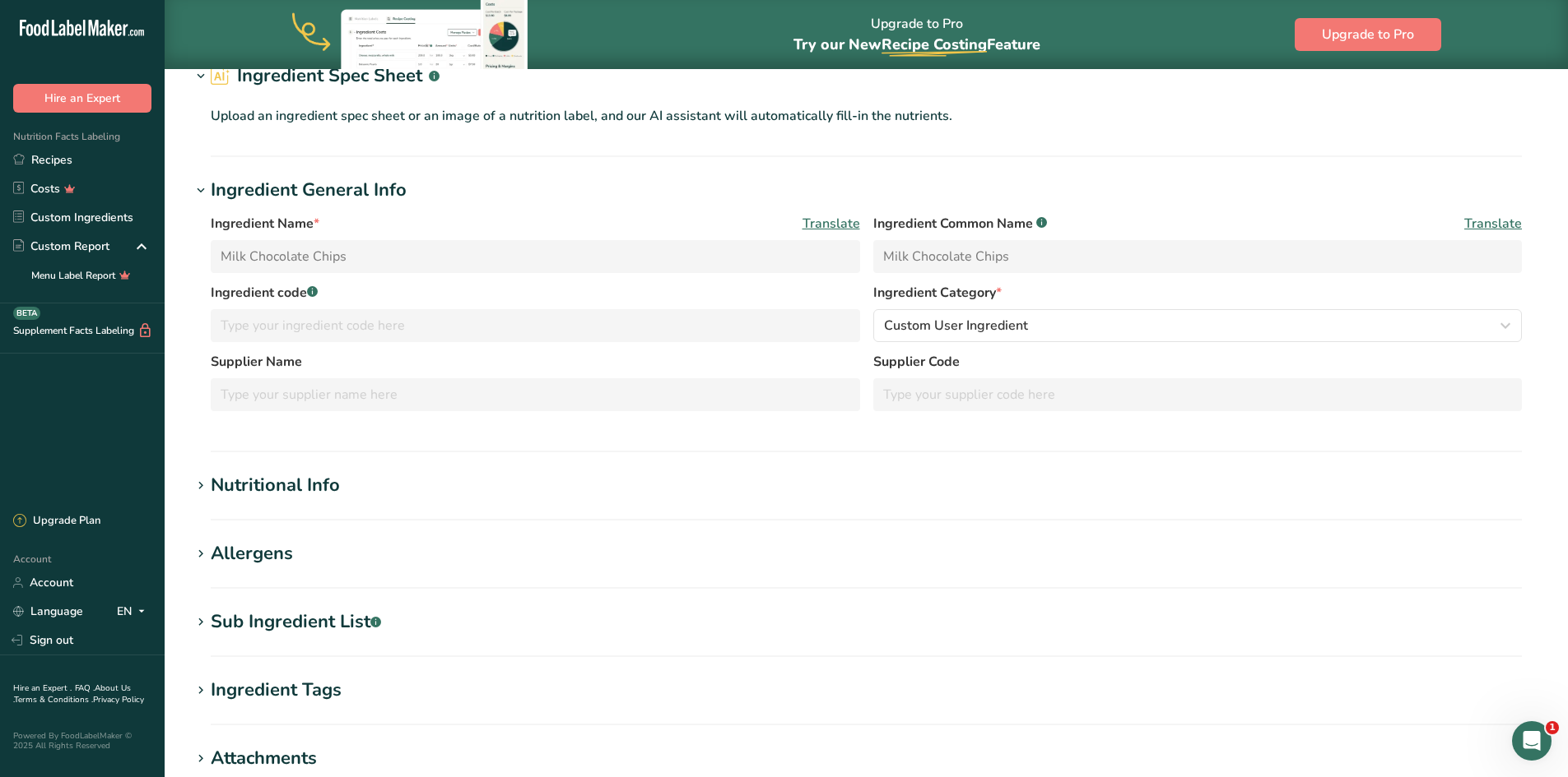
scroll to position [0, 0]
